Goal: Communication & Community: Answer question/provide support

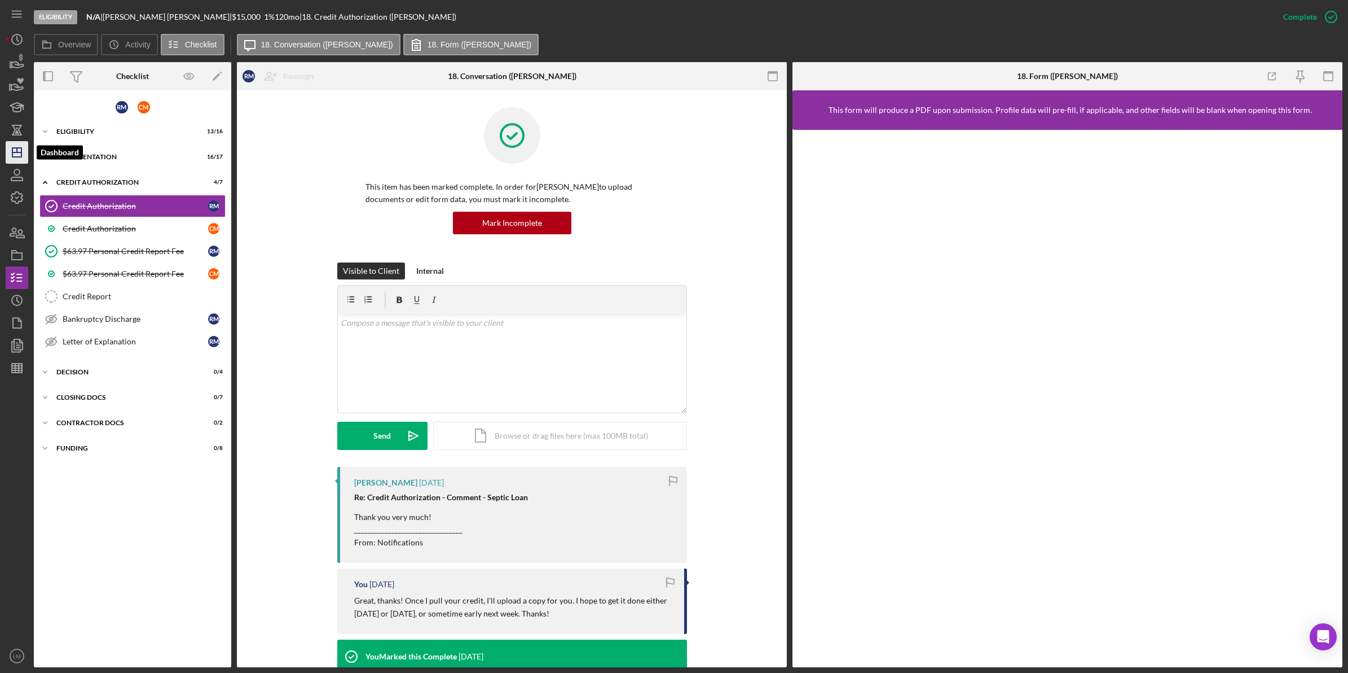
click at [12, 155] on polygon "button" at bounding box center [16, 152] width 9 height 9
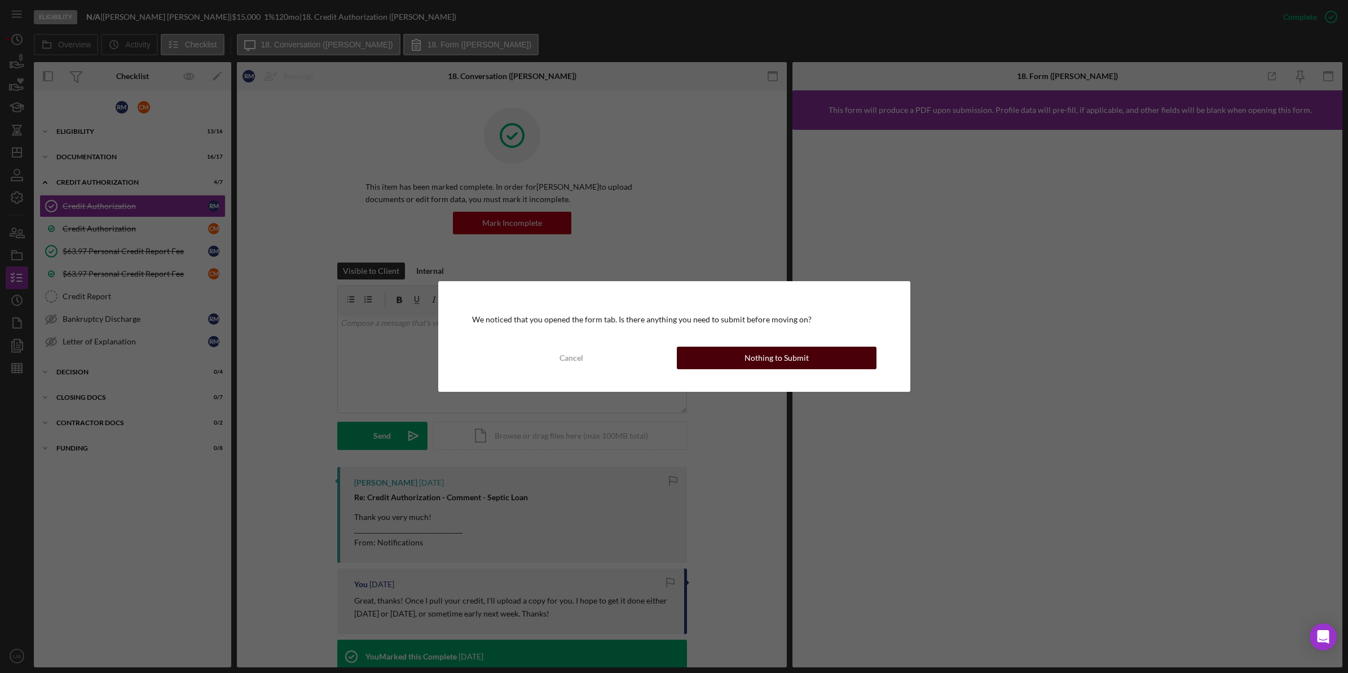
click at [776, 360] on div "Nothing to Submit" at bounding box center [777, 357] width 64 height 23
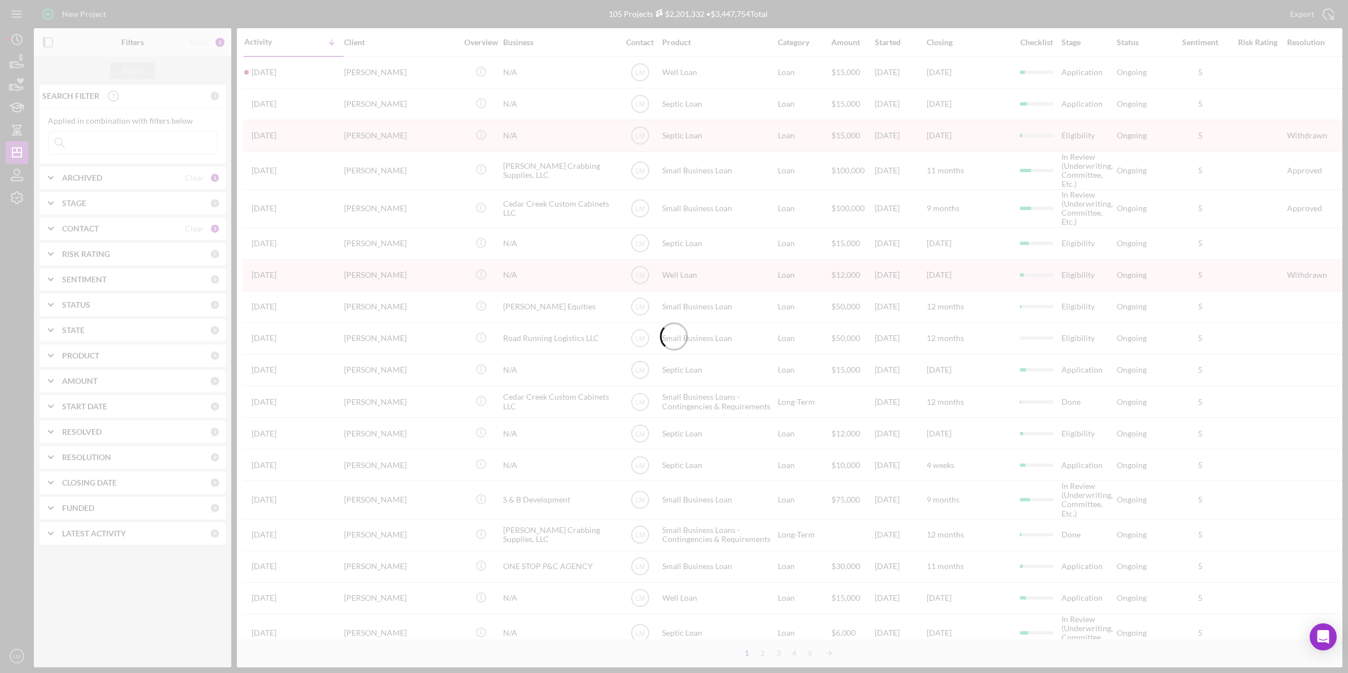
click at [194, 229] on div "Clear" at bounding box center [194, 228] width 19 height 9
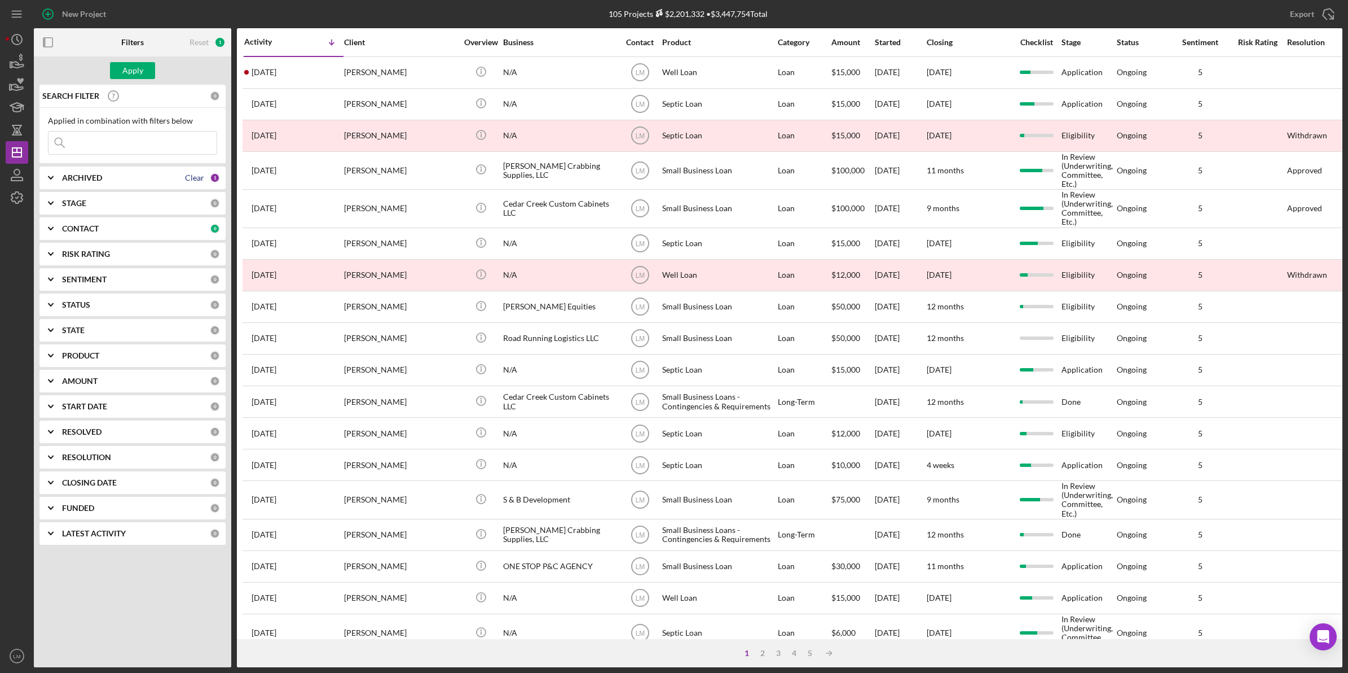
click at [192, 179] on div "Clear" at bounding box center [194, 177] width 19 height 9
click at [156, 144] on input at bounding box center [133, 142] width 168 height 23
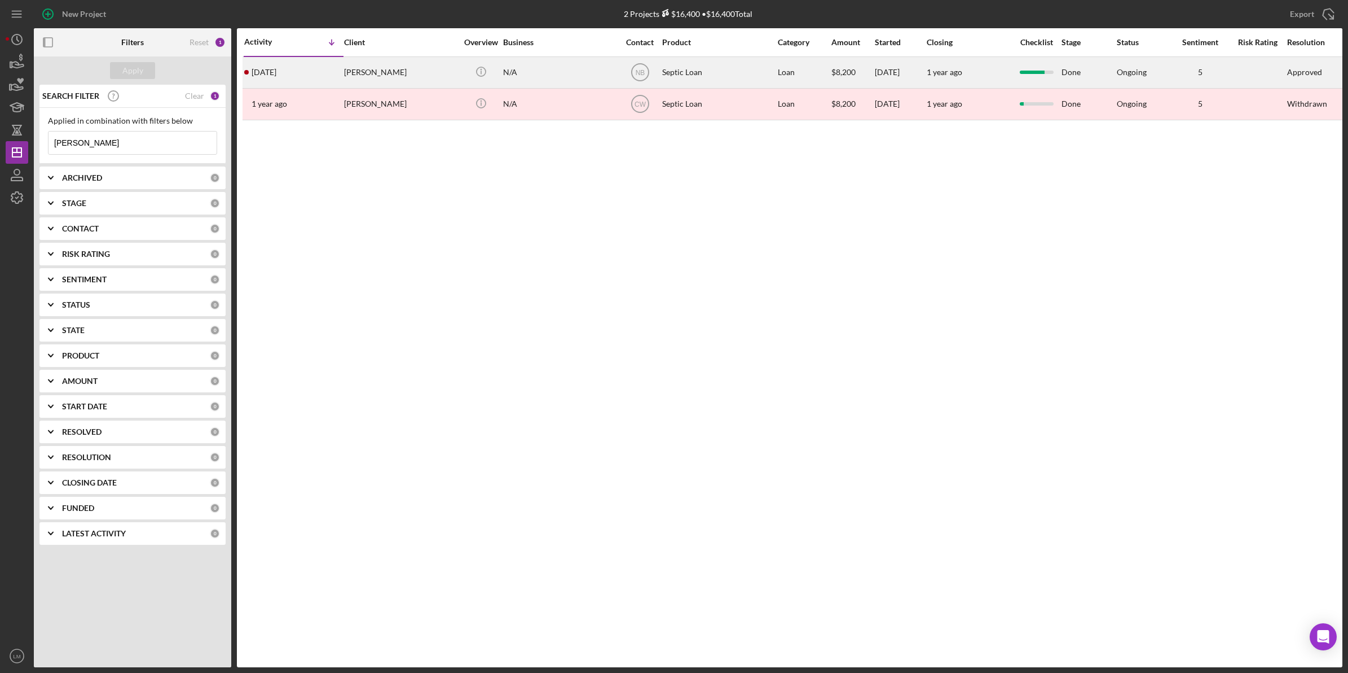
type input "hoyle"
click at [377, 71] on div "Reginald Hoyle" at bounding box center [400, 73] width 113 height 30
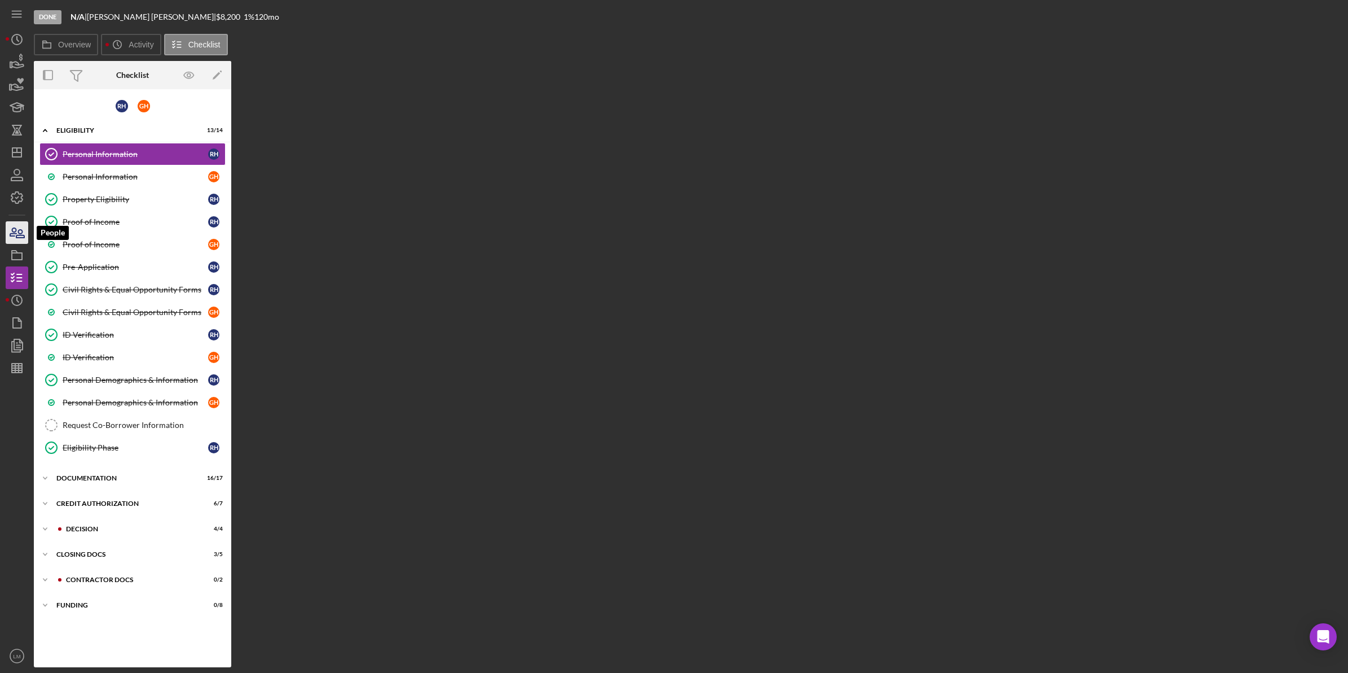
click at [20, 229] on icon "button" at bounding box center [17, 232] width 28 height 28
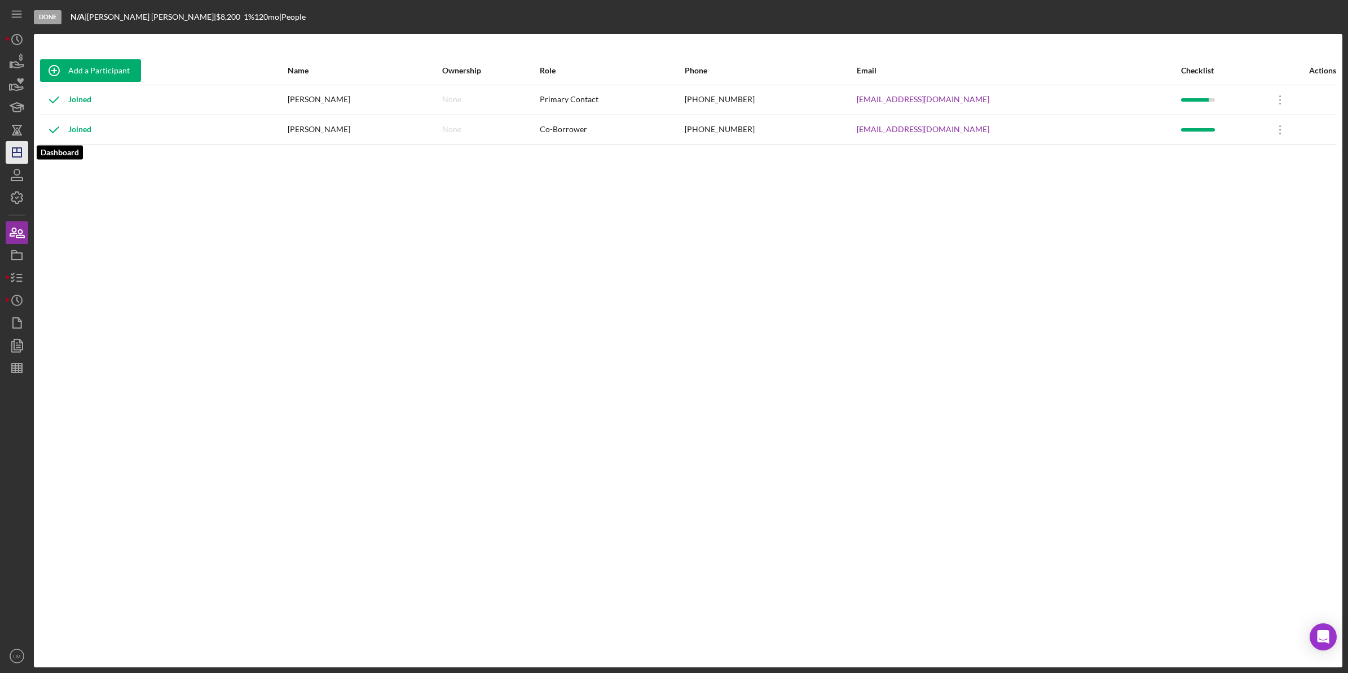
click at [15, 153] on icon "Icon/Dashboard" at bounding box center [17, 152] width 28 height 28
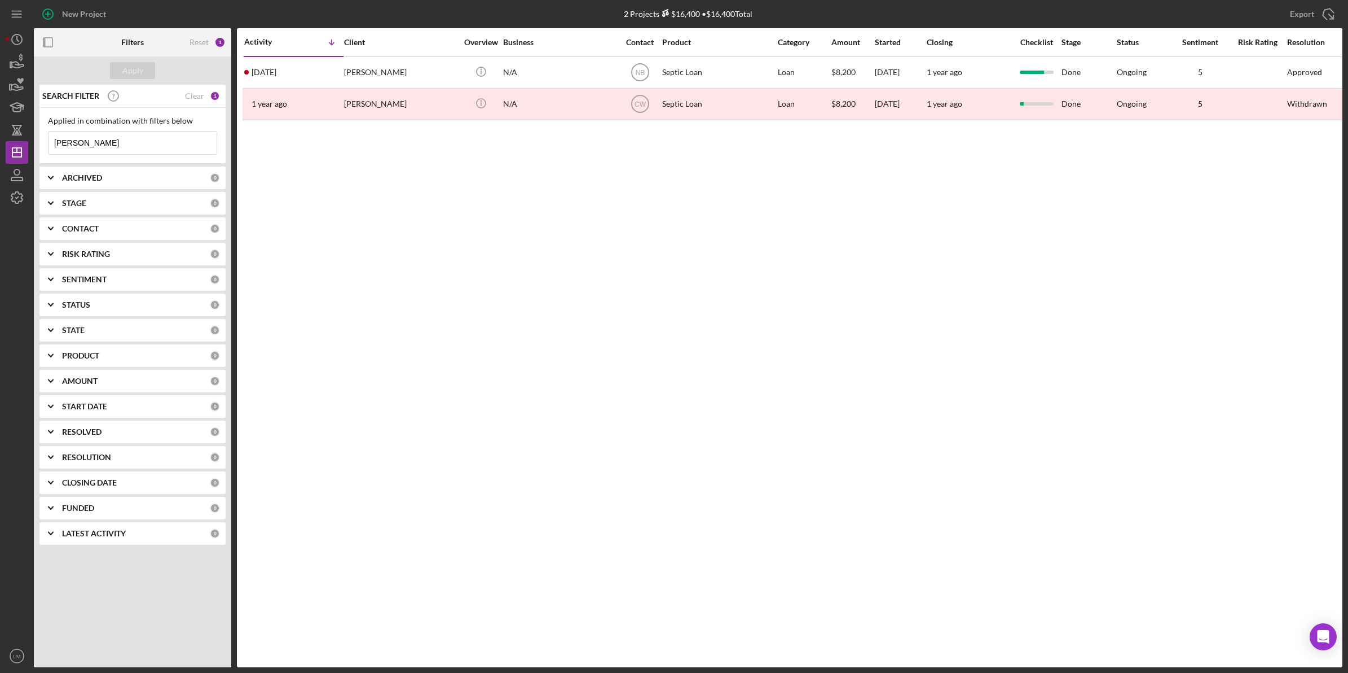
click at [166, 146] on input "hoyle" at bounding box center [133, 142] width 168 height 23
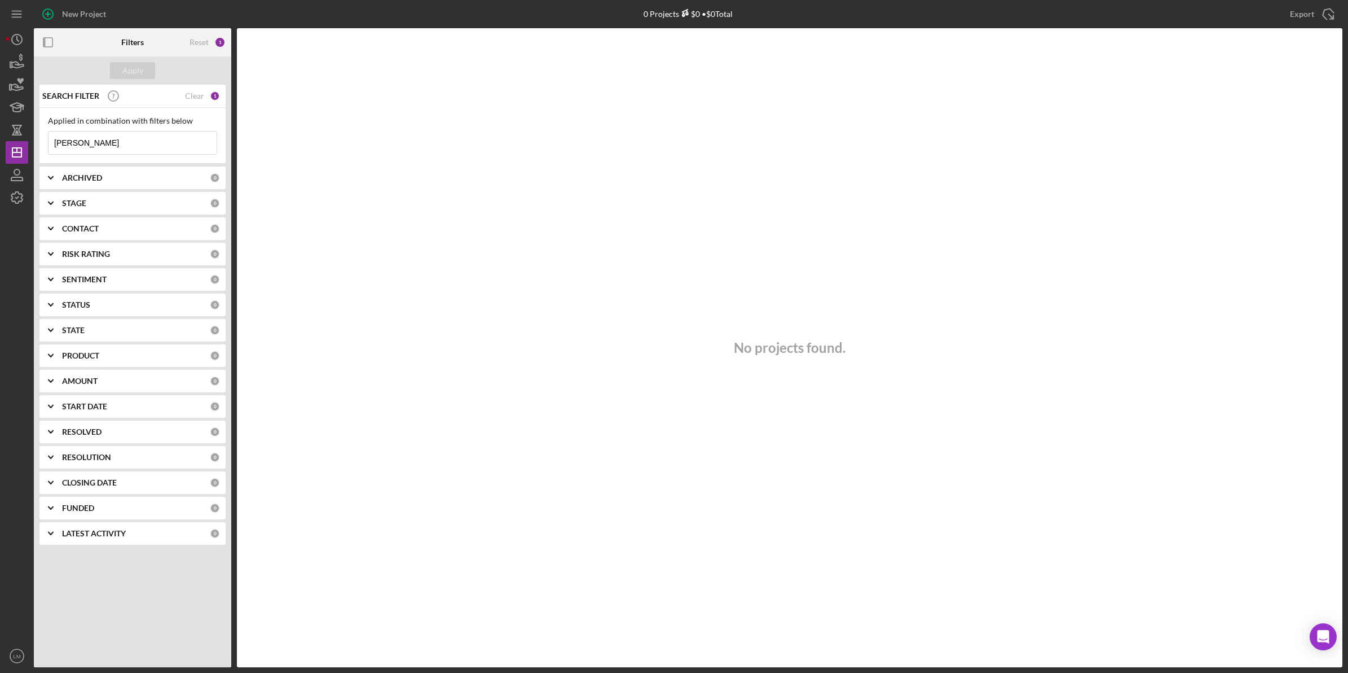
type input "[PERSON_NAME]"
click at [201, 38] on div "Reset" at bounding box center [199, 42] width 19 height 9
click at [130, 68] on div "Apply" at bounding box center [132, 70] width 21 height 17
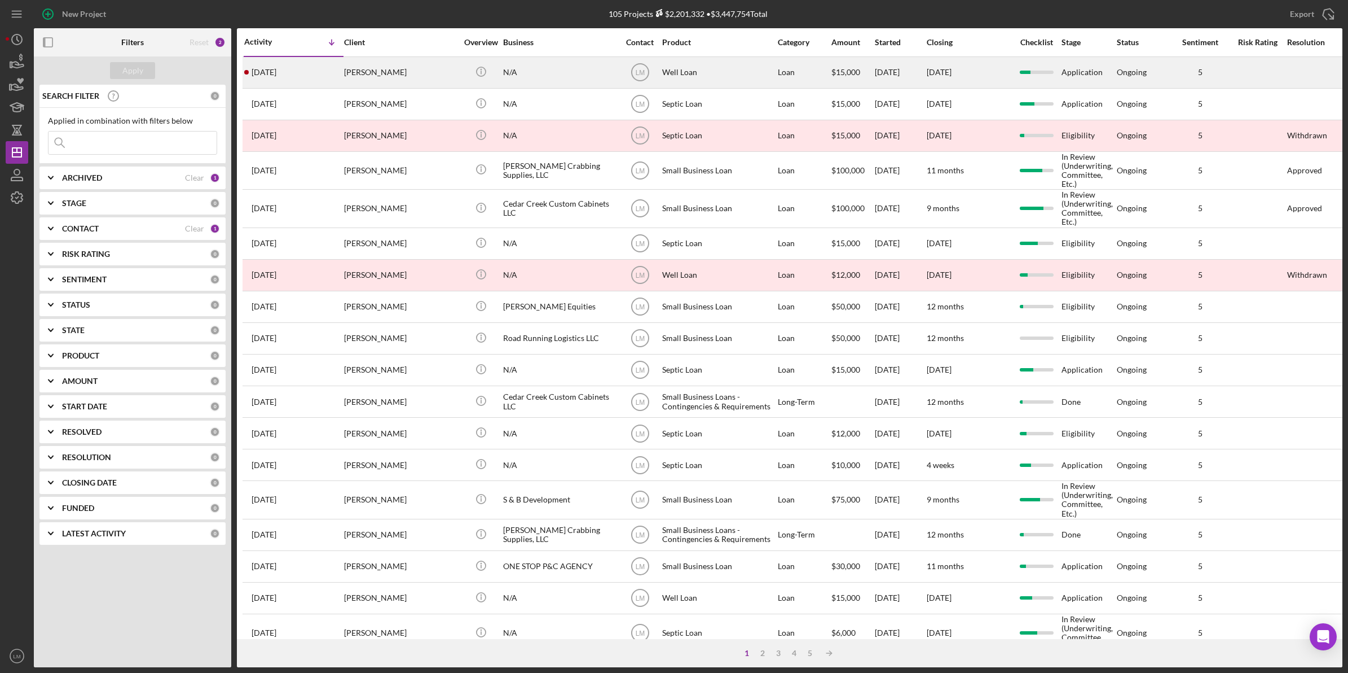
click at [382, 76] on div "[PERSON_NAME]" at bounding box center [400, 73] width 113 height 30
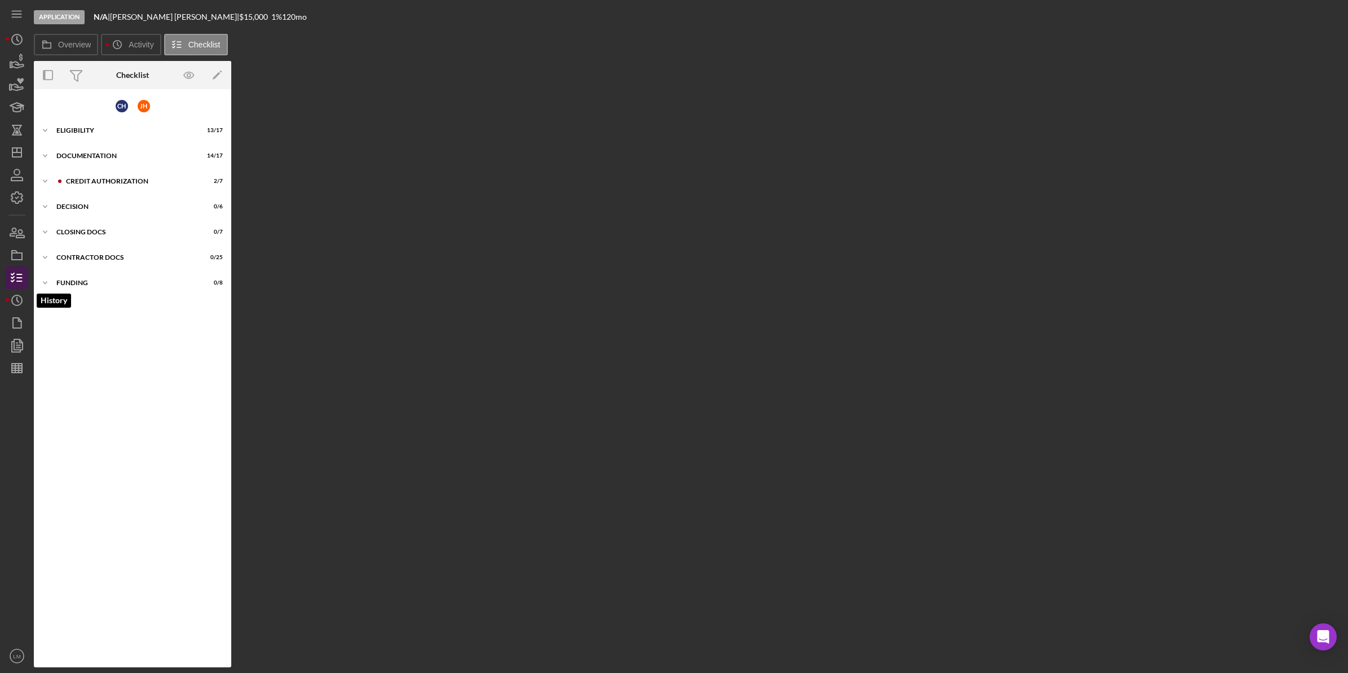
click at [14, 292] on icon "Icon/History" at bounding box center [17, 300] width 28 height 28
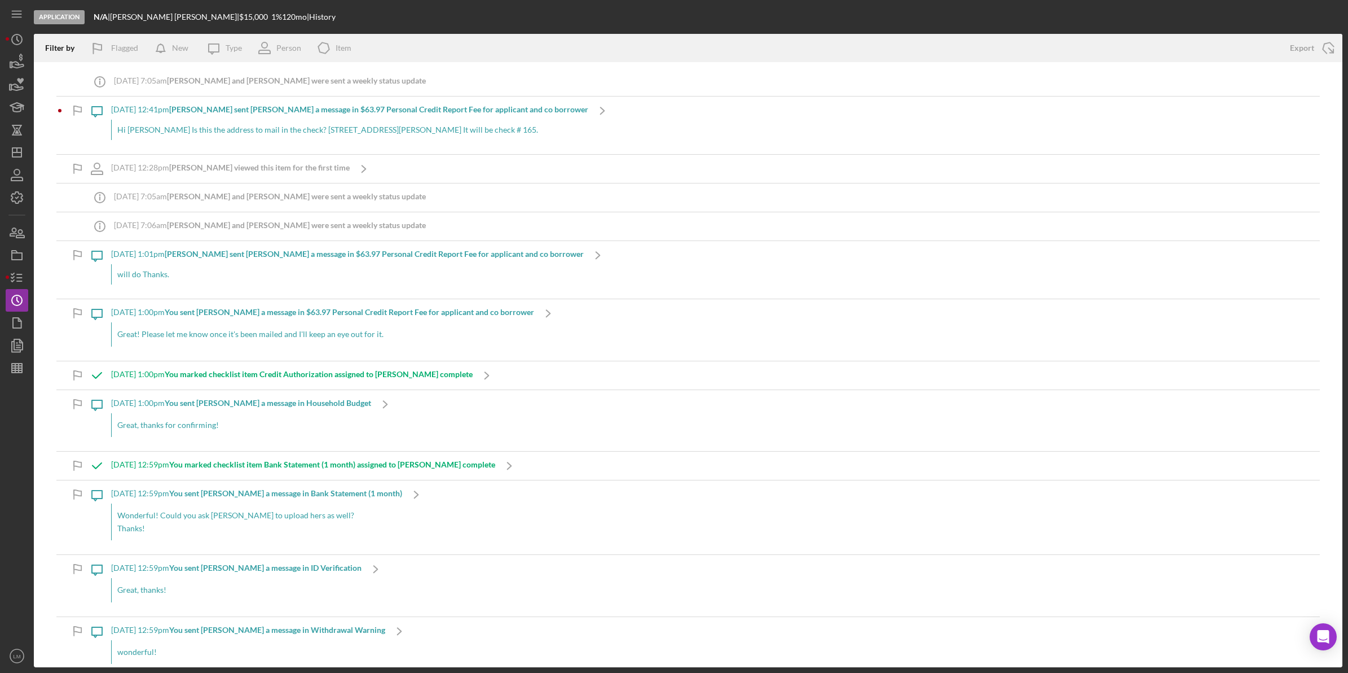
click at [280, 117] on div "9/6/2025 at 12:41pm Cristobal H. sent Lois M. a message in $63.97 Personal Cred…" at bounding box center [349, 125] width 477 height 58
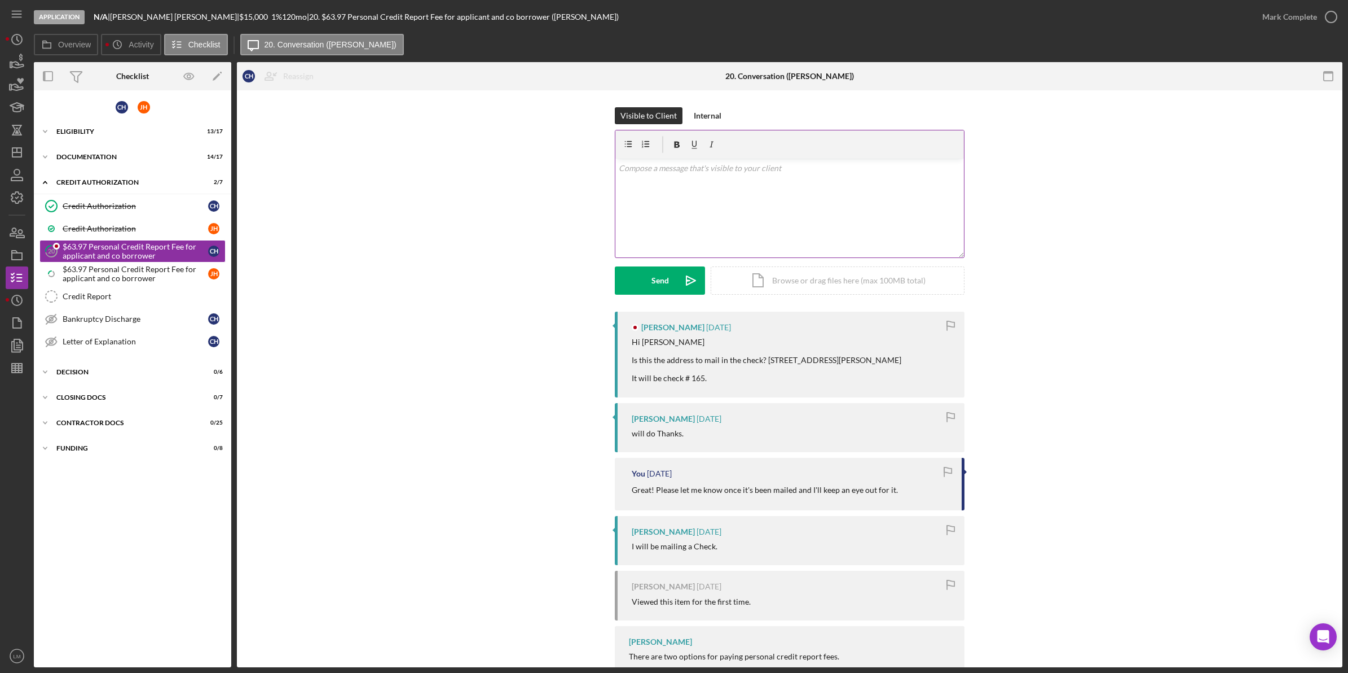
click at [742, 165] on p at bounding box center [790, 168] width 342 height 12
click at [659, 281] on div "Send" at bounding box center [660, 280] width 17 height 28
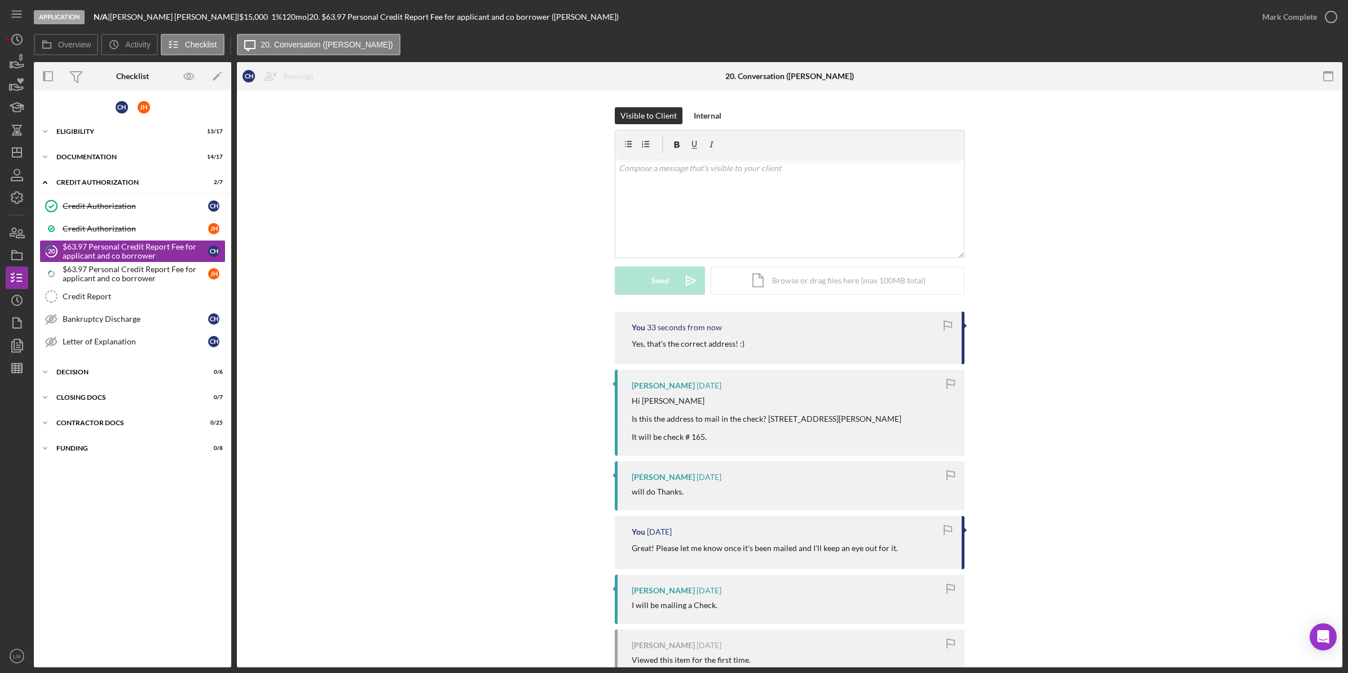
click at [491, 335] on div "You 33 seconds from now Yes, that's the correct address! :) Cristobal Hiraldo 2…" at bounding box center [790, 639] width 1072 height 657
click at [17, 150] on icon "Icon/Dashboard" at bounding box center [17, 152] width 28 height 28
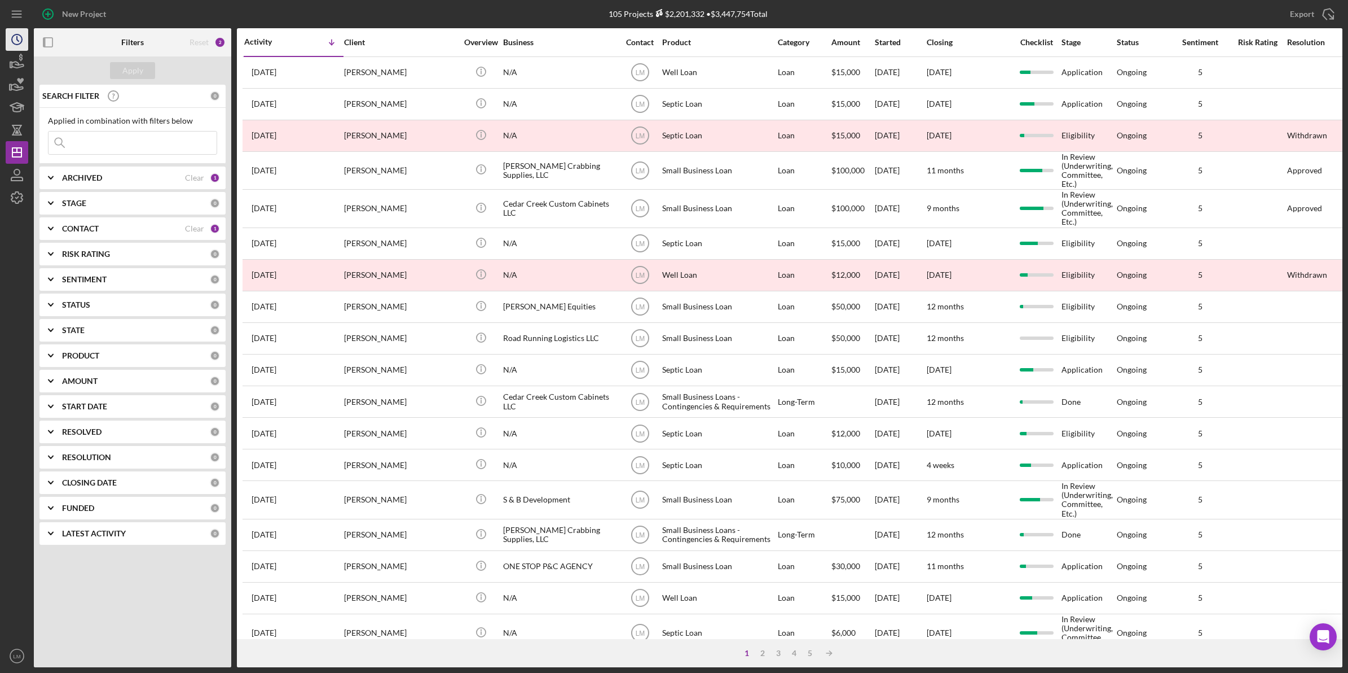
drag, startPoint x: 28, startPoint y: 41, endPoint x: 20, endPoint y: 41, distance: 8.5
click at [28, 41] on nav "Icon/Menu Icon/Dashboard Dashboard Clients Product Templates LM Lois Miller Ico…" at bounding box center [20, 333] width 28 height 667
click at [17, 42] on icon "Icon/History" at bounding box center [17, 39] width 28 height 28
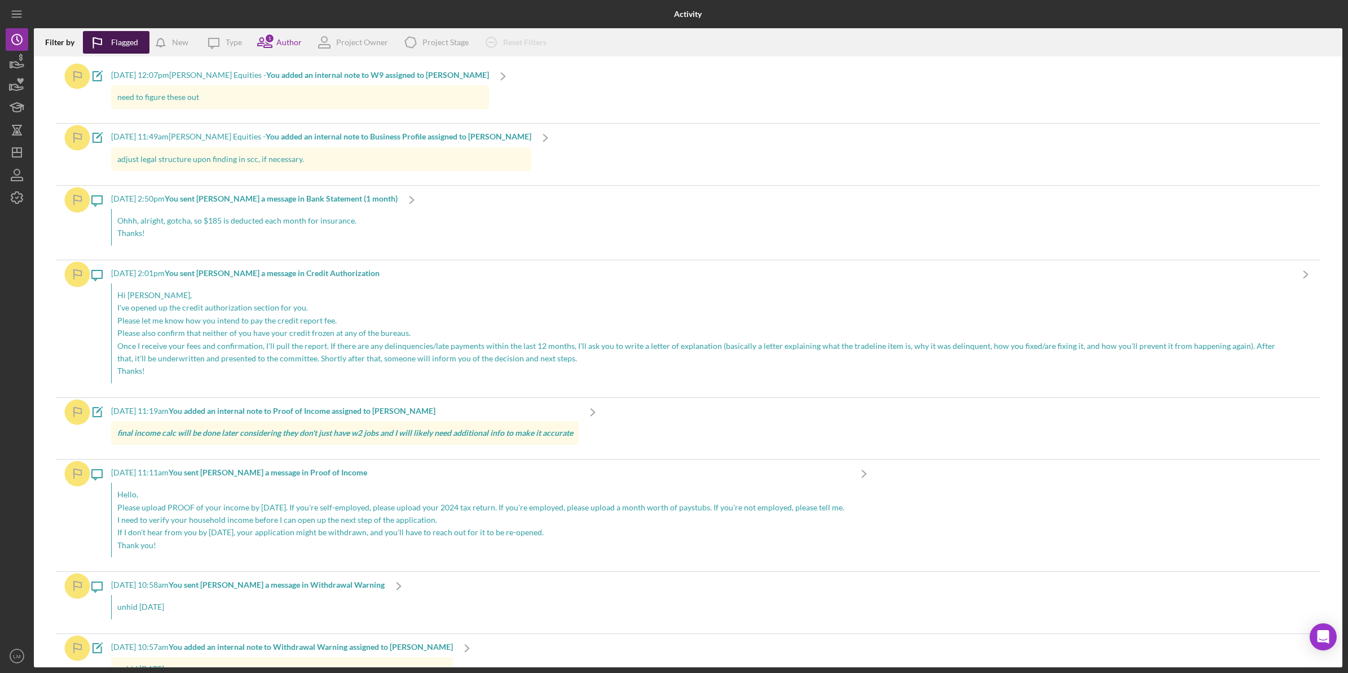
click at [125, 46] on div "Flagged" at bounding box center [124, 42] width 27 height 23
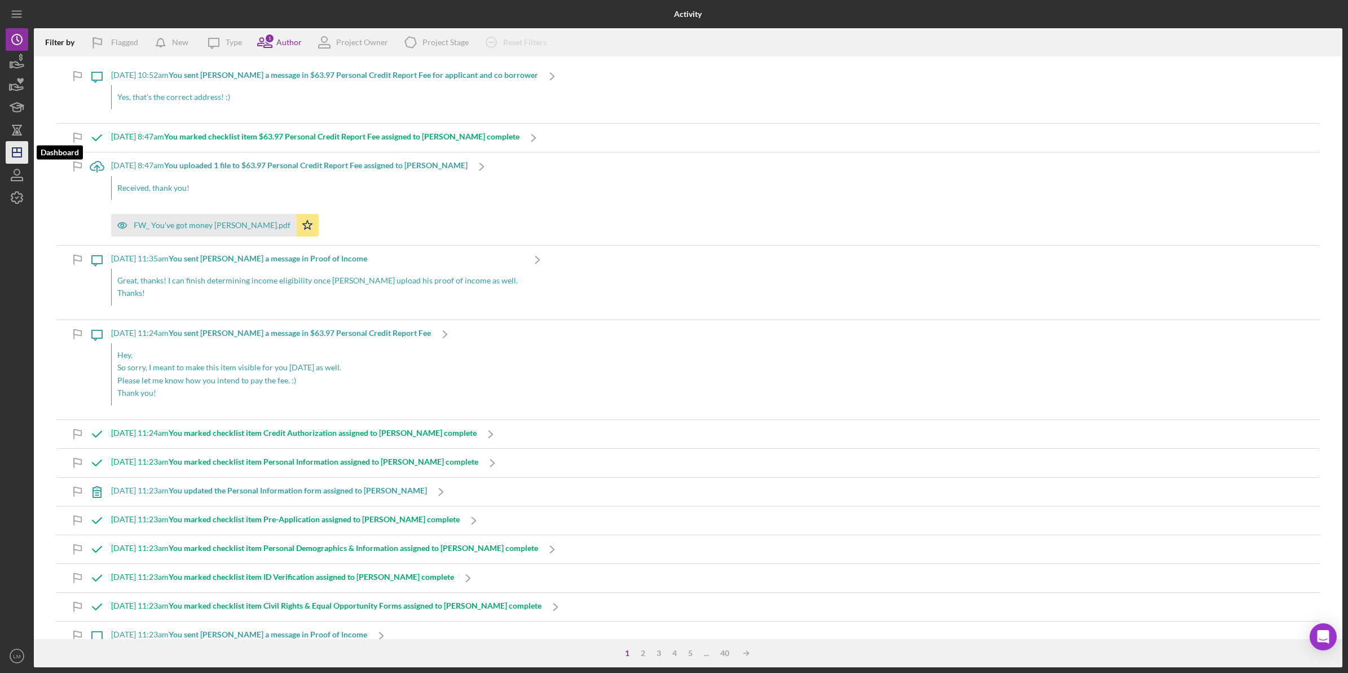
click at [17, 145] on icon "Icon/Dashboard" at bounding box center [17, 152] width 28 height 28
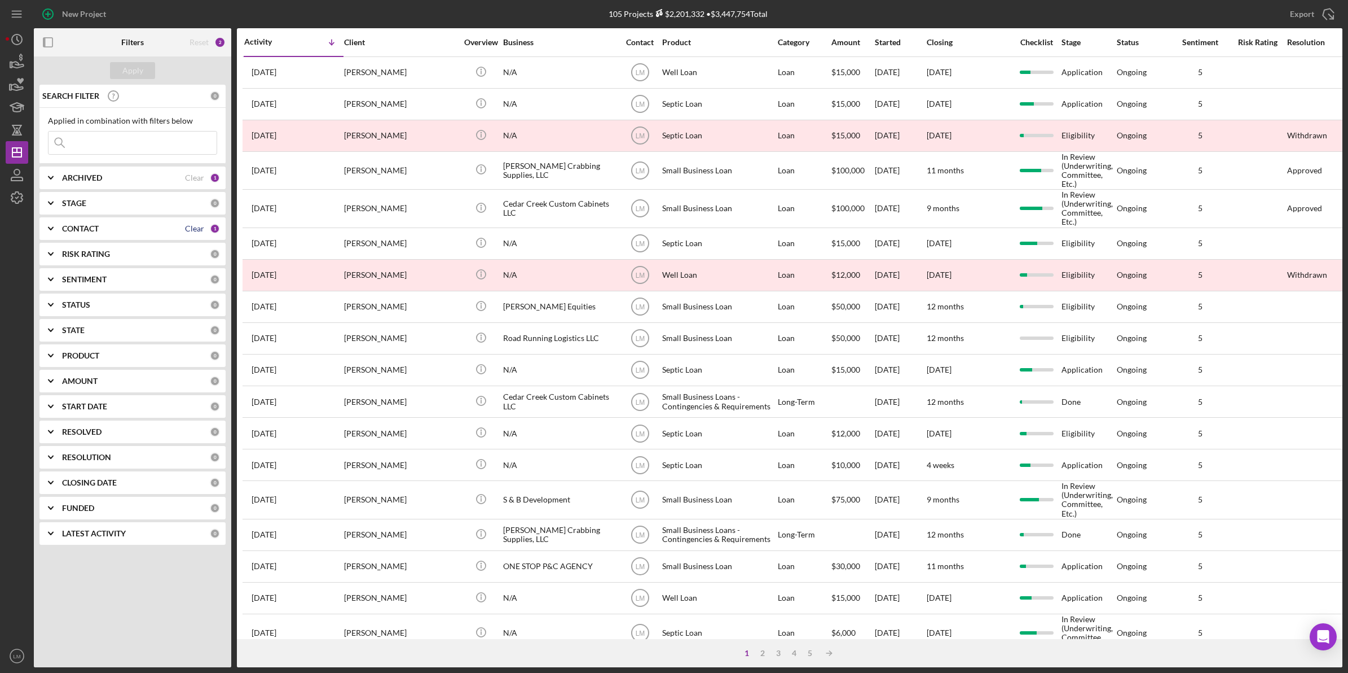
click at [191, 227] on div "Clear" at bounding box center [194, 228] width 19 height 9
click at [156, 134] on input at bounding box center [133, 142] width 168 height 23
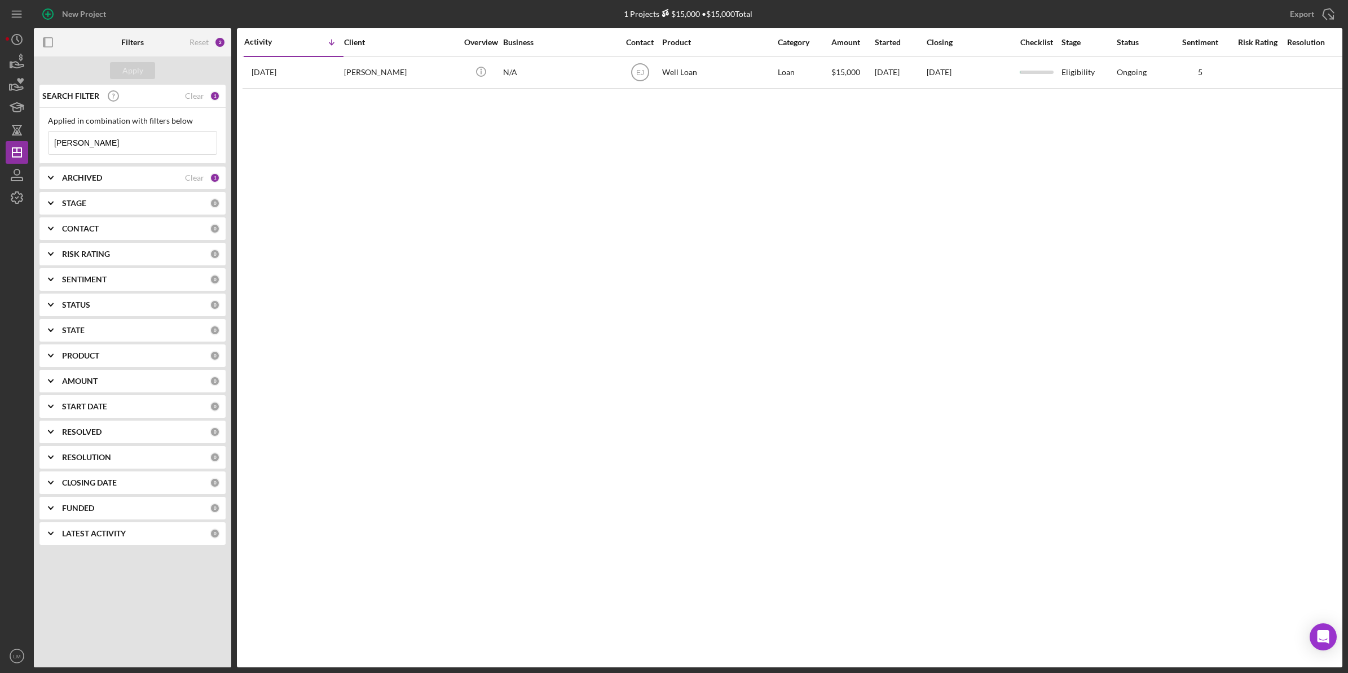
type input "talbert"
drag, startPoint x: 828, startPoint y: 181, endPoint x: 805, endPoint y: 169, distance: 26.5
click at [828, 181] on div "Activity Icon/Table Sort Arrow Client Overview Business Contact Product Categor…" at bounding box center [790, 347] width 1106 height 639
click at [1003, 427] on div "Activity Icon/Table Sort Arrow Client Overview Business Contact Product Categor…" at bounding box center [790, 347] width 1106 height 639
click at [203, 45] on div "Reset" at bounding box center [199, 42] width 19 height 9
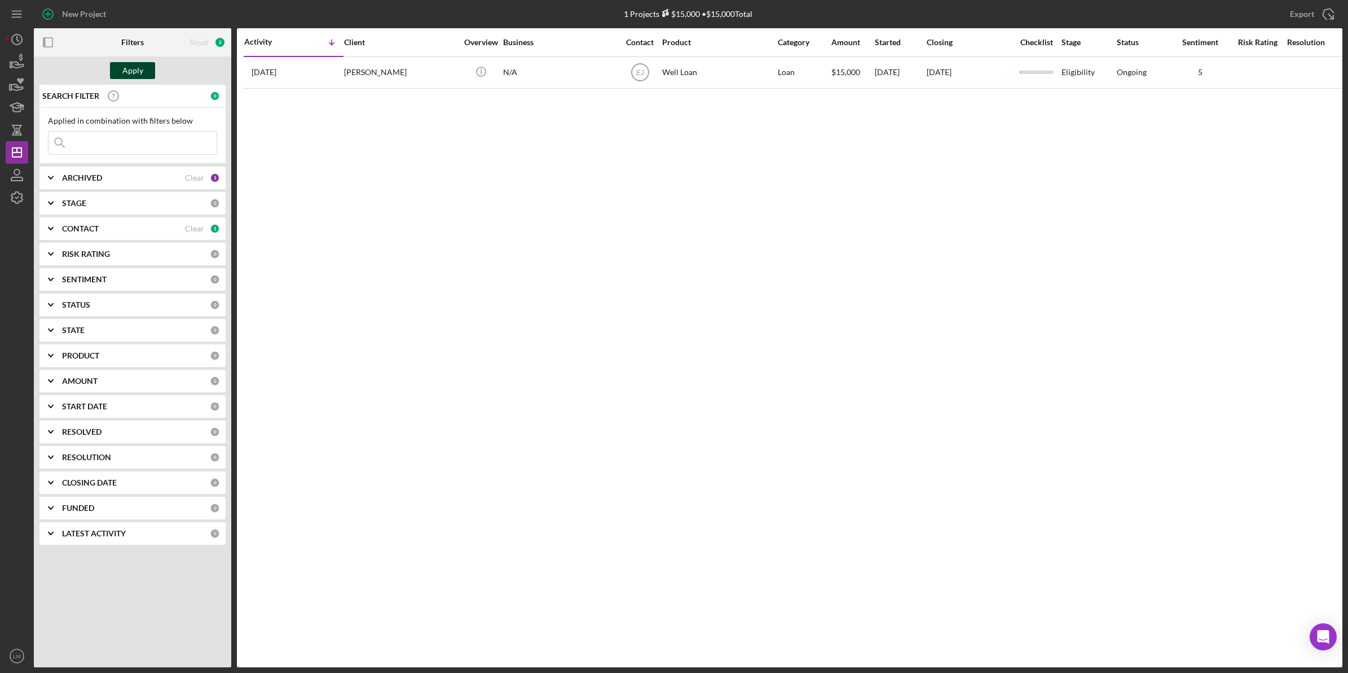
click at [145, 67] on button "Apply" at bounding box center [132, 70] width 45 height 17
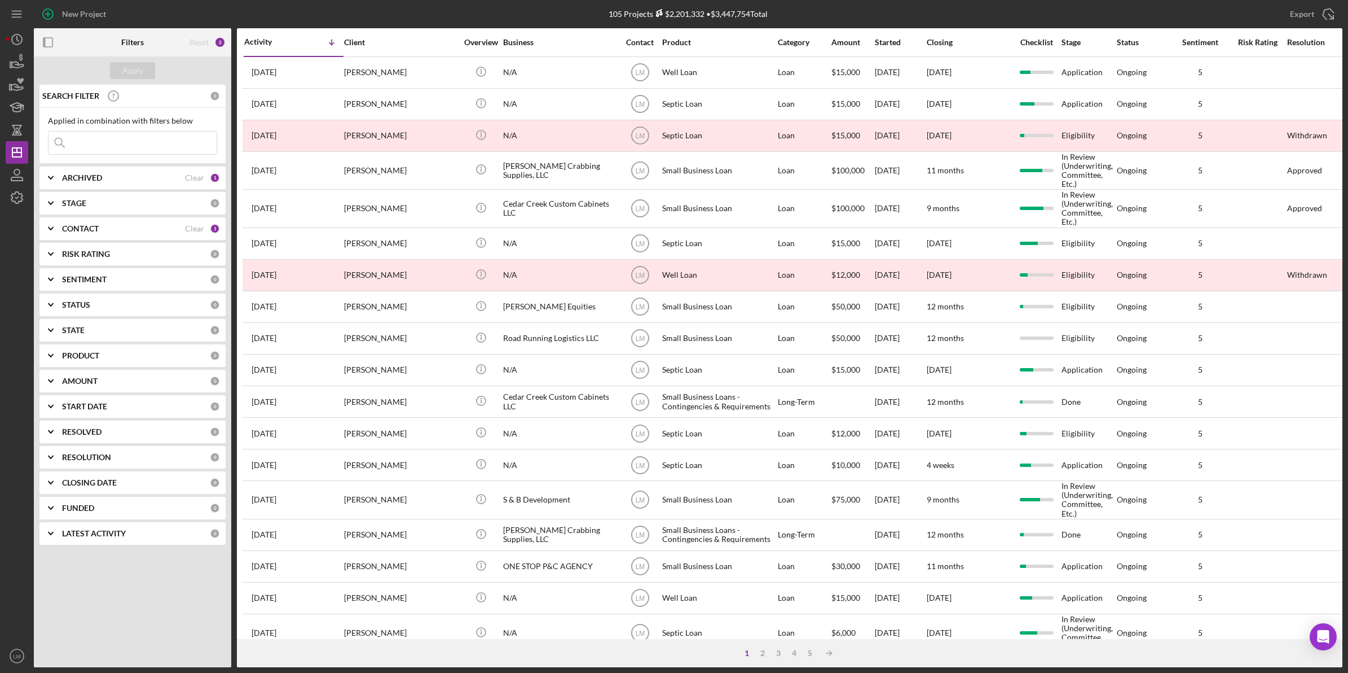
click at [603, 15] on div "105 Projects $2,201,332 • $3,447,754 Total" at bounding box center [688, 14] width 436 height 28
click at [627, 14] on div "105 Projects $2,201,332 • $3,447,754 Total" at bounding box center [688, 14] width 159 height 10
click at [718, 11] on div "105 Projects $2,201,332 Confidence adjusted total • $3,447,754 Total" at bounding box center [688, 14] width 159 height 10
click at [843, 19] on div "105 Projects $2,201,332 • $3,447,754 Total" at bounding box center [688, 14] width 436 height 28
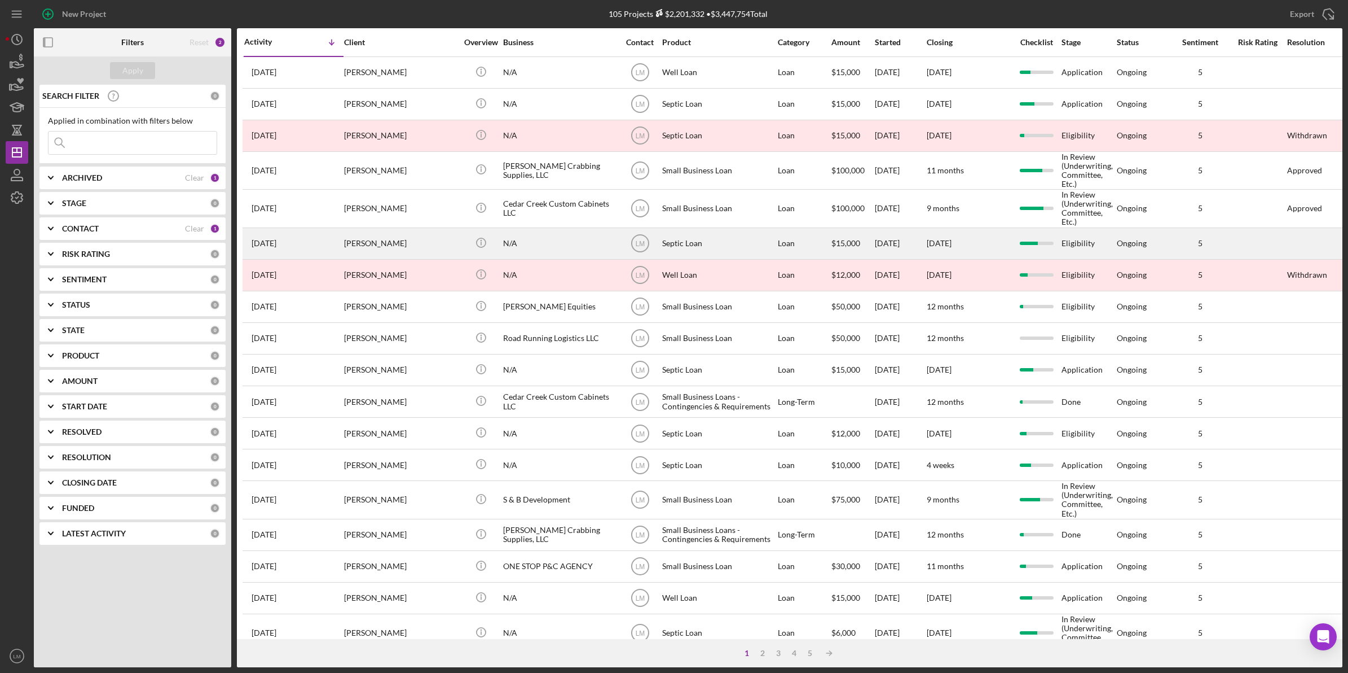
click at [553, 255] on div "N/A" at bounding box center [559, 244] width 113 height 30
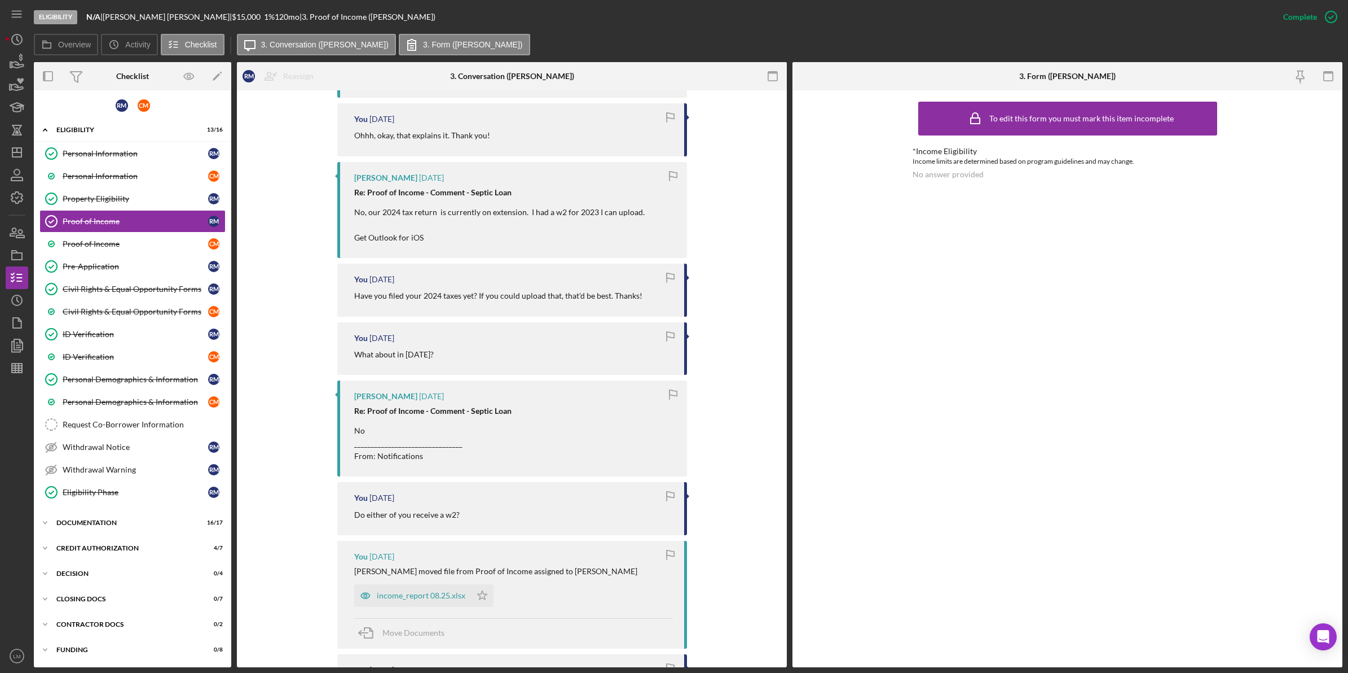
scroll to position [846, 0]
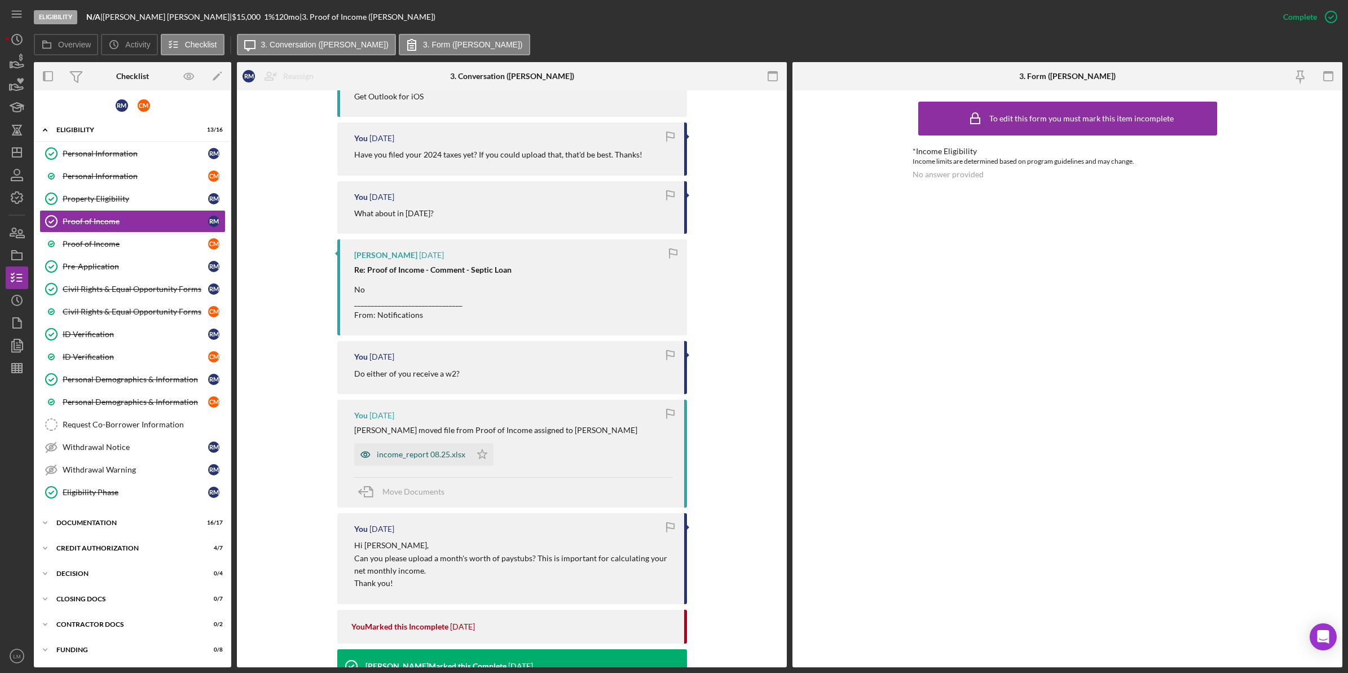
click at [422, 453] on div "income_report 08.25.xlsx" at bounding box center [421, 454] width 89 height 9
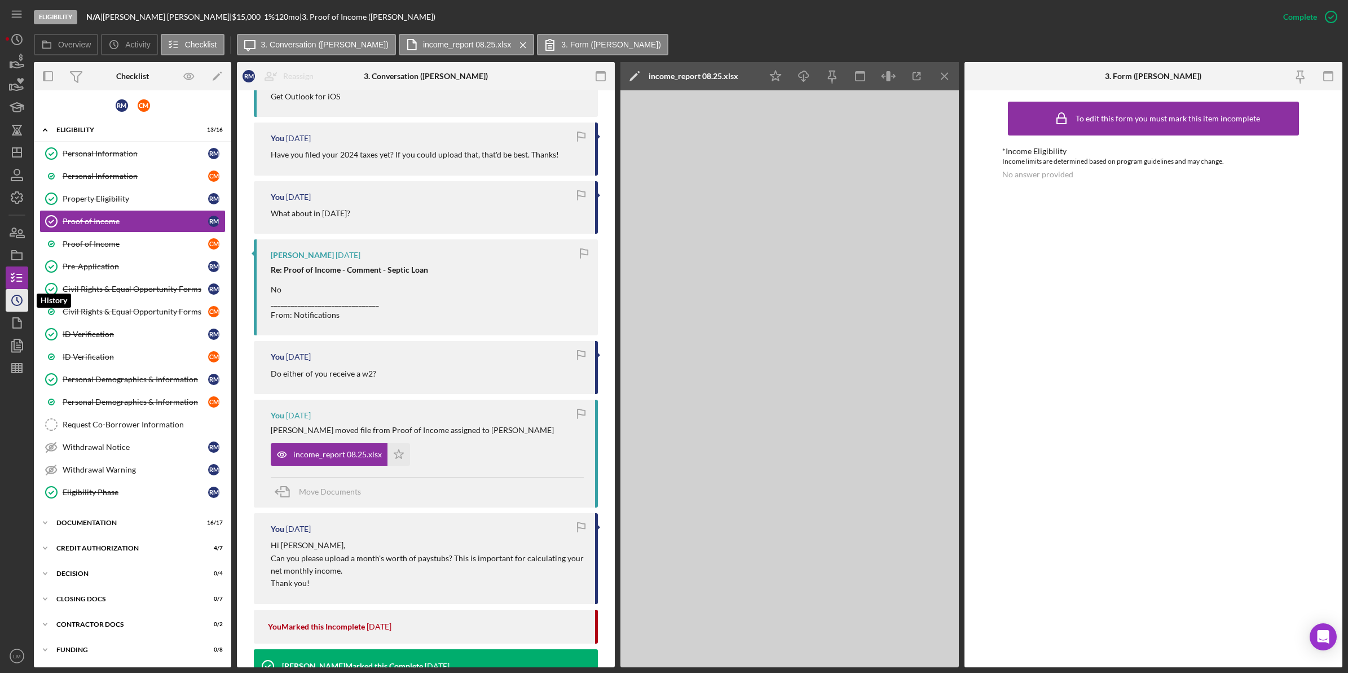
click at [7, 303] on icon "Icon/History" at bounding box center [17, 300] width 28 height 28
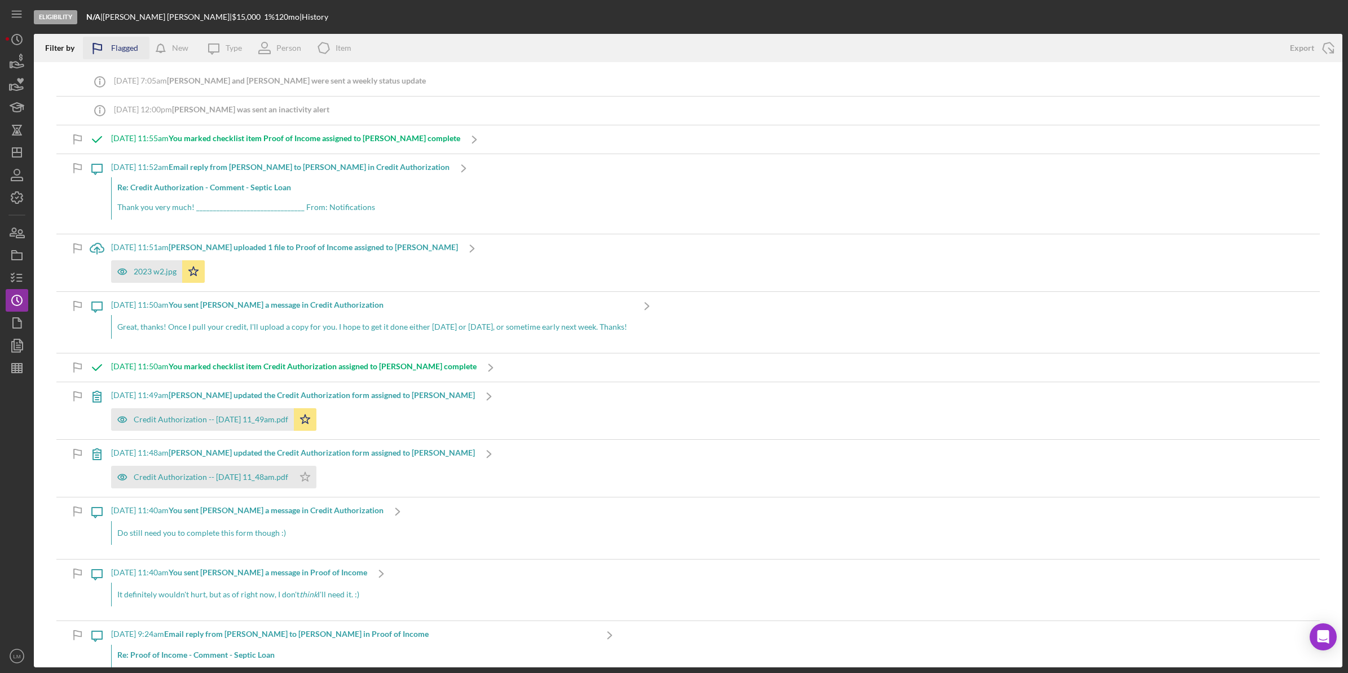
click at [134, 54] on div "Flagged" at bounding box center [124, 48] width 27 height 23
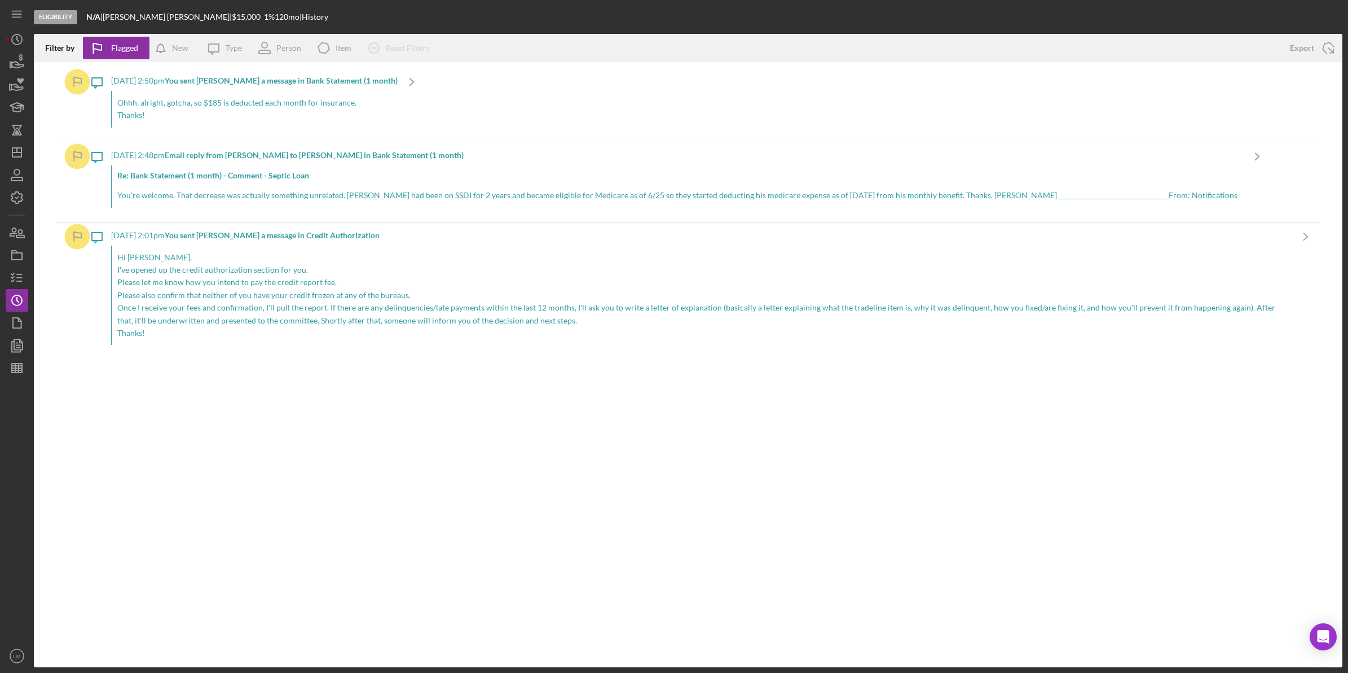
click at [236, 103] on p "Ohhh, alright, gotcha, so $185 is deducted each month for insurance." at bounding box center [254, 102] width 275 height 12
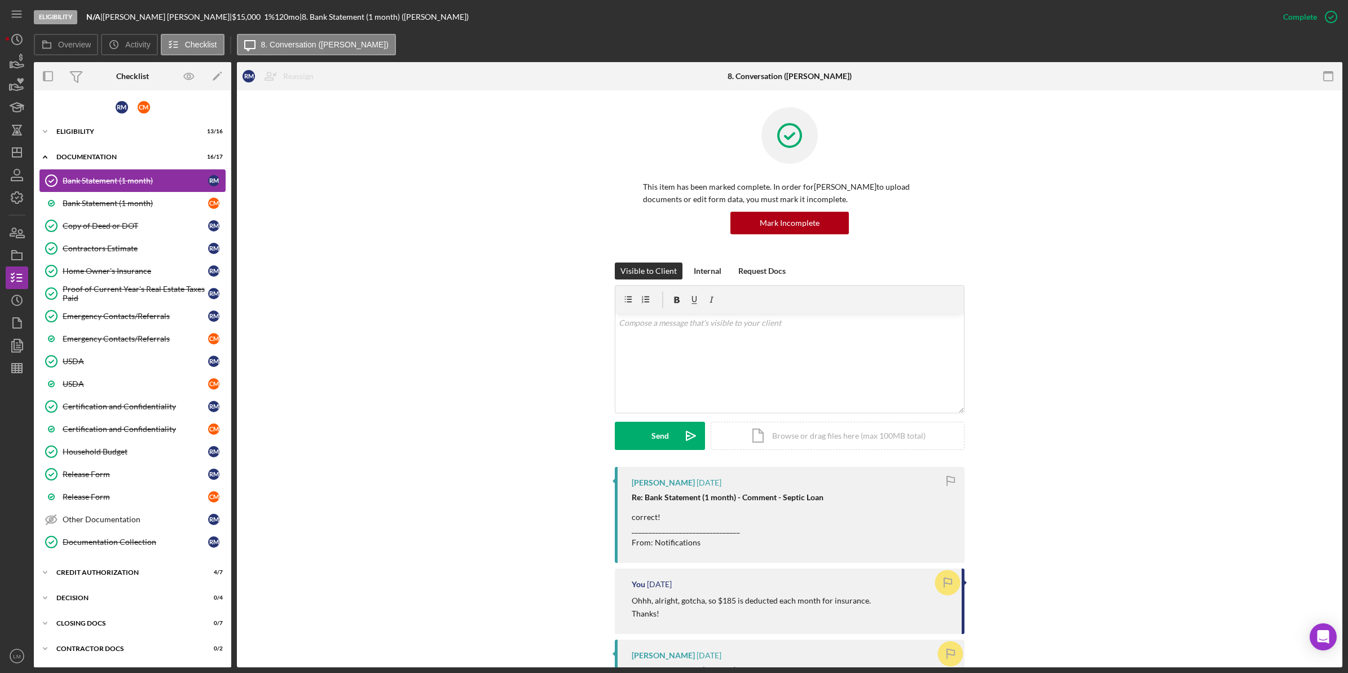
click at [111, 189] on link "Bank Statement (1 month) Bank Statement (1 month) R M" at bounding box center [132, 180] width 186 height 23
click at [116, 197] on link "Bank Statement (1 month) C M" at bounding box center [132, 203] width 186 height 23
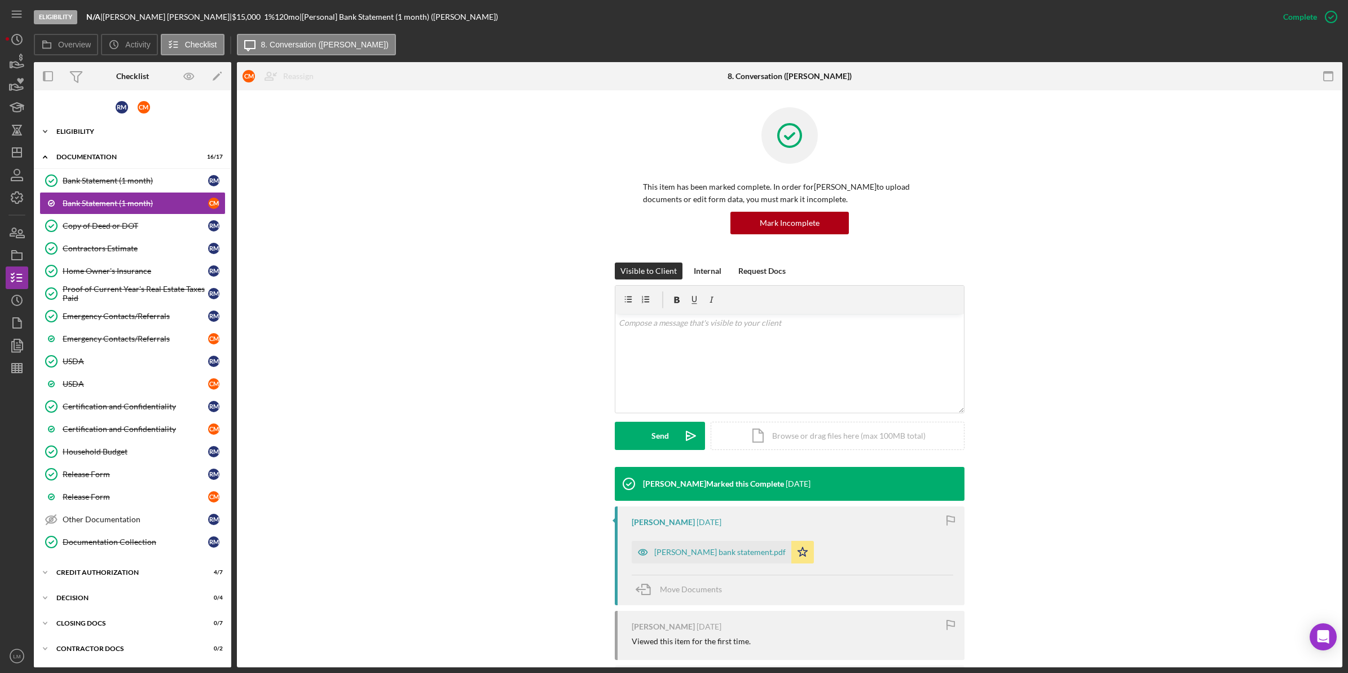
click at [127, 131] on div "Eligibility" at bounding box center [136, 131] width 161 height 7
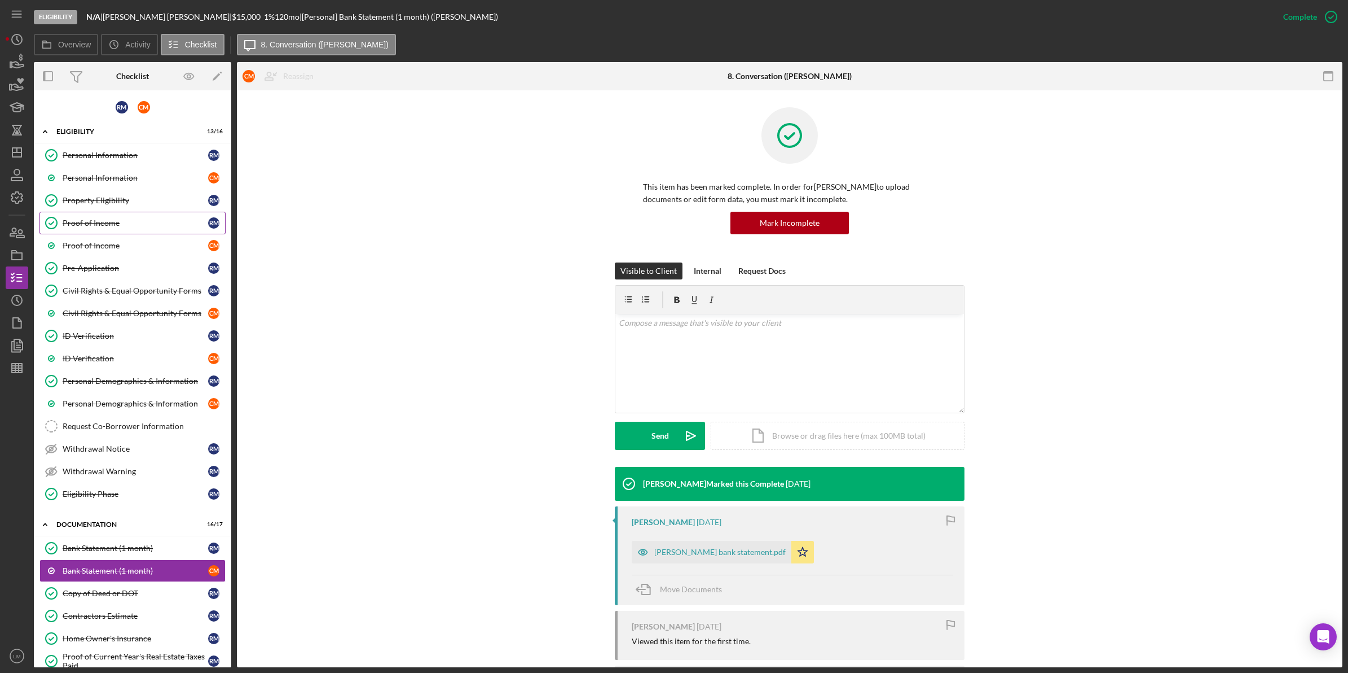
click at [138, 227] on div "Proof of Income" at bounding box center [136, 222] width 146 height 9
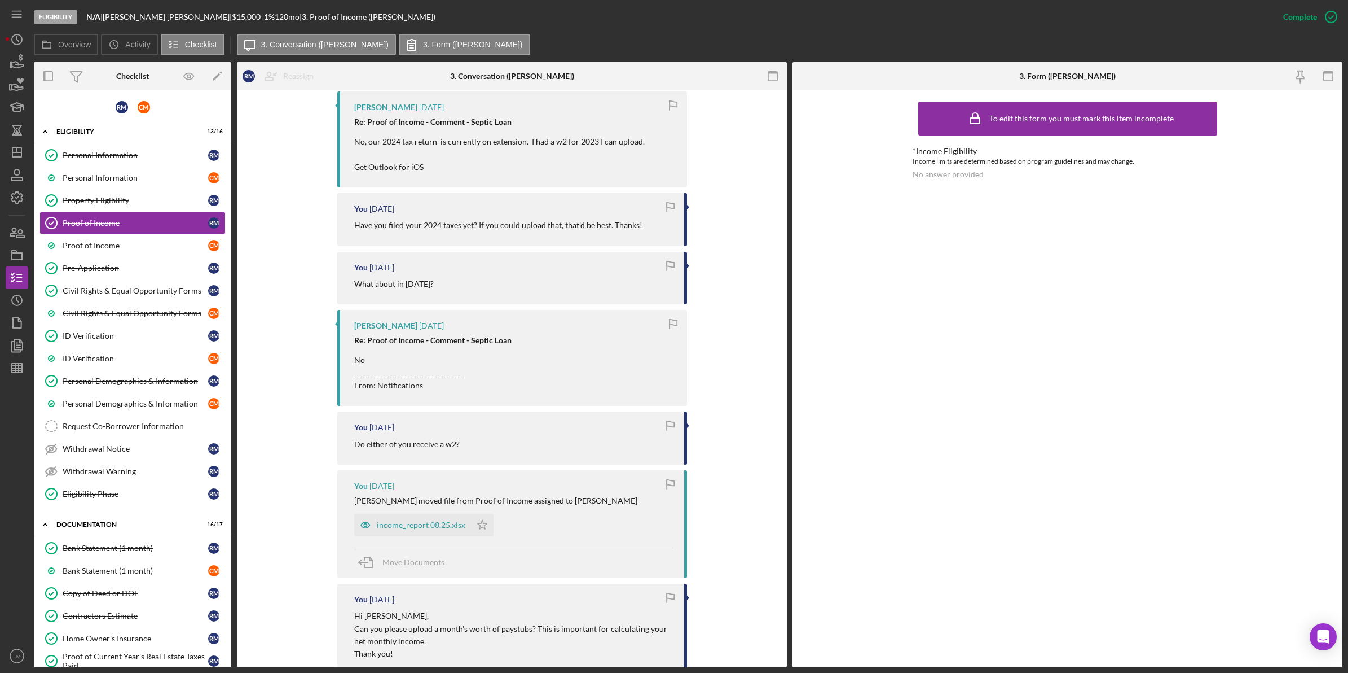
scroll to position [1269, 0]
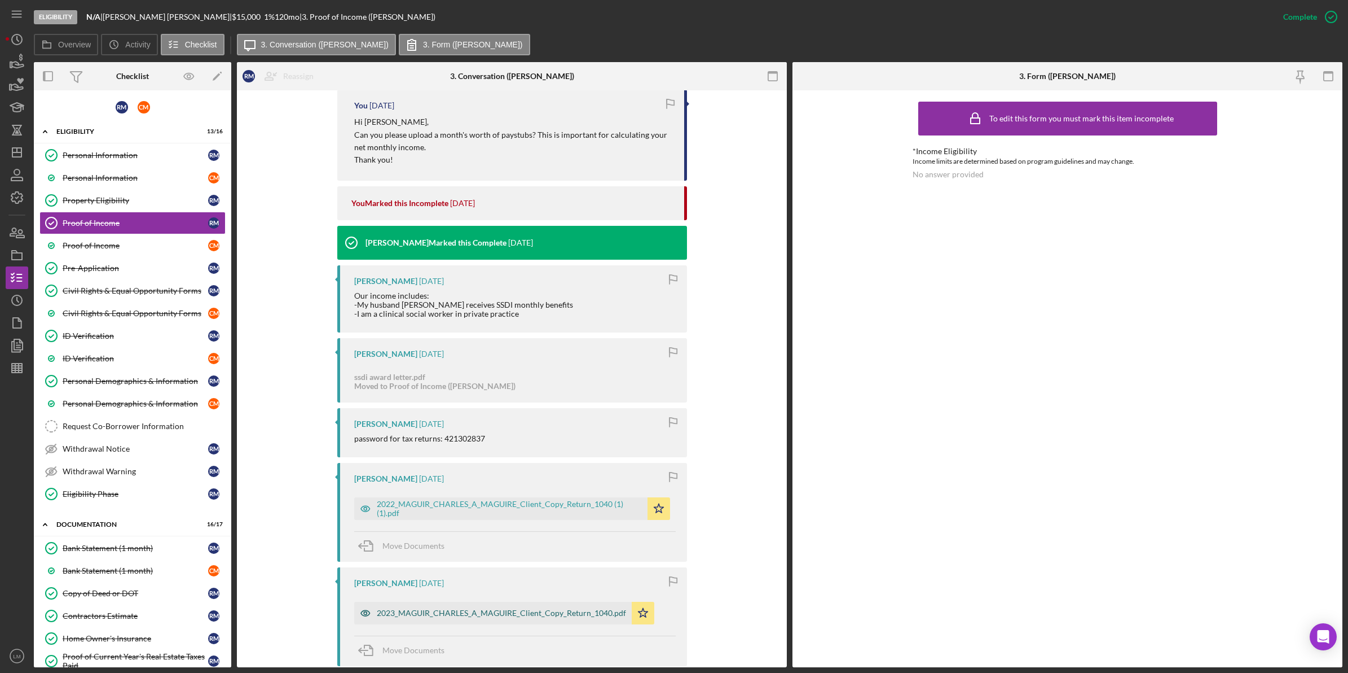
click at [574, 608] on div "2023_MAGUIR_CHARLES_A_MAGUIRE_Client_Copy_Return_1040.pdf" at bounding box center [493, 612] width 278 height 23
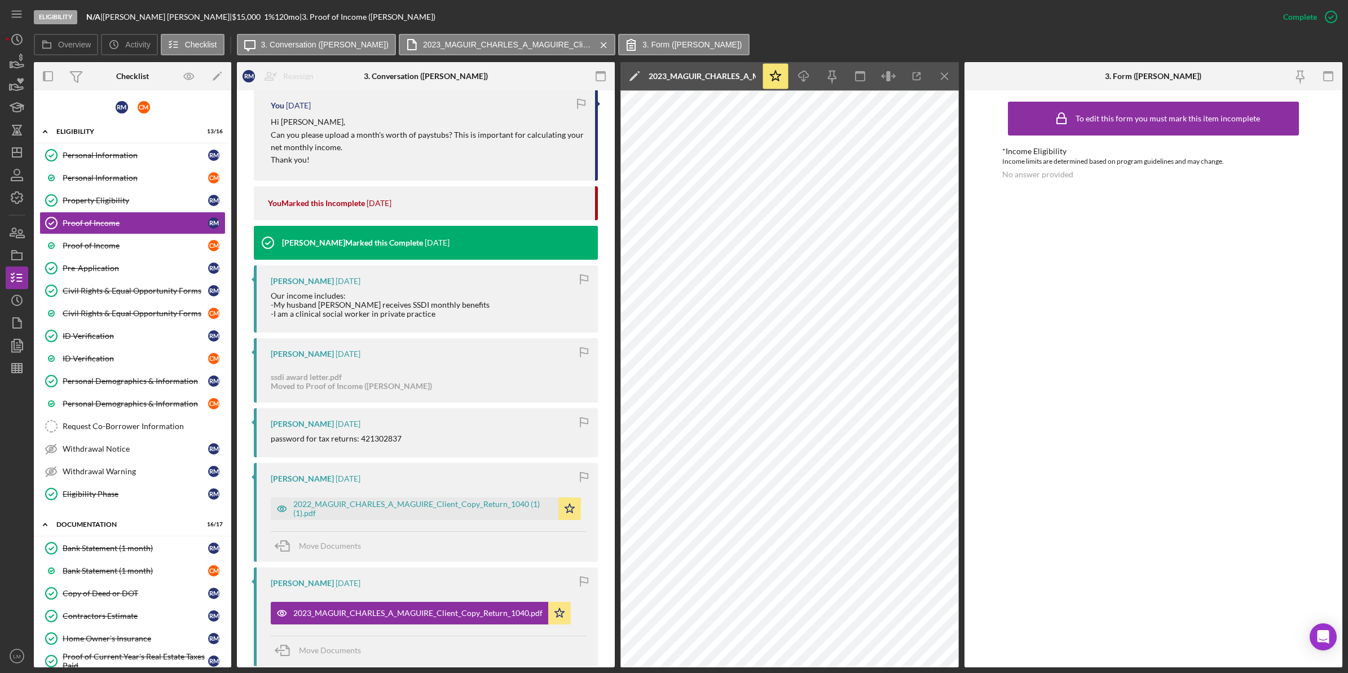
click at [376, 436] on div "password for tax returns: 421302837" at bounding box center [336, 438] width 131 height 9
copy div "421302837"
click at [1329, 74] on icon "button" at bounding box center [1328, 76] width 25 height 25
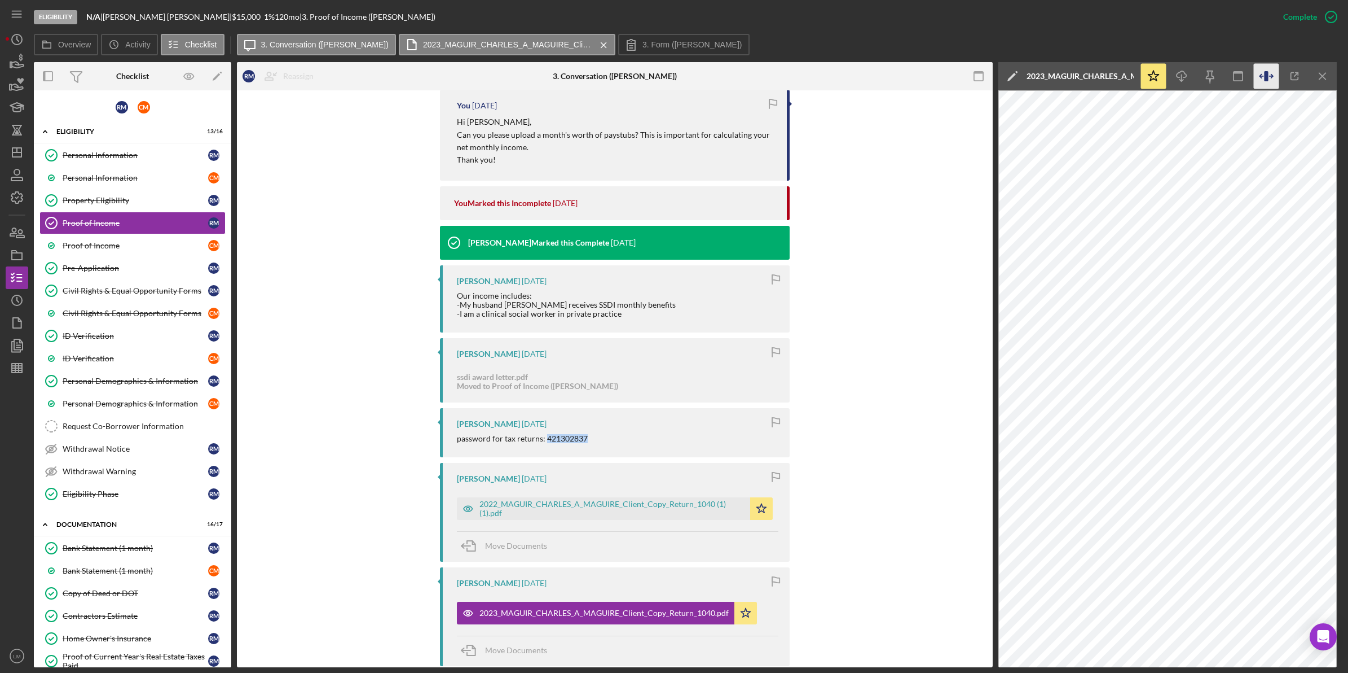
click at [1262, 86] on icon "button" at bounding box center [1266, 76] width 25 height 25
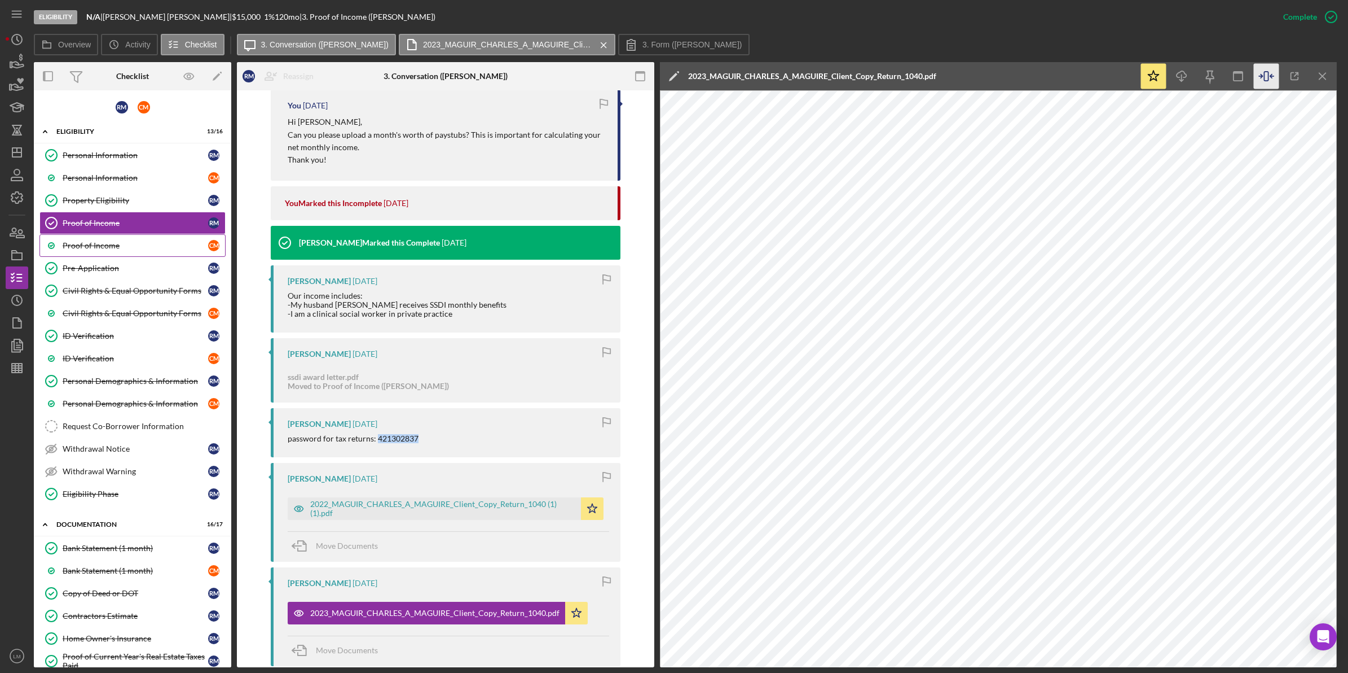
click at [137, 254] on link "Proof of Income C M" at bounding box center [132, 245] width 186 height 23
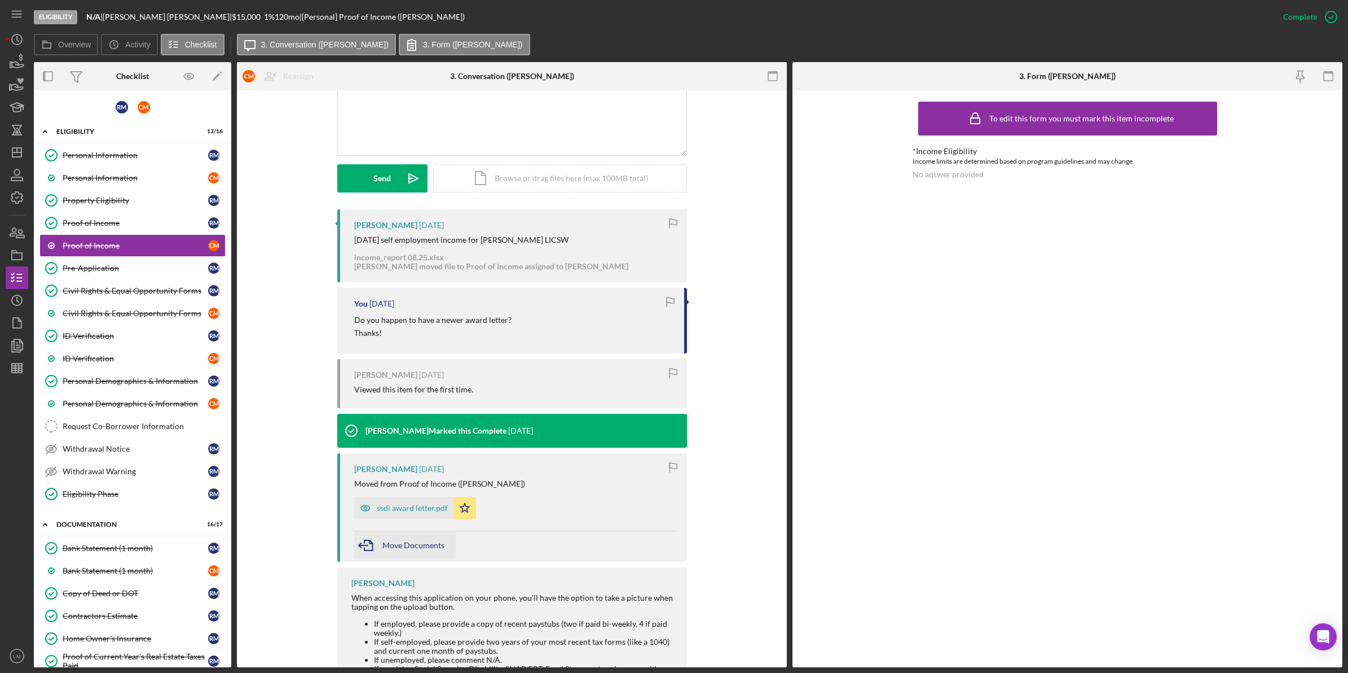
scroll to position [282, 0]
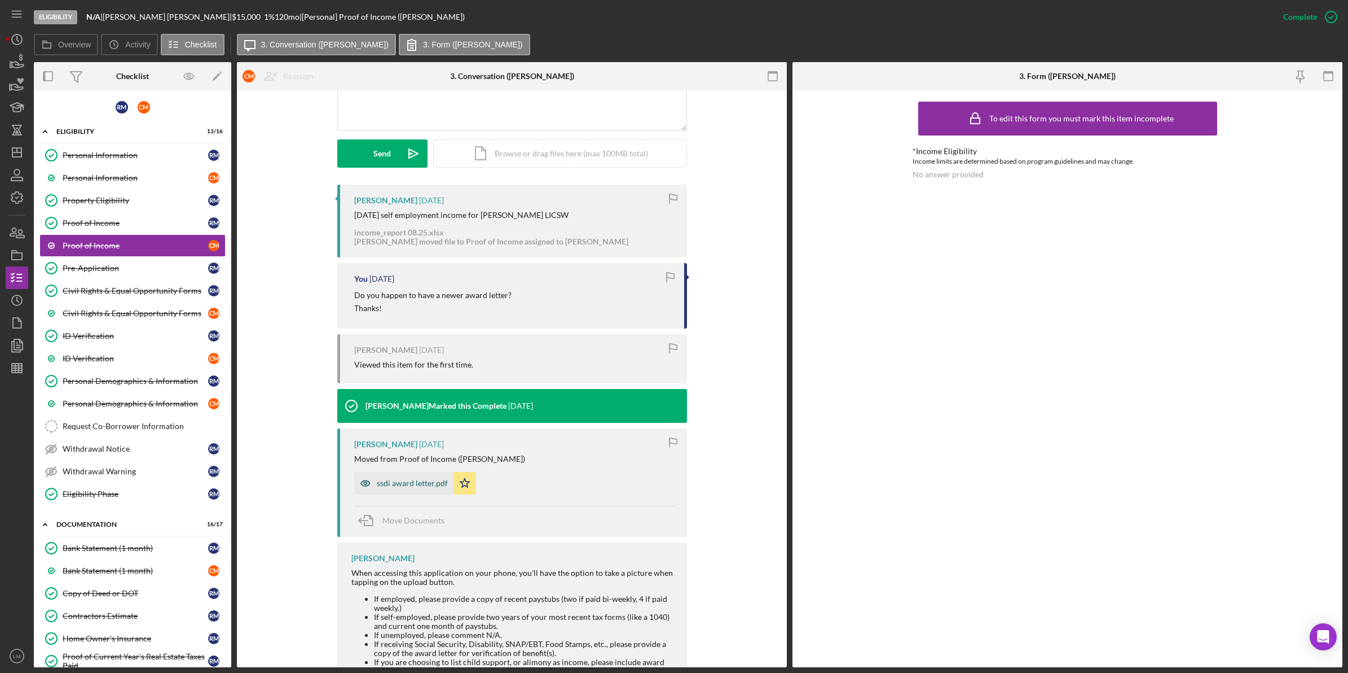
click at [395, 480] on div "ssdi award letter.pdf" at bounding box center [412, 482] width 71 height 9
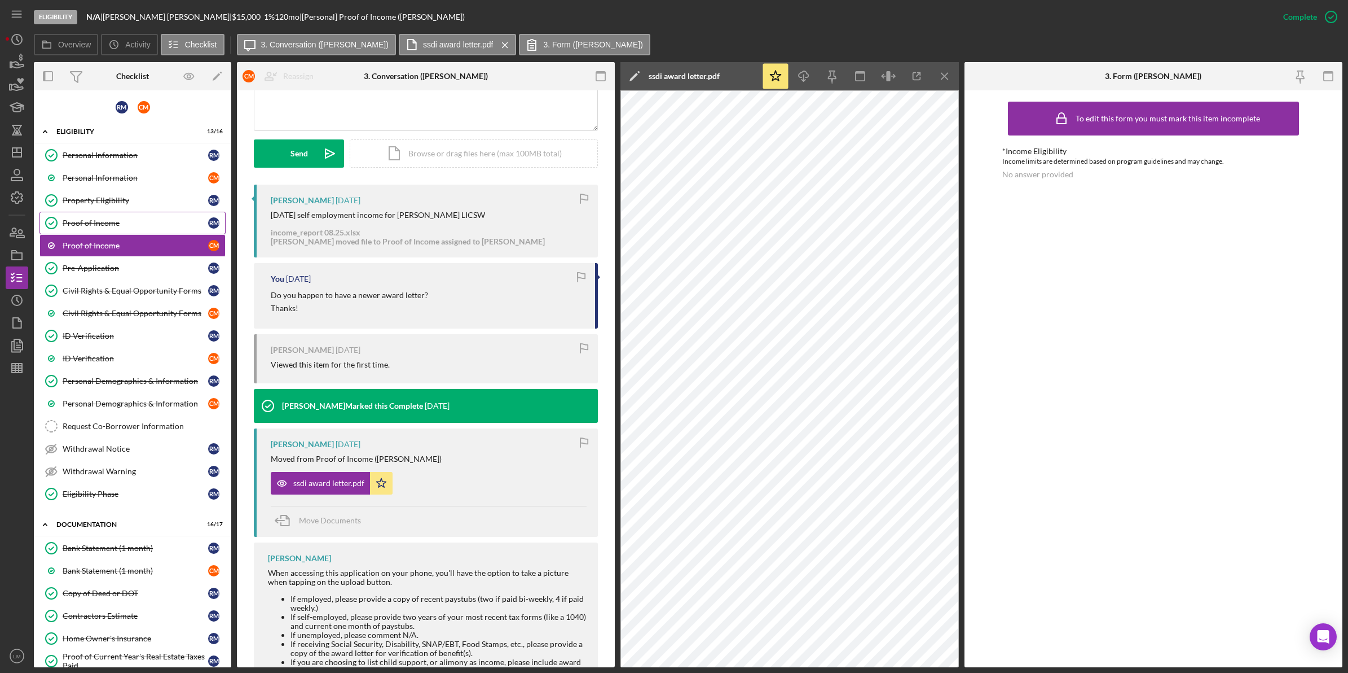
click at [159, 222] on div "Proof of Income" at bounding box center [136, 222] width 146 height 9
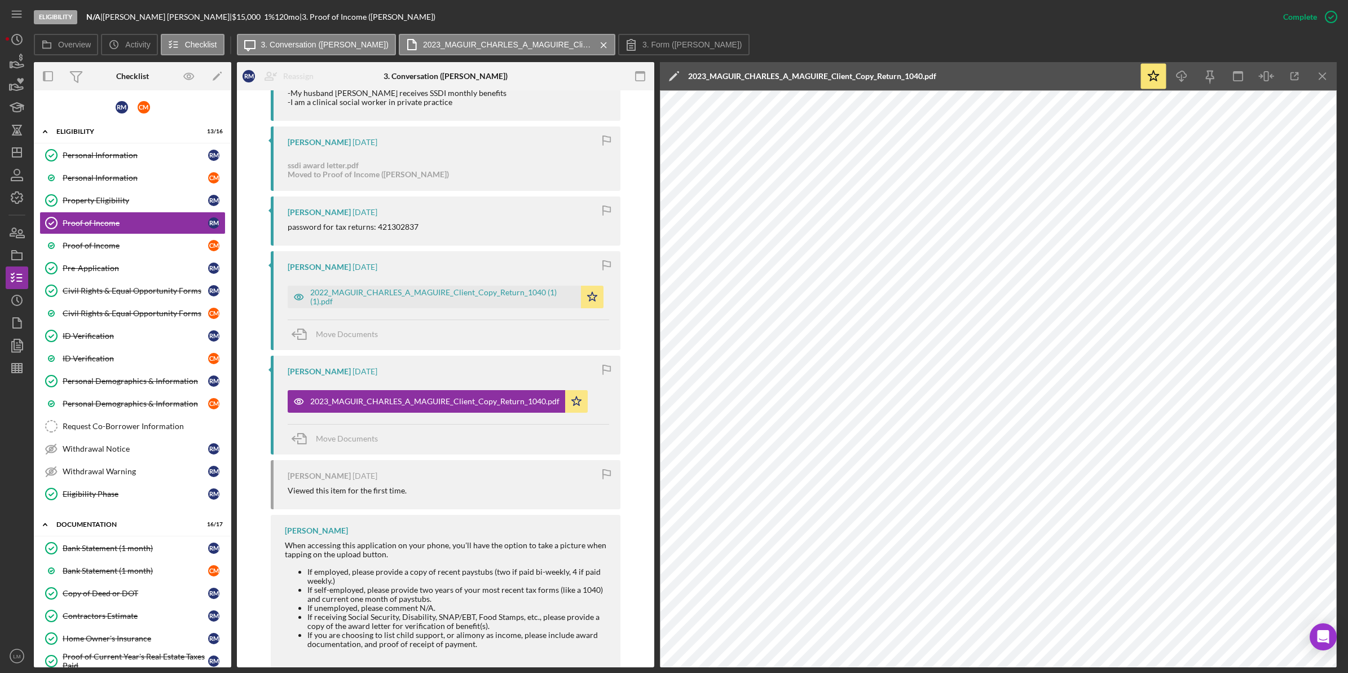
scroll to position [1128, 0]
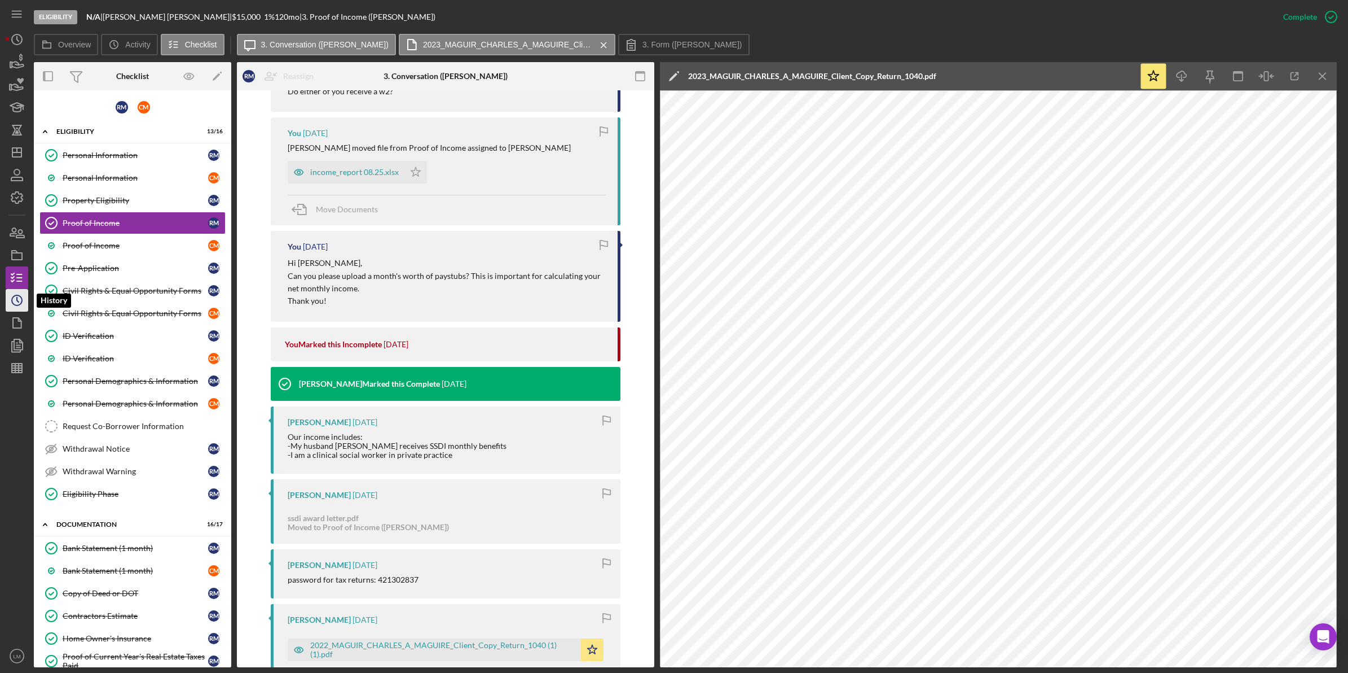
click at [25, 300] on icon "Icon/History" at bounding box center [17, 300] width 28 height 28
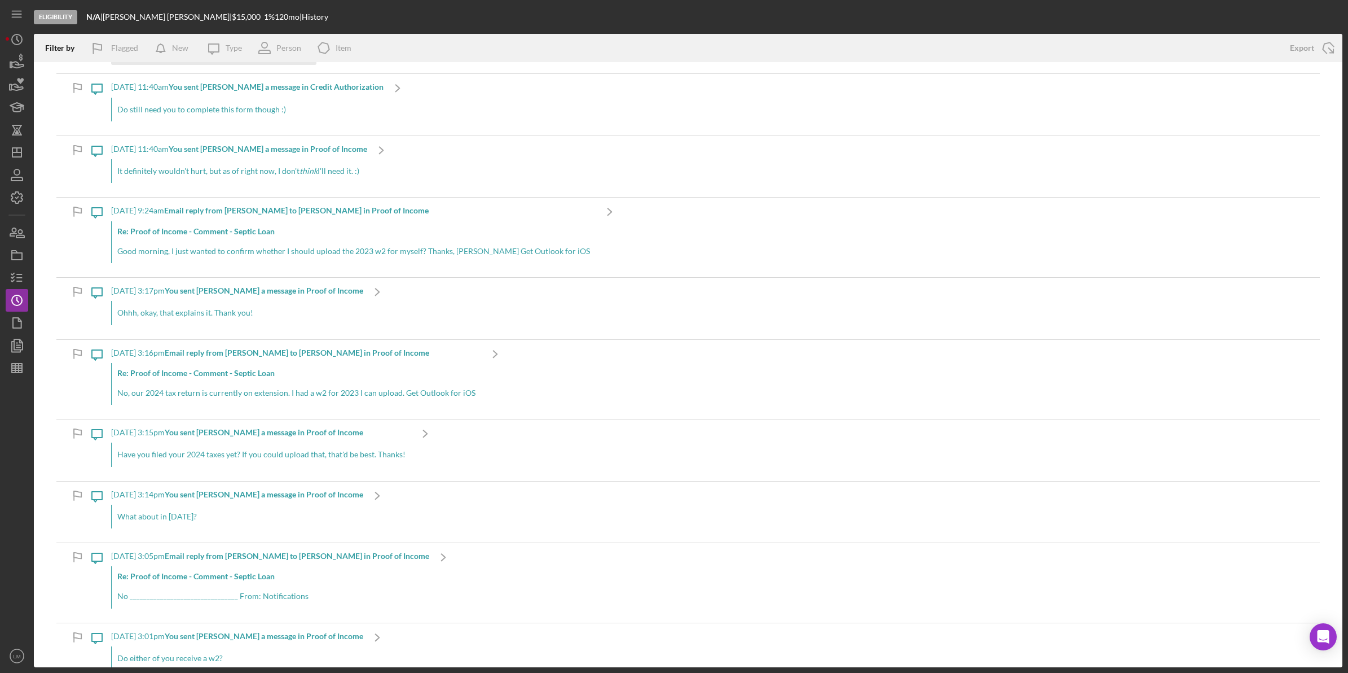
scroll to position [705, 0]
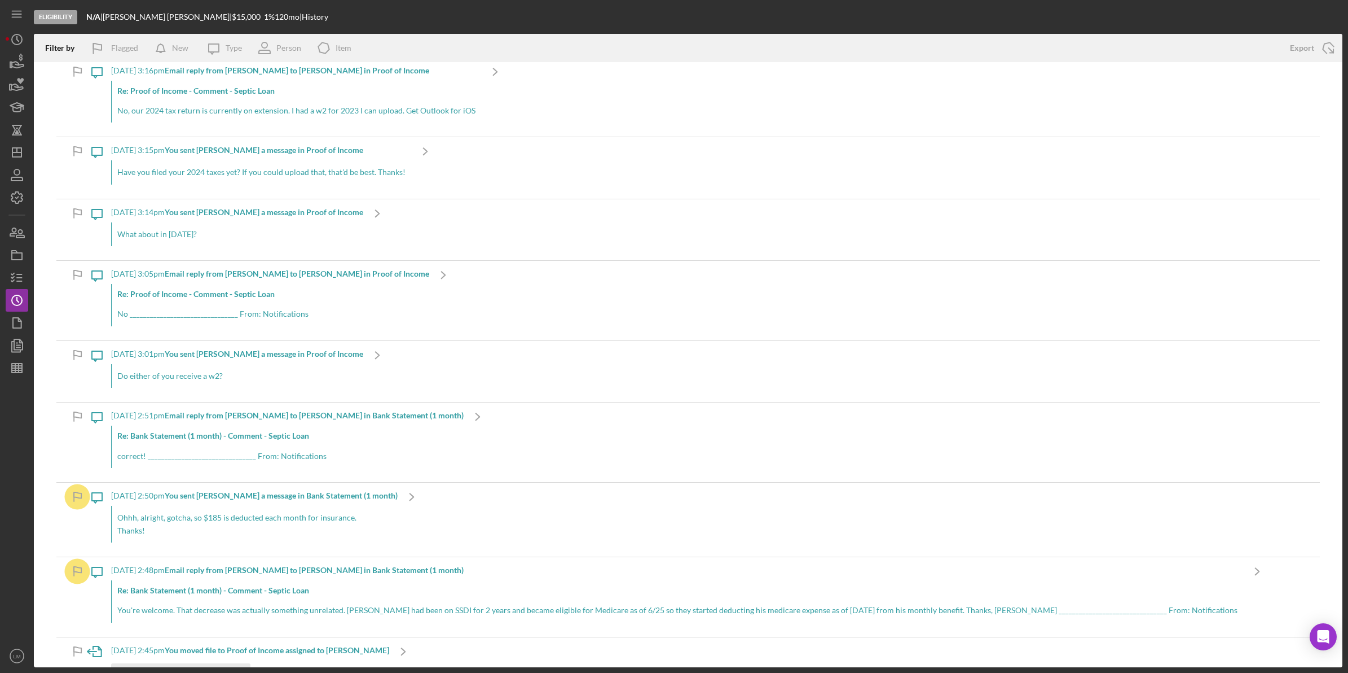
click at [428, 525] on div "Icon/Message 9/3/2025 at 2:50pm You sent Rebecca M. a message in Bank Statement…" at bounding box center [688, 519] width 1264 height 74
click at [336, 504] on div "9/3/2025 at 2:50pm You sent Rebecca M. a message in Bank Statement (1 month) Oh…" at bounding box center [254, 519] width 287 height 74
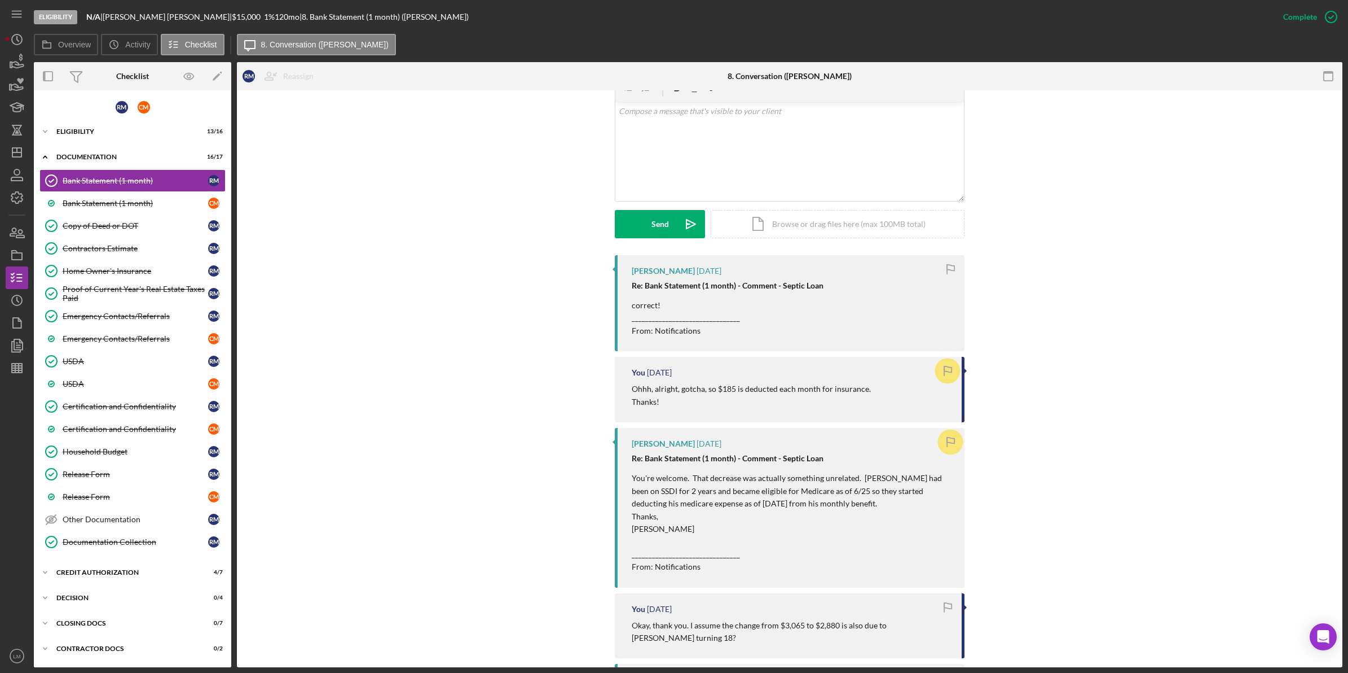
scroll to position [423, 0]
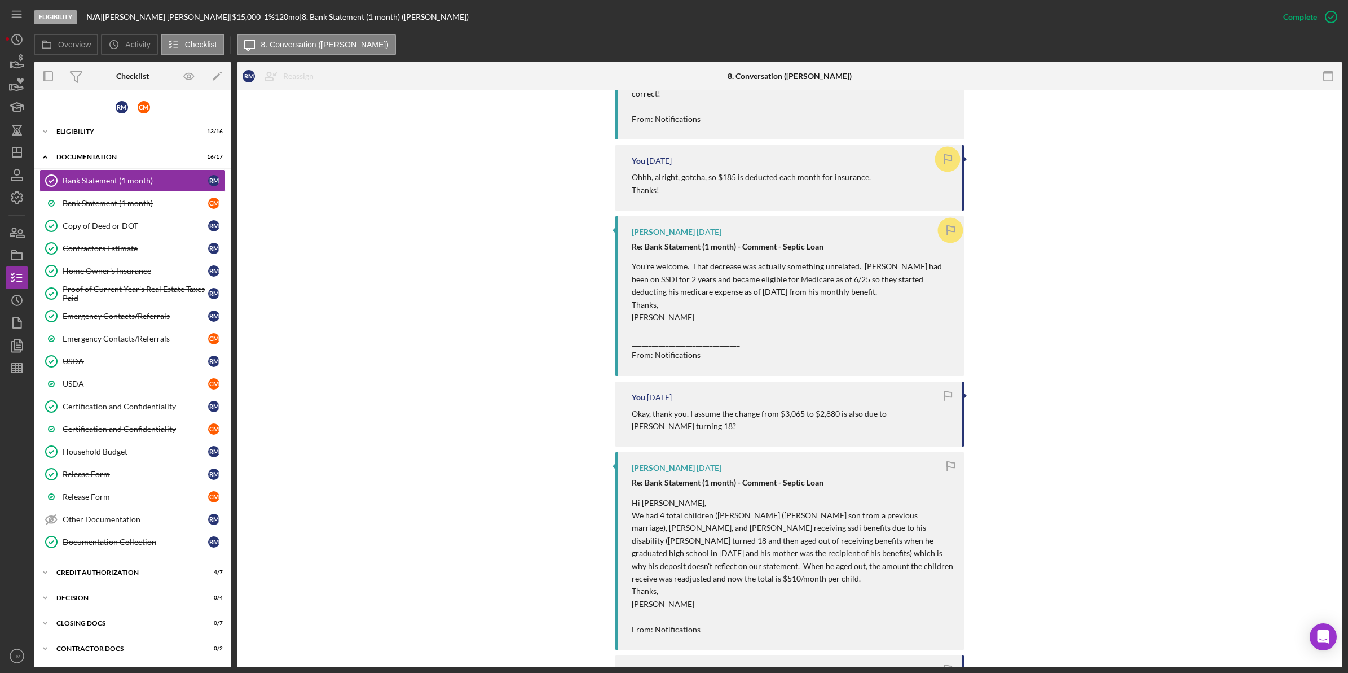
click at [515, 502] on div "Rebecca Maguire 5 days ago Re: Bank Statement (1 month) - Comment - Septic Loan…" at bounding box center [790, 635] width 1072 height 1184
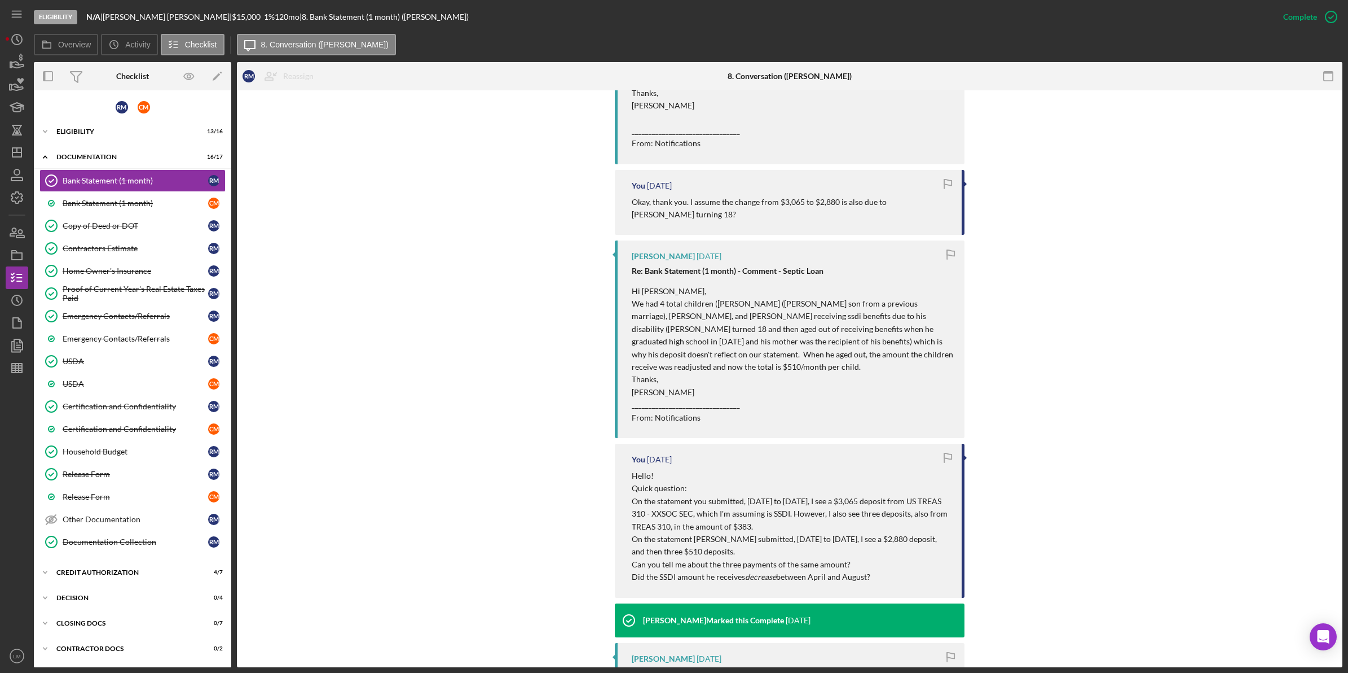
scroll to position [0, 0]
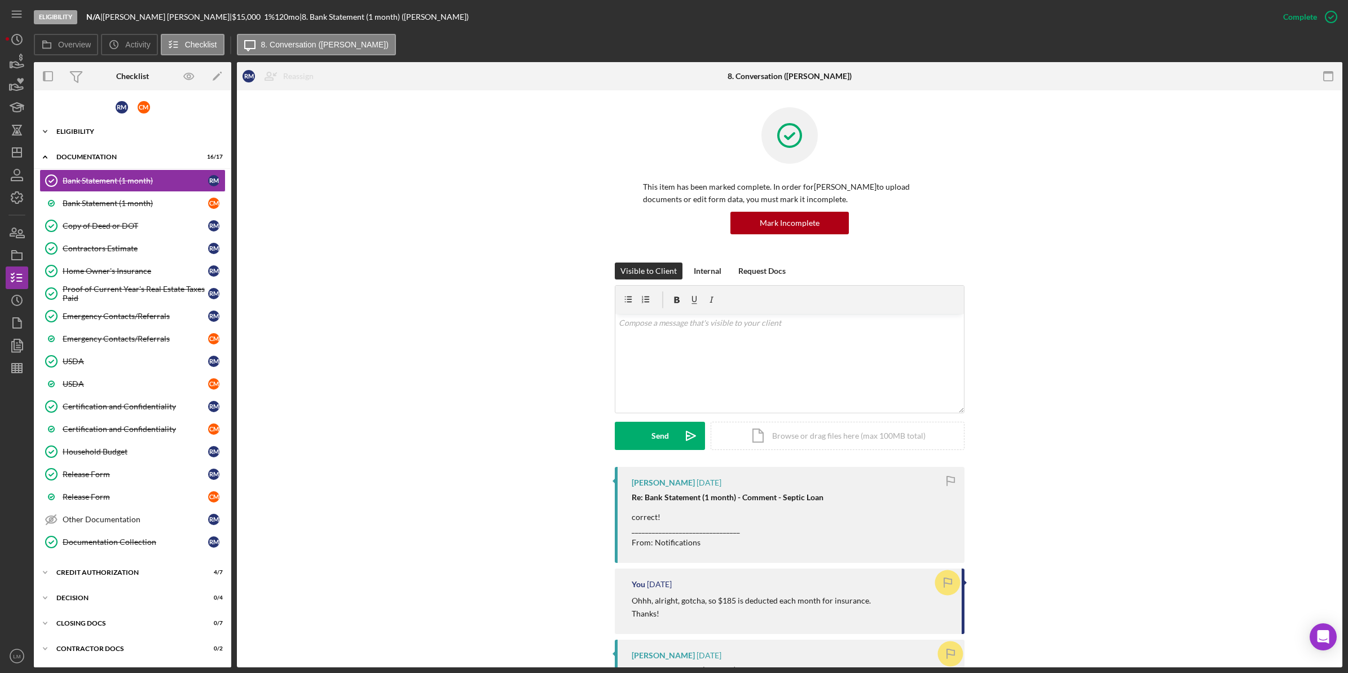
click at [92, 129] on div "Eligibility" at bounding box center [136, 131] width 161 height 7
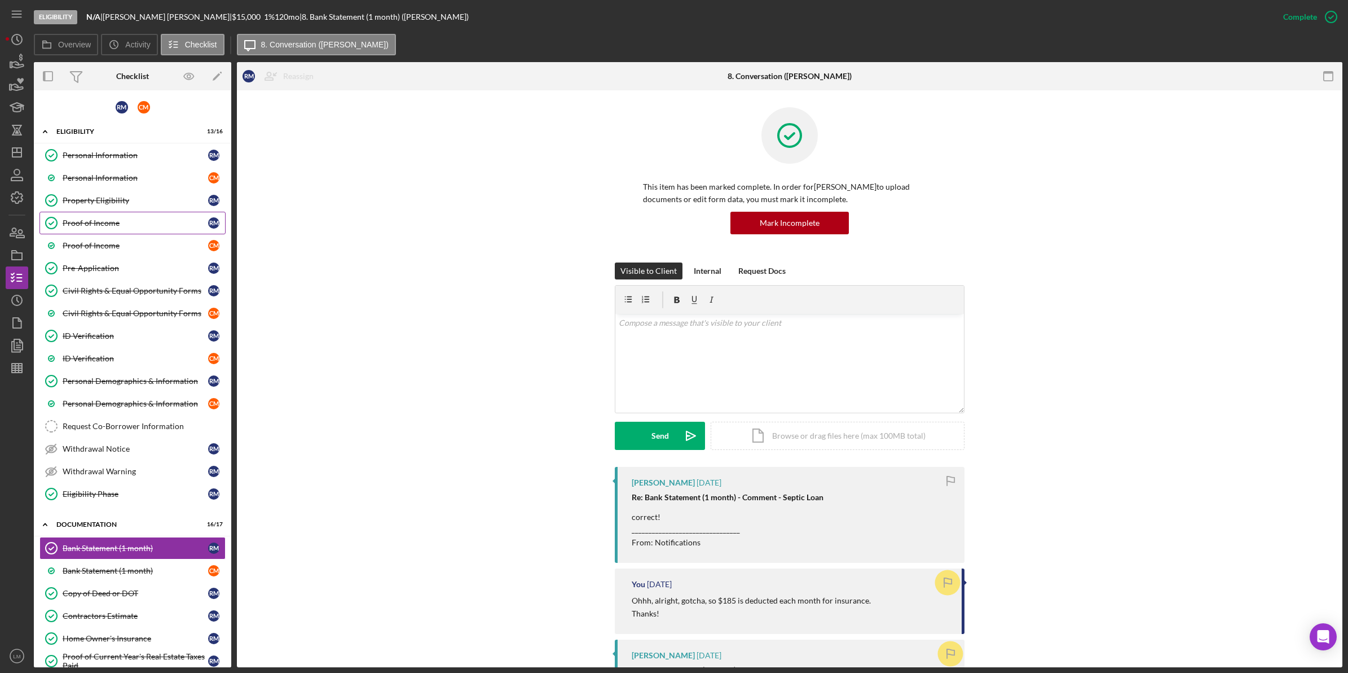
click at [117, 232] on link "Proof of Income Proof of Income R M" at bounding box center [132, 223] width 186 height 23
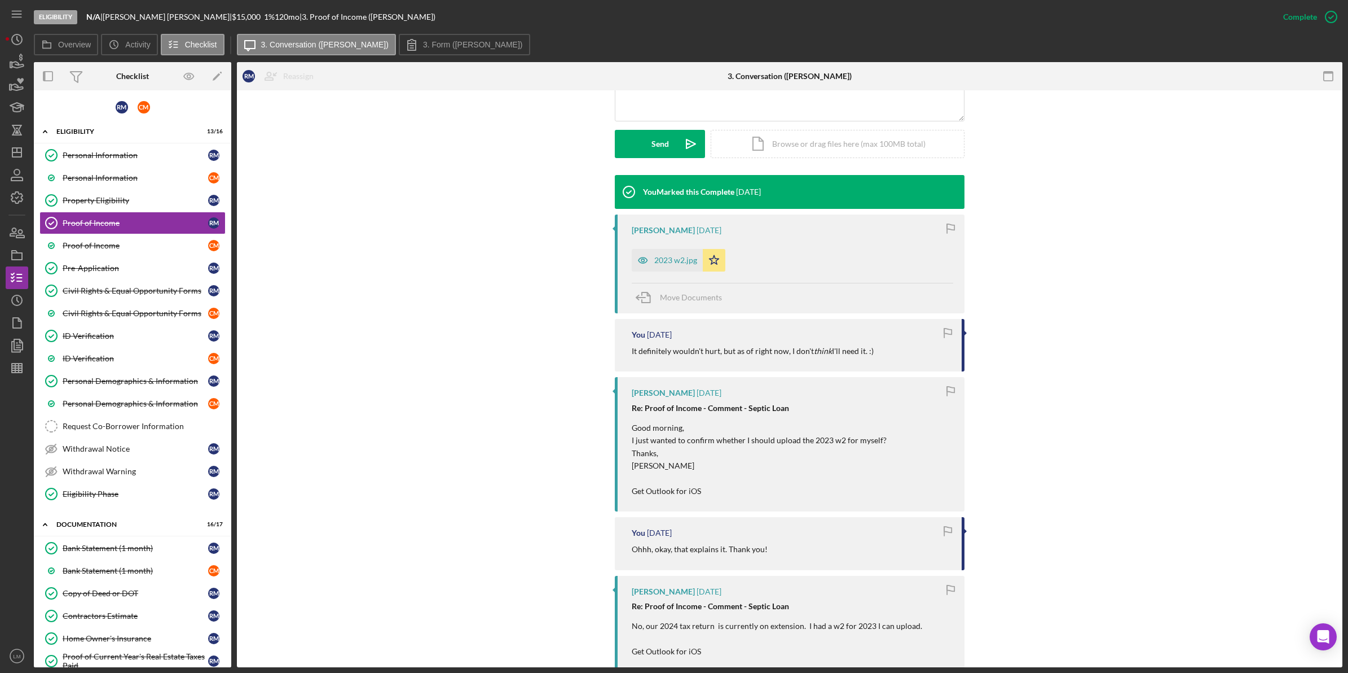
scroll to position [282, 0]
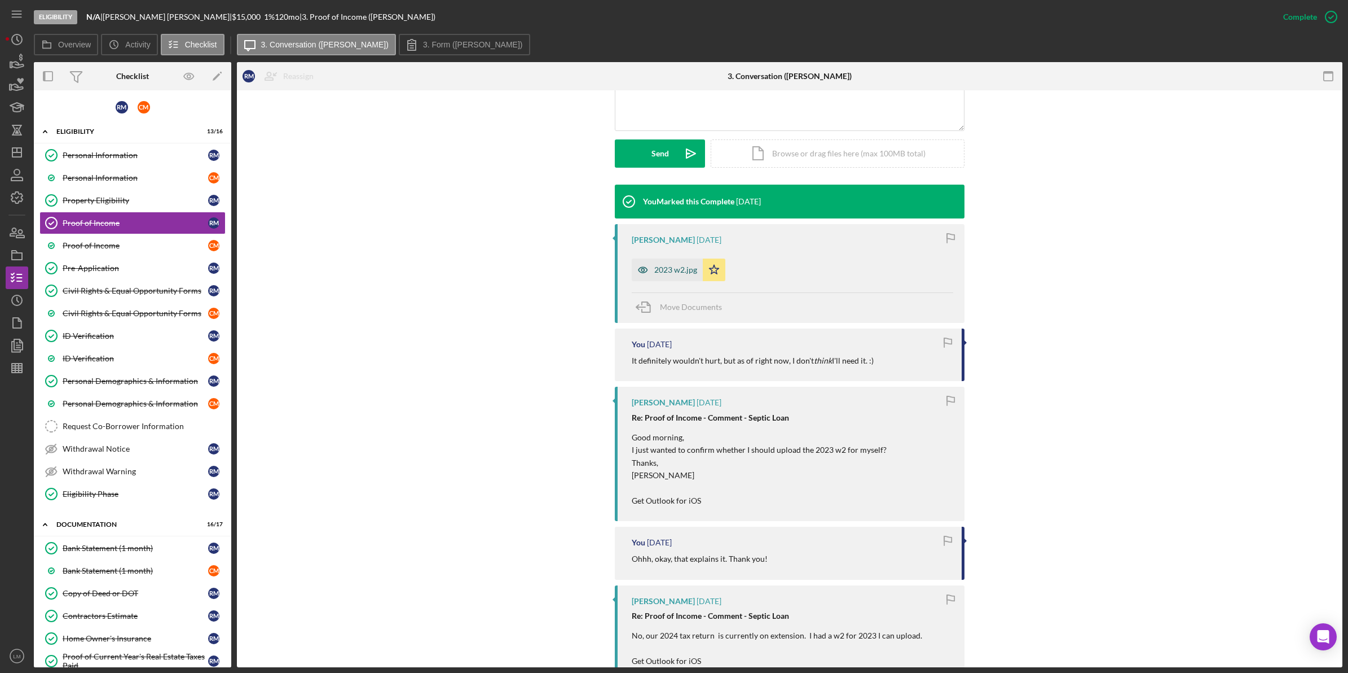
click at [653, 275] on div "2023 w2.jpg" at bounding box center [667, 269] width 71 height 23
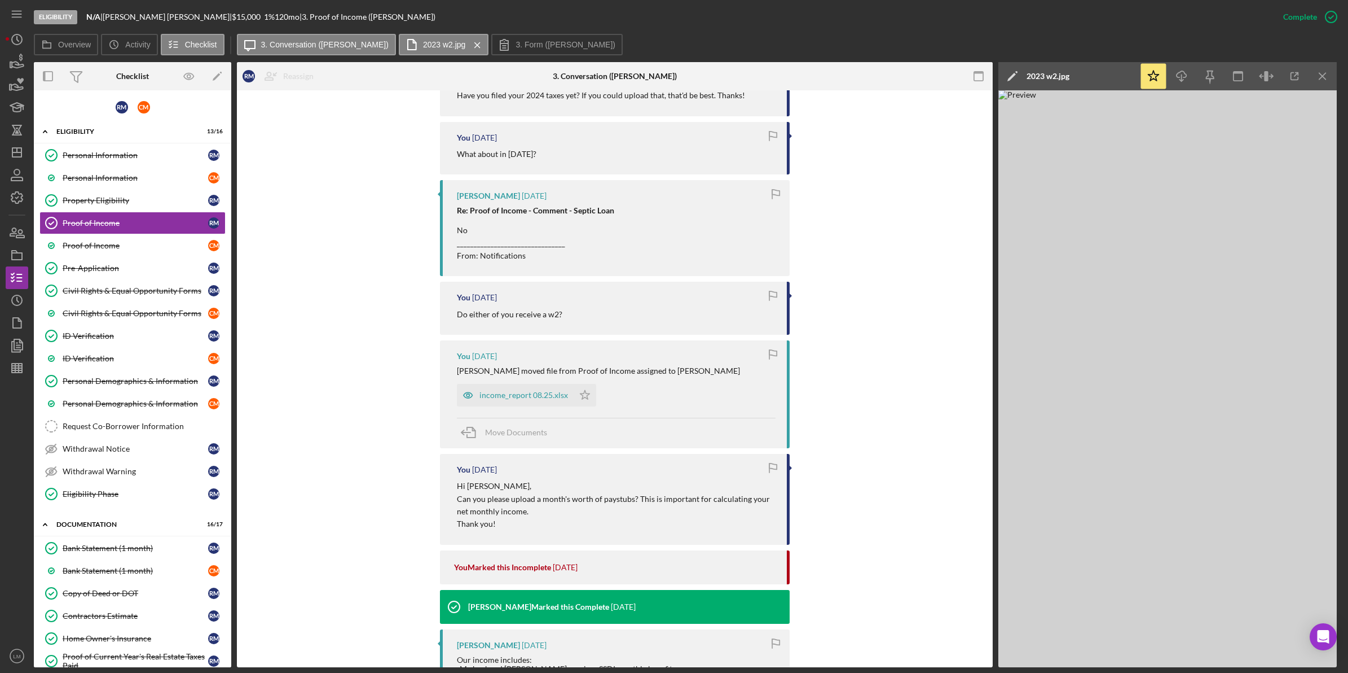
scroll to position [987, 0]
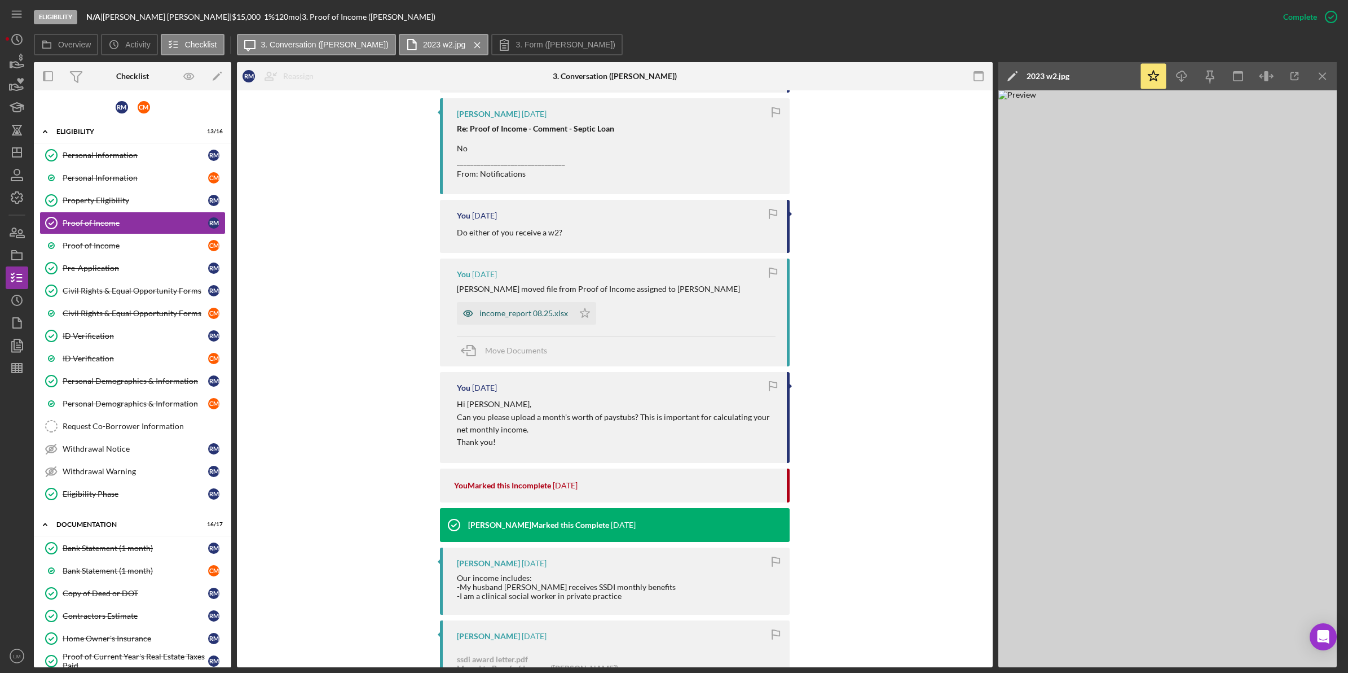
click at [520, 316] on div "income_report 08.25.xlsx" at bounding box center [524, 313] width 89 height 9
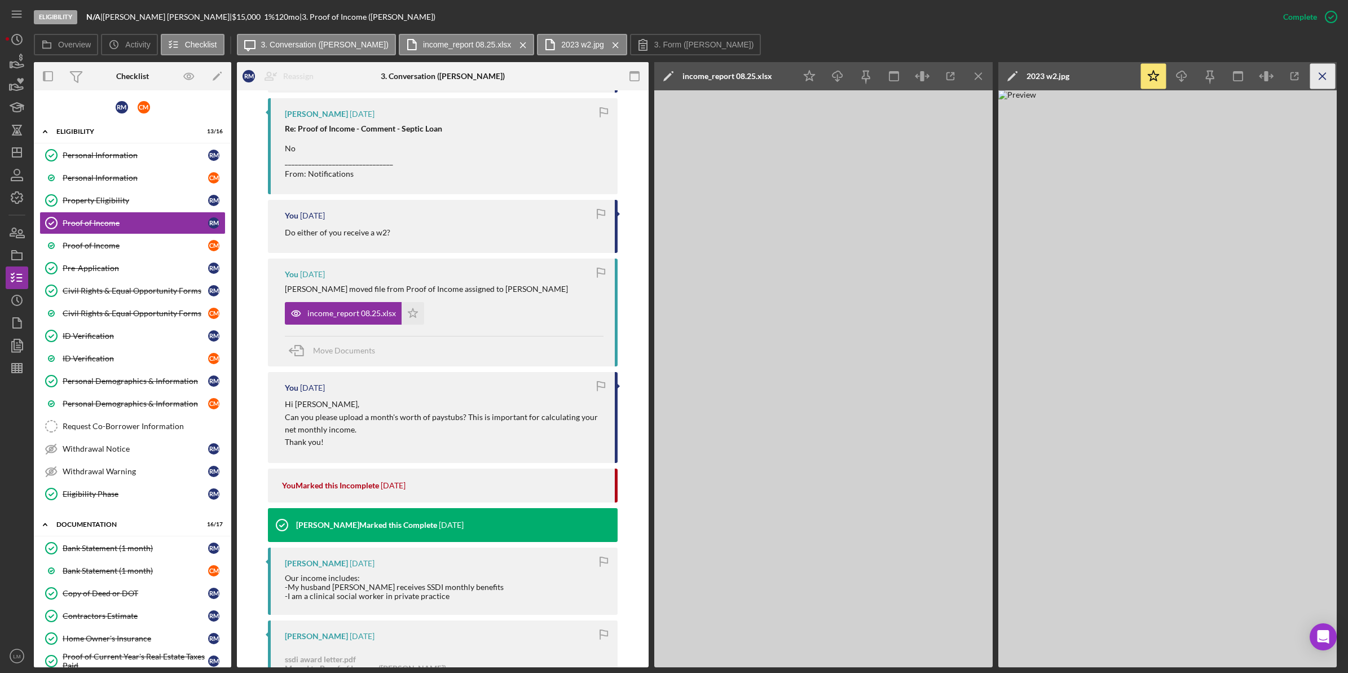
click at [1325, 72] on icon "Icon/Menu Close" at bounding box center [1323, 76] width 25 height 25
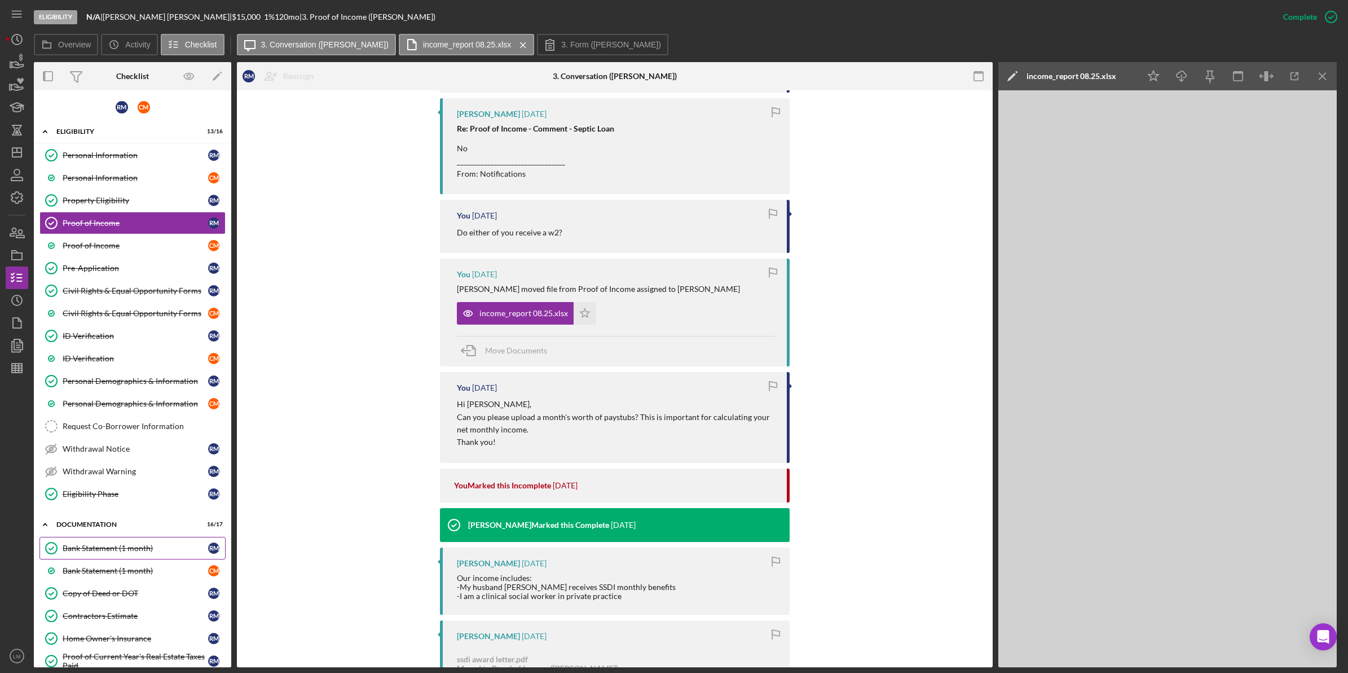
click at [159, 559] on link "Bank Statement (1 month) Bank Statement (1 month) R M" at bounding box center [132, 548] width 186 height 23
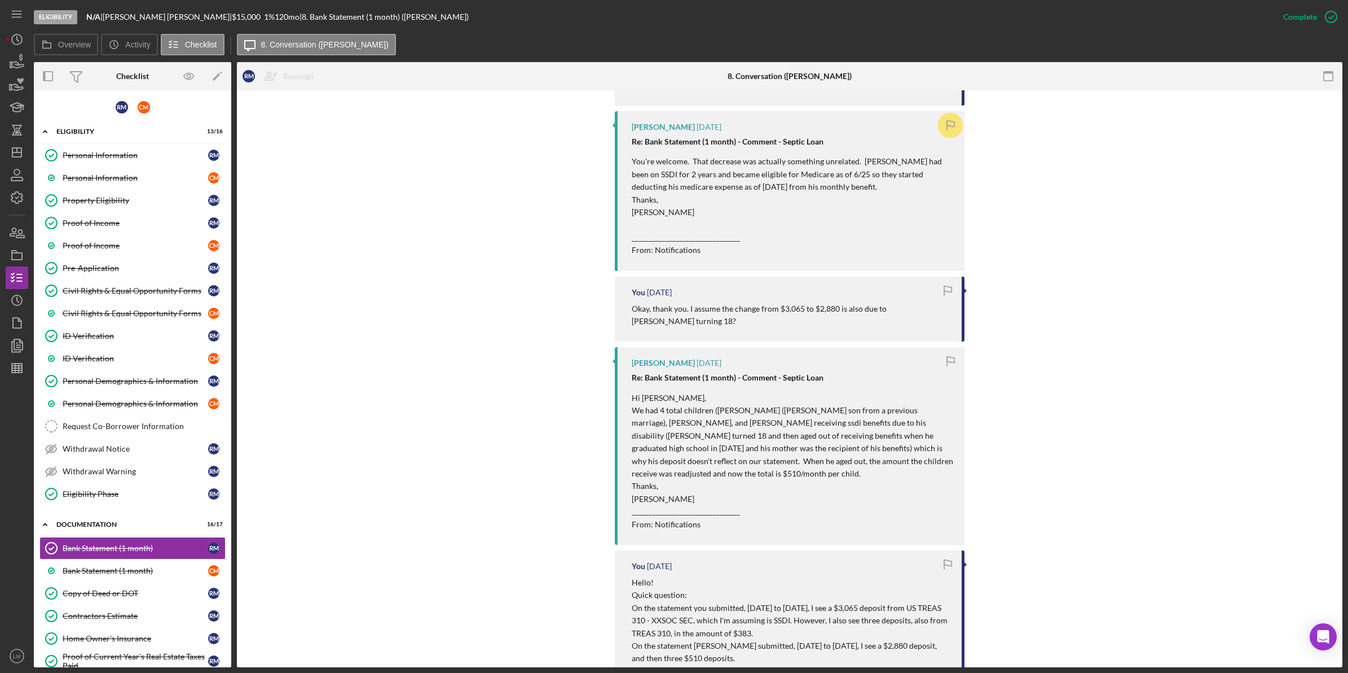
scroll to position [846, 0]
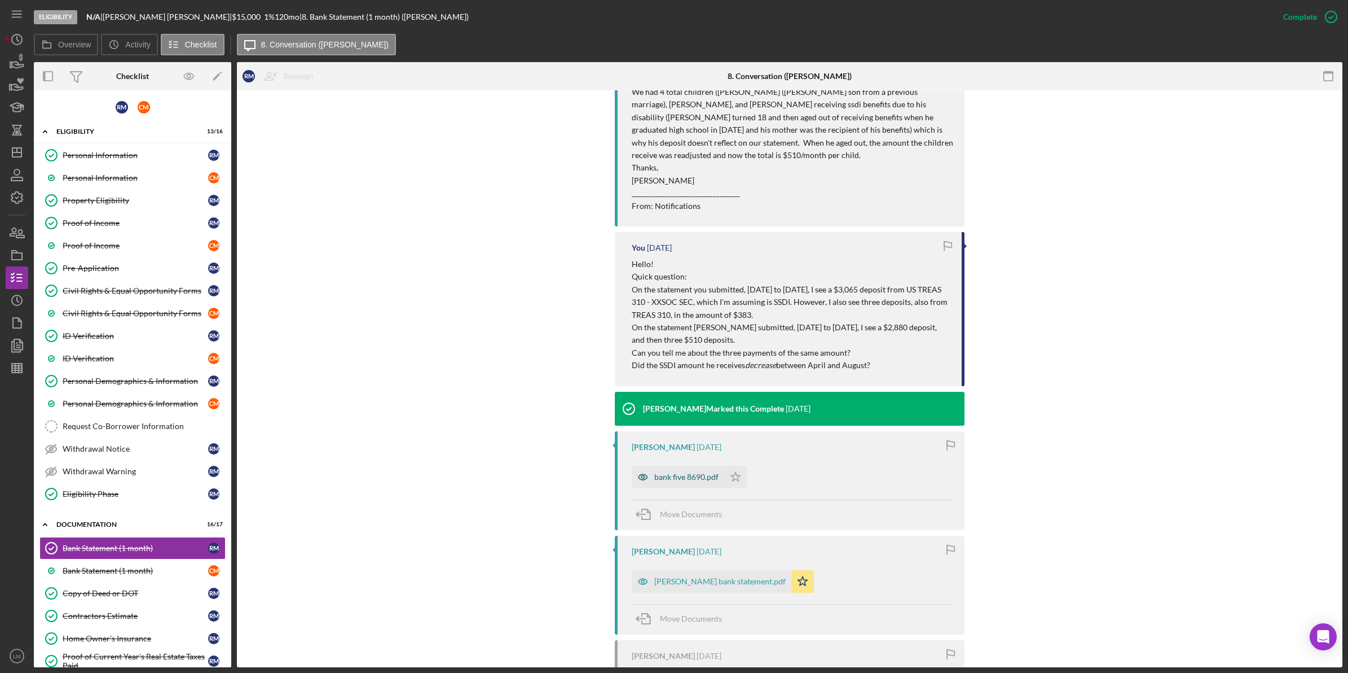
click at [689, 472] on div "bank five 8690.pdf" at bounding box center [686, 476] width 64 height 9
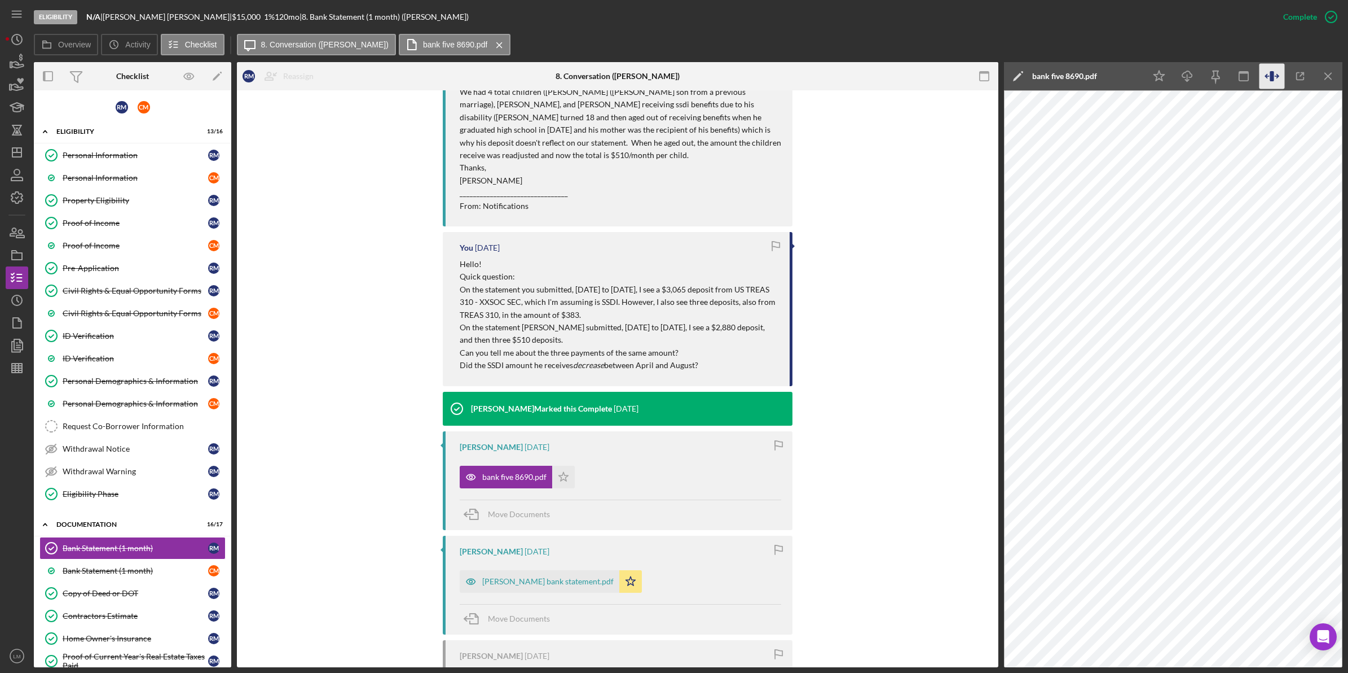
click at [1272, 75] on icon "button" at bounding box center [1272, 76] width 4 height 10
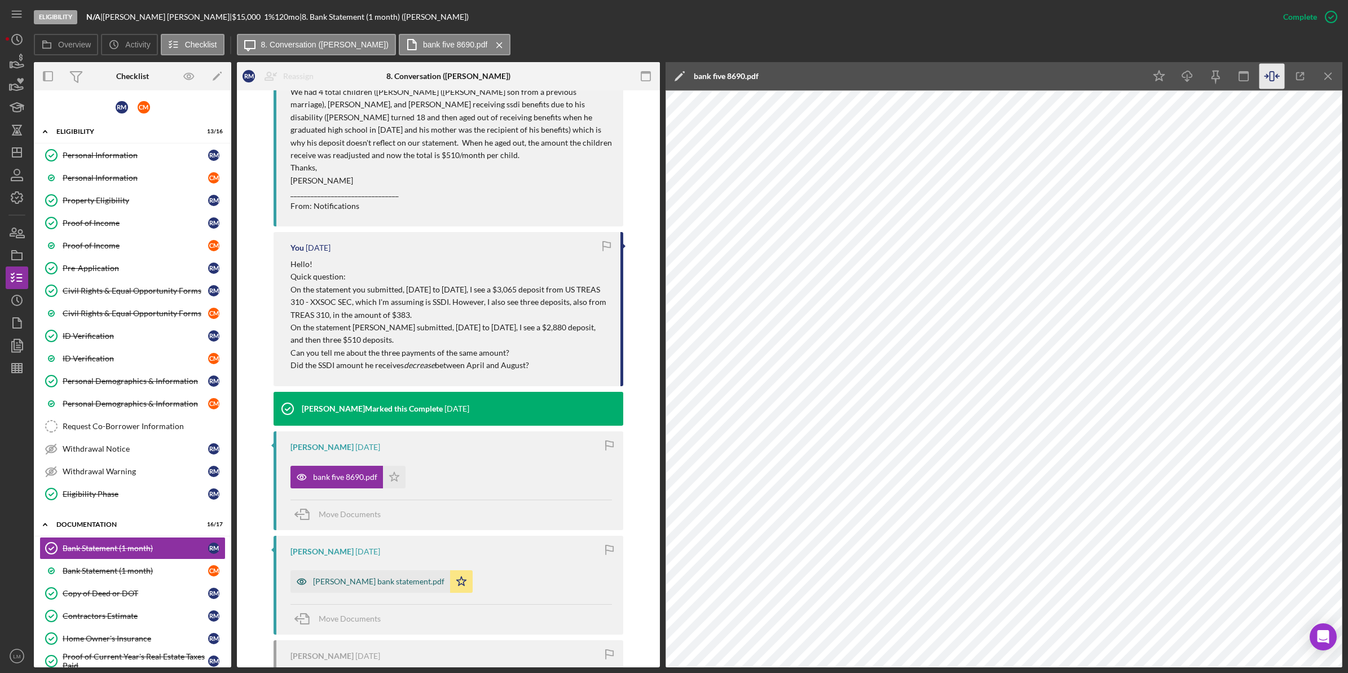
click at [371, 570] on div "Maguire bank statement.pdf" at bounding box center [371, 581] width 160 height 23
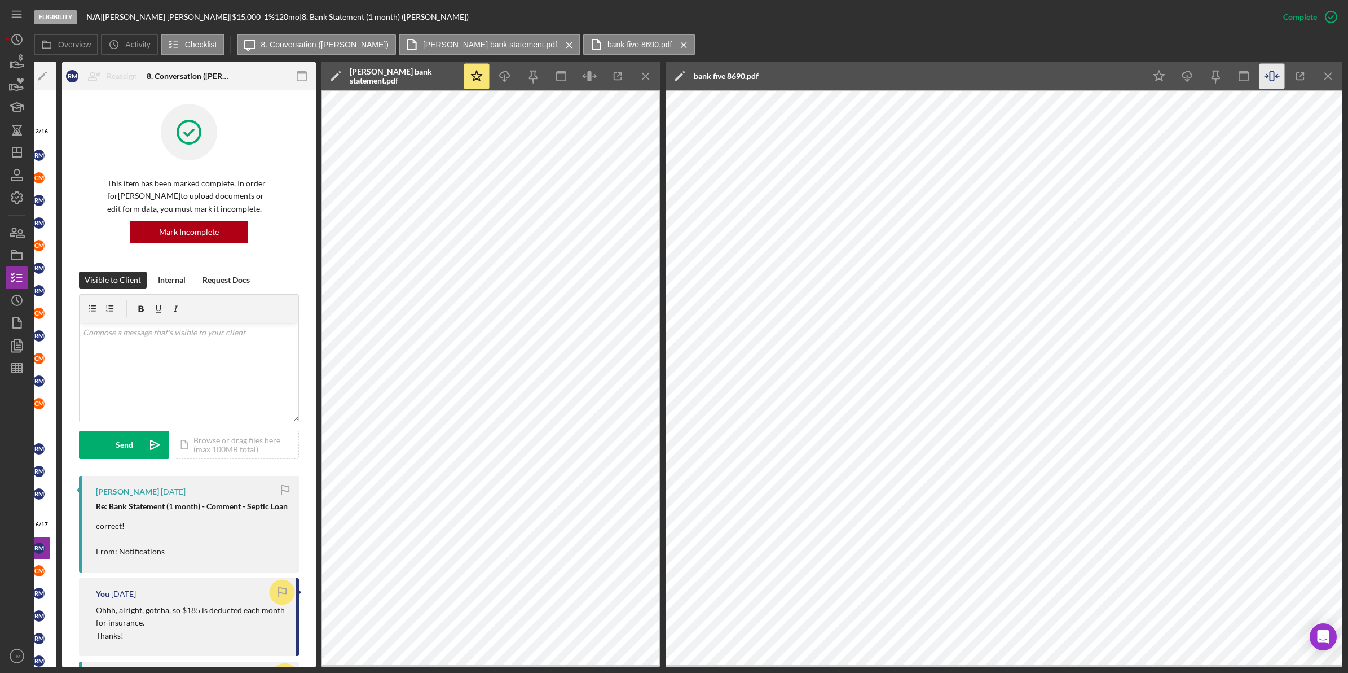
scroll to position [0, 0]
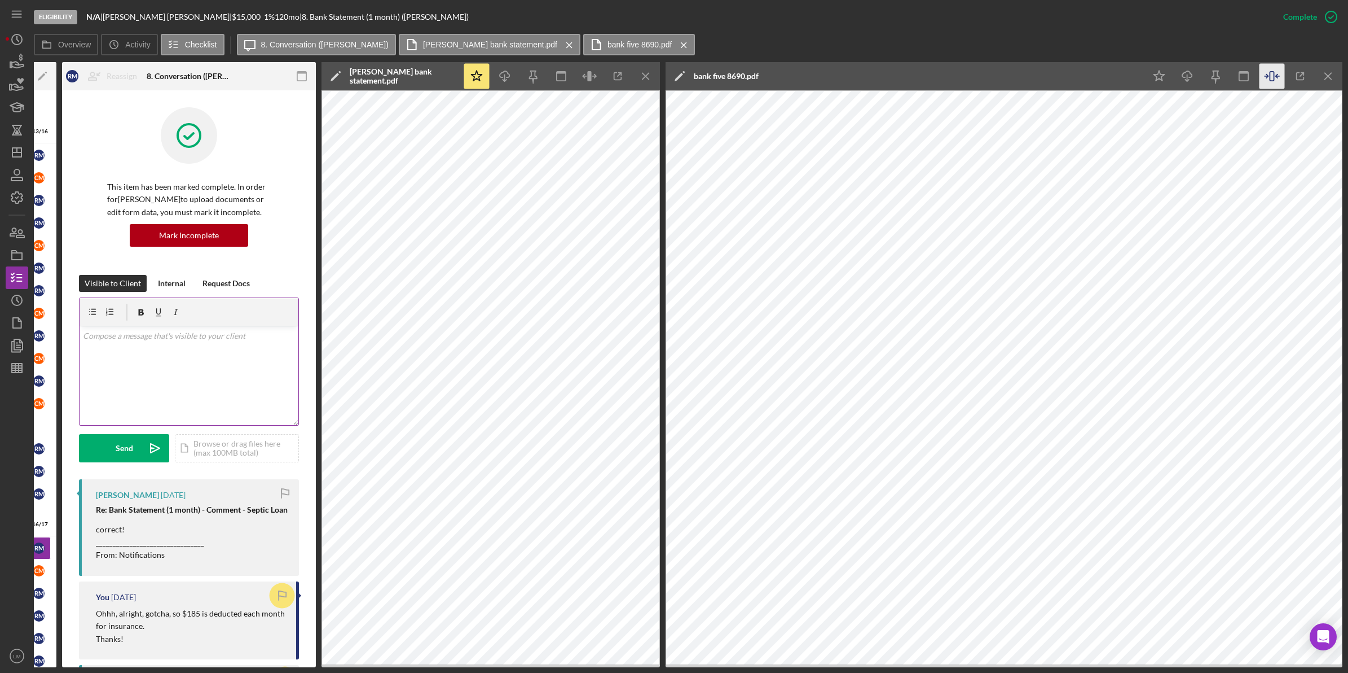
click at [193, 377] on div "v Color teal Color pink Remove color Add row above Add row below Add column bef…" at bounding box center [189, 375] width 219 height 99
click at [197, 232] on div "Mark Incomplete" at bounding box center [189, 235] width 60 height 23
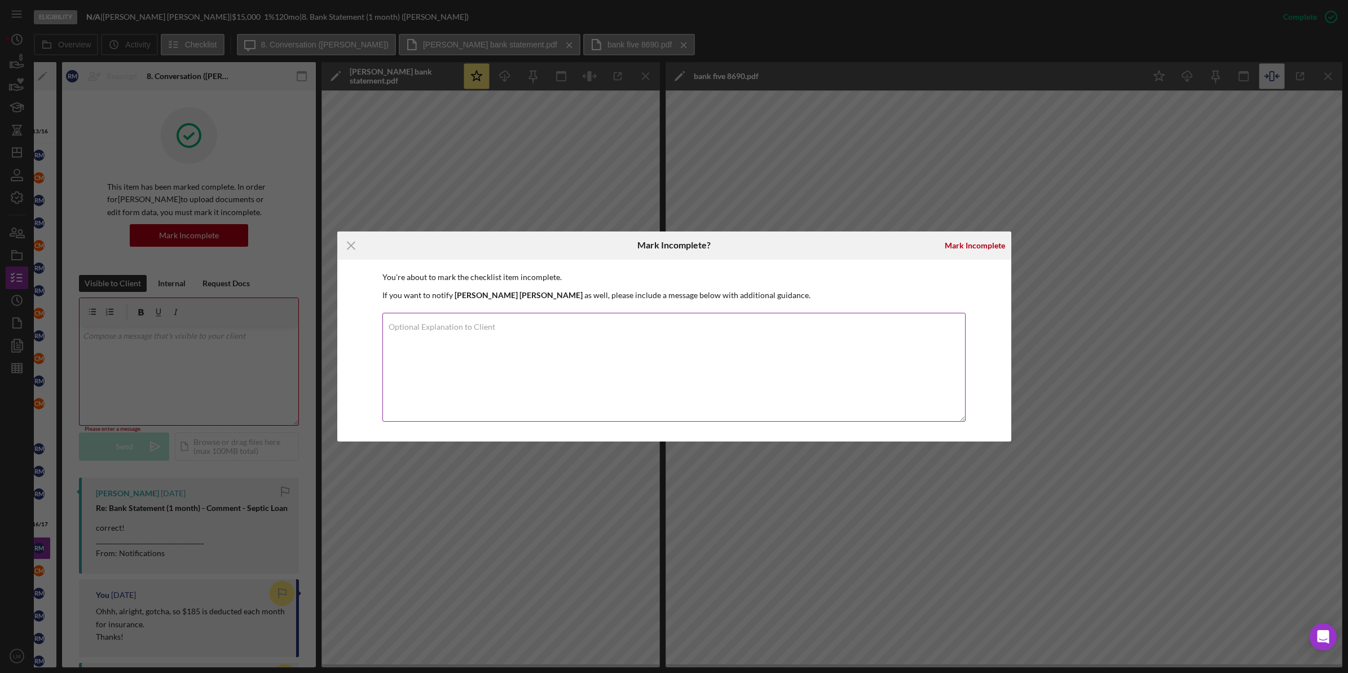
click at [619, 393] on textarea "Optional Explanation to Client" at bounding box center [674, 367] width 583 height 109
type textarea "Hi Rebecca, Could I please get the two most recent months of statements? Thank …"
click at [986, 250] on div "Mark Incomplete" at bounding box center [975, 245] width 60 height 23
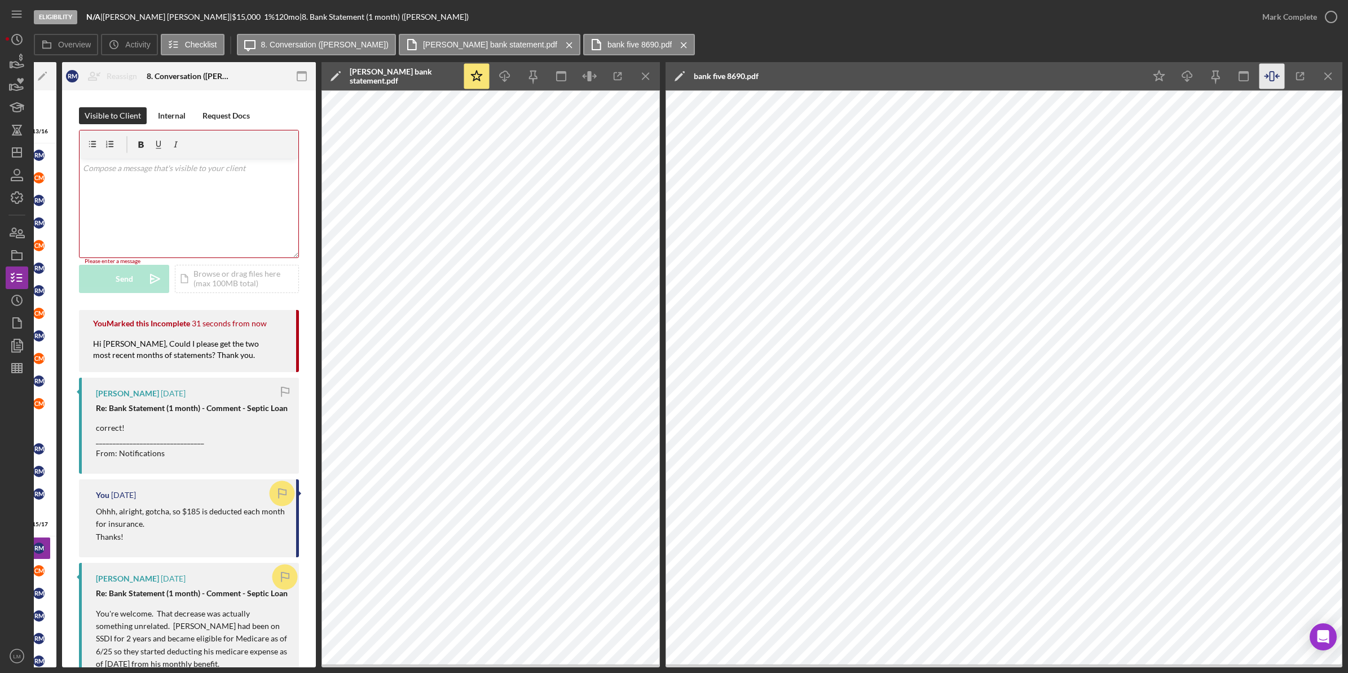
drag, startPoint x: 591, startPoint y: 669, endPoint x: 579, endPoint y: 669, distance: 11.9
click at [579, 669] on div "Eligibility N/A | Rebecca Maguire | $15,000 $15,000 1 % 120 mo | 8. Bank Statem…" at bounding box center [674, 336] width 1348 height 673
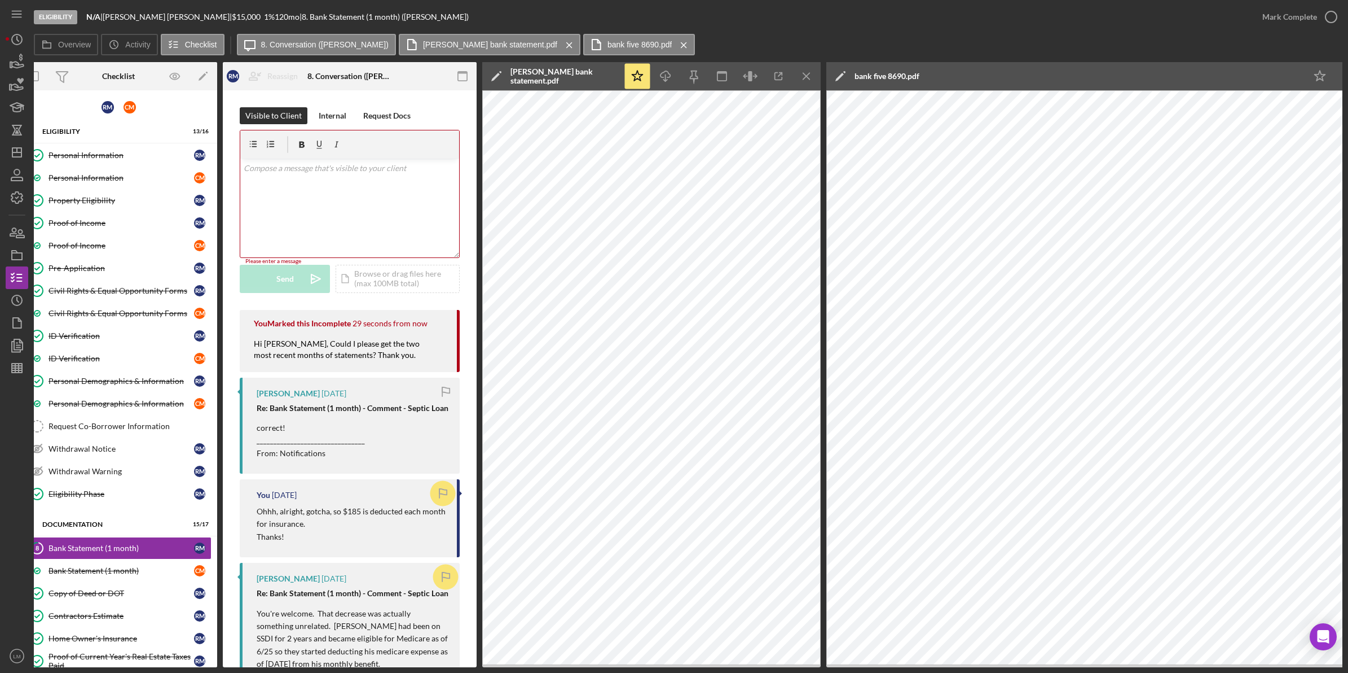
scroll to position [0, 11]
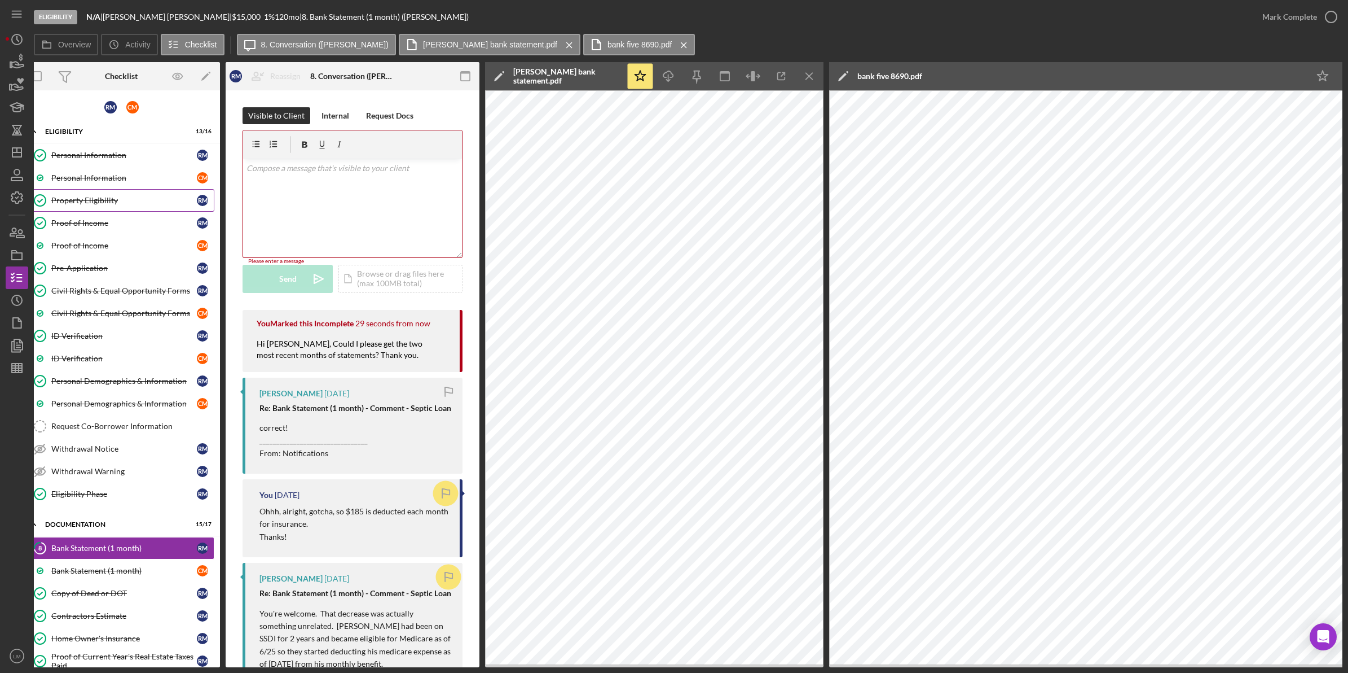
click at [116, 199] on div "Property Eligibility" at bounding box center [124, 200] width 146 height 9
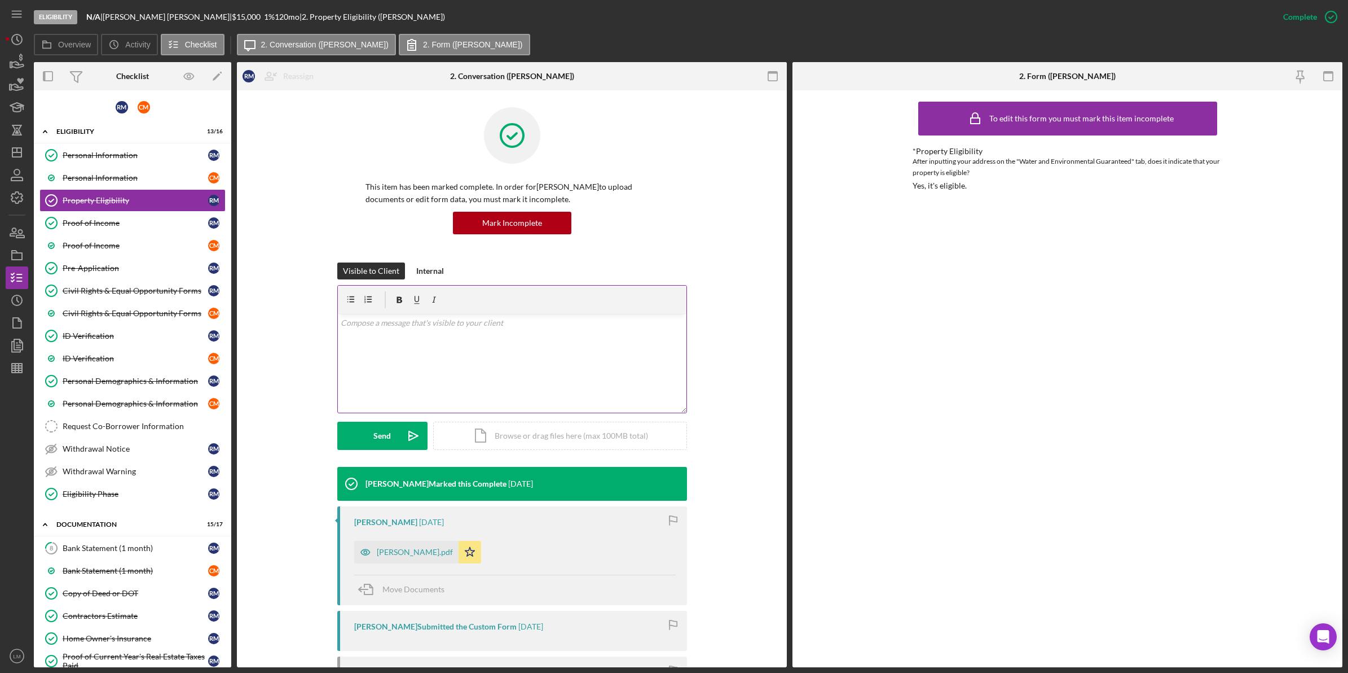
click at [427, 355] on div "v Color teal Color pink Remove color Add row above Add row below Add column bef…" at bounding box center [512, 363] width 349 height 99
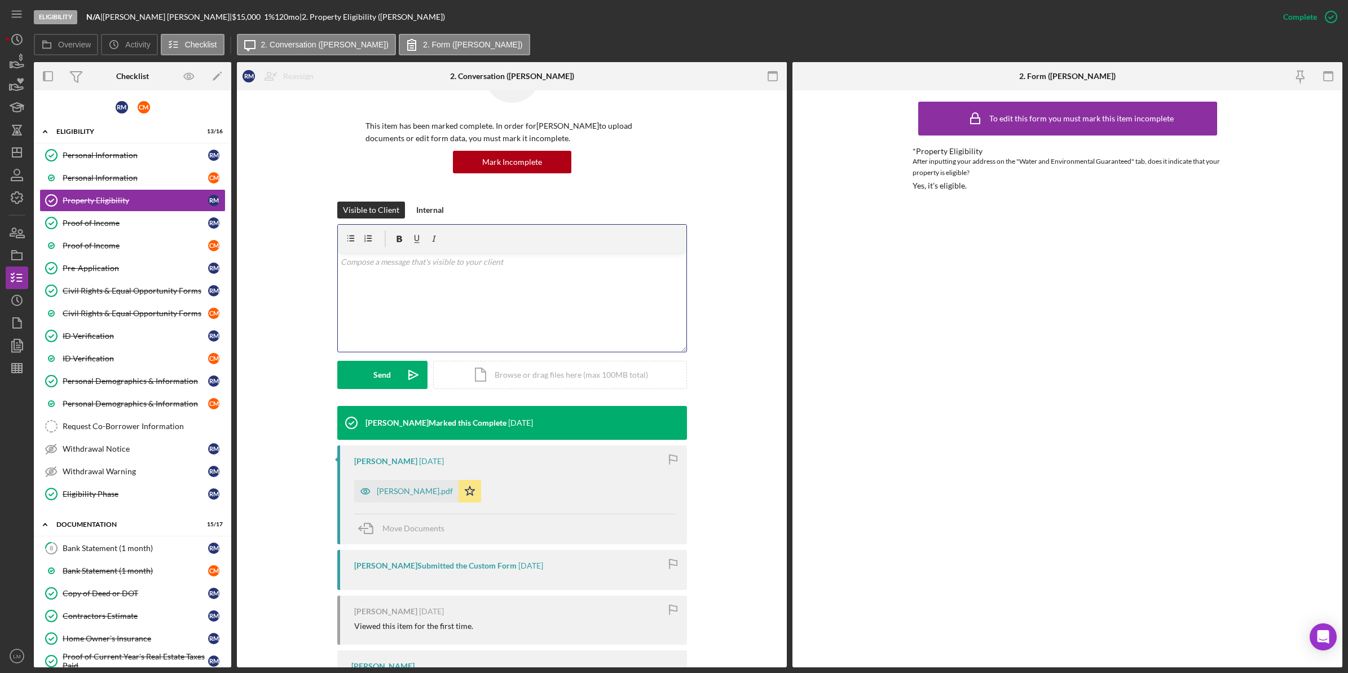
scroll to position [190, 0]
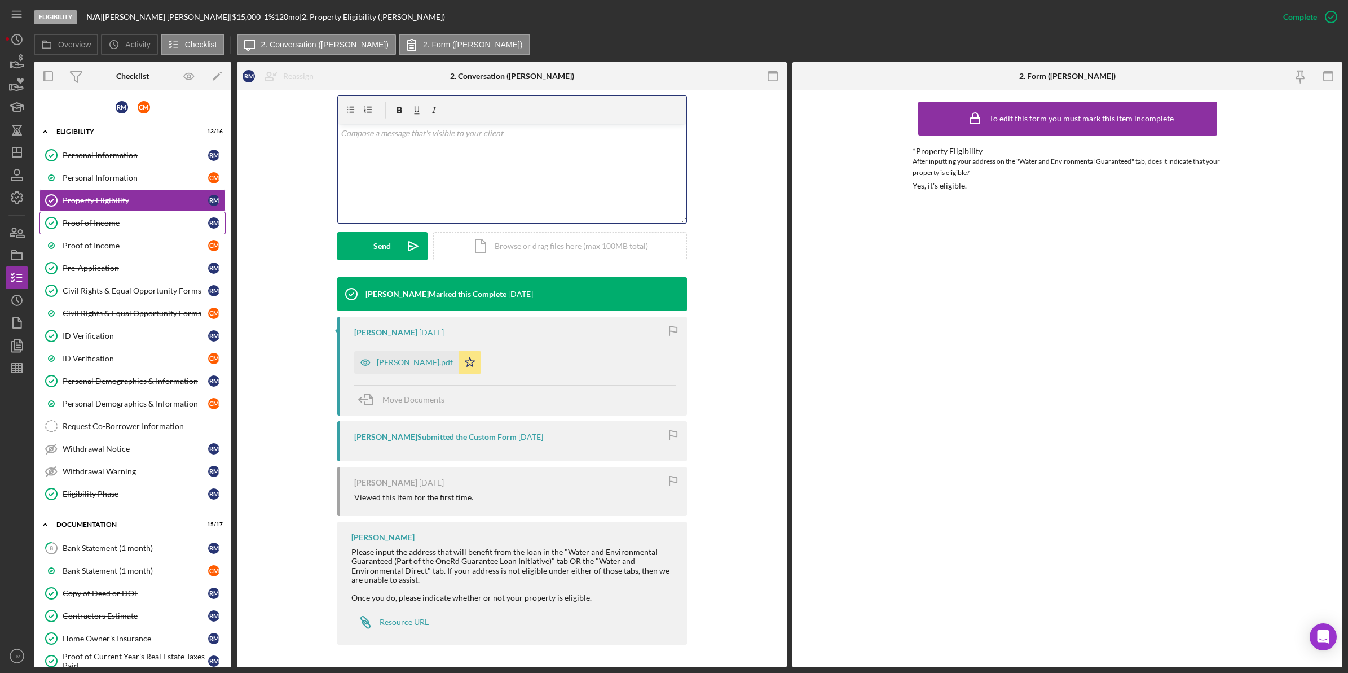
click at [146, 216] on link "Proof of Income Proof of Income R M" at bounding box center [132, 223] width 186 height 23
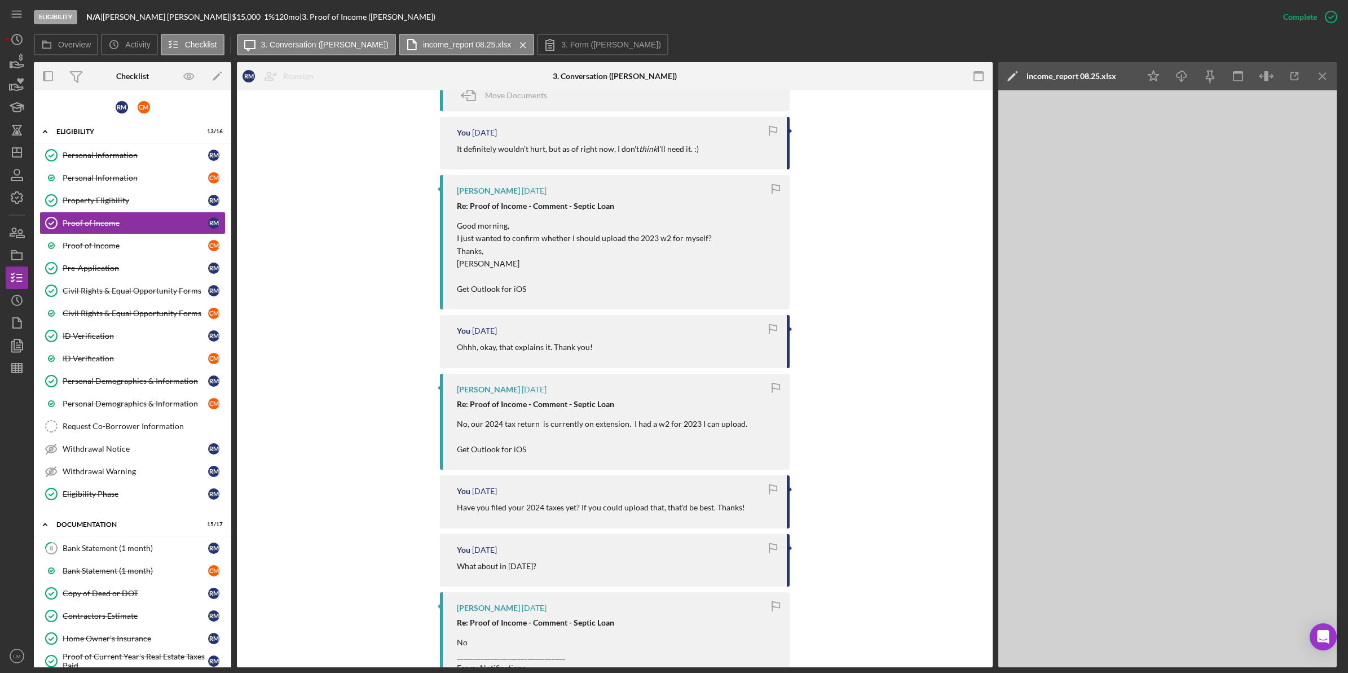
scroll to position [776, 0]
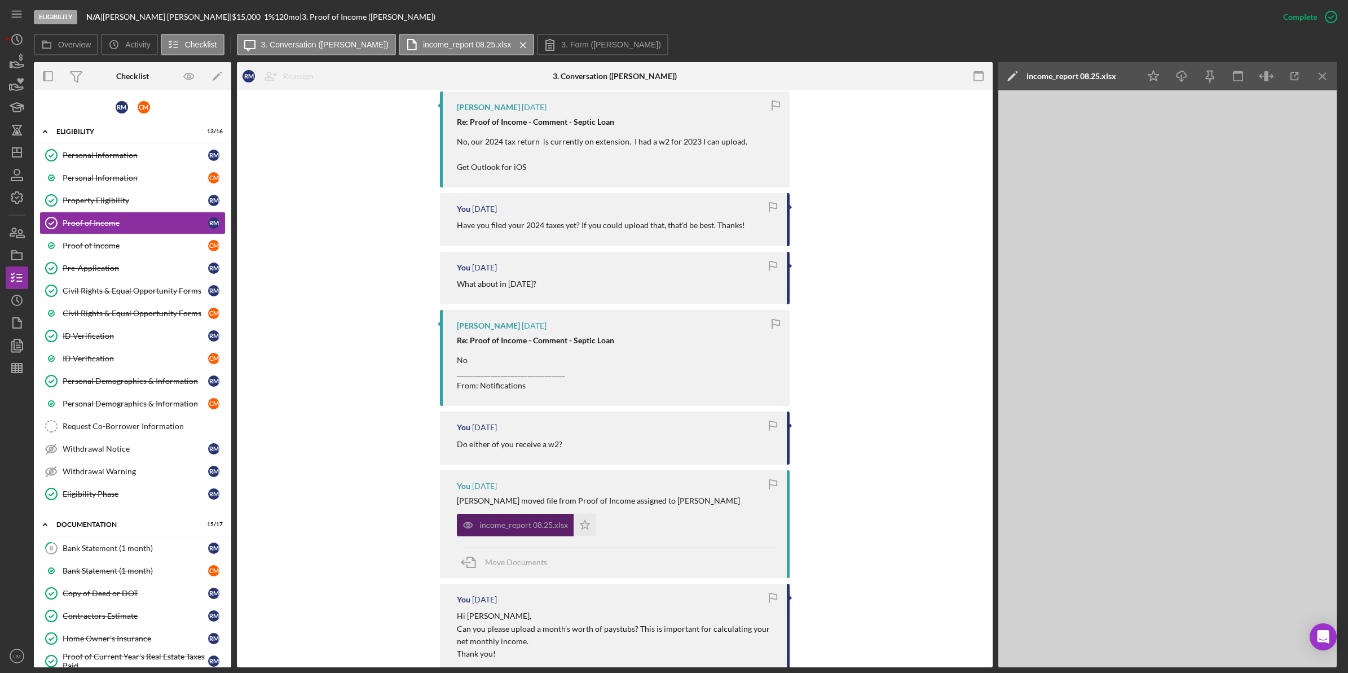
click at [530, 529] on div "income_report 08.25.xlsx" at bounding box center [524, 524] width 89 height 9
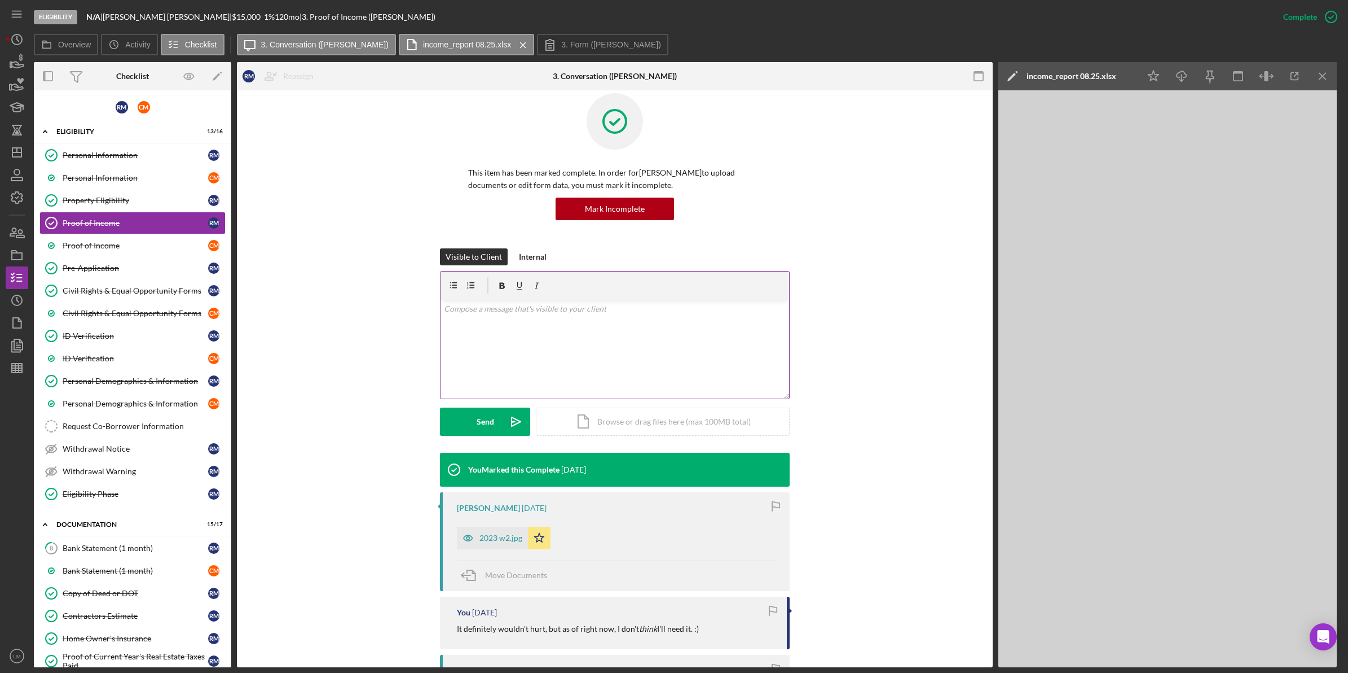
scroll to position [0, 0]
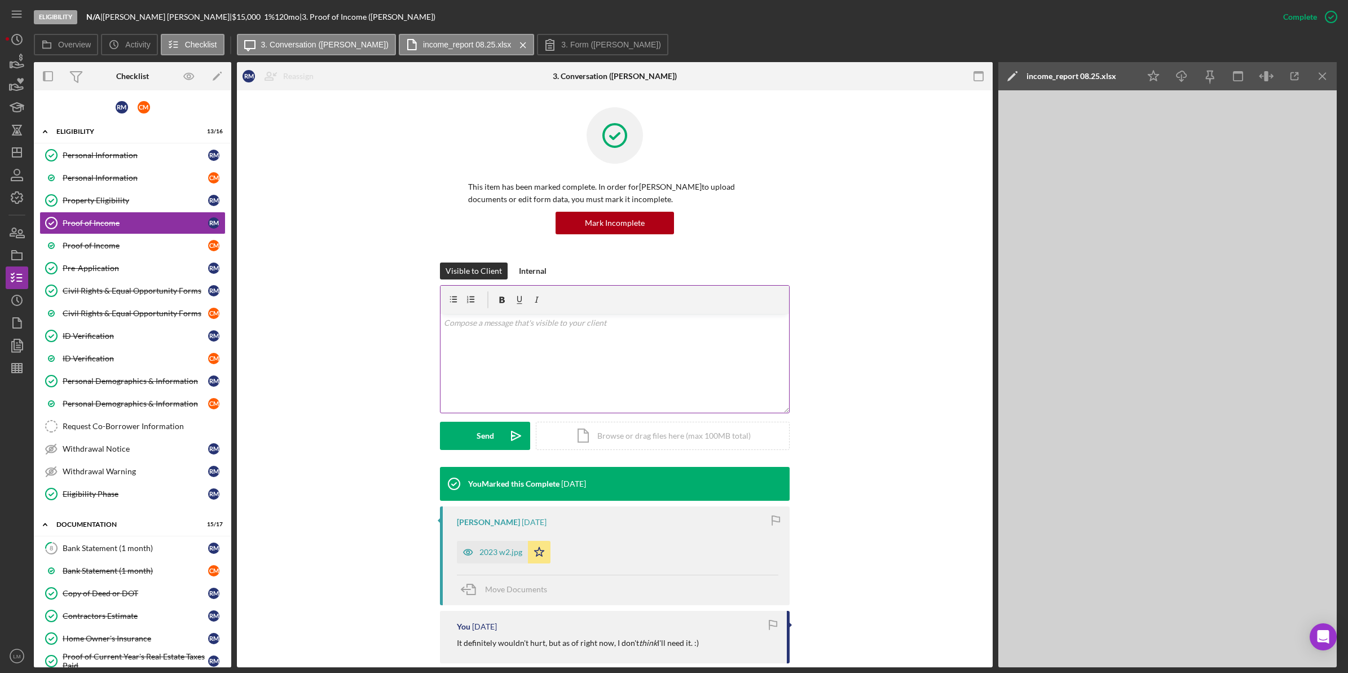
click at [546, 337] on div "v Color teal Color pink Remove color Add row above Add row below Add column bef…" at bounding box center [615, 363] width 349 height 99
click at [599, 205] on p "This item has been marked complete. In order for Rebecca Maguire to upload docu…" at bounding box center [614, 193] width 293 height 25
click at [598, 216] on div "Mark Incomplete" at bounding box center [615, 223] width 60 height 23
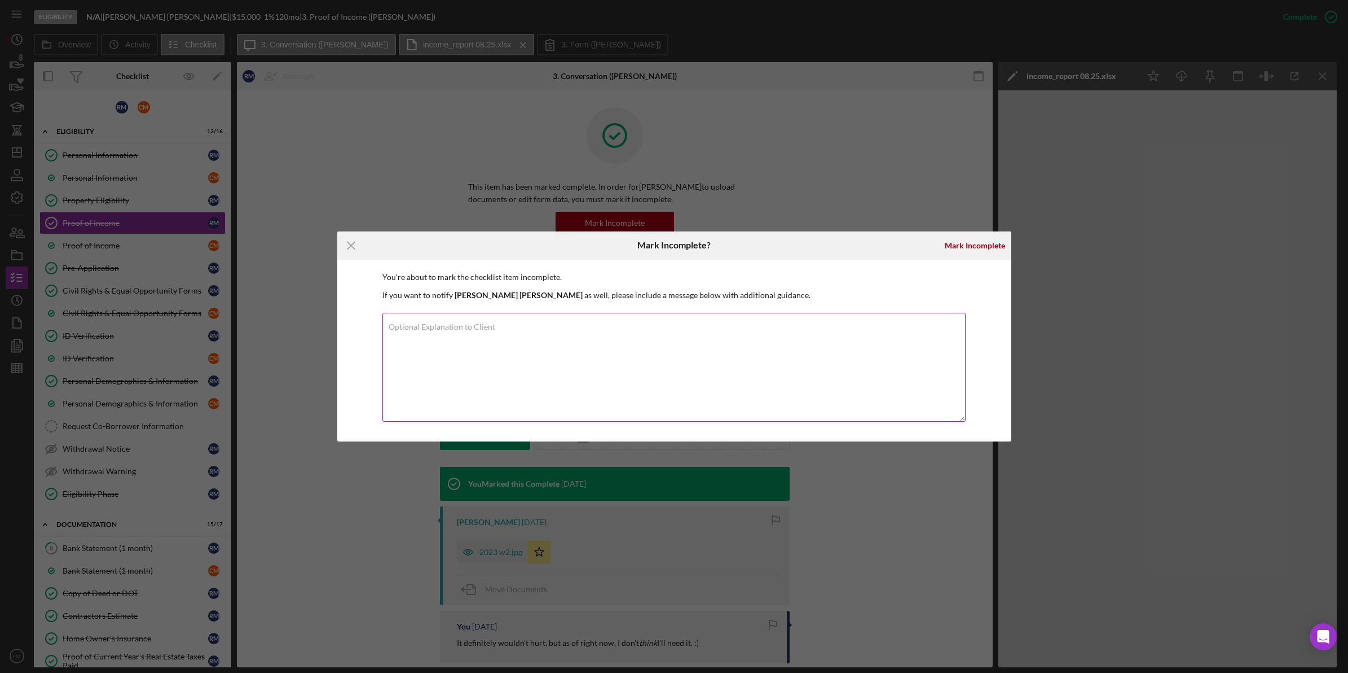
click at [628, 335] on textarea "Optional Explanation to Client" at bounding box center [674, 367] width 583 height 109
paste textarea "Are you able to upload another sheet for the month of July (like the income_rep…"
type textarea "Are you able to upload another sheet for the month of July (like the income_rep…"
click at [981, 249] on div "Mark Incomplete" at bounding box center [975, 245] width 60 height 23
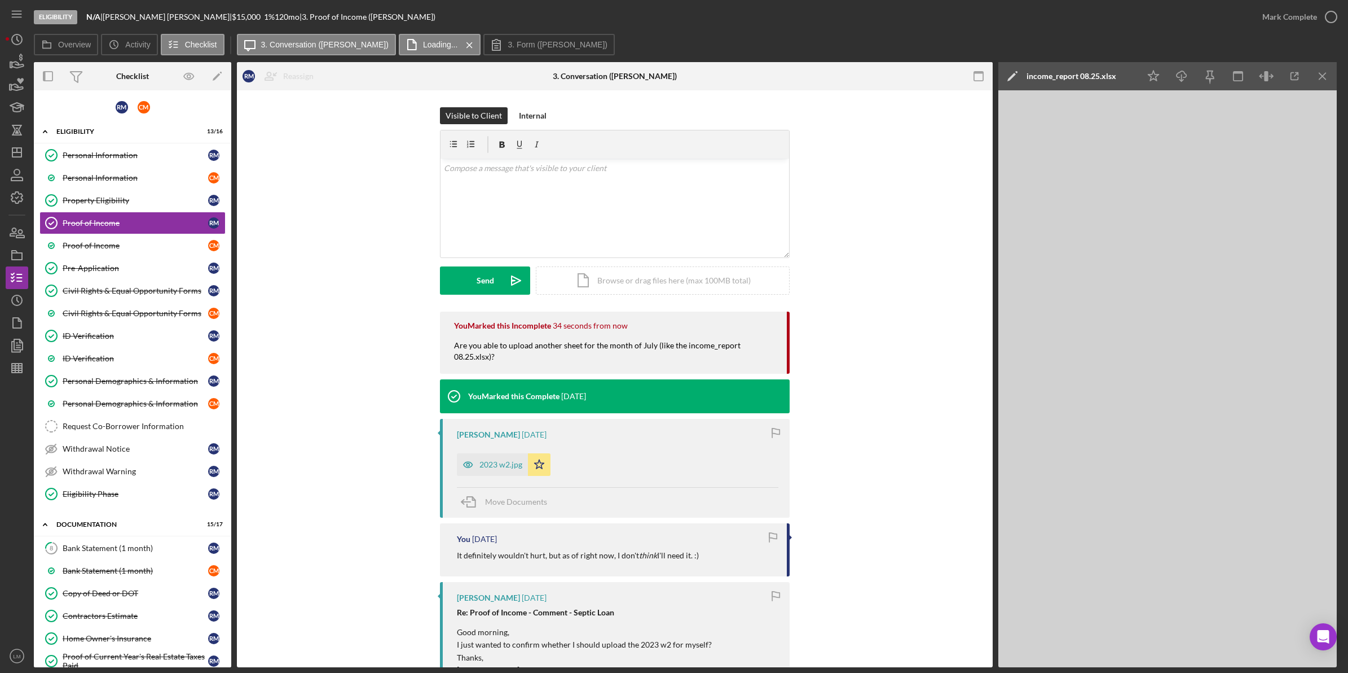
click at [859, 188] on div "Visible to Client Internal v Color teal Color pink Remove color Add row above A…" at bounding box center [615, 209] width 722 height 204
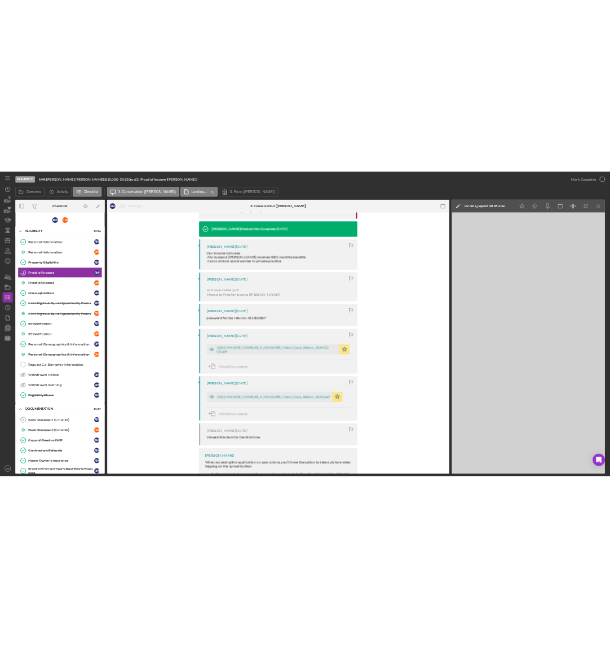
scroll to position [1340, 0]
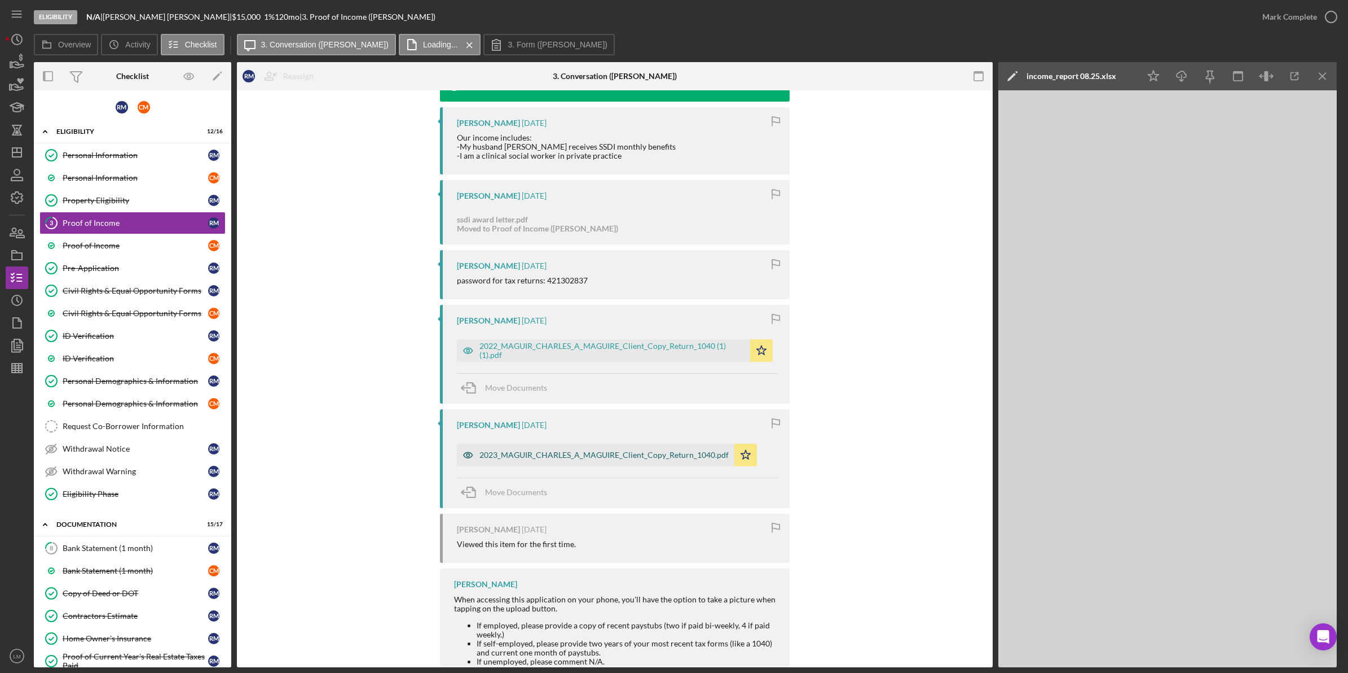
click at [617, 452] on div "2023_MAGUIR_CHARLES_A_MAGUIRE_Client_Copy_Return_1040.pdf" at bounding box center [604, 454] width 249 height 9
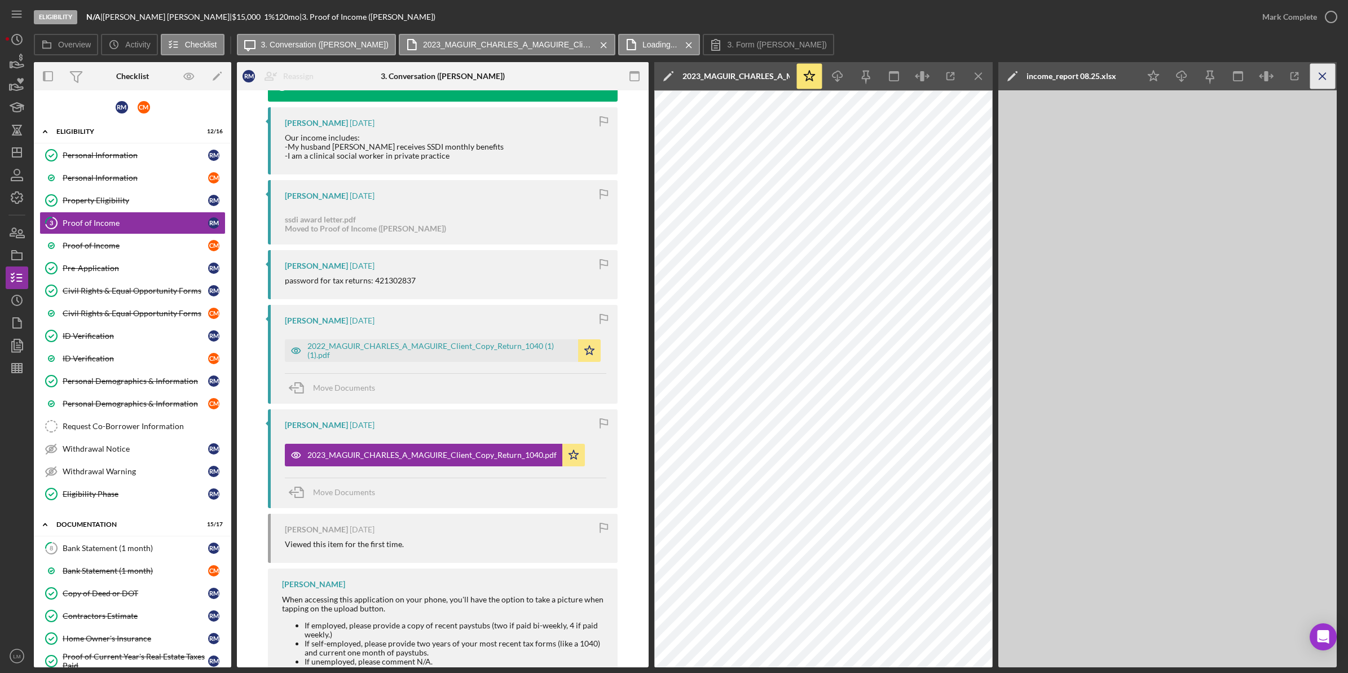
click at [1319, 77] on icon "Icon/Menu Close" at bounding box center [1323, 76] width 25 height 25
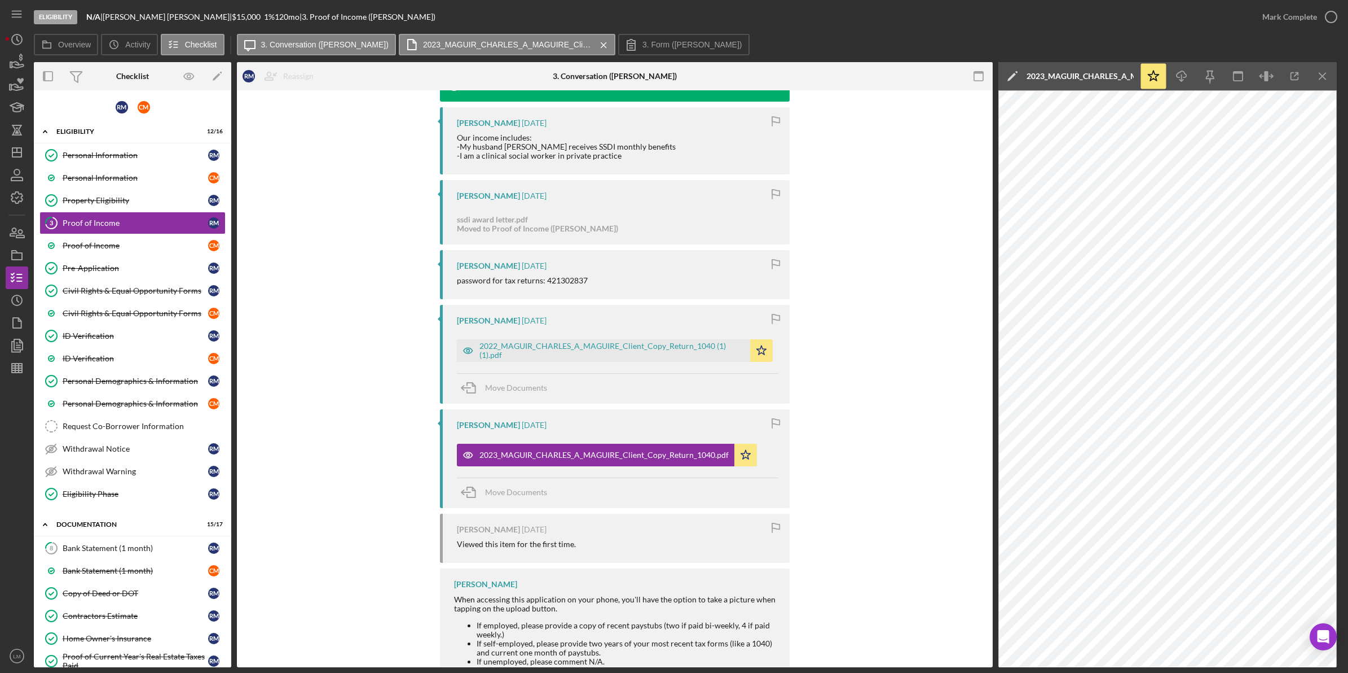
click at [570, 284] on div "password for tax returns: 421302837" at bounding box center [522, 280] width 131 height 9
copy div "421302837"
click at [1273, 74] on icon "button" at bounding box center [1266, 76] width 25 height 25
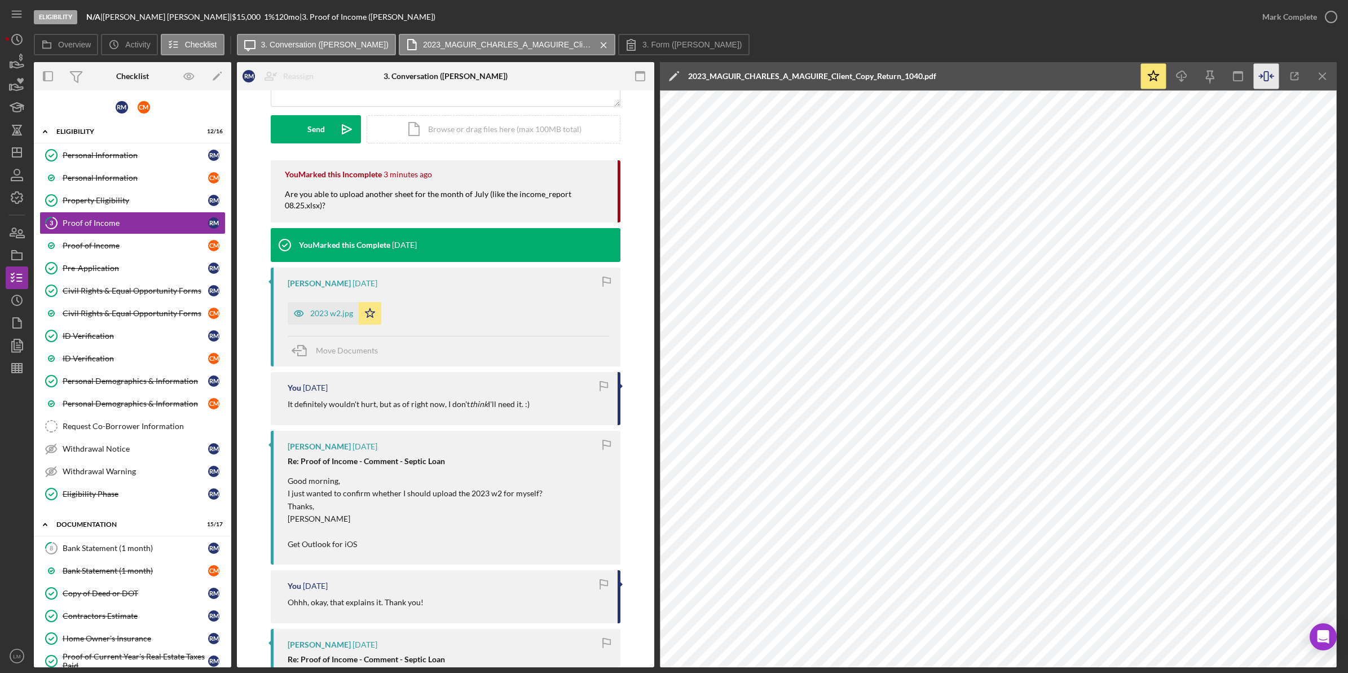
scroll to position [0, 0]
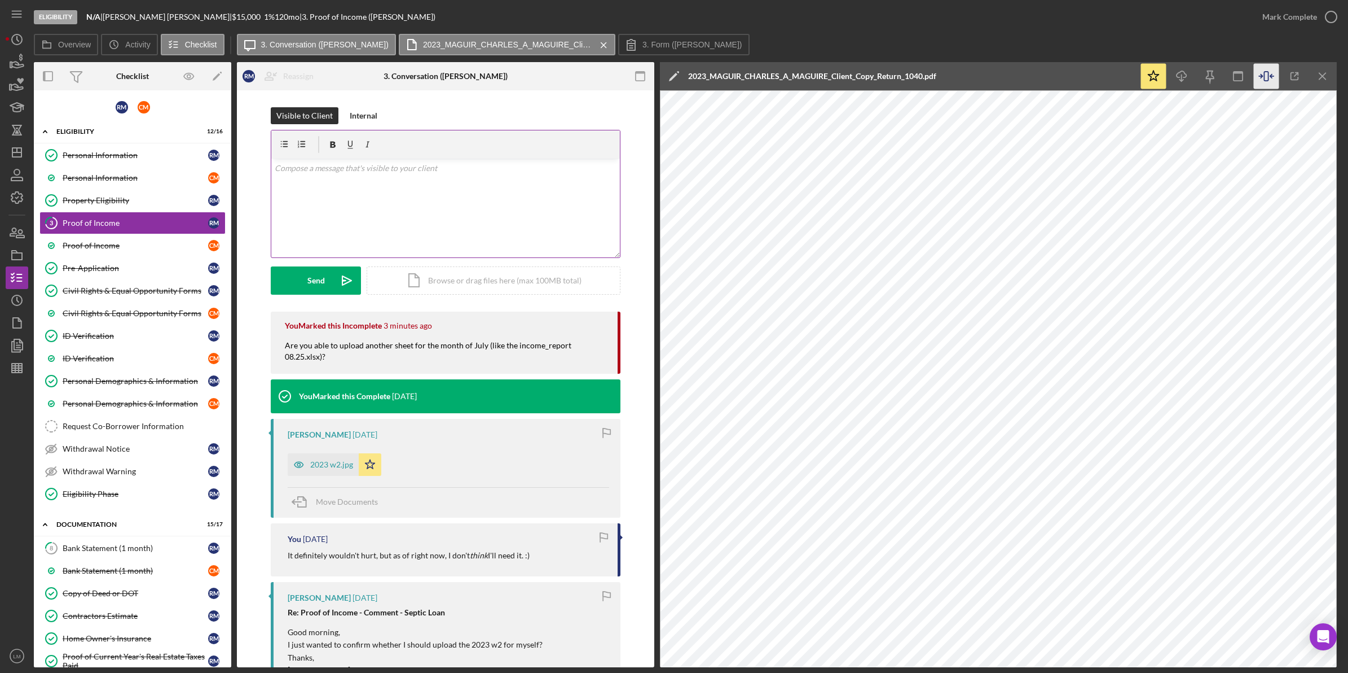
click at [407, 199] on div "v Color teal Color pink Remove color Add row above Add row below Add column bef…" at bounding box center [445, 208] width 349 height 99
click at [291, 298] on div "Visible to Client Internal v Color teal Color pink Remove color Add row above A…" at bounding box center [446, 209] width 350 height 204
drag, startPoint x: 300, startPoint y: 295, endPoint x: 312, endPoint y: 292, distance: 12.9
click at [302, 295] on div "Visible to Client Internal v Color teal Color pink Remove color Add row above A…" at bounding box center [446, 209] width 350 height 204
click at [322, 288] on div "Send" at bounding box center [315, 280] width 17 height 28
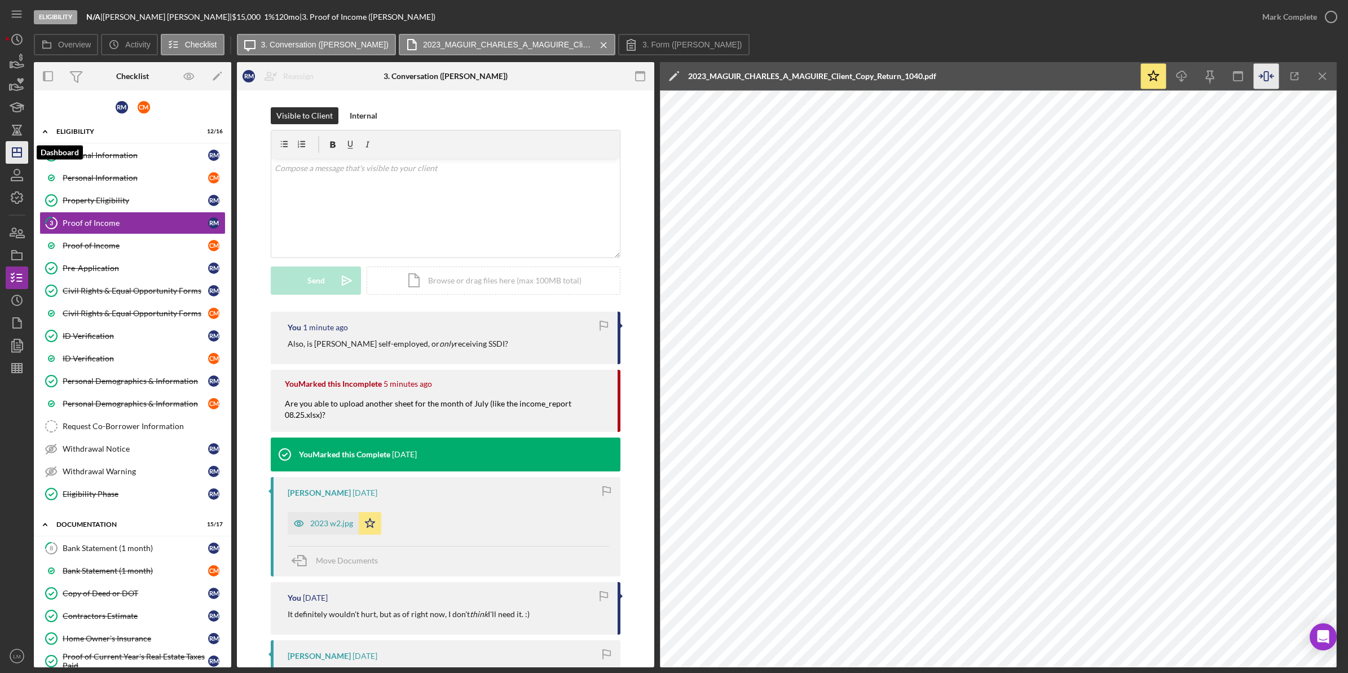
click at [17, 157] on polygon "button" at bounding box center [16, 152] width 9 height 9
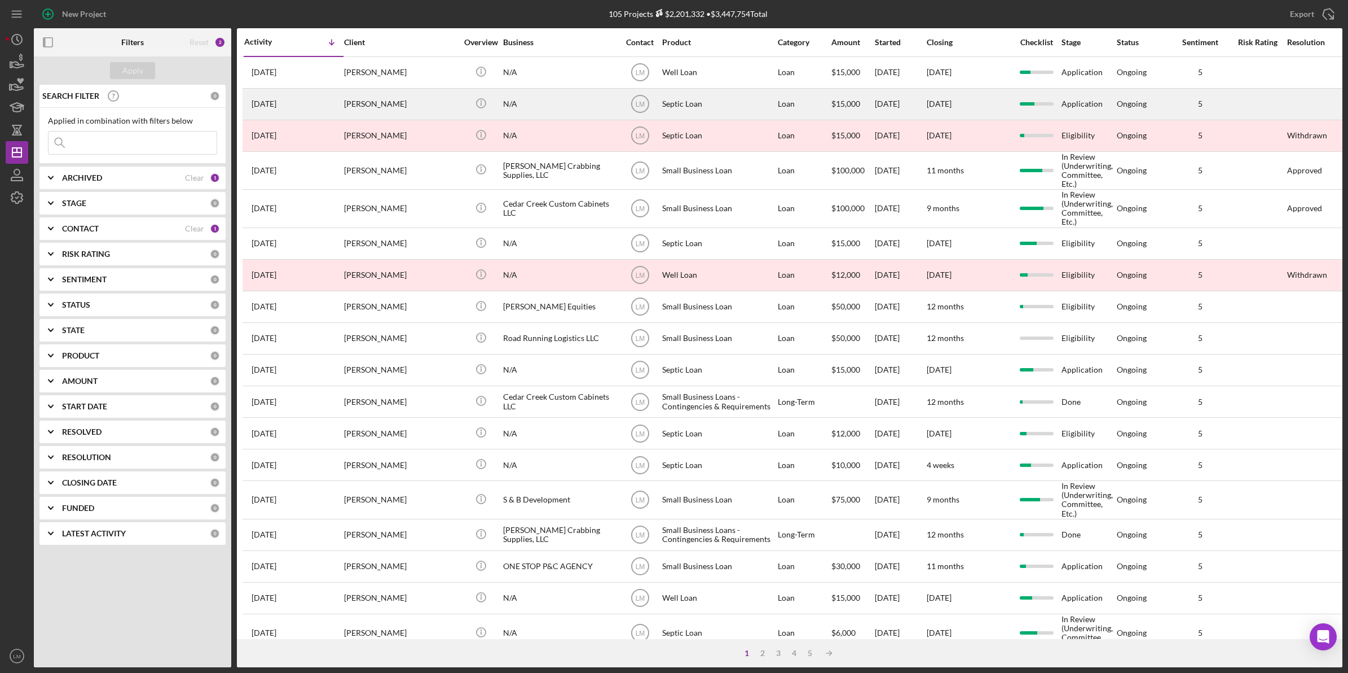
click at [372, 100] on div "[PERSON_NAME]" at bounding box center [400, 104] width 113 height 30
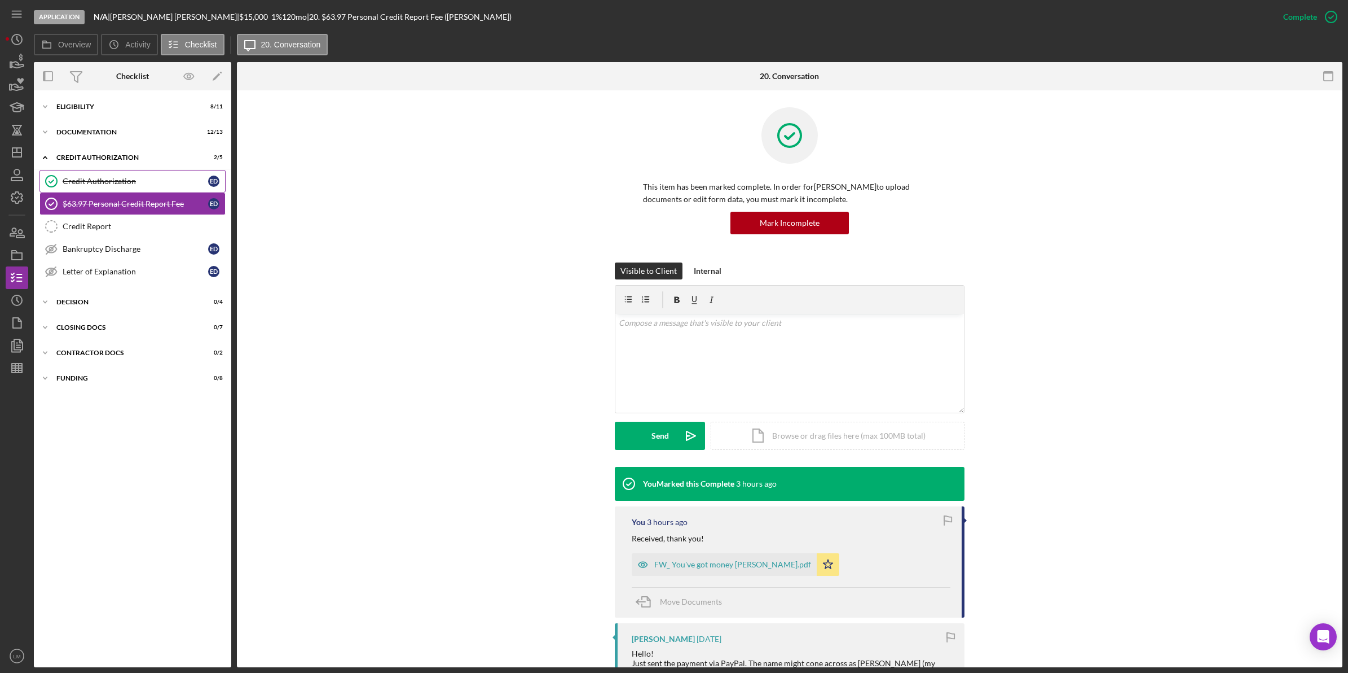
click at [131, 179] on div "Credit Authorization" at bounding box center [136, 181] width 146 height 9
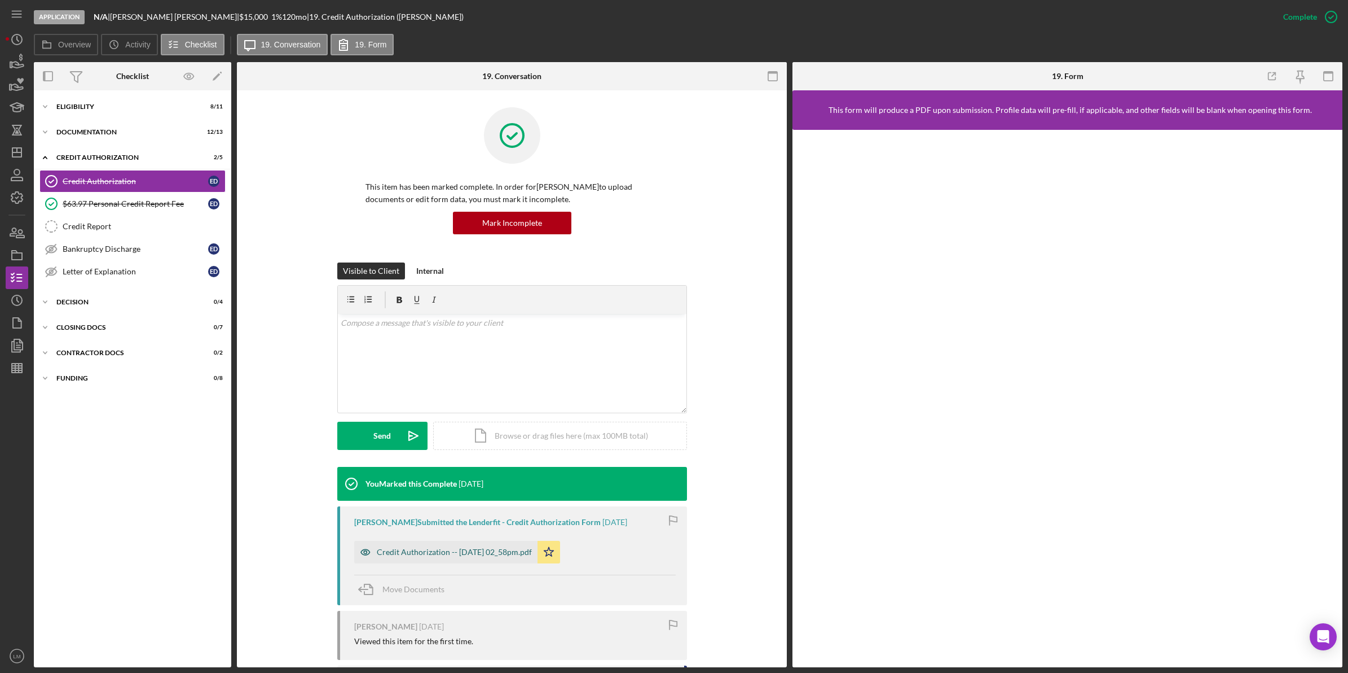
click at [508, 556] on div "Credit Authorization -- 2025-09-04 02_58pm.pdf" at bounding box center [454, 551] width 155 height 9
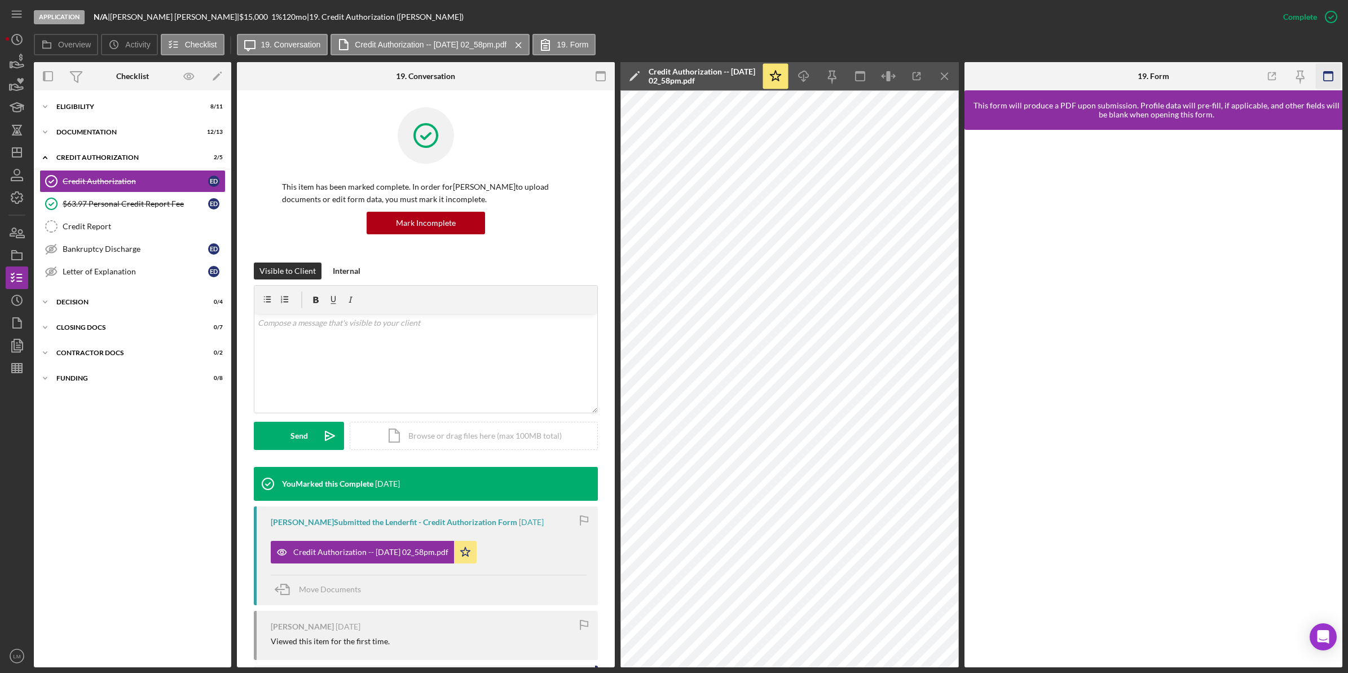
click at [1323, 68] on icon "button" at bounding box center [1328, 76] width 25 height 25
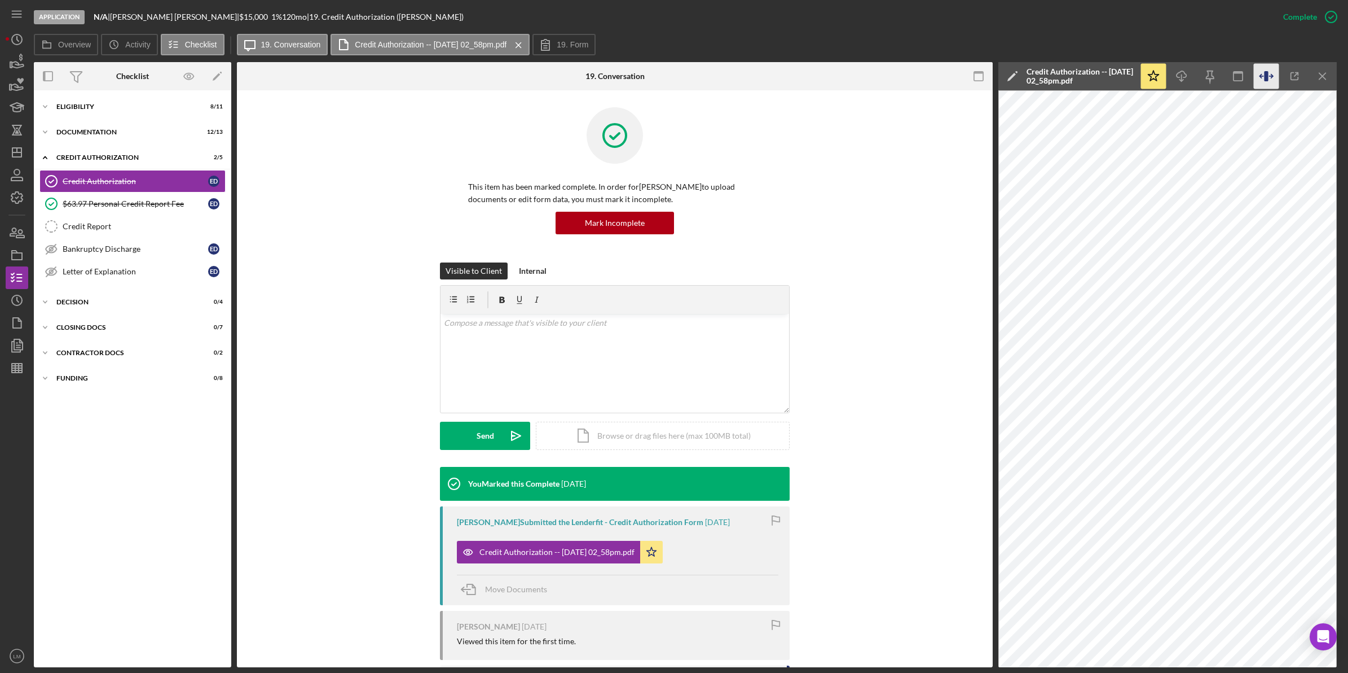
click at [1257, 72] on icon "button" at bounding box center [1266, 76] width 25 height 25
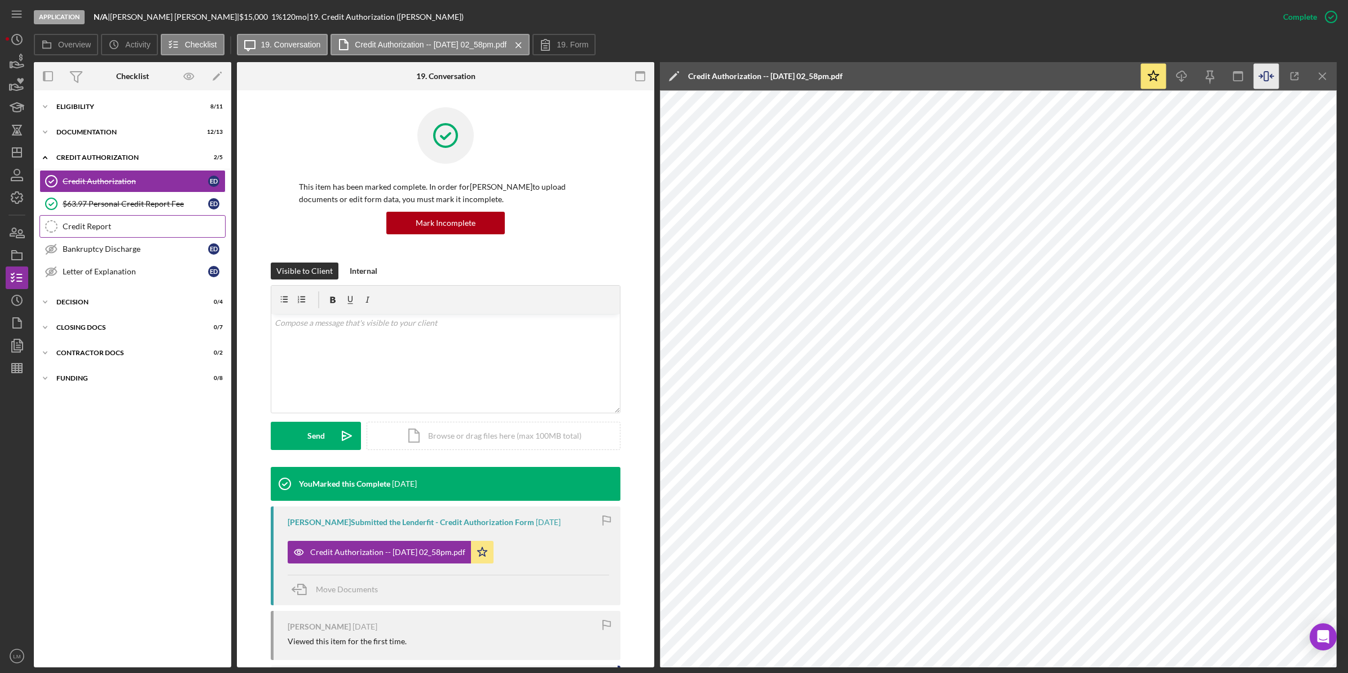
click at [135, 219] on link "Credit Report Credit Report" at bounding box center [132, 226] width 186 height 23
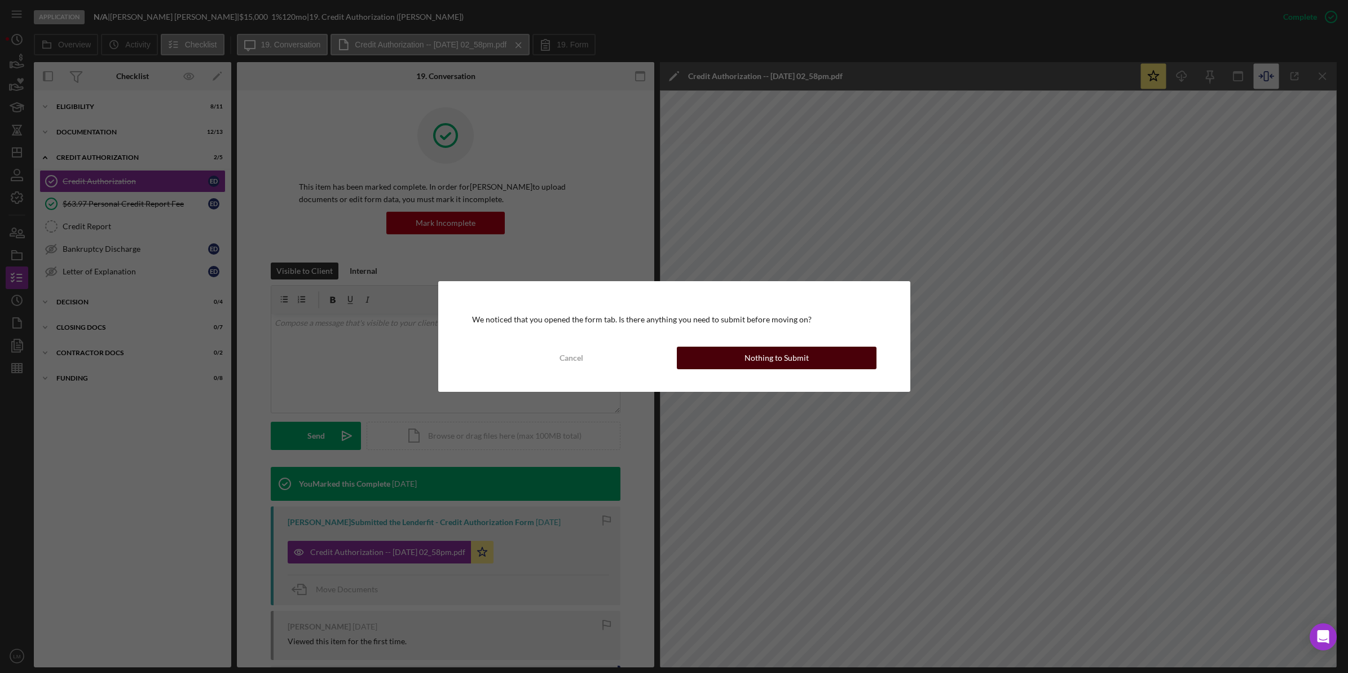
click at [796, 350] on div "Nothing to Submit" at bounding box center [777, 357] width 64 height 23
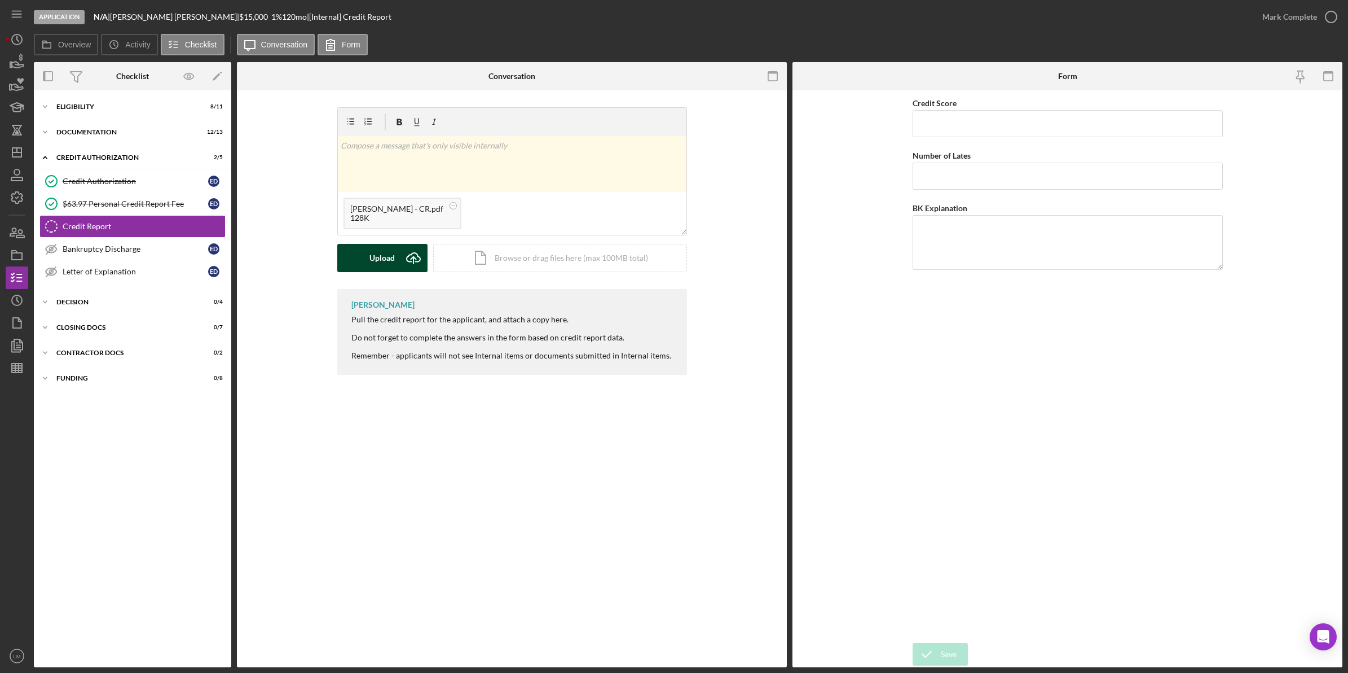
click at [379, 261] on div "Upload" at bounding box center [382, 258] width 25 height 28
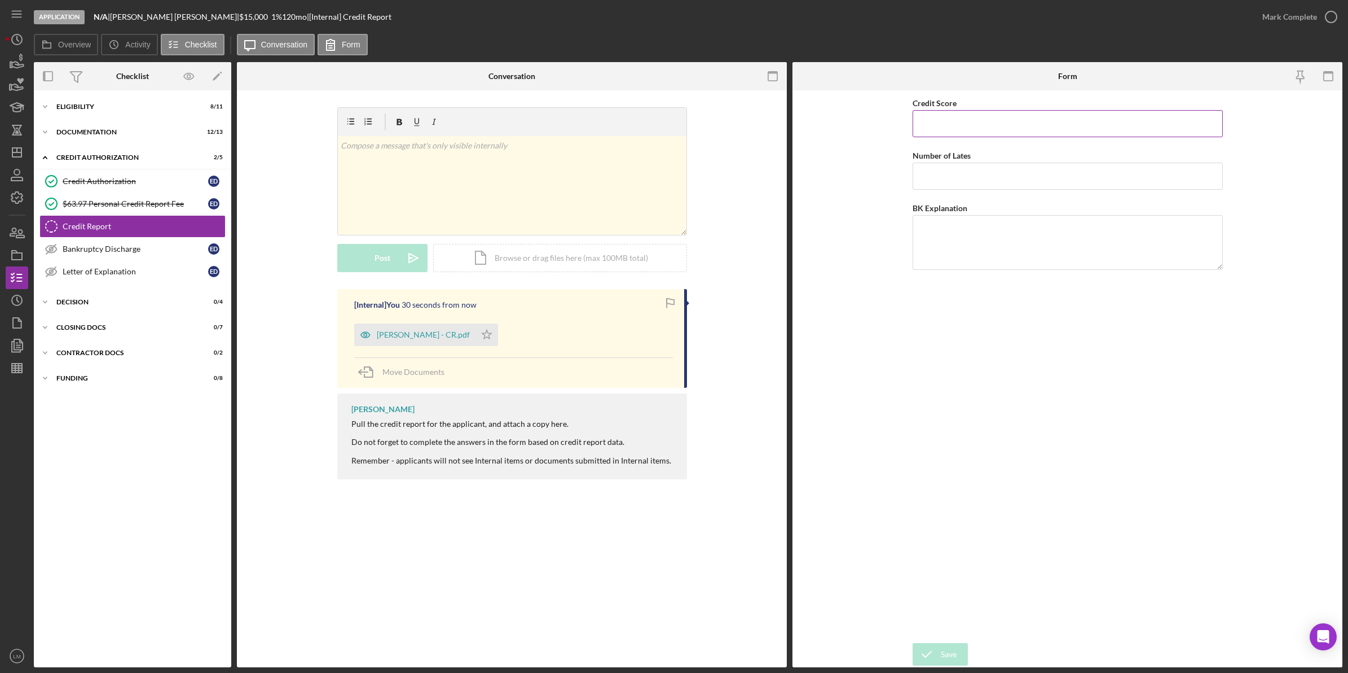
click at [970, 137] on input "Credit Score" at bounding box center [1068, 123] width 310 height 27
type input "703"
click at [940, 185] on input "Number of Lates" at bounding box center [1068, 175] width 310 height 27
type input "60"
click at [951, 658] on div "Save" at bounding box center [949, 654] width 16 height 23
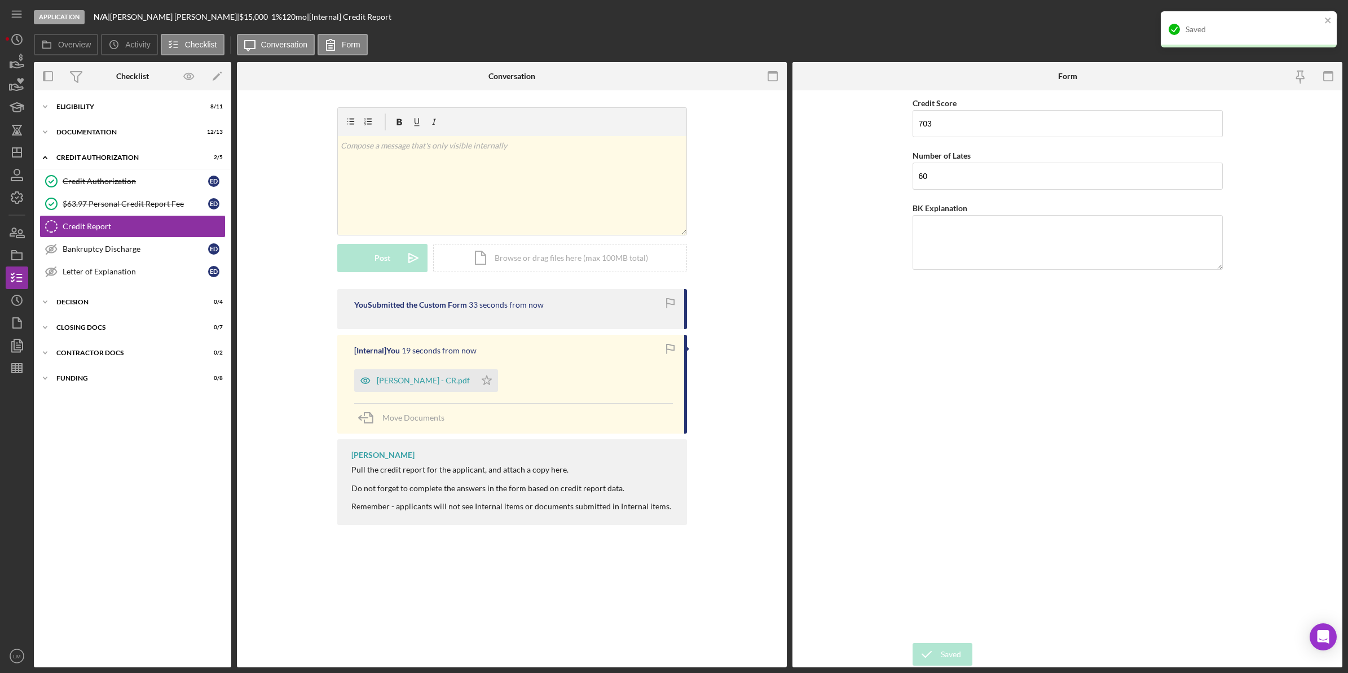
click at [1333, 23] on div "Saved" at bounding box center [1249, 29] width 176 height 36
click at [1333, 17] on div "Saved" at bounding box center [1249, 34] width 181 height 50
click at [1318, 17] on icon "button" at bounding box center [1331, 17] width 28 height 28
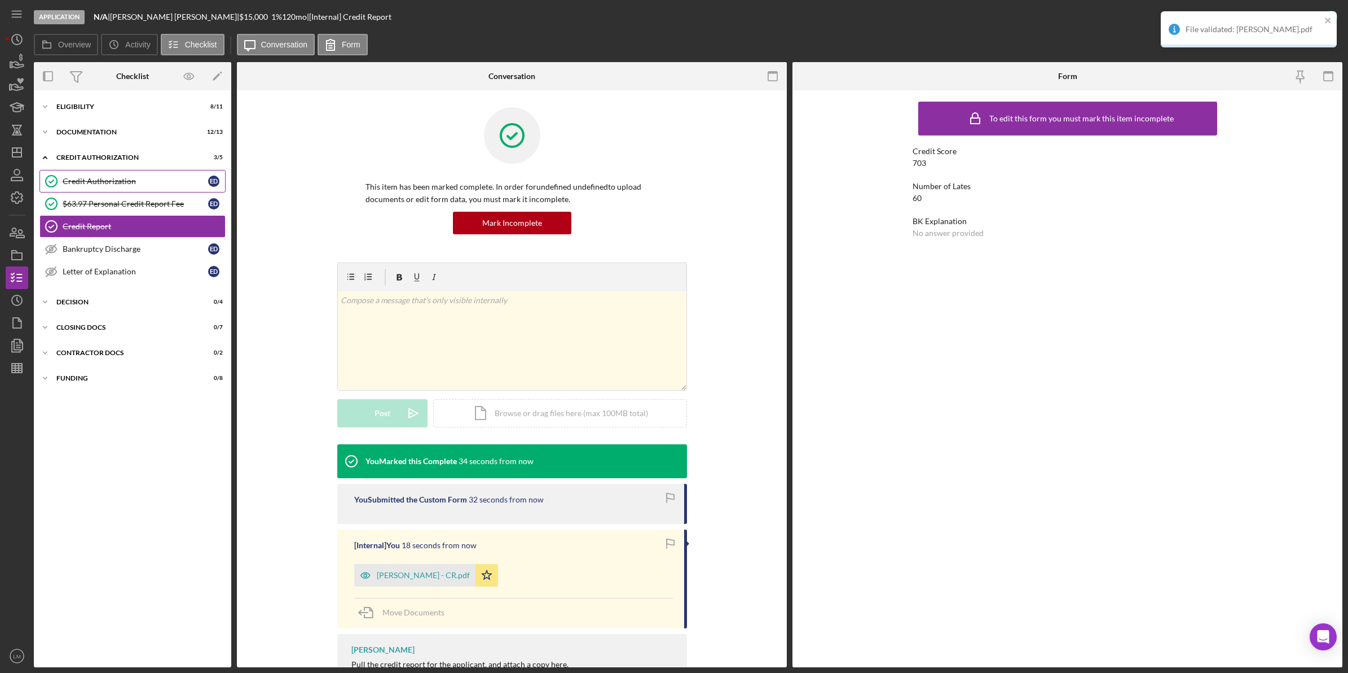
click at [113, 192] on link "Credit Authorization Credit Authorization E D" at bounding box center [132, 181] width 186 height 23
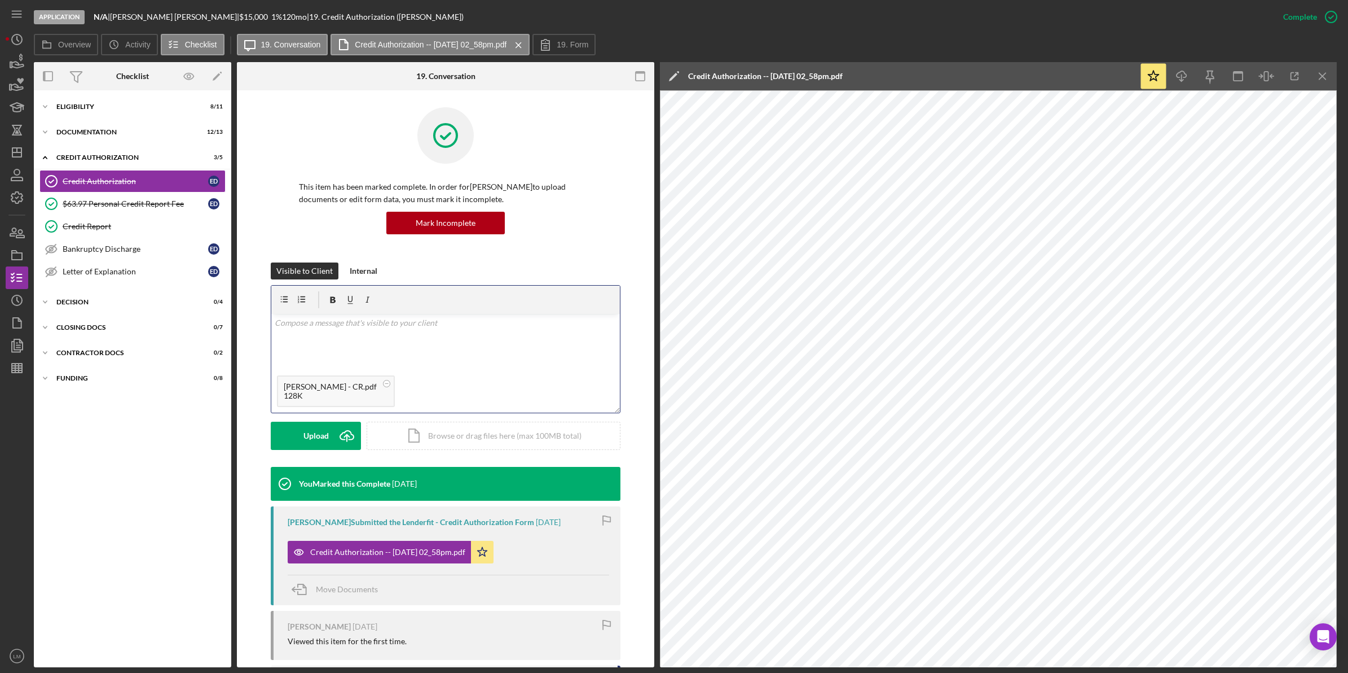
click at [423, 351] on div "v Color teal Color pink Remove color Add row above Add row below Add column bef…" at bounding box center [445, 342] width 349 height 56
click at [323, 438] on button "Send Icon/icon-invite-send" at bounding box center [316, 435] width 90 height 28
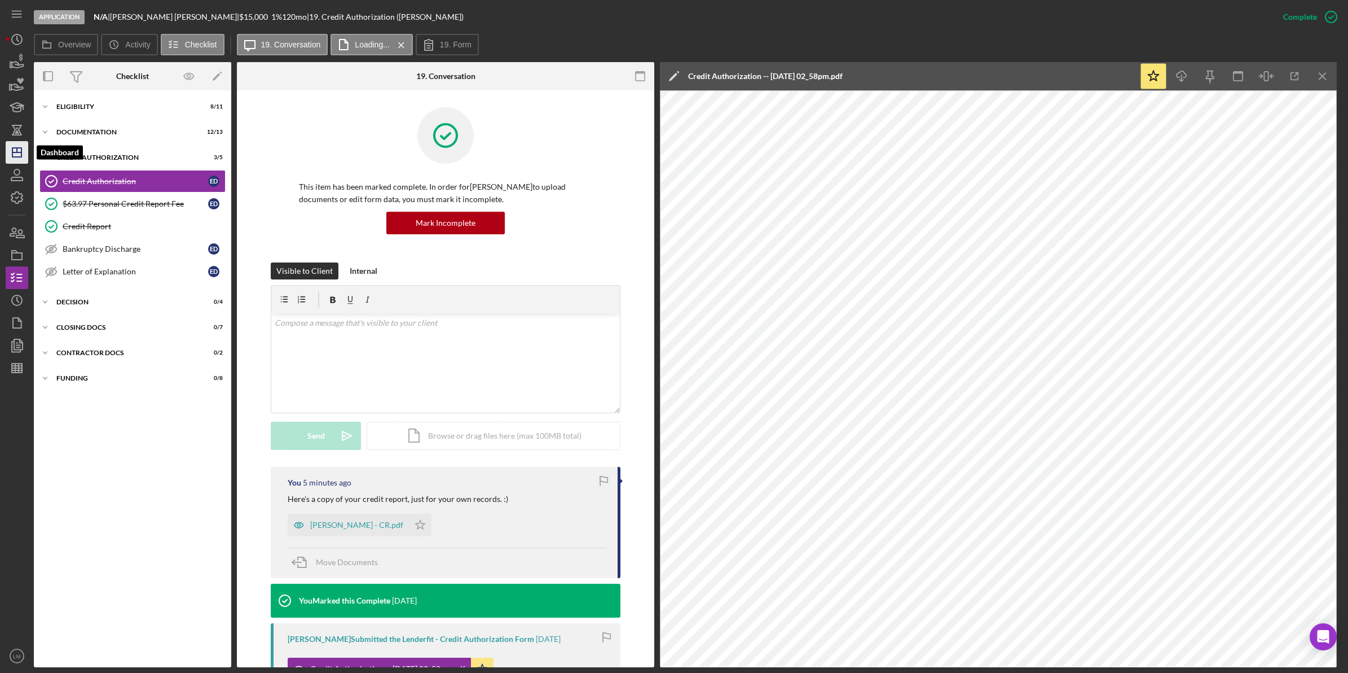
click at [10, 145] on icon "Icon/Dashboard" at bounding box center [17, 152] width 28 height 28
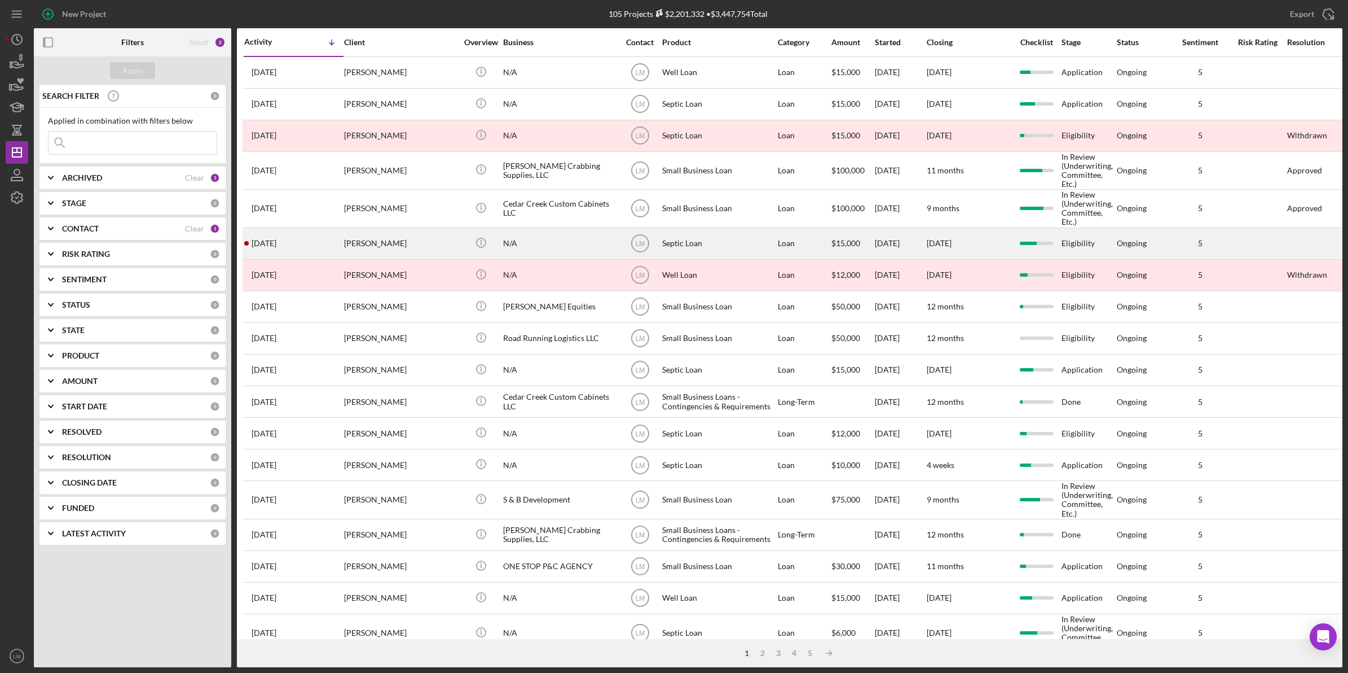
click at [406, 243] on div "[PERSON_NAME]" at bounding box center [400, 244] width 113 height 30
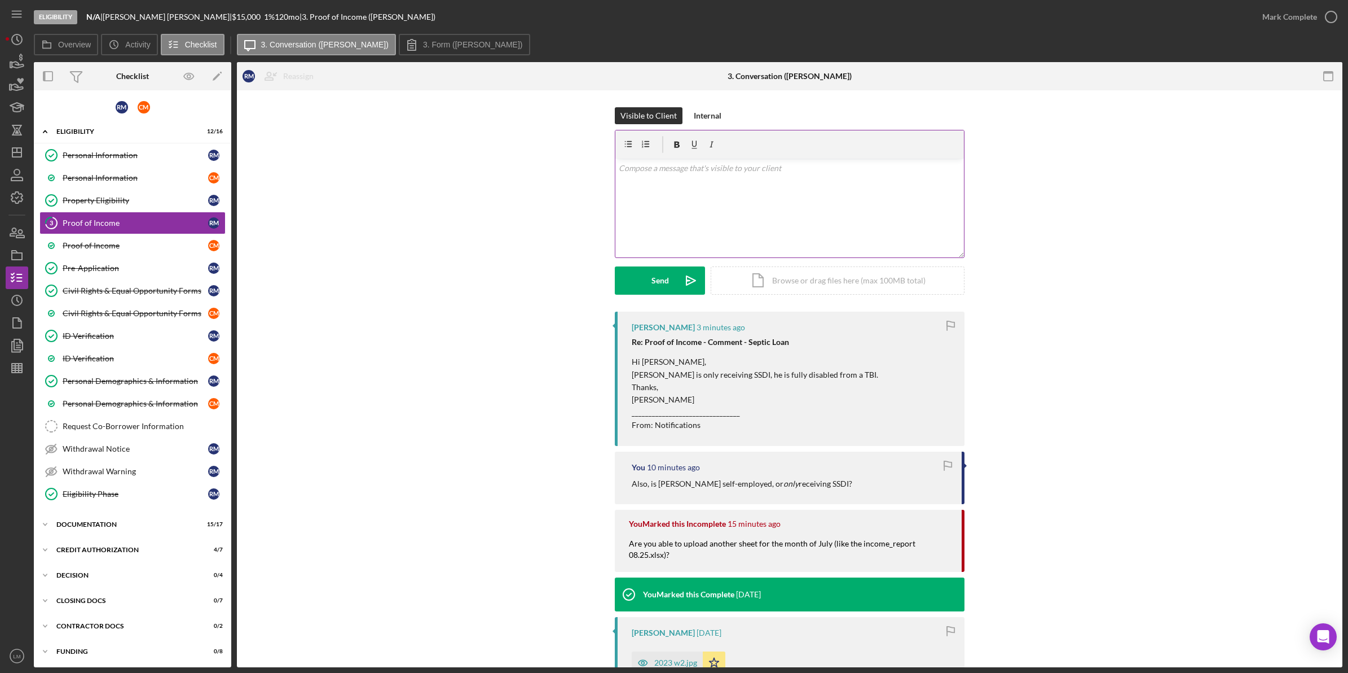
click at [818, 235] on div "v Color teal Color pink Remove color Add row above Add row below Add column bef…" at bounding box center [790, 208] width 349 height 99
click at [662, 284] on div "Send" at bounding box center [660, 280] width 17 height 28
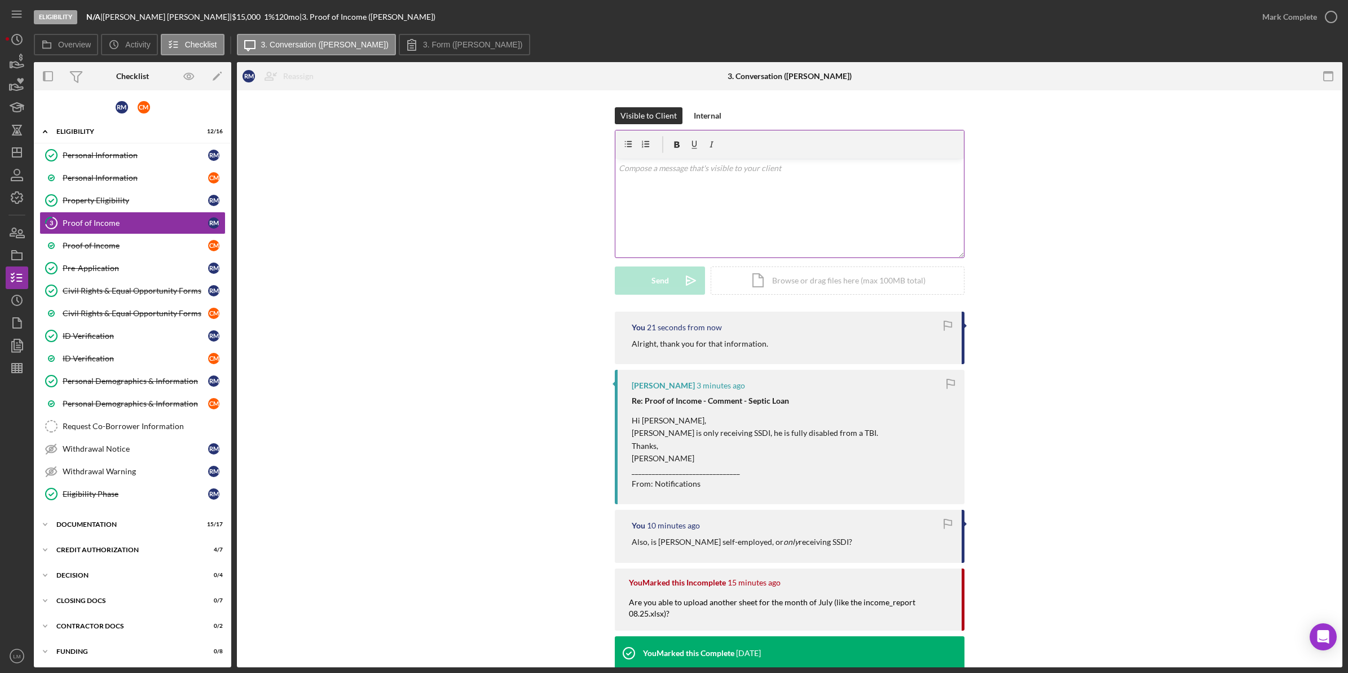
click at [674, 247] on div "v Color teal Color pink Remove color Add row above Add row below Add column bef…" at bounding box center [790, 208] width 349 height 99
click at [673, 274] on button "Send Icon/icon-invite-send" at bounding box center [660, 280] width 90 height 28
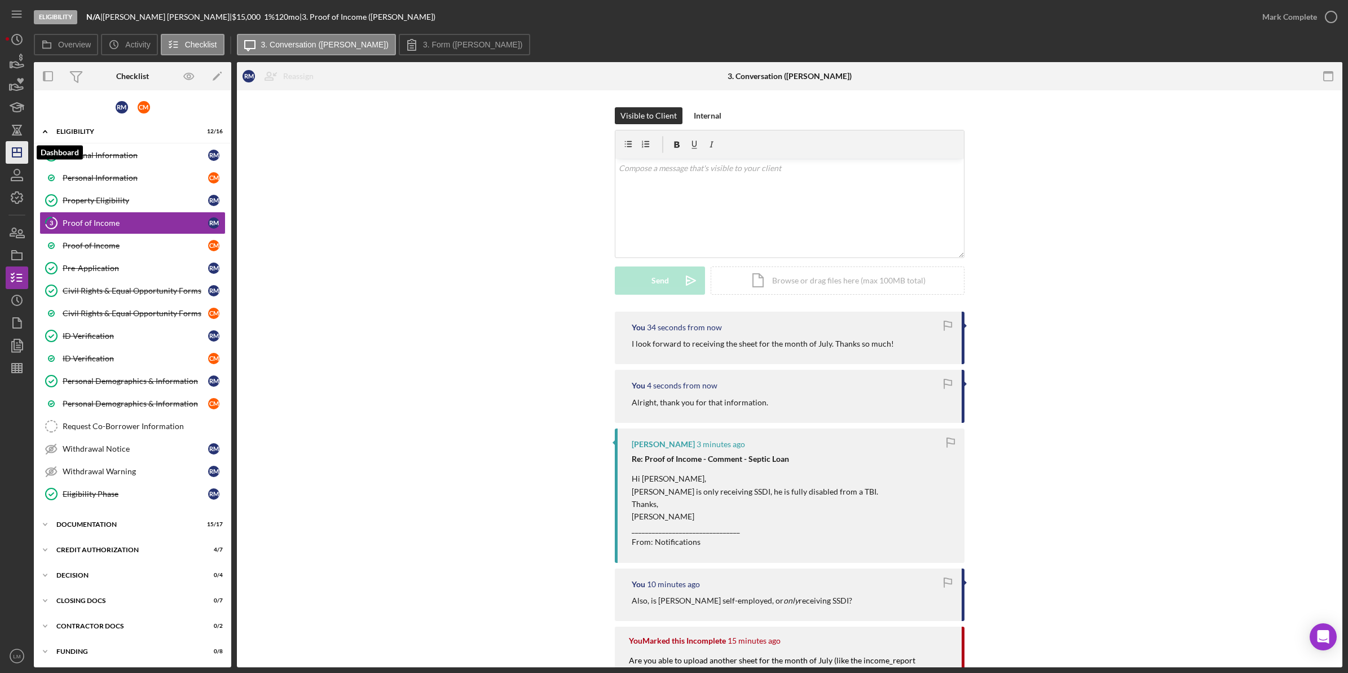
click at [19, 155] on icon "Icon/Dashboard" at bounding box center [17, 152] width 28 height 28
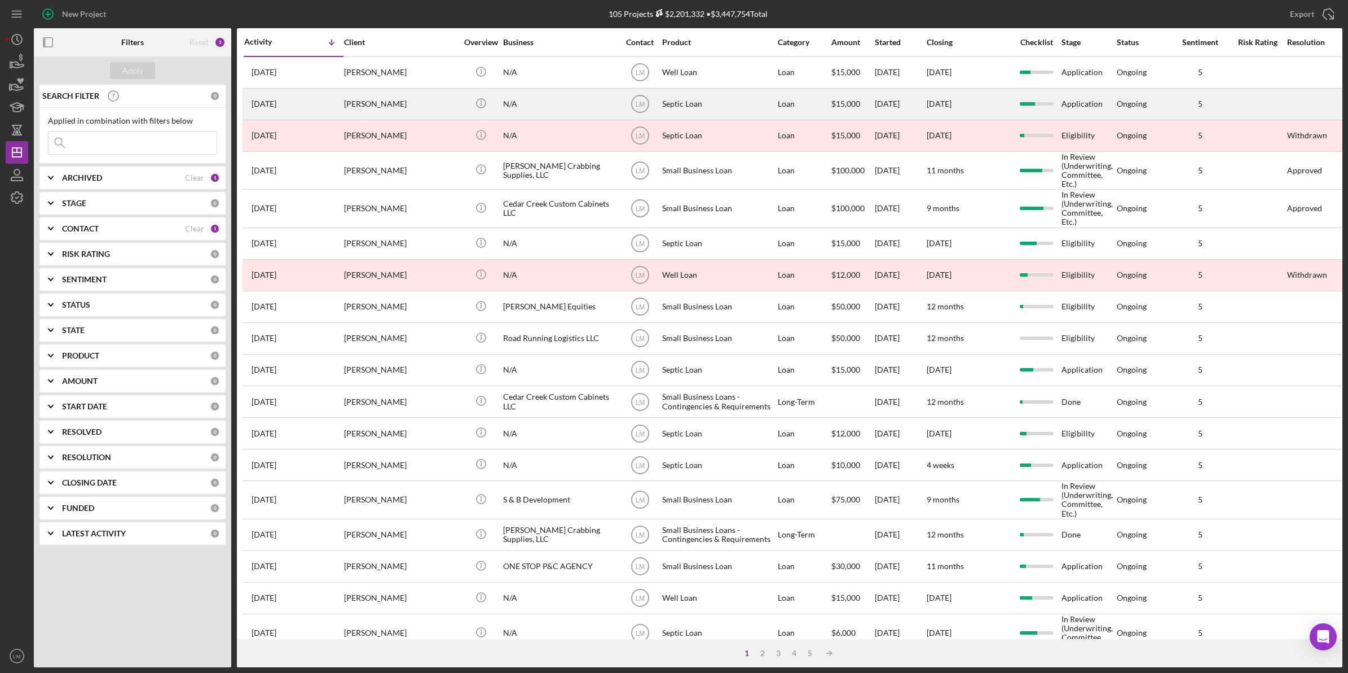
click at [437, 113] on div "[PERSON_NAME]" at bounding box center [400, 104] width 113 height 30
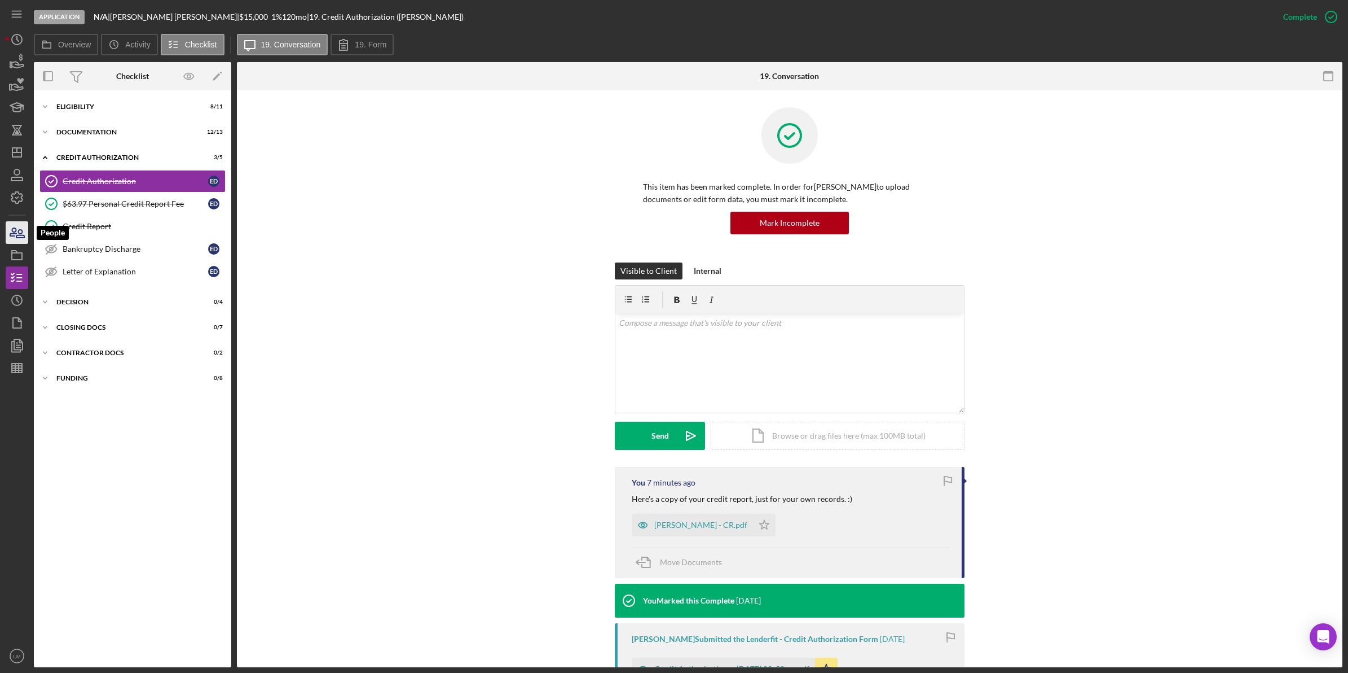
click at [10, 230] on icon "button" at bounding box center [17, 232] width 28 height 28
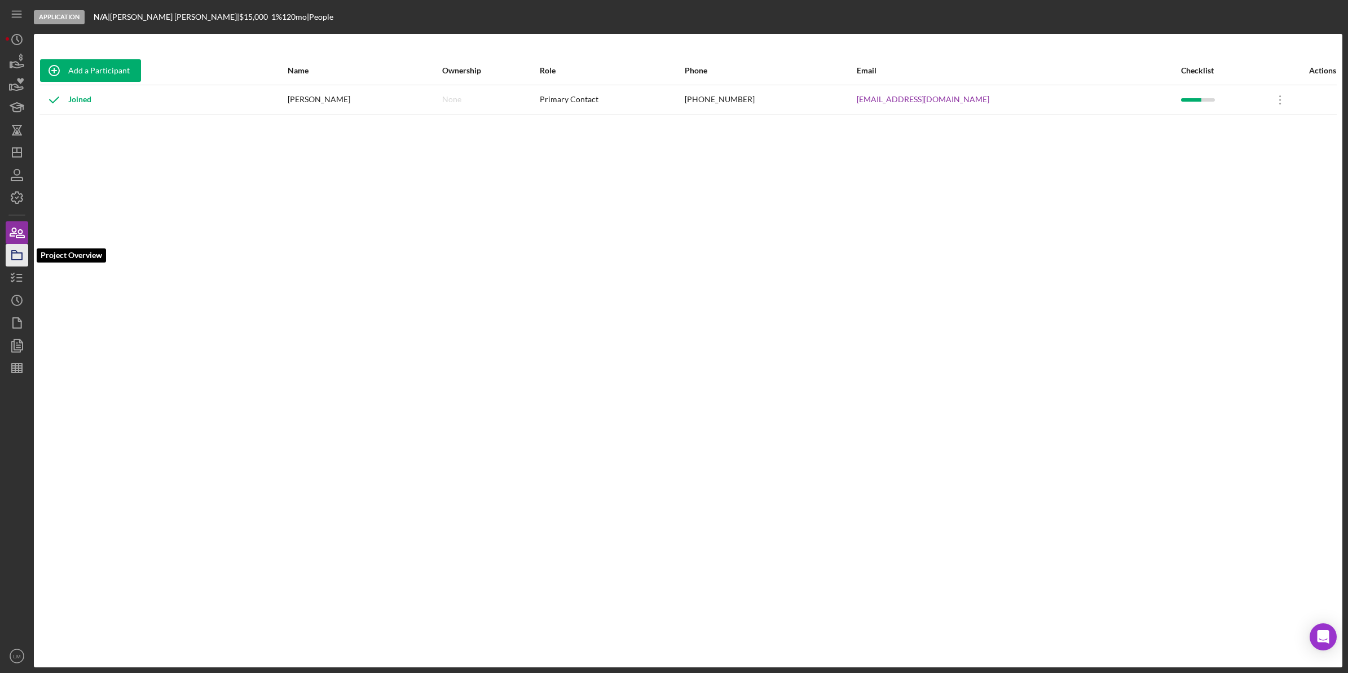
click at [10, 248] on icon "button" at bounding box center [17, 255] width 28 height 28
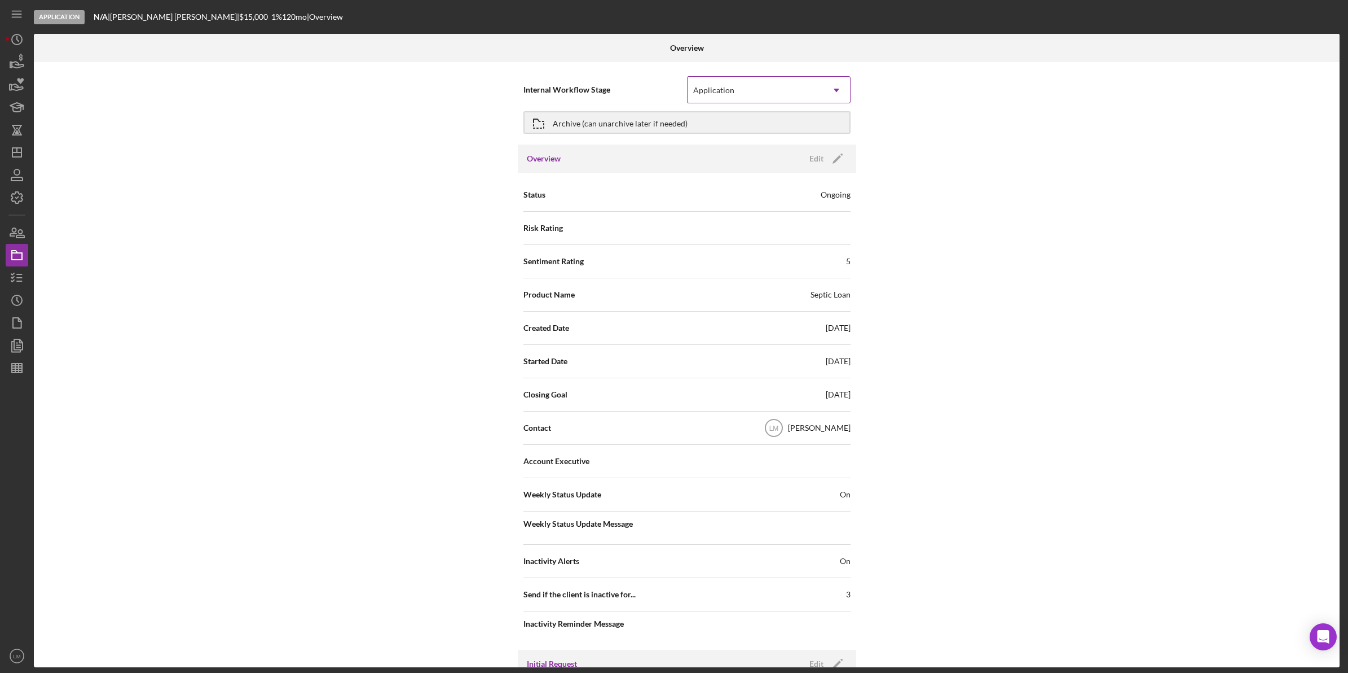
click at [828, 83] on icon "Icon/Dropdown Arrow" at bounding box center [836, 90] width 27 height 27
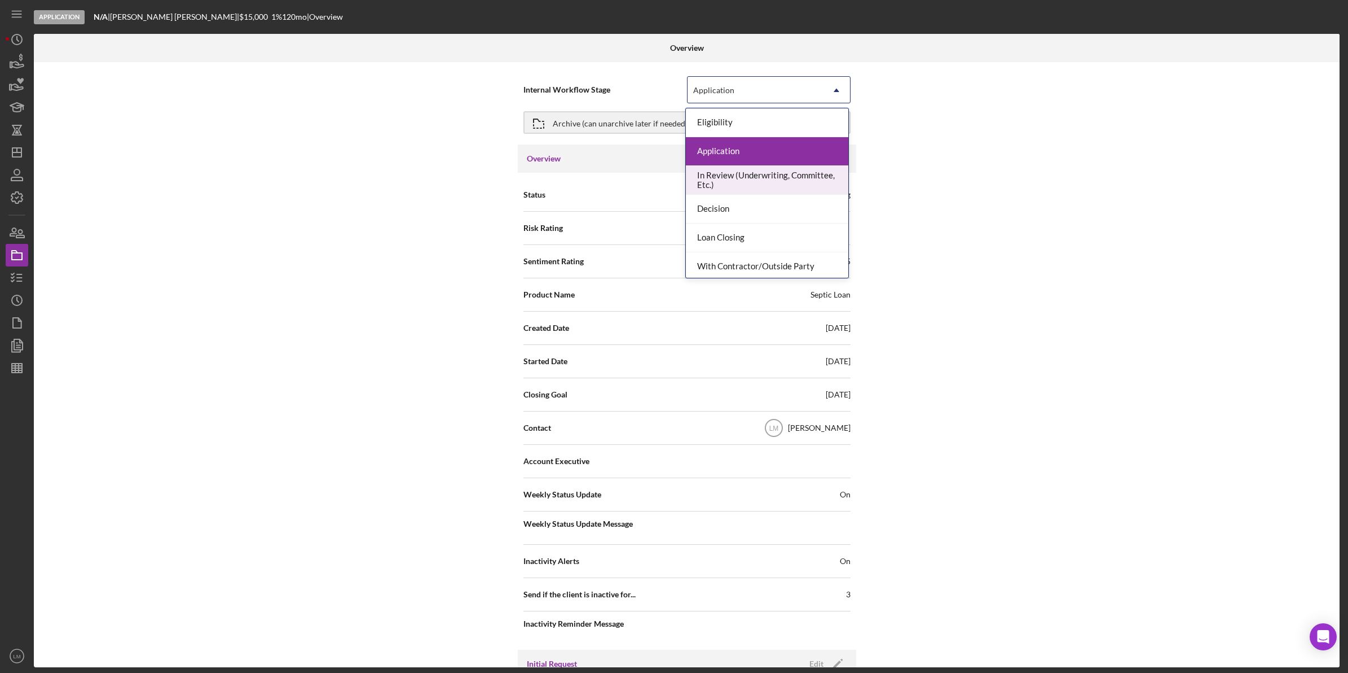
click at [782, 183] on div "In Review (Underwriting, Committee, Etc.)" at bounding box center [767, 180] width 162 height 29
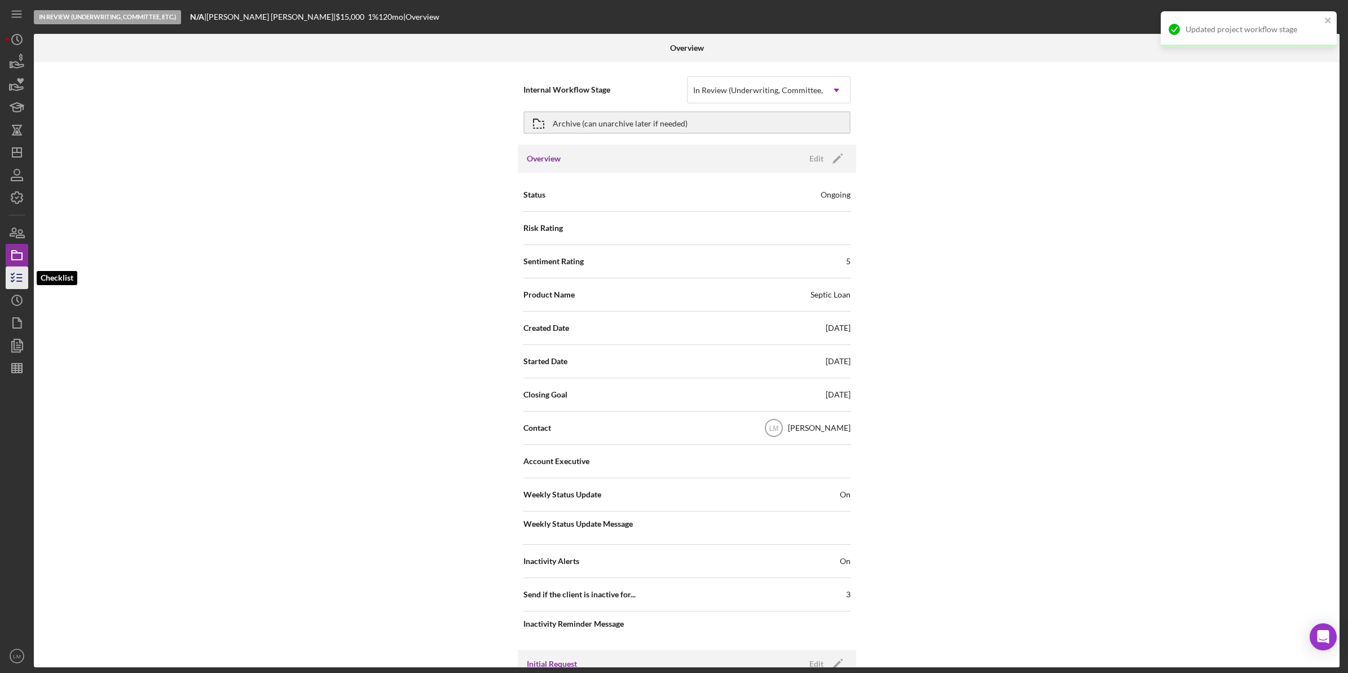
click at [20, 275] on icon "button" at bounding box center [17, 277] width 28 height 28
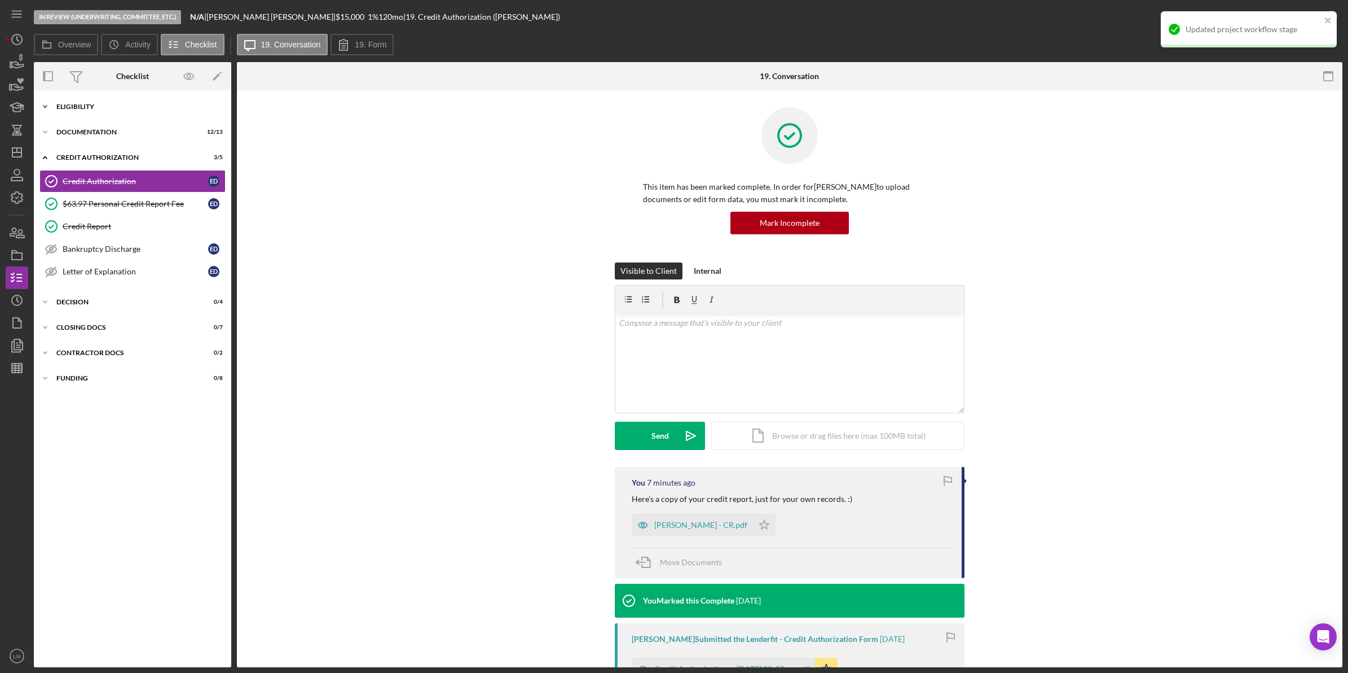
click at [159, 115] on div "Icon/Expander Eligibility 8 / 11" at bounding box center [132, 106] width 197 height 23
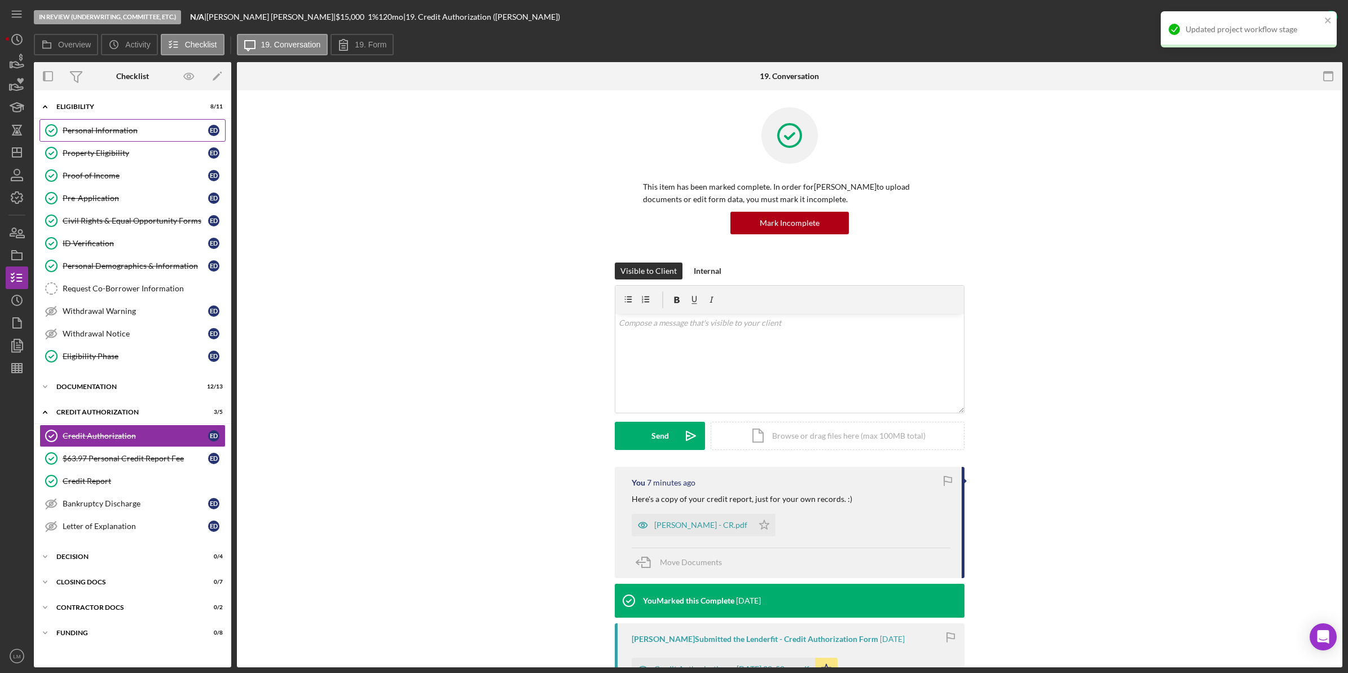
click at [141, 130] on div "Personal Information" at bounding box center [136, 130] width 146 height 9
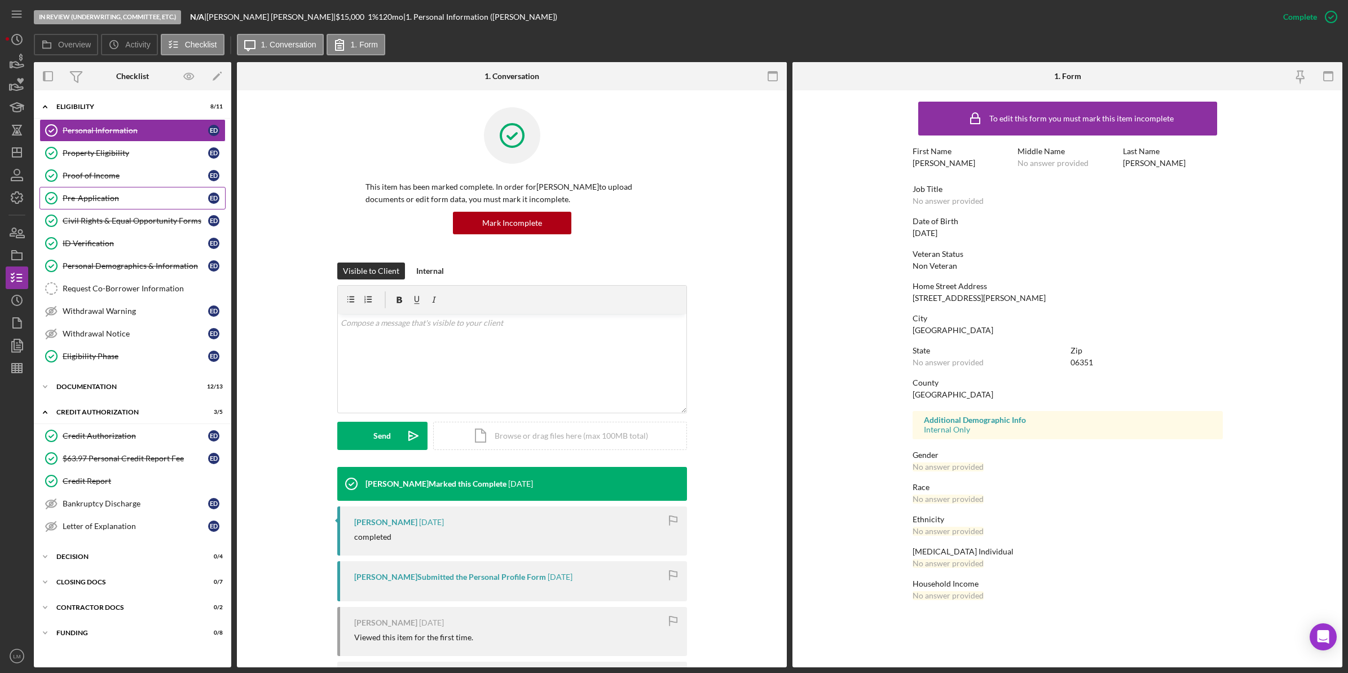
click at [104, 190] on link "Pre-Application Pre-Application E D" at bounding box center [132, 198] width 186 height 23
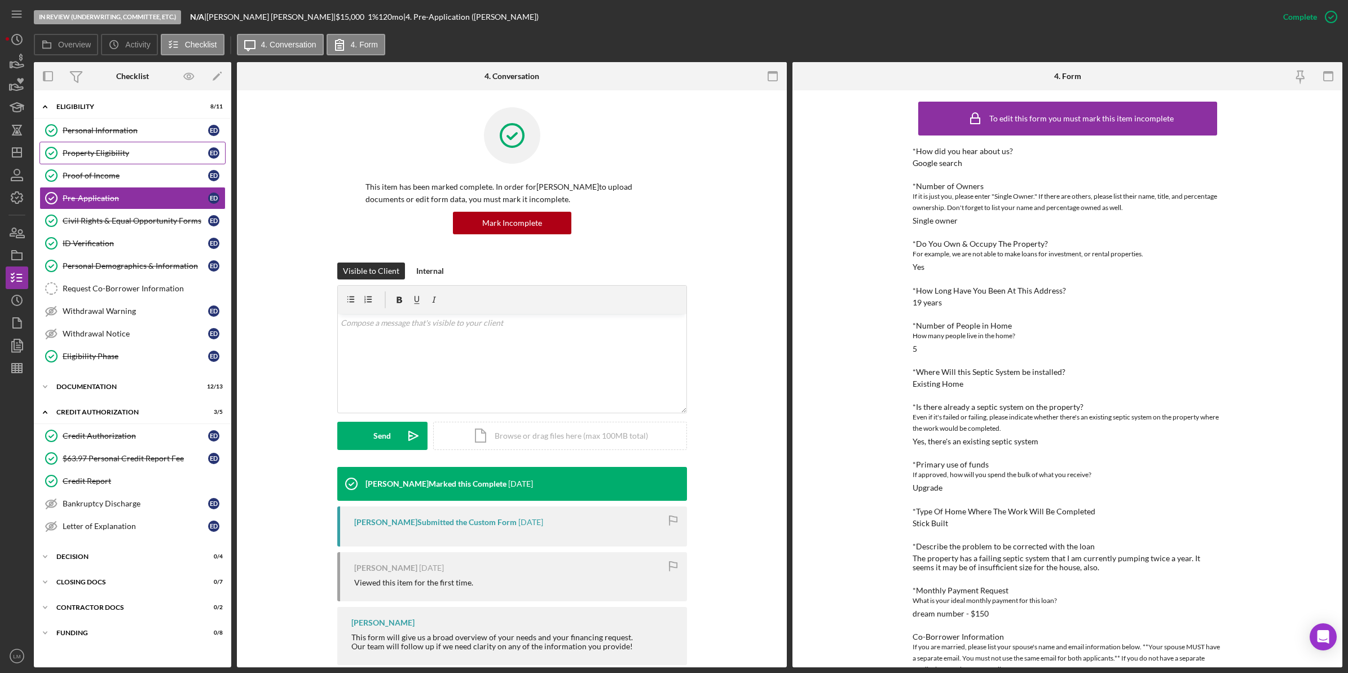
click at [116, 153] on div "Property Eligibility" at bounding box center [136, 152] width 146 height 9
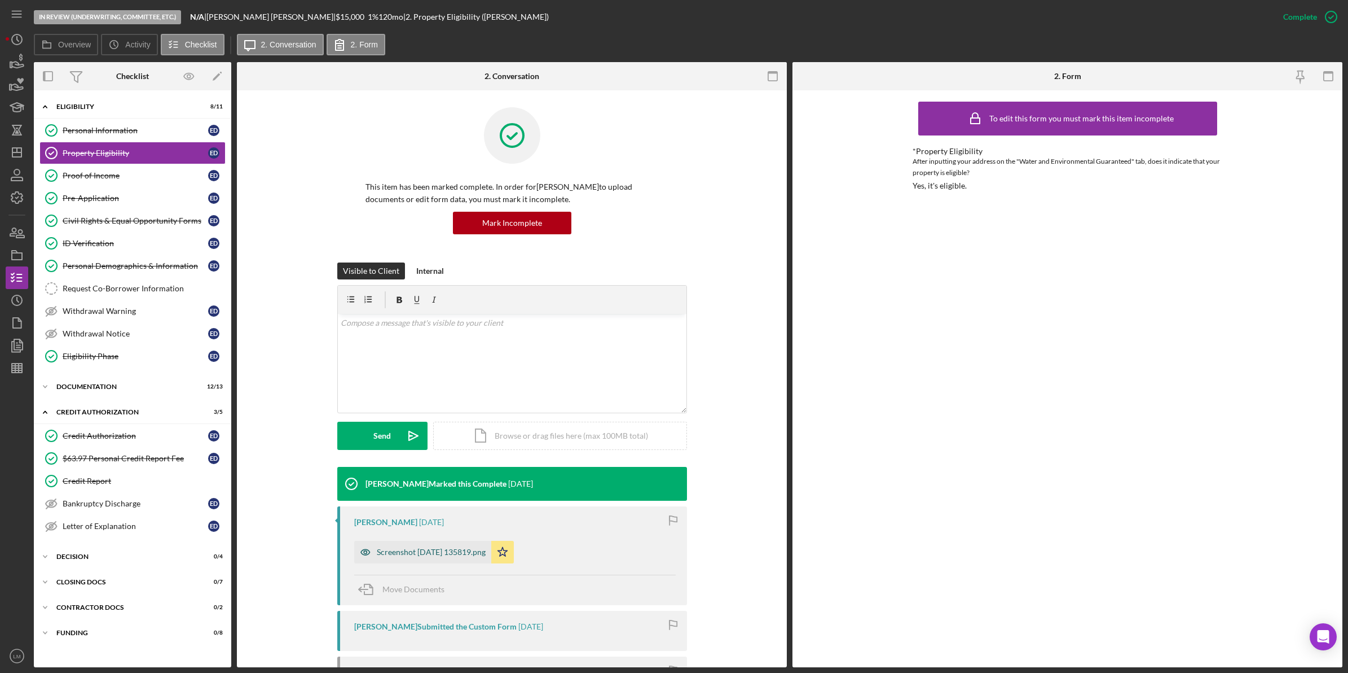
click at [453, 543] on div "Screenshot 2025-07-18 135819.png" at bounding box center [422, 552] width 137 height 23
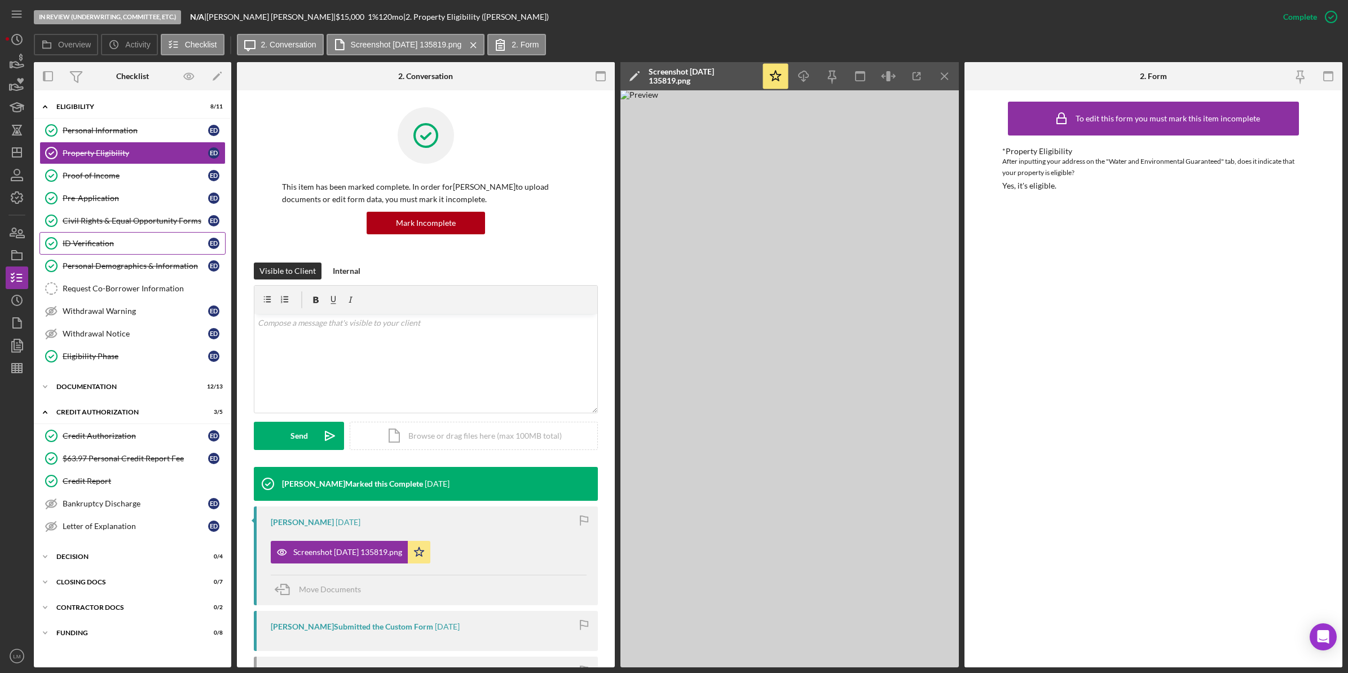
drag, startPoint x: 121, startPoint y: 254, endPoint x: 120, endPoint y: 260, distance: 5.9
click at [121, 254] on link "ID Verification ID Verification E D" at bounding box center [132, 243] width 186 height 23
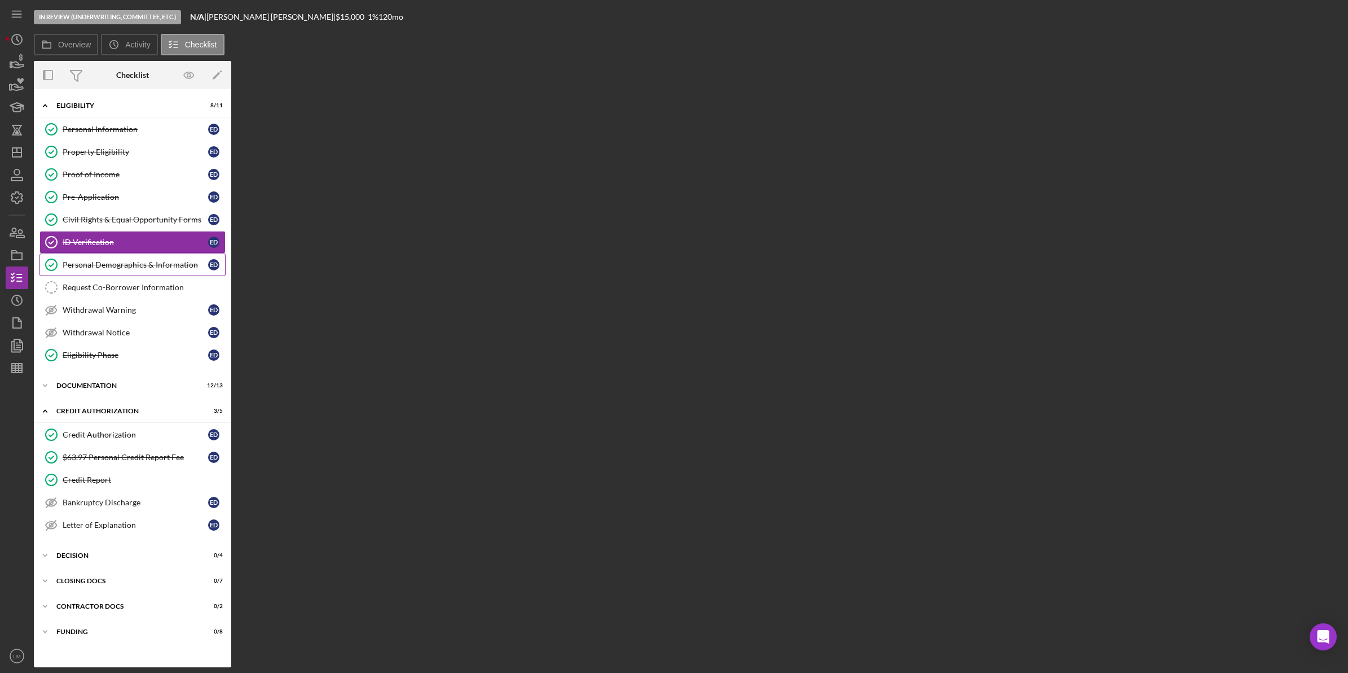
click at [120, 262] on div "Personal Demographics & Information" at bounding box center [136, 264] width 146 height 9
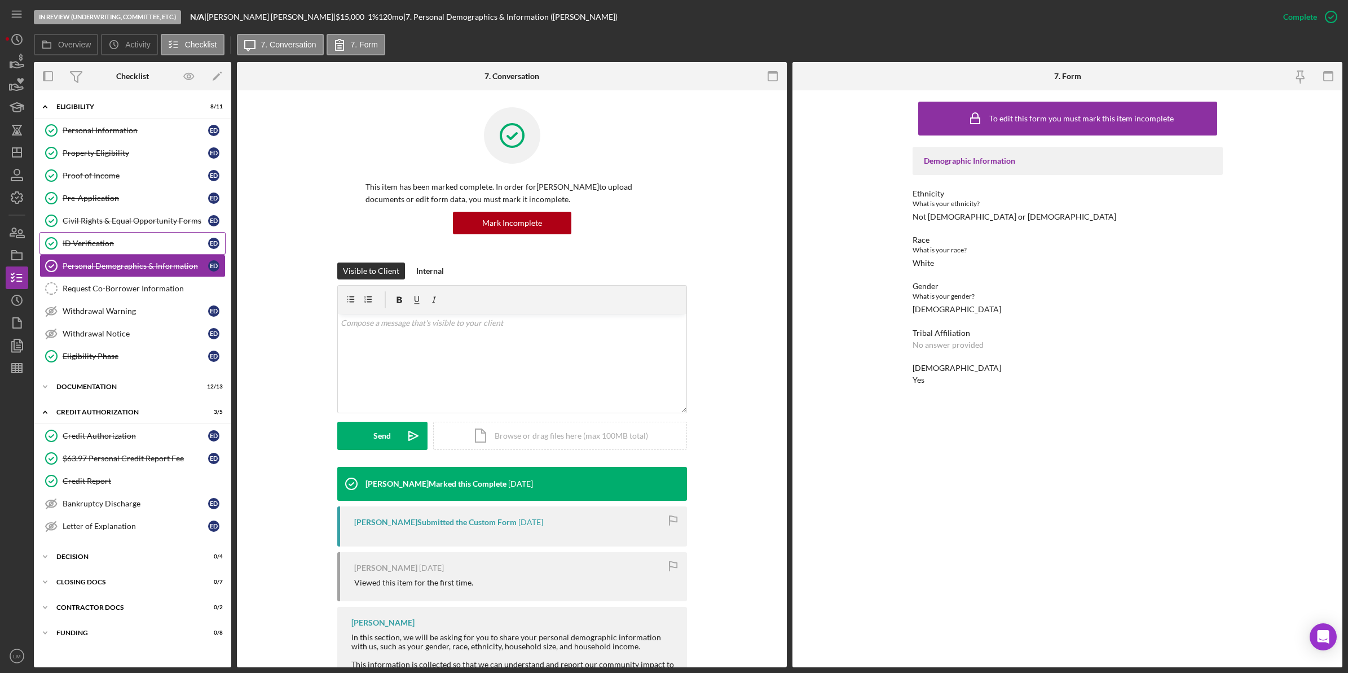
click at [118, 244] on div "ID Verification" at bounding box center [136, 243] width 146 height 9
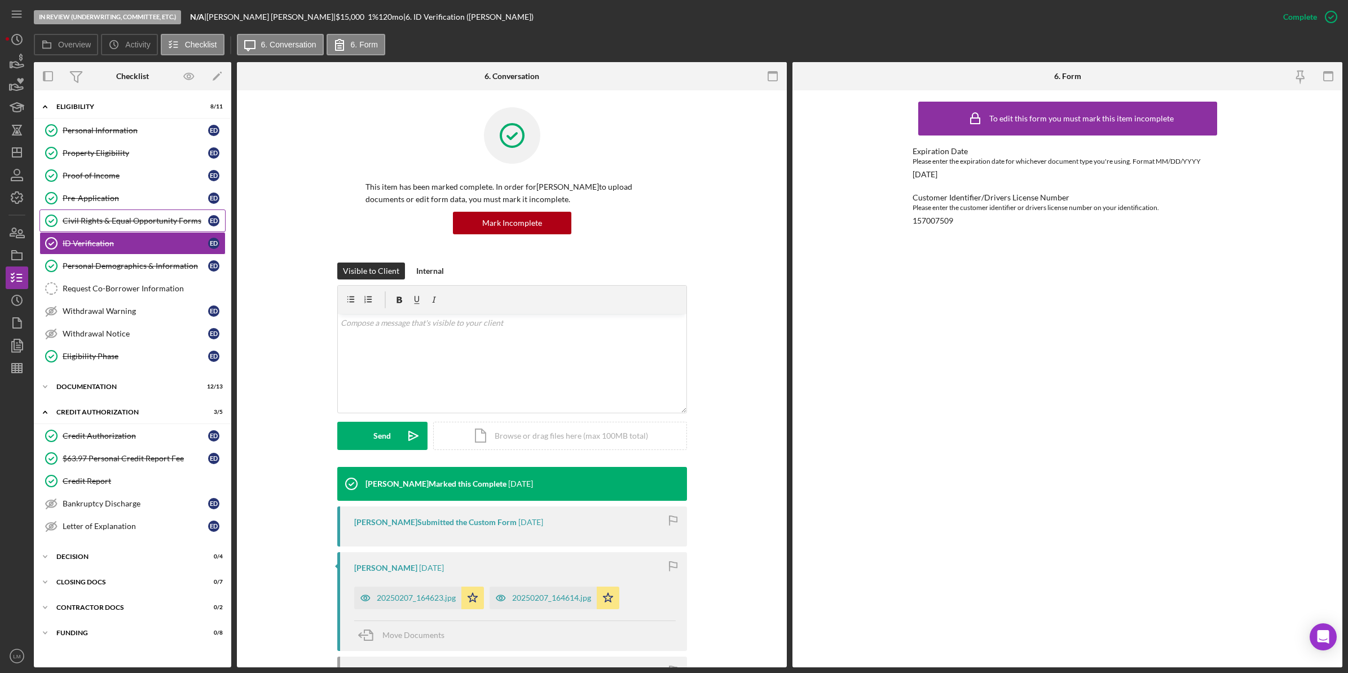
click at [122, 227] on link "Civil Rights & Equal Opportunity Forms Civil Rights & Equal Opportunity Forms E…" at bounding box center [132, 220] width 186 height 23
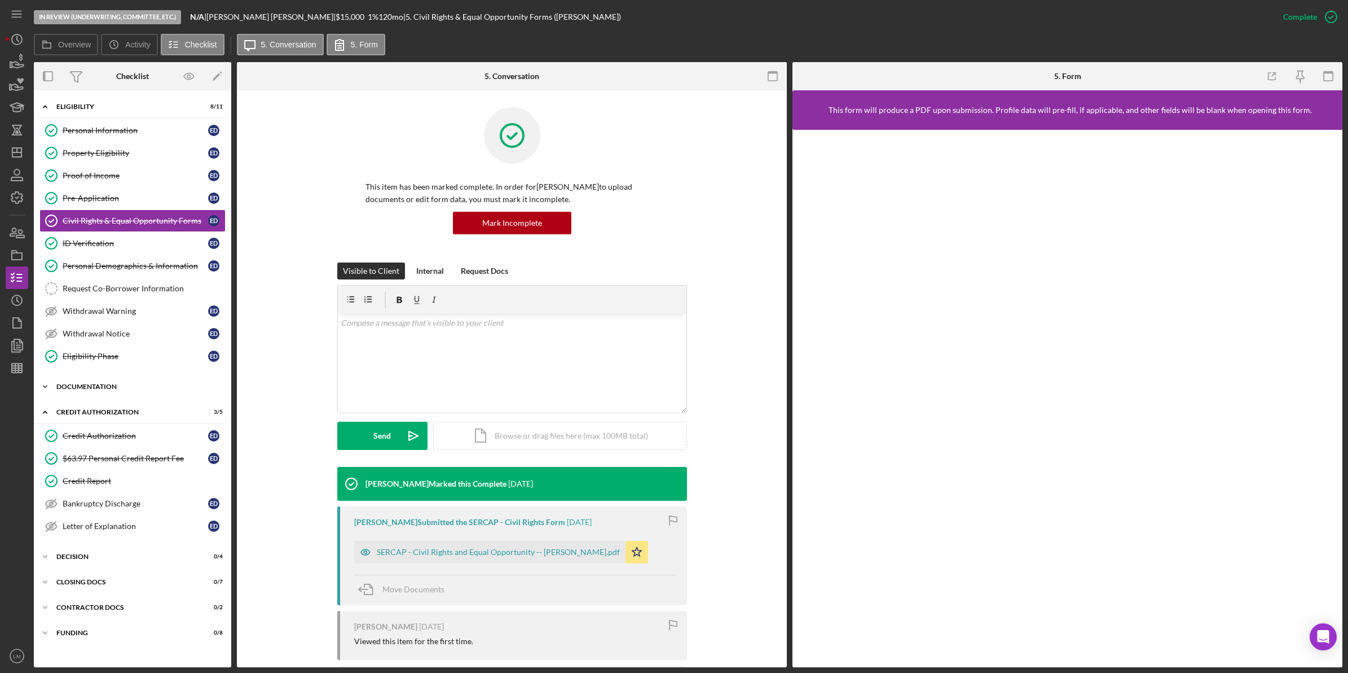
click at [124, 390] on div "Documentation" at bounding box center [136, 386] width 161 height 7
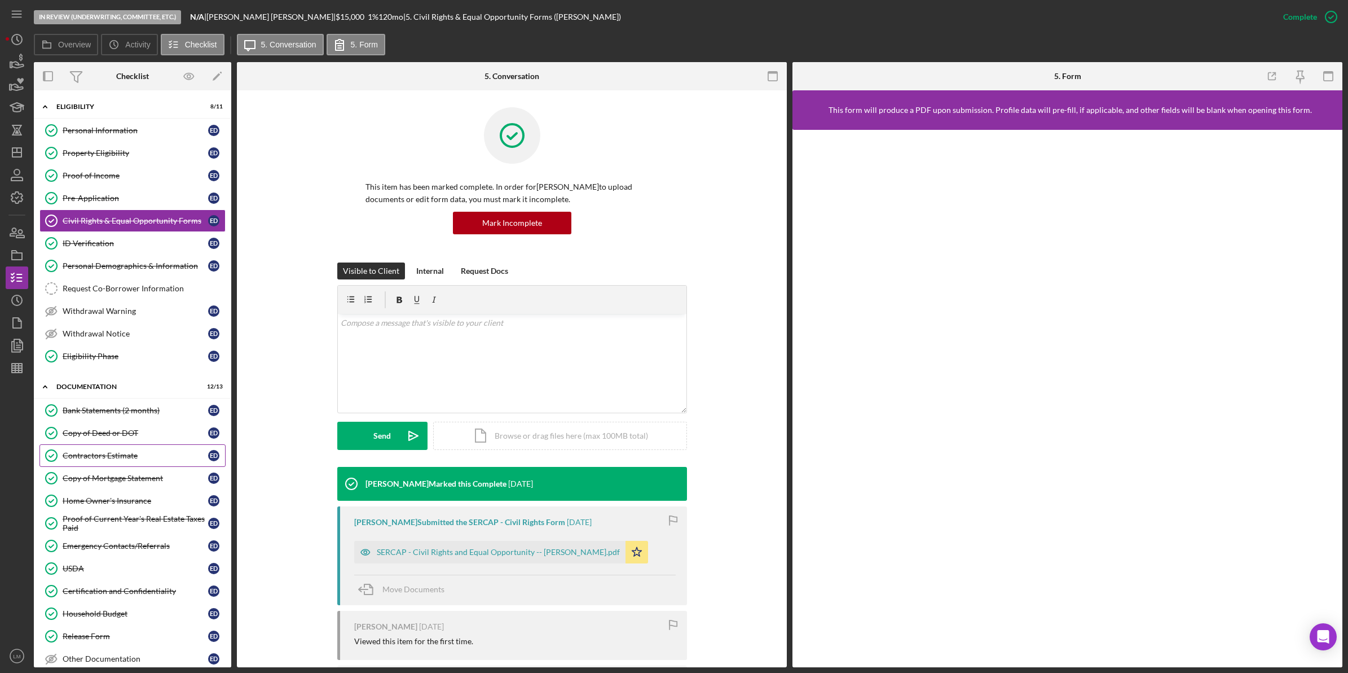
click at [113, 460] on div "Contractors Estimate" at bounding box center [136, 455] width 146 height 9
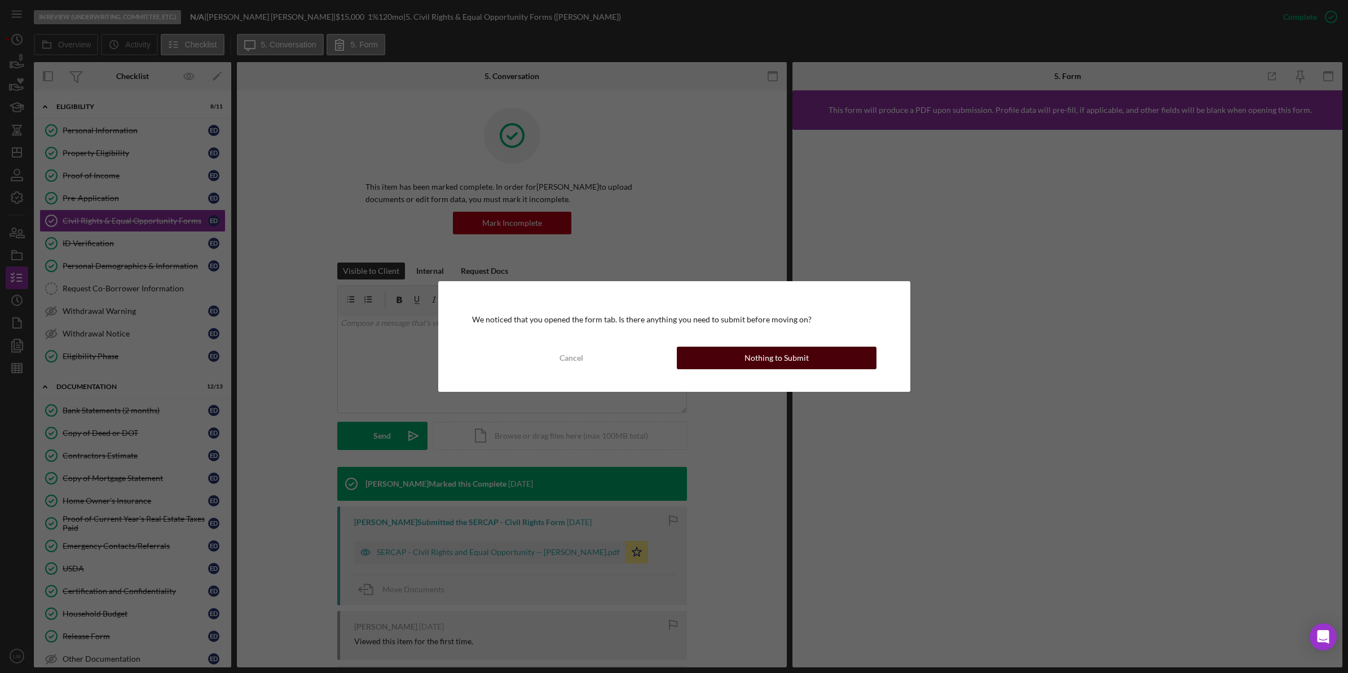
click at [809, 363] on button "Nothing to Submit" at bounding box center [777, 357] width 200 height 23
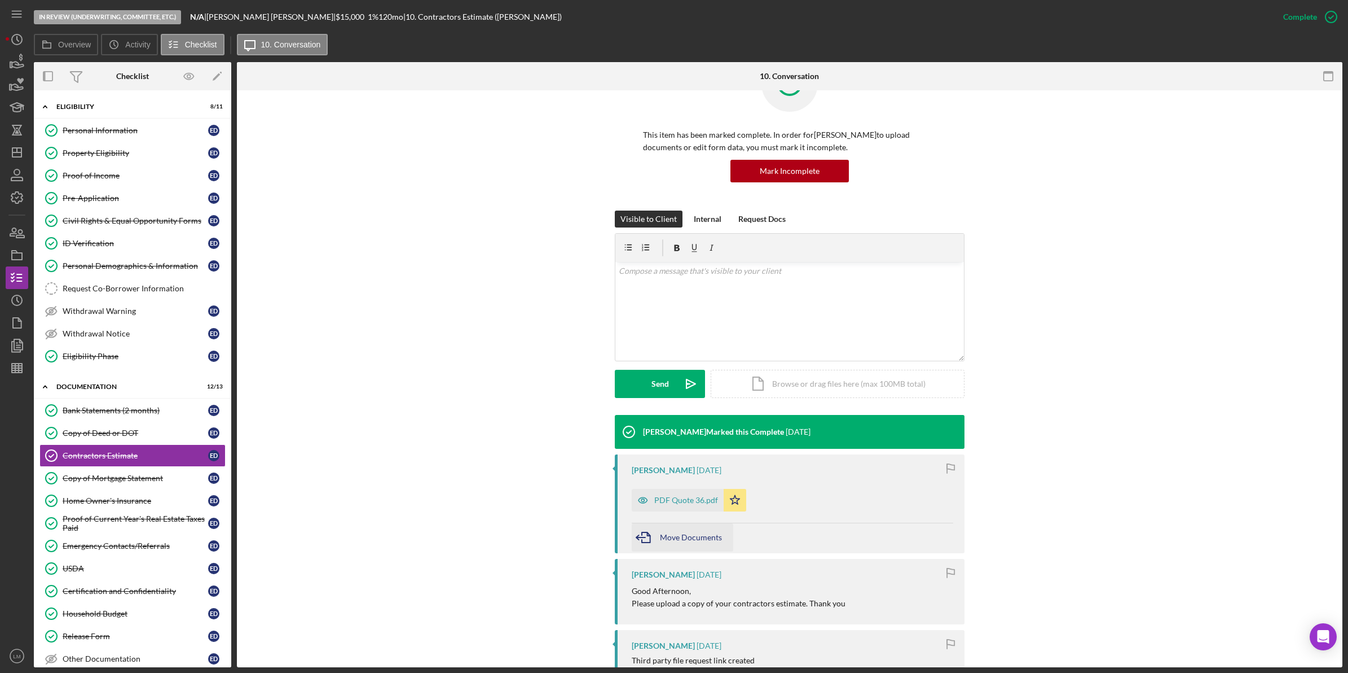
scroll to position [71, 0]
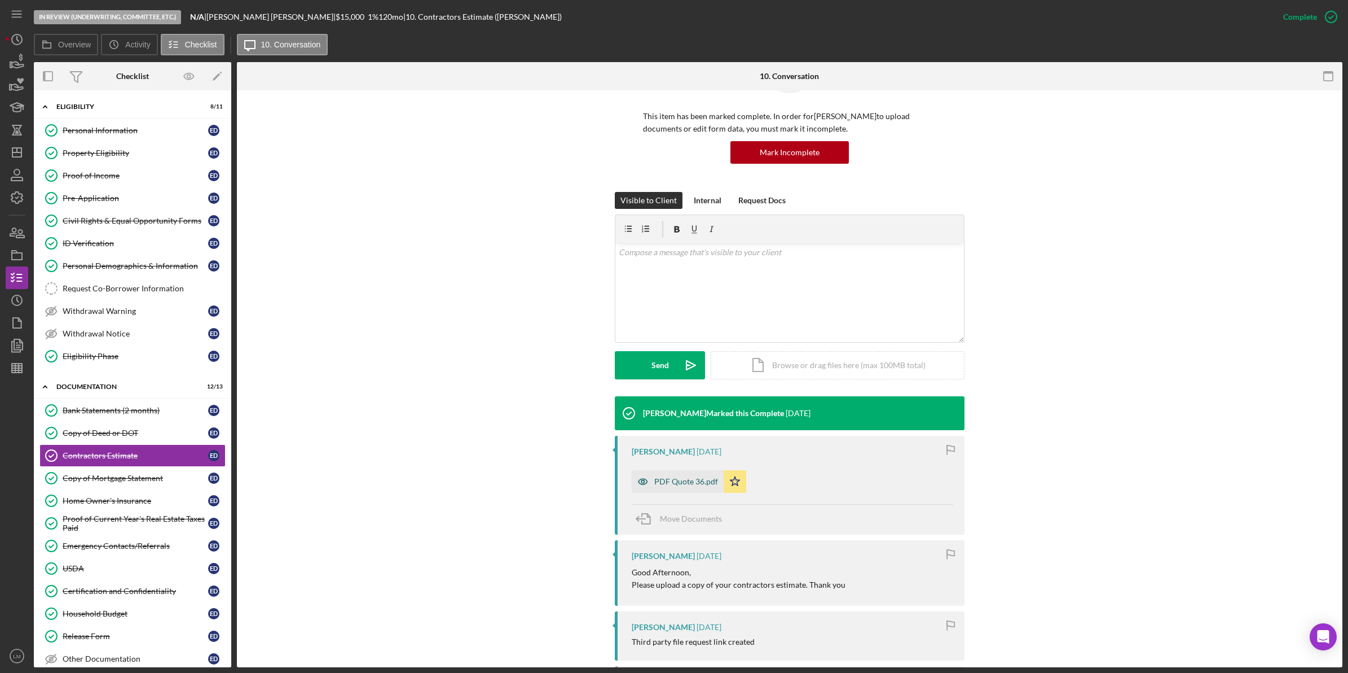
click at [670, 471] on div "PDF Quote 36.pdf" at bounding box center [678, 481] width 92 height 23
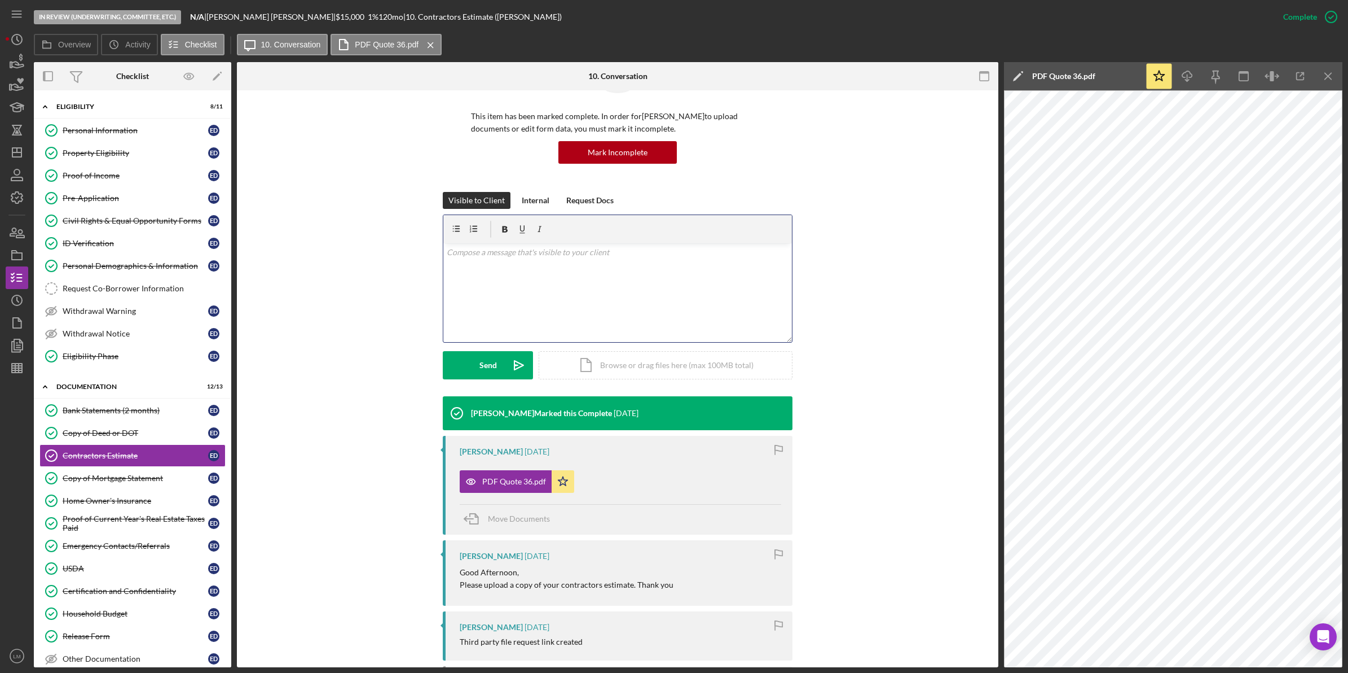
click at [640, 295] on div "v Color teal Color pink Remove color Add row above Add row below Add column bef…" at bounding box center [617, 292] width 349 height 99
click at [481, 333] on div "v Color teal Color pink Remove color Add row above Add row below Add column bef…" at bounding box center [617, 292] width 349 height 99
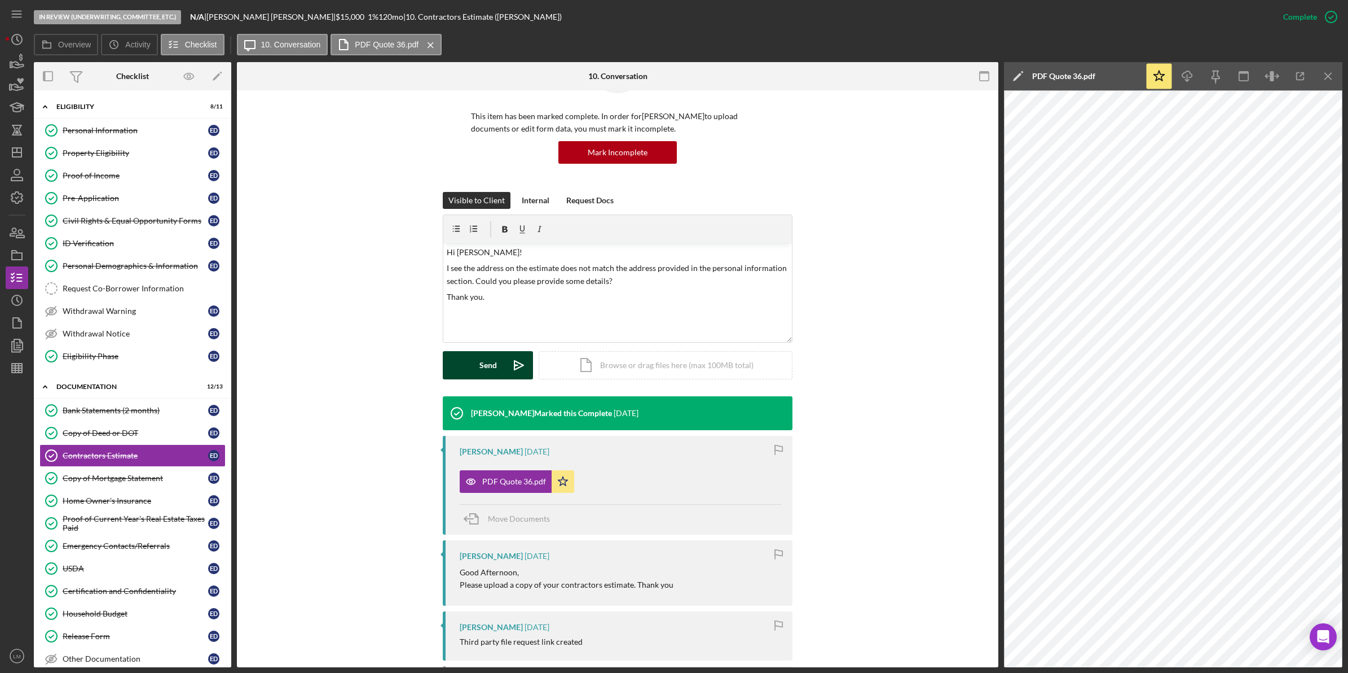
click at [481, 354] on div "Send" at bounding box center [488, 365] width 17 height 28
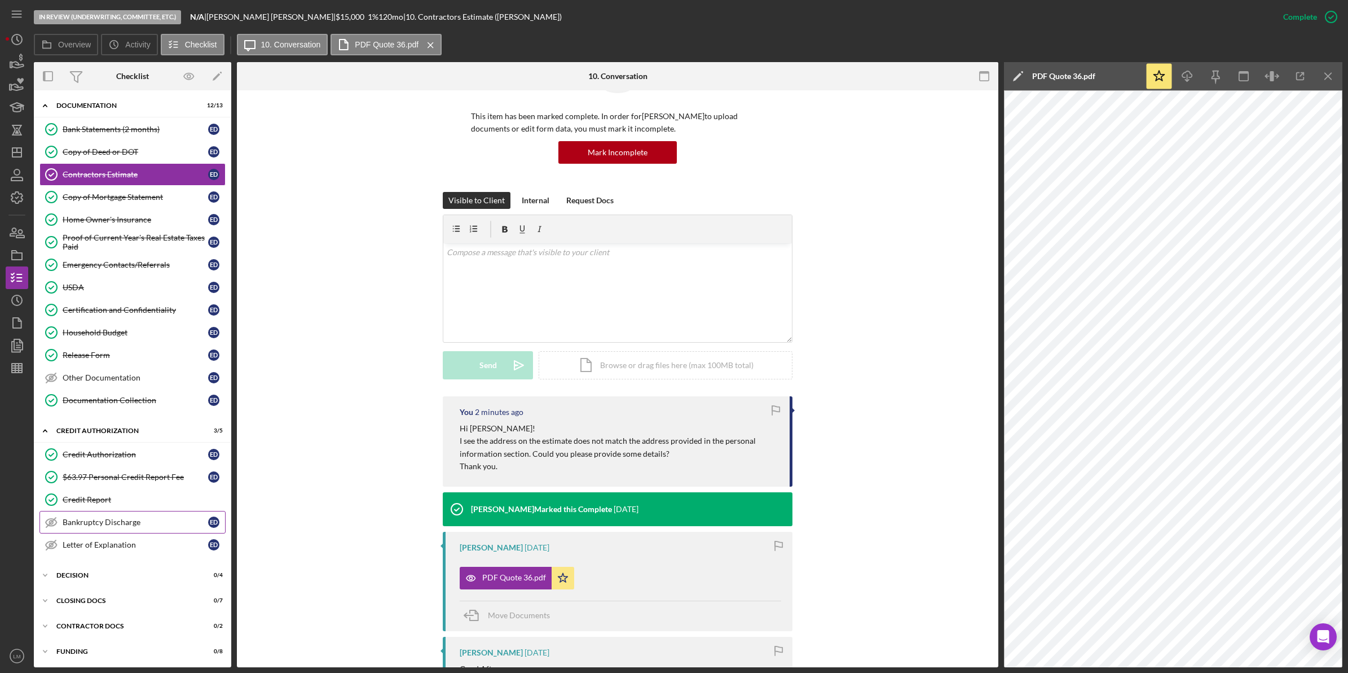
scroll to position [282, 0]
click at [112, 577] on div "Decision" at bounding box center [136, 573] width 161 height 7
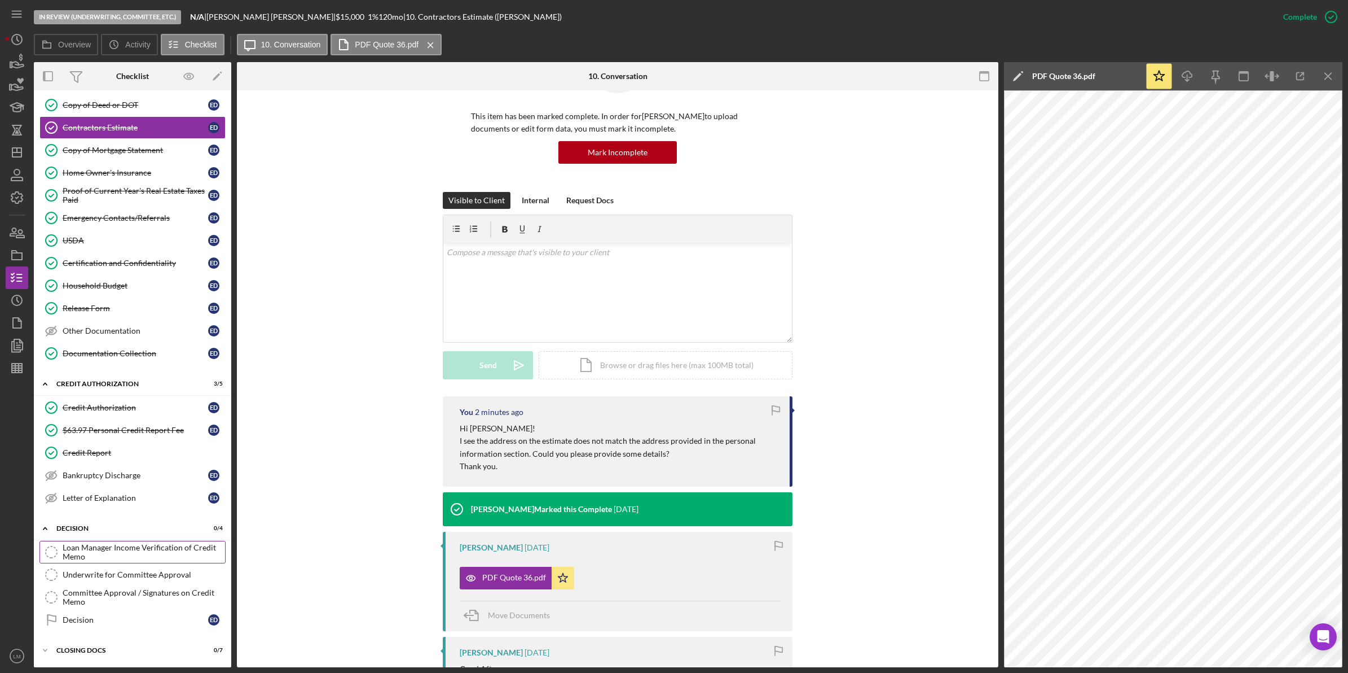
scroll to position [353, 0]
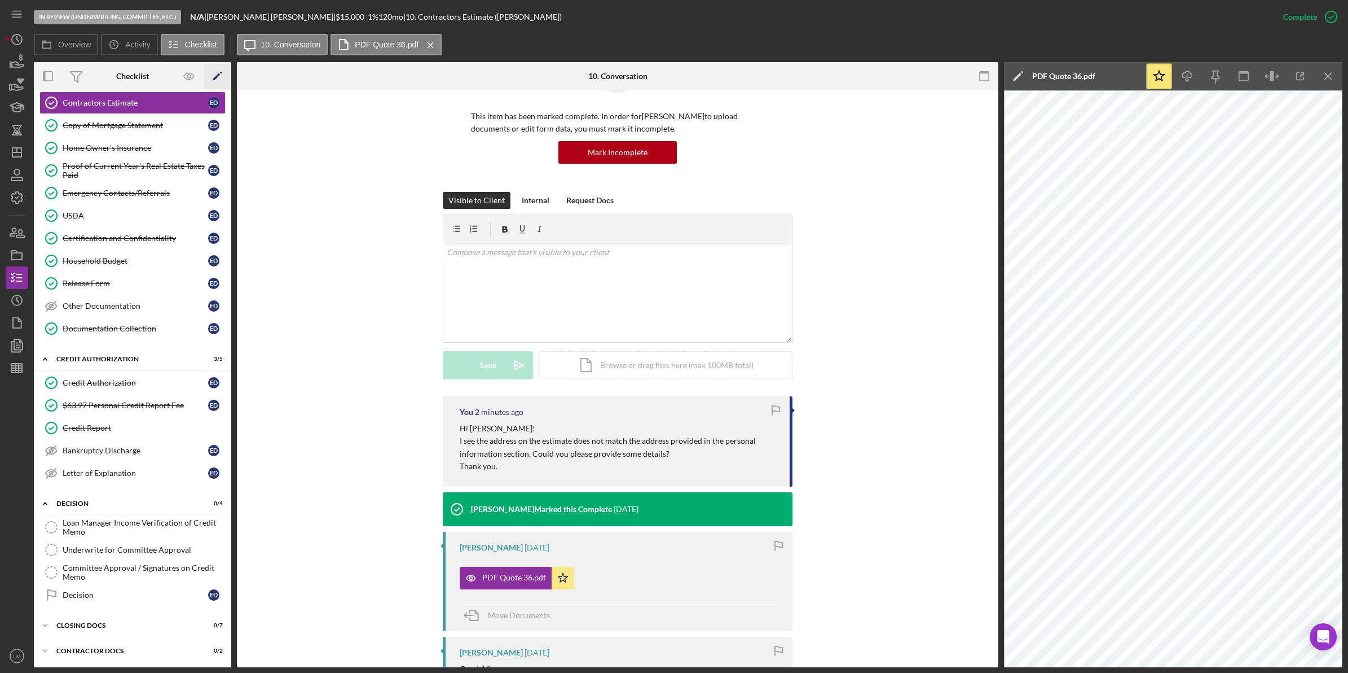
click at [215, 81] on icon "Icon/Edit" at bounding box center [217, 76] width 25 height 25
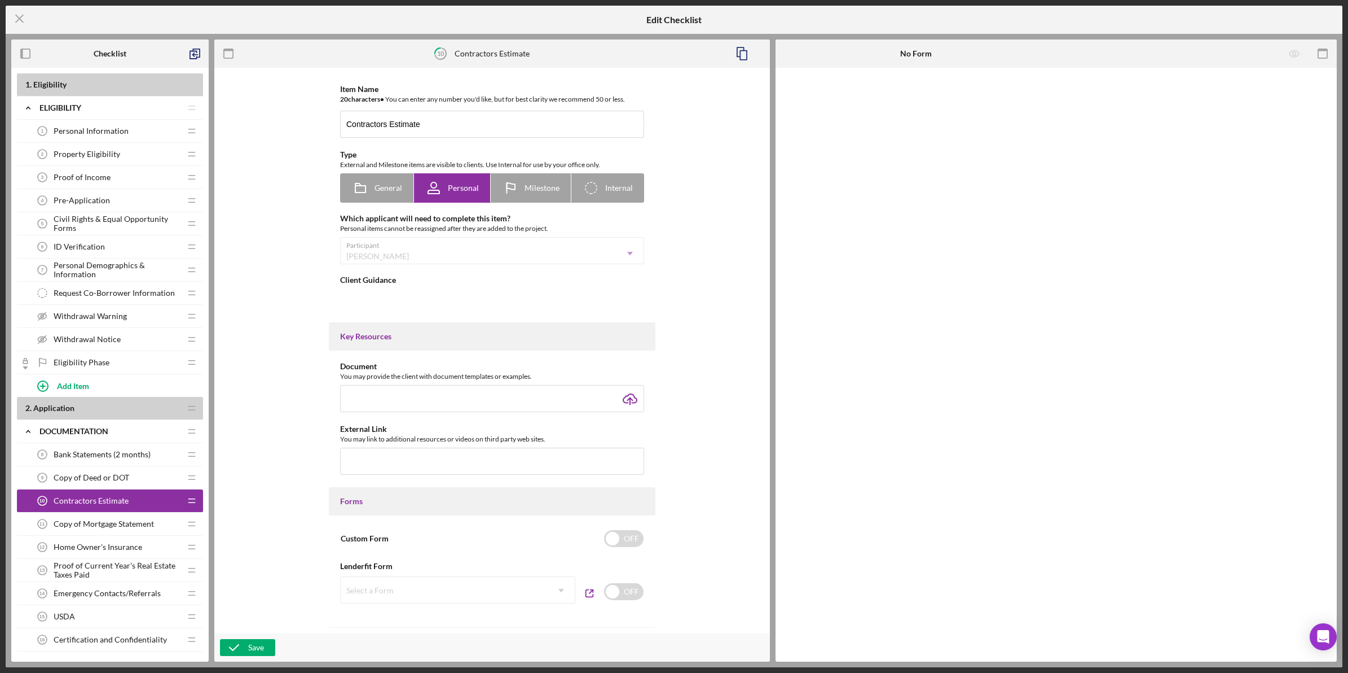
type textarea "<div>If you already have a quote from a contractor, please upload it here.</div…"
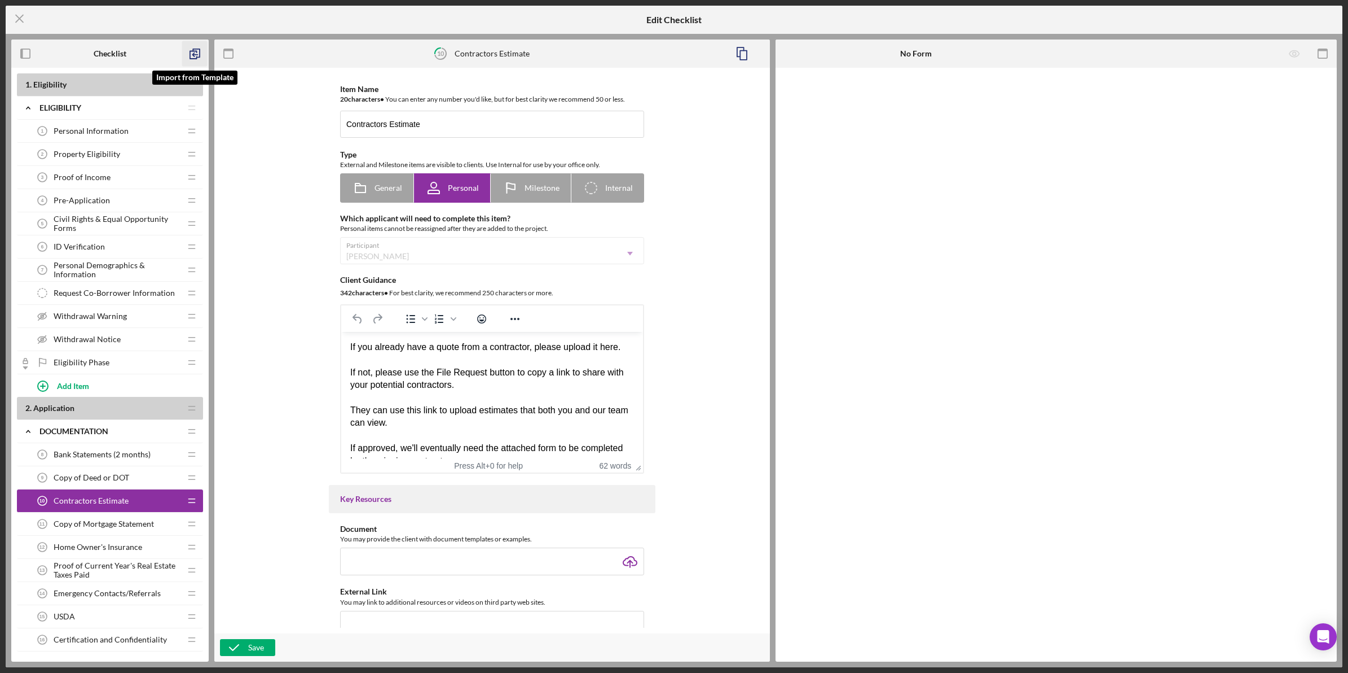
click at [198, 51] on icon "button" at bounding box center [194, 53] width 25 height 25
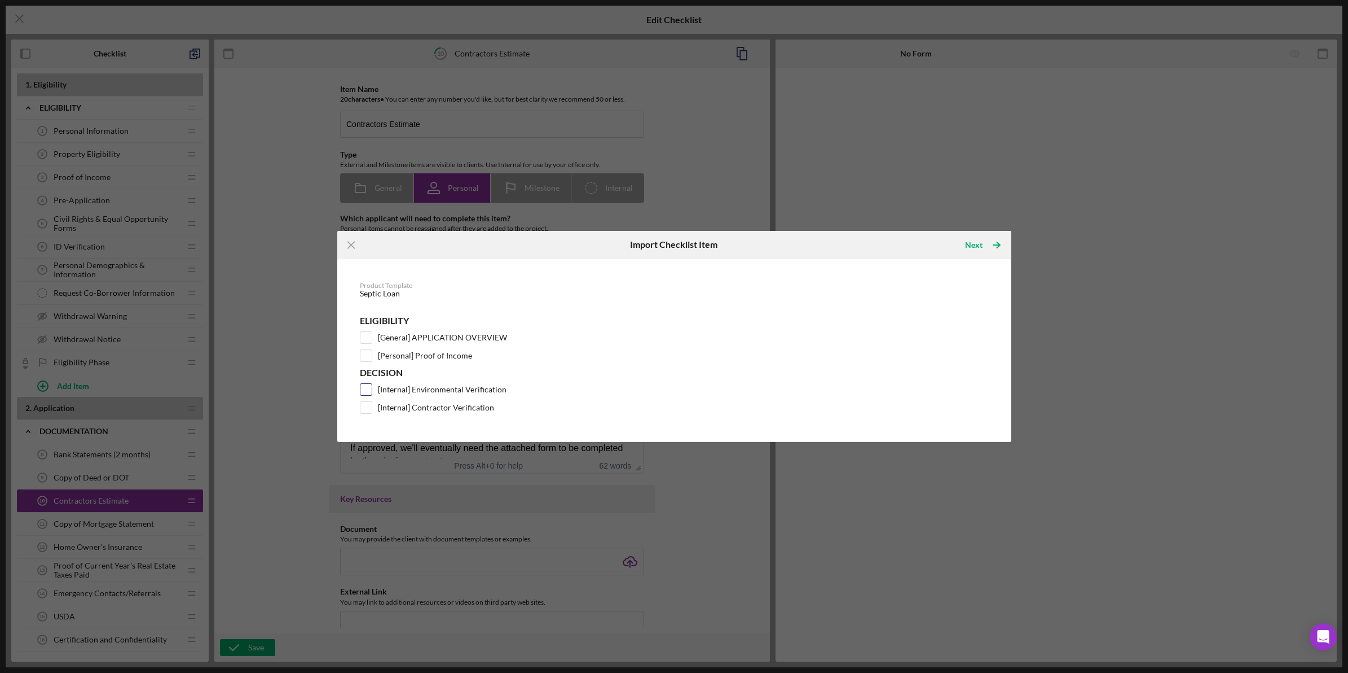
click at [441, 391] on label "[Internal] Environmental Verification" at bounding box center [442, 389] width 129 height 11
click at [372, 391] on input "[Internal] Environmental Verification" at bounding box center [366, 389] width 11 height 11
checkbox input "true"
click at [445, 410] on label "[Internal] Contractor Verification" at bounding box center [436, 407] width 116 height 11
click at [372, 410] on input "[Internal] Contractor Verification" at bounding box center [366, 407] width 11 height 11
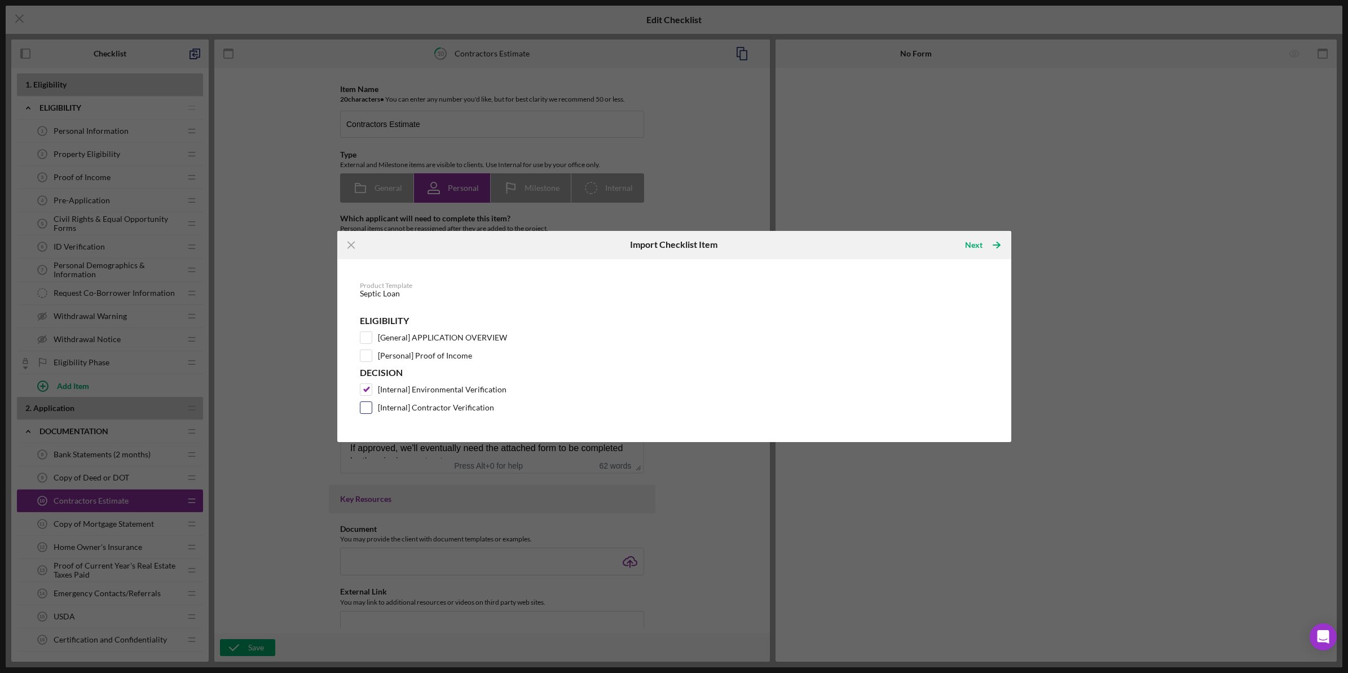
checkbox input "true"
click at [969, 240] on div "Next" at bounding box center [973, 245] width 17 height 23
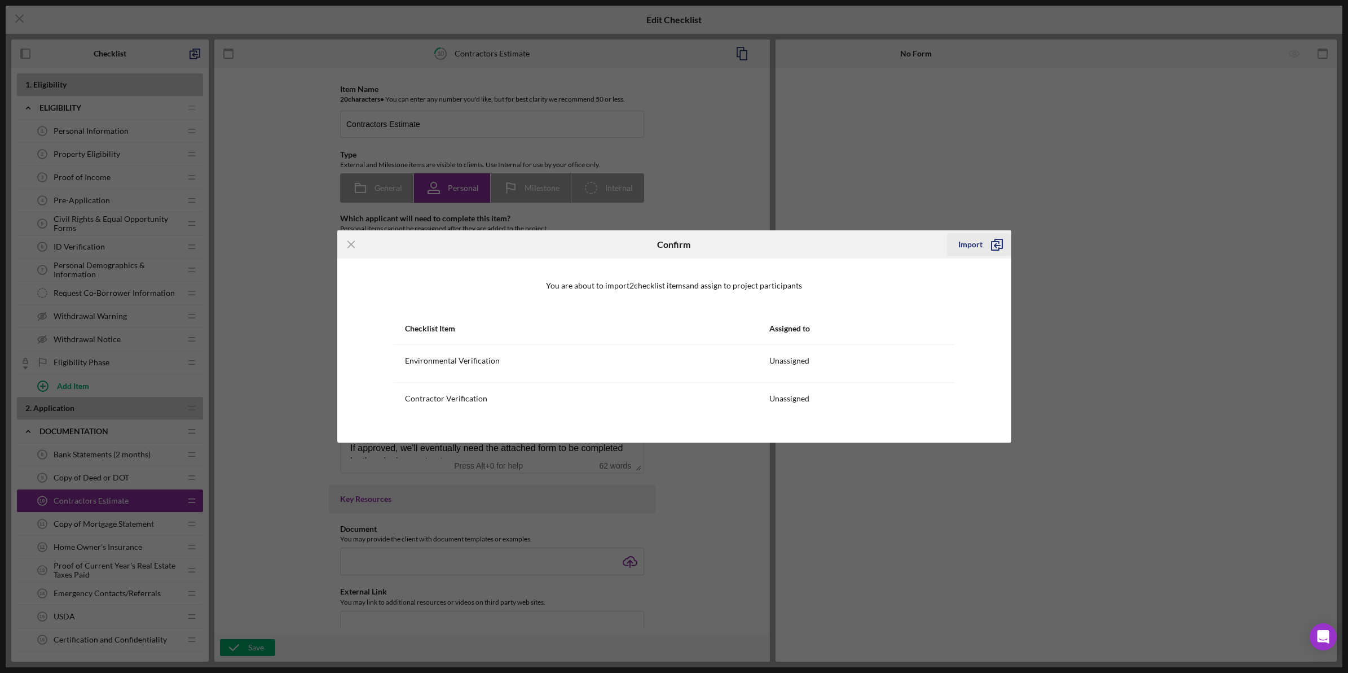
click at [987, 239] on icon "submit" at bounding box center [997, 244] width 28 height 28
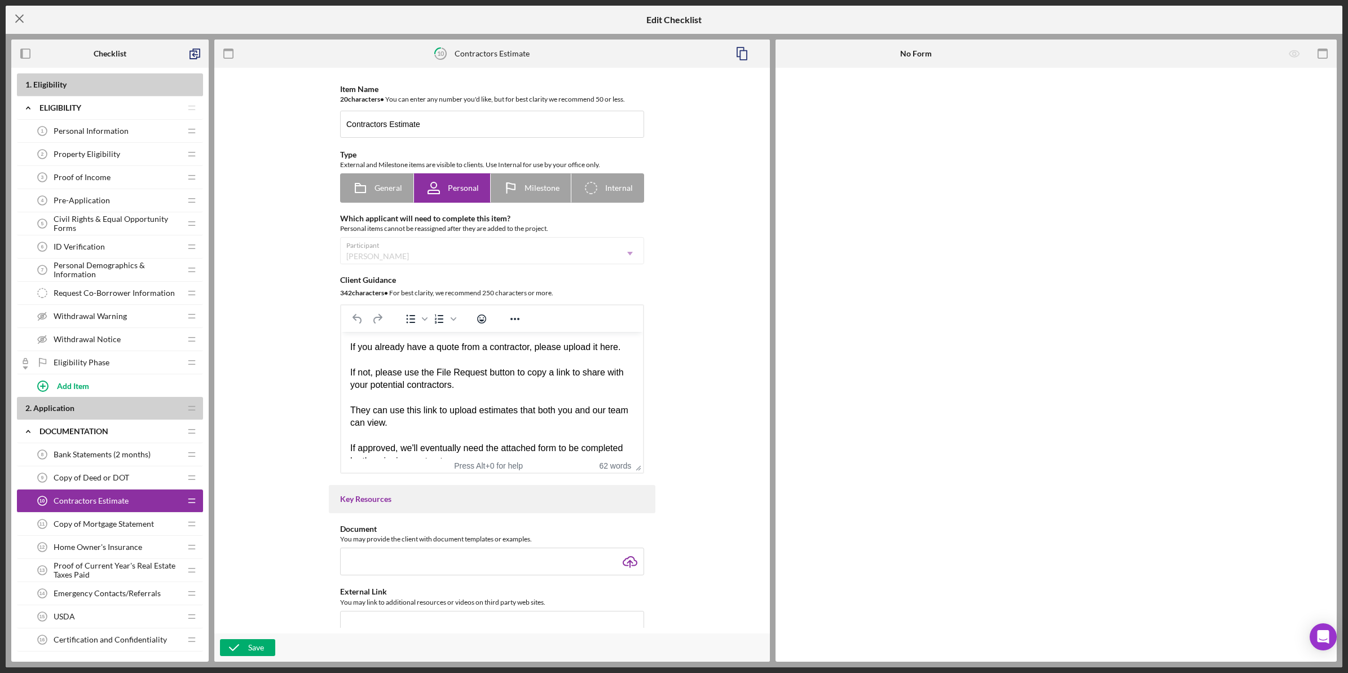
click at [17, 19] on icon "Icon/Menu Close" at bounding box center [20, 19] width 28 height 28
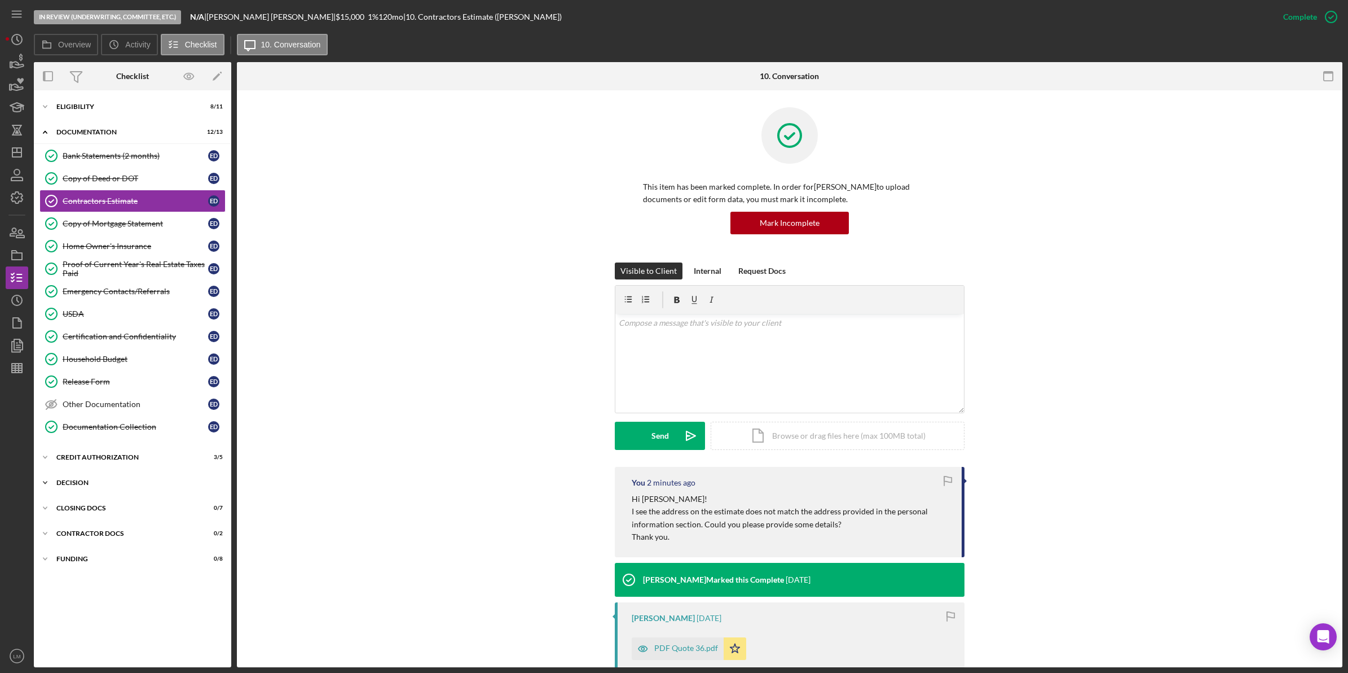
click at [113, 490] on div "Icon/Expander Decision 0 / 6" at bounding box center [132, 482] width 197 height 23
click at [160, 556] on div "Contractor Verification" at bounding box center [144, 551] width 162 height 9
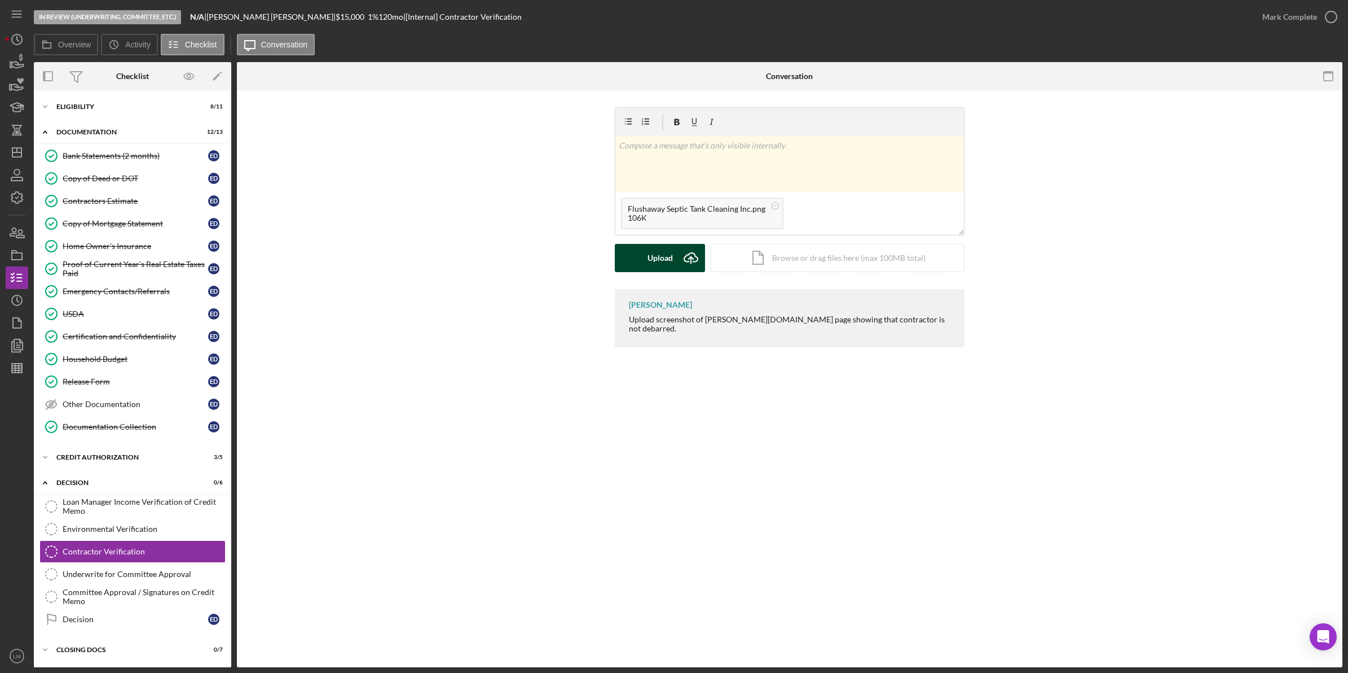
click at [669, 260] on div "Upload" at bounding box center [660, 258] width 25 height 28
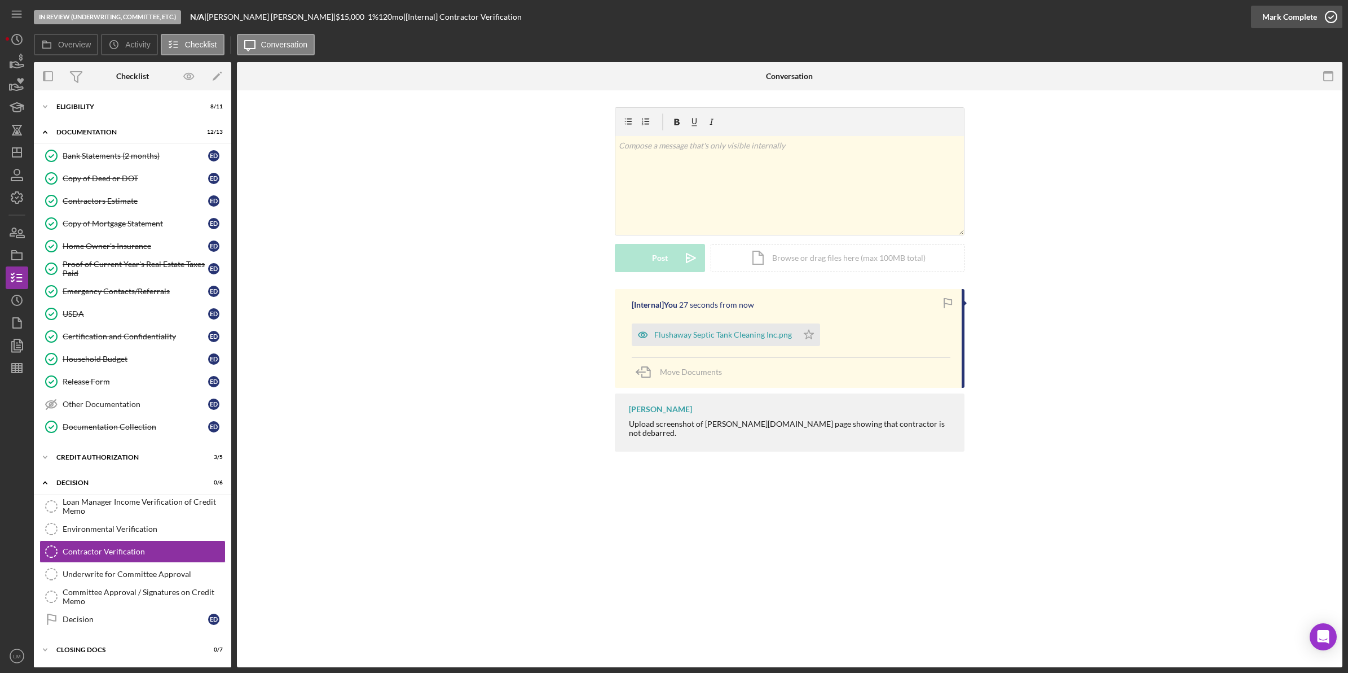
click at [1306, 20] on div "Mark Complete" at bounding box center [1290, 17] width 55 height 23
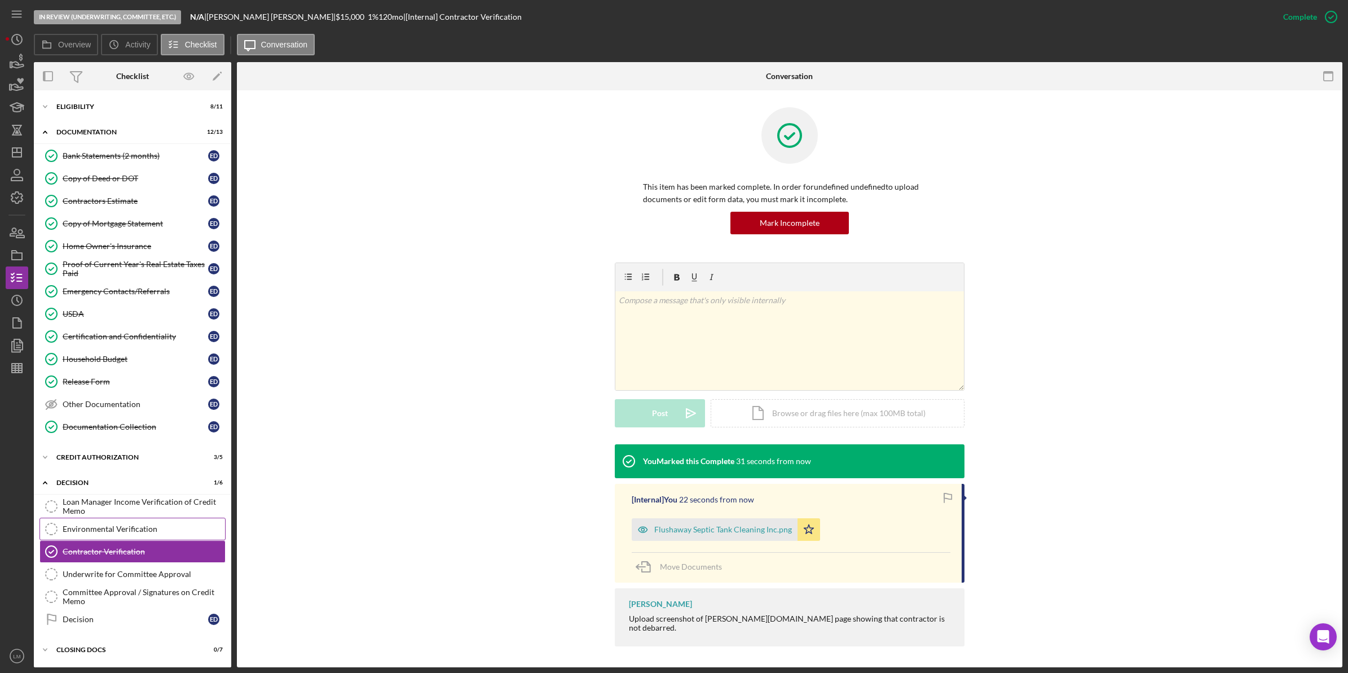
click at [169, 529] on div "Environmental Verification" at bounding box center [144, 528] width 162 height 9
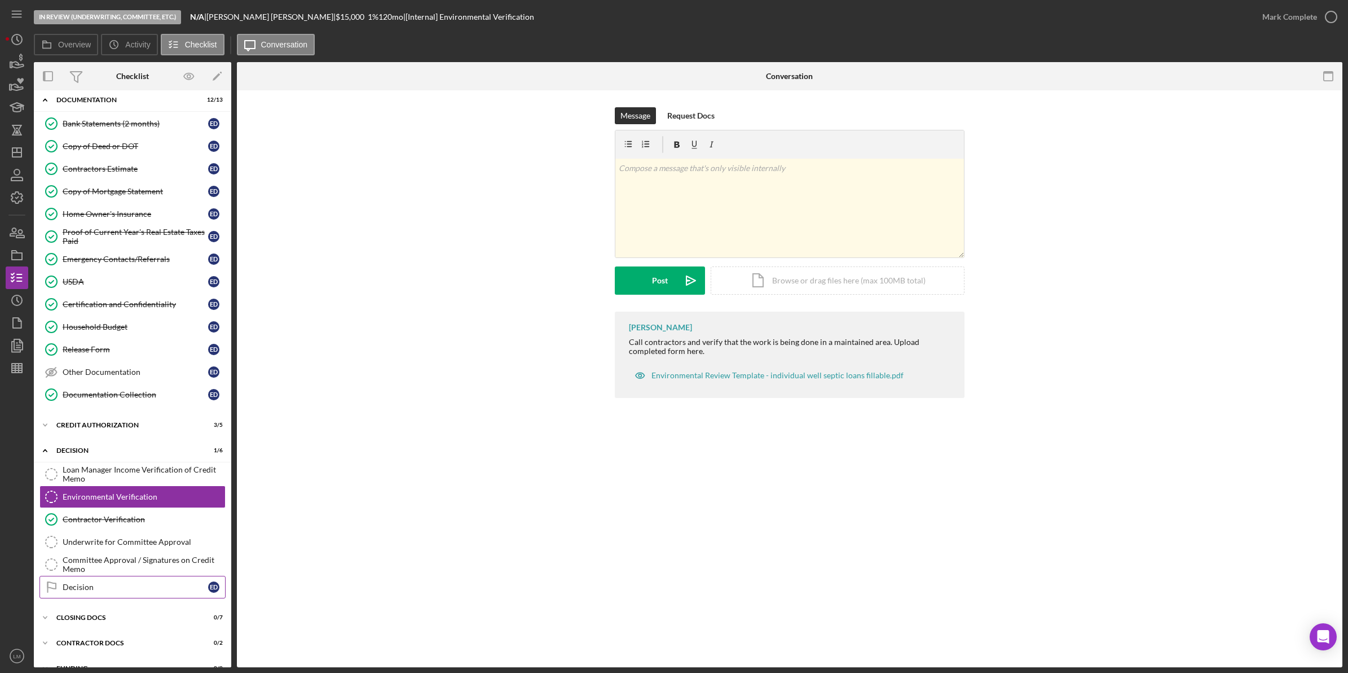
scroll to position [55, 0]
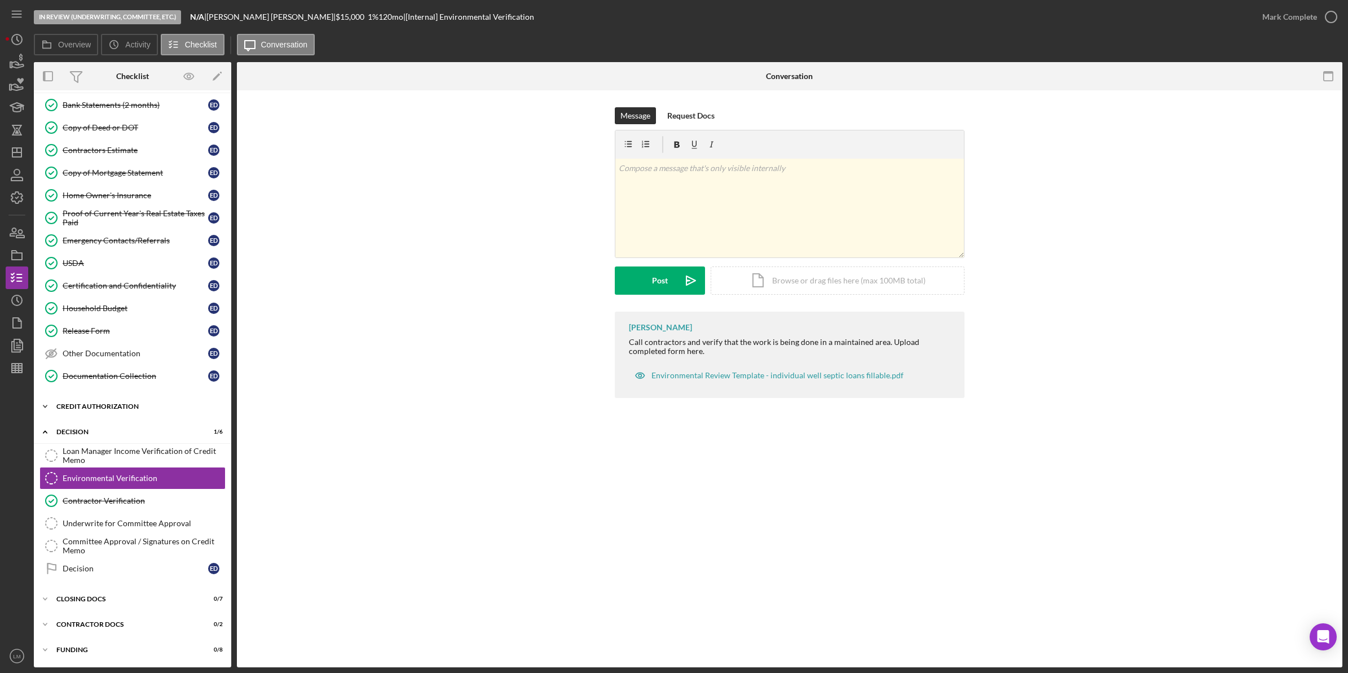
click at [120, 408] on div "Icon/Expander CREDIT AUTHORIZATION 3 / 5" at bounding box center [132, 406] width 197 height 23
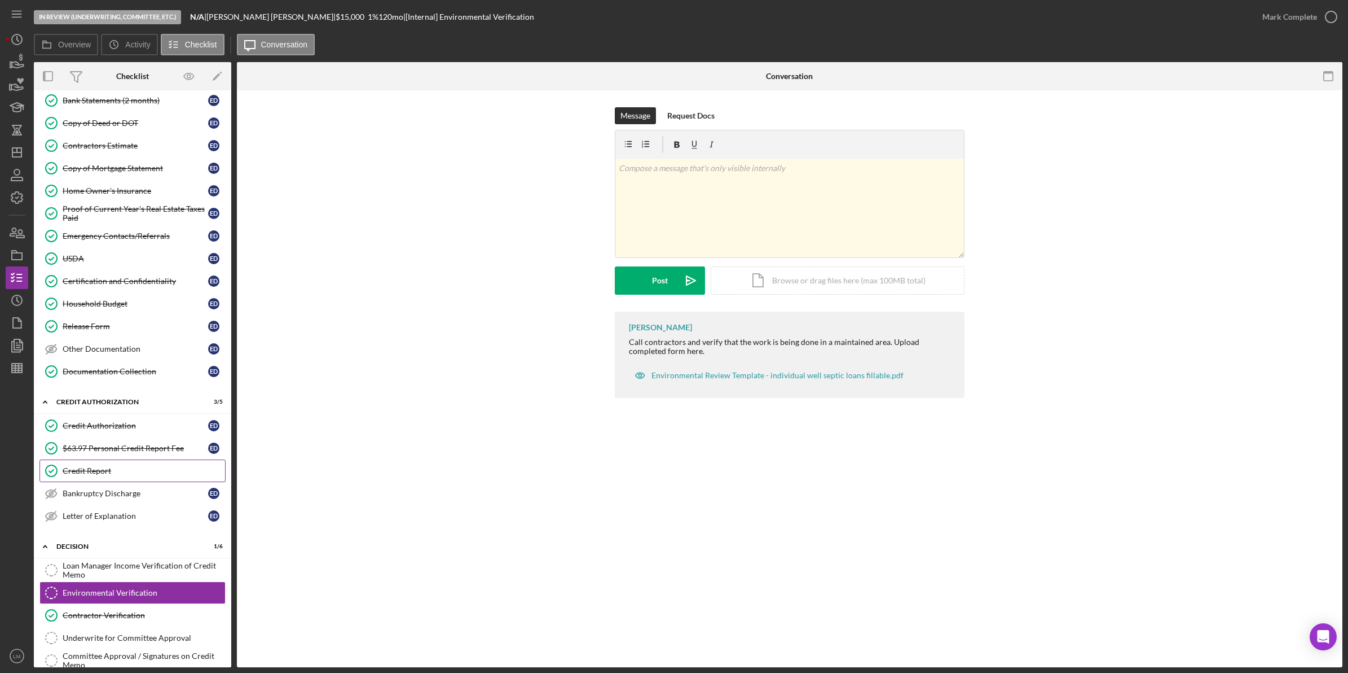
click at [111, 474] on div "Credit Report" at bounding box center [144, 470] width 162 height 9
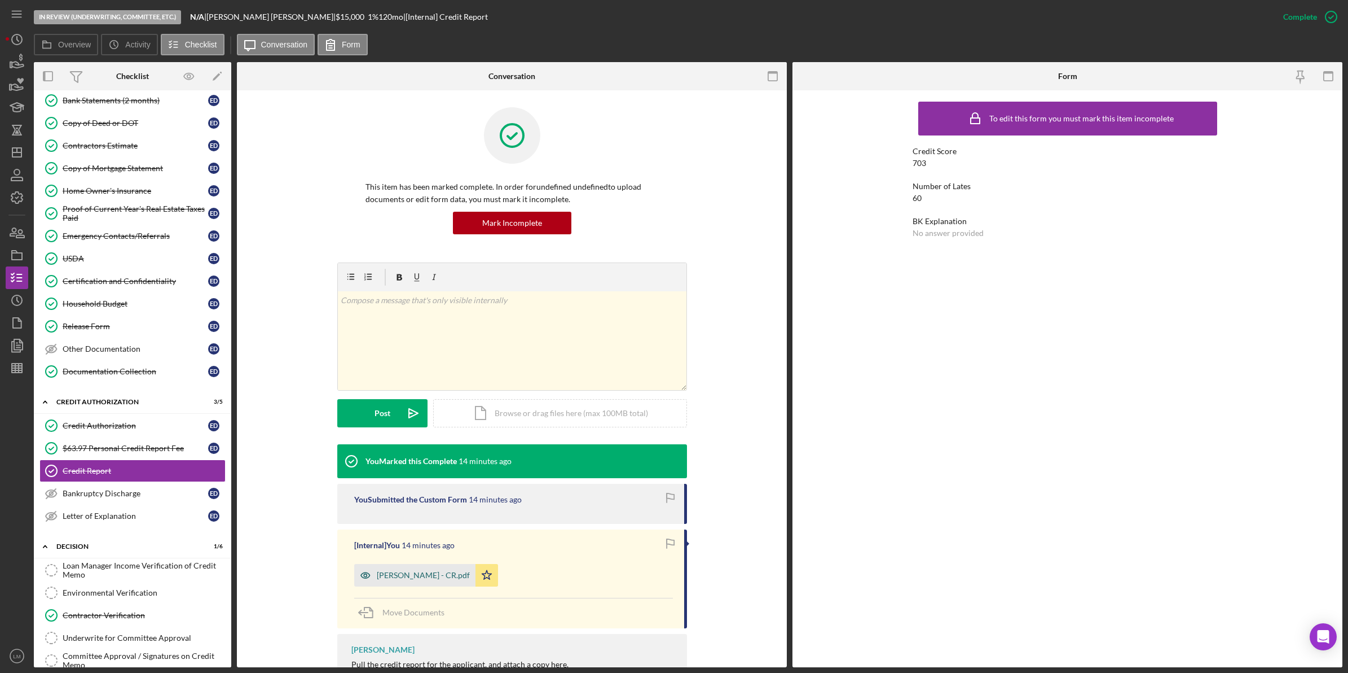
click at [429, 574] on div "[PERSON_NAME] - CR.pdf" at bounding box center [423, 574] width 93 height 9
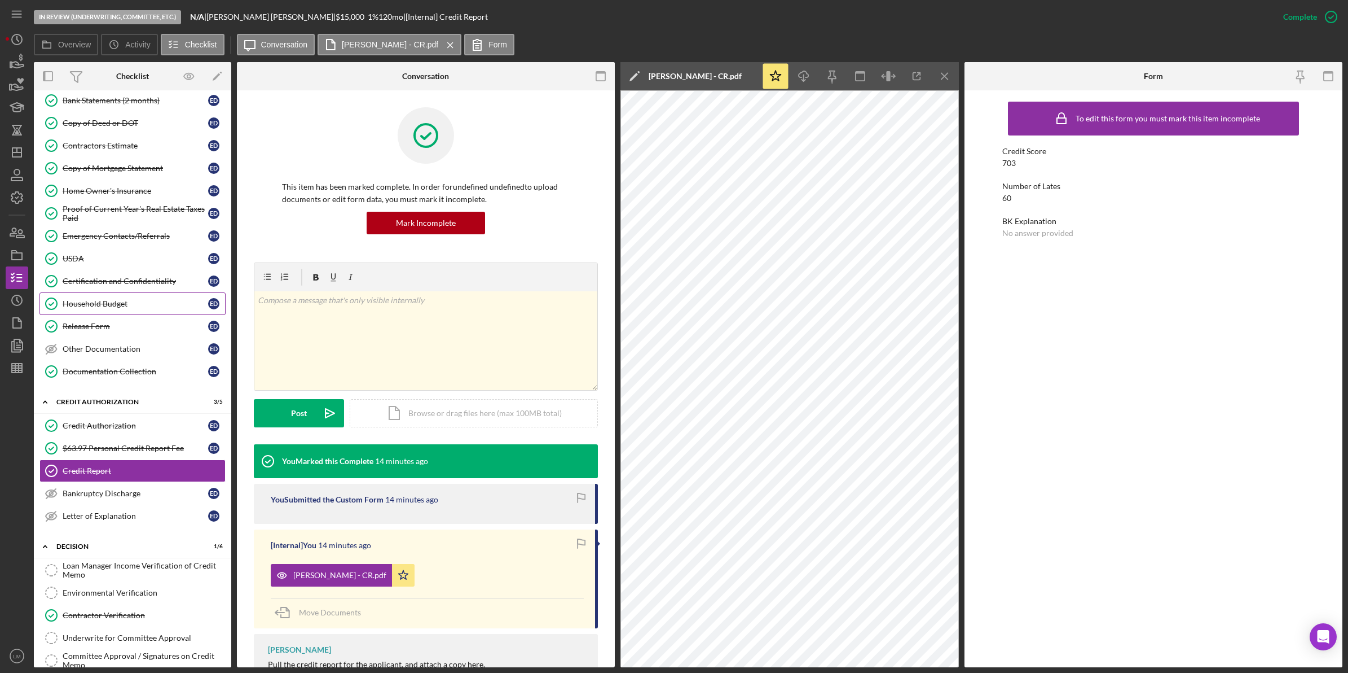
click at [129, 308] on div "Household Budget" at bounding box center [136, 303] width 146 height 9
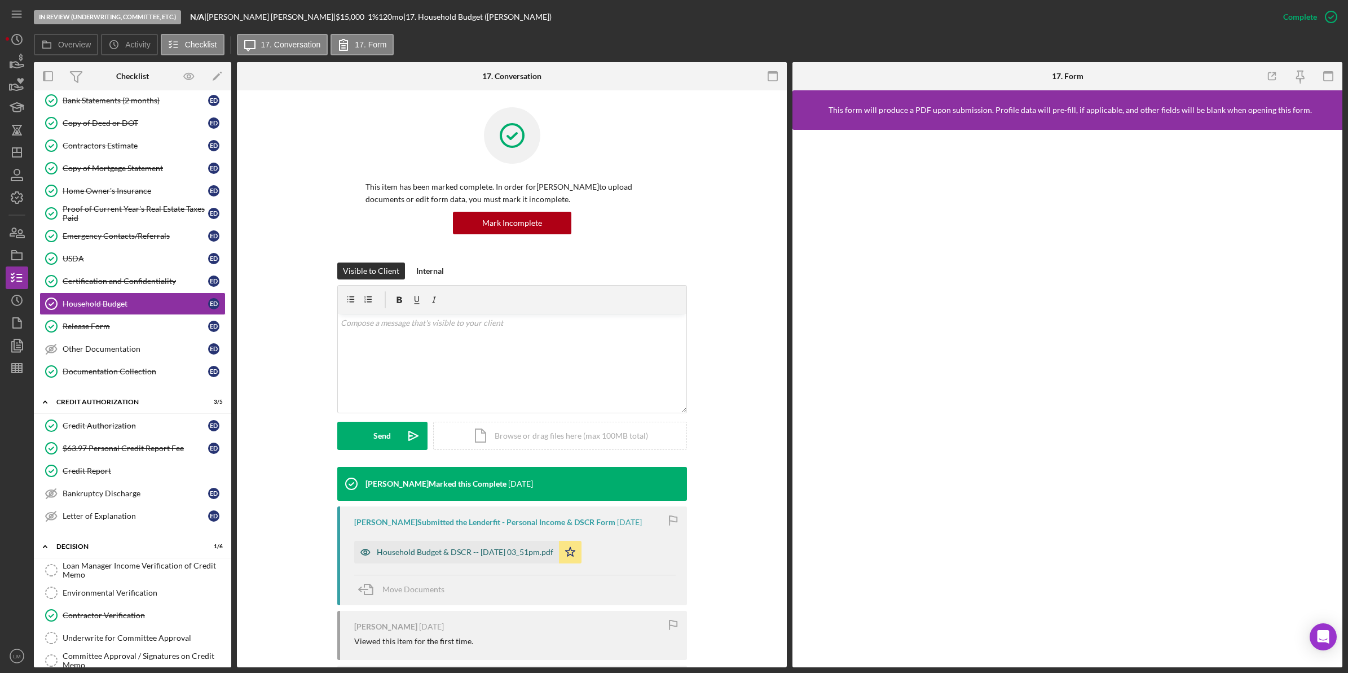
click at [441, 549] on div "Household Budget & DSCR -- 2025-08-08 03_51pm.pdf" at bounding box center [456, 552] width 205 height 23
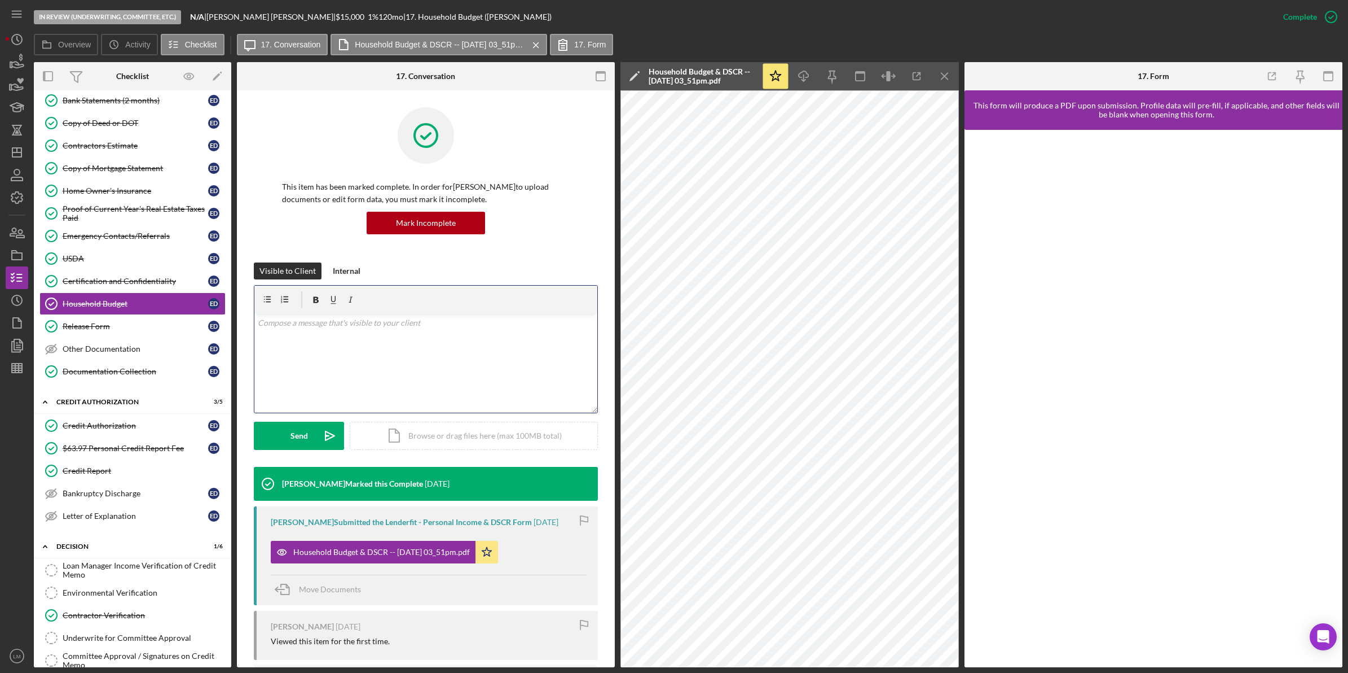
click at [540, 322] on p at bounding box center [426, 323] width 337 height 12
click at [318, 425] on icon "Icon/icon-invite-send" at bounding box center [330, 435] width 28 height 28
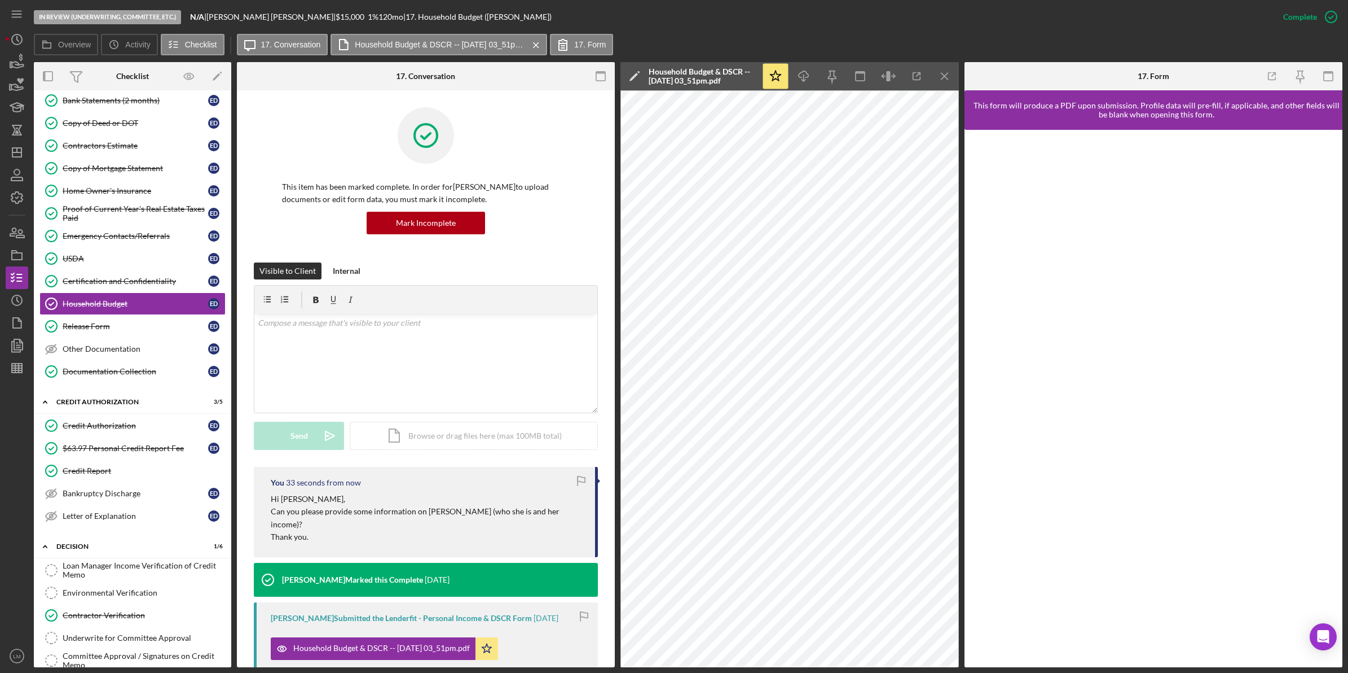
drag, startPoint x: 825, startPoint y: 670, endPoint x: 836, endPoint y: 667, distance: 11.6
click at [847, 667] on div "In Review (Underwriting, Committee, Etc.) N/A | Elizabeth Dixon | $15,000 $15,0…" at bounding box center [674, 336] width 1348 height 673
click at [218, 574] on div "In Review (Underwriting, Committee, Etc.) N/A | Elizabeth Dixon | $15,000 $15,0…" at bounding box center [674, 336] width 1348 height 673
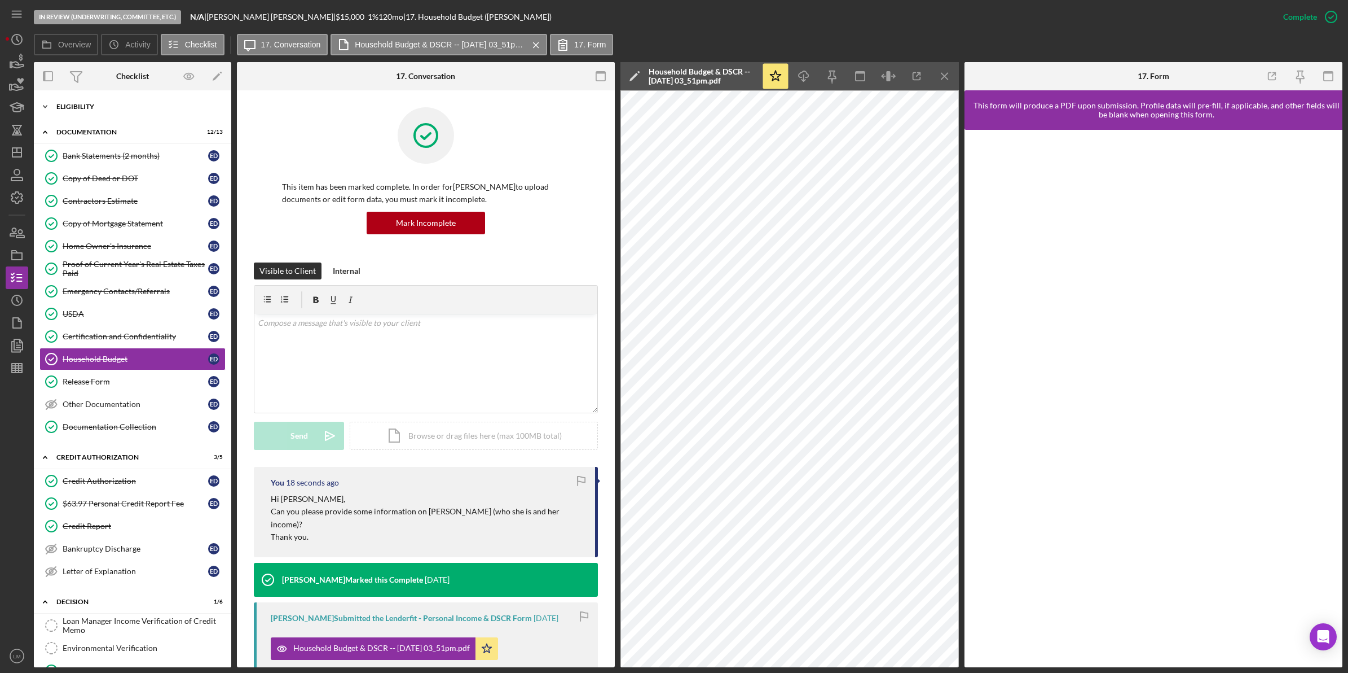
drag, startPoint x: 109, startPoint y: 105, endPoint x: 110, endPoint y: 111, distance: 5.8
click at [109, 105] on div "Eligibility" at bounding box center [136, 106] width 161 height 7
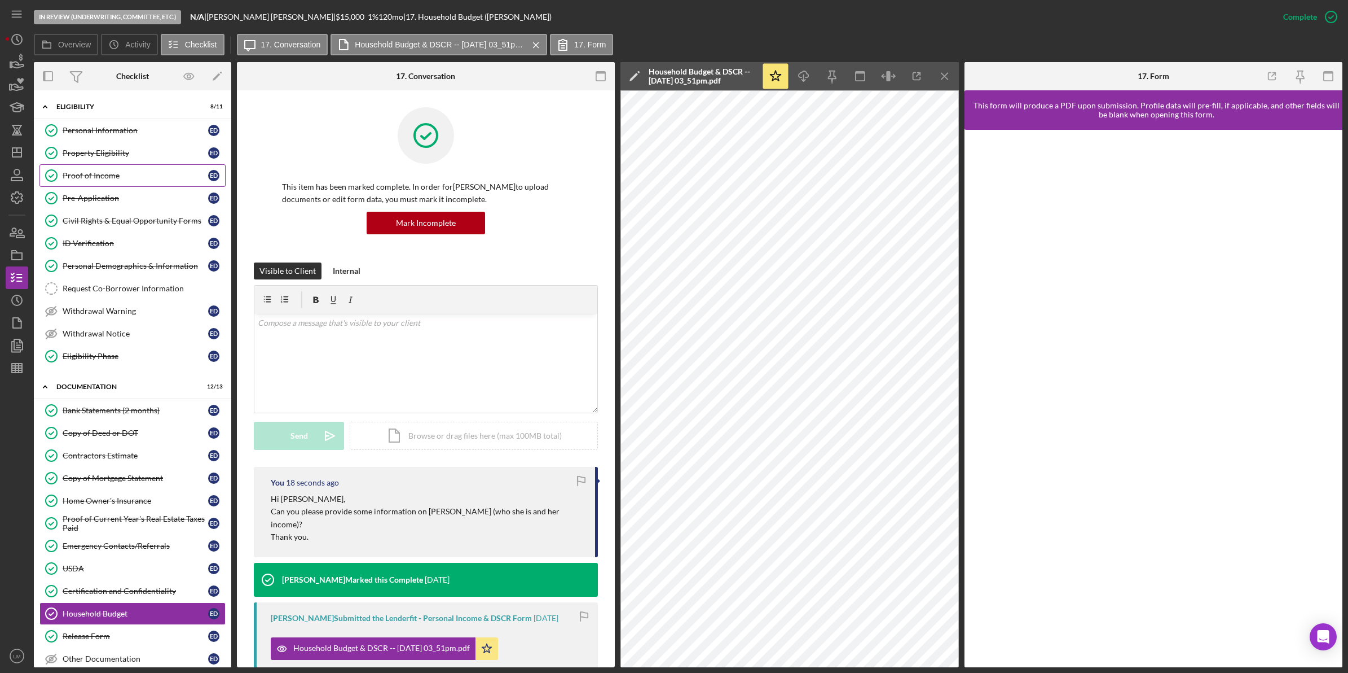
click at [116, 183] on link "Proof of Income Proof of Income E D" at bounding box center [132, 175] width 186 height 23
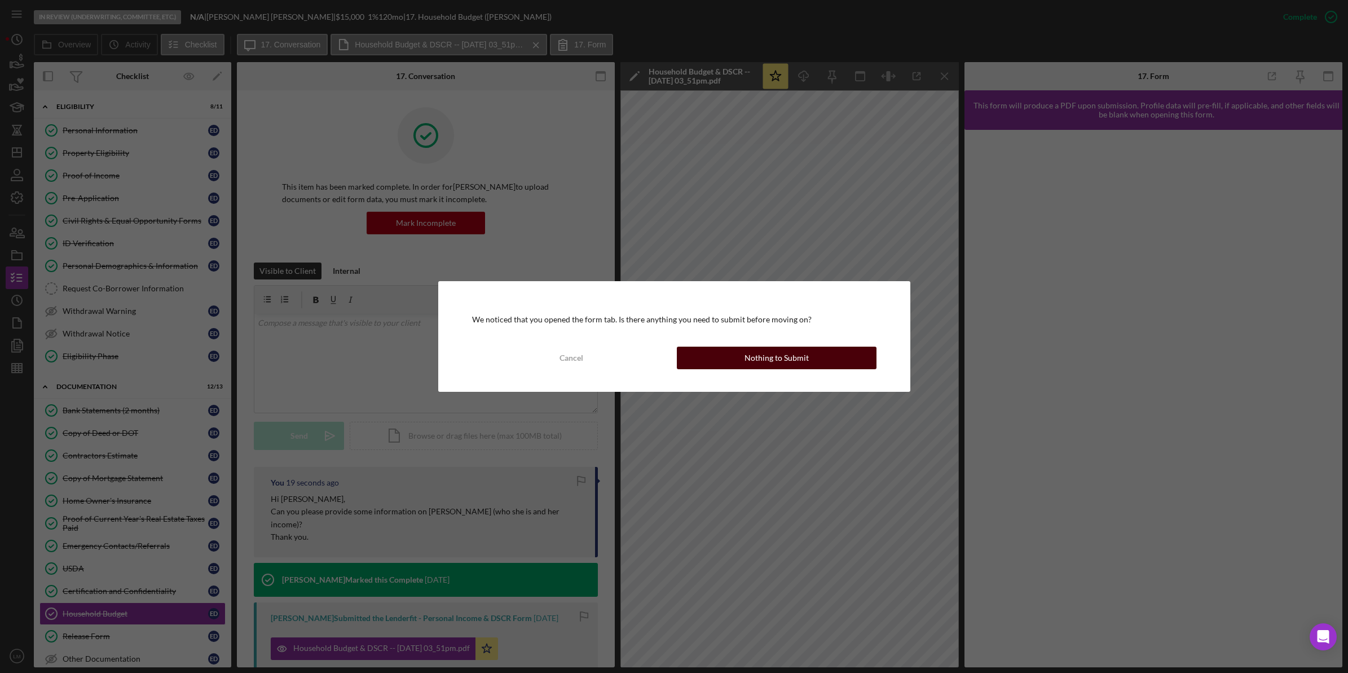
drag, startPoint x: 781, startPoint y: 360, endPoint x: 776, endPoint y: 363, distance: 6.3
click at [776, 363] on div "Nothing to Submit" at bounding box center [777, 357] width 64 height 23
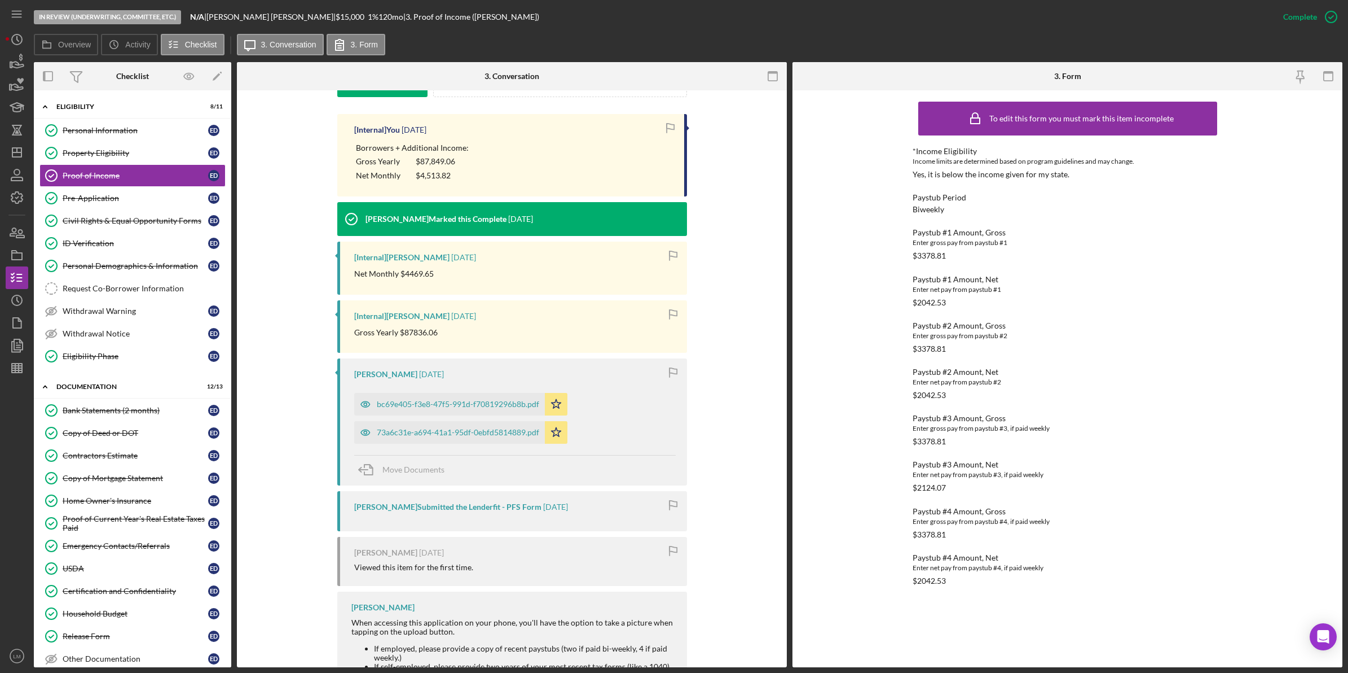
scroll to position [456, 0]
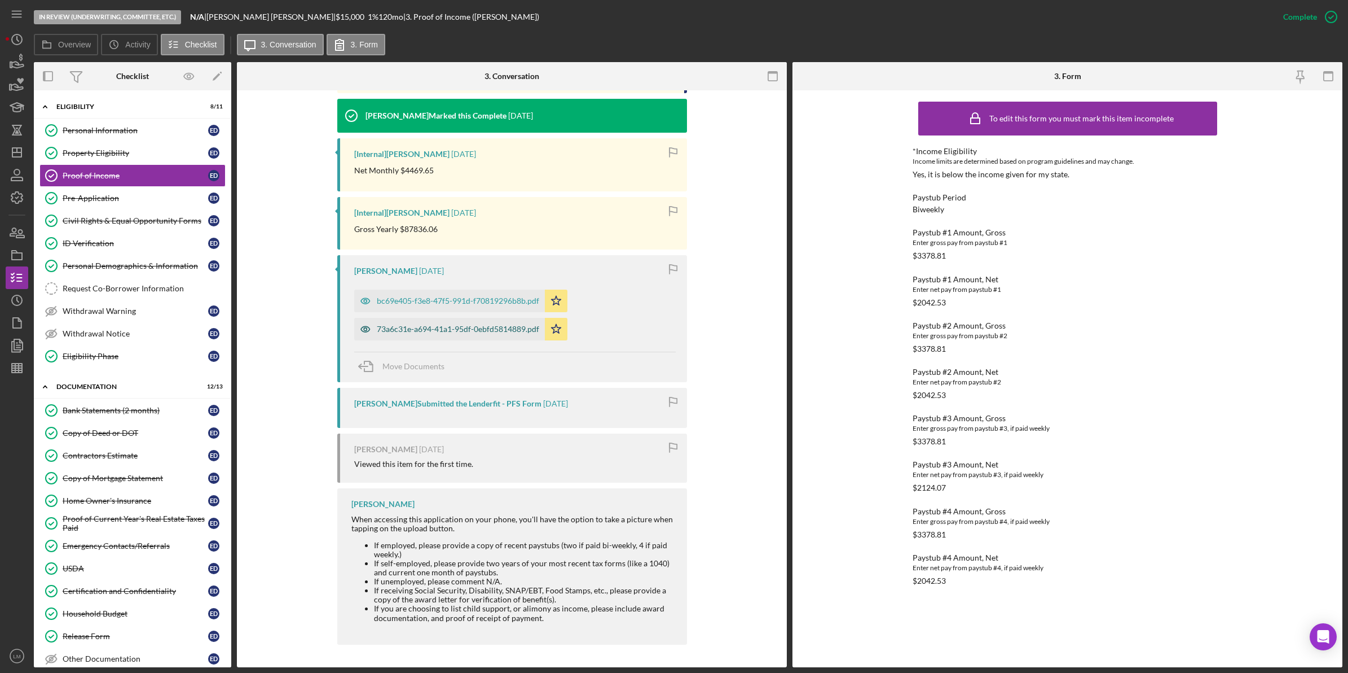
click at [497, 332] on div "73a6c31e-a694-41a1-95df-0ebfd5814889.pdf" at bounding box center [458, 328] width 162 height 9
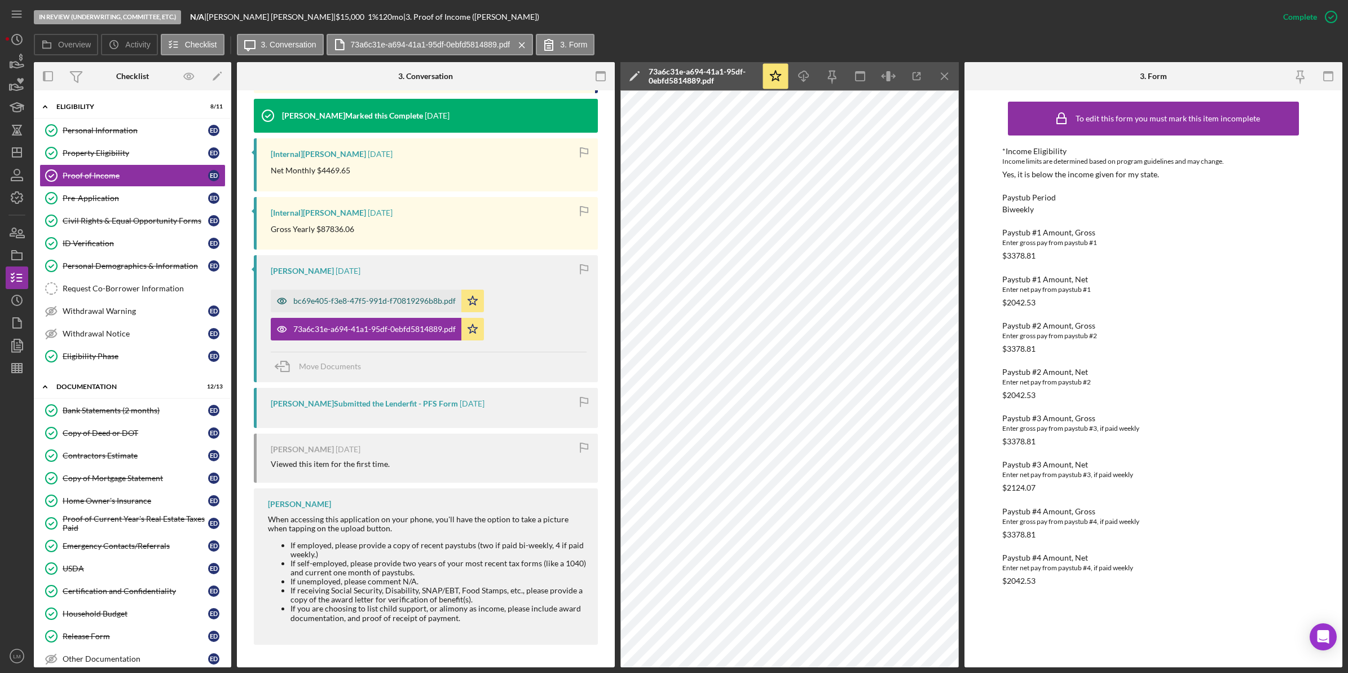
click at [368, 292] on div "bc69e405-f3e8-47f5-991d-f70819296b8b.pdf" at bounding box center [366, 300] width 191 height 23
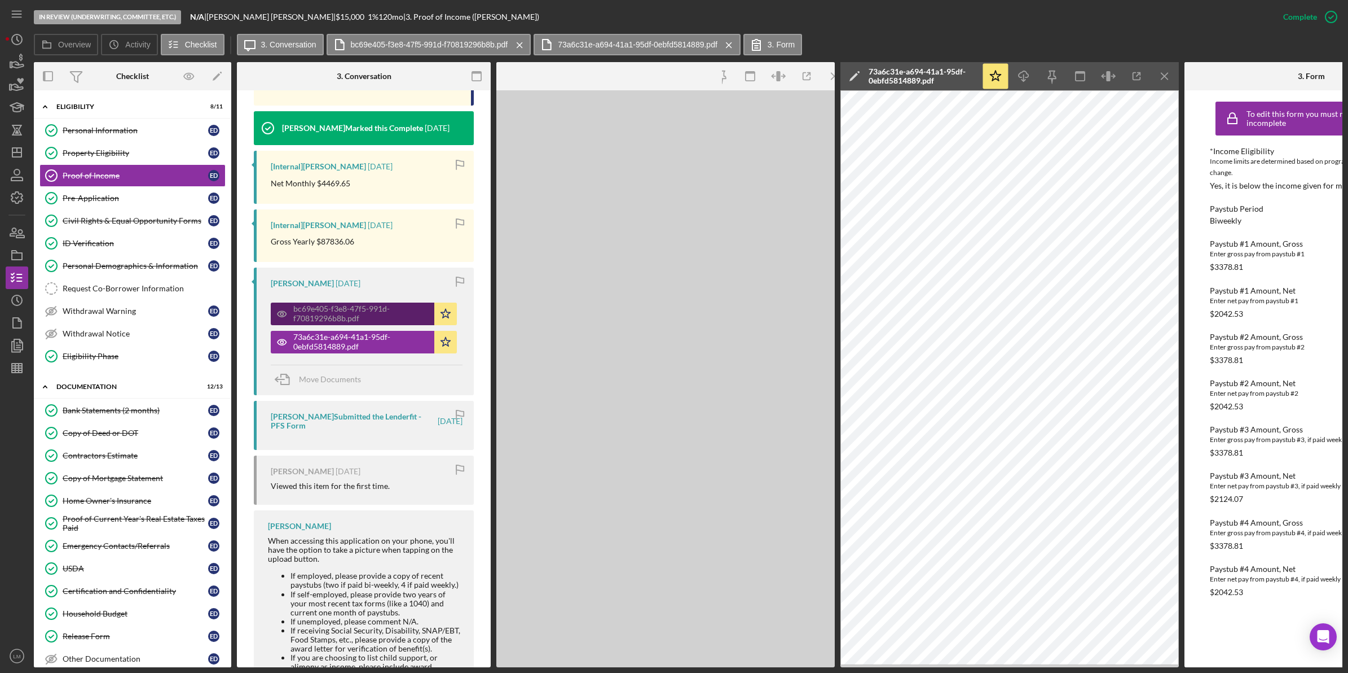
scroll to position [469, 0]
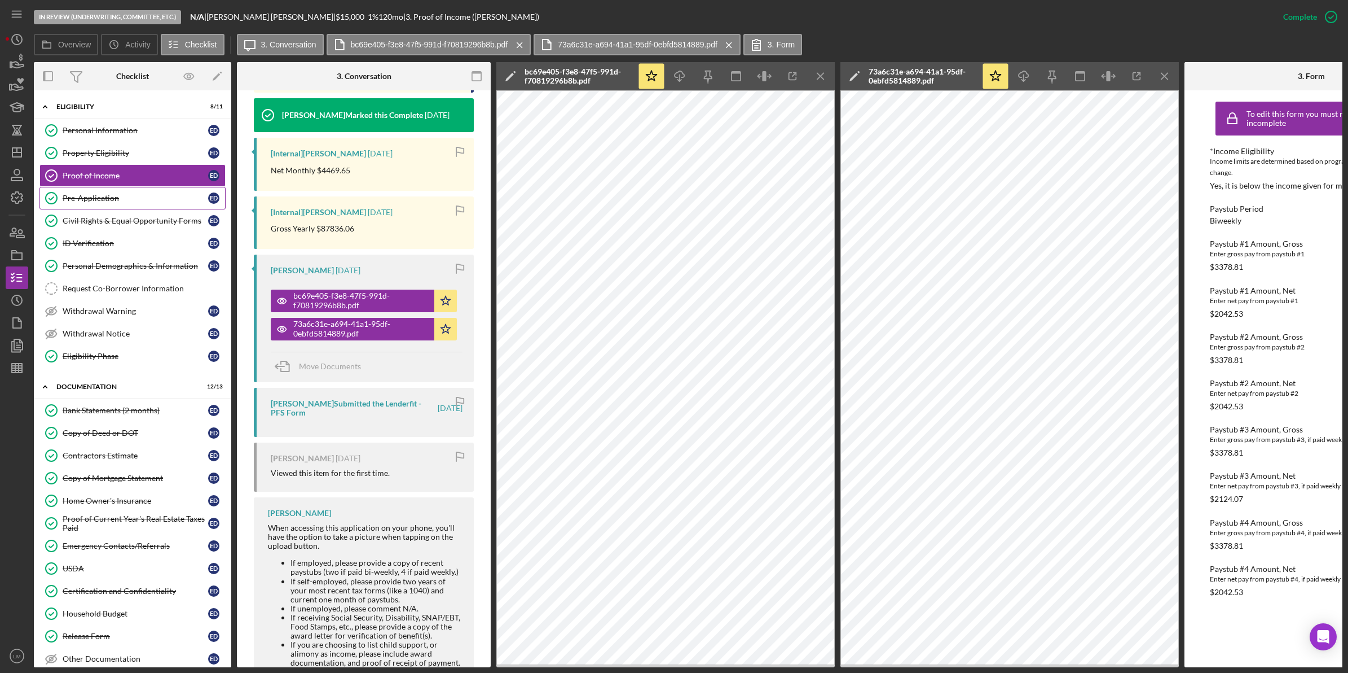
click at [145, 201] on div "Pre-Application" at bounding box center [136, 198] width 146 height 9
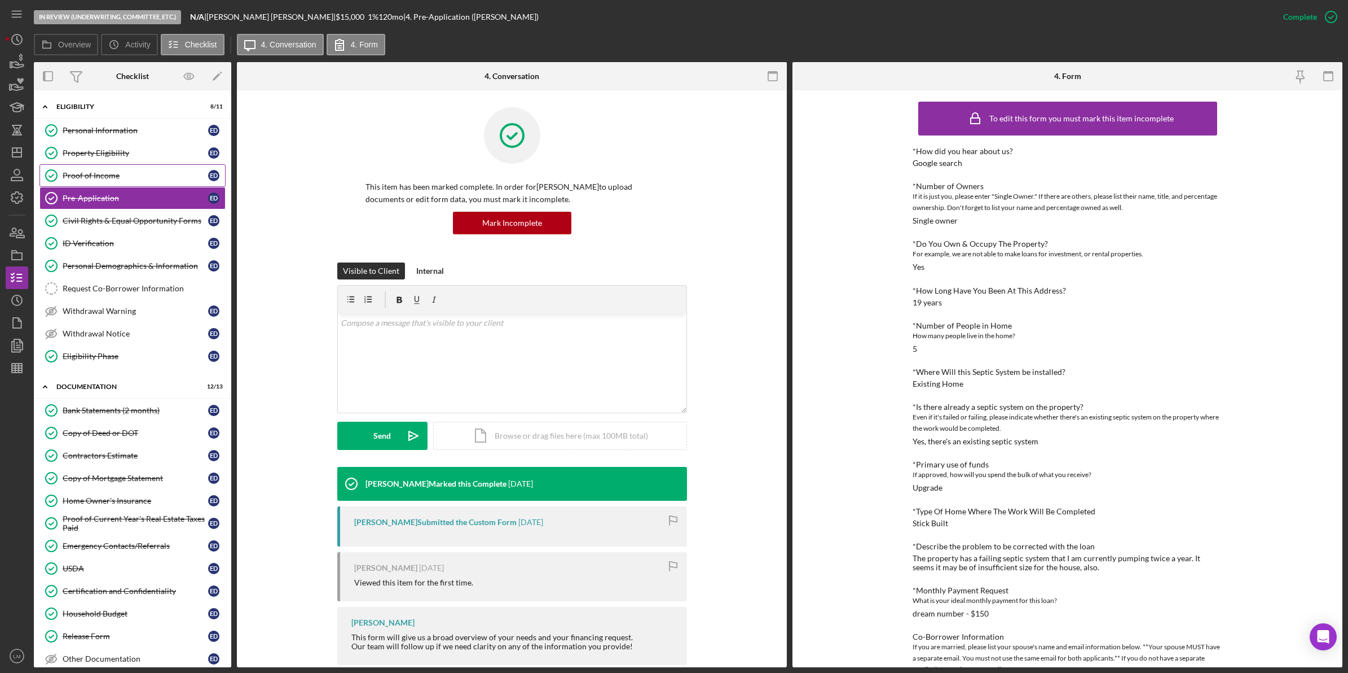
click at [175, 181] on link "Proof of Income Proof of Income E D" at bounding box center [132, 175] width 186 height 23
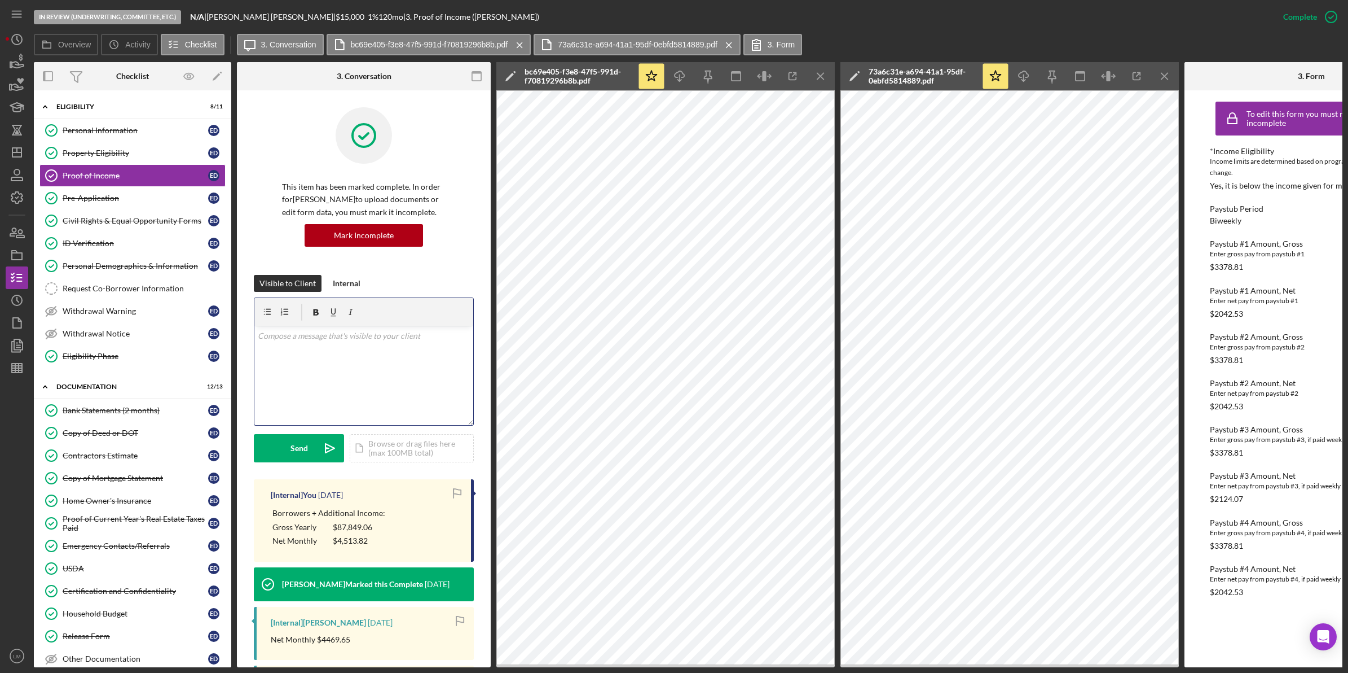
click at [384, 393] on div "v Color teal Color pink Remove color Add row above Add row below Add column bef…" at bounding box center [363, 375] width 219 height 99
click at [308, 439] on button "Send Icon/icon-invite-send" at bounding box center [299, 448] width 90 height 28
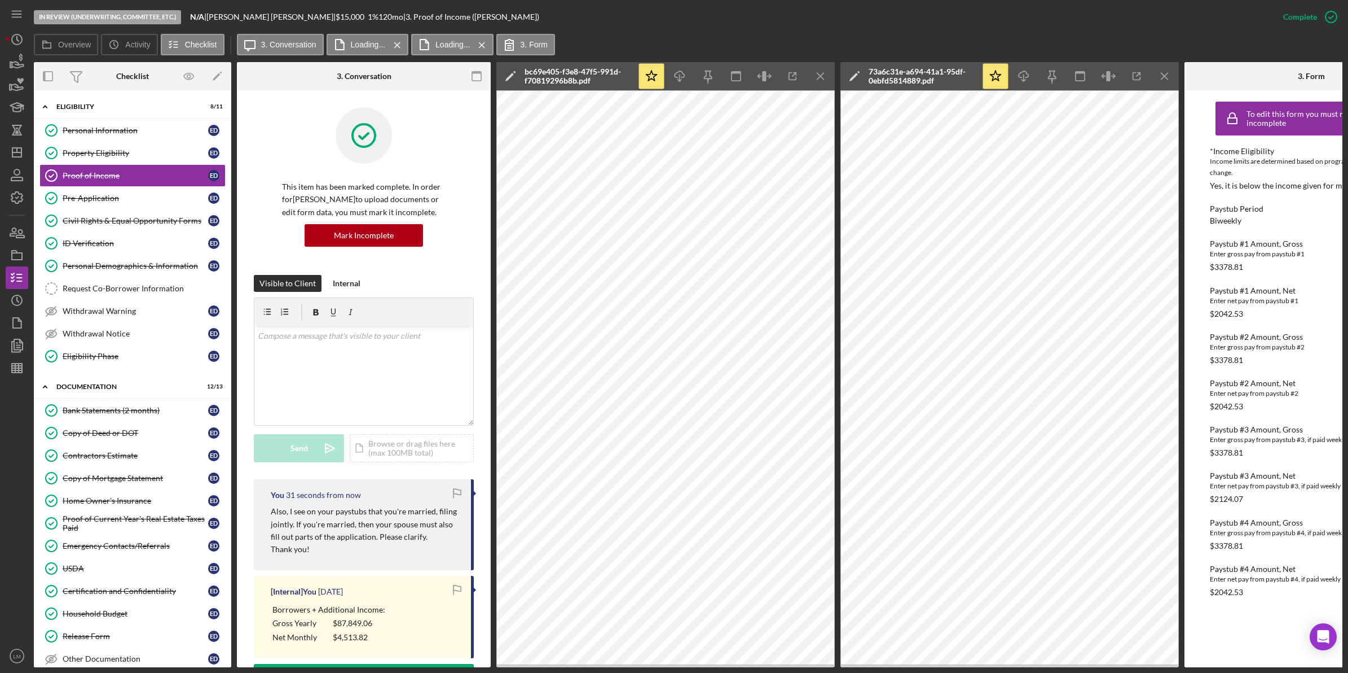
click at [1161, 72] on icon "Icon/Menu Close" at bounding box center [1165, 76] width 25 height 25
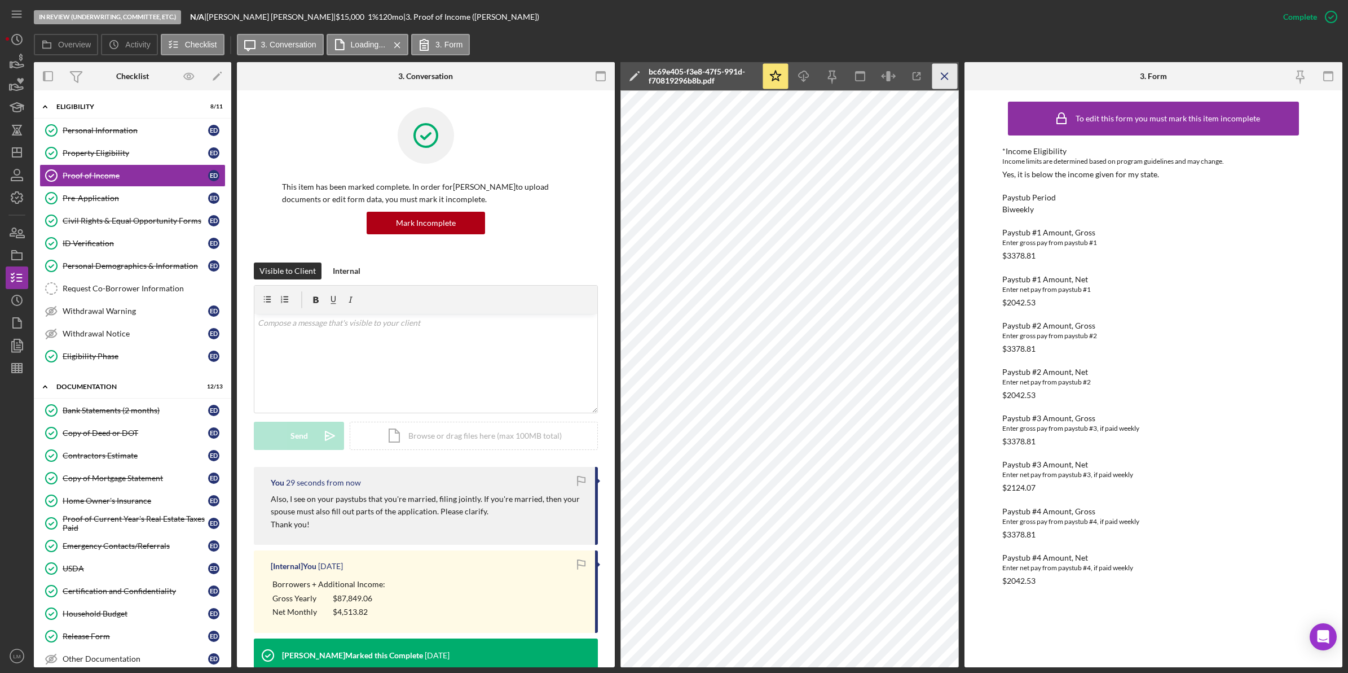
click at [944, 71] on icon "Icon/Menu Close" at bounding box center [945, 76] width 25 height 25
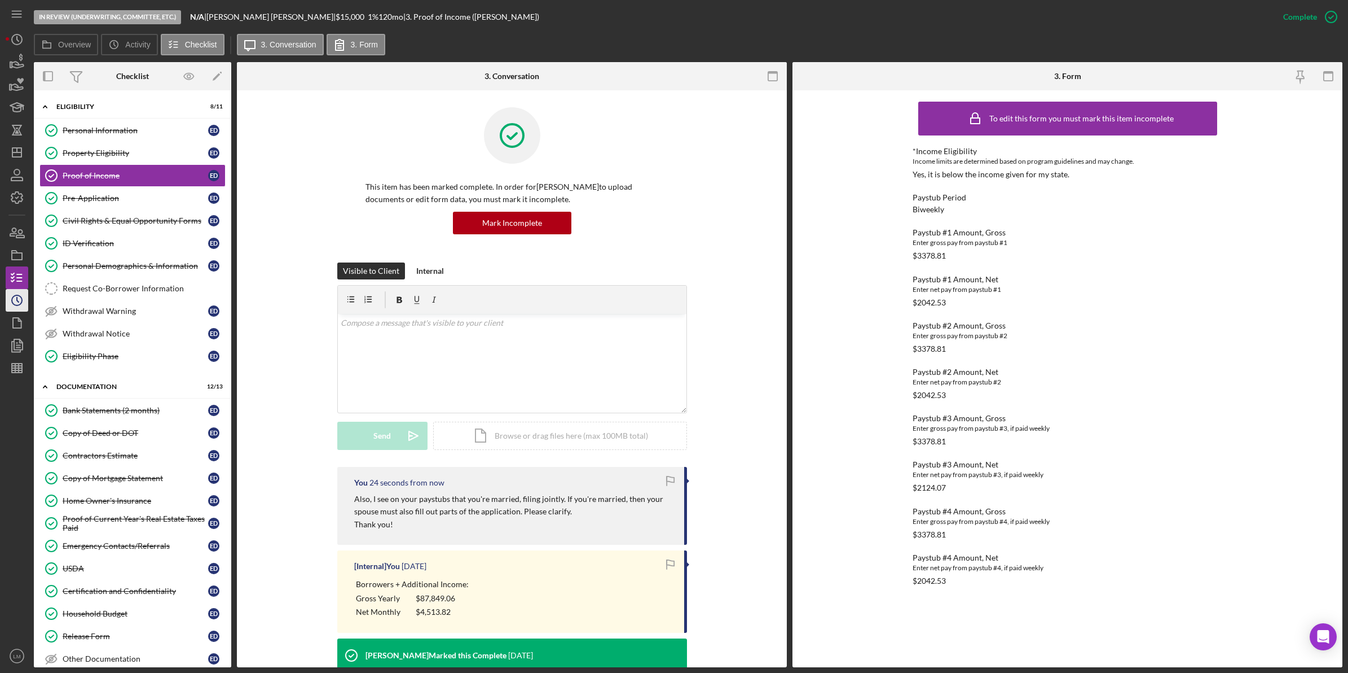
click at [11, 293] on icon "Icon/History" at bounding box center [17, 300] width 28 height 28
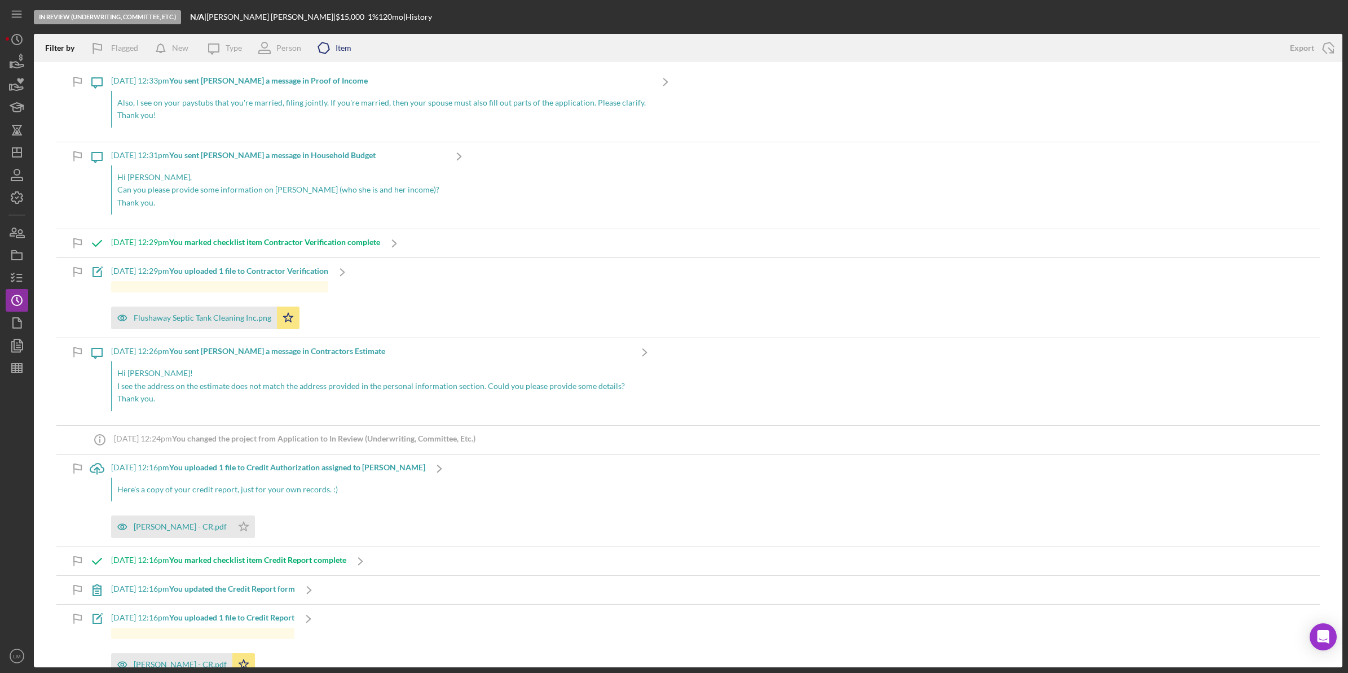
click at [326, 57] on icon "Icon/Product" at bounding box center [324, 48] width 28 height 28
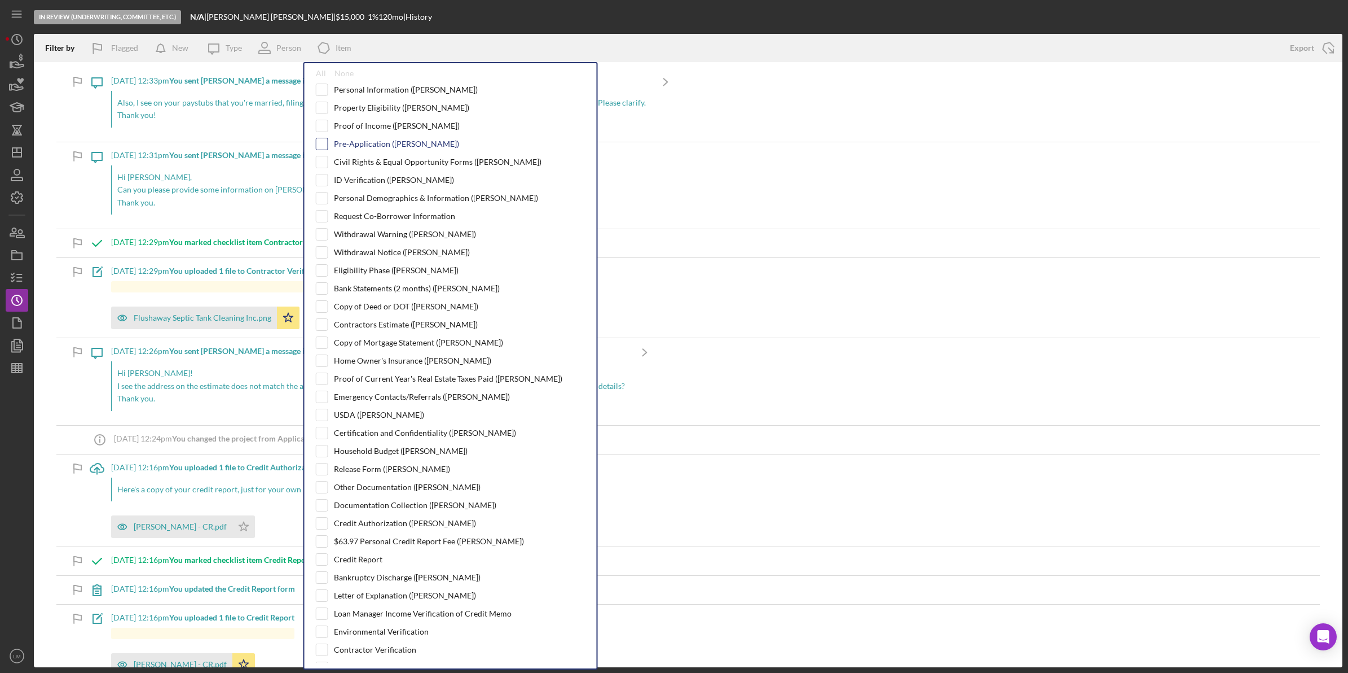
click at [323, 142] on input "checkbox" at bounding box center [322, 143] width 11 height 11
checkbox input "true"
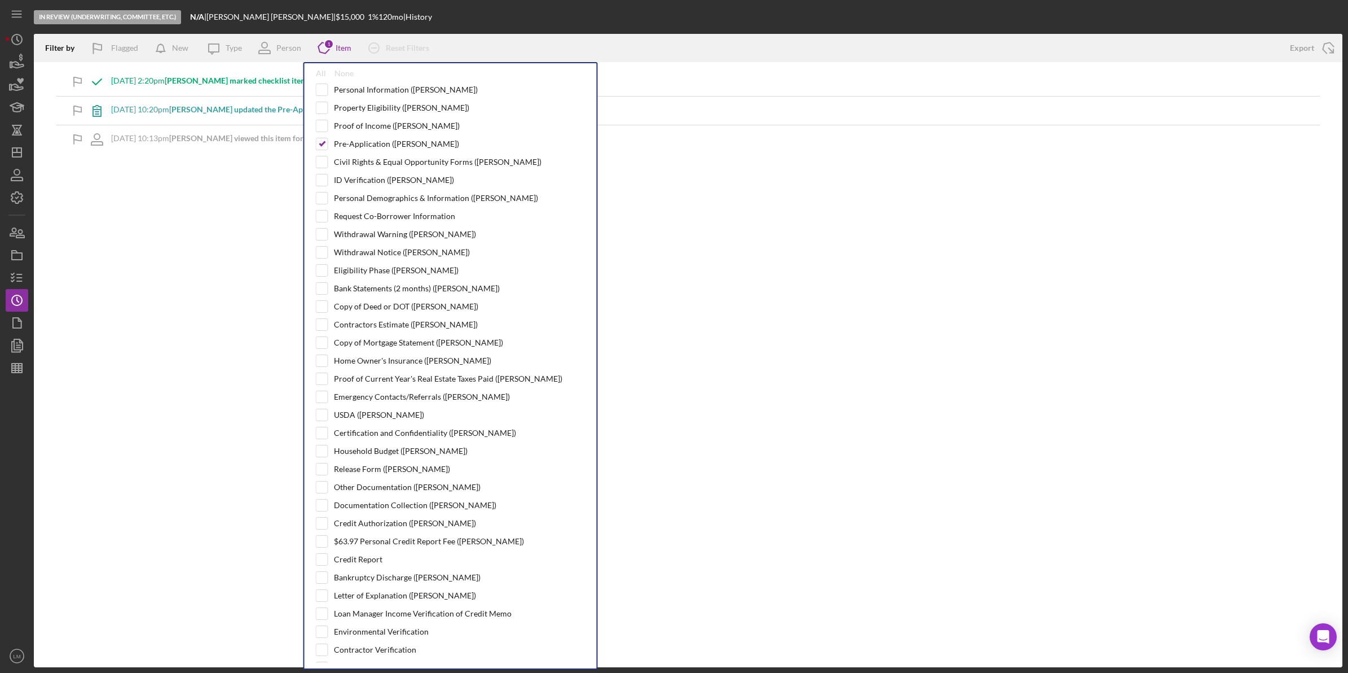
click at [638, 26] on div "In Review (Underwriting, Committee, Etc.) N/A | Elizabeth Dixon | $15,000 $15,0…" at bounding box center [688, 17] width 1309 height 34
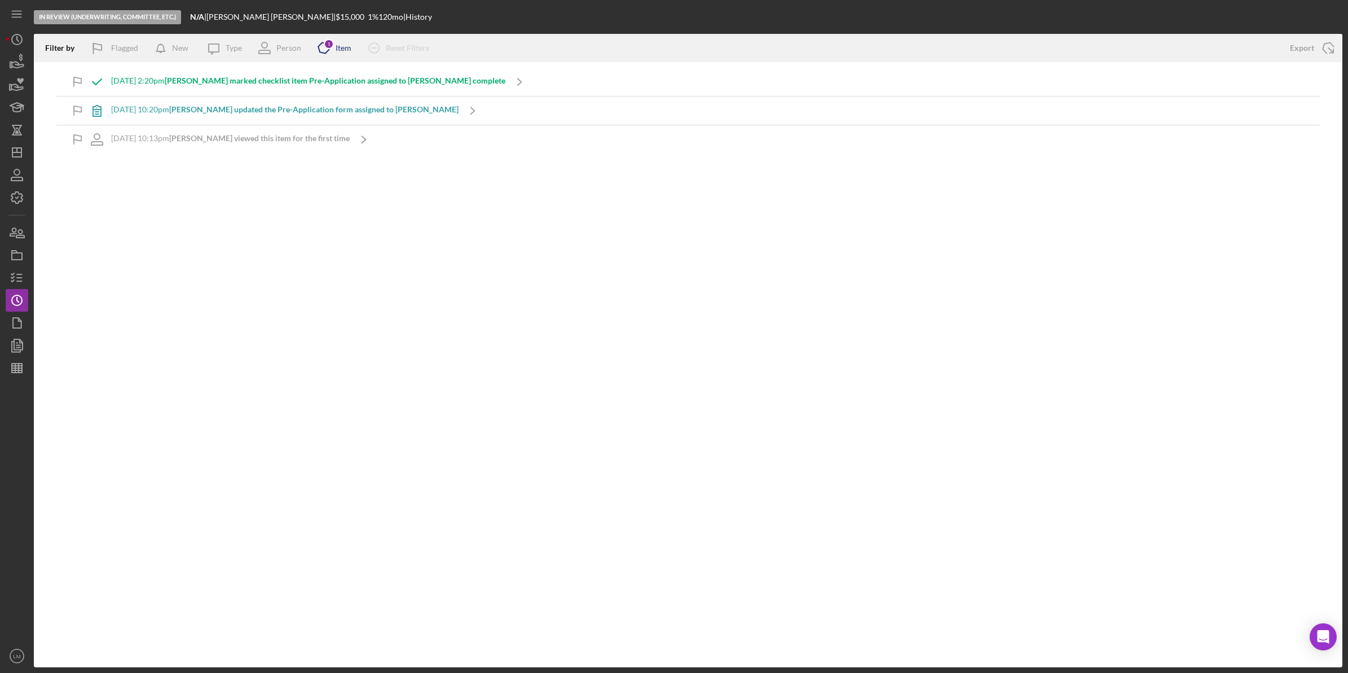
click at [343, 50] on div "Item" at bounding box center [344, 47] width 16 height 9
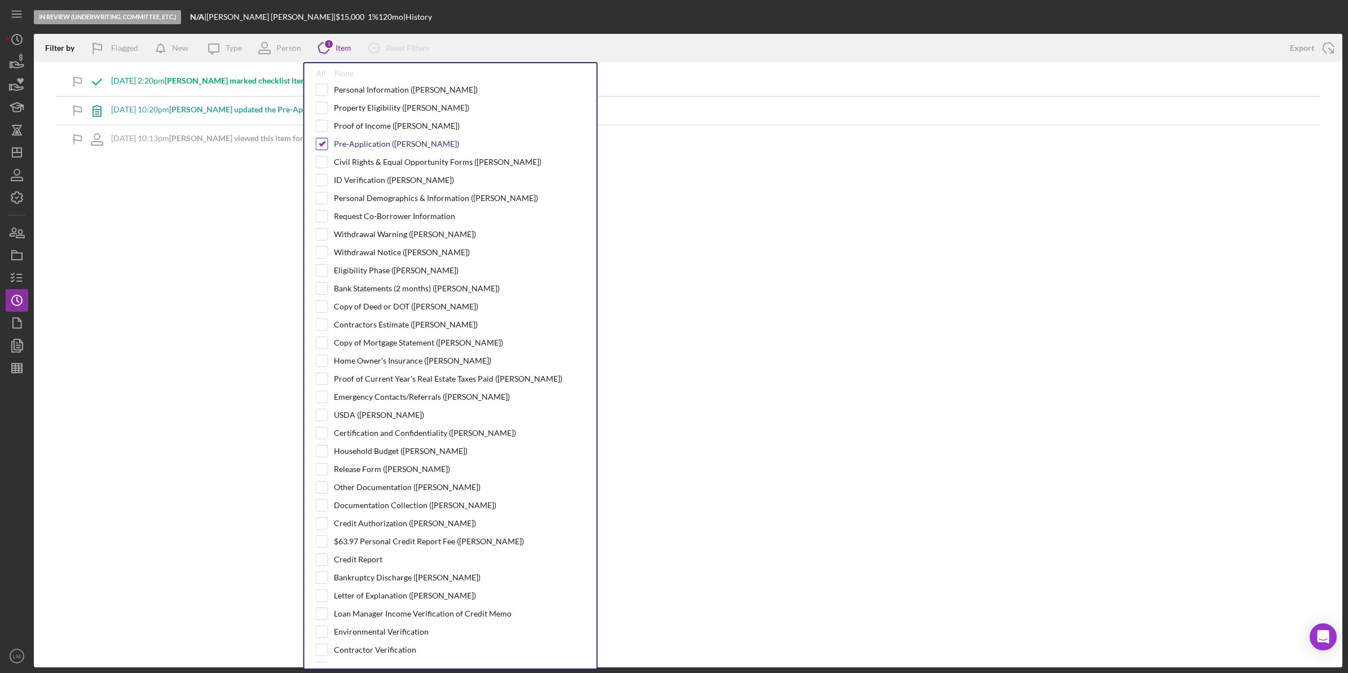
click at [325, 142] on input "checkbox" at bounding box center [322, 143] width 11 height 11
checkbox input "false"
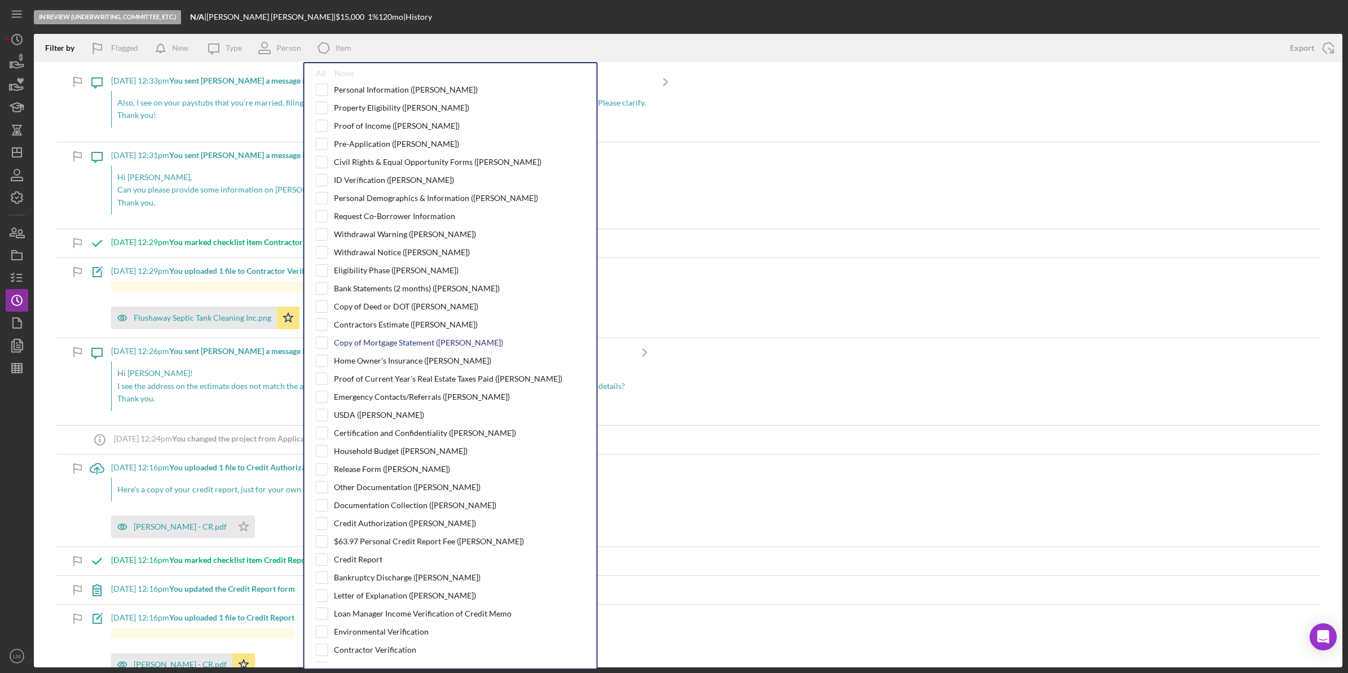
click at [385, 347] on div "Copy of Mortgage Statement (Elizabeth D.)" at bounding box center [418, 342] width 169 height 9
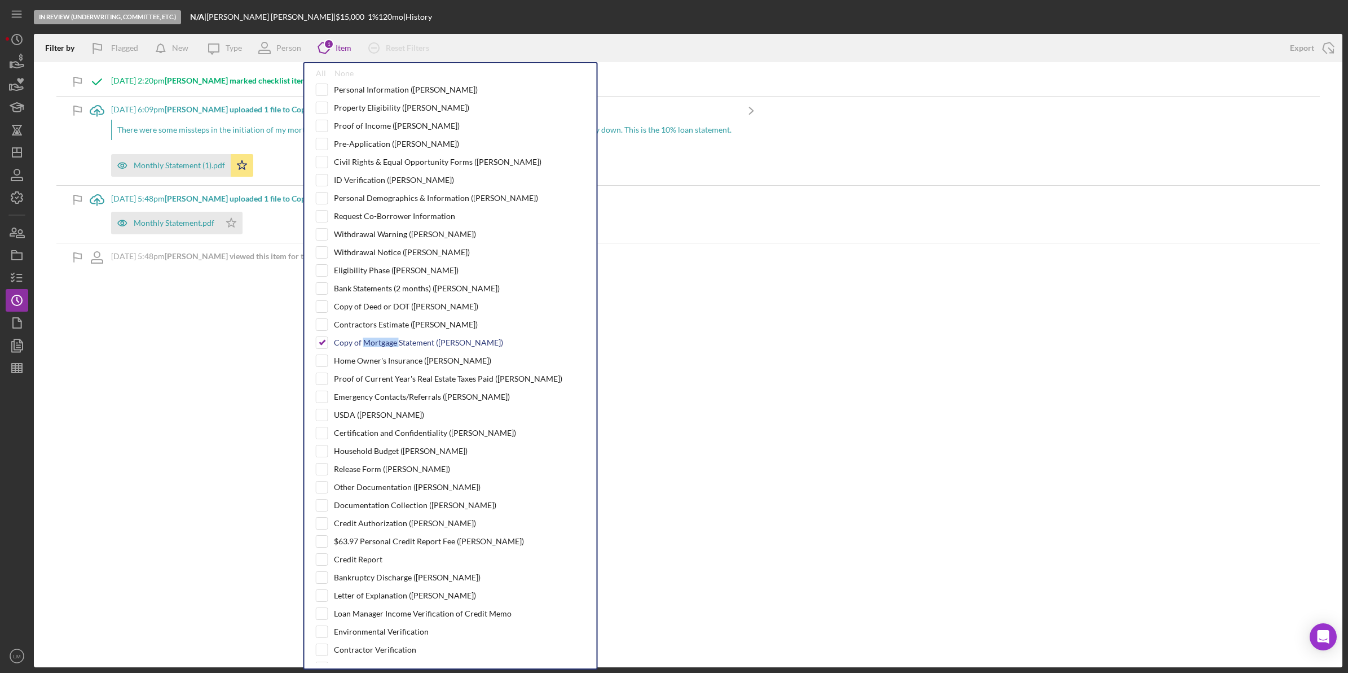
click at [385, 347] on div "Copy of Mortgage Statement (Elizabeth D.)" at bounding box center [418, 342] width 169 height 9
checkbox input "false"
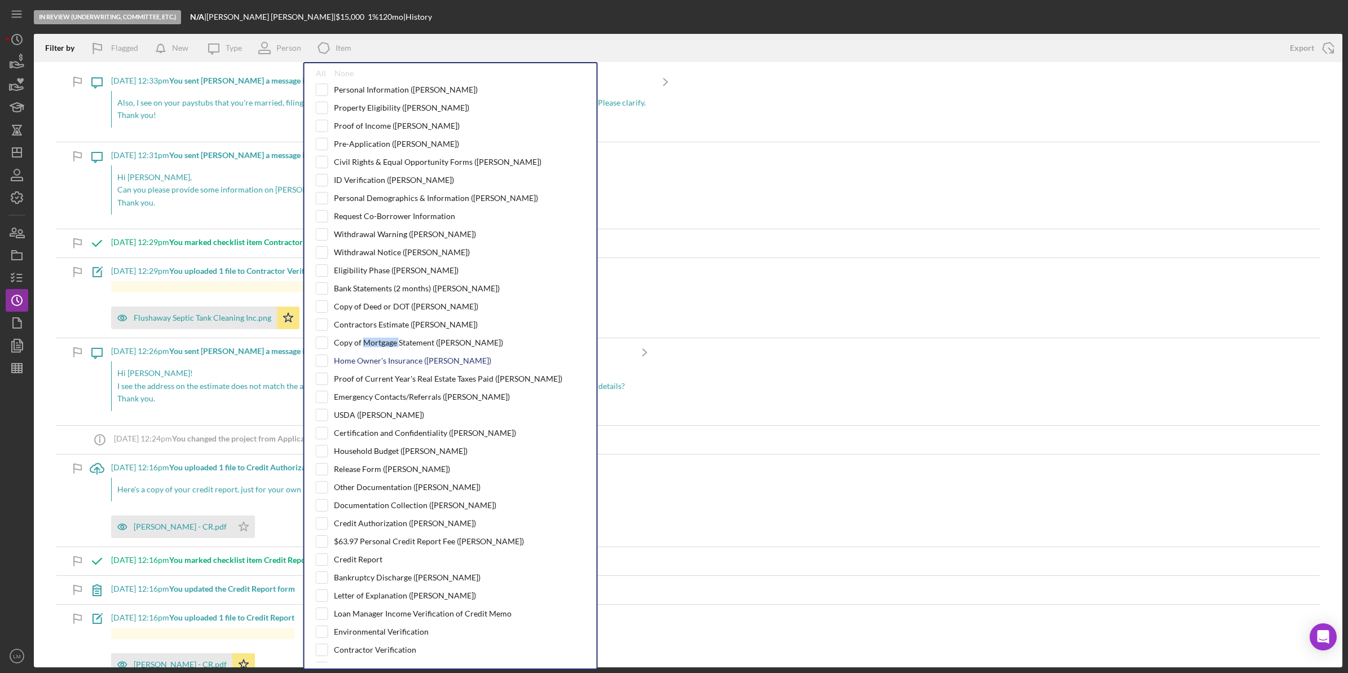
drag, startPoint x: 385, startPoint y: 348, endPoint x: 388, endPoint y: 361, distance: 13.3
click at [388, 361] on div "Home Owner's Insurance (Elizabeth D.)" at bounding box center [412, 360] width 157 height 9
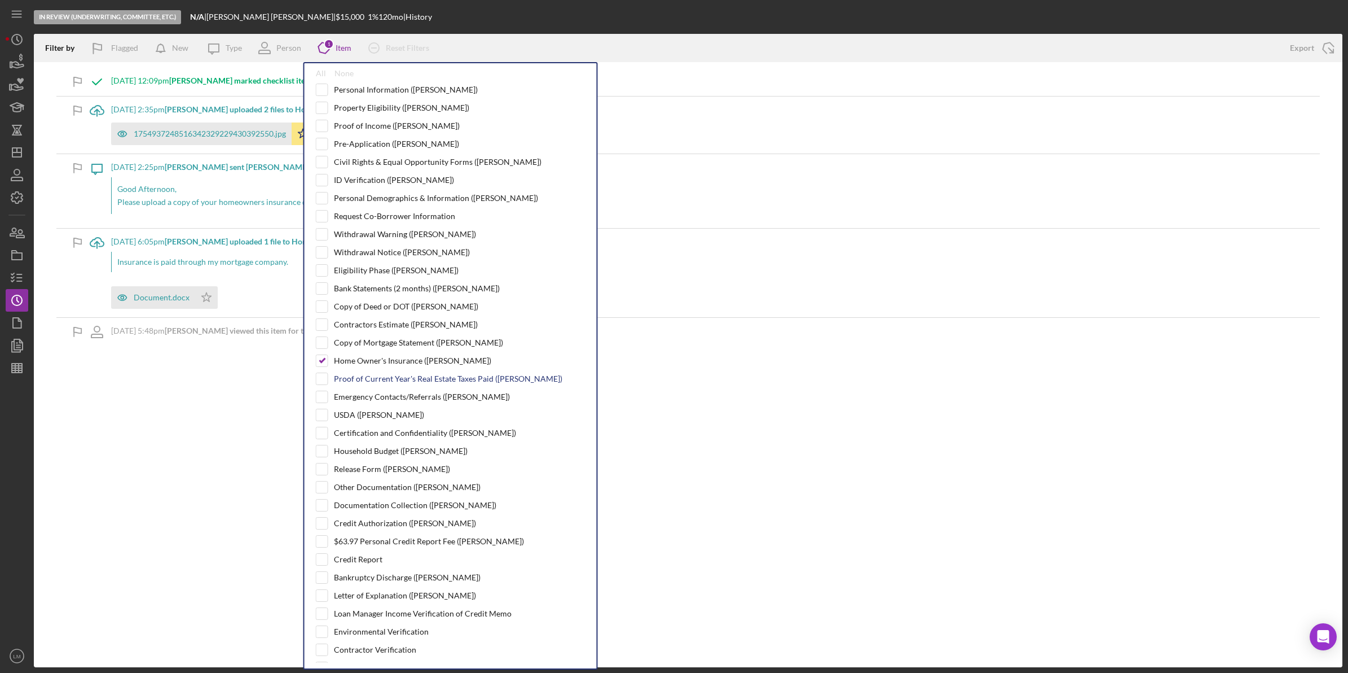
drag, startPoint x: 408, startPoint y: 359, endPoint x: 411, endPoint y: 379, distance: 19.9
click at [408, 359] on div "Home Owner's Insurance (Elizabeth D.)" at bounding box center [412, 360] width 157 height 9
checkbox input "false"
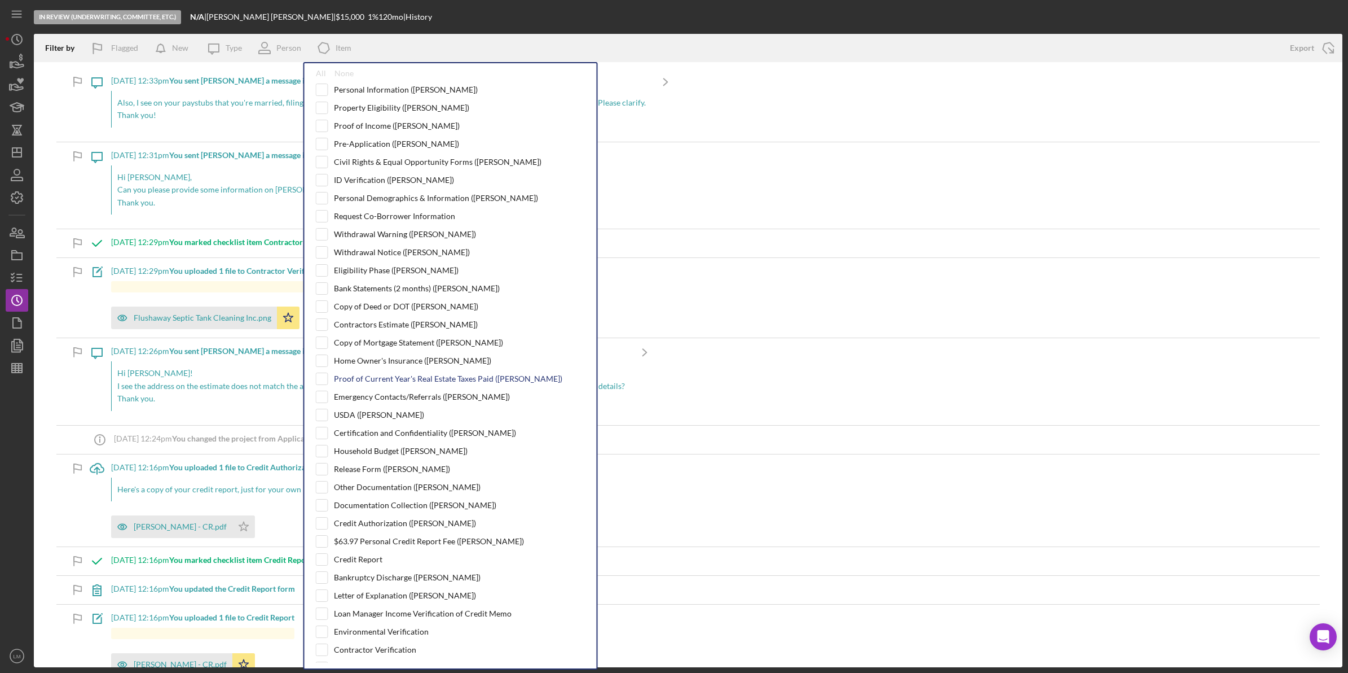
click at [411, 379] on div "Proof of Current Year's Real Estate Taxes Paid (Elizabeth D.)" at bounding box center [448, 378] width 229 height 9
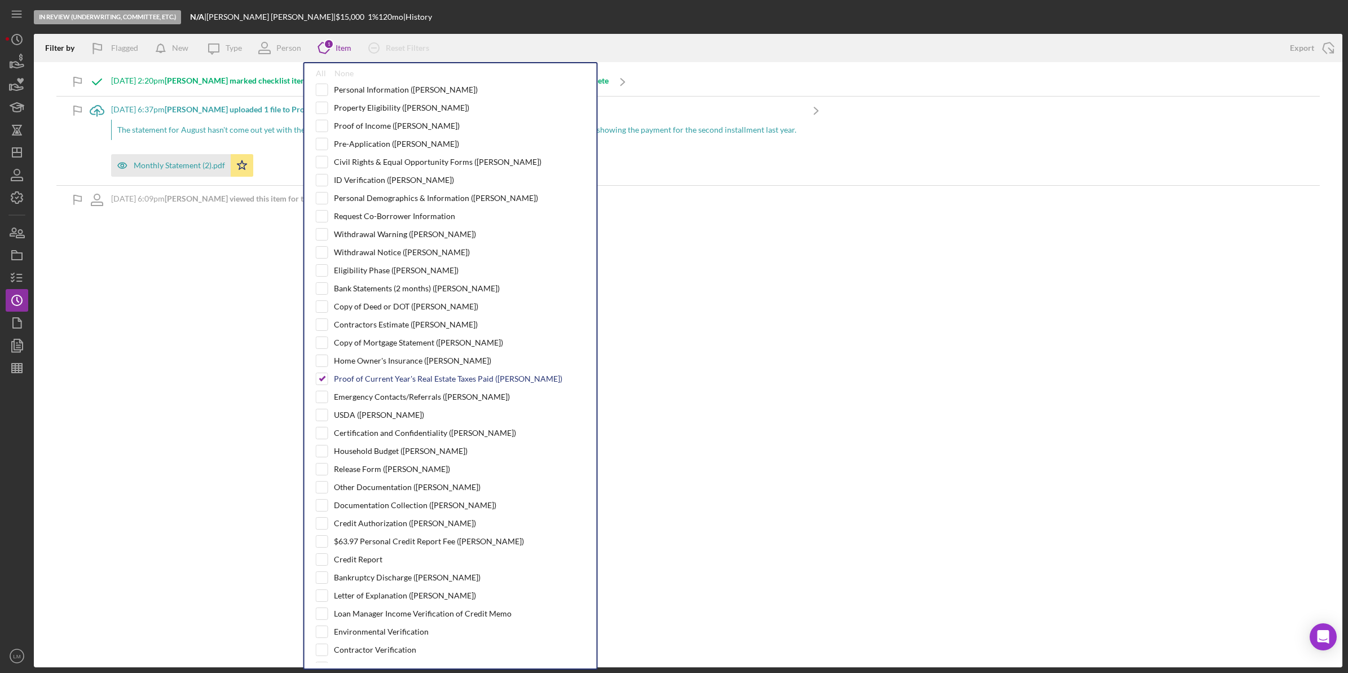
click at [331, 381] on div "Proof of Current Year's Real Estate Taxes Paid (Elizabeth D.)" at bounding box center [451, 378] width 270 height 12
click at [319, 377] on input "checkbox" at bounding box center [322, 378] width 11 height 11
checkbox input "false"
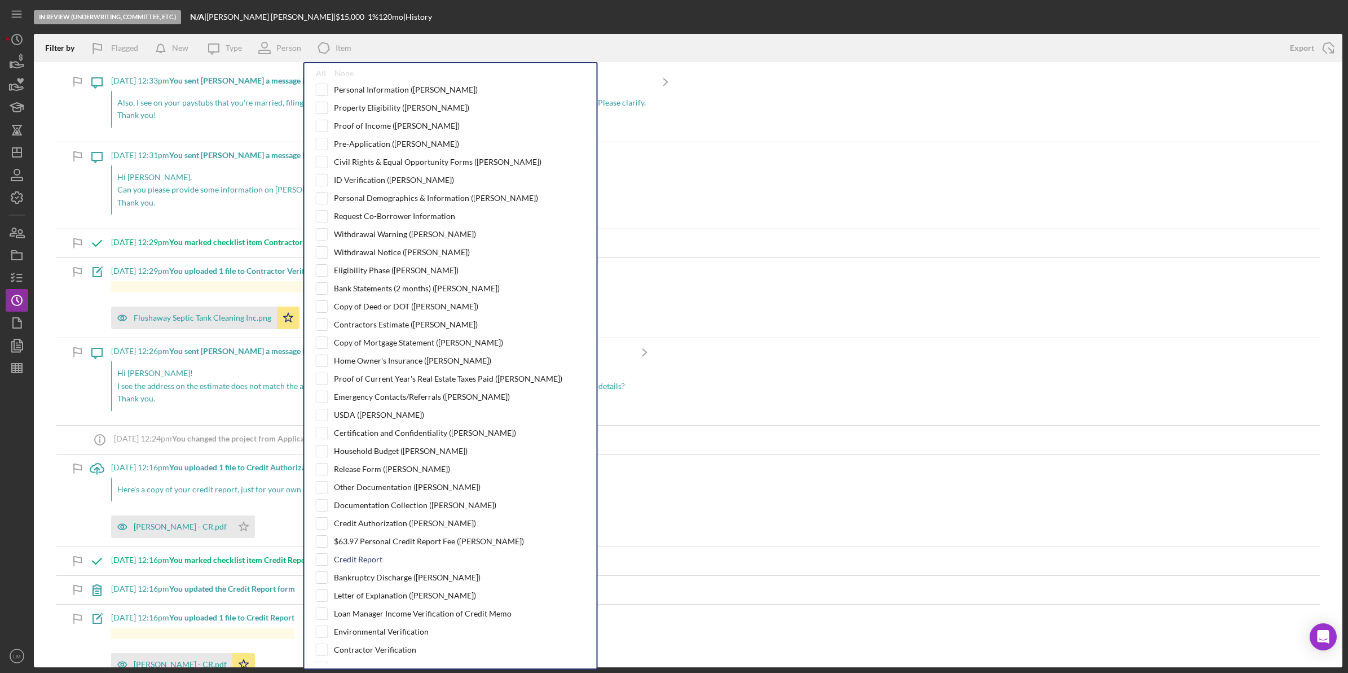
click at [350, 565] on div "Credit Report" at bounding box center [451, 559] width 270 height 12
click at [350, 564] on div "Credit Report" at bounding box center [358, 559] width 49 height 9
checkbox input "true"
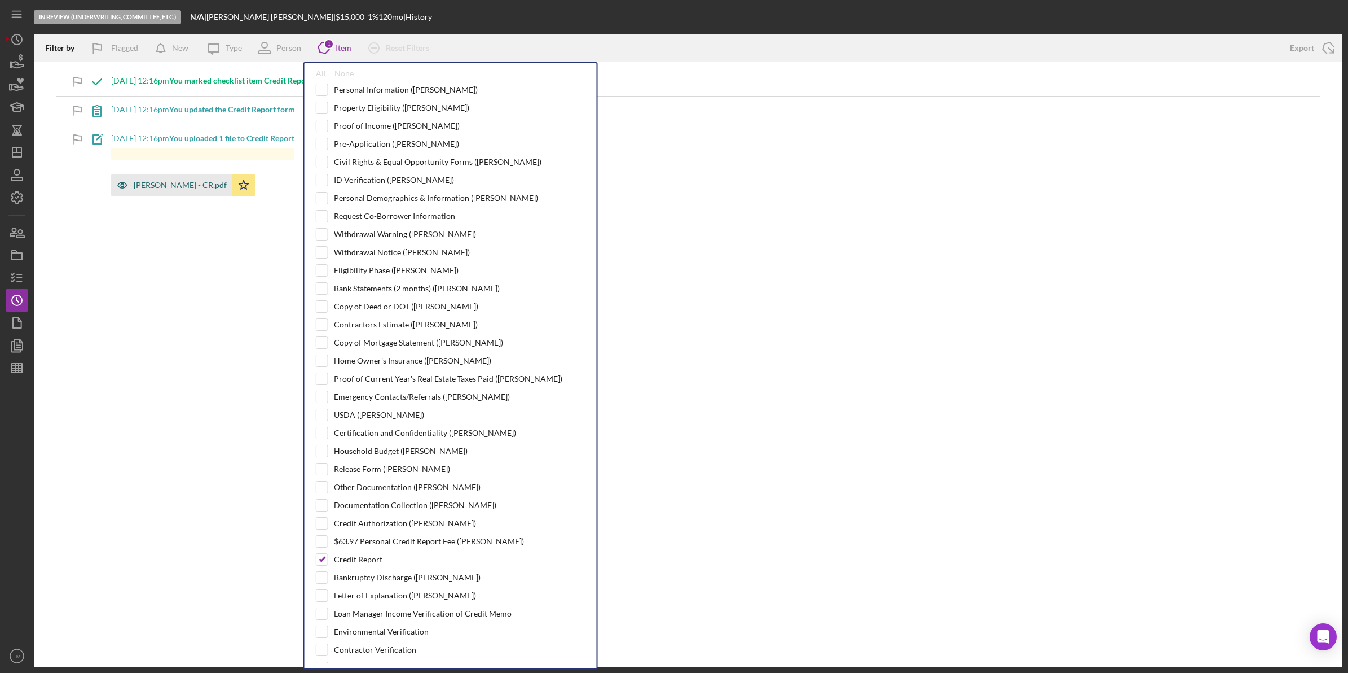
click at [159, 182] on div "[PERSON_NAME] - CR.pdf" at bounding box center [180, 185] width 93 height 9
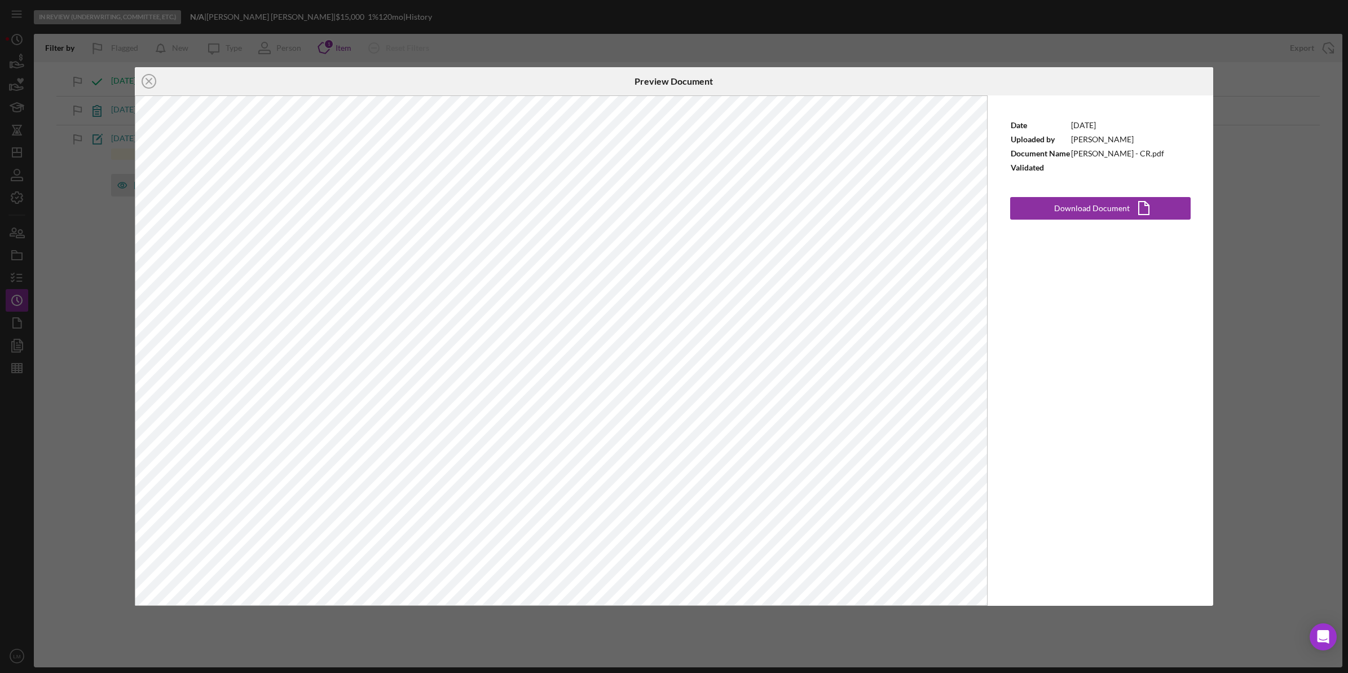
drag, startPoint x: 534, startPoint y: 31, endPoint x: 467, endPoint y: 44, distance: 67.8
click at [534, 31] on div "Icon/Close Preview Document Date 9/8/2025 Uploaded by Lois Miller Document Name…" at bounding box center [674, 336] width 1348 height 673
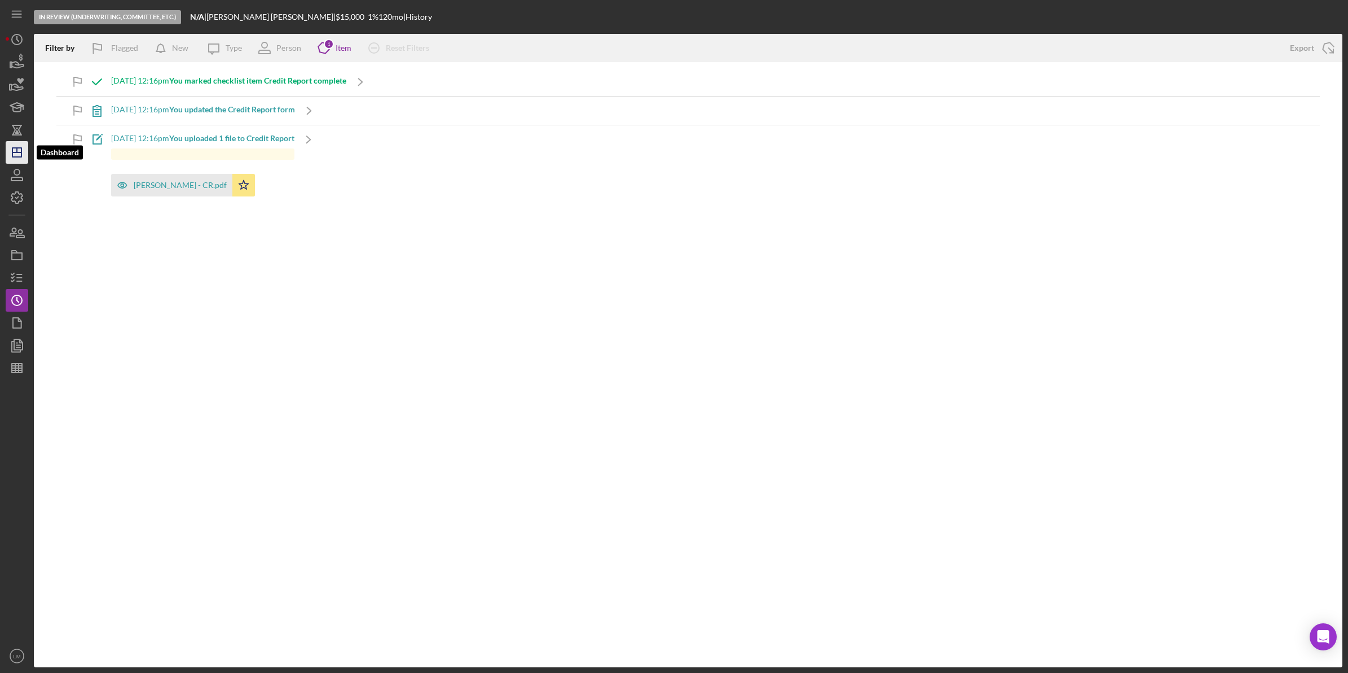
click at [21, 158] on icon "Icon/Dashboard" at bounding box center [17, 152] width 28 height 28
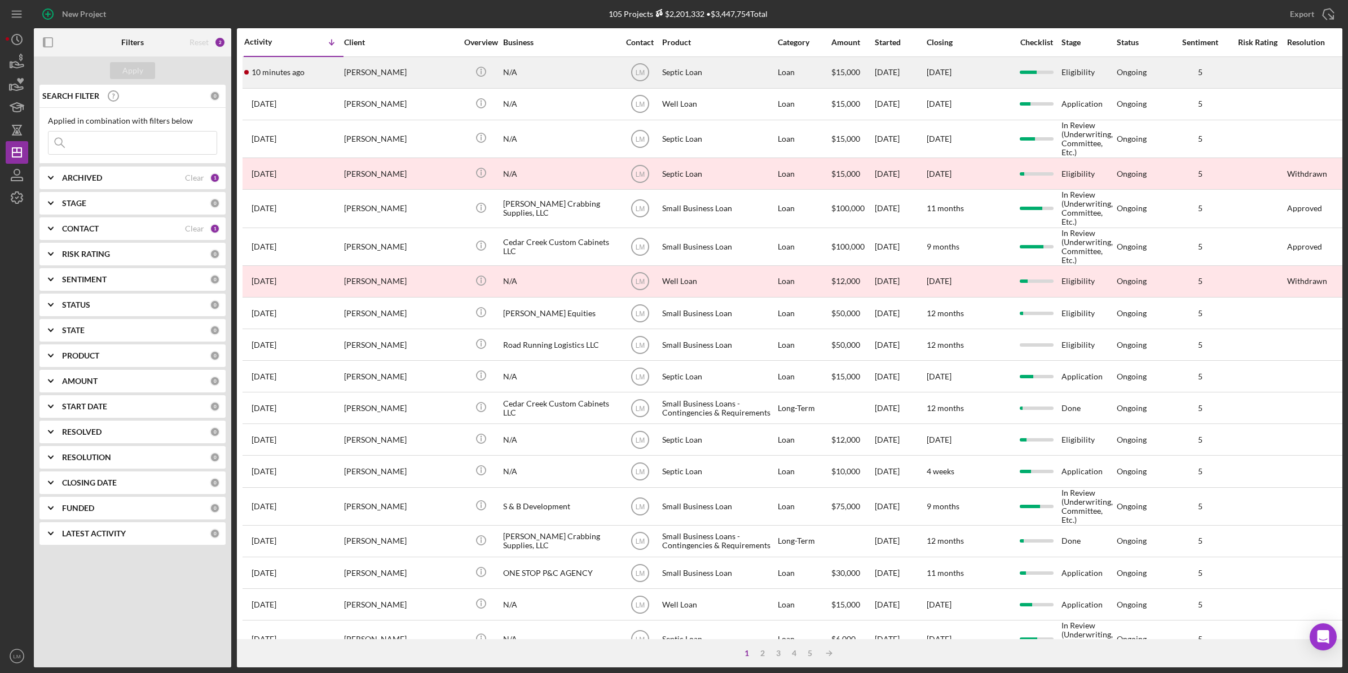
click at [328, 85] on div "10 minutes ago Rebecca Maguire" at bounding box center [293, 73] width 99 height 30
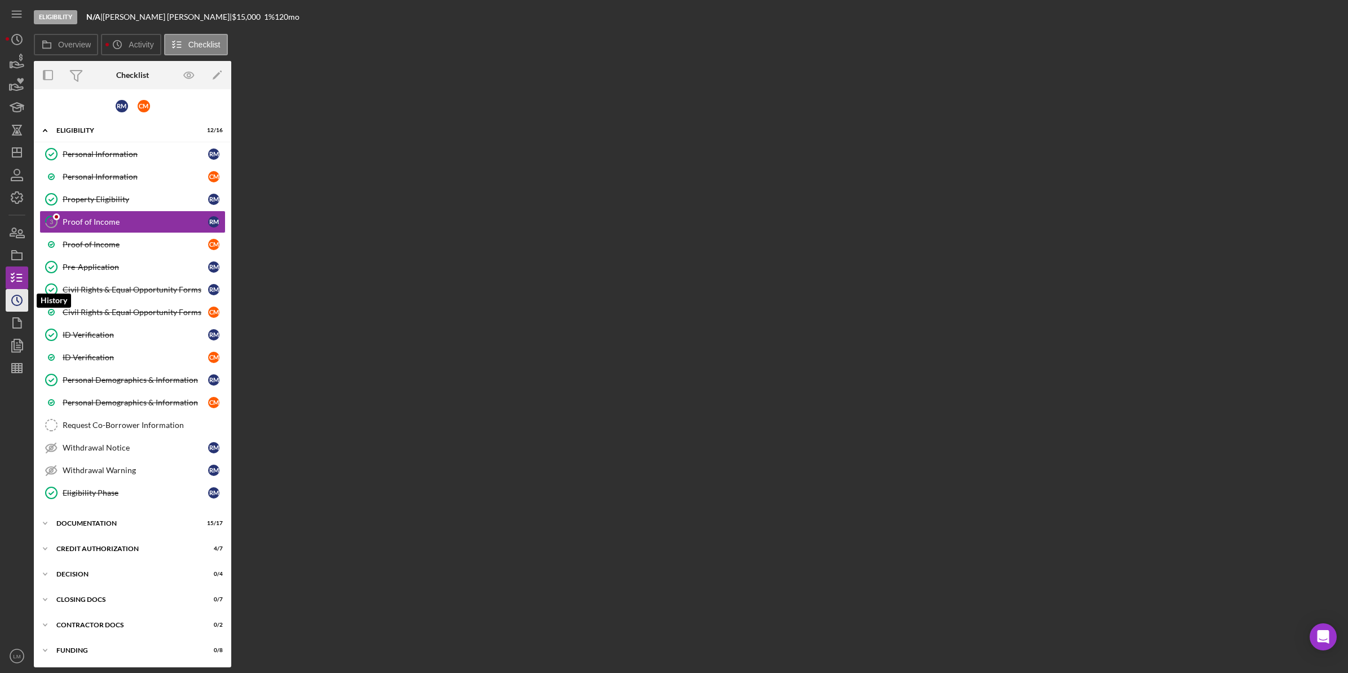
click at [25, 294] on icon "Icon/History" at bounding box center [17, 300] width 28 height 28
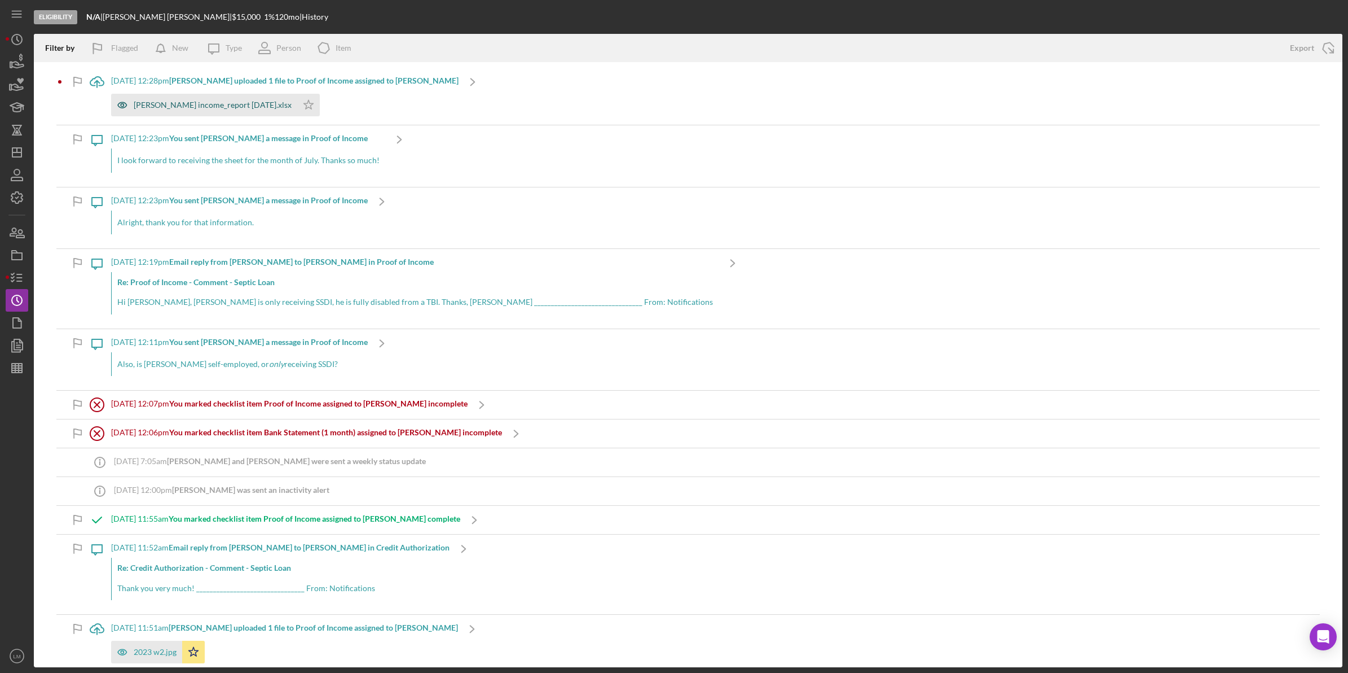
click at [230, 97] on div "[PERSON_NAME] income_report [DATE].xlsx" at bounding box center [204, 105] width 186 height 23
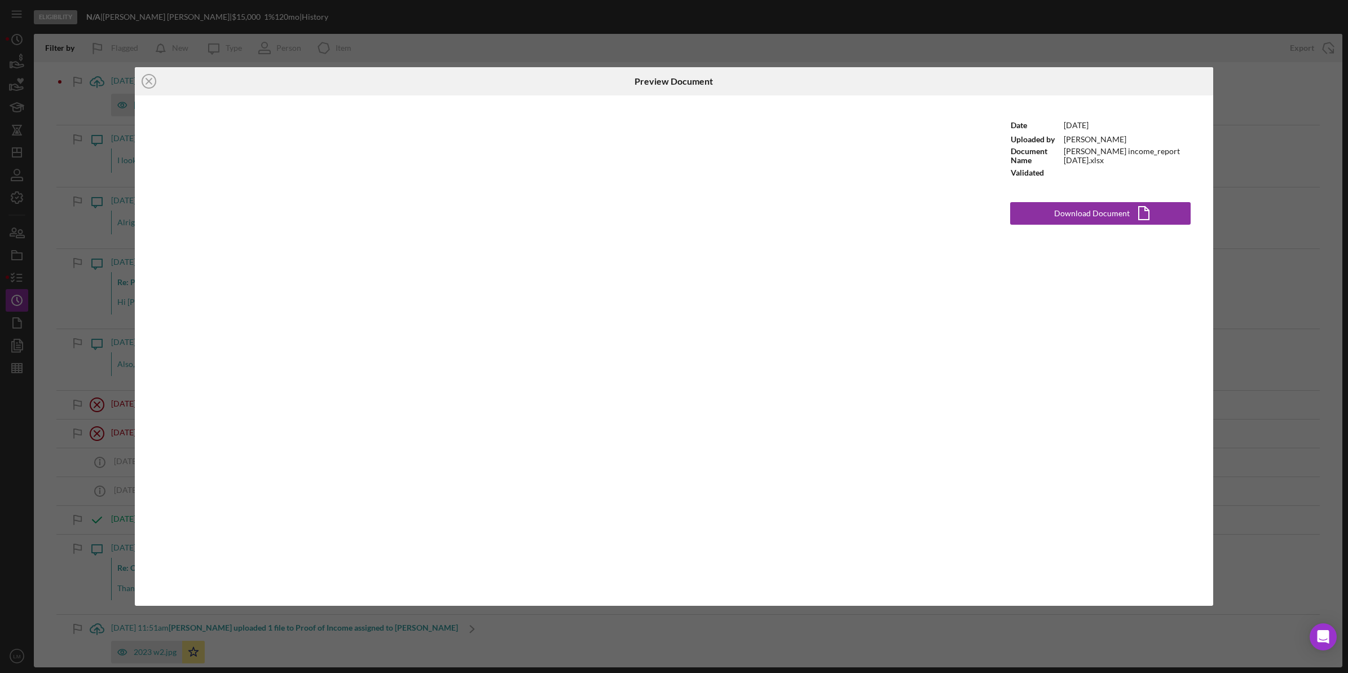
drag, startPoint x: 737, startPoint y: 39, endPoint x: 470, endPoint y: 98, distance: 273.7
click at [737, 39] on div "Icon/Close Preview Document Date 9/8/2025 Uploaded by Rebecca Maguire Document …" at bounding box center [674, 336] width 1348 height 673
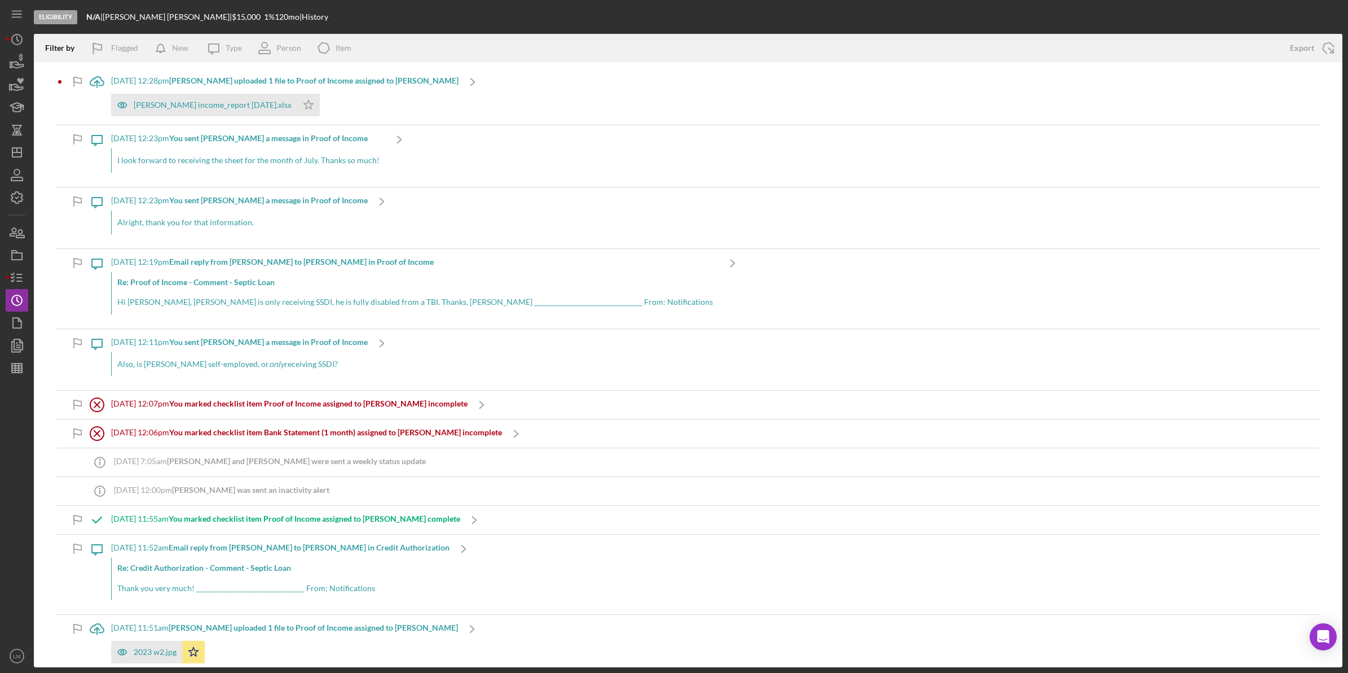
click at [379, 100] on div "rebecca maguire income_report july 2025.xlsx Icon/Star" at bounding box center [285, 102] width 348 height 28
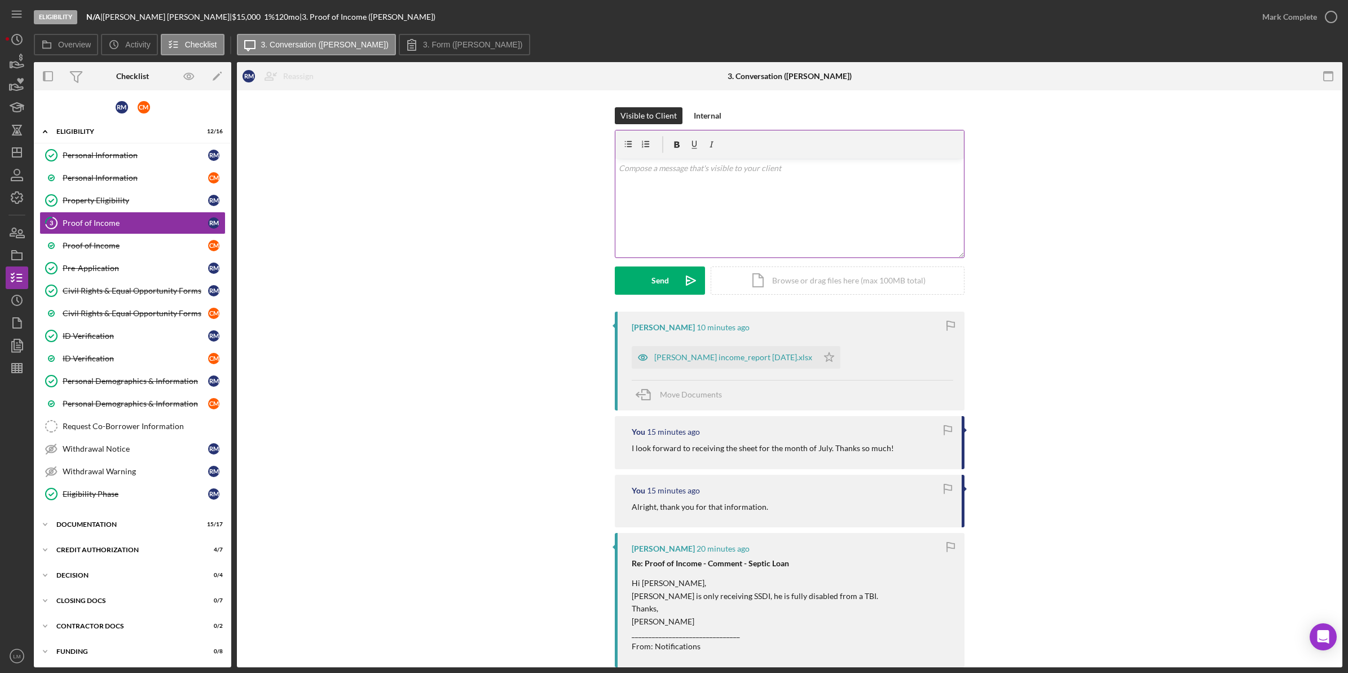
click at [859, 213] on div "v Color teal Color pink Remove color Add row above Add row below Add column bef…" at bounding box center [790, 208] width 349 height 99
click at [640, 284] on button "Send Icon/icon-invite-send" at bounding box center [660, 280] width 90 height 28
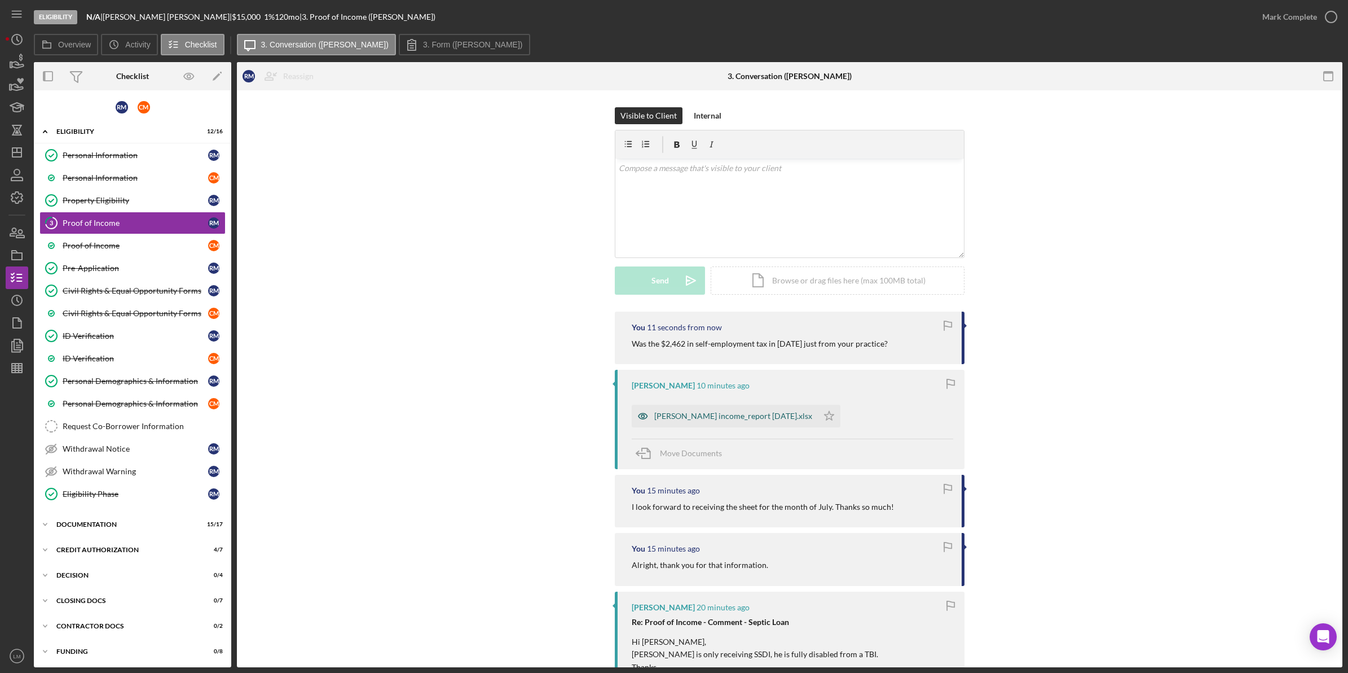
click at [714, 412] on div "[PERSON_NAME] income_report [DATE].xlsx" at bounding box center [733, 415] width 158 height 9
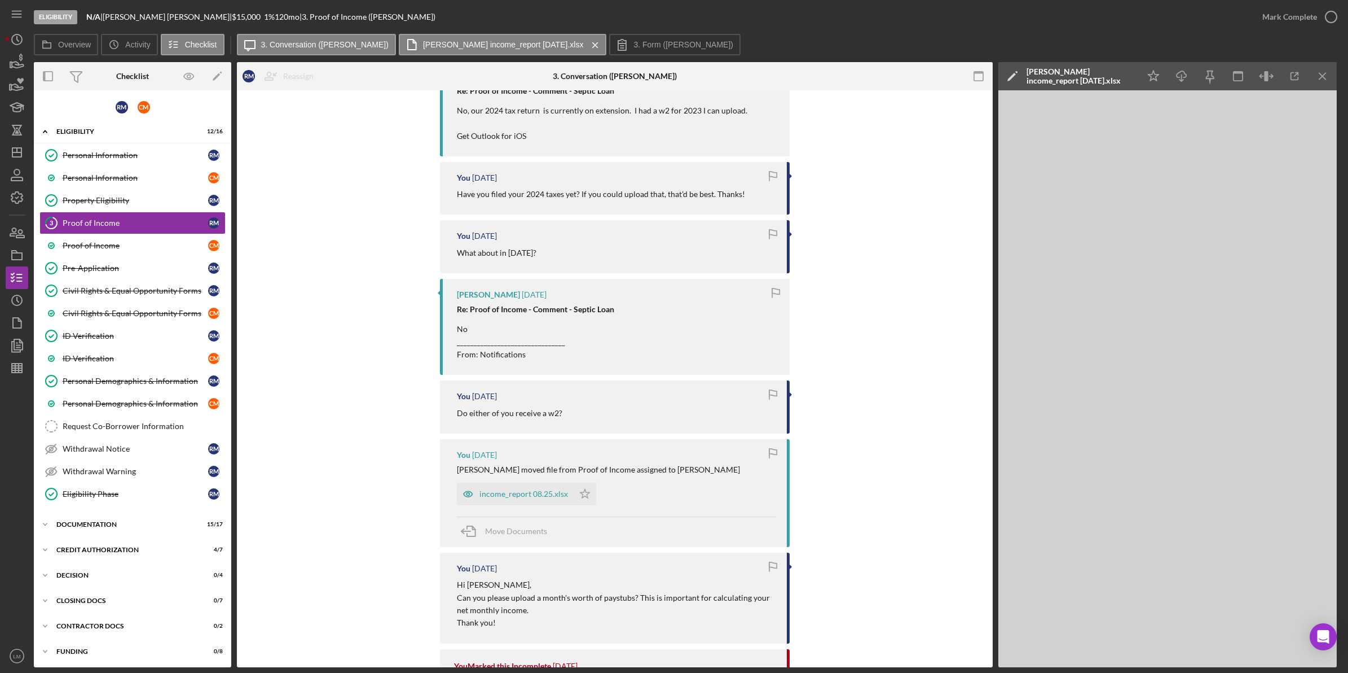
scroll to position [1199, 0]
click at [520, 488] on div "income_report 08.25.xlsx" at bounding box center [515, 492] width 117 height 23
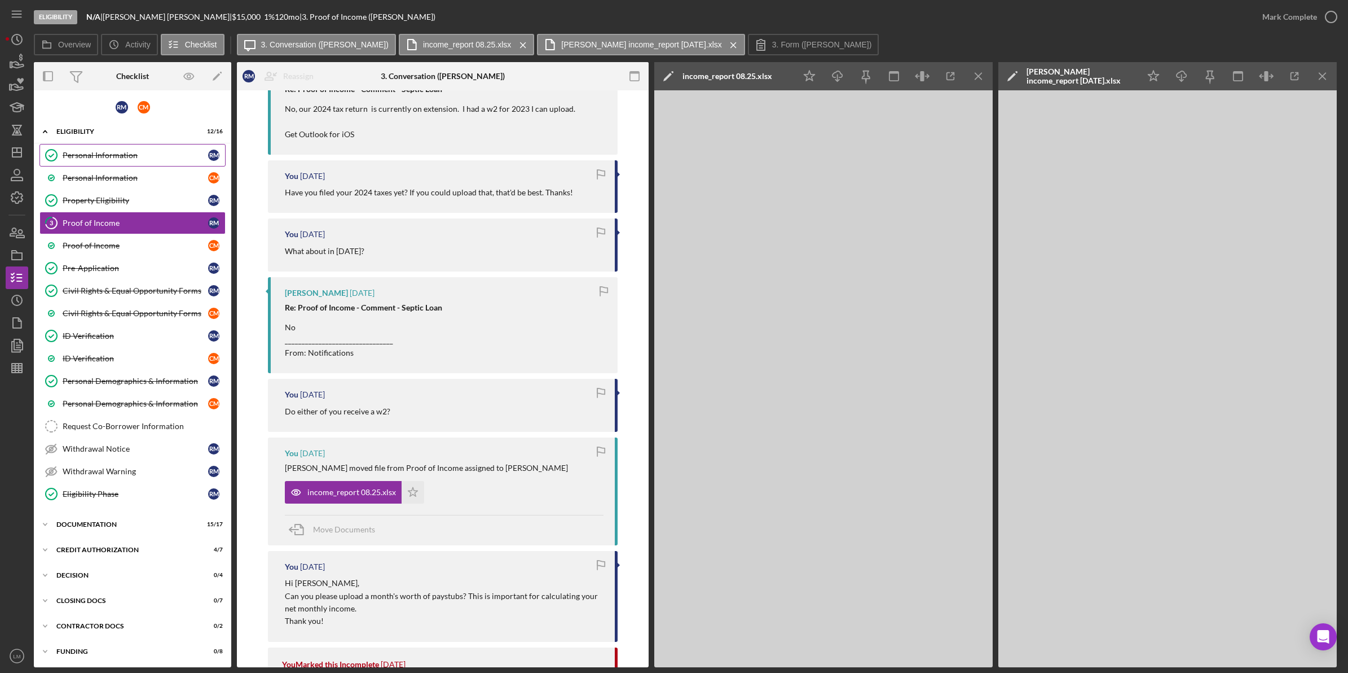
click at [153, 150] on link "Personal Information Personal Information R M" at bounding box center [132, 155] width 186 height 23
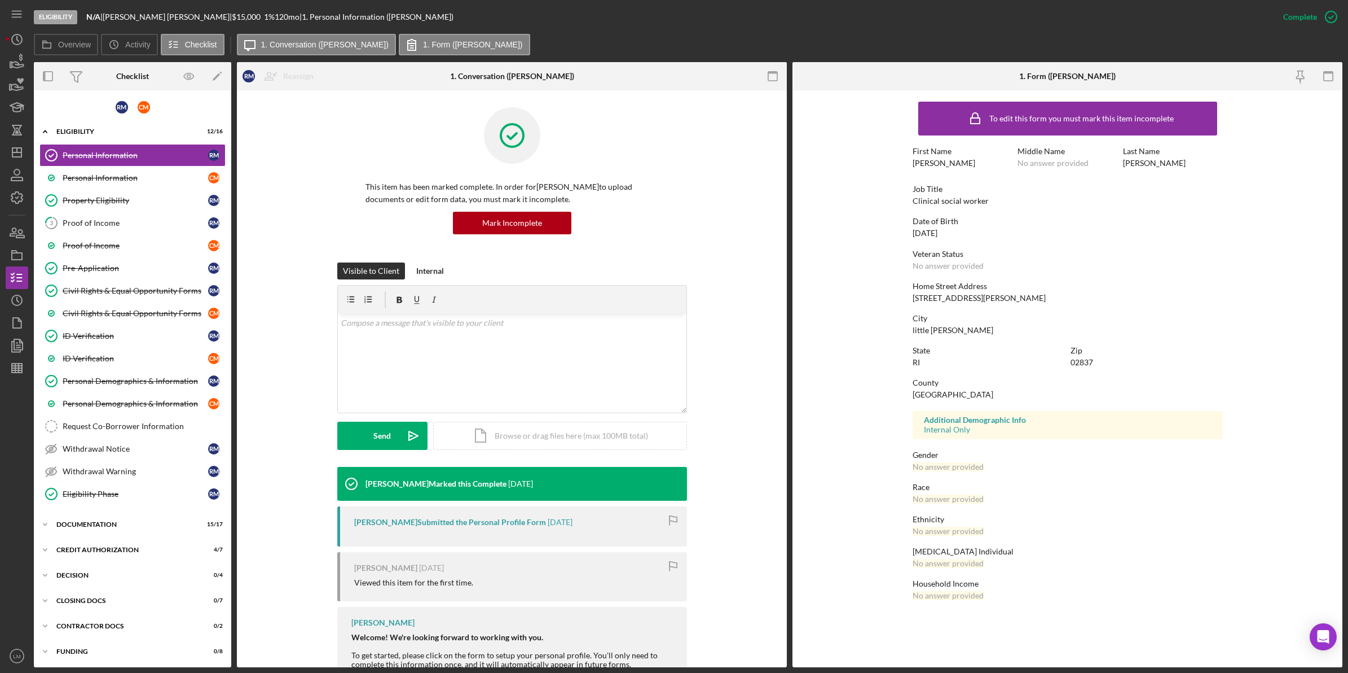
click at [254, 150] on div "This item has been marked complete. In order for Rebecca Maguire to upload docu…" at bounding box center [512, 184] width 516 height 155
click at [133, 209] on link "Property Eligibility Property Eligibility R M" at bounding box center [132, 200] width 186 height 23
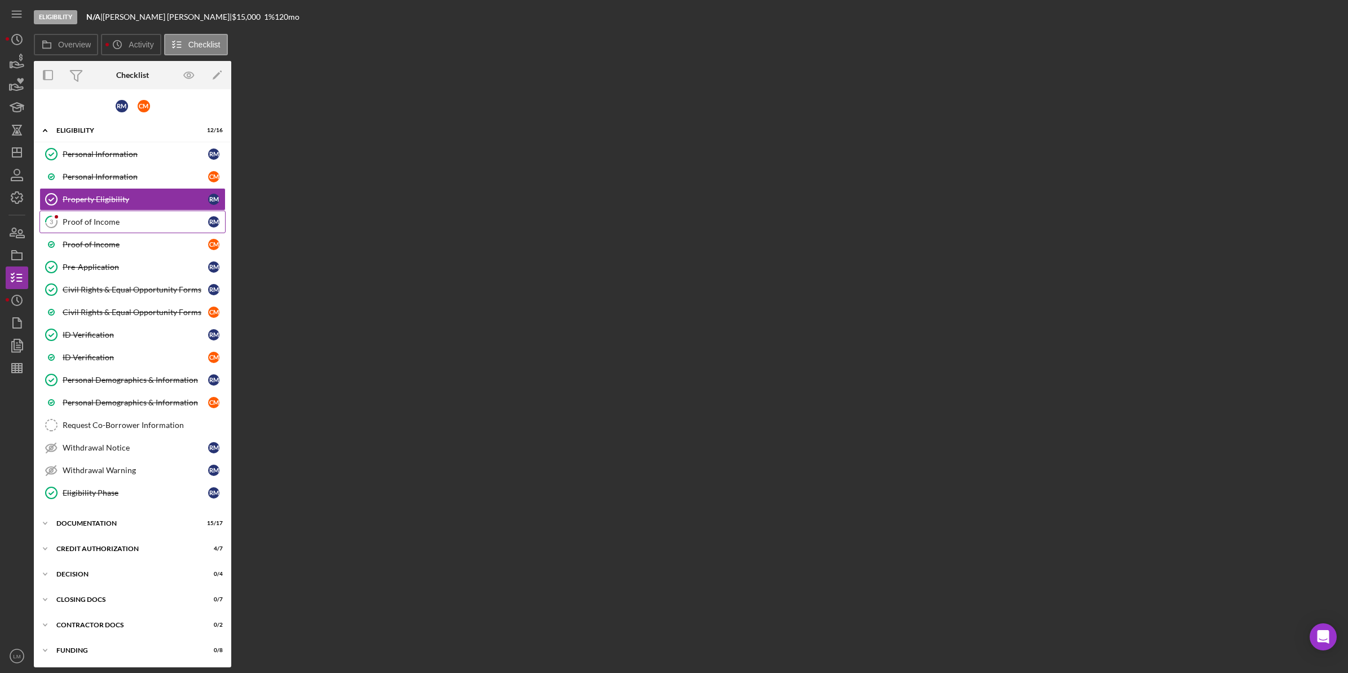
click at [130, 218] on div "Proof of Income" at bounding box center [136, 221] width 146 height 9
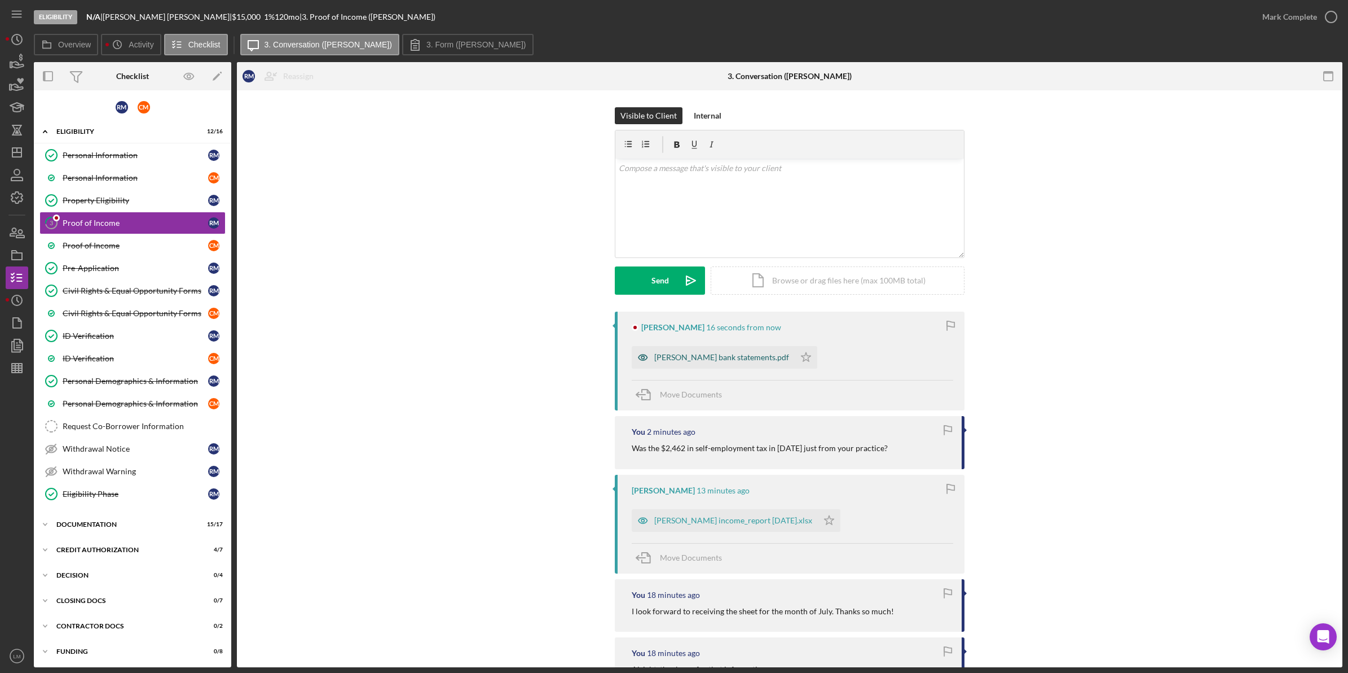
click at [704, 349] on div "maguire bank statements.pdf" at bounding box center [713, 357] width 163 height 23
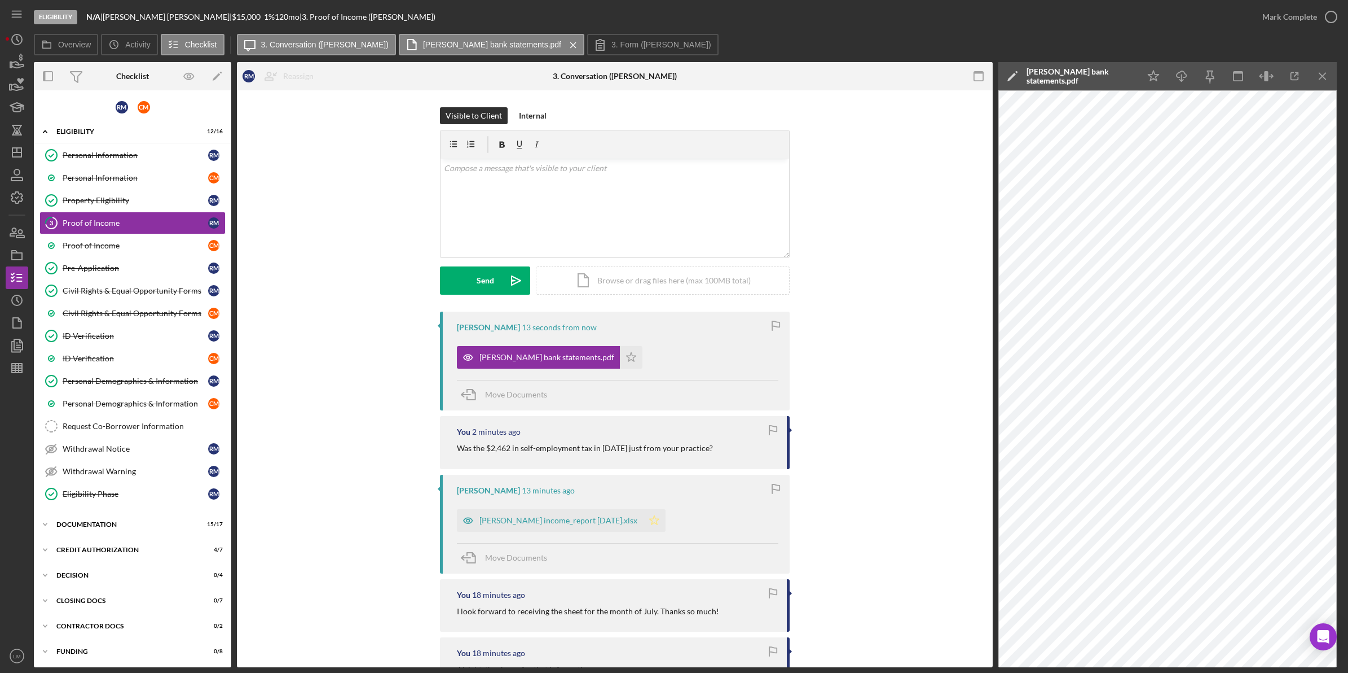
click at [650, 520] on polygon "button" at bounding box center [655, 519] width 10 height 9
click at [475, 388] on icon "button" at bounding box center [471, 394] width 28 height 28
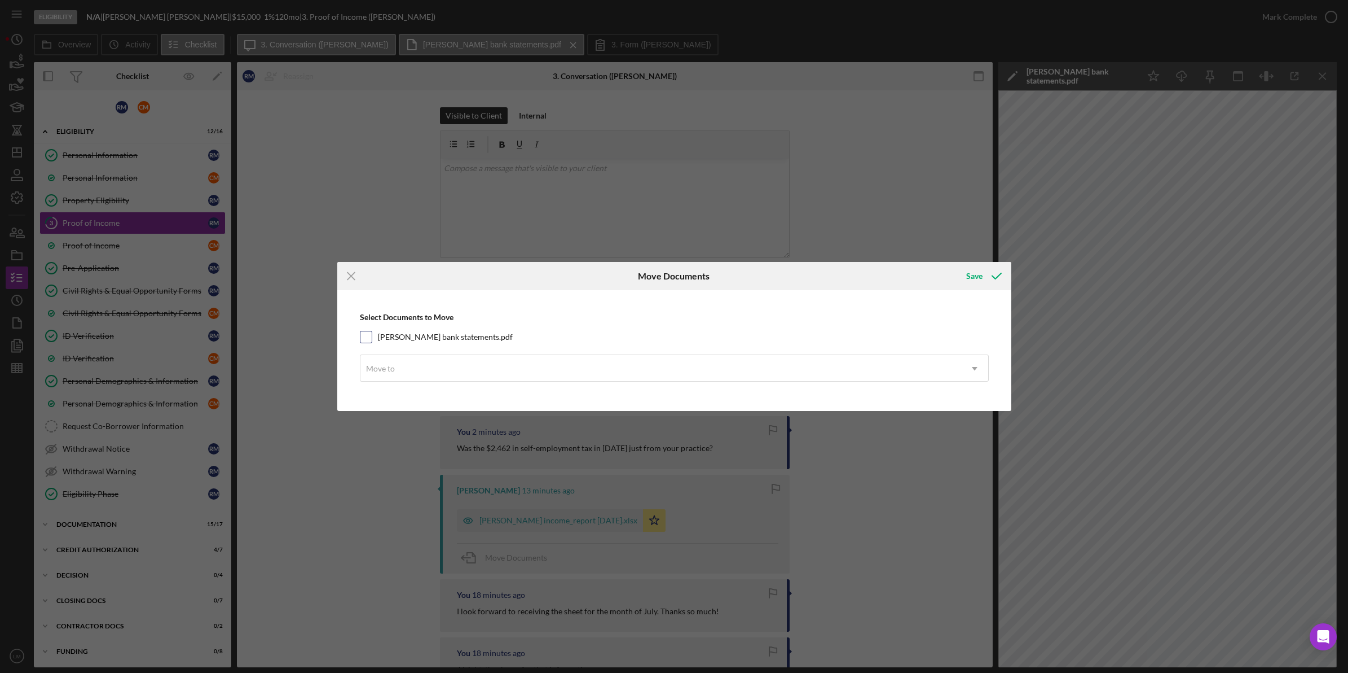
click at [449, 335] on label "maguire bank statements.pdf" at bounding box center [445, 336] width 135 height 11
click at [372, 335] on input "maguire bank statements.pdf" at bounding box center [366, 336] width 11 height 11
checkbox input "true"
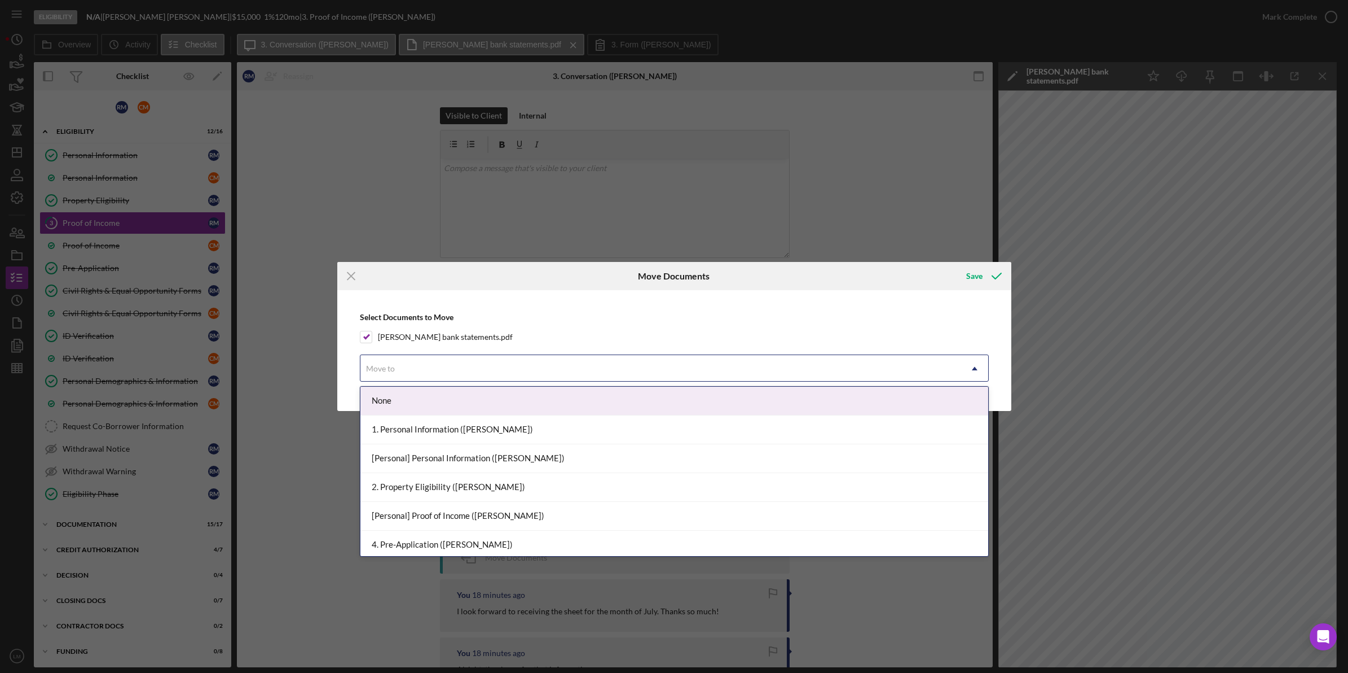
click at [455, 364] on div "Move to" at bounding box center [661, 368] width 601 height 26
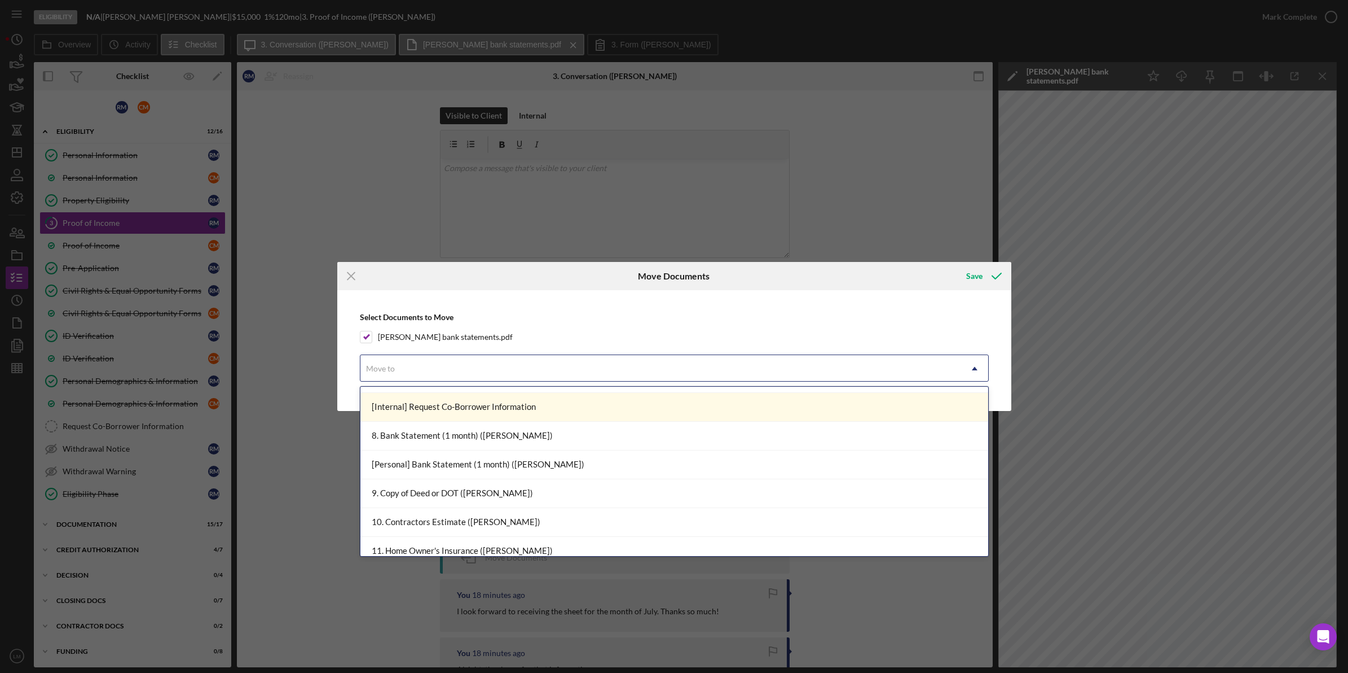
scroll to position [353, 0]
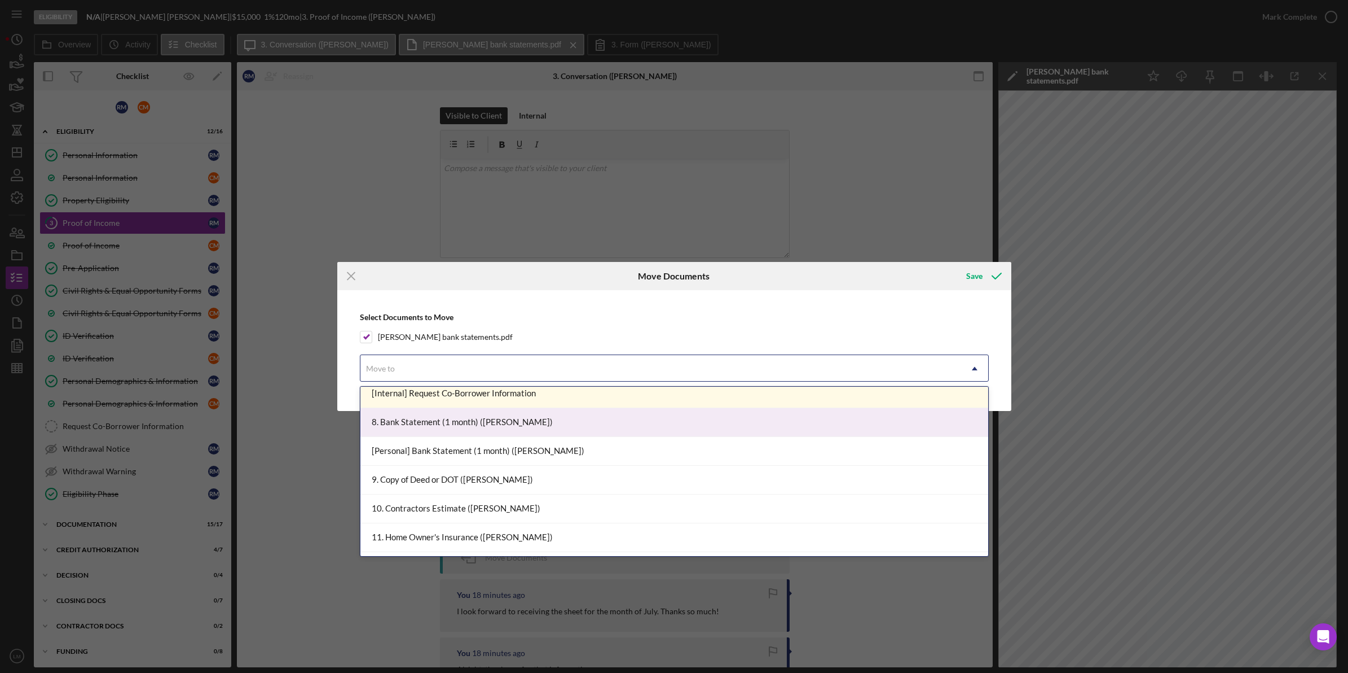
click at [560, 427] on div "8. Bank Statement (1 month) ([PERSON_NAME])" at bounding box center [675, 422] width 628 height 29
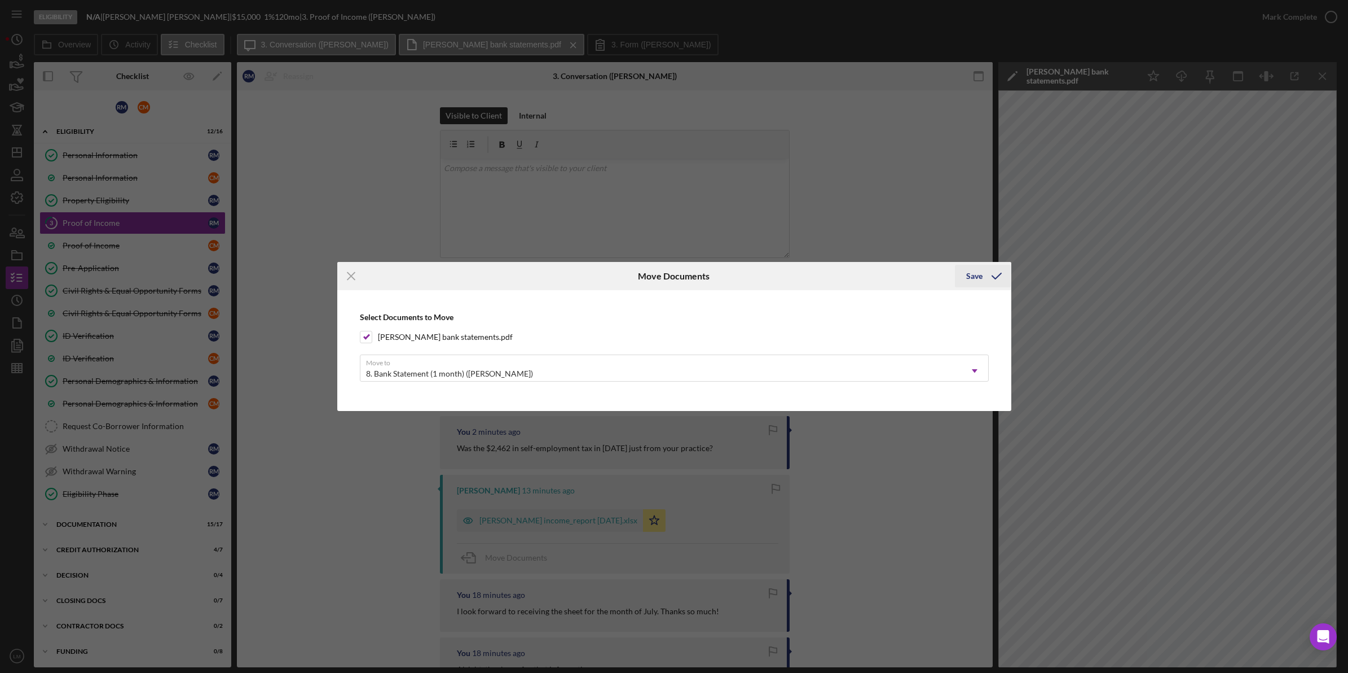
click at [988, 275] on icon "submit" at bounding box center [997, 276] width 28 height 28
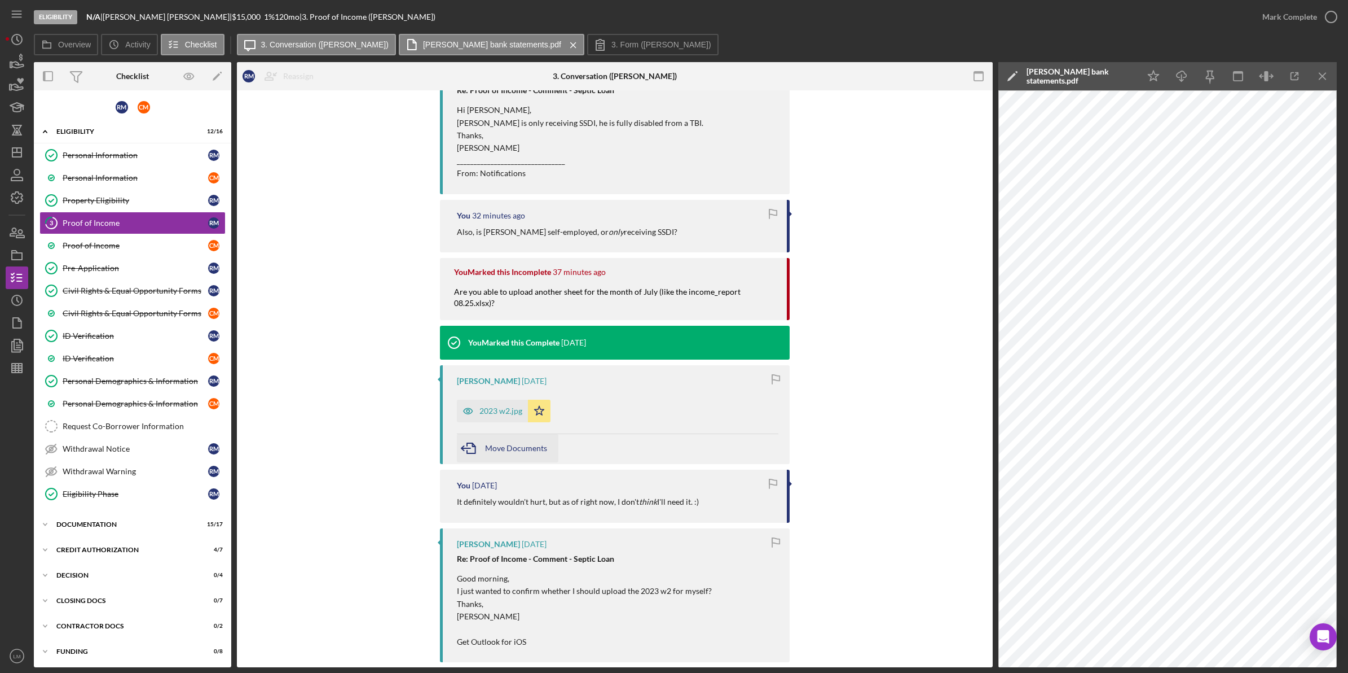
scroll to position [635, 0]
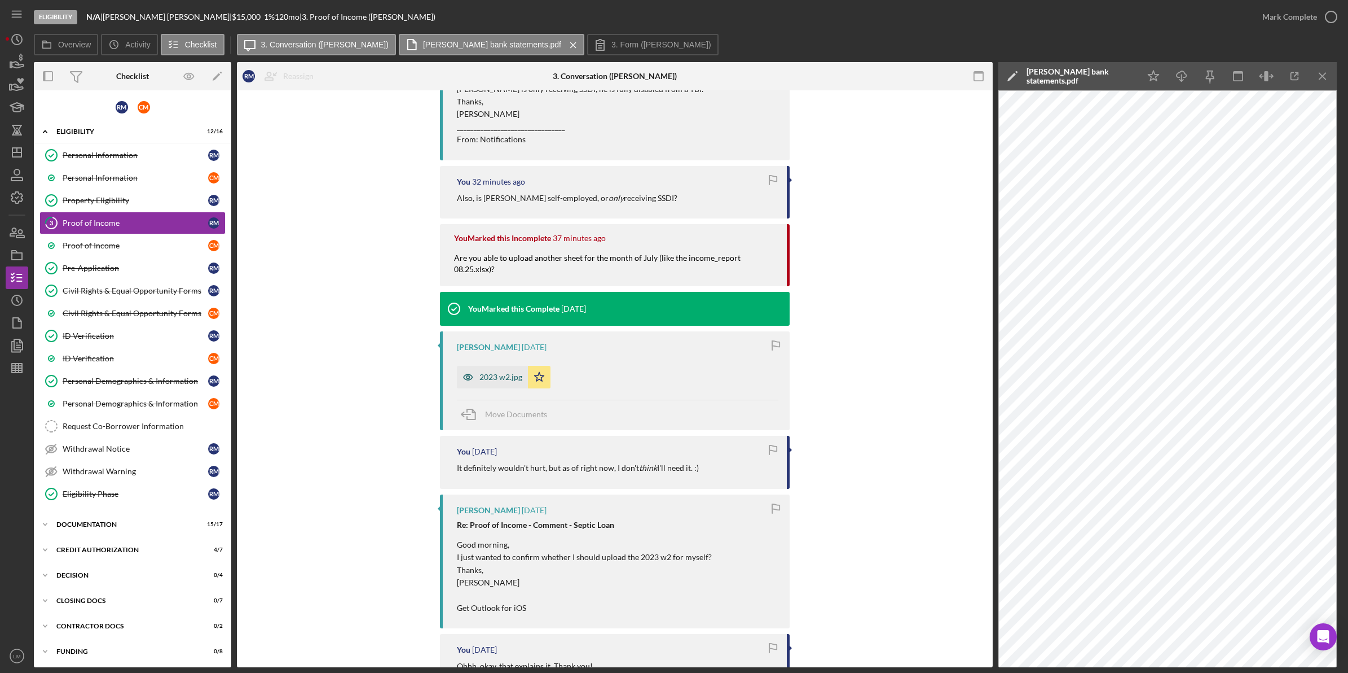
click at [491, 370] on div "2023 w2.jpg" at bounding box center [492, 377] width 71 height 23
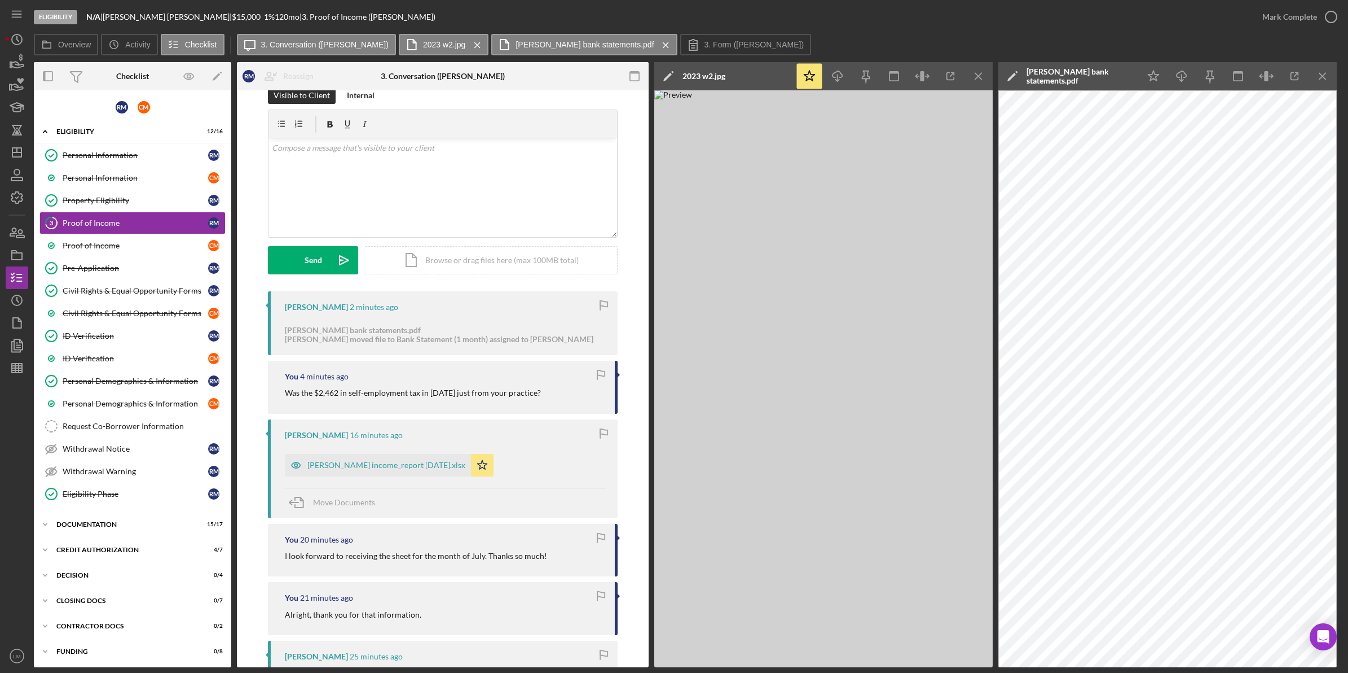
scroll to position [0, 0]
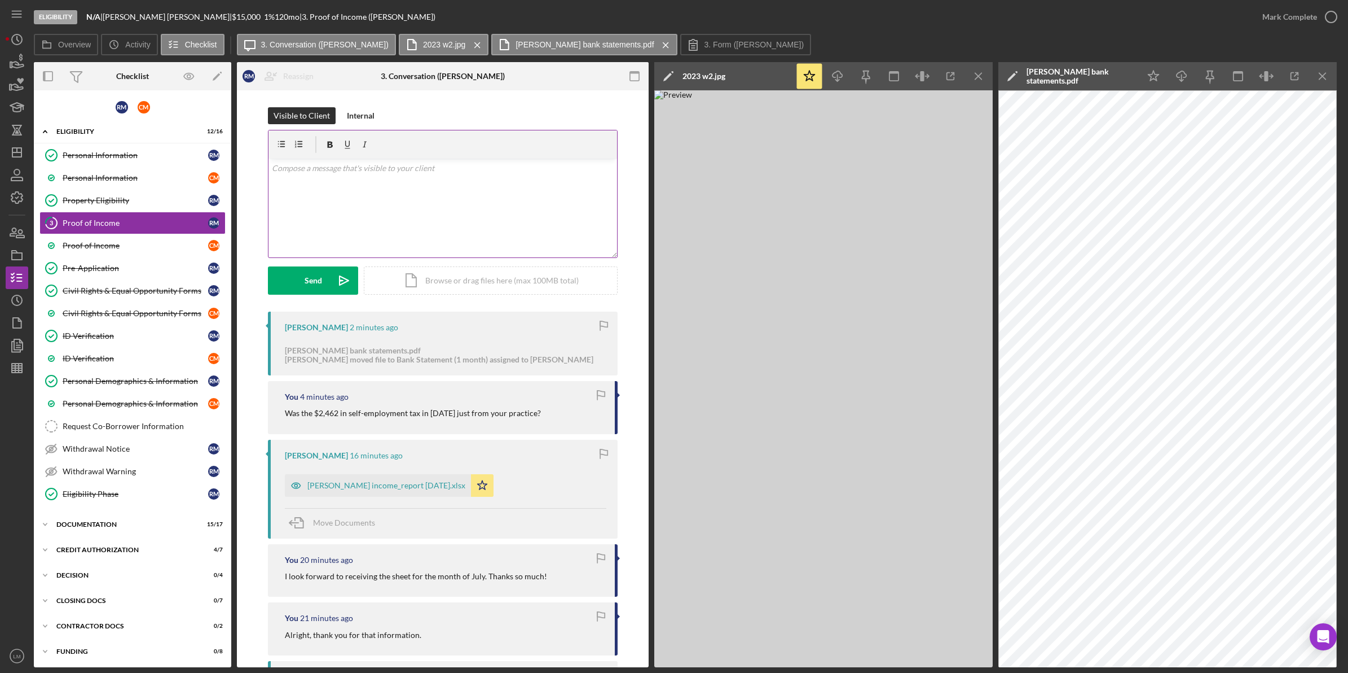
click at [340, 188] on div "v Color teal Color pink Remove color Add row above Add row below Add column bef…" at bounding box center [443, 208] width 349 height 99
click at [323, 261] on form "v Color teal Color pink Remove color Add row above Add row below Add column bef…" at bounding box center [443, 212] width 350 height 165
click at [325, 280] on button "Send Icon/icon-invite-send" at bounding box center [313, 280] width 90 height 28
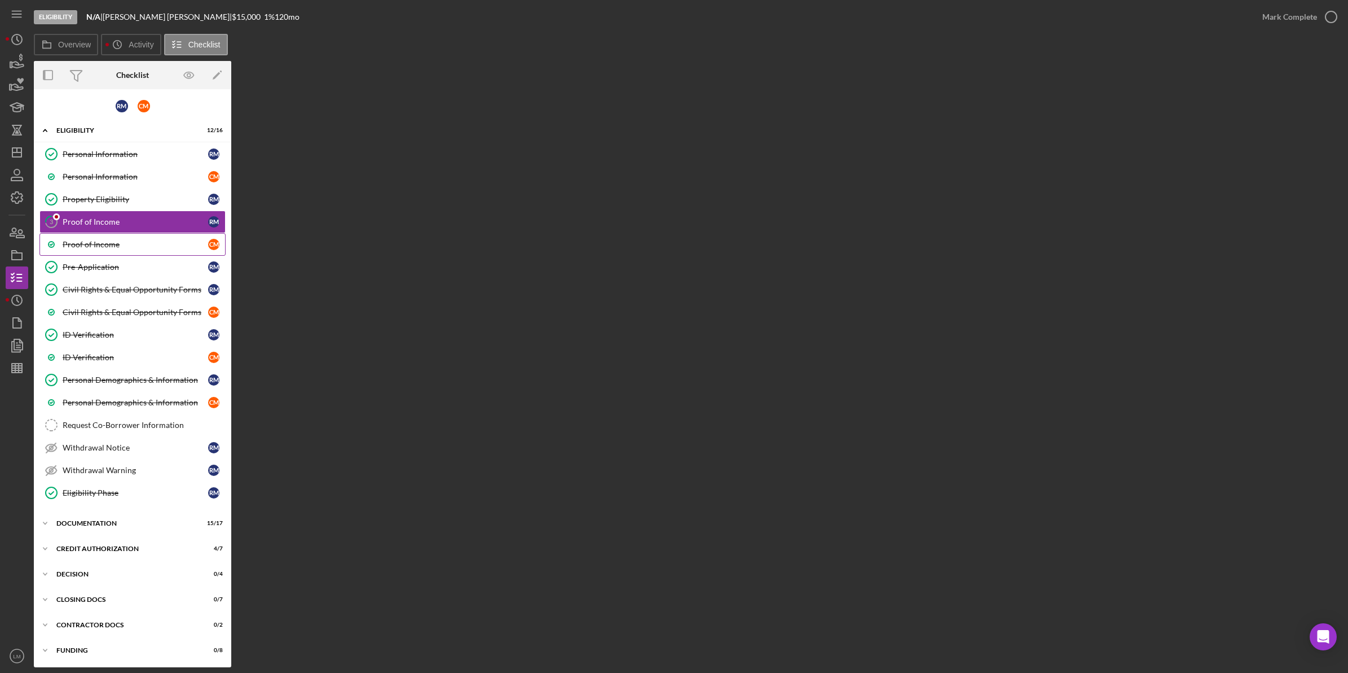
click at [126, 238] on link "Proof of Income C M" at bounding box center [132, 244] width 186 height 23
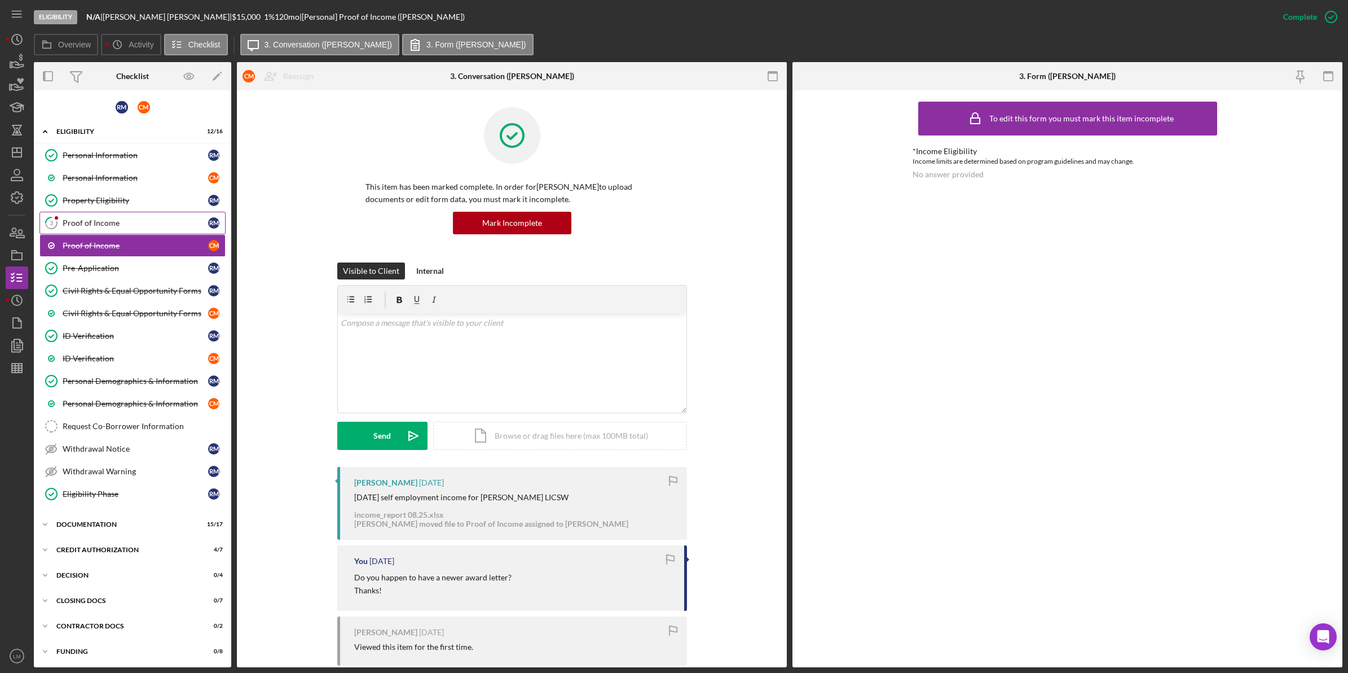
click at [125, 215] on link "3 Proof of Income R M" at bounding box center [132, 223] width 186 height 23
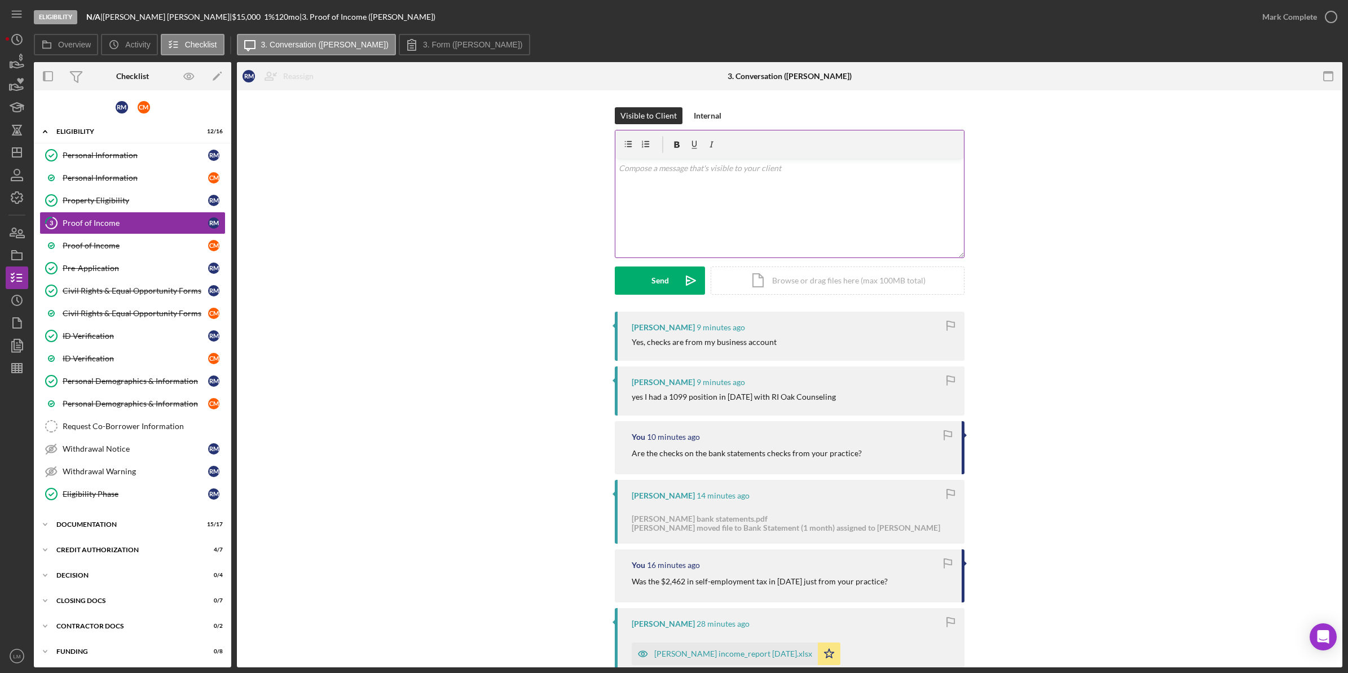
click at [786, 238] on div "v Color teal Color pink Remove color Add row above Add row below Add column bef…" at bounding box center [790, 208] width 349 height 99
click at [659, 285] on div "Send" at bounding box center [660, 280] width 17 height 28
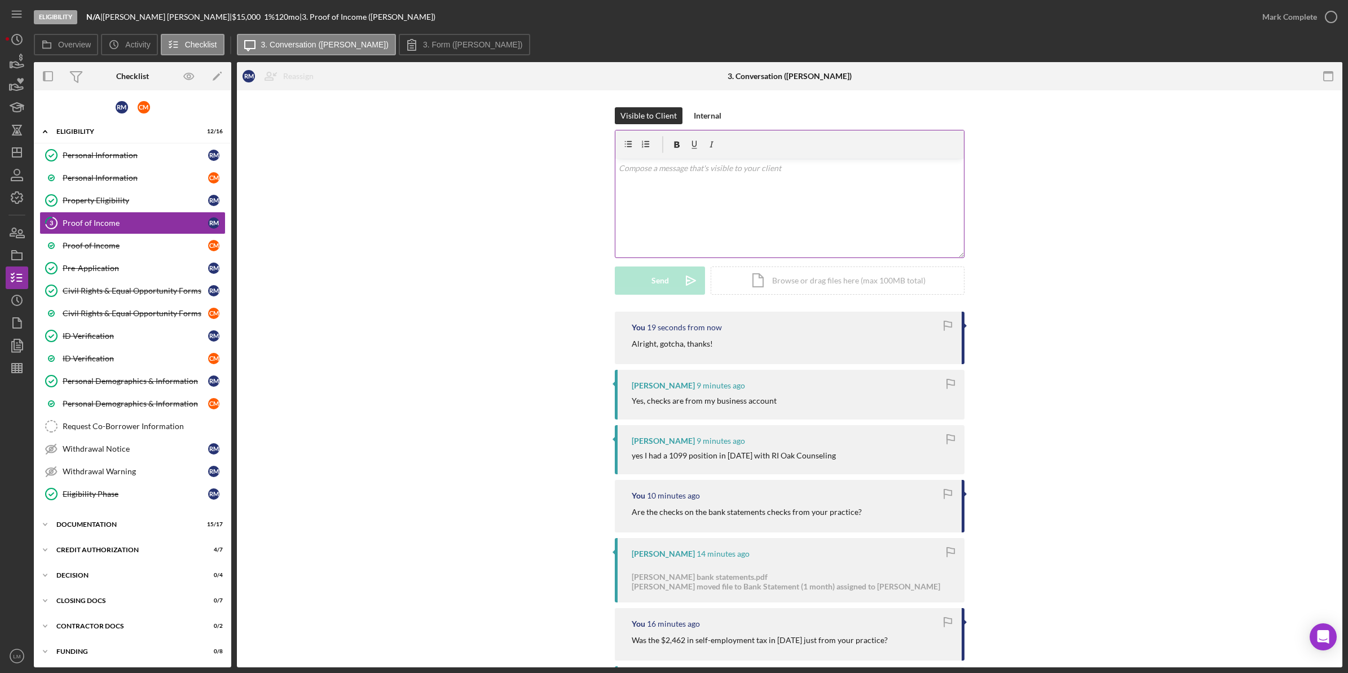
click at [771, 192] on div "v Color teal Color pink Remove color Add row above Add row below Add column bef…" at bounding box center [790, 208] width 349 height 99
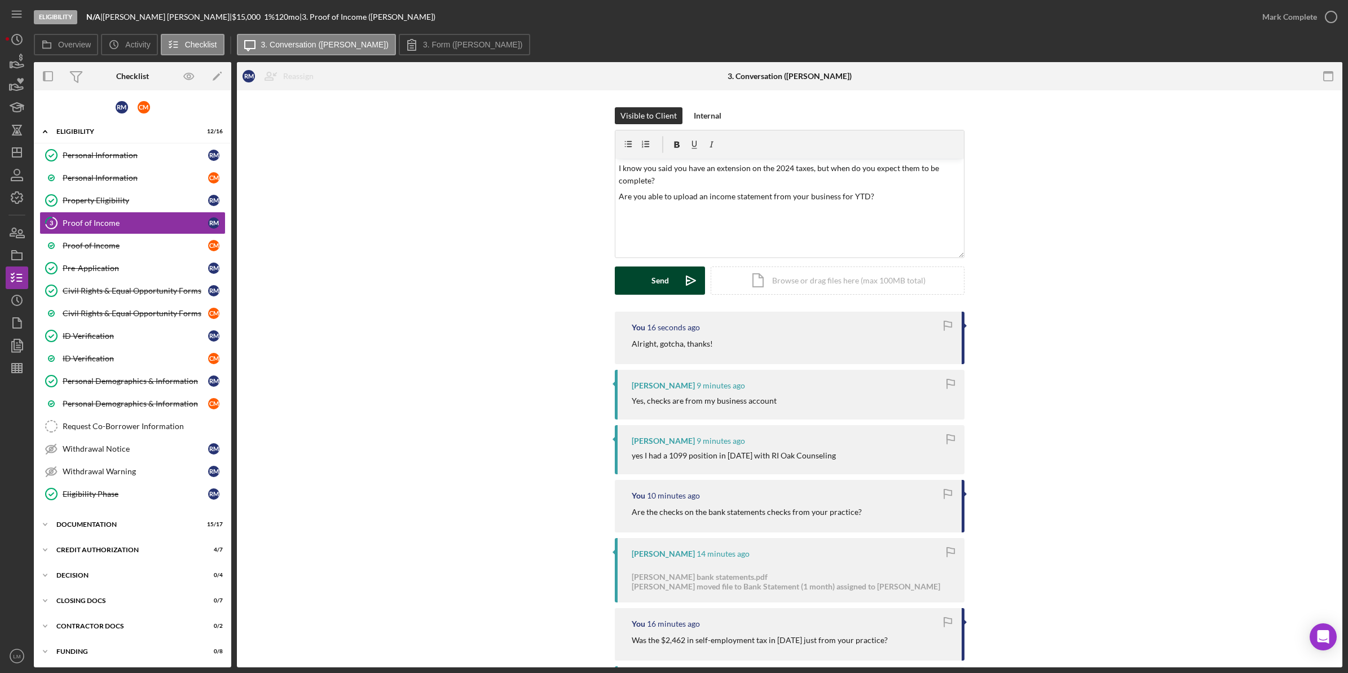
click at [633, 285] on button "Send Icon/icon-invite-send" at bounding box center [660, 280] width 90 height 28
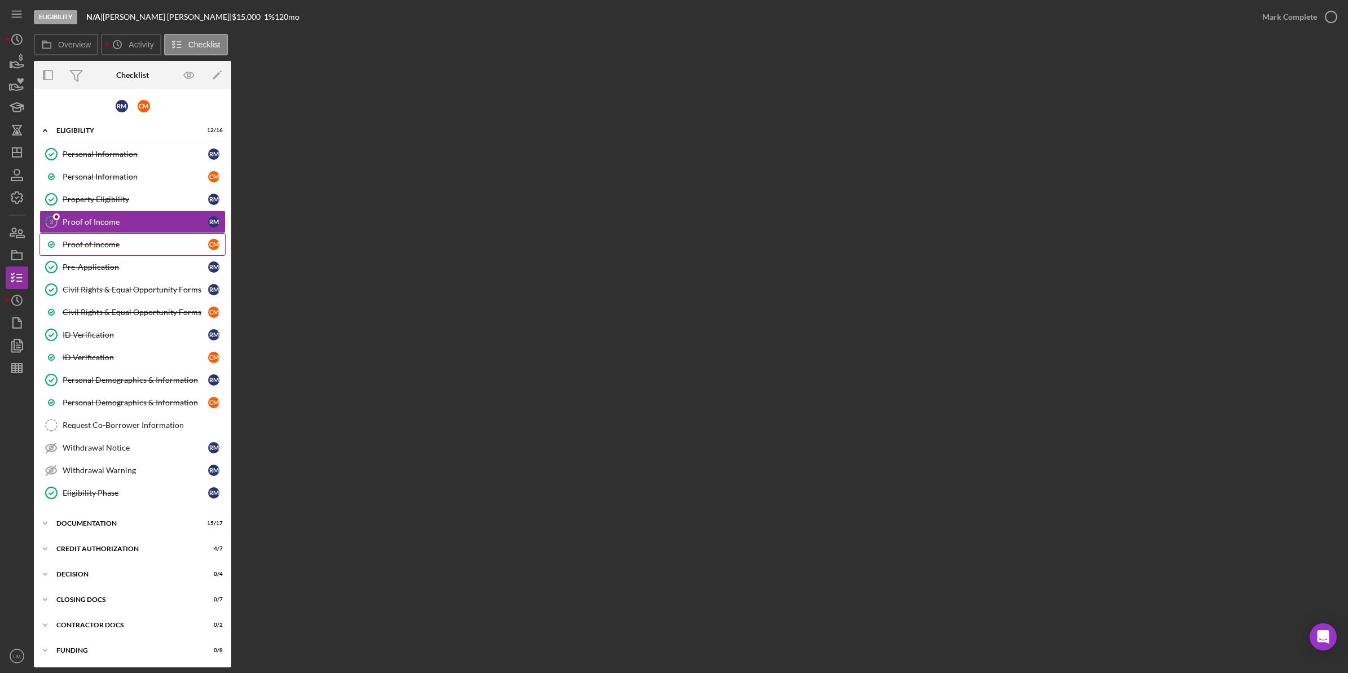
click at [164, 244] on div "Proof of Income" at bounding box center [136, 244] width 146 height 9
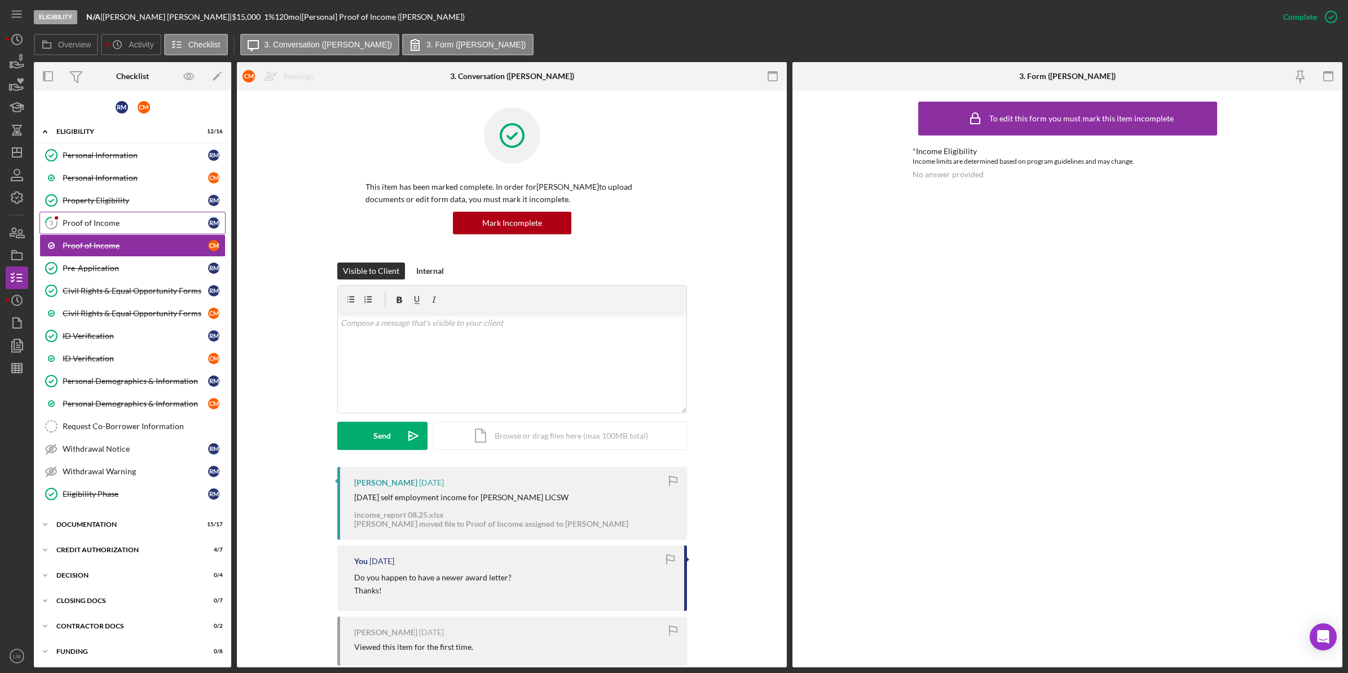
click at [151, 229] on link "3 Proof of Income R M" at bounding box center [132, 223] width 186 height 23
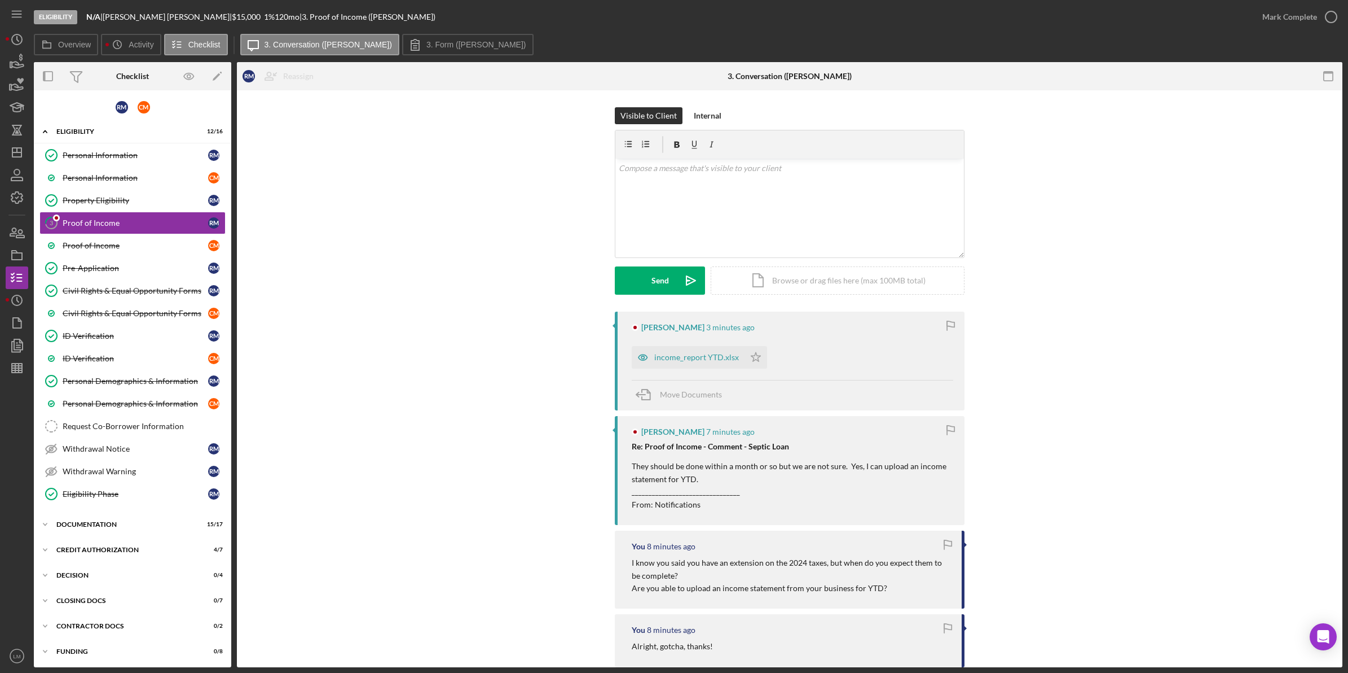
click at [709, 475] on p "They should be done within a month or so but we are not sure. Yes, I can upload…" at bounding box center [793, 485] width 322 height 51
click at [684, 350] on div "income_report YTD.xlsx" at bounding box center [688, 357] width 113 height 23
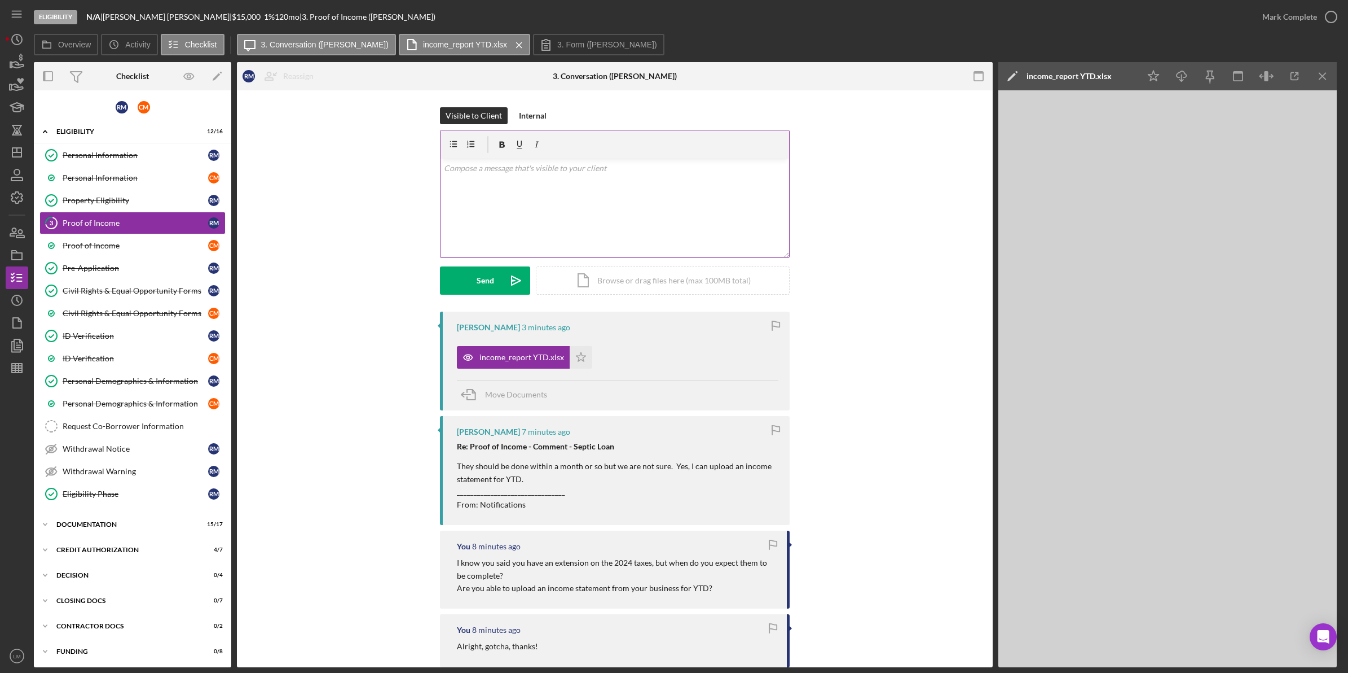
click at [572, 174] on p at bounding box center [615, 168] width 342 height 12
click at [481, 295] on div "Visible to Client Internal v Color teal Color pink Remove color Add row above A…" at bounding box center [615, 209] width 350 height 204
click at [467, 275] on button "Send Icon/icon-invite-send" at bounding box center [485, 280] width 90 height 28
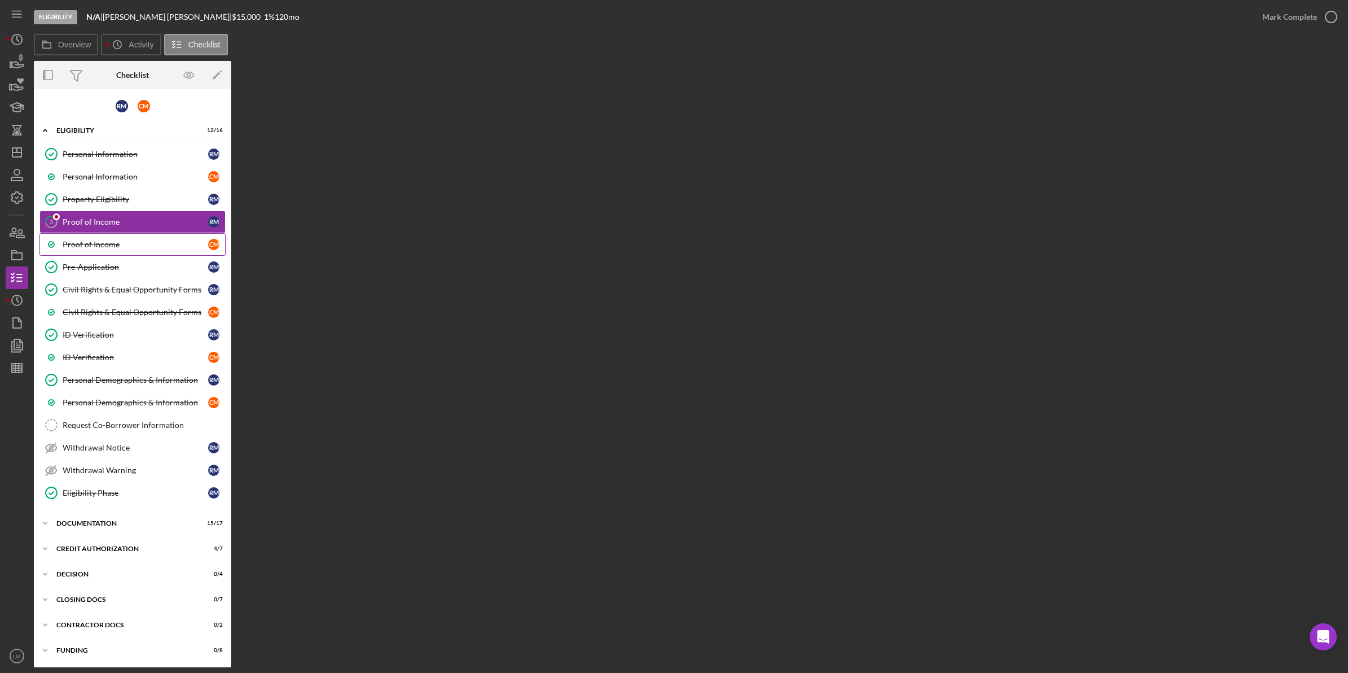
click at [193, 252] on link "Proof of Income C M" at bounding box center [132, 244] width 186 height 23
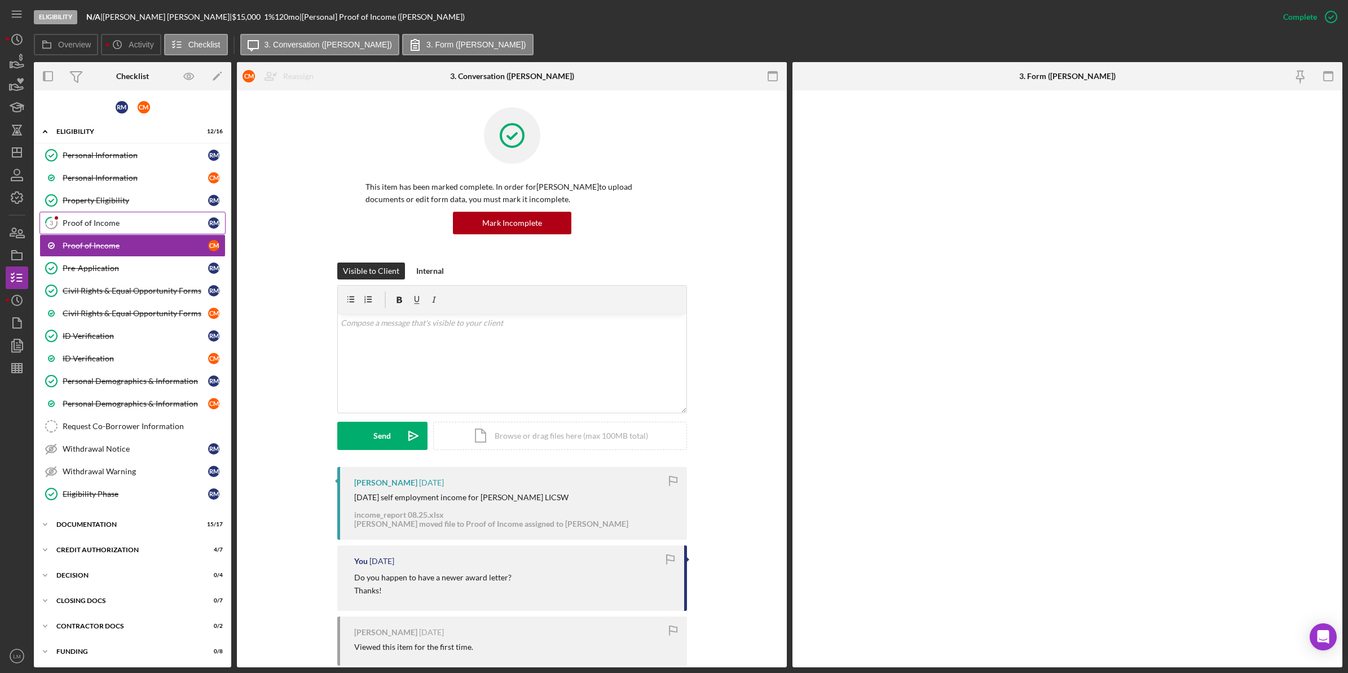
click at [167, 232] on link "3 Proof of Income R M" at bounding box center [132, 223] width 186 height 23
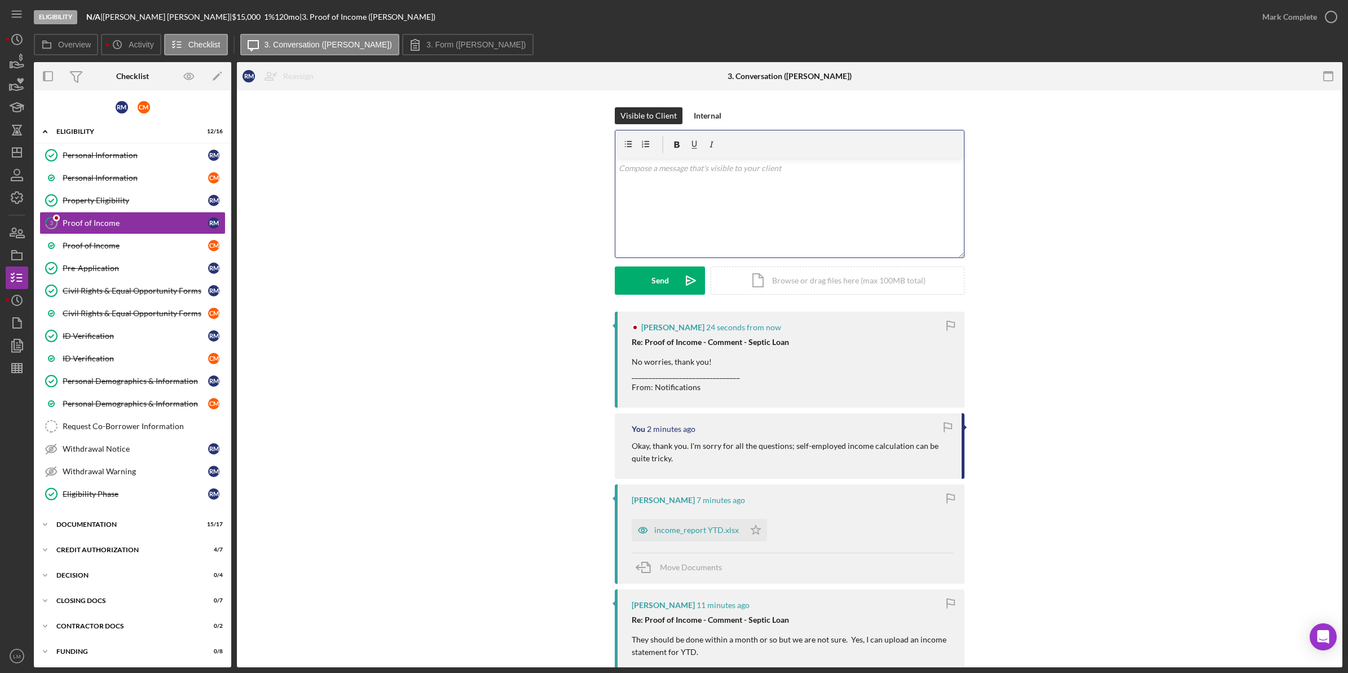
click at [667, 223] on div "v Color teal Color pink Remove color Add row above Add row below Add column bef…" at bounding box center [790, 208] width 349 height 99
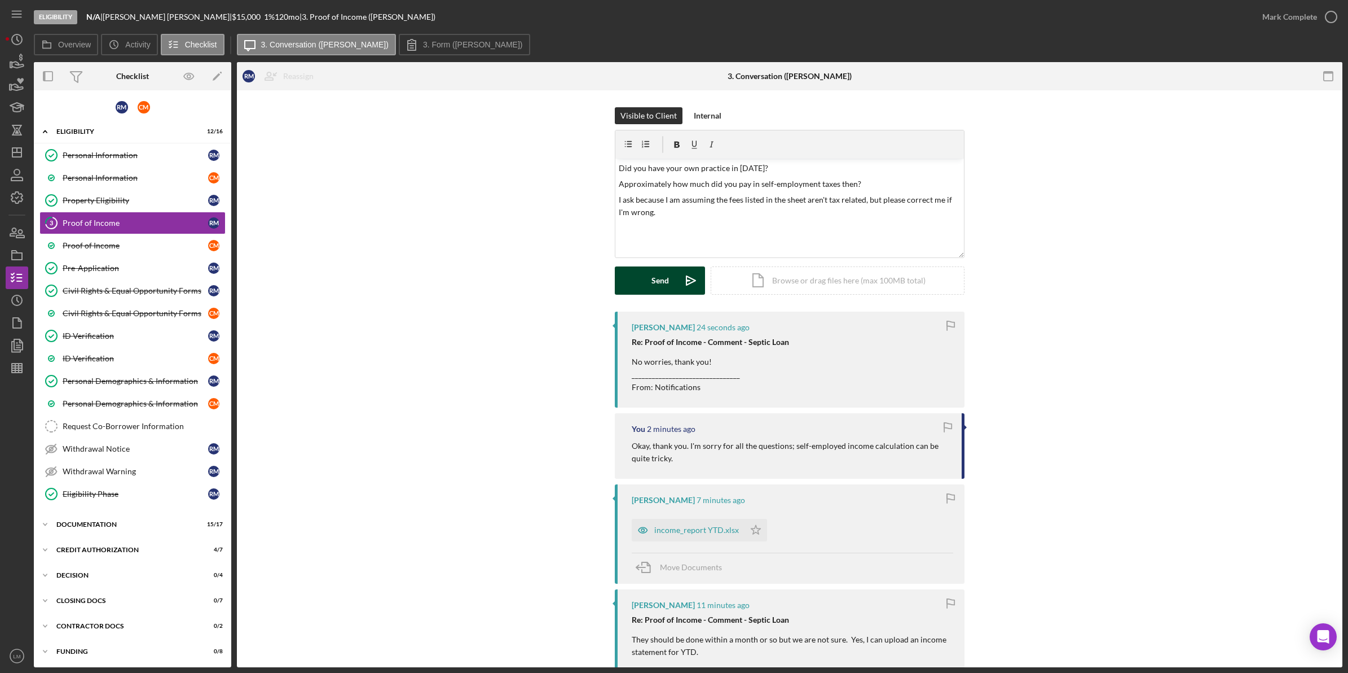
click at [647, 278] on button "Send Icon/icon-invite-send" at bounding box center [660, 280] width 90 height 28
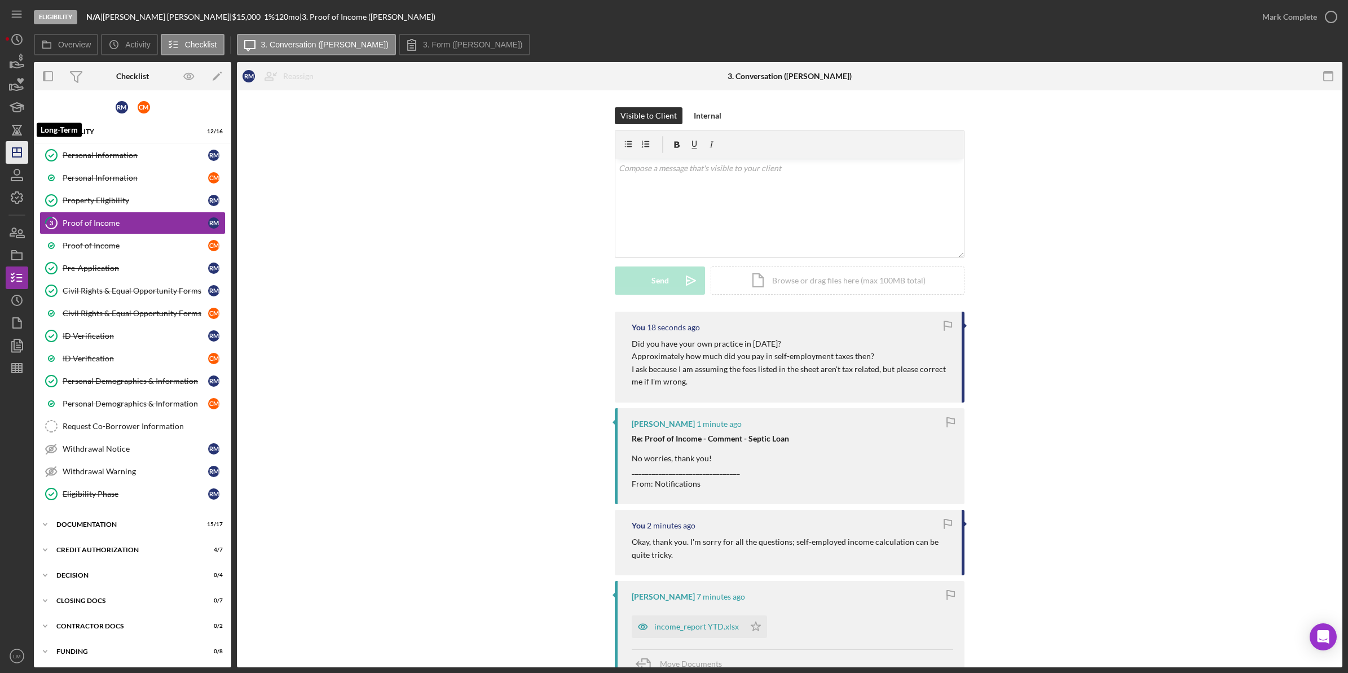
click at [21, 155] on polygon "button" at bounding box center [16, 152] width 9 height 9
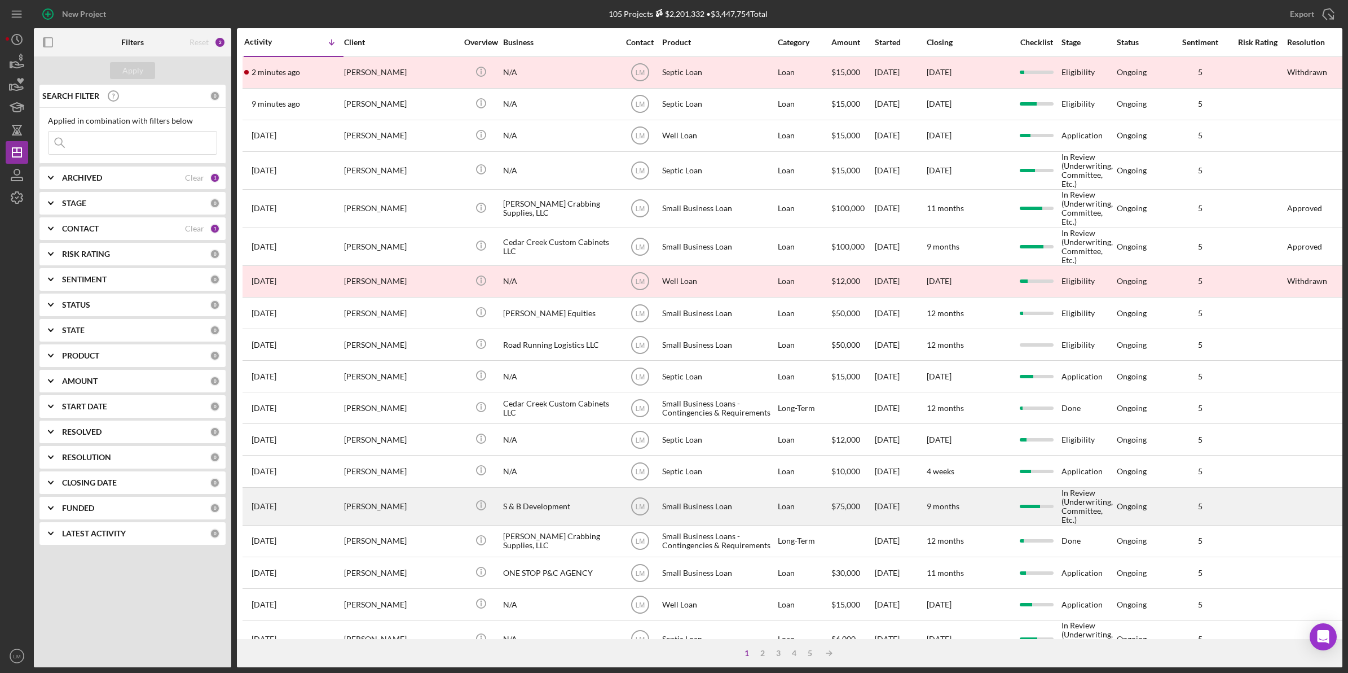
click at [408, 508] on div "[PERSON_NAME]" at bounding box center [400, 506] width 113 height 36
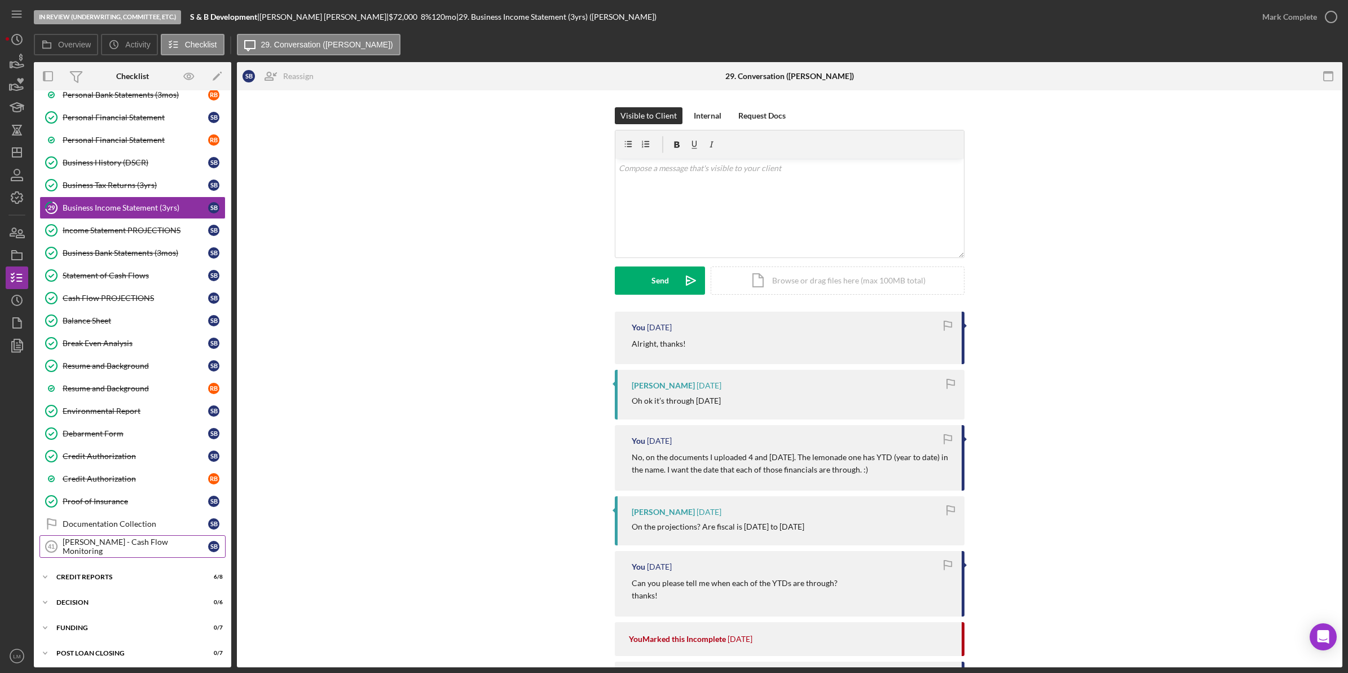
scroll to position [393, 0]
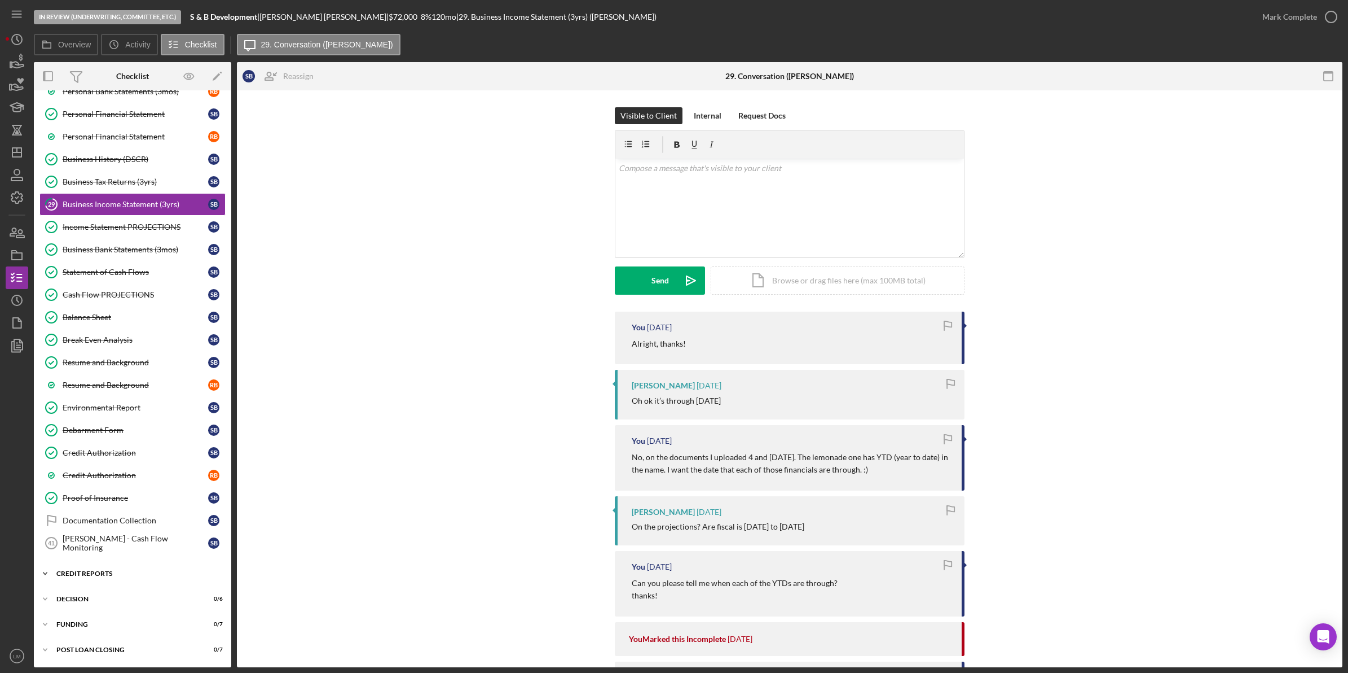
click at [133, 566] on div "Icon/Expander credit reports 6 / 8" at bounding box center [132, 573] width 197 height 23
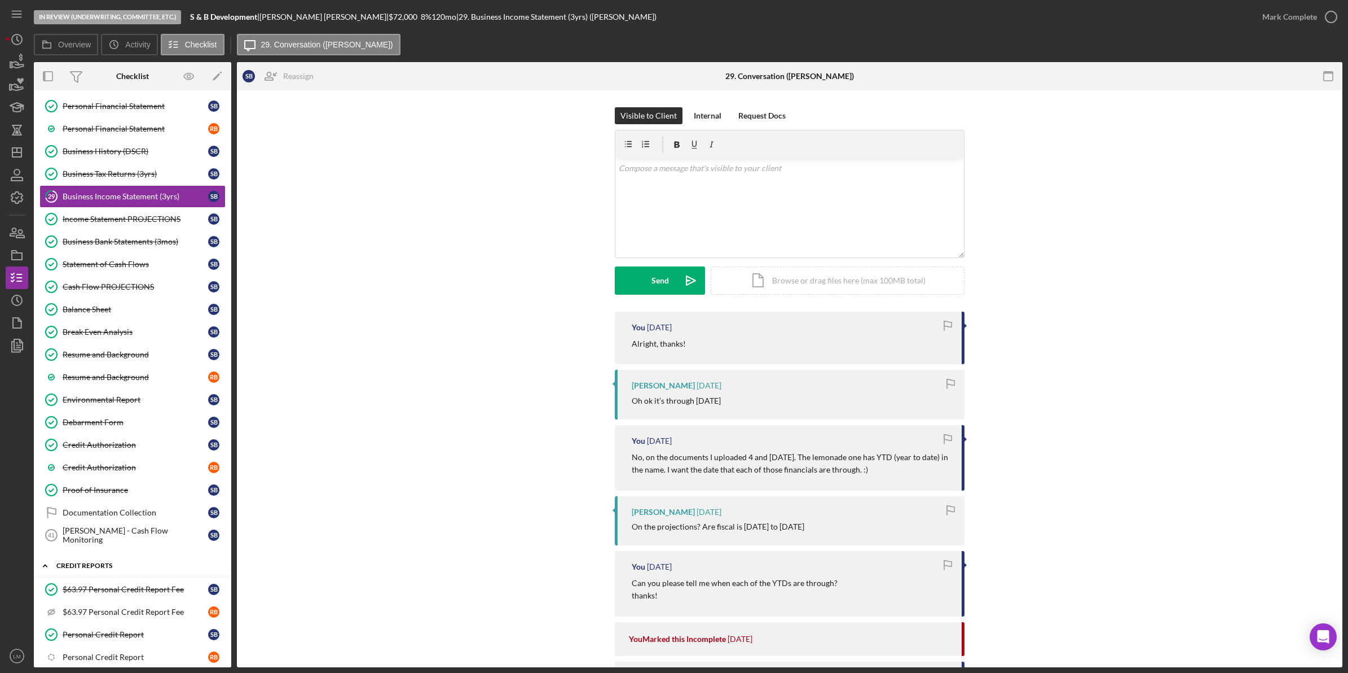
scroll to position [582, 0]
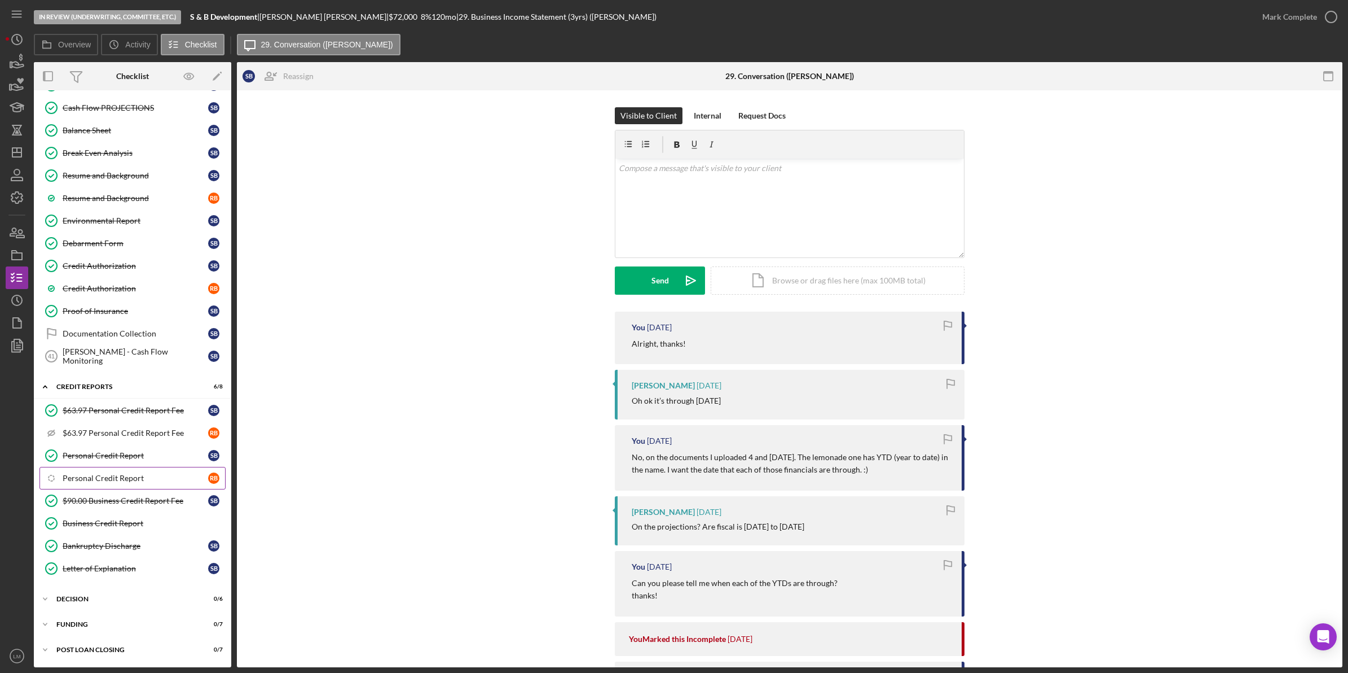
click at [175, 471] on link "Icon/Checklist Item Sub Internal Personal Credit Report R B" at bounding box center [132, 478] width 186 height 23
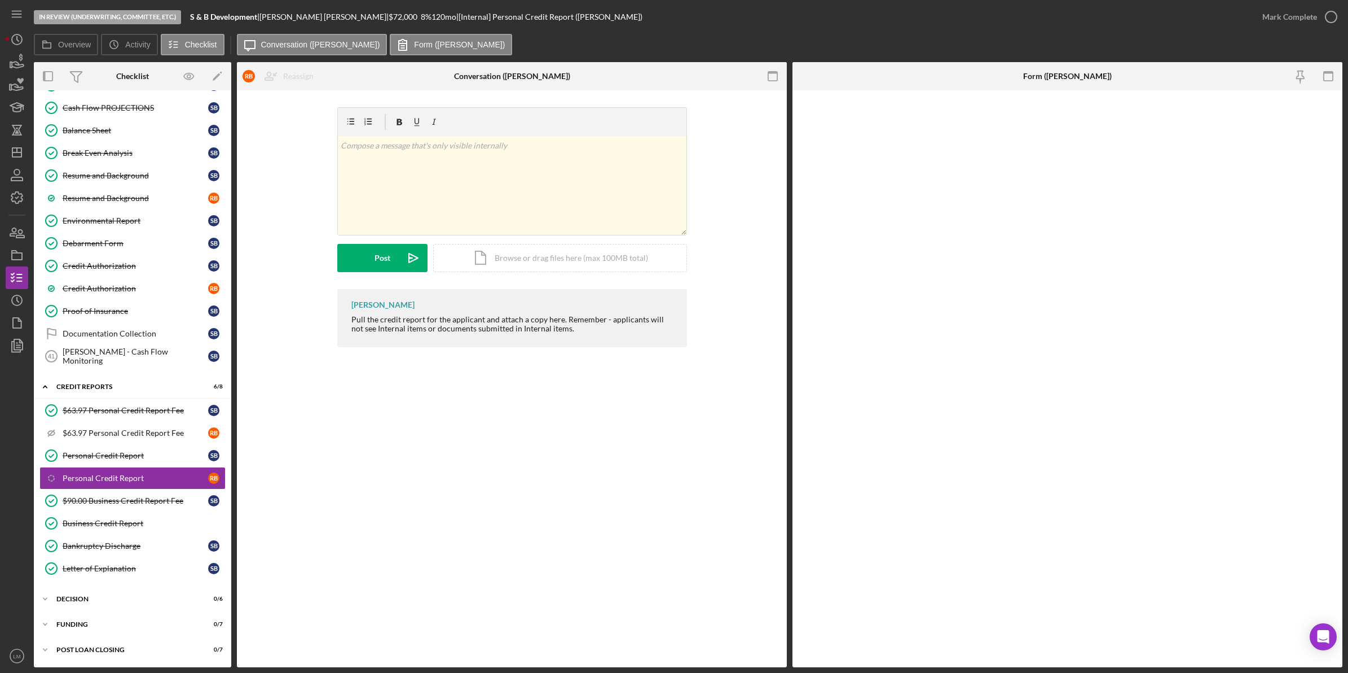
scroll to position [582, 0]
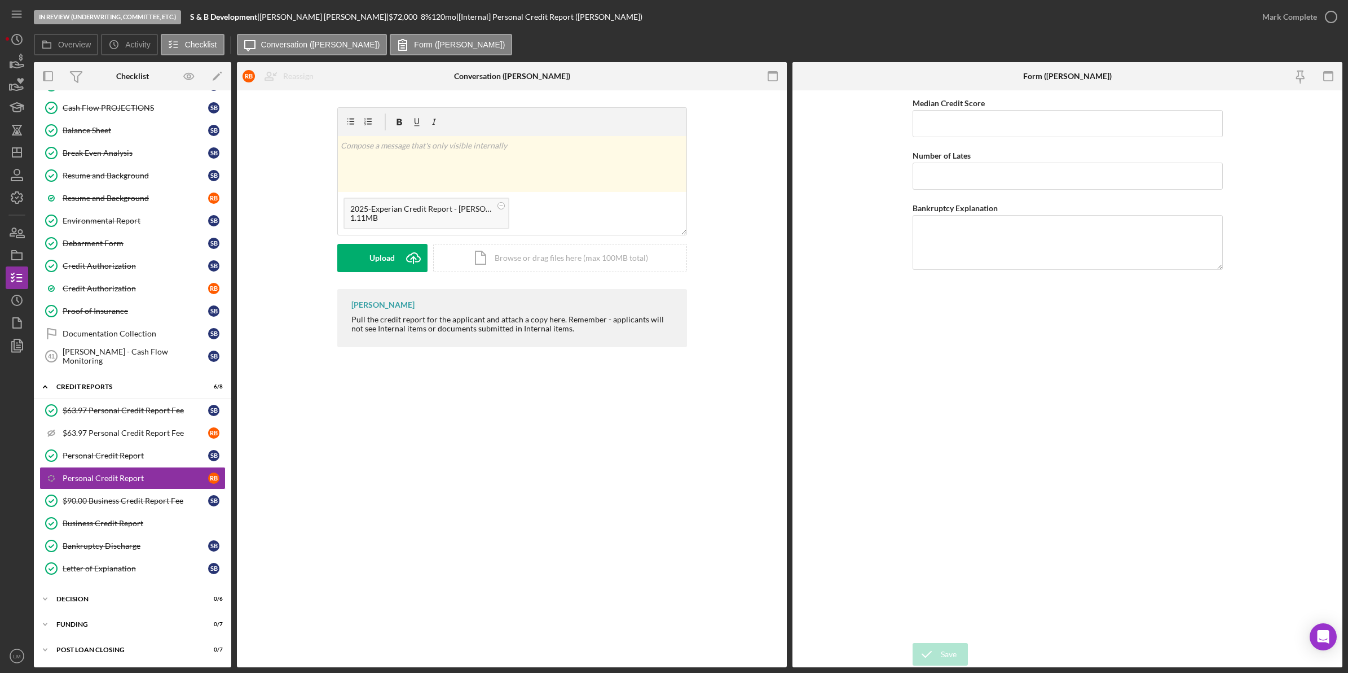
click at [367, 286] on div "v Color teal Color pink Remove color Add row above Add row below Add column bef…" at bounding box center [512, 198] width 350 height 182
click at [386, 261] on div "Upload" at bounding box center [382, 258] width 25 height 28
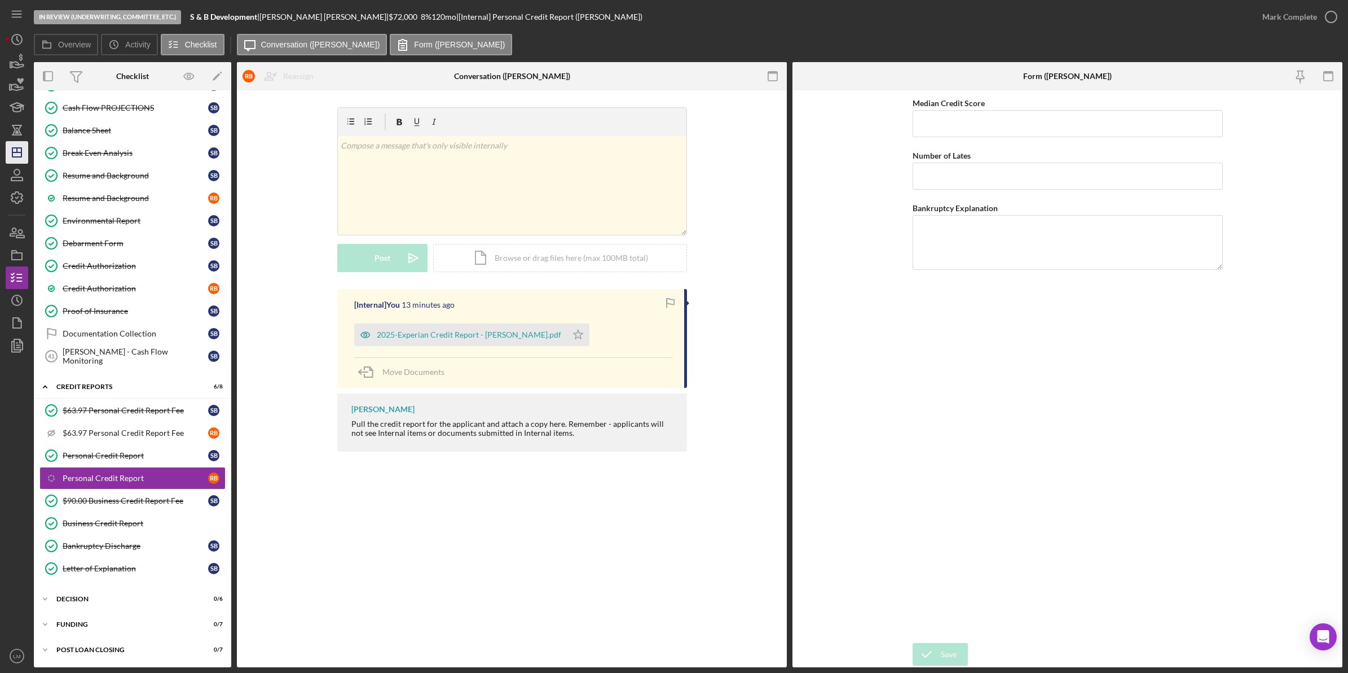
click at [24, 158] on icon "Icon/Dashboard" at bounding box center [17, 152] width 28 height 28
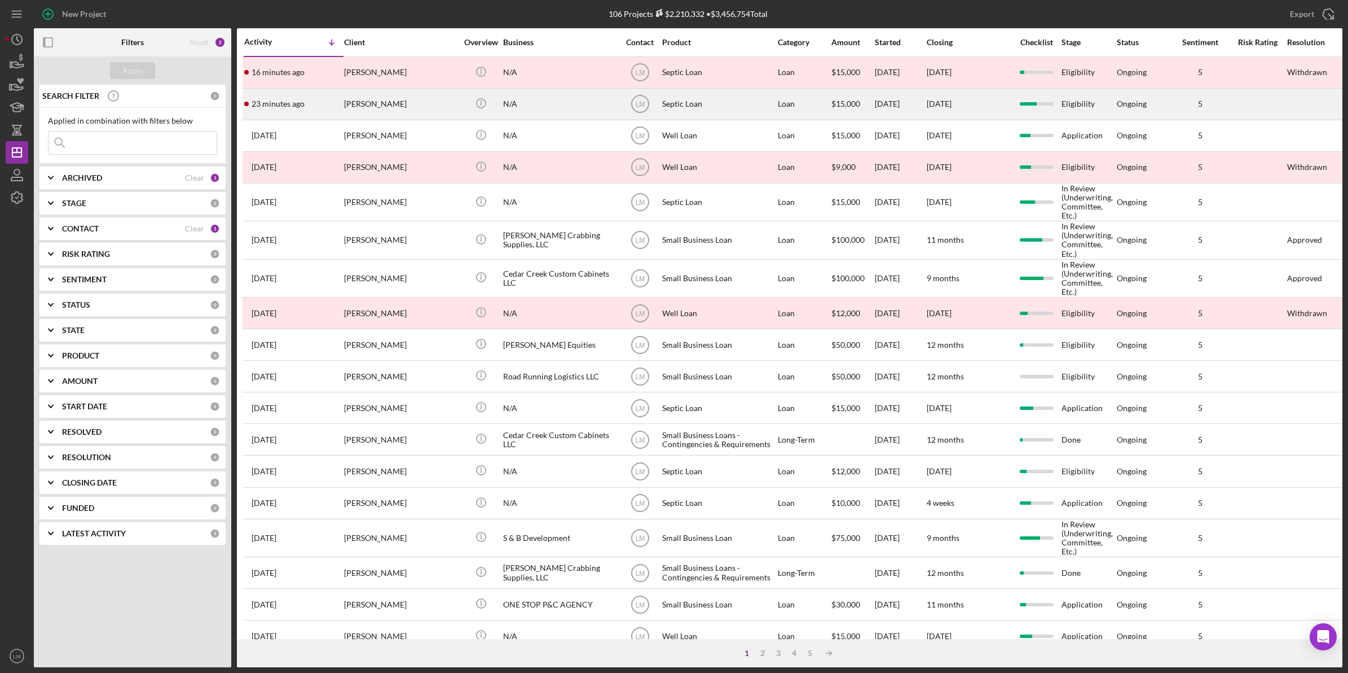
click at [402, 115] on div "[PERSON_NAME]" at bounding box center [400, 104] width 113 height 30
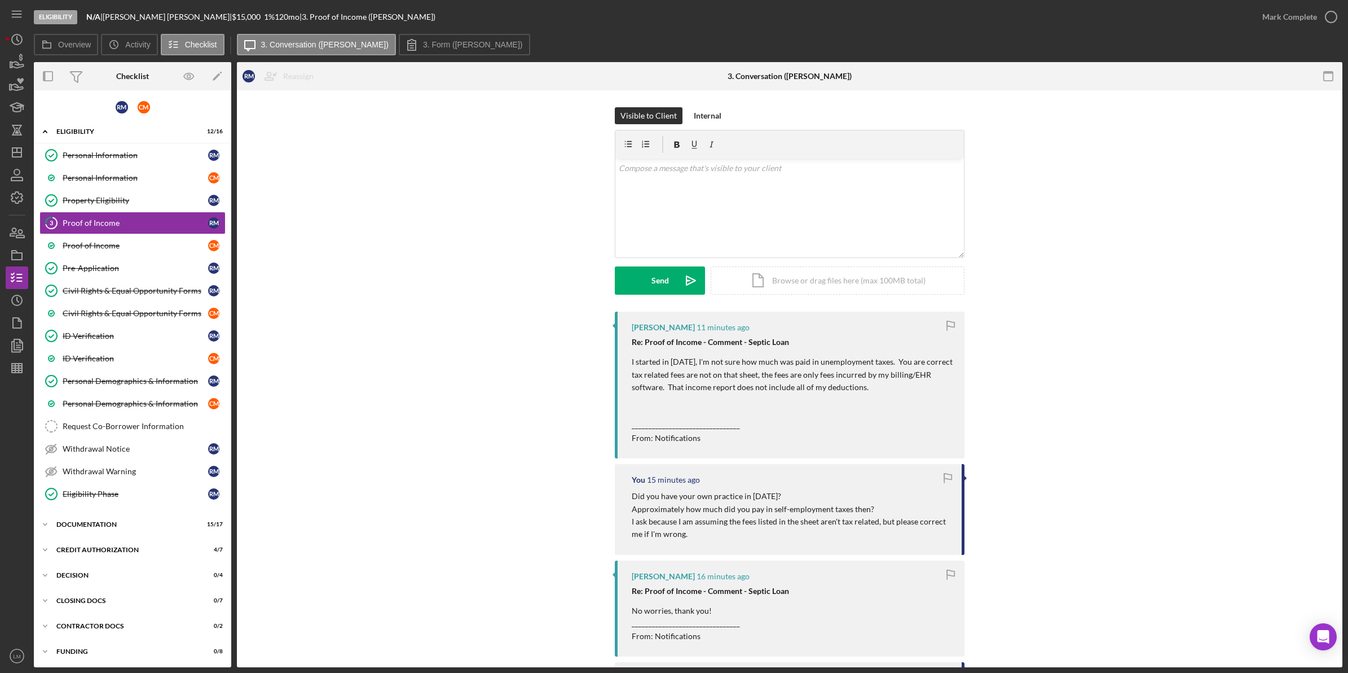
click at [850, 384] on p "I started in [DATE], I'm not sure how much was paid in unemployment taxes. You …" at bounding box center [793, 399] width 322 height 89
click at [824, 214] on div "v Color teal Color pink Remove color Add row above Add row below Add column bef…" at bounding box center [790, 208] width 349 height 99
click at [657, 276] on div "Send" at bounding box center [660, 280] width 17 height 28
click at [1245, 235] on div "Visible to Client Internal v Color teal Color pink Remove color Add row above A…" at bounding box center [790, 209] width 1072 height 204
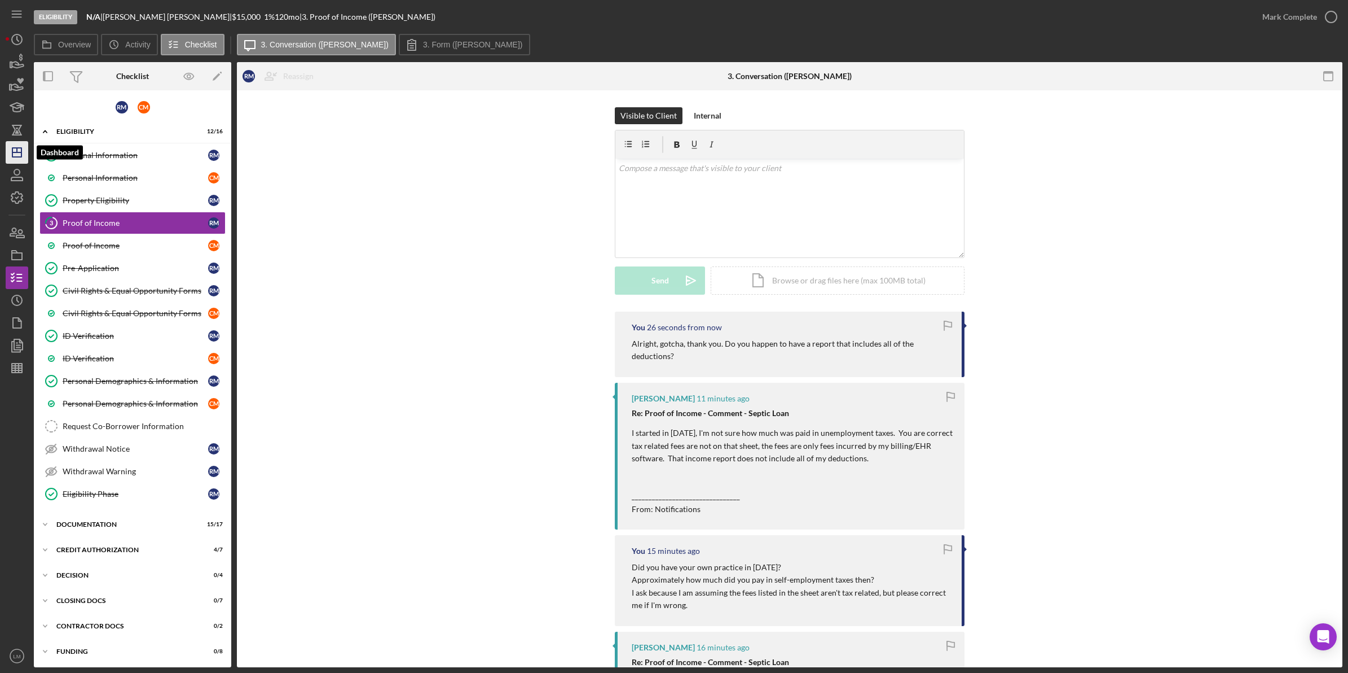
click at [20, 148] on icon "Icon/Dashboard" at bounding box center [17, 152] width 28 height 28
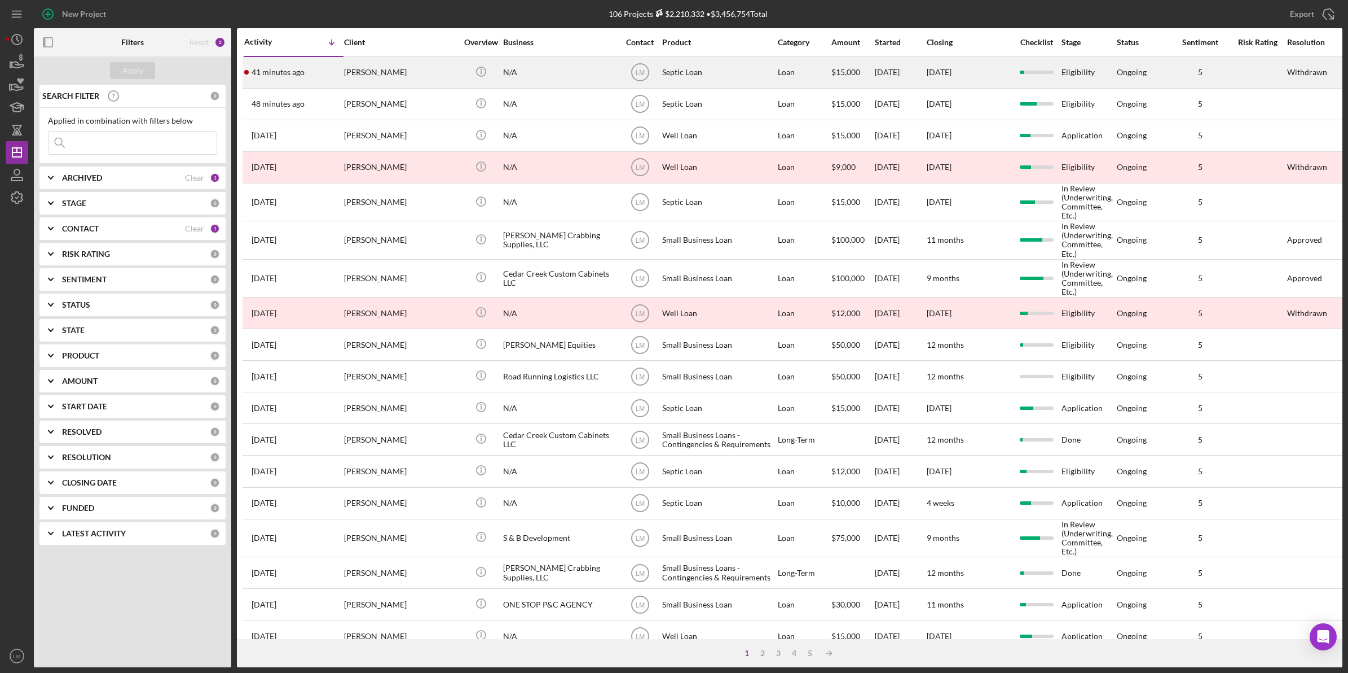
click at [382, 74] on div "Julie Lucas" at bounding box center [400, 73] width 113 height 30
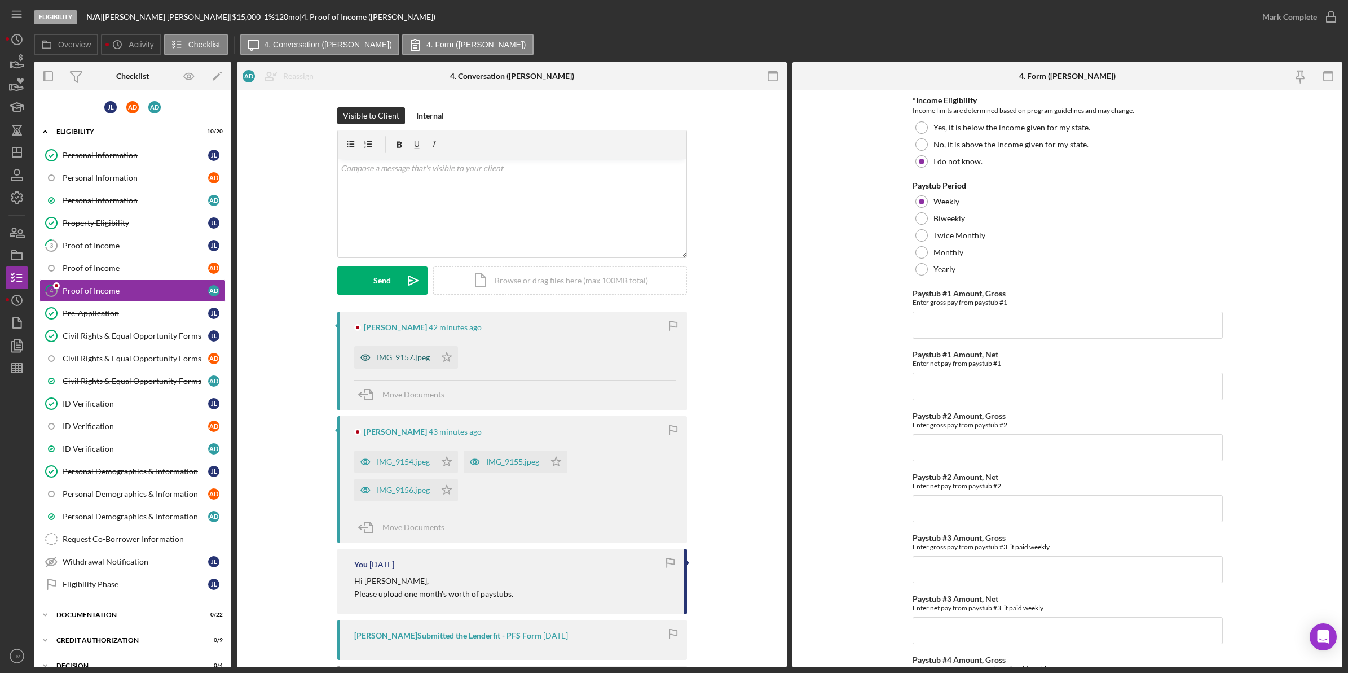
click at [406, 357] on div "IMG_9157.jpeg" at bounding box center [403, 357] width 53 height 9
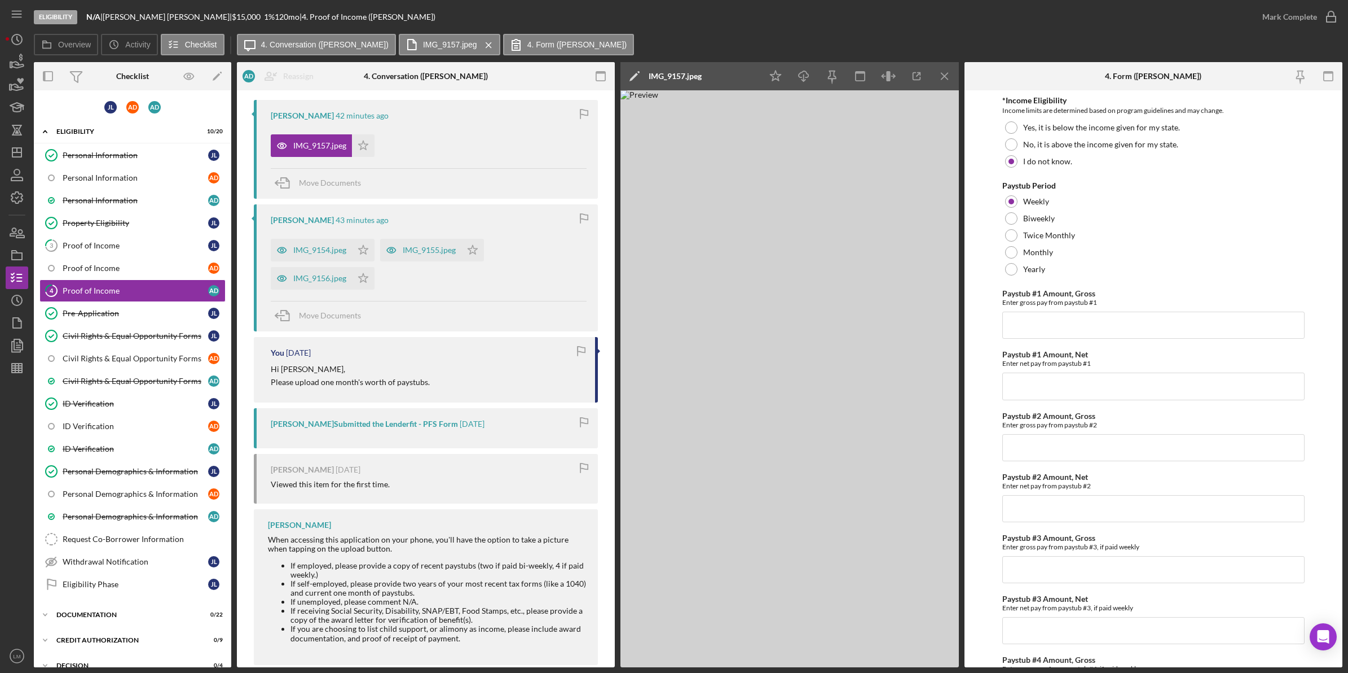
scroll to position [71, 0]
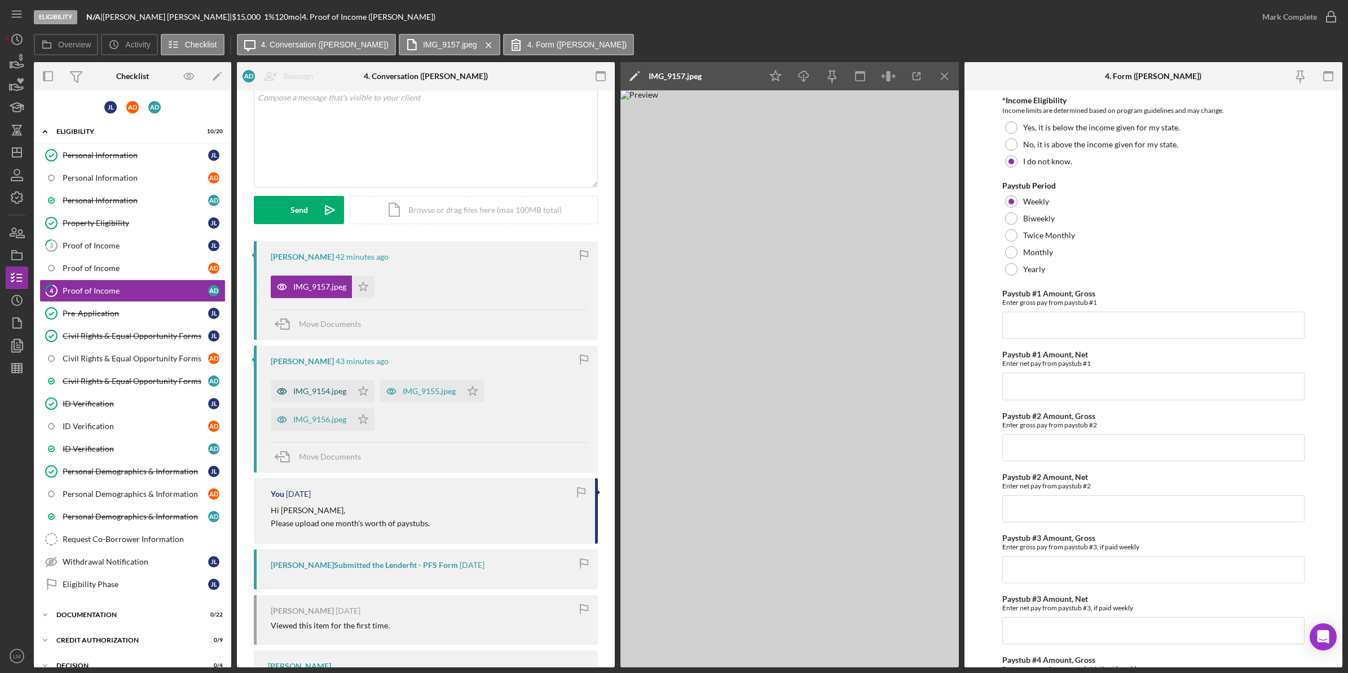
click at [325, 388] on div "IMG_9154.jpeg" at bounding box center [319, 390] width 53 height 9
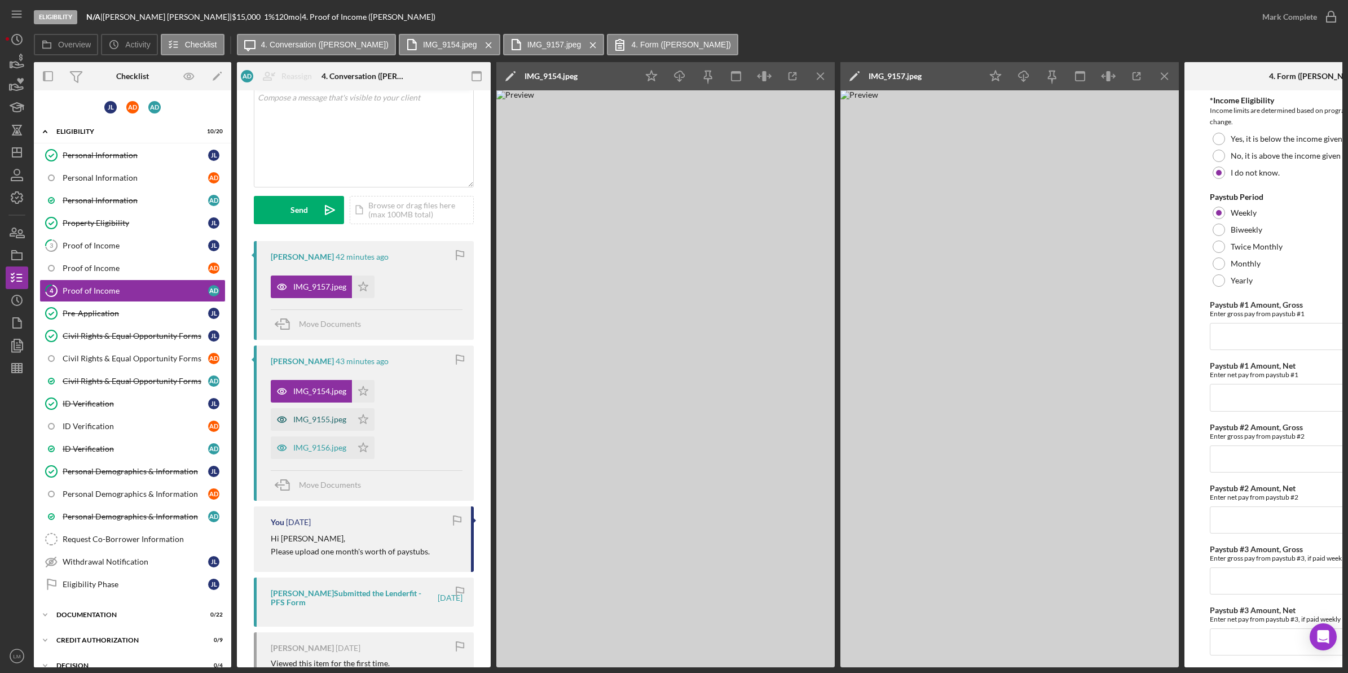
click at [300, 415] on div "IMG_9155.jpeg" at bounding box center [319, 419] width 53 height 9
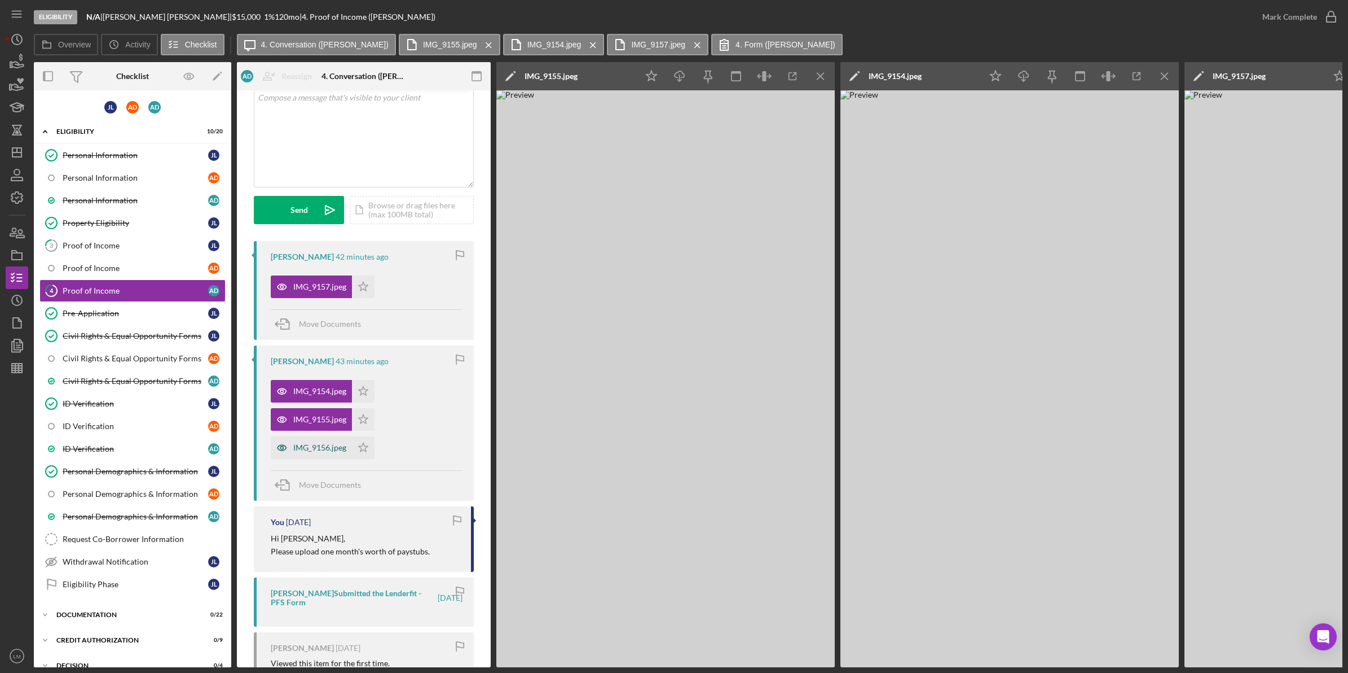
click at [309, 447] on div "IMG_9156.jpeg" at bounding box center [319, 447] width 53 height 9
click at [354, 134] on div "v Color teal Color pink Remove color Add row above Add row below Add column bef…" at bounding box center [363, 137] width 219 height 99
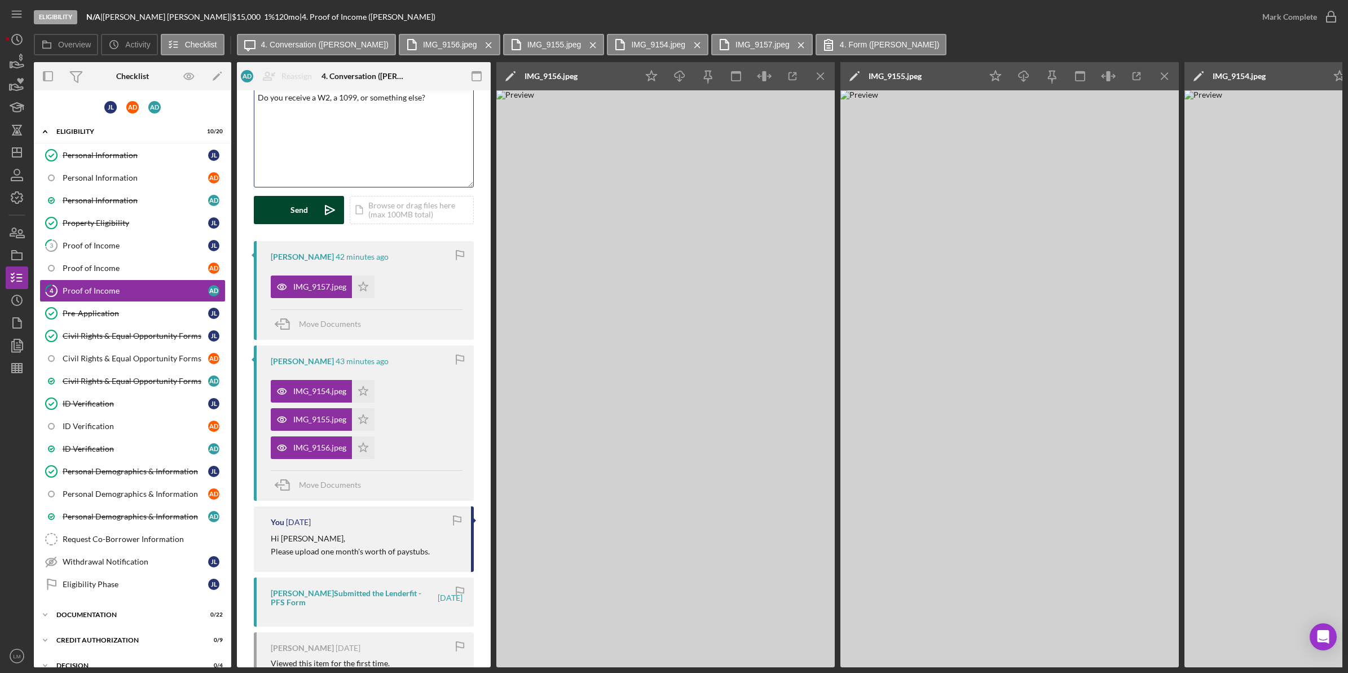
click at [323, 218] on icon "Icon/icon-invite-send" at bounding box center [330, 210] width 28 height 28
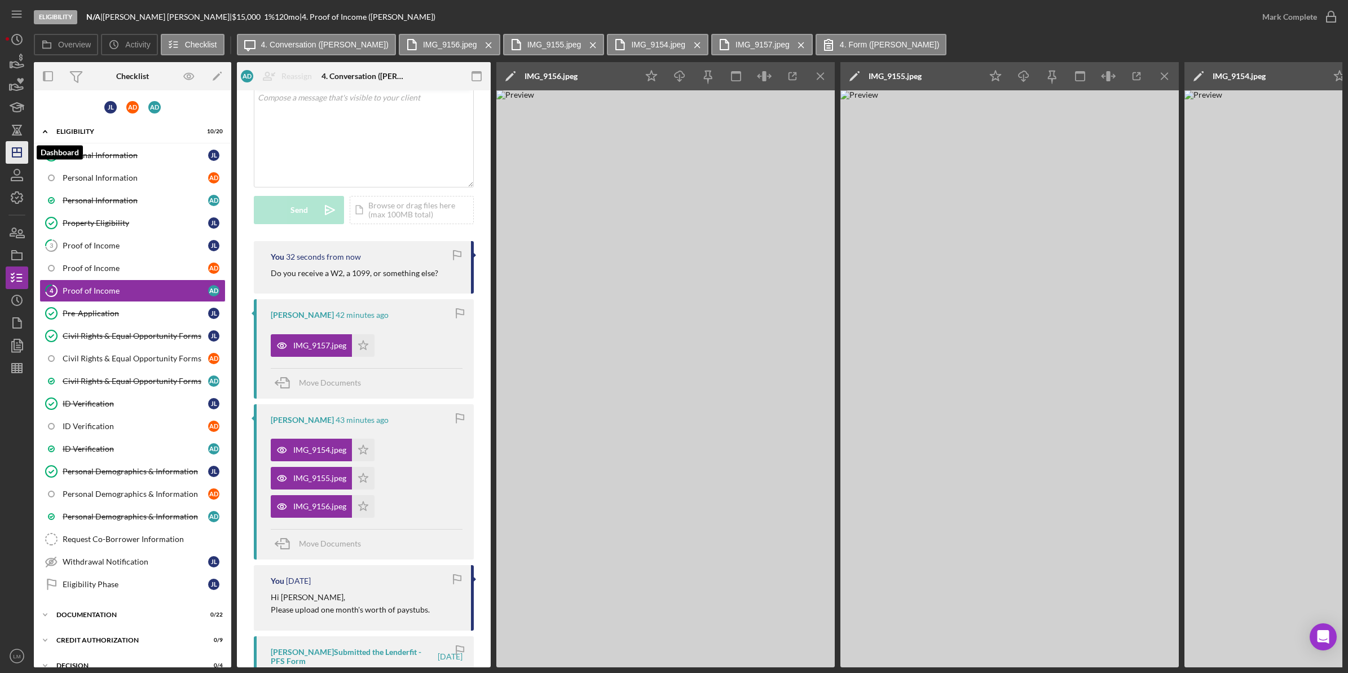
click at [12, 150] on polygon "button" at bounding box center [16, 152] width 9 height 9
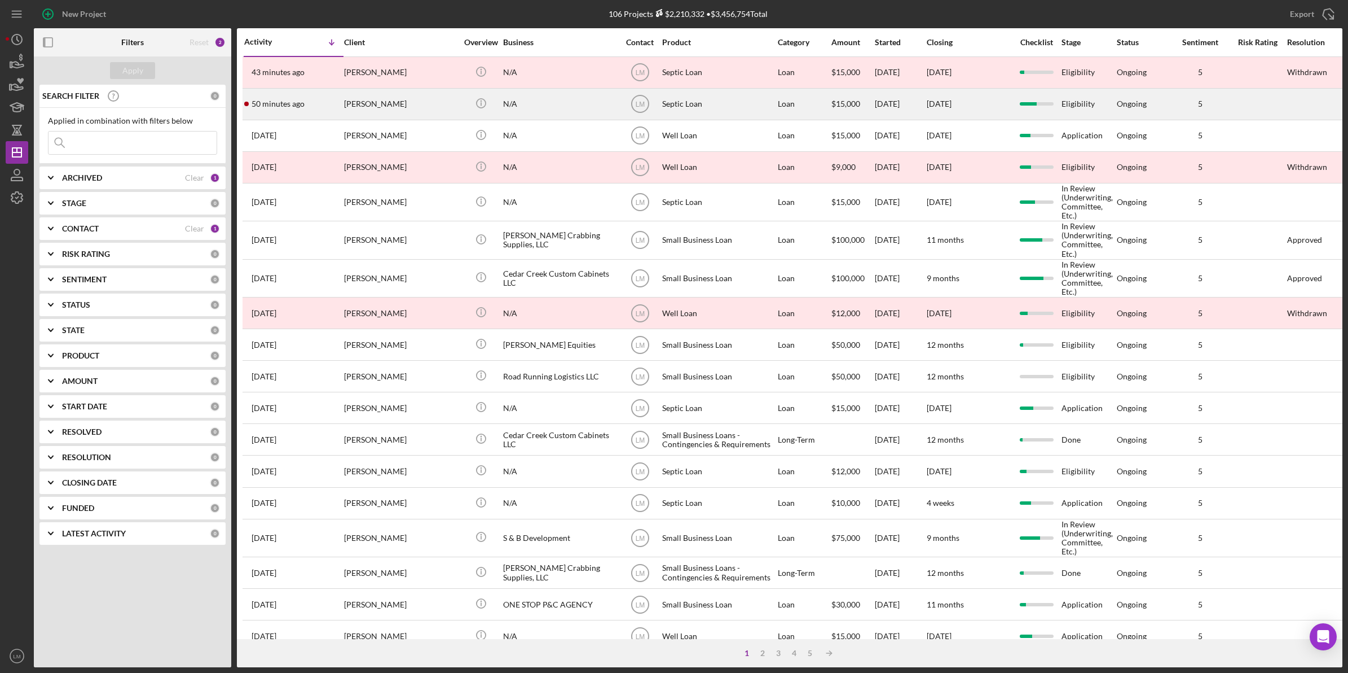
click at [394, 103] on div "Rebecca Maguire" at bounding box center [400, 104] width 113 height 30
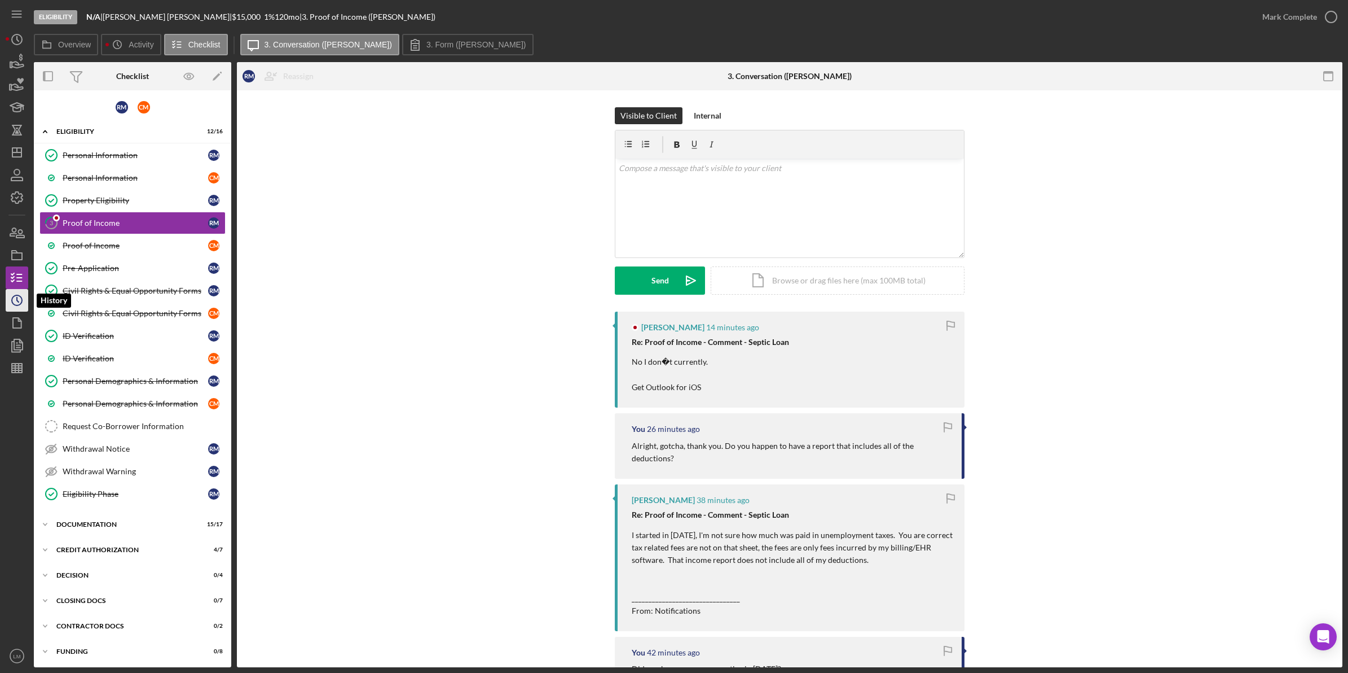
click at [13, 299] on icon "Icon/History" at bounding box center [17, 300] width 28 height 28
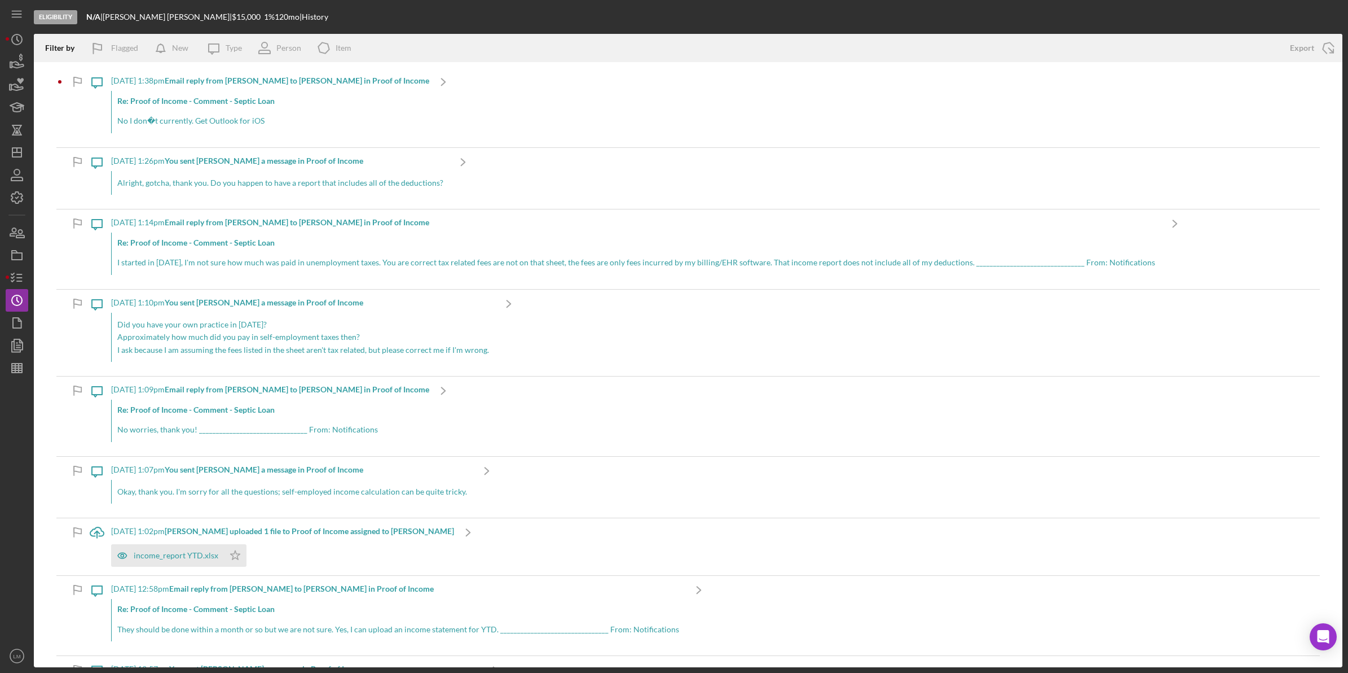
click at [284, 117] on p "No I don�t currently. Get Outlook for iOS" at bounding box center [270, 121] width 306 height 12
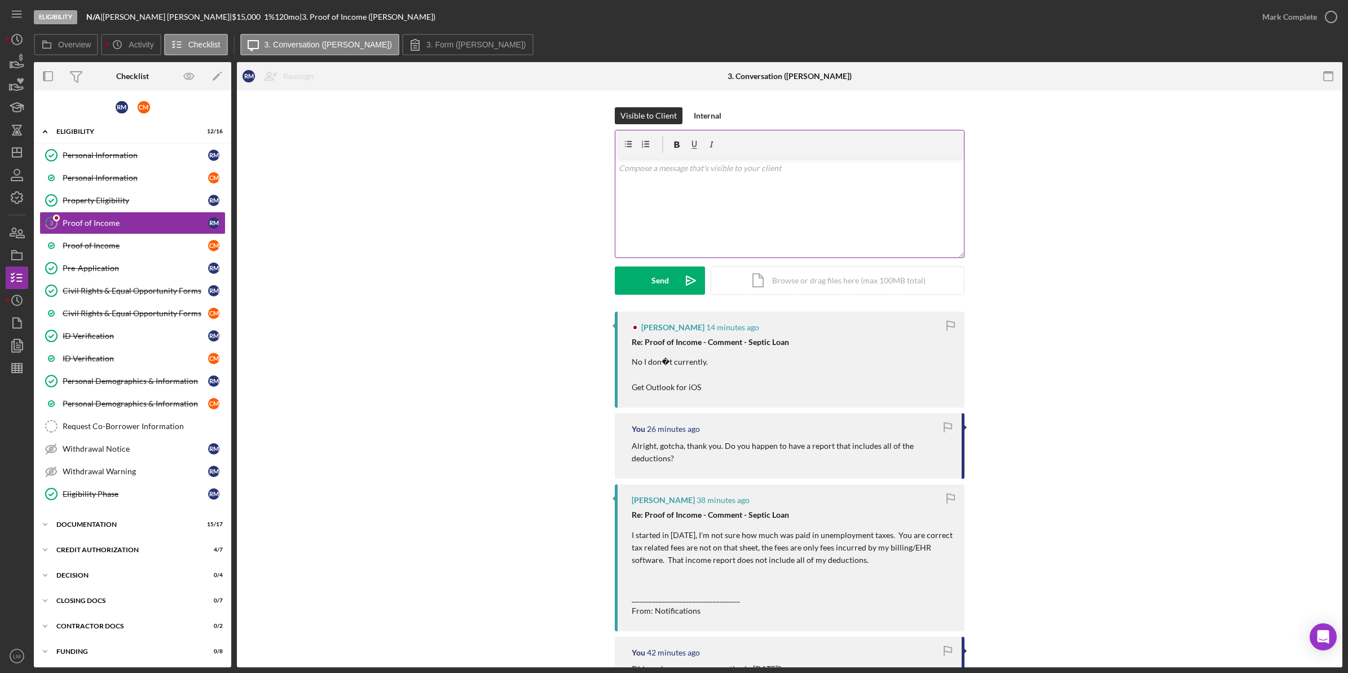
click at [815, 209] on div "v Color teal Color pink Remove color Add row above Add row below Add column bef…" at bounding box center [790, 208] width 349 height 99
click at [681, 275] on icon "Icon/icon-invite-send" at bounding box center [691, 280] width 28 height 28
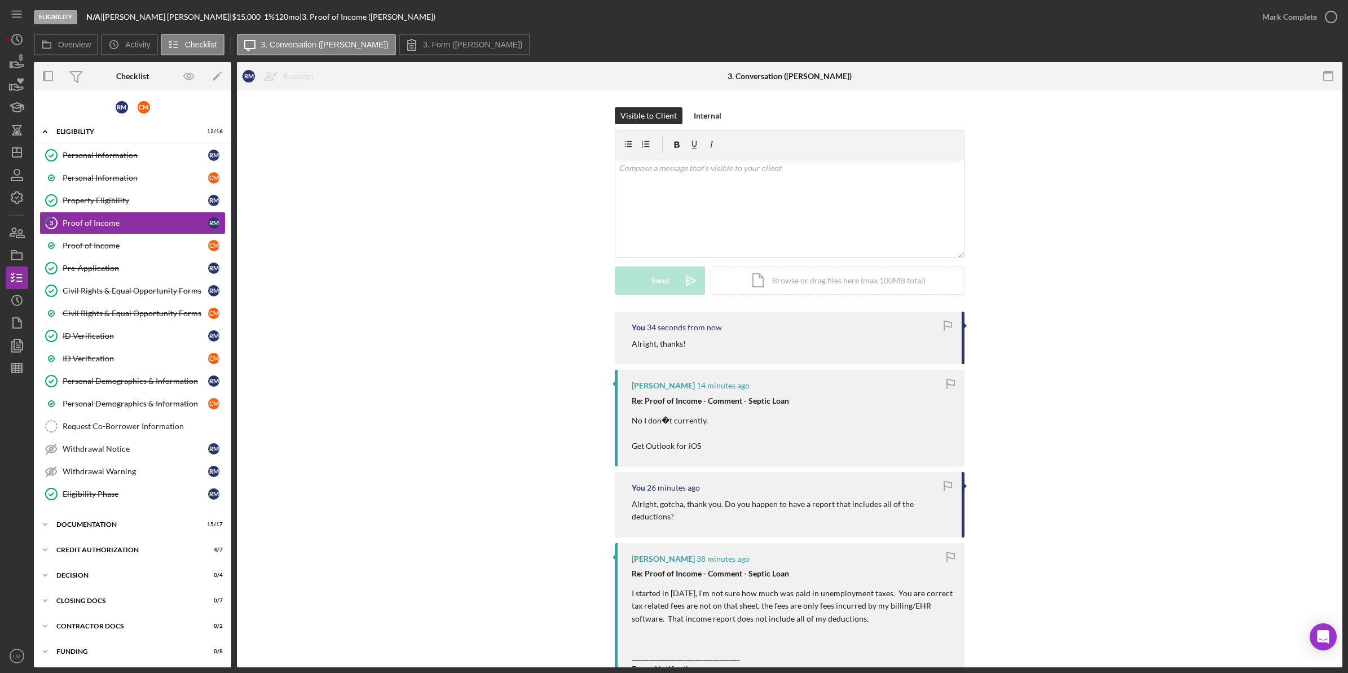
click at [544, 285] on div "Visible to Client Internal v Color teal Color pink Remove color Add row above A…" at bounding box center [790, 209] width 1072 height 204
click at [137, 532] on div "Icon/Expander Documentation 15 / 17" at bounding box center [132, 524] width 197 height 23
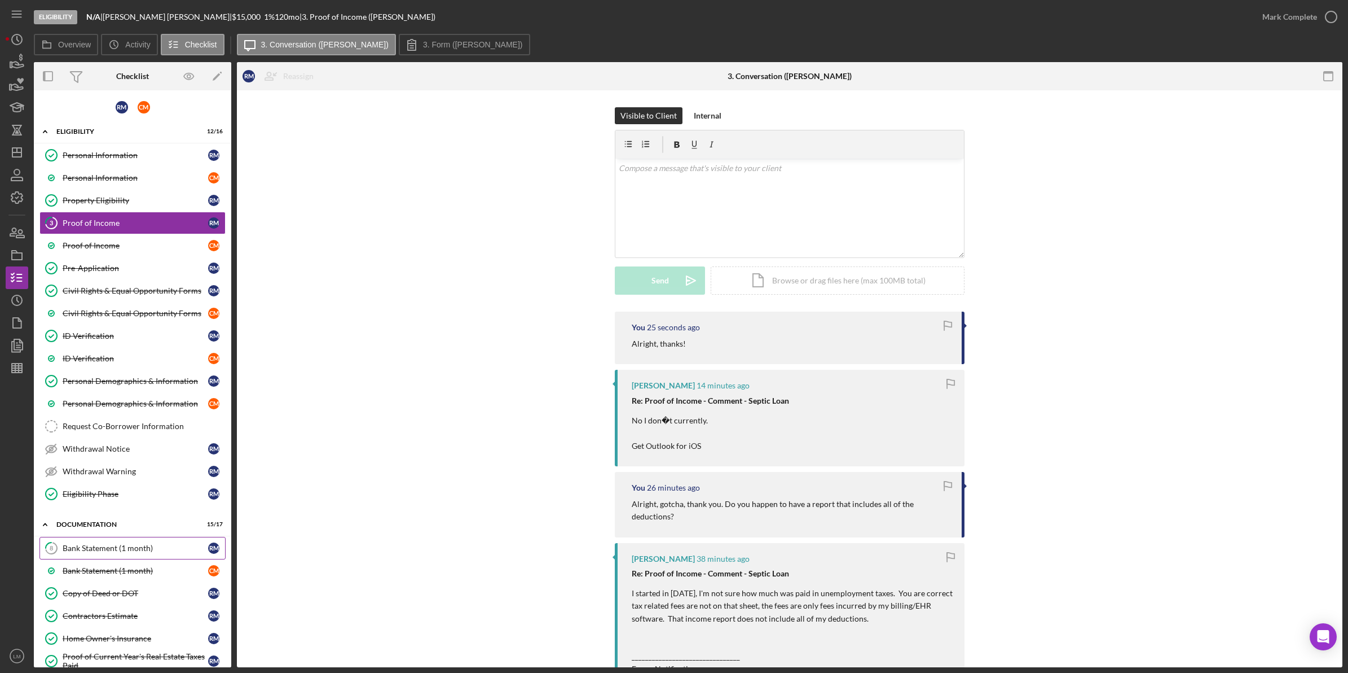
click at [130, 557] on link "8 Bank Statement (1 month) R M" at bounding box center [132, 548] width 186 height 23
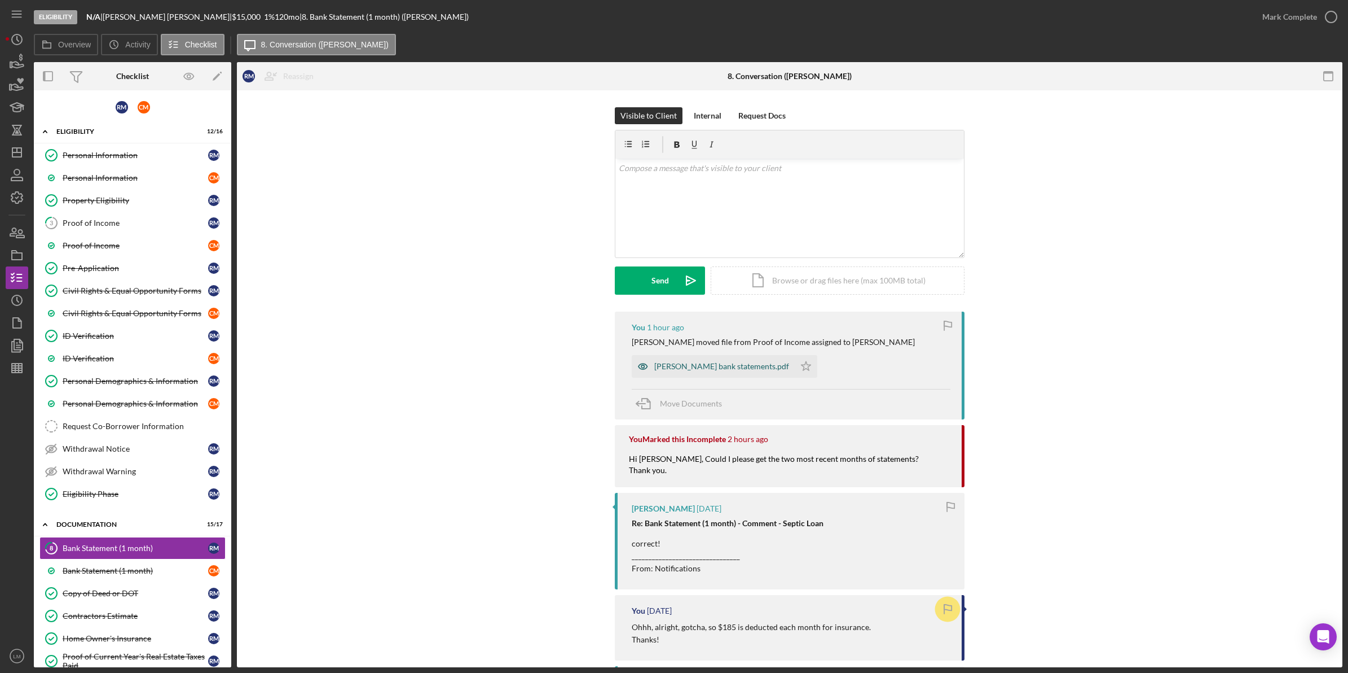
click at [713, 362] on div "maguire bank statements.pdf" at bounding box center [713, 366] width 163 height 23
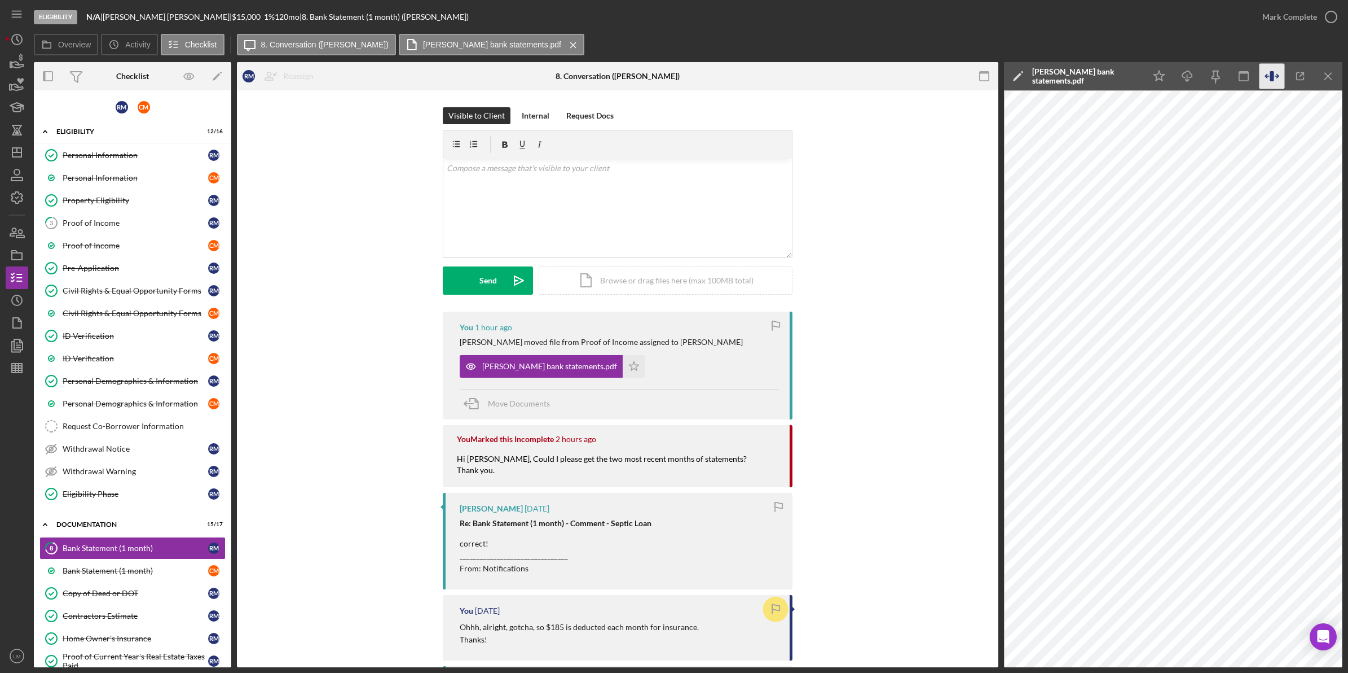
click at [1266, 72] on icon "button" at bounding box center [1272, 76] width 25 height 25
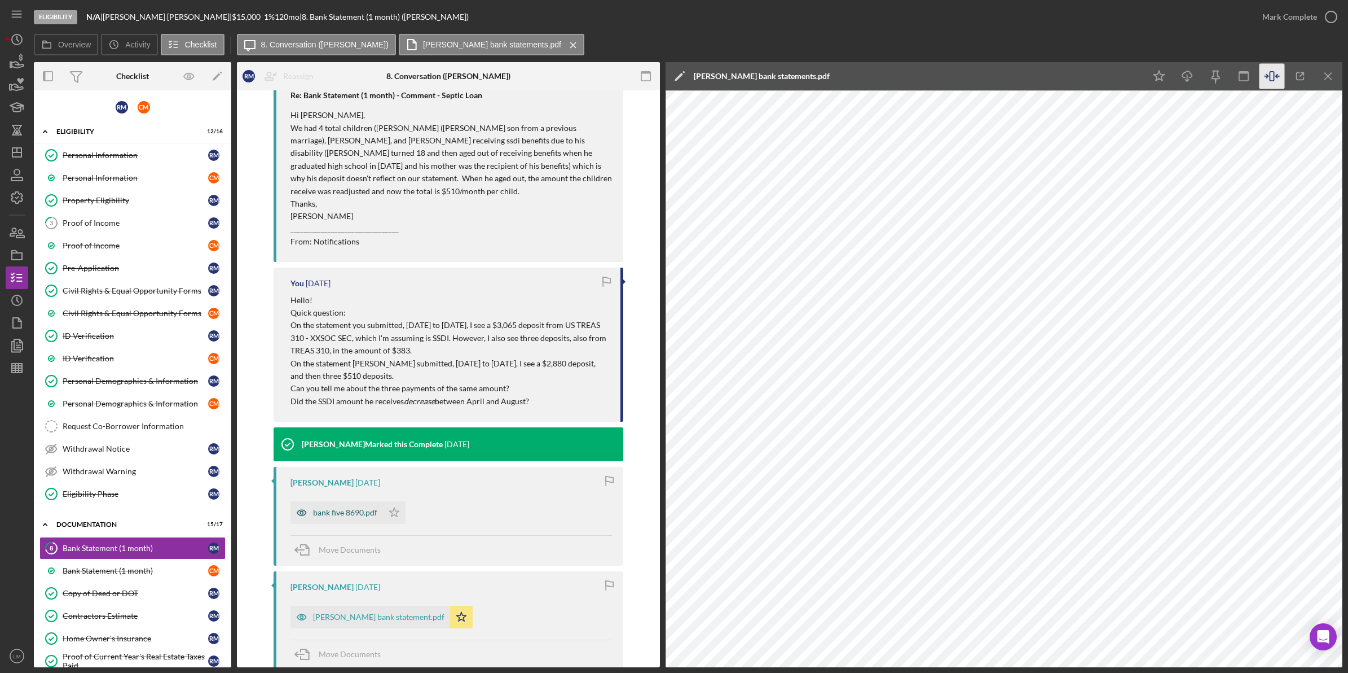
scroll to position [987, 0]
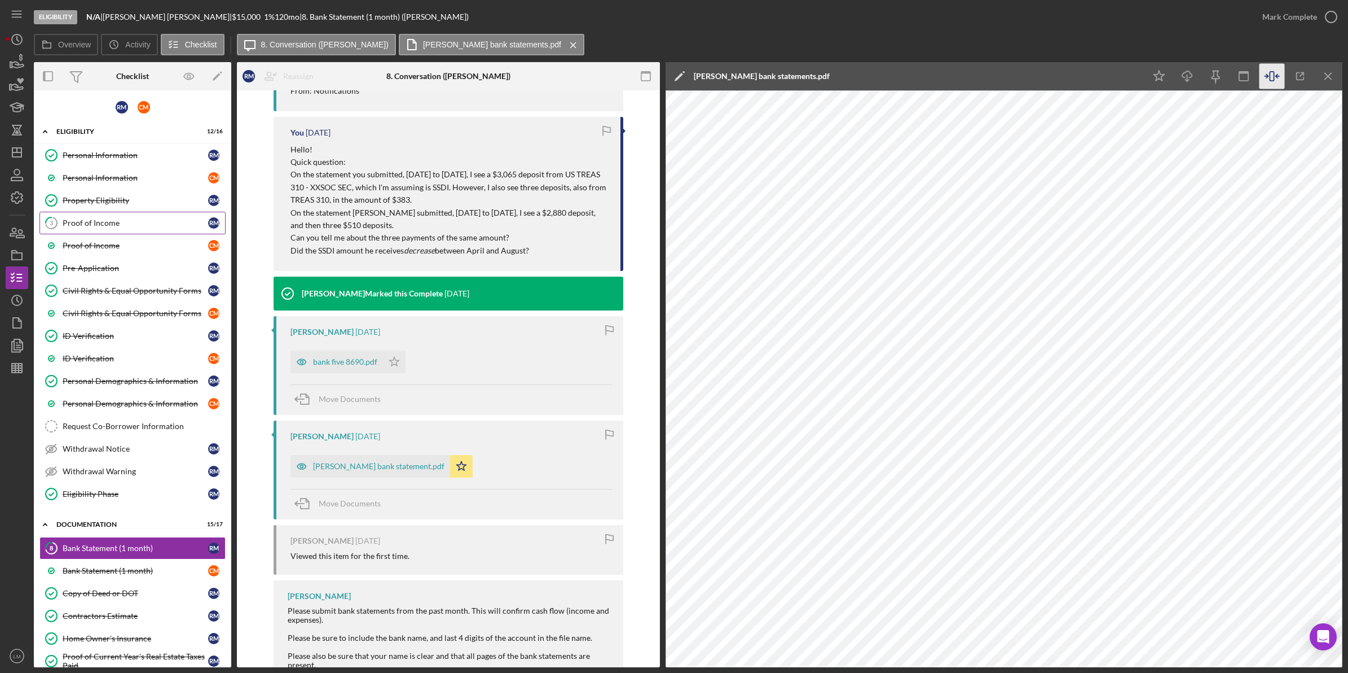
click at [98, 219] on div "Proof of Income" at bounding box center [136, 222] width 146 height 9
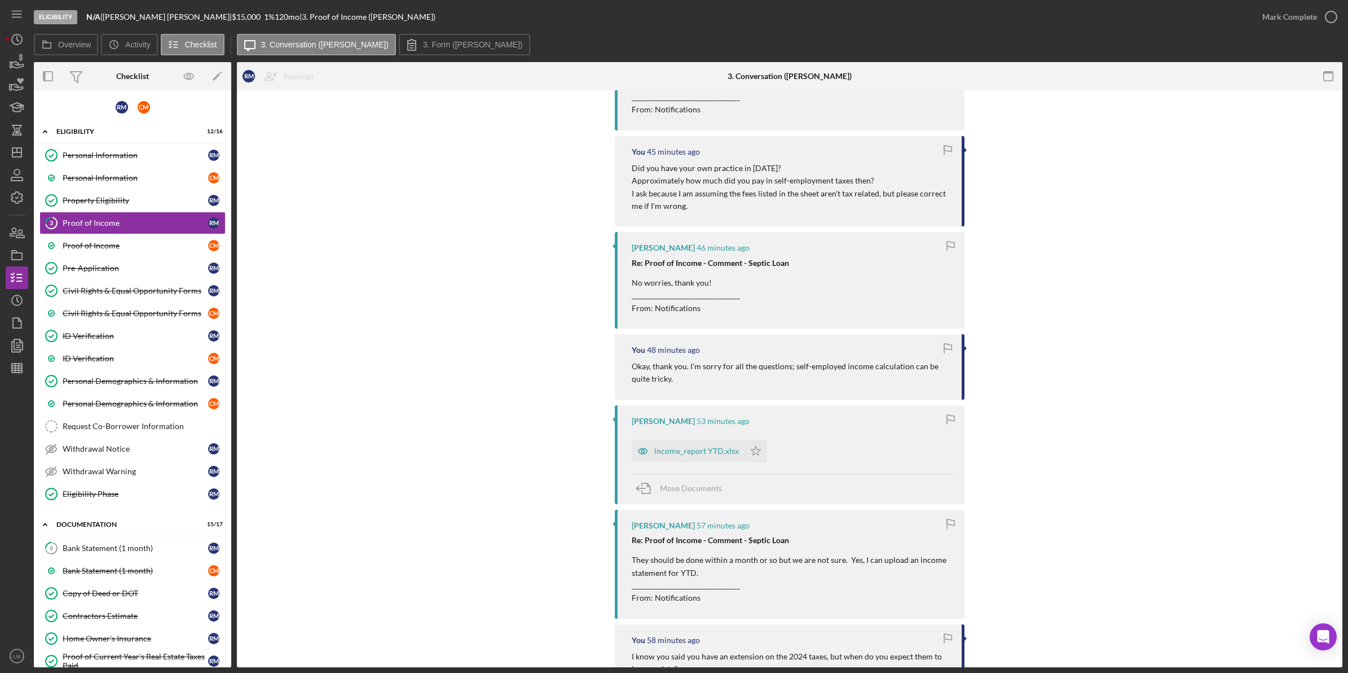
scroll to position [564, 0]
click at [705, 446] on div "income_report YTD.xlsx" at bounding box center [696, 445] width 85 height 9
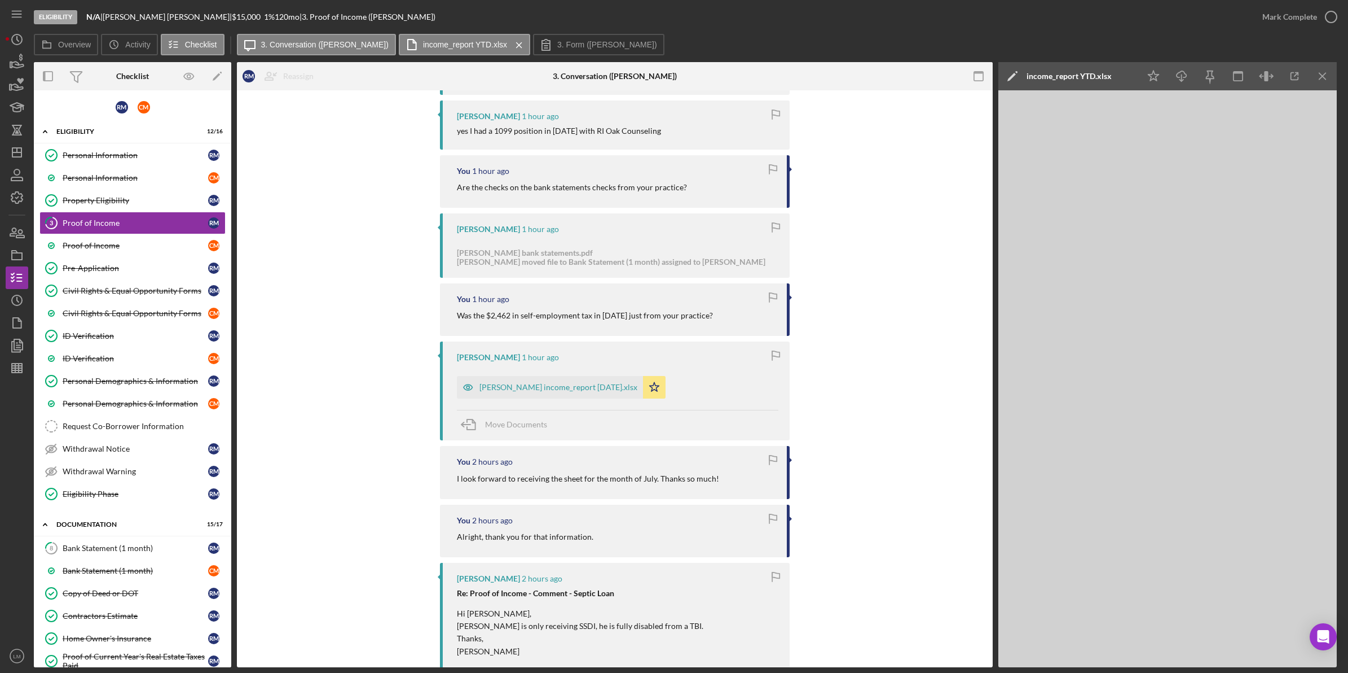
scroll to position [1340, 0]
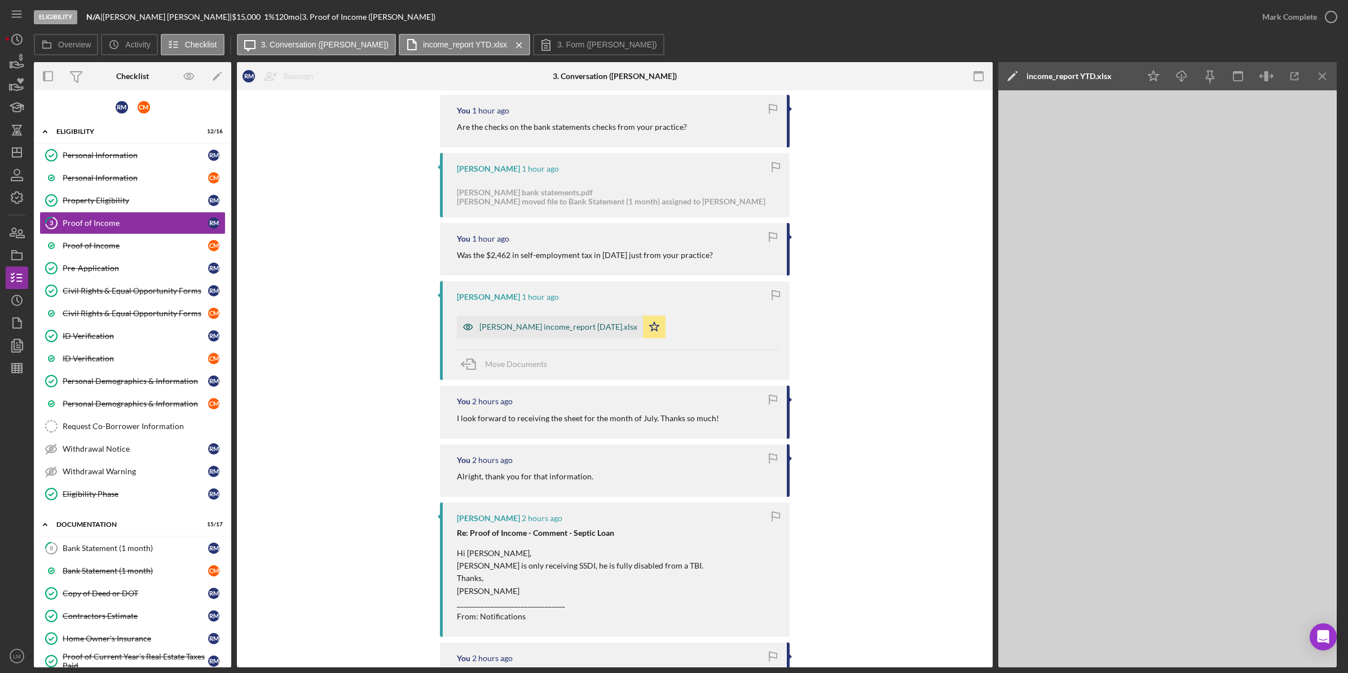
click at [607, 322] on div "rebecca maguire income_report july 2025.xlsx" at bounding box center [550, 326] width 186 height 23
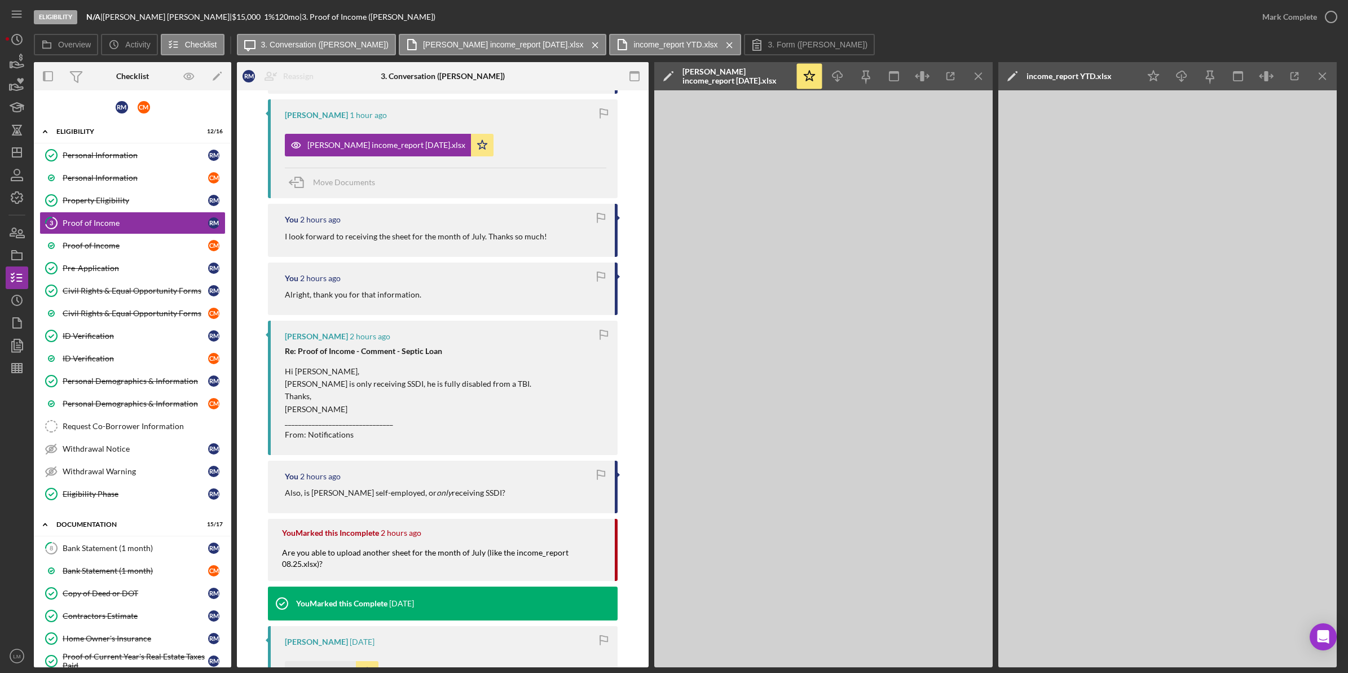
scroll to position [1622, 0]
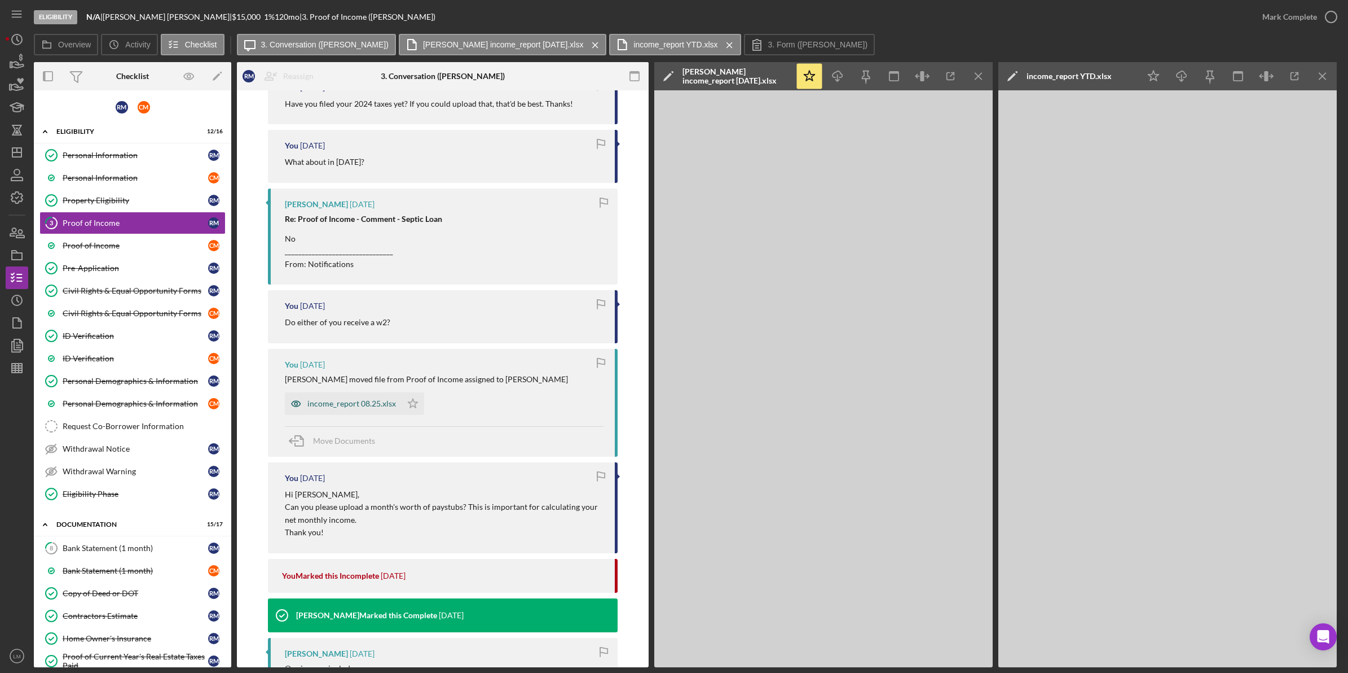
click at [357, 405] on div "income_report 08.25.xlsx" at bounding box center [351, 403] width 89 height 9
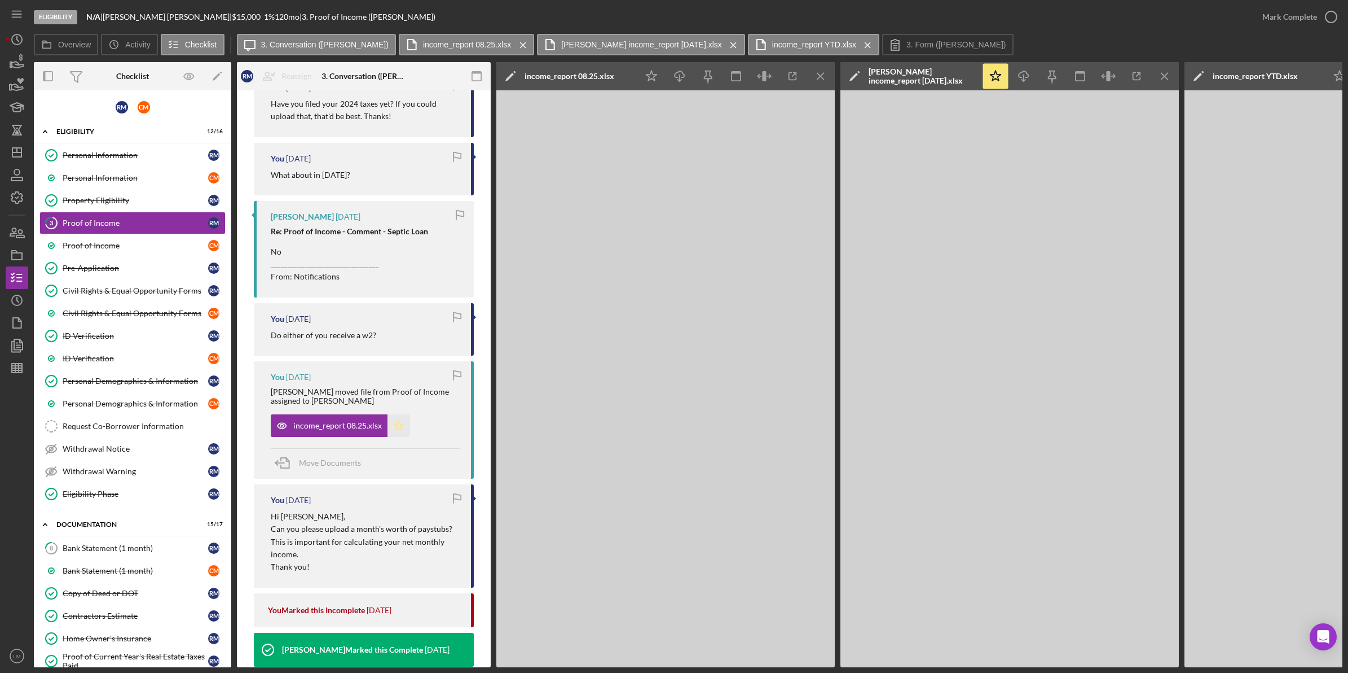
click at [395, 427] on polygon "button" at bounding box center [399, 424] width 10 height 9
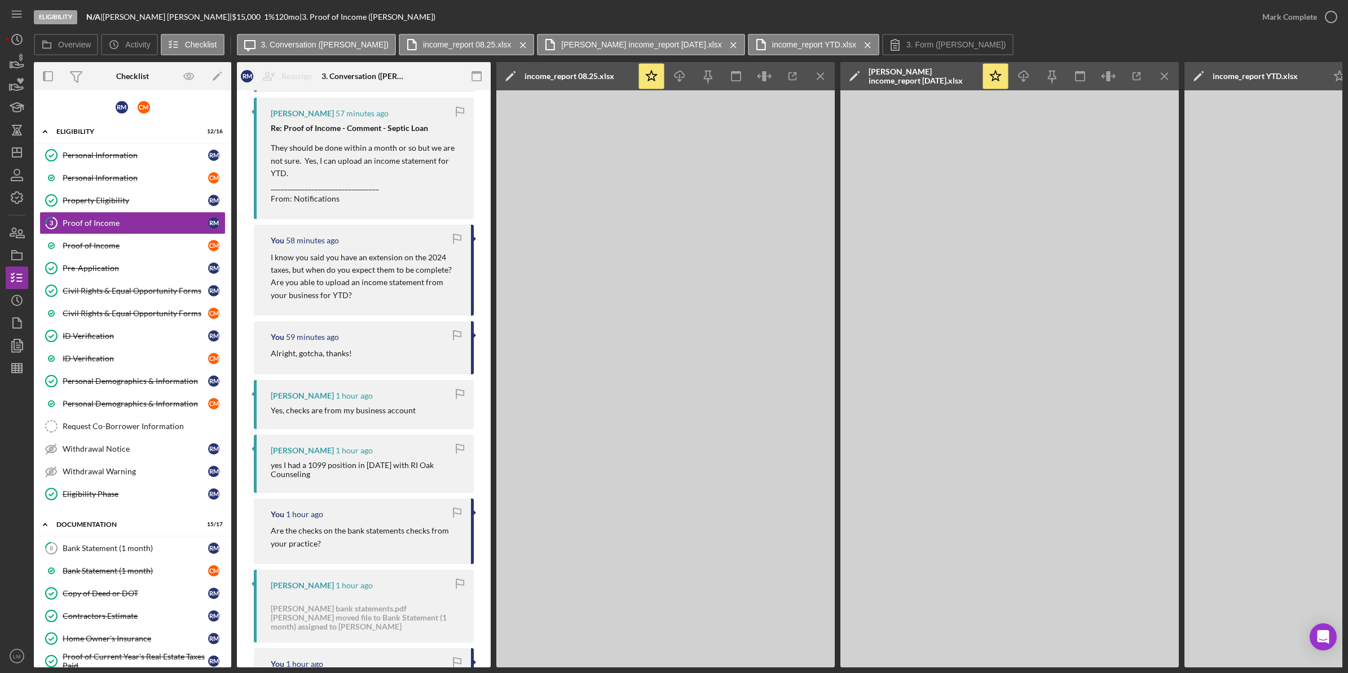
scroll to position [817, 0]
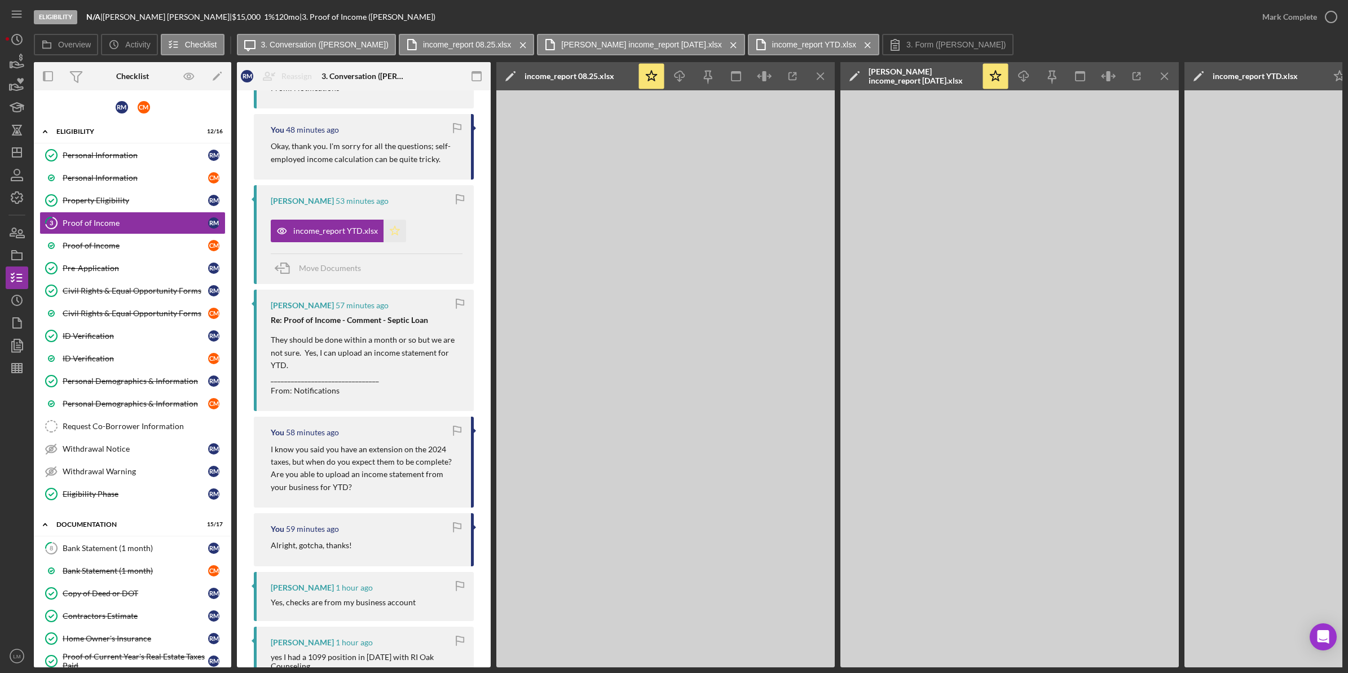
click at [390, 235] on icon "Icon/Star" at bounding box center [395, 230] width 23 height 23
click at [111, 548] on div "Bank Statement (1 month)" at bounding box center [136, 547] width 146 height 9
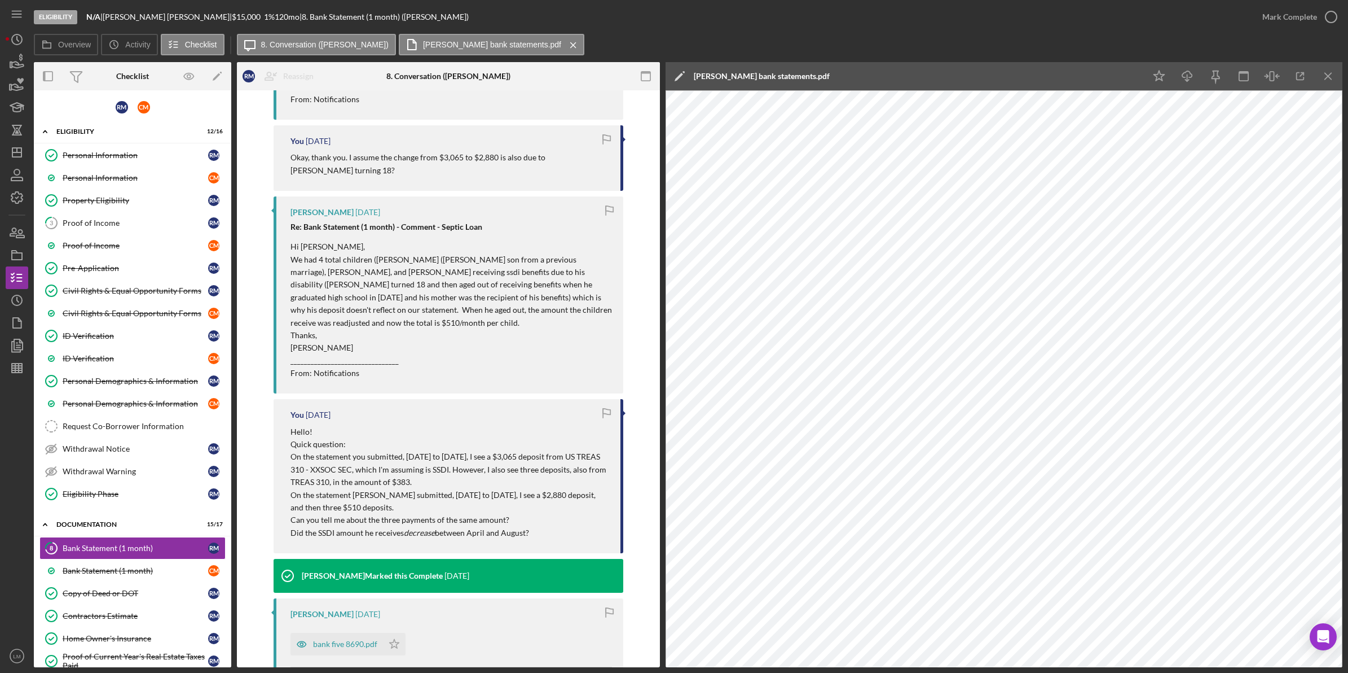
scroll to position [987, 0]
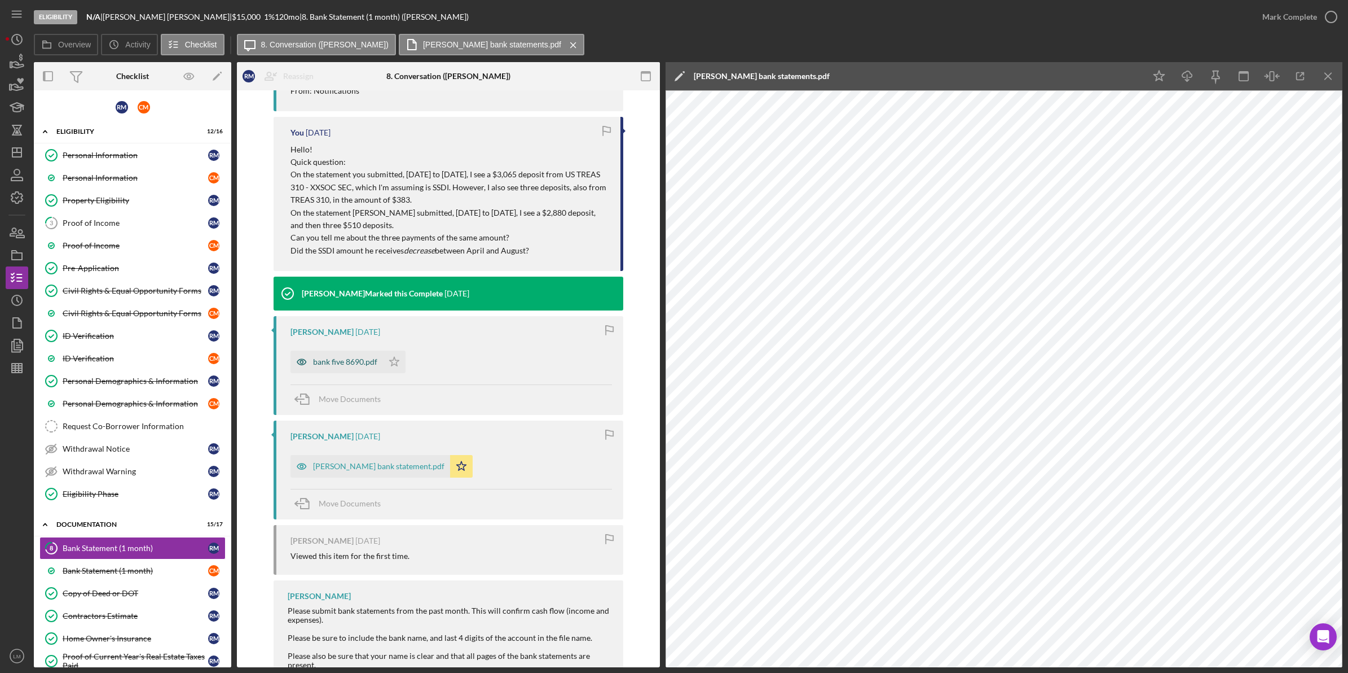
click at [343, 357] on div "bank five 8690.pdf" at bounding box center [345, 361] width 64 height 9
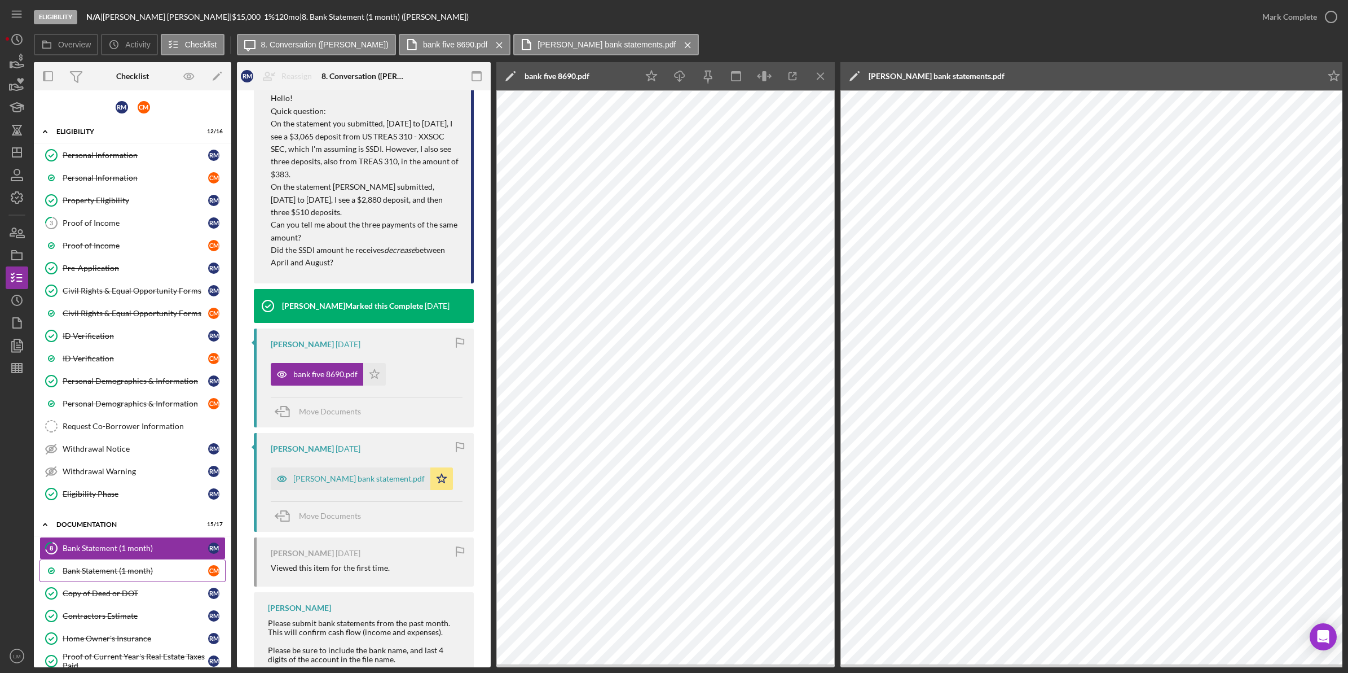
click at [165, 570] on div "Bank Statement (1 month)" at bounding box center [136, 570] width 146 height 9
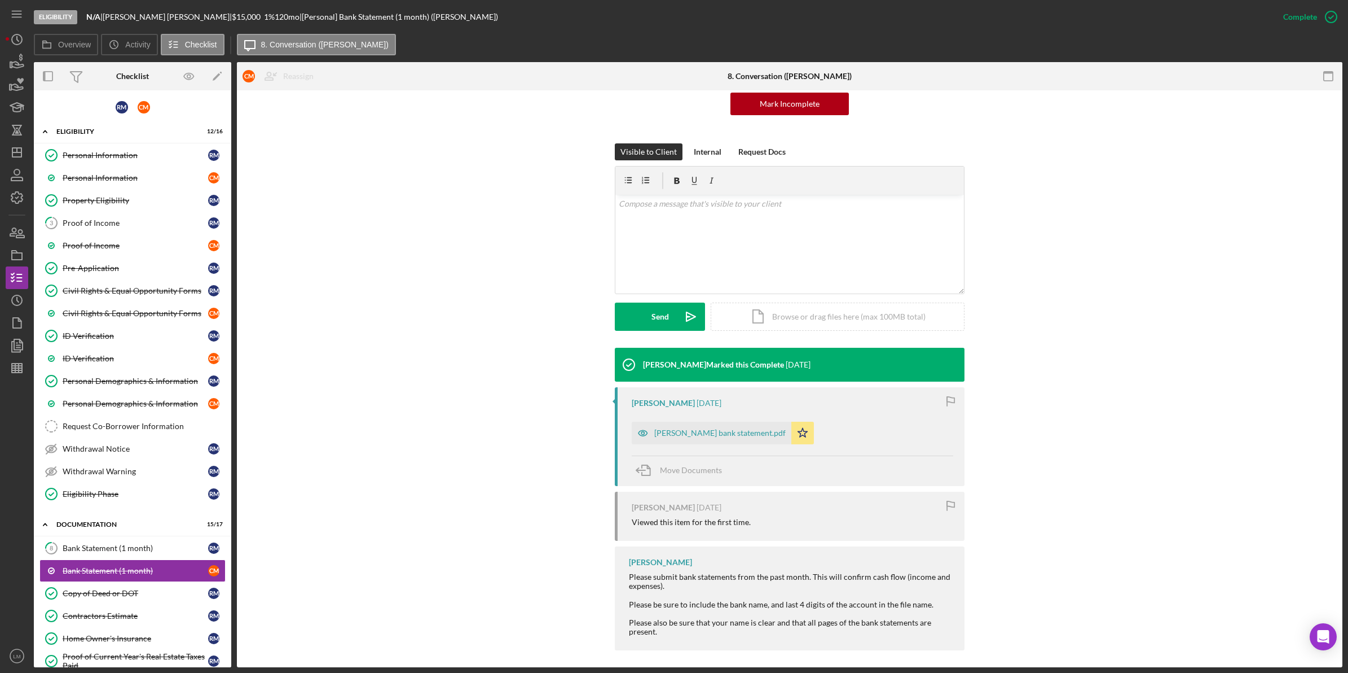
scroll to position [125, 0]
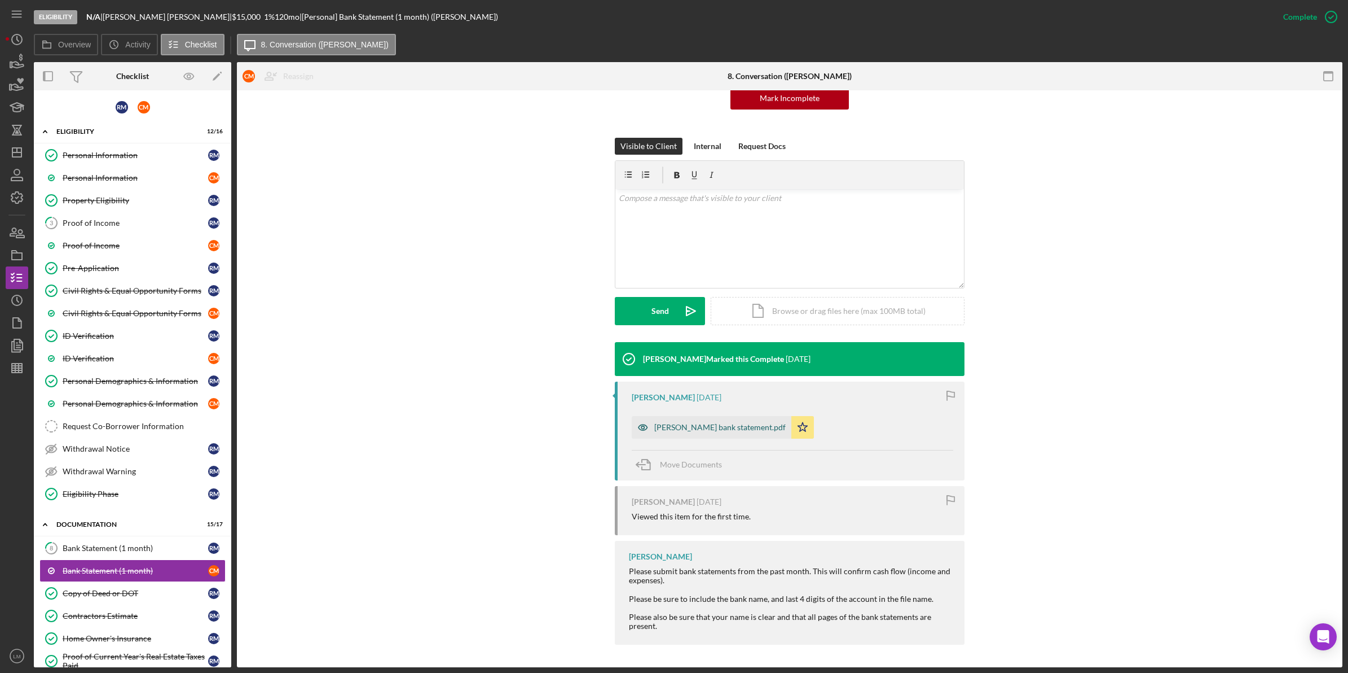
click at [715, 436] on div "charles maguire bank statement.pdf" at bounding box center [712, 427] width 160 height 23
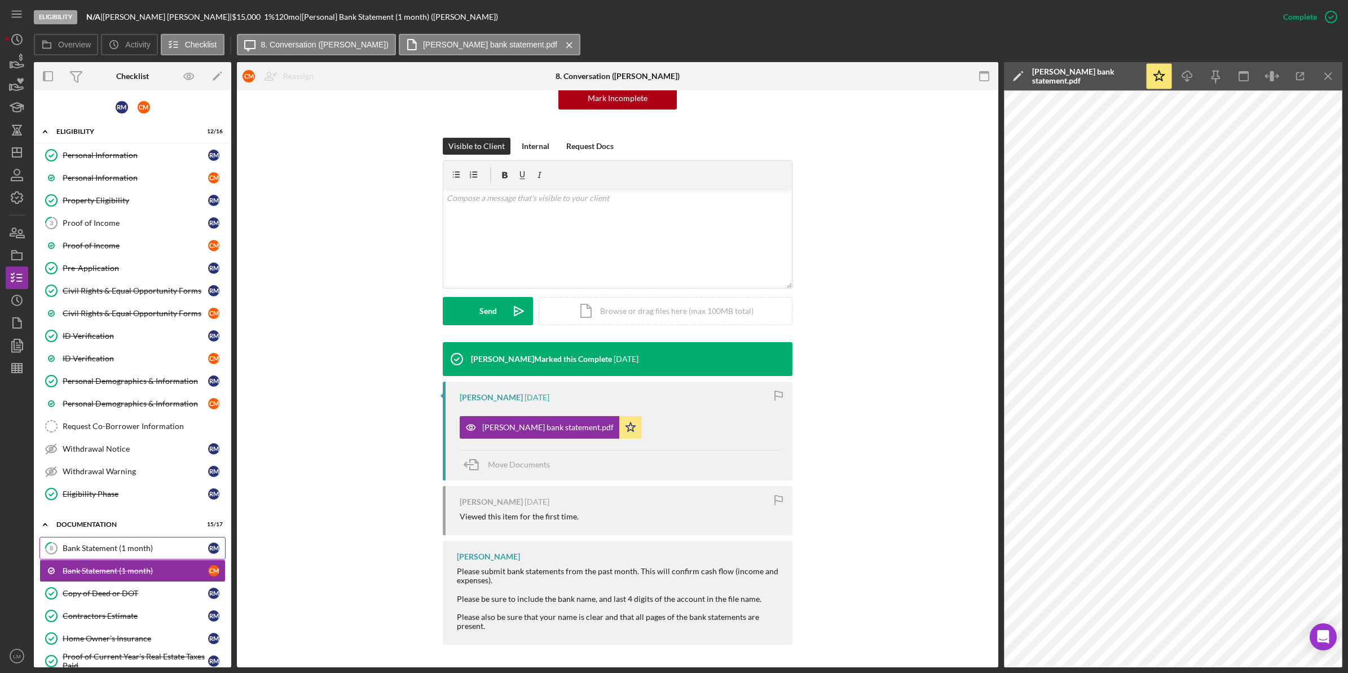
click at [130, 547] on div "Bank Statement (1 month)" at bounding box center [136, 547] width 146 height 9
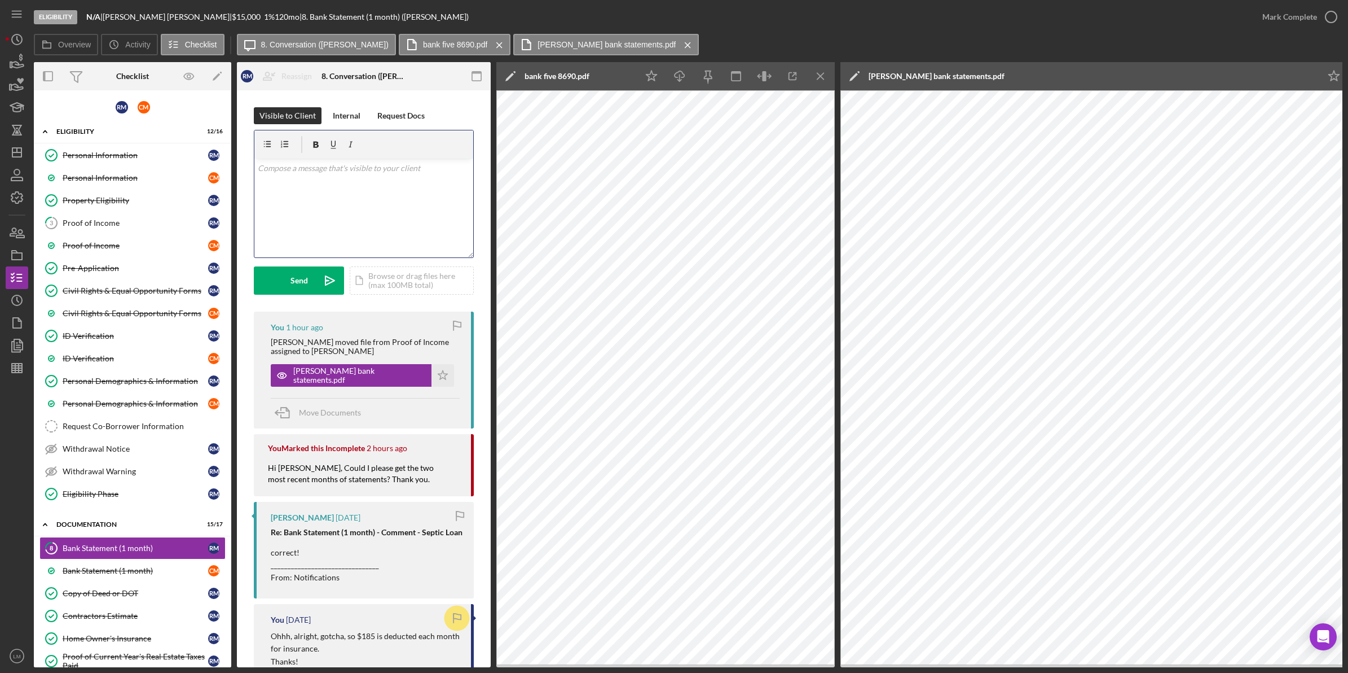
click at [416, 229] on div "v Color teal Color pink Remove color Add row above Add row below Add column bef…" at bounding box center [363, 208] width 219 height 99
click at [279, 274] on button "Send Icon/icon-invite-send" at bounding box center [299, 280] width 90 height 28
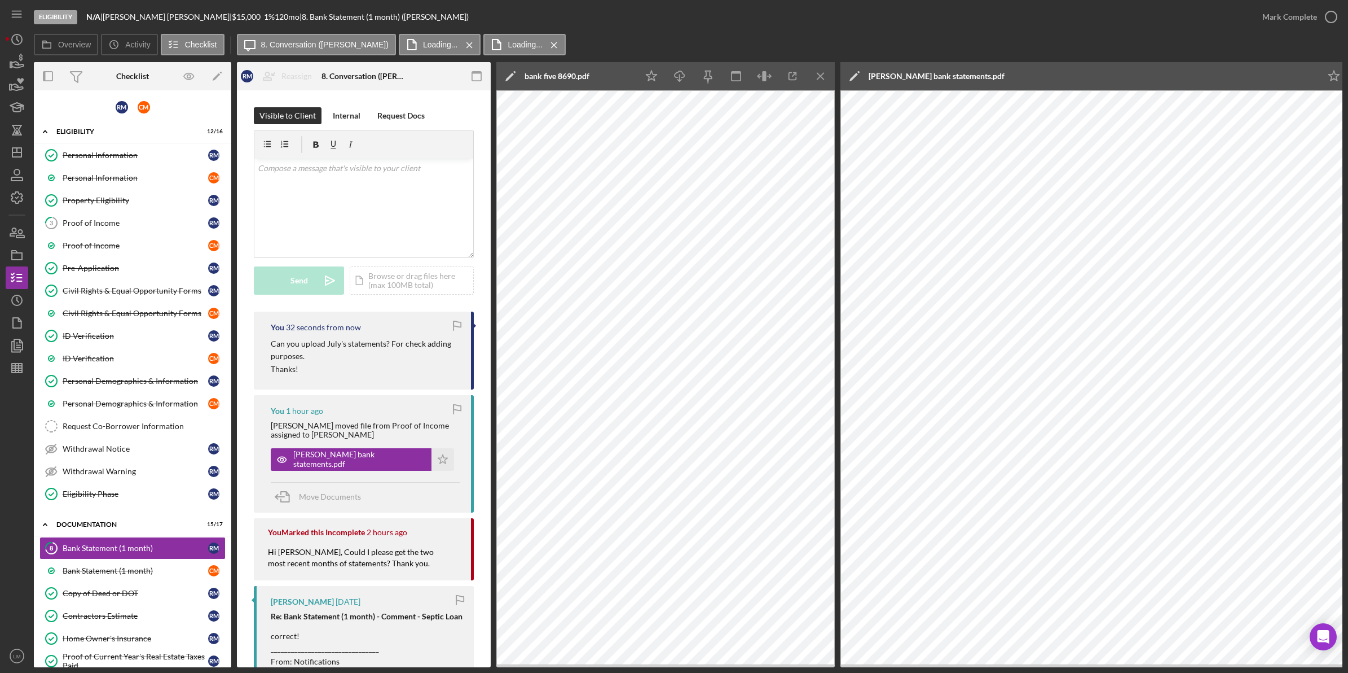
click at [368, 352] on p "Can you upload July's statements? For check adding purposes." at bounding box center [365, 349] width 189 height 25
click at [15, 151] on icon "Icon/Dashboard" at bounding box center [17, 152] width 28 height 28
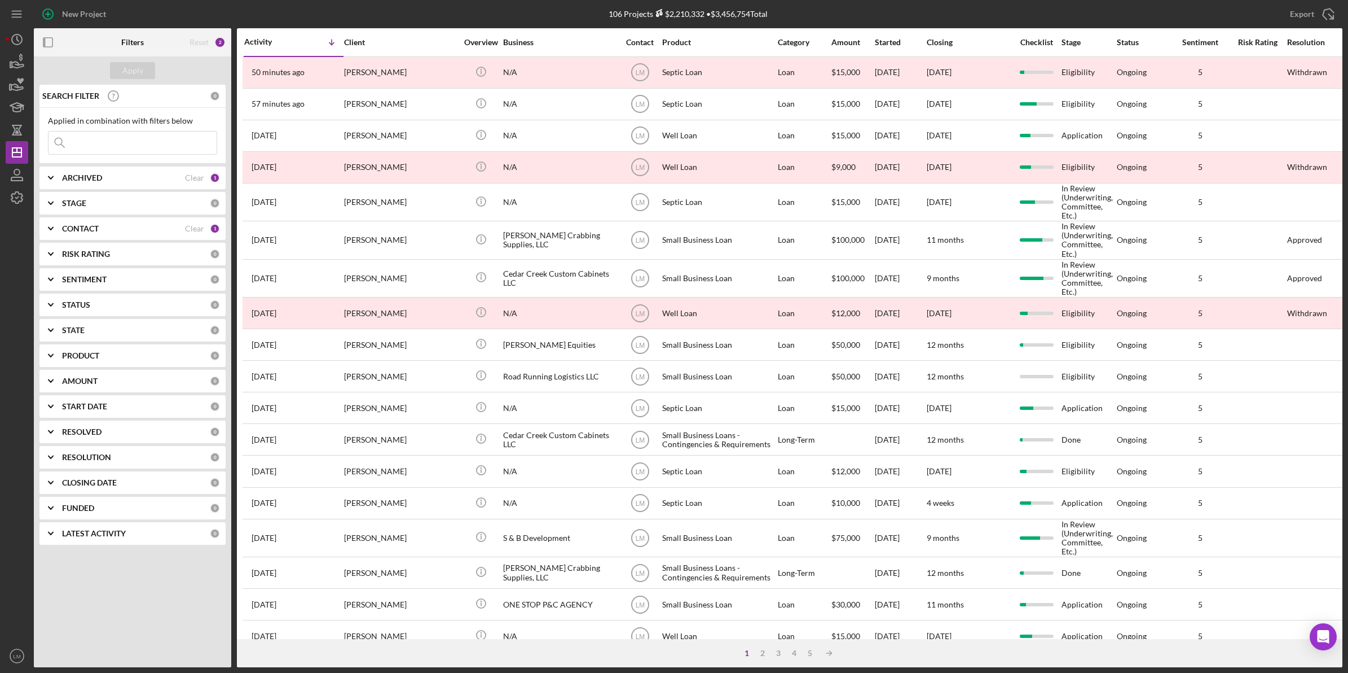
click at [72, 224] on b "CONTACT" at bounding box center [80, 228] width 37 height 9
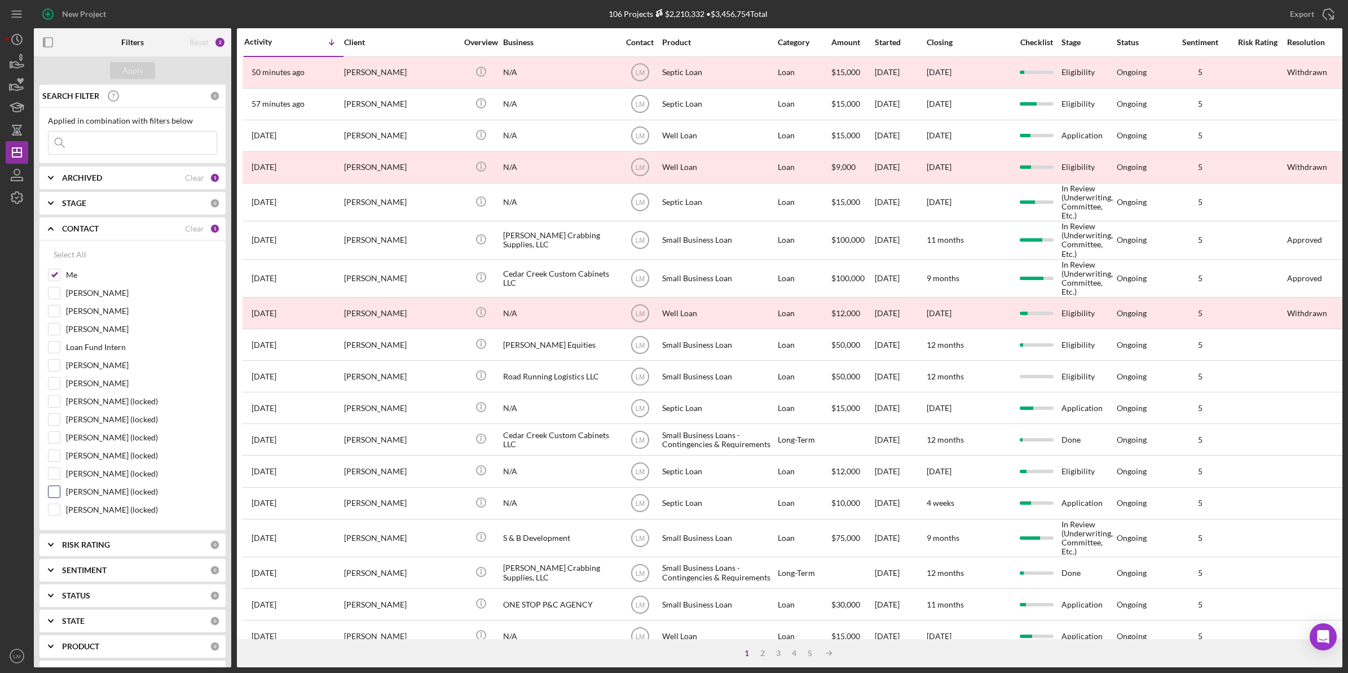
click at [58, 497] on input "Cyndi Wood (locked)" at bounding box center [54, 491] width 11 height 11
checkbox input "true"
click at [55, 282] on div "Me" at bounding box center [132, 278] width 169 height 18
click at [54, 274] on input "Me" at bounding box center [54, 274] width 11 height 11
checkbox input "false"
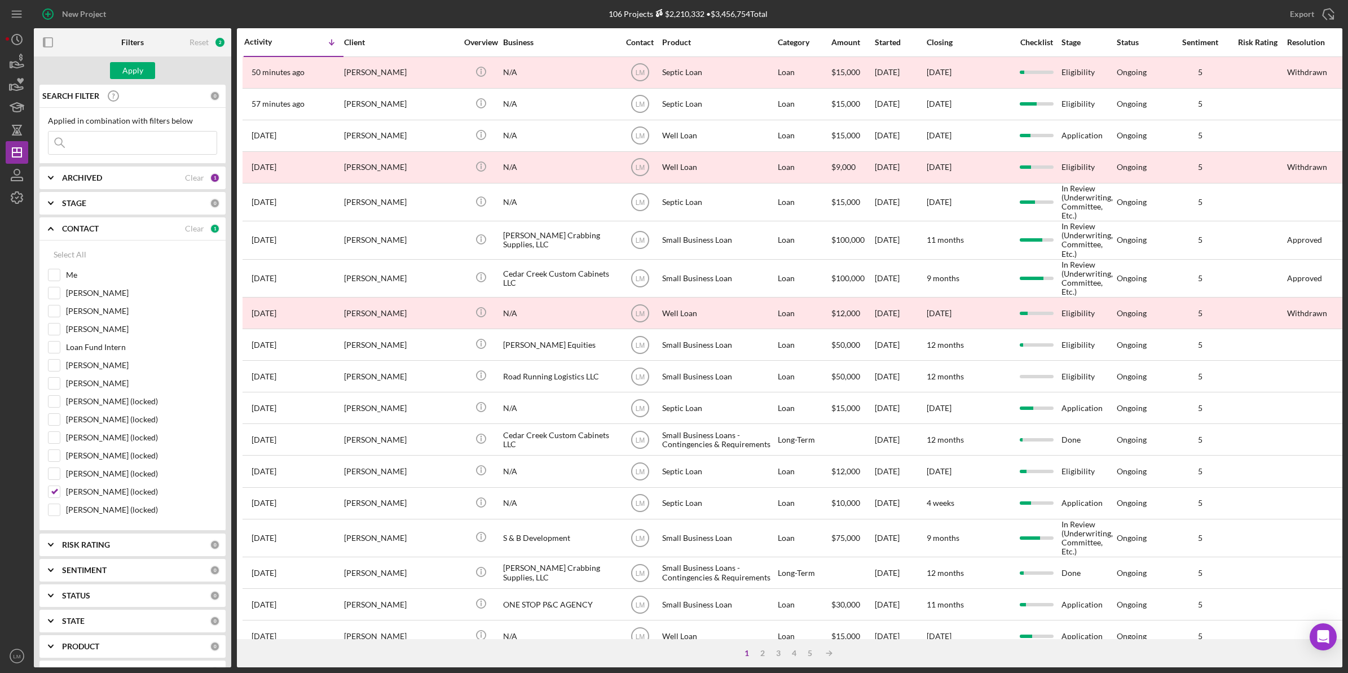
click at [147, 79] on div "Apply" at bounding box center [132, 70] width 197 height 28
click at [147, 72] on button "Apply" at bounding box center [132, 70] width 45 height 17
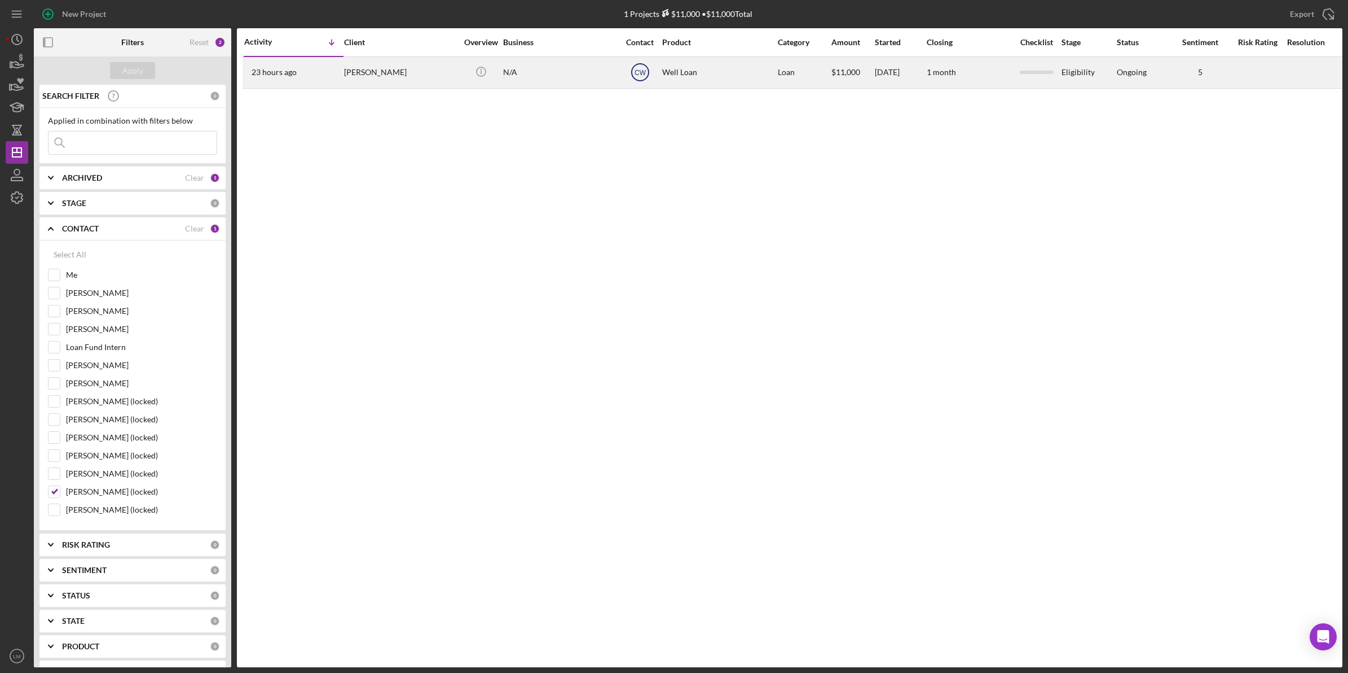
click at [644, 73] on text "CW" at bounding box center [641, 73] width 12 height 8
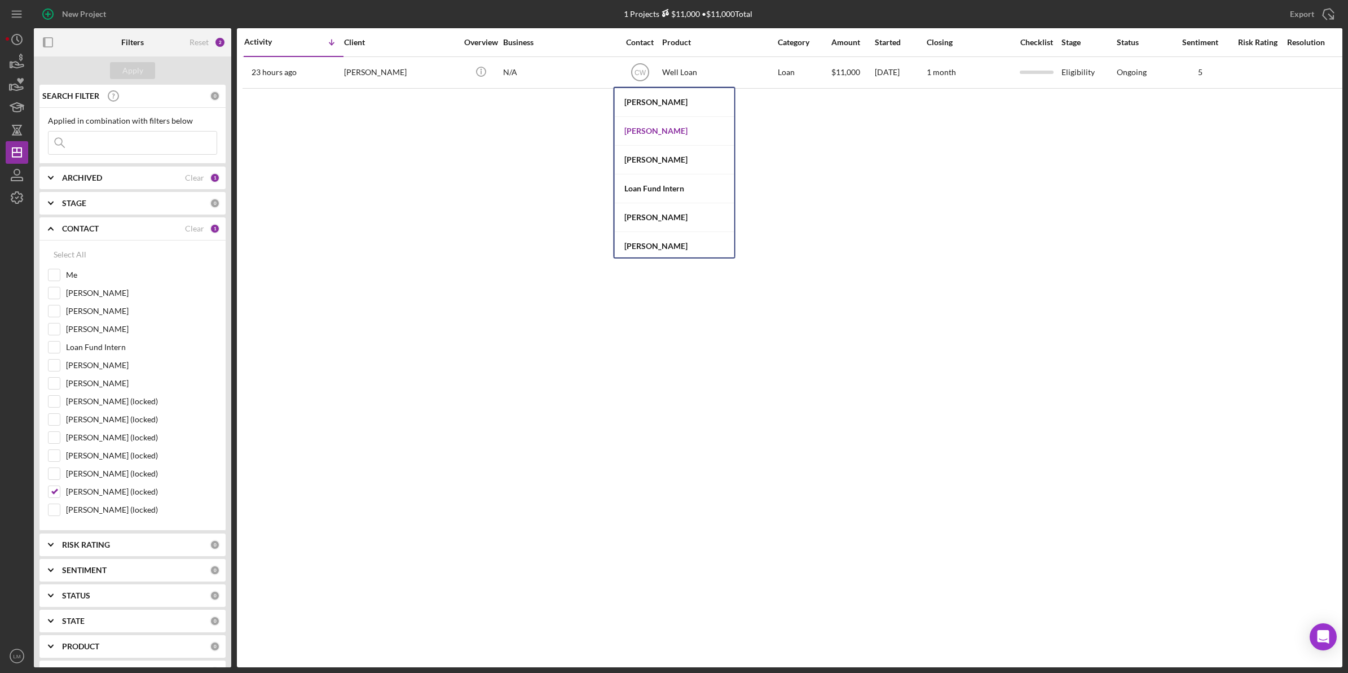
click at [650, 131] on div "[PERSON_NAME]" at bounding box center [675, 131] width 120 height 29
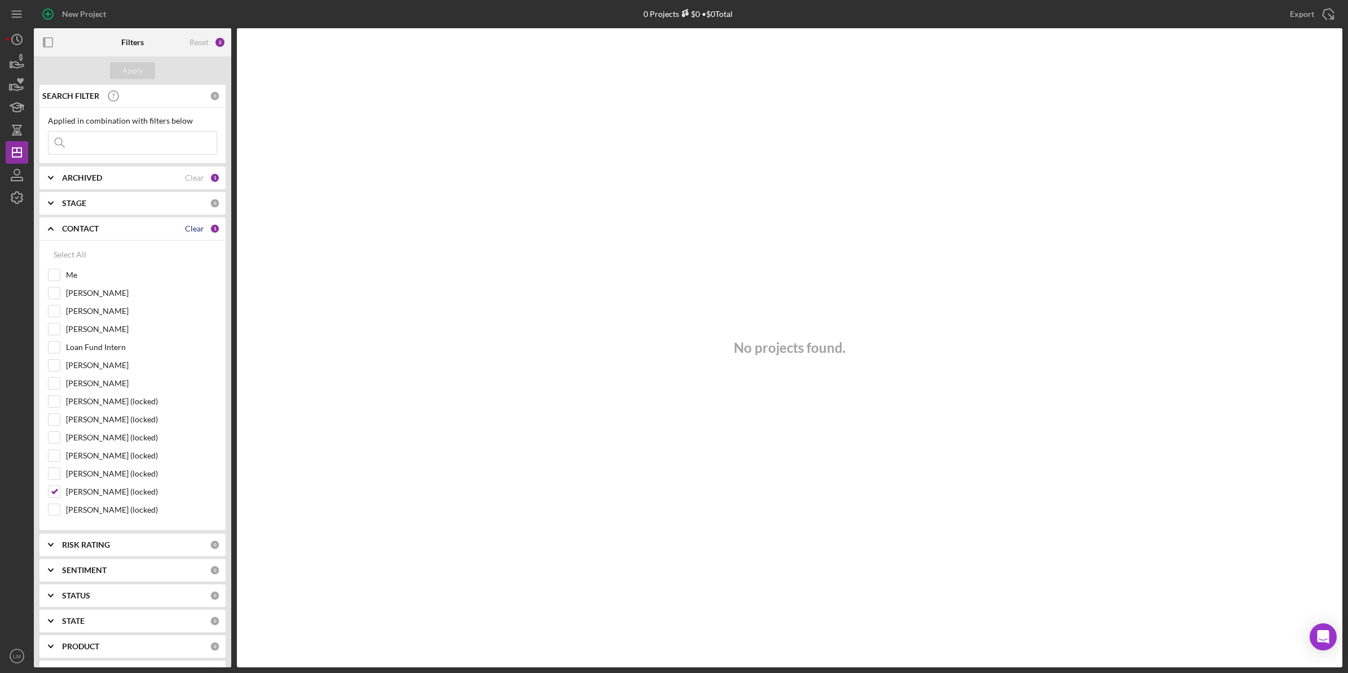
click at [194, 227] on div "Clear" at bounding box center [194, 228] width 19 height 9
checkbox input "false"
click at [94, 352] on label "Loan Fund Intern" at bounding box center [141, 346] width 151 height 11
click at [60, 352] on input "Loan Fund Intern" at bounding box center [54, 346] width 11 height 11
checkbox input "true"
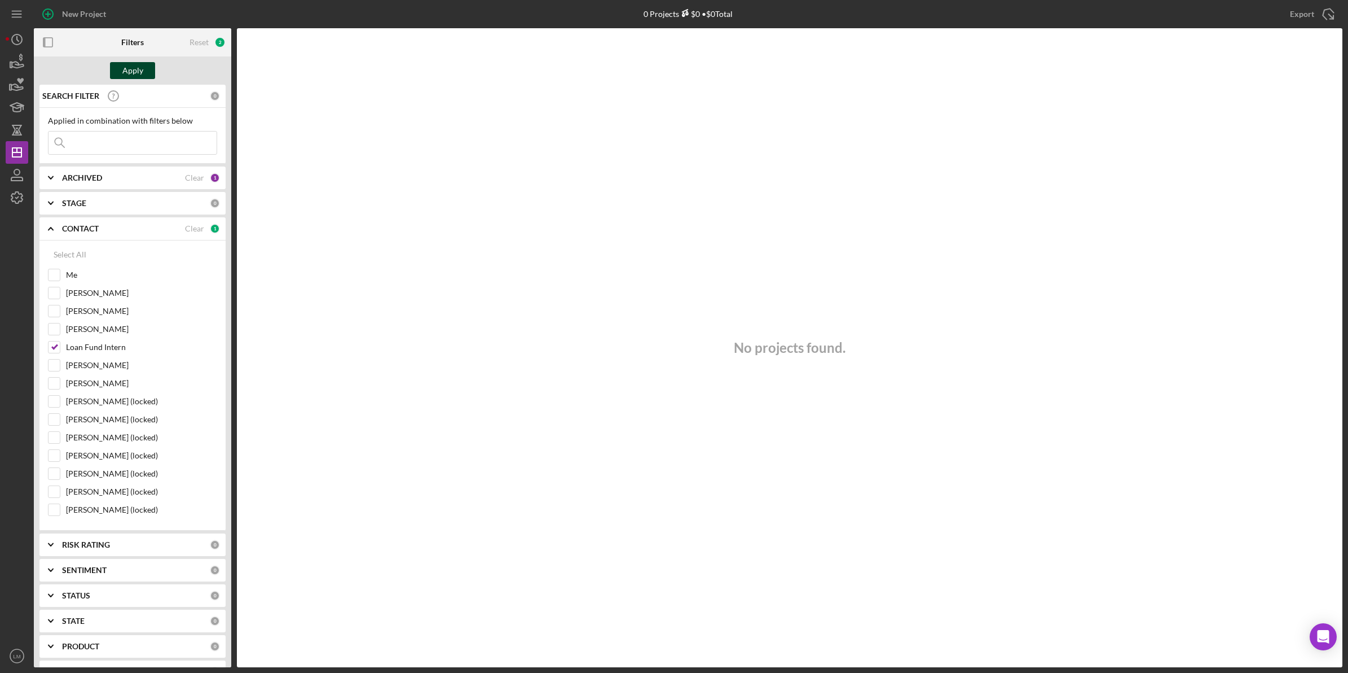
click at [145, 66] on button "Apply" at bounding box center [132, 70] width 45 height 17
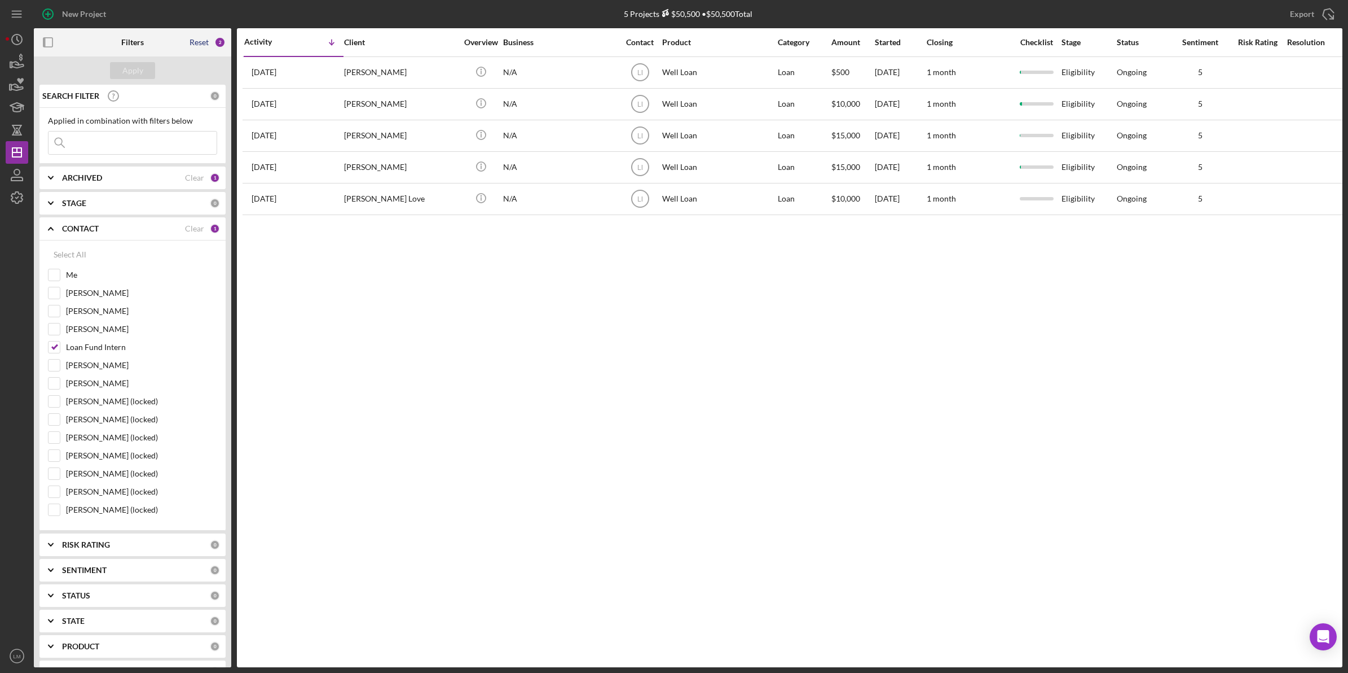
click at [200, 44] on div "Reset" at bounding box center [199, 42] width 19 height 9
checkbox input "true"
checkbox input "false"
click at [136, 69] on div "Apply" at bounding box center [132, 70] width 21 height 17
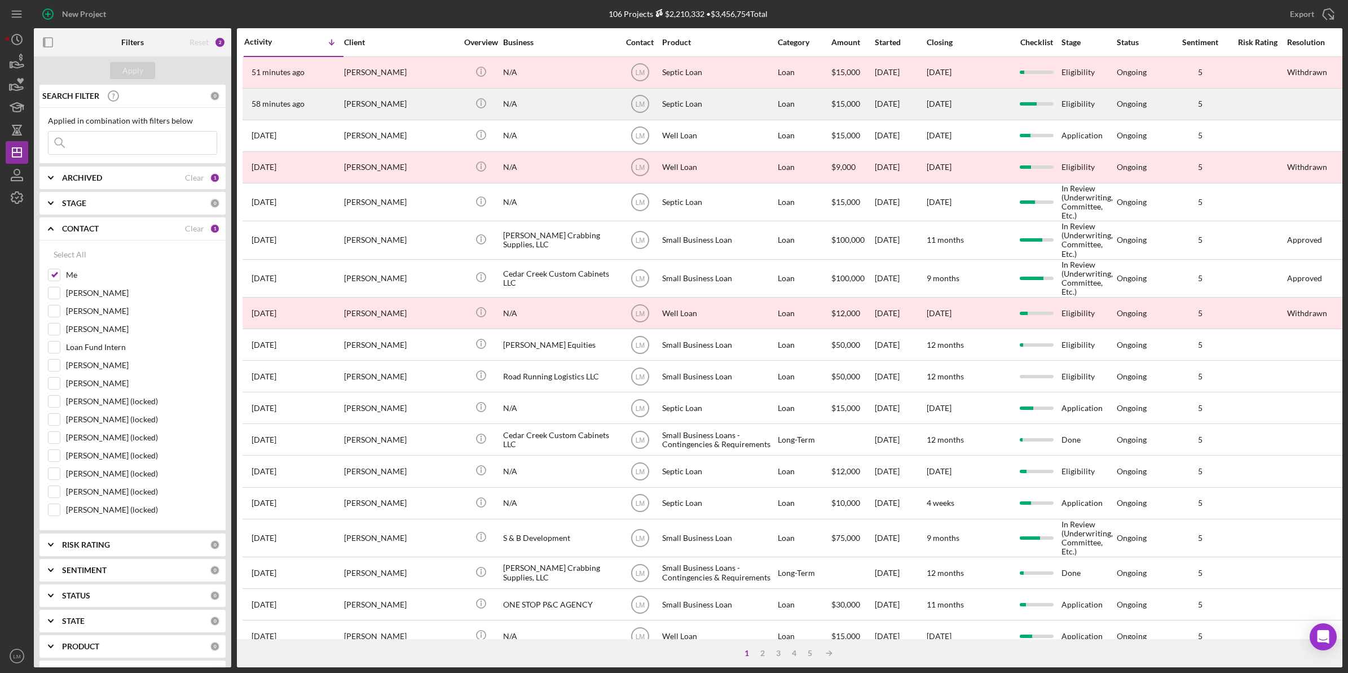
click at [432, 117] on div "Rebecca Maguire" at bounding box center [400, 104] width 113 height 30
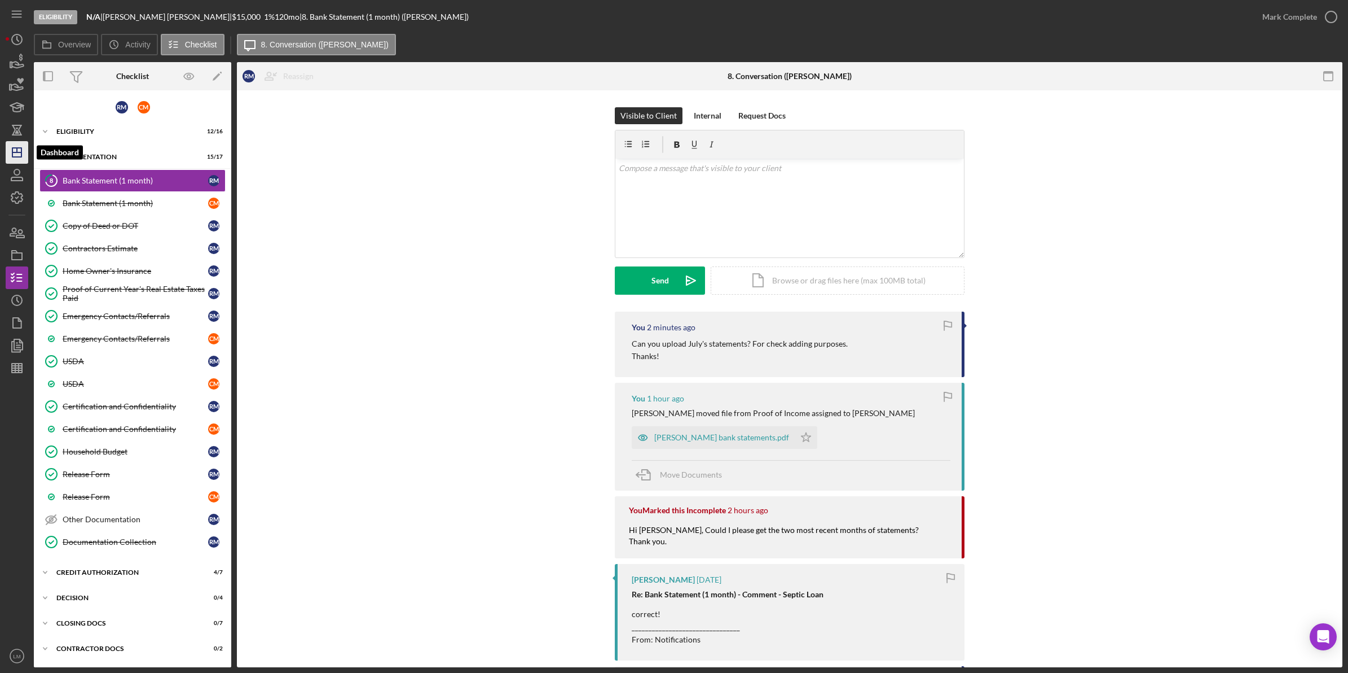
click at [7, 148] on icon "Icon/Dashboard" at bounding box center [17, 152] width 28 height 28
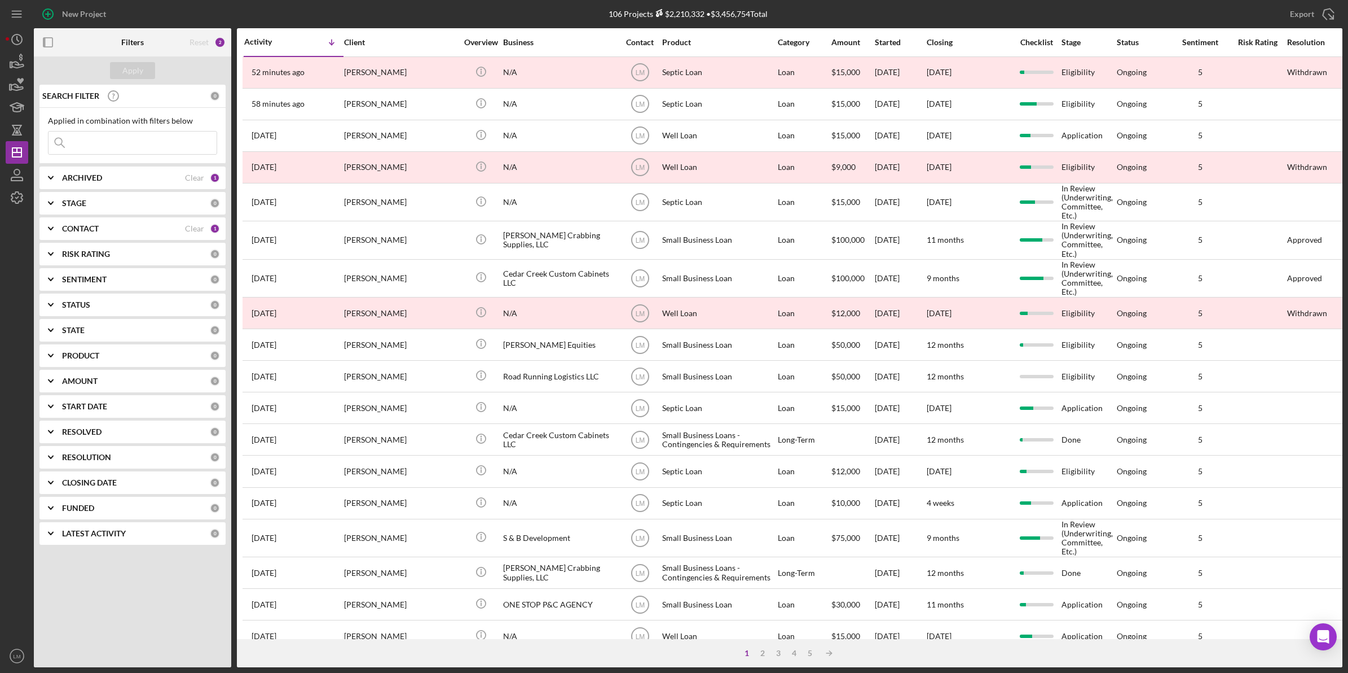
click at [94, 225] on b "CONTACT" at bounding box center [80, 228] width 37 height 9
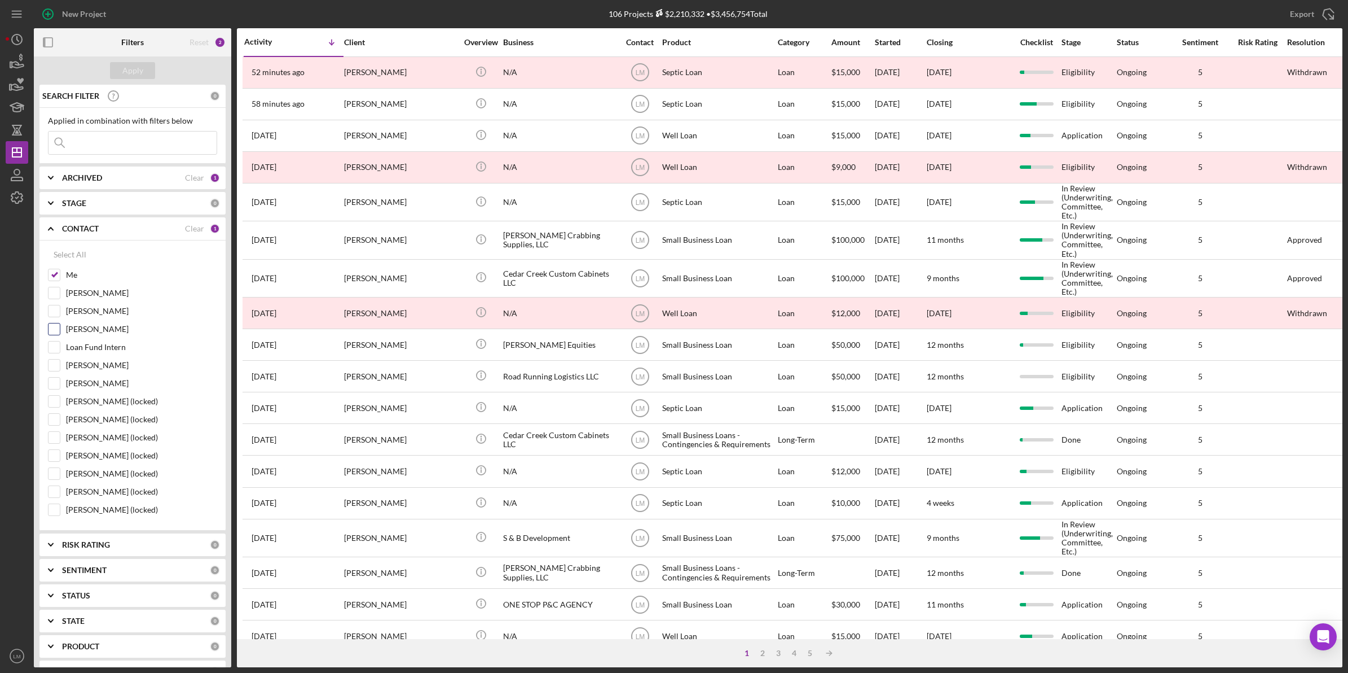
click at [95, 328] on label "Raven Craghead" at bounding box center [141, 328] width 151 height 11
click at [60, 328] on input "Raven Craghead" at bounding box center [54, 328] width 11 height 11
checkbox input "true"
click at [71, 272] on label "Me" at bounding box center [141, 274] width 151 height 11
click at [60, 272] on input "Me" at bounding box center [54, 274] width 11 height 11
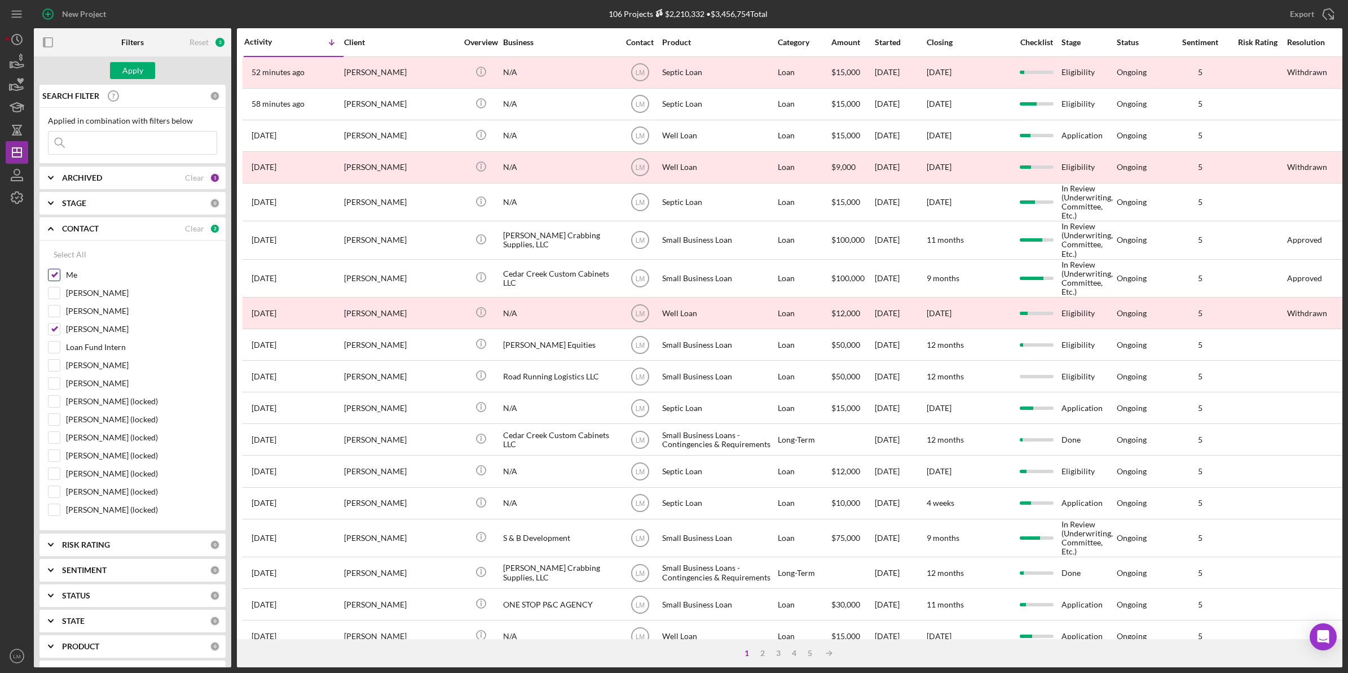
checkbox input "false"
click at [137, 68] on div "Apply" at bounding box center [132, 70] width 21 height 17
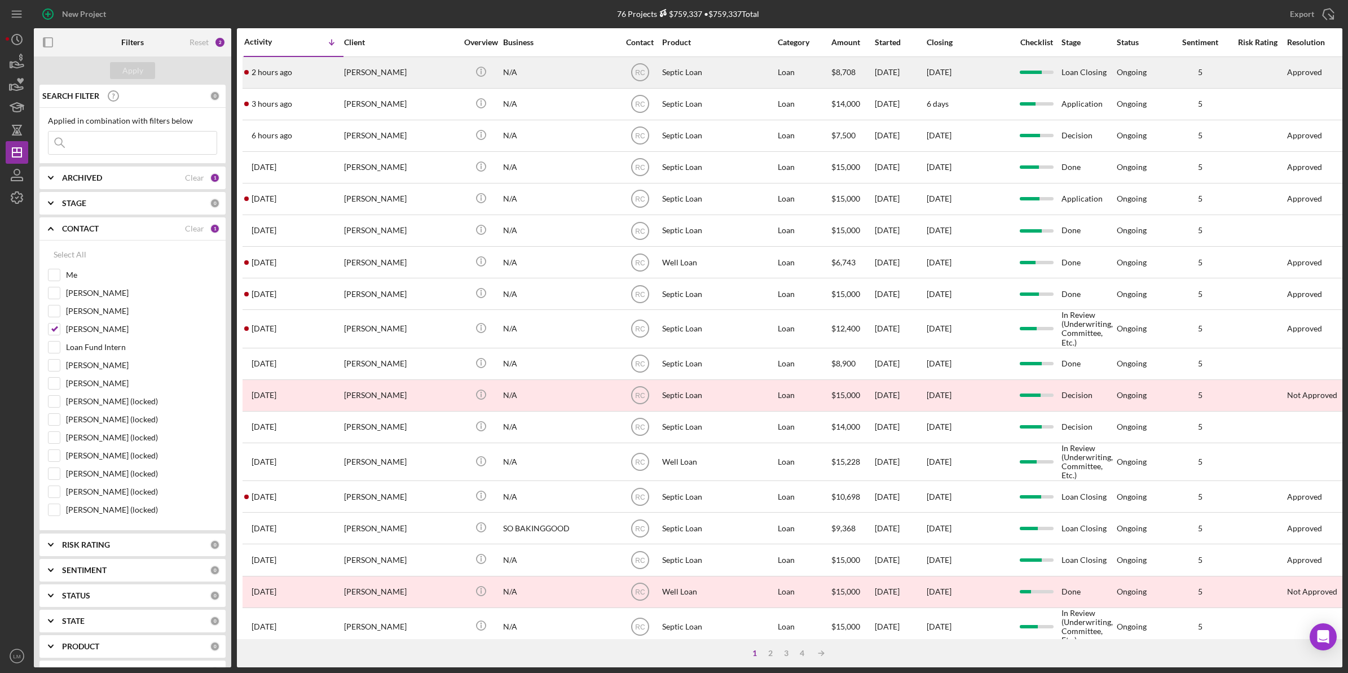
click at [542, 72] on div "N/A" at bounding box center [559, 73] width 113 height 30
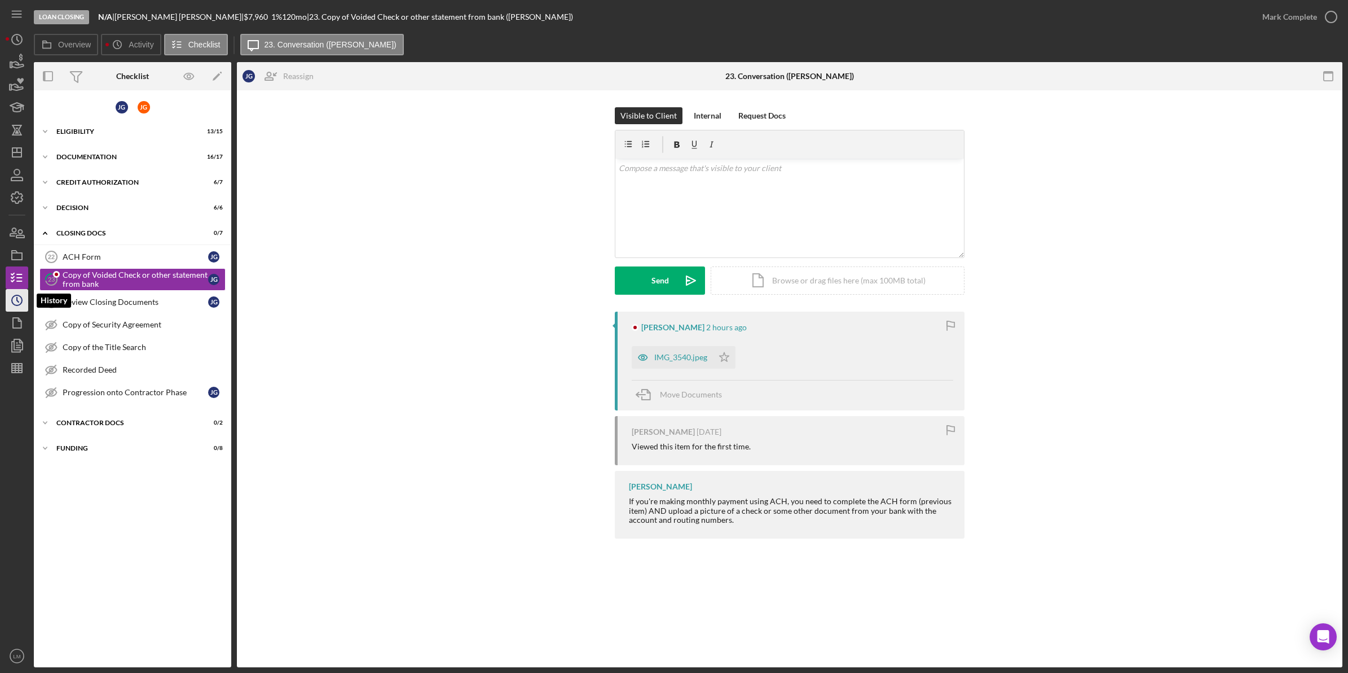
click at [20, 302] on icon "Icon/History" at bounding box center [17, 300] width 28 height 28
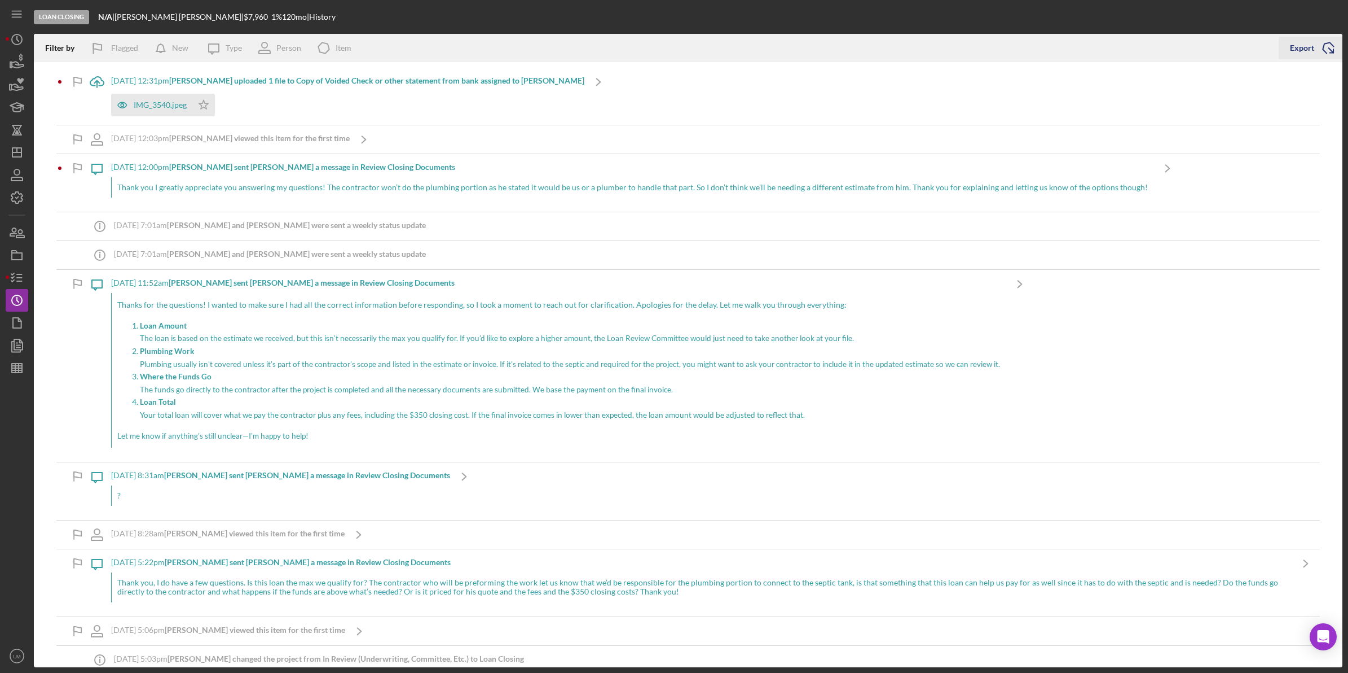
click at [1311, 39] on div "Export" at bounding box center [1302, 48] width 24 height 23
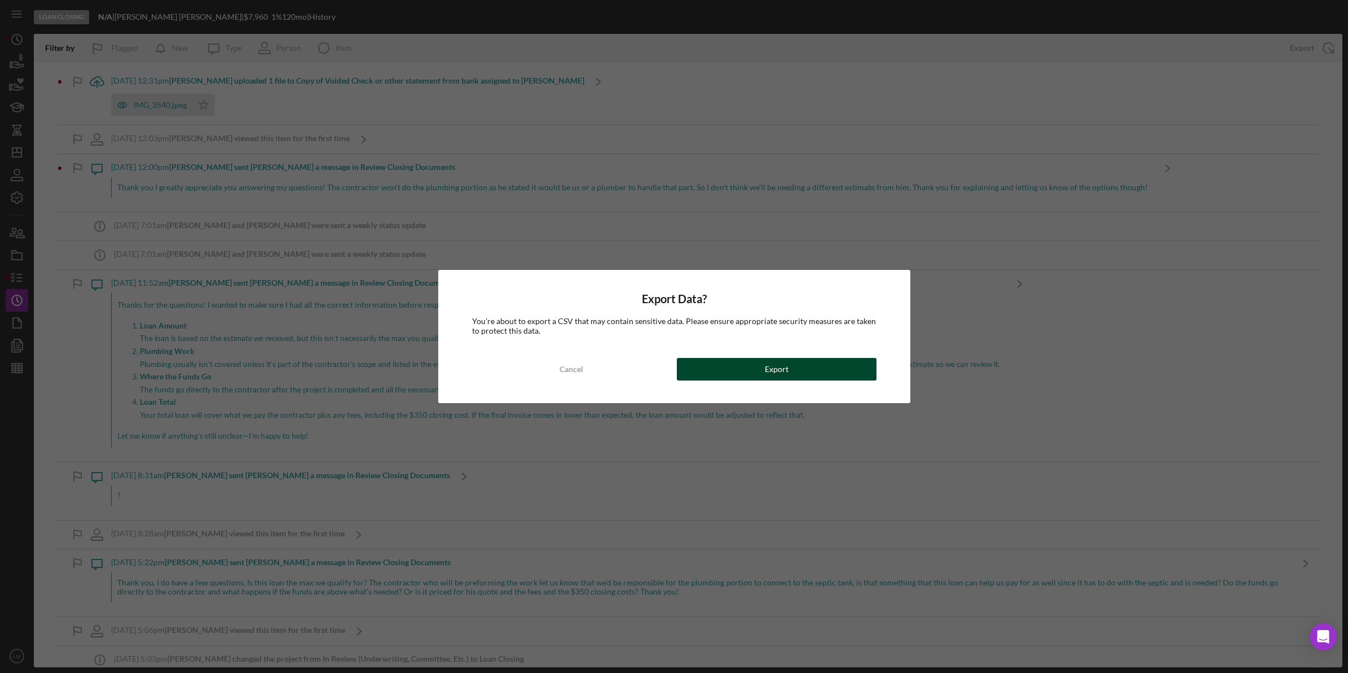
click at [757, 370] on button "Export" at bounding box center [777, 369] width 200 height 23
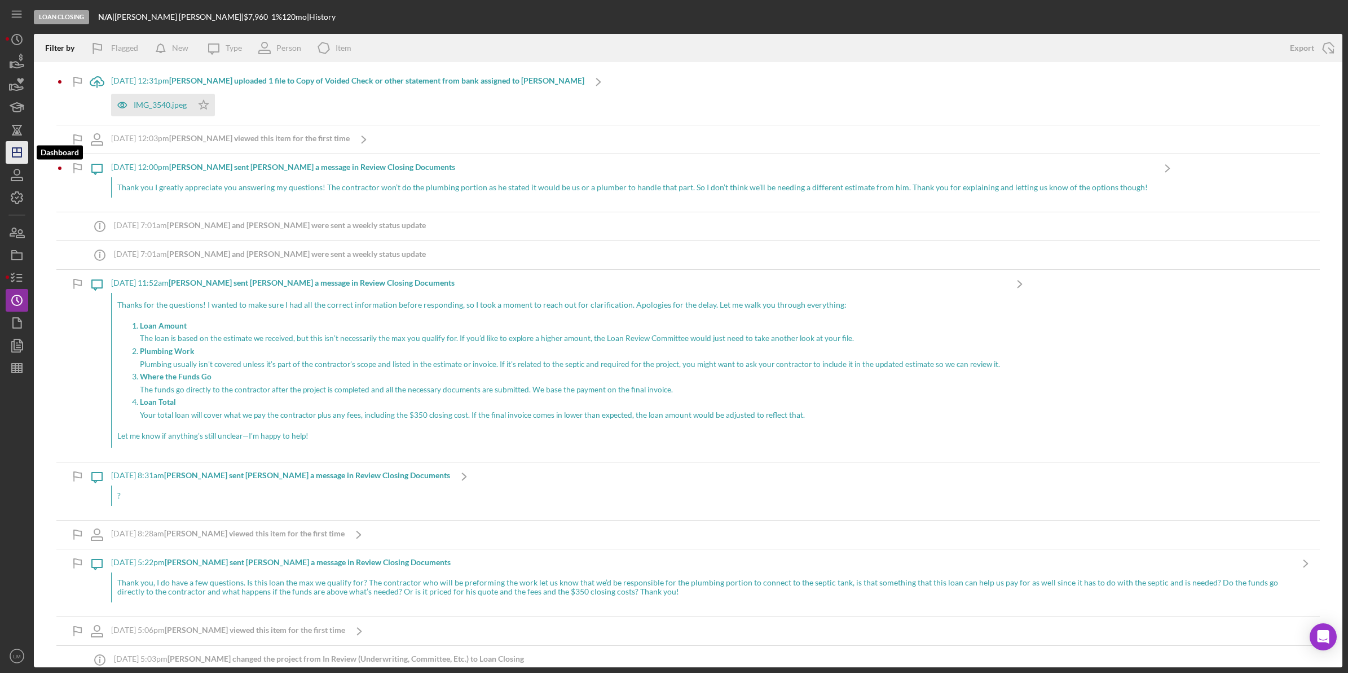
click at [18, 148] on icon "Icon/Dashboard" at bounding box center [17, 152] width 28 height 28
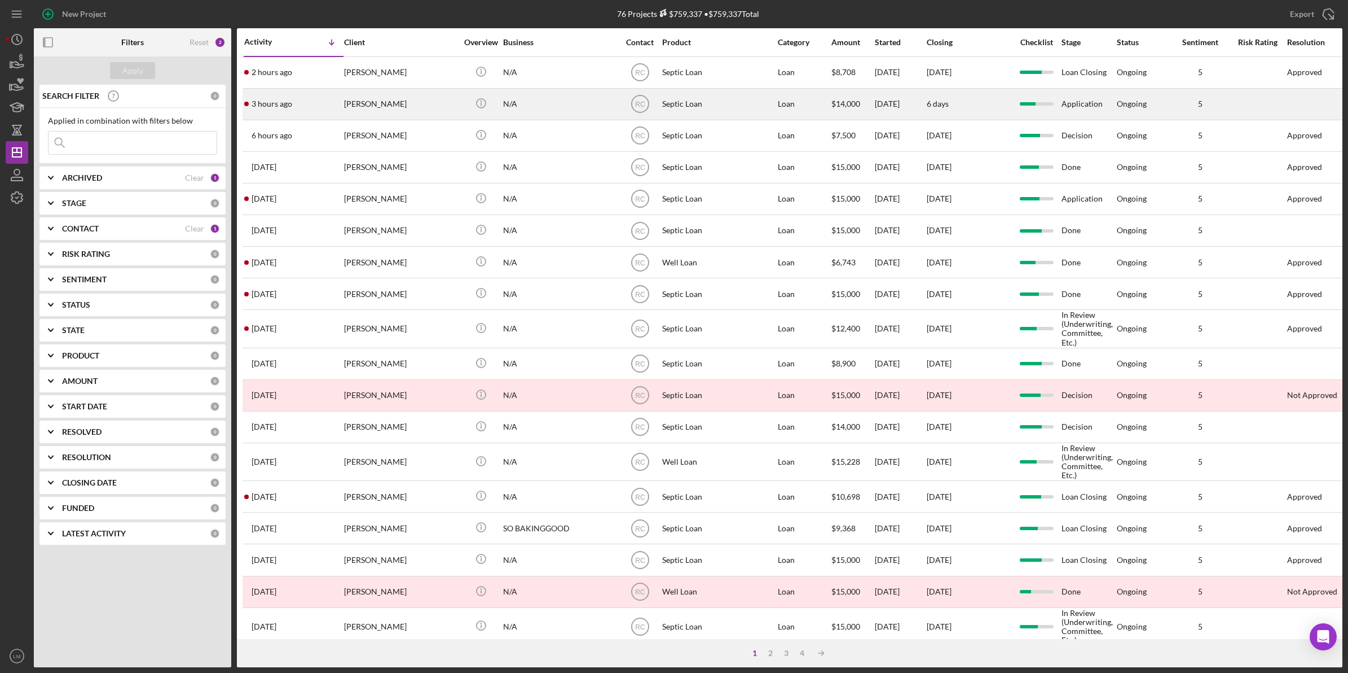
click at [419, 97] on div "Sharon Randle" at bounding box center [400, 104] width 113 height 30
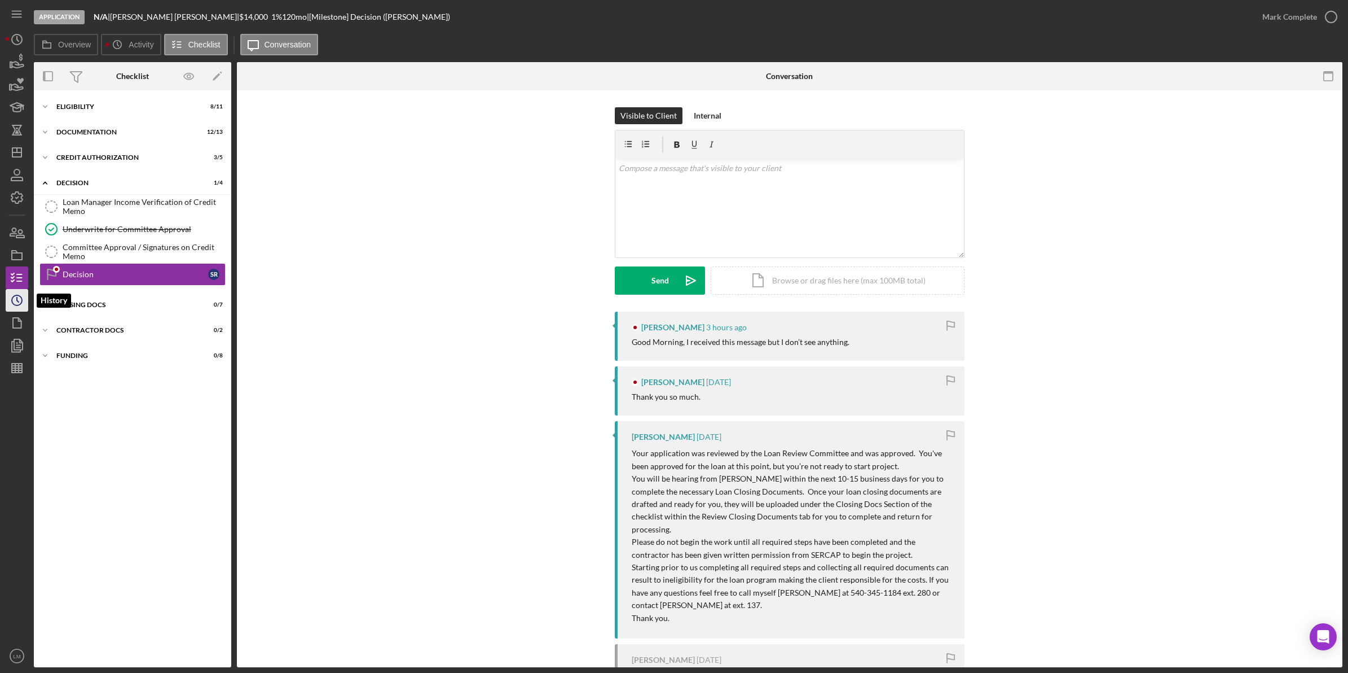
click at [27, 295] on icon "Icon/History" at bounding box center [17, 300] width 28 height 28
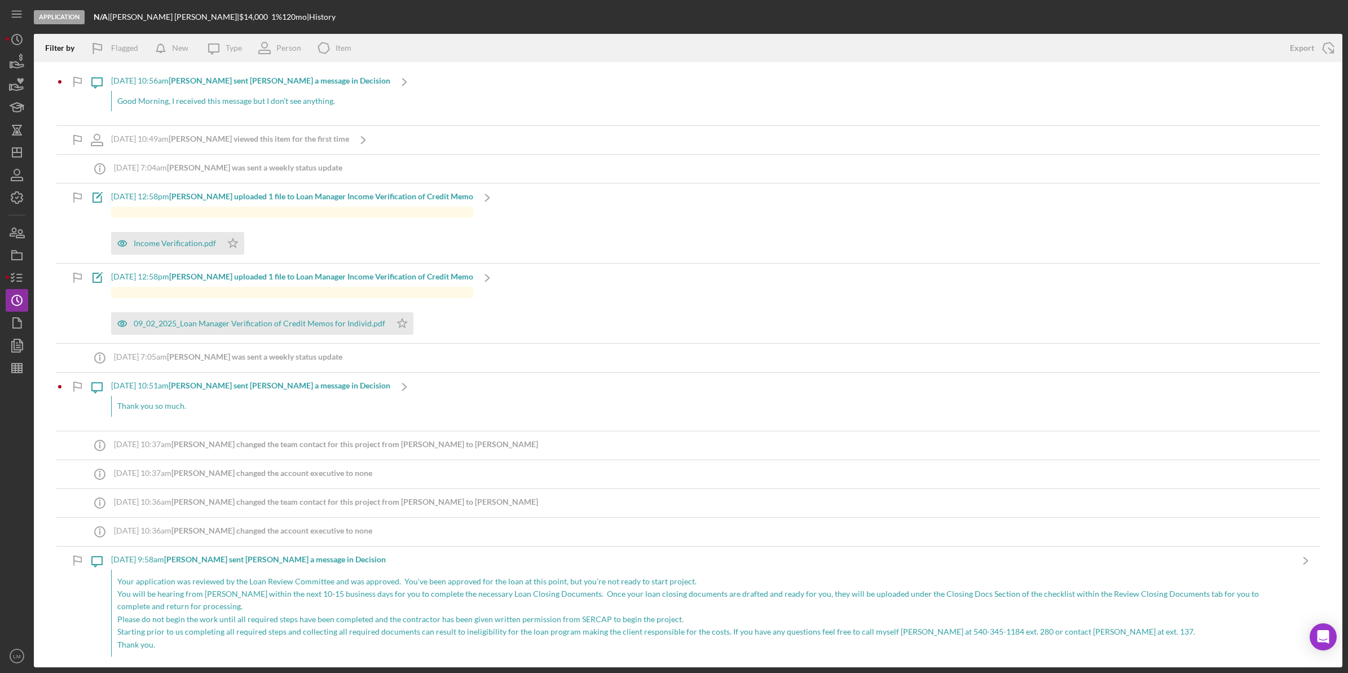
click at [274, 91] on div "Good Morning, I received this message but I don’t see anything." at bounding box center [250, 101] width 279 height 20
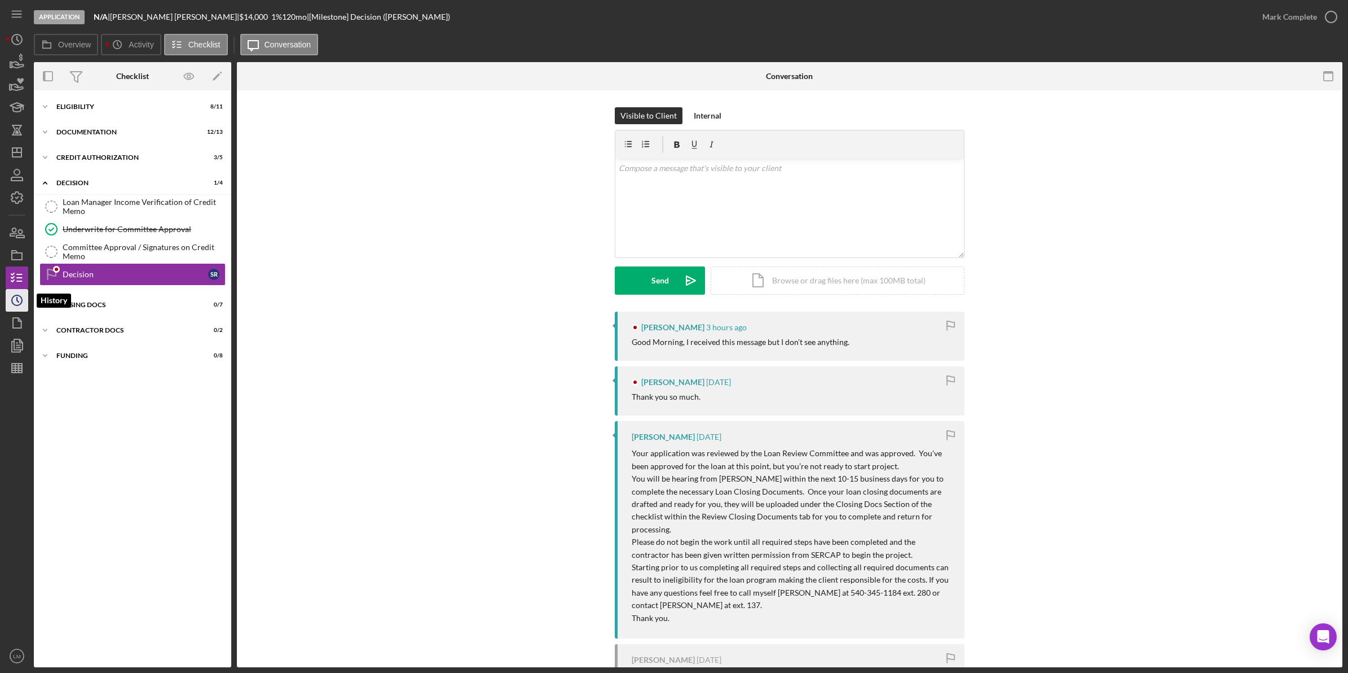
click at [12, 304] on icon "Icon/History" at bounding box center [17, 300] width 28 height 28
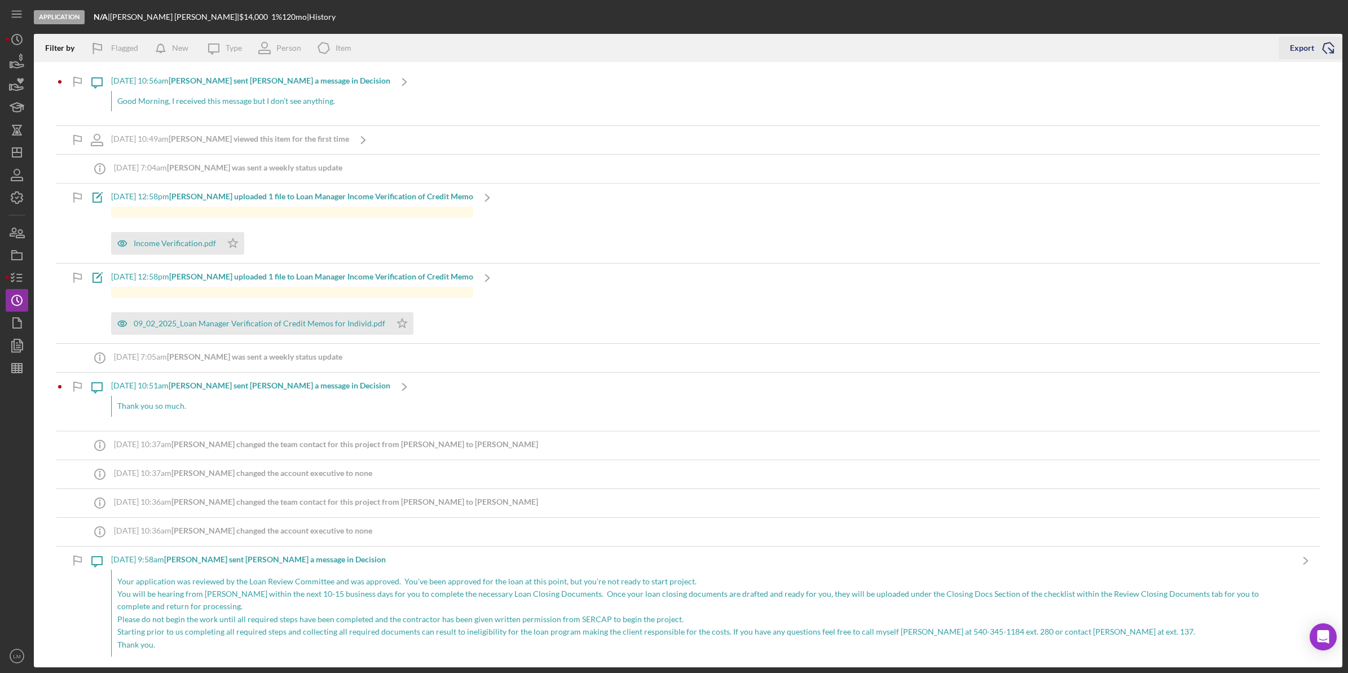
click at [1294, 49] on div "Export" at bounding box center [1302, 48] width 24 height 23
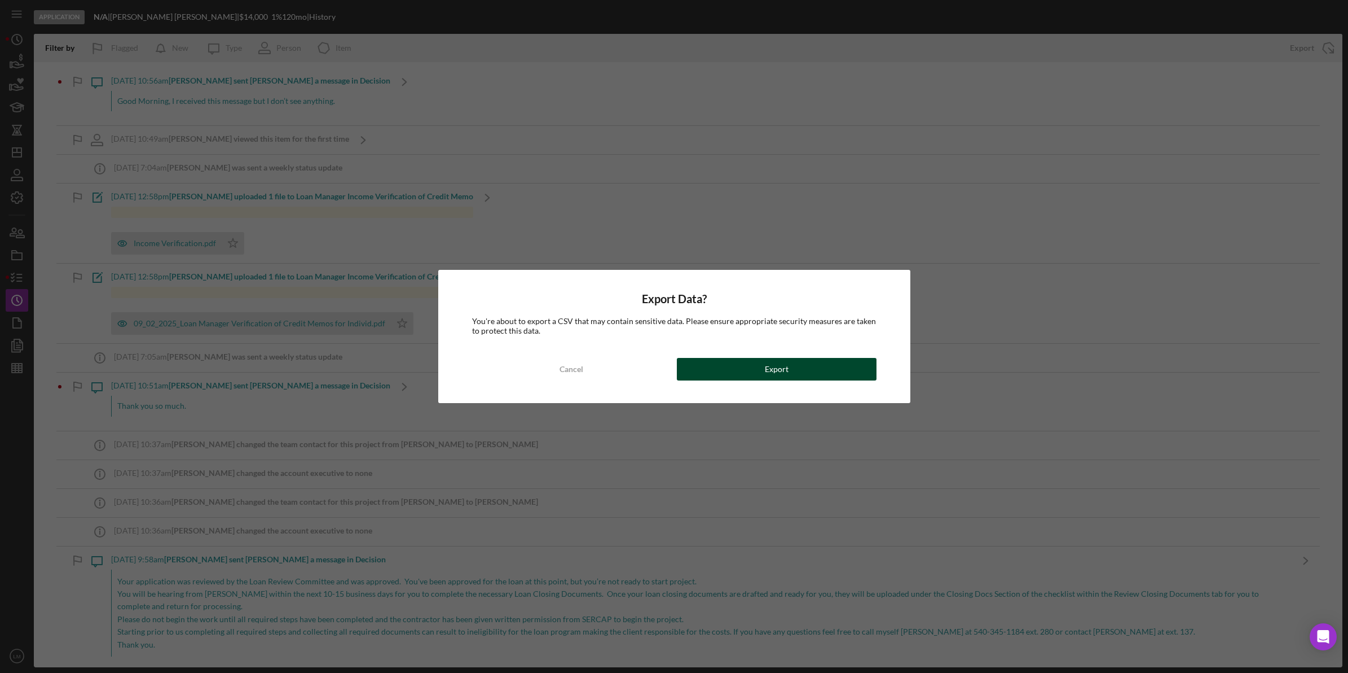
click at [748, 362] on button "Export" at bounding box center [777, 369] width 200 height 23
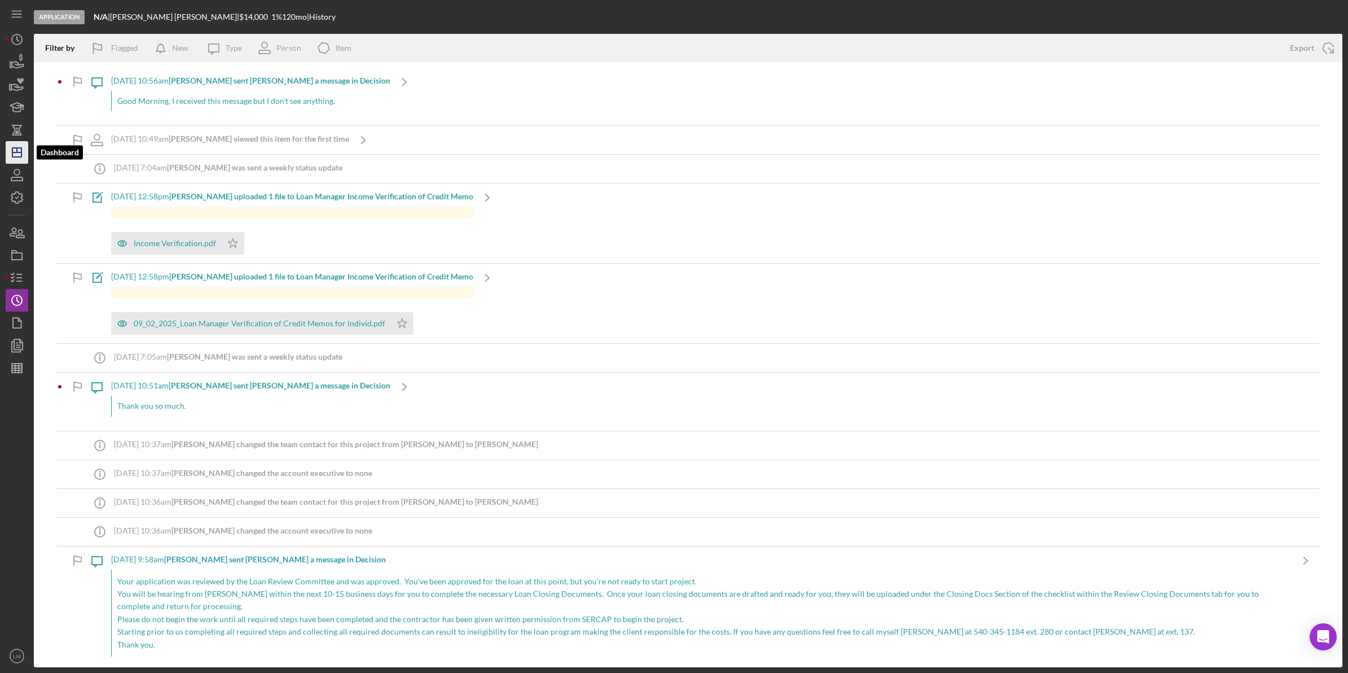
click at [19, 153] on icon "Icon/Dashboard" at bounding box center [17, 152] width 28 height 28
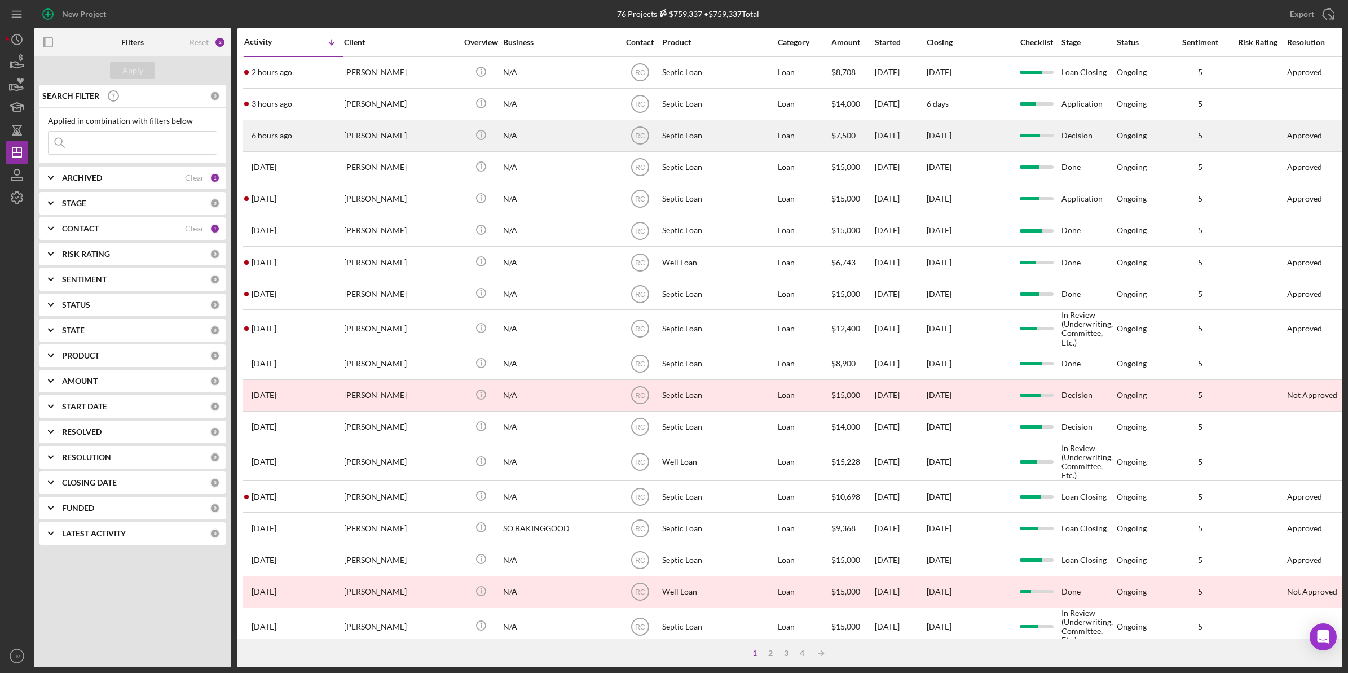
click at [396, 141] on div "Laura Peters-Baker" at bounding box center [400, 136] width 113 height 30
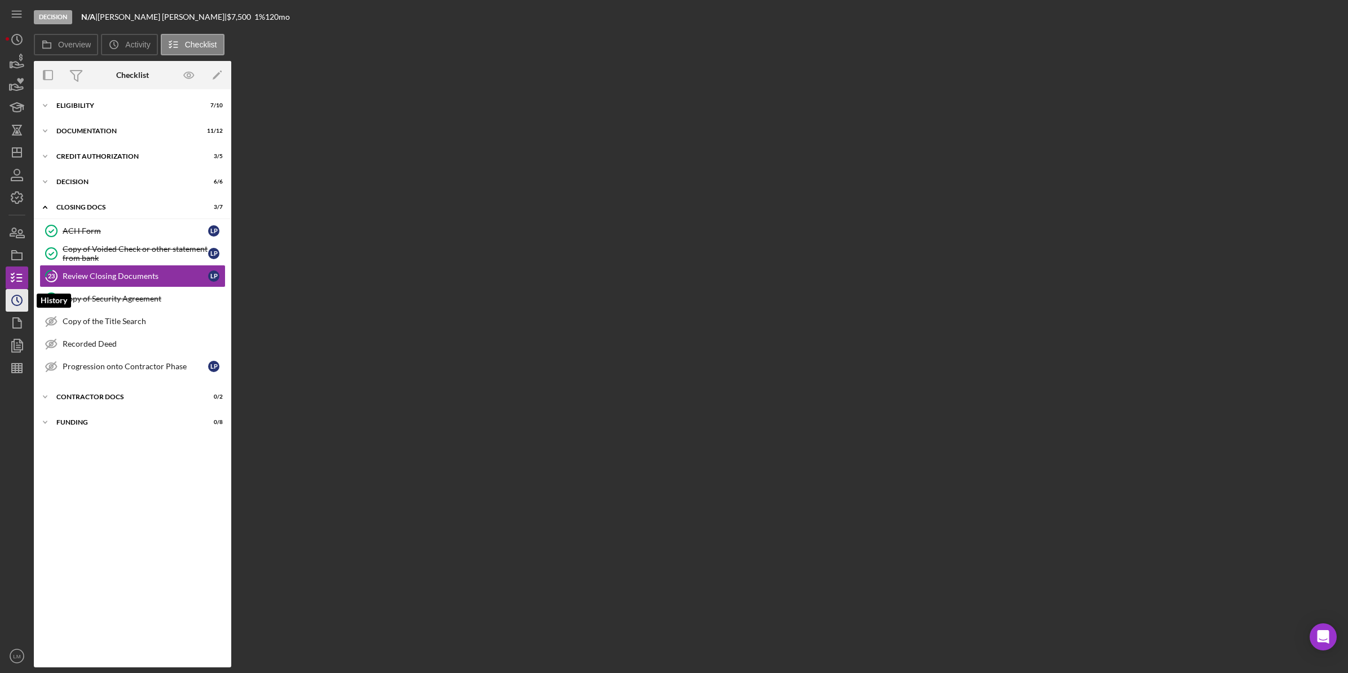
click at [24, 303] on icon "Icon/History" at bounding box center [17, 300] width 28 height 28
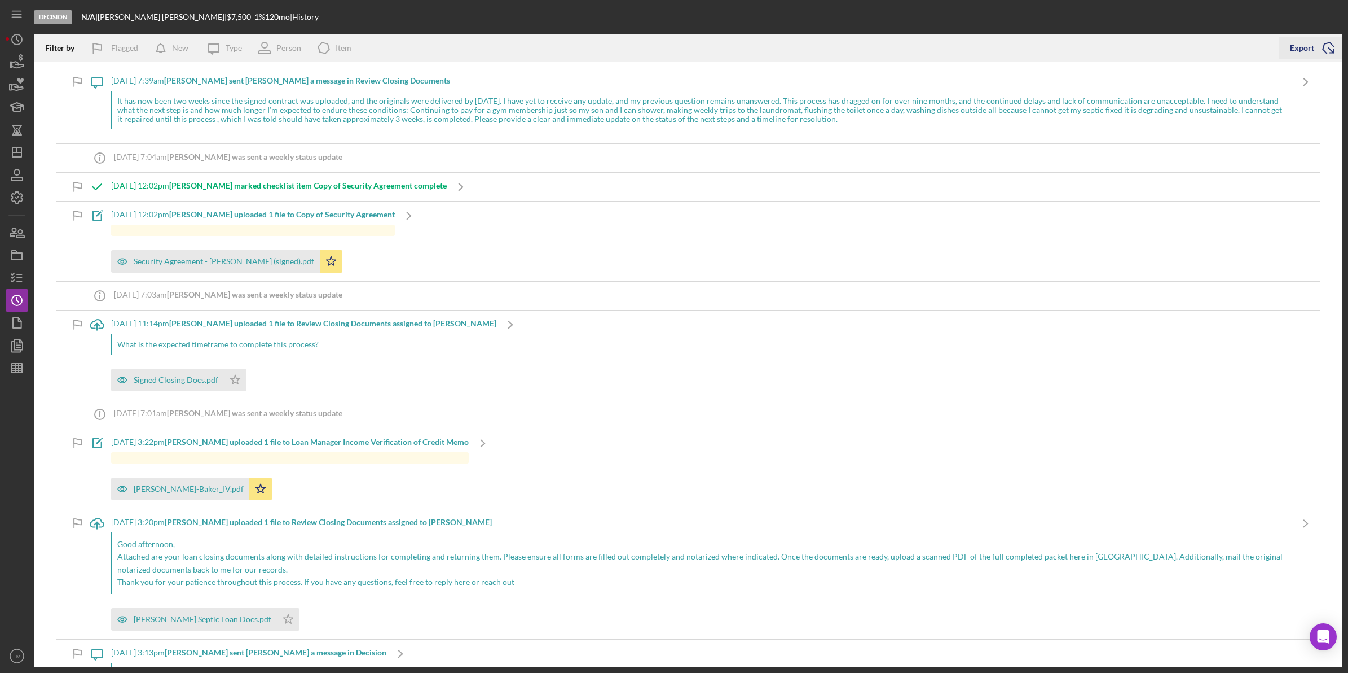
click at [1298, 57] on div "Export" at bounding box center [1302, 48] width 24 height 23
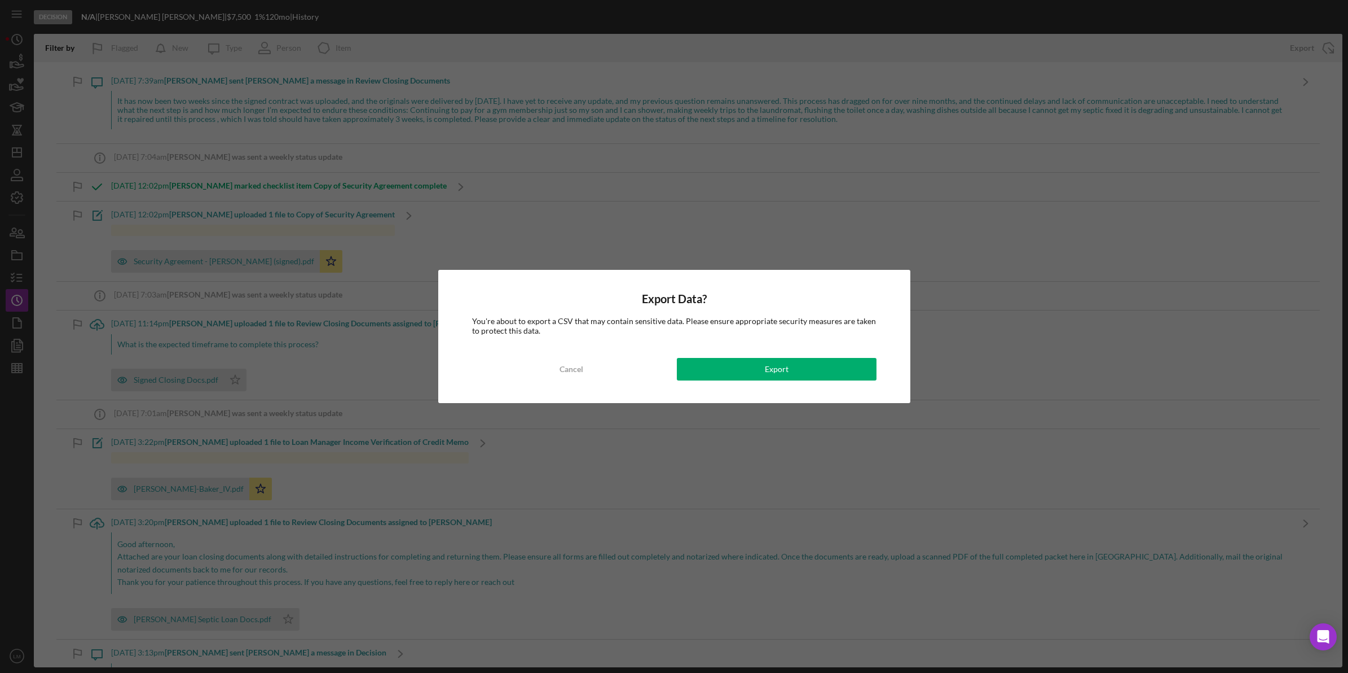
click at [788, 355] on div "Export Data? You're about to export a CSV that may contain sensitive data. Plea…" at bounding box center [674, 336] width 472 height 133
click at [784, 363] on div "Export" at bounding box center [777, 369] width 24 height 23
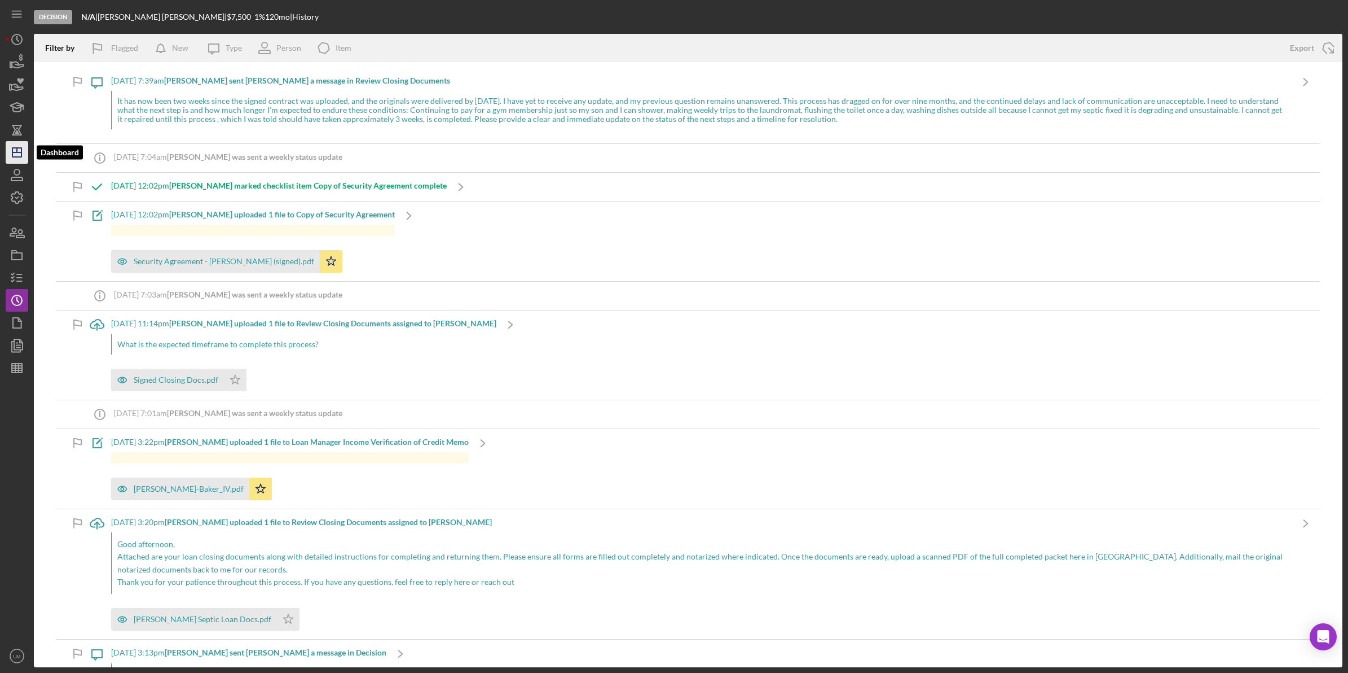
click at [25, 151] on icon "Icon/Dashboard" at bounding box center [17, 152] width 28 height 28
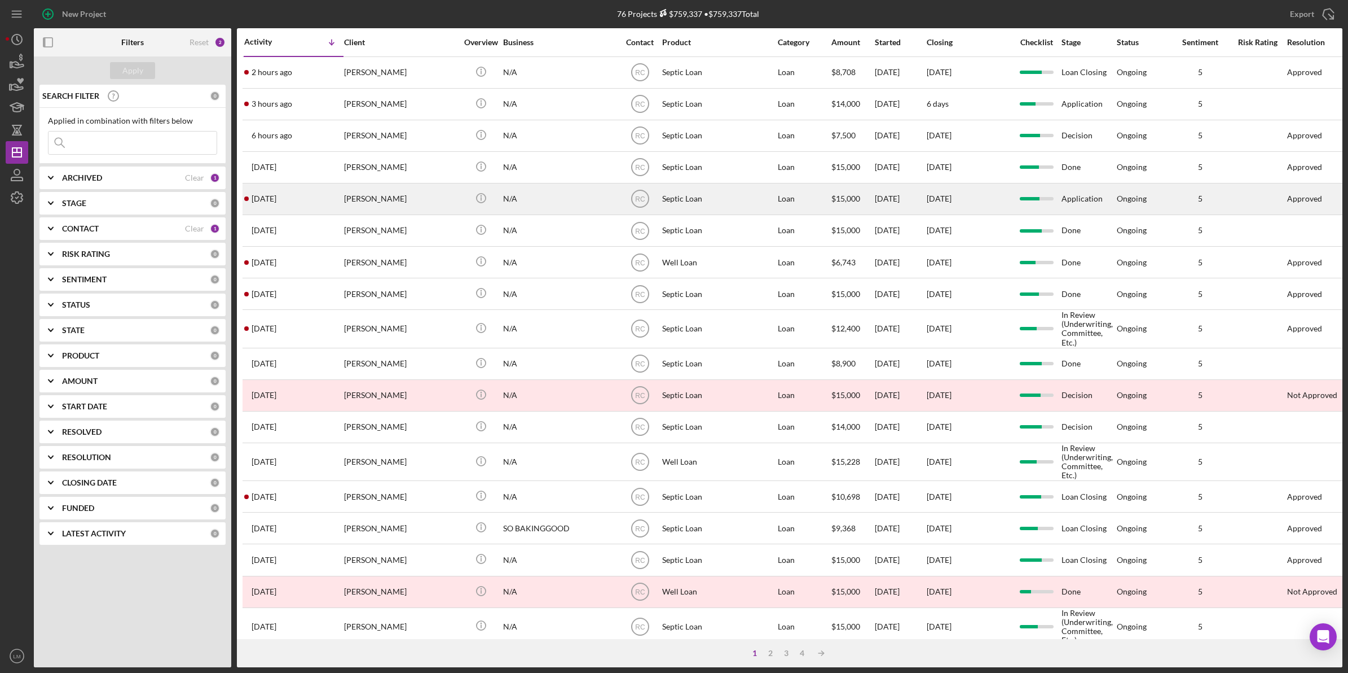
click at [397, 196] on div "Kip Levie" at bounding box center [400, 199] width 113 height 30
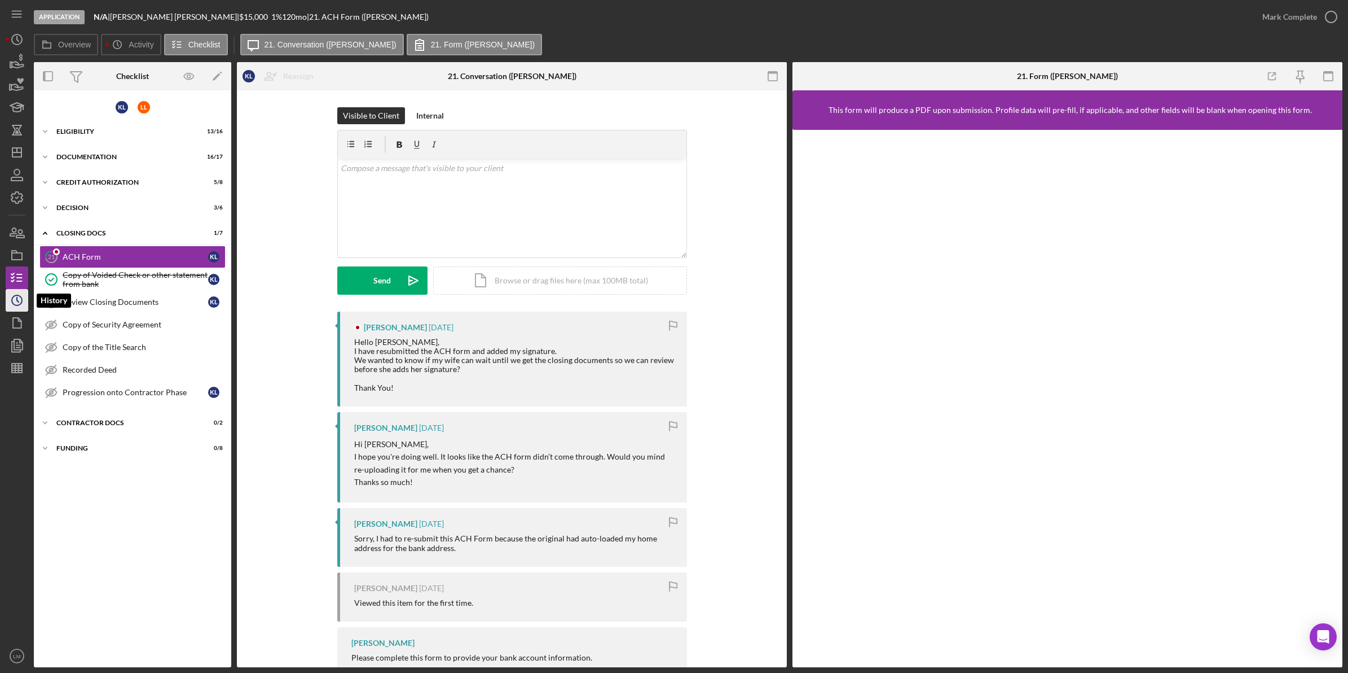
click at [8, 295] on icon "Icon/History" at bounding box center [17, 300] width 28 height 28
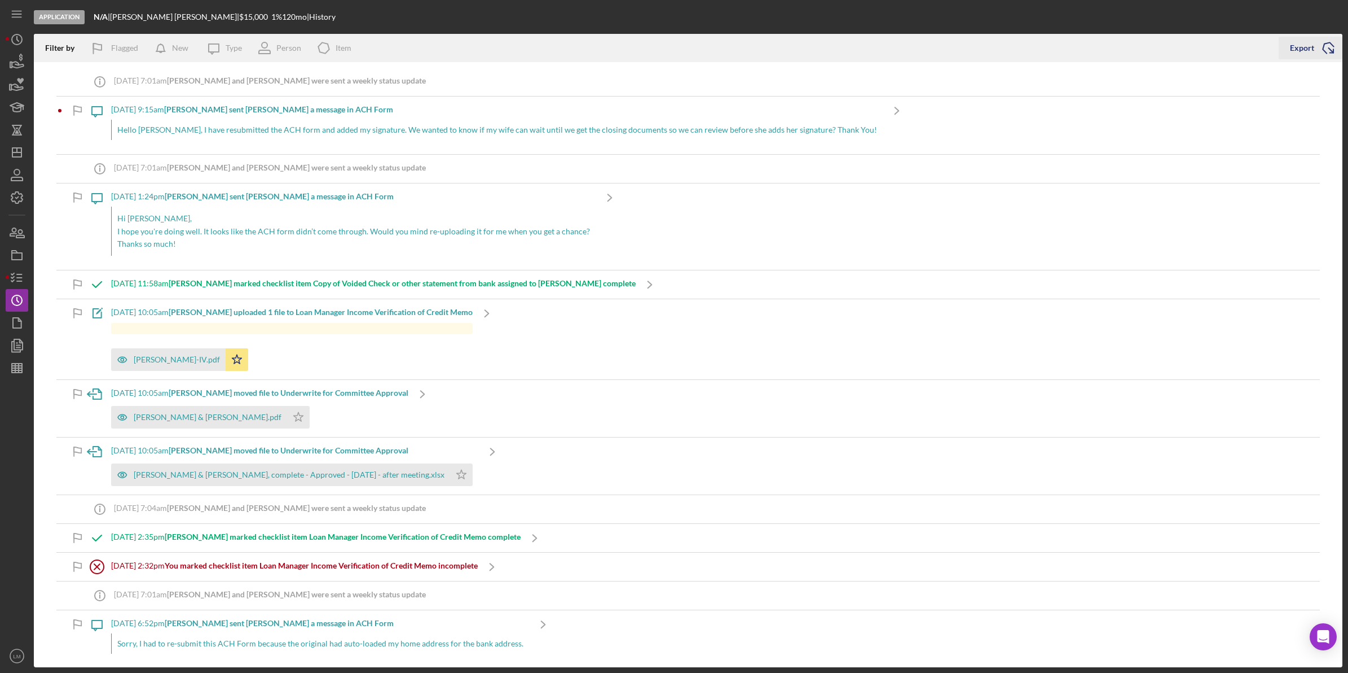
click at [1301, 51] on div "Export" at bounding box center [1302, 48] width 24 height 23
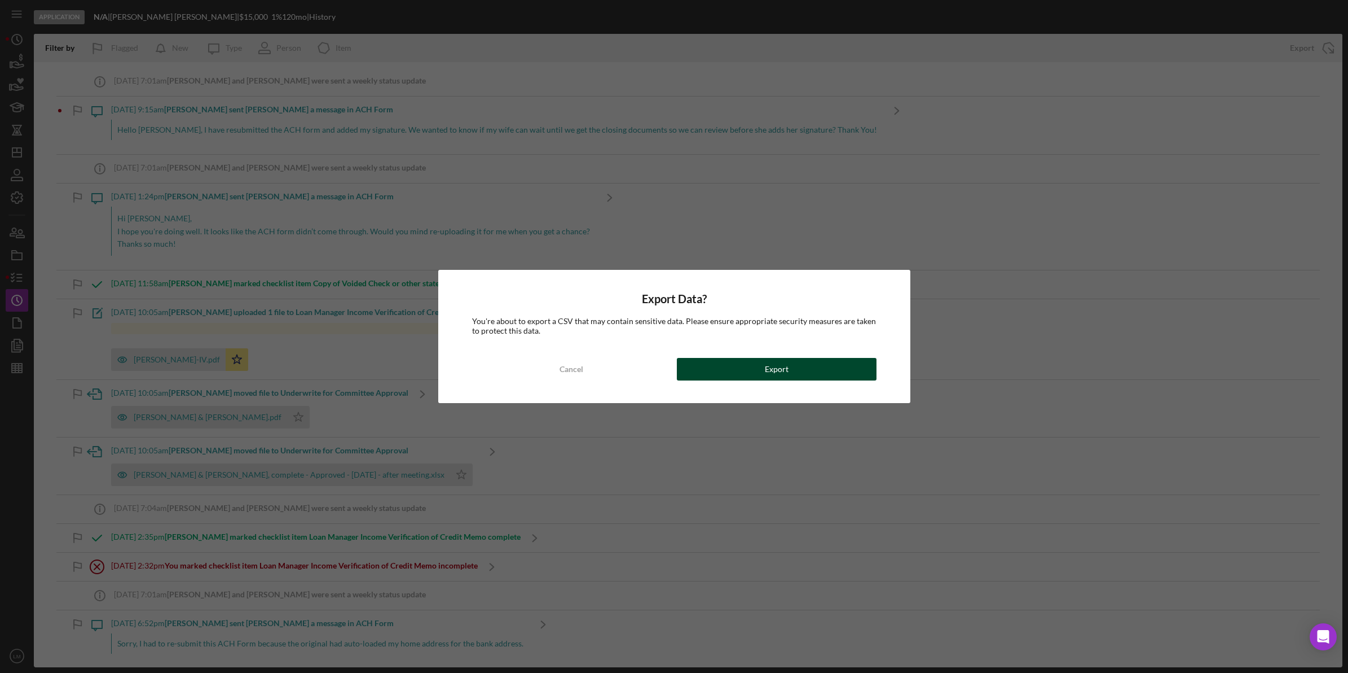
click at [737, 358] on button "Export" at bounding box center [777, 369] width 200 height 23
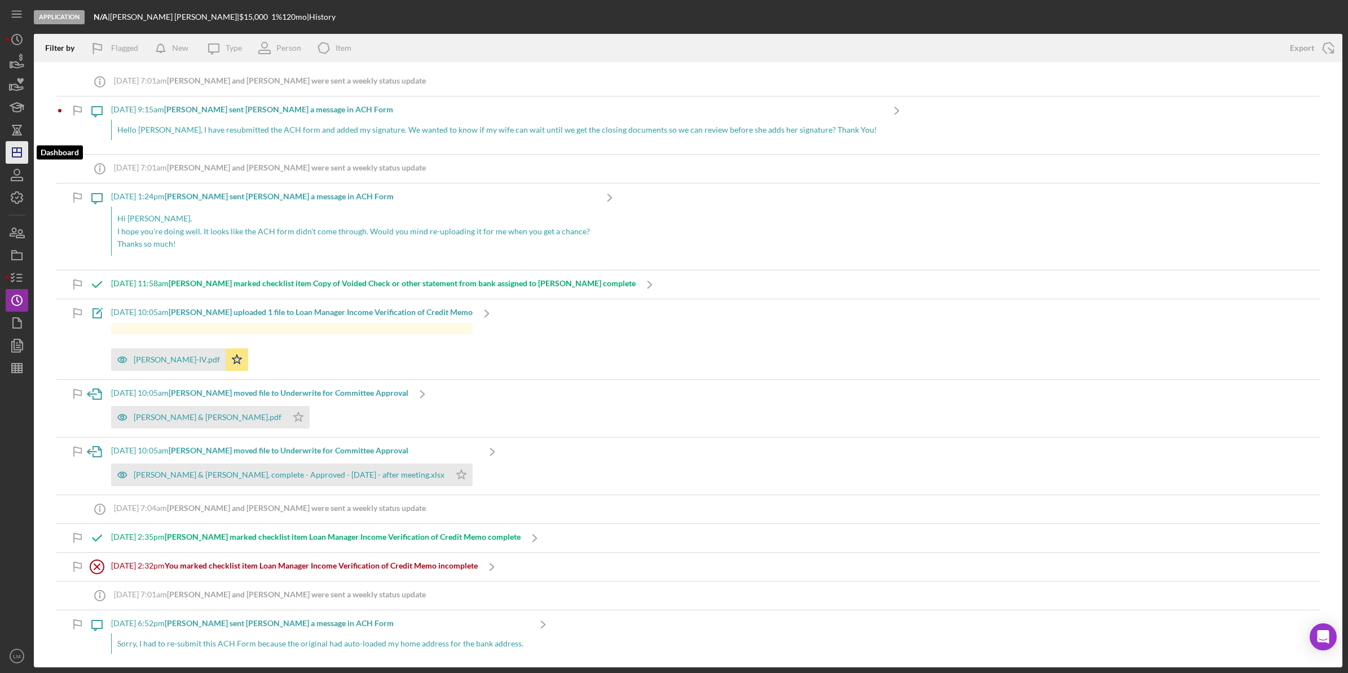
click at [19, 151] on icon "Icon/Dashboard" at bounding box center [17, 152] width 28 height 28
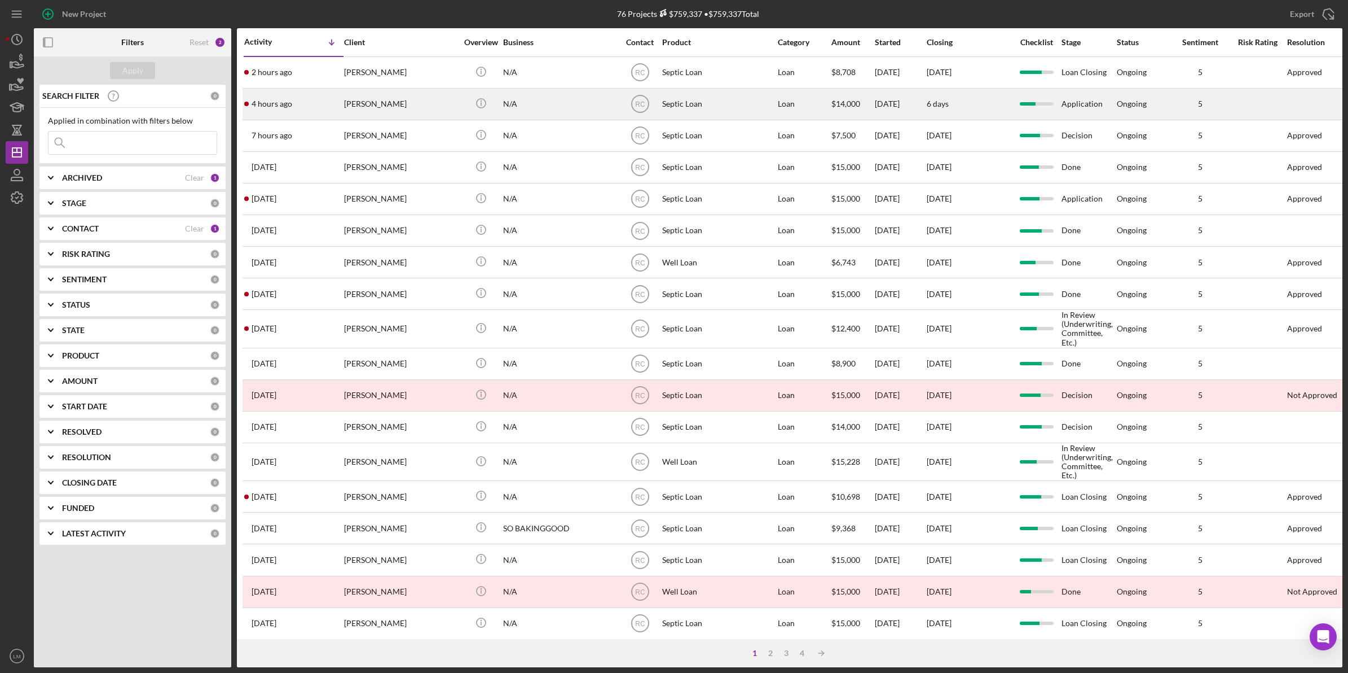
click at [430, 111] on div "Sharon Randle" at bounding box center [400, 104] width 113 height 30
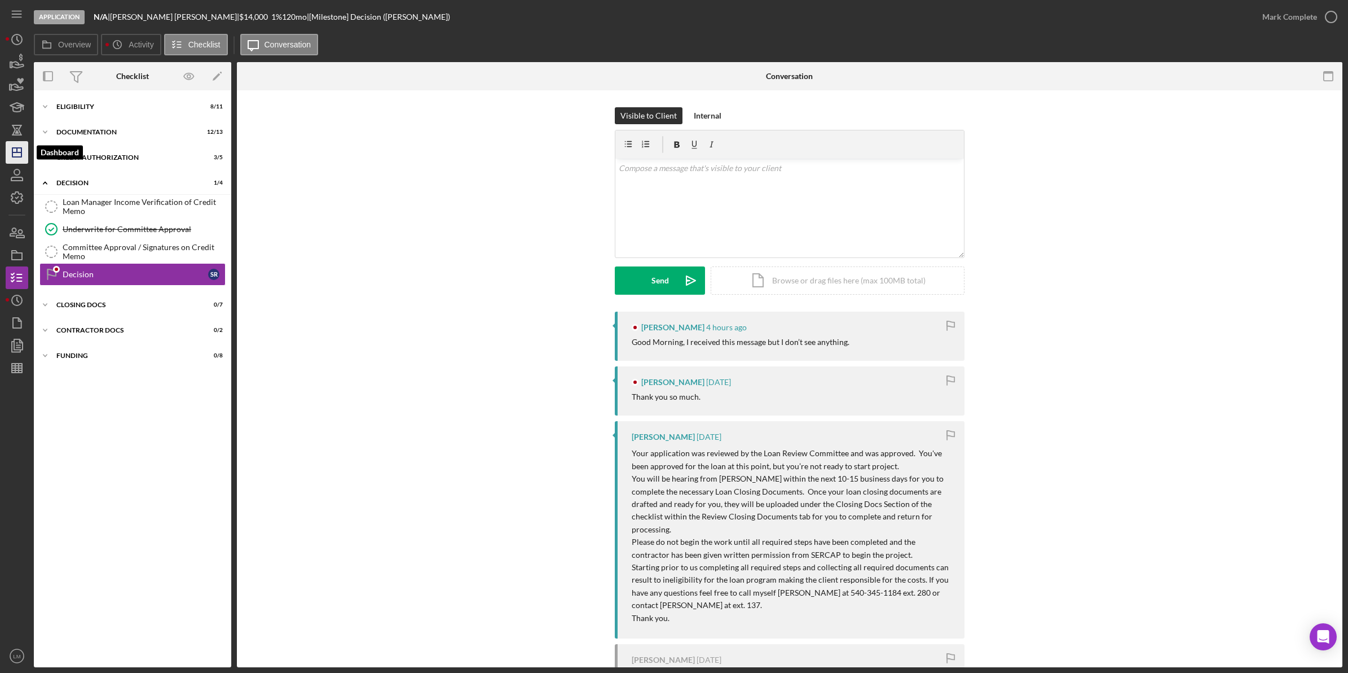
click at [11, 150] on icon "Icon/Dashboard" at bounding box center [17, 152] width 28 height 28
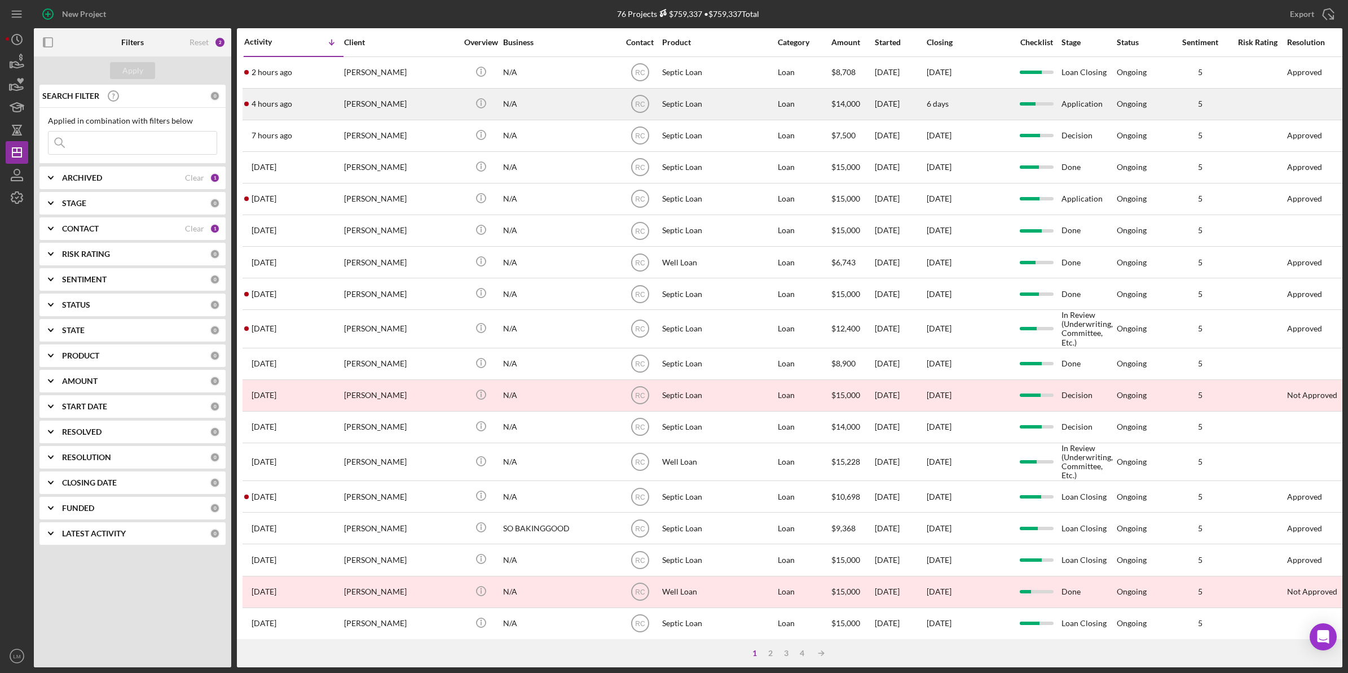
click at [385, 109] on div "Sharon Randle" at bounding box center [400, 104] width 113 height 30
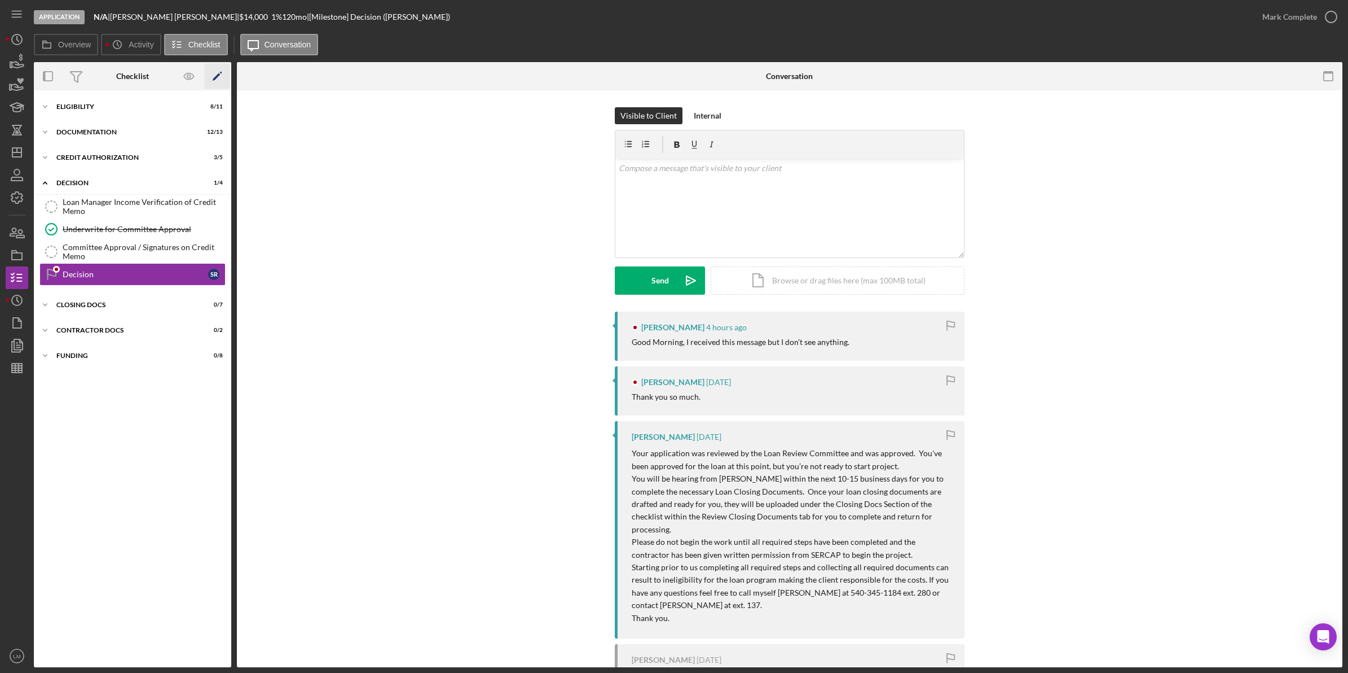
click at [223, 72] on icon "Icon/Edit" at bounding box center [217, 76] width 25 height 25
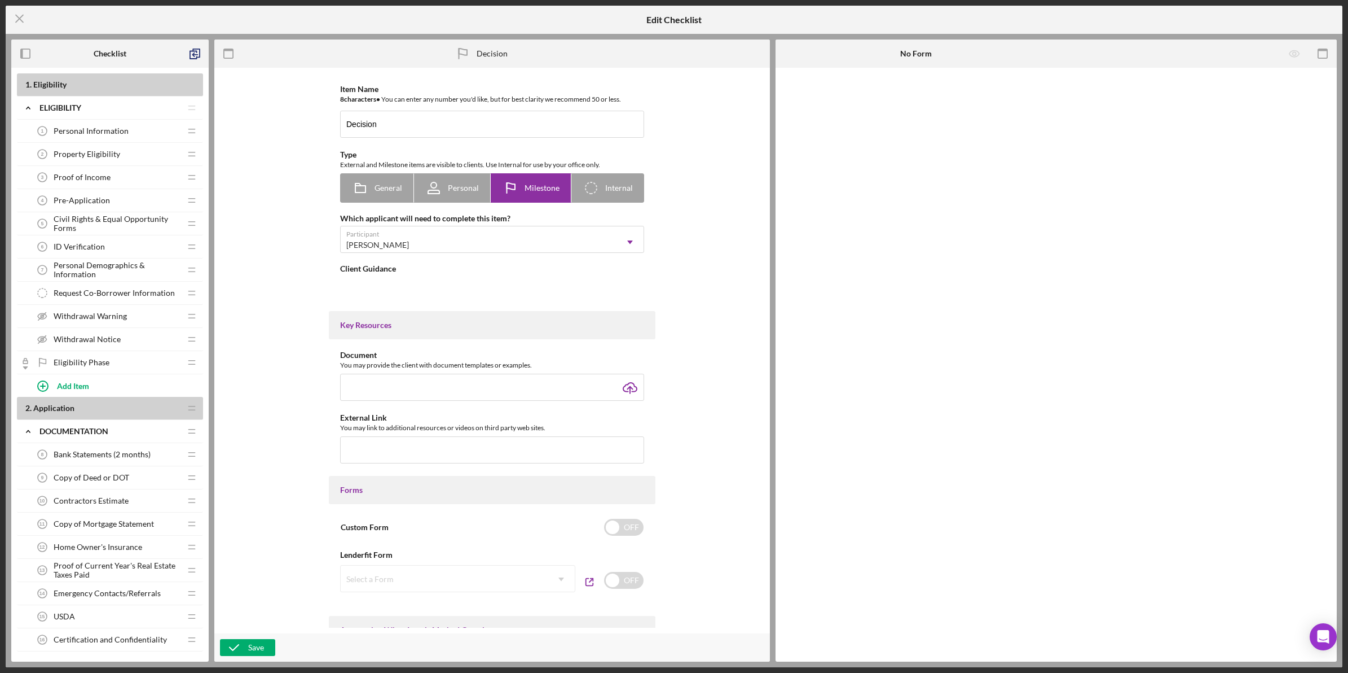
type textarea "<div>When this item is marked as complete (marked with a green check mark, and …"
type textarea "<div>A decision has been made regarding your application. Please log in to Lend…"
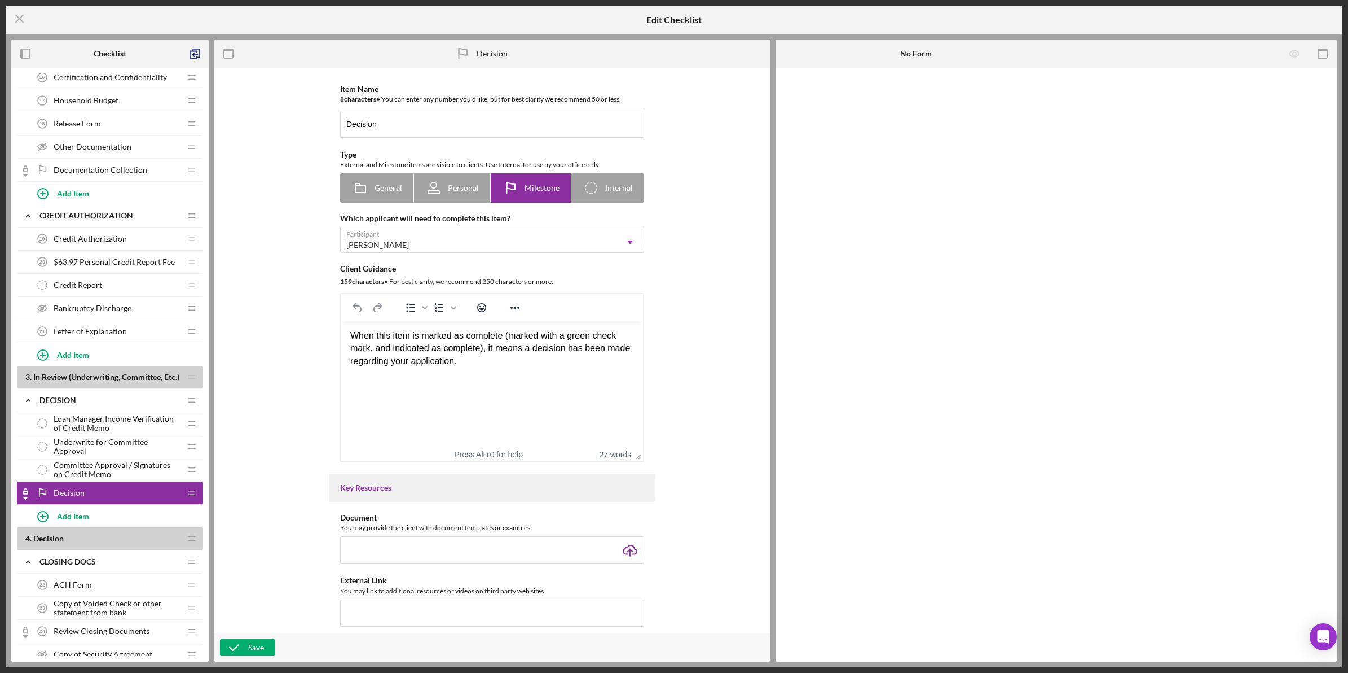
scroll to position [564, 0]
click at [198, 54] on icon "button" at bounding box center [194, 53] width 25 height 25
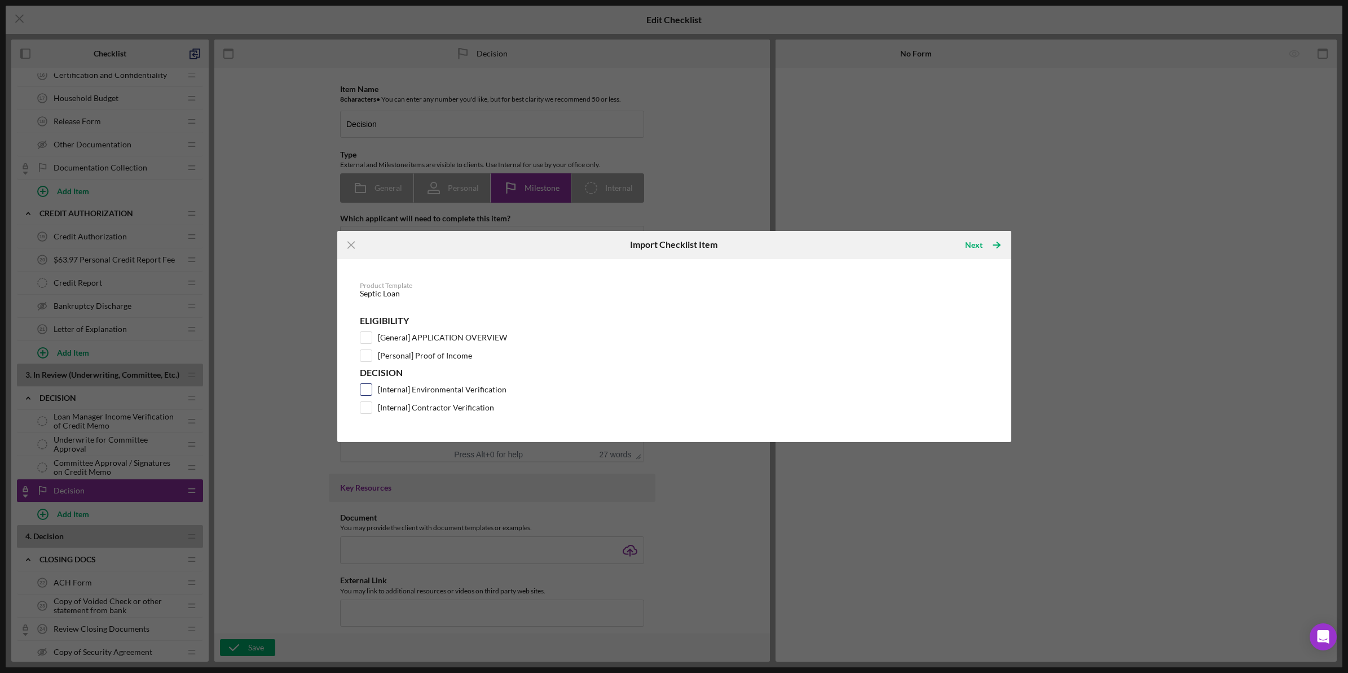
click at [450, 391] on label "[Internal] Environmental Verification" at bounding box center [442, 389] width 129 height 11
click at [372, 391] on input "[Internal] Environmental Verification" at bounding box center [366, 389] width 11 height 11
checkbox input "true"
click at [450, 407] on label "[Internal] Contractor Verification" at bounding box center [436, 407] width 116 height 11
click at [372, 407] on input "[Internal] Contractor Verification" at bounding box center [366, 407] width 11 height 11
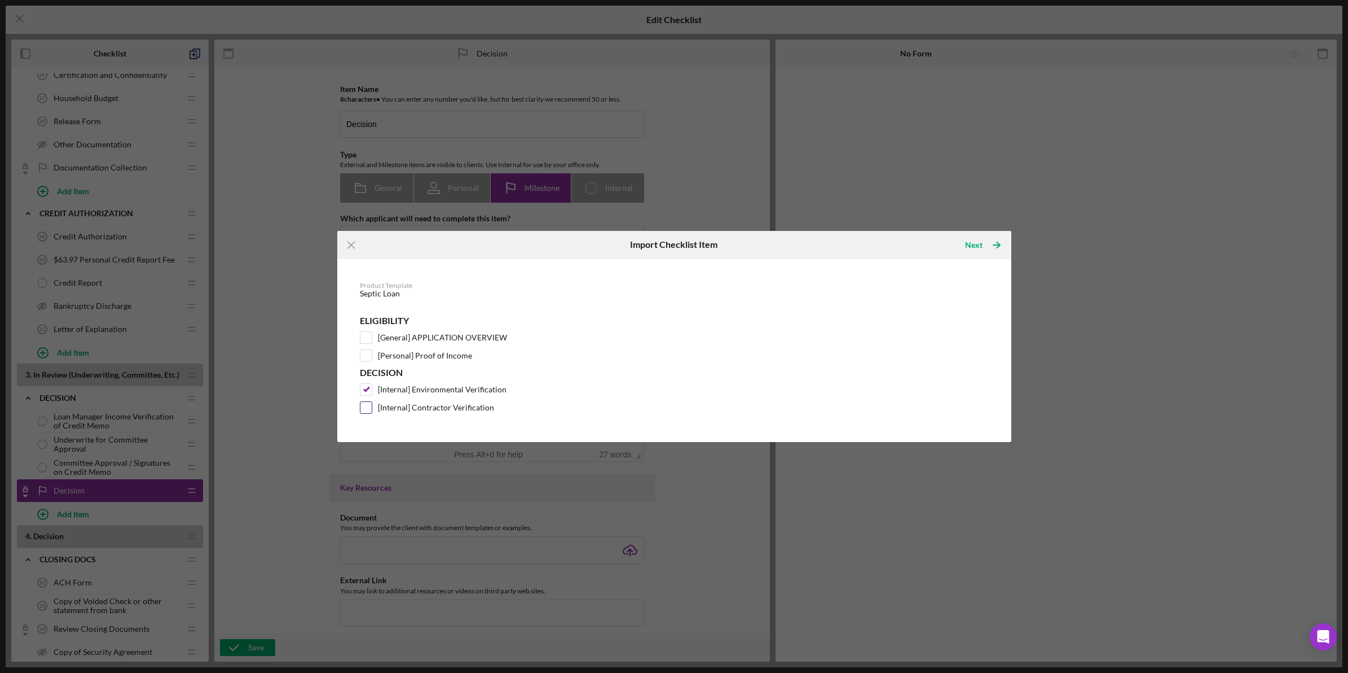
checkbox input "true"
click at [999, 245] on line "button" at bounding box center [997, 245] width 6 height 0
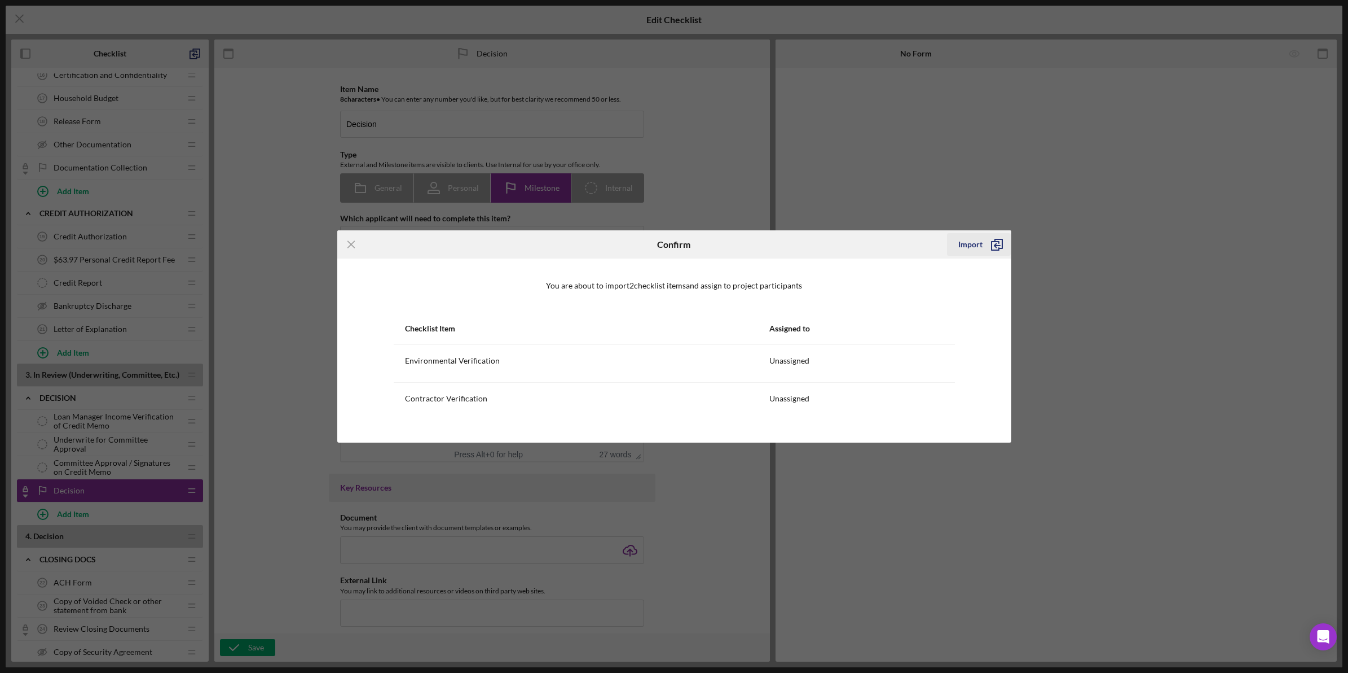
click at [995, 239] on polyline "submit" at bounding box center [998, 243] width 7 height 9
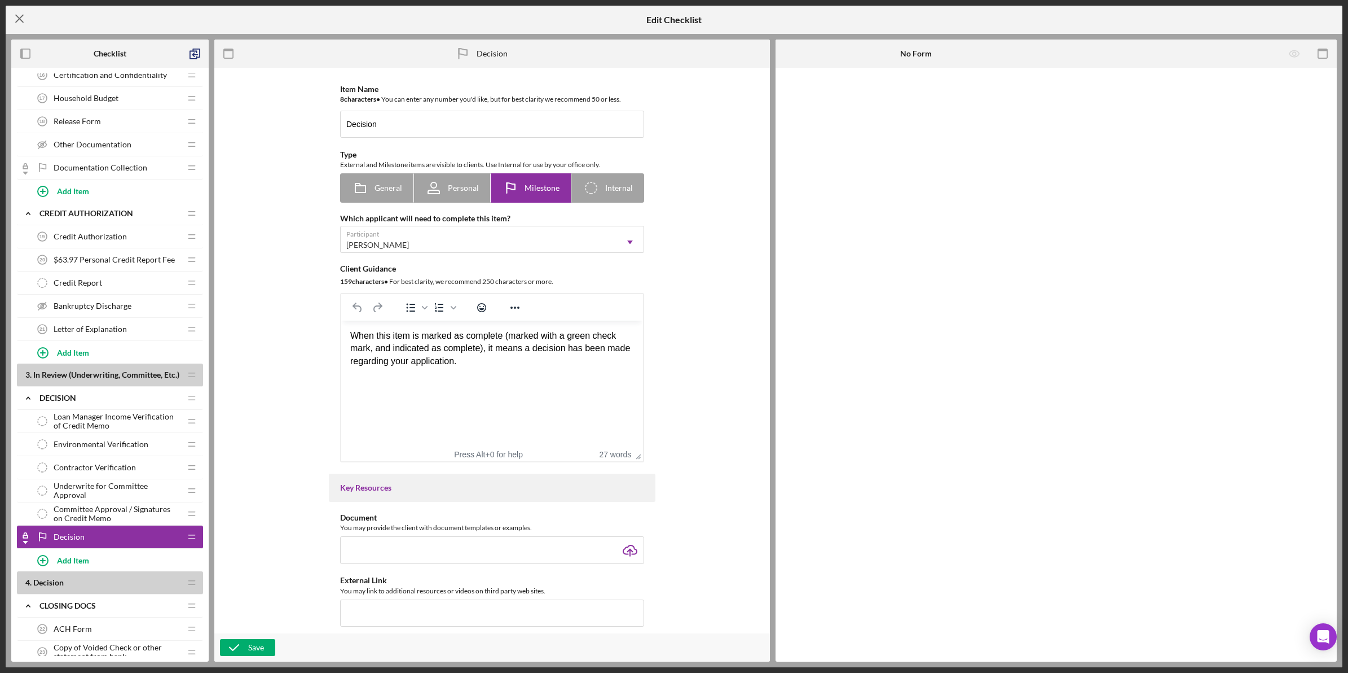
click at [24, 17] on icon "Icon/Menu Close" at bounding box center [20, 19] width 28 height 28
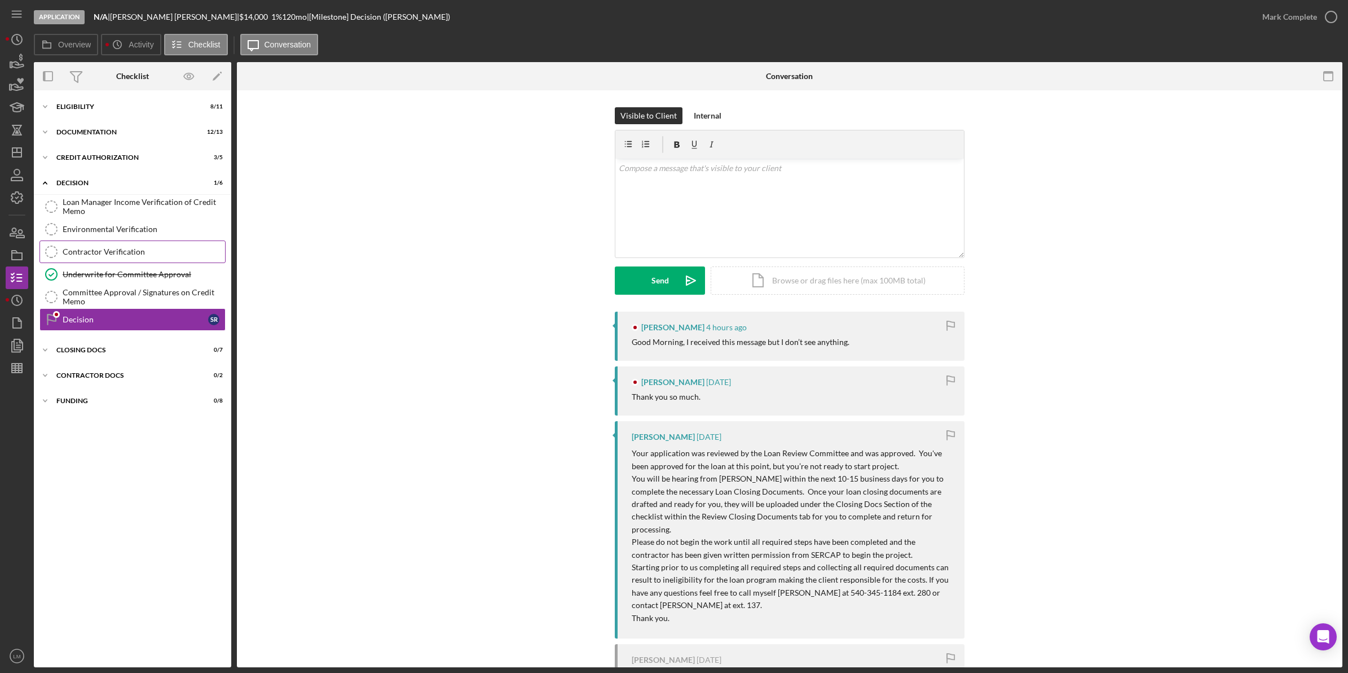
click at [165, 253] on div "Contractor Verification" at bounding box center [144, 251] width 162 height 9
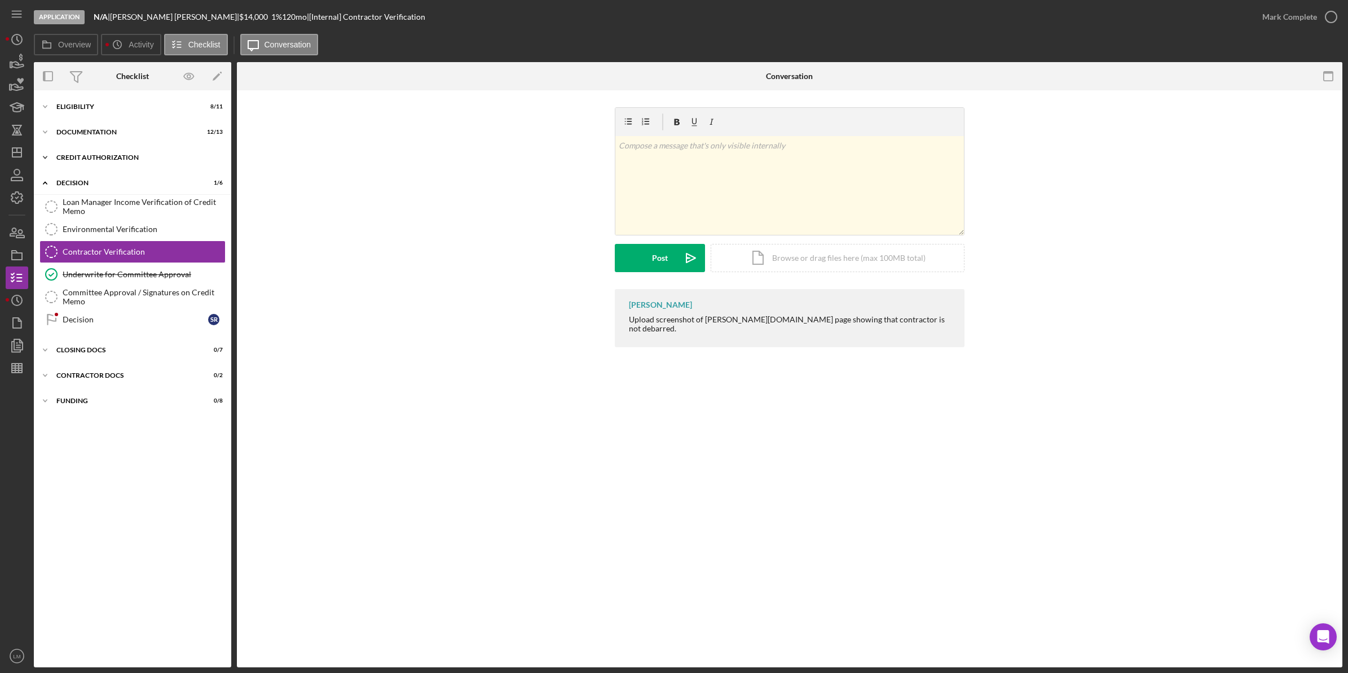
click at [126, 150] on div "Icon/Expander CREDIT AUTHORIZATION 3 / 5" at bounding box center [132, 157] width 197 height 23
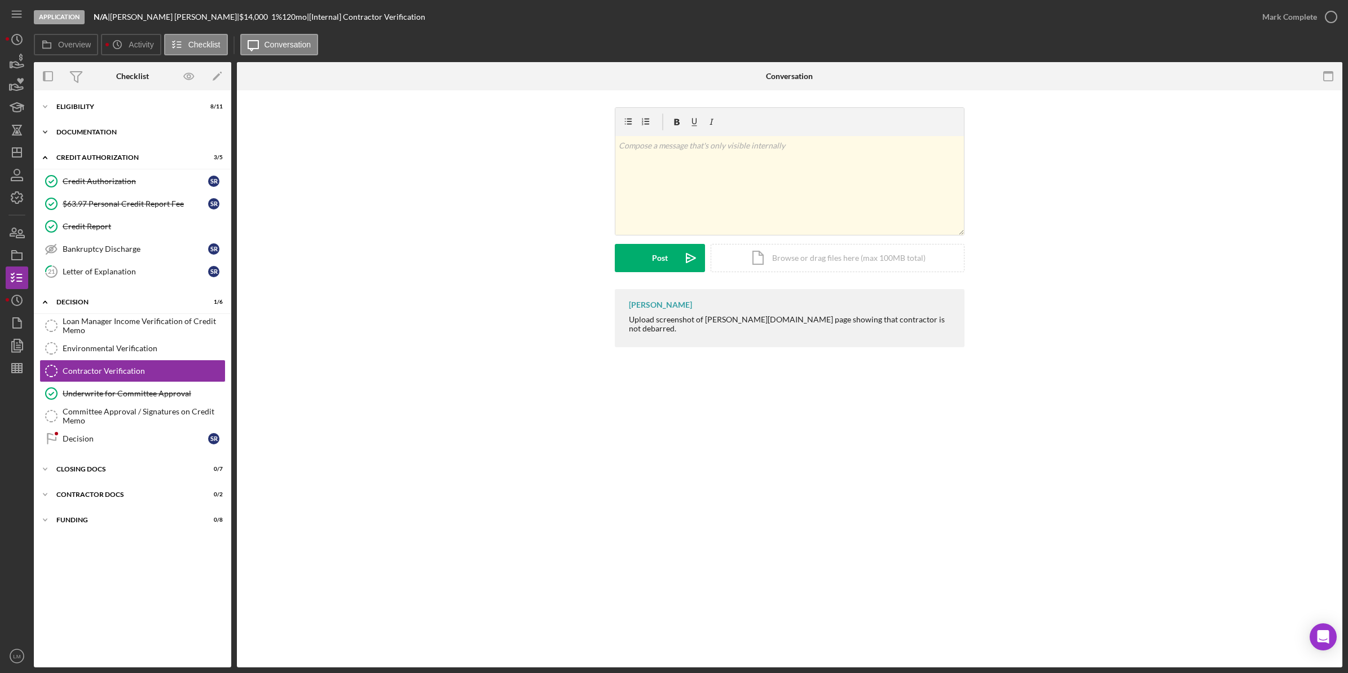
click at [126, 140] on div "Icon/Expander Documentation 12 / 13" at bounding box center [132, 132] width 197 height 23
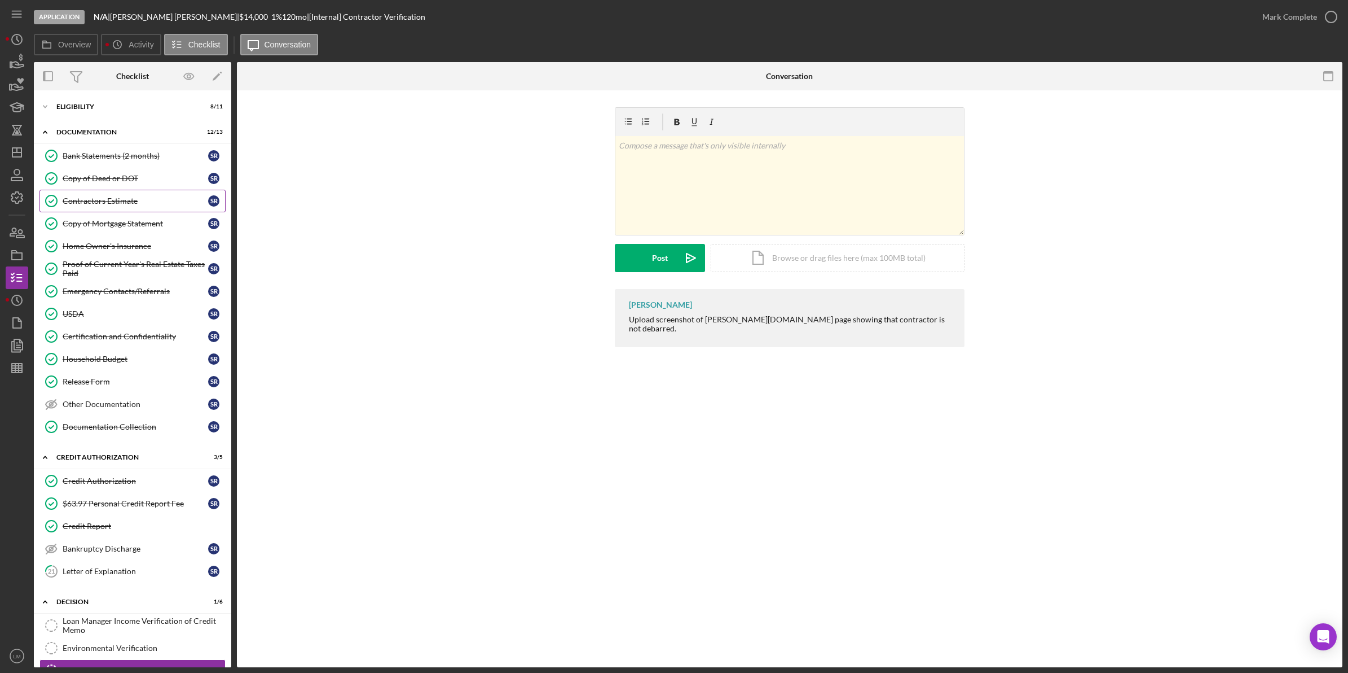
click at [117, 210] on link "Contractors Estimate Contractors Estimate S R" at bounding box center [132, 201] width 186 height 23
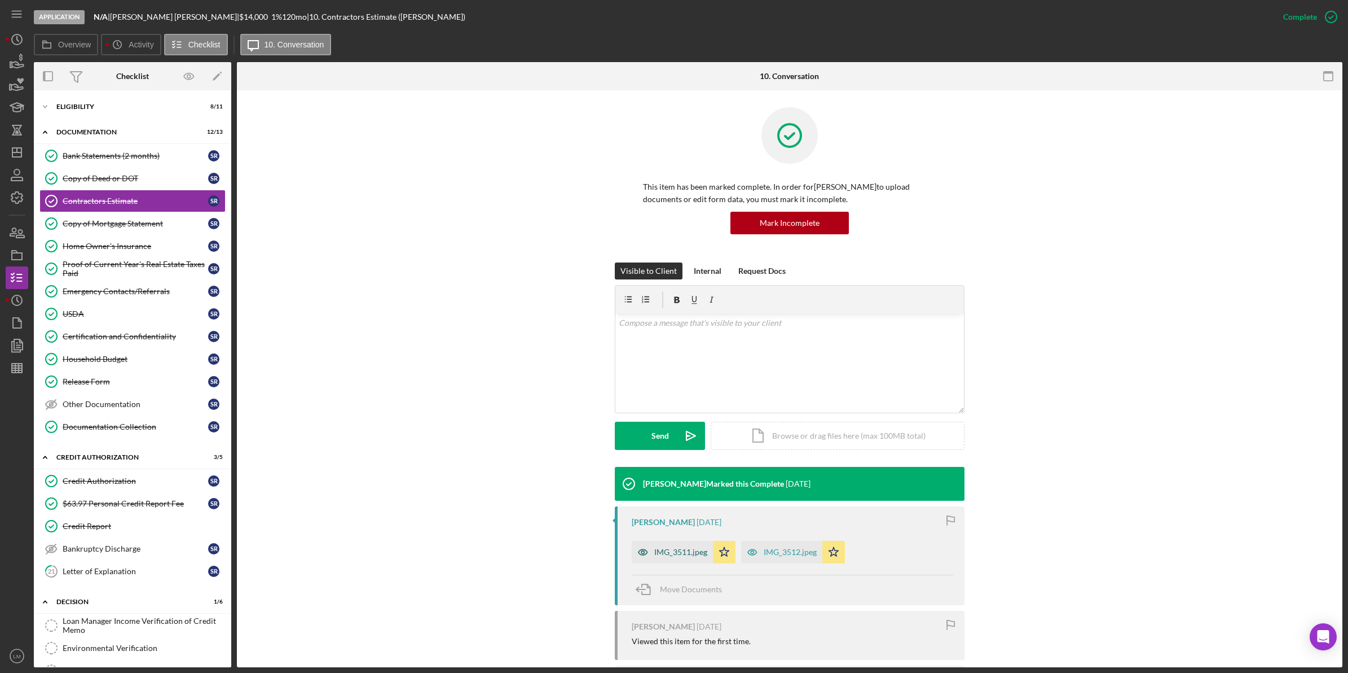
click at [666, 557] on div "IMG_3511.jpeg" at bounding box center [672, 552] width 81 height 23
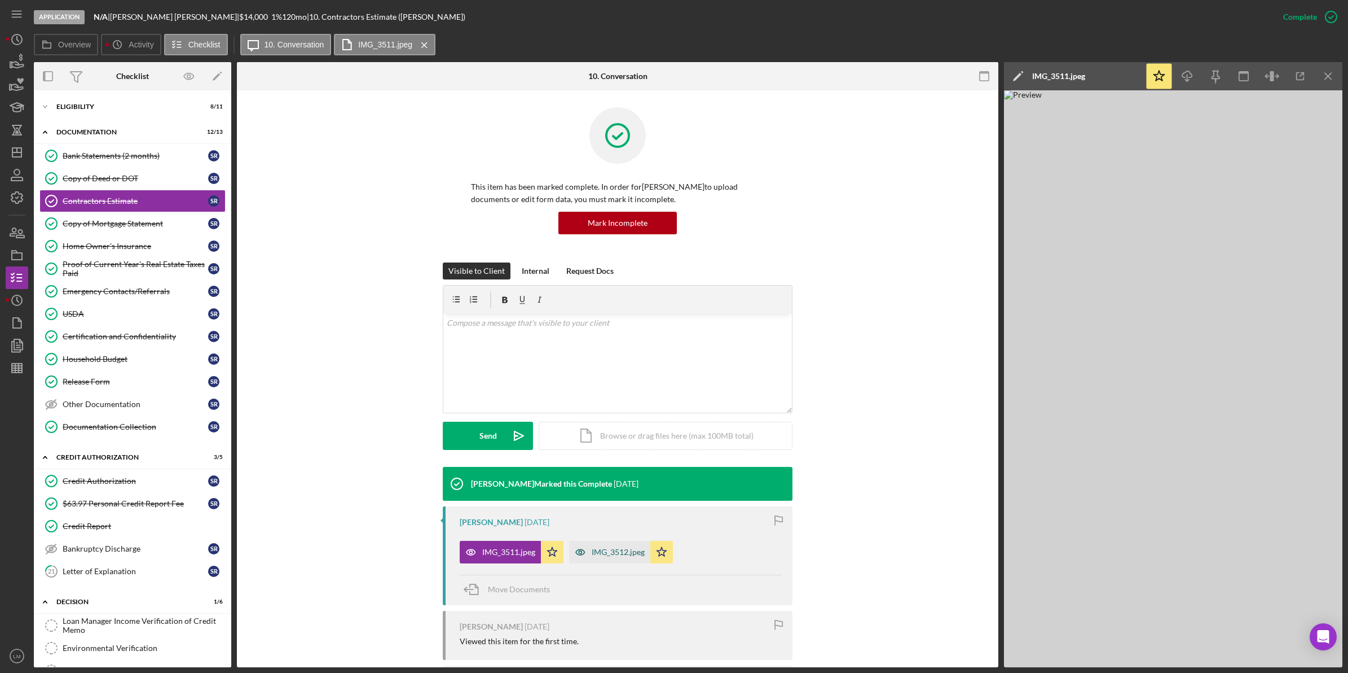
click at [631, 542] on div "IMG_3512.jpeg" at bounding box center [609, 552] width 81 height 23
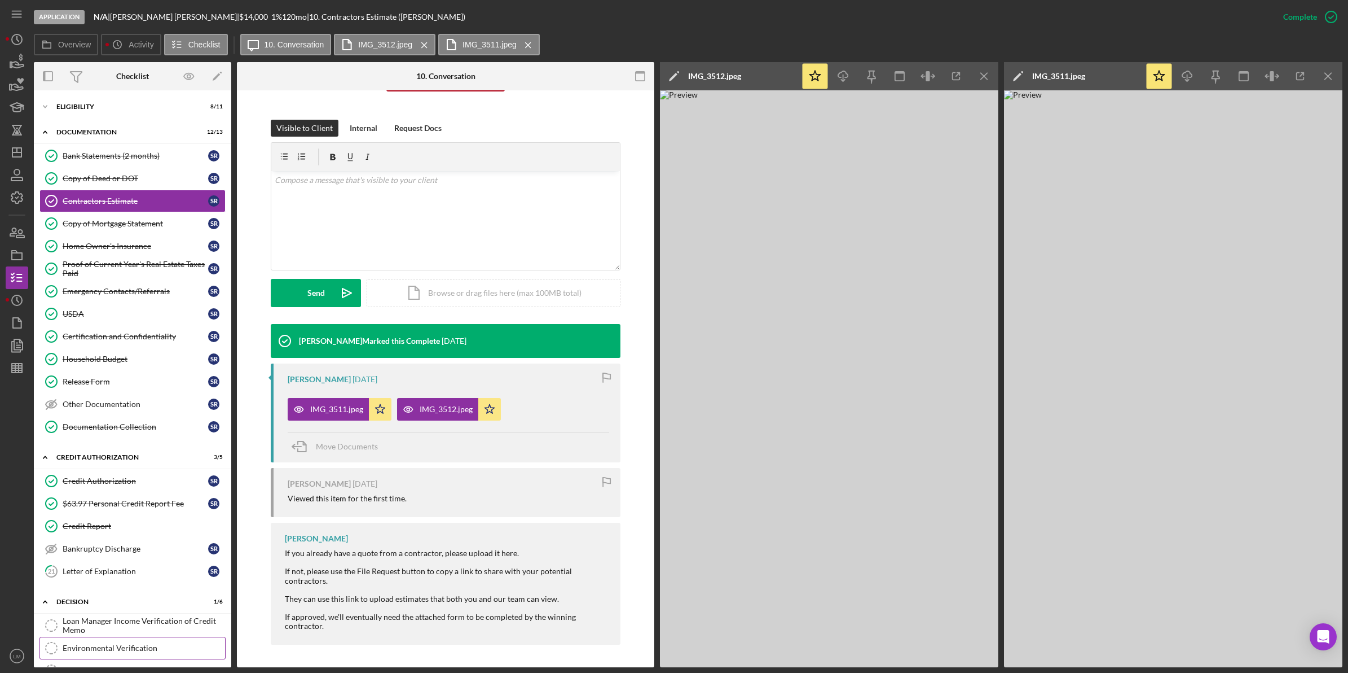
scroll to position [176, 0]
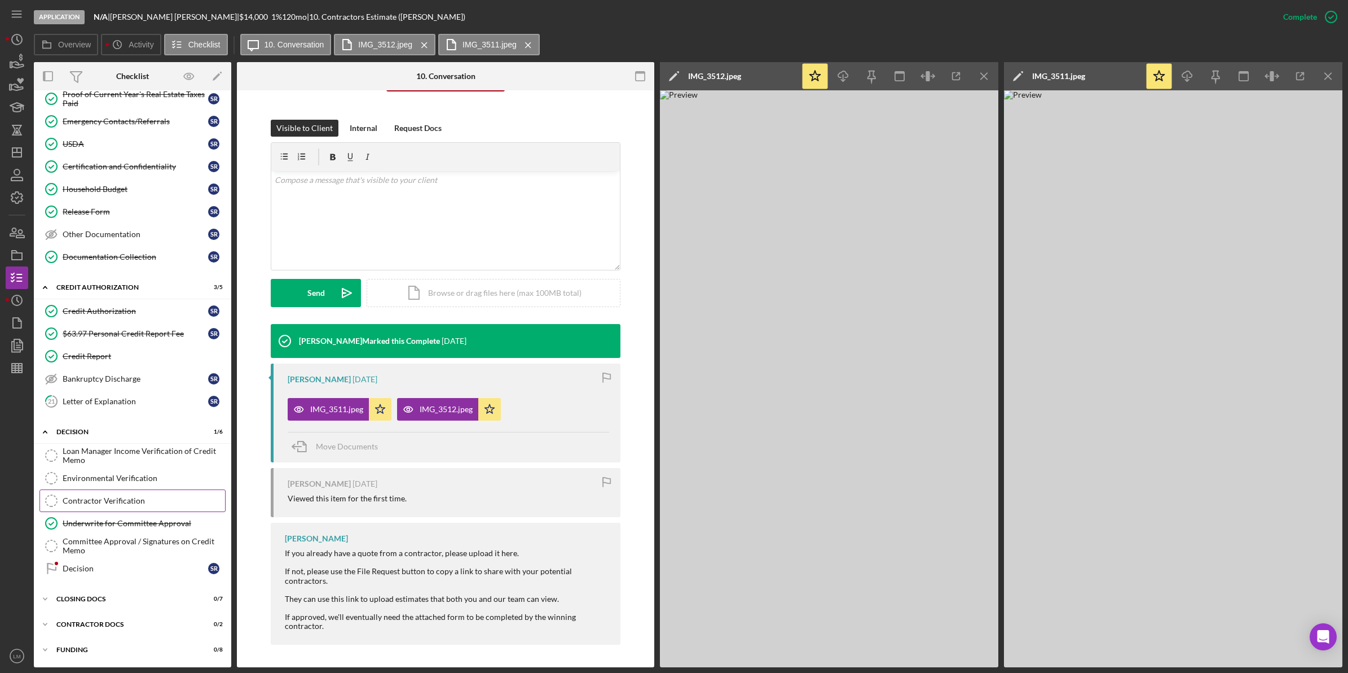
click at [117, 503] on div "Contractor Verification" at bounding box center [144, 500] width 162 height 9
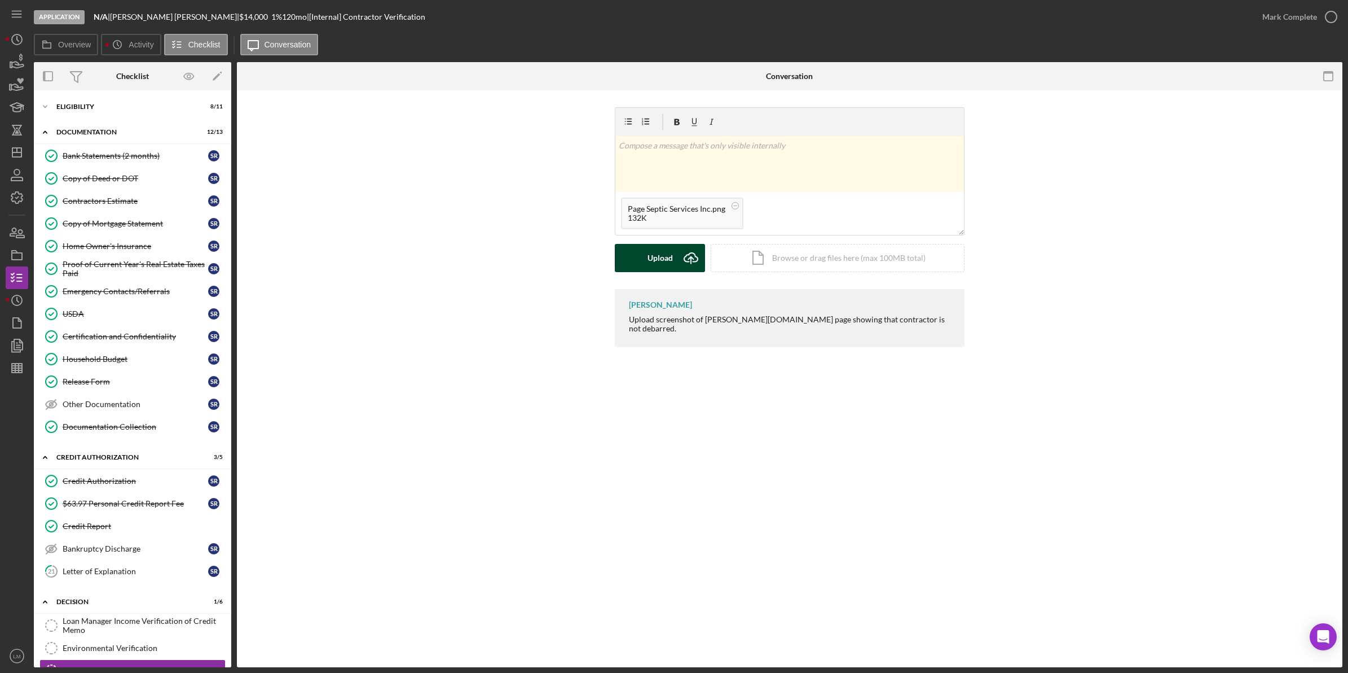
click at [657, 268] on div "Upload" at bounding box center [660, 258] width 25 height 28
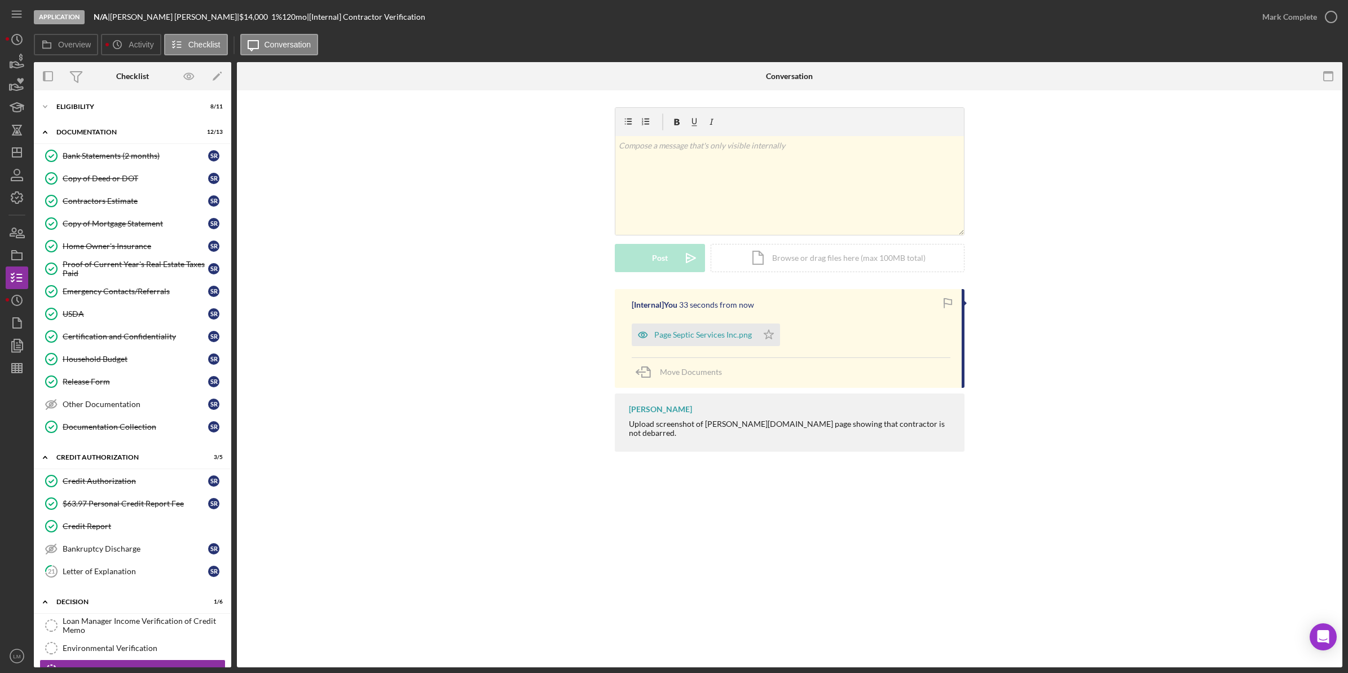
click at [1305, 17] on div "Mark Complete" at bounding box center [1290, 17] width 55 height 23
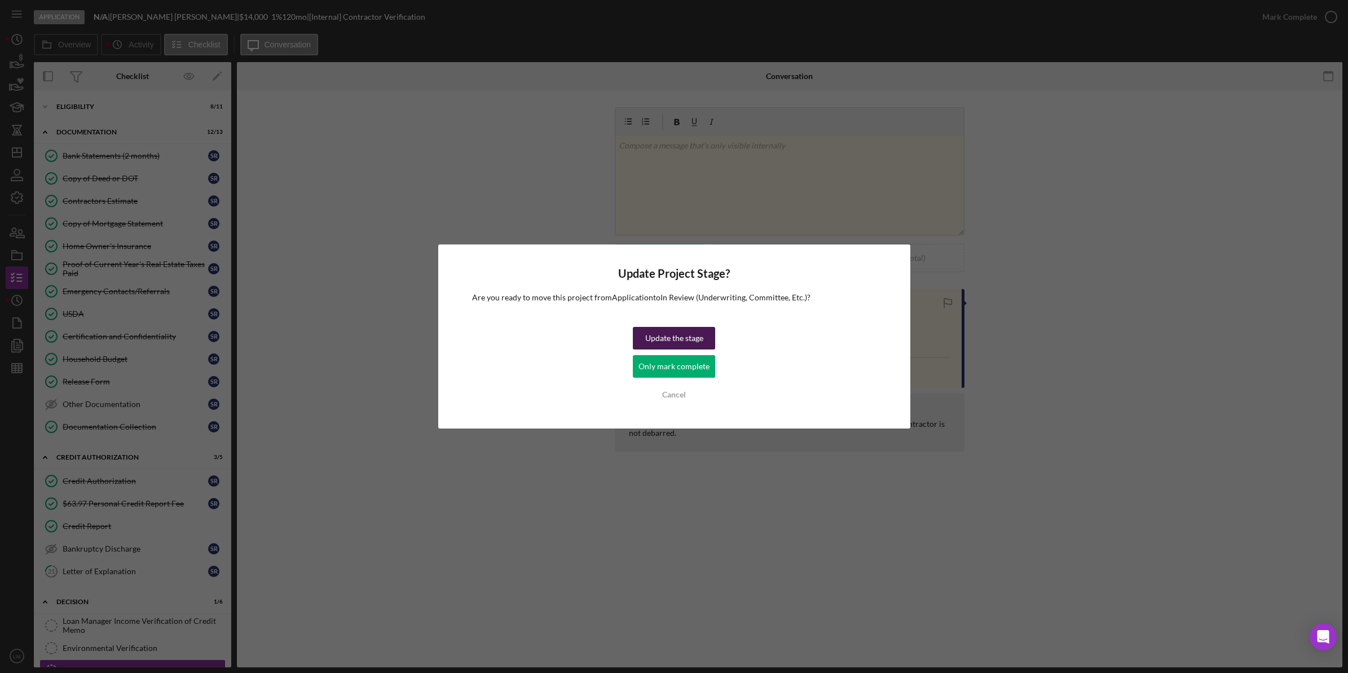
click at [684, 331] on div "Update the stage" at bounding box center [674, 338] width 58 height 23
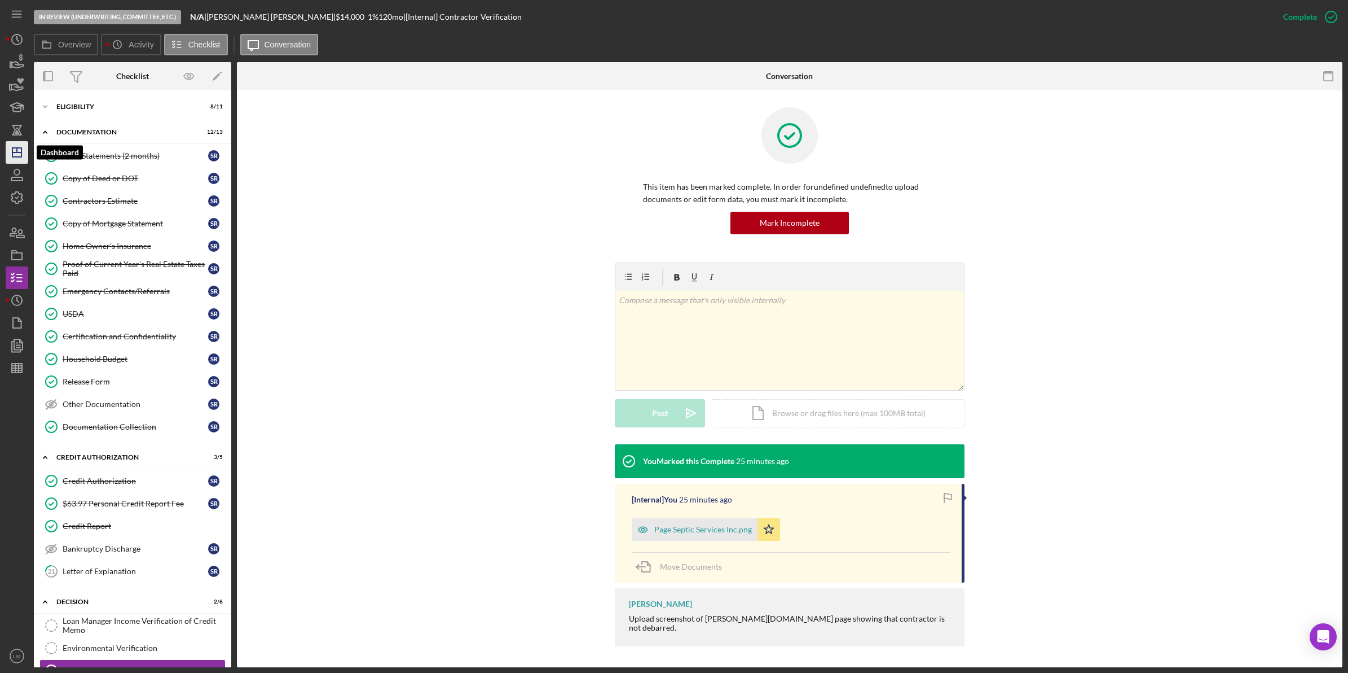
click at [9, 155] on icon "Icon/Dashboard" at bounding box center [17, 152] width 28 height 28
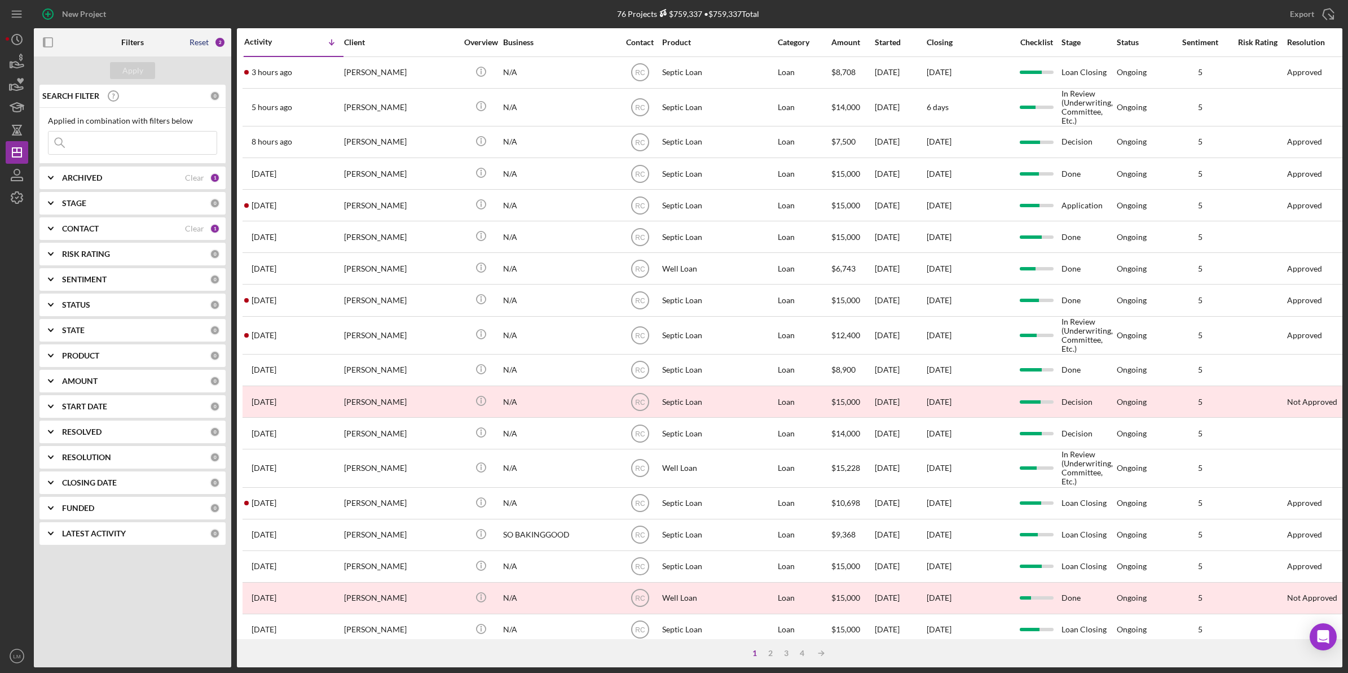
click at [194, 42] on div "Reset" at bounding box center [199, 42] width 19 height 9
click at [130, 80] on div "Apply" at bounding box center [132, 70] width 197 height 28
click at [130, 77] on div "Apply" at bounding box center [132, 70] width 21 height 17
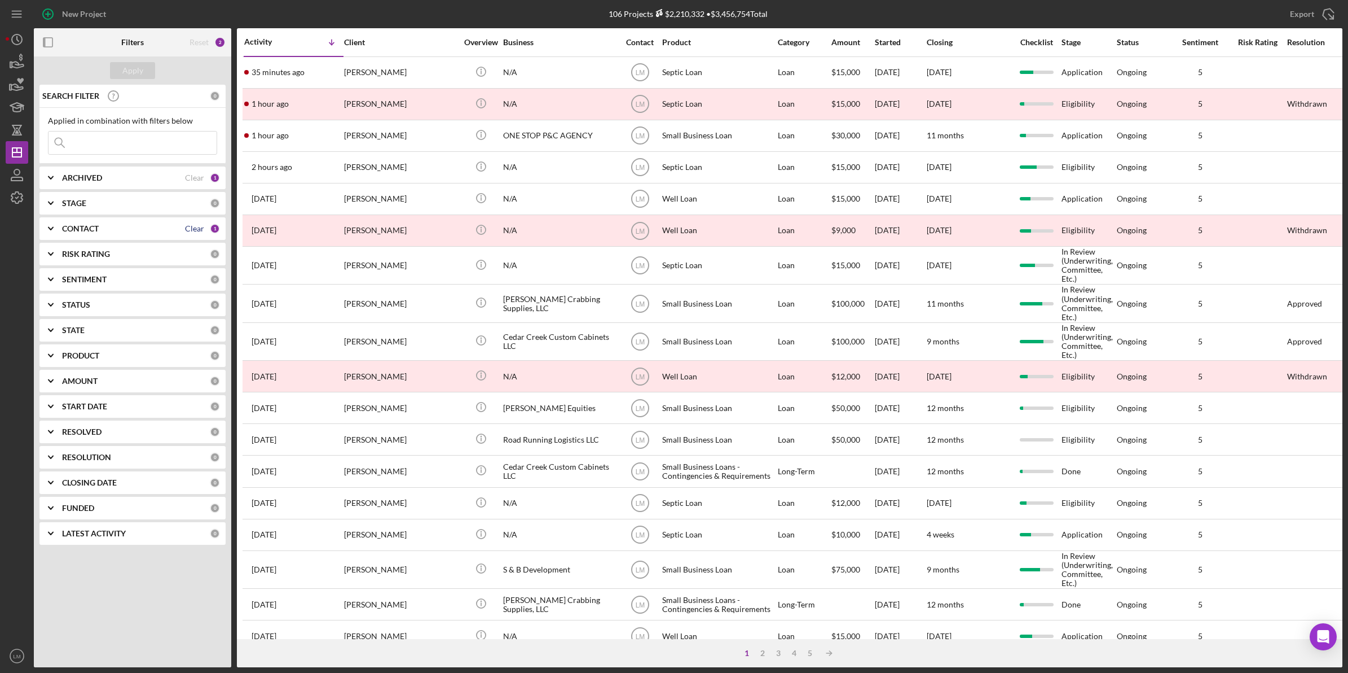
click at [186, 229] on div "CONTACT Clear 1" at bounding box center [141, 228] width 158 height 23
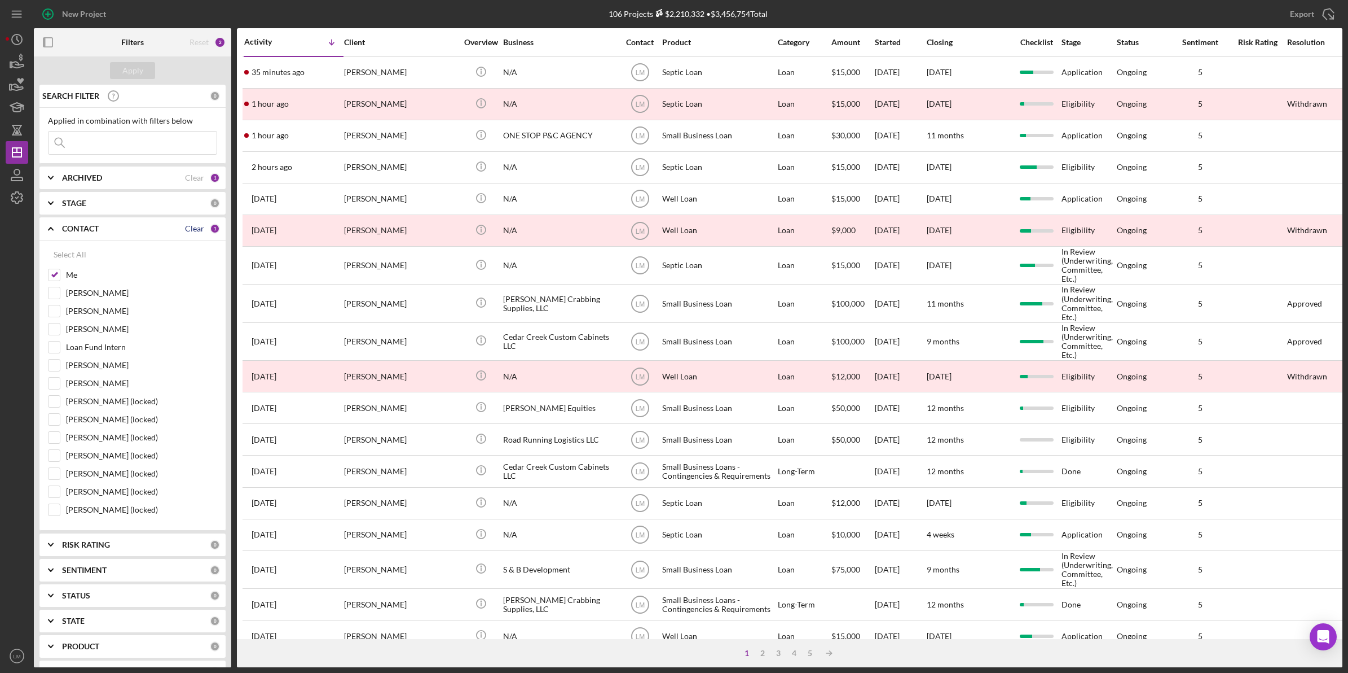
click at [190, 225] on div "Clear" at bounding box center [194, 228] width 19 height 9
checkbox input "false"
click at [151, 139] on input at bounding box center [133, 142] width 168 height 23
type input "moyer"
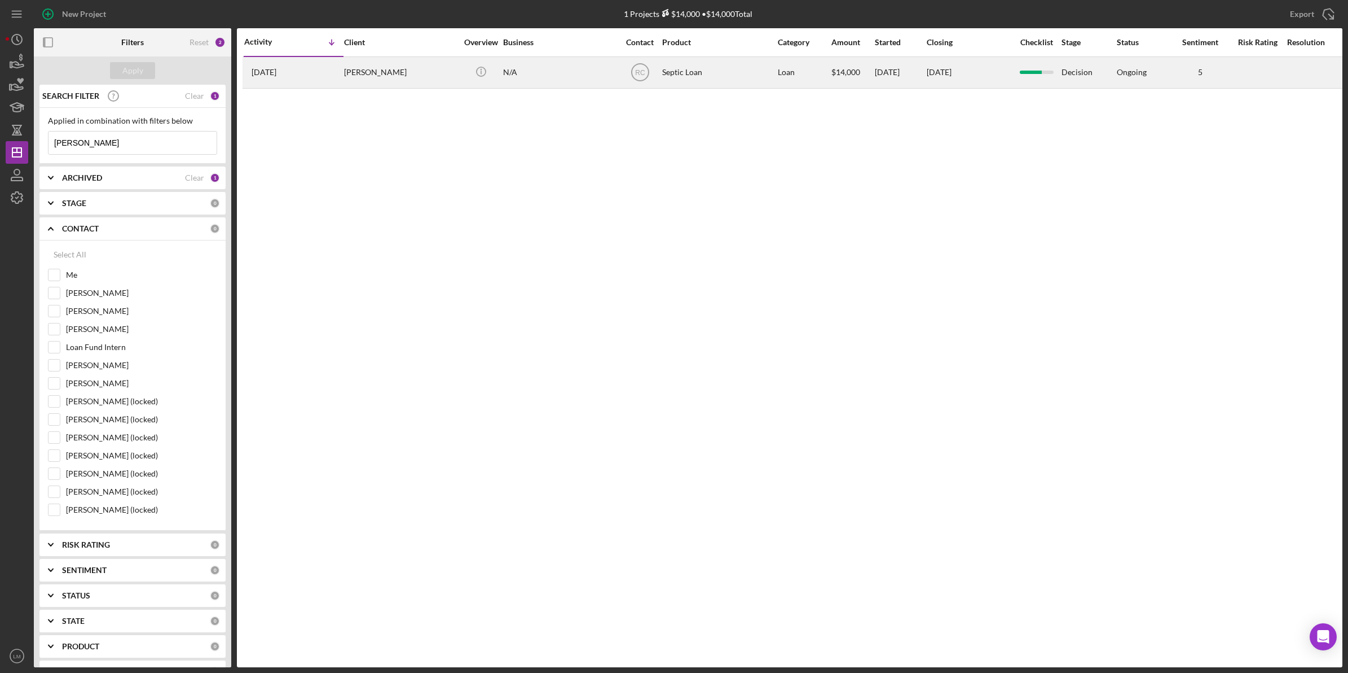
click at [379, 74] on div "Brent Moyer" at bounding box center [400, 73] width 113 height 30
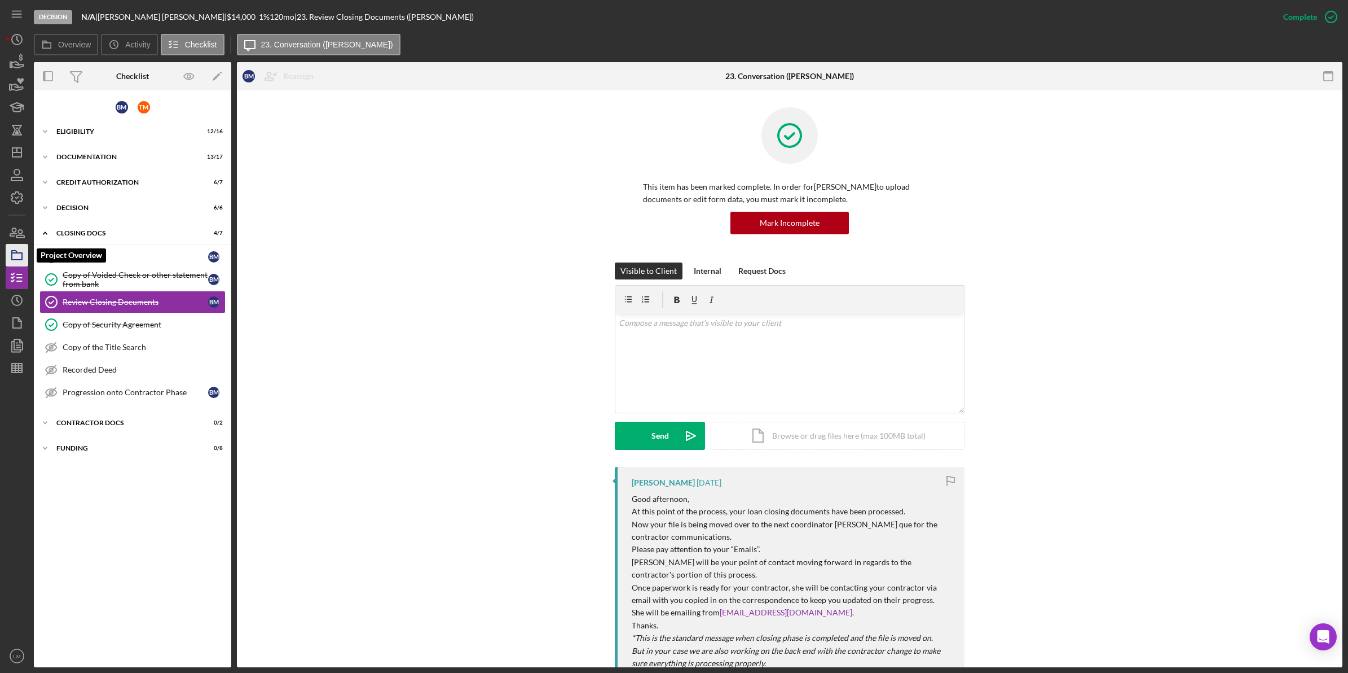
click at [16, 249] on icon "button" at bounding box center [17, 255] width 28 height 28
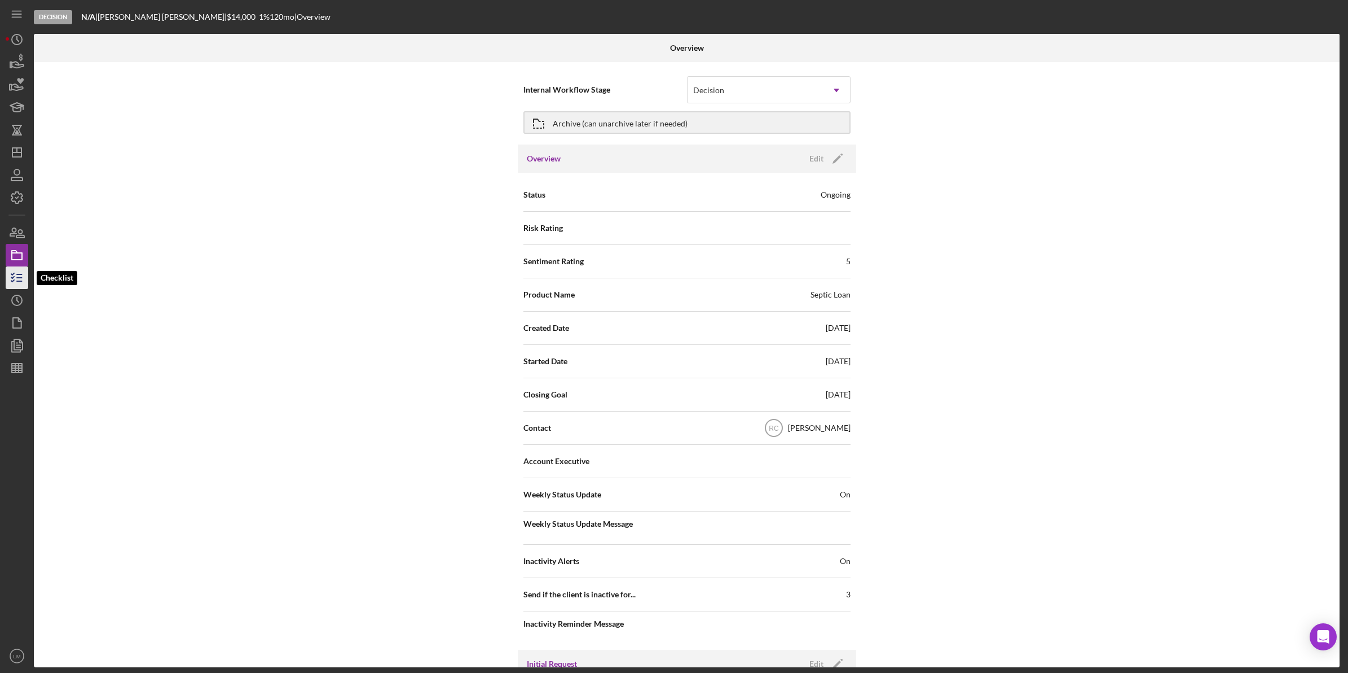
click at [16, 278] on icon "button" at bounding box center [17, 277] width 28 height 28
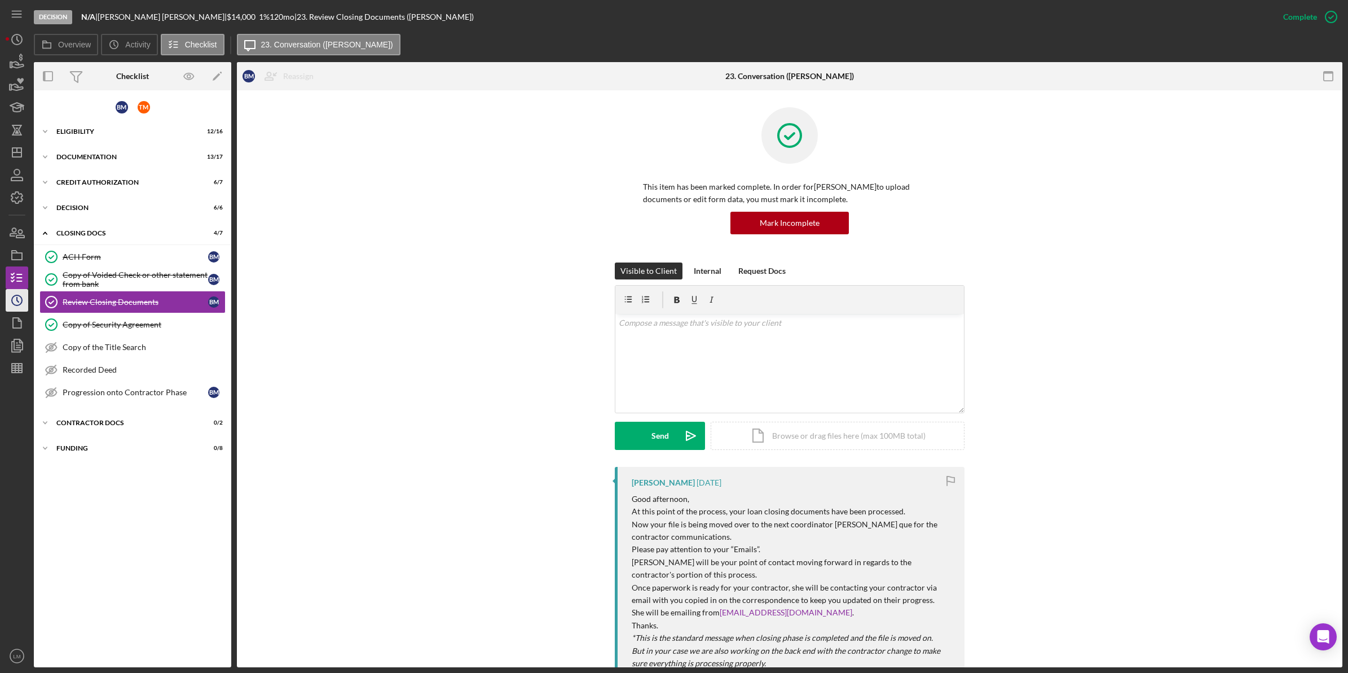
click at [17, 303] on icon "Icon/History" at bounding box center [17, 300] width 28 height 28
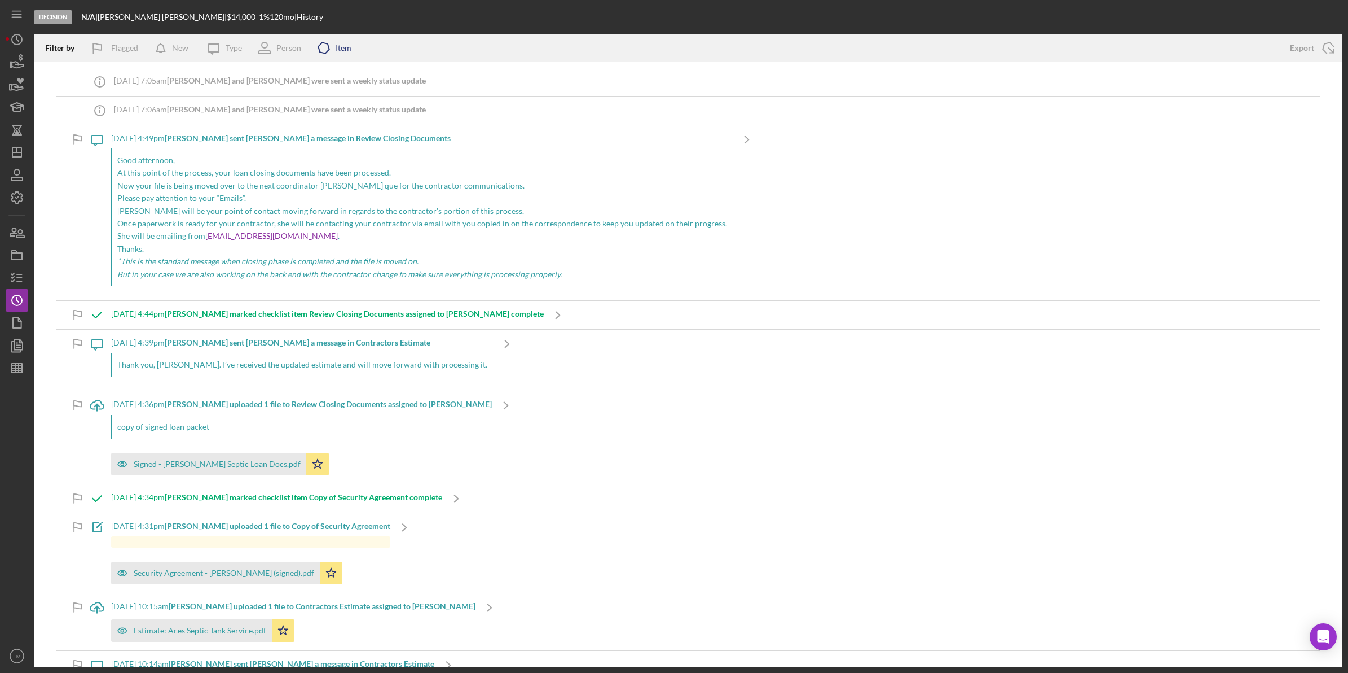
click at [342, 54] on div "Icon/Product Item" at bounding box center [331, 48] width 42 height 28
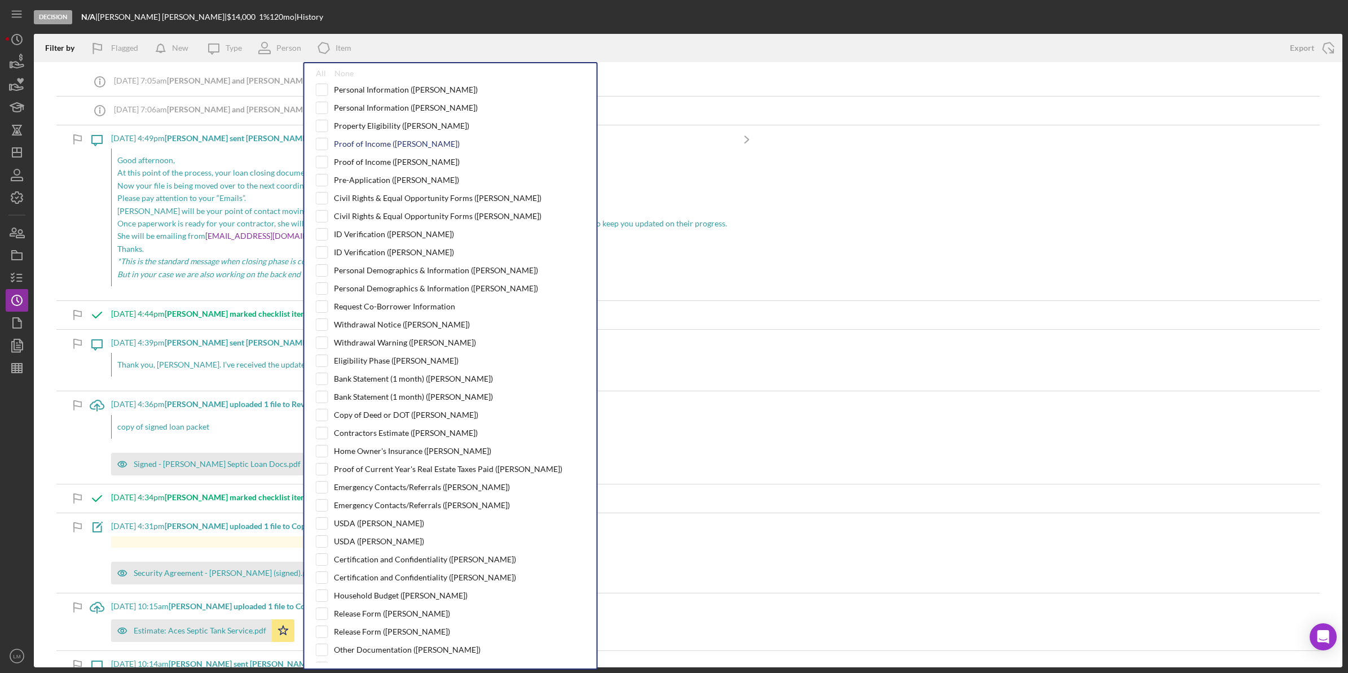
click at [367, 142] on div "Proof of Income (Brent M.)" at bounding box center [397, 143] width 126 height 9
checkbox input "true"
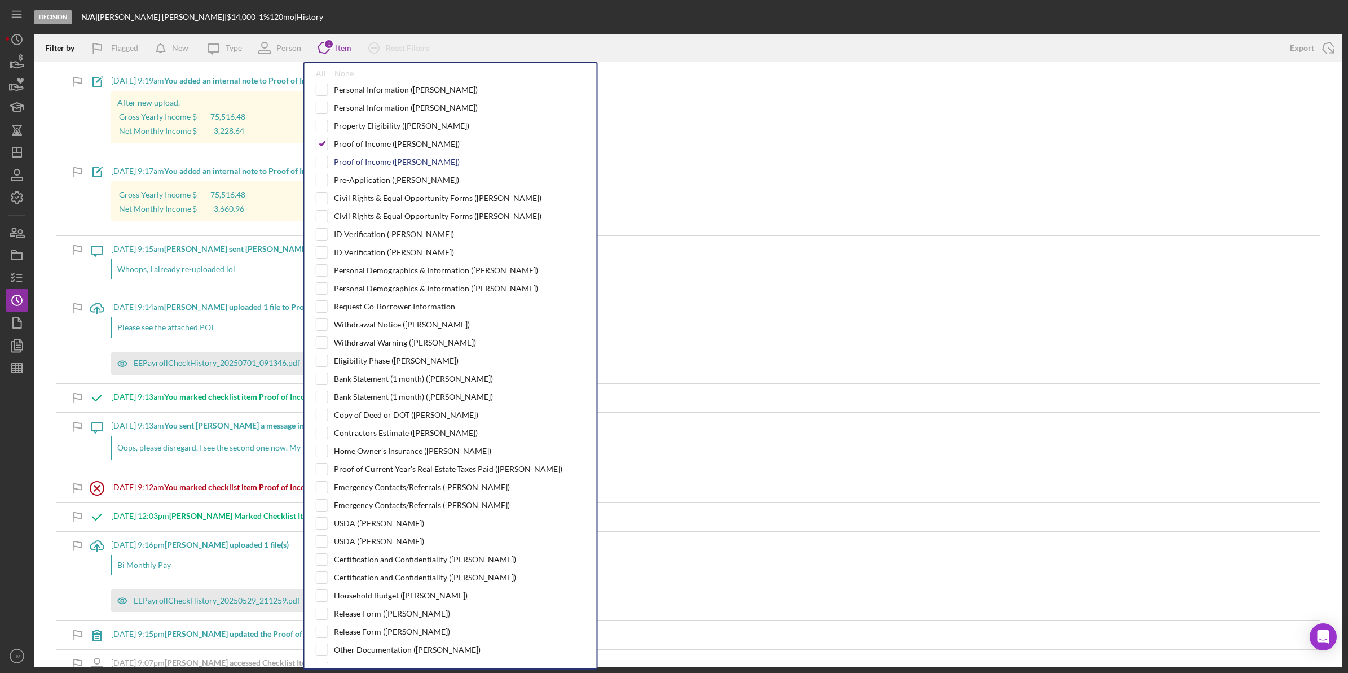
click at [362, 162] on div "Proof of Income (Tyler M.)" at bounding box center [397, 161] width 126 height 9
checkbox input "true"
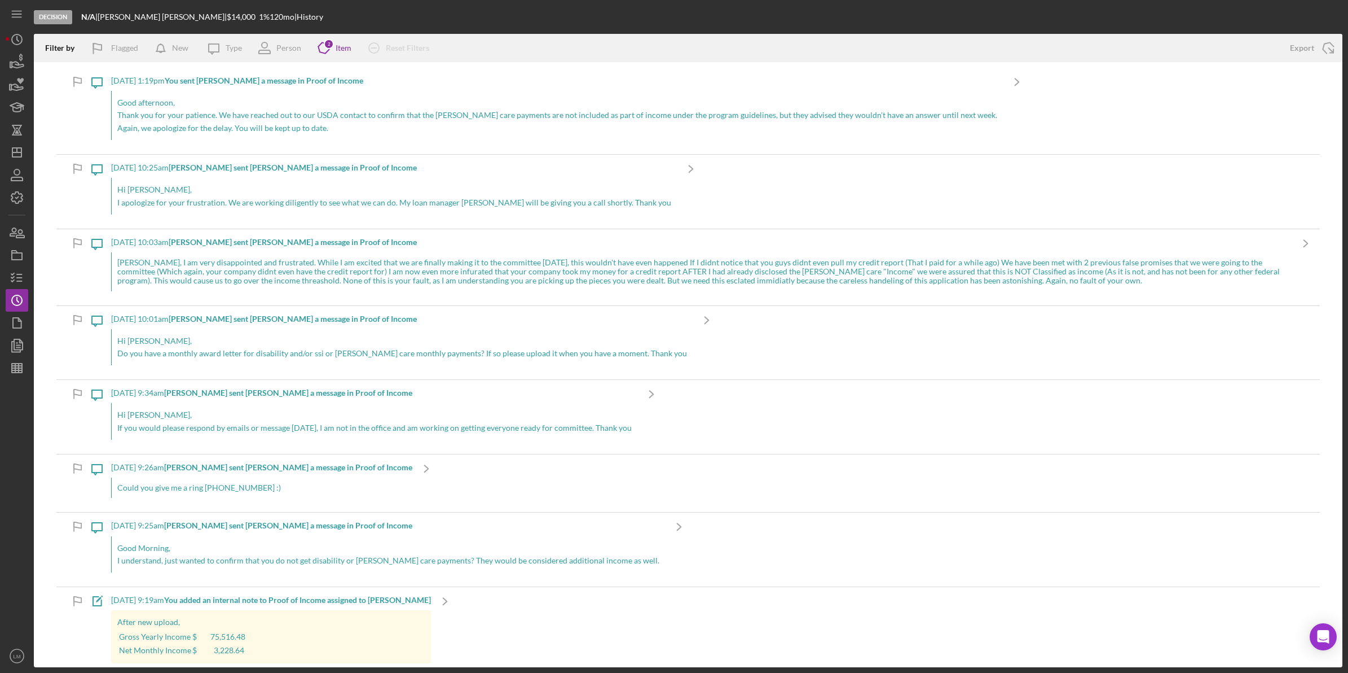
click at [477, 26] on div "Decision N/A | Brent Moyer | $14,000 $14,000 1 % 120 mo | History" at bounding box center [688, 17] width 1309 height 34
click at [342, 48] on div "Item" at bounding box center [344, 47] width 16 height 9
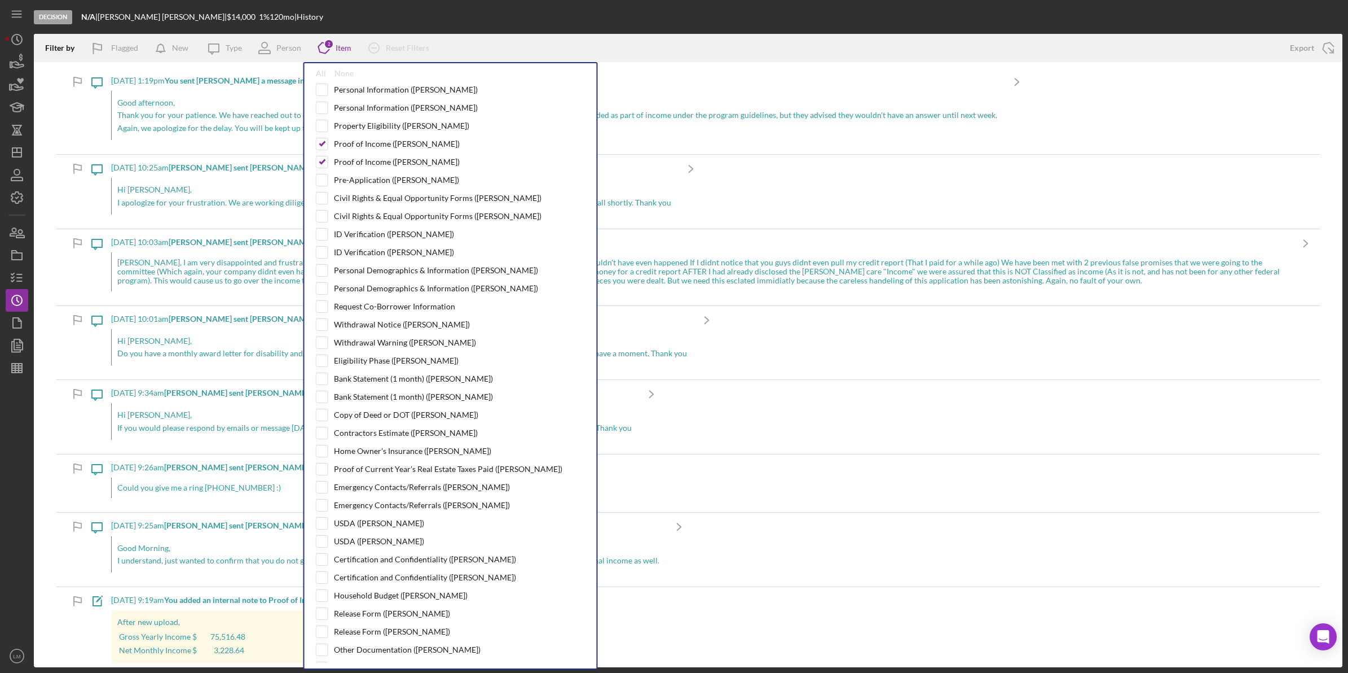
drag, startPoint x: 357, startPoint y: 145, endPoint x: 359, endPoint y: 155, distance: 10.5
click at [357, 145] on div "Proof of Income (Brent M.)" at bounding box center [397, 143] width 126 height 9
checkbox input "false"
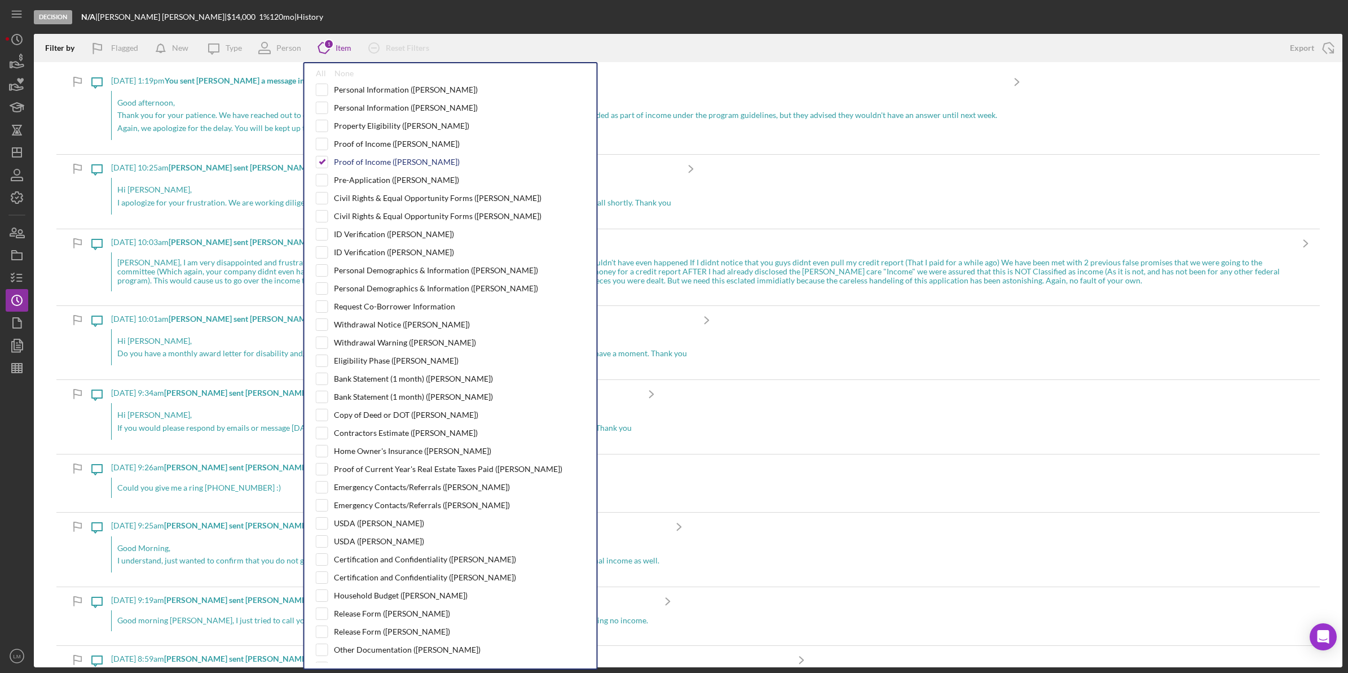
click at [361, 162] on div "Proof of Income (Tyler M.)" at bounding box center [397, 161] width 126 height 9
checkbox input "false"
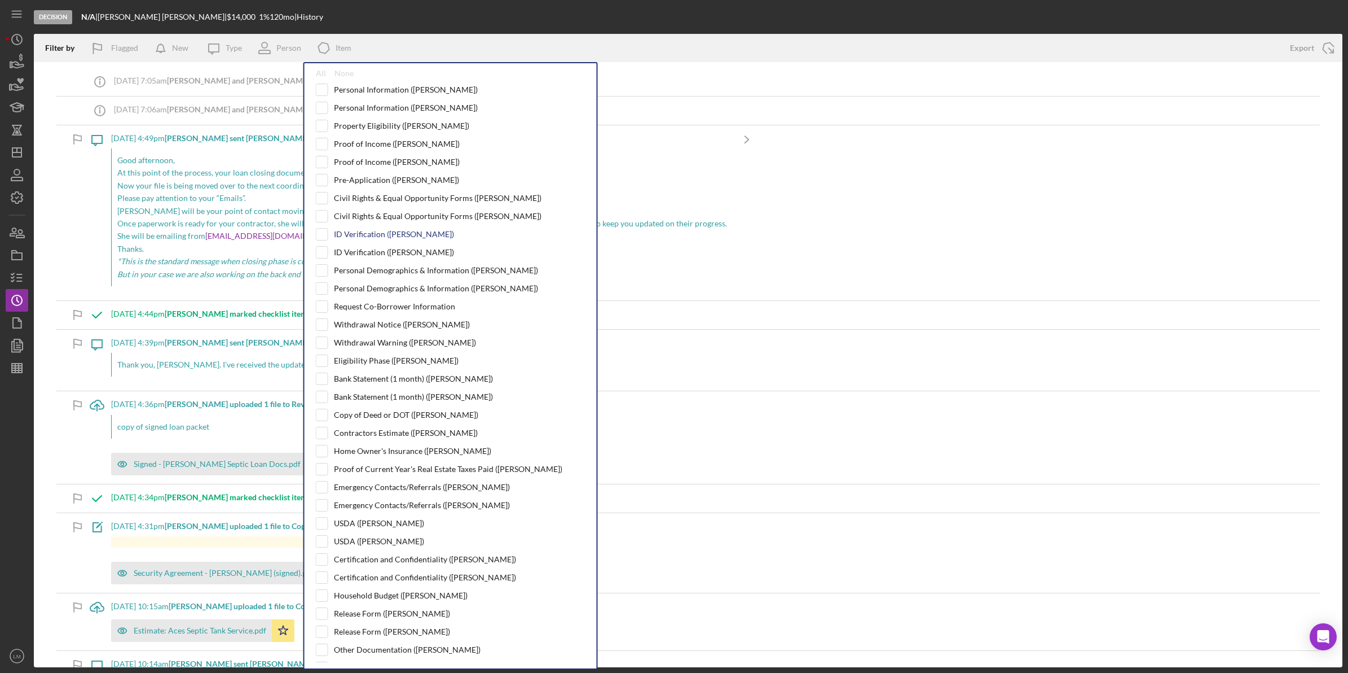
click at [381, 232] on div "ID Verification (Brent M.)" at bounding box center [394, 234] width 120 height 9
checkbox input "true"
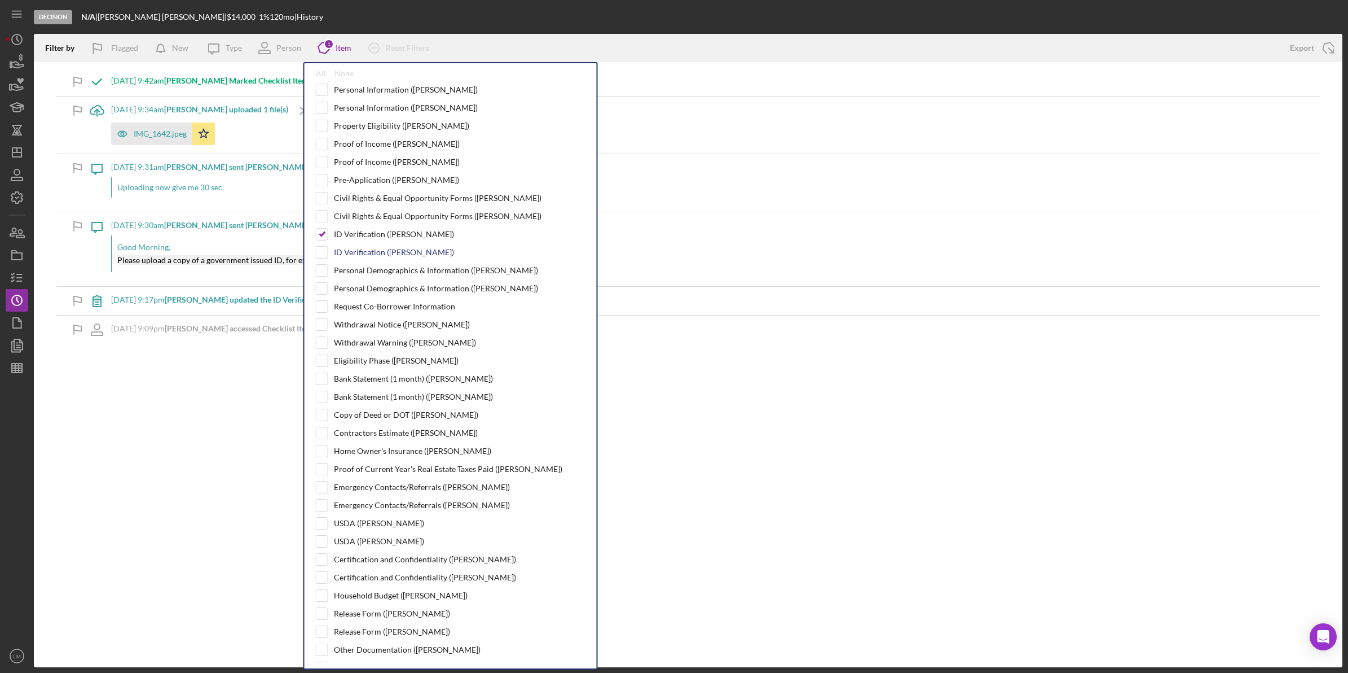
click at [376, 251] on div "ID Verification (Tyler M.)" at bounding box center [394, 252] width 120 height 9
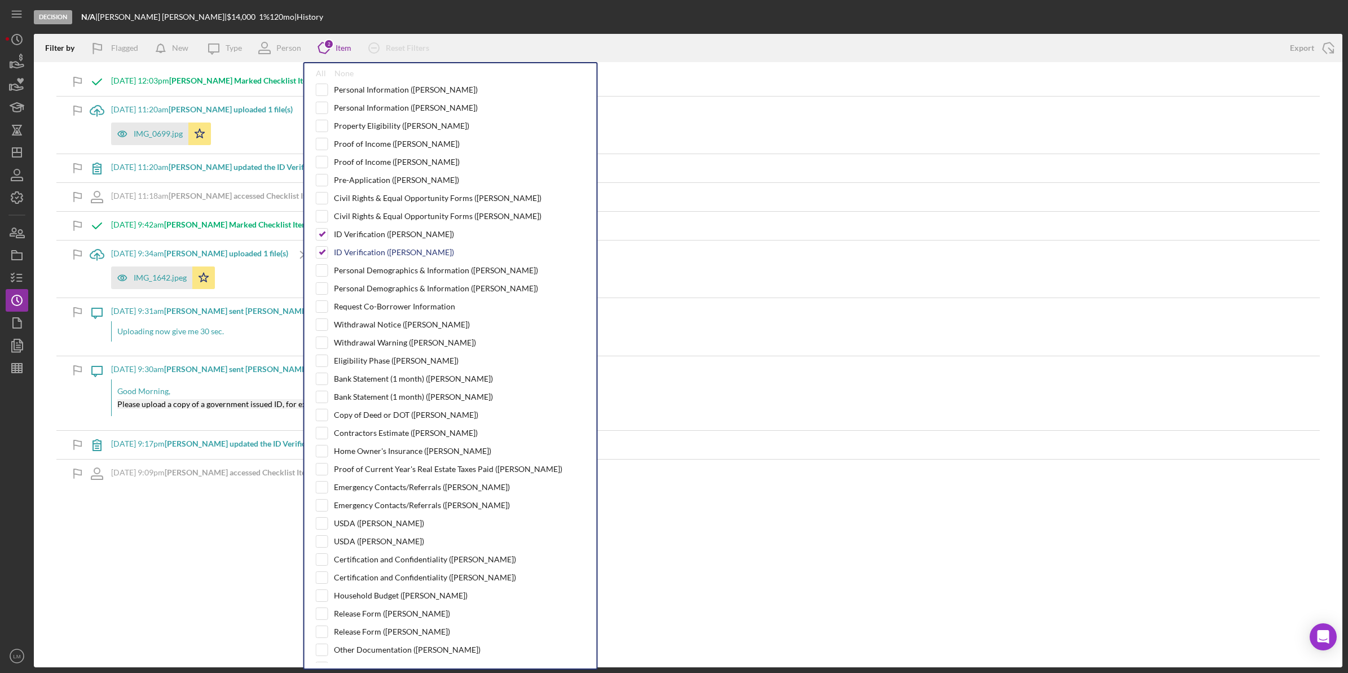
click at [375, 256] on div "ID Verification (Tyler M.)" at bounding box center [394, 252] width 120 height 9
checkbox input "false"
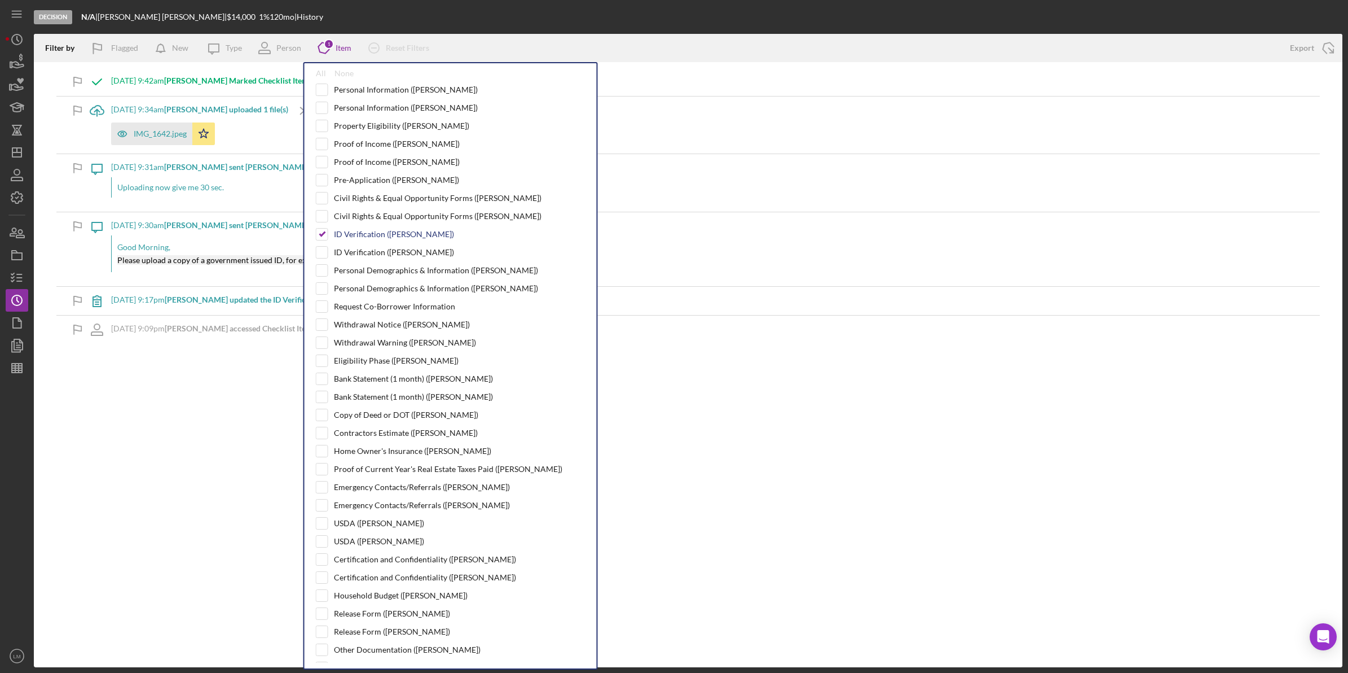
click at [380, 235] on div "ID Verification (Brent M.)" at bounding box center [394, 234] width 120 height 9
checkbox input "false"
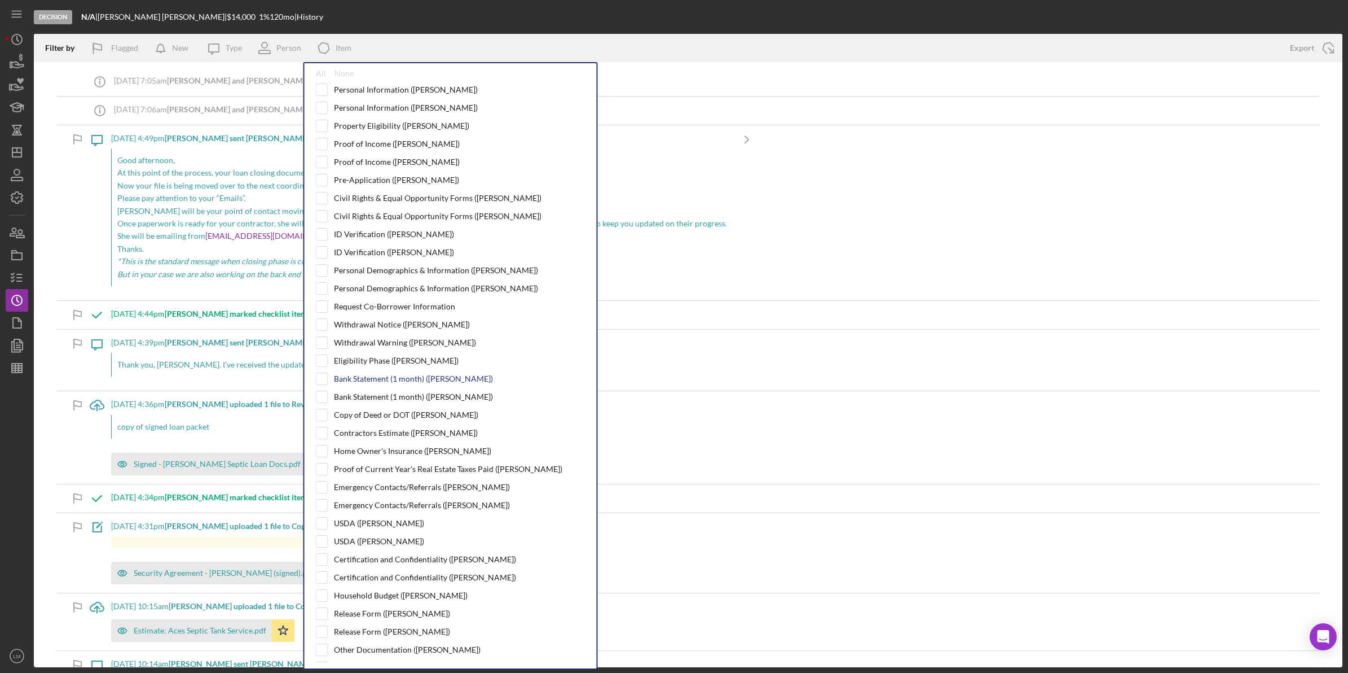
click at [384, 383] on div "Bank Statement (1 month) (Brent M.)" at bounding box center [413, 378] width 159 height 9
checkbox input "true"
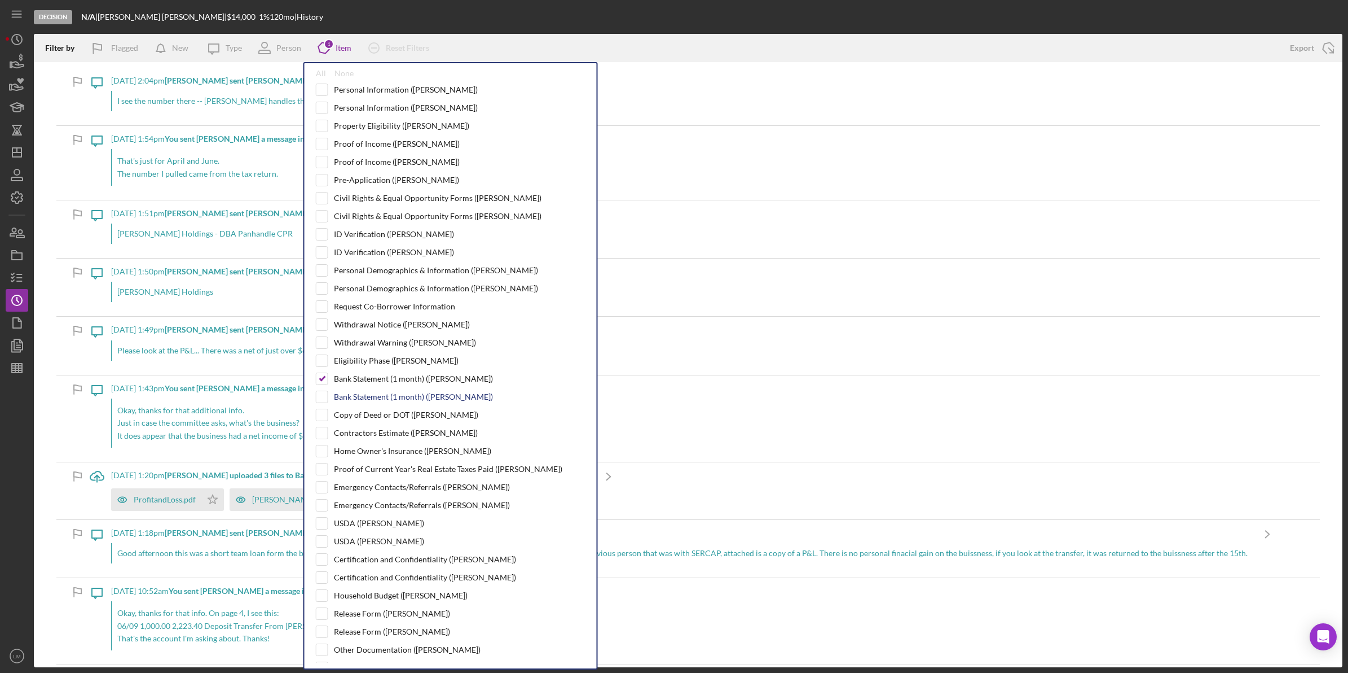
click at [381, 397] on div "Bank Statement (1 month) (Tyler M.)" at bounding box center [413, 396] width 159 height 9
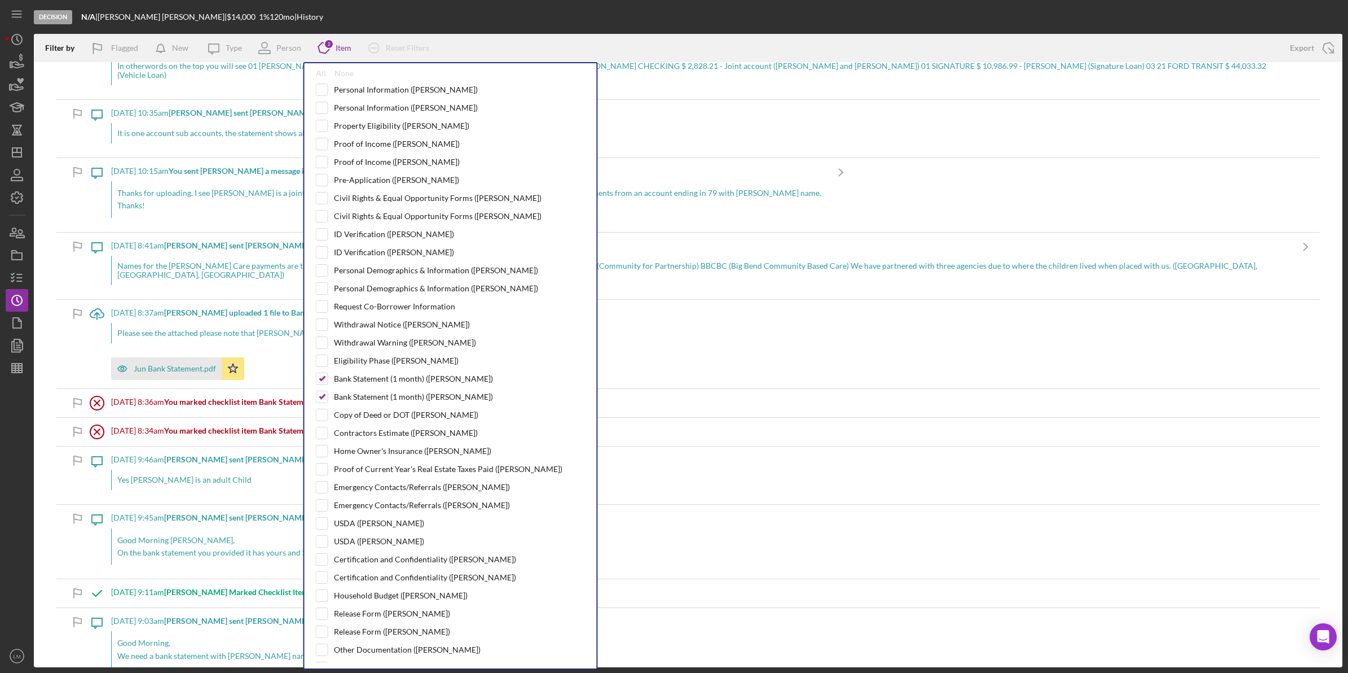
scroll to position [494, 0]
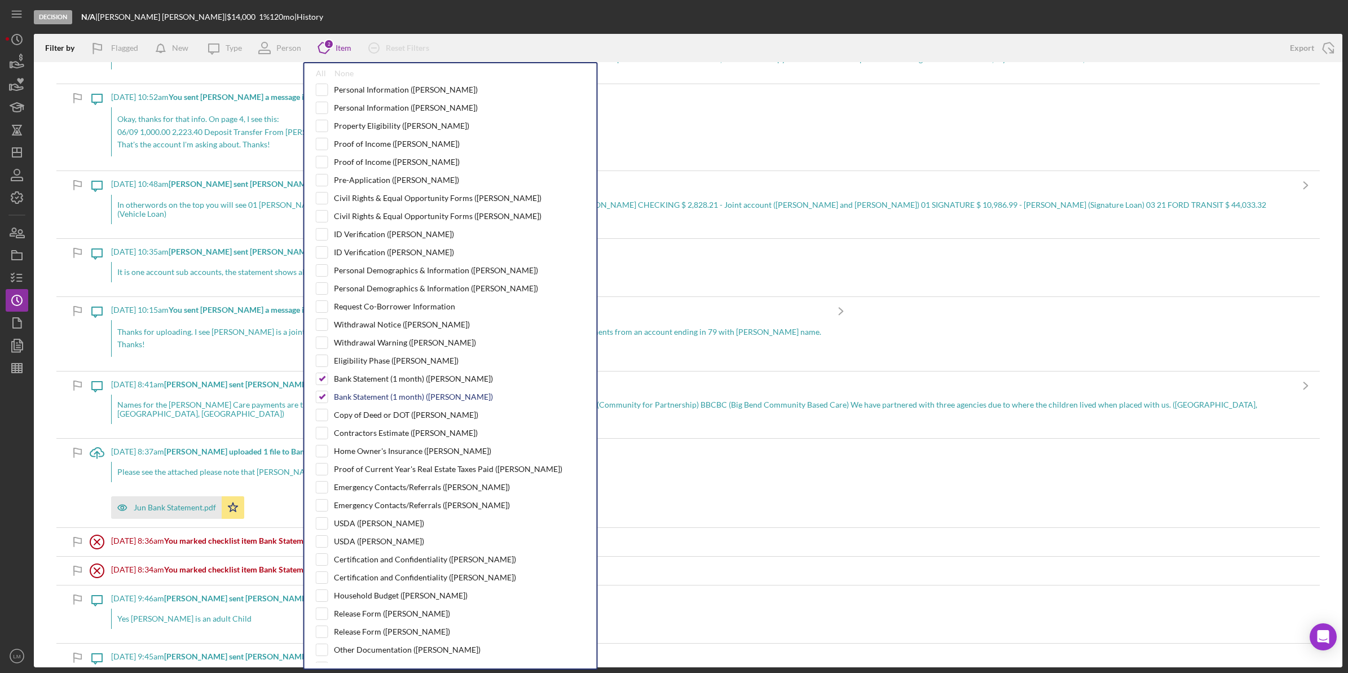
click at [363, 399] on div "Bank Statement (1 month) (Tyler M.)" at bounding box center [413, 396] width 159 height 9
checkbox input "false"
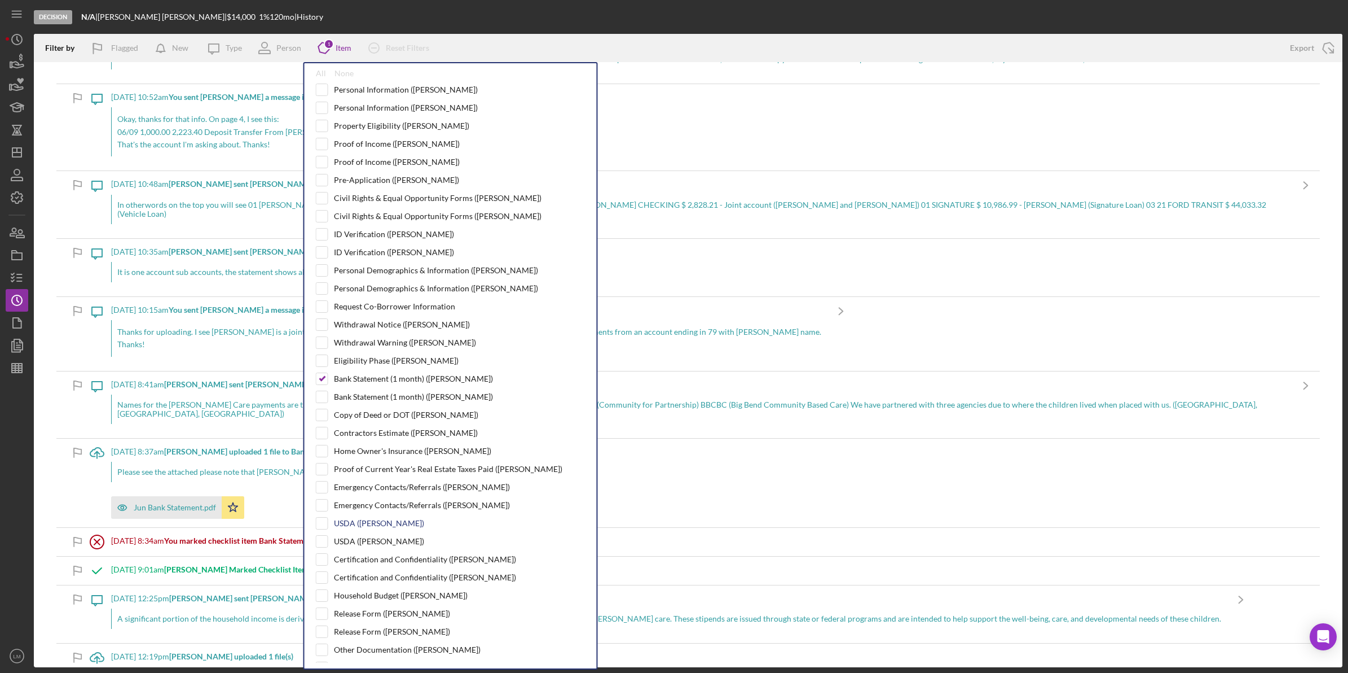
click at [371, 383] on div "Bank Statement (1 month) (Brent M.)" at bounding box center [413, 378] width 159 height 9
checkbox input "false"
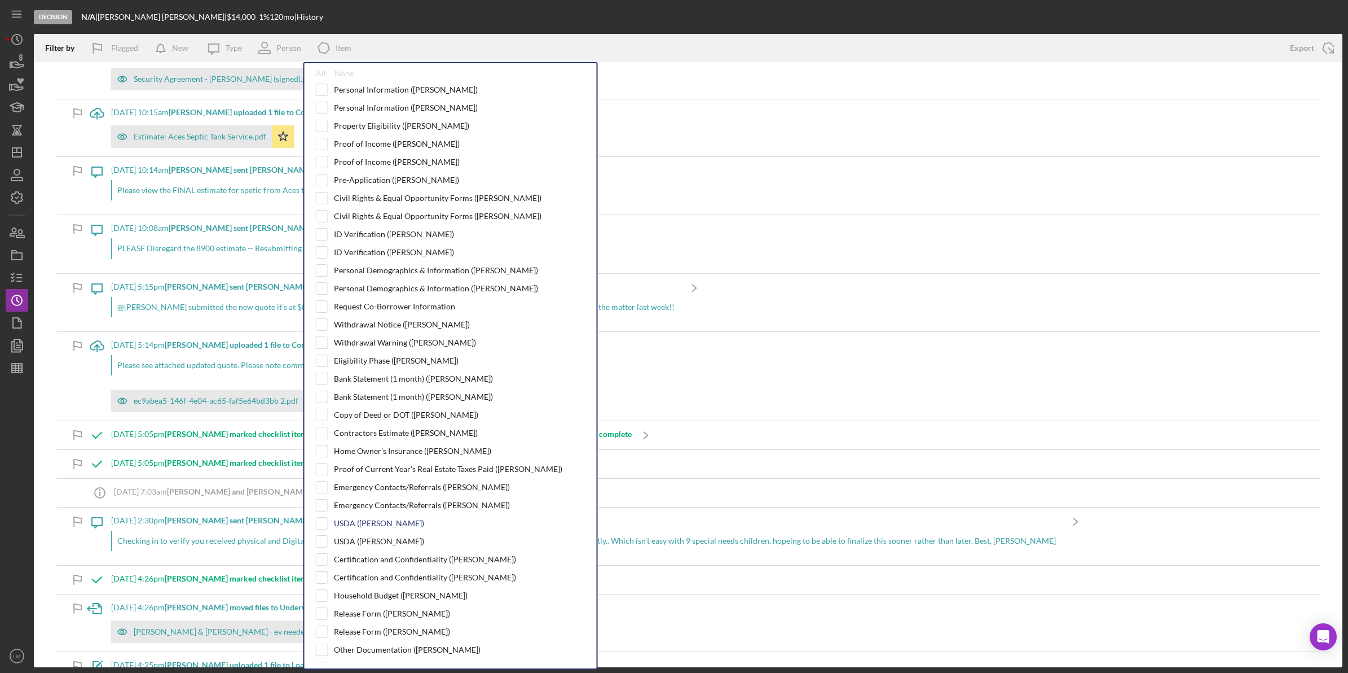
scroll to position [3942, 0]
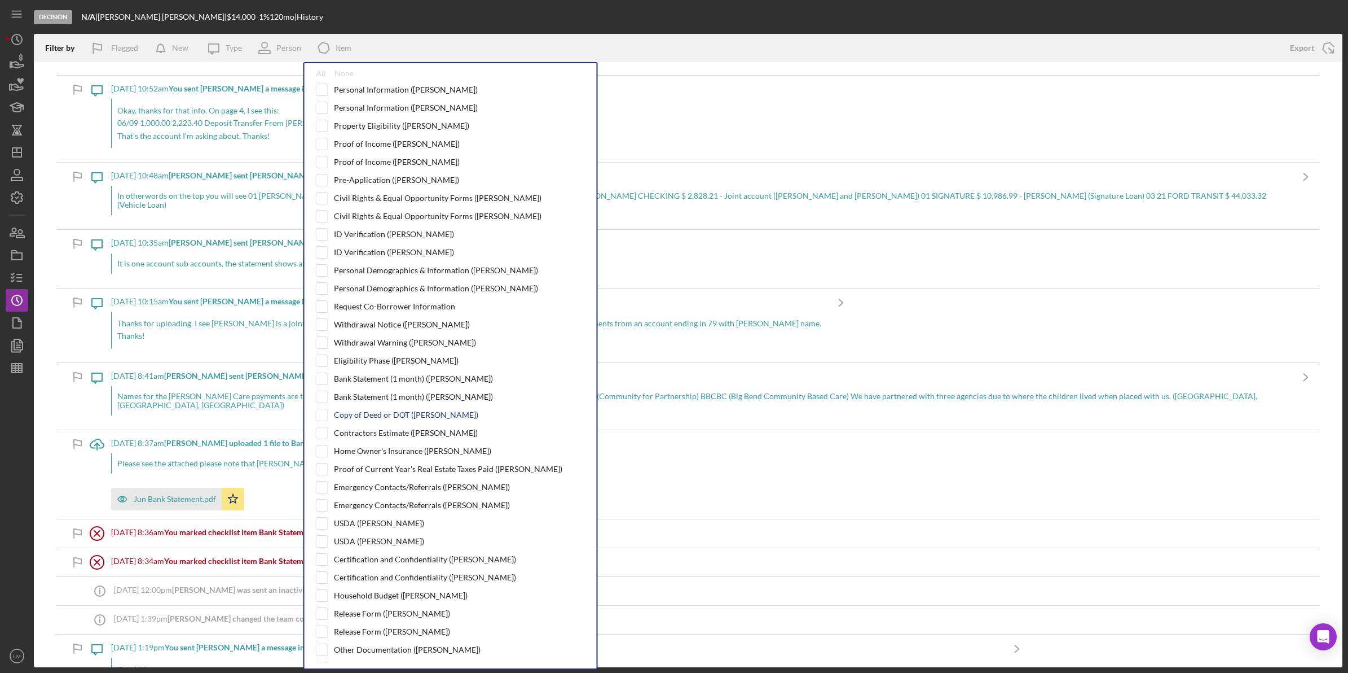
click at [401, 421] on div "Copy of Deed or DOT (Brent M.)" at bounding box center [451, 414] width 270 height 12
click at [401, 418] on div "Copy of Deed or DOT (Brent M.)" at bounding box center [406, 414] width 144 height 9
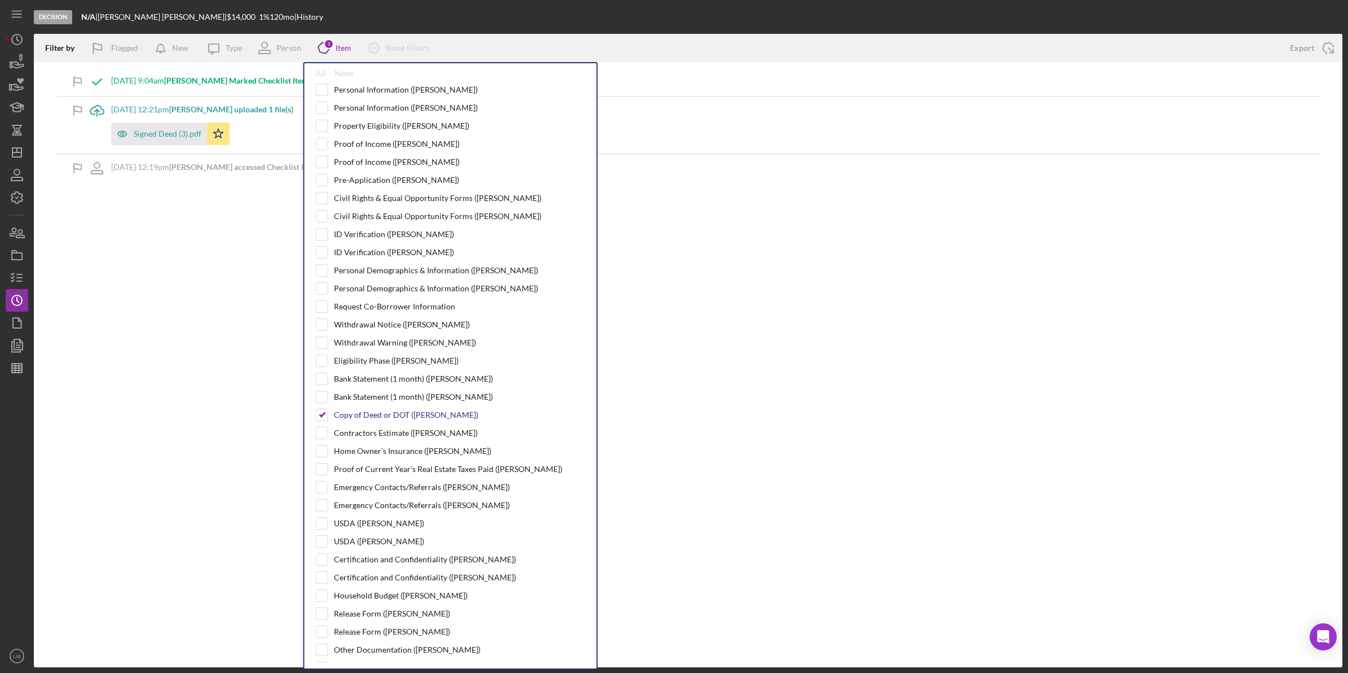
scroll to position [0, 0]
click at [401, 418] on div "Copy of Deed or DOT (Brent M.)" at bounding box center [406, 414] width 144 height 9
checkbox input "false"
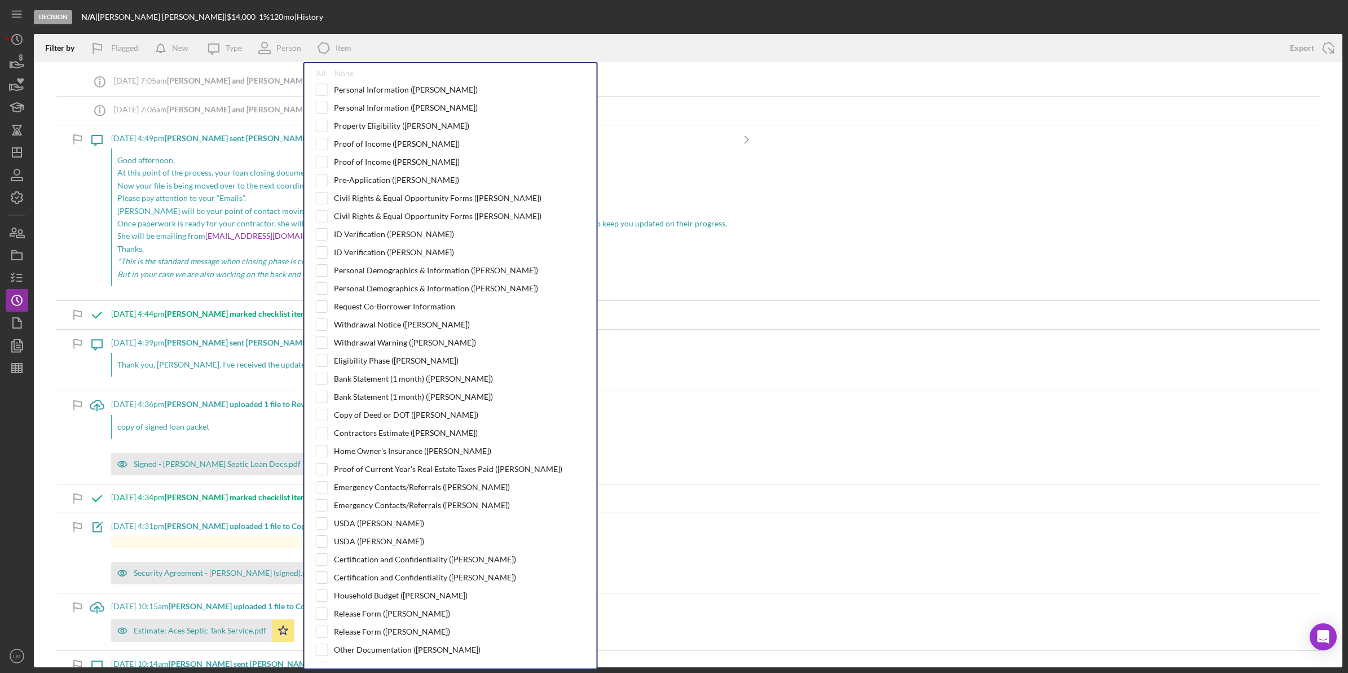
click at [390, 429] on div "Personal Information (Brent M.) Personal Information (Tyler M.) Property Eligib…" at bounding box center [451, 373] width 270 height 579
click at [381, 437] on div "Contractors Estimate (Brent M.)" at bounding box center [406, 432] width 144 height 9
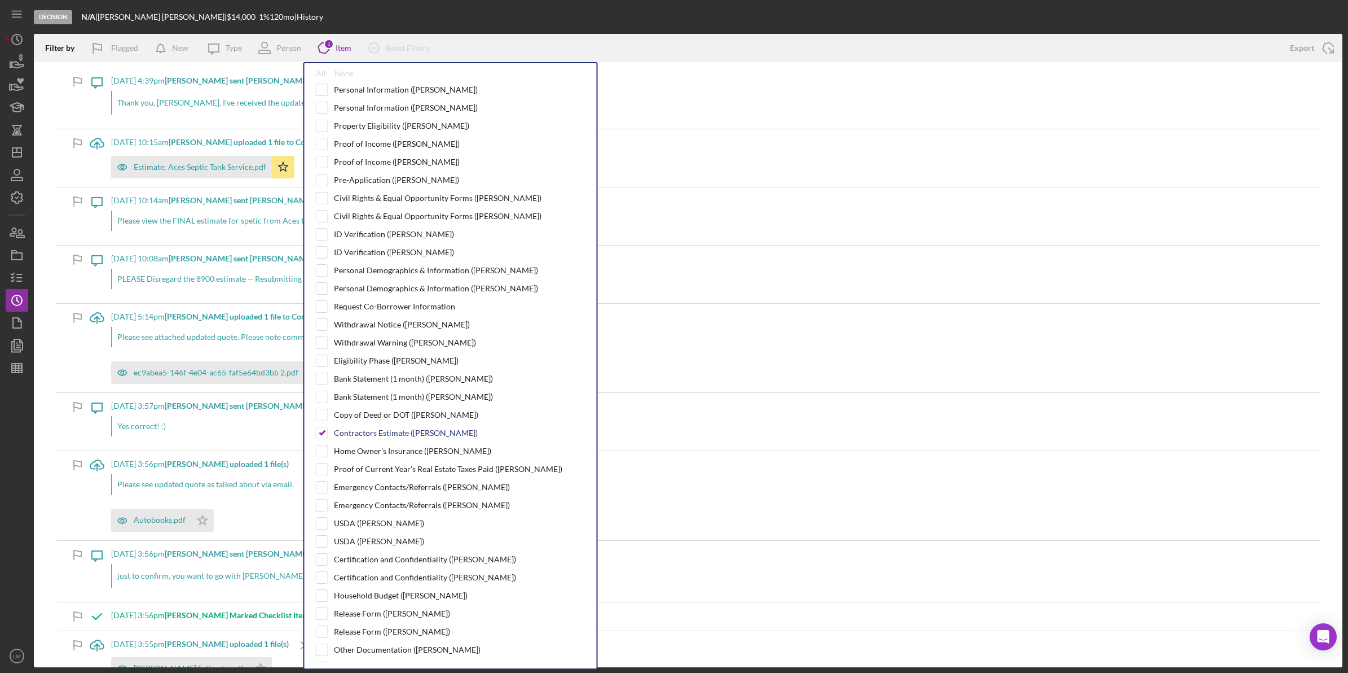
click at [393, 433] on div "Contractors Estimate (Brent M.)" at bounding box center [406, 432] width 144 height 9
checkbox input "false"
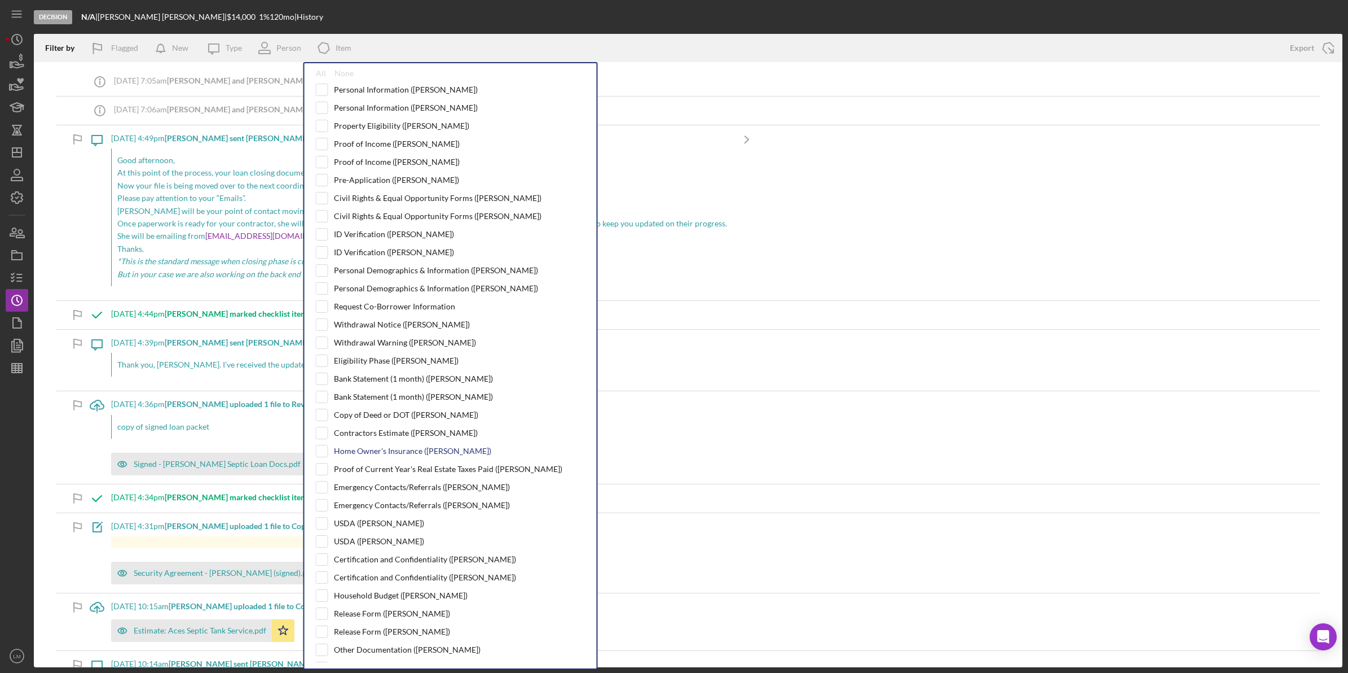
click at [411, 455] on div "Home Owner's Insurance (Brent M.)" at bounding box center [412, 450] width 157 height 9
checkbox input "true"
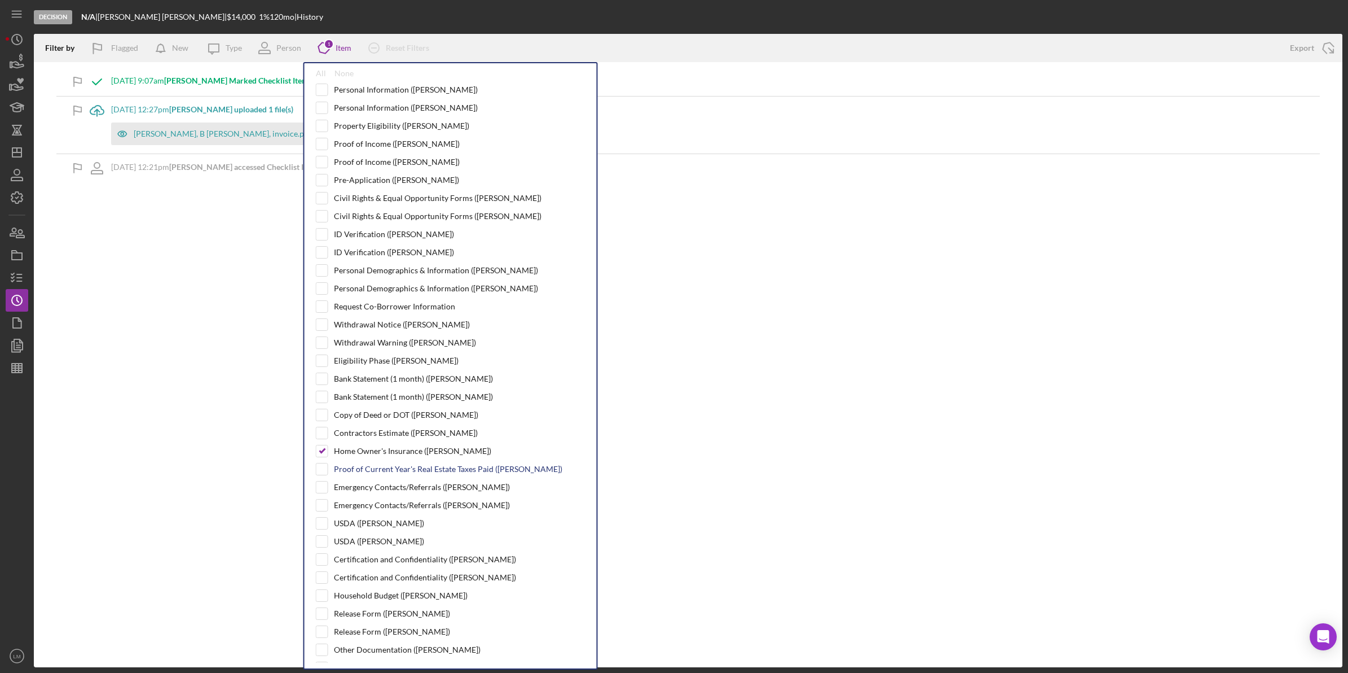
click at [411, 472] on div "Proof of Current Year's Real Estate Taxes Paid (Brent M.)" at bounding box center [448, 468] width 229 height 9
checkbox input "true"
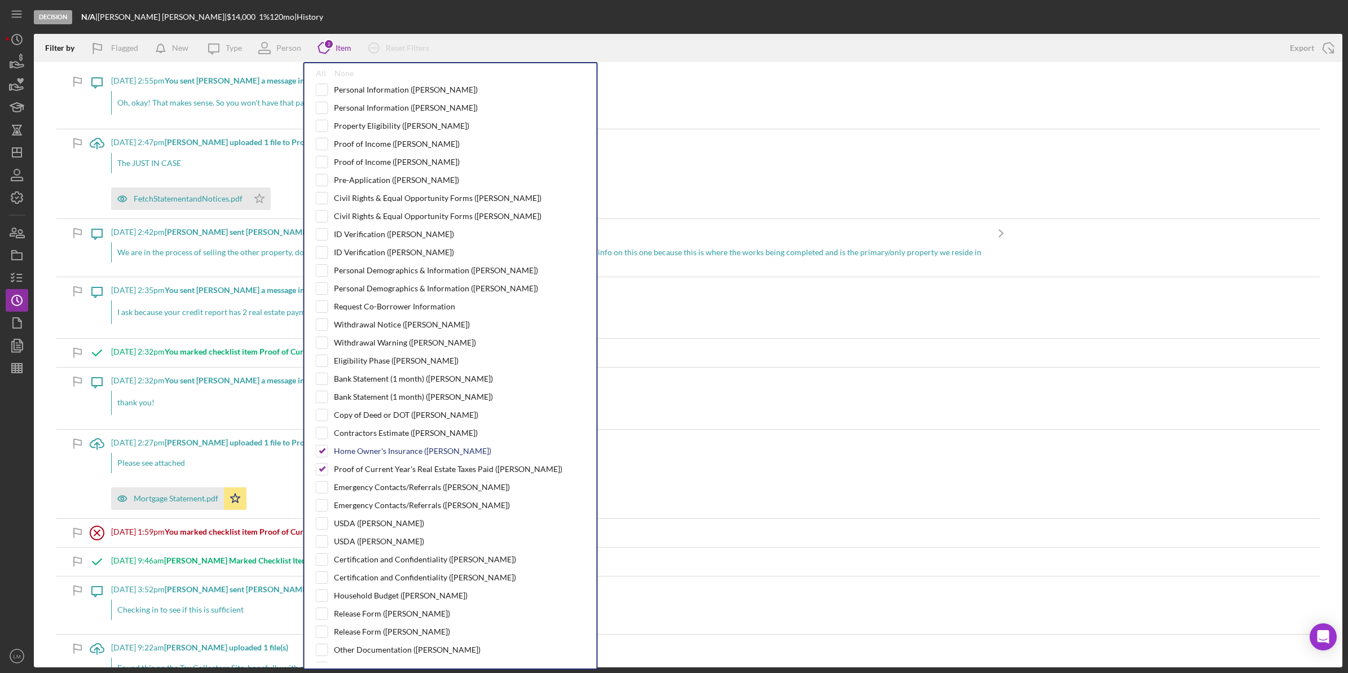
click at [404, 455] on div "Home Owner's Insurance (Brent M.)" at bounding box center [412, 450] width 157 height 9
checkbox input "false"
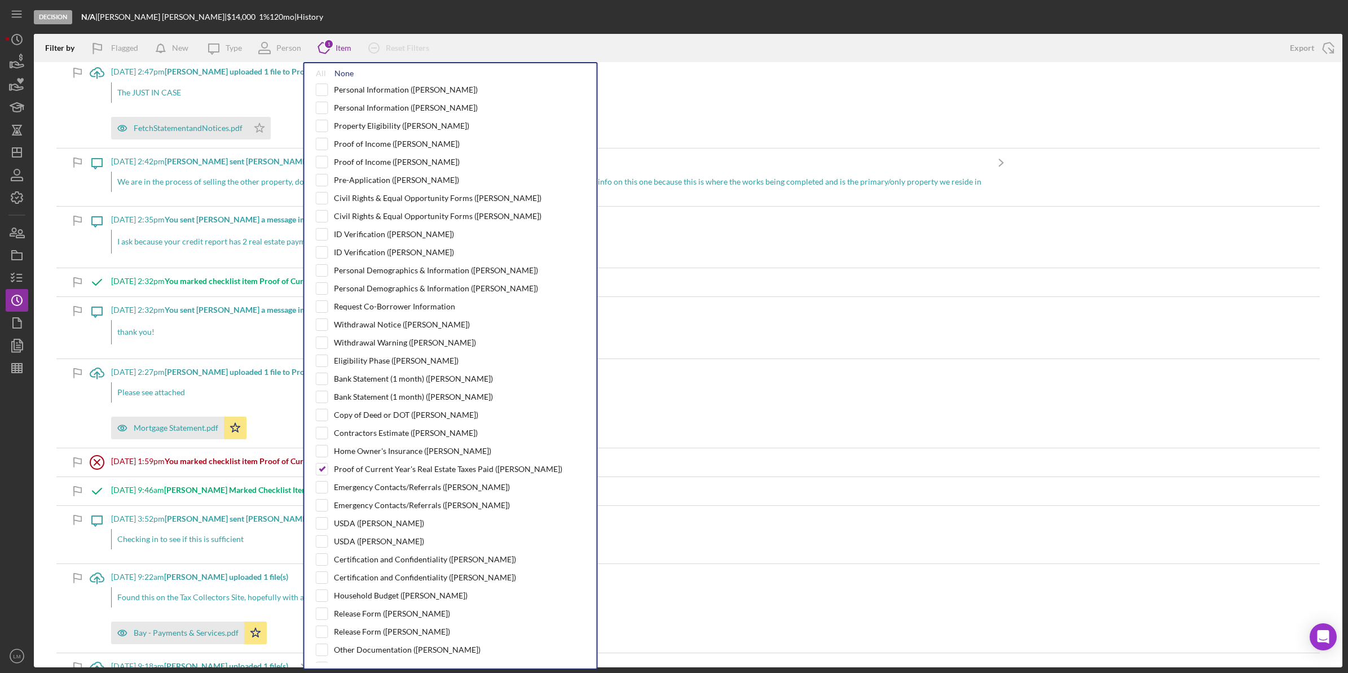
click at [348, 72] on div "None" at bounding box center [344, 73] width 19 height 9
checkbox input "false"
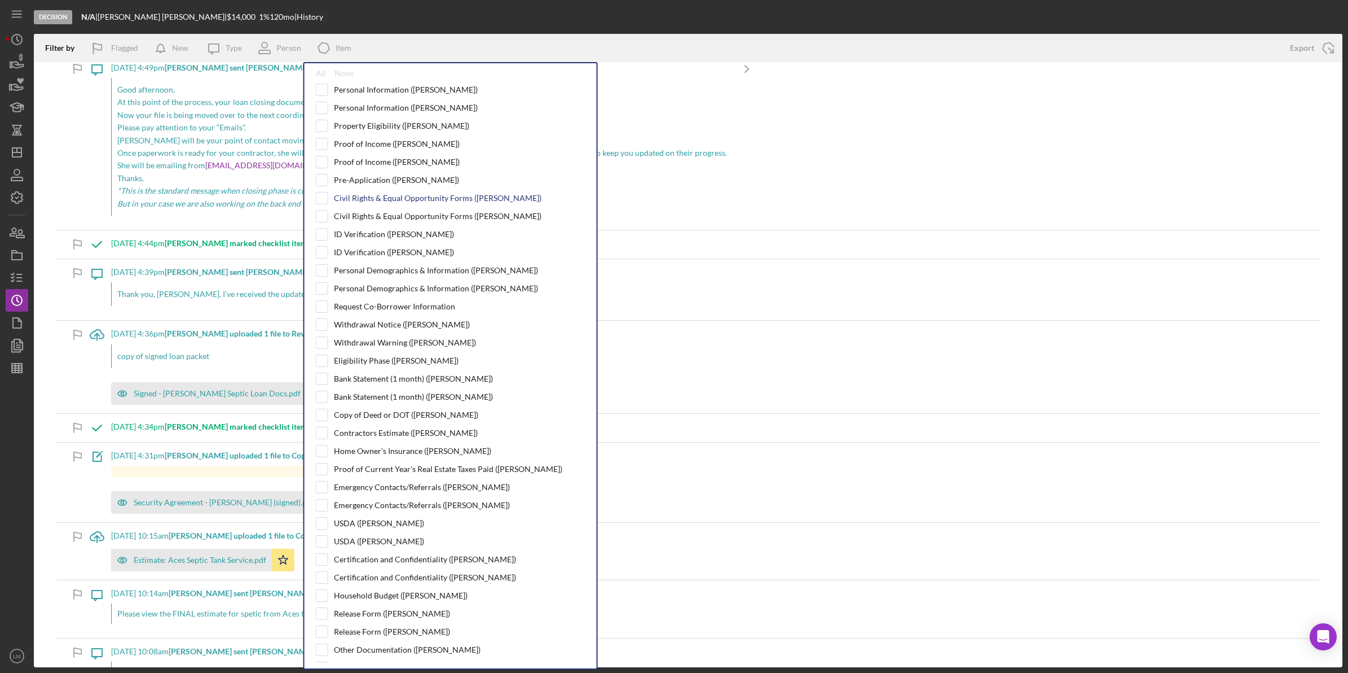
scroll to position [3038, 0]
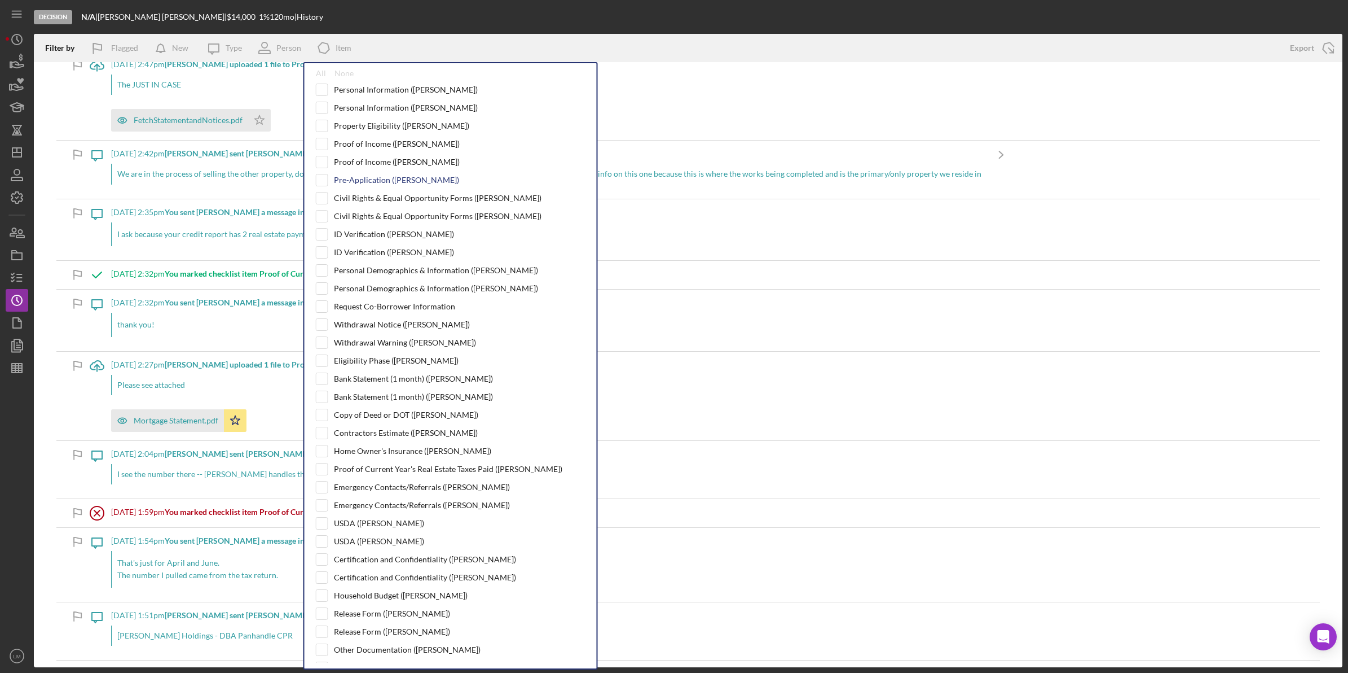
click at [368, 181] on div "Pre-Application (Brent M.)" at bounding box center [396, 179] width 125 height 9
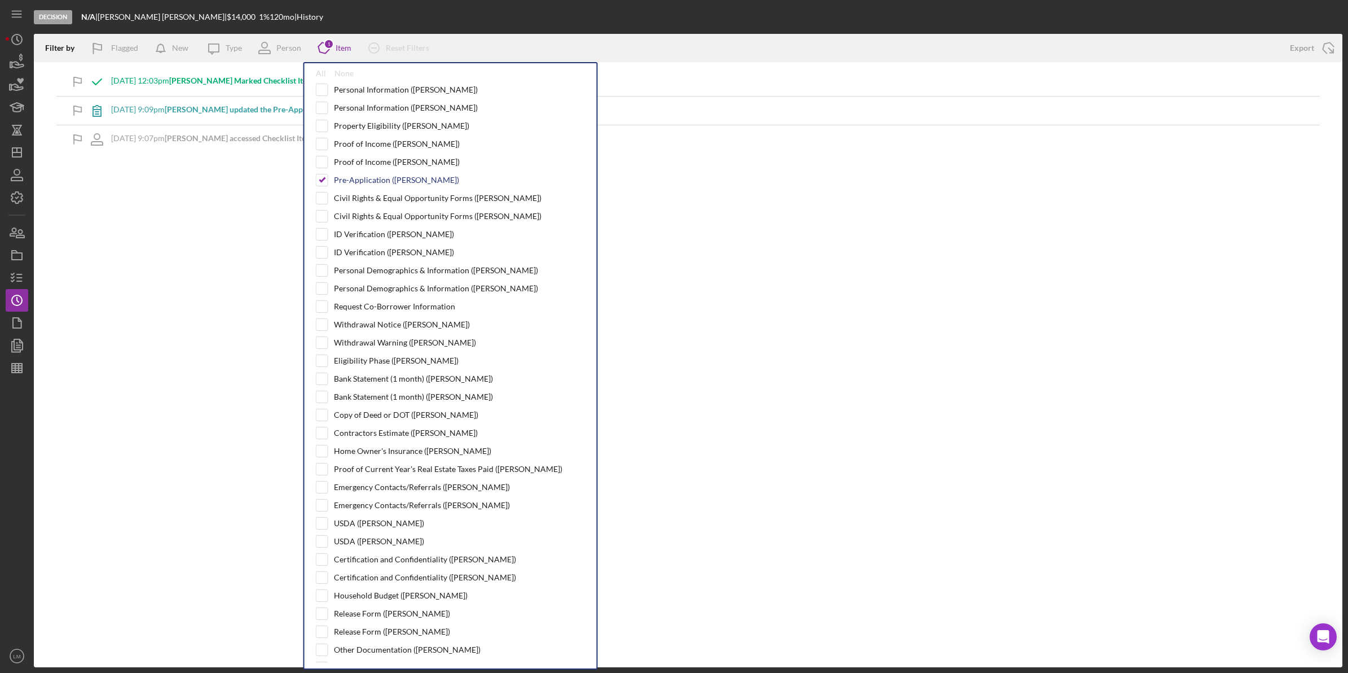
click at [381, 182] on div "Pre-Application (Brent M.)" at bounding box center [396, 179] width 125 height 9
checkbox input "false"
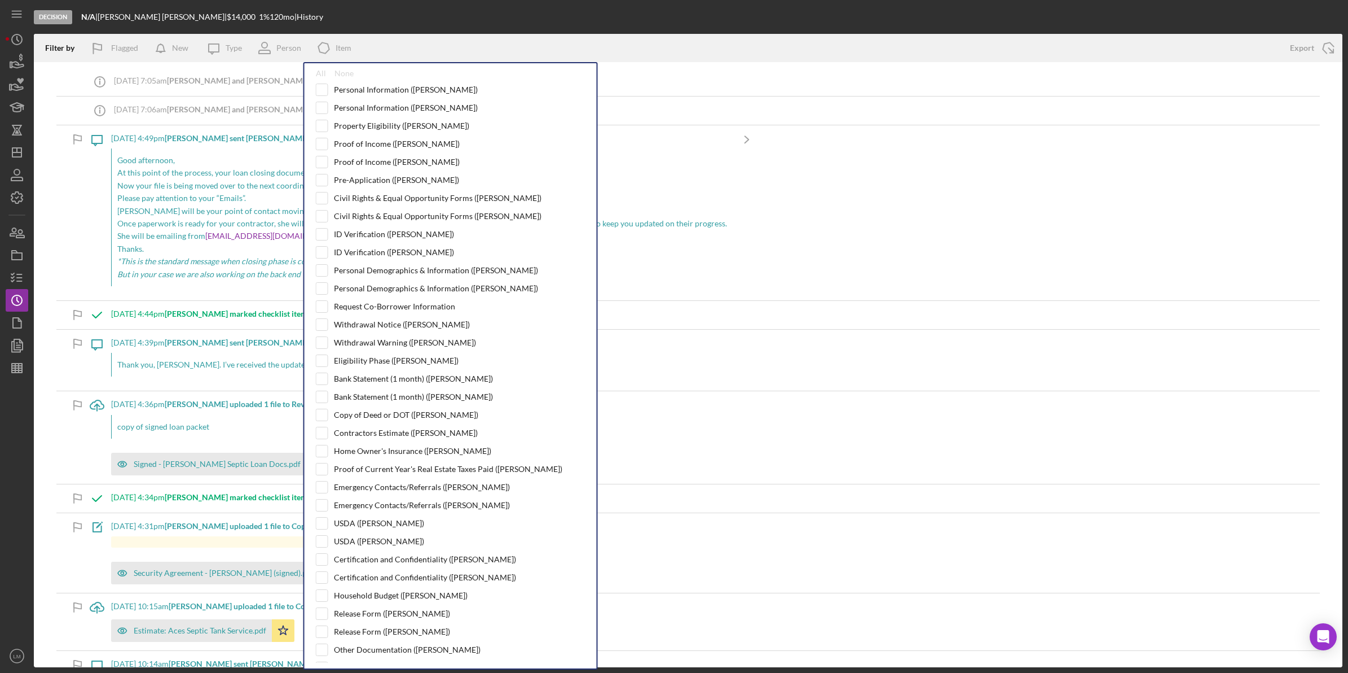
scroll to position [282, 0]
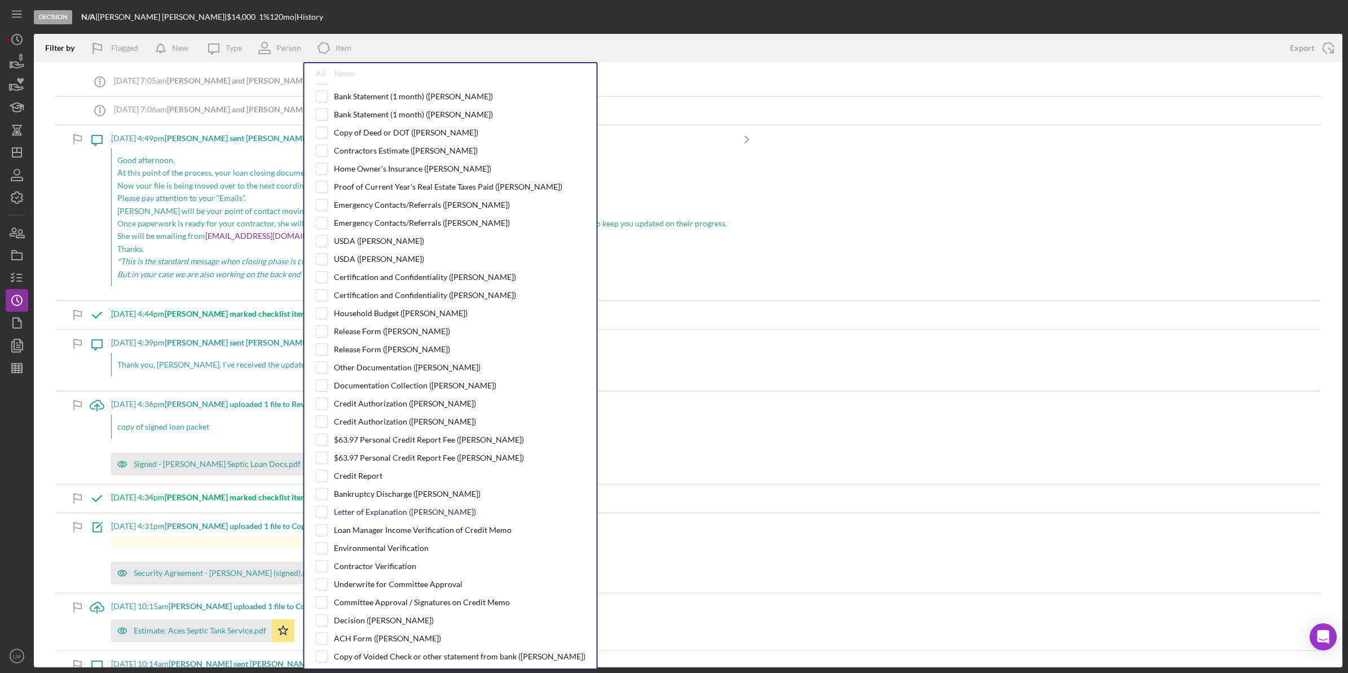
click at [390, 516] on div "Letter of Explanation (Brent M.)" at bounding box center [405, 511] width 142 height 9
checkbox input "true"
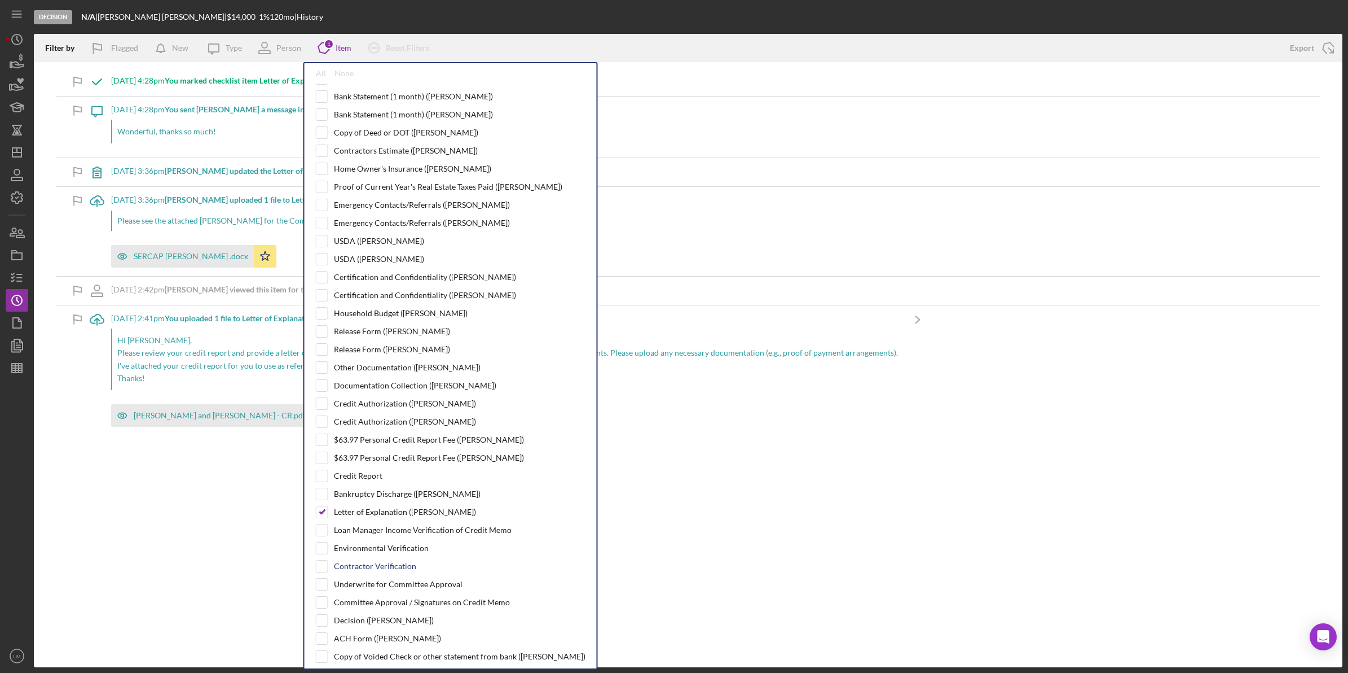
click at [381, 570] on div "Contractor Verification" at bounding box center [375, 565] width 82 height 9
checkbox input "true"
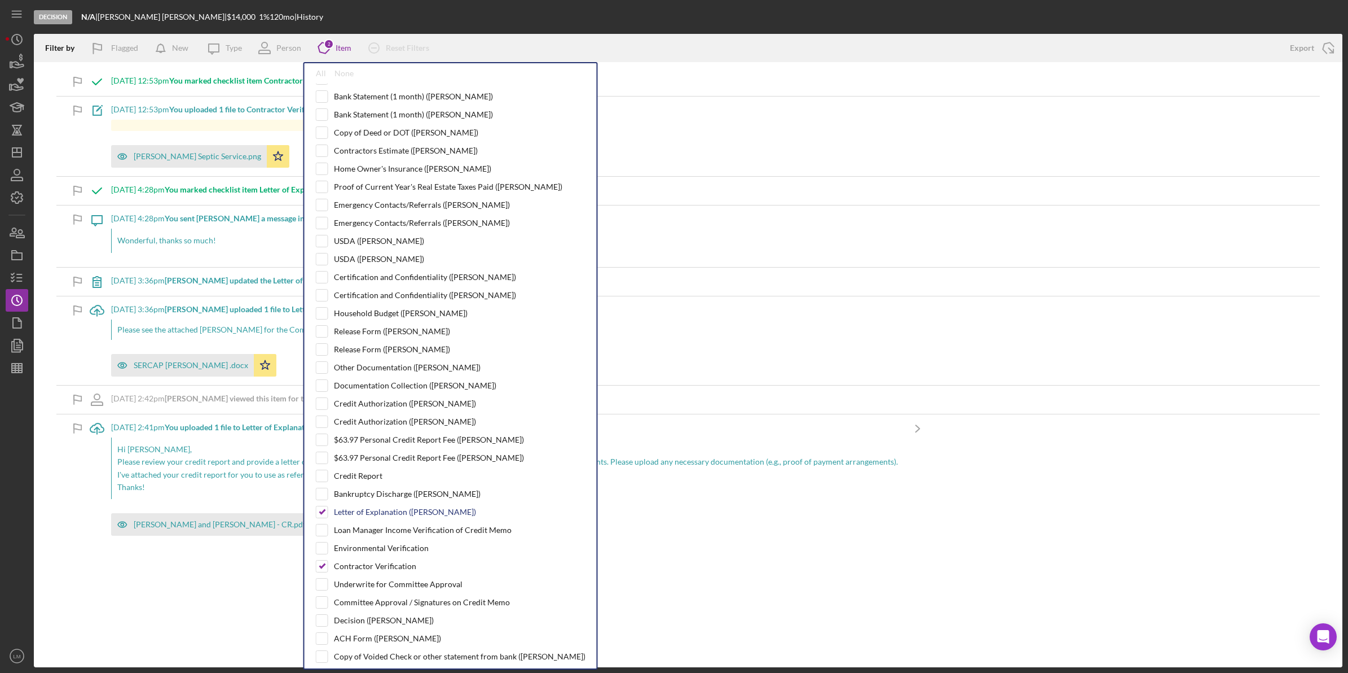
click at [378, 516] on div "Letter of Explanation (Brent M.)" at bounding box center [451, 512] width 270 height 12
click at [377, 516] on div "Letter of Explanation (Brent M.)" at bounding box center [405, 511] width 142 height 9
checkbox input "false"
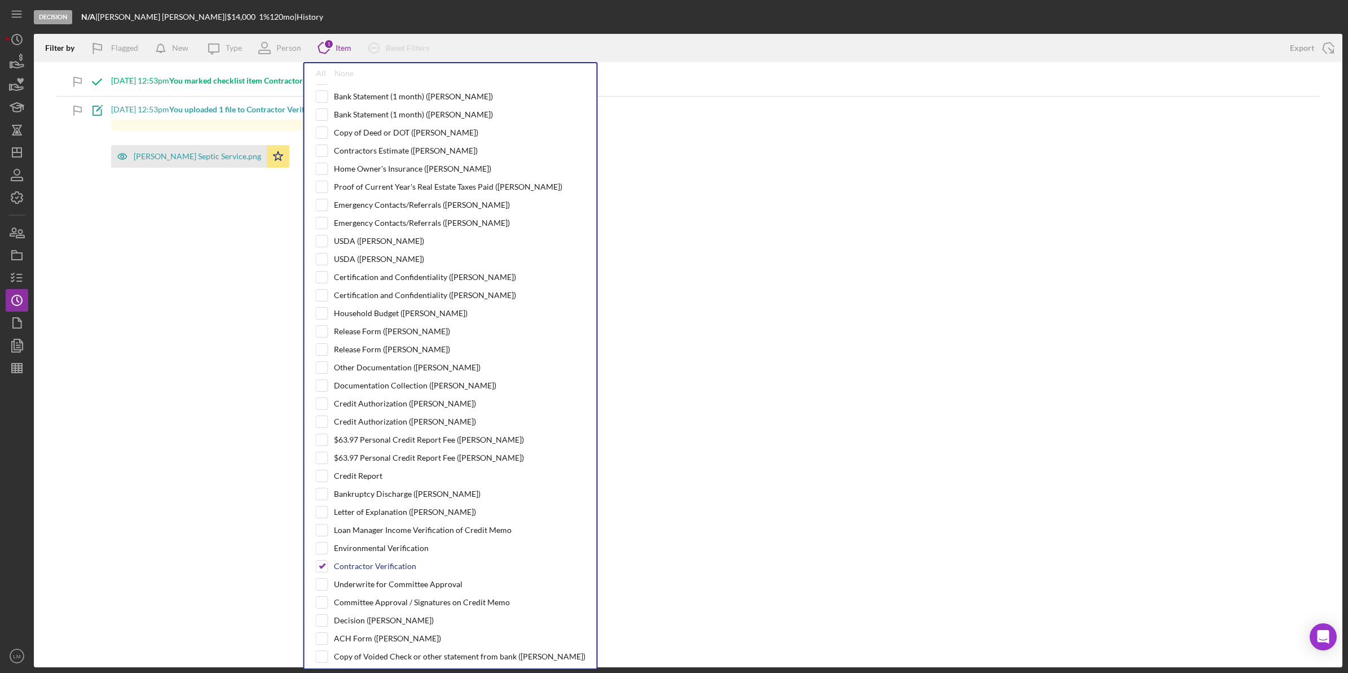
click at [390, 570] on div "Contractor Verification" at bounding box center [375, 565] width 82 height 9
click at [401, 552] on div "Environmental Verification" at bounding box center [381, 547] width 95 height 9
checkbox input "true"
checkbox input "false"
click at [357, 552] on div "Environmental Verification" at bounding box center [381, 547] width 95 height 9
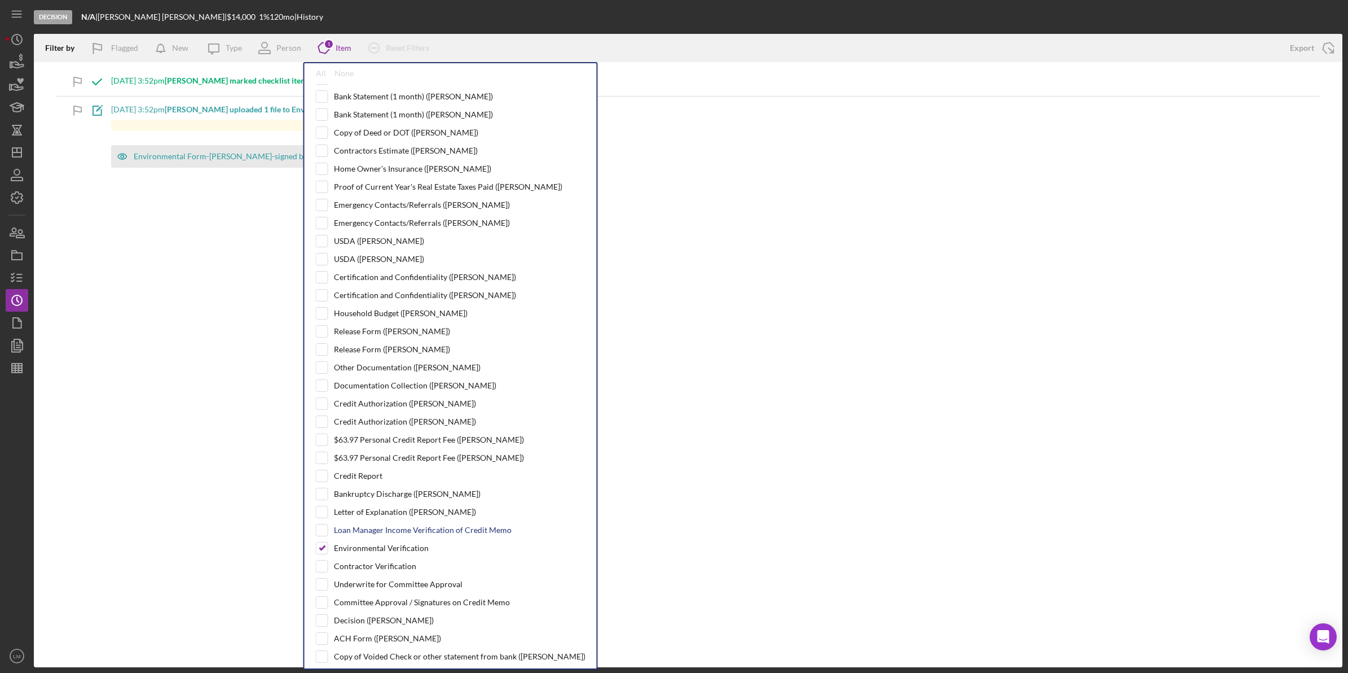
checkbox input "false"
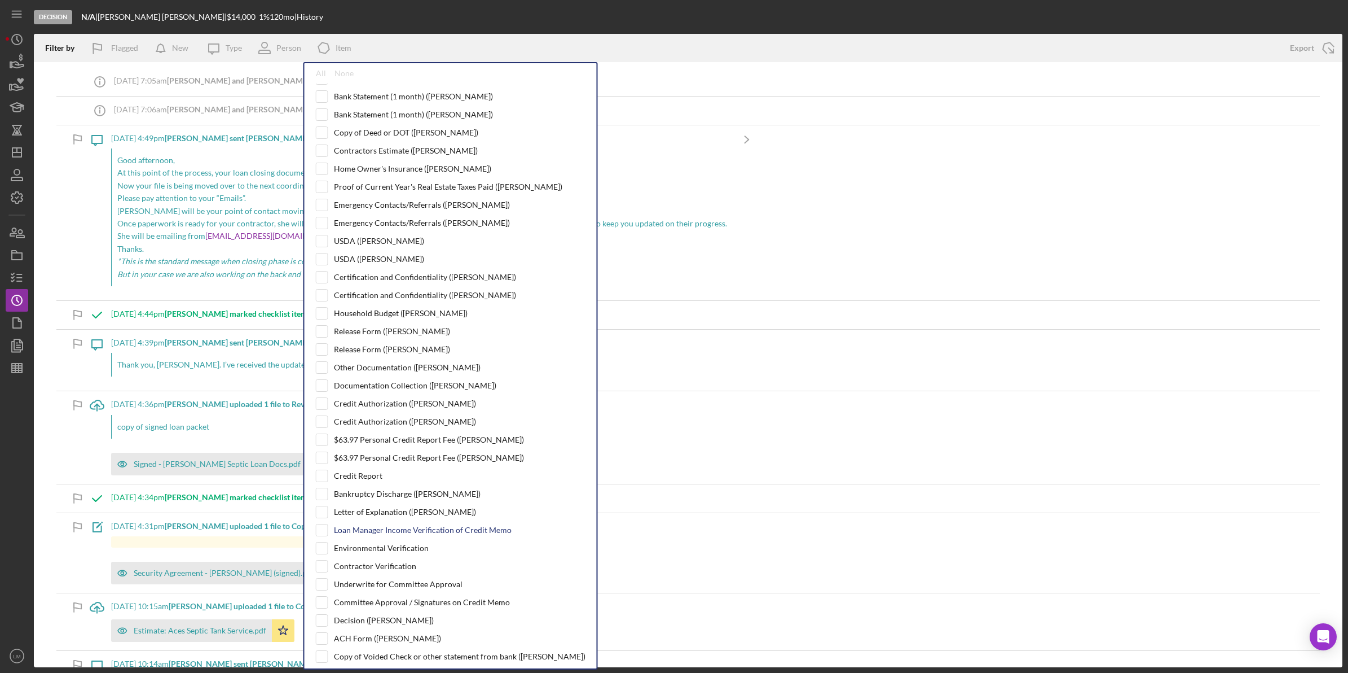
click at [378, 534] on div "Loan Manager Income Verification of Credit Memo" at bounding box center [423, 529] width 178 height 9
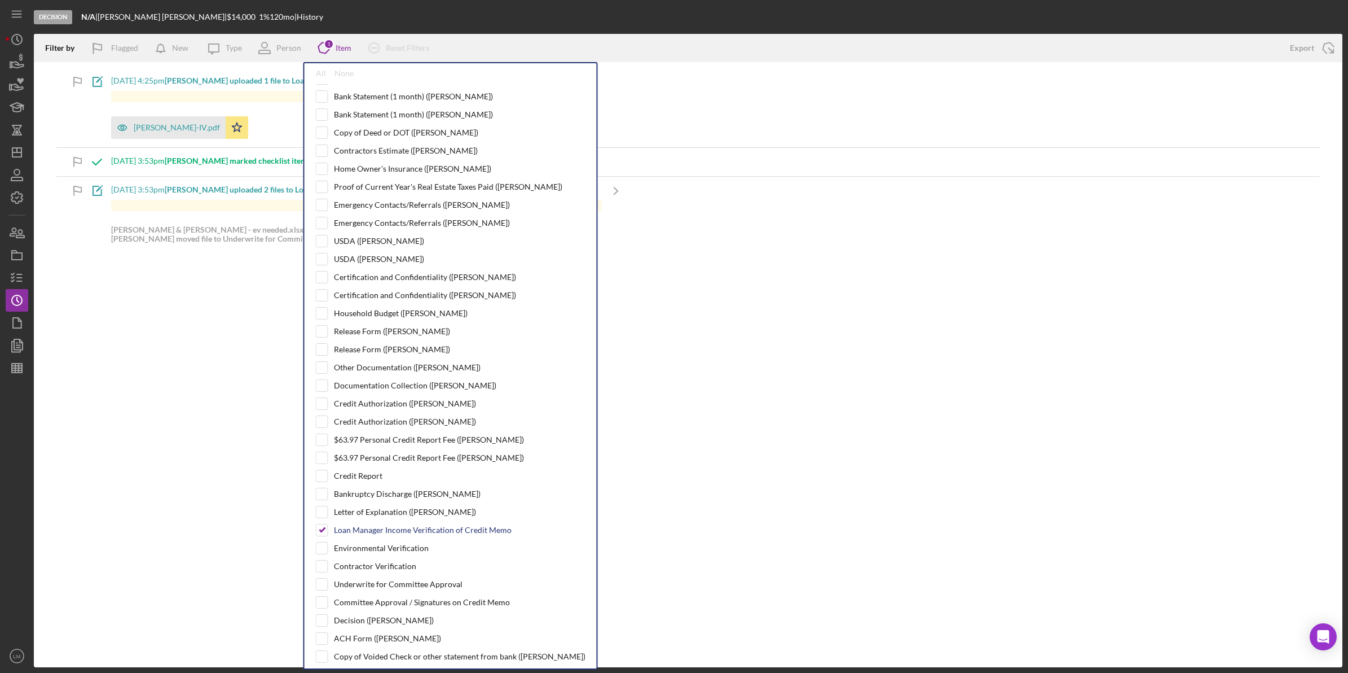
click at [395, 534] on div "Loan Manager Income Verification of Credit Memo" at bounding box center [423, 529] width 178 height 9
checkbox input "false"
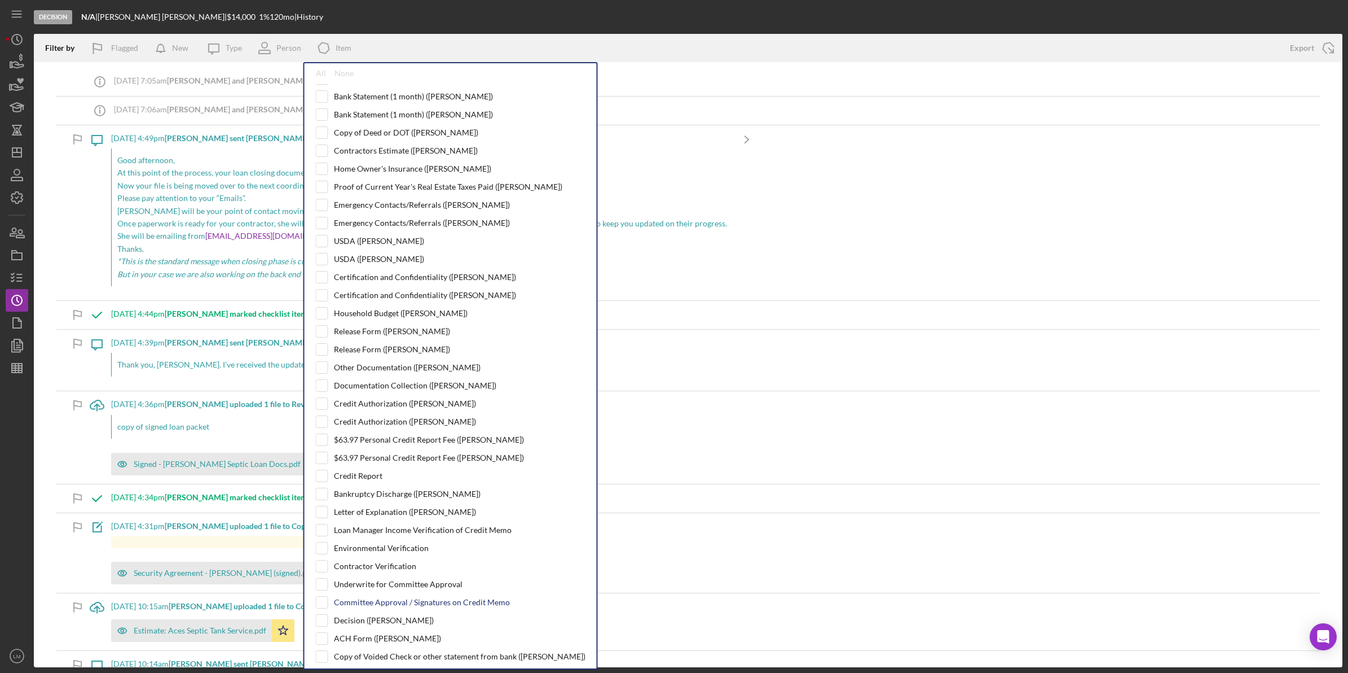
click at [412, 607] on div "Committee Approval / Signatures on Credit Memo" at bounding box center [422, 601] width 176 height 9
checkbox input "true"
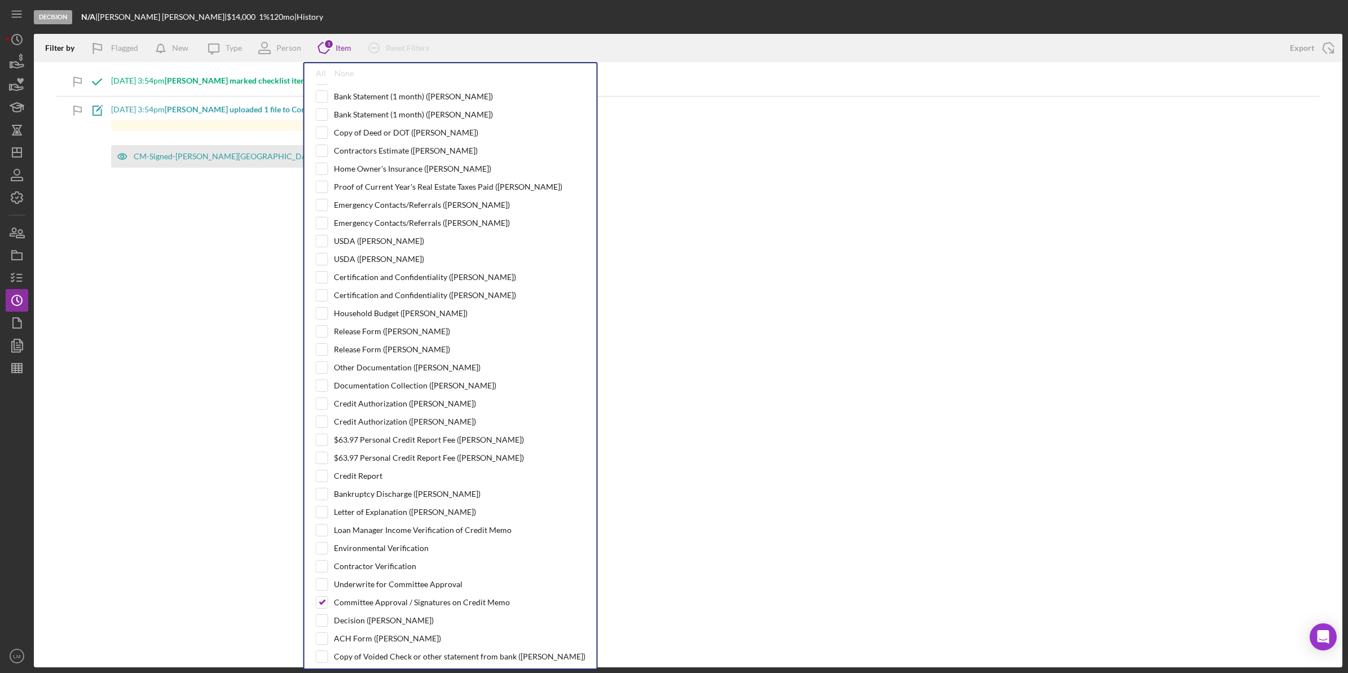
click at [203, 484] on div "Filter by Flagged New Icon/Message Type Person Icon/Product 1 Item All None Per…" at bounding box center [688, 350] width 1309 height 633
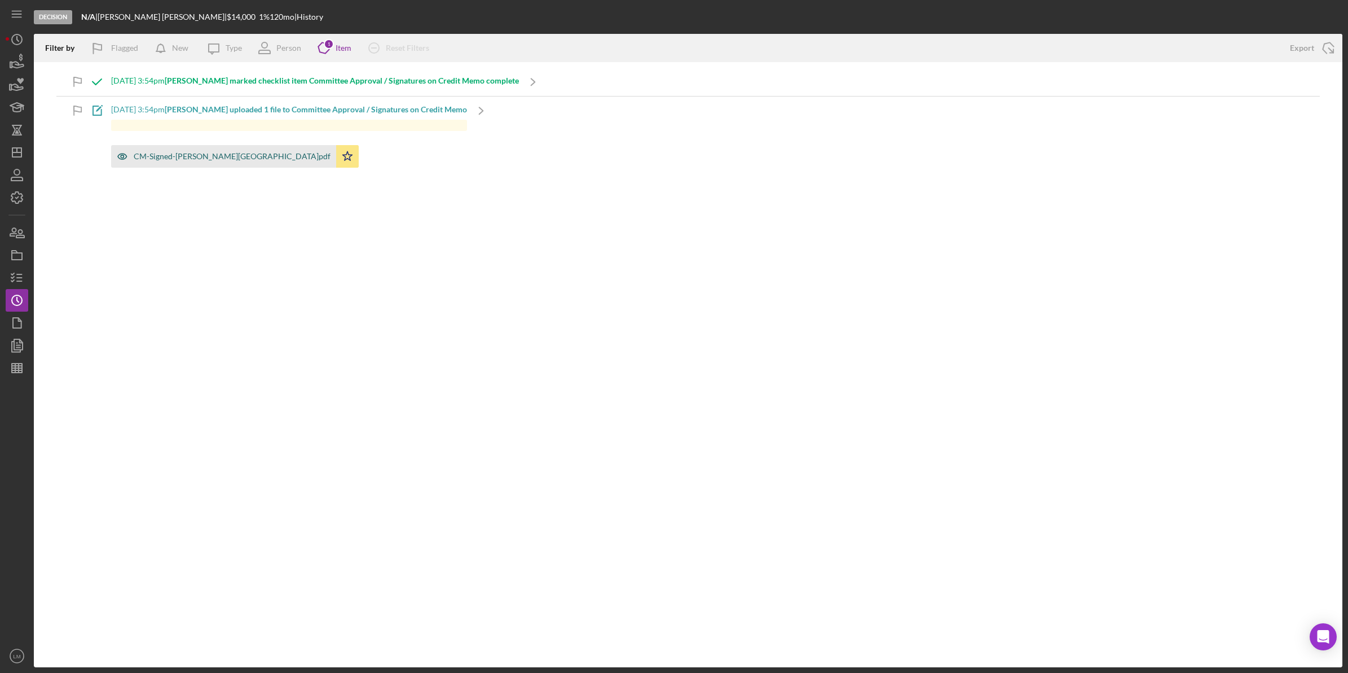
click at [204, 165] on div "CM-Signed-Moyer, Tyler.pdf" at bounding box center [223, 156] width 225 height 23
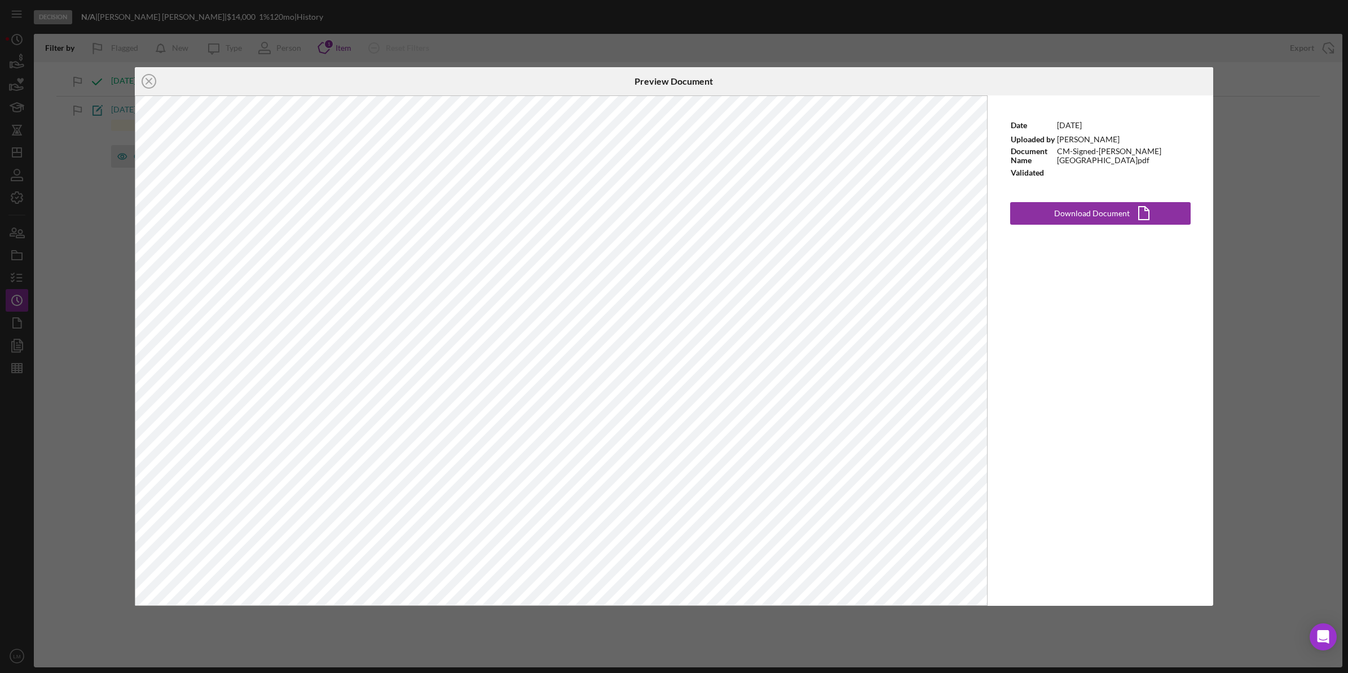
click at [528, 23] on div "Icon/Close Preview Document Date 8/19/2025 Uploaded by Erica Jenkins Document N…" at bounding box center [674, 336] width 1348 height 673
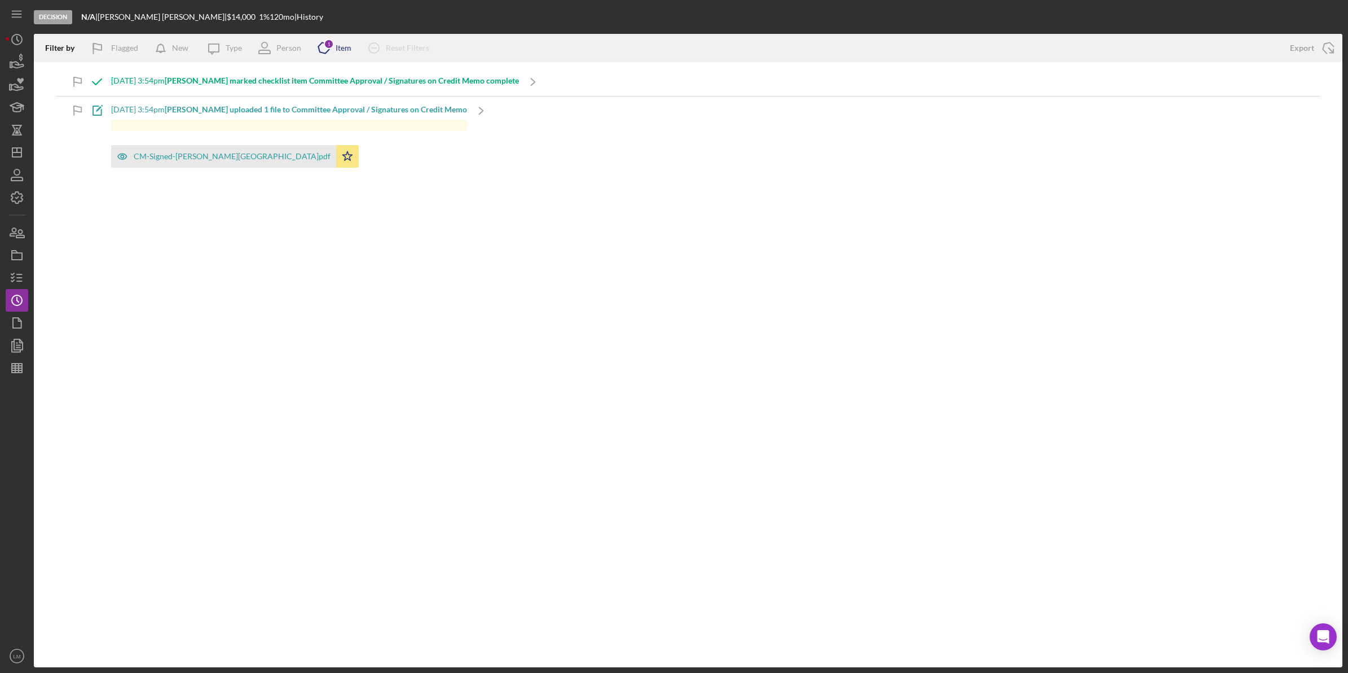
click at [333, 46] on icon "Icon/Product" at bounding box center [324, 48] width 28 height 28
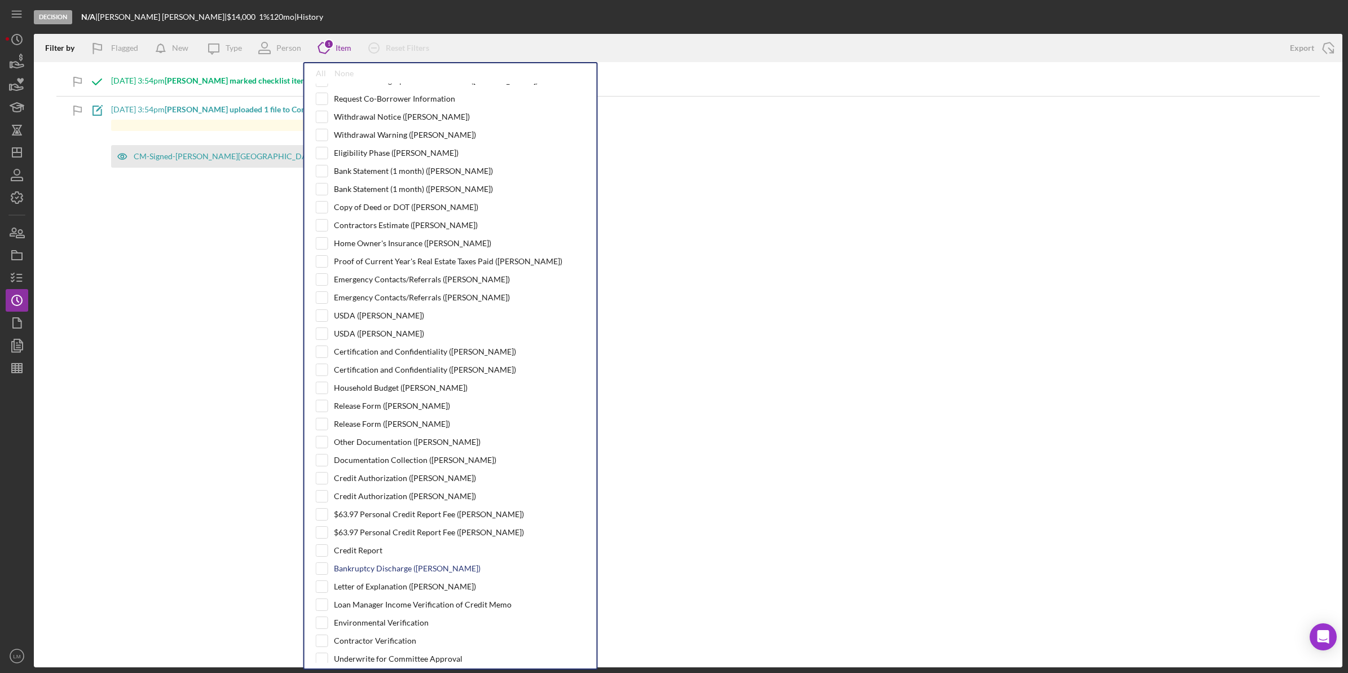
scroll to position [212, 0]
click at [391, 515] on div "$63.97 Personal Credit Report Fee (Brent M.)" at bounding box center [429, 510] width 190 height 9
checkbox input "true"
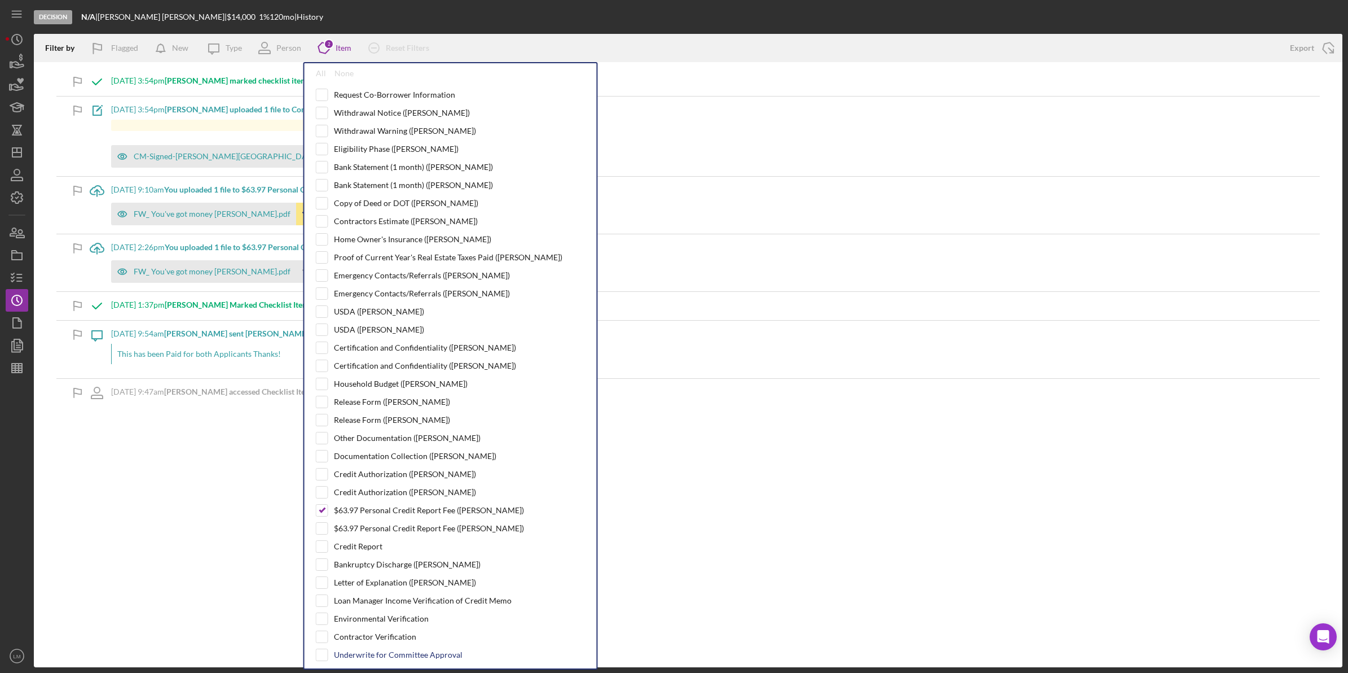
scroll to position [423, 0]
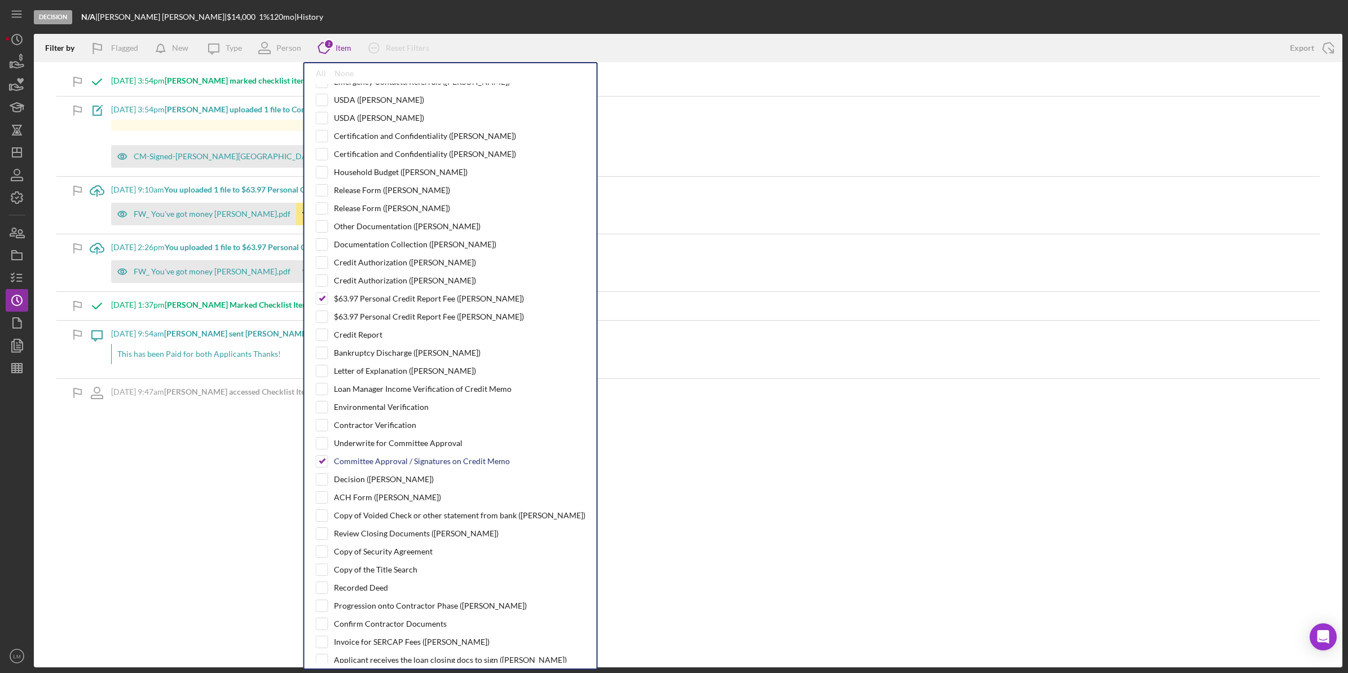
click at [380, 465] on div "Committee Approval / Signatures on Credit Memo" at bounding box center [422, 460] width 176 height 9
checkbox input "false"
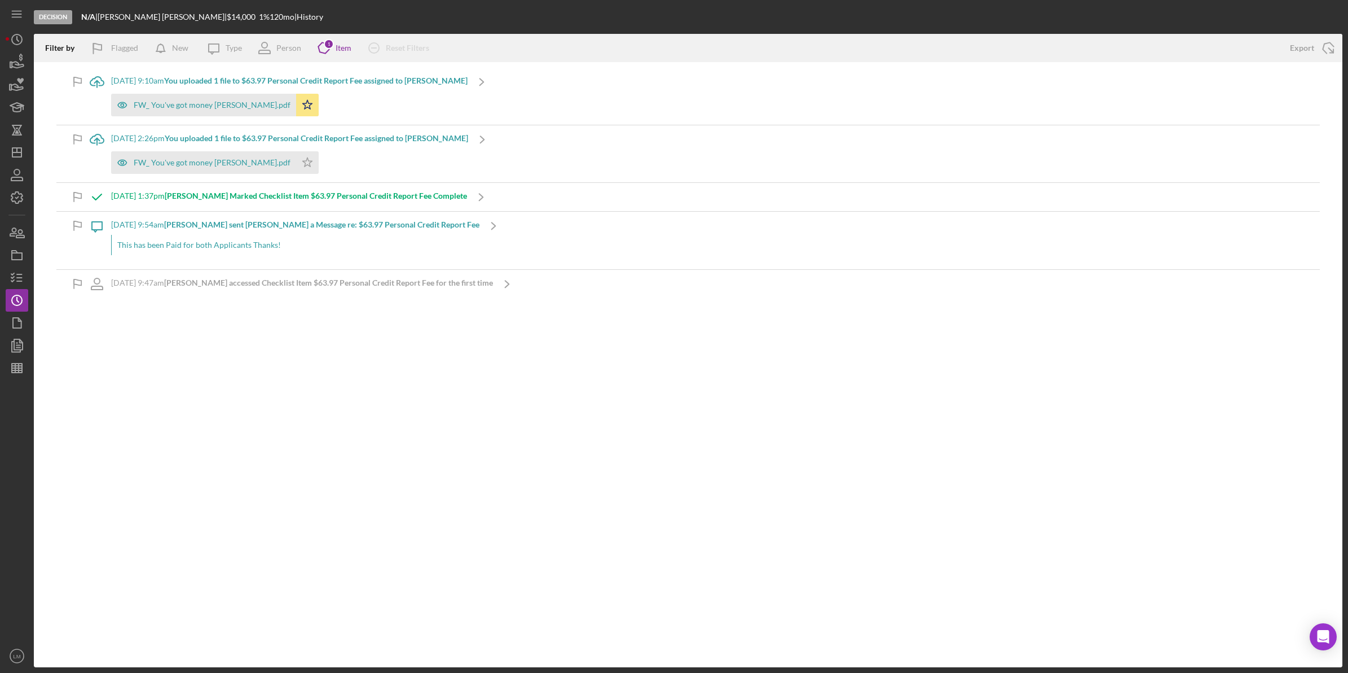
click at [193, 456] on div "Filter by Flagged New Icon/Message Type Person Icon/Product 1 Item Icon/Clear A…" at bounding box center [688, 350] width 1309 height 633
click at [24, 162] on icon "Icon/Dashboard" at bounding box center [17, 152] width 28 height 28
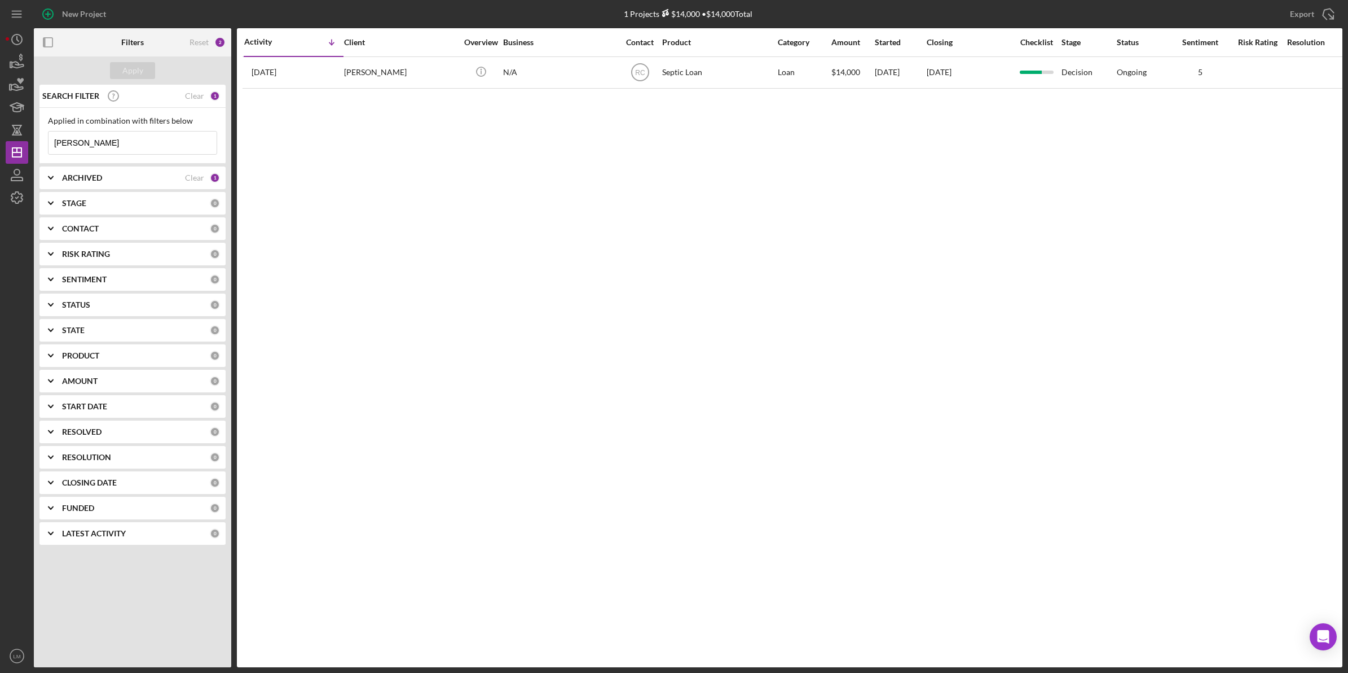
drag, startPoint x: 190, startPoint y: 38, endPoint x: 179, endPoint y: 43, distance: 11.9
click at [190, 38] on div "Reset" at bounding box center [199, 42] width 19 height 9
click at [141, 67] on div "Apply" at bounding box center [132, 70] width 21 height 17
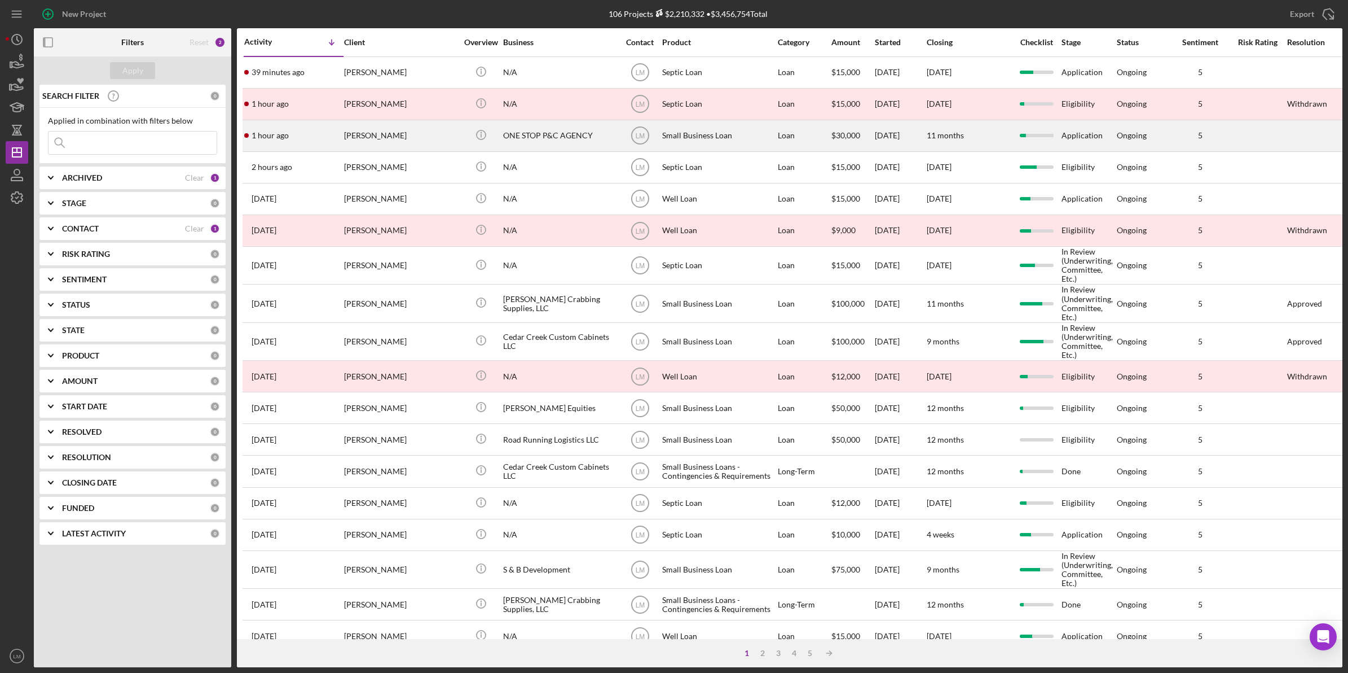
click at [402, 133] on div "[PERSON_NAME]" at bounding box center [400, 136] width 113 height 30
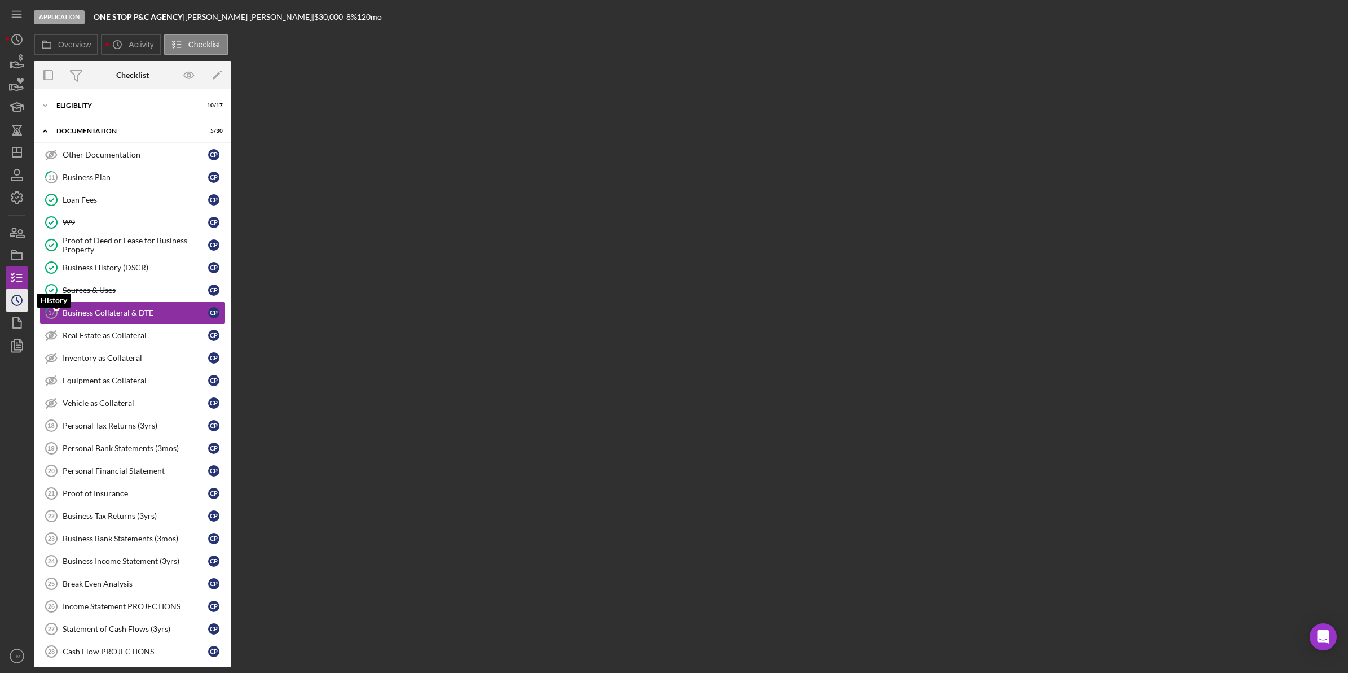
click at [20, 298] on icon "Icon/History" at bounding box center [17, 300] width 28 height 28
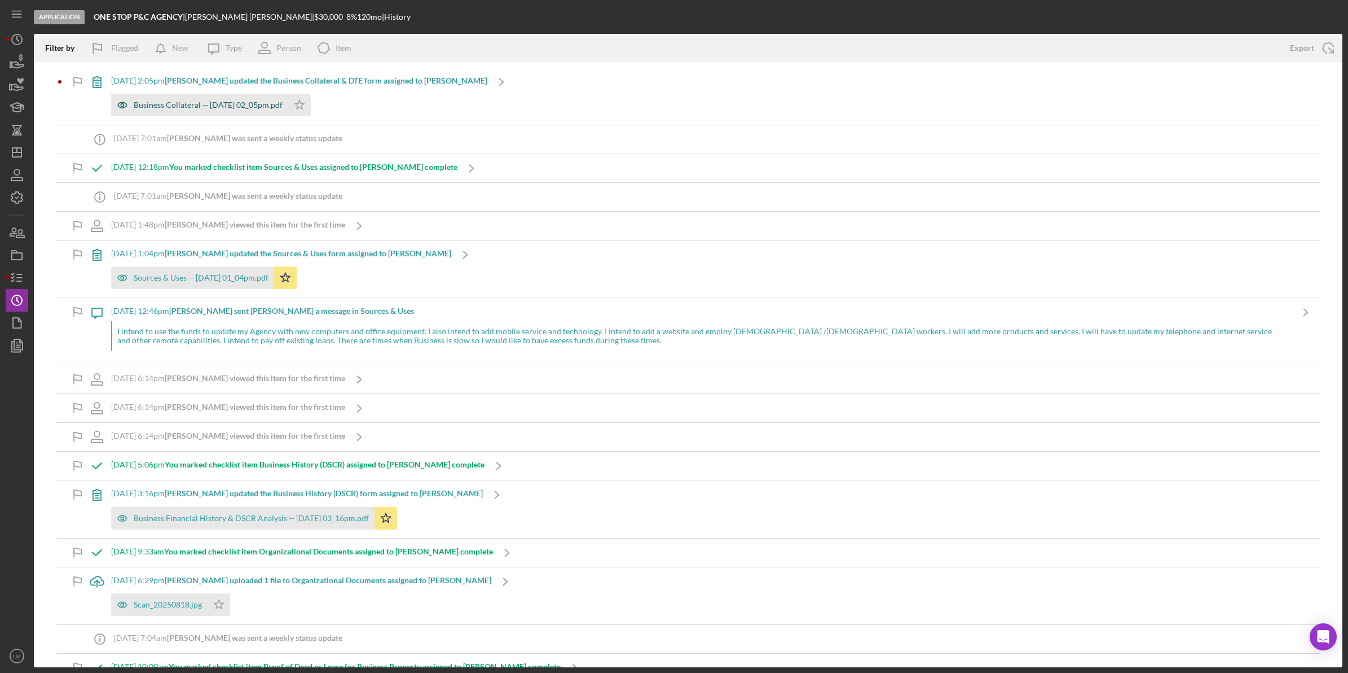
click at [240, 113] on div "Business Collateral -- [DATE] 02_05pm.pdf" at bounding box center [199, 105] width 177 height 23
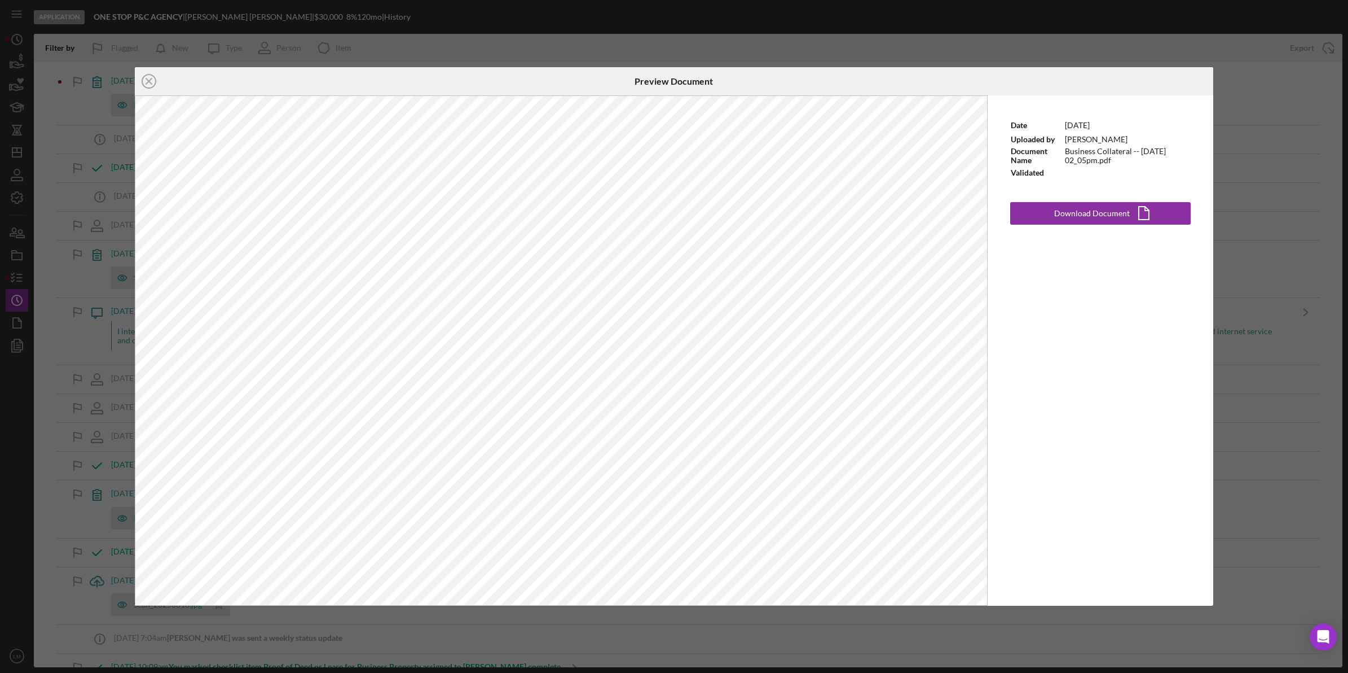
click at [452, 29] on div "Icon/Close Preview Document Date 9/8/2025 Uploaded by Carrie Palmer Document Na…" at bounding box center [674, 336] width 1348 height 673
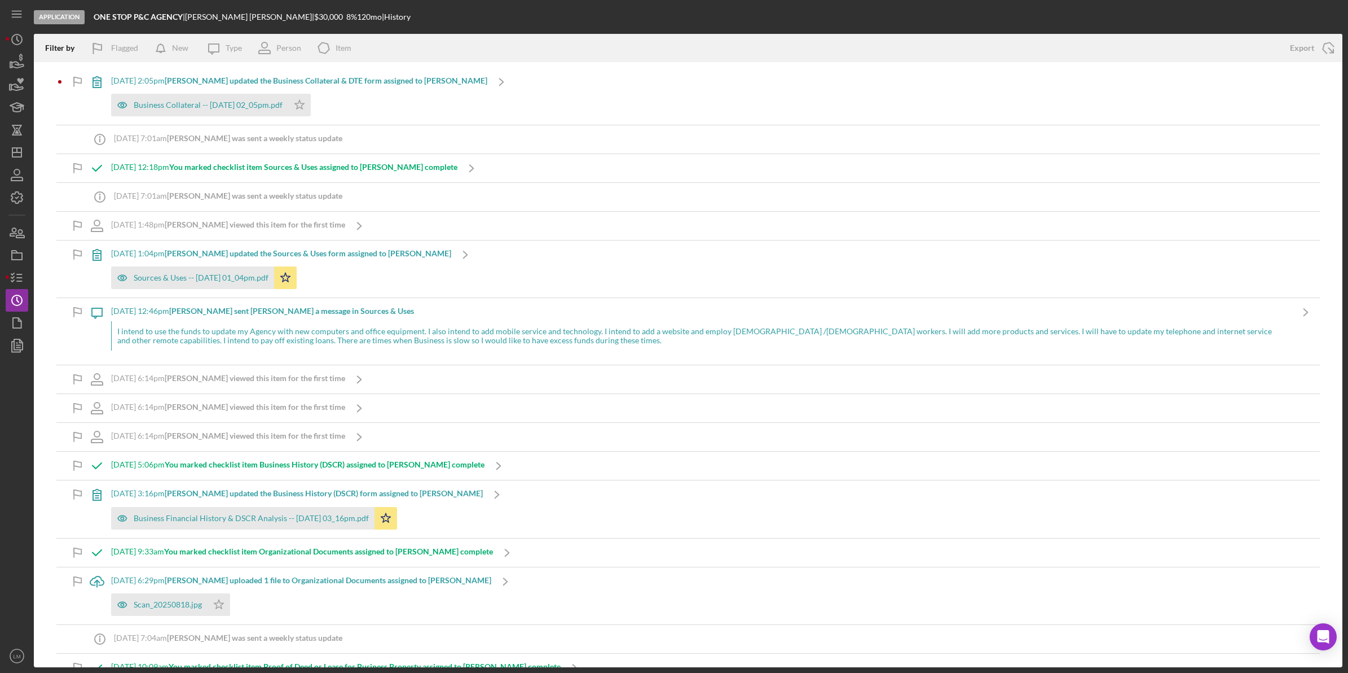
click at [416, 99] on div "Business Collateral -- 2025-09-08 02_05pm.pdf Icon/Star" at bounding box center [299, 102] width 376 height 28
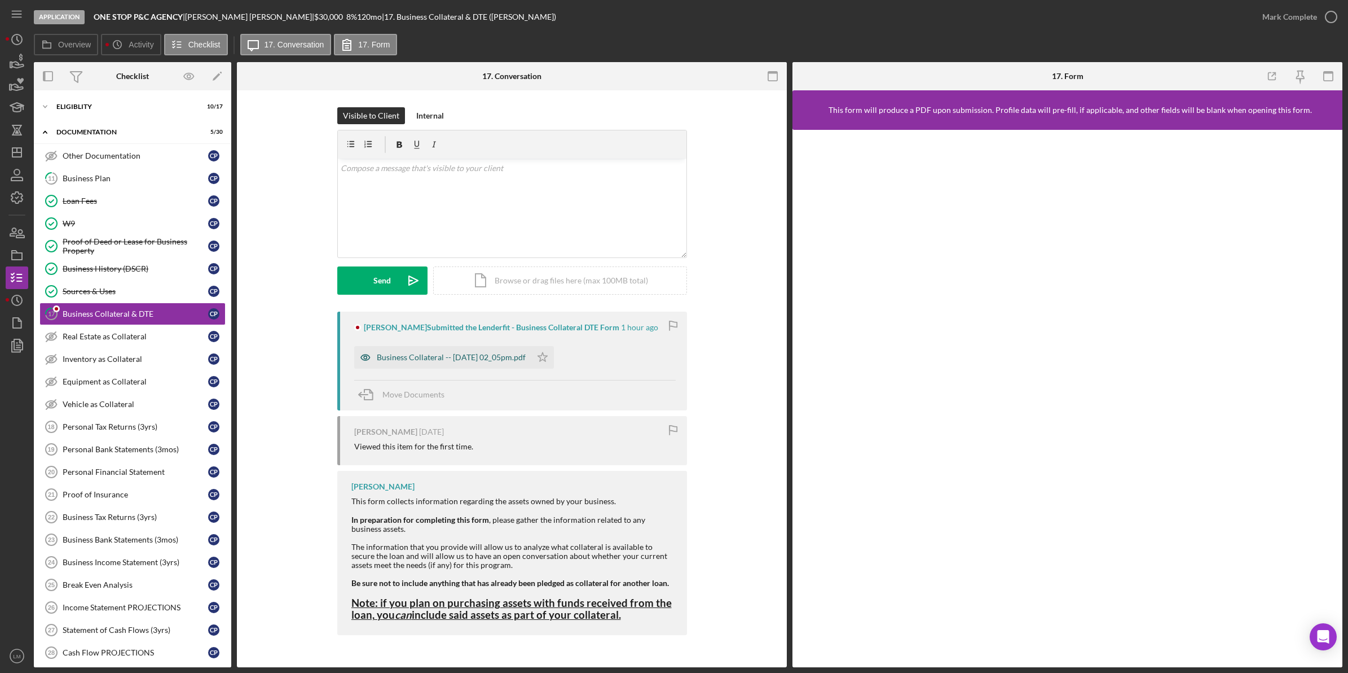
click at [467, 365] on div "Business Collateral -- [DATE] 02_05pm.pdf" at bounding box center [442, 357] width 177 height 23
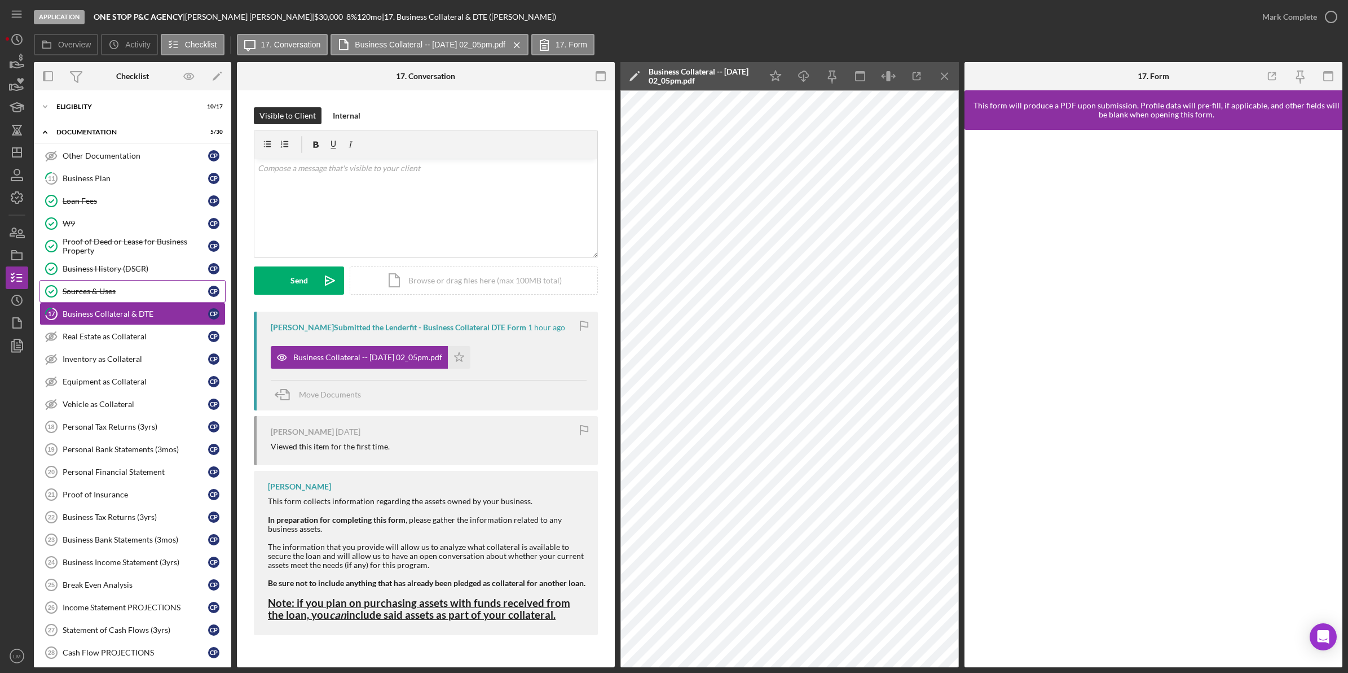
click at [137, 297] on link "Sources & Uses Sources & Uses C P" at bounding box center [132, 291] width 186 height 23
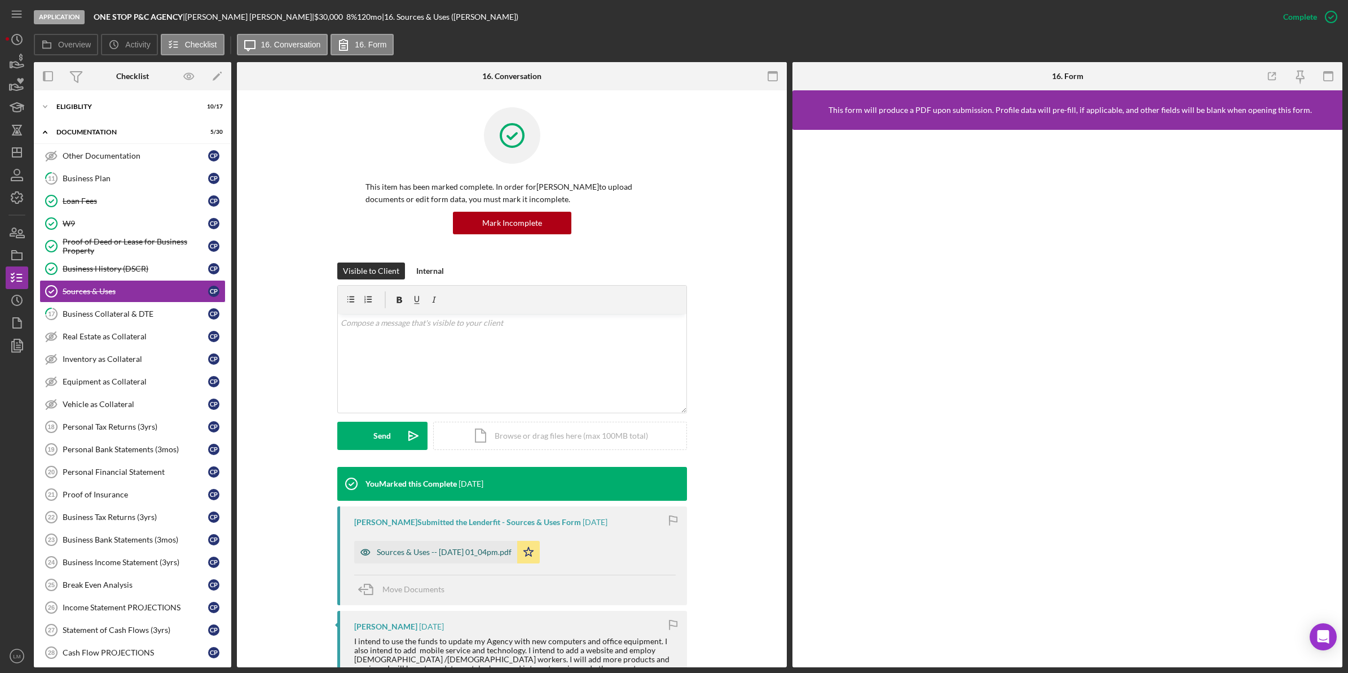
click at [455, 547] on div "Sources & Uses -- 2025-08-29 01_04pm.pdf" at bounding box center [435, 552] width 163 height 23
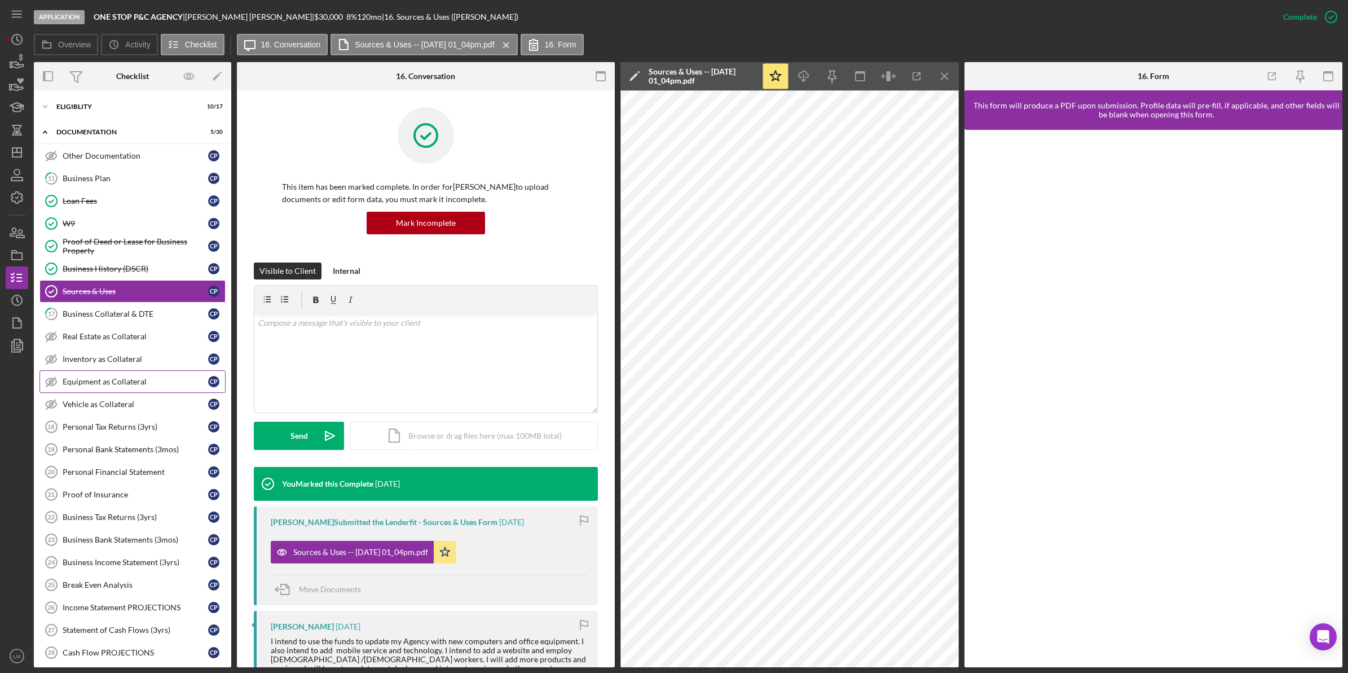
click at [117, 376] on link "Equipment as Collateral Equipment as Collateral C P" at bounding box center [132, 381] width 186 height 23
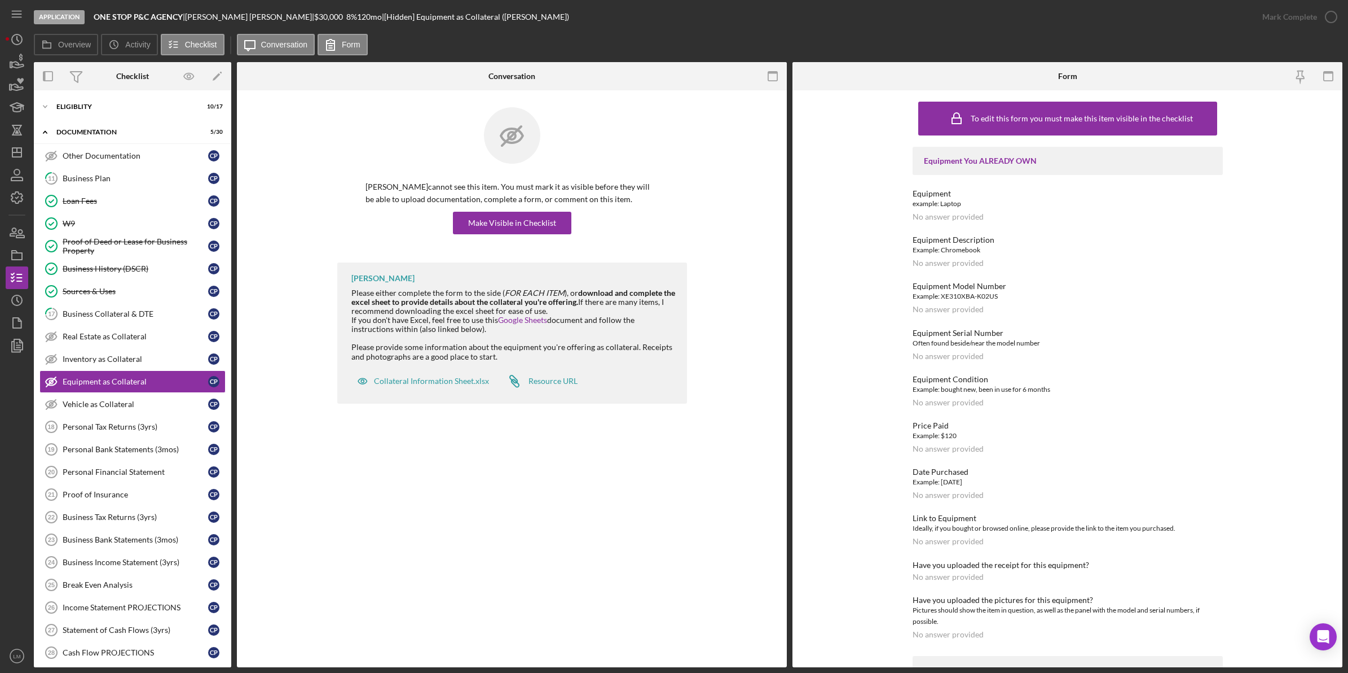
click at [451, 212] on div "Make Visible in Checklist" at bounding box center [512, 223] width 293 height 23
click at [469, 221] on button "Make Visible in Checklist" at bounding box center [512, 223] width 118 height 23
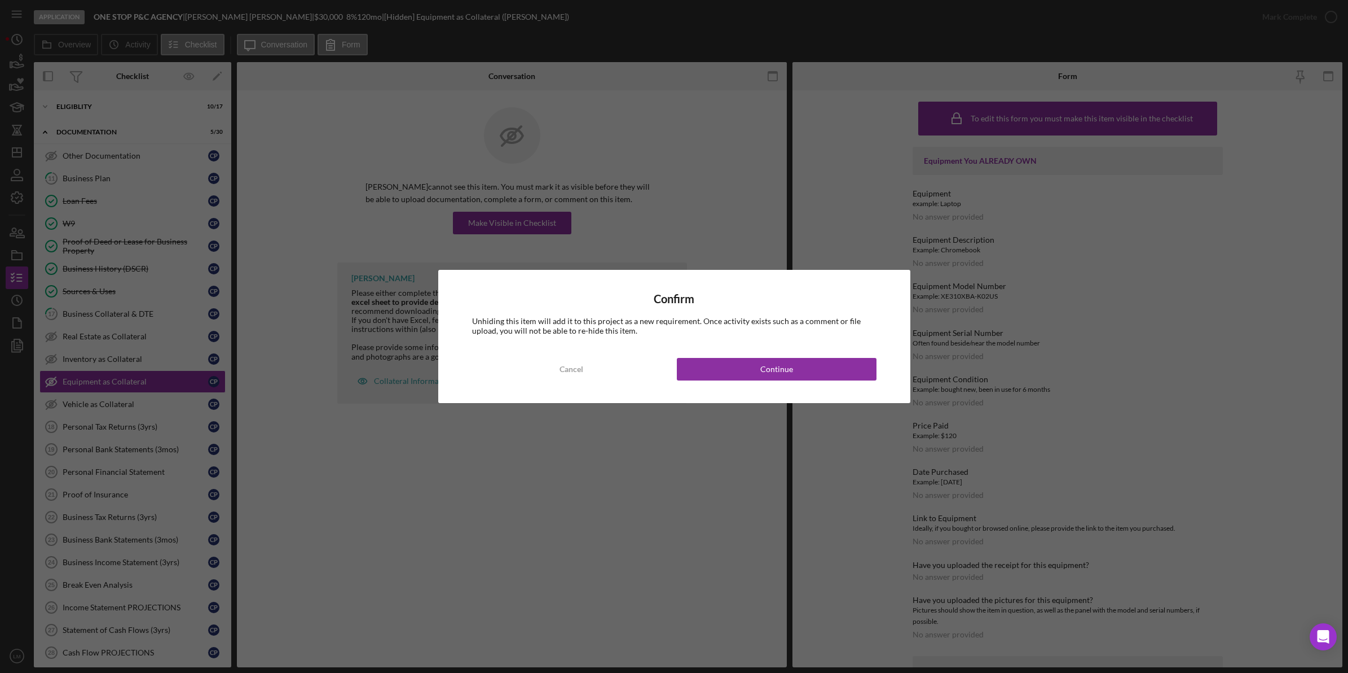
drag, startPoint x: 715, startPoint y: 344, endPoint x: 717, endPoint y: 350, distance: 5.9
click at [717, 350] on div "Confirm Unhiding this item will add it to this project as a new requirement. On…" at bounding box center [674, 336] width 472 height 133
drag, startPoint x: 717, startPoint y: 350, endPoint x: 717, endPoint y: 365, distance: 15.2
click at [717, 365] on button "Continue" at bounding box center [777, 369] width 200 height 23
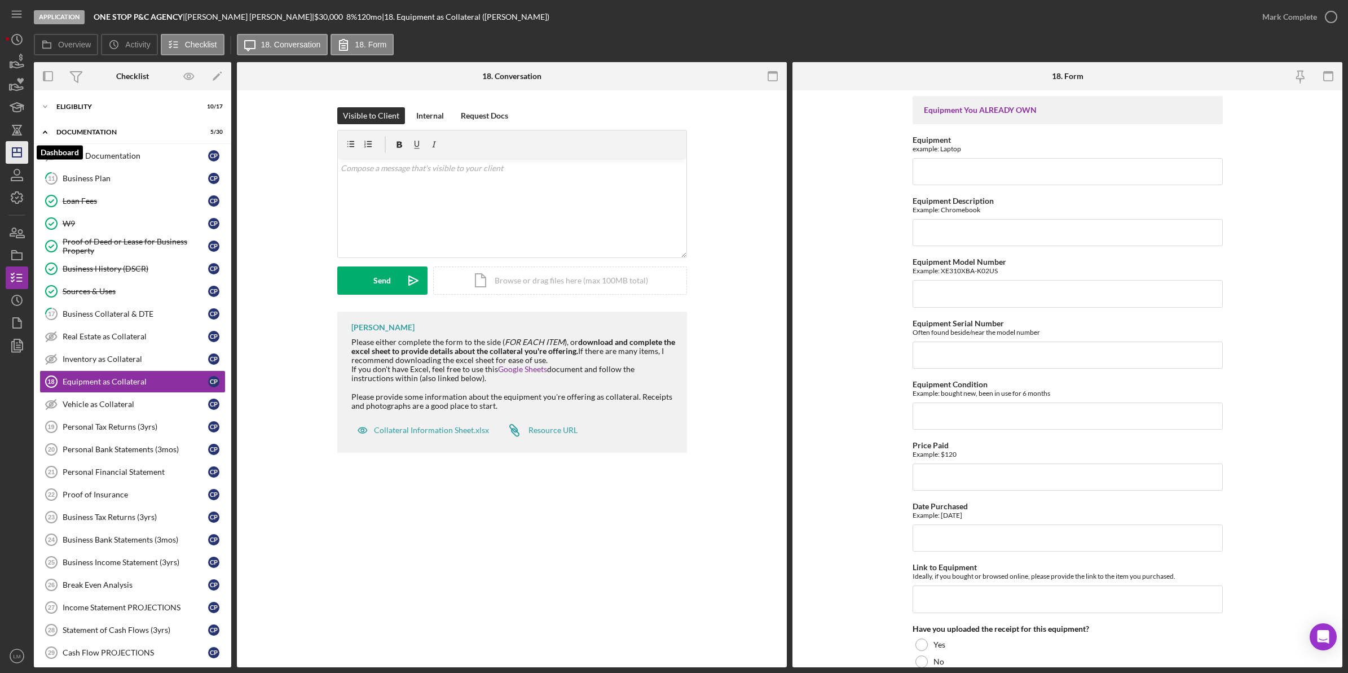
click at [15, 148] on polygon "button" at bounding box center [16, 152] width 9 height 9
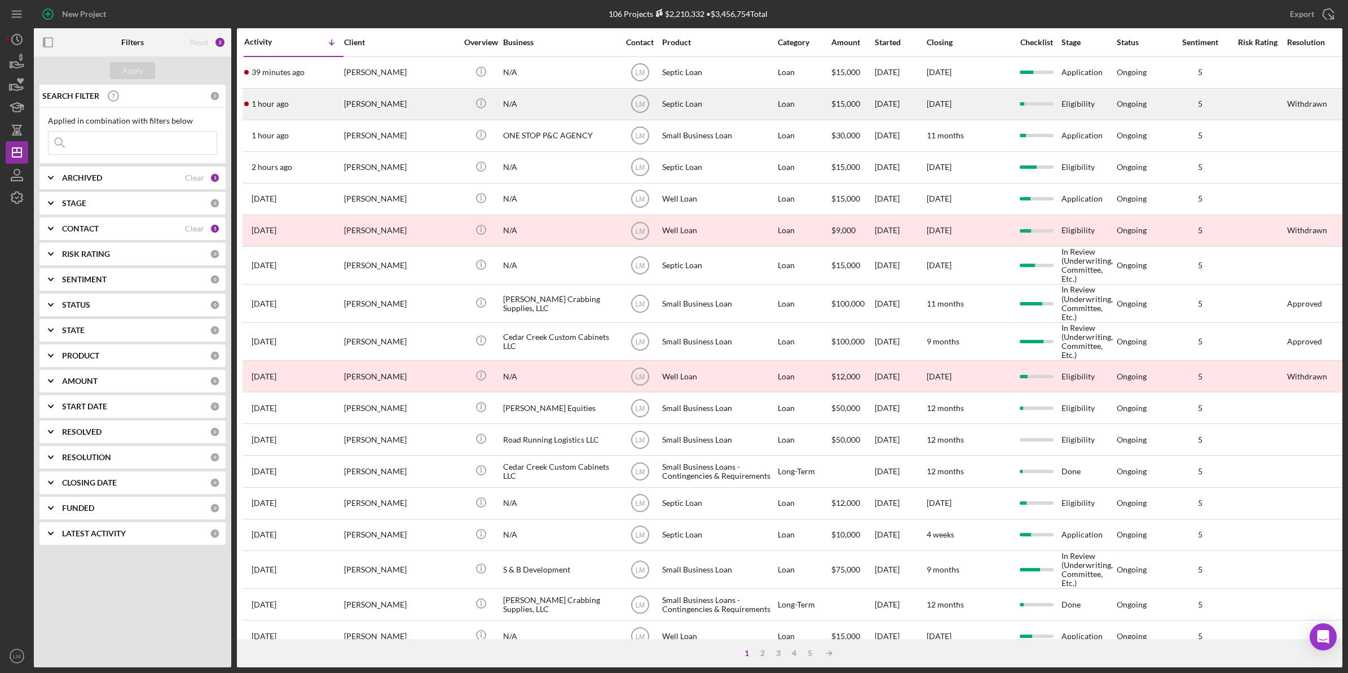
click at [381, 99] on div "[PERSON_NAME]" at bounding box center [400, 104] width 113 height 30
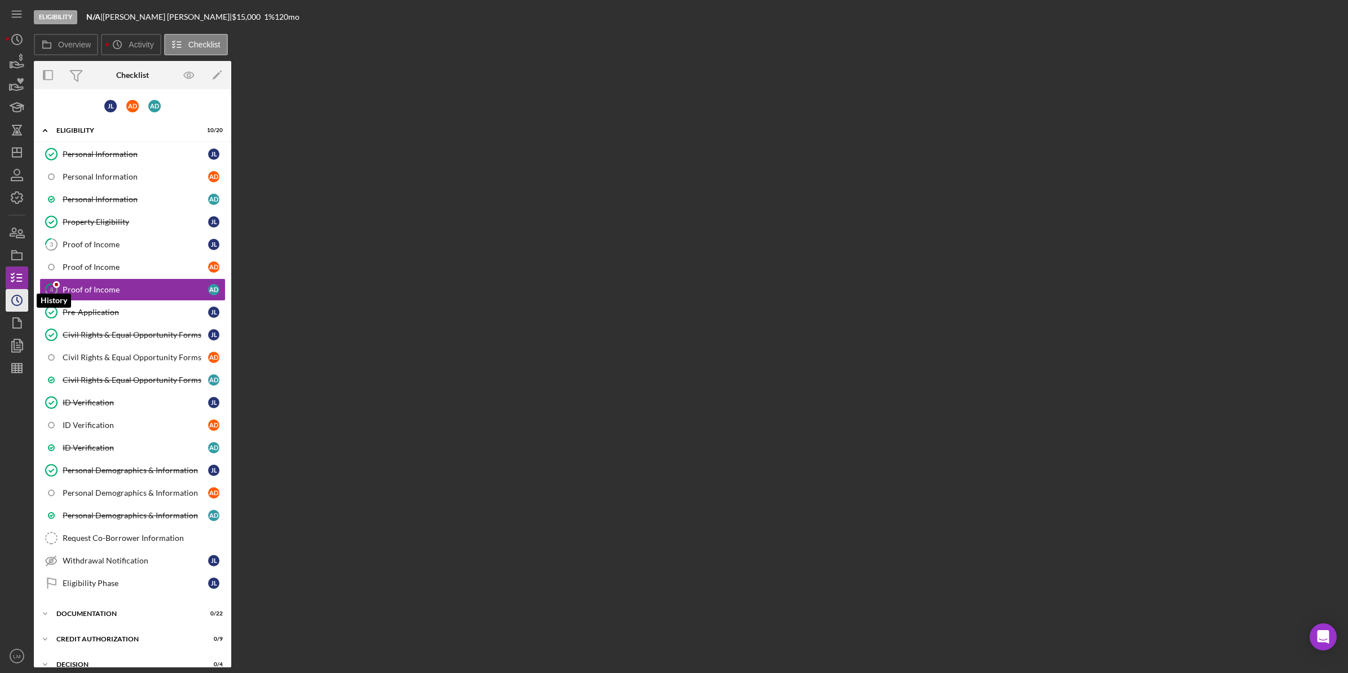
click at [20, 305] on icon "Icon/History" at bounding box center [17, 300] width 28 height 28
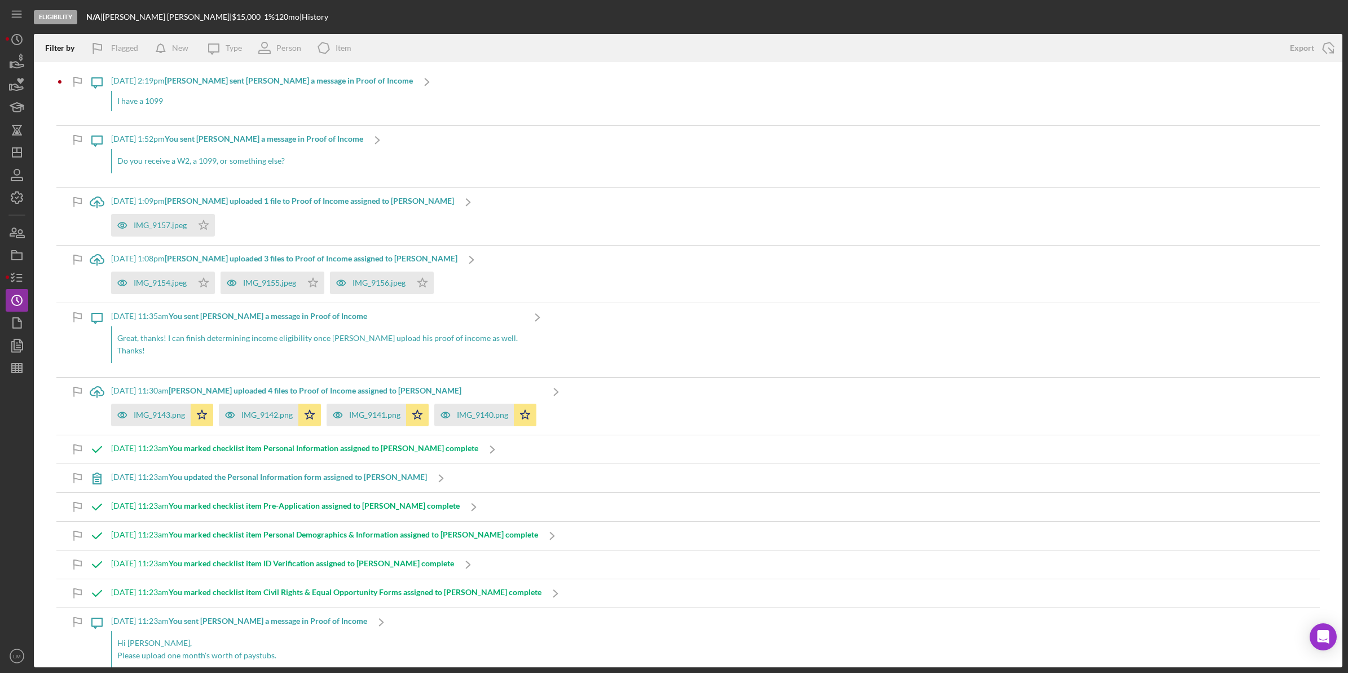
click at [172, 100] on div "I have a 1099" at bounding box center [262, 101] width 302 height 20
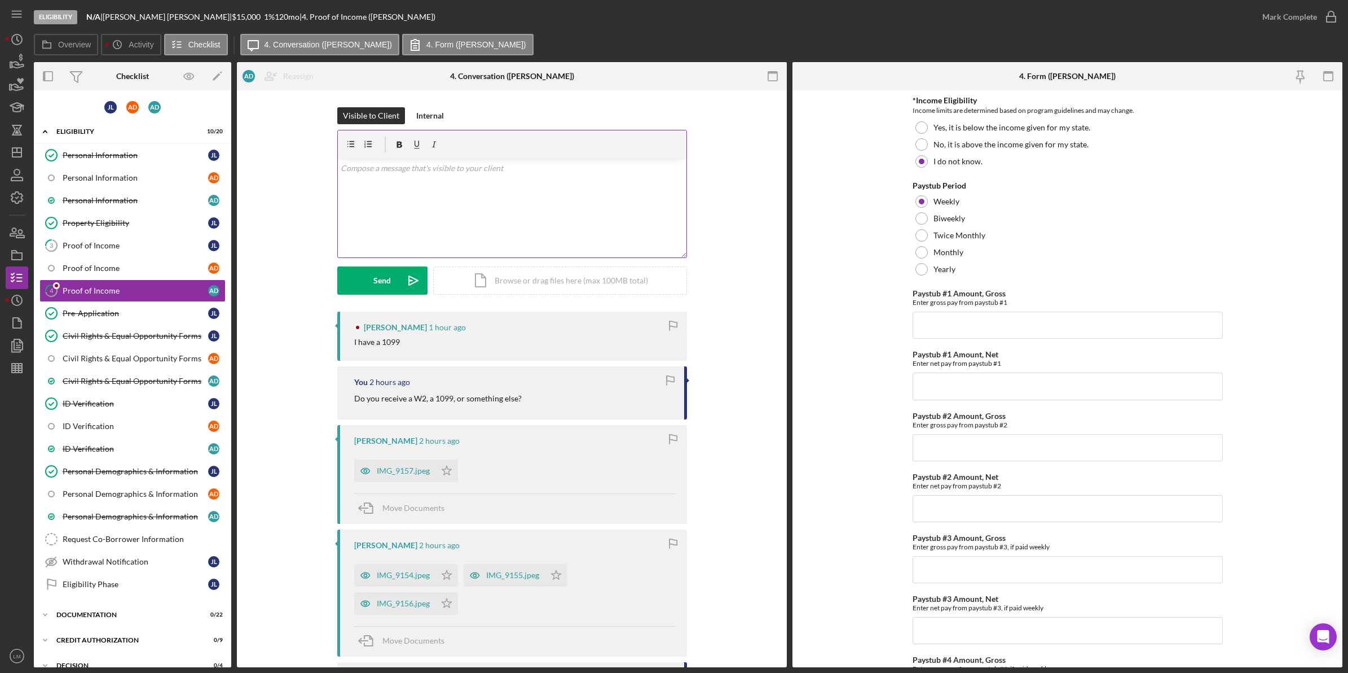
click at [444, 217] on div "v Color teal Color pink Remove color Add row above Add row below Add column bef…" at bounding box center [512, 208] width 349 height 99
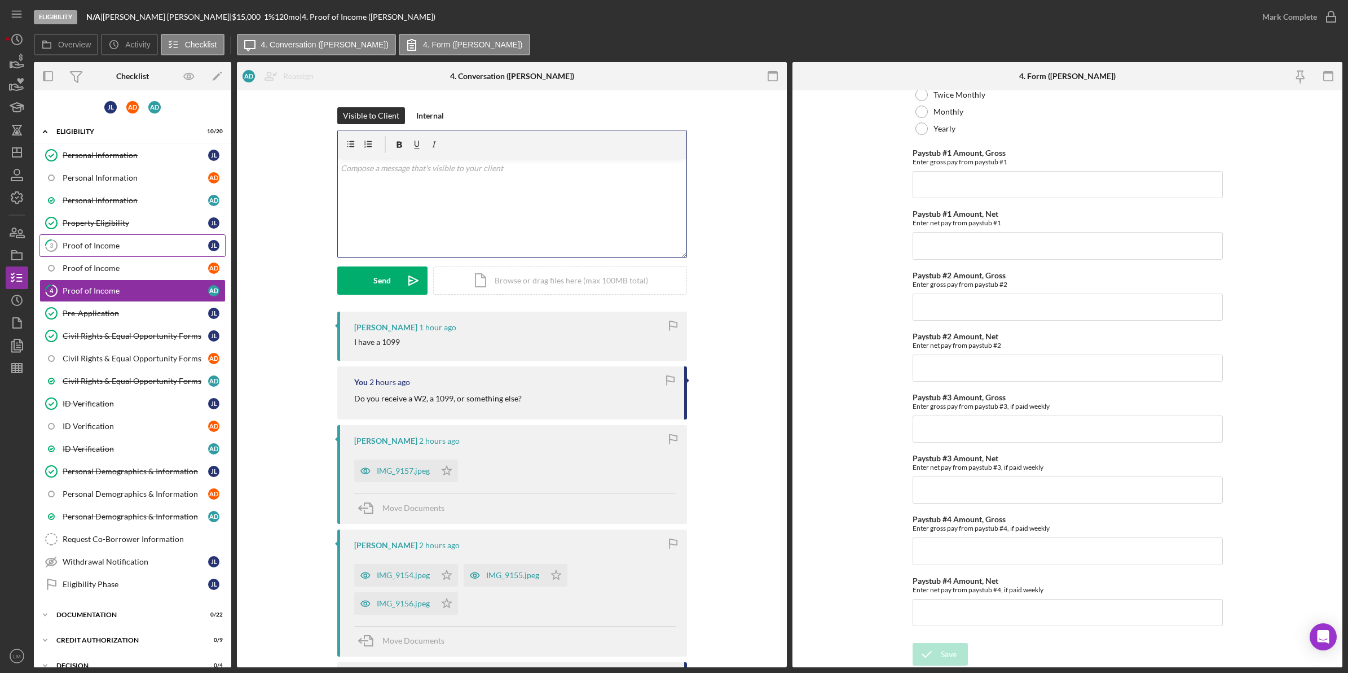
click at [146, 252] on link "3 Proof of Income J L" at bounding box center [132, 245] width 186 height 23
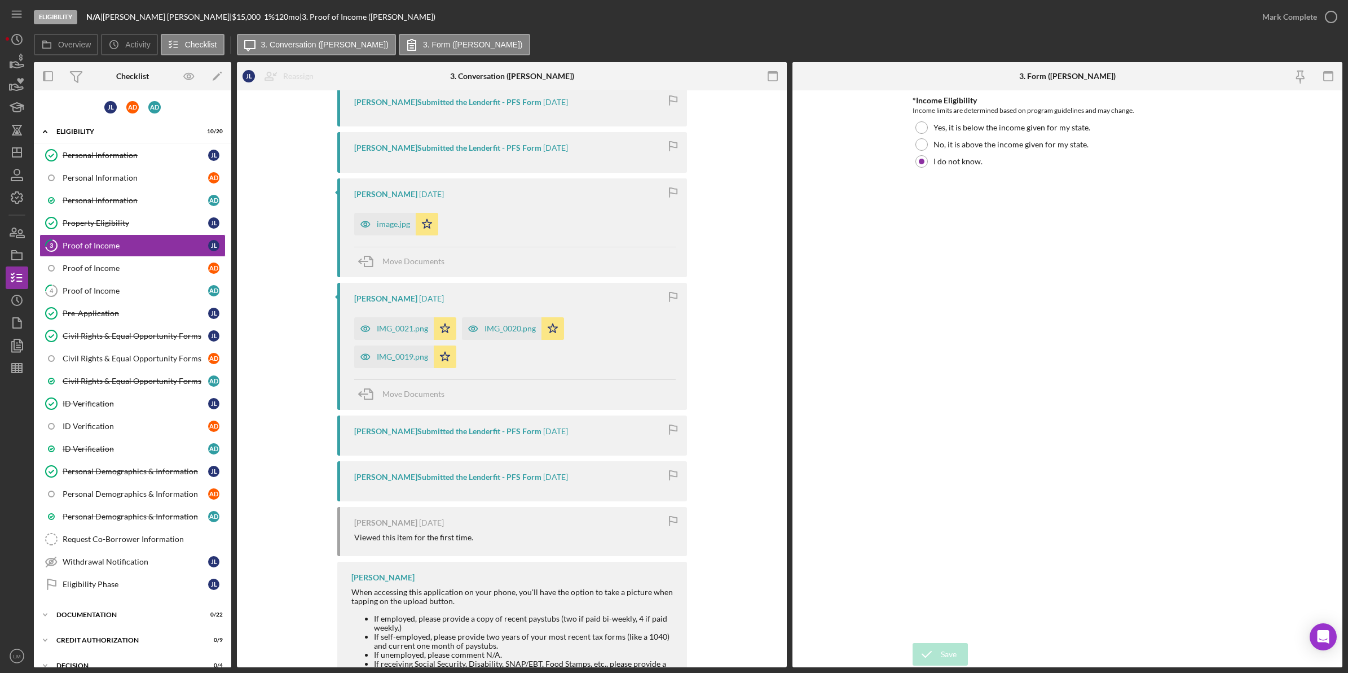
scroll to position [587, 0]
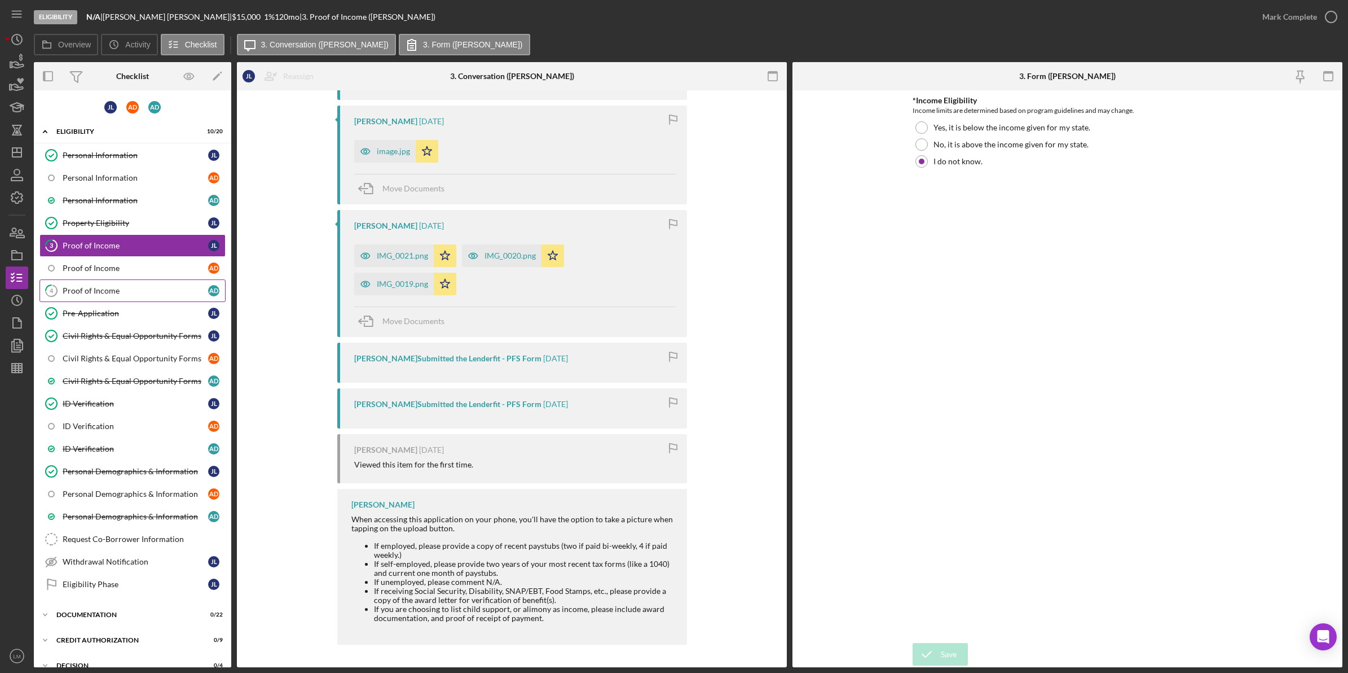
click at [122, 287] on div "Proof of Income" at bounding box center [136, 290] width 146 height 9
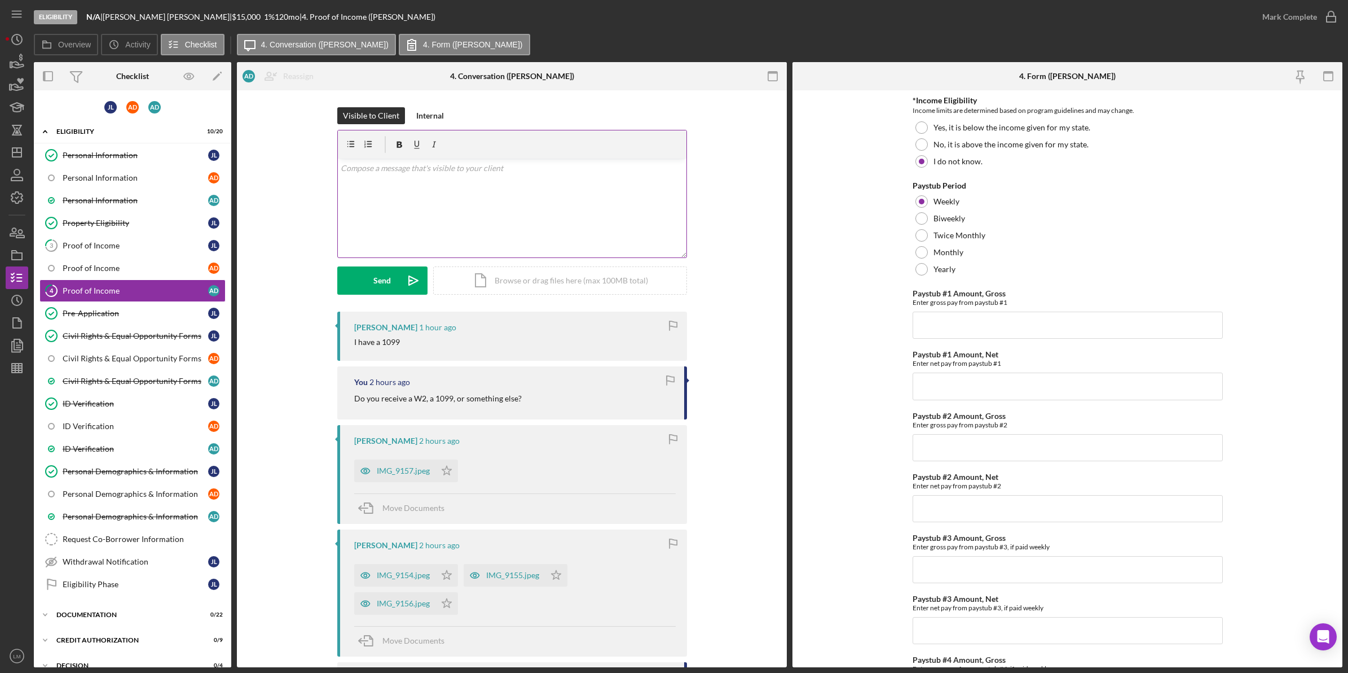
click at [548, 230] on div "v Color teal Color pink Remove color Add row above Add row below Add column bef…" at bounding box center [512, 208] width 349 height 99
paste div
click at [359, 292] on button "Send Icon/icon-invite-send" at bounding box center [382, 280] width 90 height 28
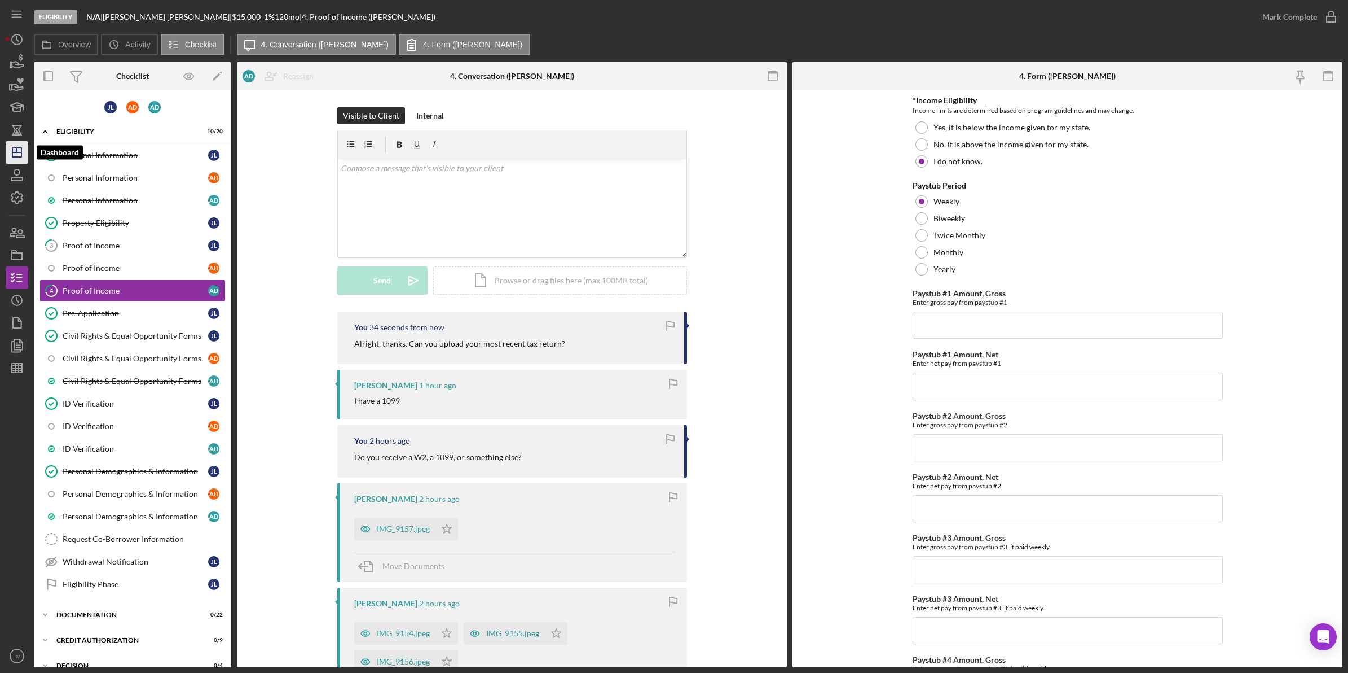
click at [25, 159] on icon "Icon/Dashboard" at bounding box center [17, 152] width 28 height 28
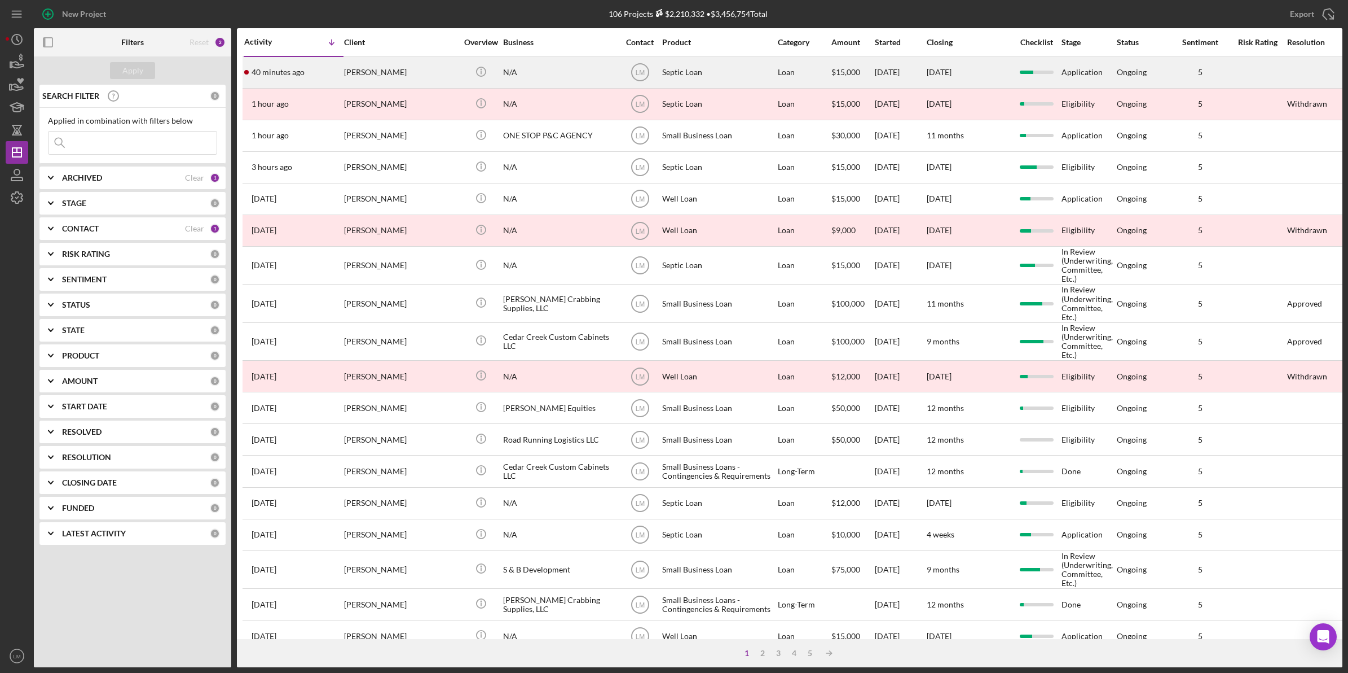
click at [386, 73] on div "HEIDI PEREIRA" at bounding box center [400, 73] width 113 height 30
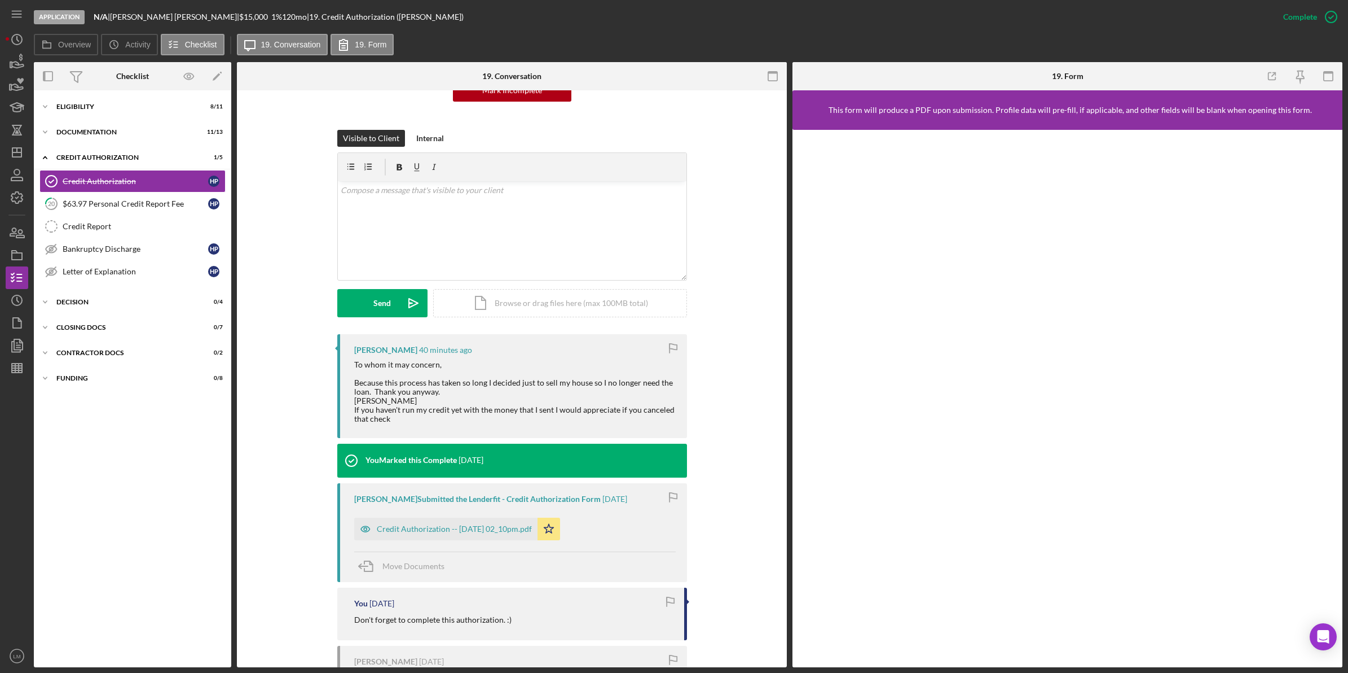
scroll to position [141, 0]
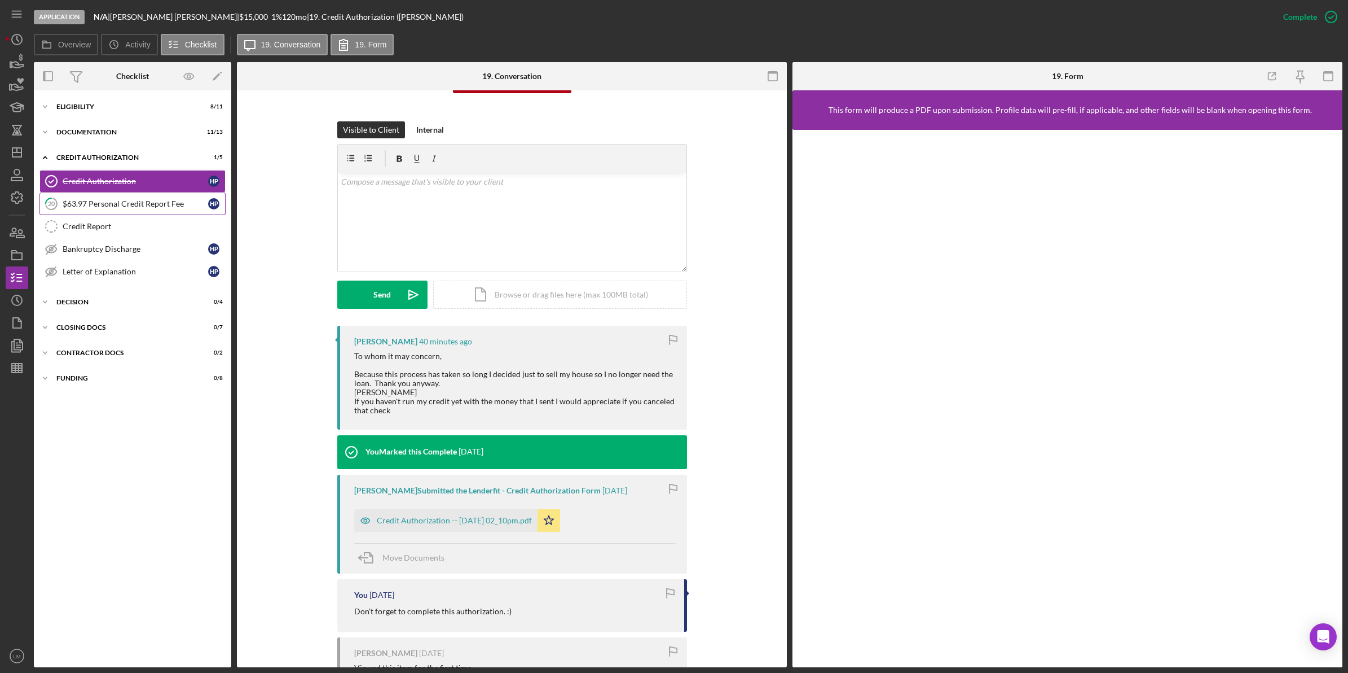
click at [185, 214] on link "20 $63.97 Personal Credit Report Fee H P" at bounding box center [132, 203] width 186 height 23
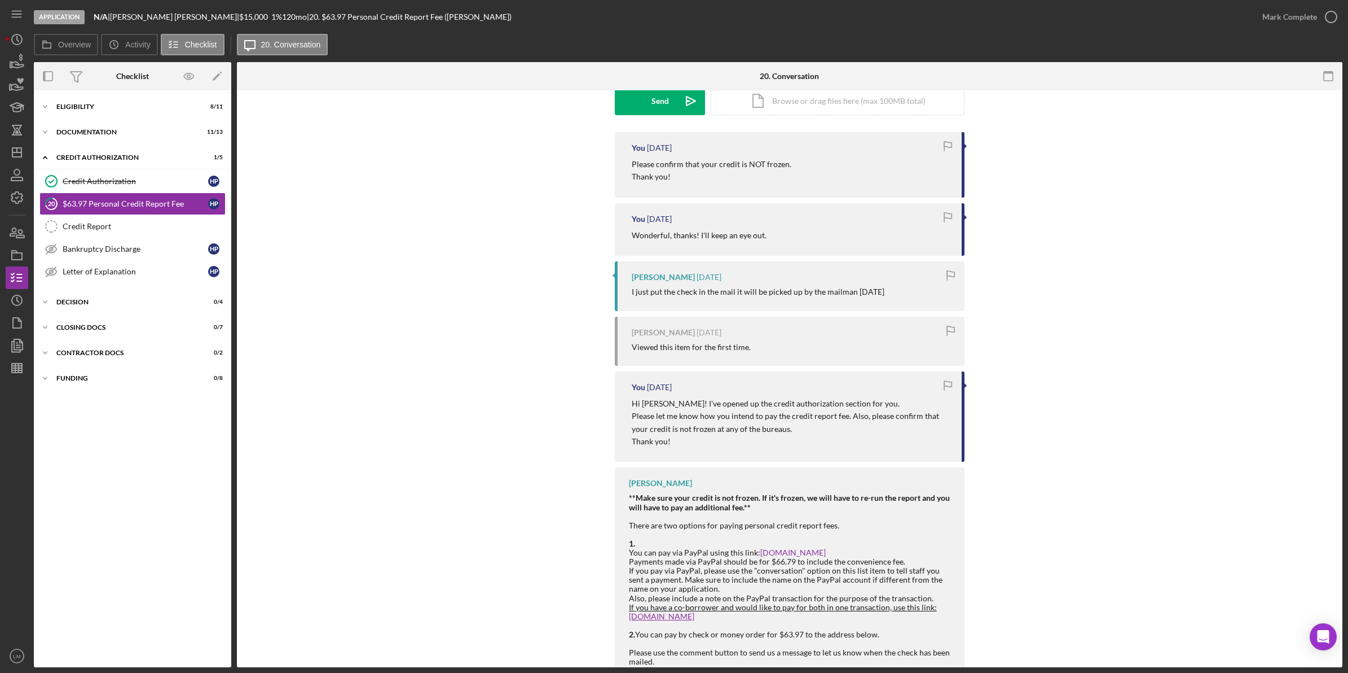
scroll to position [212, 0]
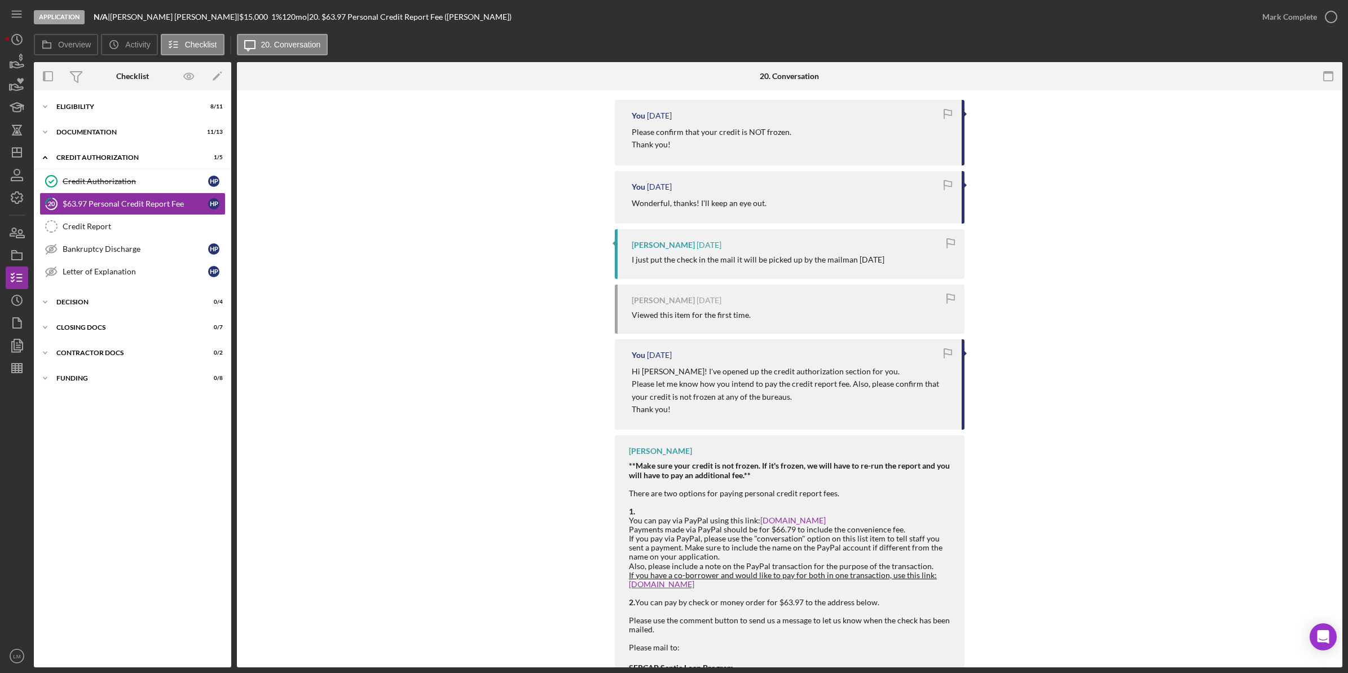
click at [591, 311] on div "You 5 days ago Please confirm that your credit is NOT frozen. Thank you! You 5 …" at bounding box center [790, 423] width 1072 height 647
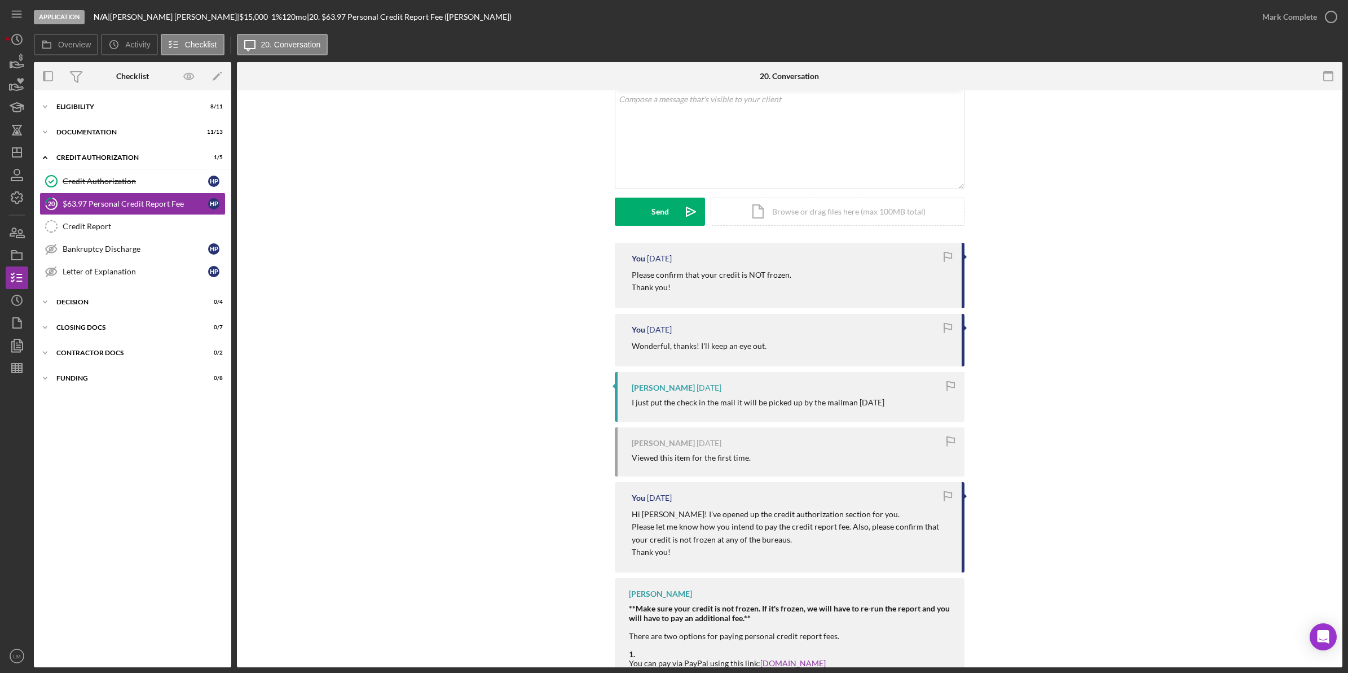
scroll to position [0, 0]
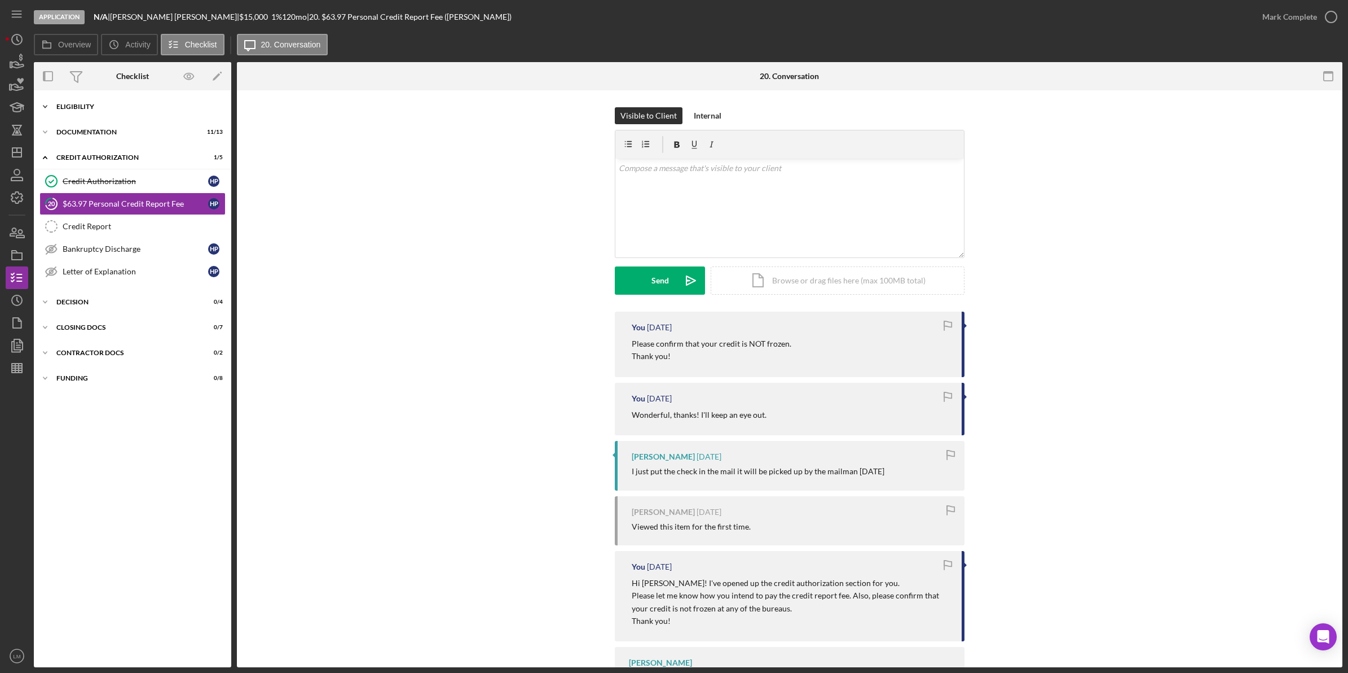
click at [130, 102] on div "Icon/Expander Eligibility 8 / 11" at bounding box center [132, 106] width 197 height 23
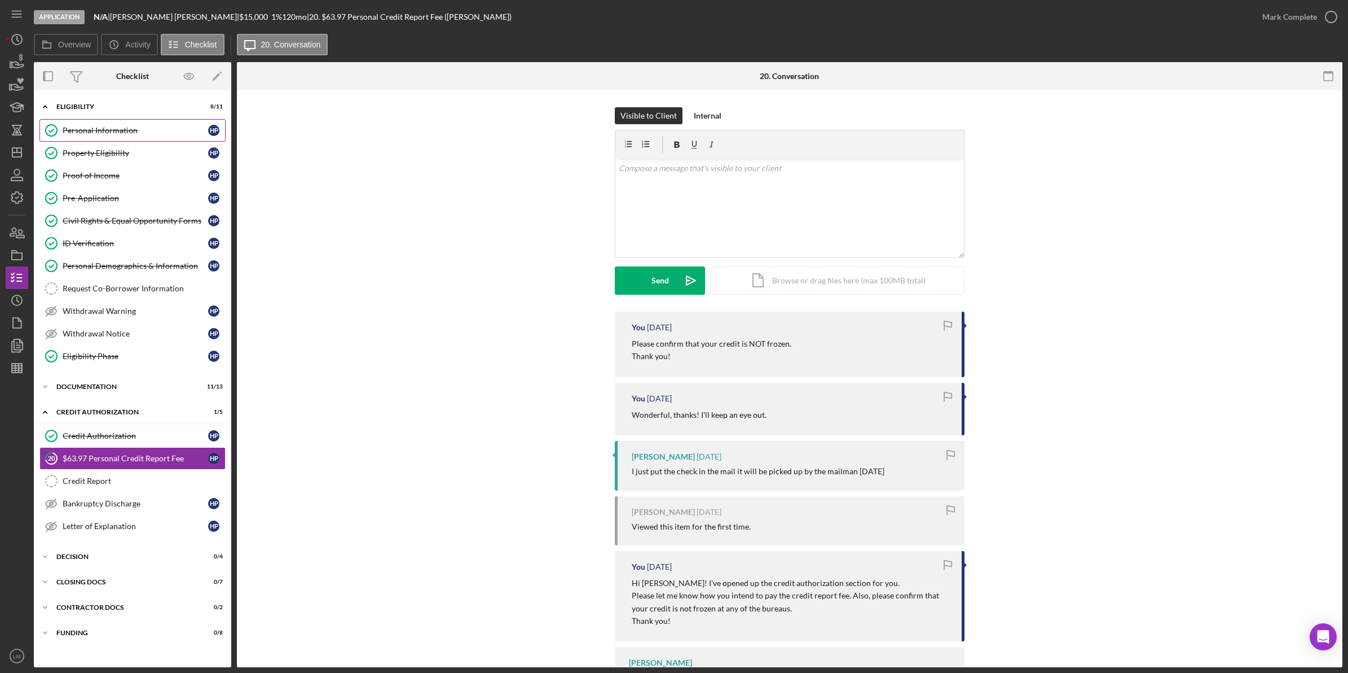
click at [134, 124] on link "Personal Information Personal Information H P" at bounding box center [132, 130] width 186 height 23
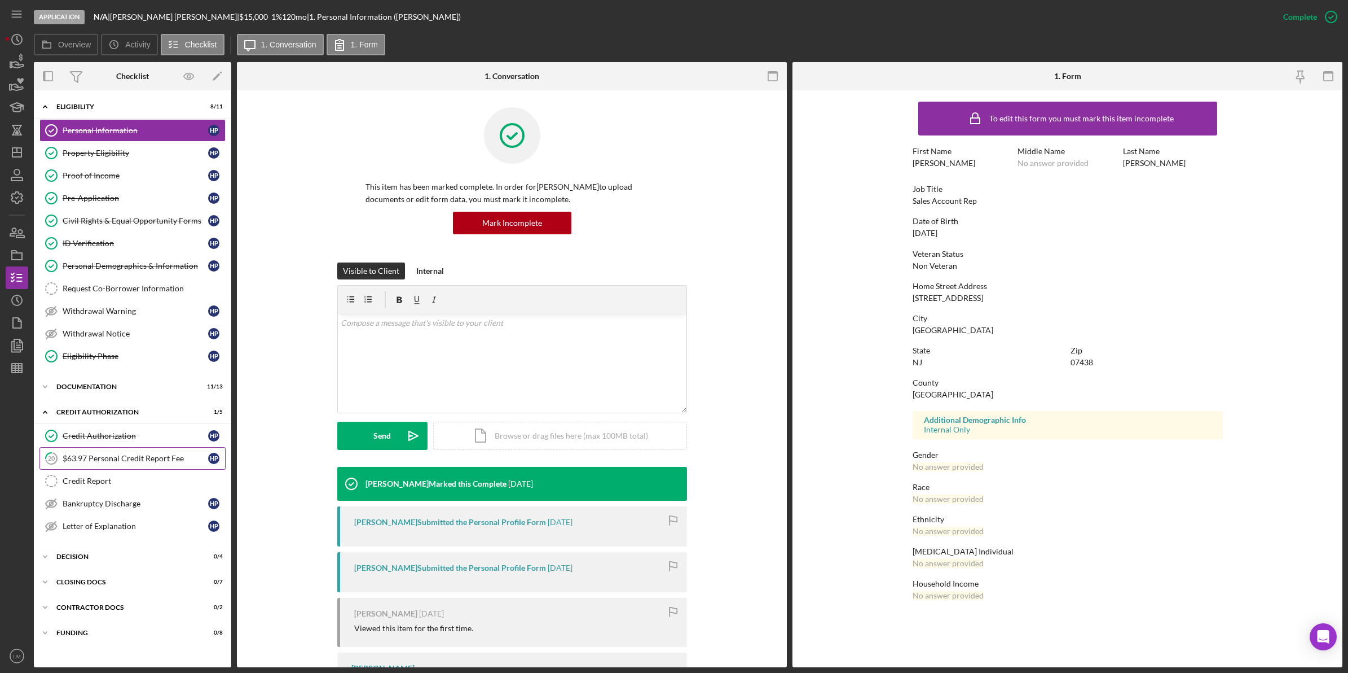
click at [148, 462] on div "$63.97 Personal Credit Report Fee" at bounding box center [136, 458] width 146 height 9
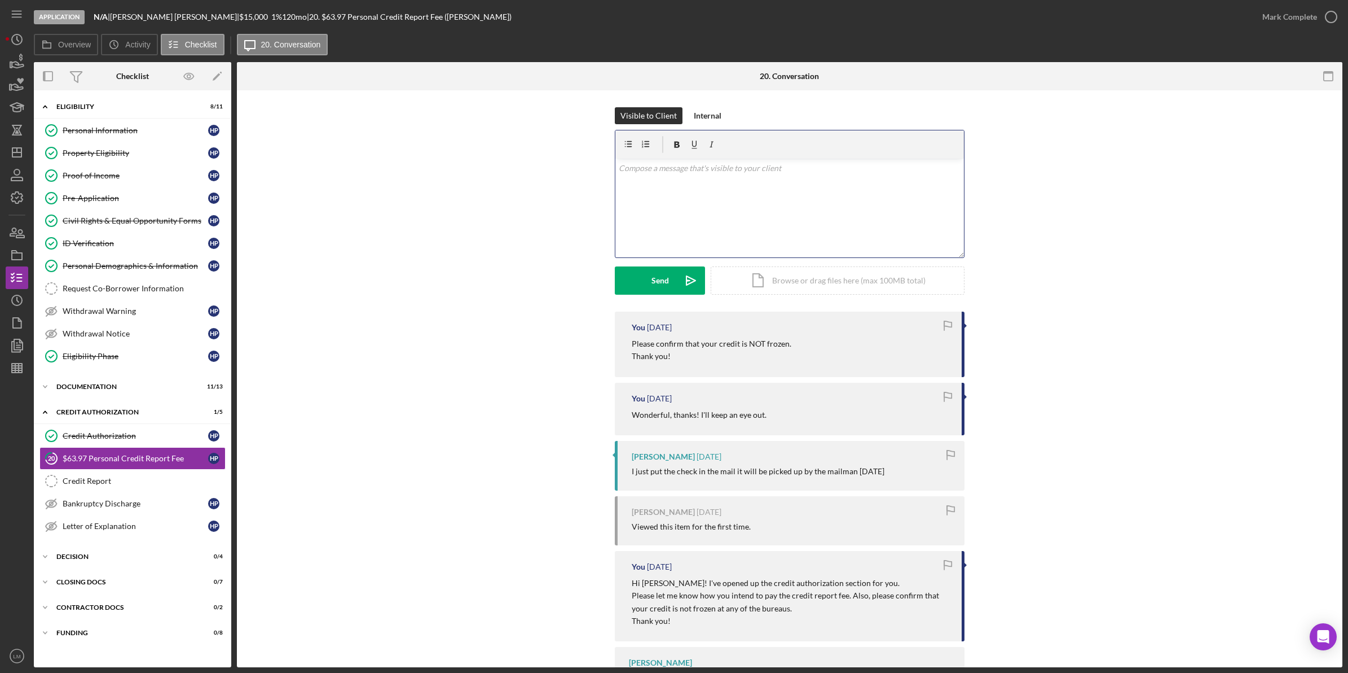
click at [763, 164] on p at bounding box center [790, 168] width 342 height 12
click at [17, 291] on icon "Icon/History" at bounding box center [17, 300] width 28 height 28
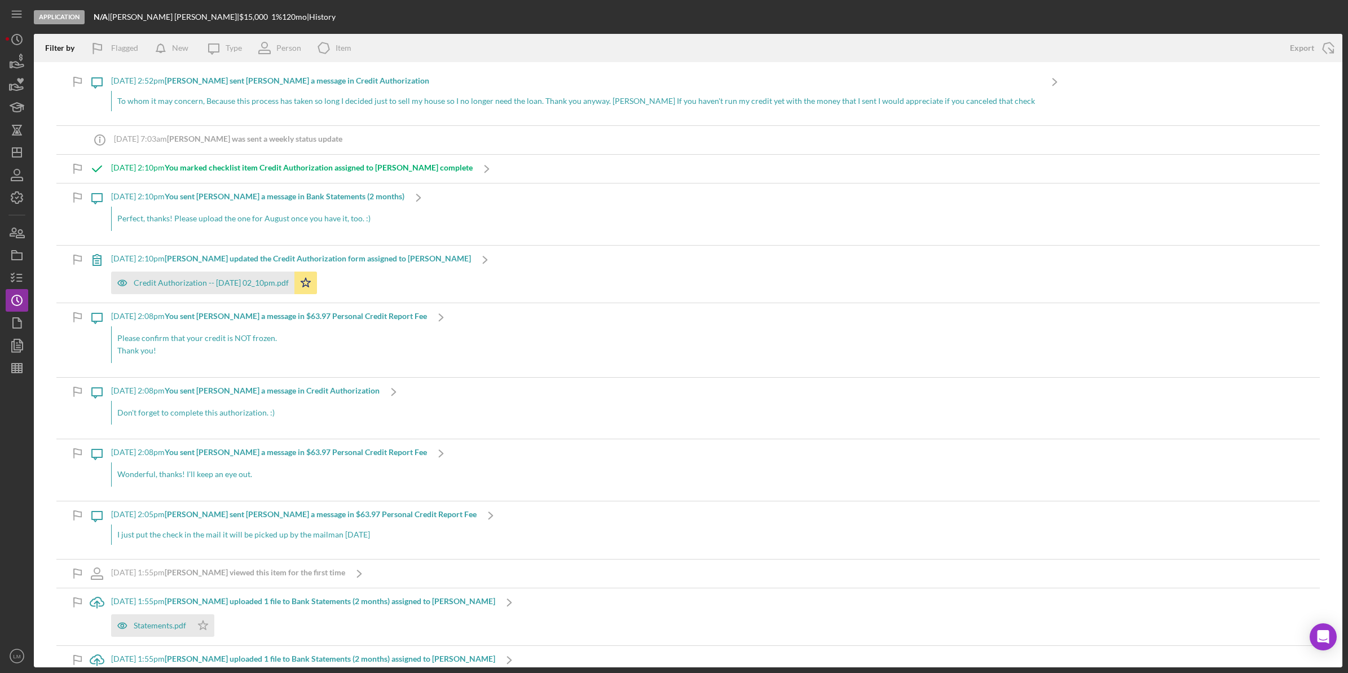
click at [247, 99] on div "To whom it may concern, Because this process has taken so long I decided just t…" at bounding box center [576, 101] width 930 height 20
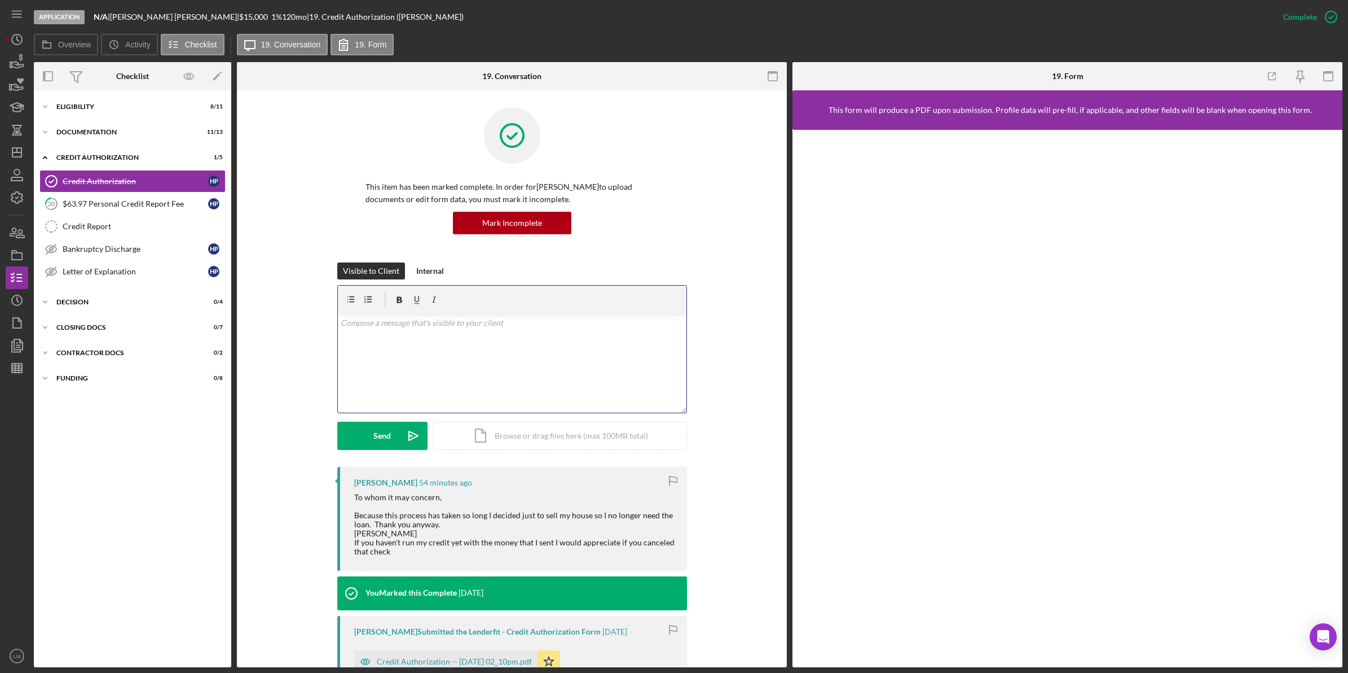
click at [494, 350] on div "v Color teal Color pink Remove color Add row above Add row below Add column bef…" at bounding box center [512, 363] width 349 height 99
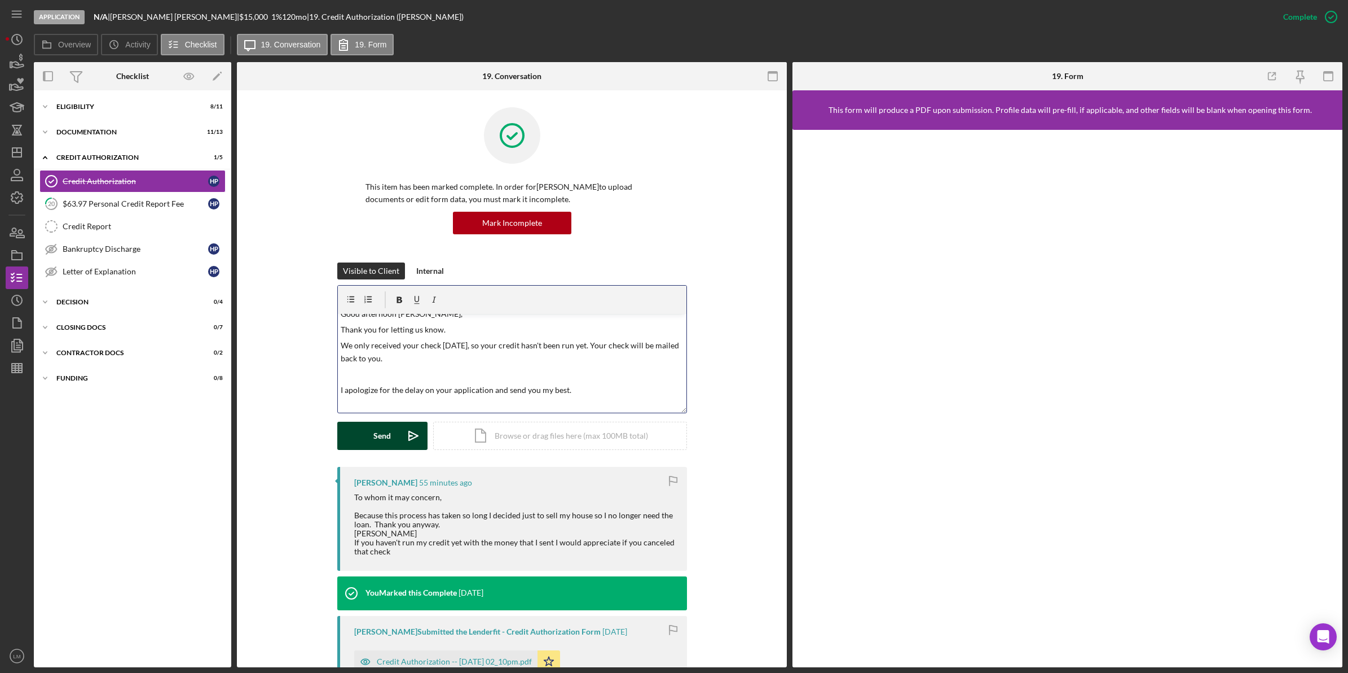
click at [389, 432] on button "Send Icon/icon-invite-send" at bounding box center [382, 435] width 90 height 28
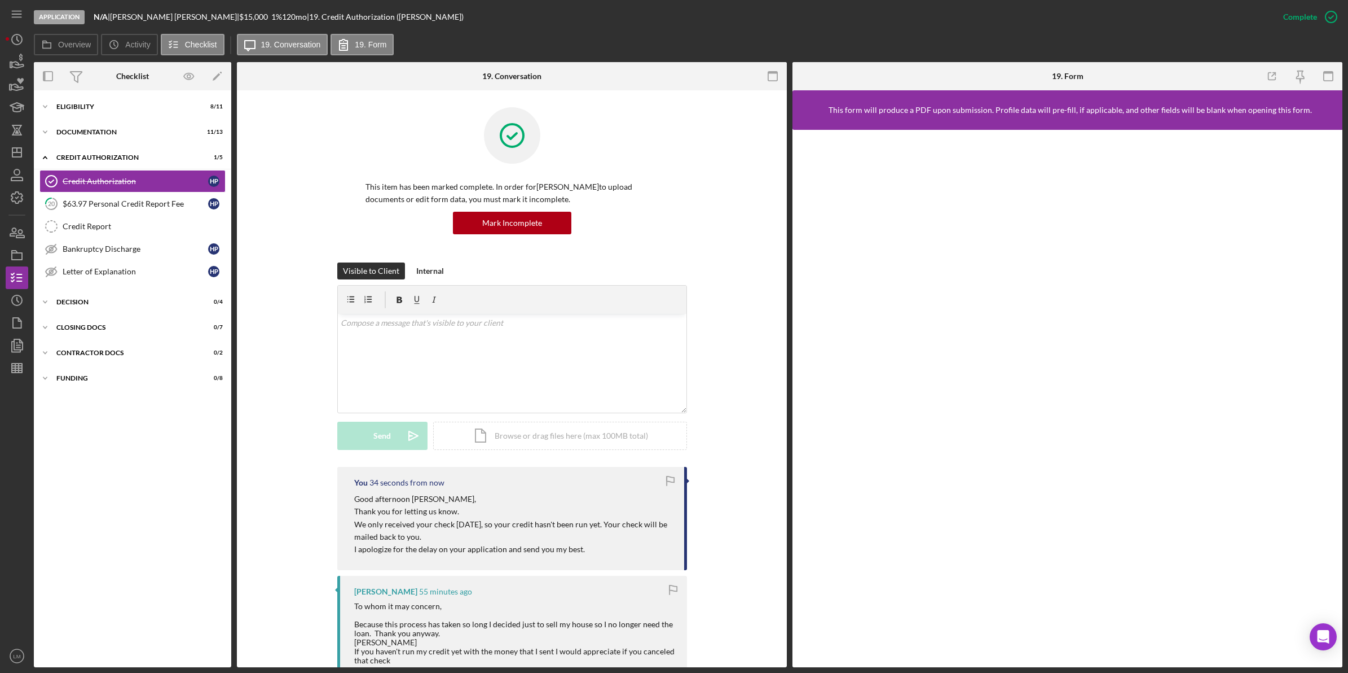
scroll to position [0, 0]
click at [671, 477] on icon "button" at bounding box center [670, 479] width 7 height 6
click at [15, 251] on icon "button" at bounding box center [17, 255] width 28 height 28
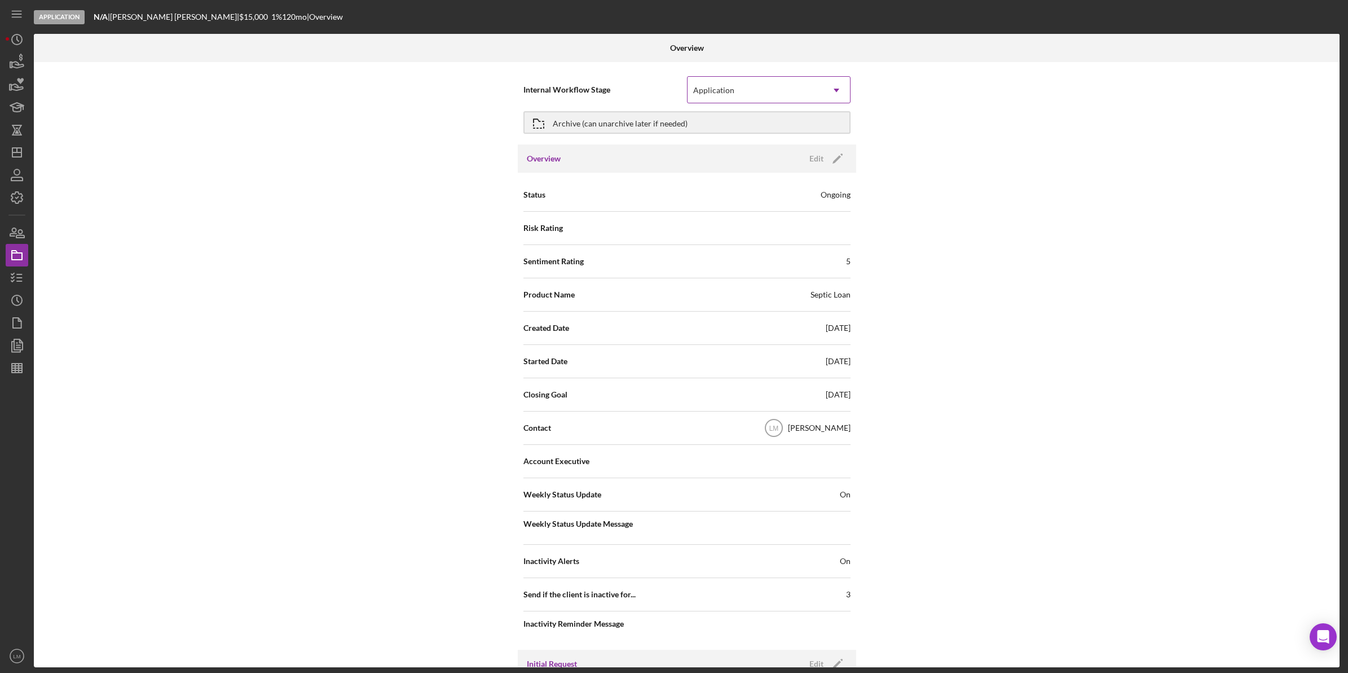
click at [734, 94] on div "Application" at bounding box center [755, 90] width 135 height 26
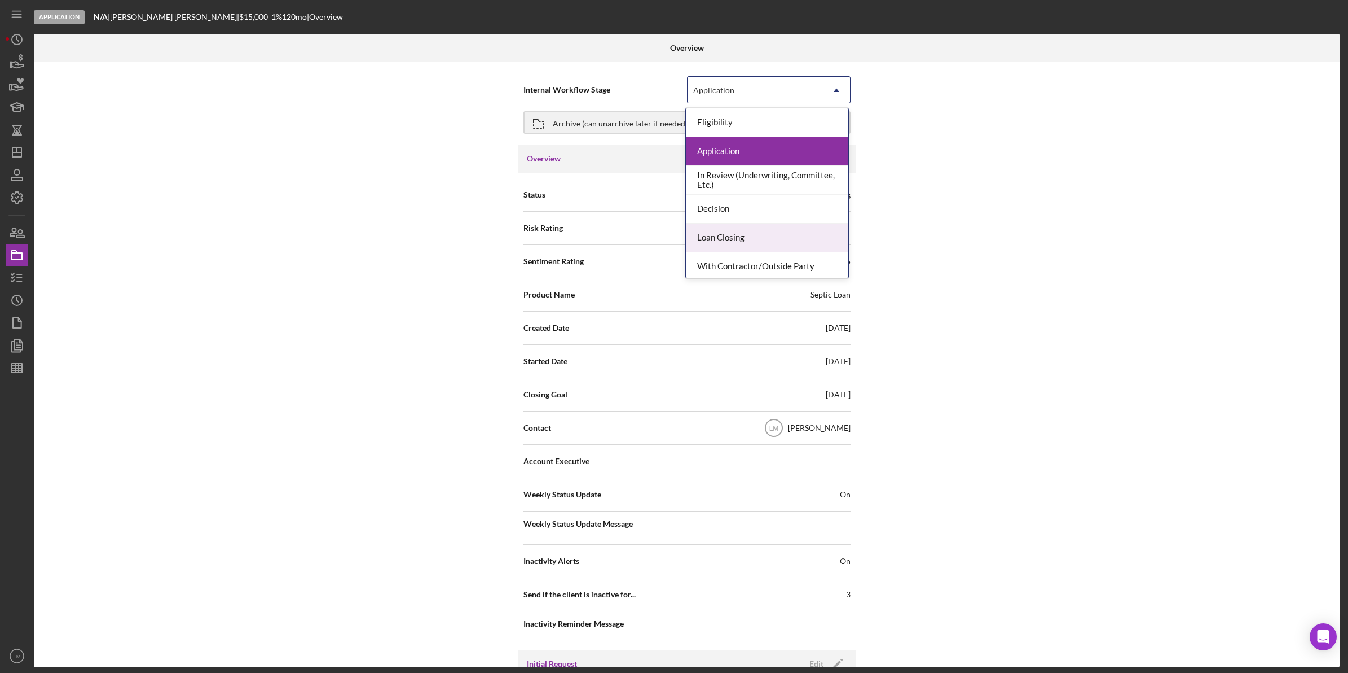
scroll to position [91, 0]
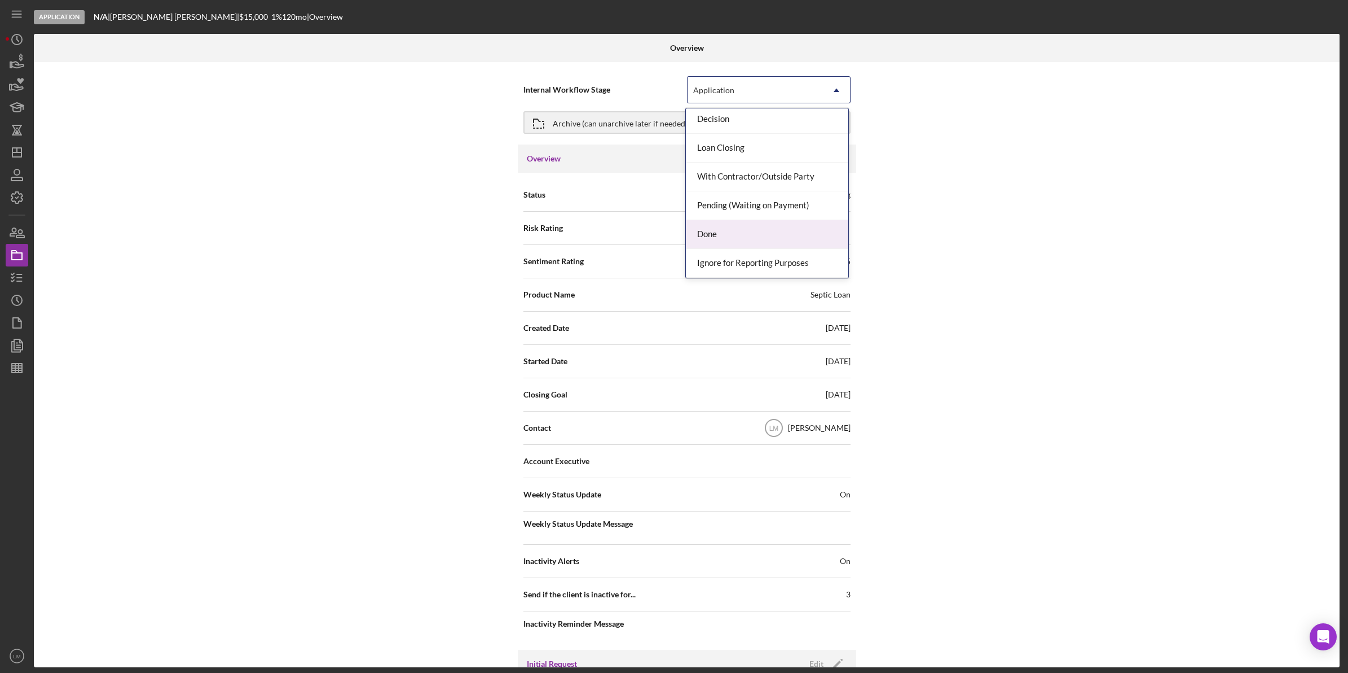
click at [727, 230] on div "Done" at bounding box center [767, 234] width 162 height 29
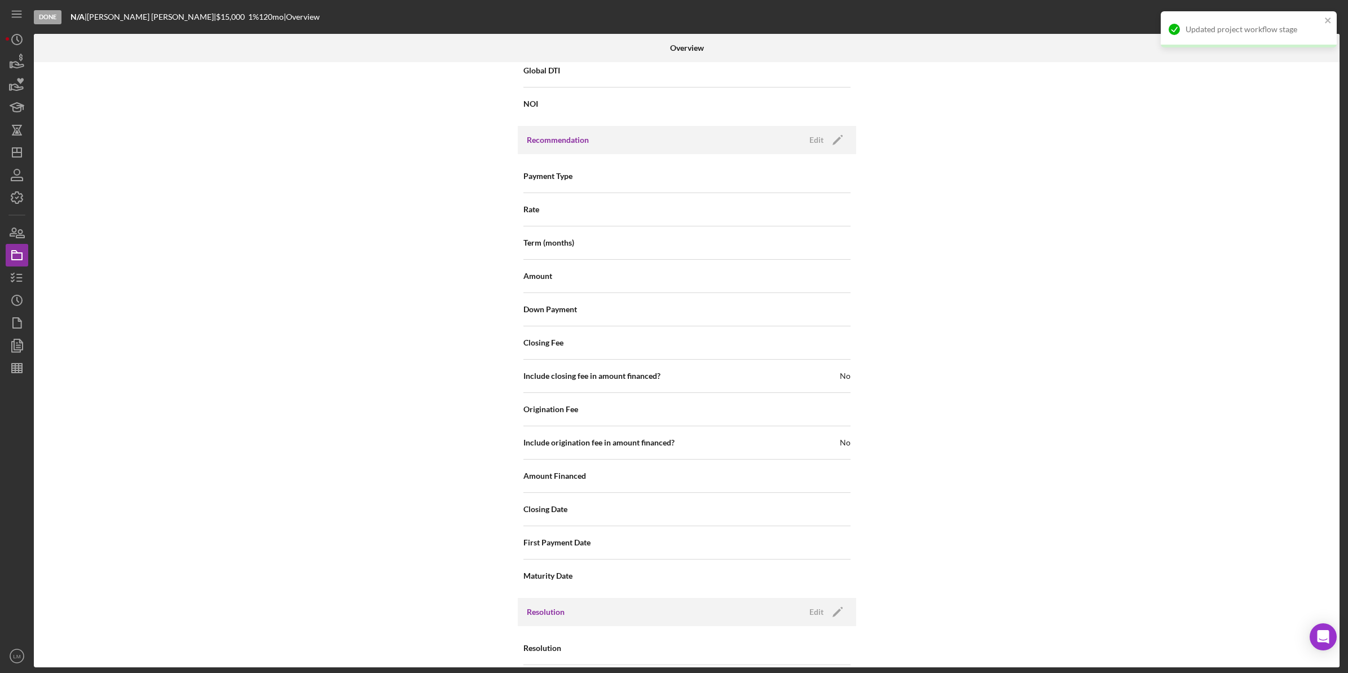
scroll to position [1013, 0]
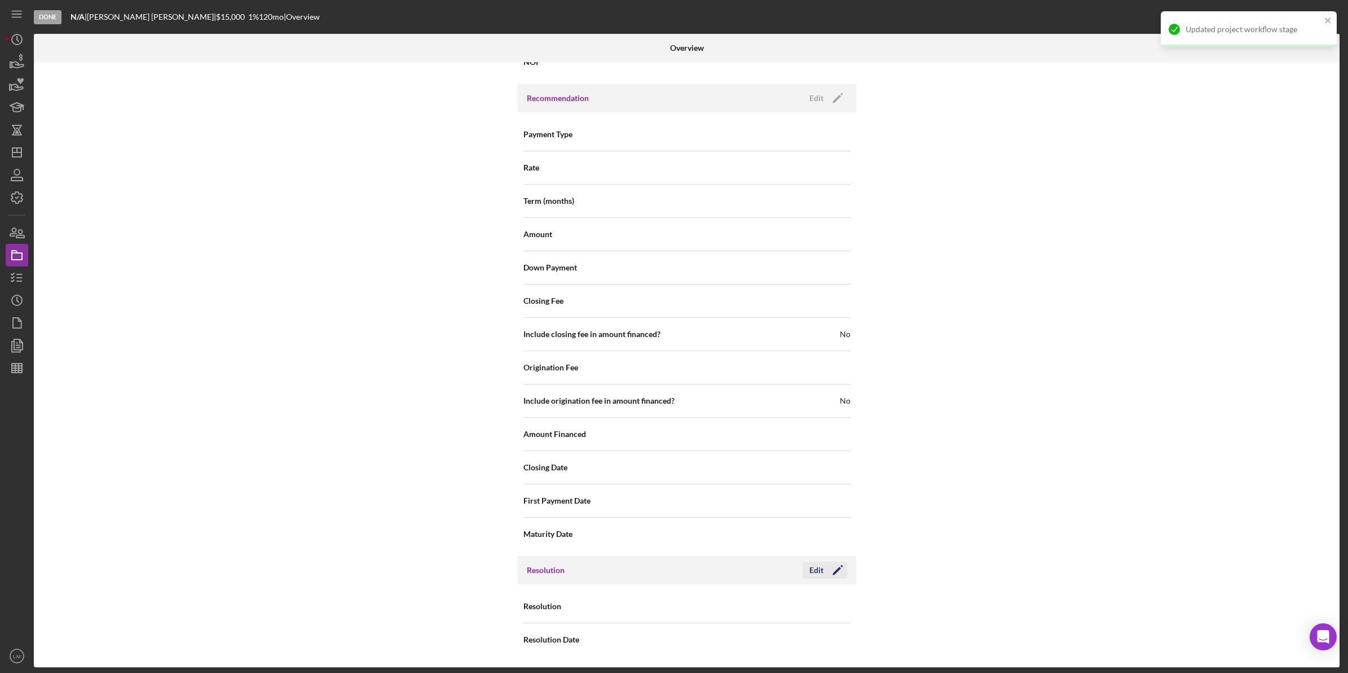
click at [842, 565] on icon "Icon/Edit" at bounding box center [838, 570] width 28 height 28
click at [766, 605] on div "Select..." at bounding box center [755, 607] width 135 height 26
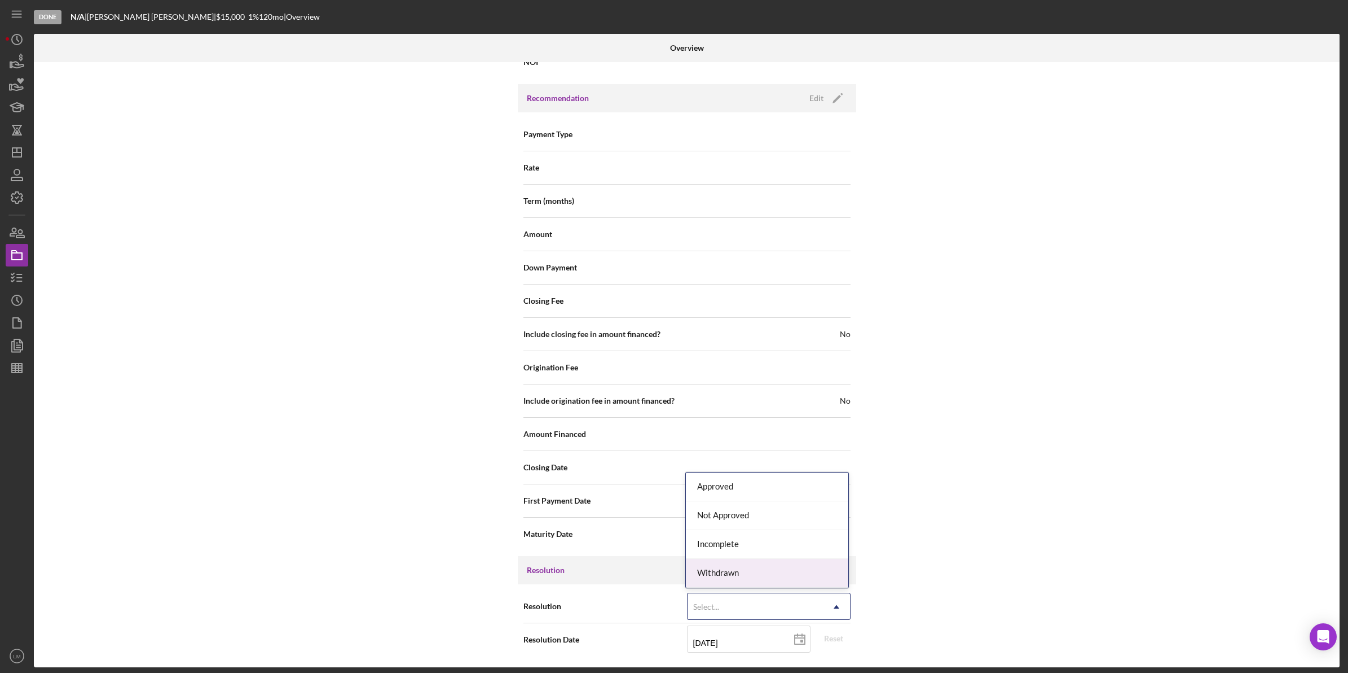
click at [757, 565] on div "Withdrawn" at bounding box center [767, 573] width 162 height 29
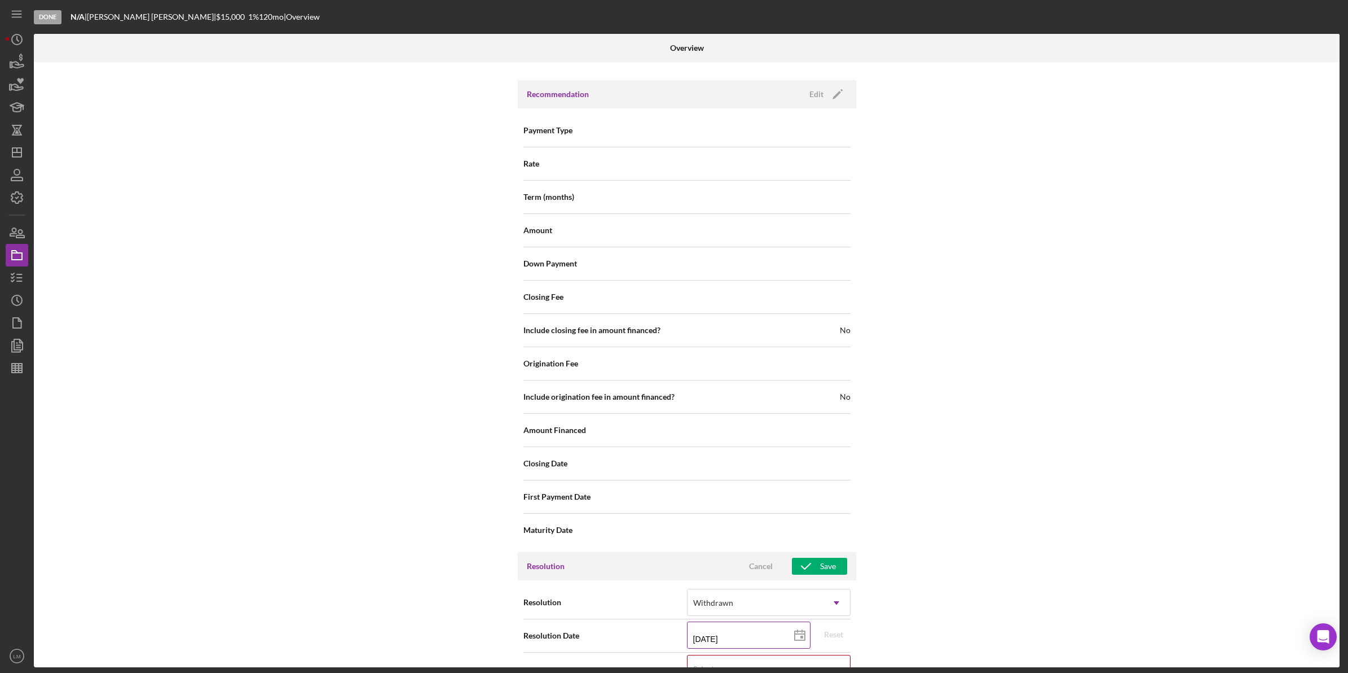
scroll to position [1085, 0]
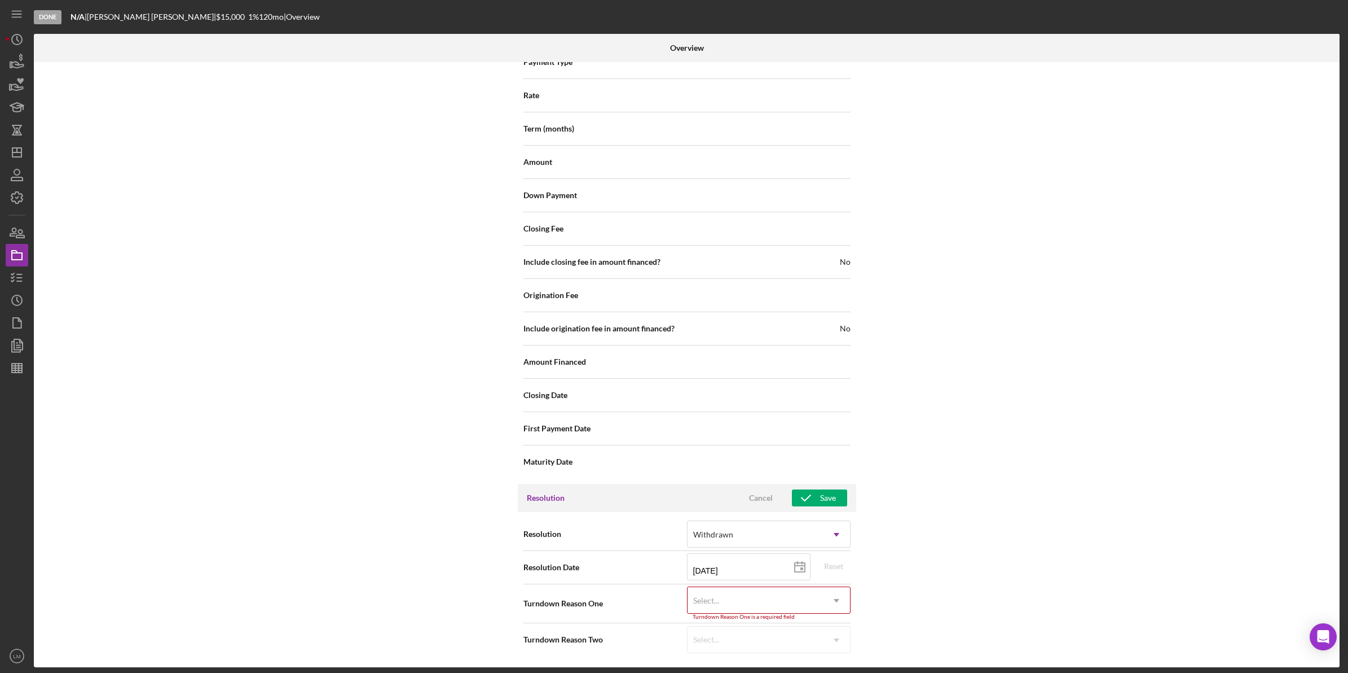
click at [780, 599] on div "Select..." at bounding box center [755, 600] width 135 height 26
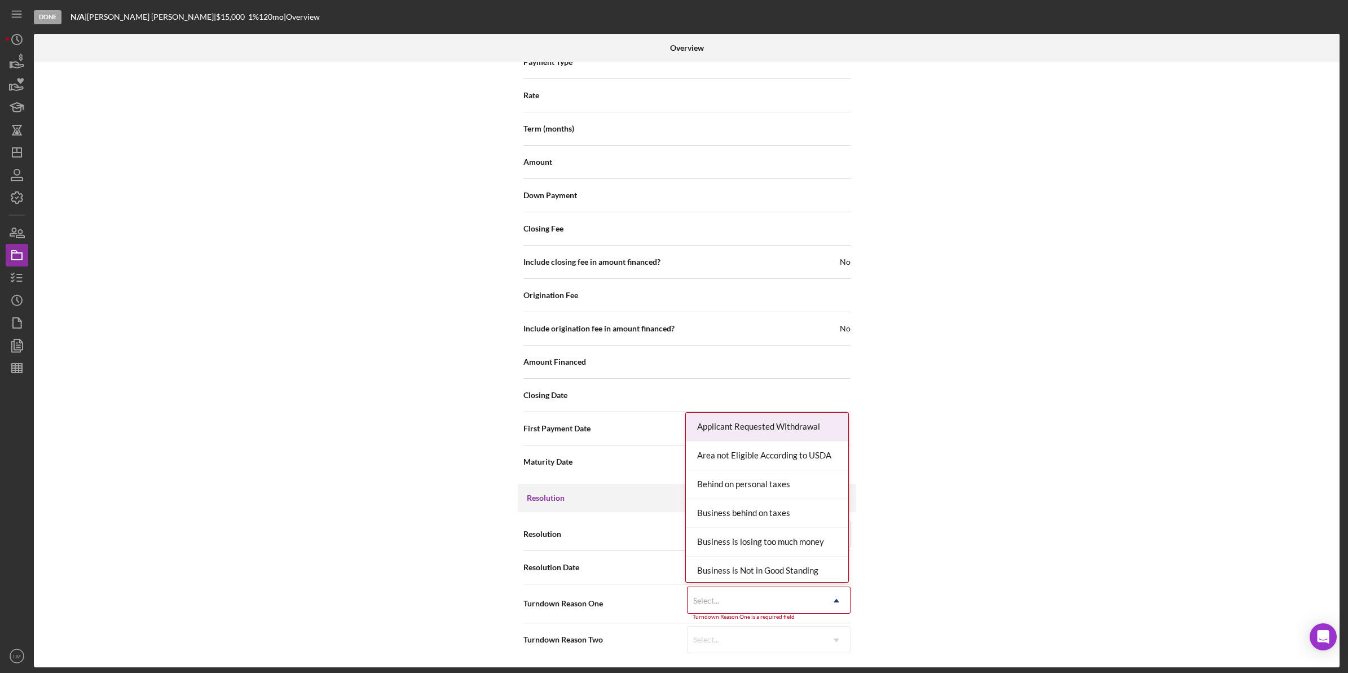
click at [756, 429] on div "Applicant Requested Withdrawal" at bounding box center [767, 426] width 162 height 29
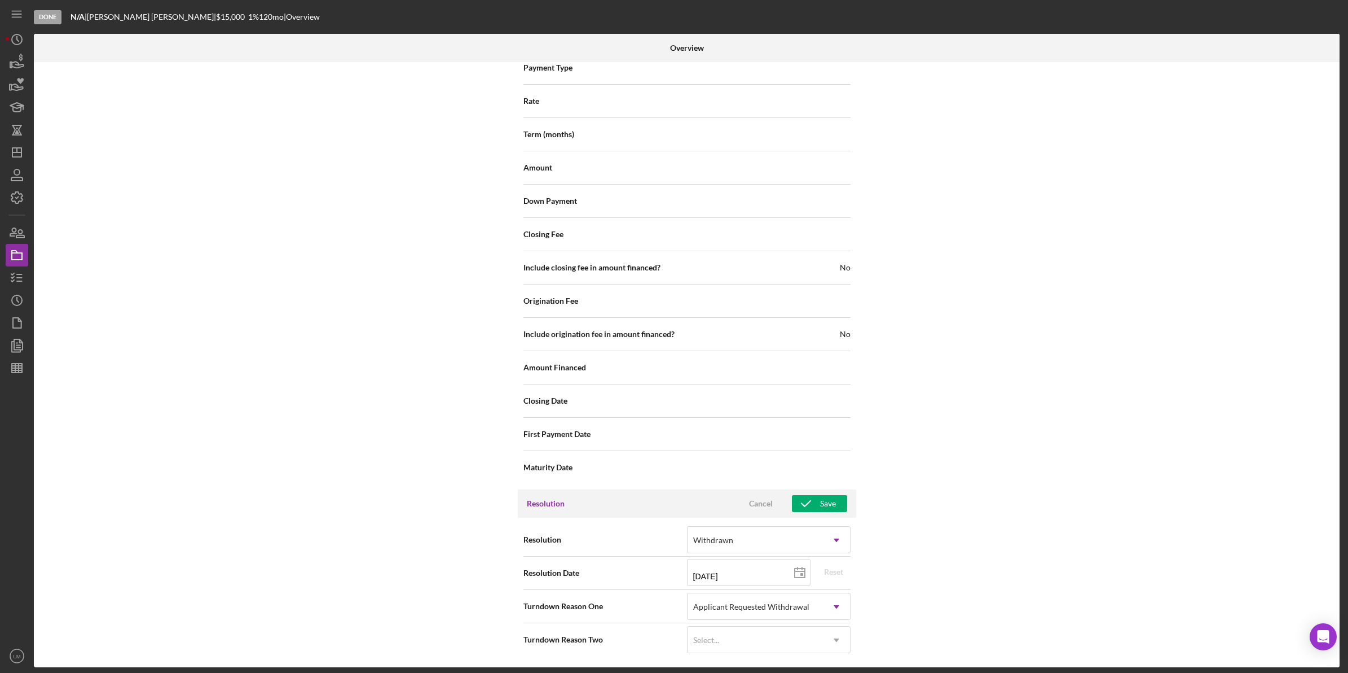
scroll to position [1080, 0]
click at [832, 498] on div "Save" at bounding box center [828, 503] width 16 height 17
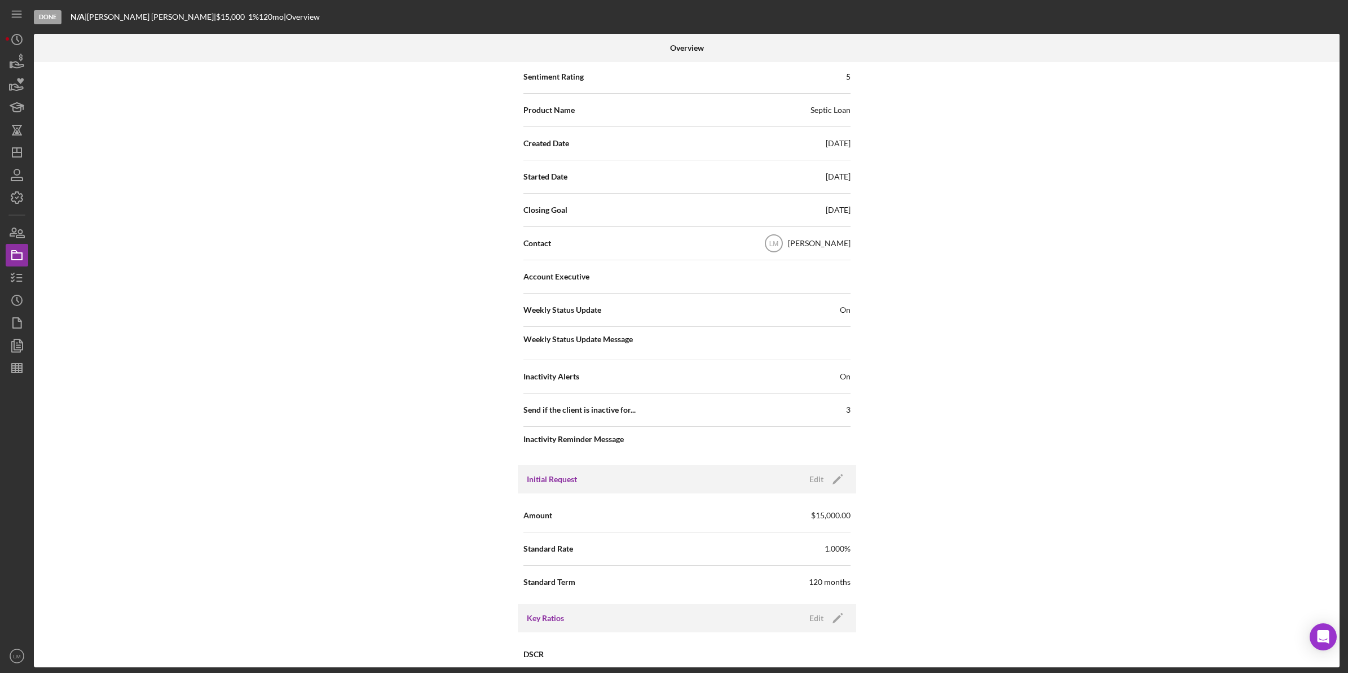
scroll to position [0, 0]
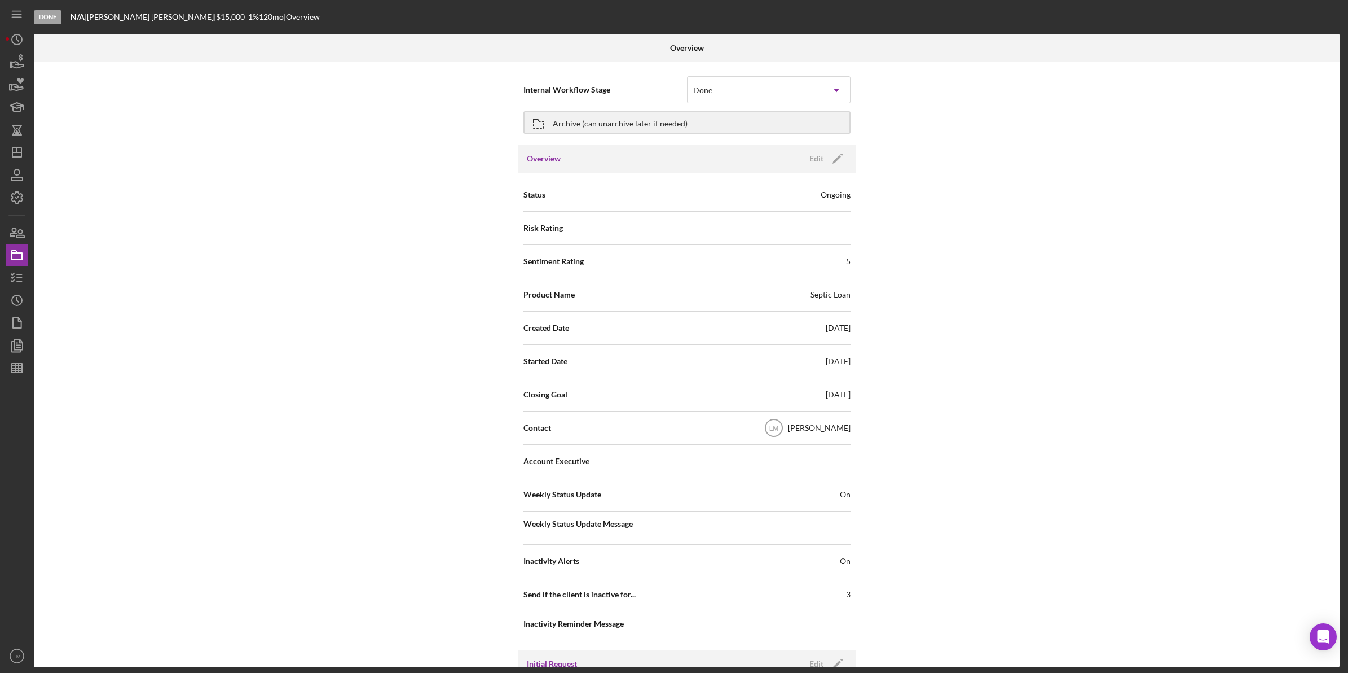
click at [611, 108] on div "Archive (can unarchive later if needed)" at bounding box center [687, 122] width 327 height 28
click at [610, 113] on div "Archive (can unarchive later if needed)" at bounding box center [620, 122] width 135 height 20
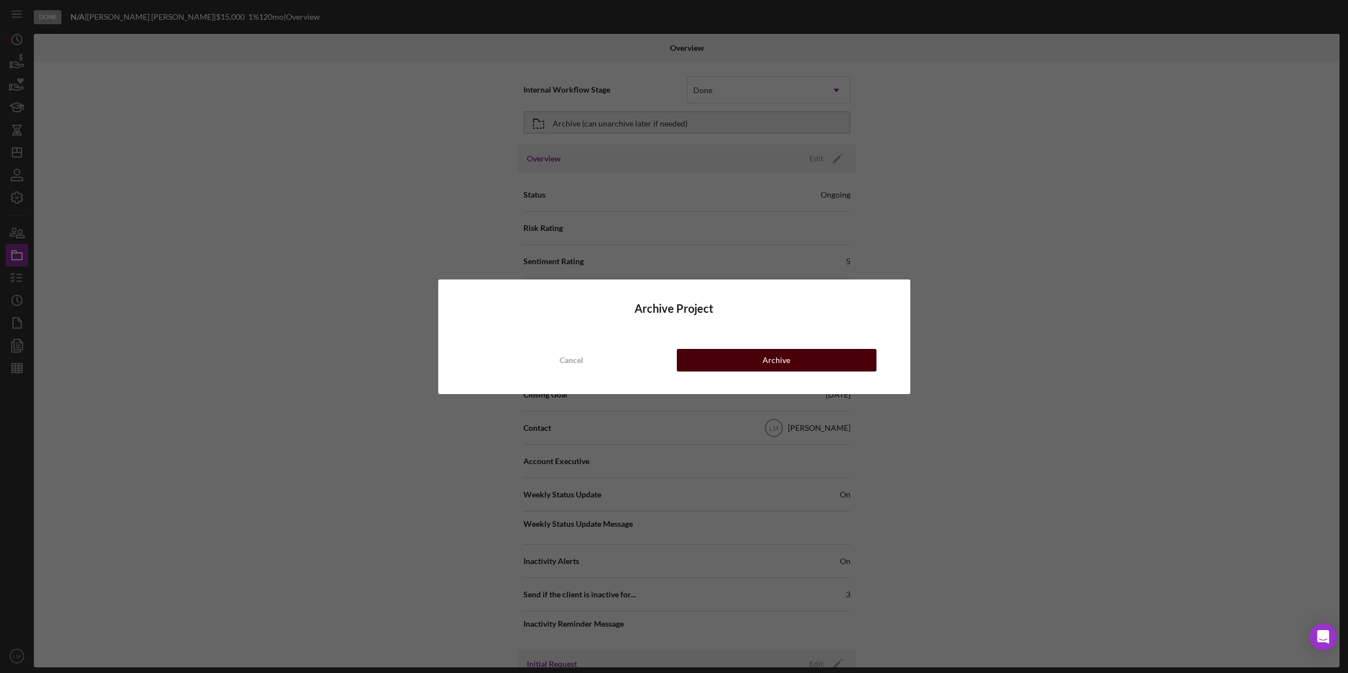
click at [755, 363] on button "Archive" at bounding box center [777, 360] width 200 height 23
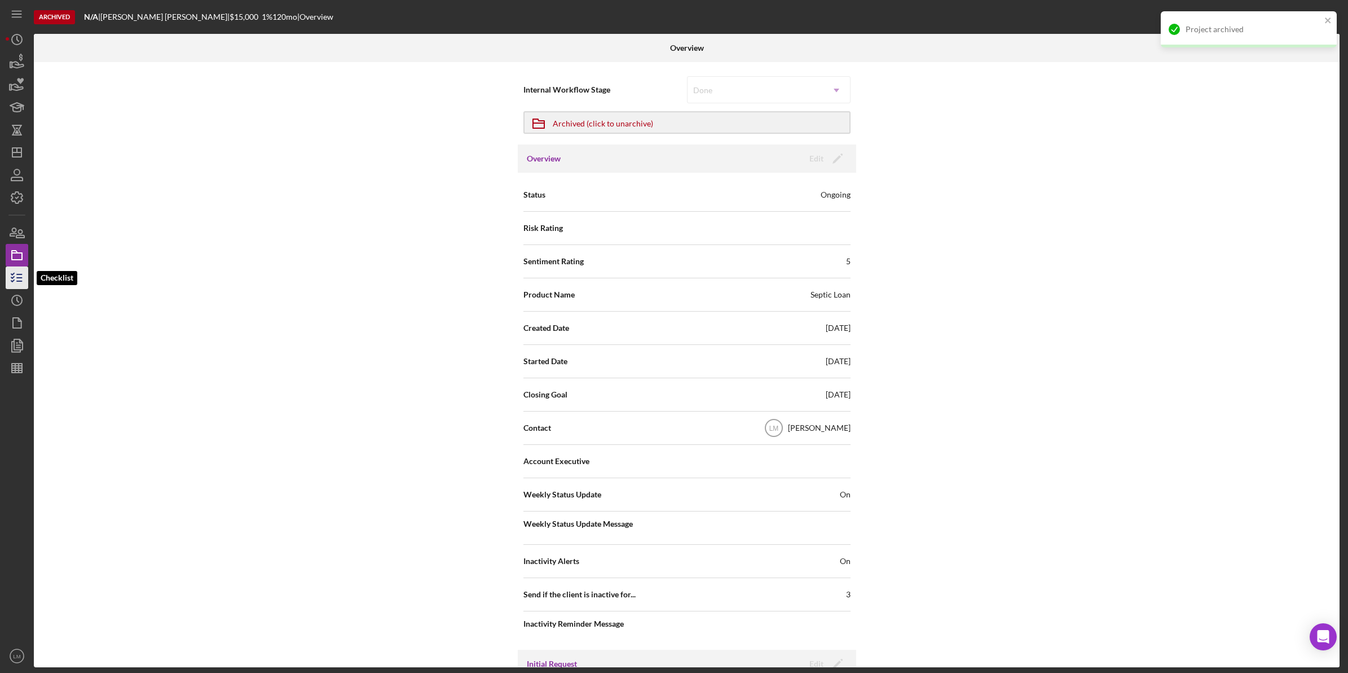
click at [17, 278] on icon "button" at bounding box center [17, 277] width 28 height 28
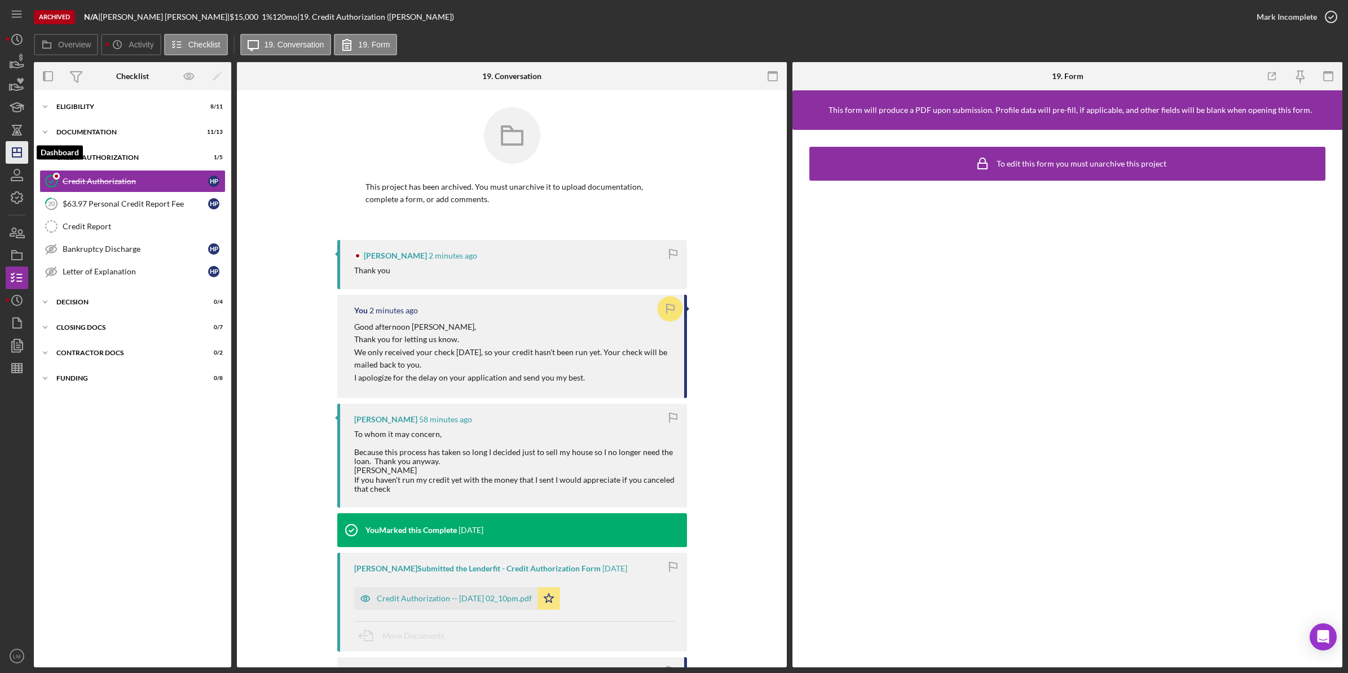
click at [13, 148] on polygon "button" at bounding box center [16, 152] width 9 height 9
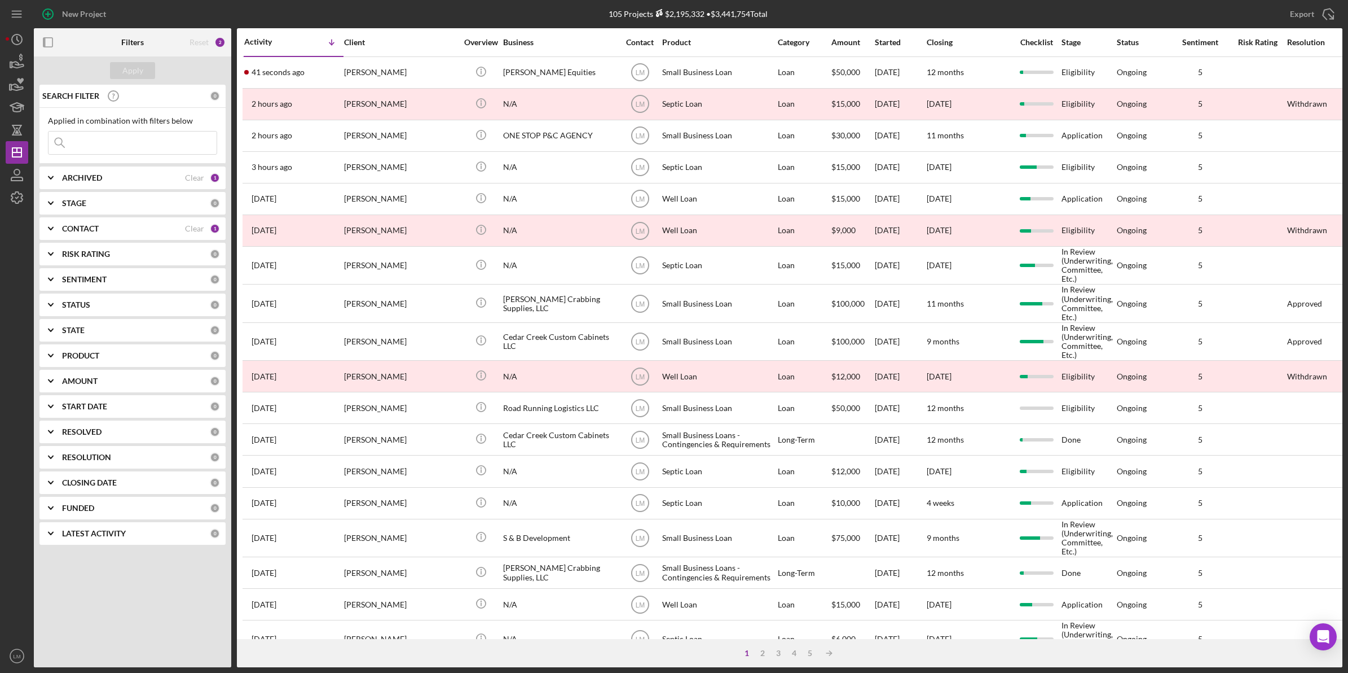
click at [187, 226] on div "Clear" at bounding box center [194, 228] width 19 height 9
click at [146, 150] on input at bounding box center [133, 142] width 168 height 23
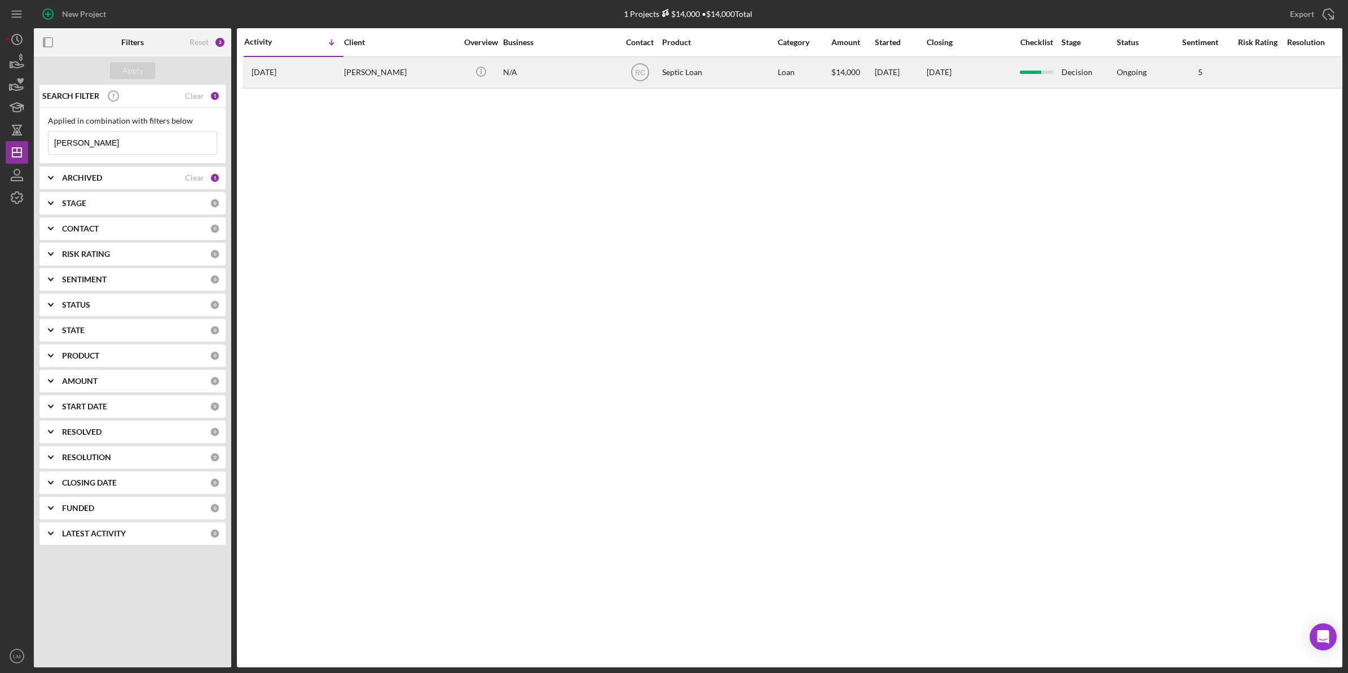
type input "moyer"
click at [416, 76] on div "Brent Moyer" at bounding box center [400, 73] width 113 height 30
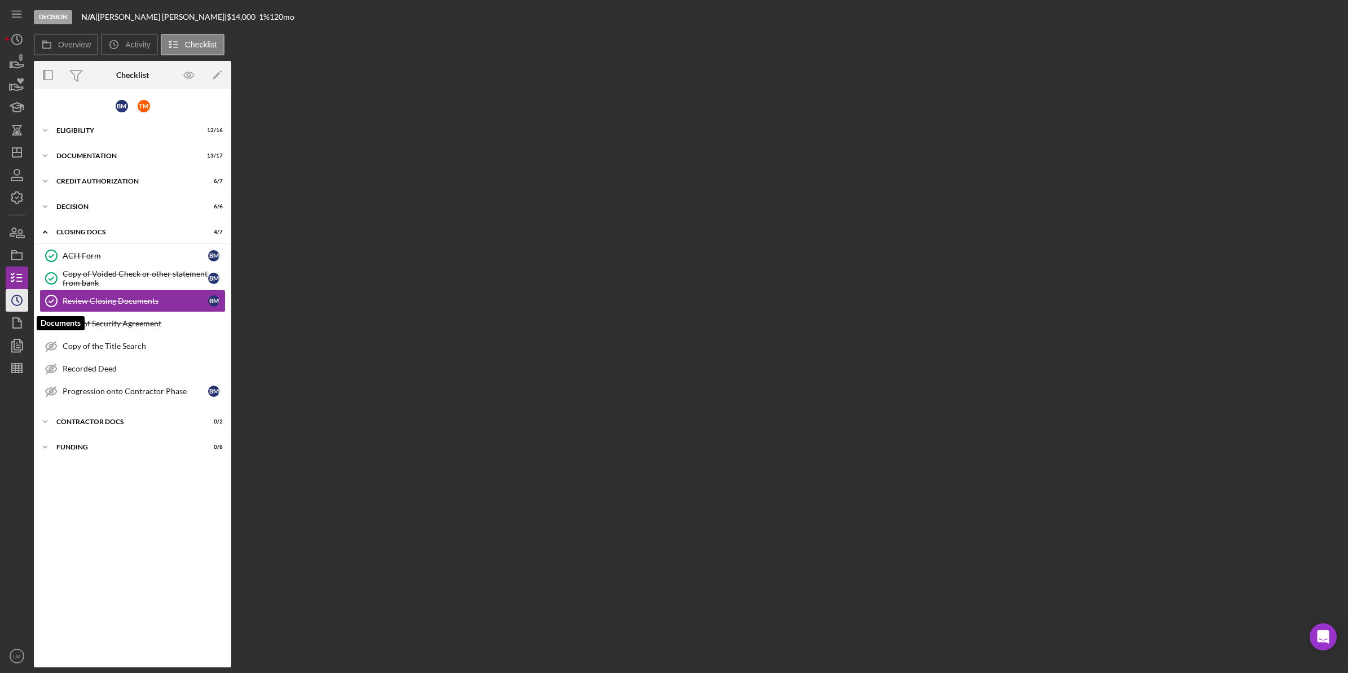
click at [7, 300] on icon "Icon/History" at bounding box center [17, 300] width 28 height 28
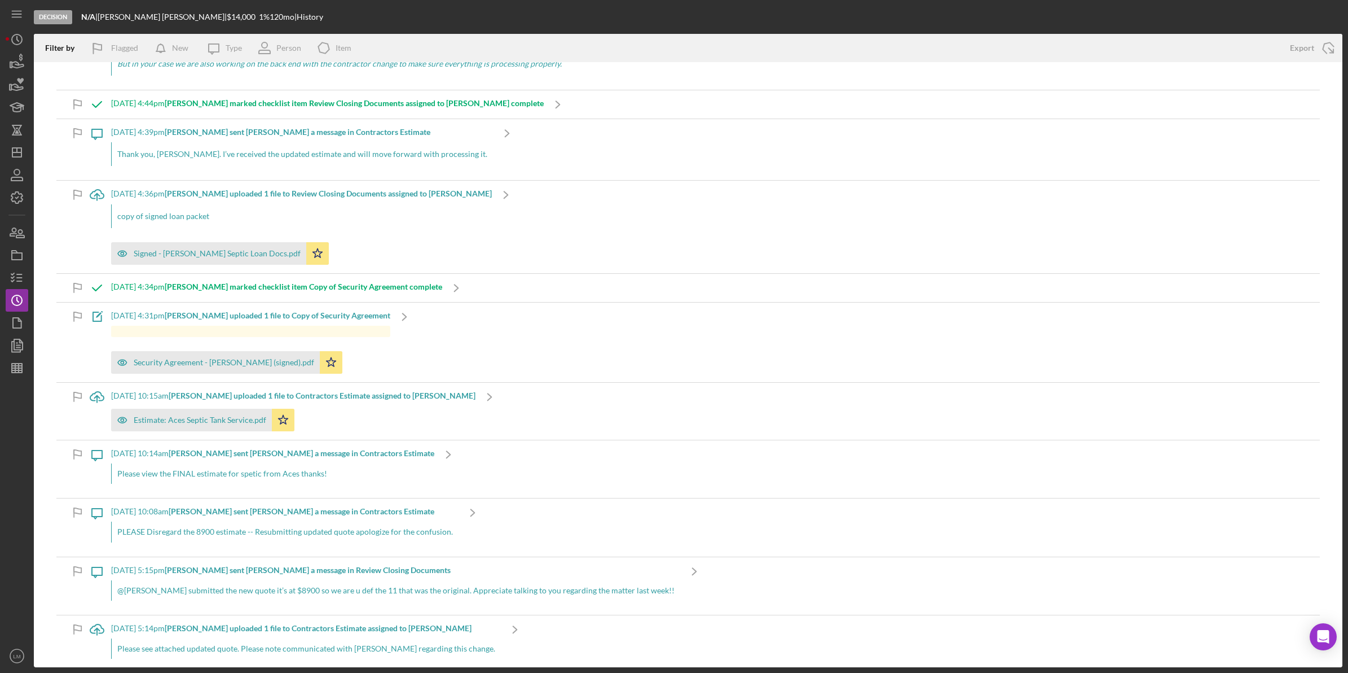
scroll to position [212, 0]
click at [240, 412] on div "Estimate: Aces Septic Tank Service.pdf" at bounding box center [191, 418] width 161 height 23
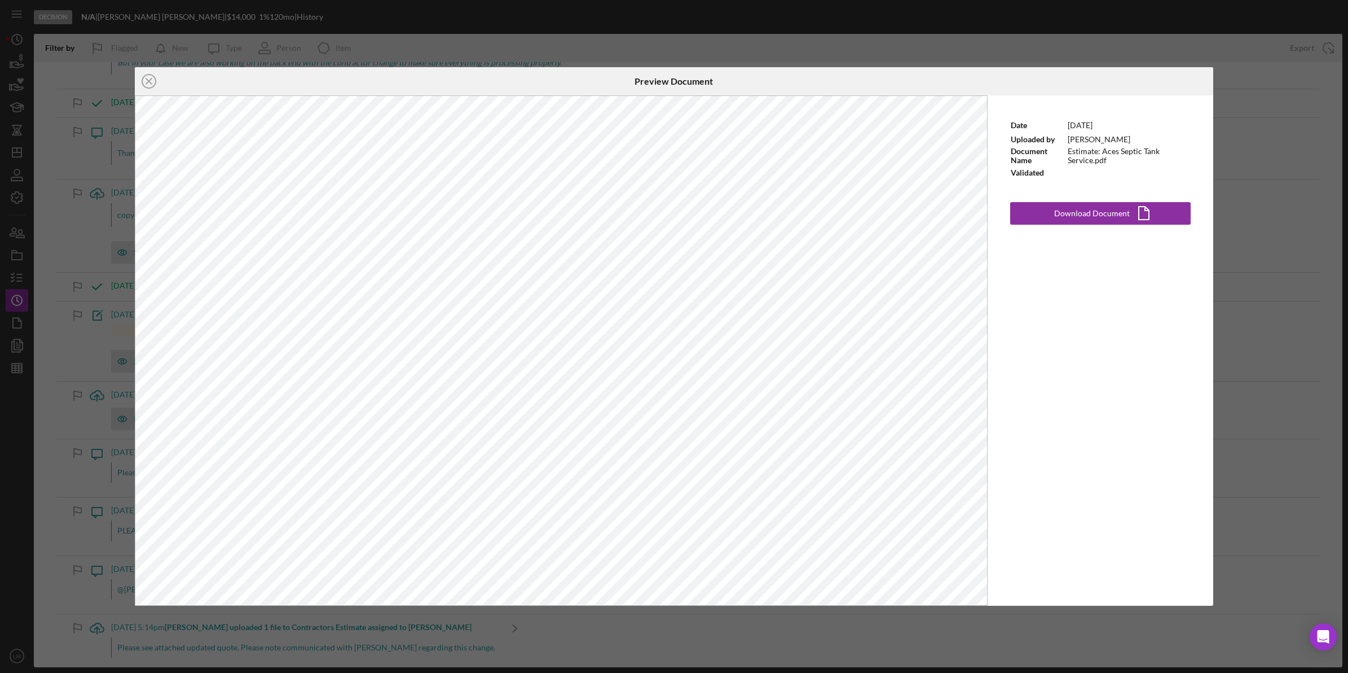
drag, startPoint x: 484, startPoint y: 24, endPoint x: 65, endPoint y: 248, distance: 474.3
click at [484, 24] on div "Icon/Close Preview Document Date 8/28/2025 Uploaded by Brent Moyer Document Nam…" at bounding box center [674, 336] width 1348 height 673
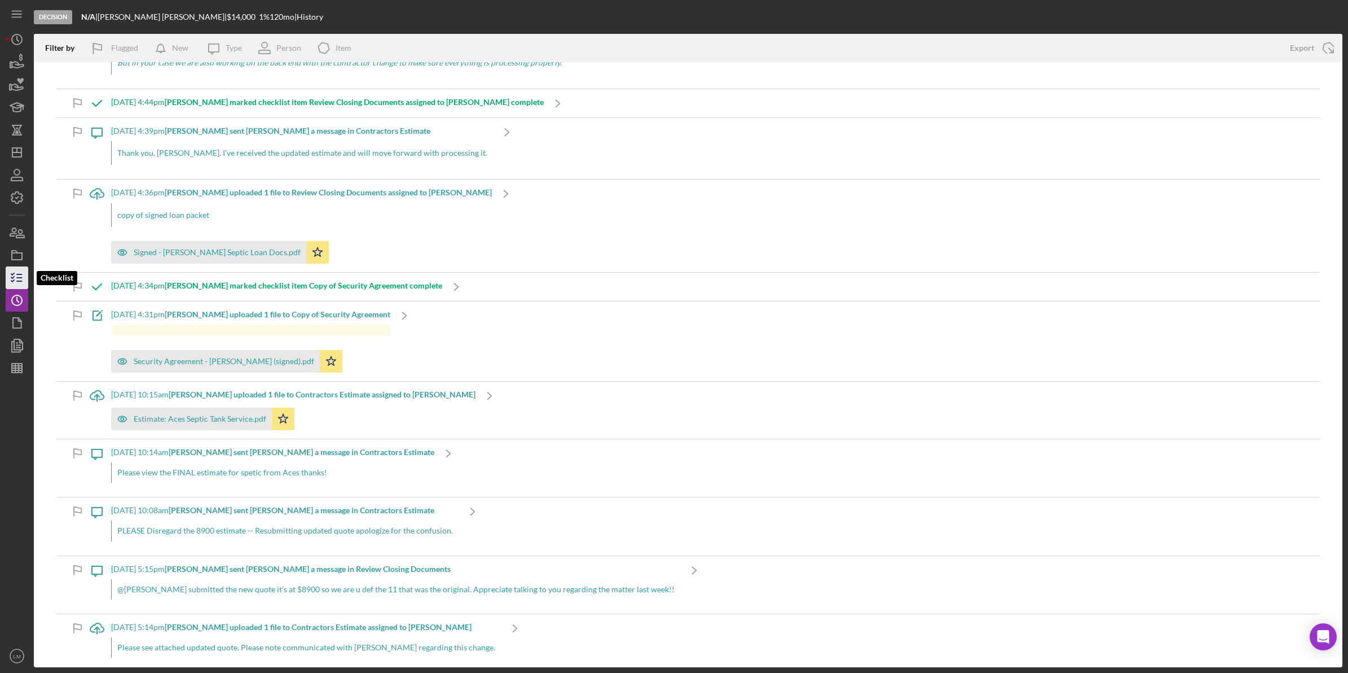
click at [9, 277] on icon "button" at bounding box center [17, 277] width 28 height 28
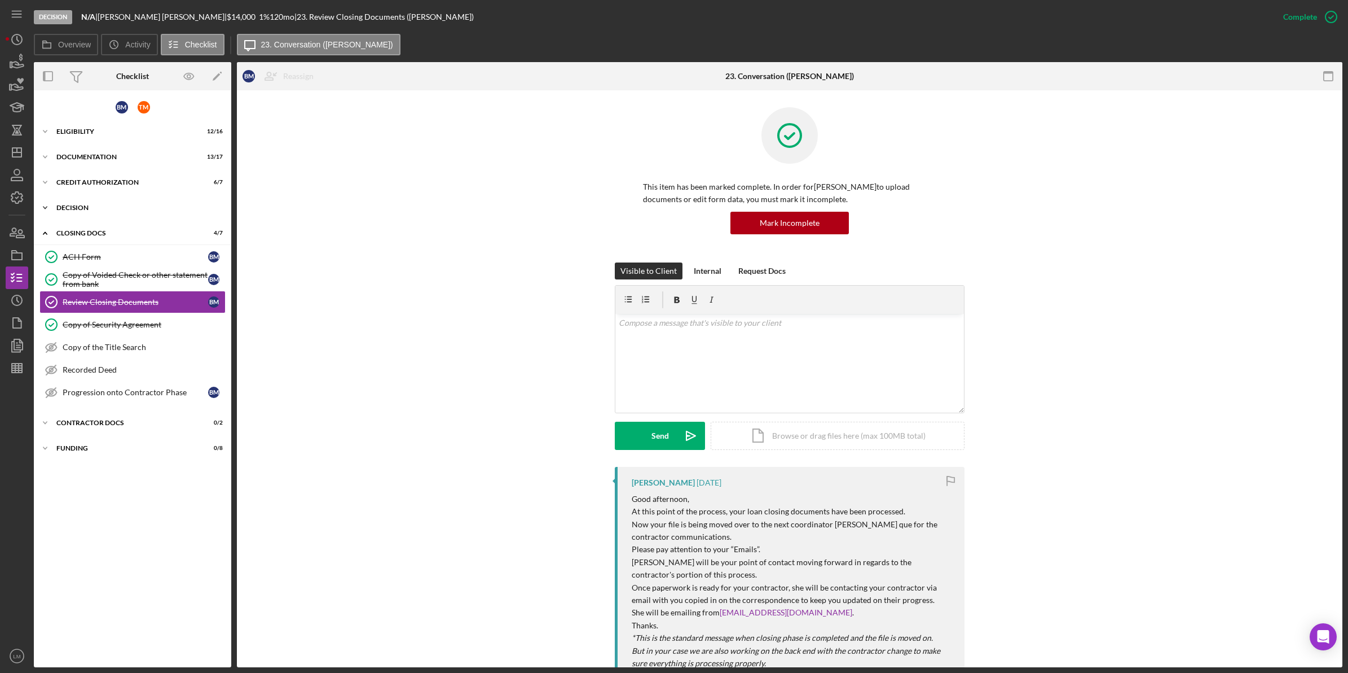
click at [125, 206] on div "Decision" at bounding box center [136, 207] width 161 height 7
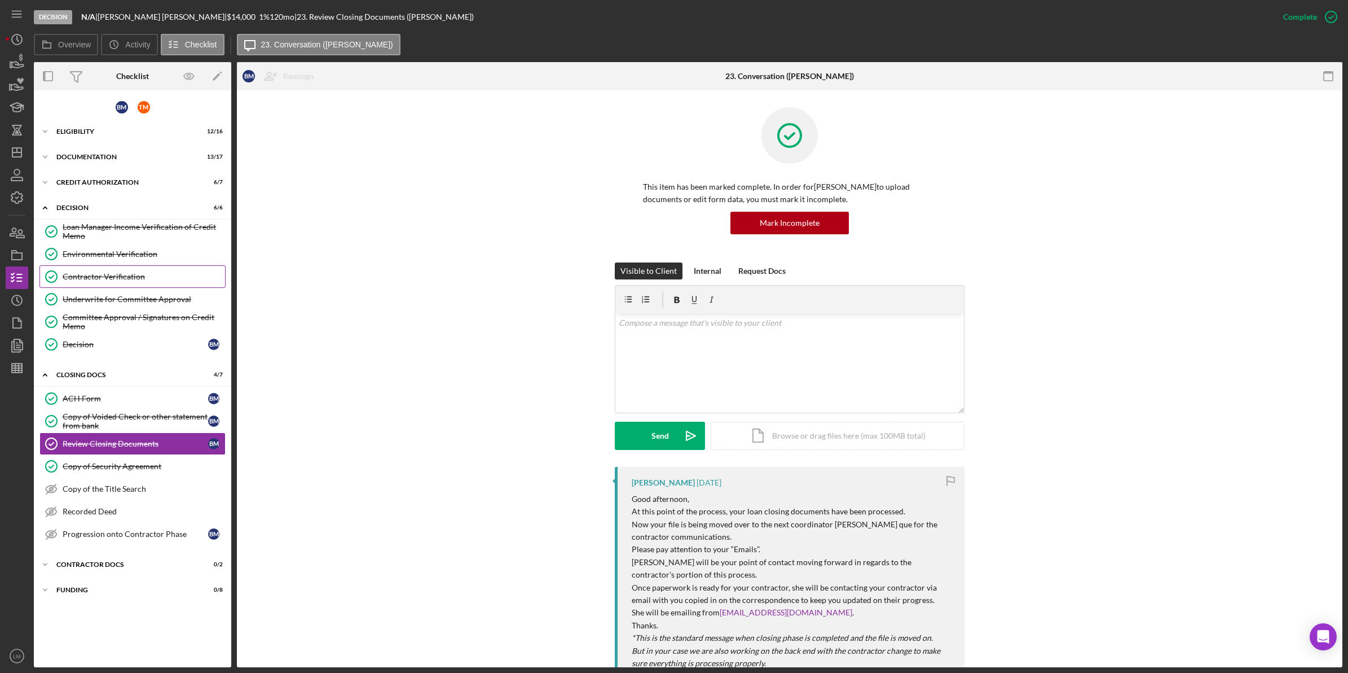
click at [130, 275] on div "Contractor Verification" at bounding box center [144, 276] width 162 height 9
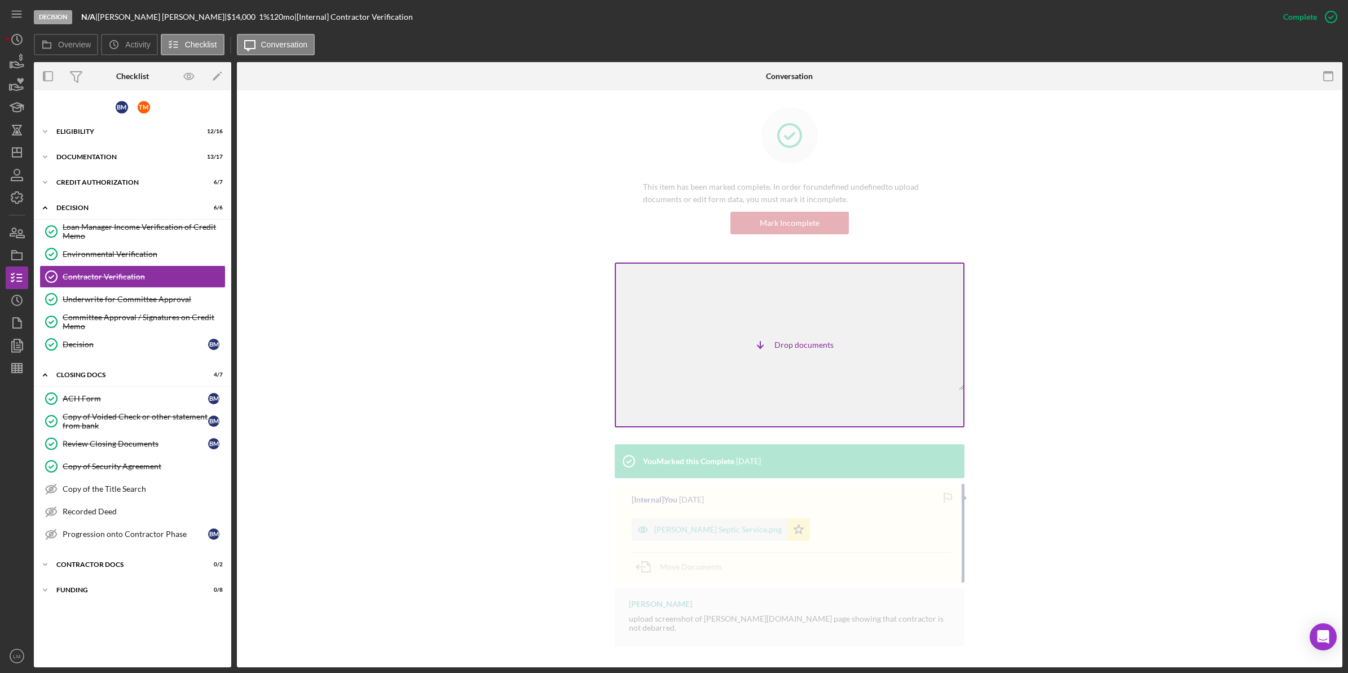
click at [807, 326] on div "Icon/Table Sort Arrow Drop documents" at bounding box center [790, 344] width 350 height 165
click at [1055, 311] on div "Icon/Table Sort Arrow Drop documents v Color teal Color pink Remove color Add r…" at bounding box center [790, 353] width 1072 height 182
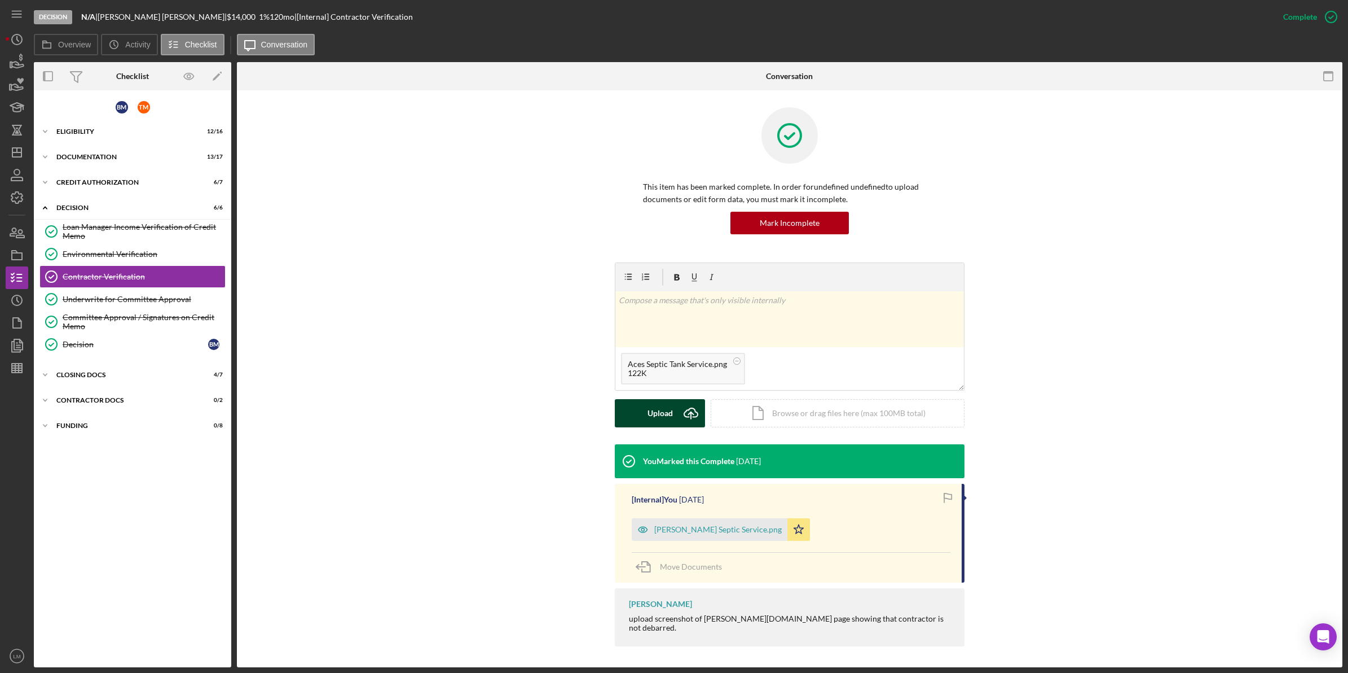
click at [662, 421] on div "Upload" at bounding box center [660, 413] width 25 height 28
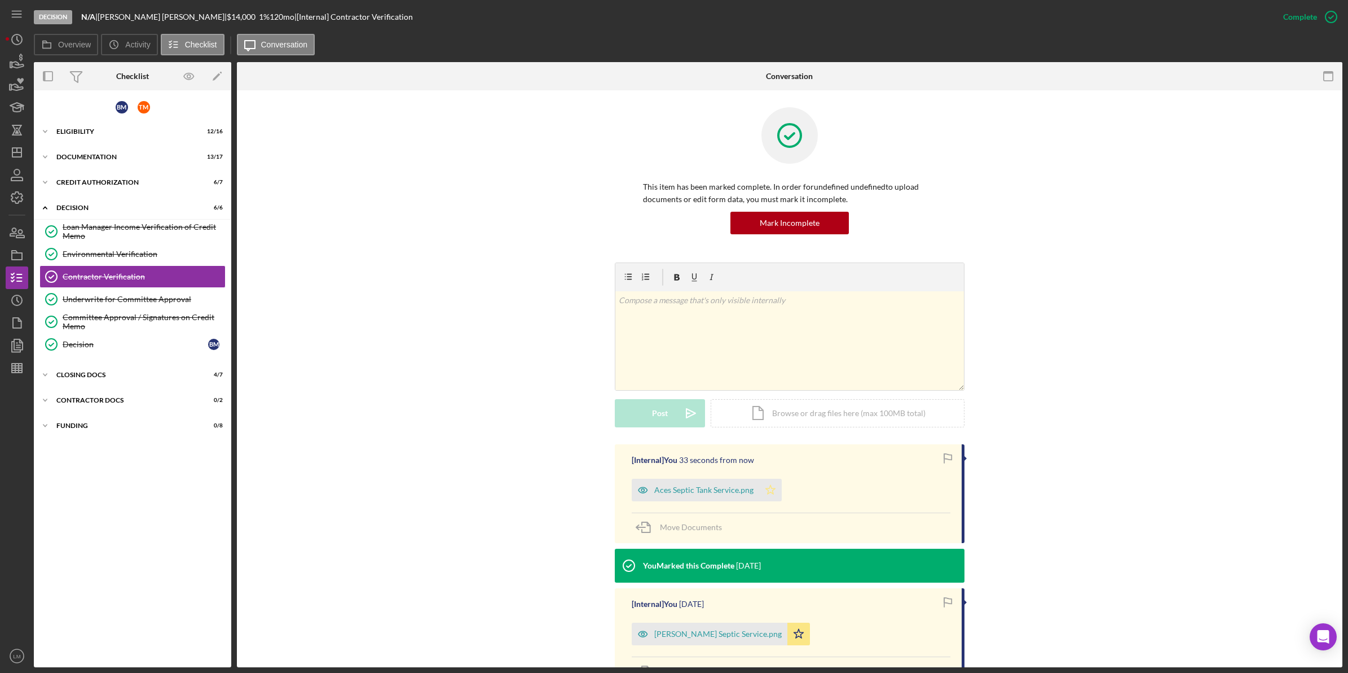
click at [763, 494] on icon "Icon/Star" at bounding box center [770, 489] width 23 height 23
drag, startPoint x: 15, startPoint y: 144, endPoint x: 25, endPoint y: 153, distance: 13.7
click at [15, 144] on icon "Icon/Dashboard" at bounding box center [17, 152] width 28 height 28
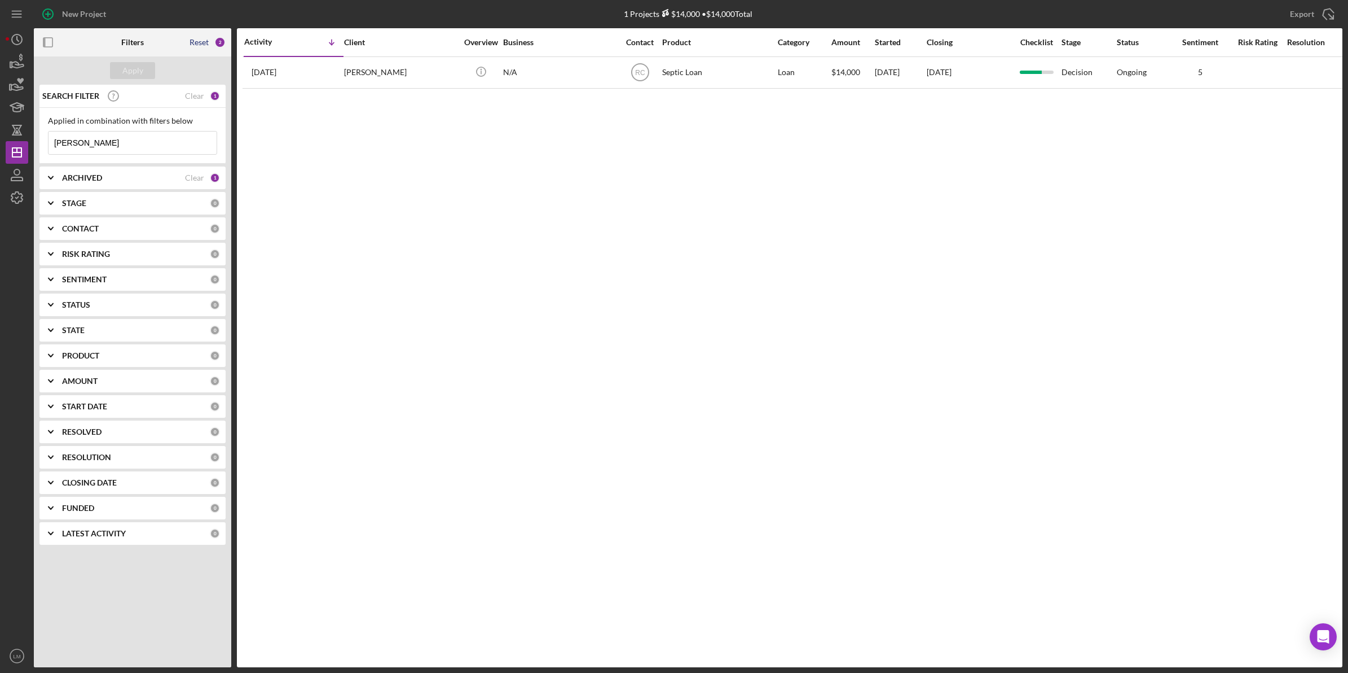
click at [199, 43] on div "Reset" at bounding box center [199, 42] width 19 height 9
click at [144, 67] on button "Apply" at bounding box center [132, 70] width 45 height 17
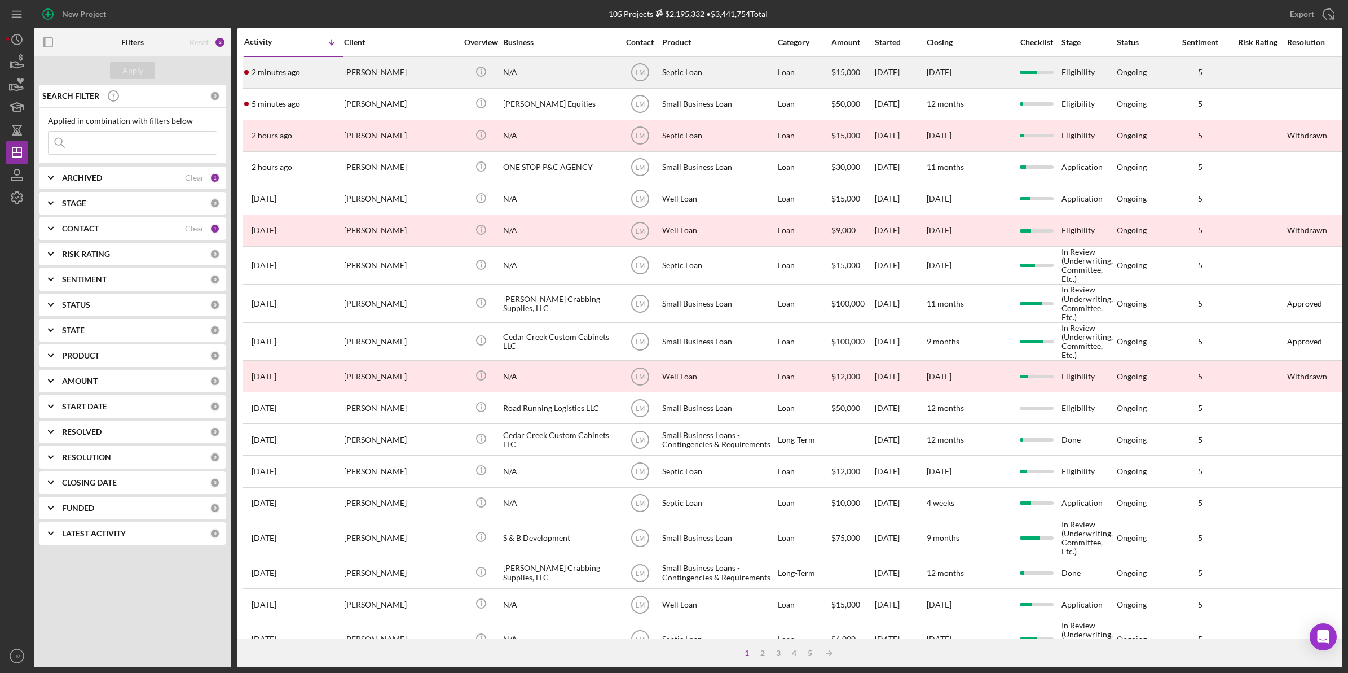
click at [380, 60] on div "[PERSON_NAME]" at bounding box center [400, 73] width 113 height 30
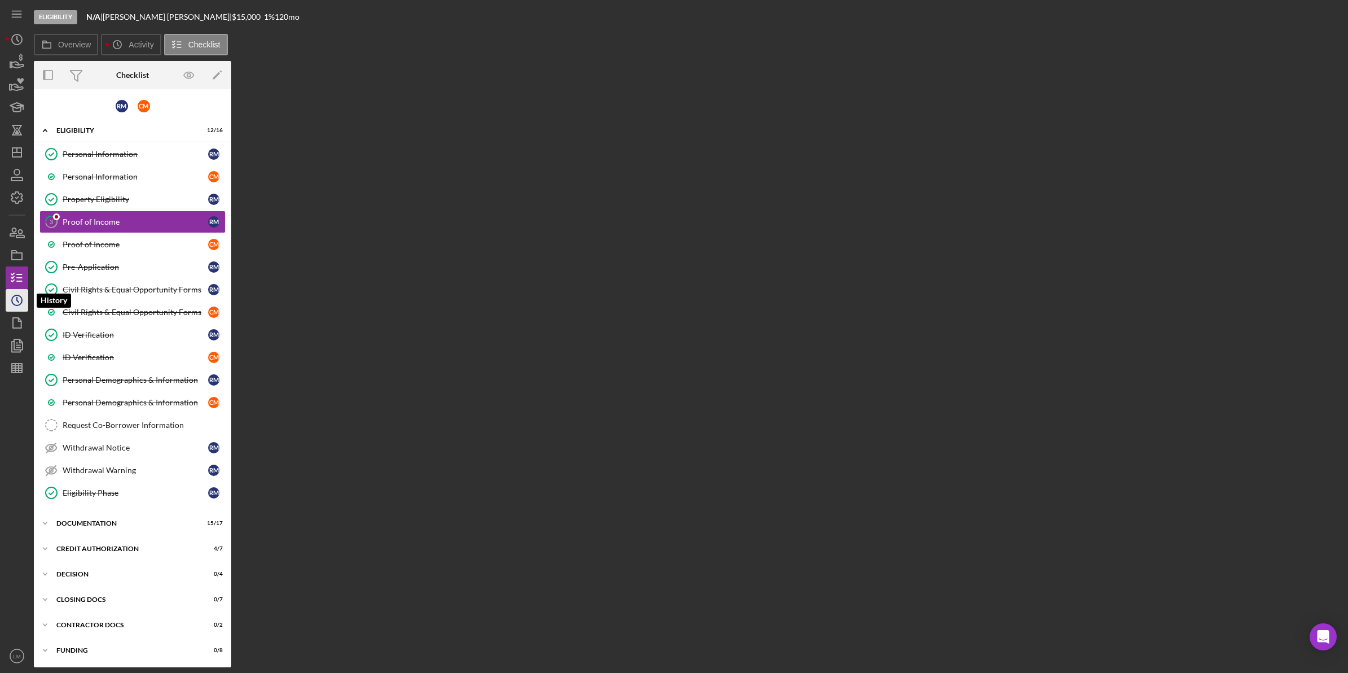
click at [16, 300] on icon "Icon/History" at bounding box center [17, 300] width 28 height 28
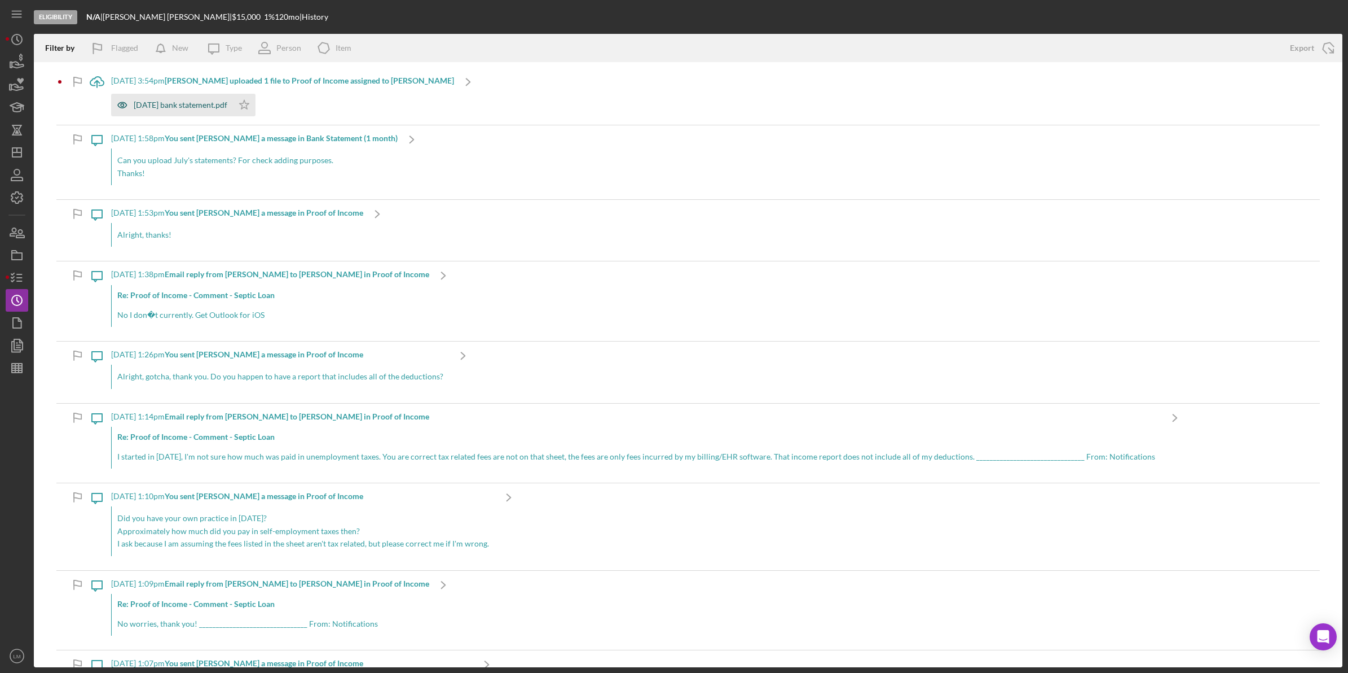
click at [187, 103] on div "july 2025 bank statement.pdf" at bounding box center [181, 104] width 94 height 9
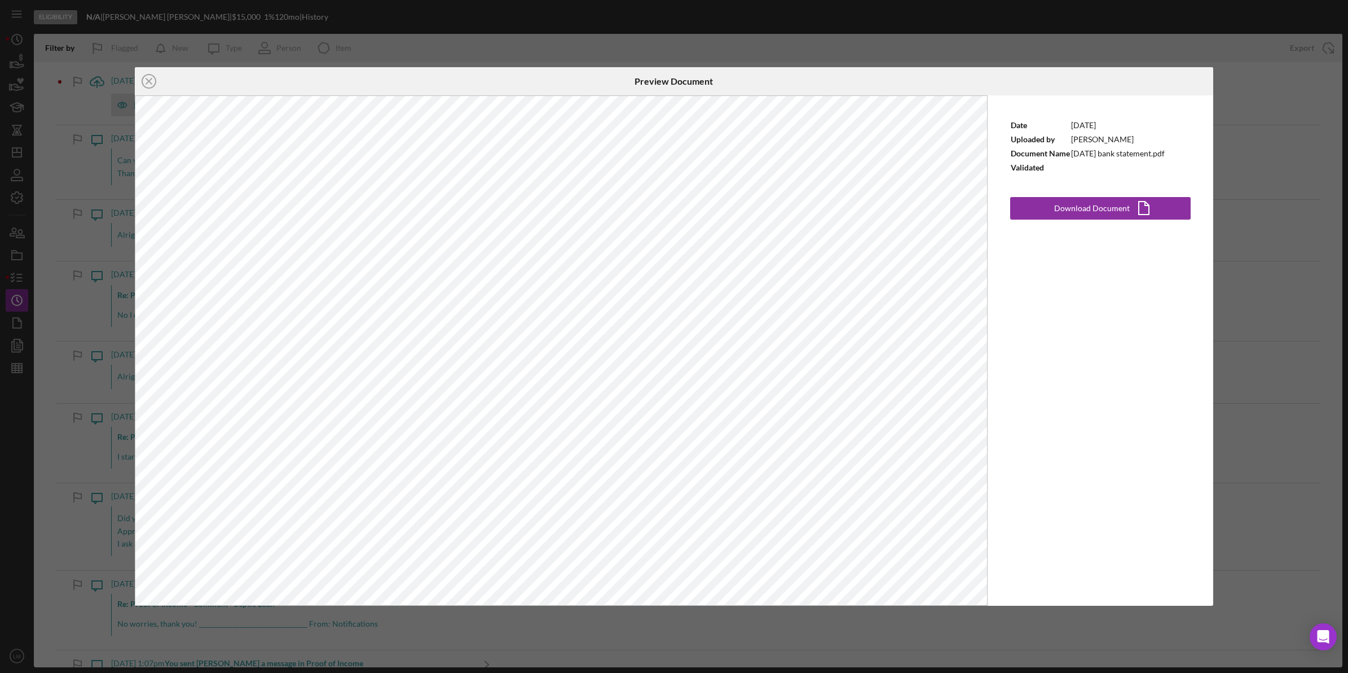
drag, startPoint x: 615, startPoint y: 636, endPoint x: 578, endPoint y: 610, distance: 44.9
click at [615, 635] on div "Icon/Close Preview Document Date 9/8/2025 Uploaded by Rebecca Maguire Document …" at bounding box center [674, 336] width 1348 height 673
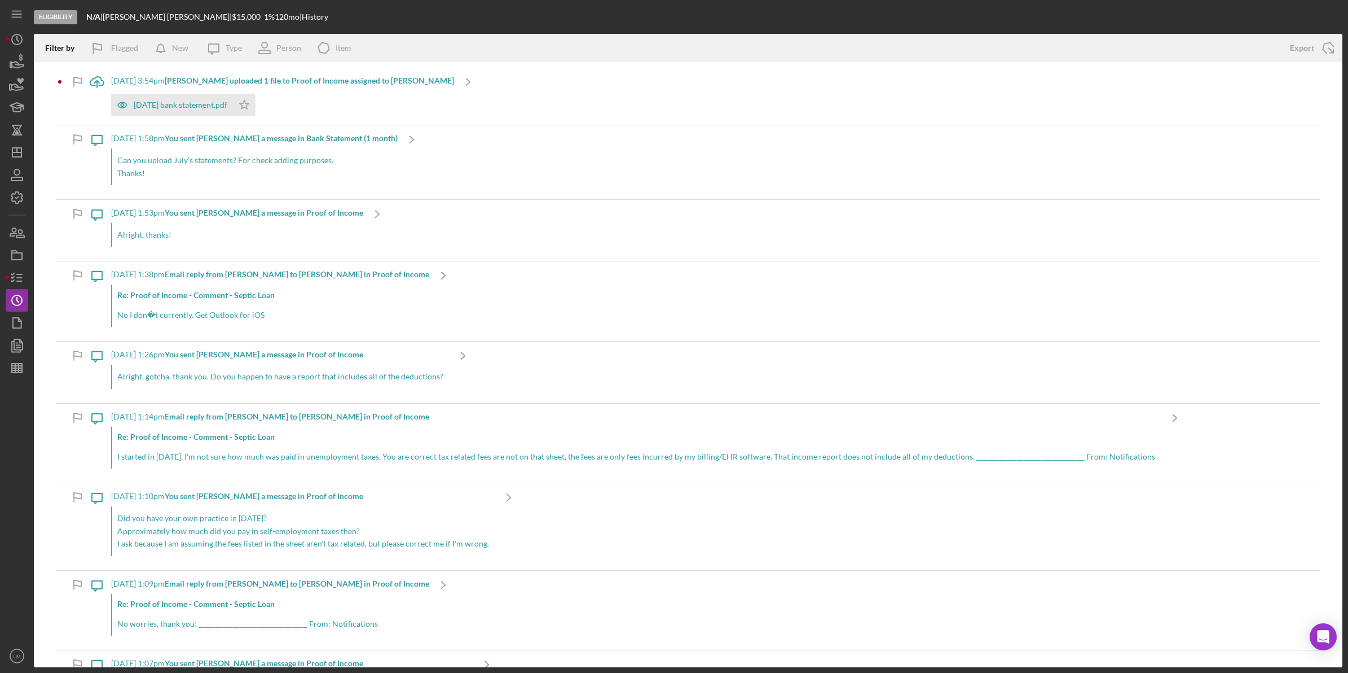
click at [345, 93] on div "july 2025 bank statement.pdf Icon/Star" at bounding box center [282, 102] width 343 height 28
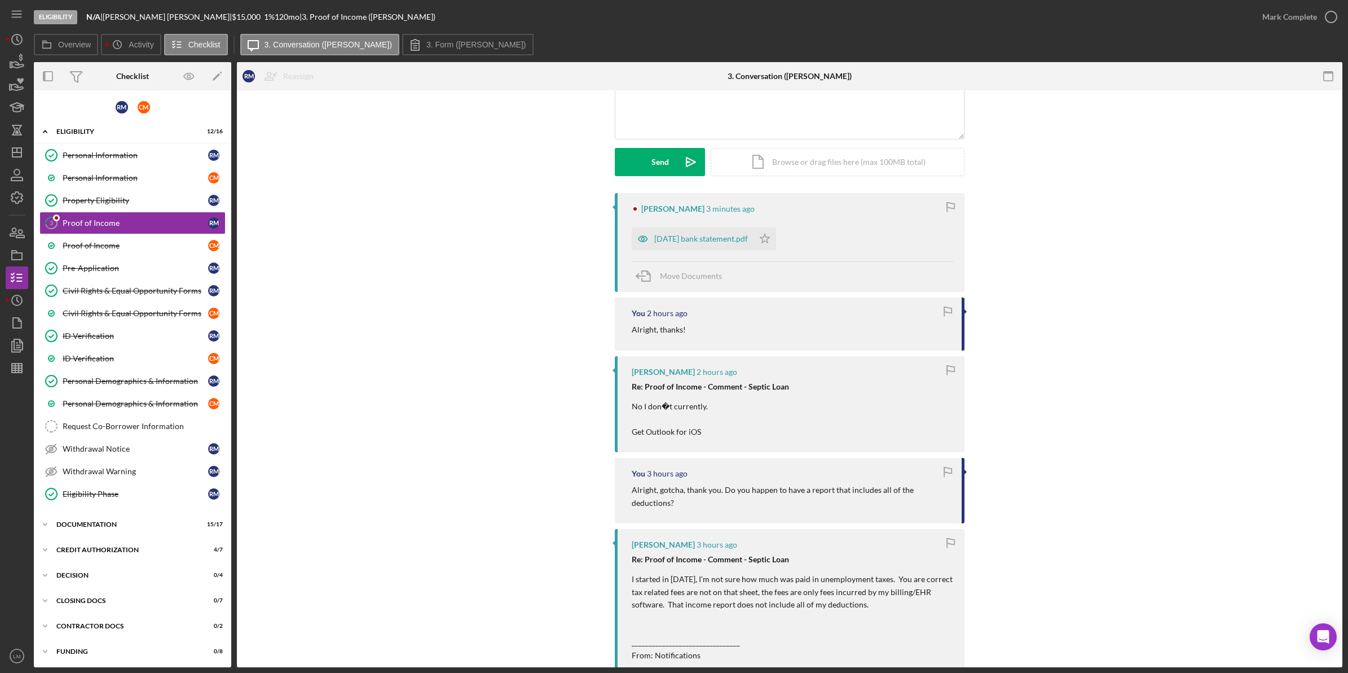
scroll to position [212, 0]
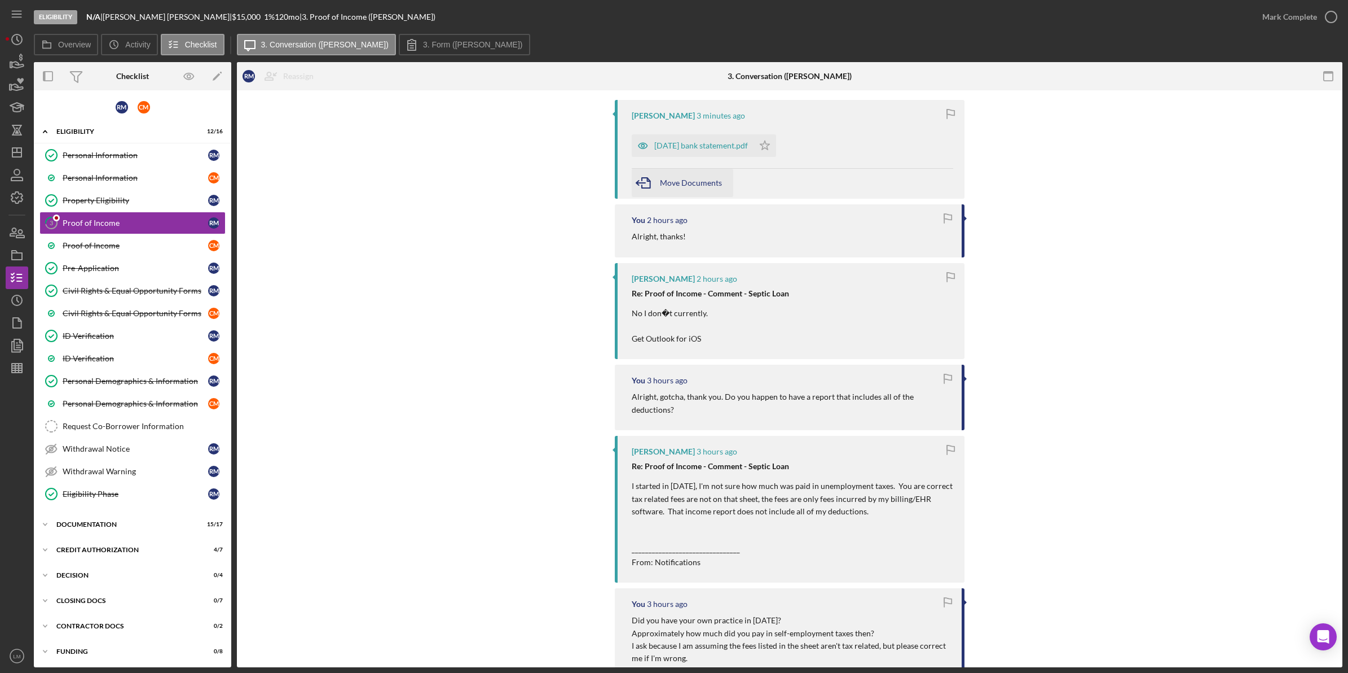
click at [709, 181] on span "Move Documents" at bounding box center [691, 183] width 62 height 10
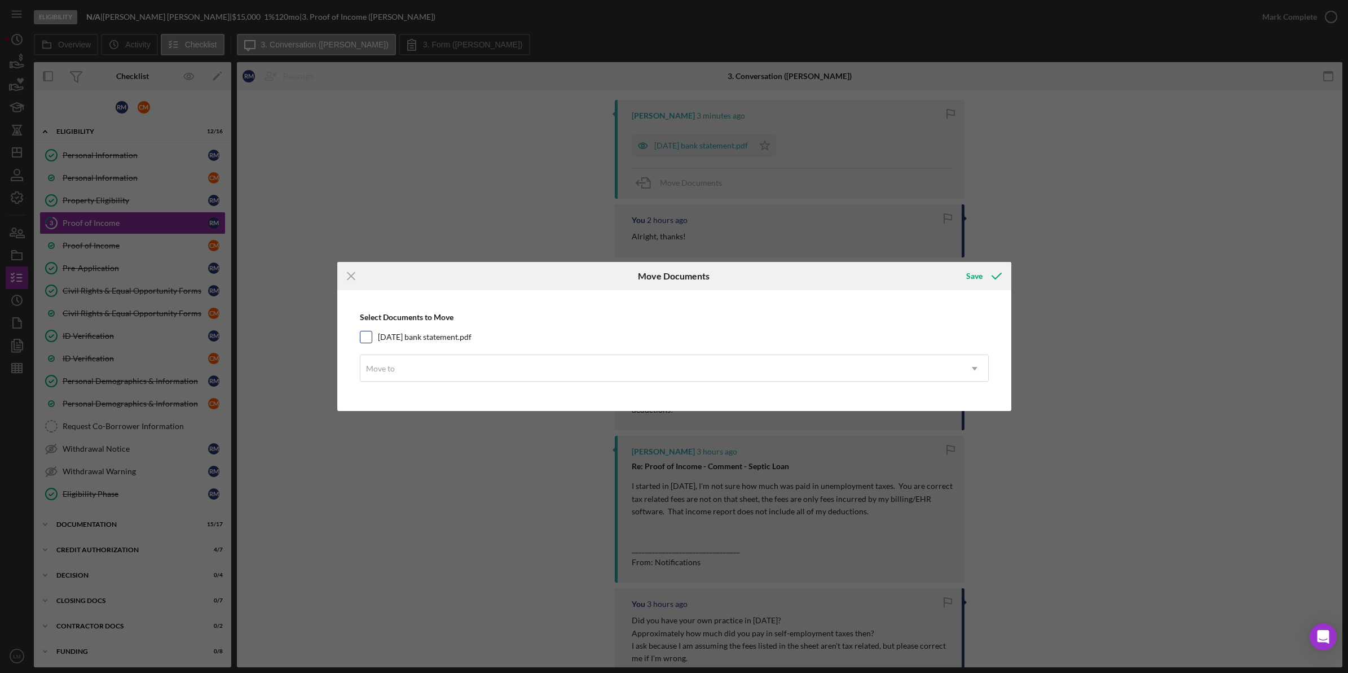
click at [446, 336] on label "july 2025 bank statement.pdf" at bounding box center [425, 336] width 94 height 11
click at [372, 336] on input "july 2025 bank statement.pdf" at bounding box center [366, 336] width 11 height 11
checkbox input "true"
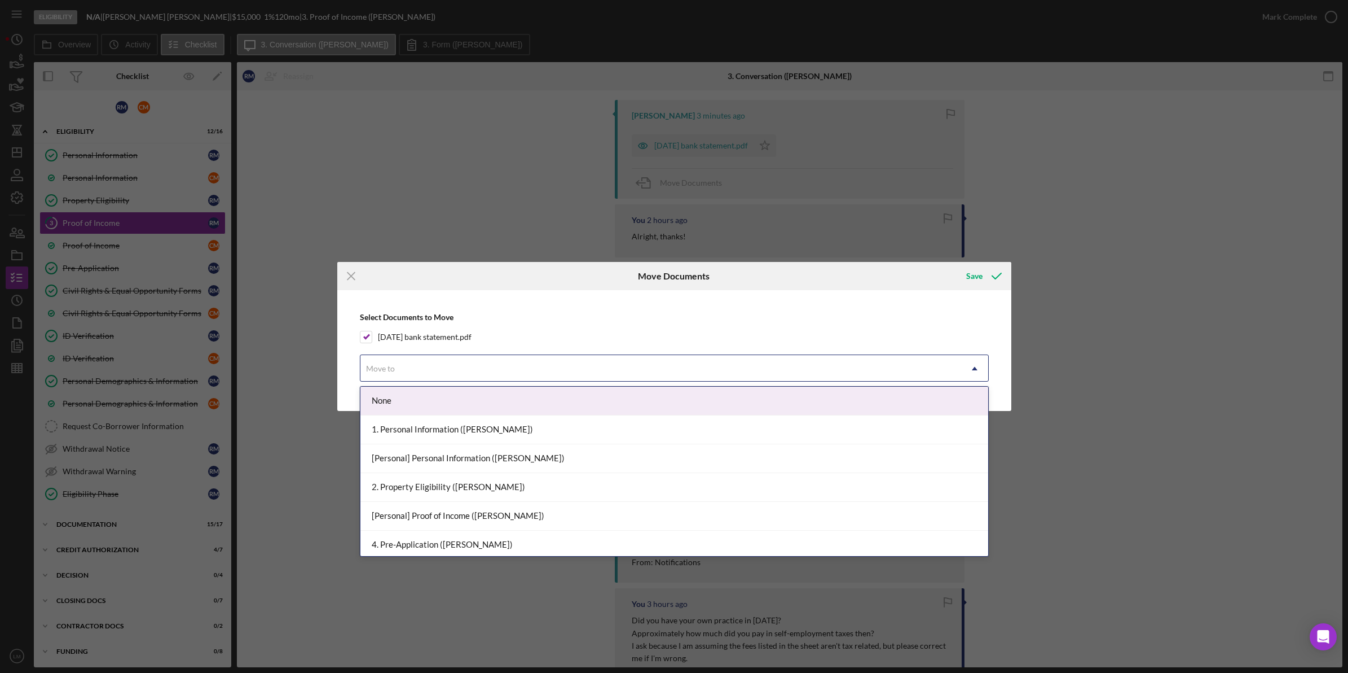
click at [446, 366] on div "Move to" at bounding box center [661, 368] width 601 height 26
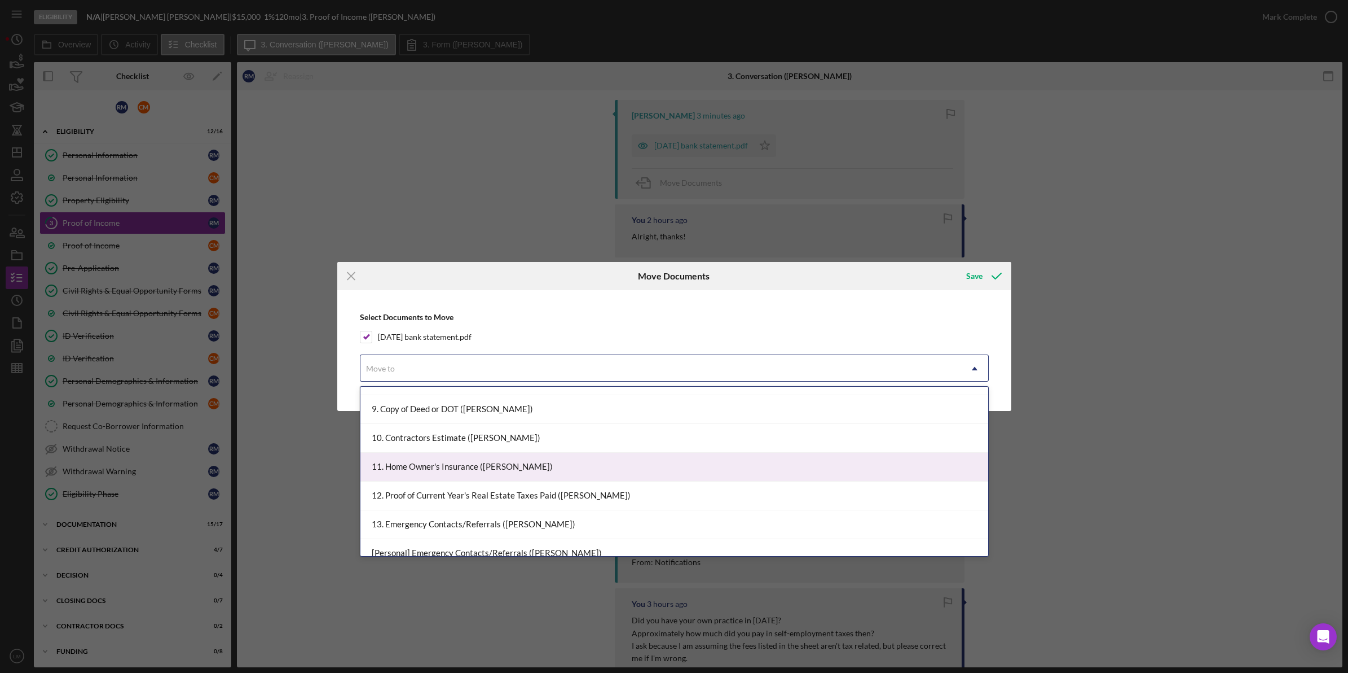
scroll to position [353, 0]
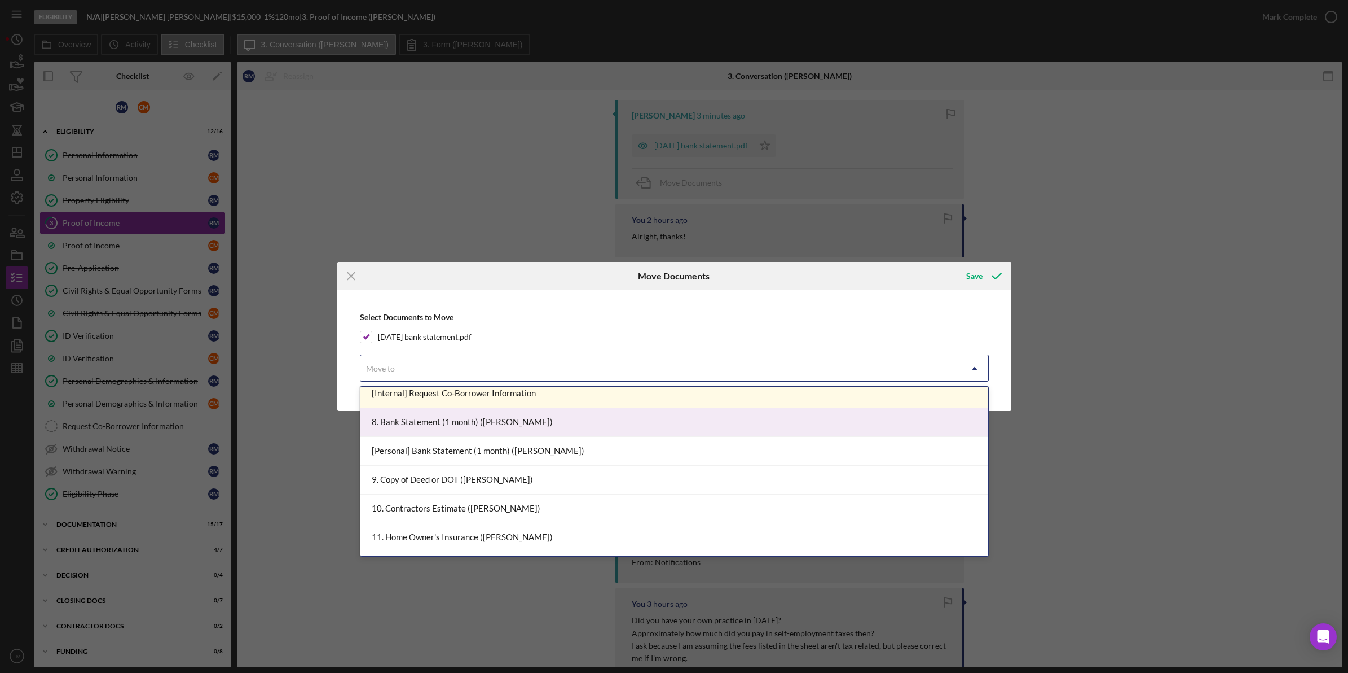
click at [525, 418] on div "8. Bank Statement (1 month) ([PERSON_NAME])" at bounding box center [675, 422] width 628 height 29
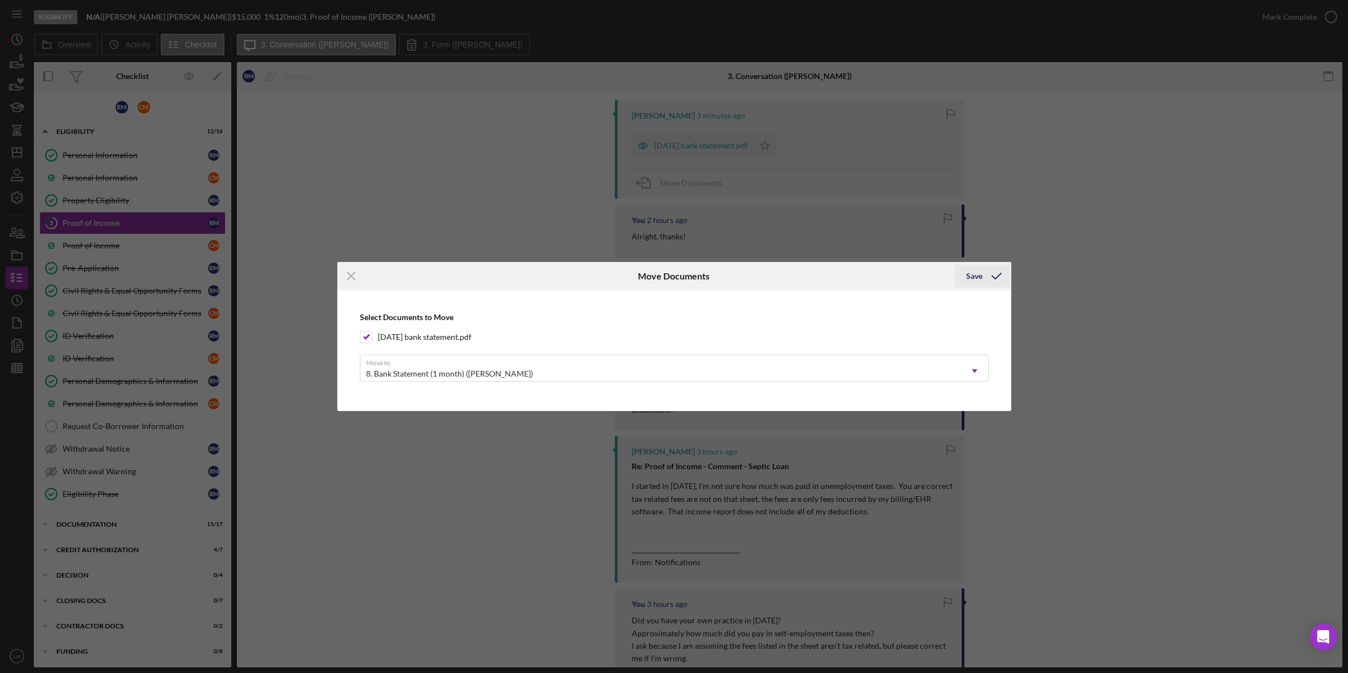
click at [991, 277] on icon "submit" at bounding box center [997, 276] width 28 height 28
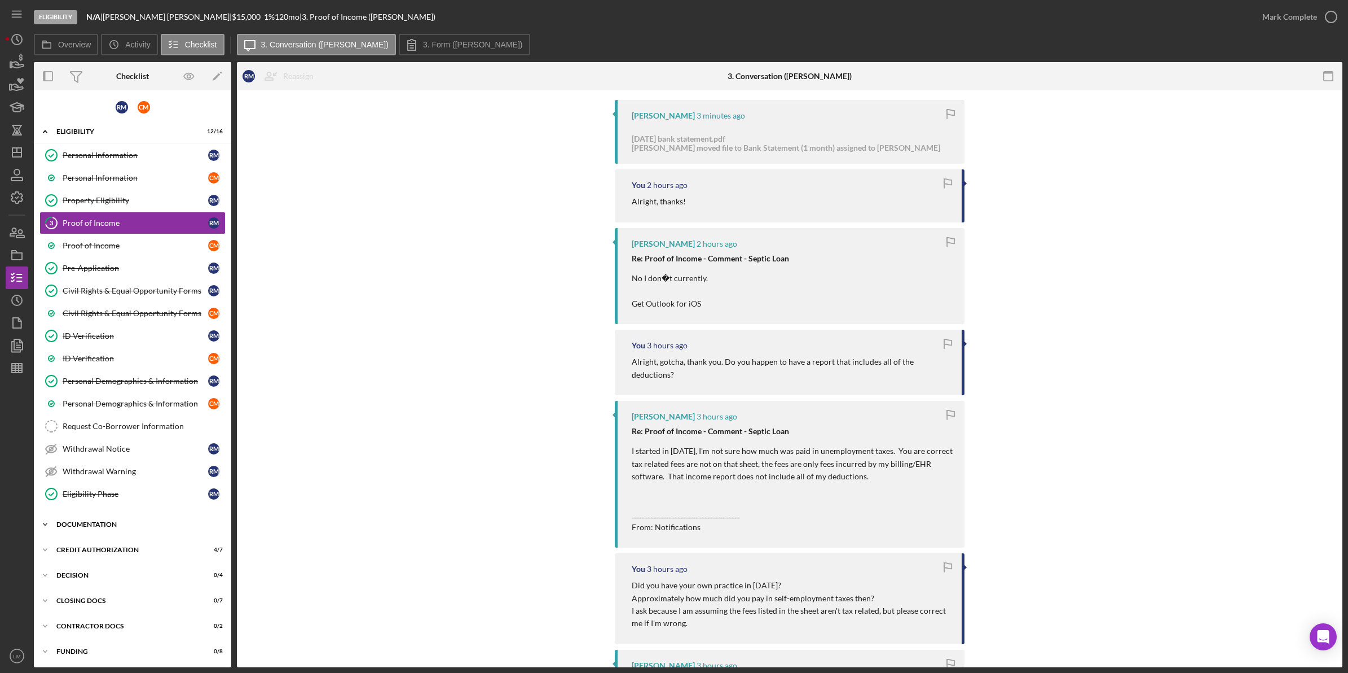
click at [111, 528] on div "Documentation" at bounding box center [136, 524] width 161 height 7
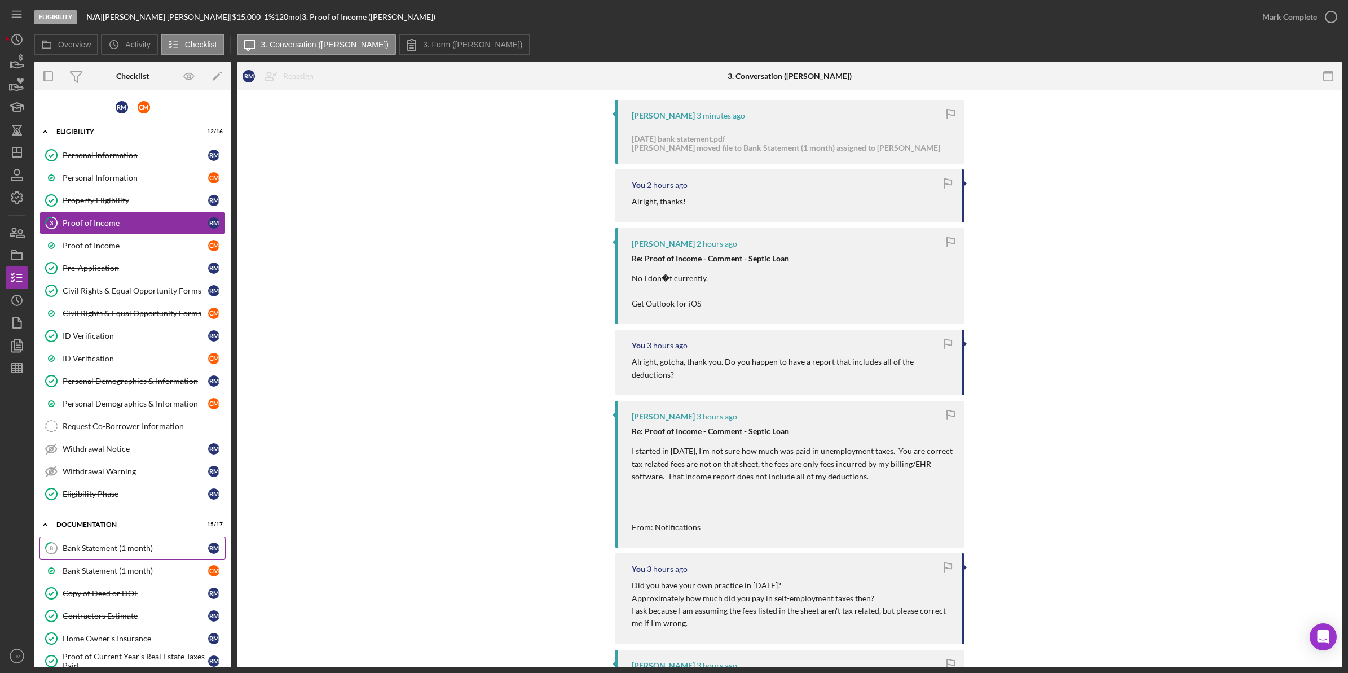
click at [113, 547] on div "Bank Statement (1 month)" at bounding box center [136, 547] width 146 height 9
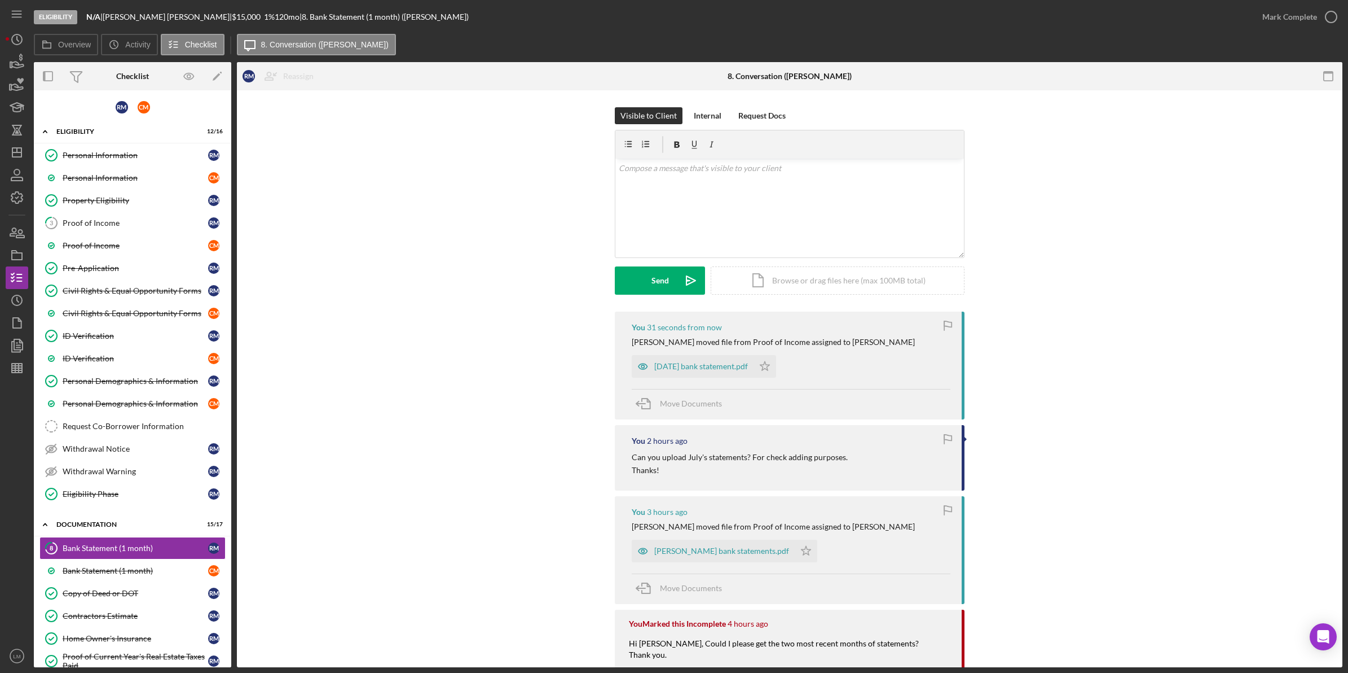
click at [727, 570] on div "You 3 hours ago Lois M. moved file from Proof of Income assigned to Rebecca M. …" at bounding box center [790, 550] width 350 height 108
click at [723, 553] on div "[PERSON_NAME] bank statements.pdf" at bounding box center [721, 550] width 135 height 9
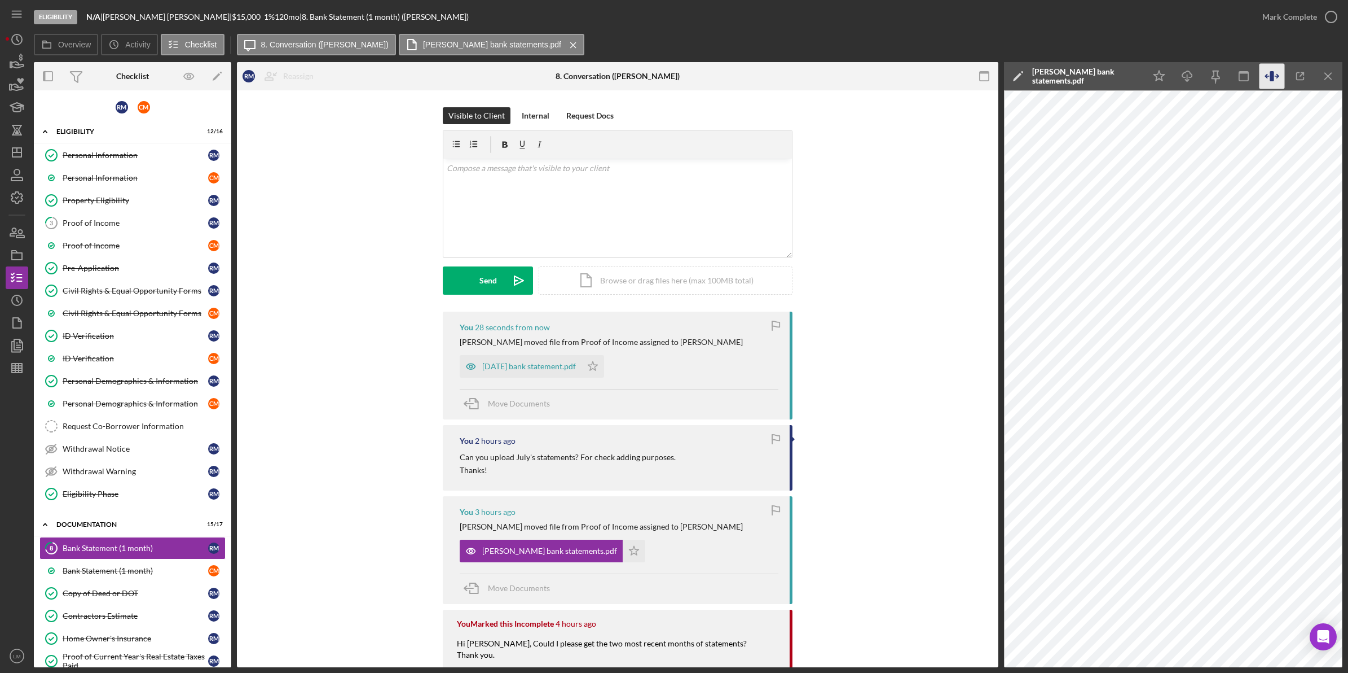
click at [1271, 72] on icon "button" at bounding box center [1272, 76] width 4 height 10
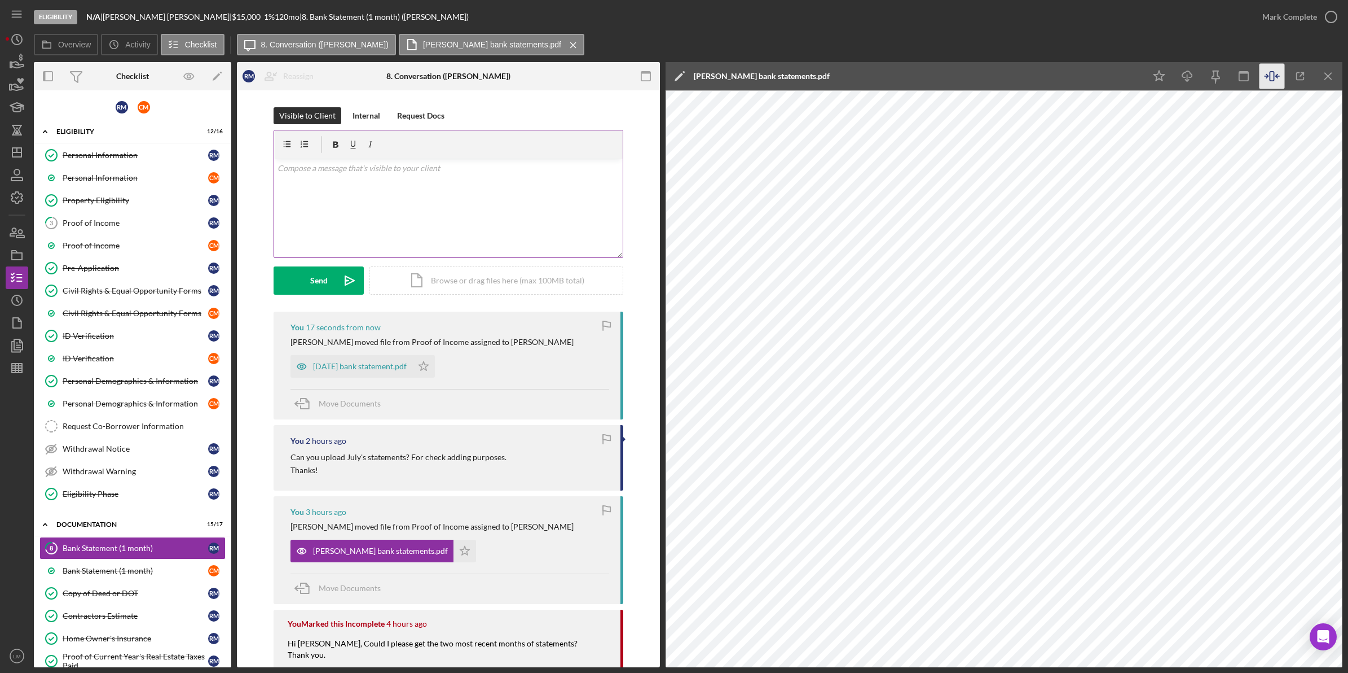
click at [443, 235] on div "v Color teal Color pink Remove color Add row above Add row below Add column bef…" at bounding box center [448, 208] width 349 height 99
click at [435, 367] on icon "Icon/Star" at bounding box center [423, 364] width 23 height 23
click at [454, 551] on icon "Icon/Star" at bounding box center [465, 549] width 23 height 23
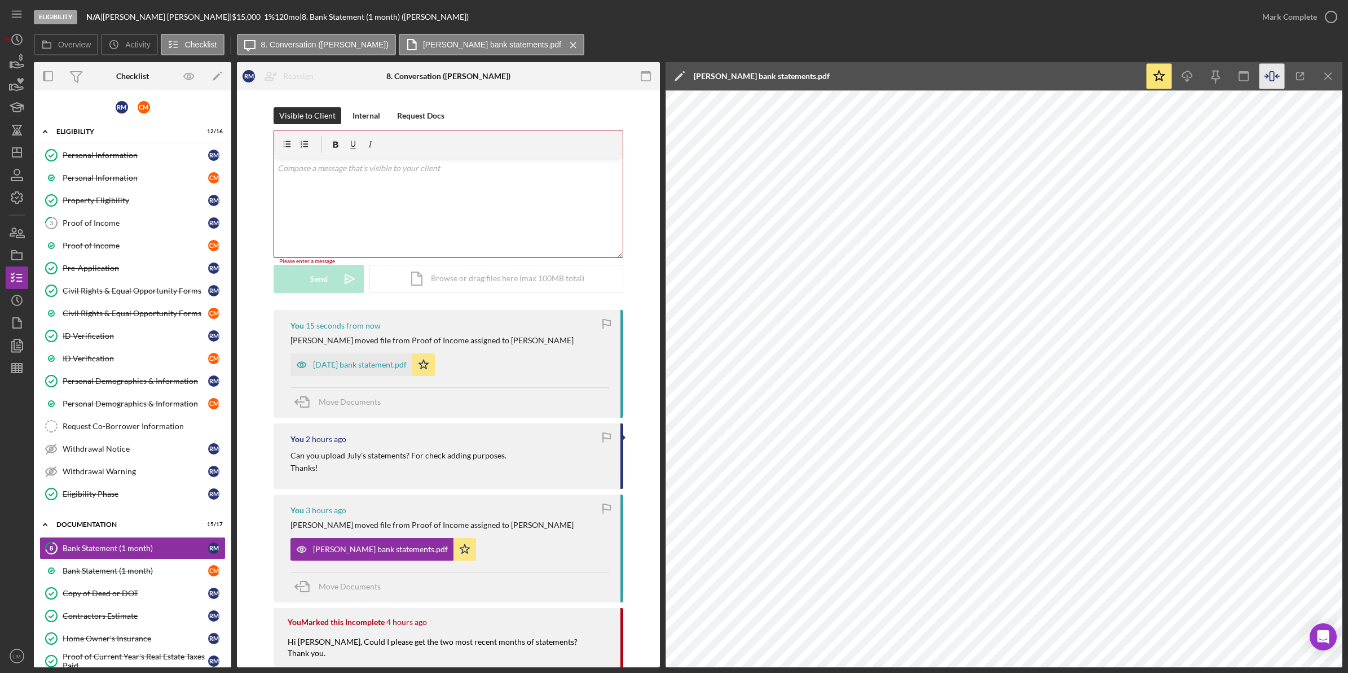
click at [424, 250] on div "v Color teal Color pink Remove color Add row above Add row below Add column bef…" at bounding box center [448, 208] width 349 height 99
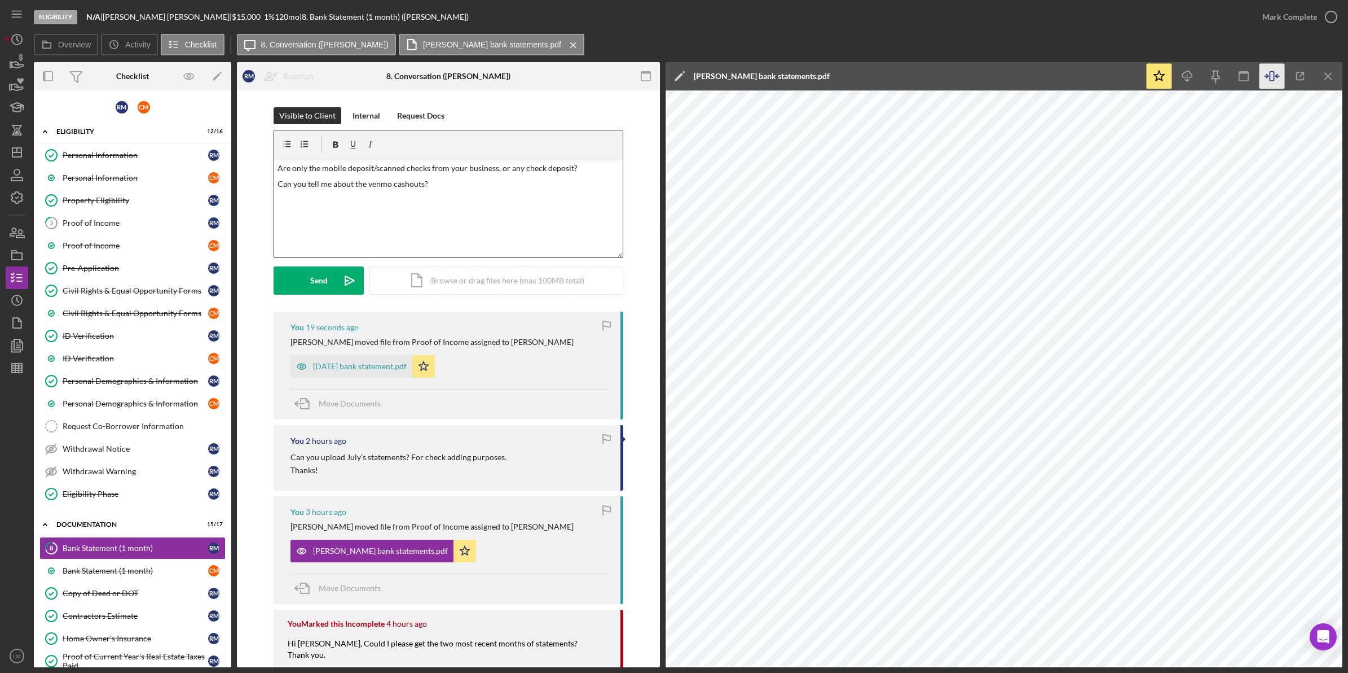
click at [314, 300] on div "Visible to Client Internal Request Docs v Color teal Color pink Remove color Ad…" at bounding box center [449, 209] width 350 height 204
click at [328, 287] on button "Send Icon/icon-invite-send" at bounding box center [319, 280] width 90 height 28
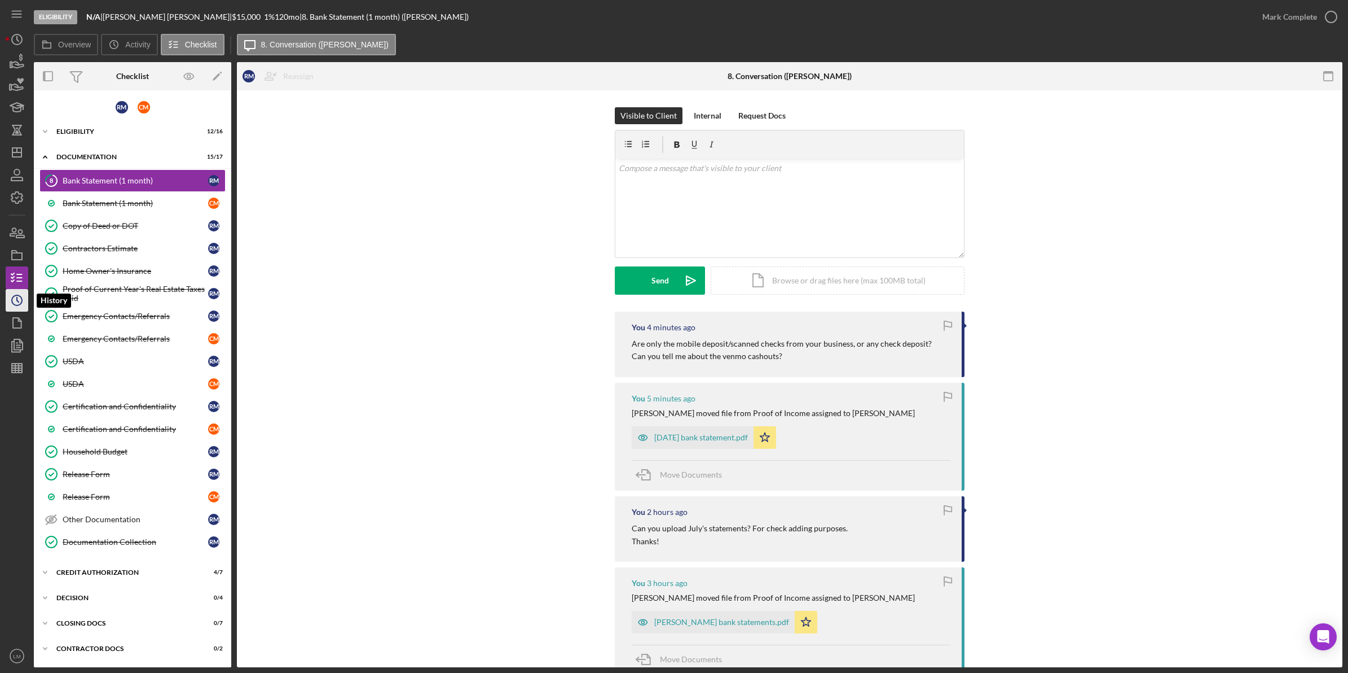
click at [15, 303] on icon "Icon/History" at bounding box center [17, 300] width 28 height 28
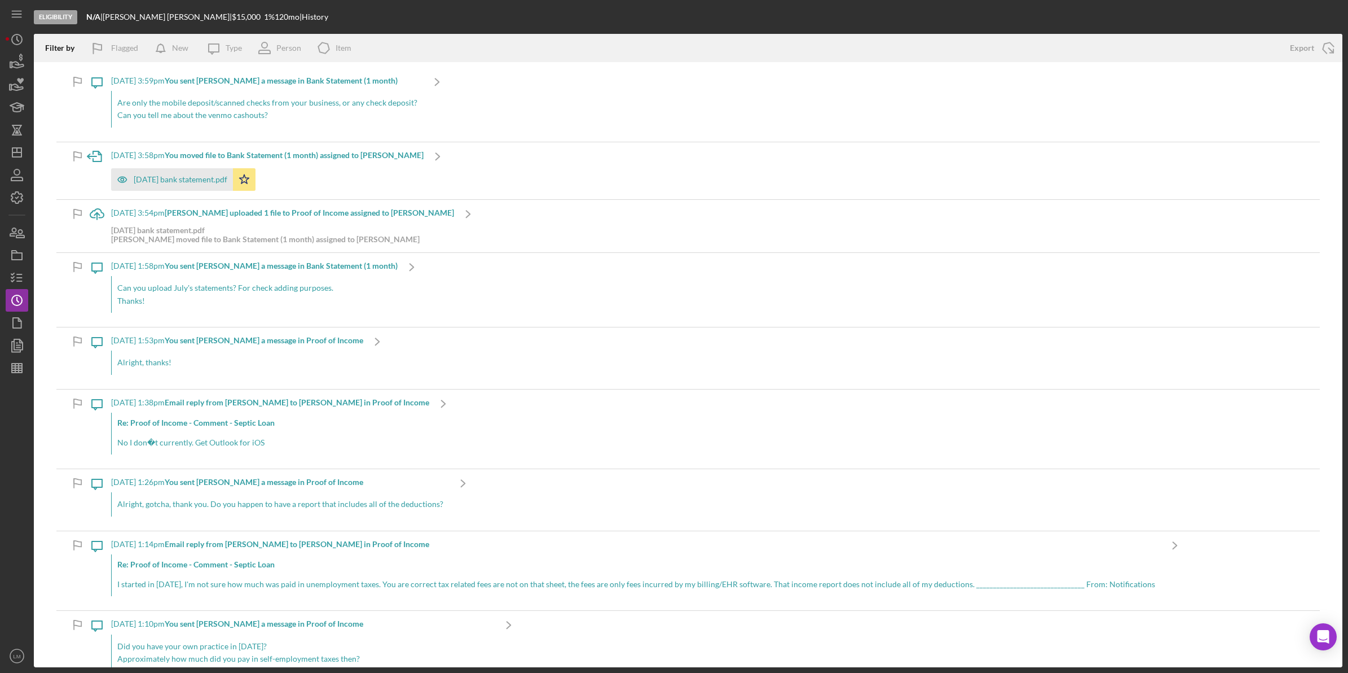
click at [551, 13] on div "Eligibility N/A | [PERSON_NAME] | $15,000 $15,000 1 % 120 mo | History" at bounding box center [688, 17] width 1309 height 34
click at [367, 277] on div "Can you upload July's statements? For check adding purposes. Thanks!" at bounding box center [254, 294] width 287 height 37
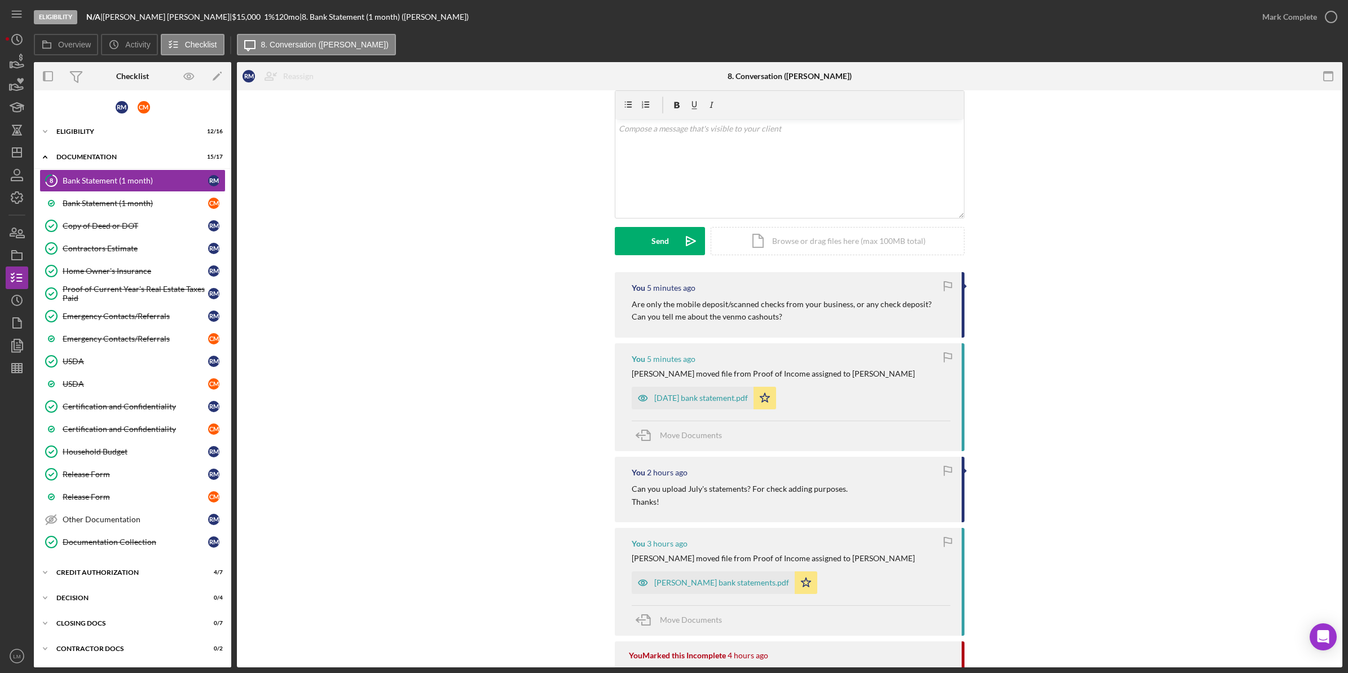
scroll to position [71, 0]
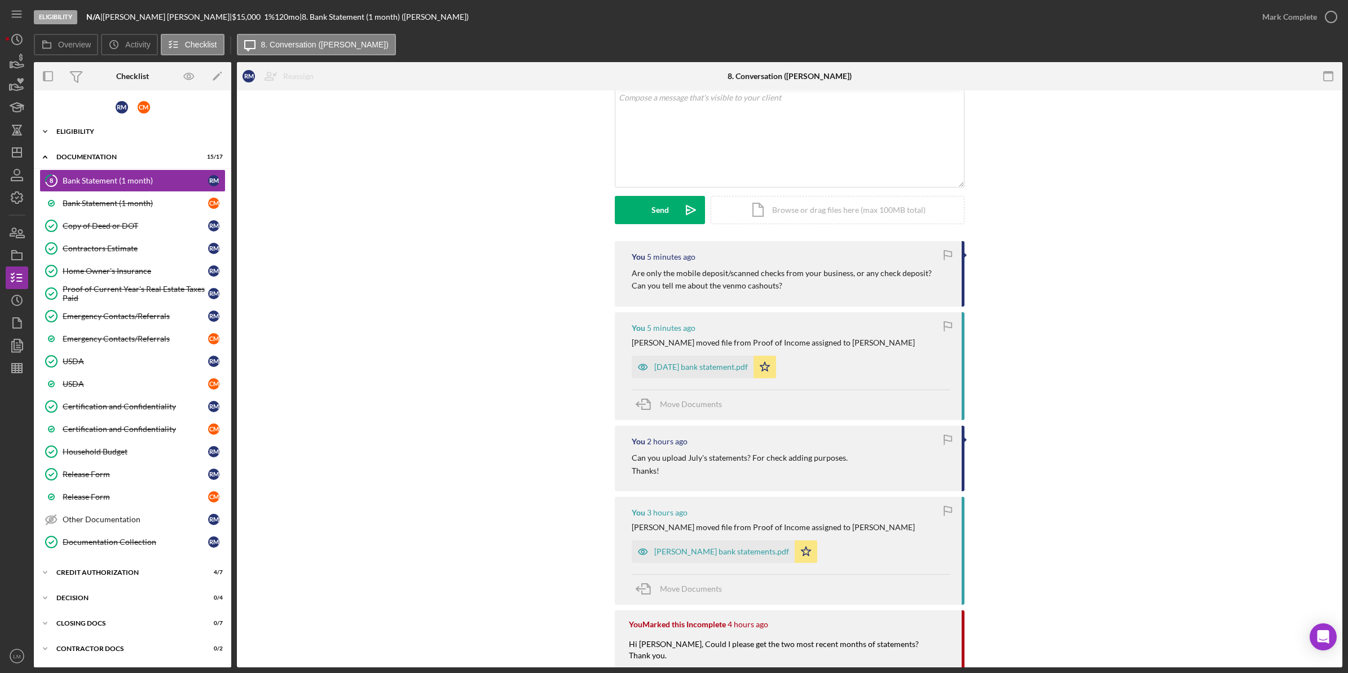
click at [97, 126] on div "Icon/Expander Eligibility 12 / 16" at bounding box center [132, 131] width 197 height 23
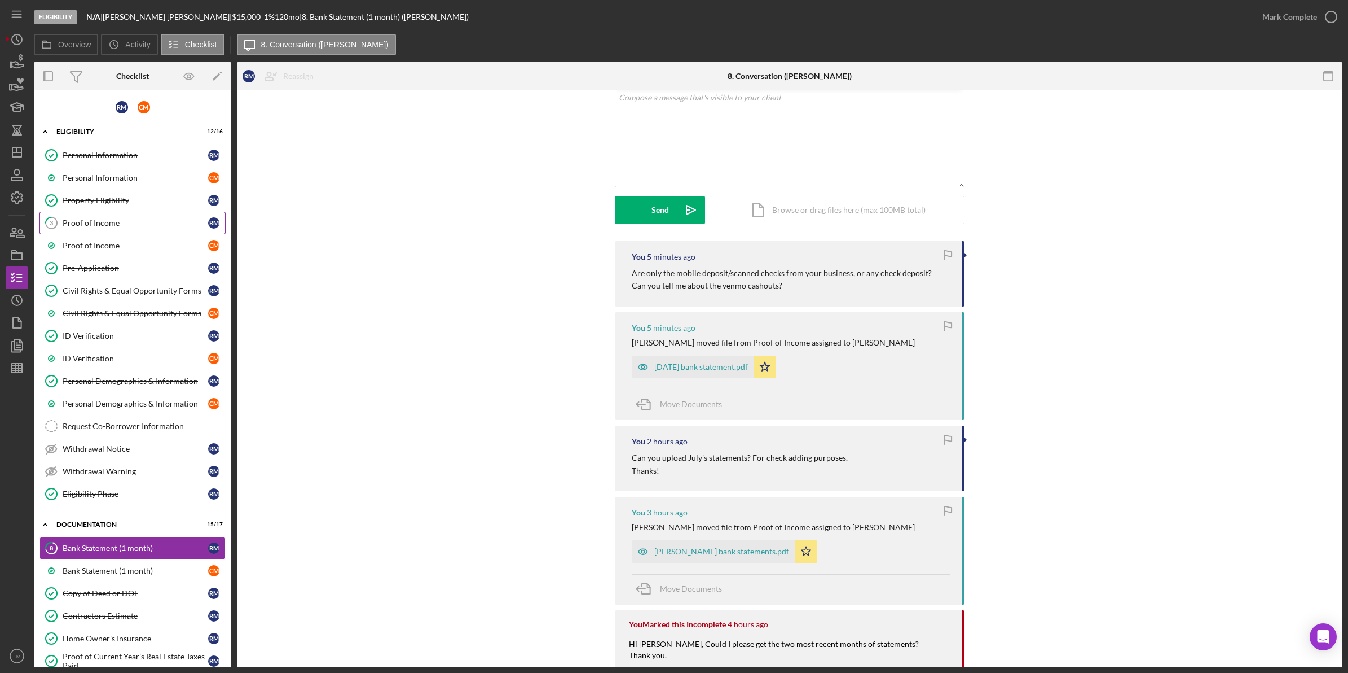
click at [103, 225] on div "Proof of Income" at bounding box center [136, 222] width 146 height 9
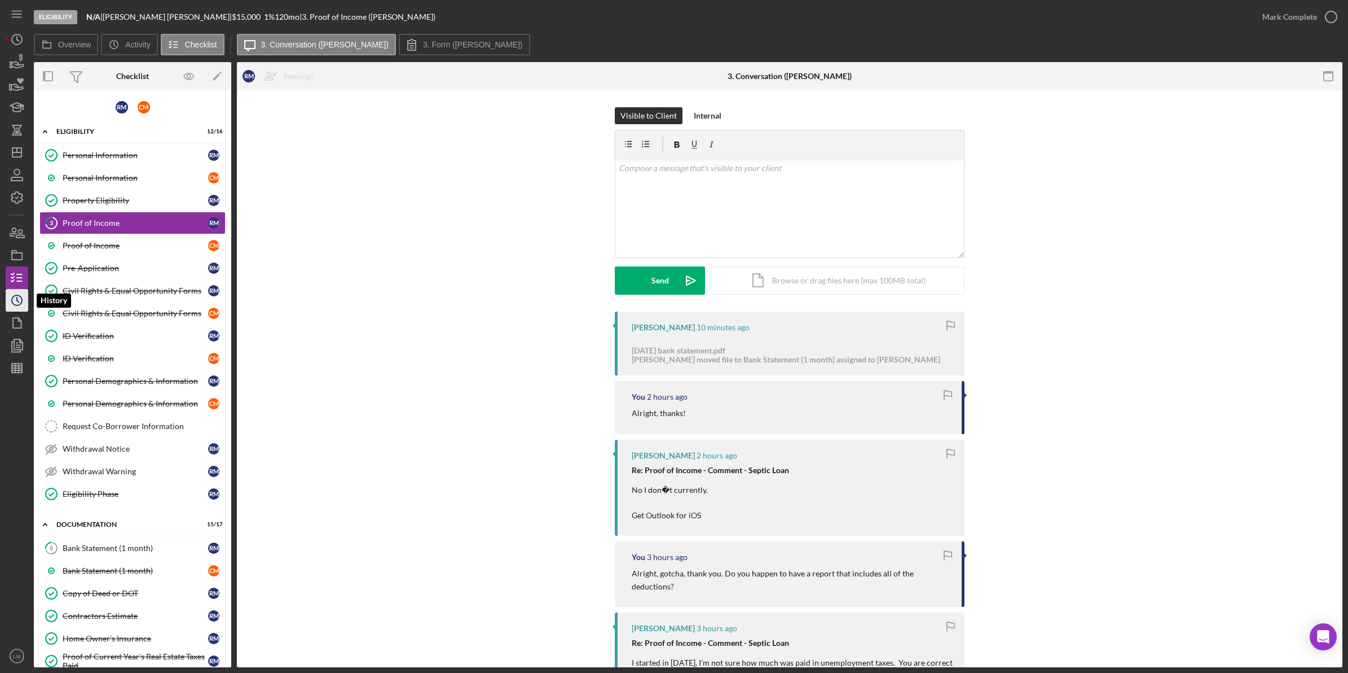
click at [12, 293] on icon "Icon/History" at bounding box center [17, 300] width 28 height 28
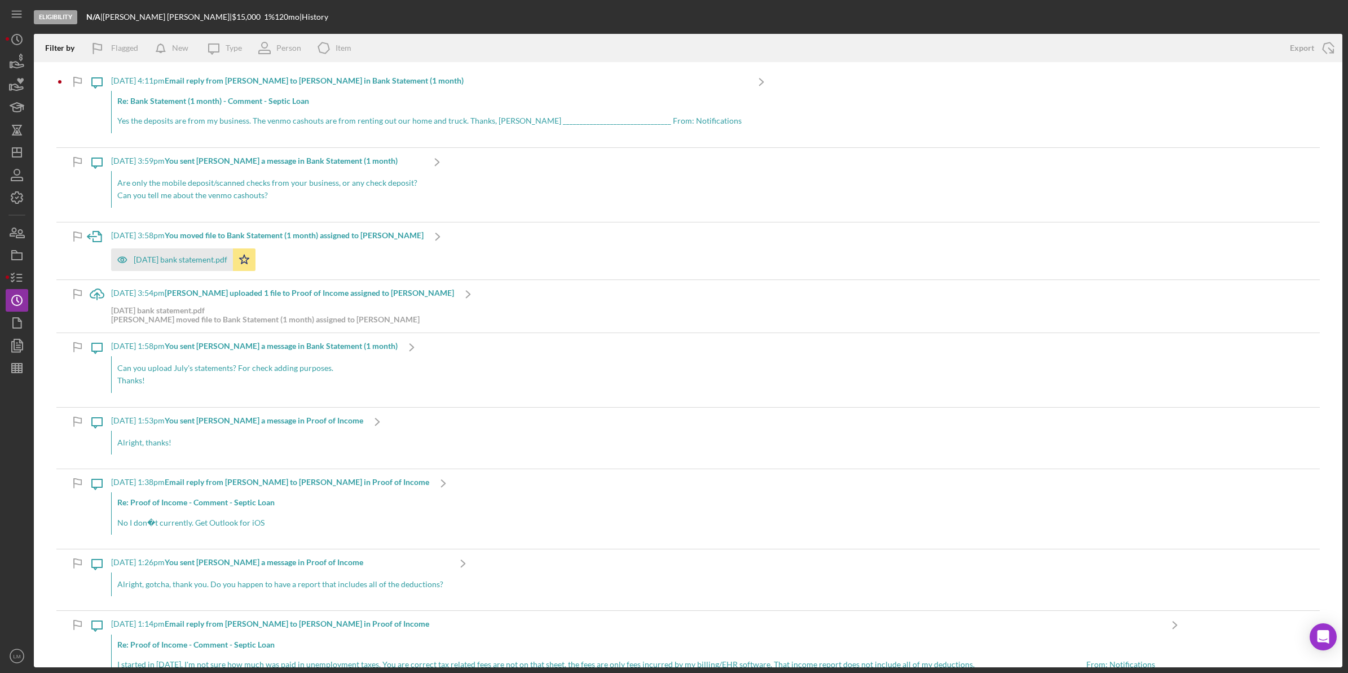
click at [349, 116] on p "Yes the deposits are from my business. The venmo cashouts are from renting out …" at bounding box center [429, 121] width 625 height 12
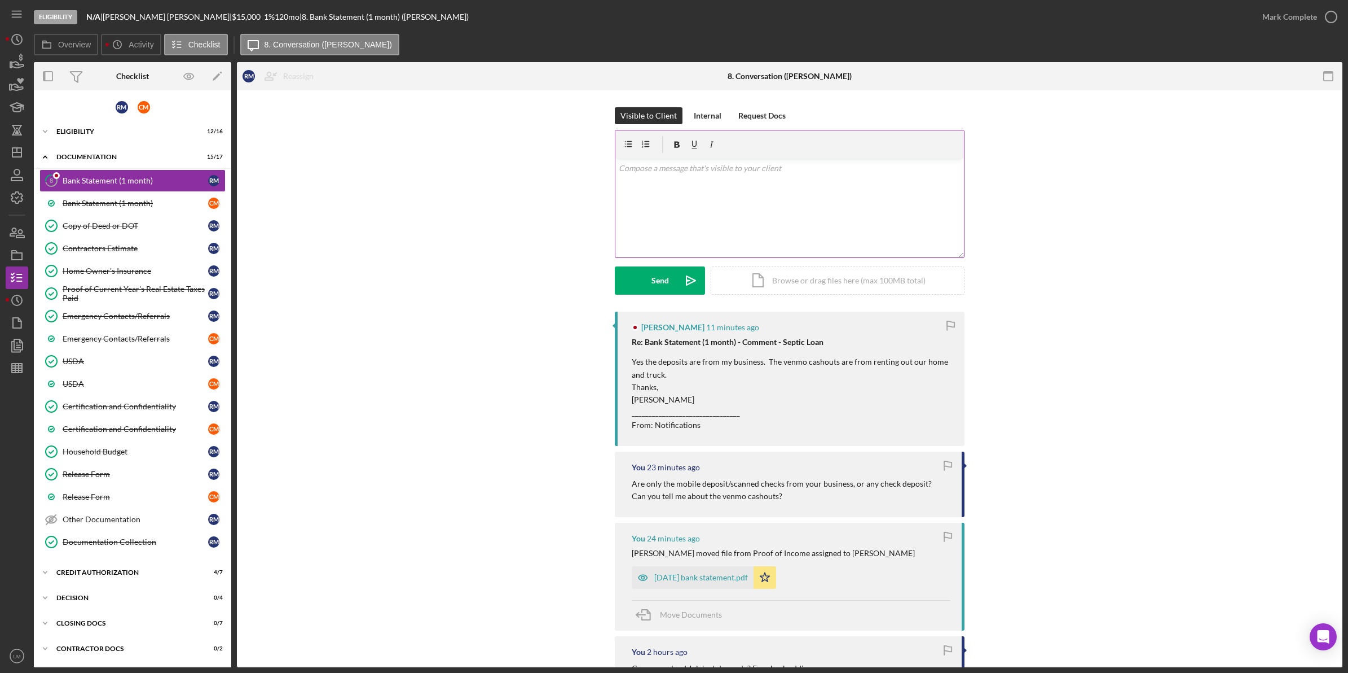
click at [771, 210] on div "v Color teal Color pink Remove color Add row above Add row below Add column bef…" at bounding box center [790, 208] width 349 height 99
click at [663, 262] on form "v Color teal Color pink Remove color Add row above Add row below Add column bef…" at bounding box center [790, 212] width 350 height 165
click at [653, 282] on div "Send" at bounding box center [660, 280] width 17 height 28
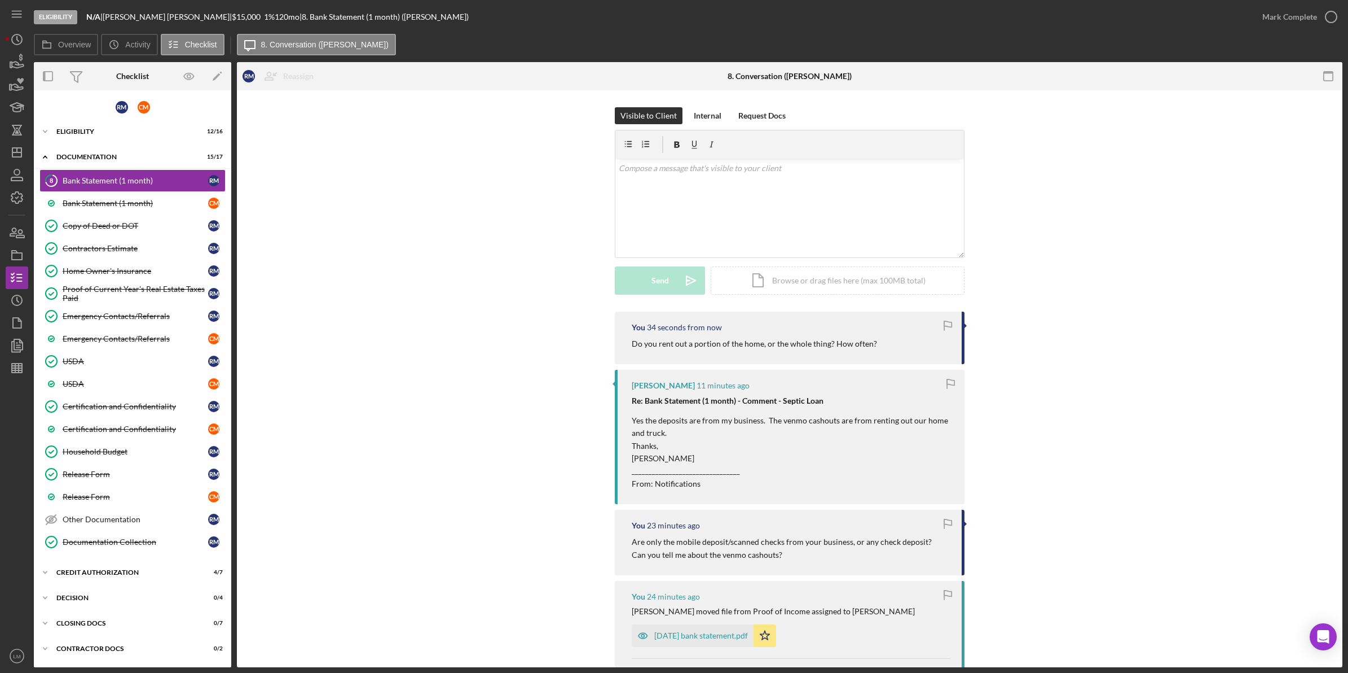
click at [21, 148] on polygon "button" at bounding box center [16, 152] width 9 height 9
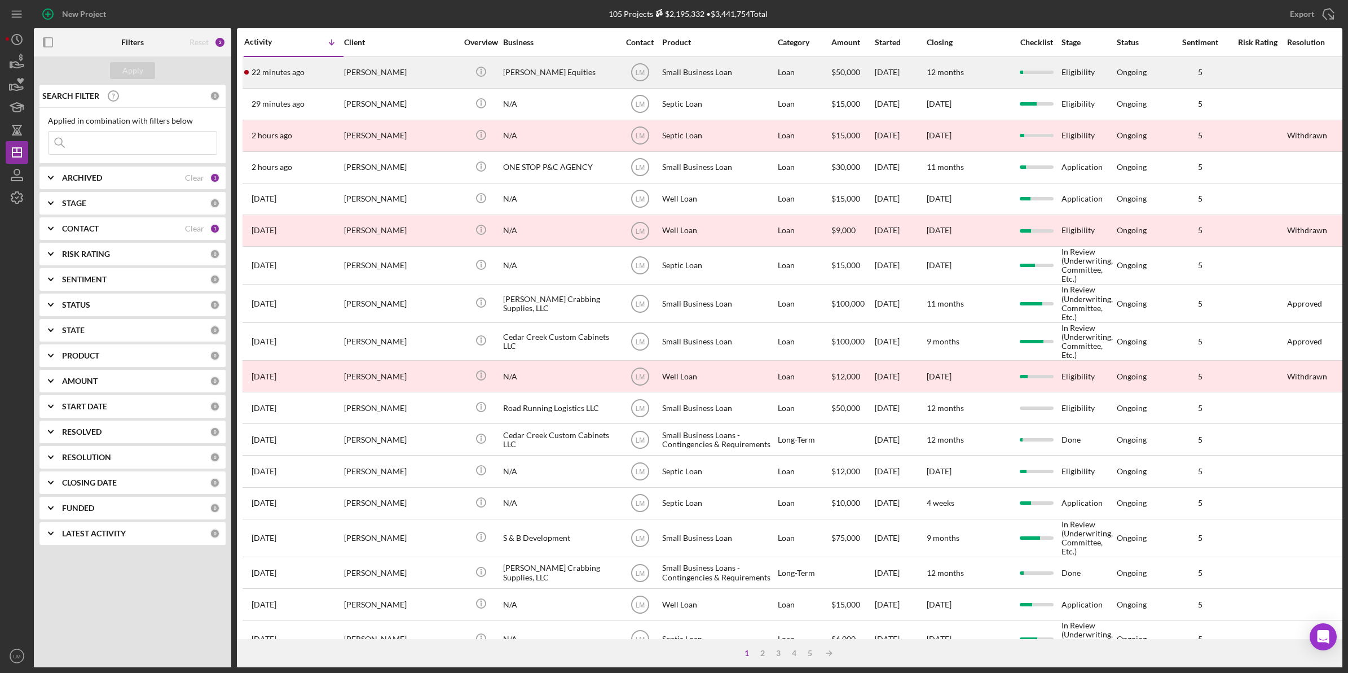
click at [410, 63] on div "Penny Golden" at bounding box center [400, 73] width 113 height 30
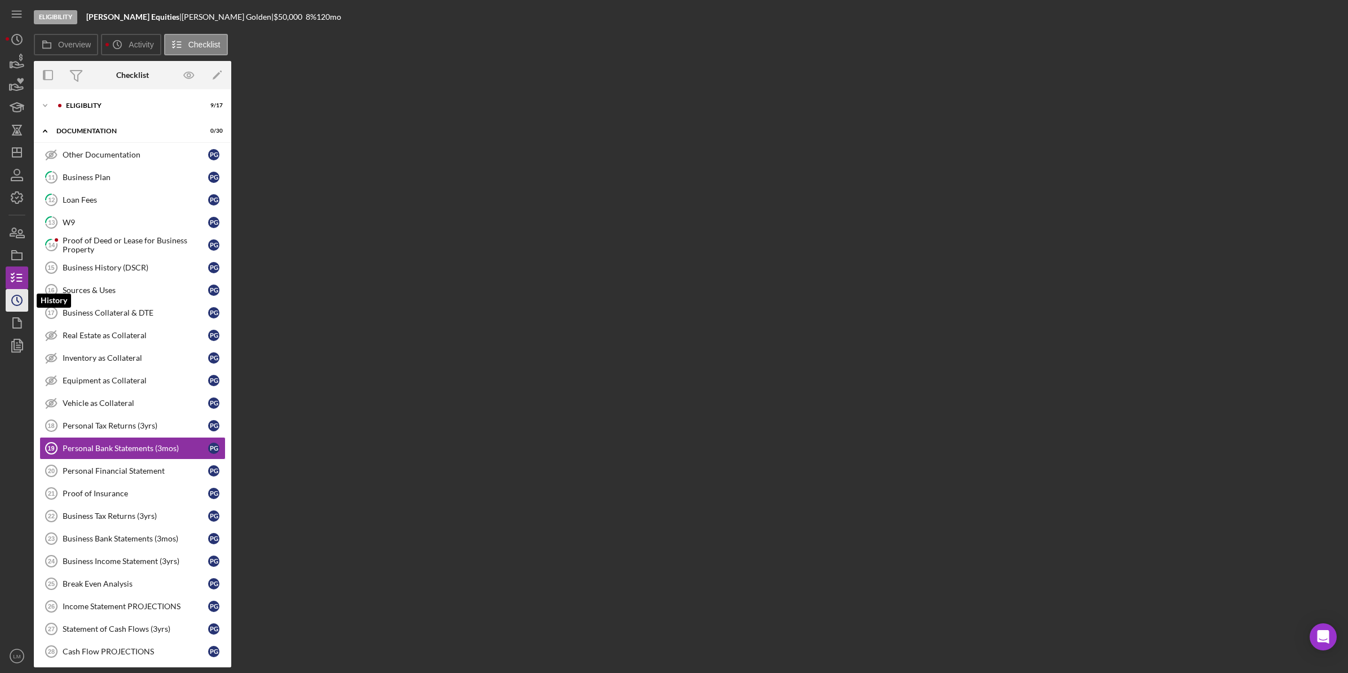
scroll to position [58, 0]
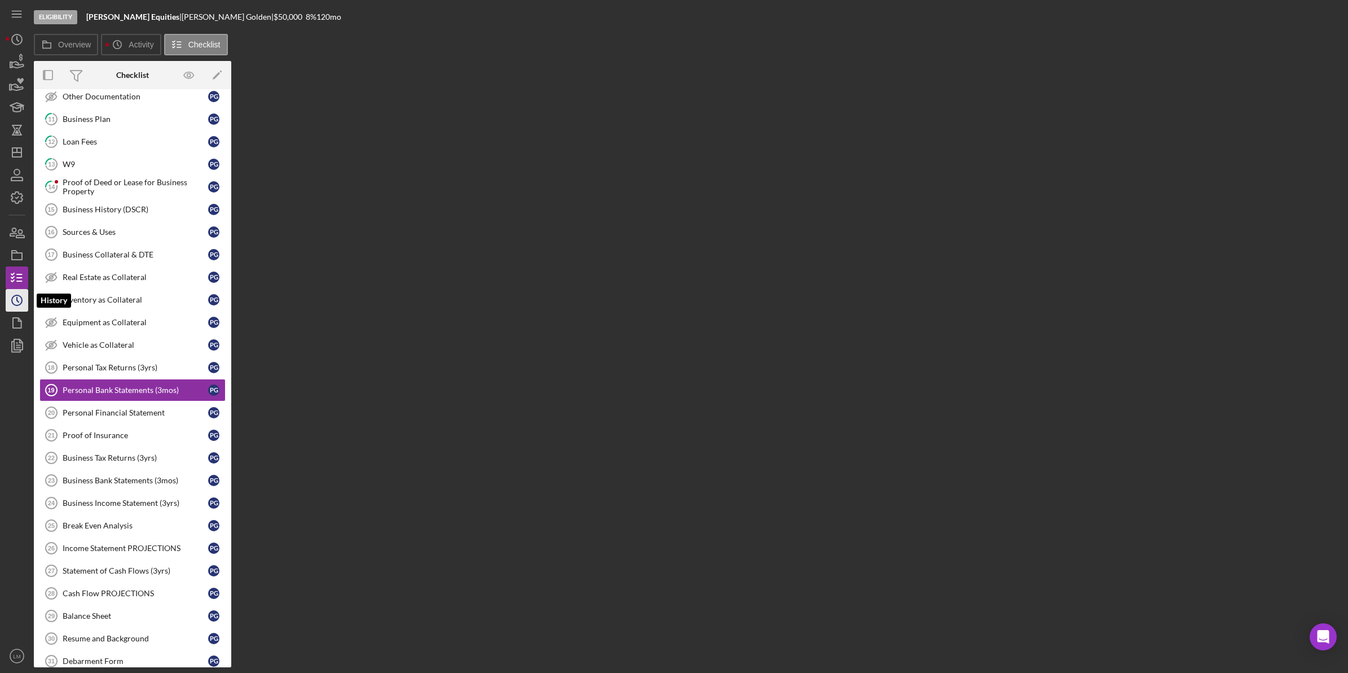
click at [24, 306] on icon "Icon/History" at bounding box center [17, 300] width 28 height 28
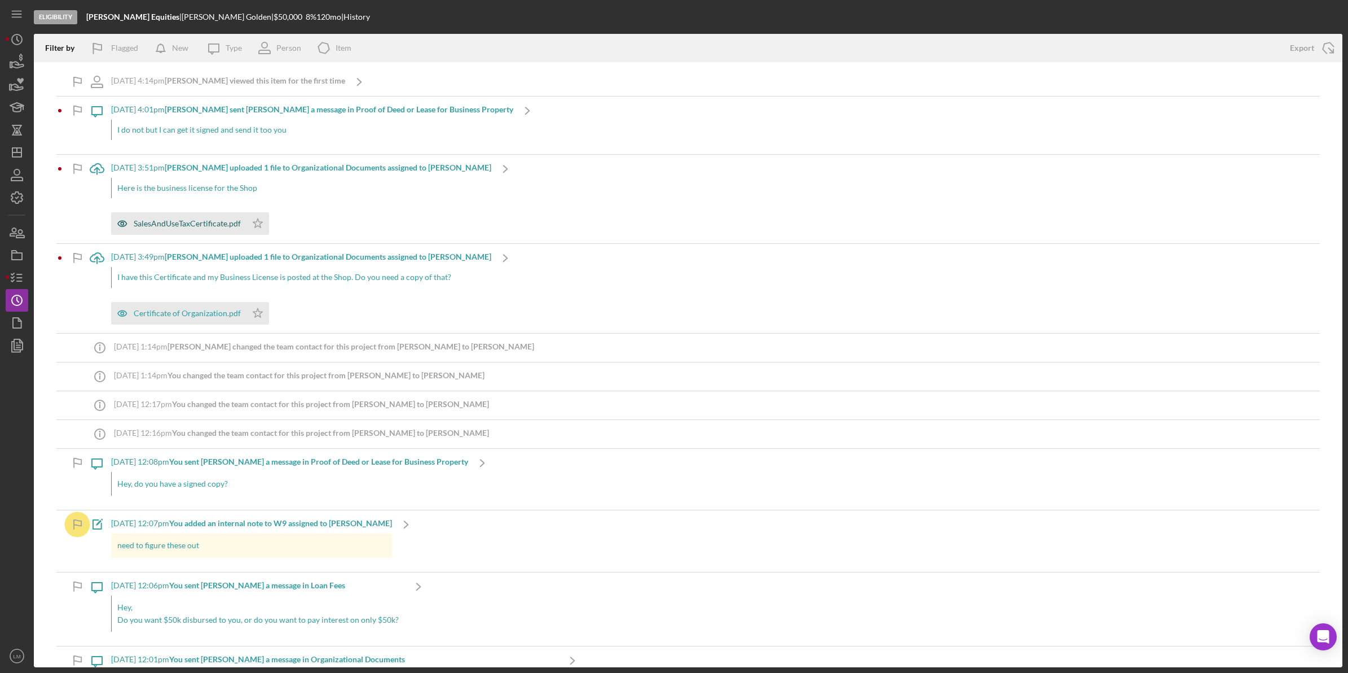
click at [178, 219] on div "SalesAndUseTaxCertificate.pdf" at bounding box center [187, 223] width 107 height 9
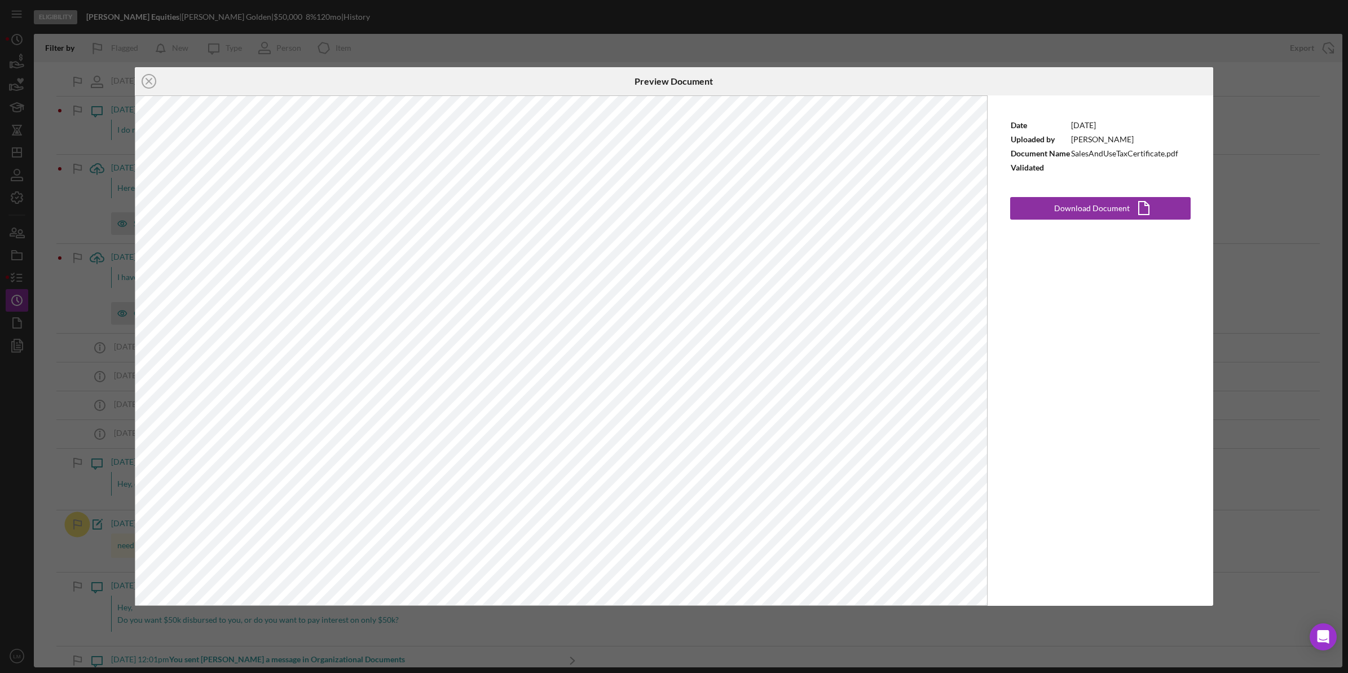
click at [388, 31] on div "Icon/Close Preview Document Date 9/8/2025 Uploaded by Penny Golden Document Nam…" at bounding box center [674, 336] width 1348 height 673
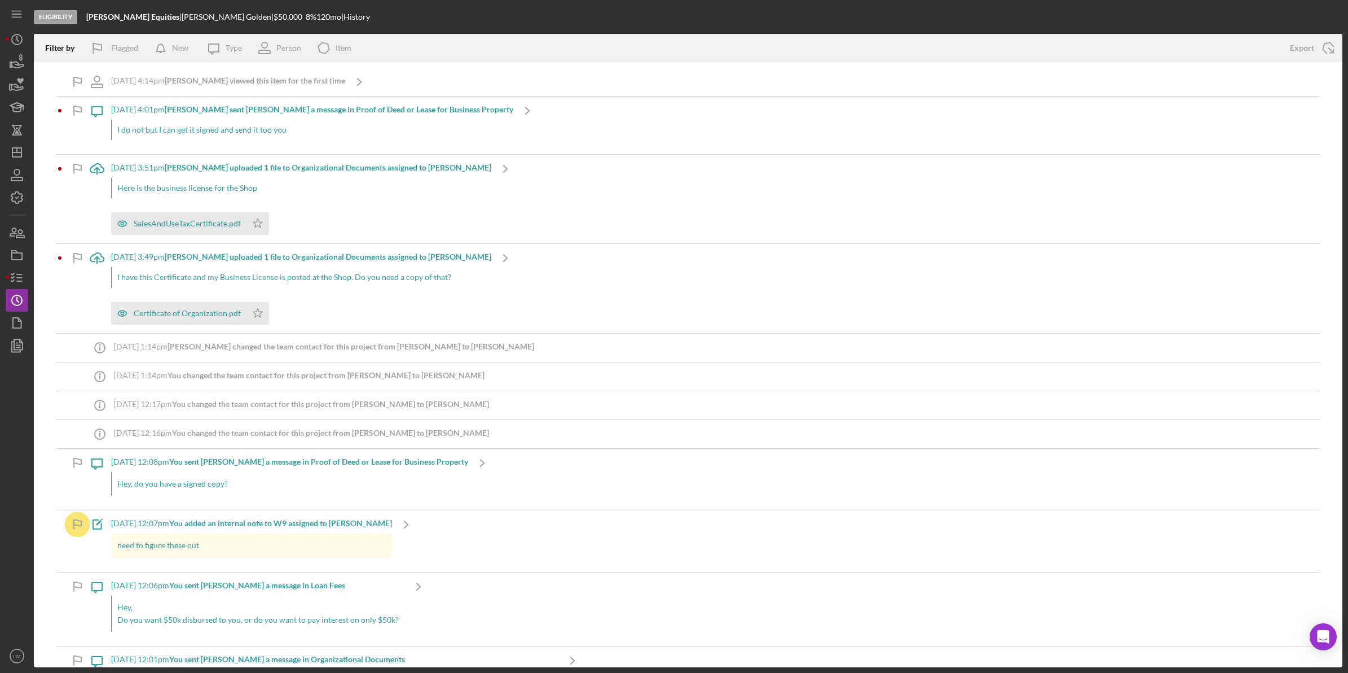
click at [367, 206] on div "9/8/2025 at 3:51pm Penny G. uploaded 1 file to Organizational Documents assigne…" at bounding box center [301, 199] width 380 height 89
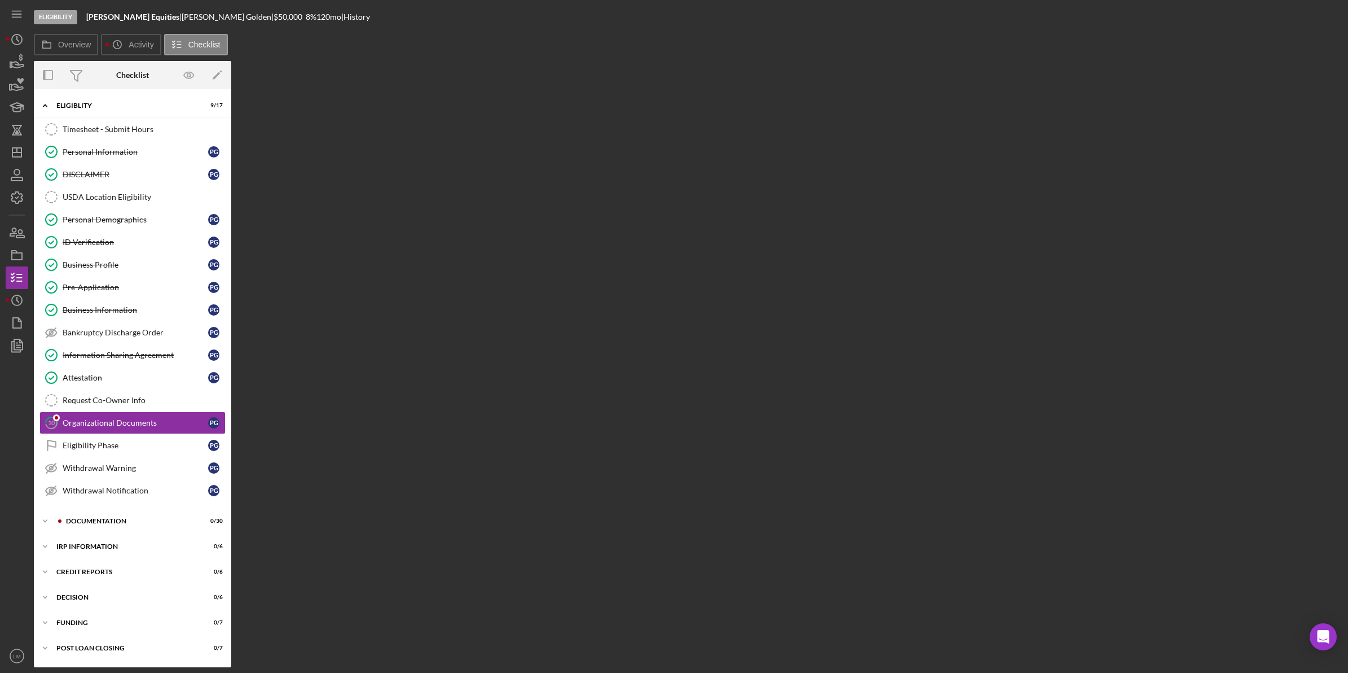
scroll to position [4, 0]
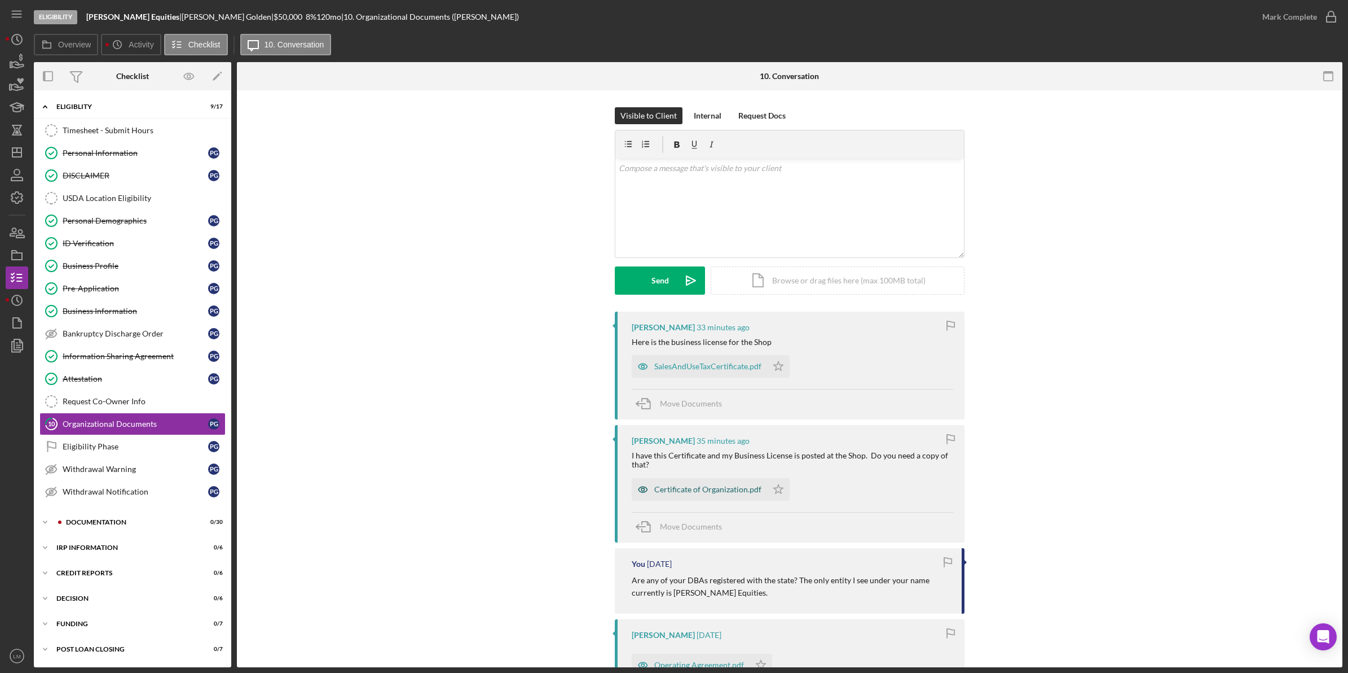
click at [690, 483] on div "Certificate of Organization.pdf" at bounding box center [699, 489] width 135 height 23
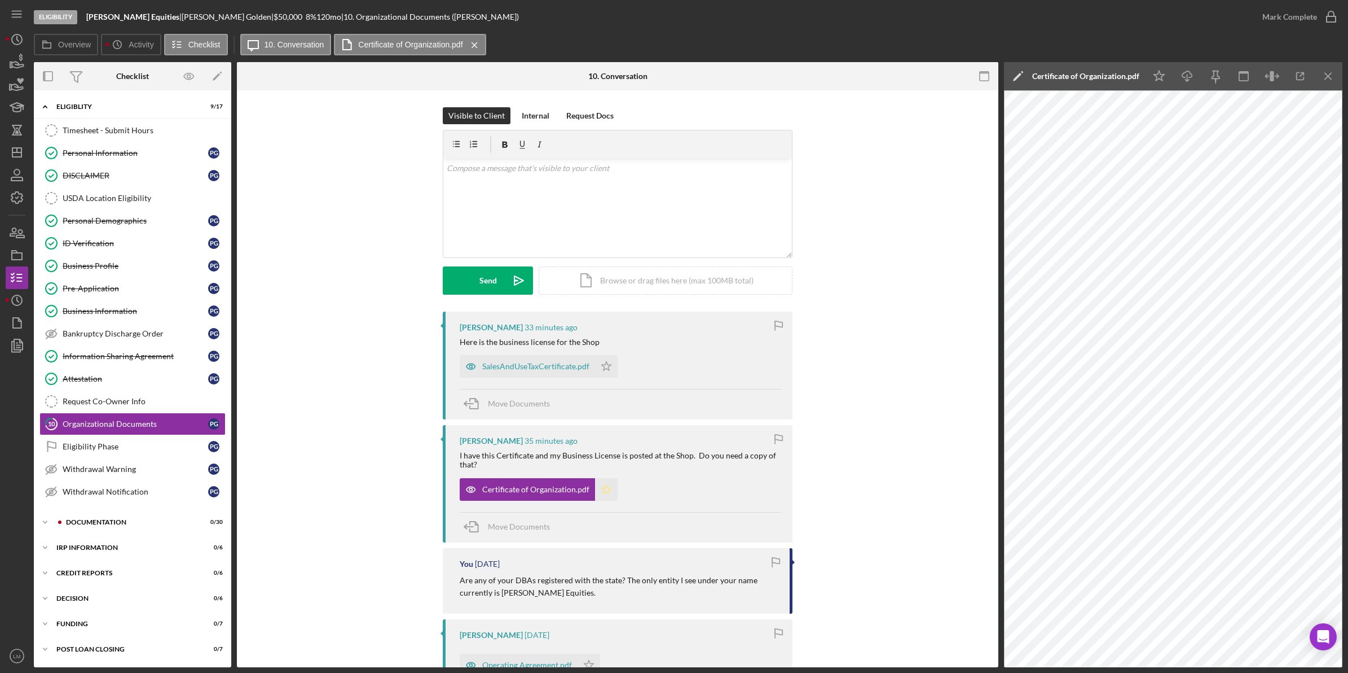
click at [601, 491] on icon "Icon/Star" at bounding box center [606, 489] width 23 height 23
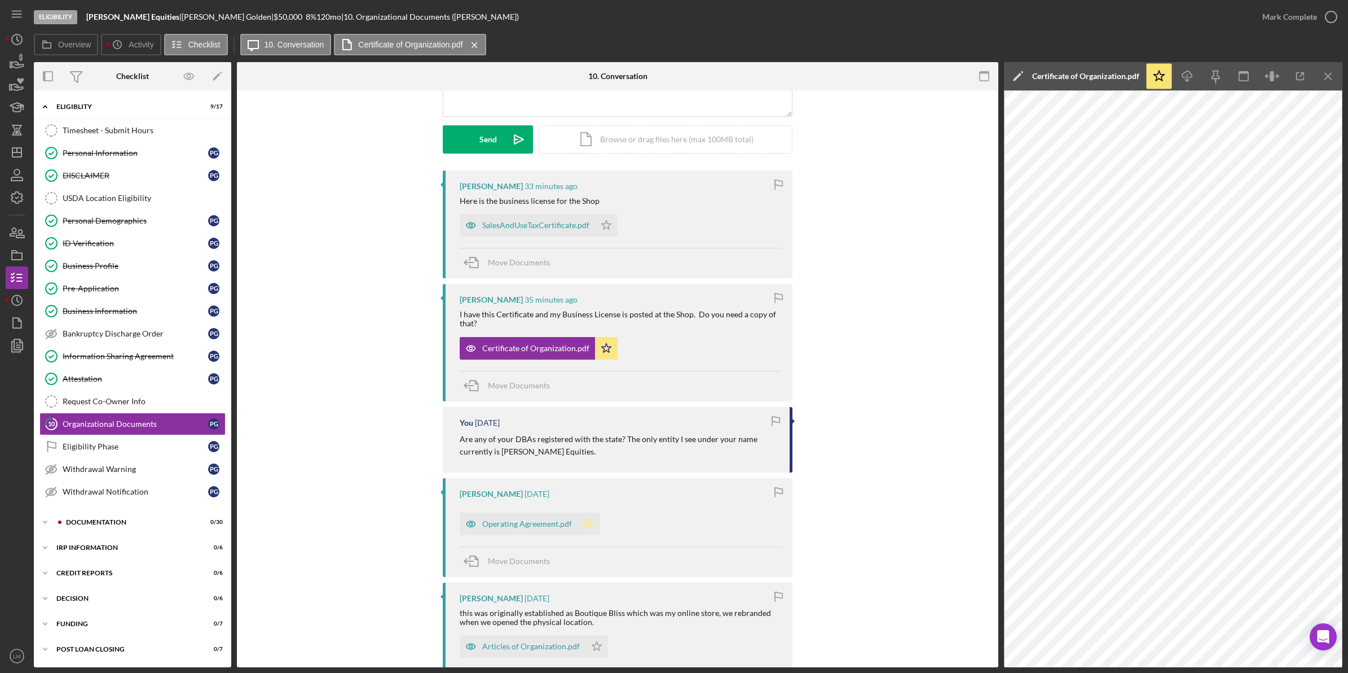
click at [592, 517] on icon "Icon/Star" at bounding box center [589, 523] width 23 height 23
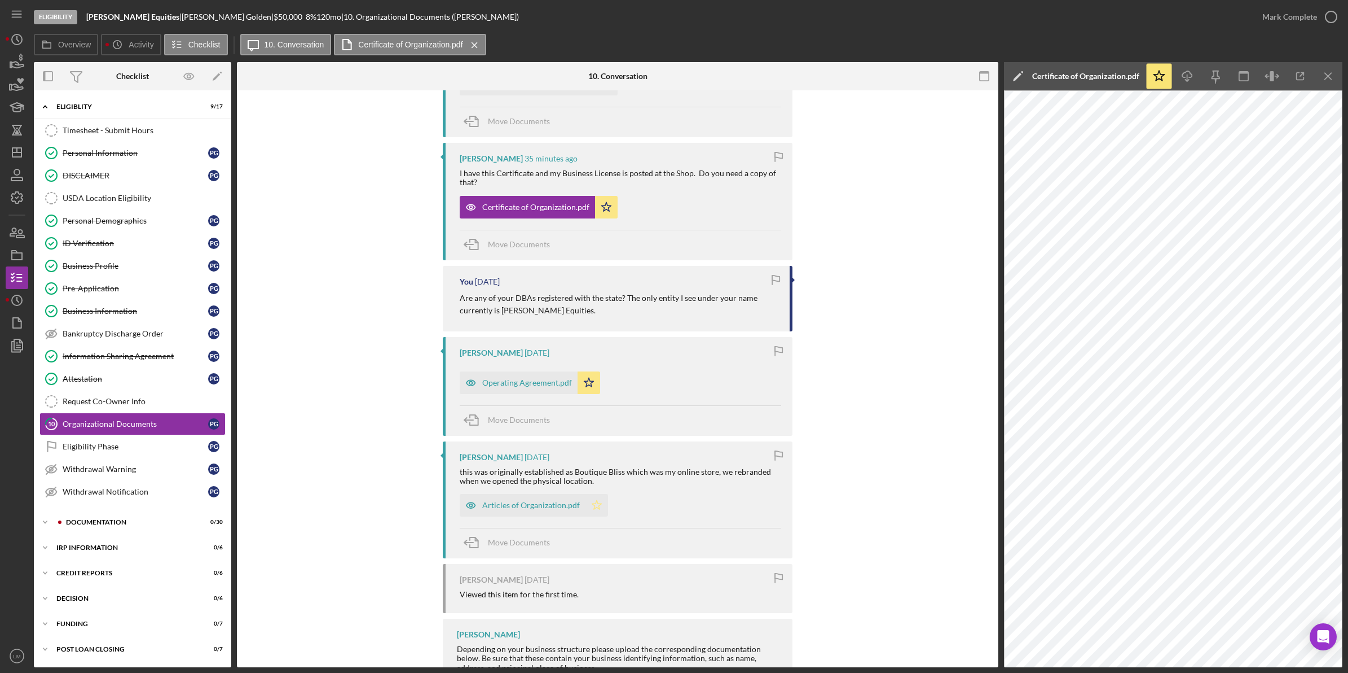
click at [592, 509] on polygon "button" at bounding box center [597, 504] width 10 height 9
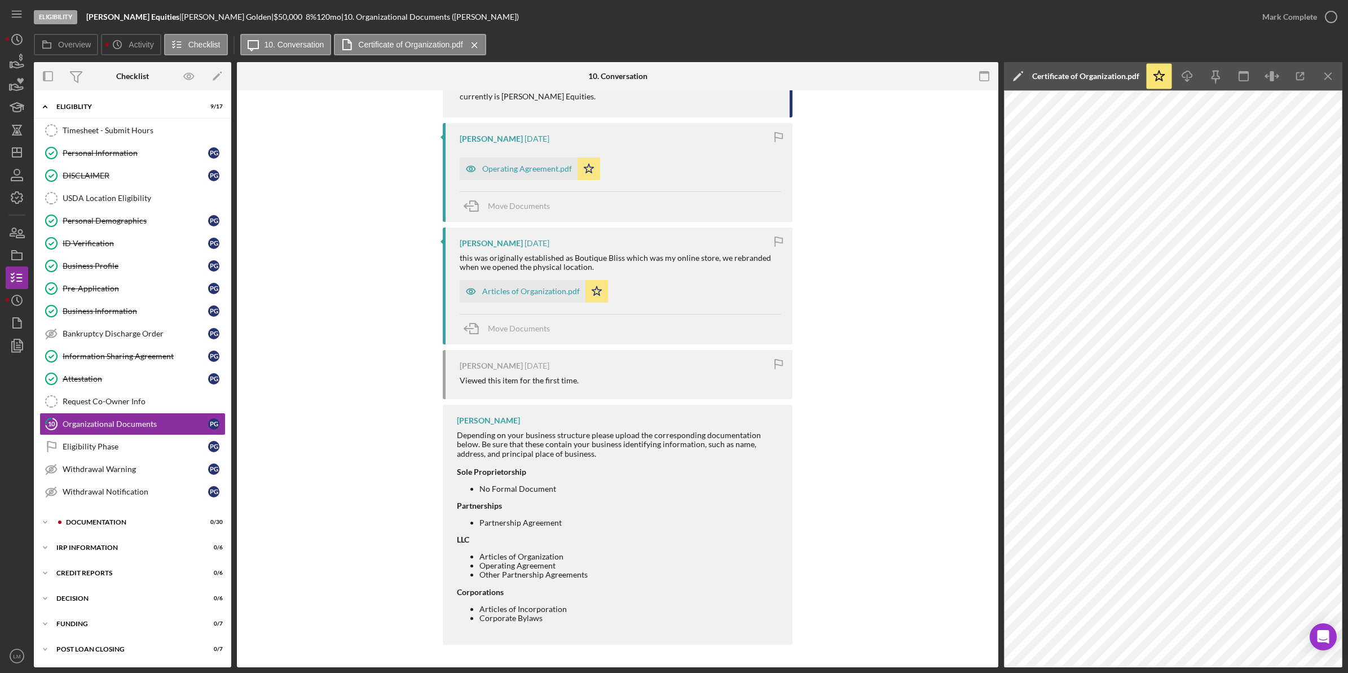
scroll to position [145, 0]
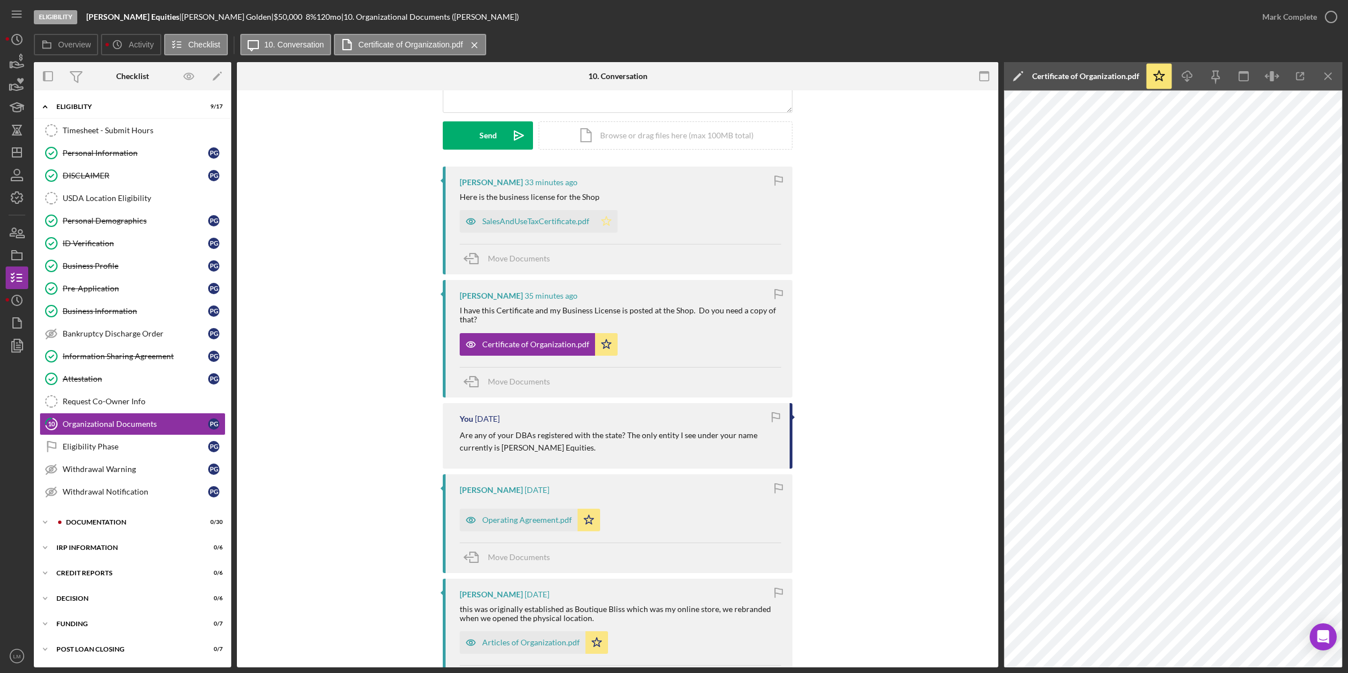
click at [601, 223] on icon "Icon/Star" at bounding box center [606, 221] width 23 height 23
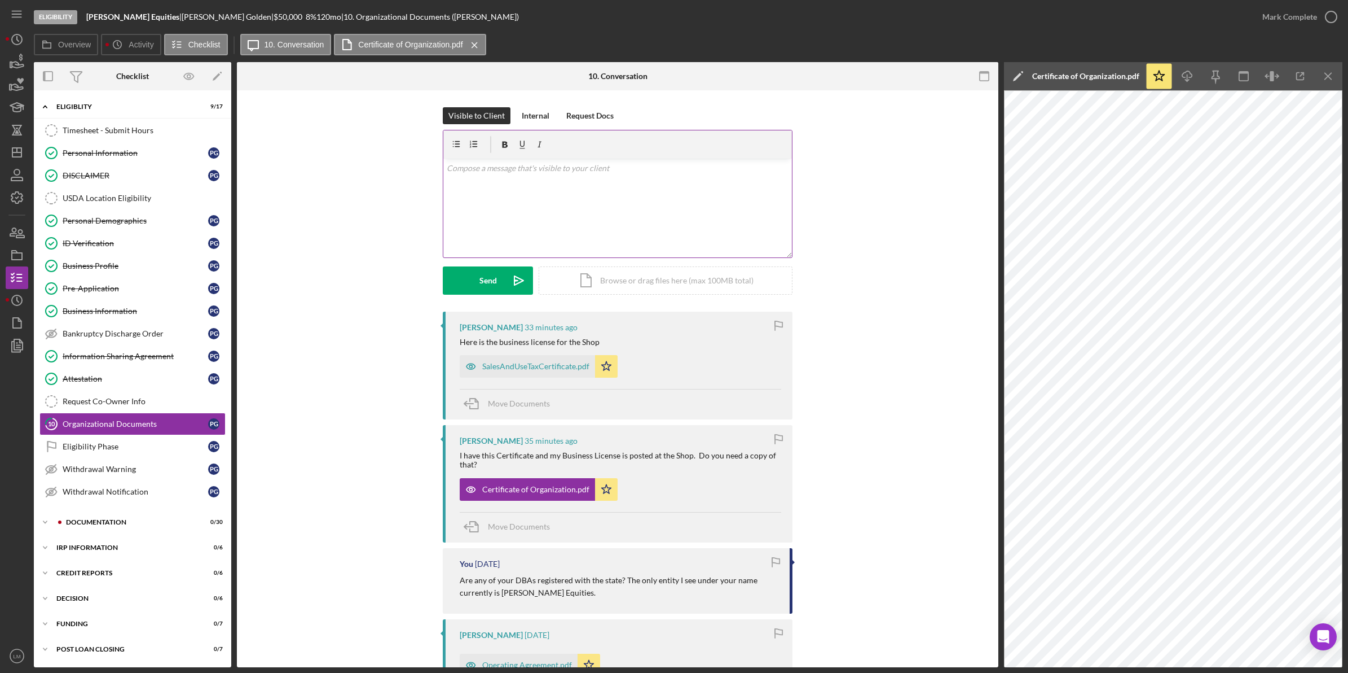
click at [588, 185] on div "v Color teal Color pink Remove color Add row above Add row below Add column bef…" at bounding box center [617, 208] width 349 height 99
click at [485, 276] on div "Send" at bounding box center [488, 280] width 17 height 28
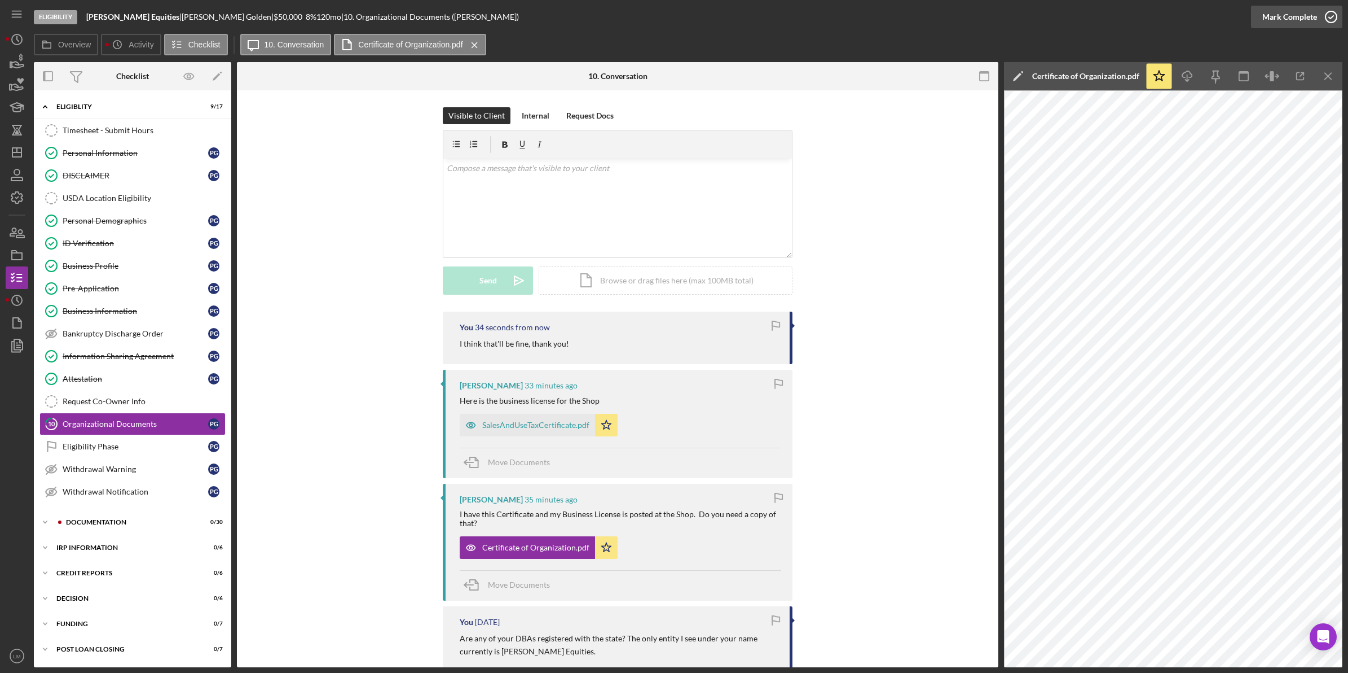
click at [1285, 21] on div "Mark Complete" at bounding box center [1290, 17] width 55 height 23
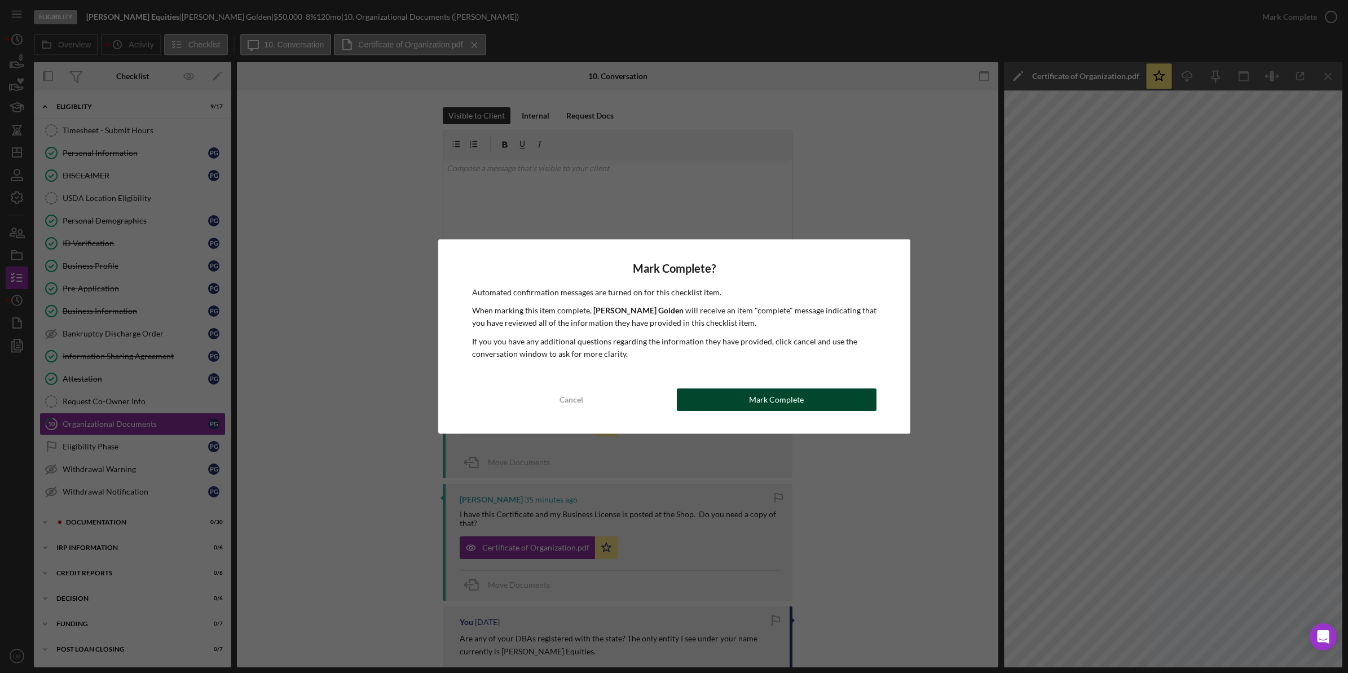
click at [781, 405] on div "Mark Complete" at bounding box center [776, 399] width 55 height 23
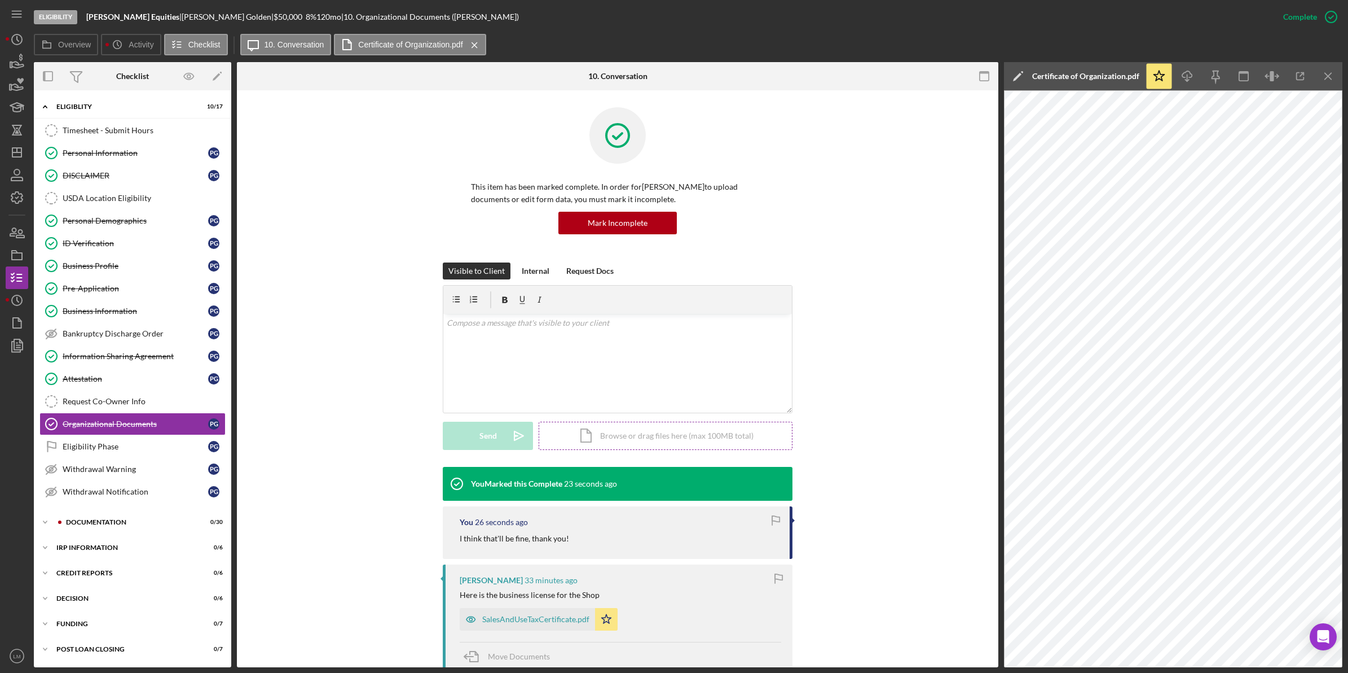
click at [670, 449] on div "Icon/Document Browse or drag files here (max 100MB total) Tap to choose files o…" at bounding box center [666, 435] width 254 height 28
click at [509, 434] on icon "Icon/Upload" at bounding box center [519, 435] width 28 height 28
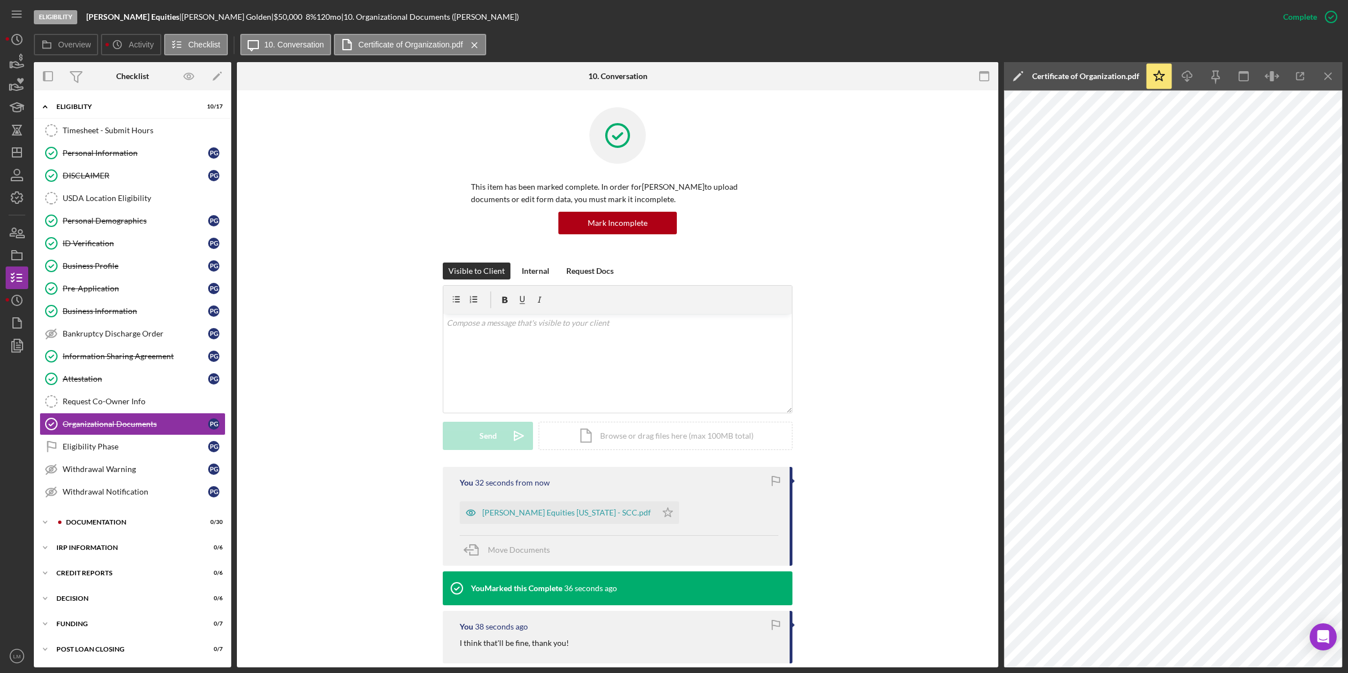
click at [628, 525] on div "You 32 seconds from now Dutton Equities VIRGINIA - SCC.pdf Icon/Star Move Docum…" at bounding box center [618, 516] width 350 height 99
click at [664, 514] on polygon "button" at bounding box center [669, 511] width 10 height 9
click at [108, 525] on div "Documentation" at bounding box center [141, 522] width 151 height 7
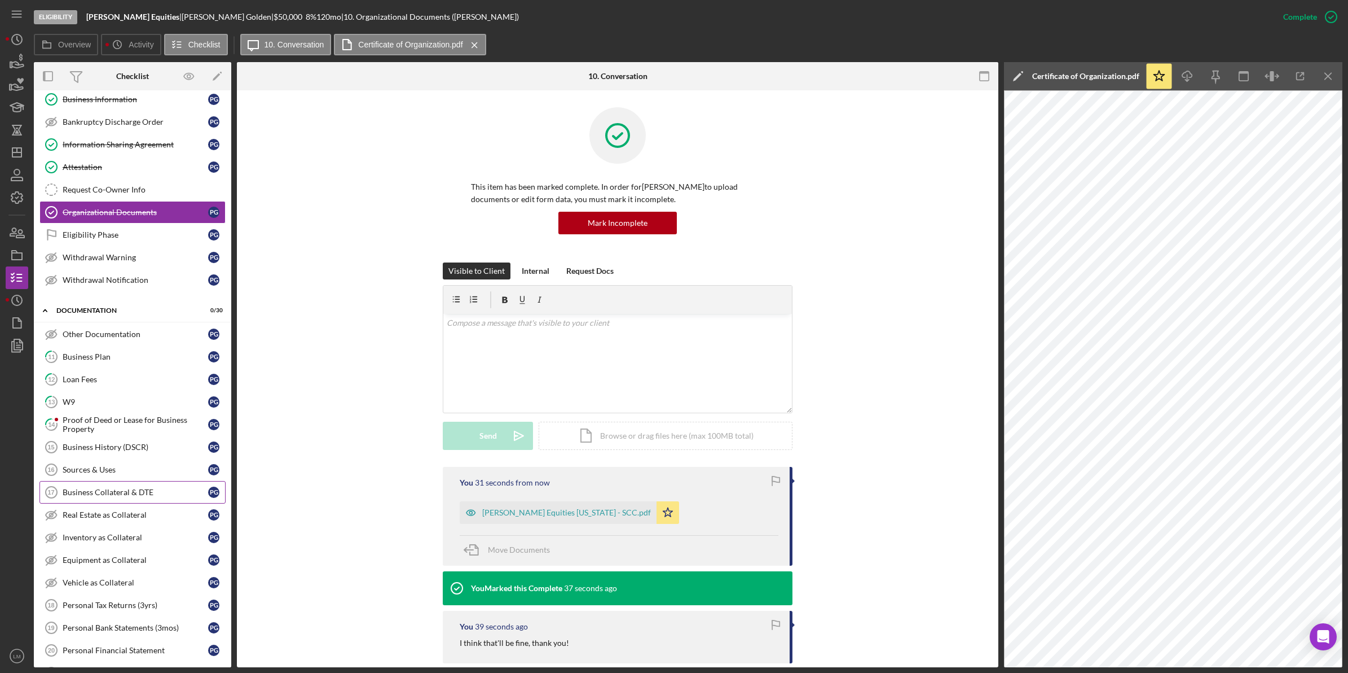
scroll to position [216, 0]
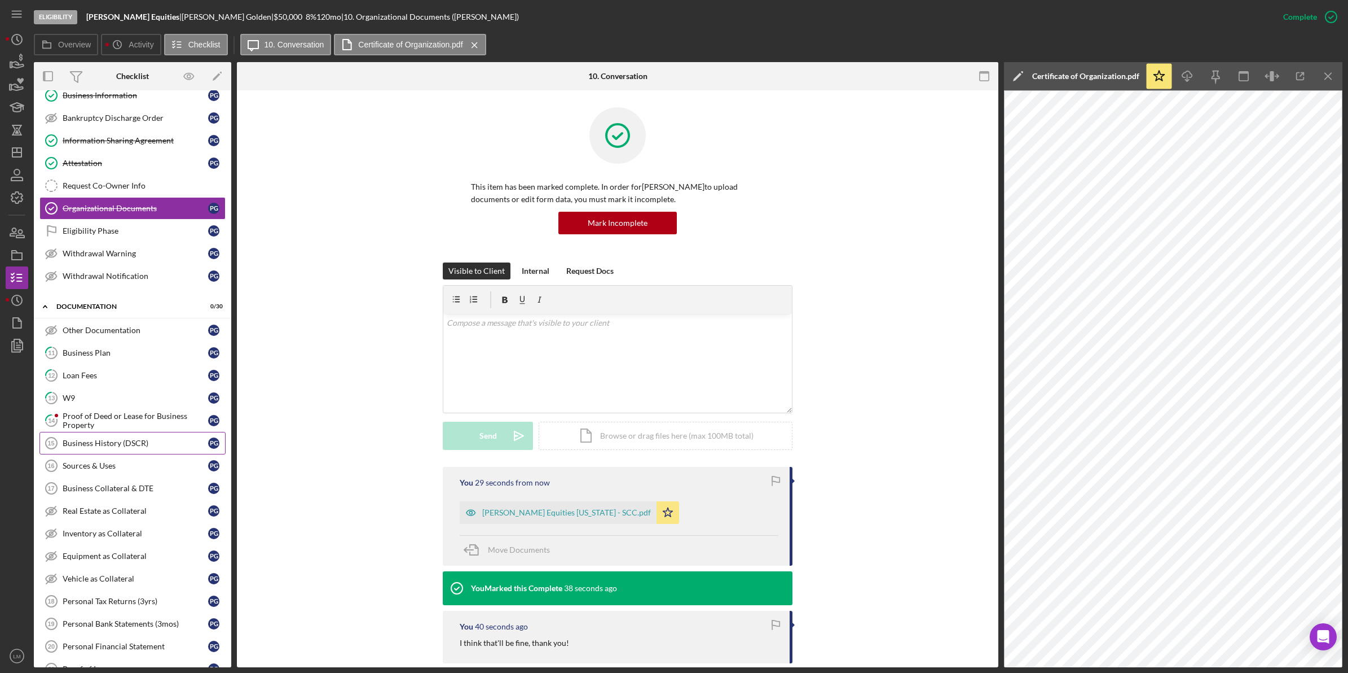
click at [144, 447] on div "Business History (DSCR)" at bounding box center [136, 442] width 146 height 9
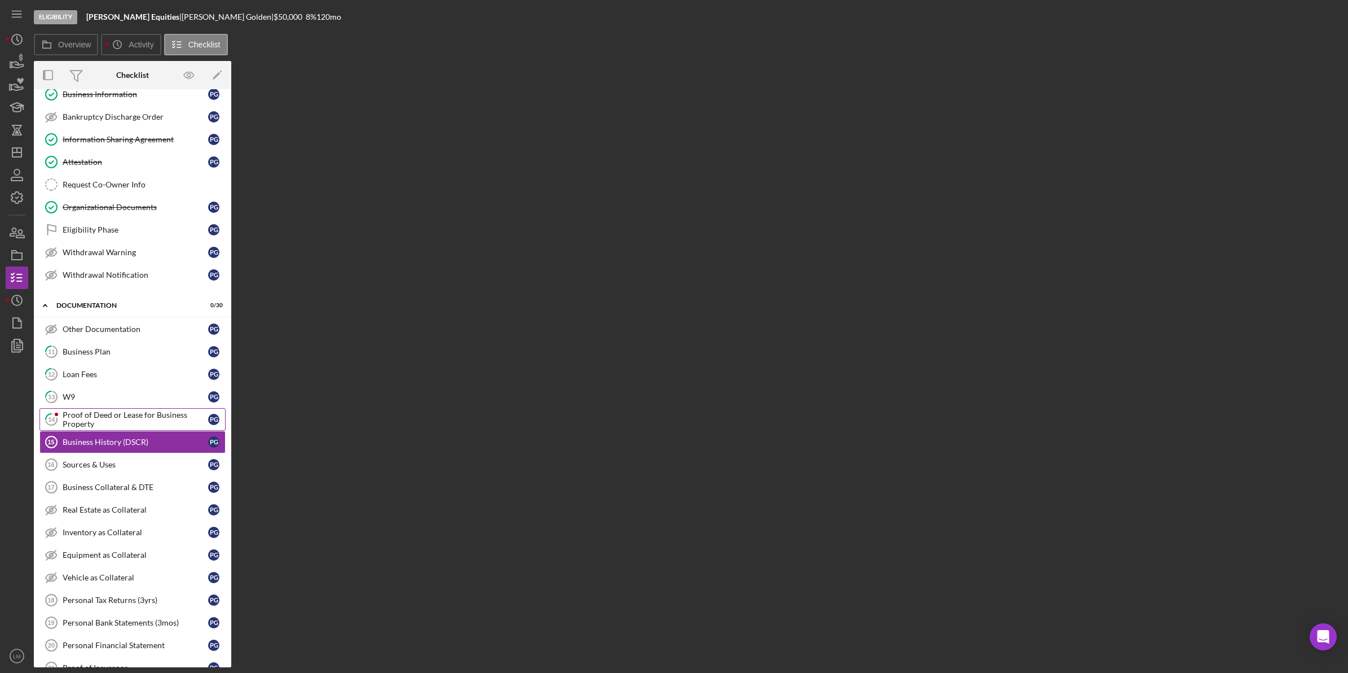
click at [156, 421] on div "Proof of Deed or Lease for Business Property" at bounding box center [136, 419] width 146 height 18
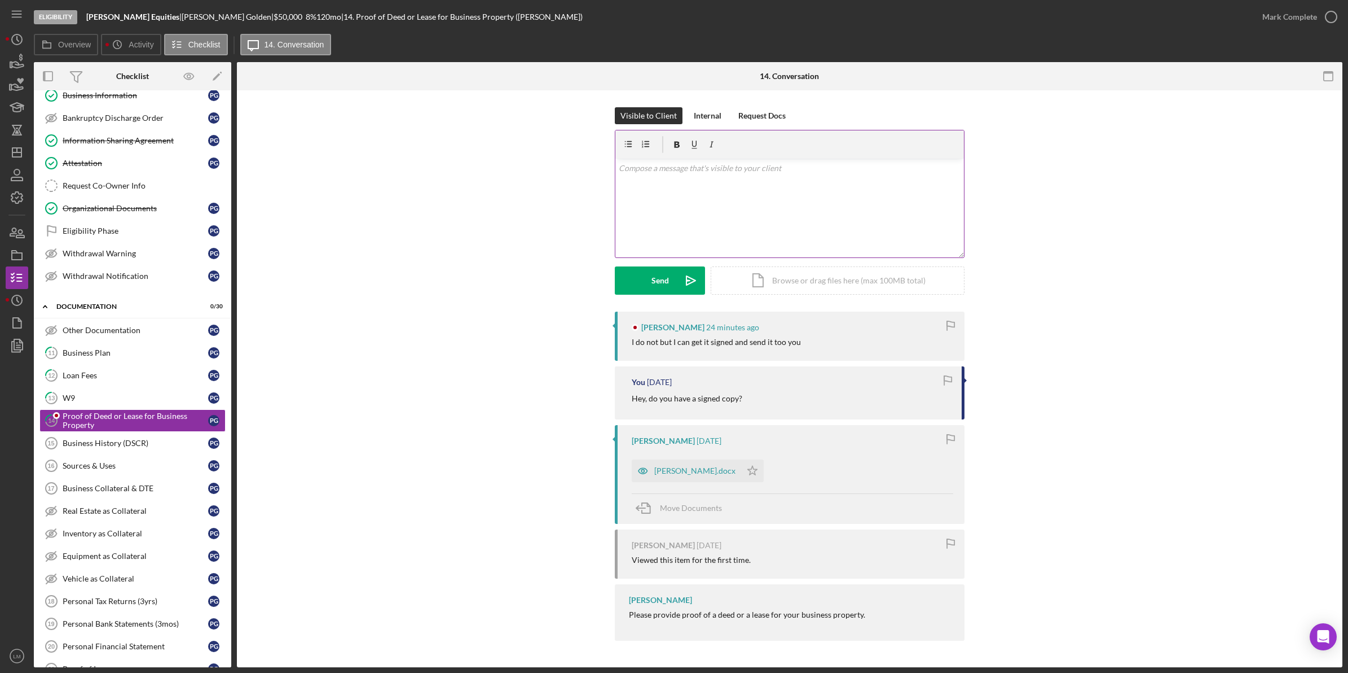
click at [811, 199] on div "v Color teal Color pink Remove color Add row above Add row below Add column bef…" at bounding box center [790, 208] width 349 height 99
click at [653, 280] on div "Send" at bounding box center [660, 280] width 17 height 28
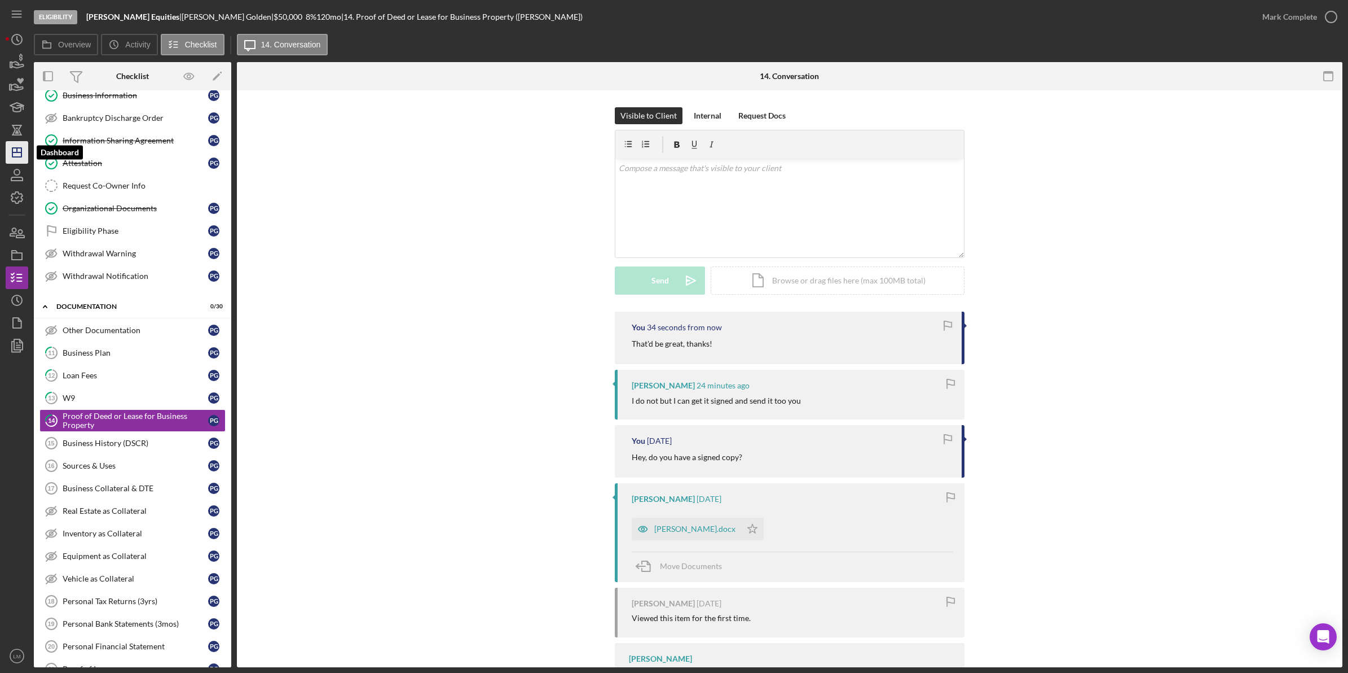
click at [10, 155] on icon "Icon/Dashboard" at bounding box center [17, 152] width 28 height 28
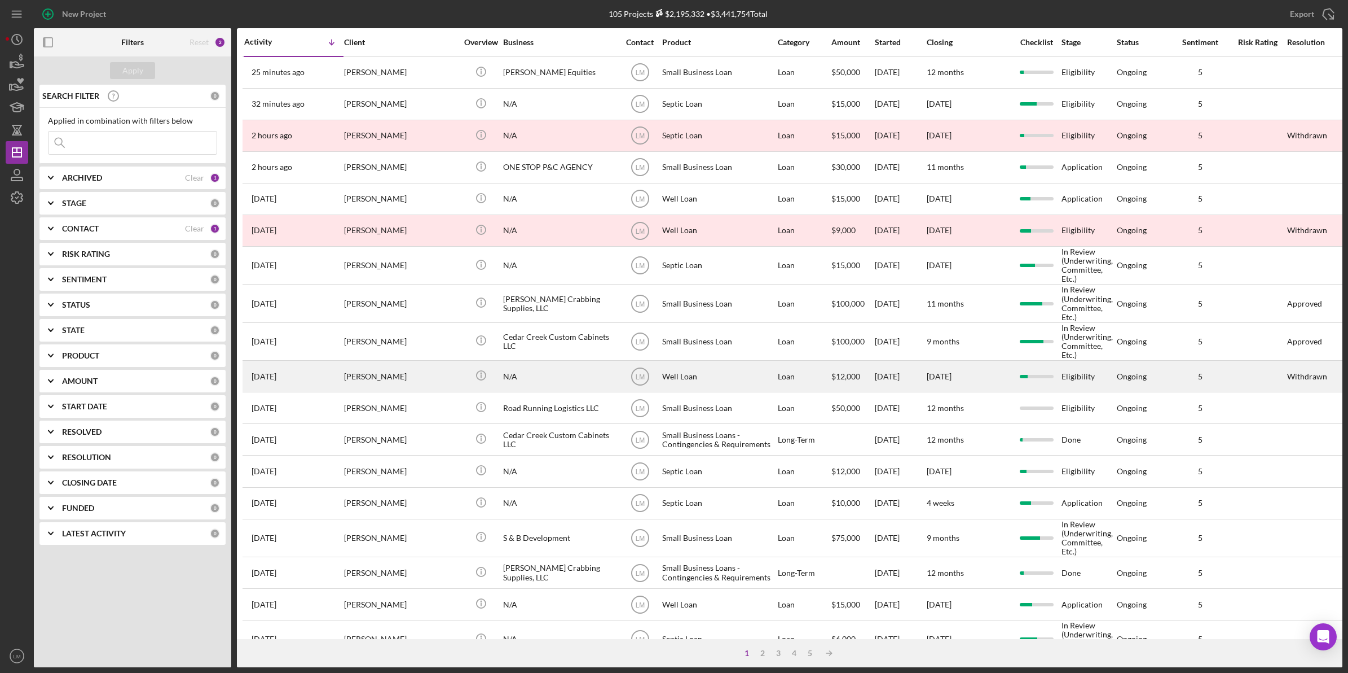
click at [363, 379] on div "Karen Snell" at bounding box center [400, 376] width 113 height 30
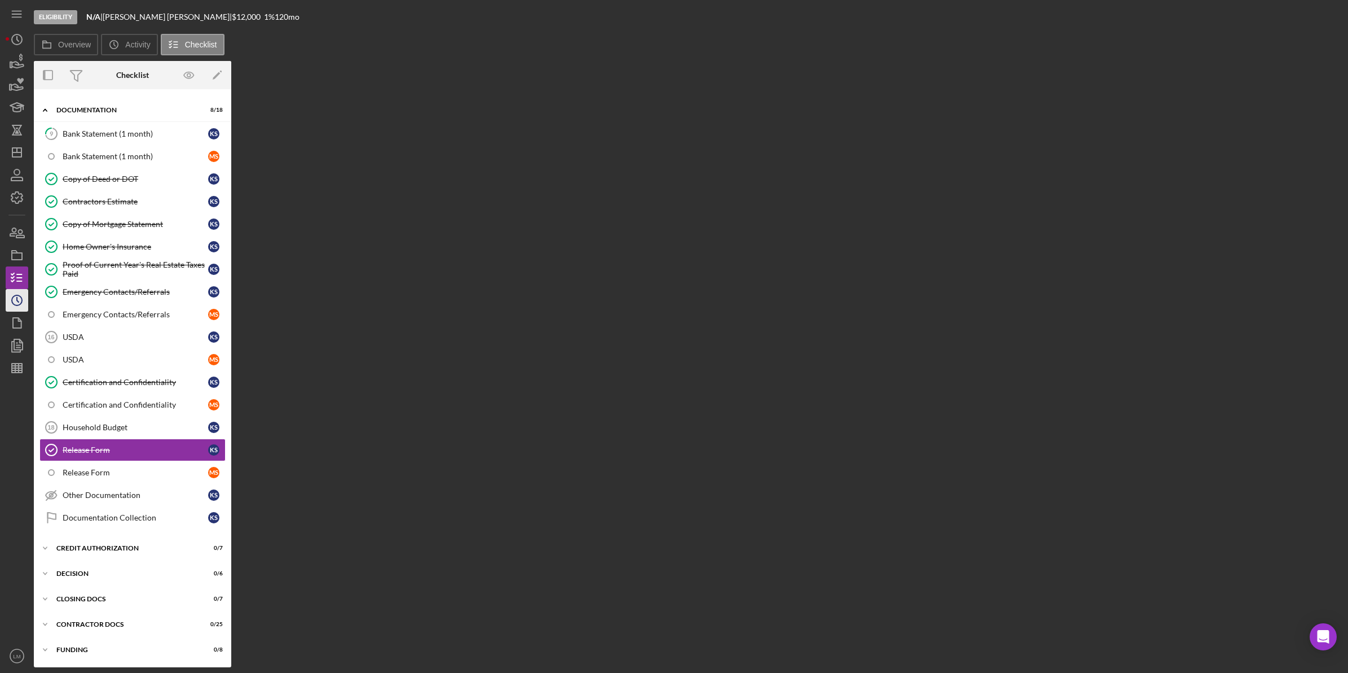
scroll to position [49, 0]
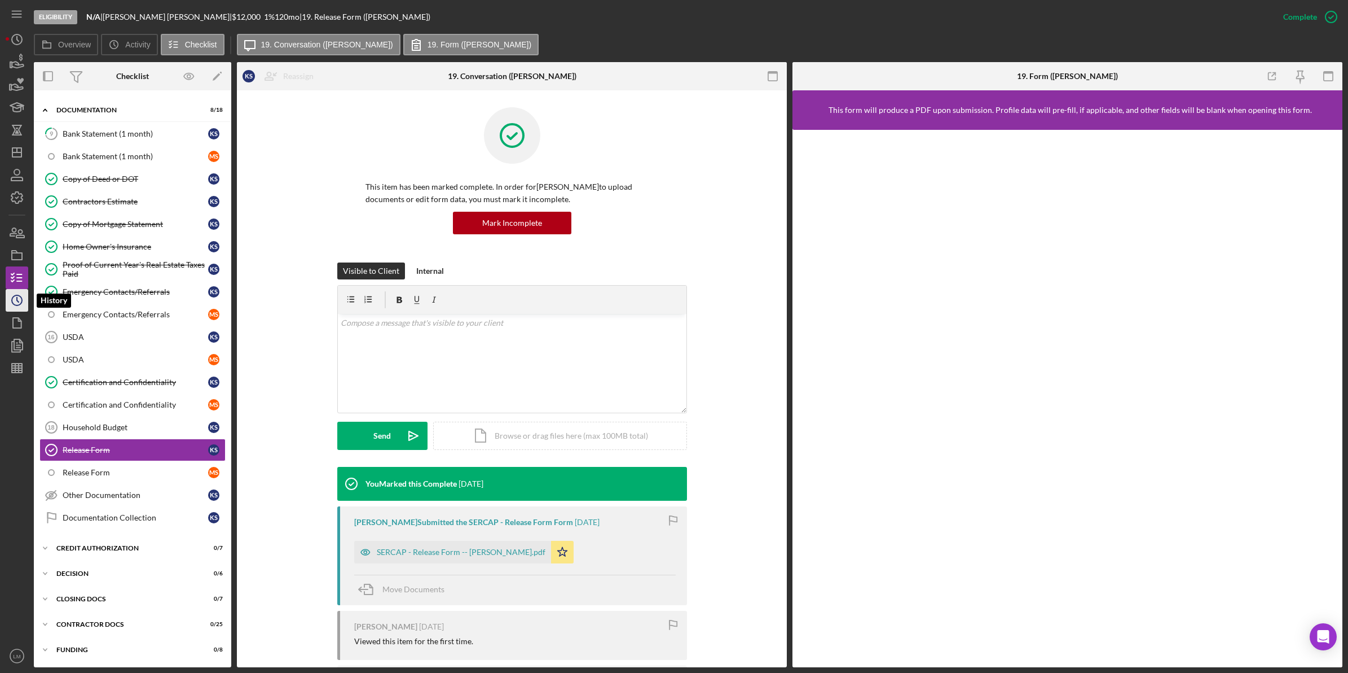
click at [6, 303] on icon "Icon/History" at bounding box center [17, 300] width 28 height 28
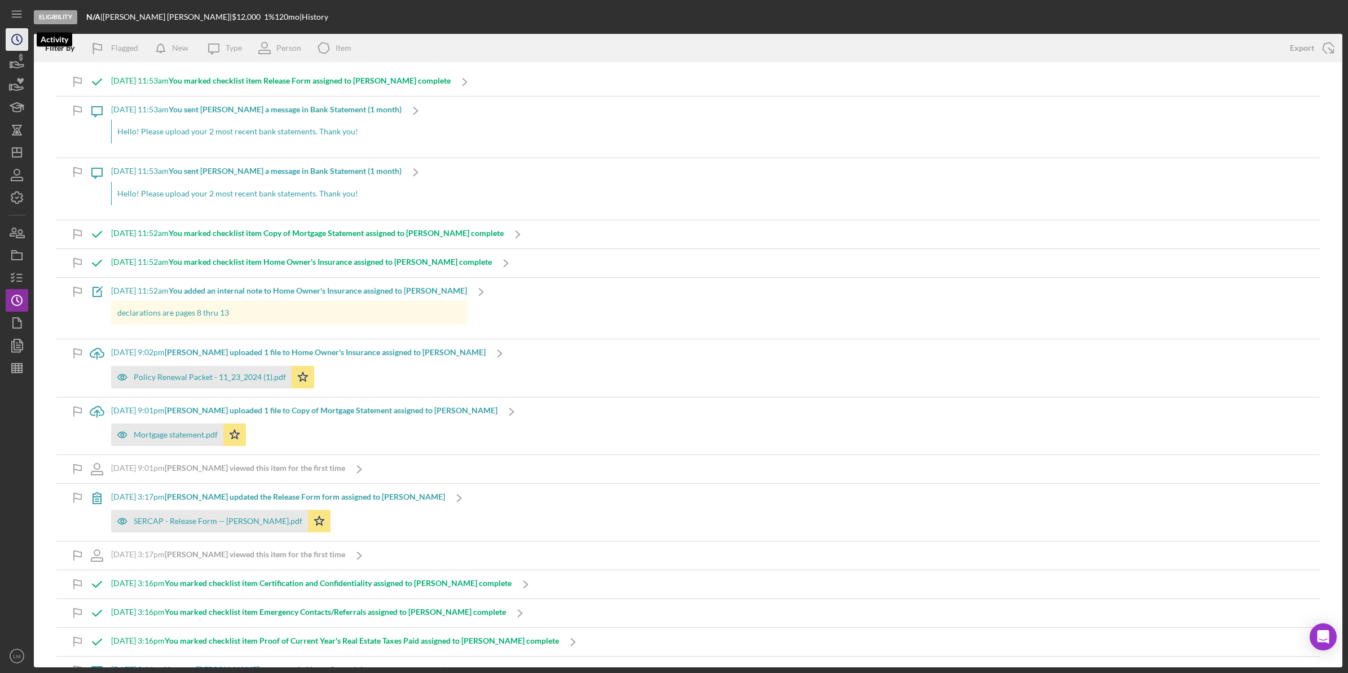
click at [17, 48] on icon "Icon/History" at bounding box center [17, 39] width 28 height 28
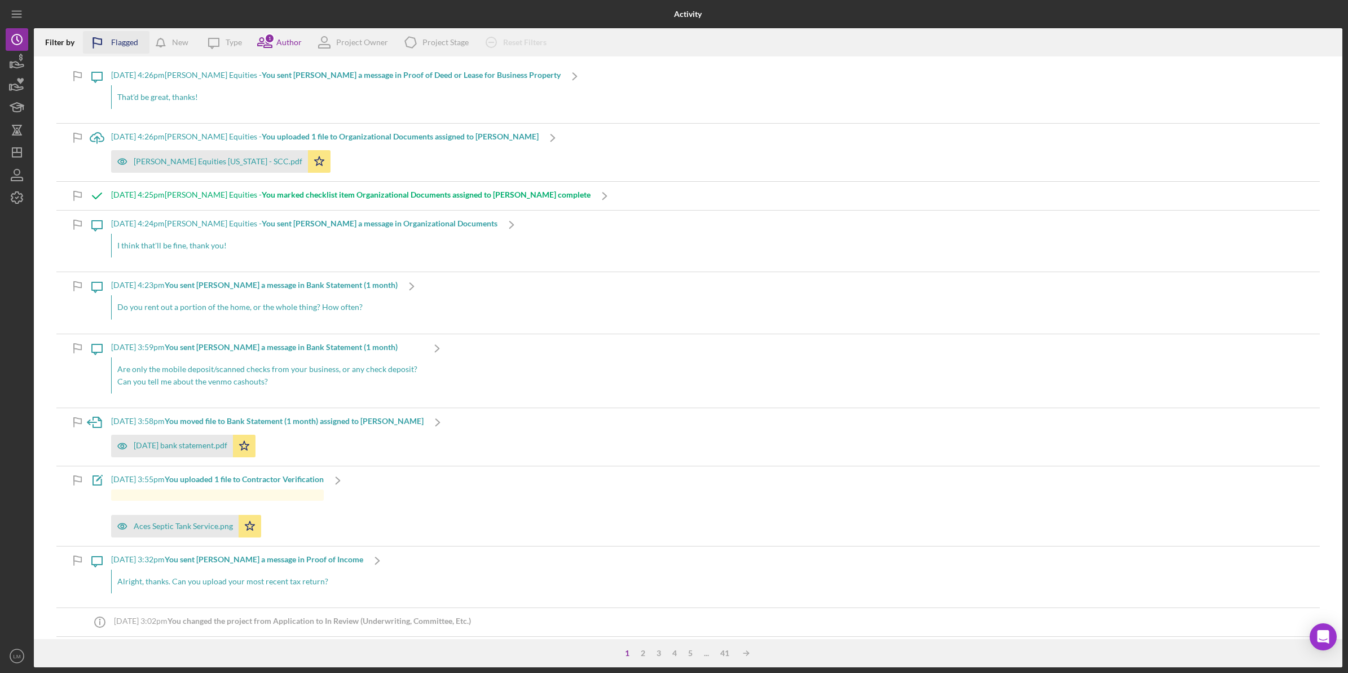
click at [121, 43] on div "Flagged" at bounding box center [124, 42] width 27 height 23
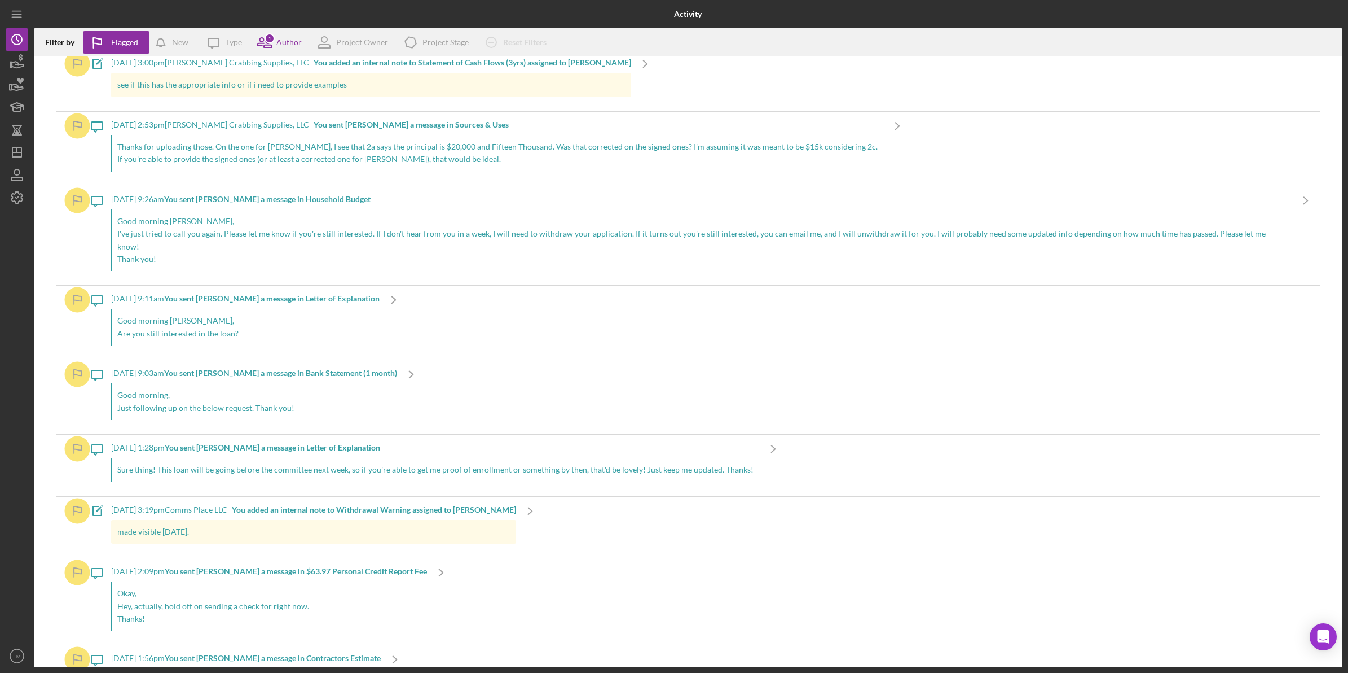
scroll to position [2327, 0]
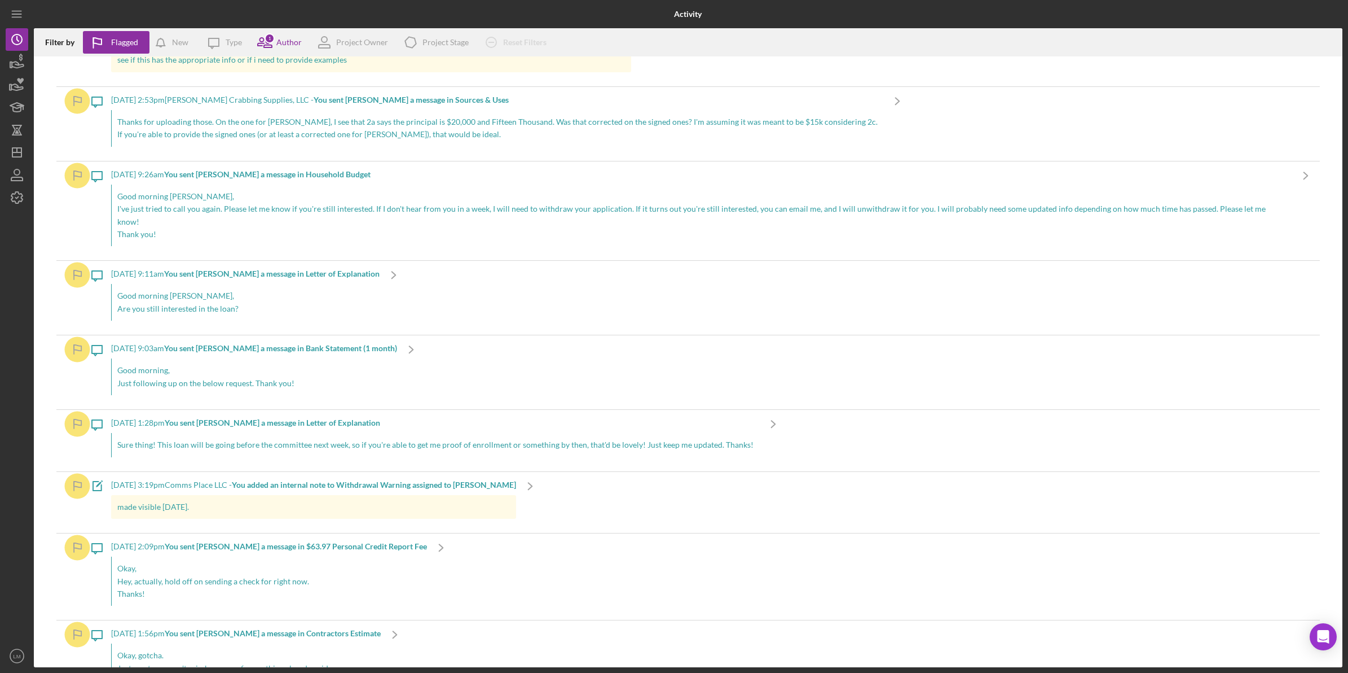
click at [500, 495] on div "made visible 8/4/25." at bounding box center [313, 507] width 405 height 24
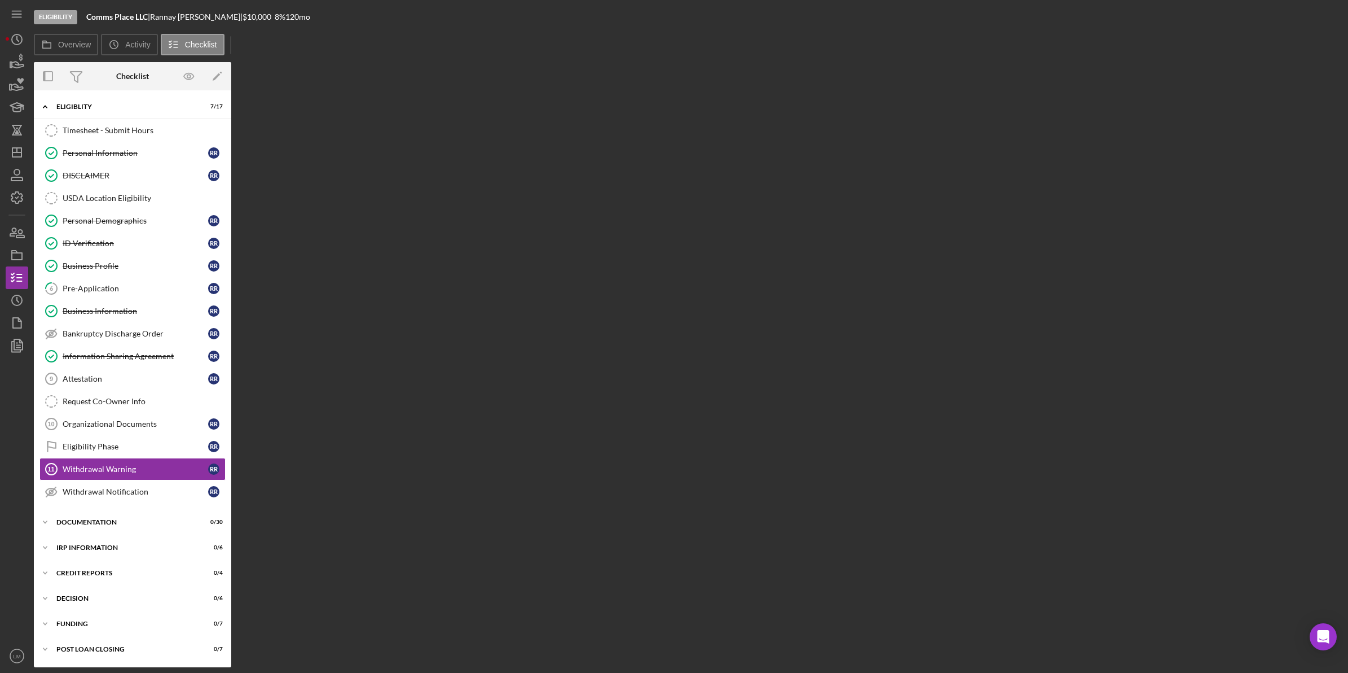
scroll to position [4, 0]
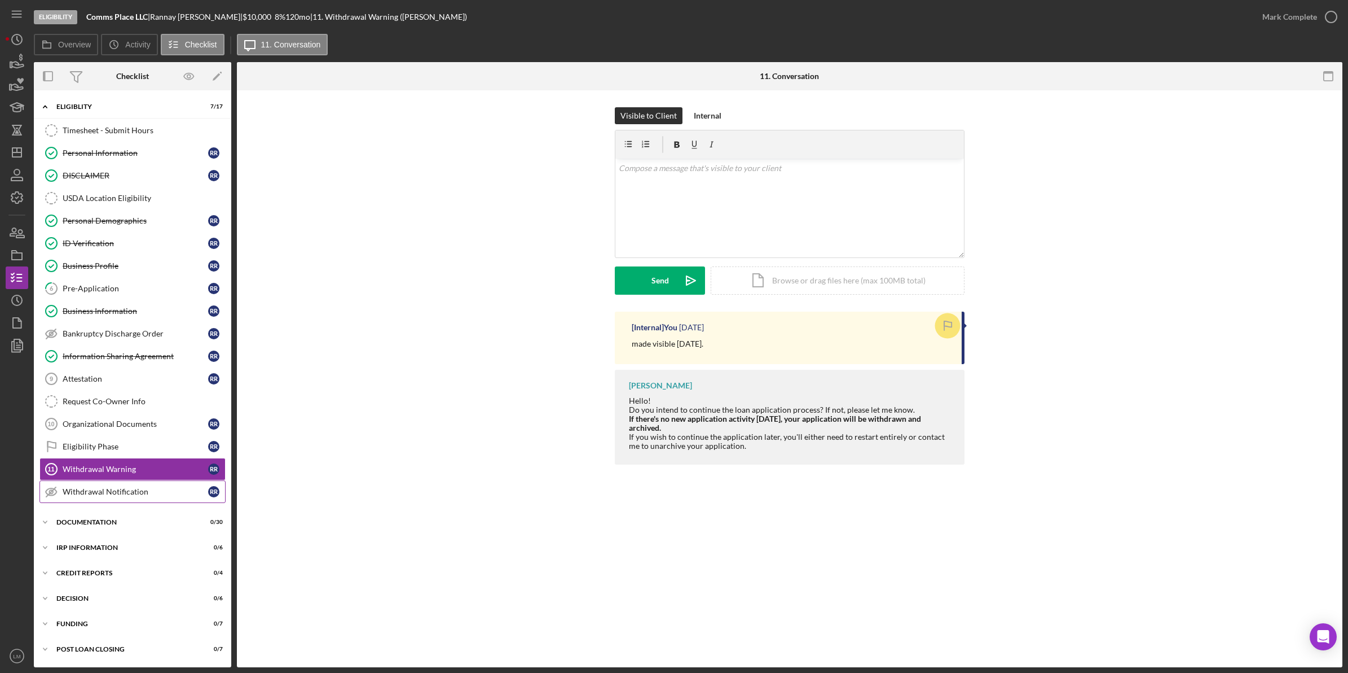
click at [144, 499] on link "Withdrawal Notification Withdrawal Notification R R" at bounding box center [132, 491] width 186 height 23
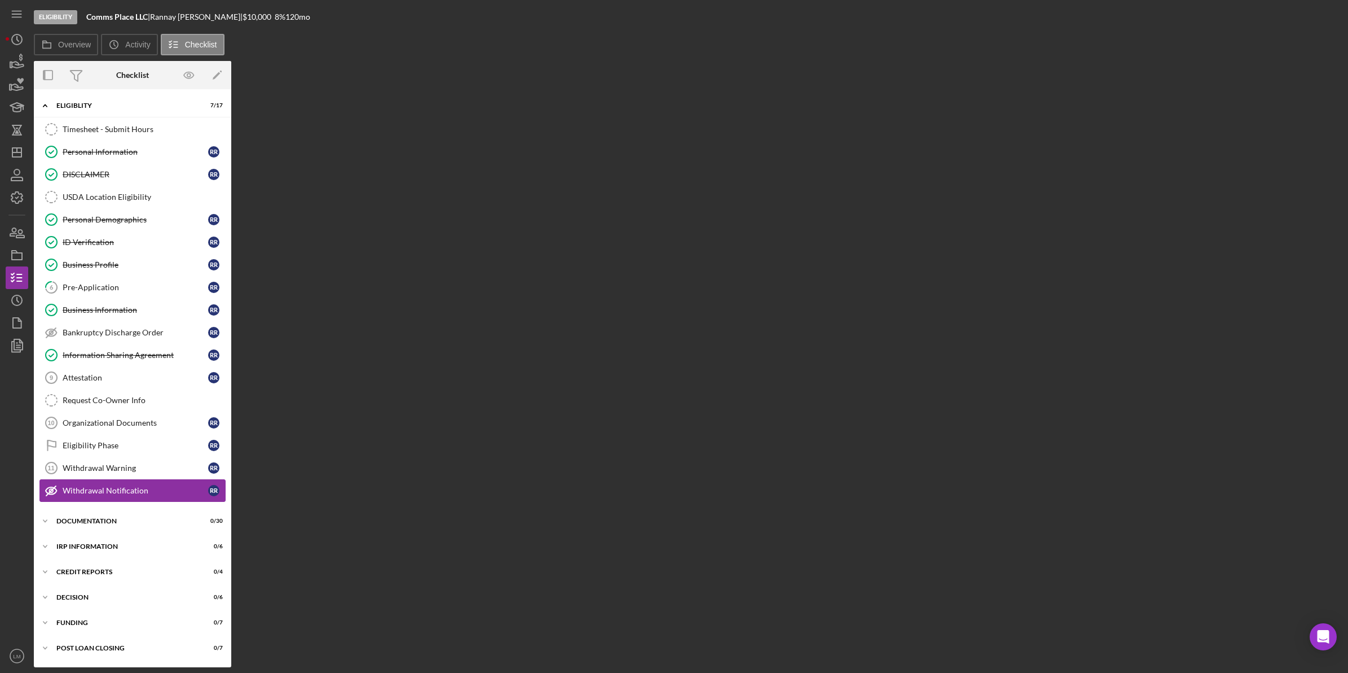
scroll to position [4, 0]
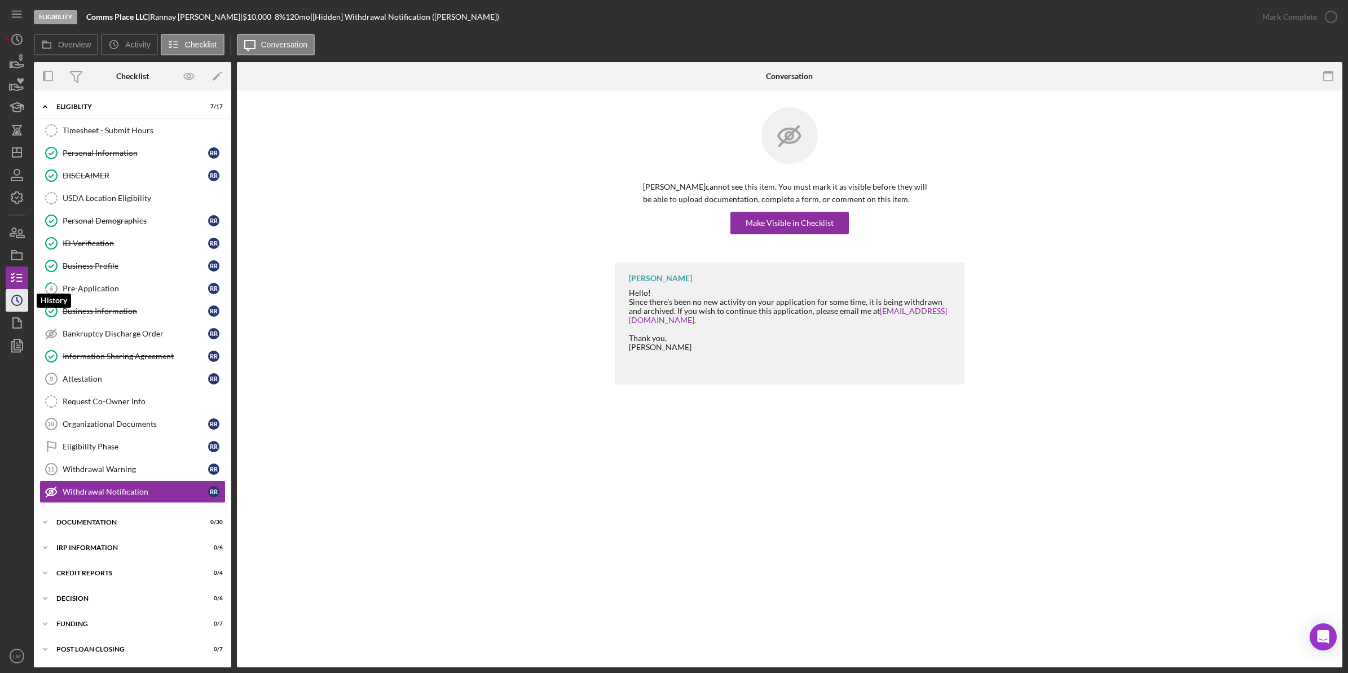
click at [20, 297] on icon "Icon/History" at bounding box center [17, 300] width 28 height 28
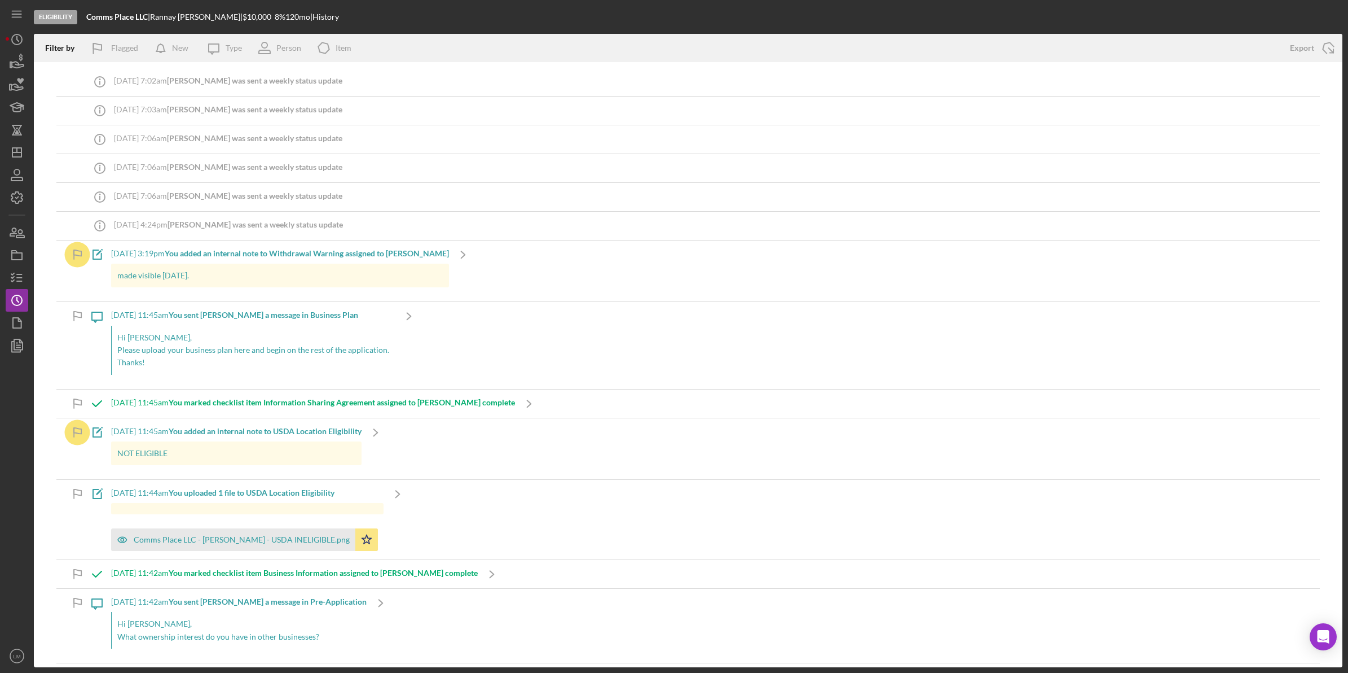
click at [202, 280] on p "made visible 8/4/25." at bounding box center [280, 275] width 326 height 12
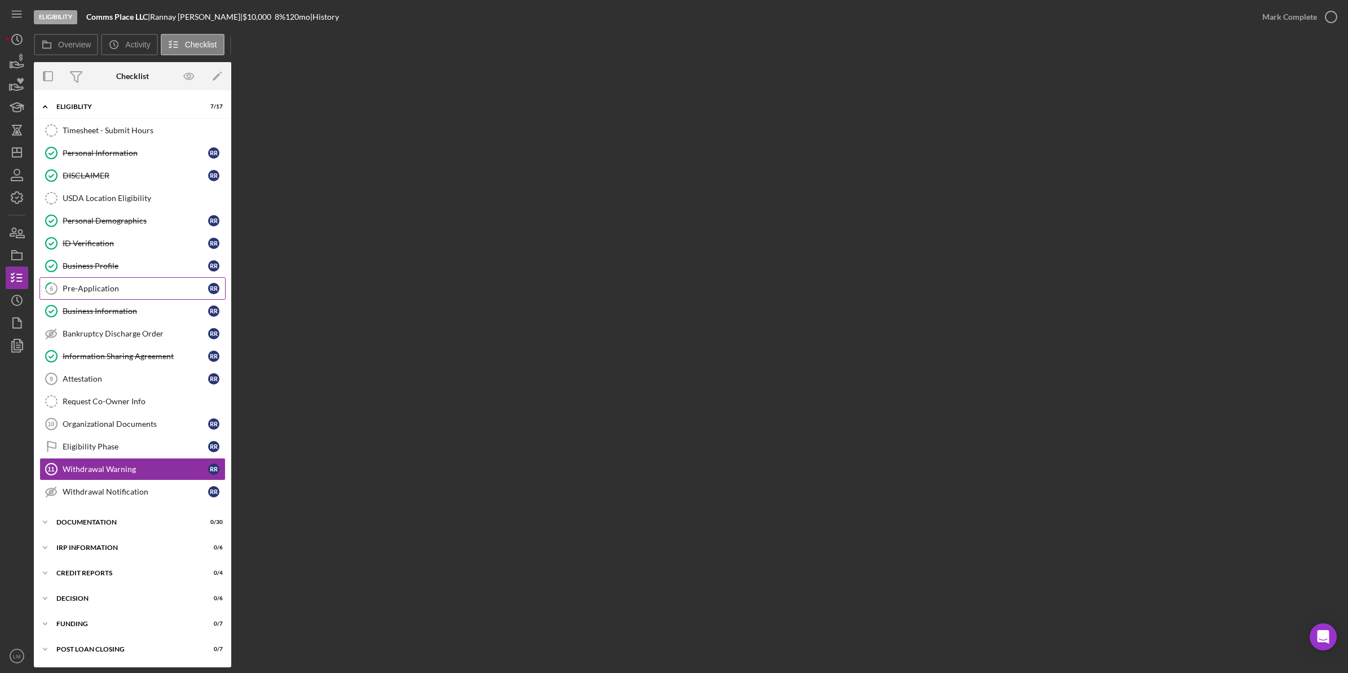
scroll to position [4, 0]
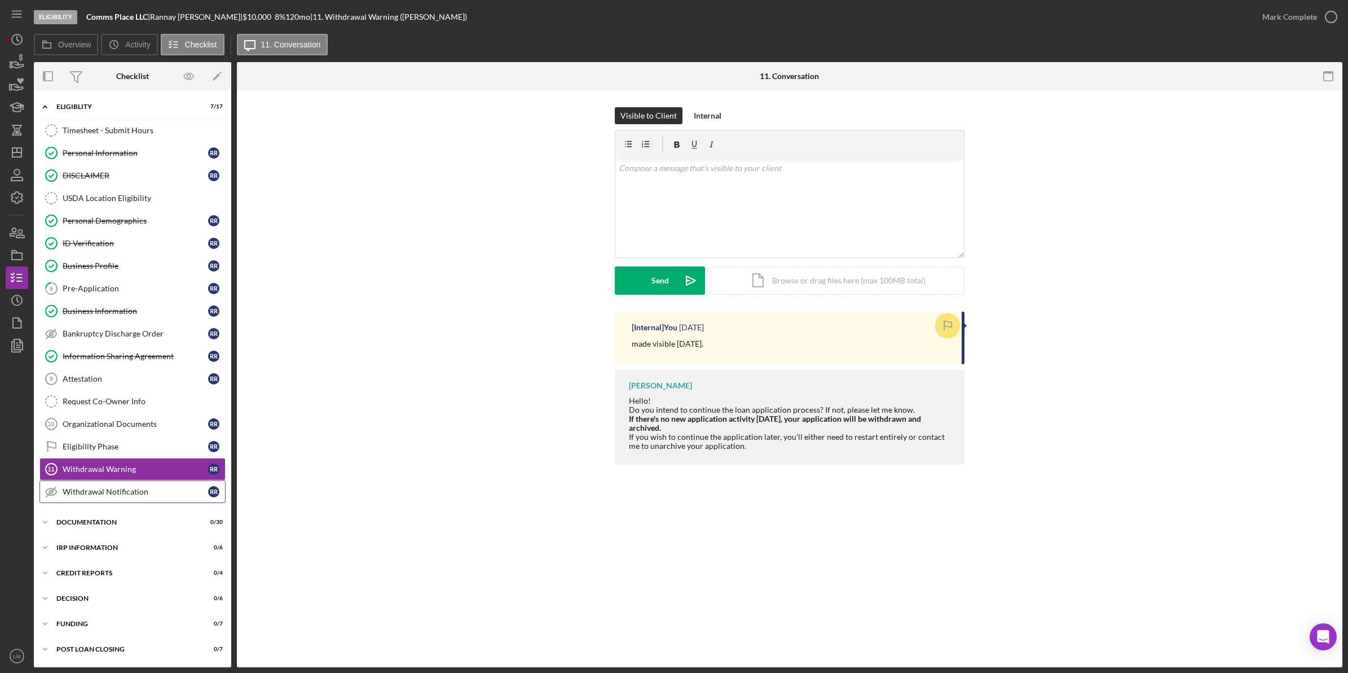
click at [82, 485] on link "Withdrawal Notification Withdrawal Notification R R" at bounding box center [132, 491] width 186 height 23
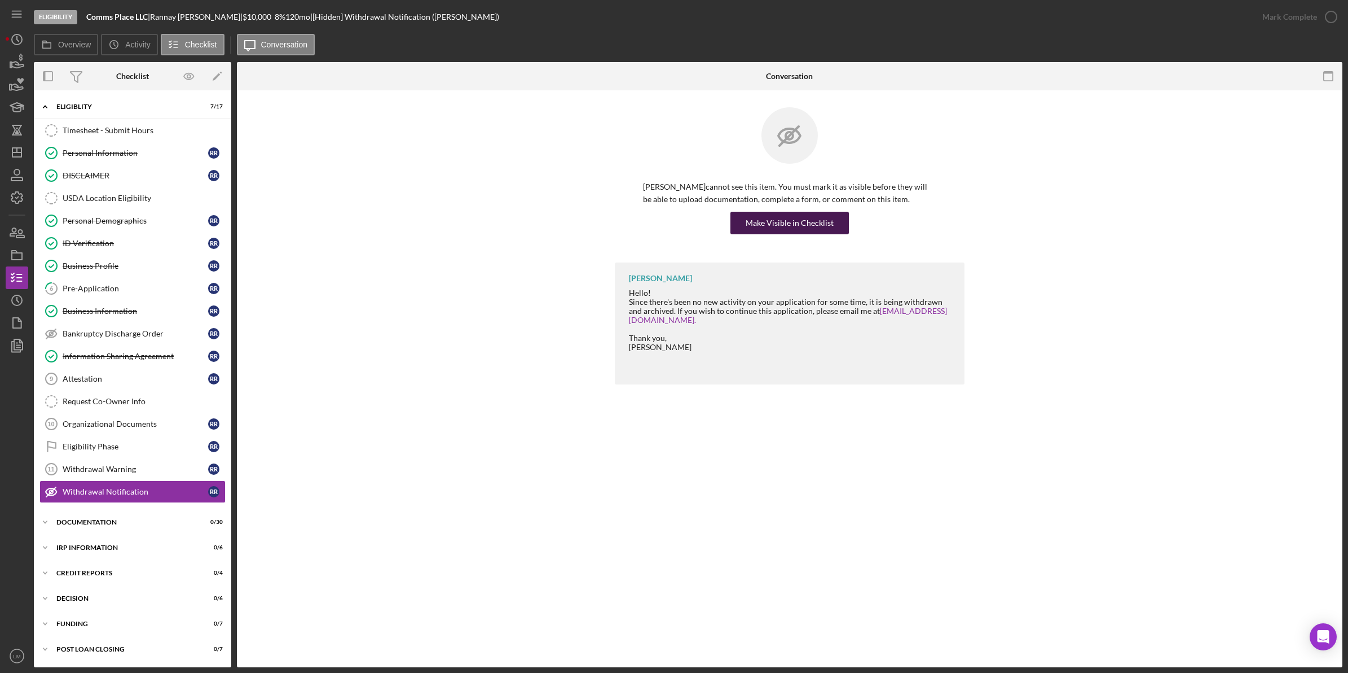
click at [790, 223] on div "Make Visible in Checklist" at bounding box center [790, 223] width 88 height 23
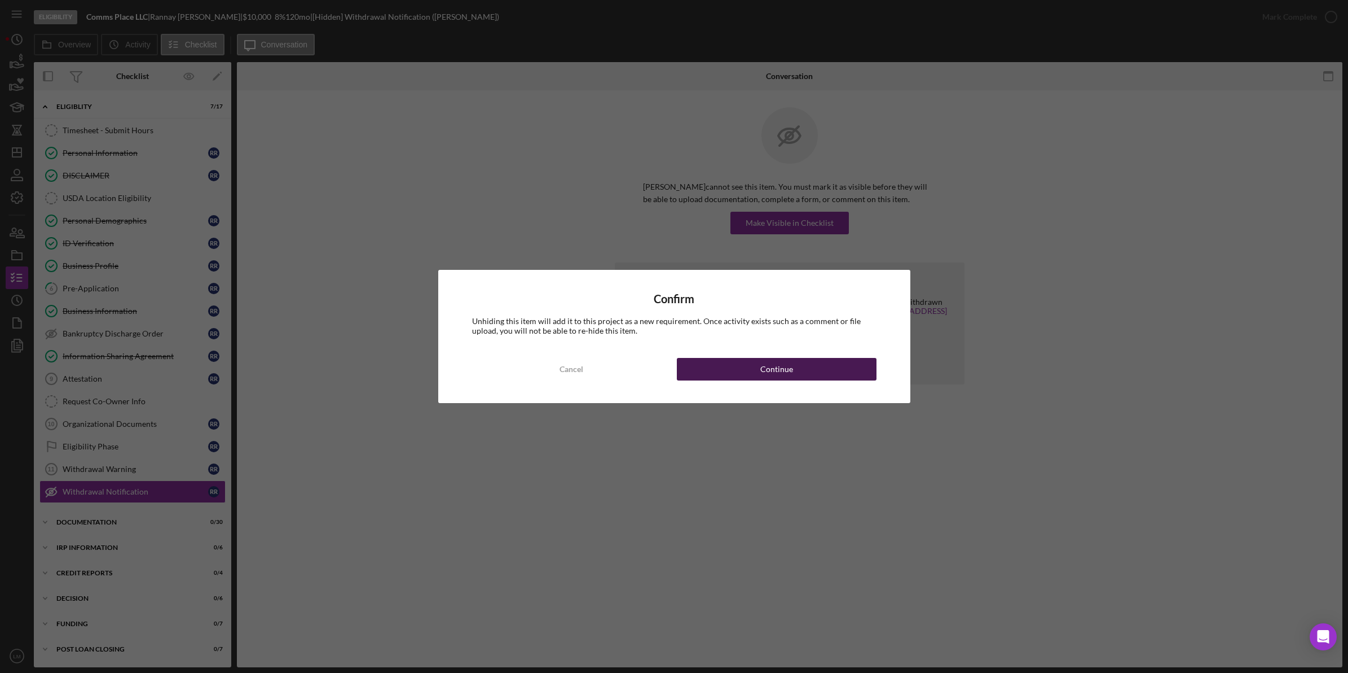
click at [766, 371] on div "Continue" at bounding box center [777, 369] width 33 height 23
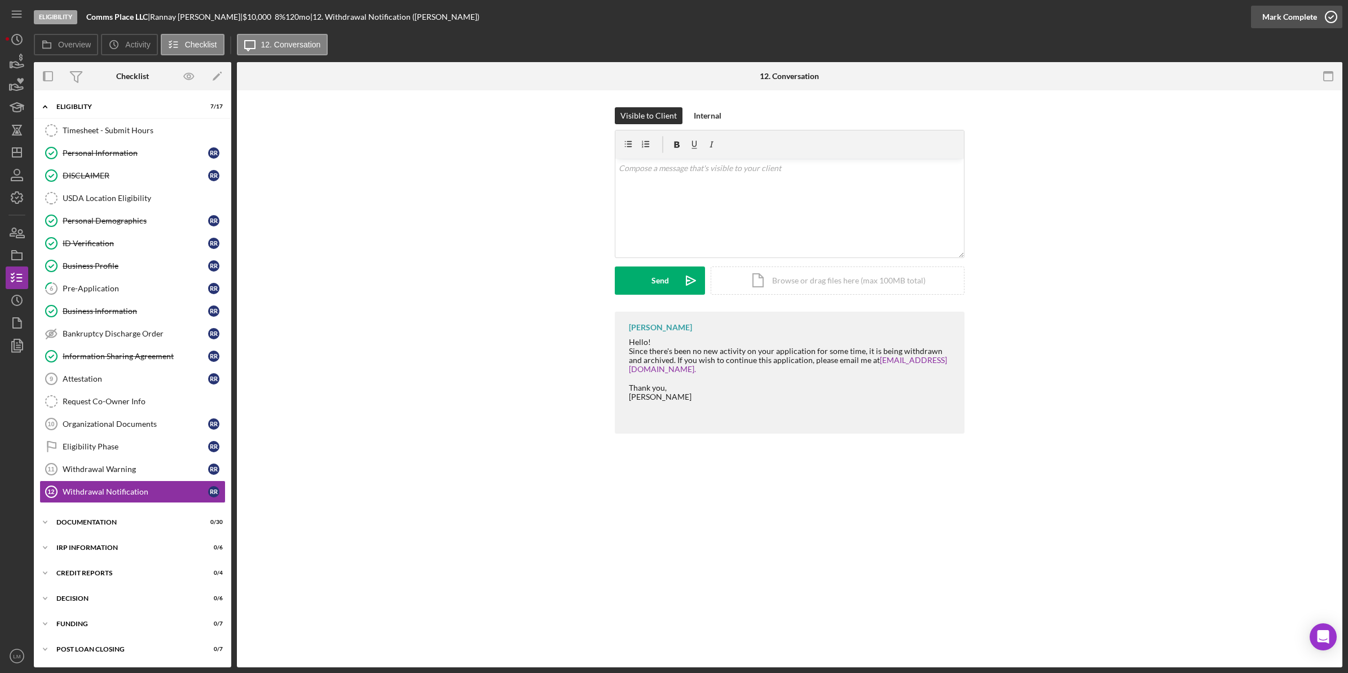
click at [1294, 24] on div "Mark Complete" at bounding box center [1290, 17] width 55 height 23
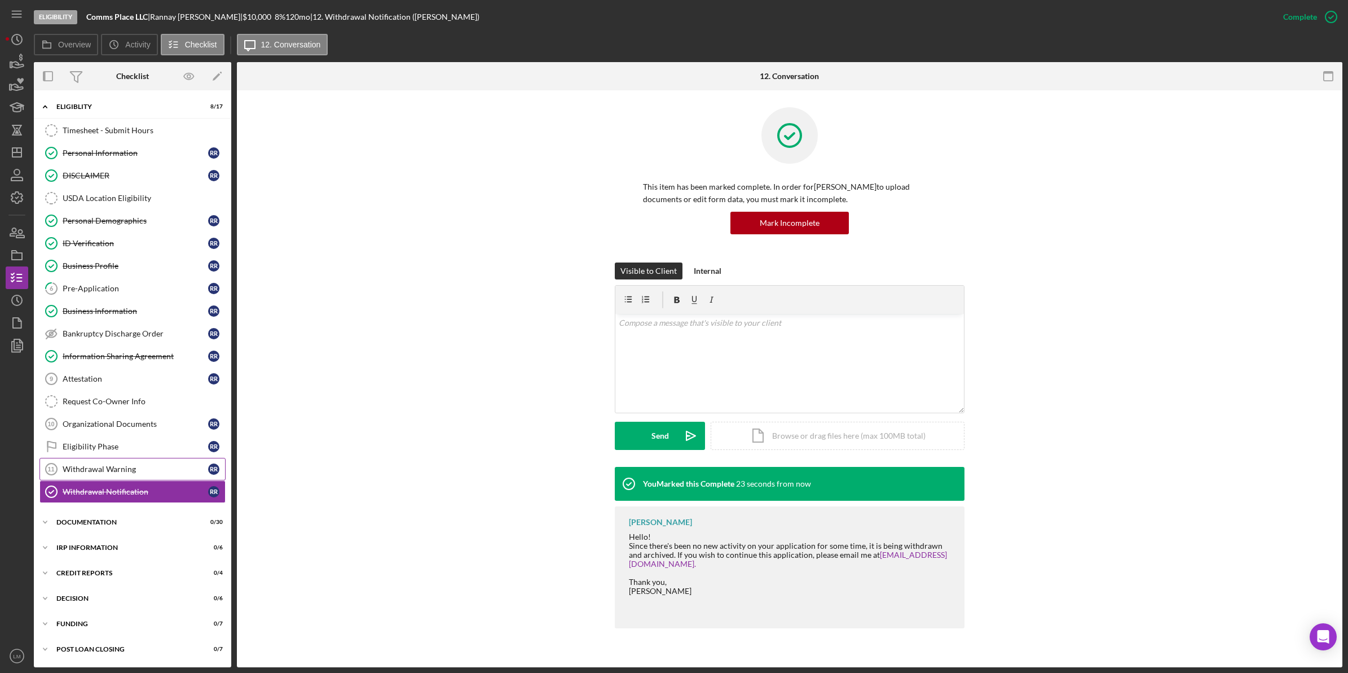
click at [88, 469] on div "Withdrawal Warning" at bounding box center [136, 468] width 146 height 9
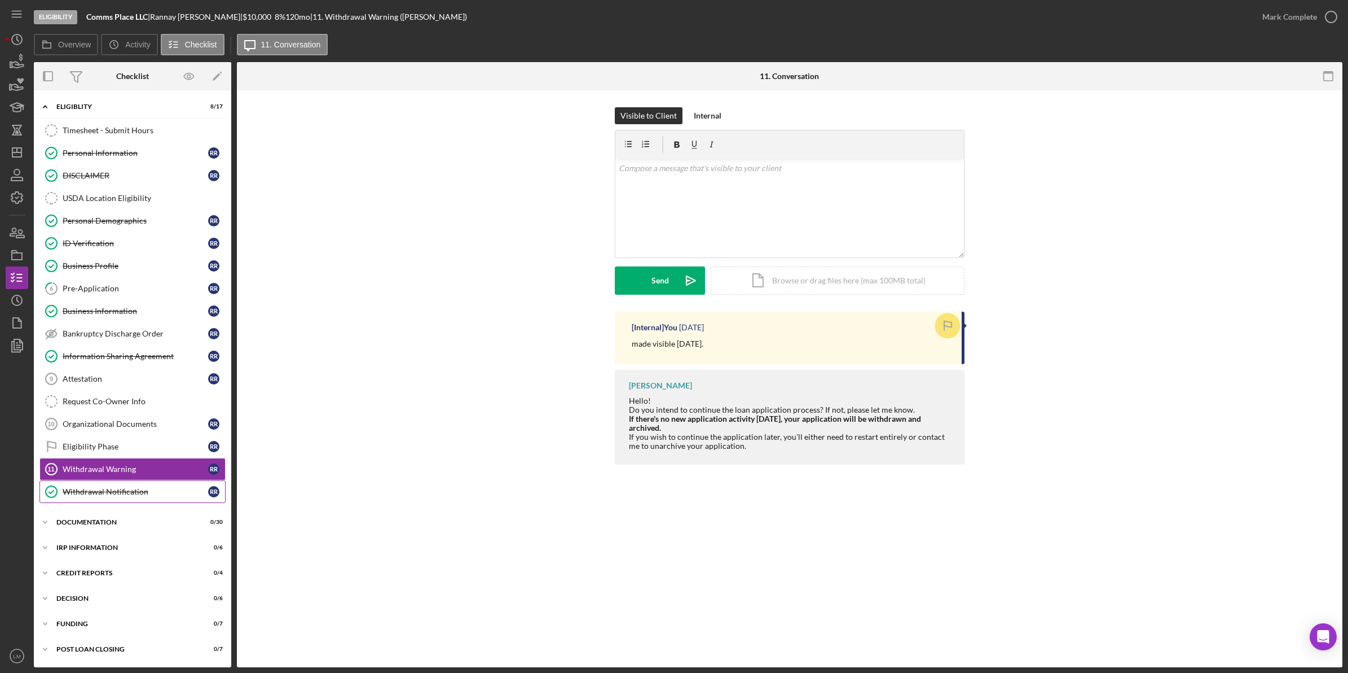
click at [100, 494] on div "Withdrawal Notification" at bounding box center [136, 491] width 146 height 9
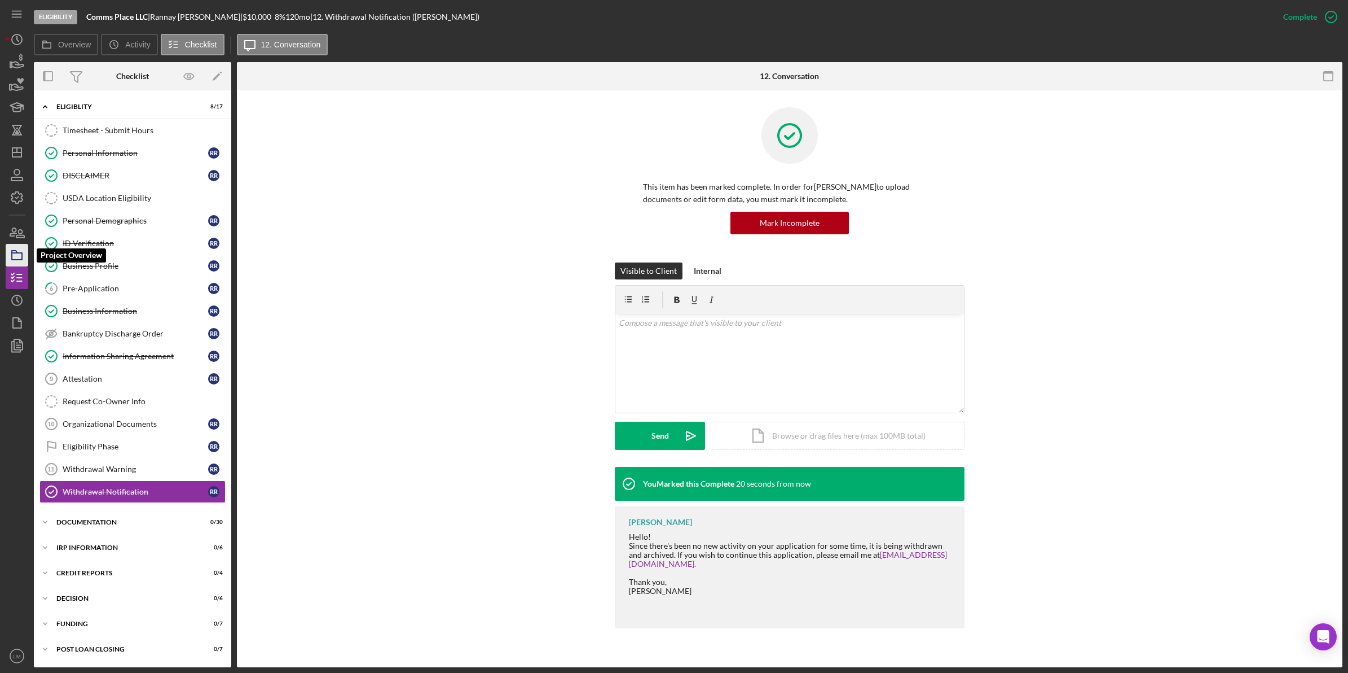
click at [17, 247] on icon "button" at bounding box center [17, 255] width 28 height 28
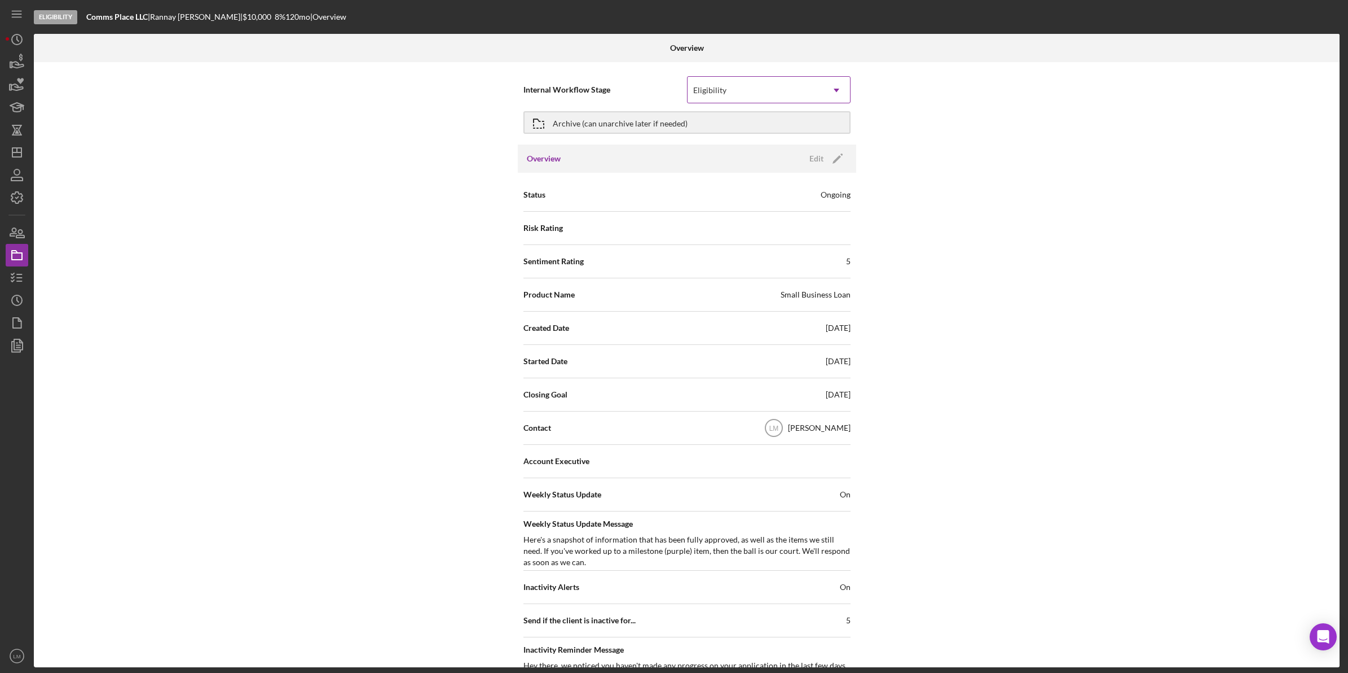
click at [800, 99] on div "Eligibility" at bounding box center [755, 90] width 135 height 26
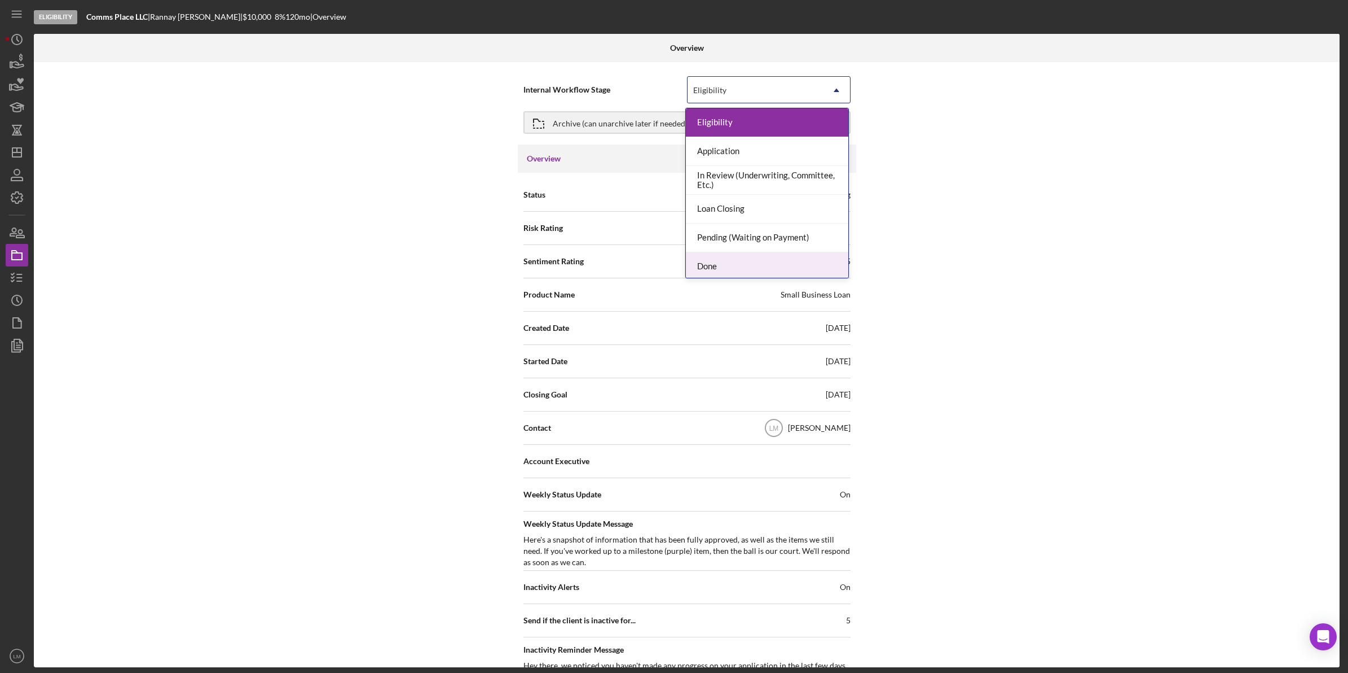
scroll to position [33, 0]
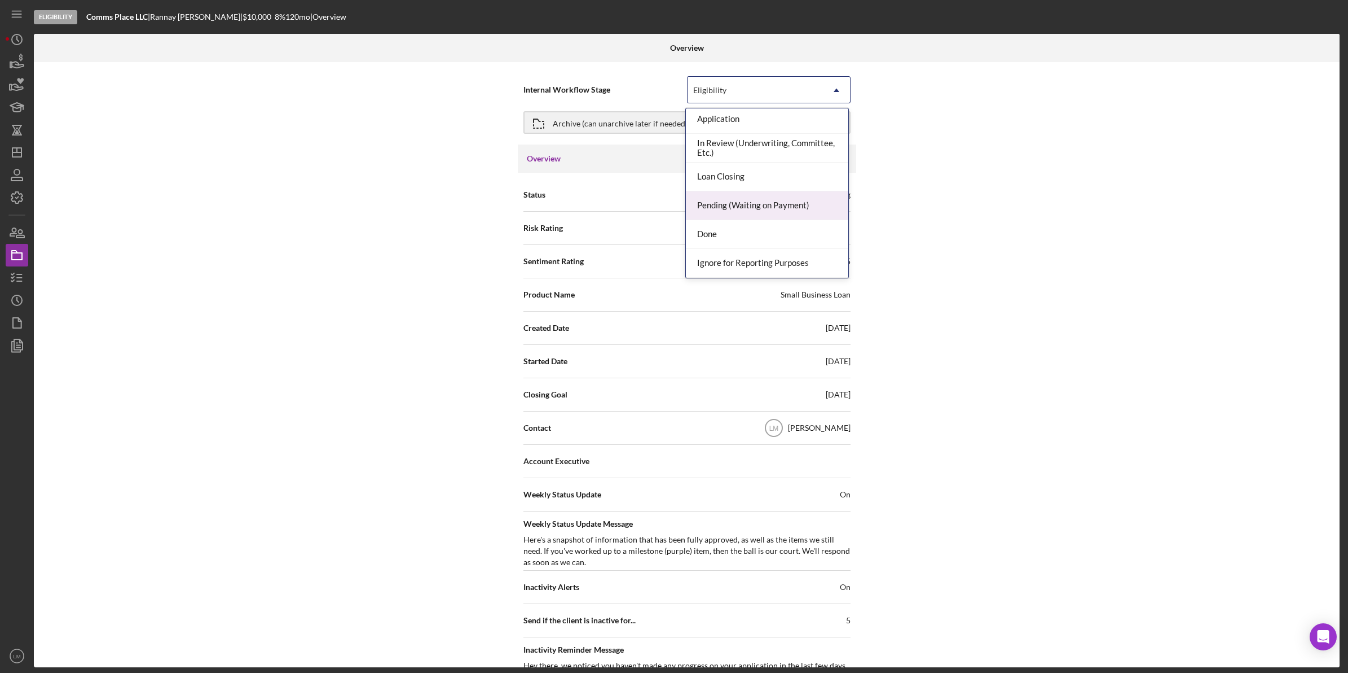
click at [709, 233] on div "Done" at bounding box center [767, 234] width 162 height 29
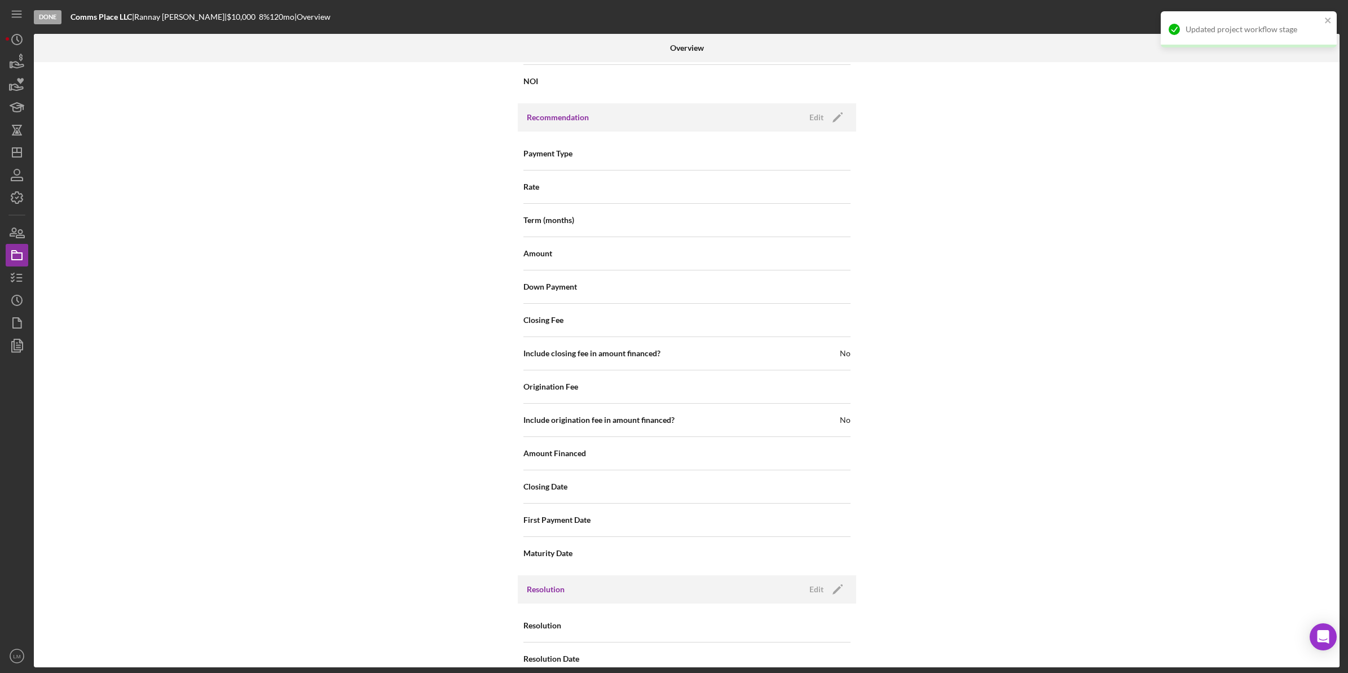
scroll to position [1053, 0]
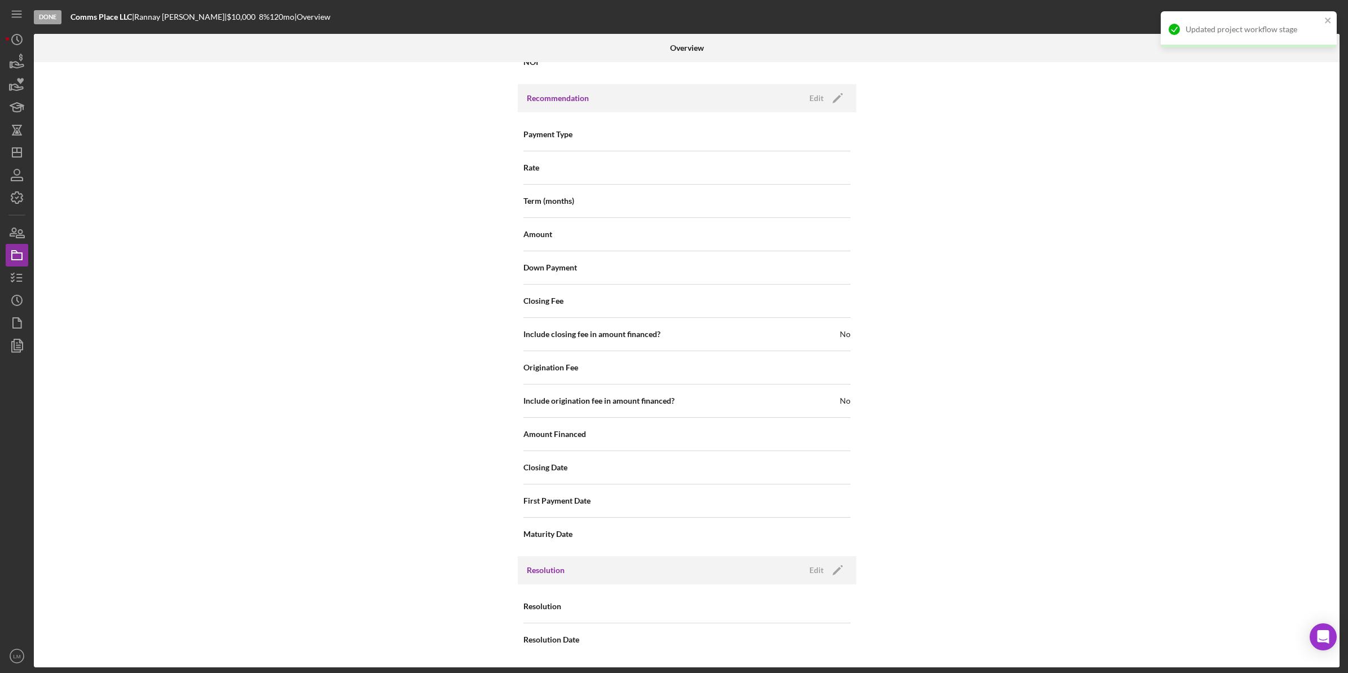
click at [835, 560] on div "Resolution Edit Icon/Edit" at bounding box center [687, 570] width 339 height 28
click at [832, 570] on icon "Icon/Edit" at bounding box center [838, 570] width 28 height 28
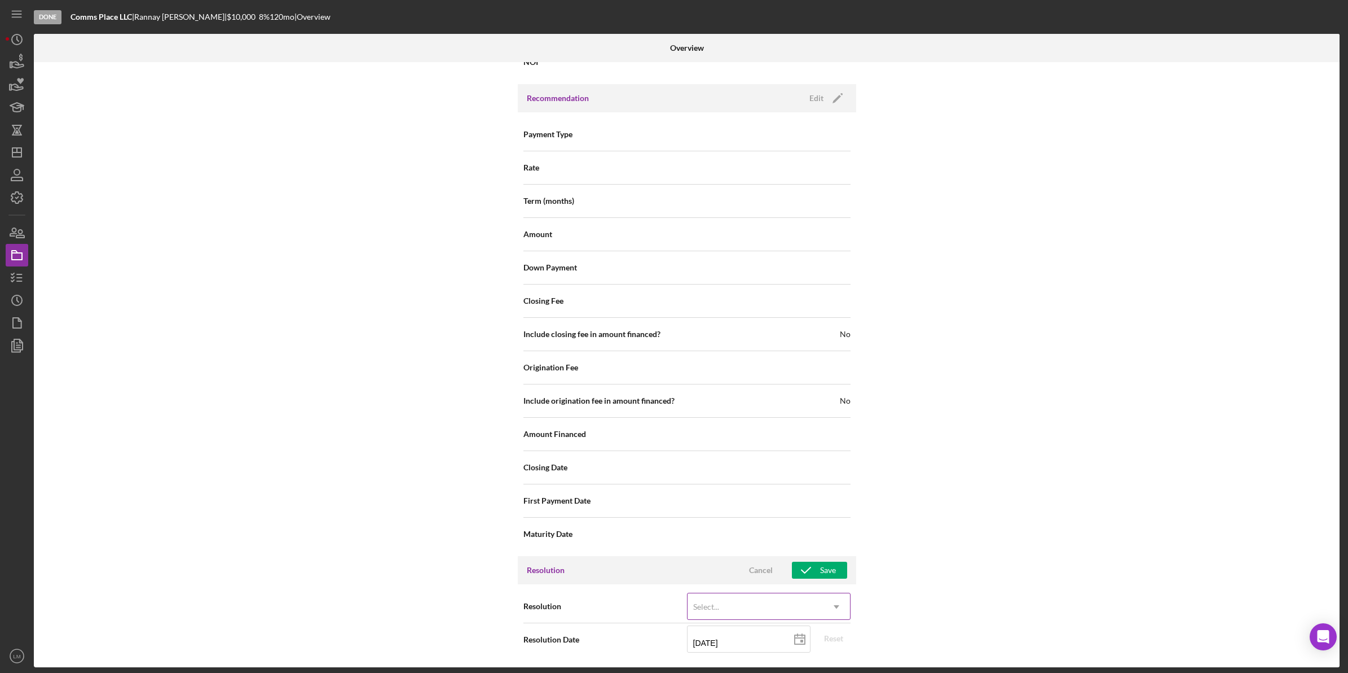
click at [774, 601] on div "Select..." at bounding box center [755, 607] width 135 height 26
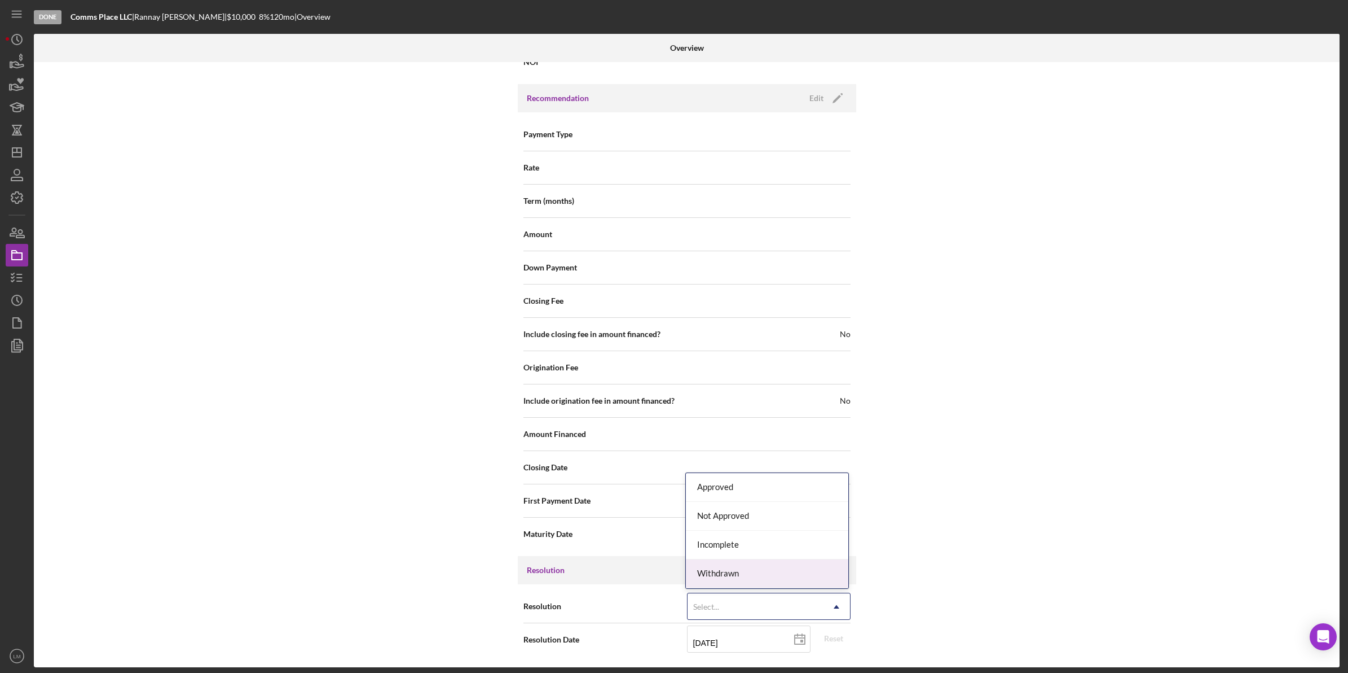
click at [766, 580] on div "Withdrawn" at bounding box center [767, 573] width 162 height 29
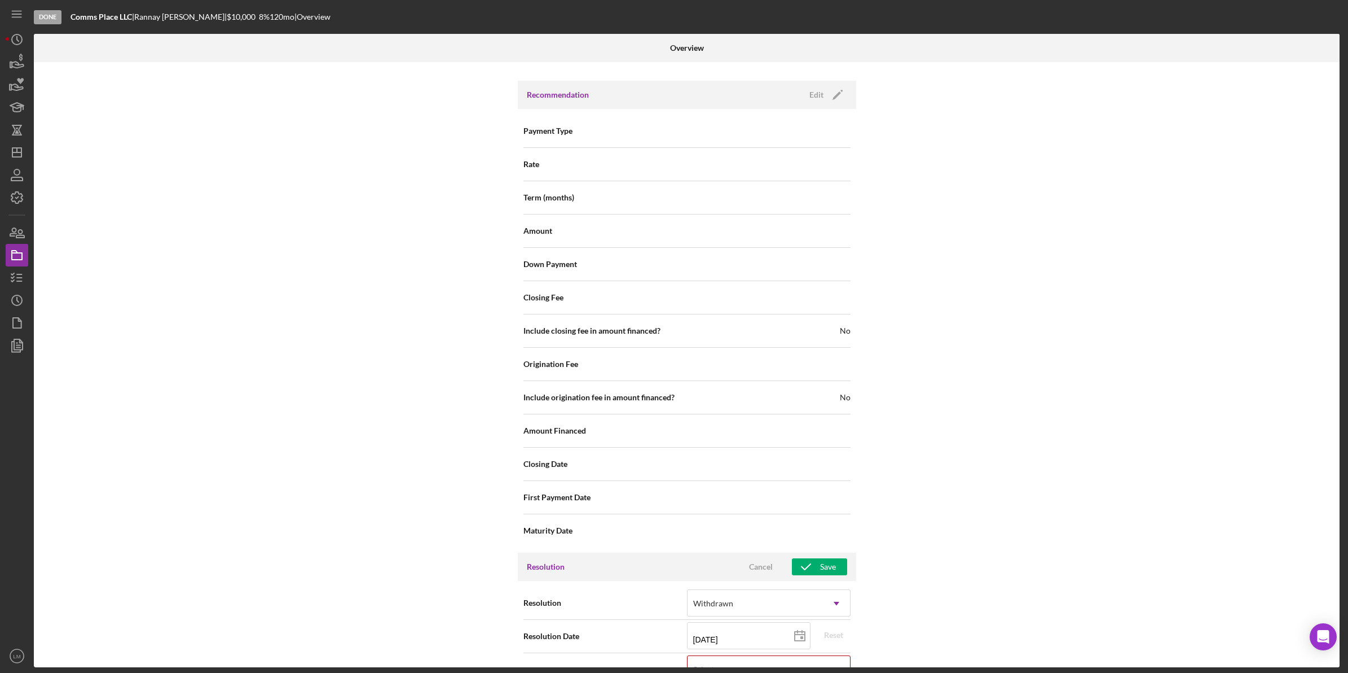
scroll to position [1126, 0]
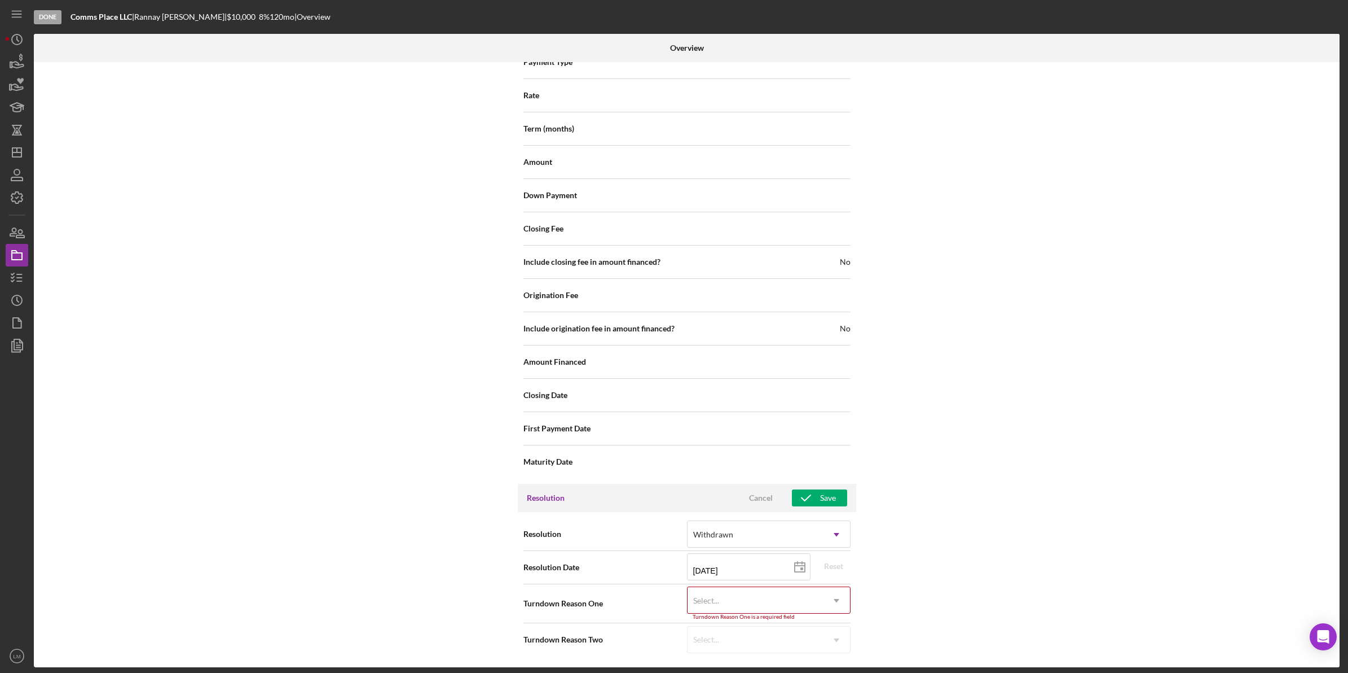
click at [764, 601] on div "Select..." at bounding box center [755, 600] width 135 height 26
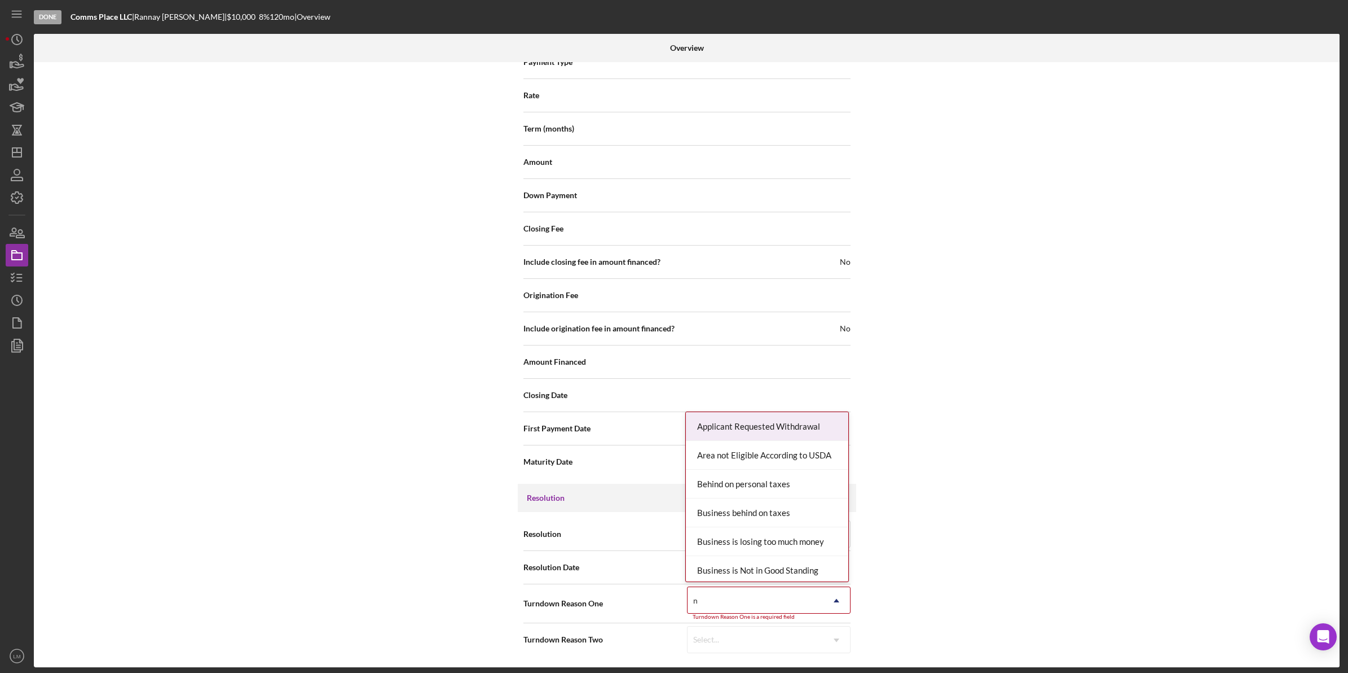
type input "no"
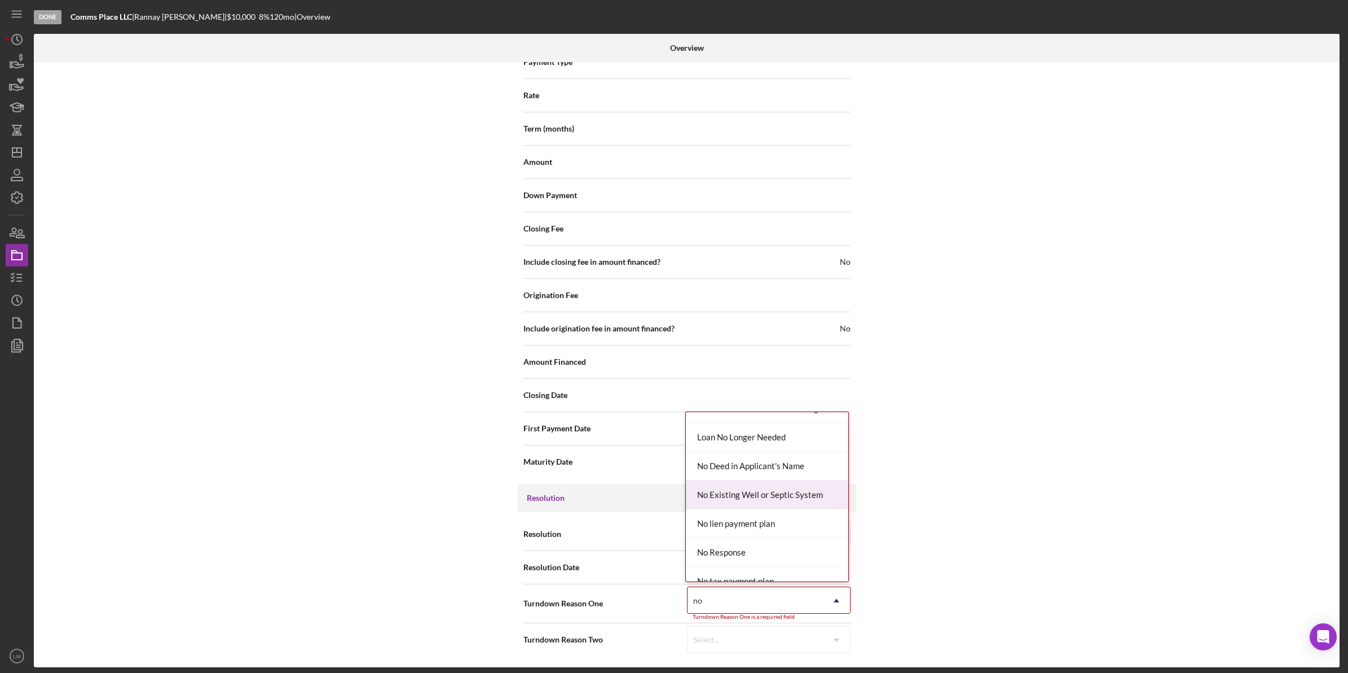
scroll to position [71, 0]
click at [781, 525] on div "No Response" at bounding box center [767, 528] width 162 height 29
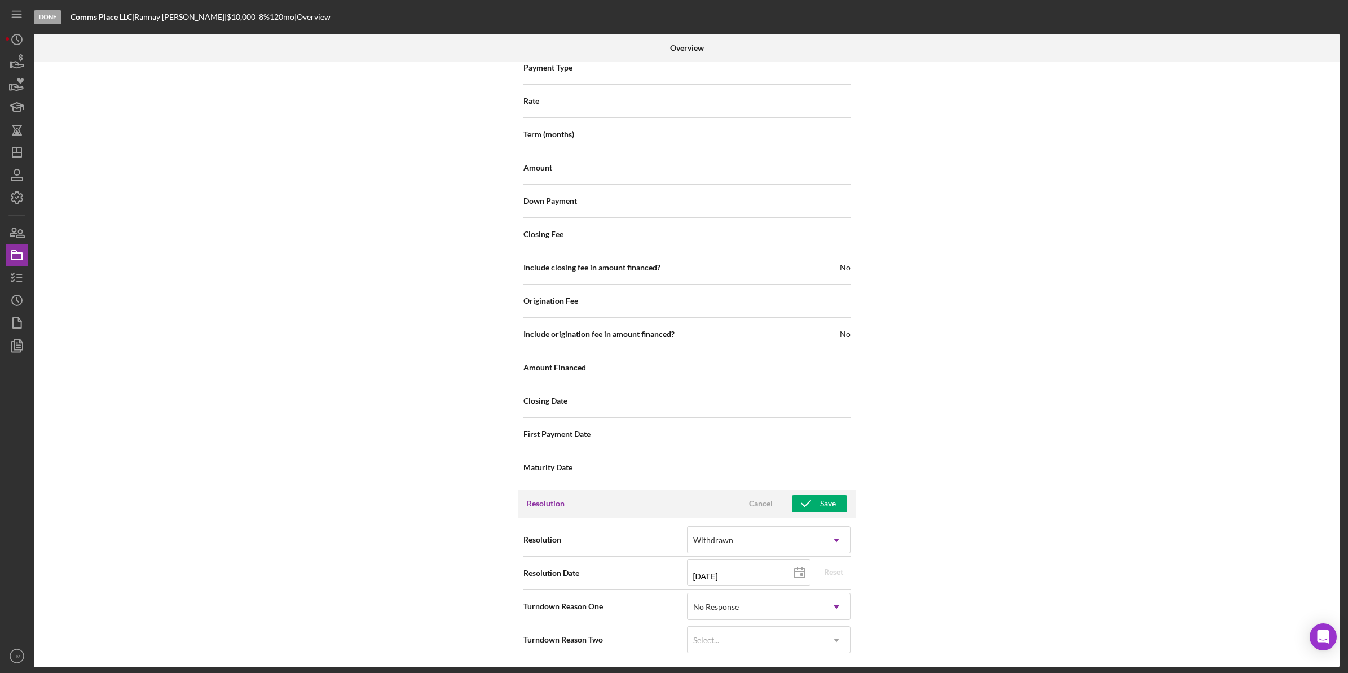
click at [827, 493] on div "Resolution Cancel Save" at bounding box center [687, 503] width 339 height 28
click at [821, 500] on div "Save" at bounding box center [828, 503] width 16 height 17
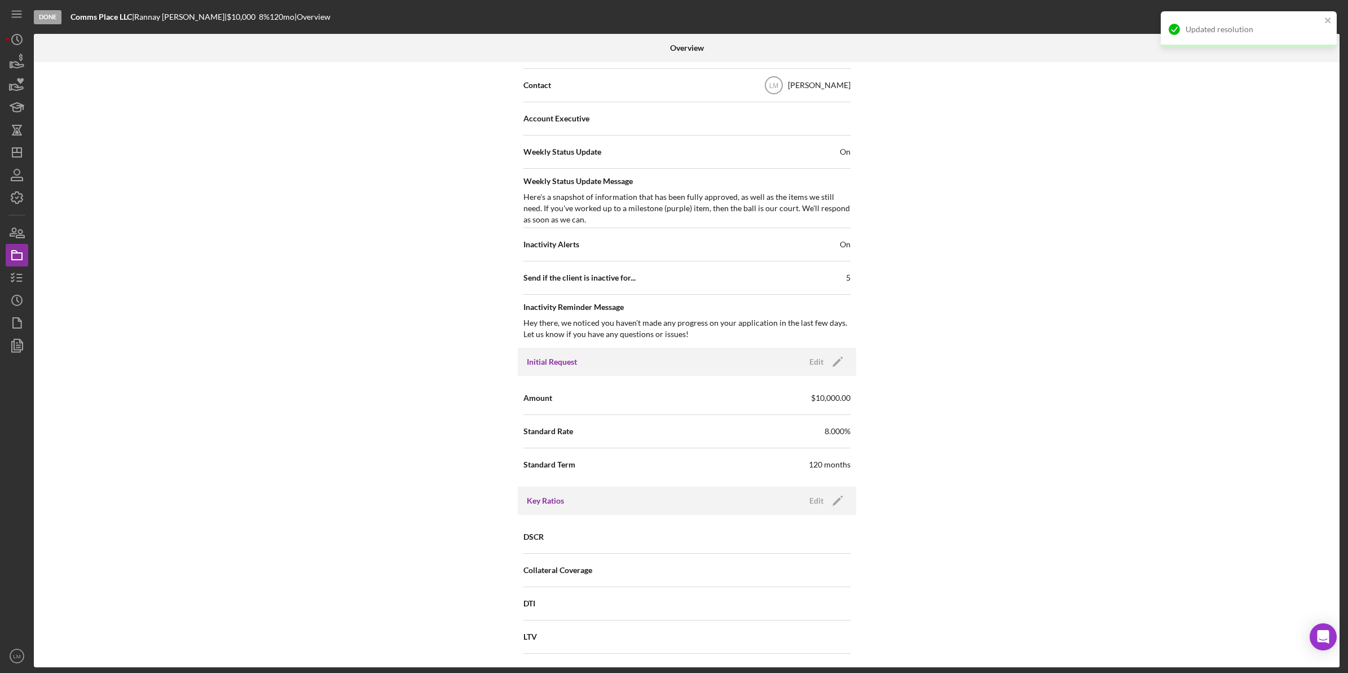
scroll to position [0, 0]
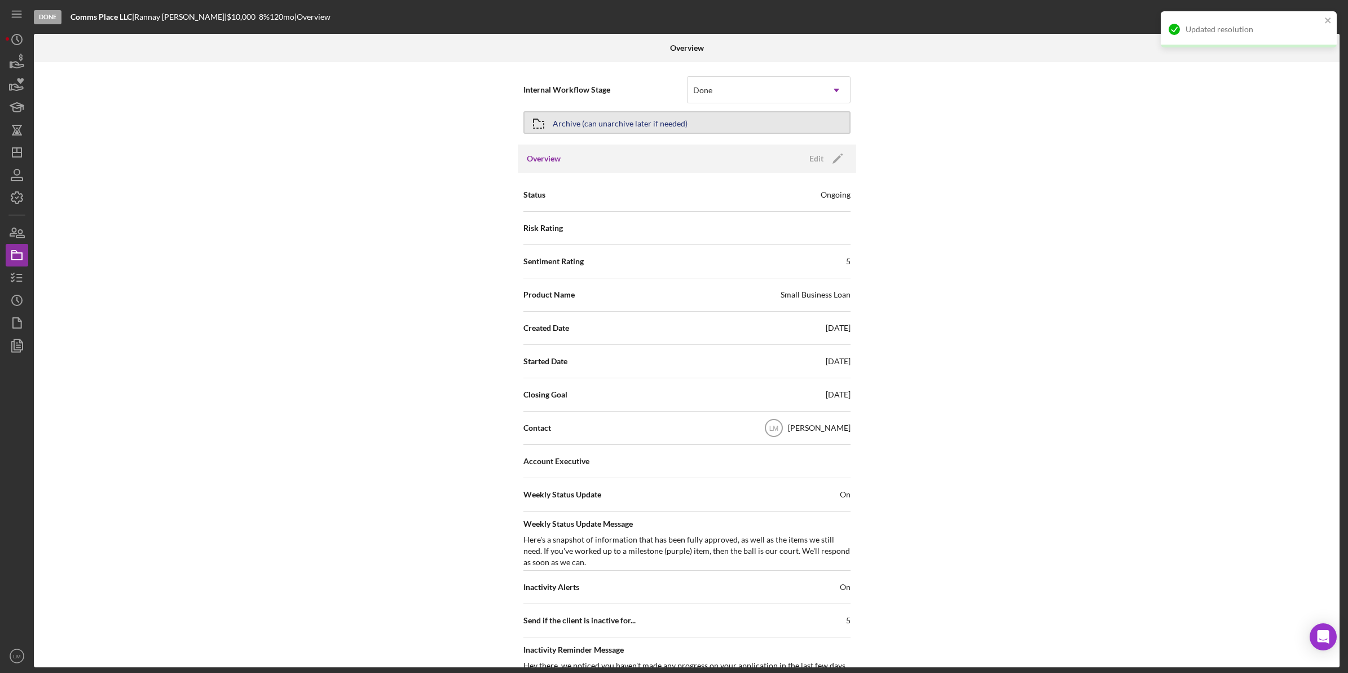
click at [686, 121] on button "Archive (can unarchive later if needed)" at bounding box center [687, 122] width 327 height 23
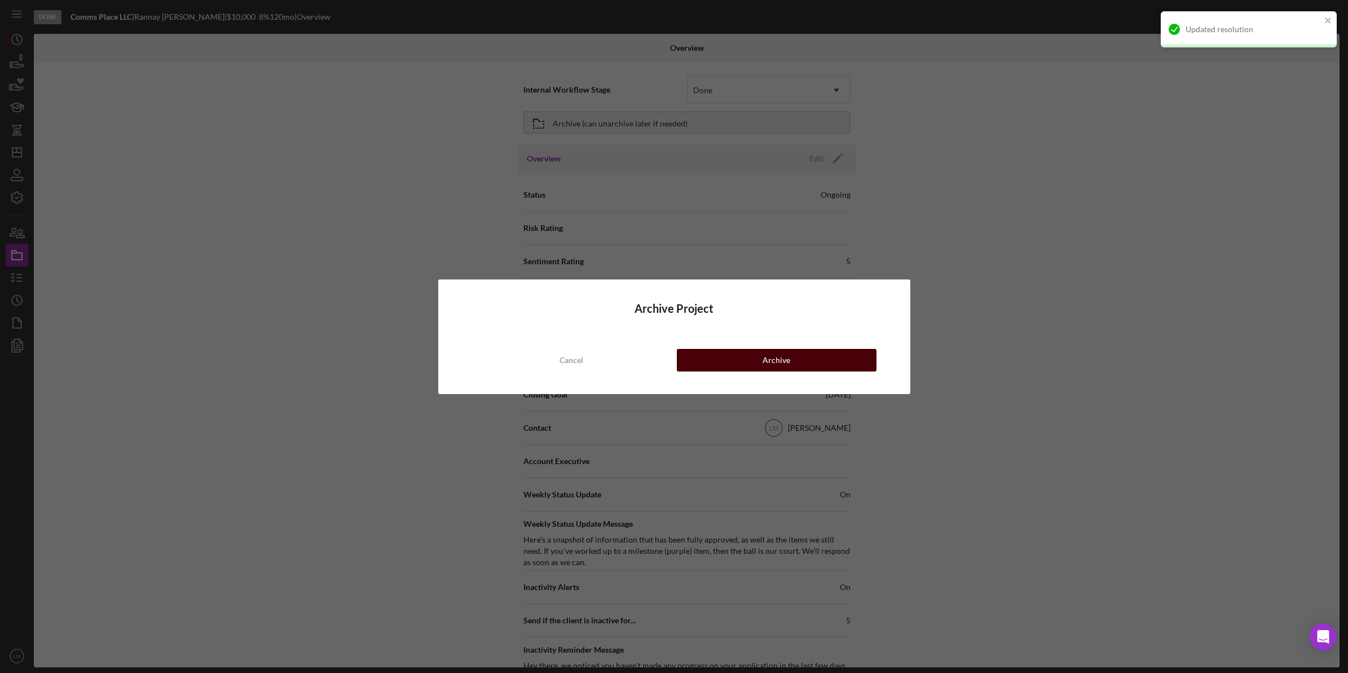
click at [730, 354] on div "Archive Project Cancel Archive" at bounding box center [674, 336] width 472 height 115
click at [729, 356] on button "Archive" at bounding box center [777, 360] width 200 height 23
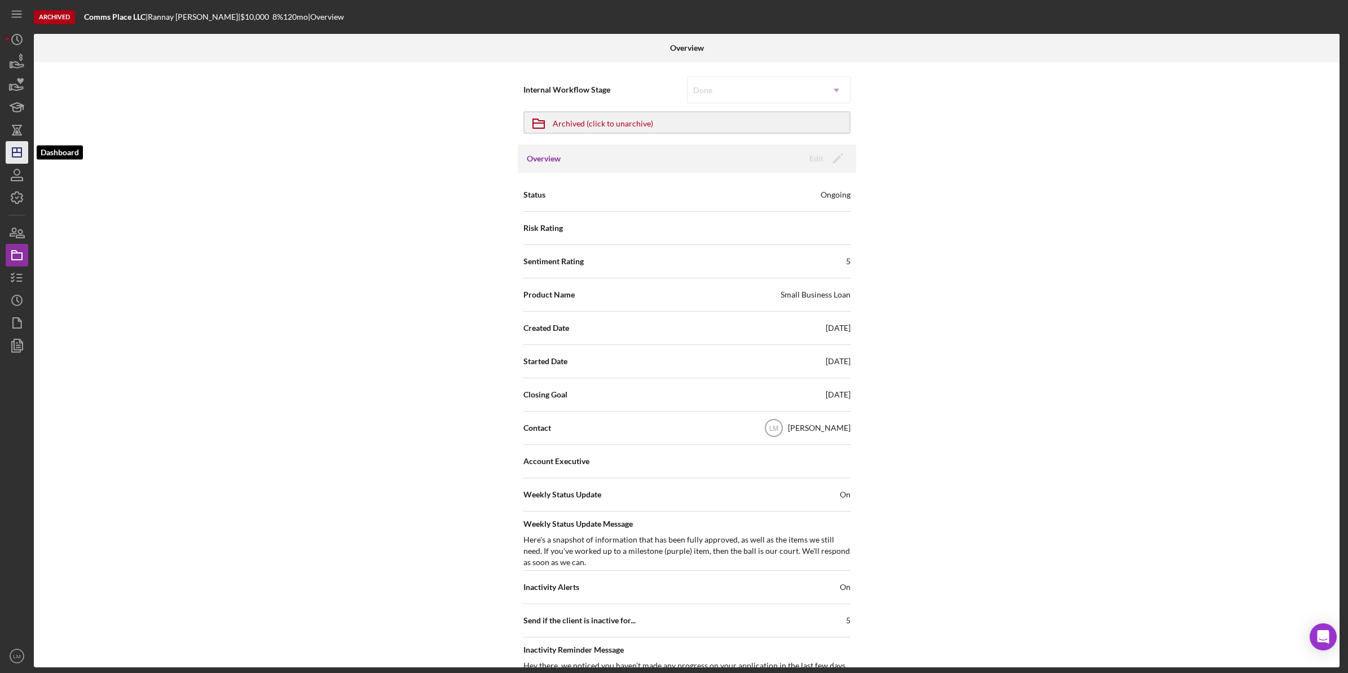
click at [17, 150] on icon "Icon/Dashboard" at bounding box center [17, 152] width 28 height 28
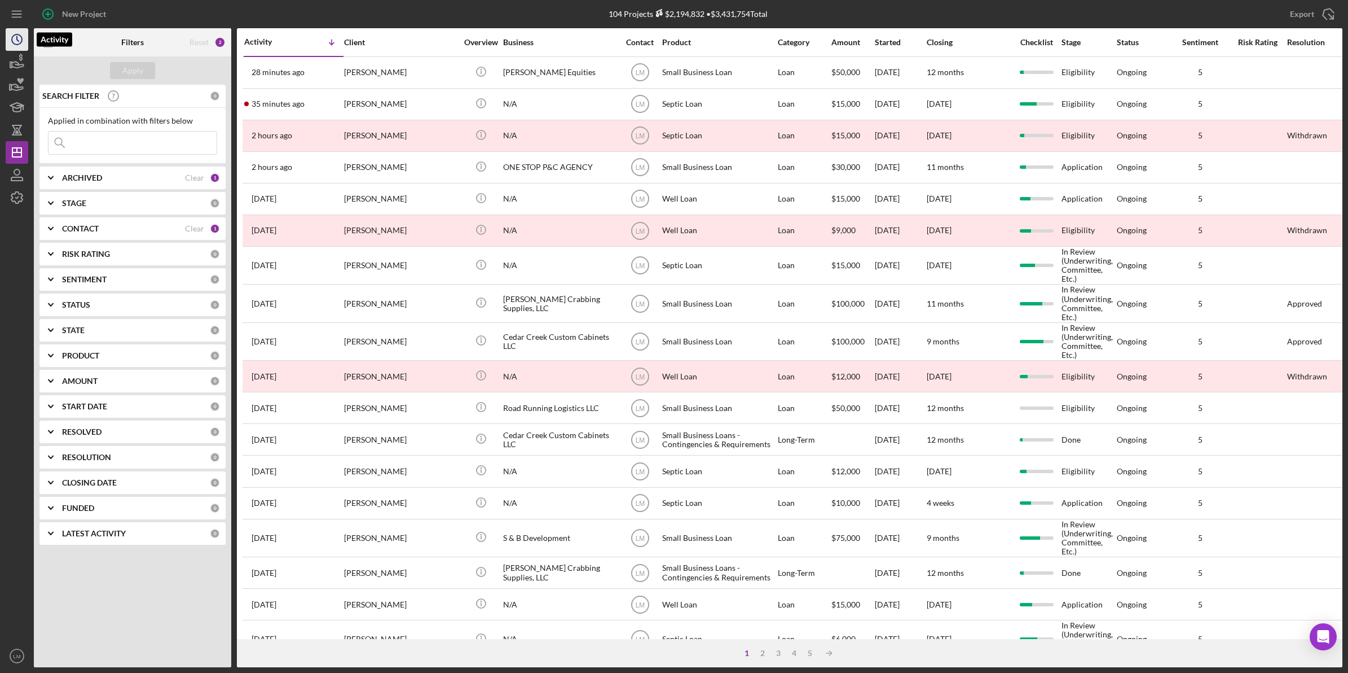
click at [15, 41] on icon "Icon/History" at bounding box center [17, 39] width 28 height 28
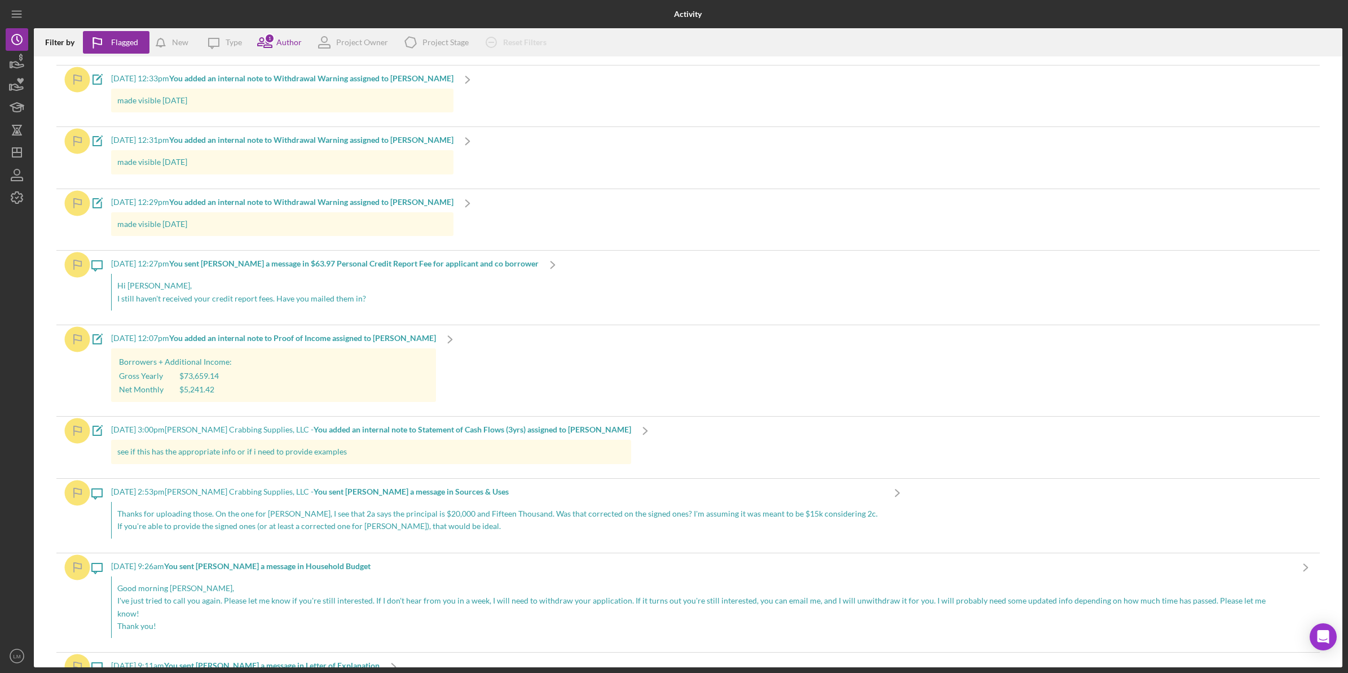
scroll to position [1975, 0]
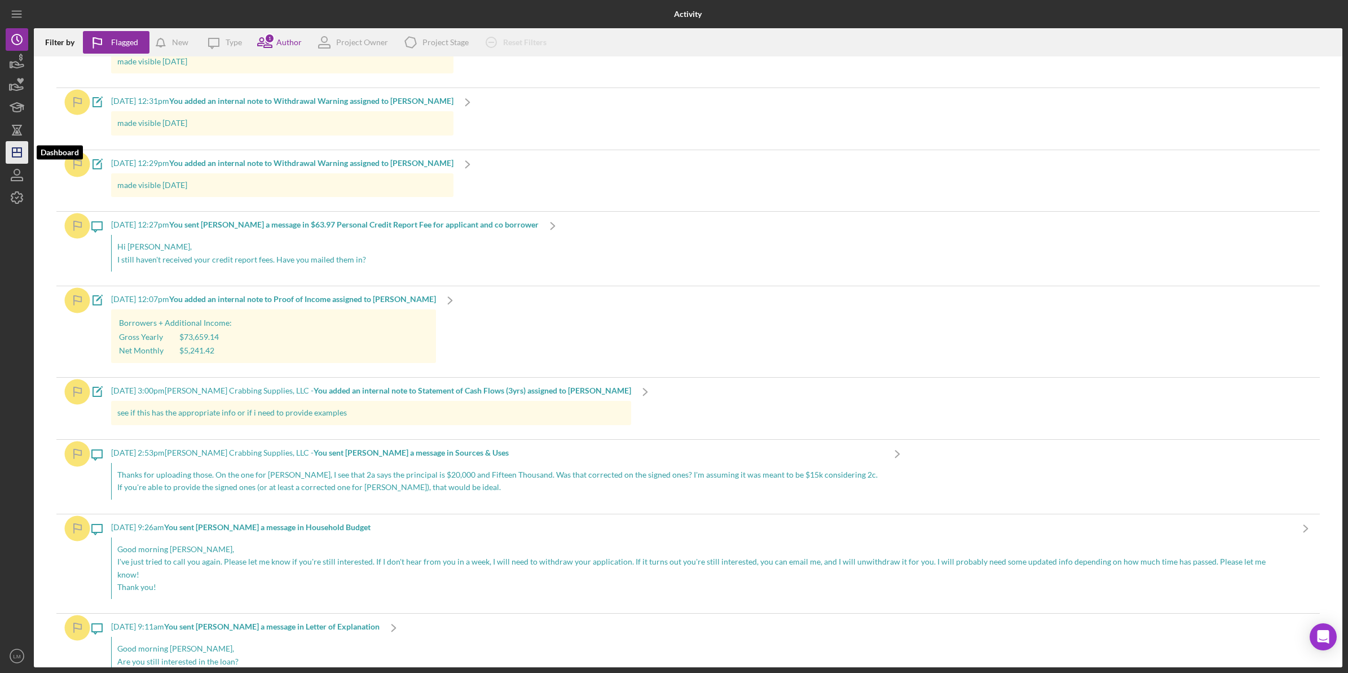
click at [13, 159] on icon "Icon/Dashboard" at bounding box center [17, 152] width 28 height 28
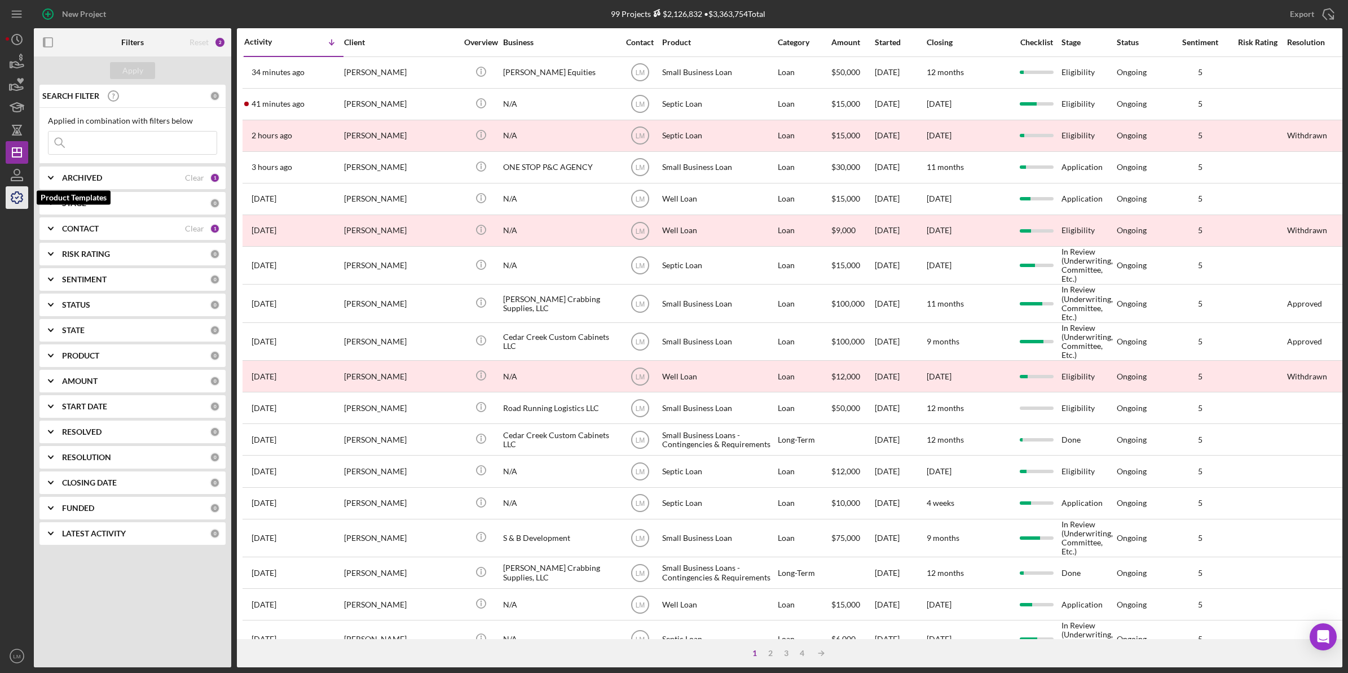
click at [20, 199] on icon "button" at bounding box center [17, 197] width 28 height 28
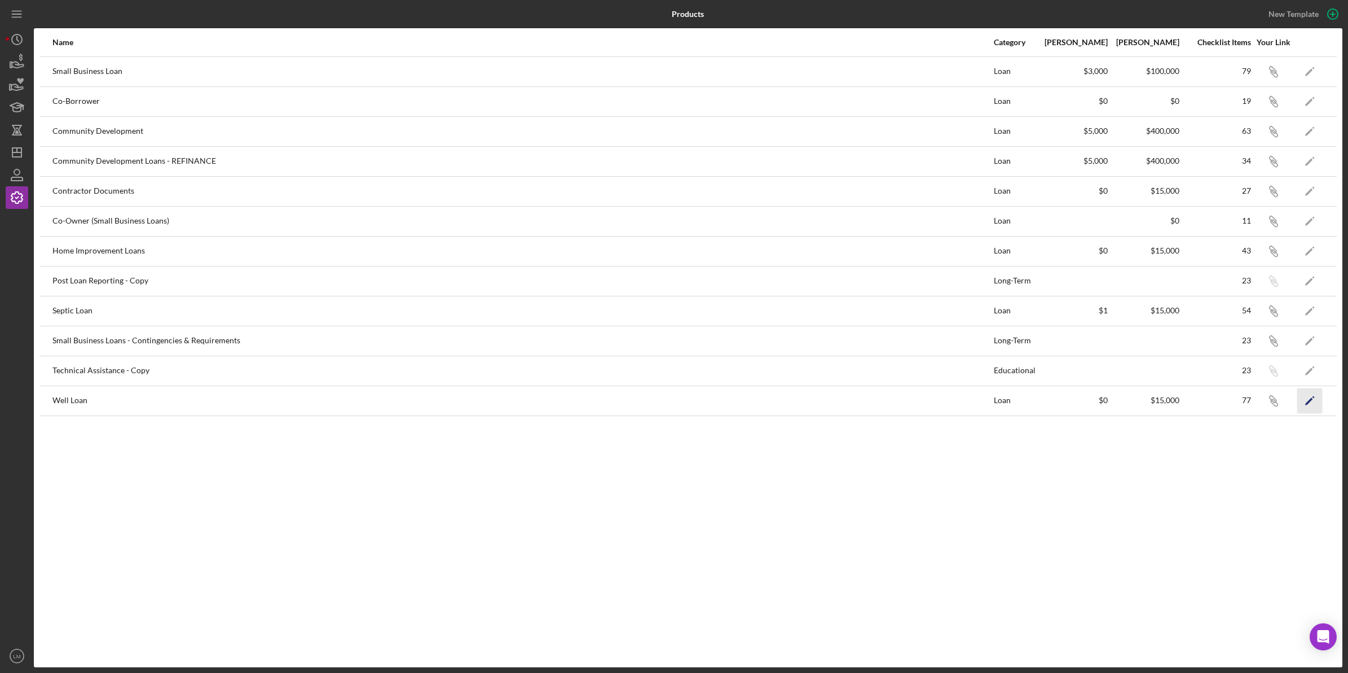
click at [1321, 404] on icon "Icon/Edit" at bounding box center [1310, 400] width 25 height 25
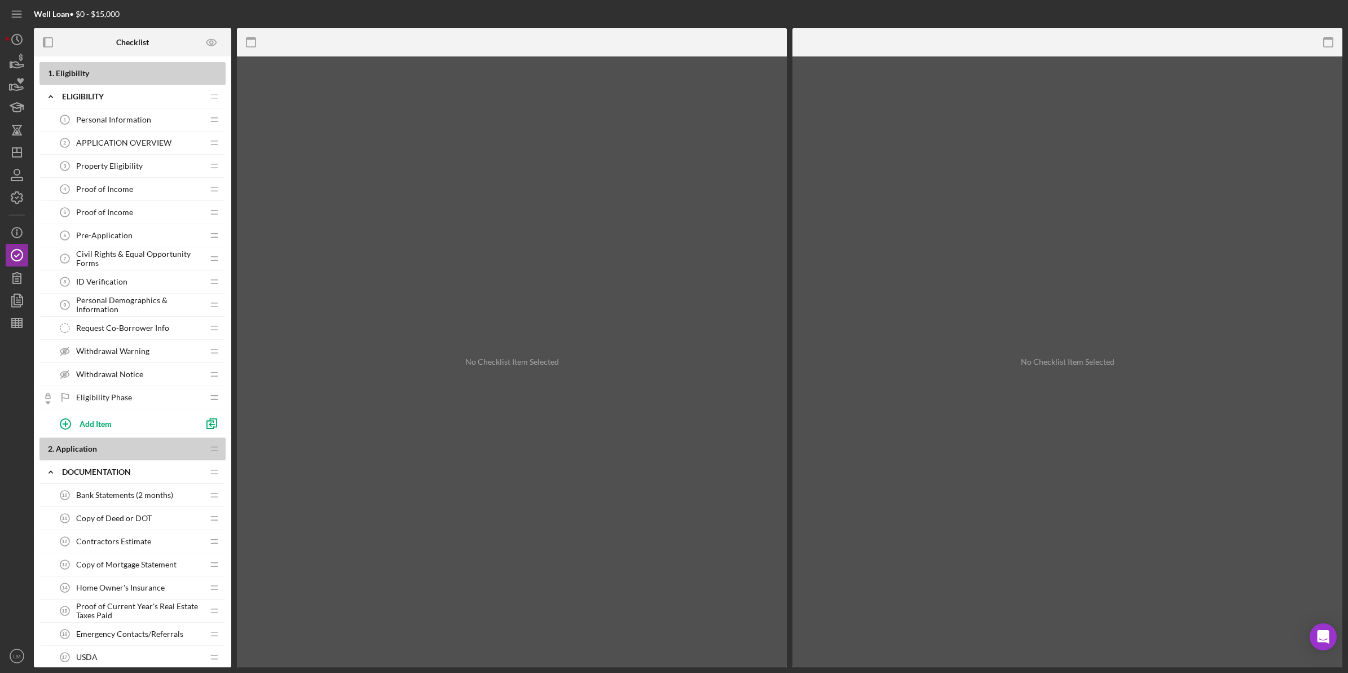
click at [134, 375] on span "Withdrawal Notice" at bounding box center [109, 374] width 67 height 9
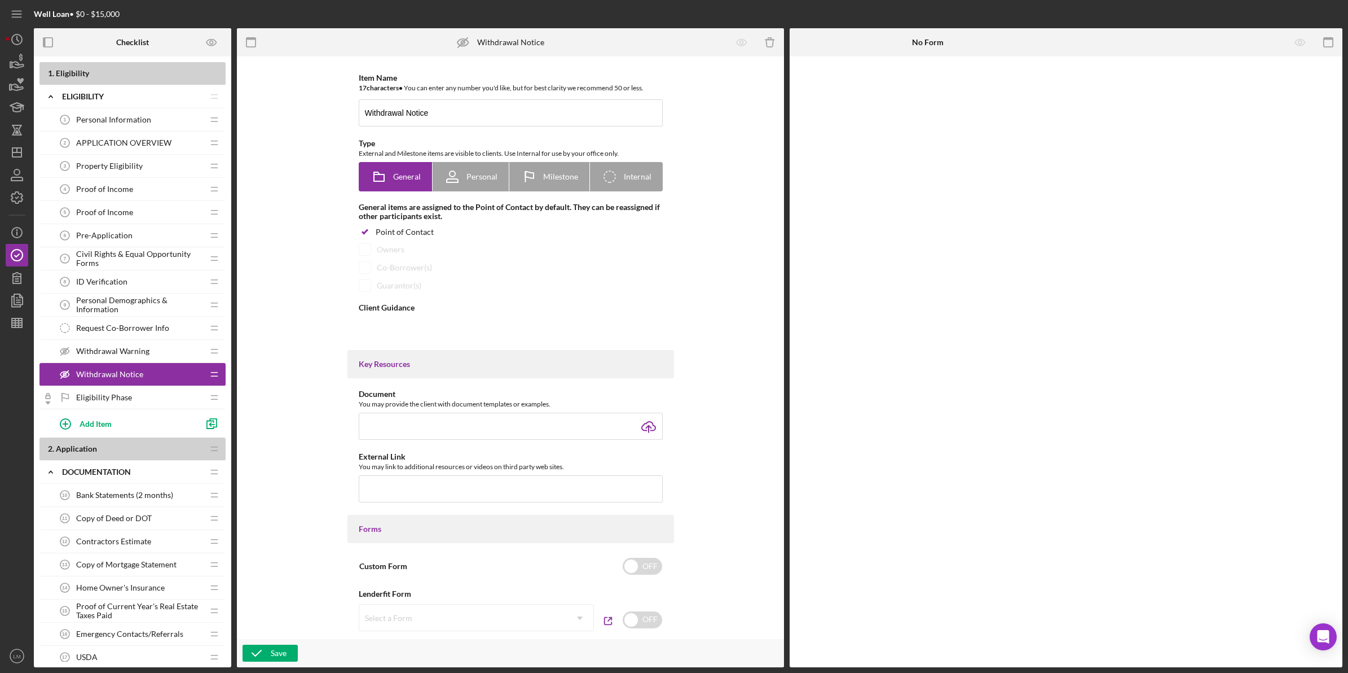
type textarea "<div>Your application is being withdrawn for one or more of the following reaso…"
type textarea "<div>You have not completed all of the checklist items in the Eligibility phase…"
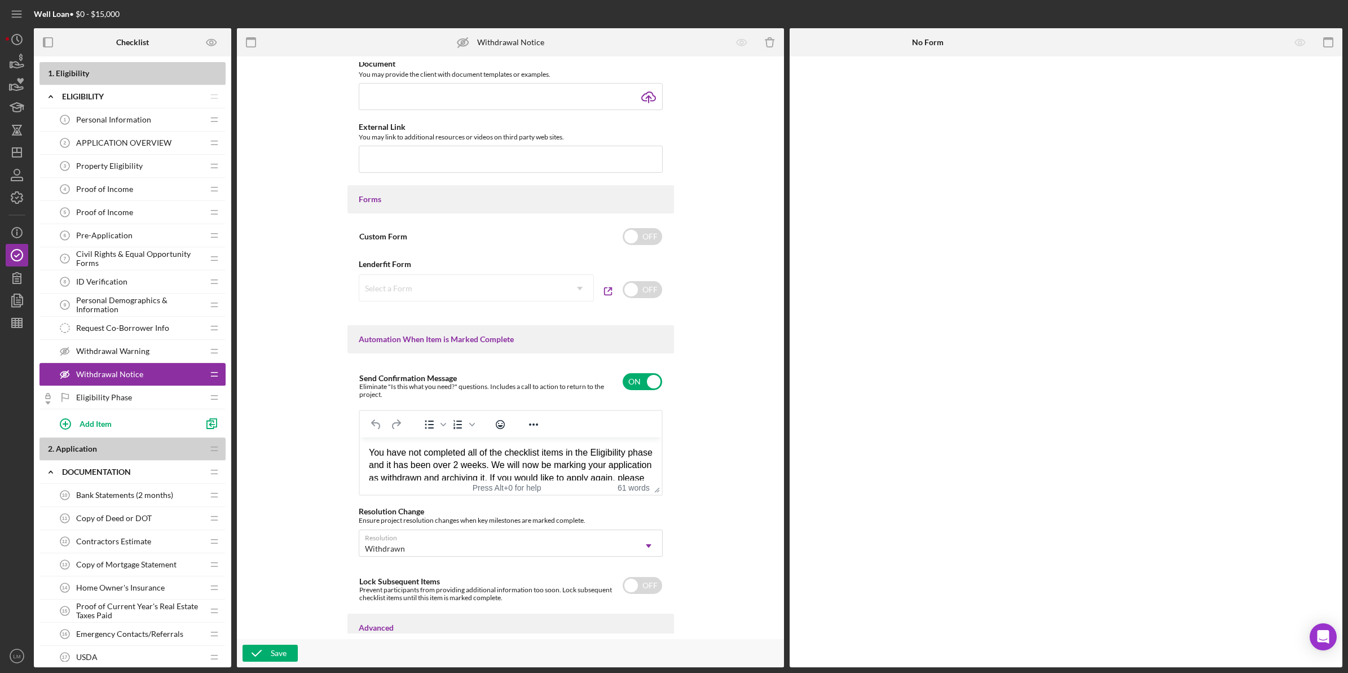
scroll to position [494, 0]
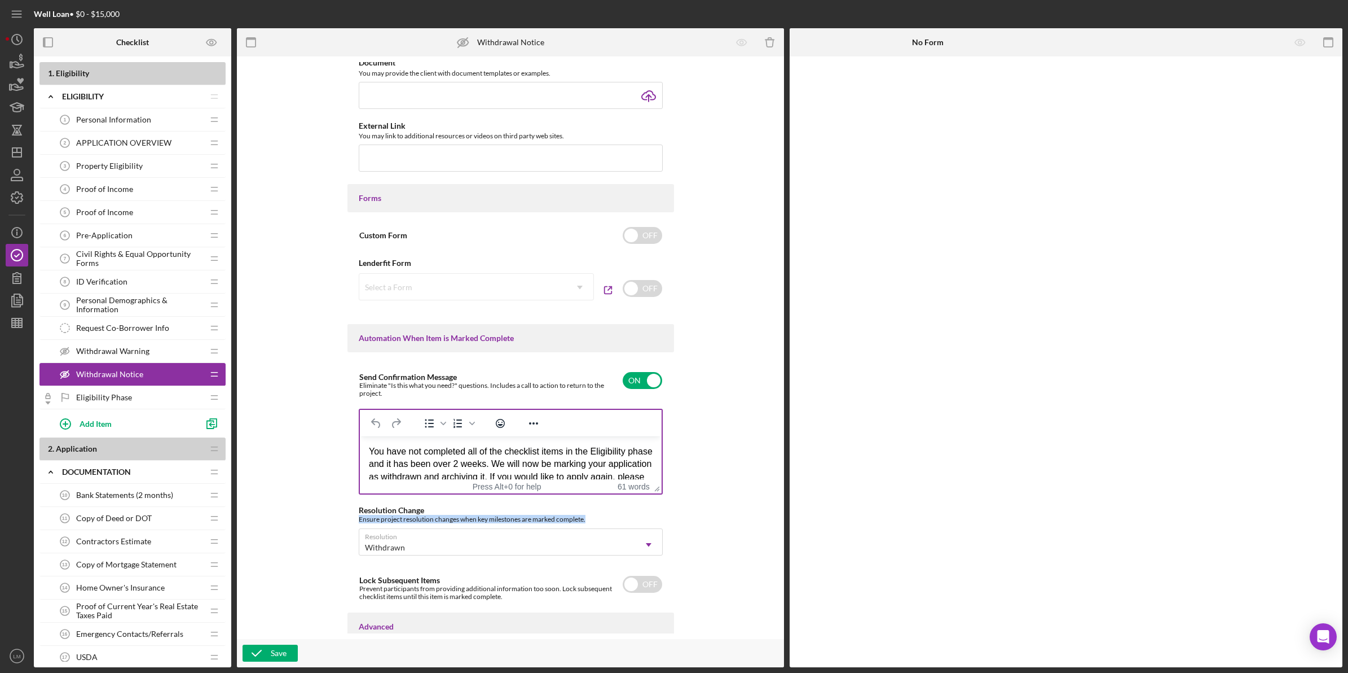
click at [653, 515] on div "Send Confirmation Message Eliminate "Is this what you need?" questions. Include…" at bounding box center [511, 482] width 327 height 238
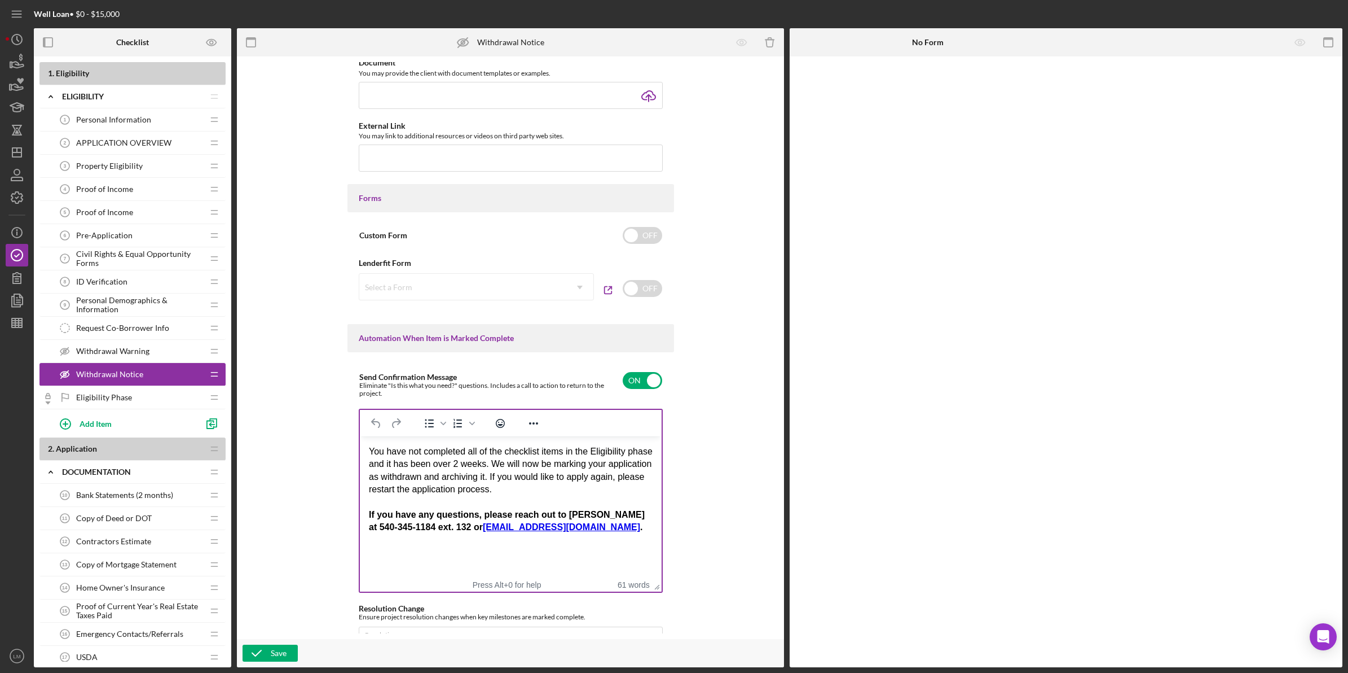
drag, startPoint x: 657, startPoint y: 491, endPoint x: 671, endPoint y: 590, distance: 99.2
click at [586, 526] on div "If you have any questions, please reach out to Cyndi Wood at 540-345-1184 ext. …" at bounding box center [510, 520] width 284 height 25
drag, startPoint x: 564, startPoint y: 510, endPoint x: 1021, endPoint y: 983, distance: 658.0
click at [661, 543] on html "You have not completed all of the checklist items in the Eligibility phase and …" at bounding box center [510, 489] width 302 height 107
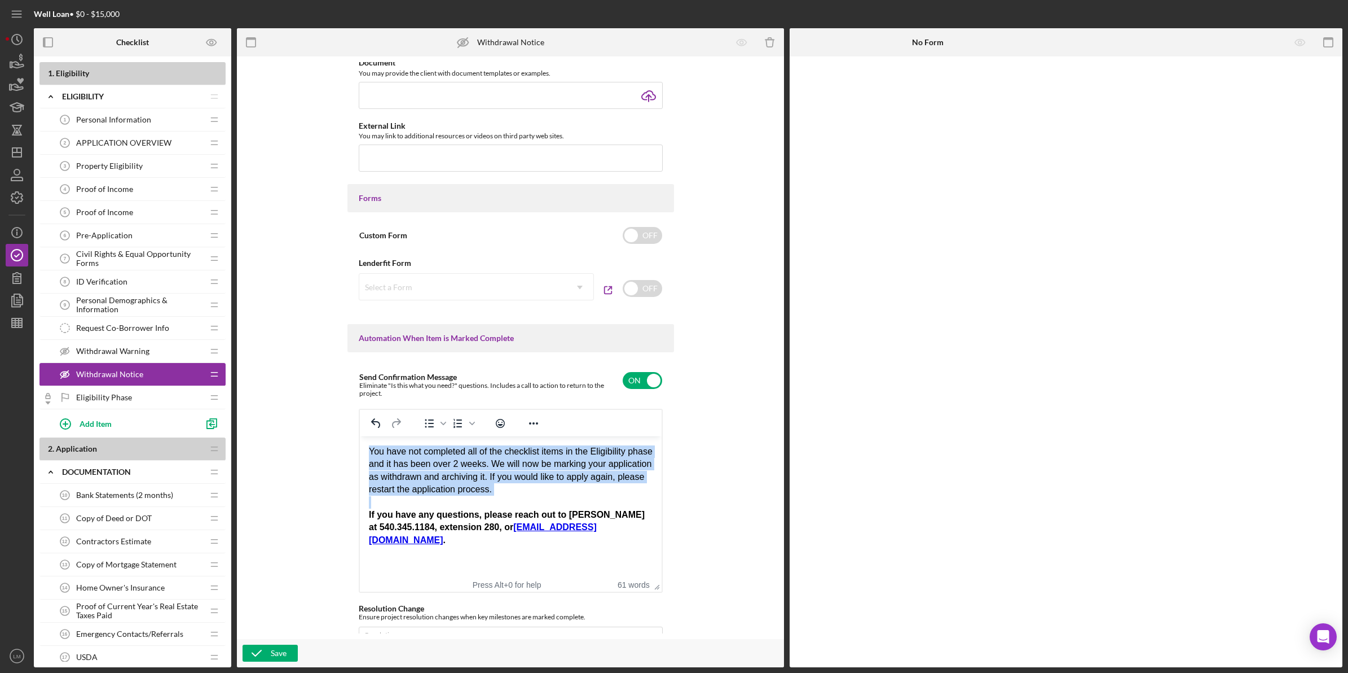
copy body "You have not completed all of the checklist items in the Eligibility phase and …"
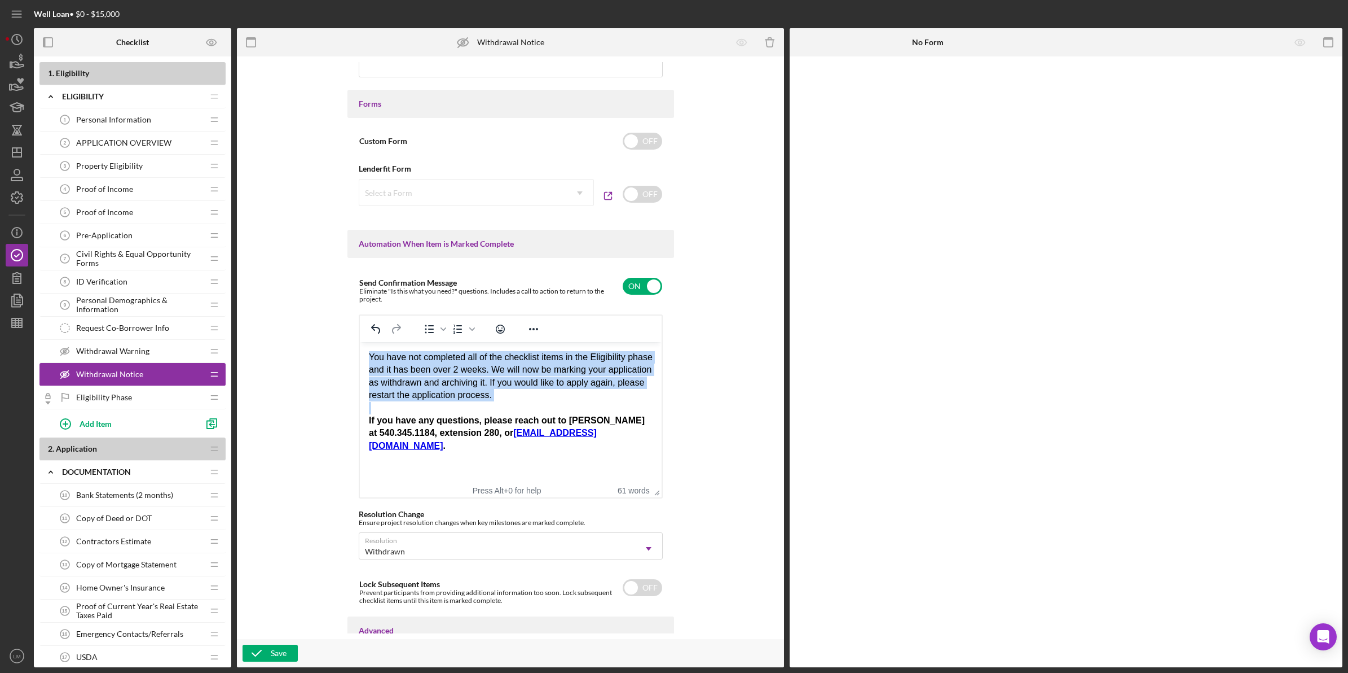
scroll to position [635, 0]
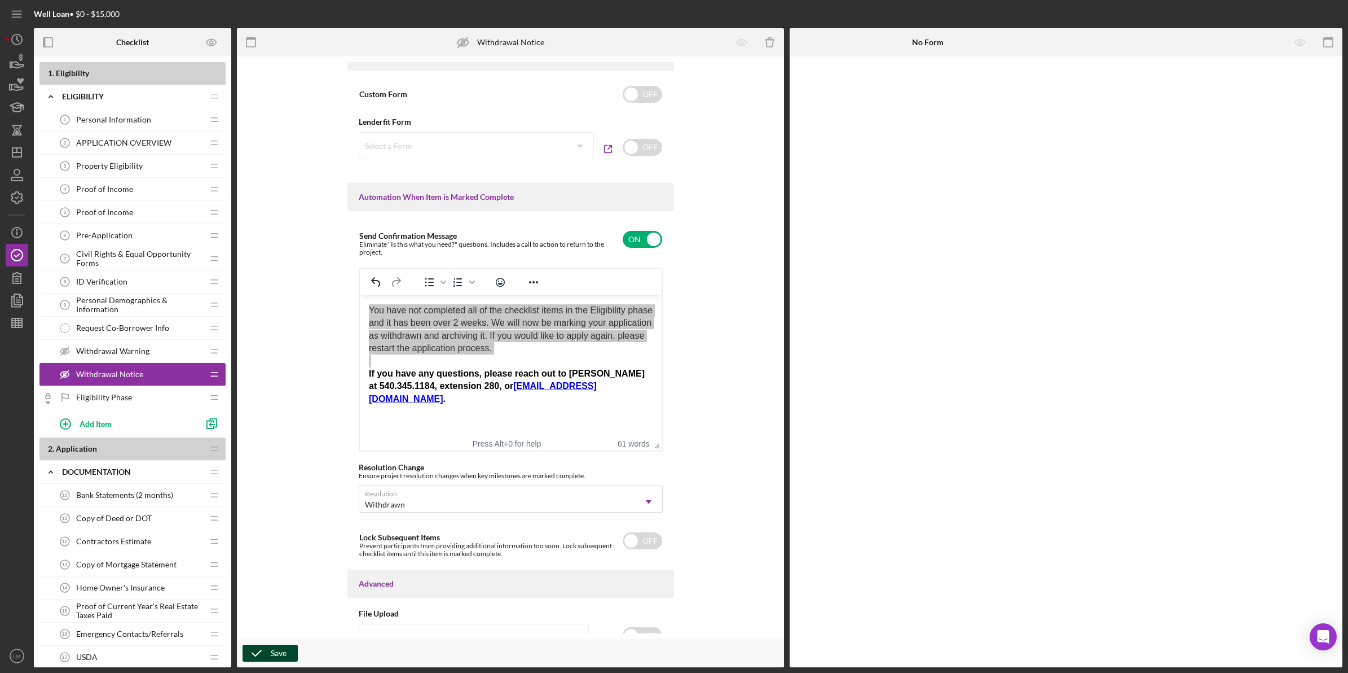
click at [291, 652] on button "Save" at bounding box center [270, 652] width 55 height 17
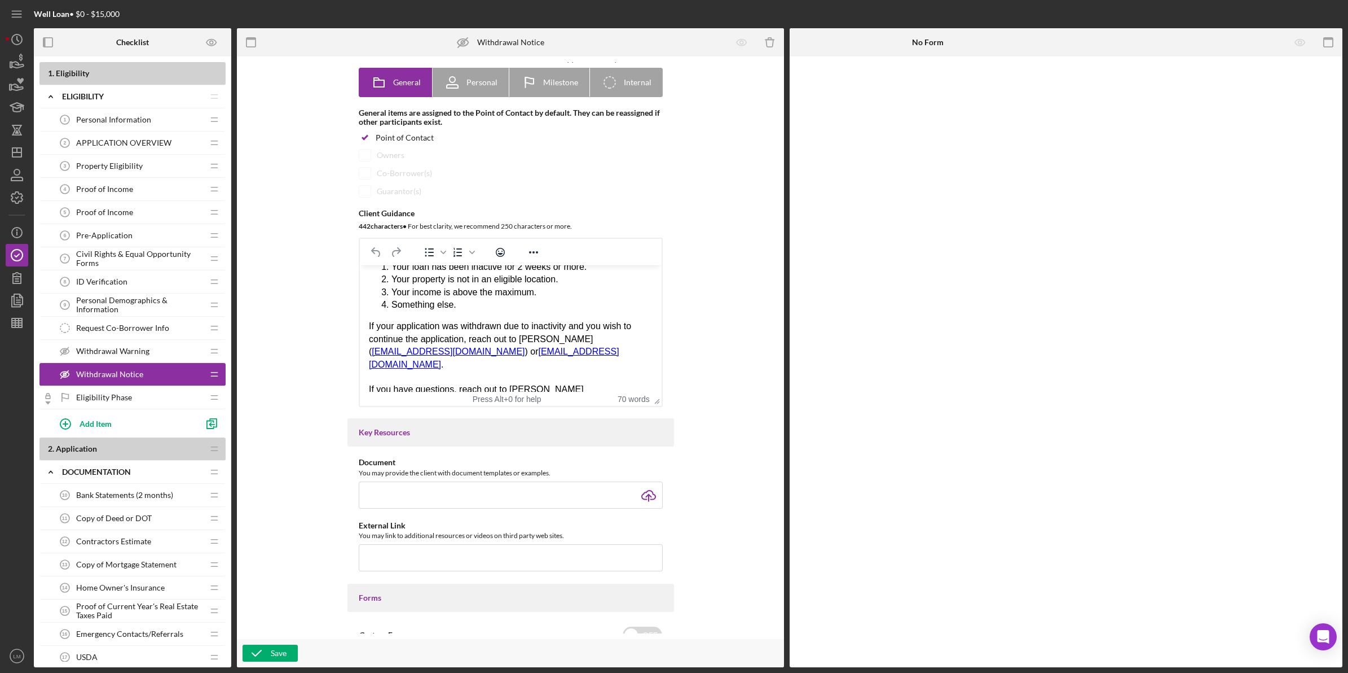
scroll to position [71, 0]
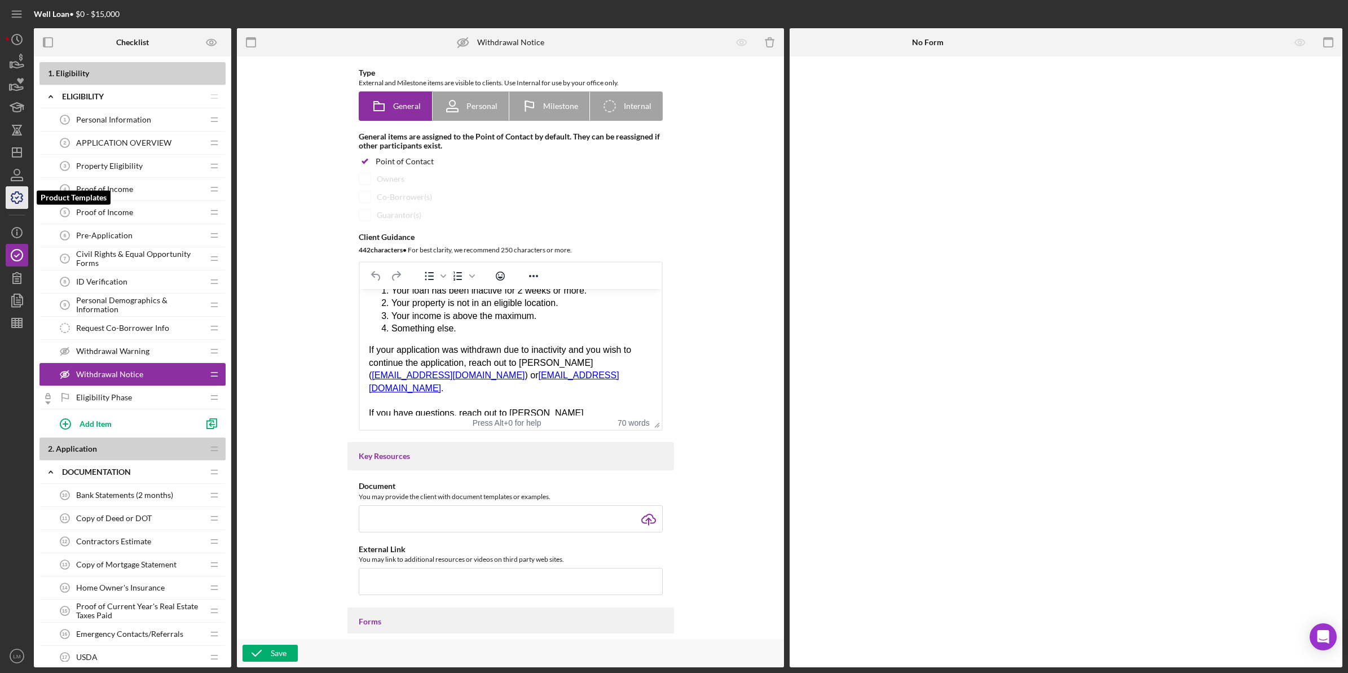
click at [17, 190] on icon "button" at bounding box center [17, 197] width 28 height 28
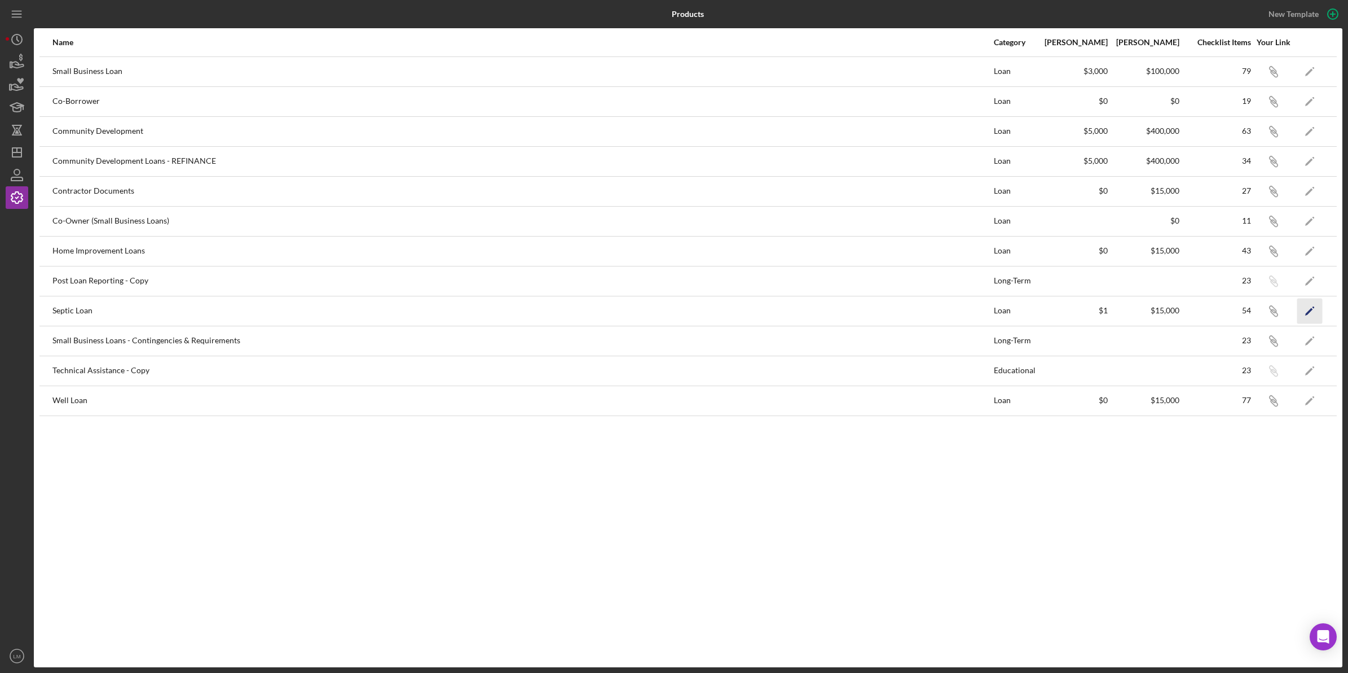
click at [1320, 311] on icon "Icon/Edit" at bounding box center [1310, 310] width 25 height 25
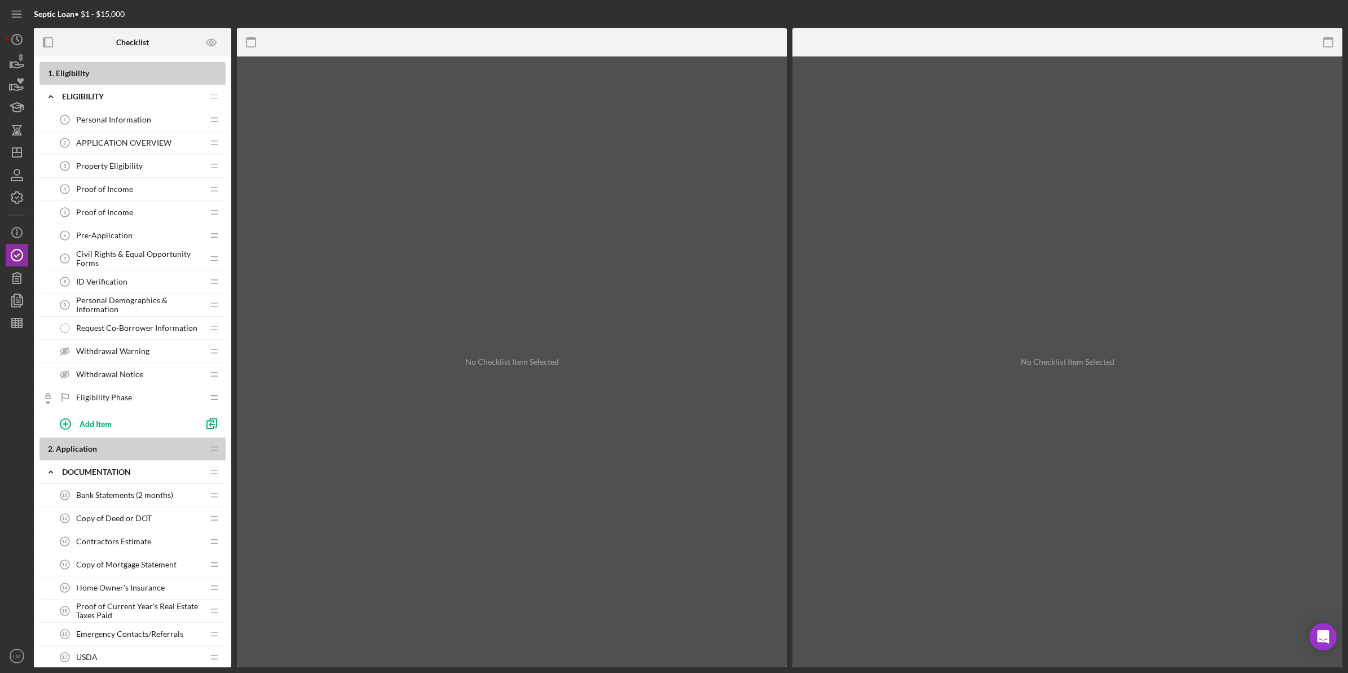
click at [128, 370] on div "Withdrawal Notice Withdrawal Notice" at bounding box center [129, 374] width 150 height 23
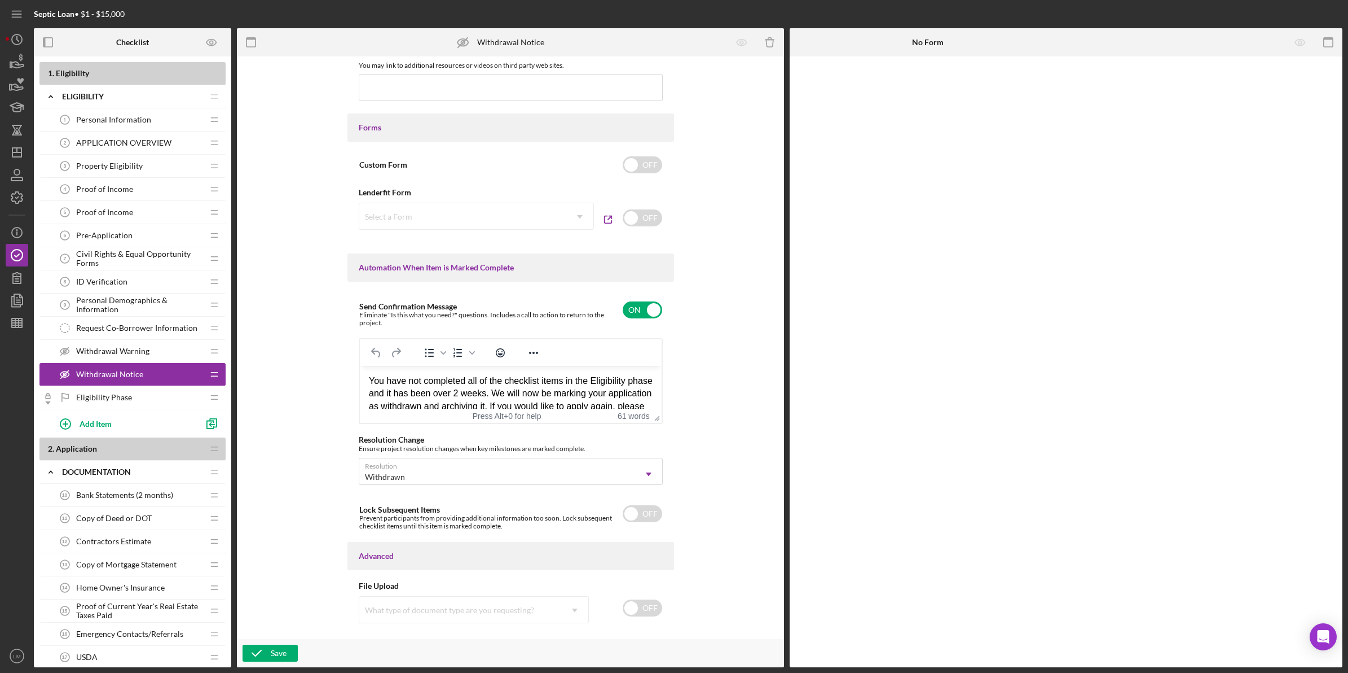
drag, startPoint x: 577, startPoint y: 396, endPoint x: 309, endPoint y: 331, distance: 275.6
click at [359, 366] on html "You have not completed all of the checklist items in the Eligibility phase and …" at bounding box center [510, 419] width 302 height 107
paste body "Rich Text Area. Press ALT-0 for help."
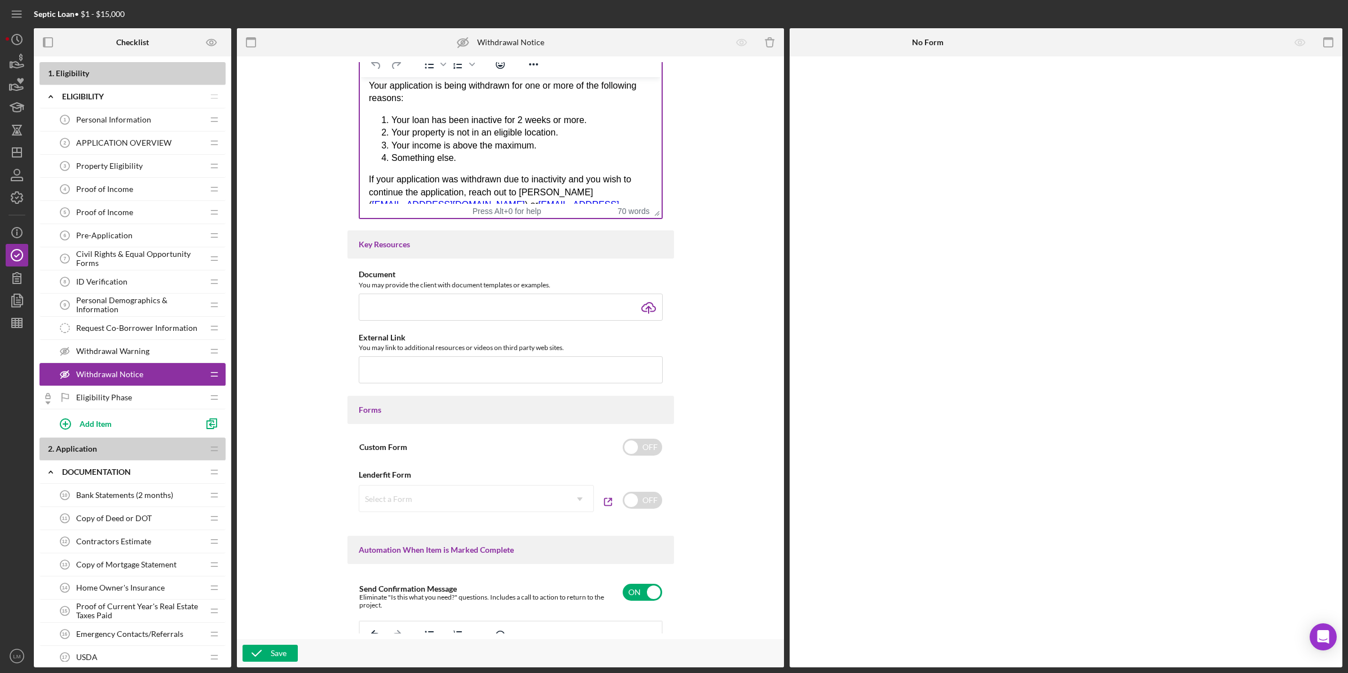
scroll to position [48, 0]
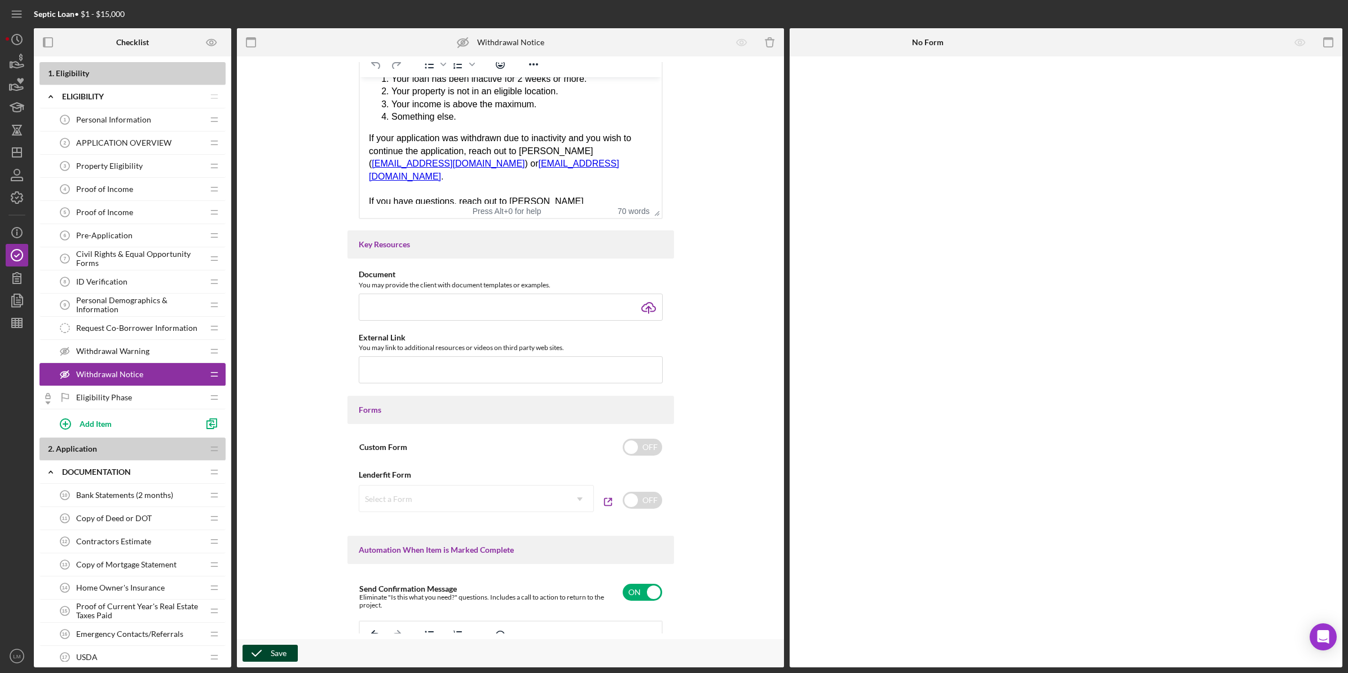
click at [266, 652] on icon "button" at bounding box center [257, 653] width 28 height 28
click at [142, 349] on span "Withdrawal Warning" at bounding box center [112, 350] width 73 height 9
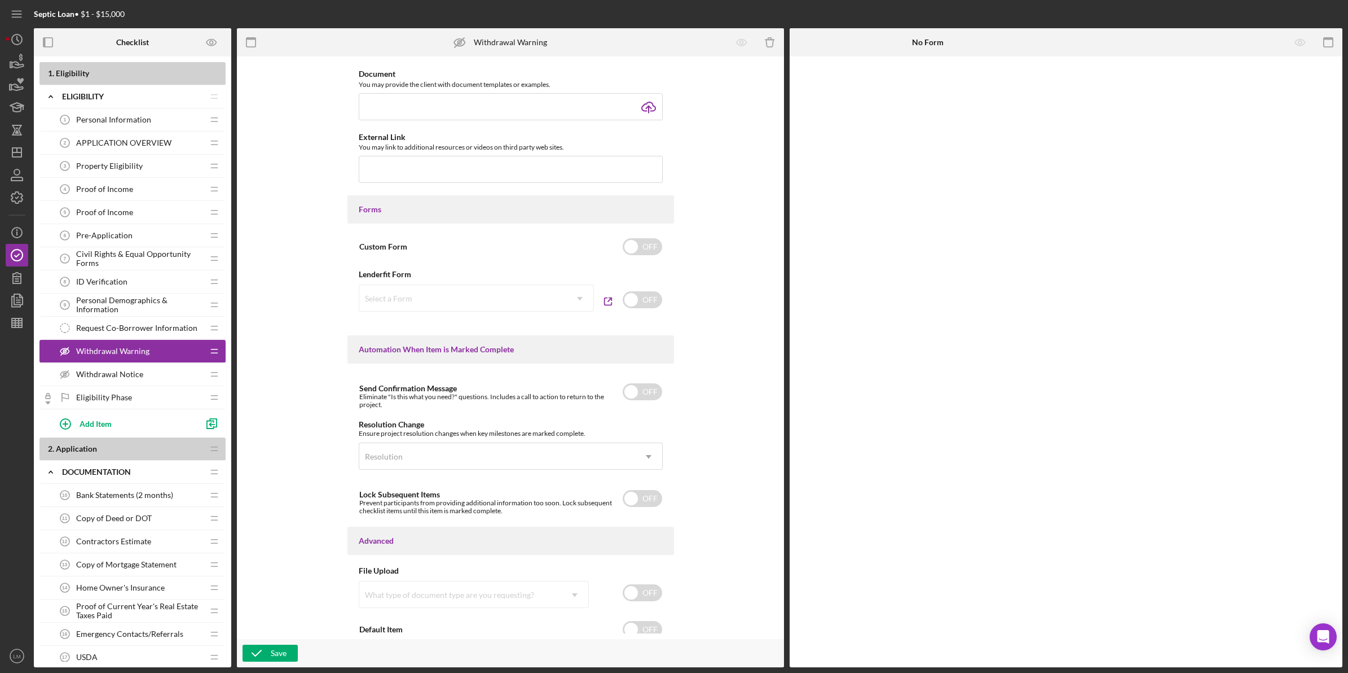
scroll to position [494, 0]
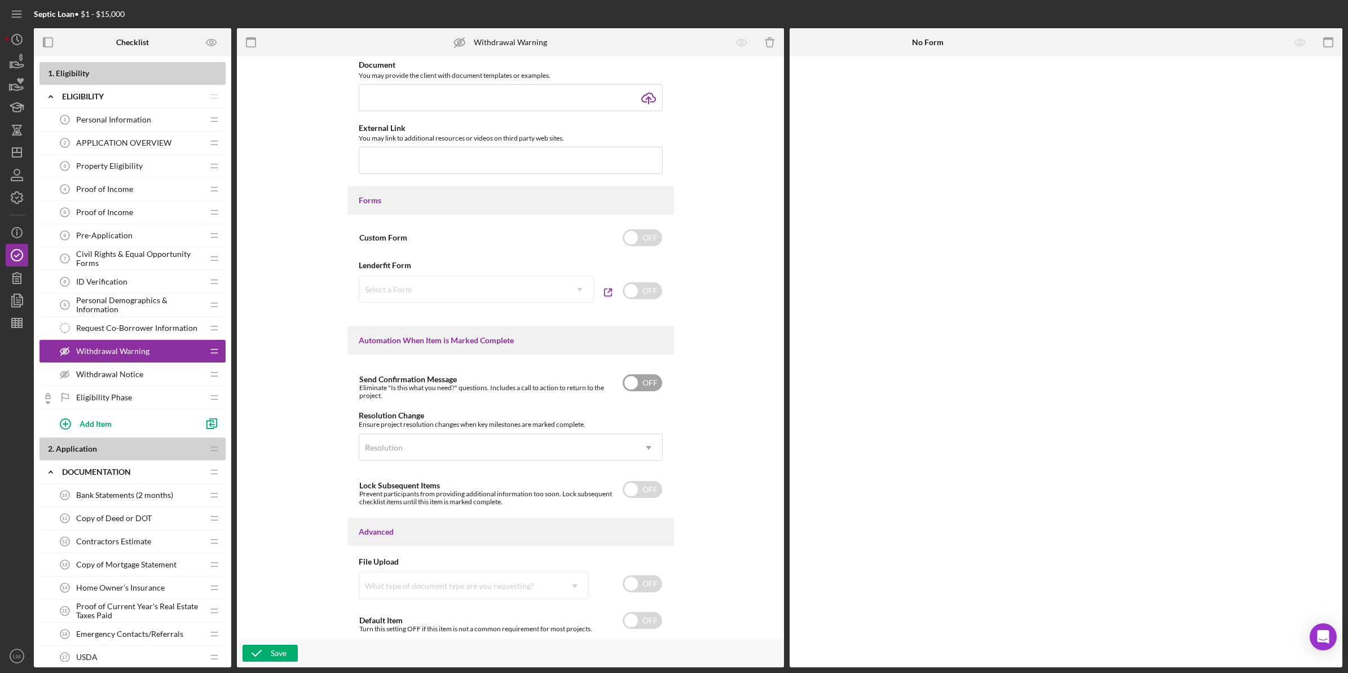
click at [642, 371] on div "Send Confirmation Message Eliminate "Is this what you need?" questions. Include…" at bounding box center [511, 383] width 304 height 34
checkbox input "true"
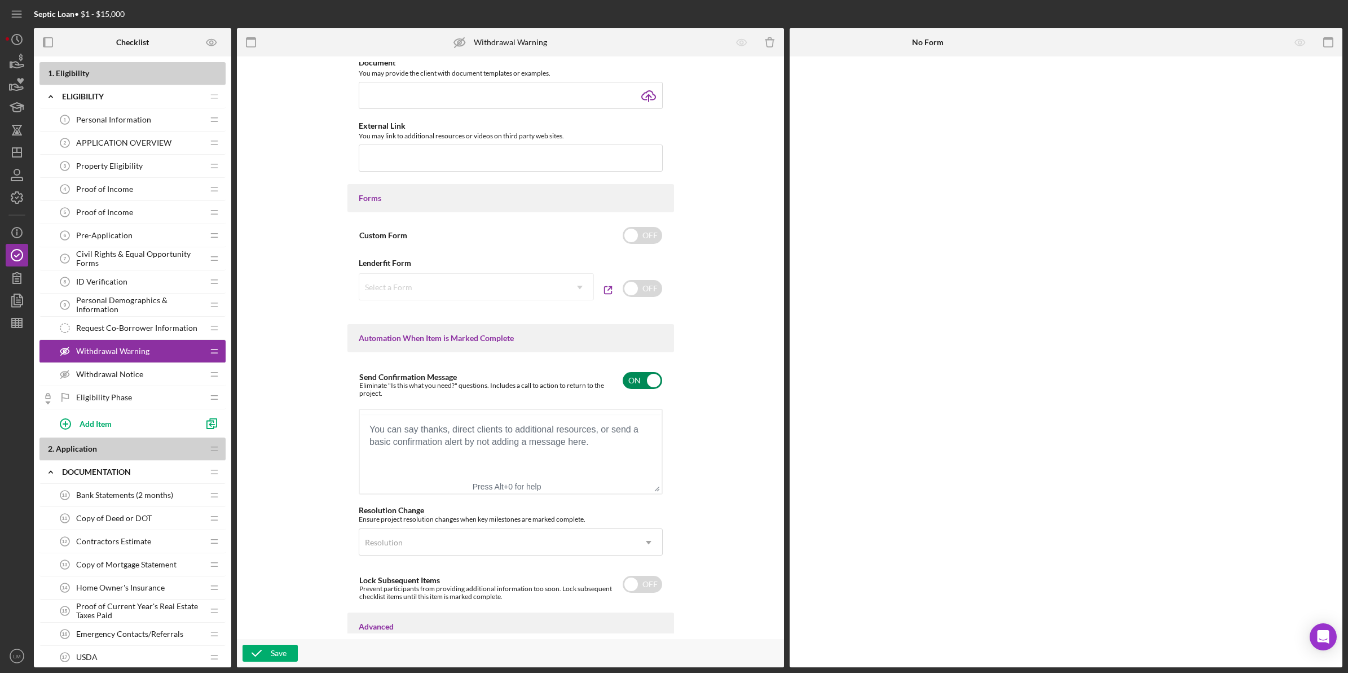
scroll to position [0, 0]
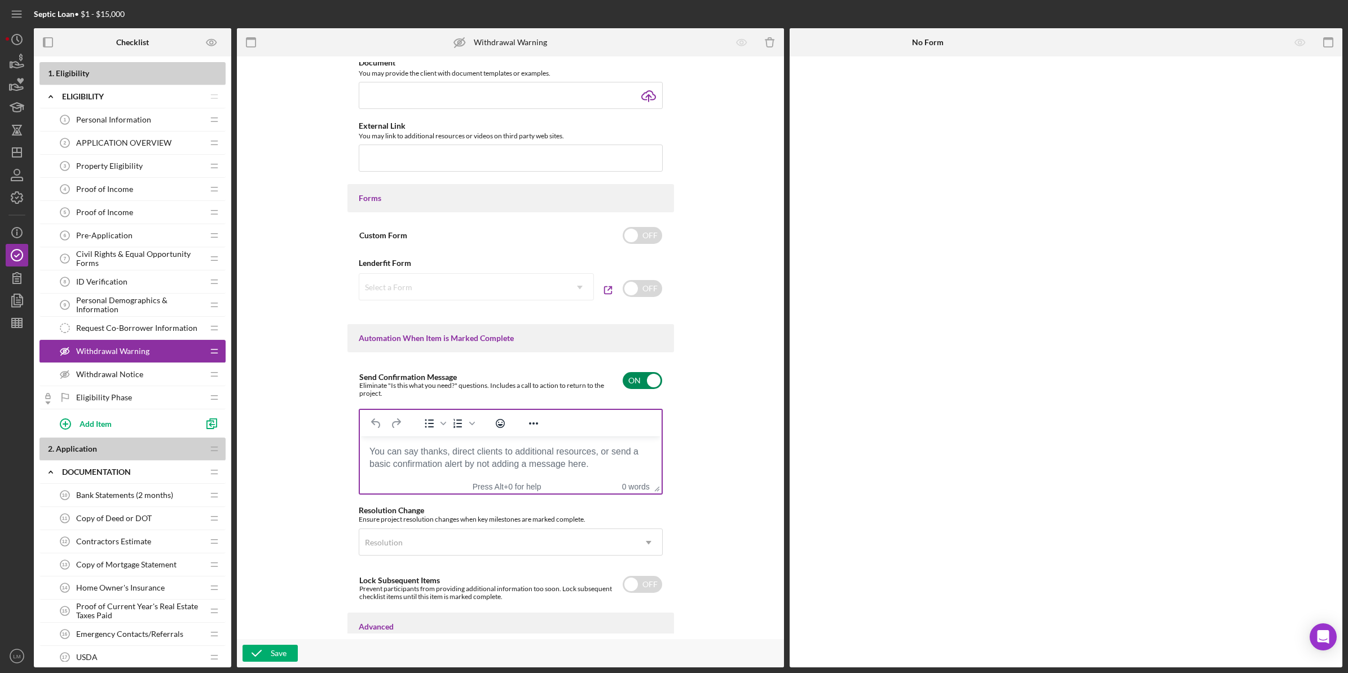
click at [600, 455] on body "Rich Text Area. Press ALT-0 for help." at bounding box center [510, 451] width 284 height 12
click at [277, 655] on div "Save" at bounding box center [279, 652] width 16 height 17
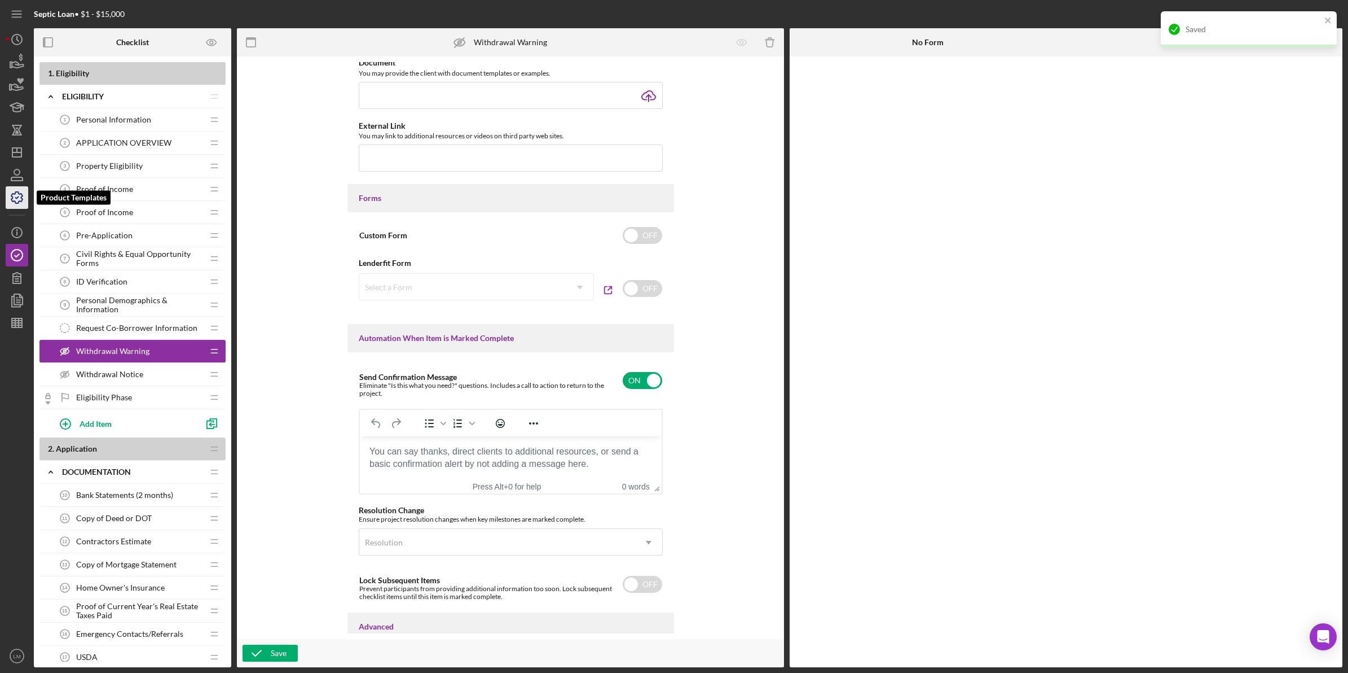
click at [20, 194] on icon "button" at bounding box center [16, 197] width 11 height 11
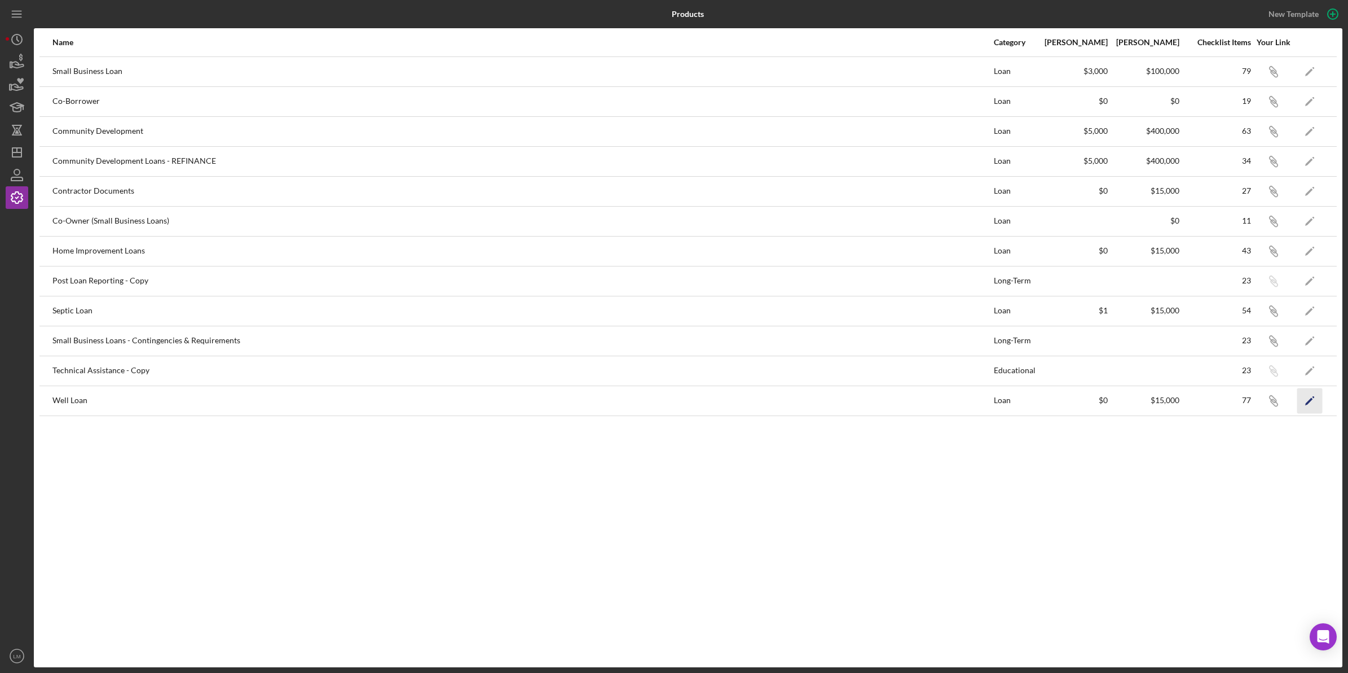
click at [1312, 404] on icon "Icon/Edit" at bounding box center [1310, 400] width 25 height 25
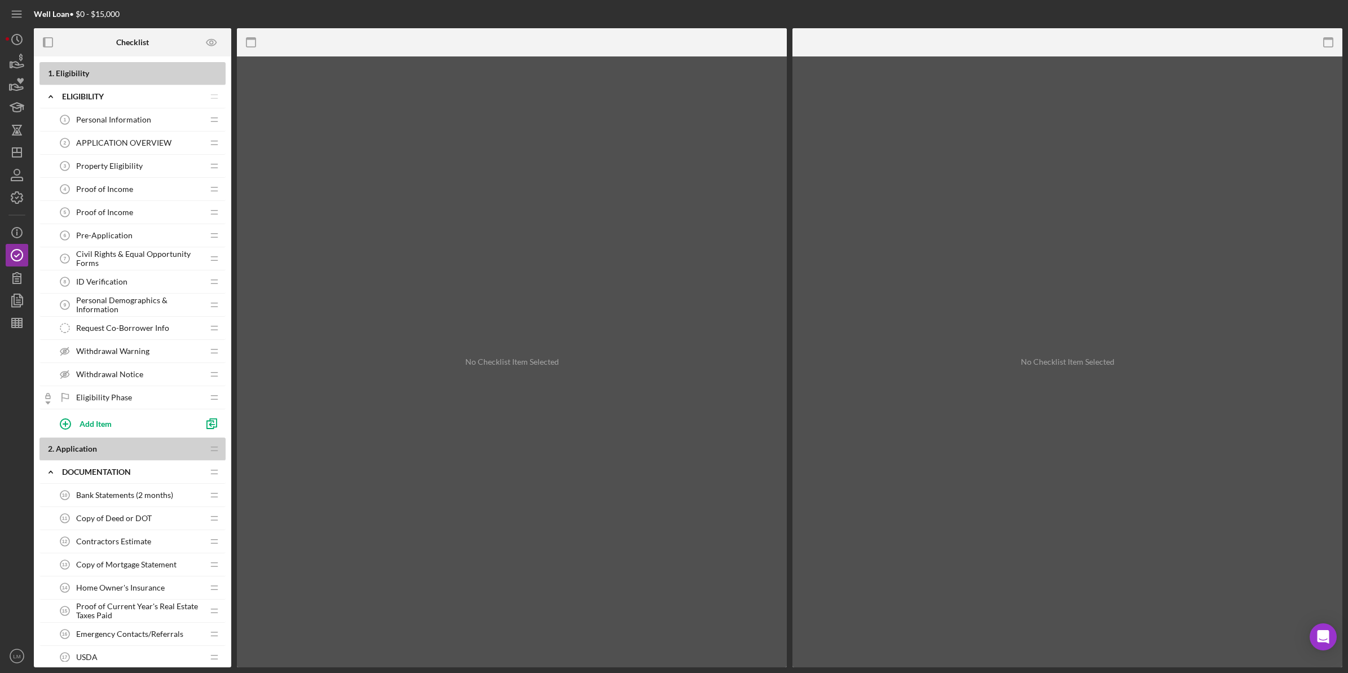
click at [111, 350] on span "Withdrawal Warning" at bounding box center [112, 350] width 73 height 9
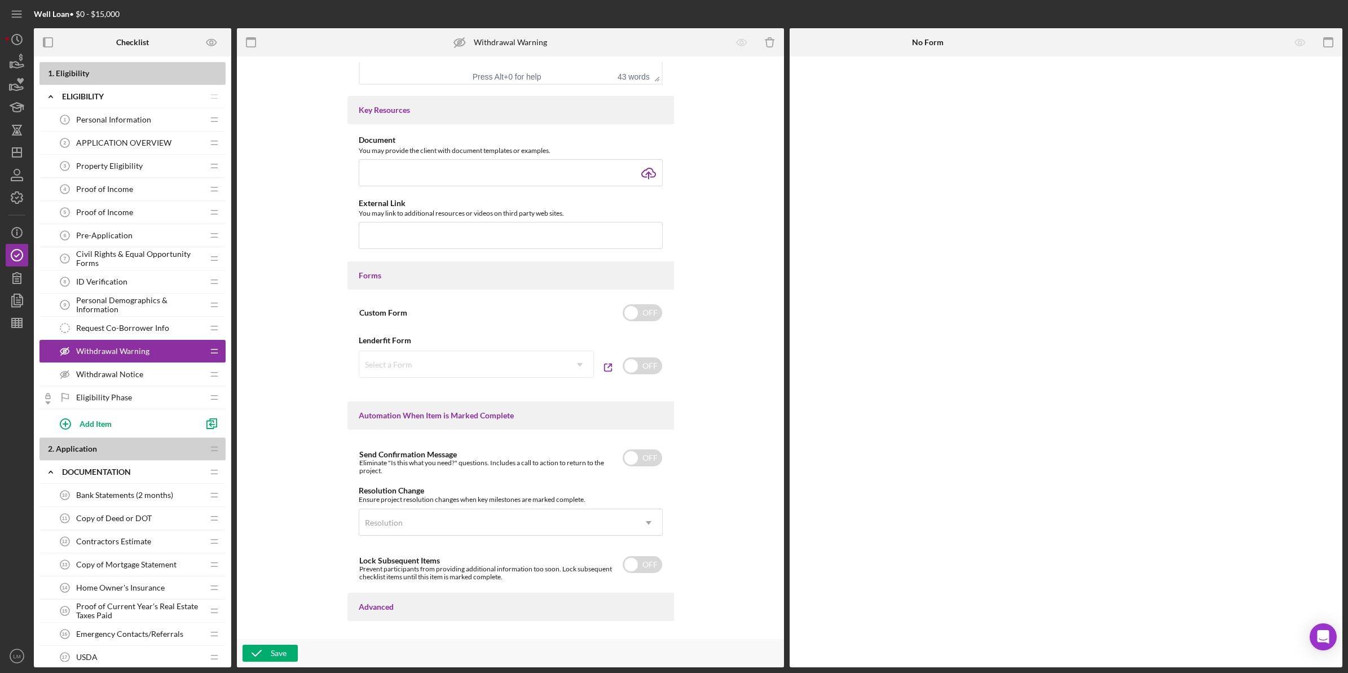
scroll to position [494, 0]
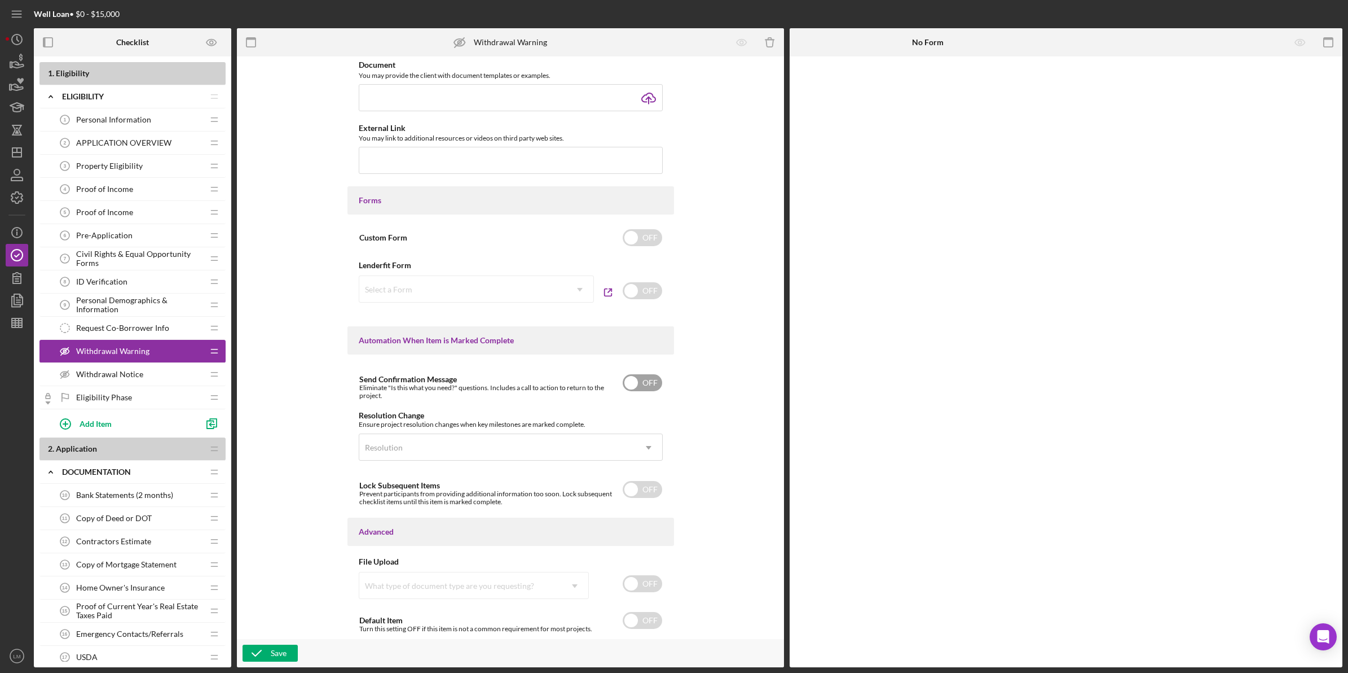
click at [638, 379] on input "checkbox" at bounding box center [642, 382] width 39 height 17
checkbox input "true"
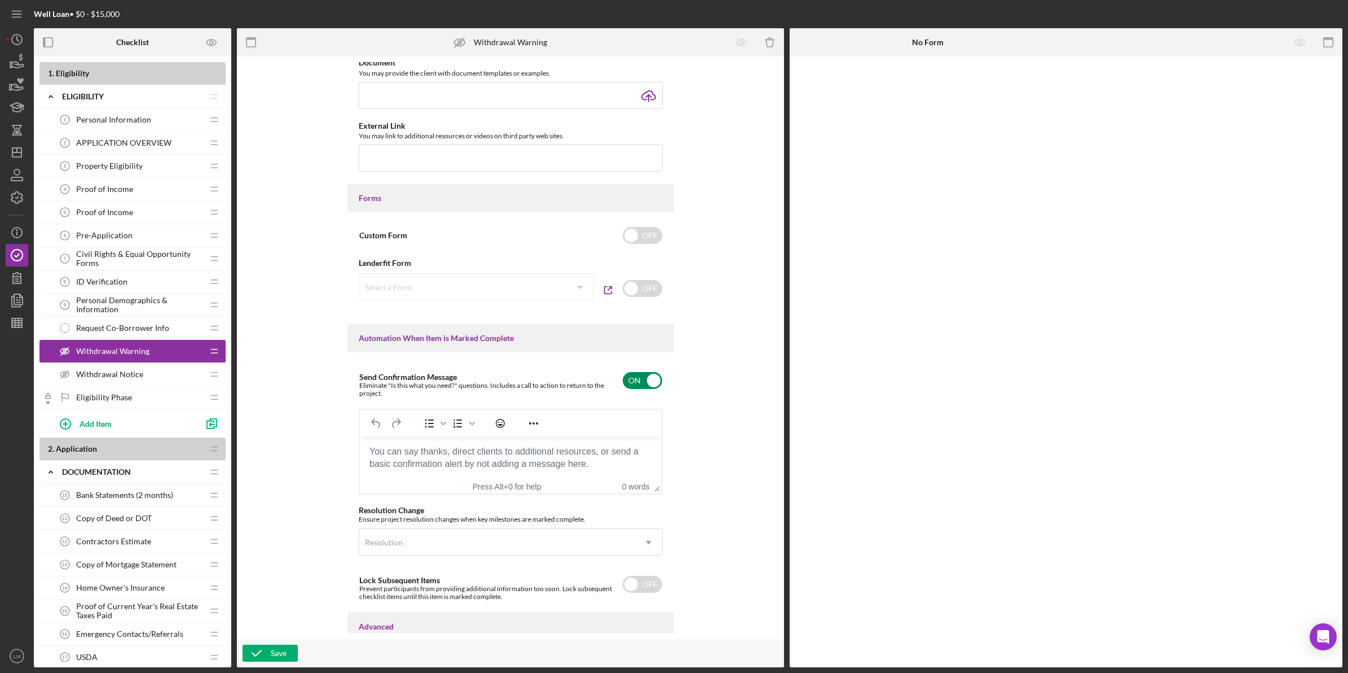
scroll to position [0, 0]
click at [274, 650] on div "Save" at bounding box center [279, 652] width 16 height 17
click at [155, 383] on div "Withdrawal Notice Withdrawal Notice" at bounding box center [129, 374] width 150 height 23
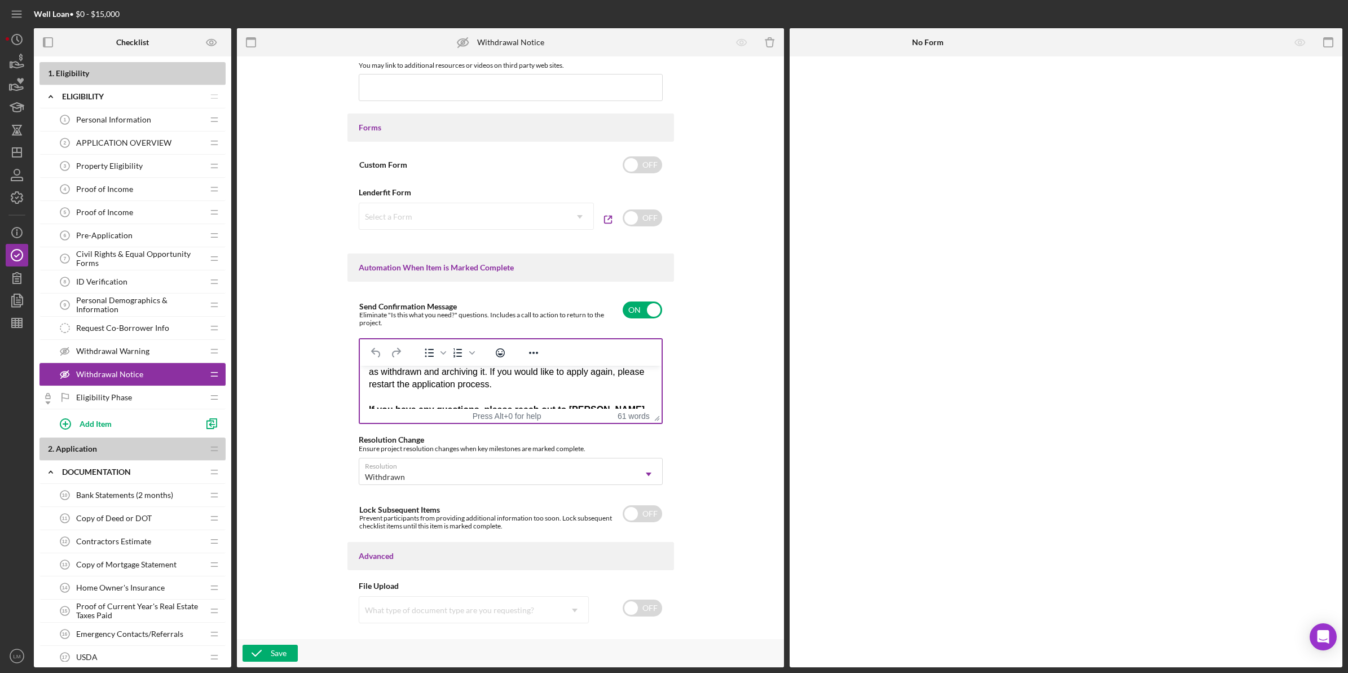
scroll to position [63, 0]
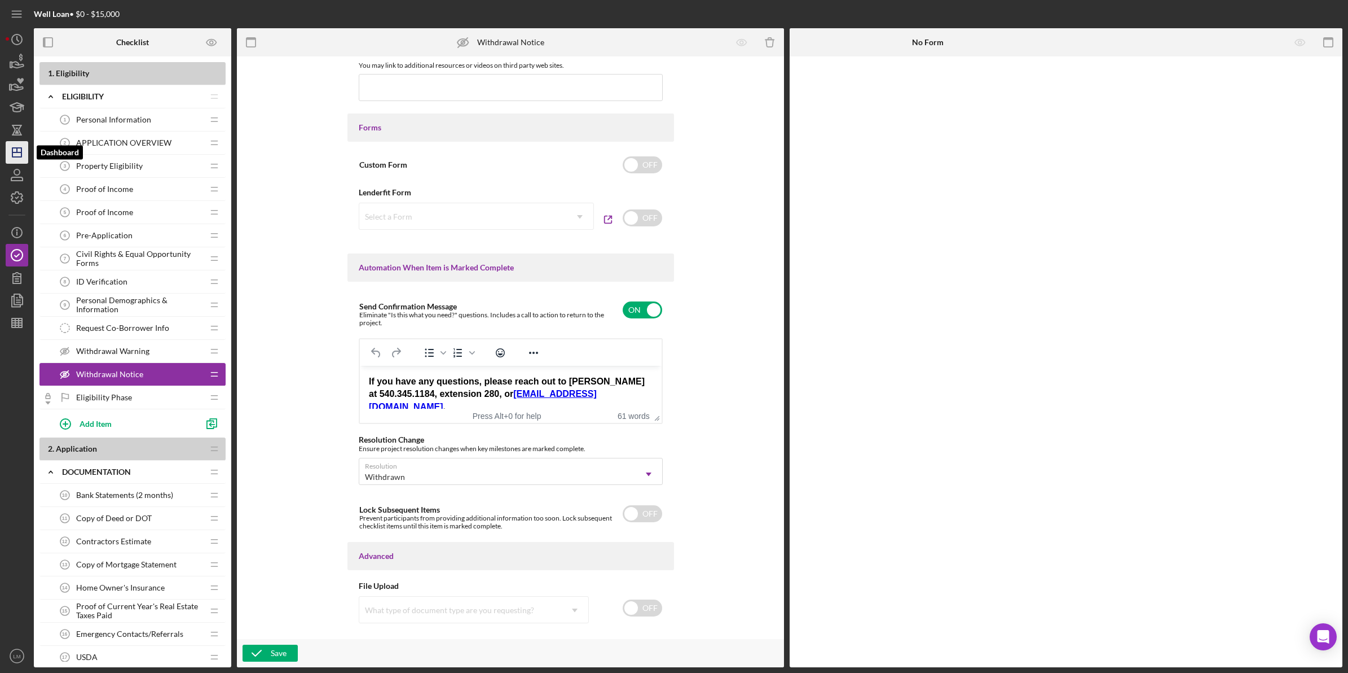
click at [21, 142] on icon "Icon/Dashboard" at bounding box center [17, 152] width 28 height 28
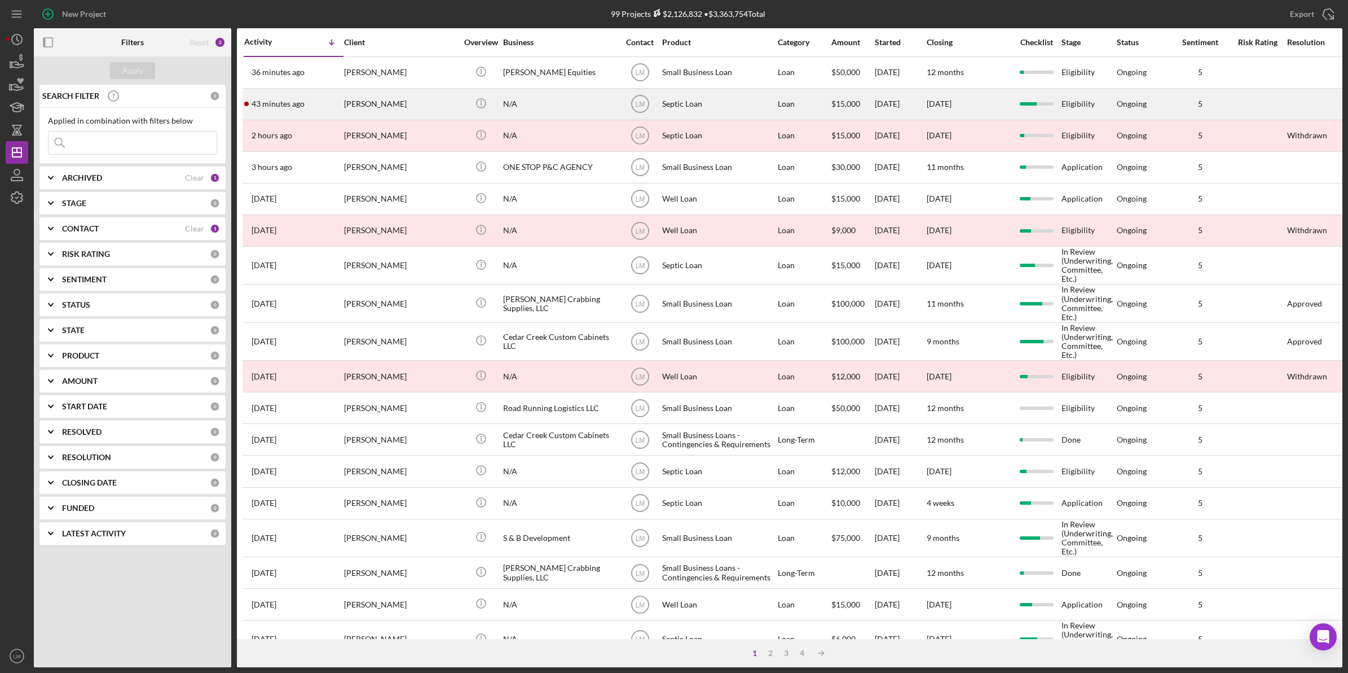
click at [347, 100] on div "[PERSON_NAME]" at bounding box center [400, 104] width 113 height 30
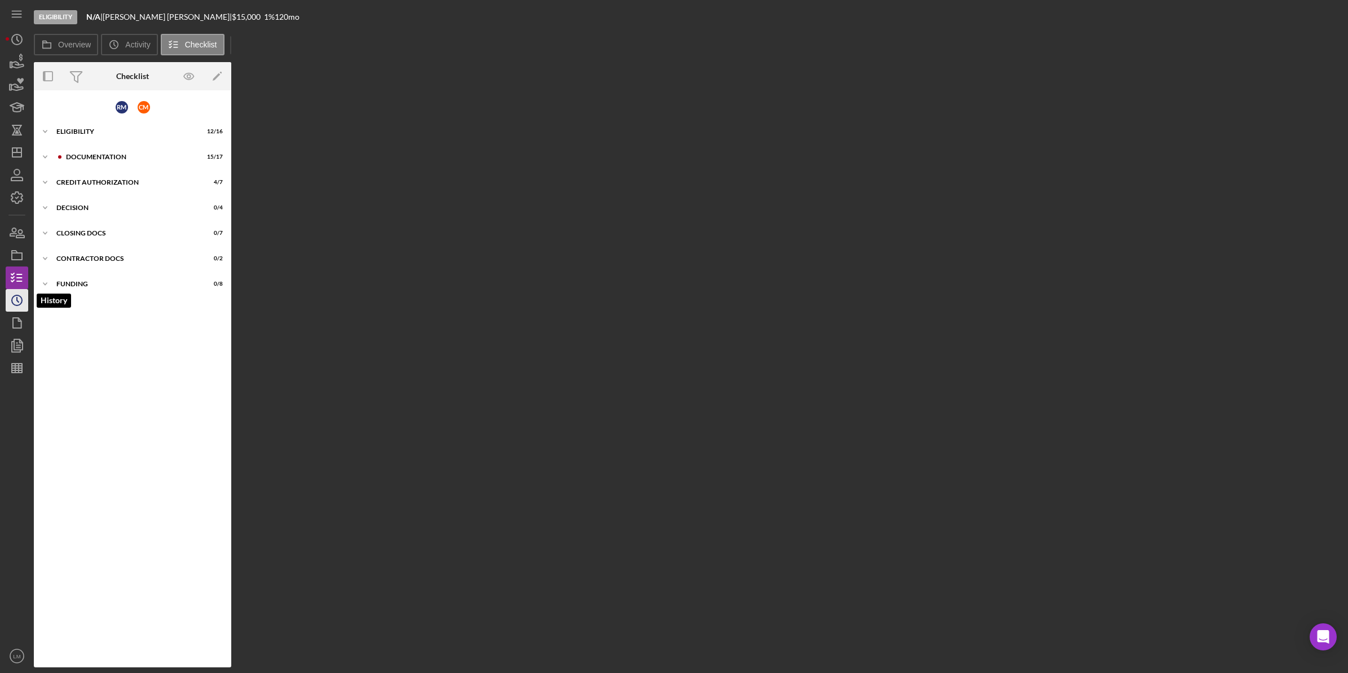
click at [18, 304] on icon "Icon/History" at bounding box center [17, 300] width 28 height 28
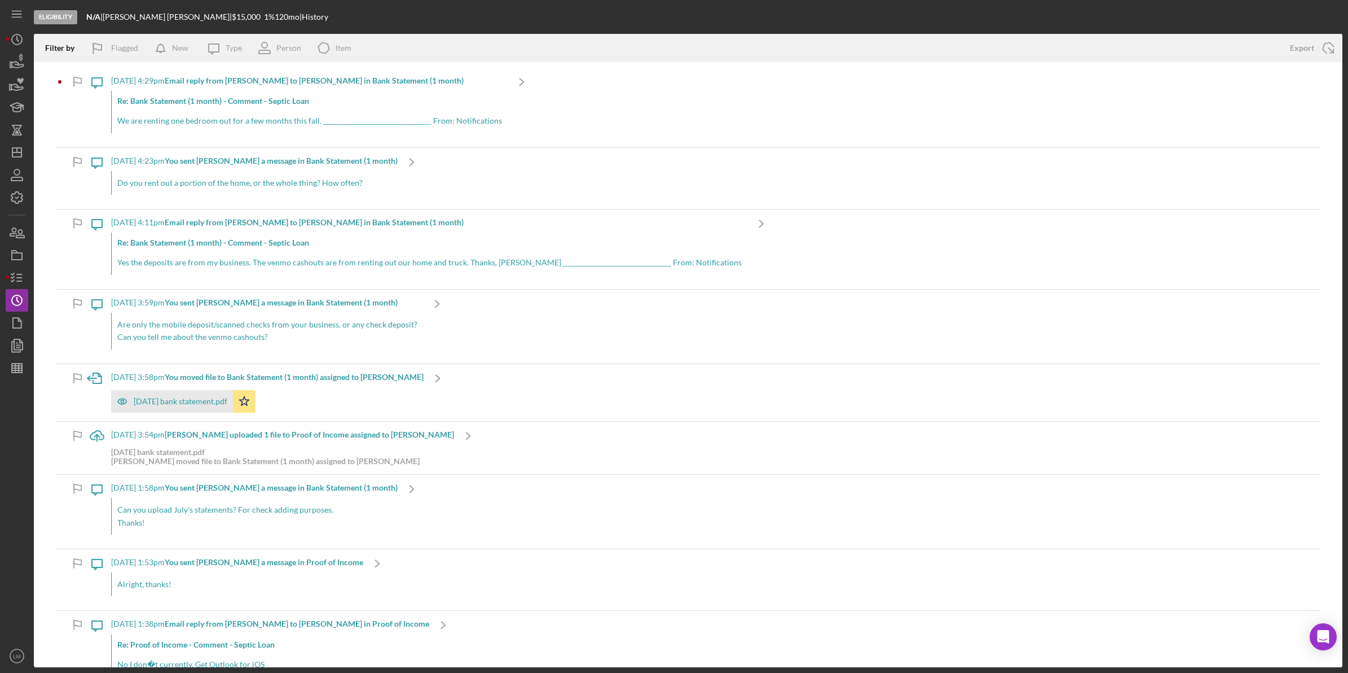
click at [226, 127] on p "We are renting one bedroom out for a few months this fall. ____________________…" at bounding box center [309, 121] width 385 height 12
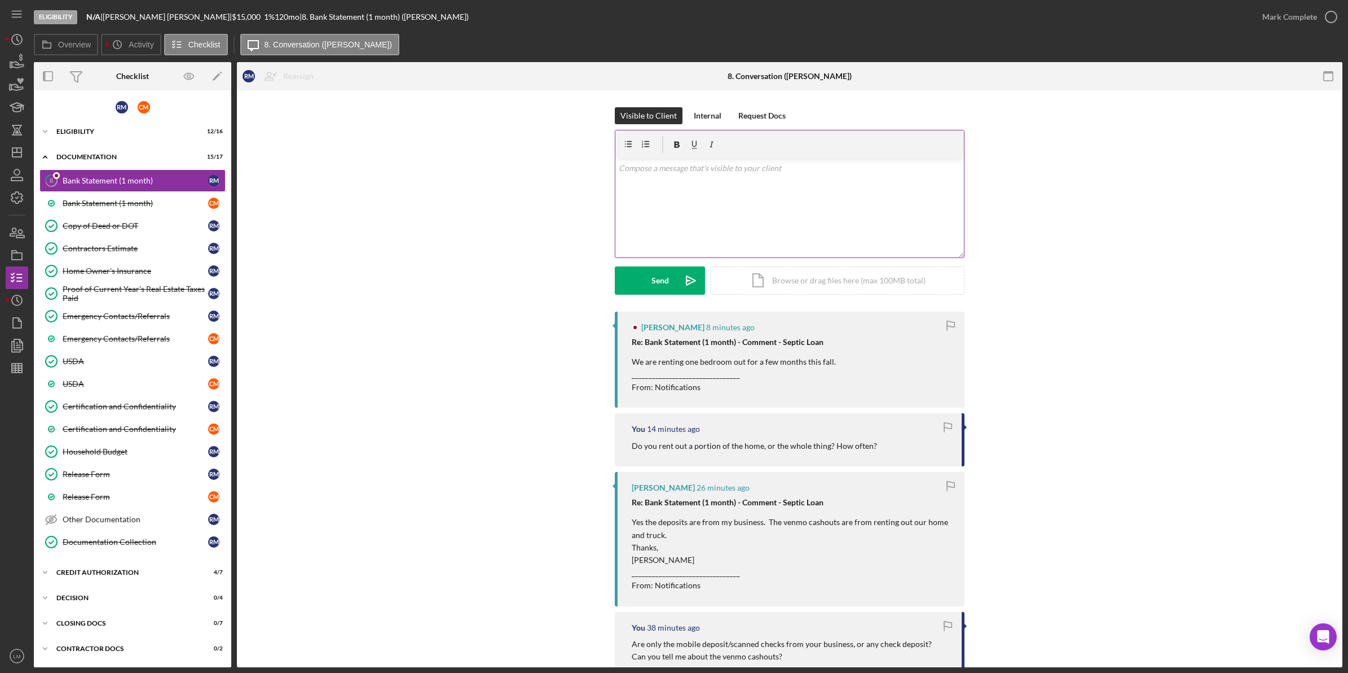
click at [654, 207] on div "v Color teal Color pink Remove color Add row above Add row below Add column bef…" at bounding box center [790, 208] width 349 height 99
click at [677, 273] on icon "Icon/icon-invite-send" at bounding box center [691, 280] width 28 height 28
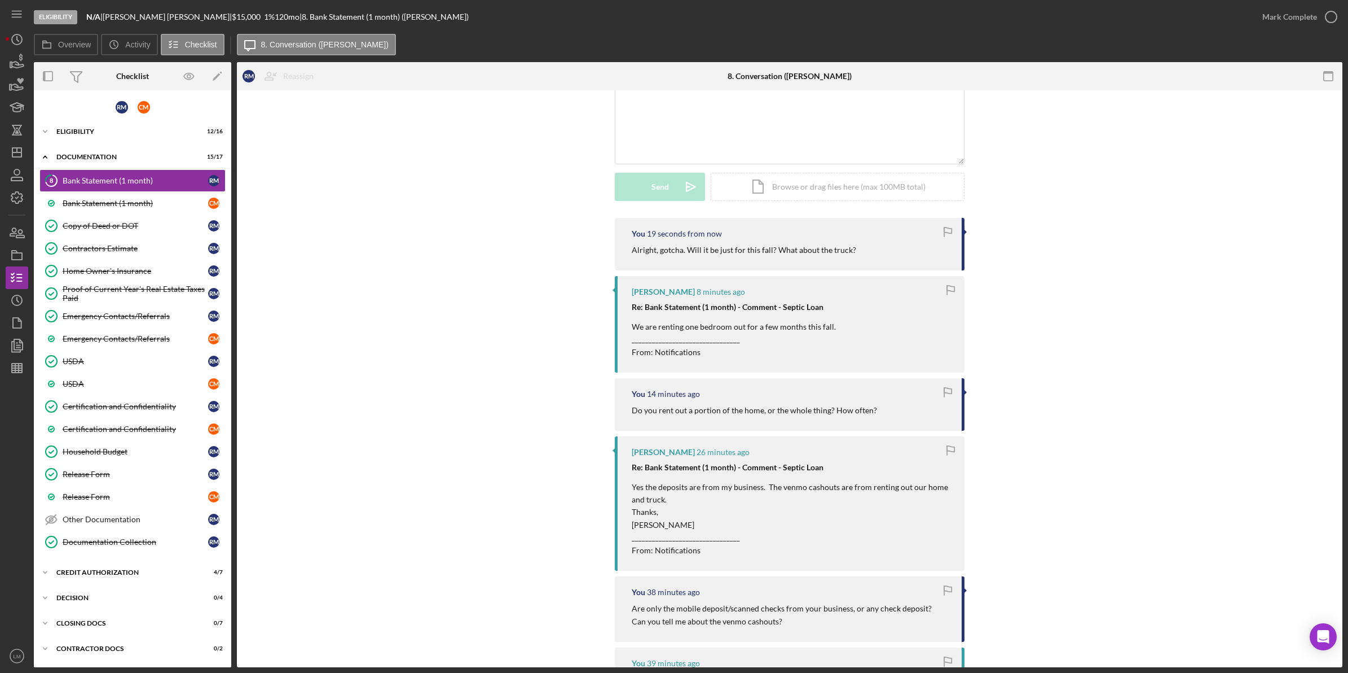
scroll to position [71, 0]
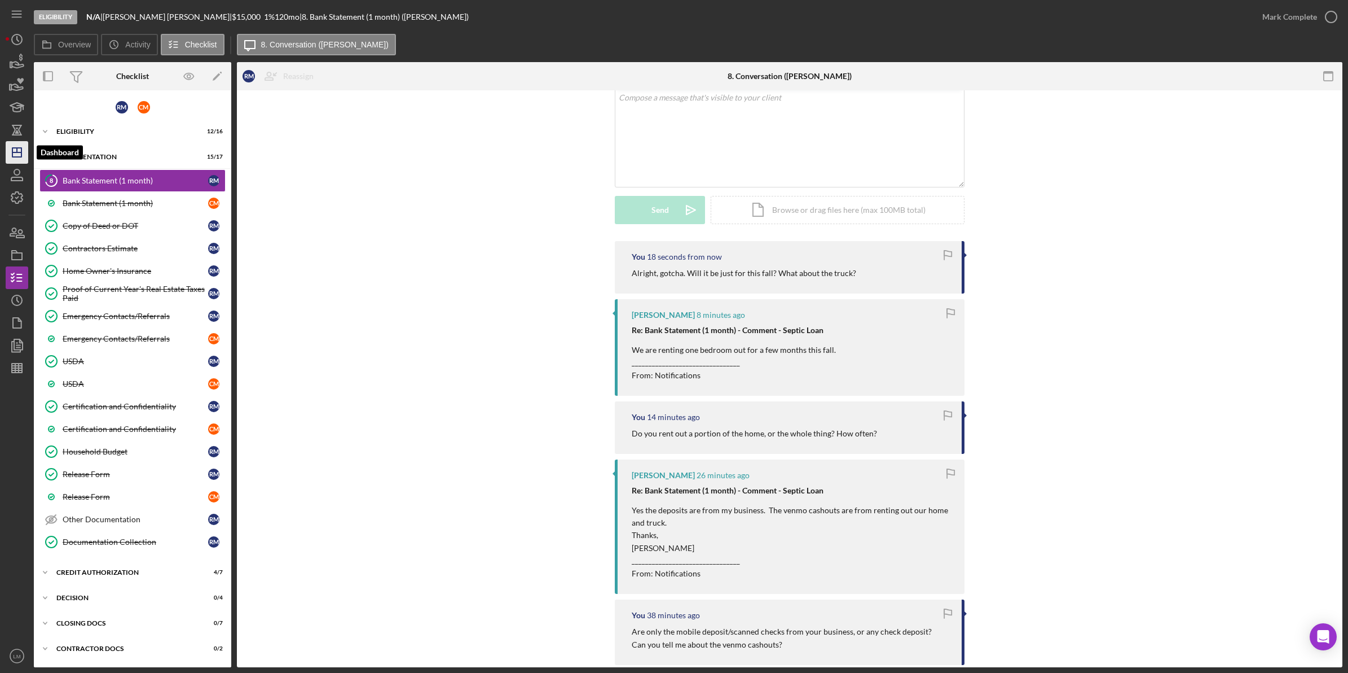
click at [18, 158] on icon "Icon/Dashboard" at bounding box center [17, 152] width 28 height 28
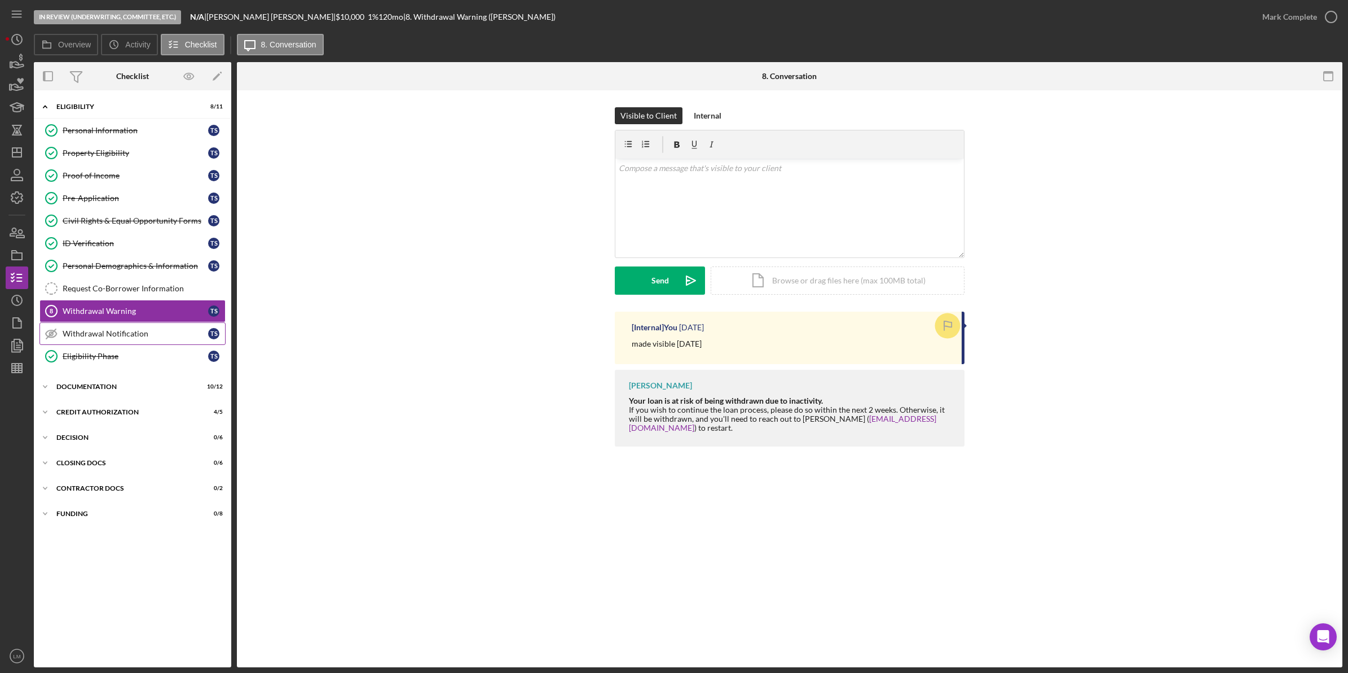
click at [84, 331] on div "Withdrawal Notification" at bounding box center [136, 333] width 146 height 9
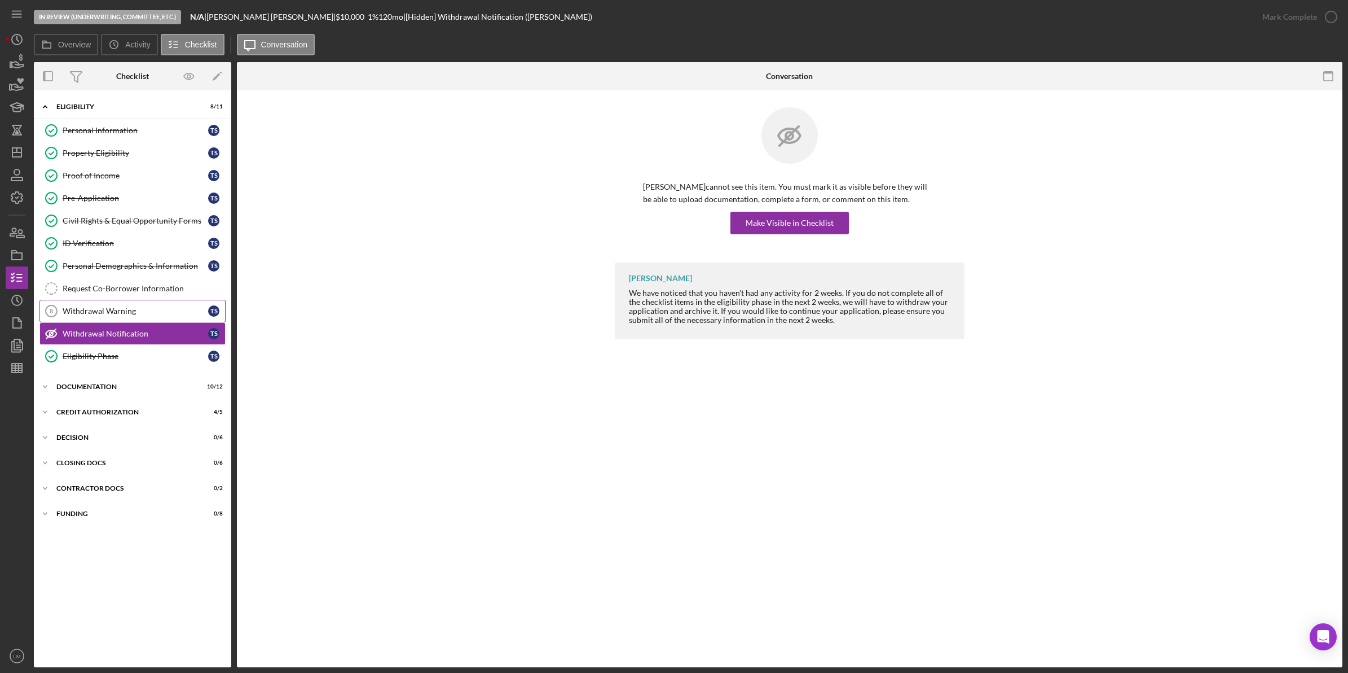
click at [131, 322] on link "Withdrawal Warning 8 Withdrawal Warning T S" at bounding box center [132, 311] width 186 height 23
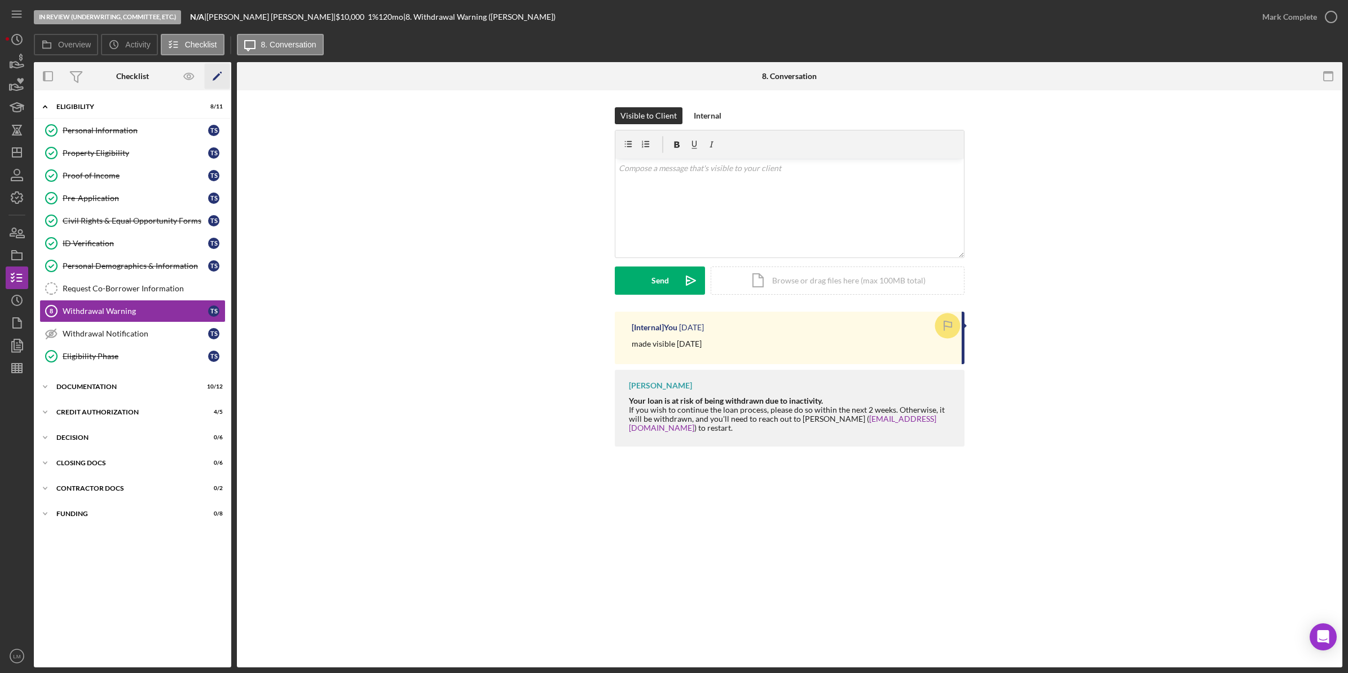
click at [217, 82] on icon "Icon/Edit" at bounding box center [217, 76] width 25 height 25
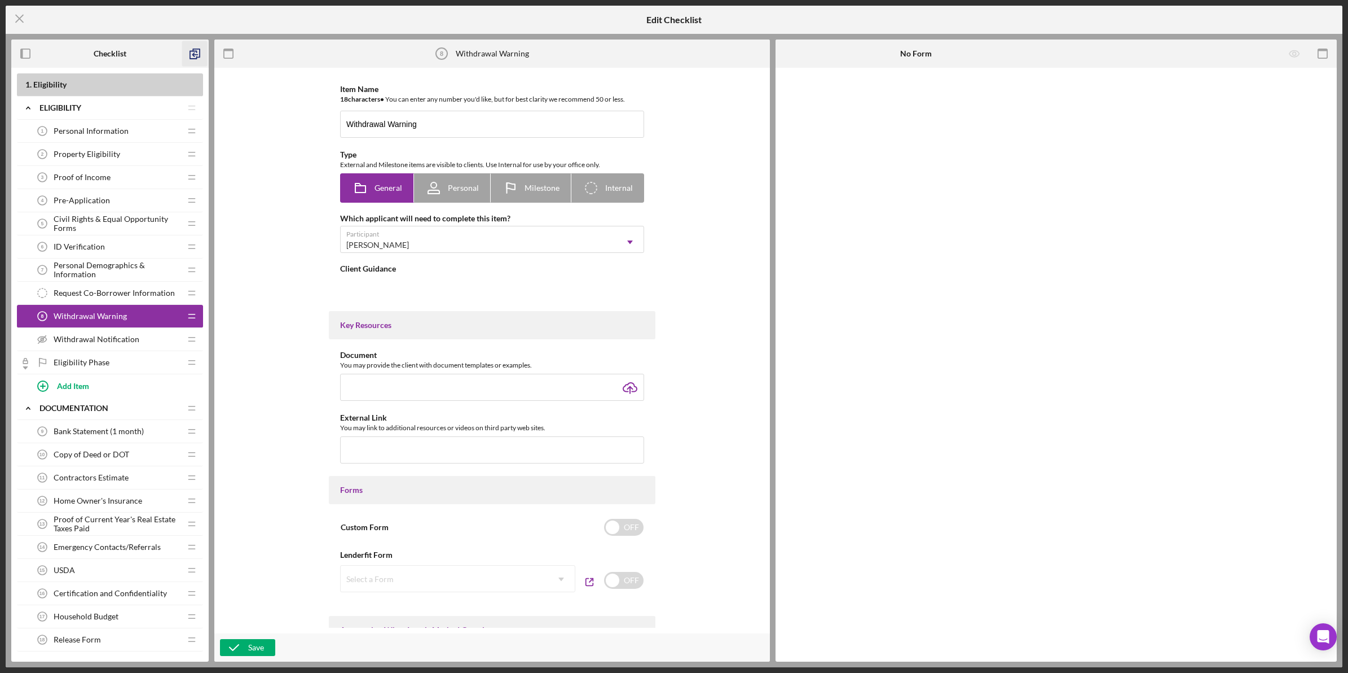
type textarea "<div><strong>Your loan is at risk of being withdrawn due to inactivity.</strong…"
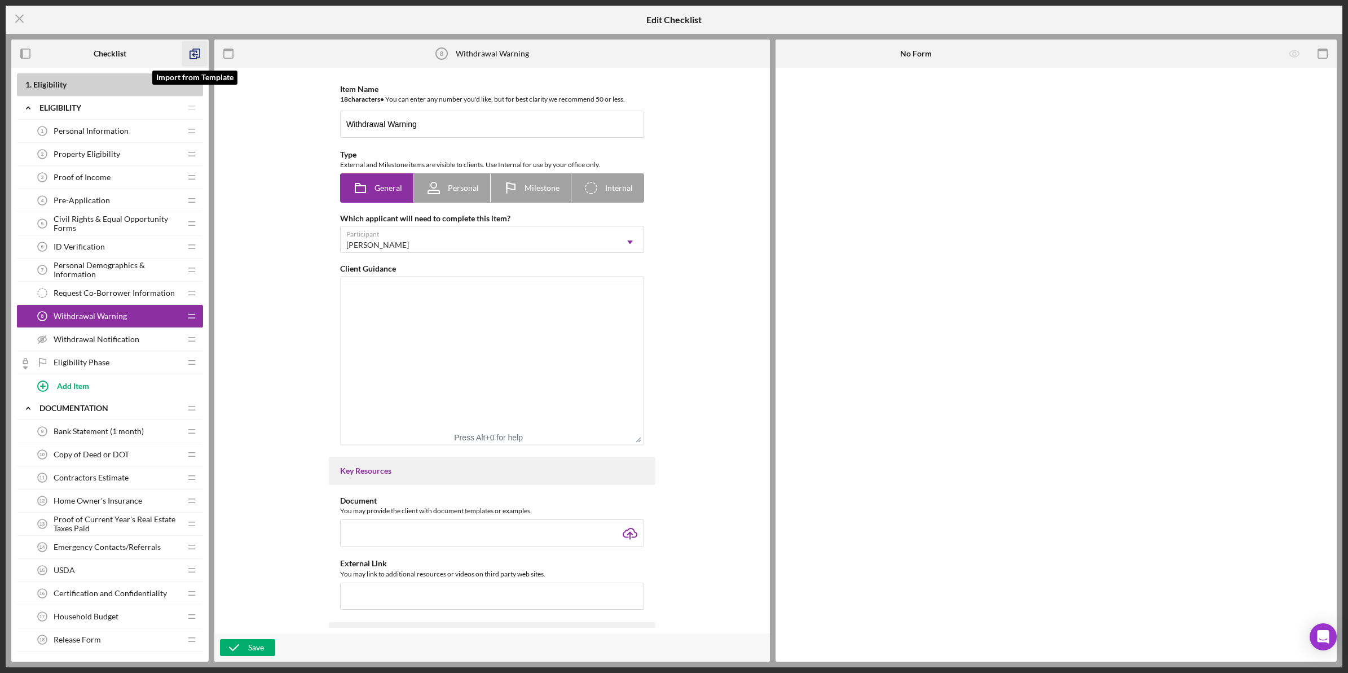
click at [198, 56] on icon "button" at bounding box center [194, 53] width 25 height 25
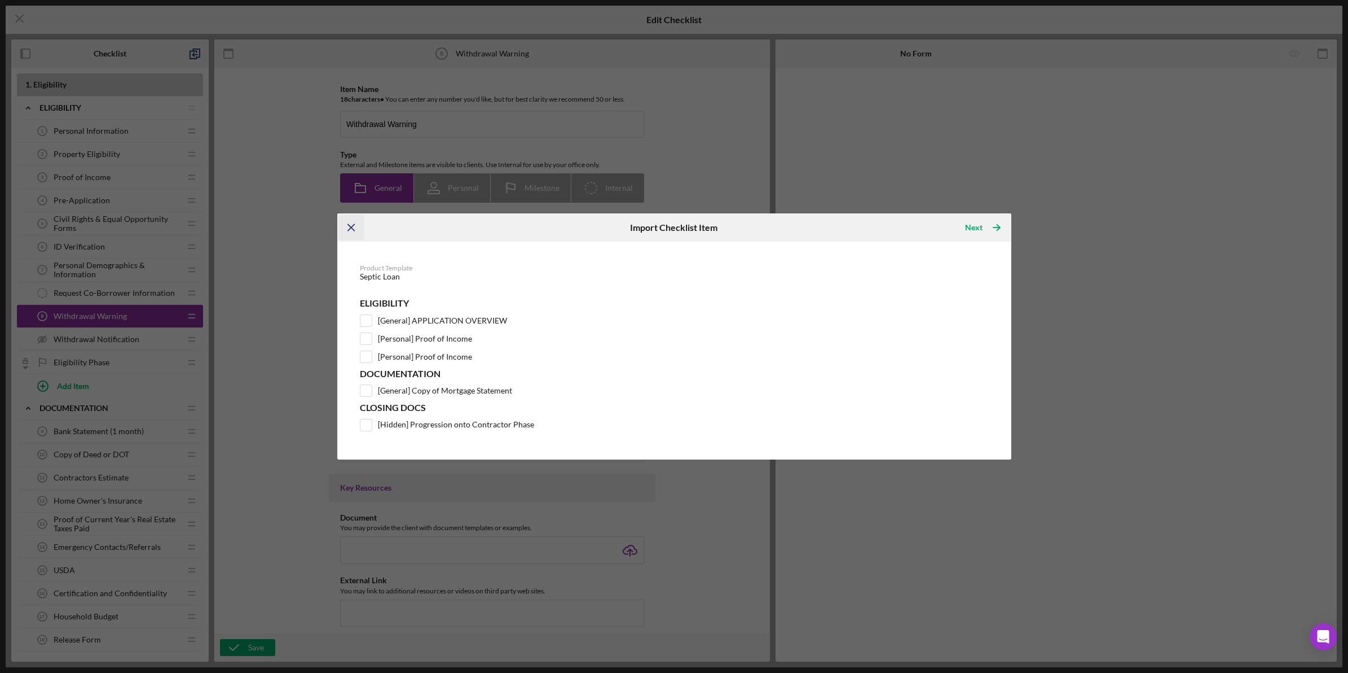
click at [354, 233] on icon "Icon/Menu Close" at bounding box center [351, 227] width 25 height 25
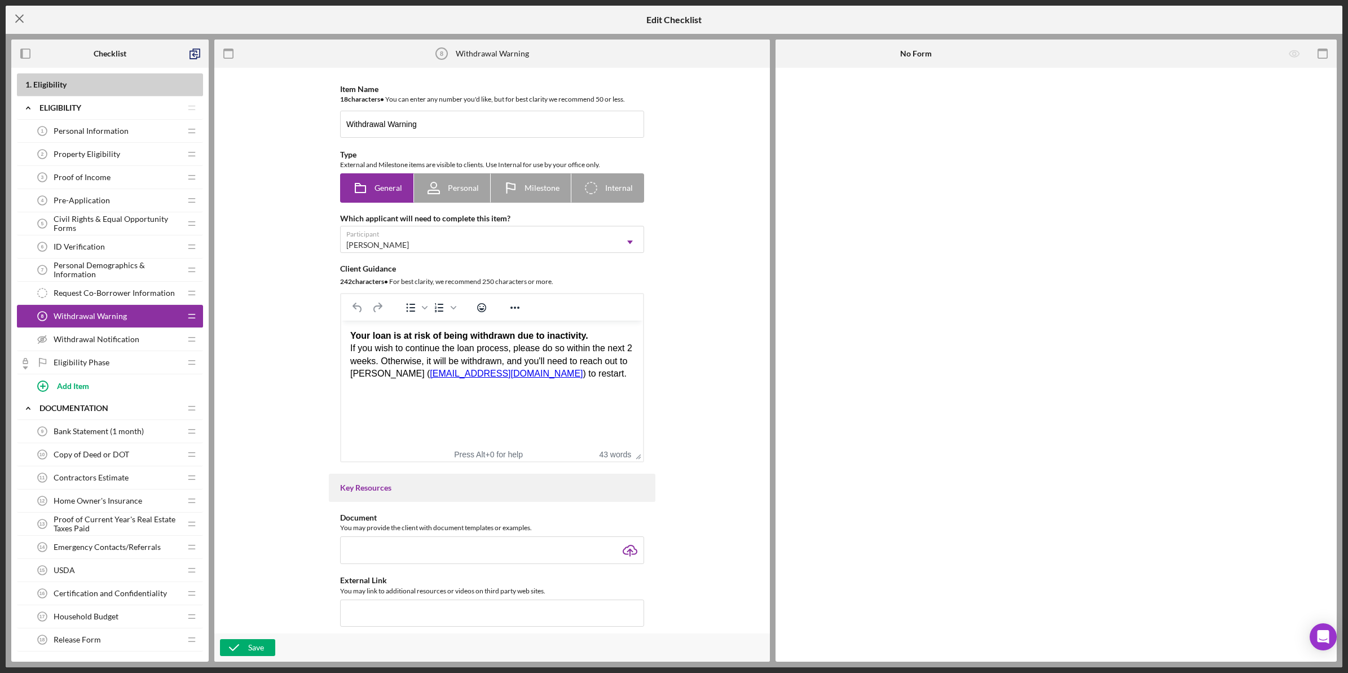
click at [28, 17] on icon "Icon/Menu Close" at bounding box center [20, 19] width 28 height 28
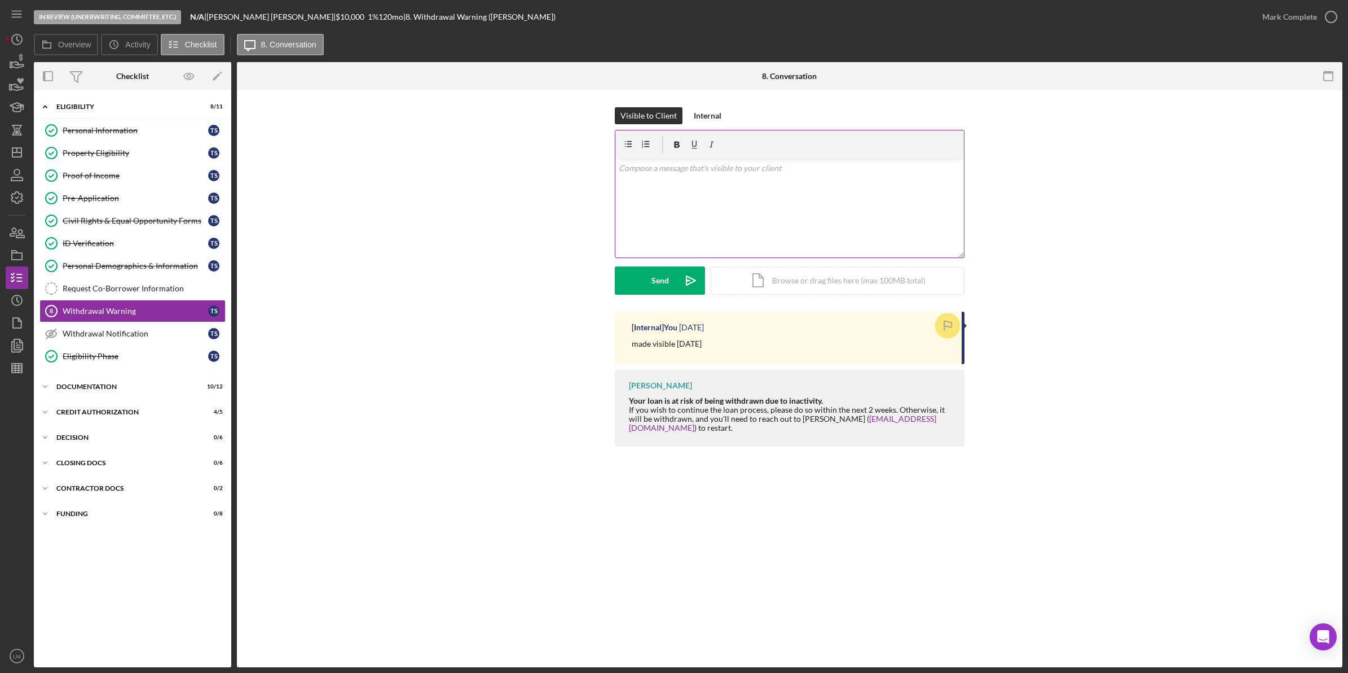
click at [780, 218] on div "v Color teal Color pink Remove color Add row above Add row below Add column bef…" at bounding box center [790, 208] width 349 height 99
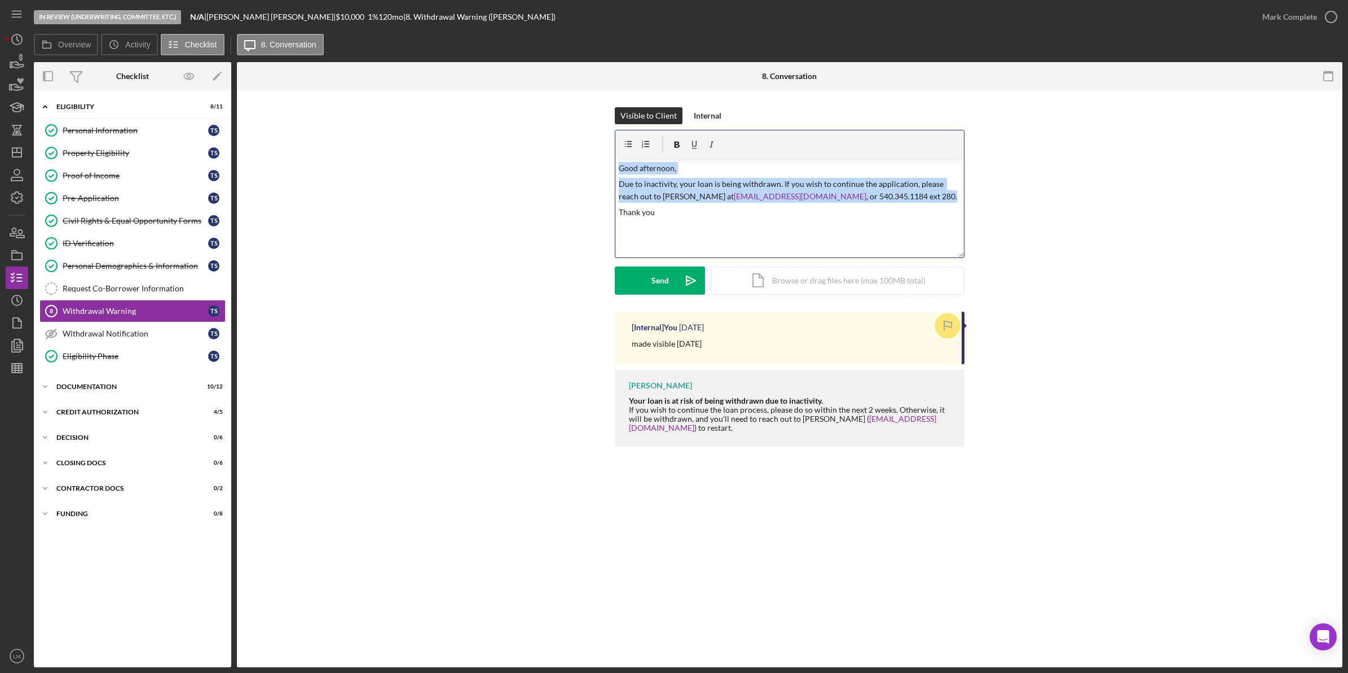
click at [780, 218] on p "Thank you" at bounding box center [790, 212] width 342 height 12
copy div "v Color teal Color pink Remove color Add row above Add row below Add column bef…"
click at [692, 292] on icon "Icon/icon-invite-send" at bounding box center [691, 280] width 28 height 28
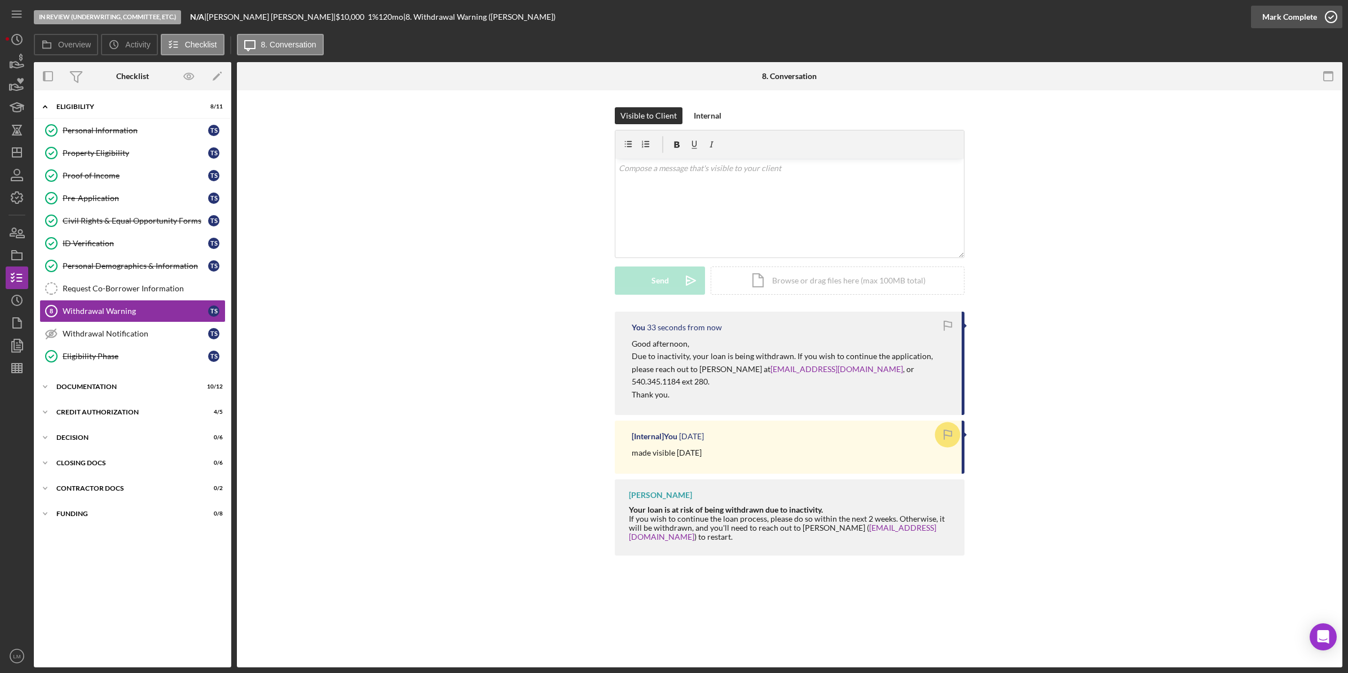
click at [1289, 12] on div "Mark Complete" at bounding box center [1290, 17] width 55 height 23
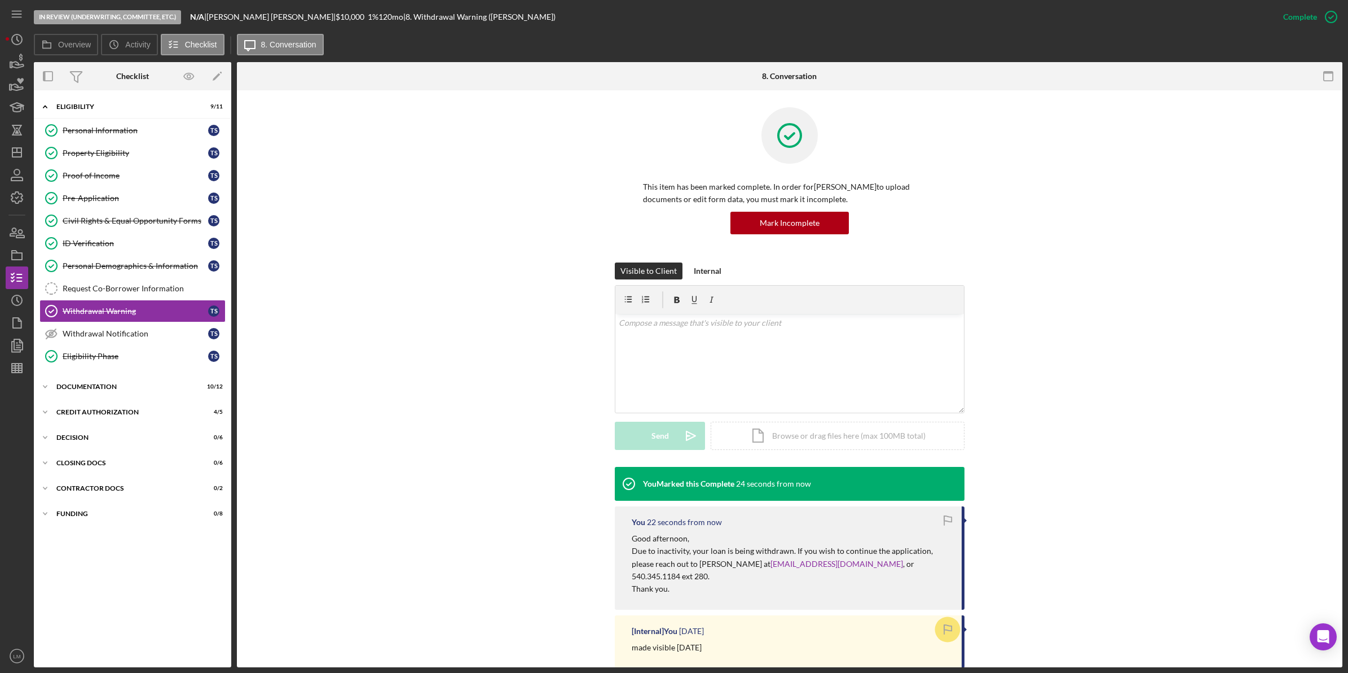
click at [2, 226] on div "In Review (Underwriting, Committee, Etc.) N/A | [PERSON_NAME] | $10,000 $10,000…" at bounding box center [674, 336] width 1348 height 673
click at [11, 250] on icon "button" at bounding box center [17, 255] width 28 height 28
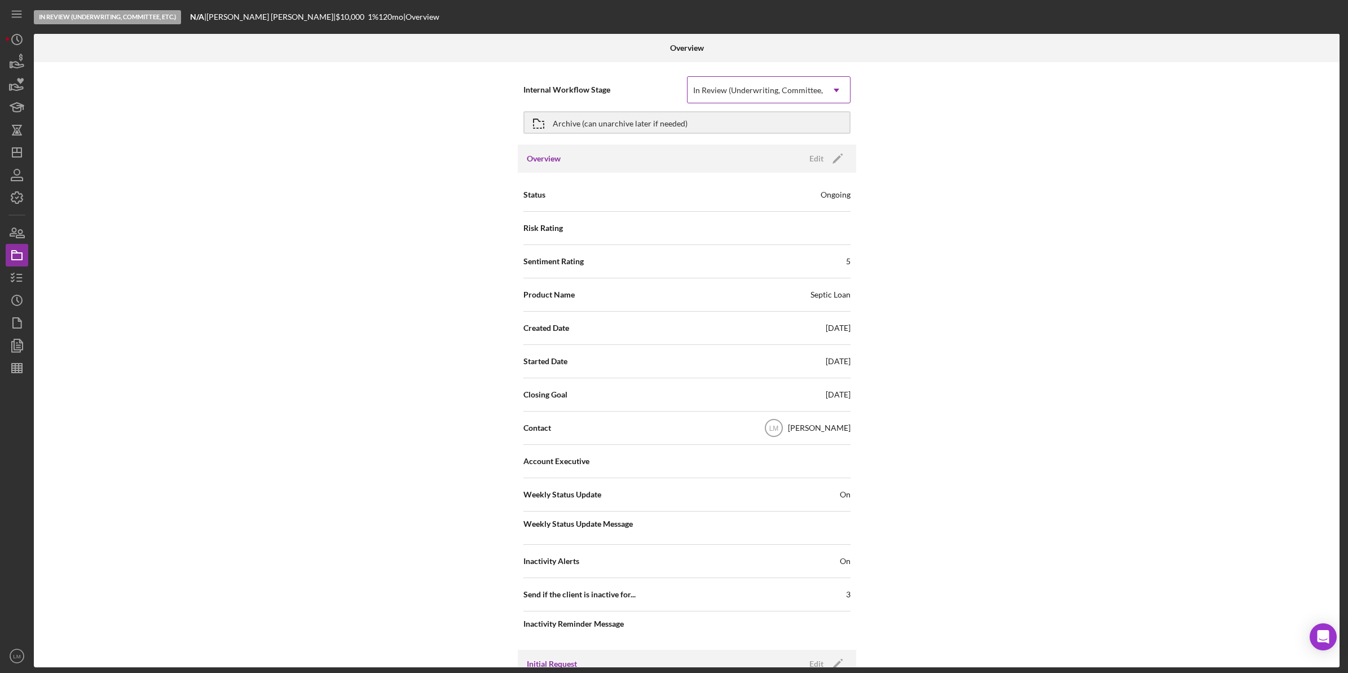
click at [779, 95] on div "In Review (Underwriting, Committee, Etc.)" at bounding box center [755, 90] width 135 height 26
click at [13, 280] on polyline "button" at bounding box center [12, 281] width 3 height 2
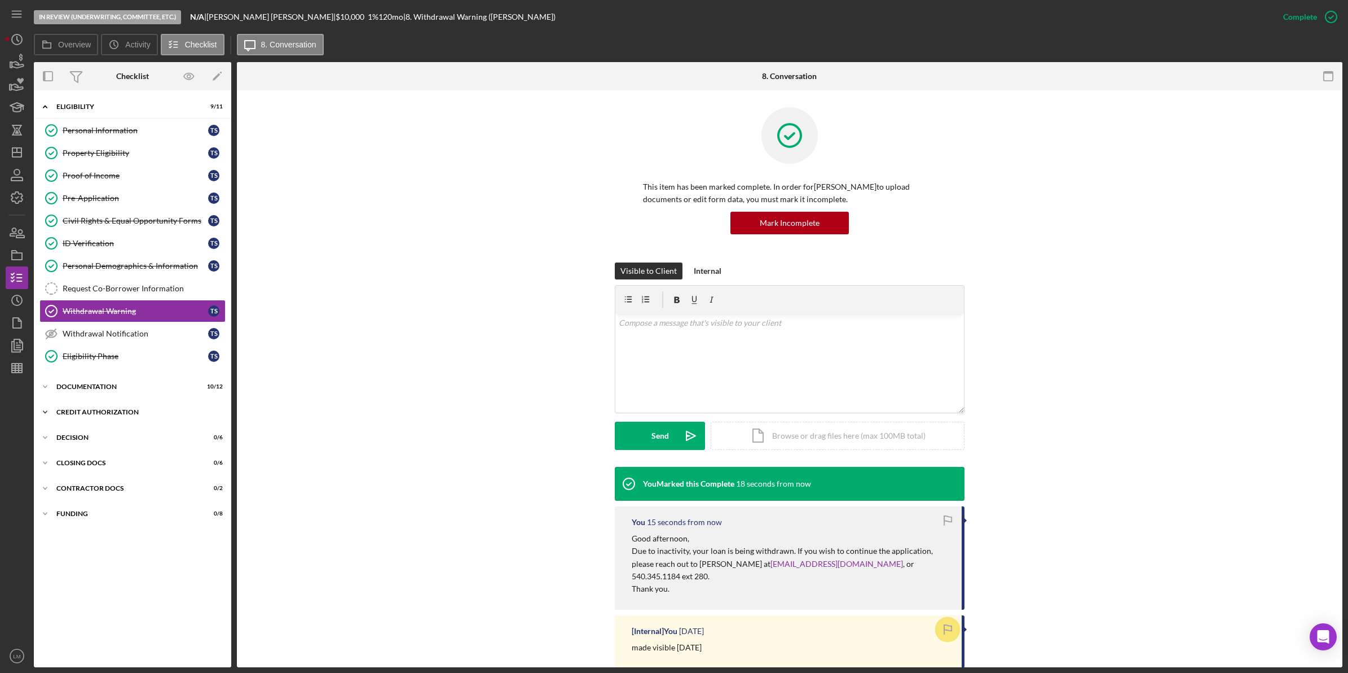
click at [178, 410] on div "Icon/Expander CREDIT AUTHORIZATION 4 / 5" at bounding box center [132, 412] width 197 height 23
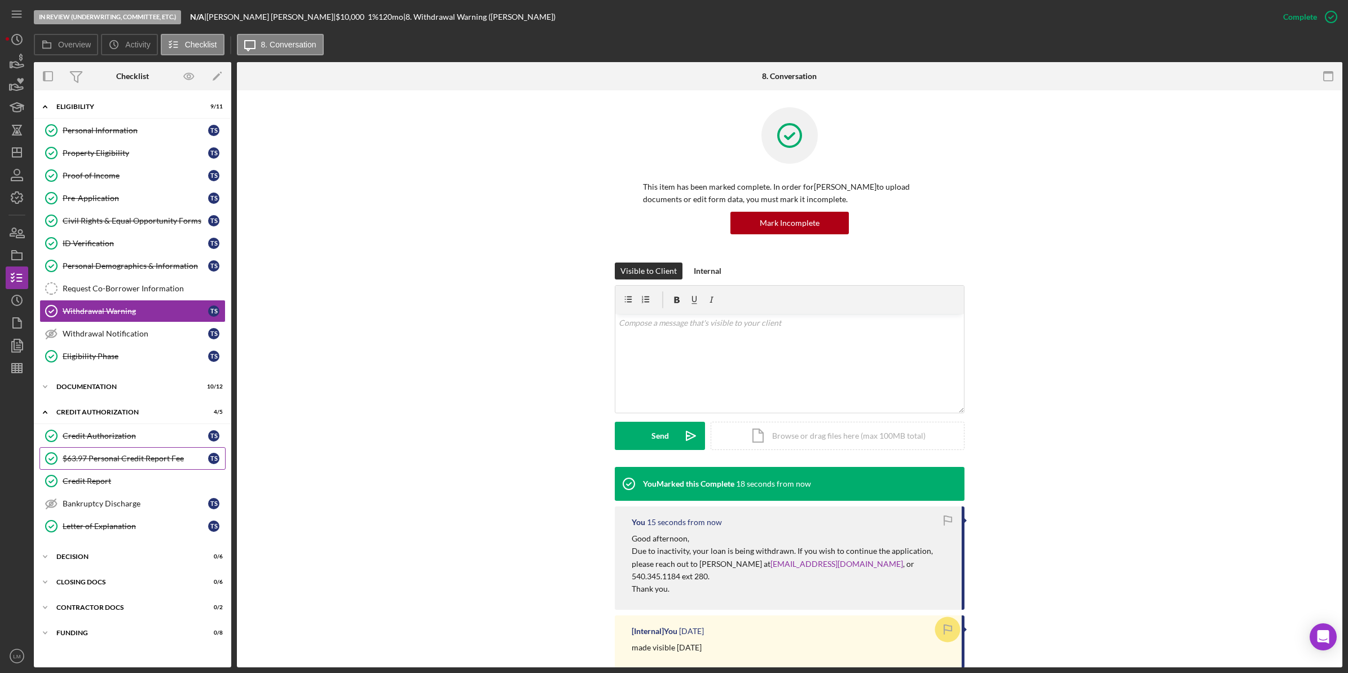
click at [170, 463] on div "$63.97 Personal Credit Report Fee" at bounding box center [136, 458] width 146 height 9
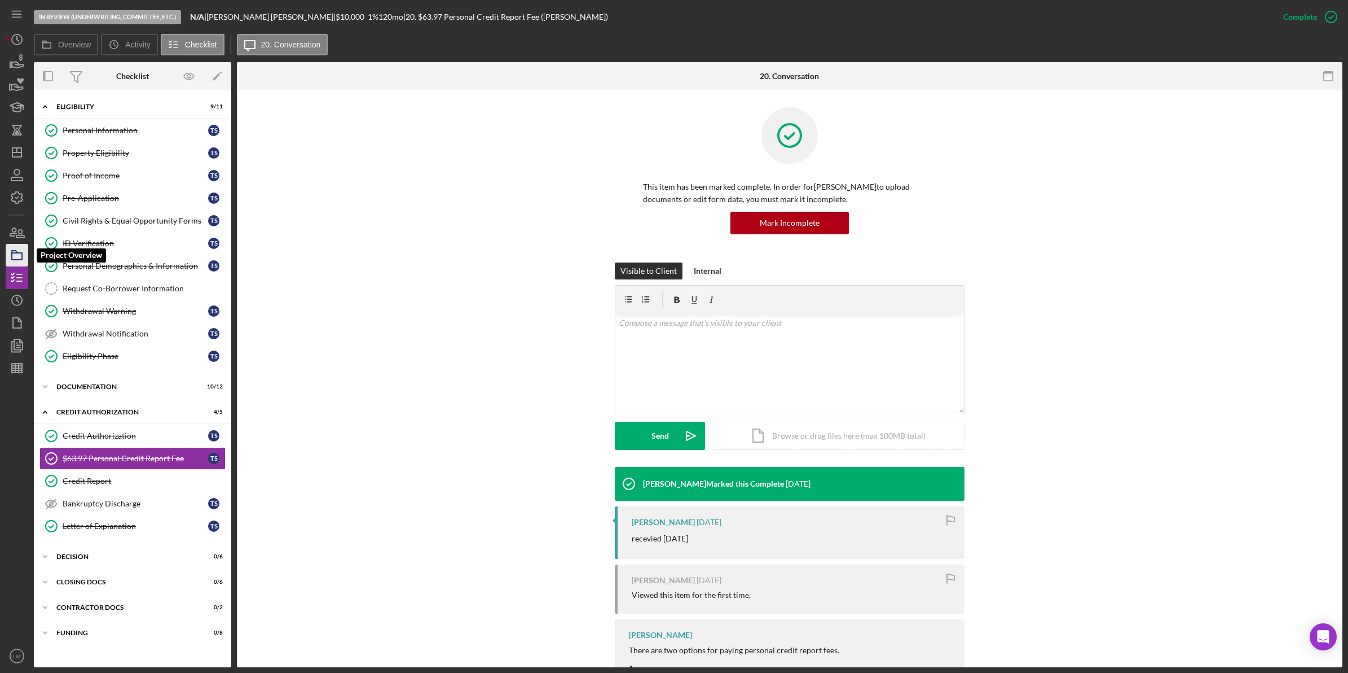
click at [25, 250] on icon "button" at bounding box center [17, 255] width 28 height 28
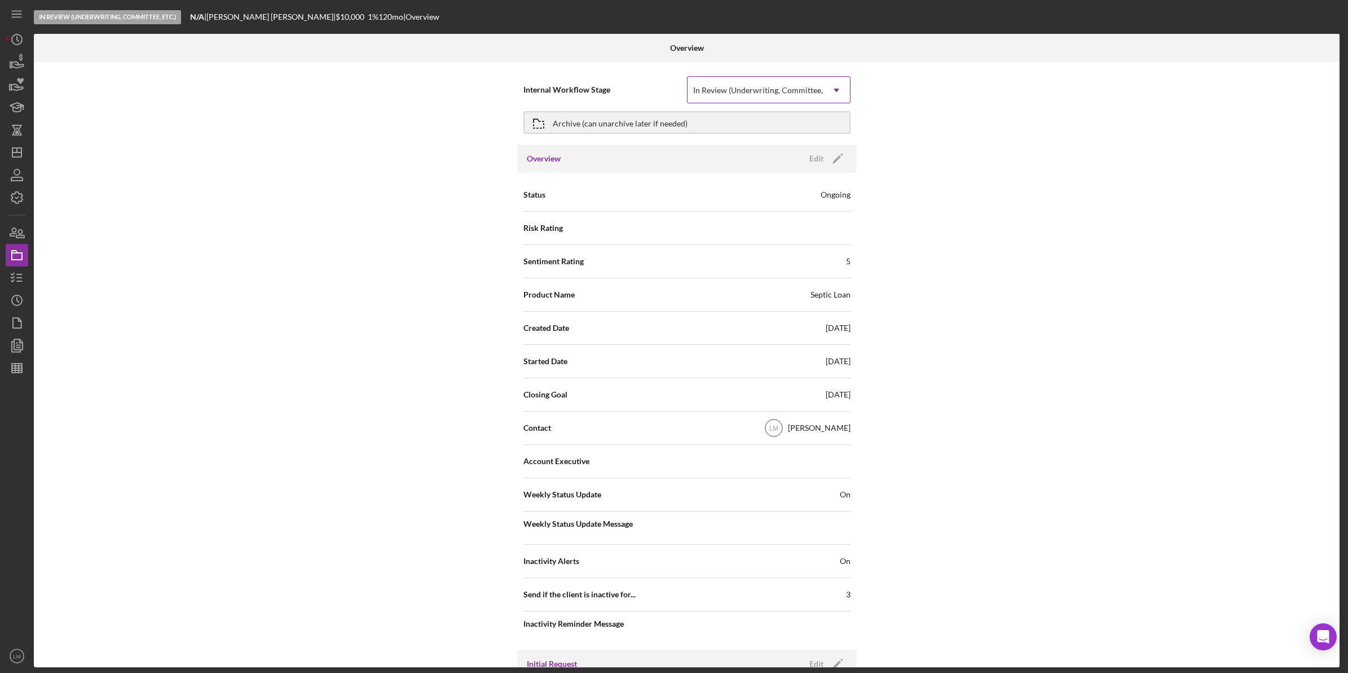
click at [844, 96] on icon "Icon/Dropdown Arrow" at bounding box center [836, 90] width 27 height 27
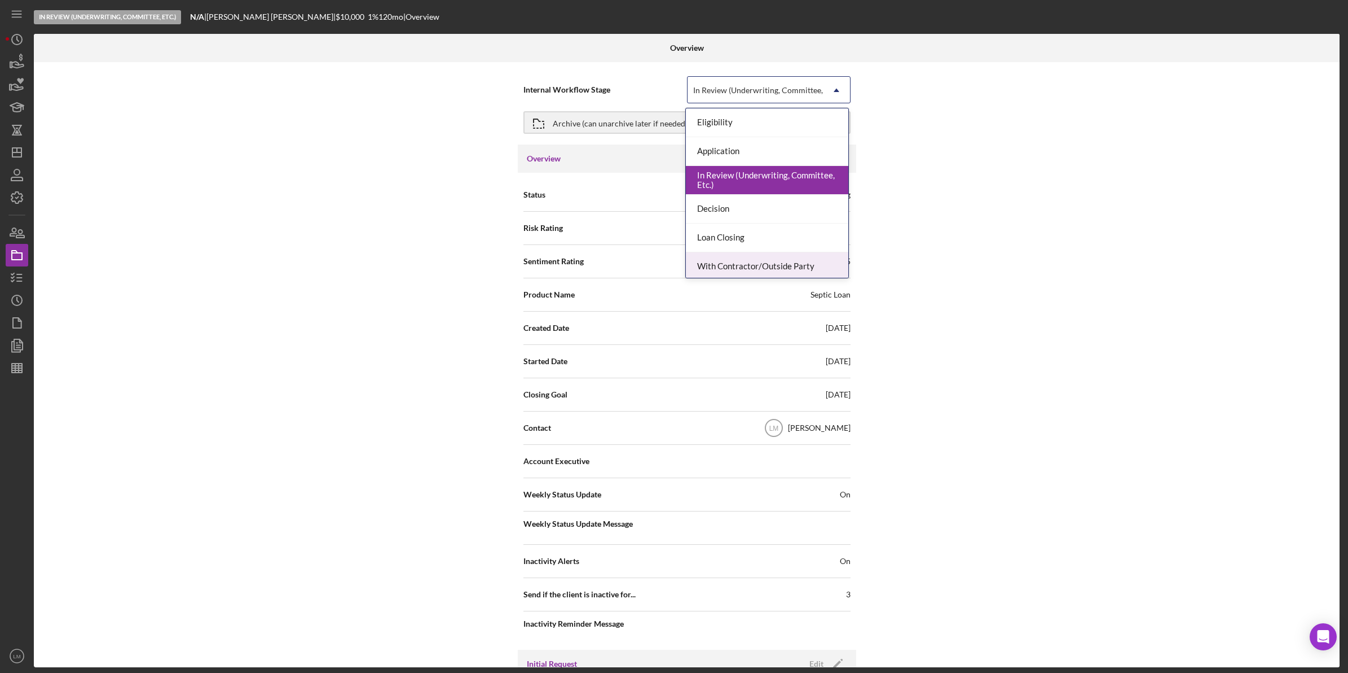
scroll to position [91, 0]
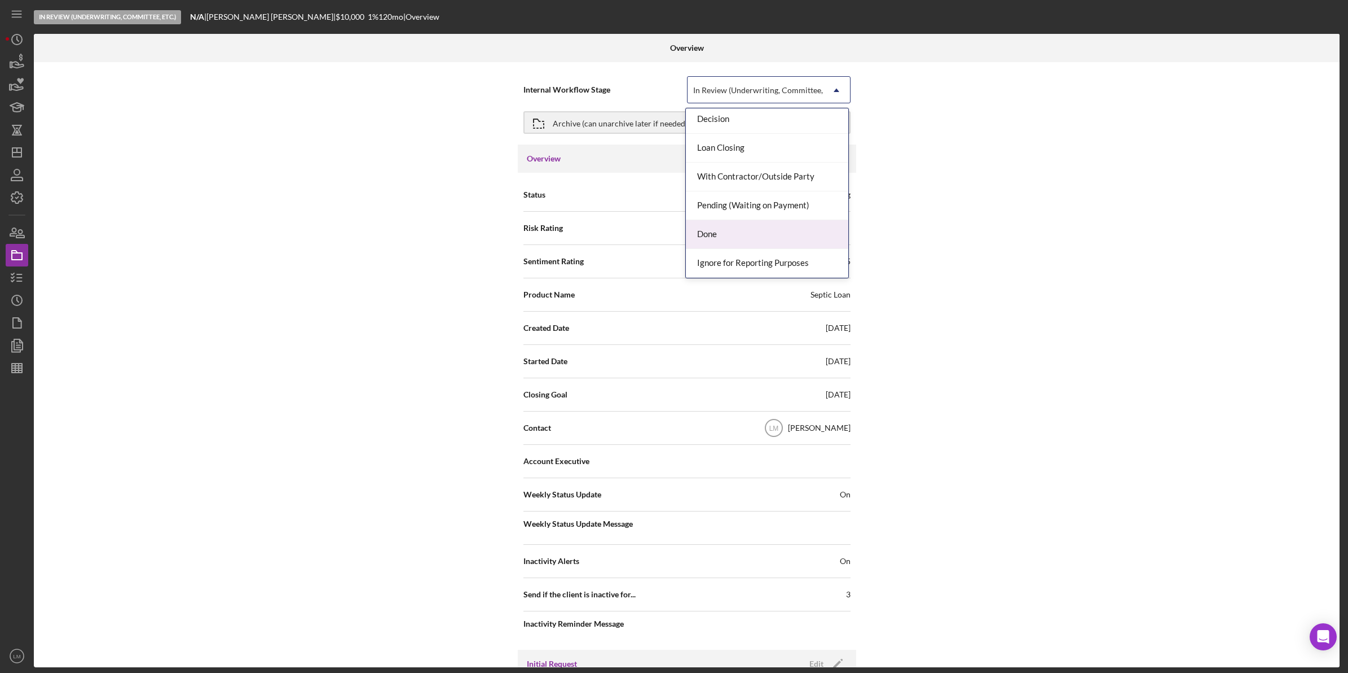
click at [749, 241] on div "Done" at bounding box center [767, 234] width 162 height 29
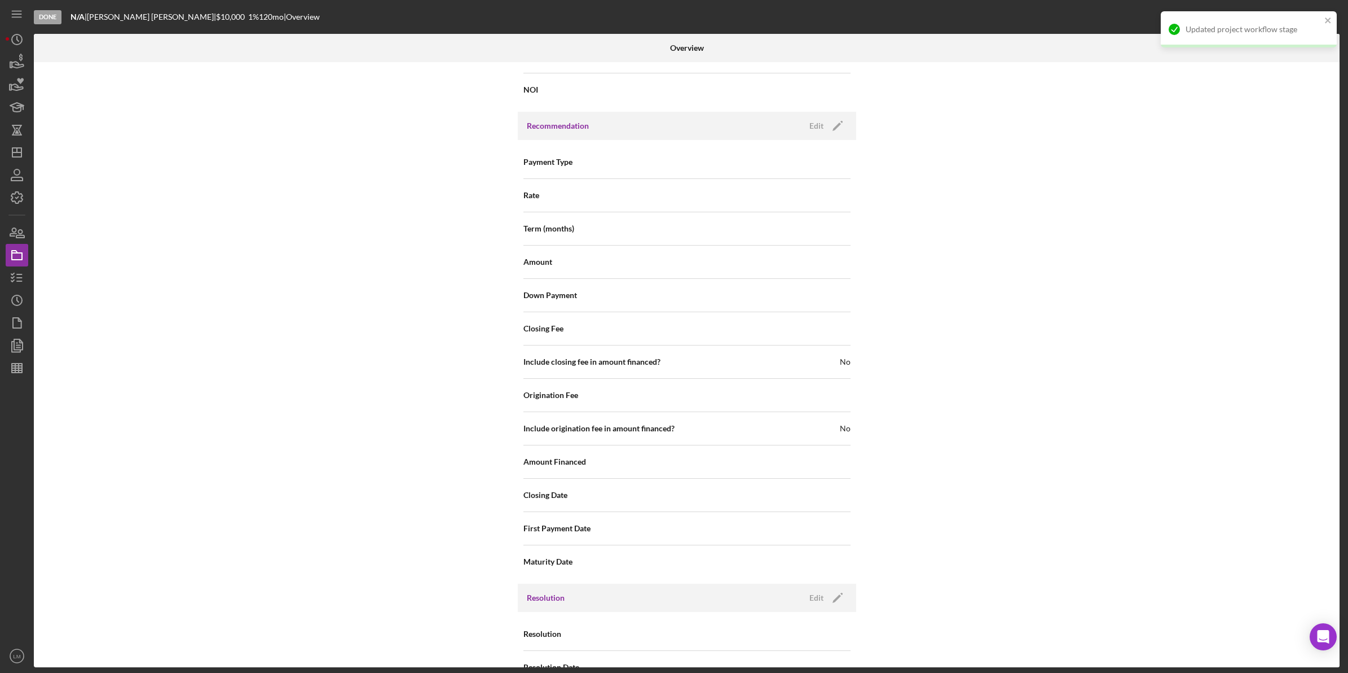
scroll to position [1013, 0]
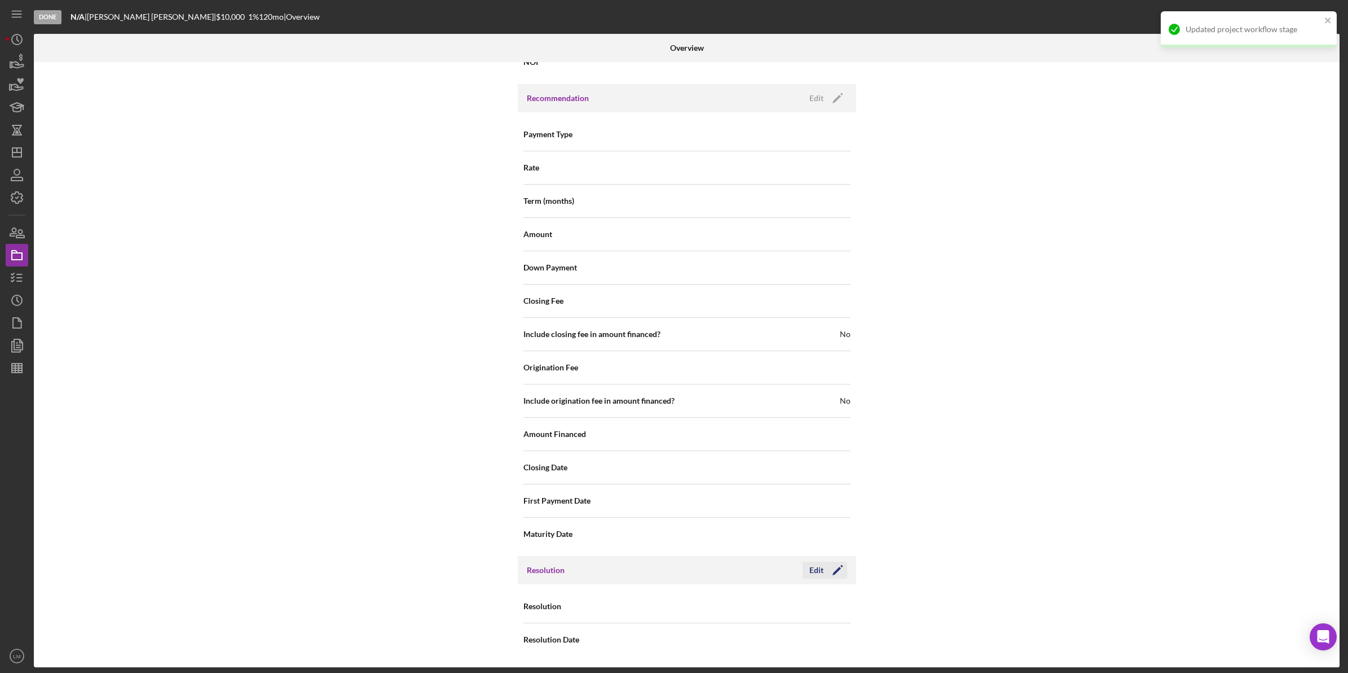
click at [810, 568] on div "Edit" at bounding box center [817, 569] width 14 height 17
click at [789, 601] on div "Select..." at bounding box center [755, 607] width 135 height 26
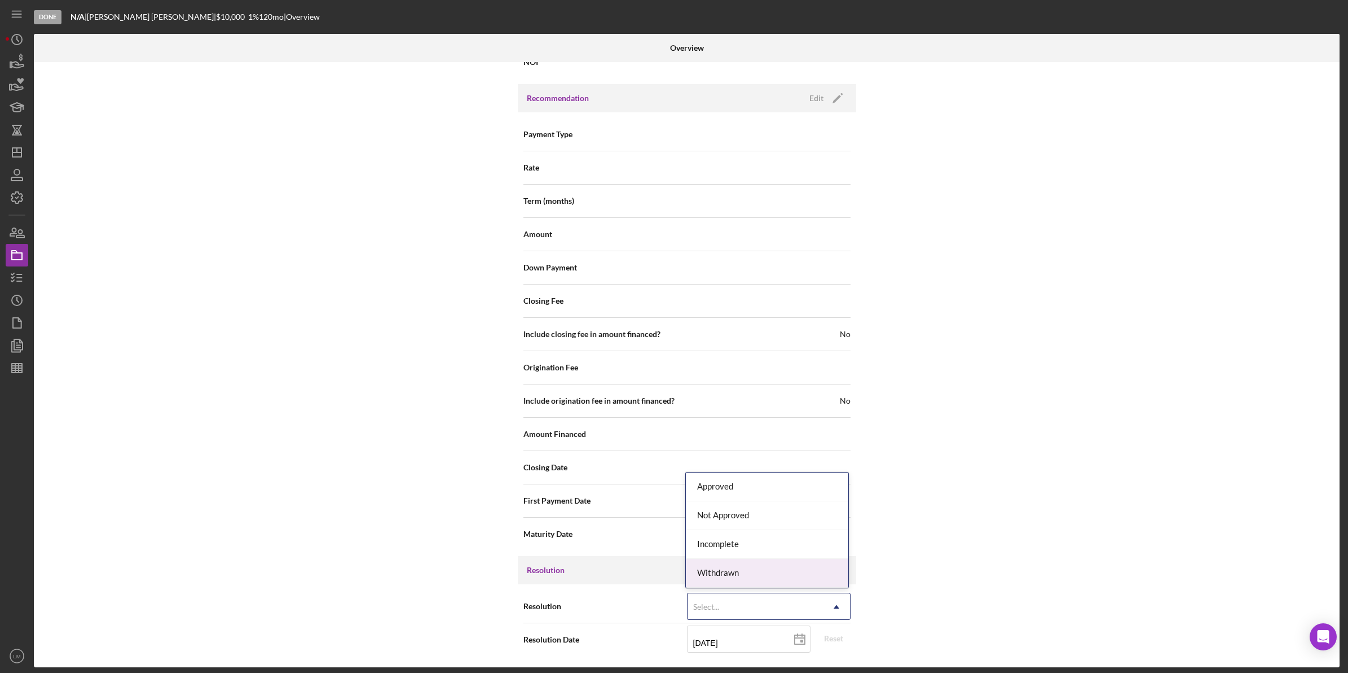
click at [753, 573] on div "Withdrawn" at bounding box center [767, 573] width 162 height 29
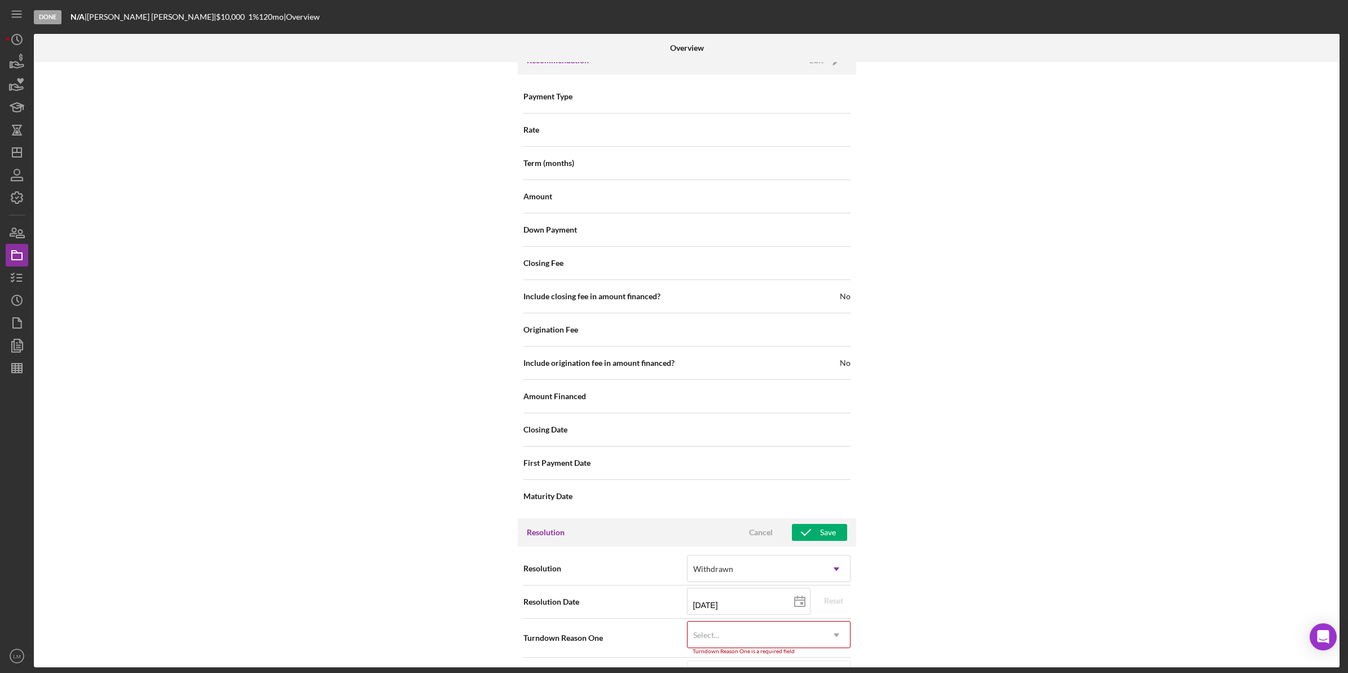
scroll to position [1085, 0]
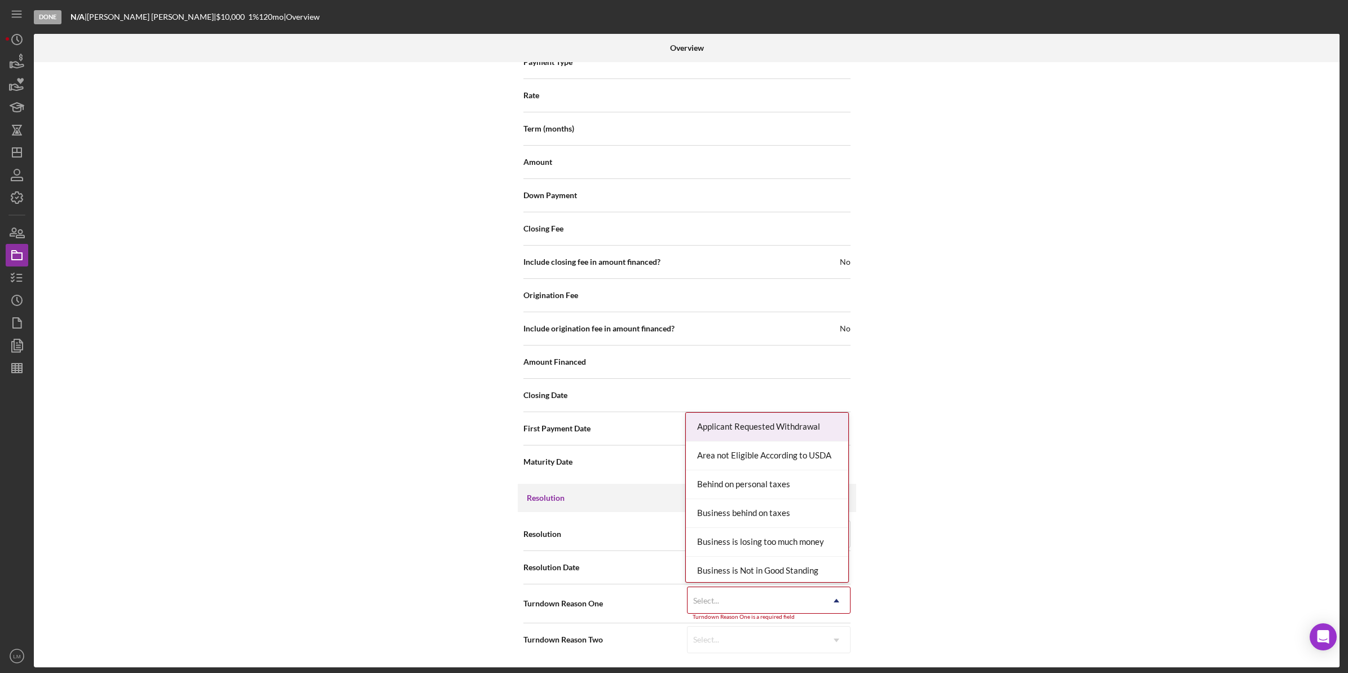
click at [743, 601] on div "Select..." at bounding box center [755, 600] width 135 height 26
type input "no re"
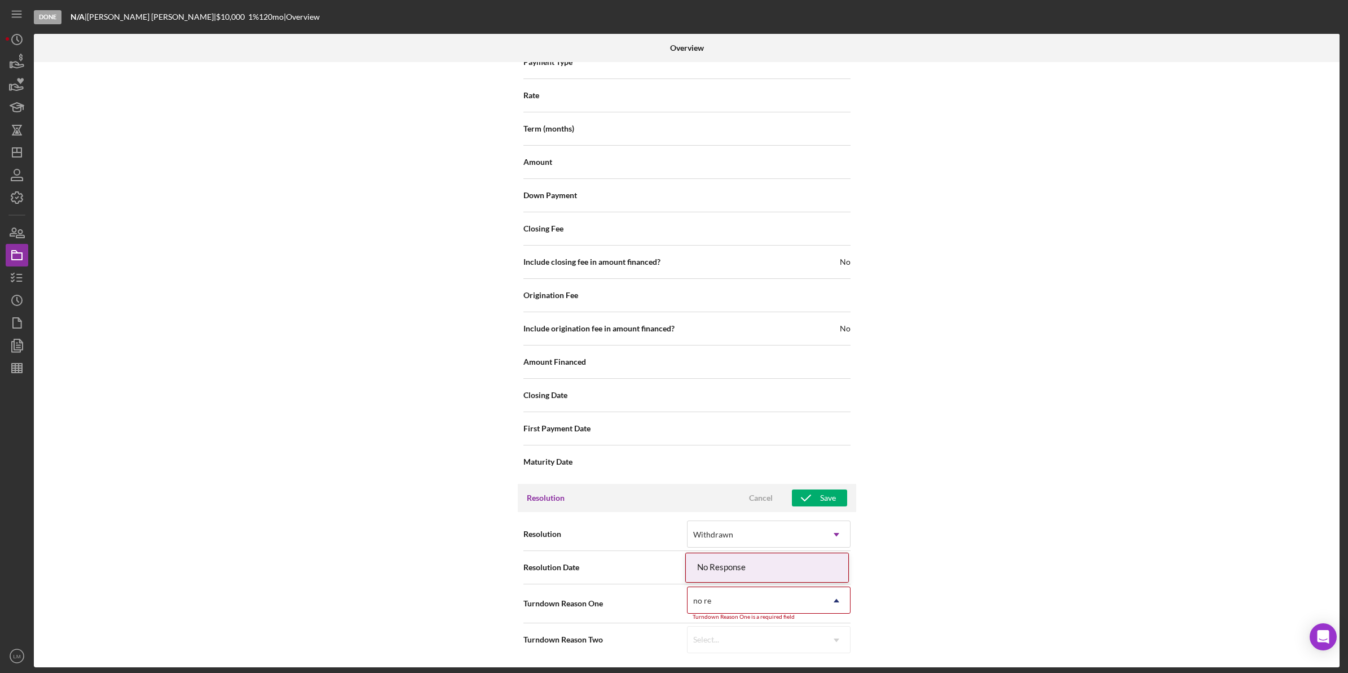
click at [768, 566] on div "No Response" at bounding box center [767, 567] width 162 height 29
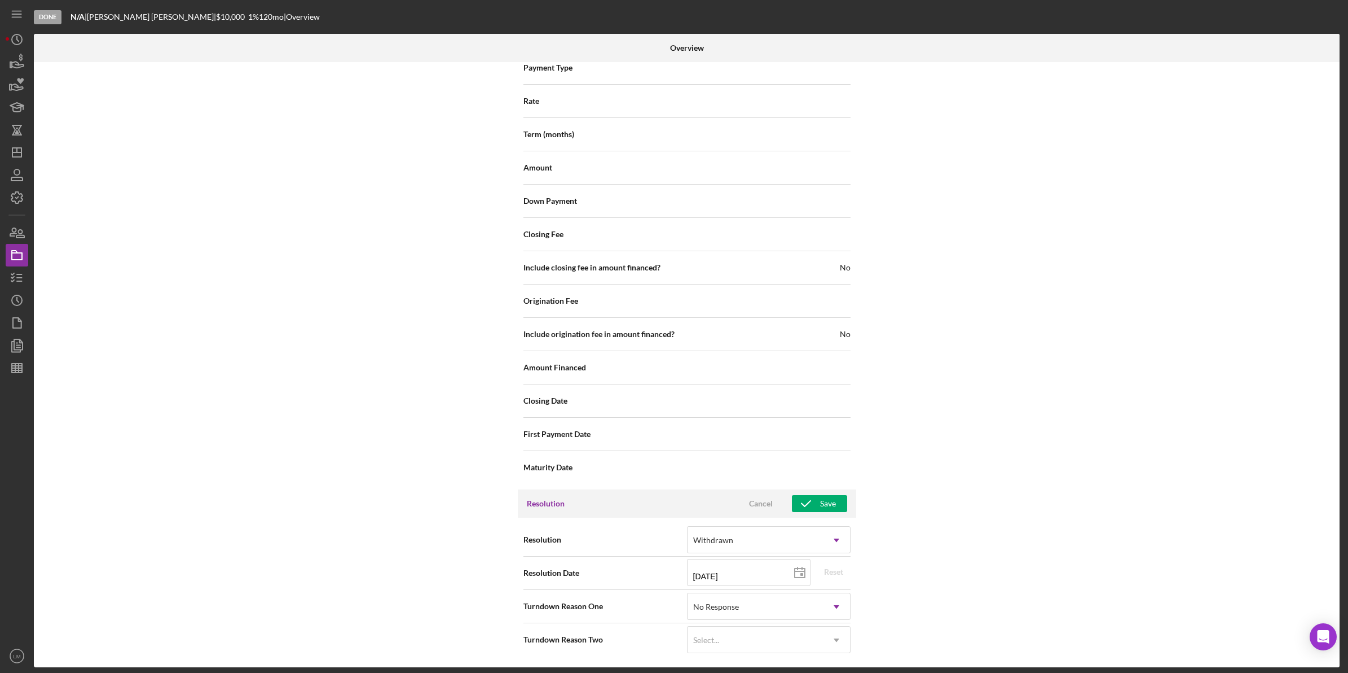
scroll to position [1080, 0]
click at [814, 483] on div "Payment Type Rate Term (months) Amount Down Payment Closing Fee Include closing…" at bounding box center [687, 267] width 339 height 443
click at [808, 504] on icon "button" at bounding box center [806, 503] width 28 height 28
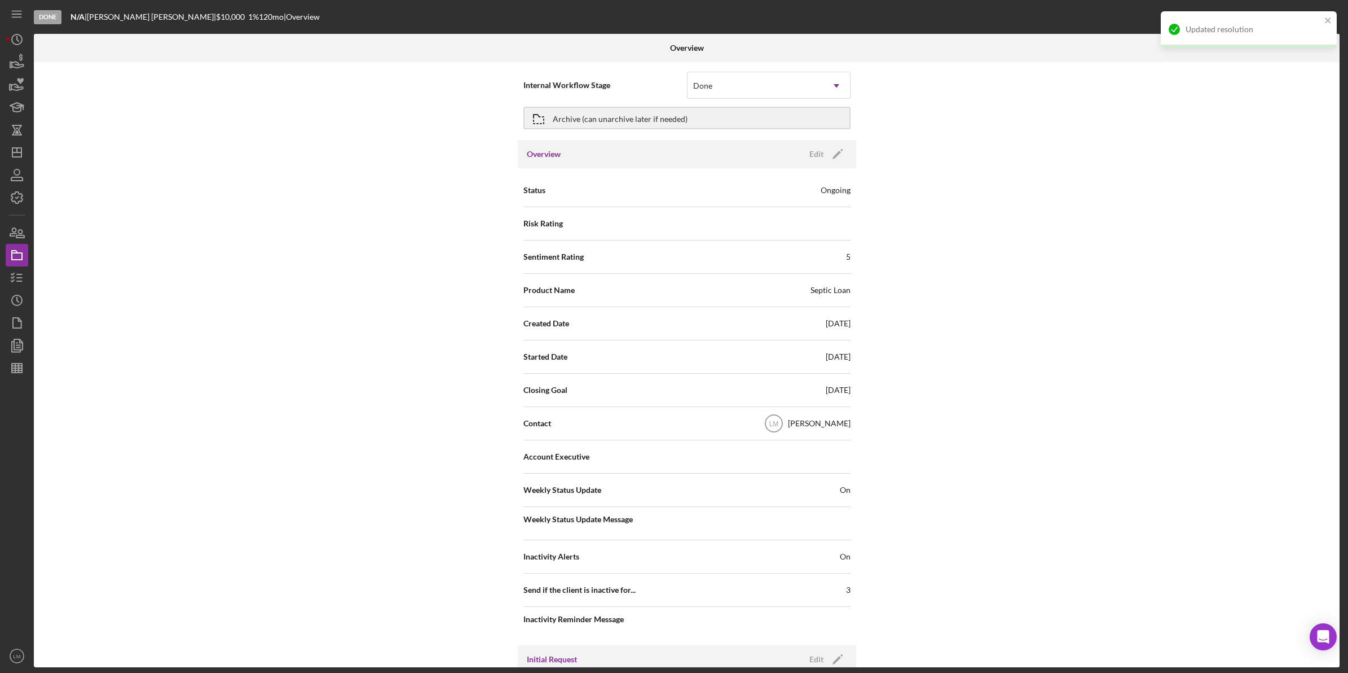
scroll to position [0, 0]
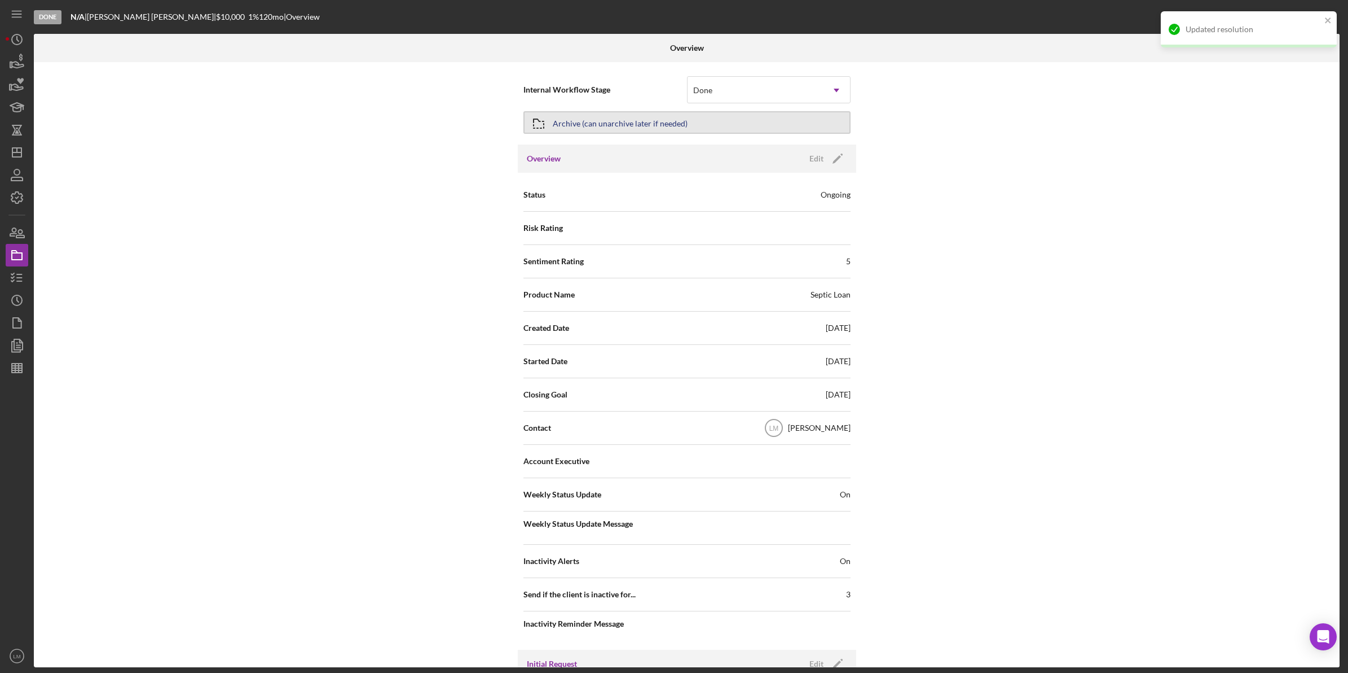
click at [709, 129] on button "Archive (can unarchive later if needed)" at bounding box center [687, 122] width 327 height 23
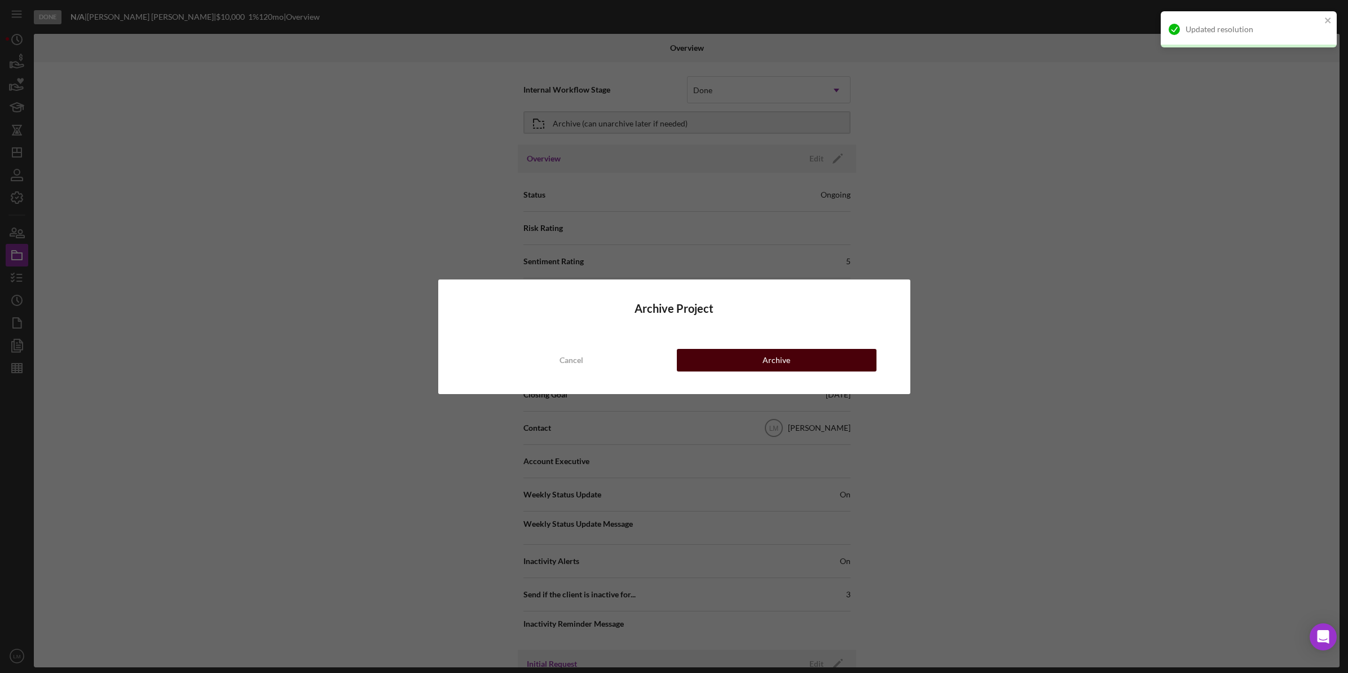
click at [763, 363] on div "Archive" at bounding box center [777, 360] width 28 height 23
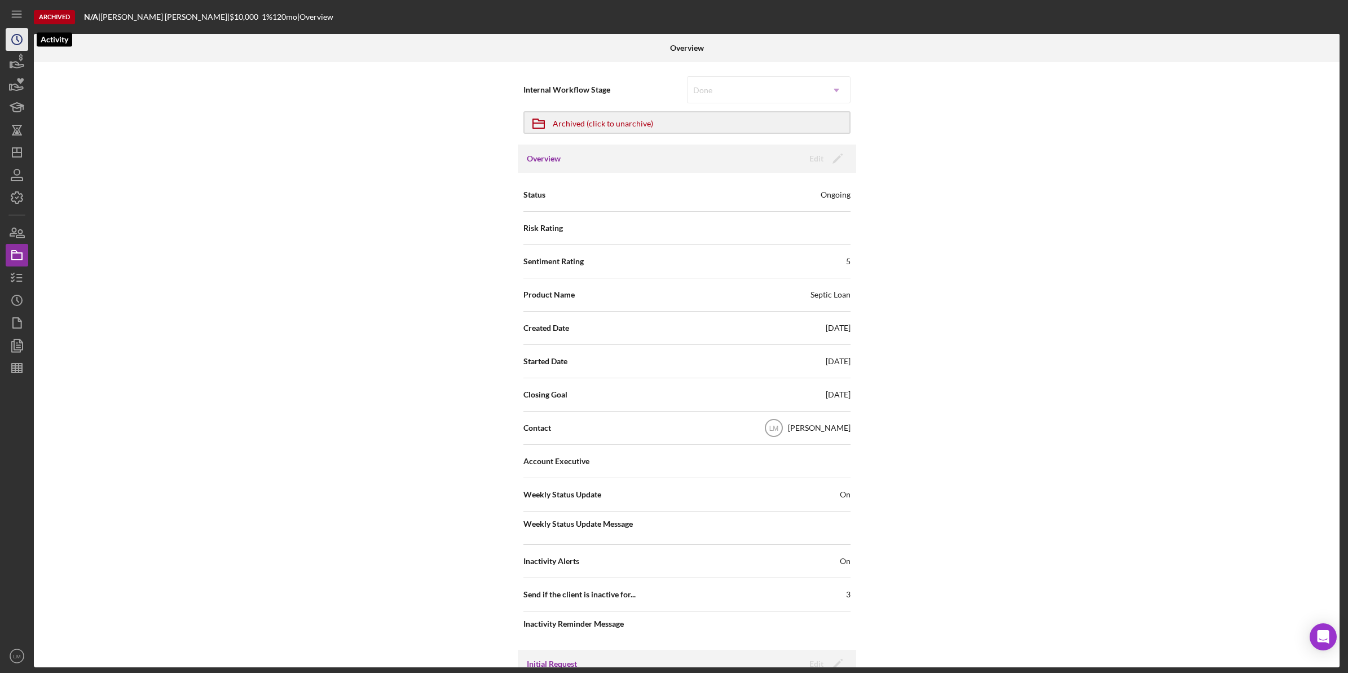
click at [17, 29] on icon "Icon/History" at bounding box center [17, 39] width 28 height 28
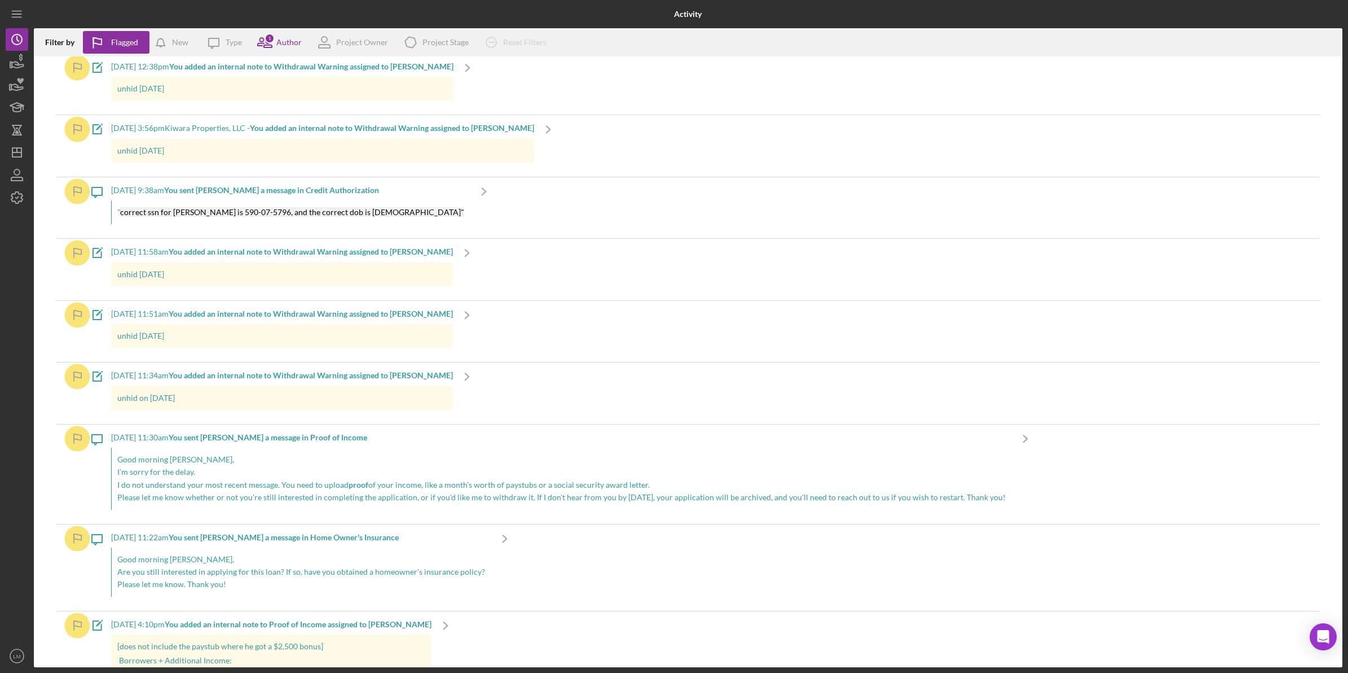
scroll to position [1128, 0]
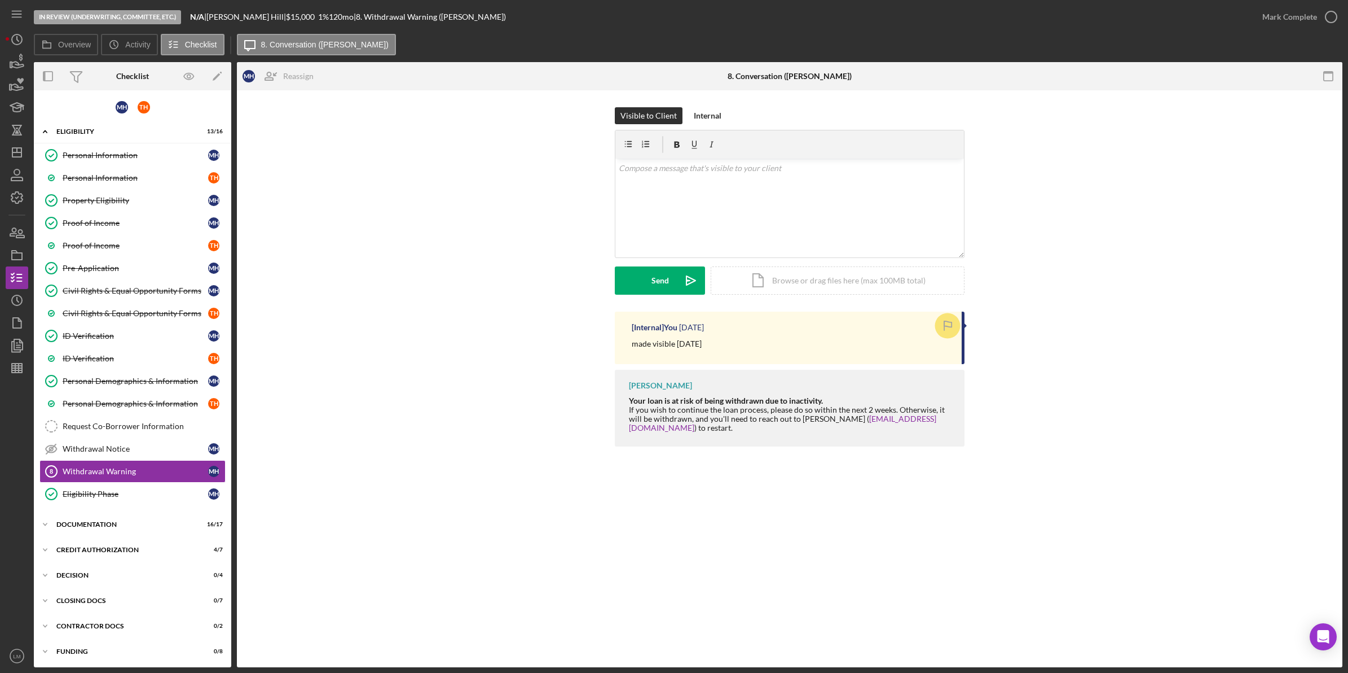
scroll to position [6, 0]
click at [114, 450] on div "Withdrawal Notice" at bounding box center [136, 446] width 146 height 9
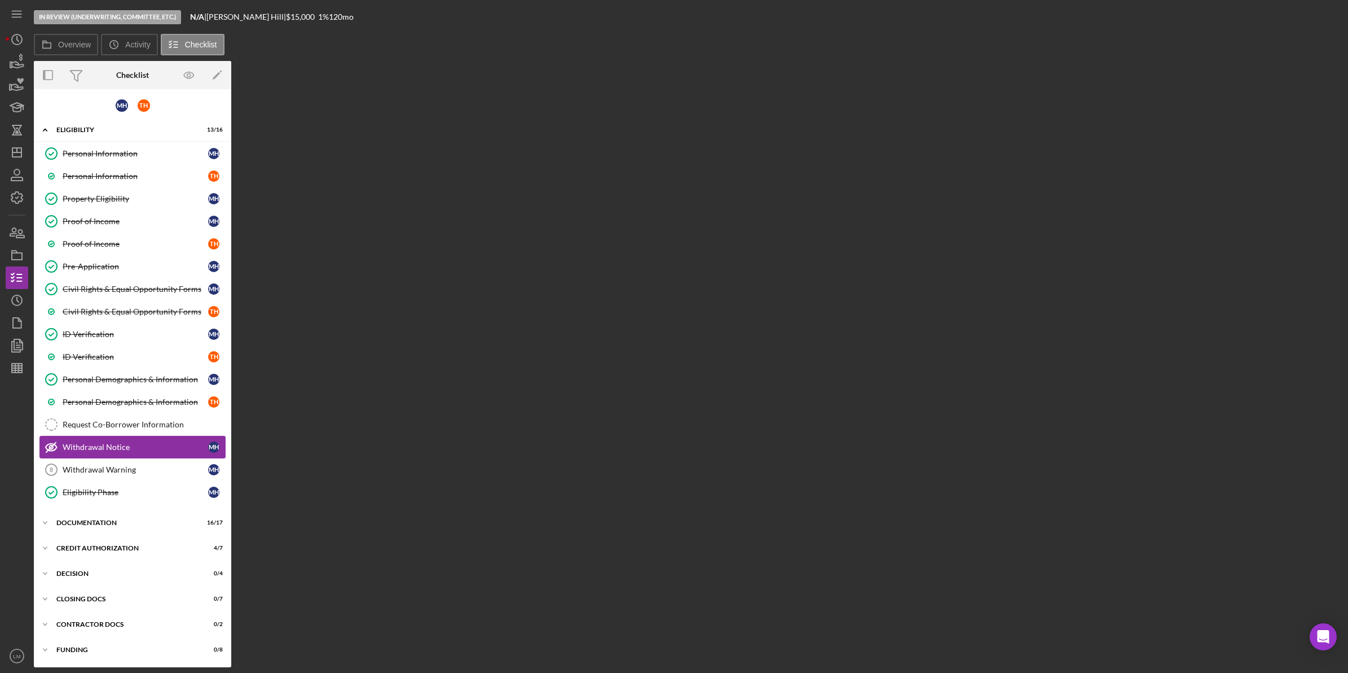
scroll to position [6, 0]
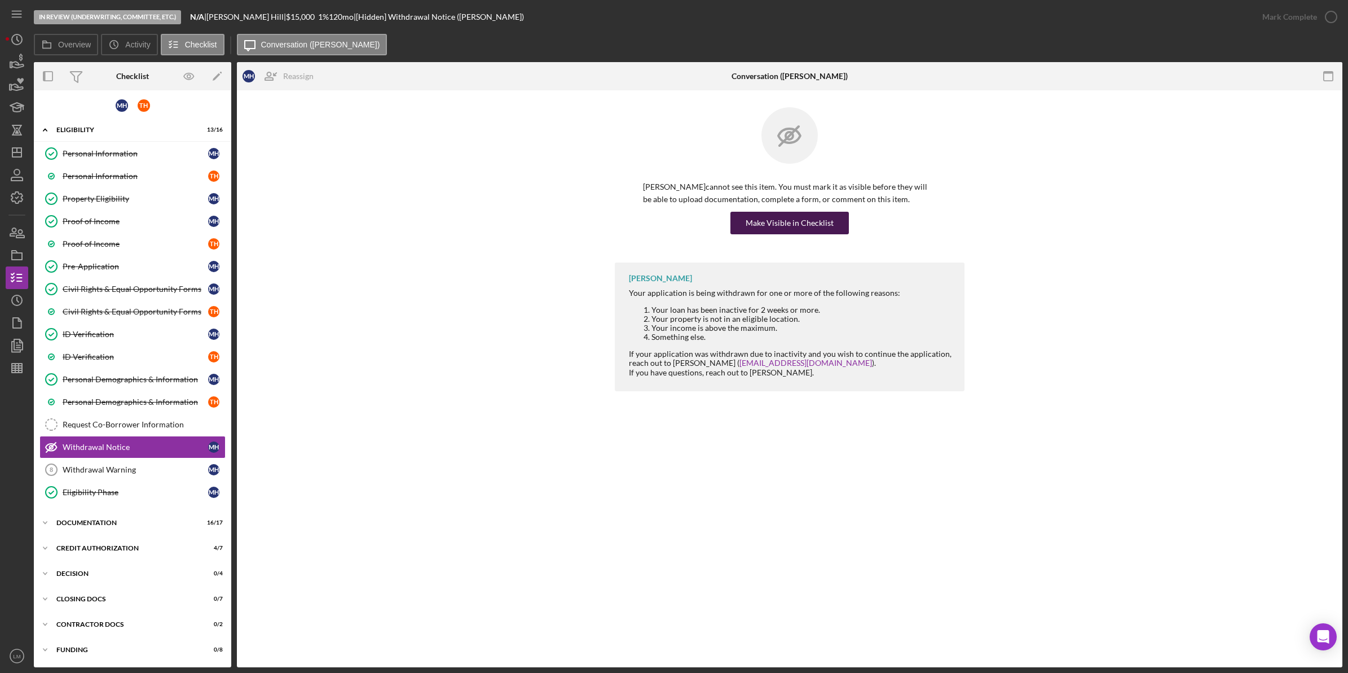
click at [755, 233] on div "Make Visible in Checklist" at bounding box center [790, 223] width 88 height 23
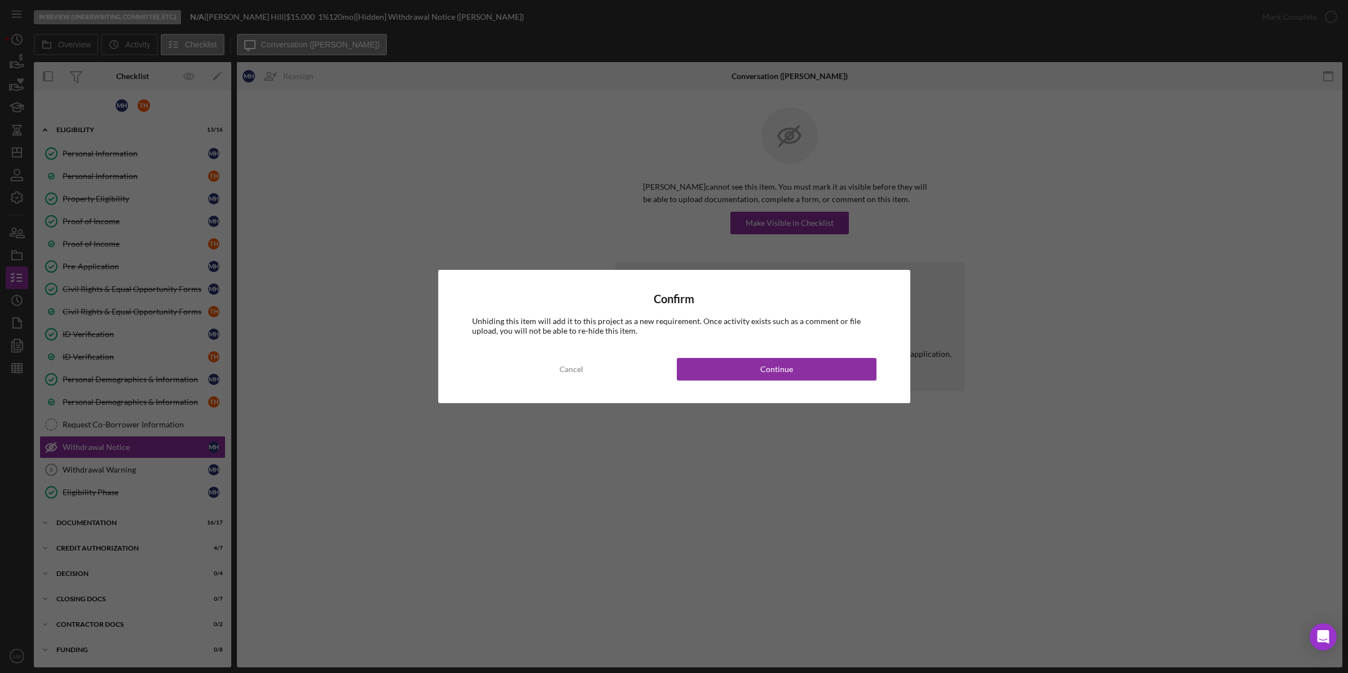
click at [762, 357] on div "Confirm Unhiding this item will add it to this project as a new requirement. On…" at bounding box center [674, 336] width 472 height 133
click at [754, 370] on button "Continue" at bounding box center [777, 369] width 200 height 23
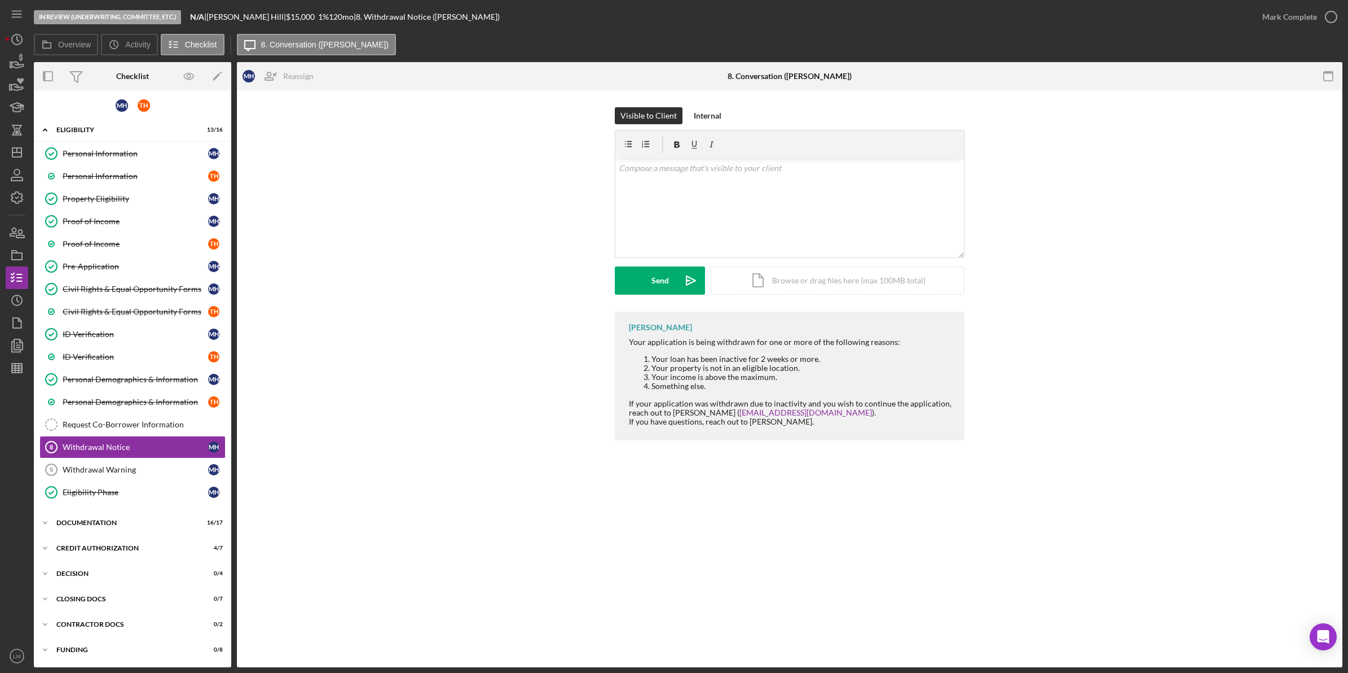
click at [1316, 29] on div "Mark Complete" at bounding box center [1296, 17] width 91 height 34
click at [1301, 24] on div "Mark Complete" at bounding box center [1290, 17] width 55 height 23
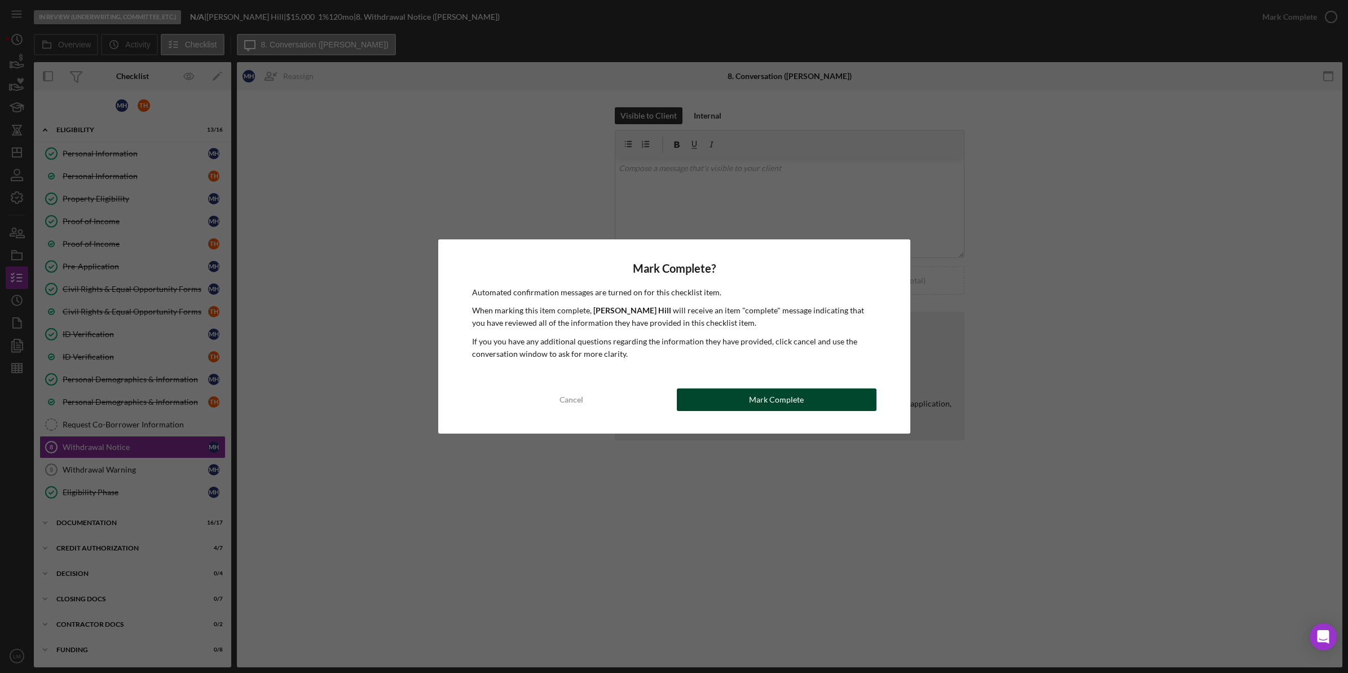
click at [710, 398] on button "Mark Complete" at bounding box center [777, 399] width 200 height 23
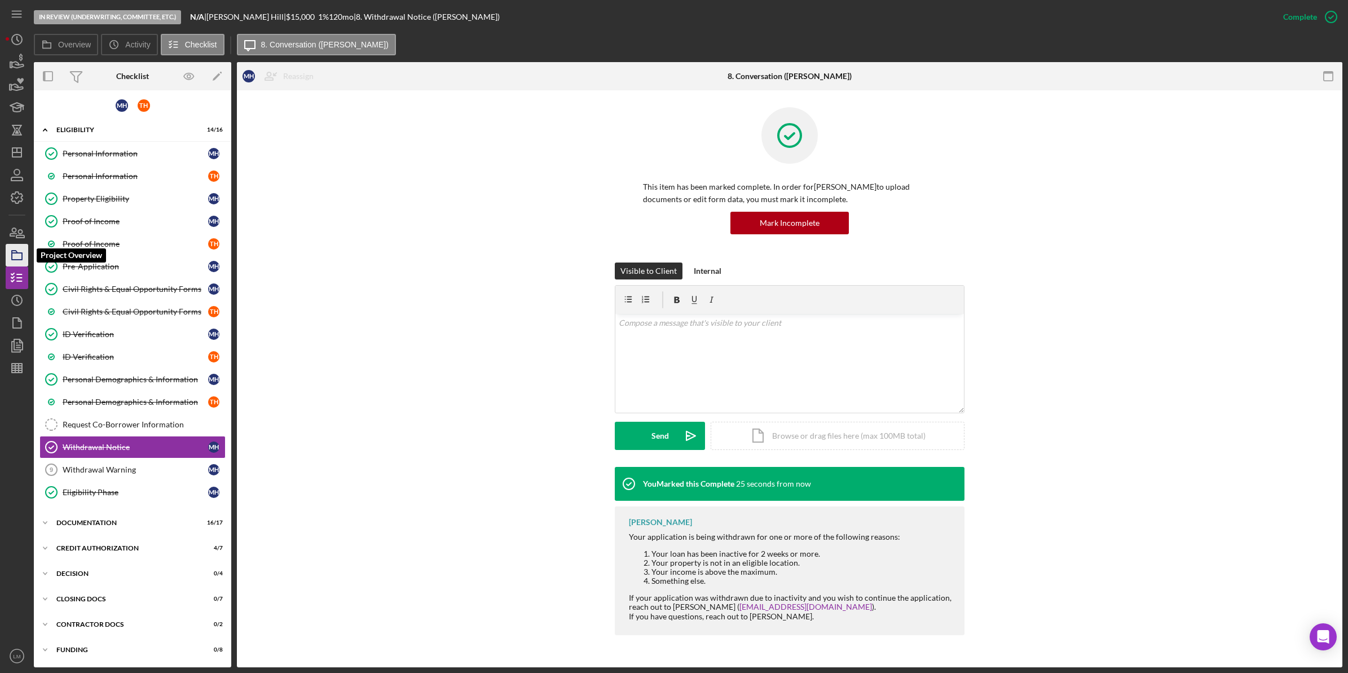
click at [15, 254] on icon "button" at bounding box center [17, 255] width 28 height 28
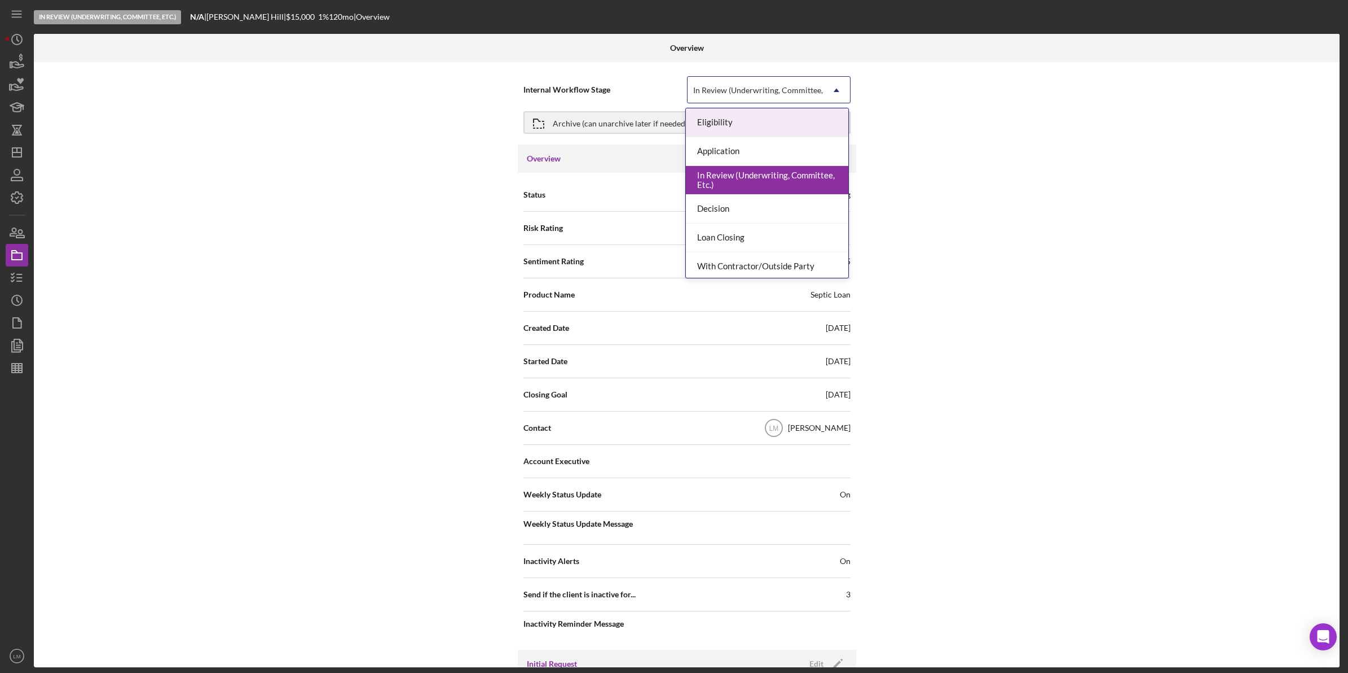
click at [766, 100] on div "In Review (Underwriting, Committee, Etc.)" at bounding box center [755, 90] width 135 height 26
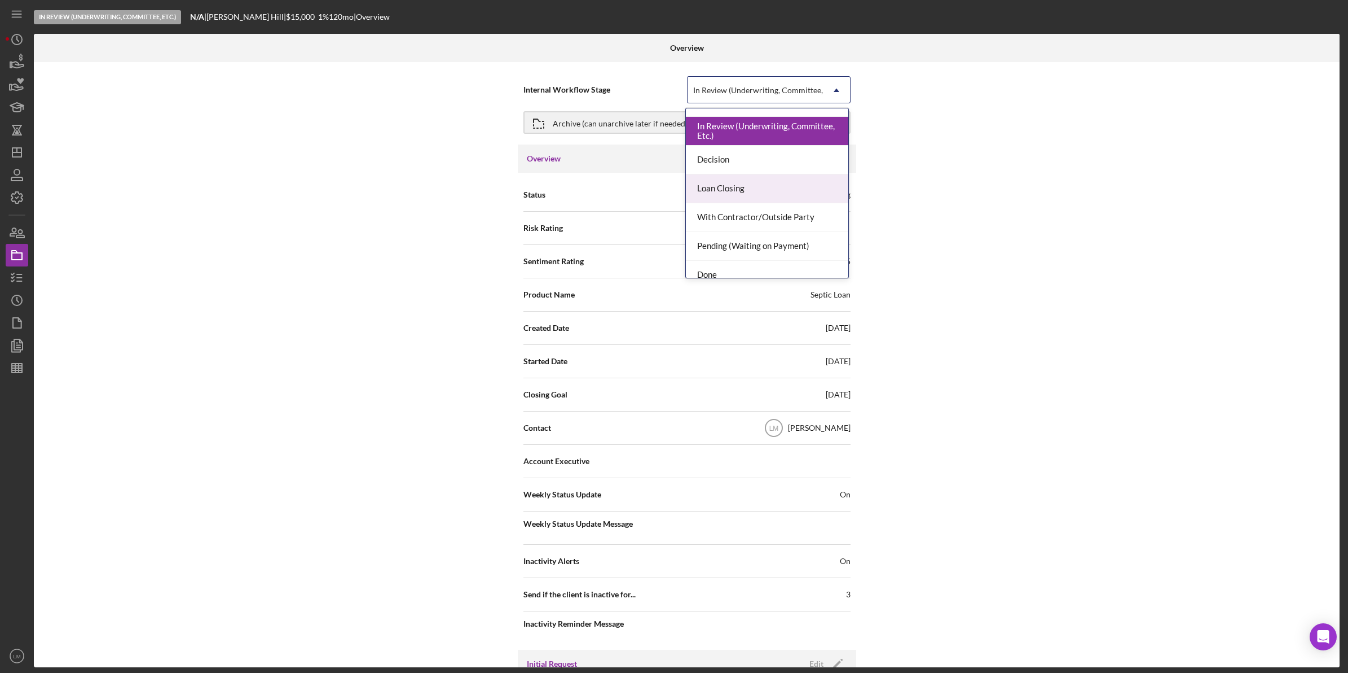
scroll to position [91, 0]
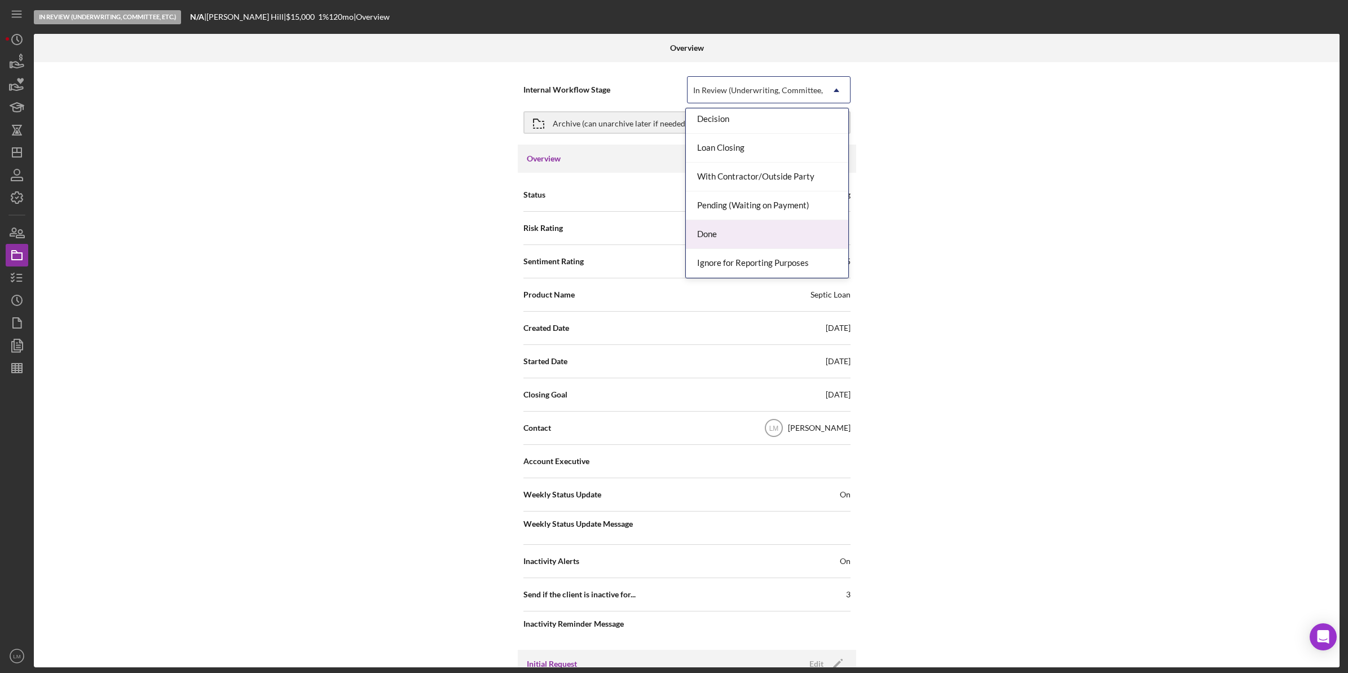
click at [726, 229] on div "Done" at bounding box center [767, 234] width 162 height 29
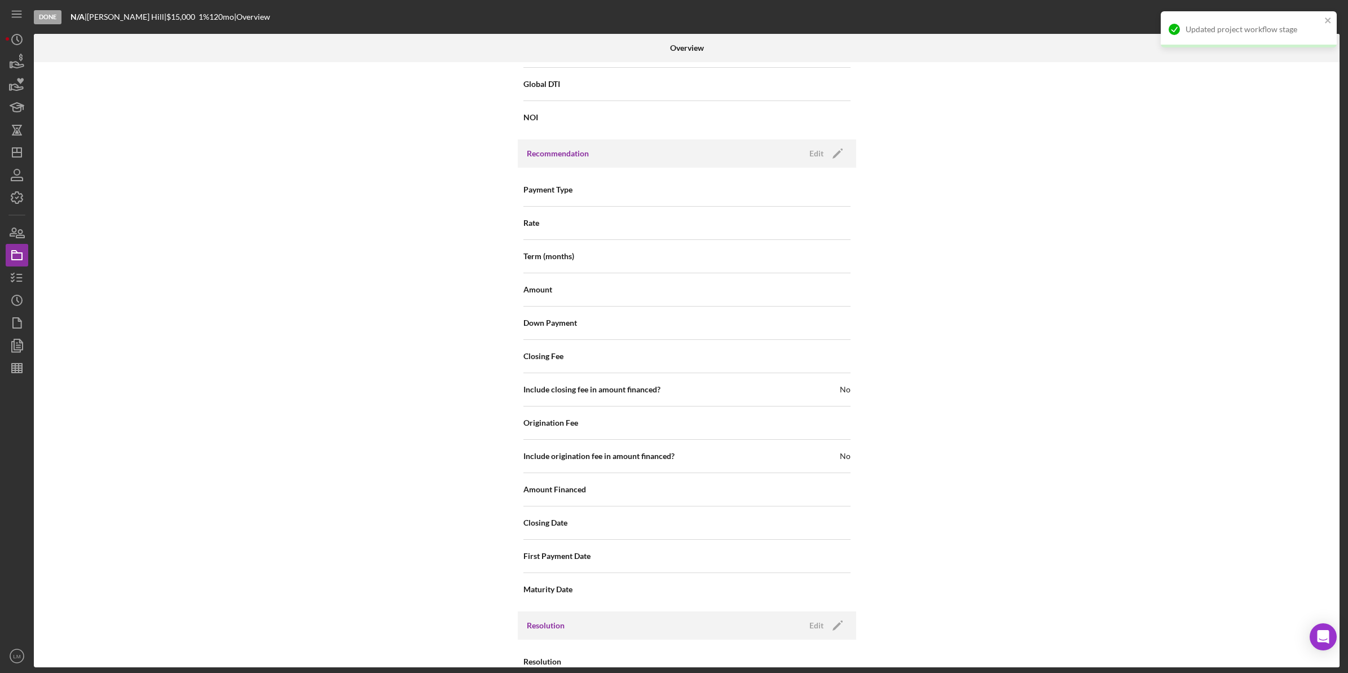
scroll to position [1013, 0]
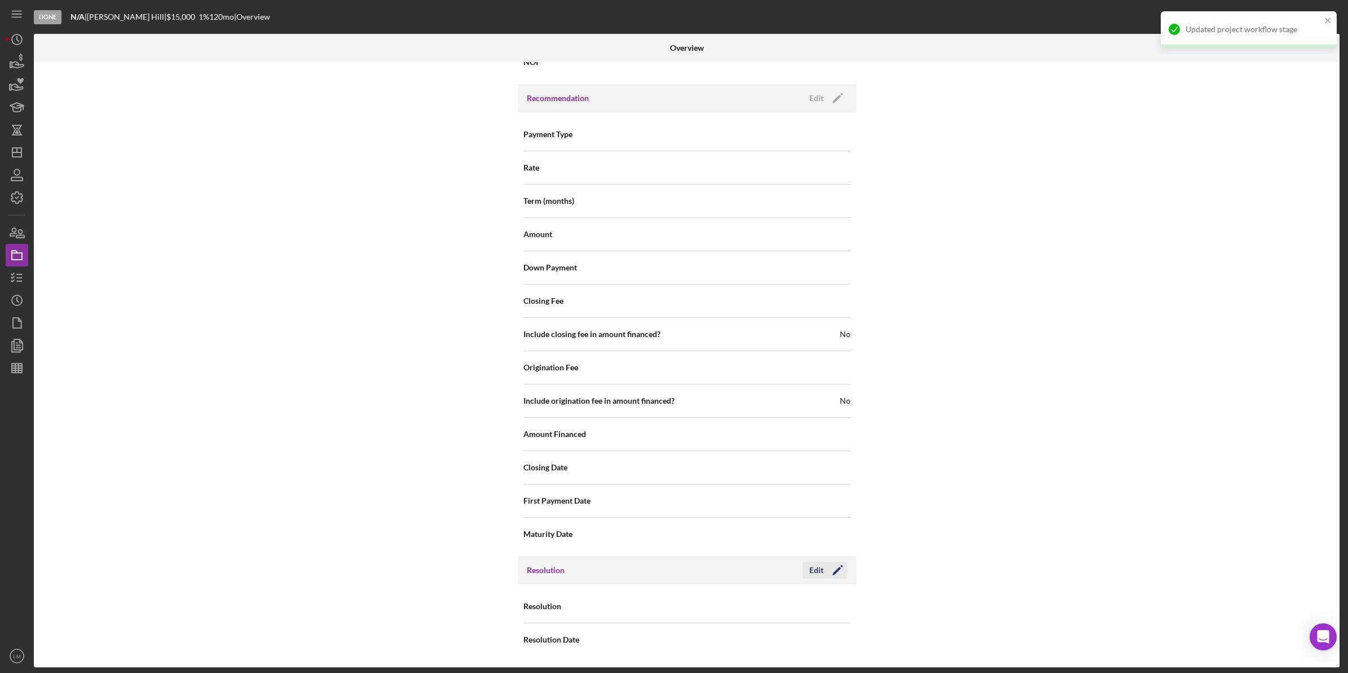
click at [820, 564] on div "Edit" at bounding box center [817, 569] width 14 height 17
click at [811, 616] on div "Select..." at bounding box center [755, 607] width 135 height 26
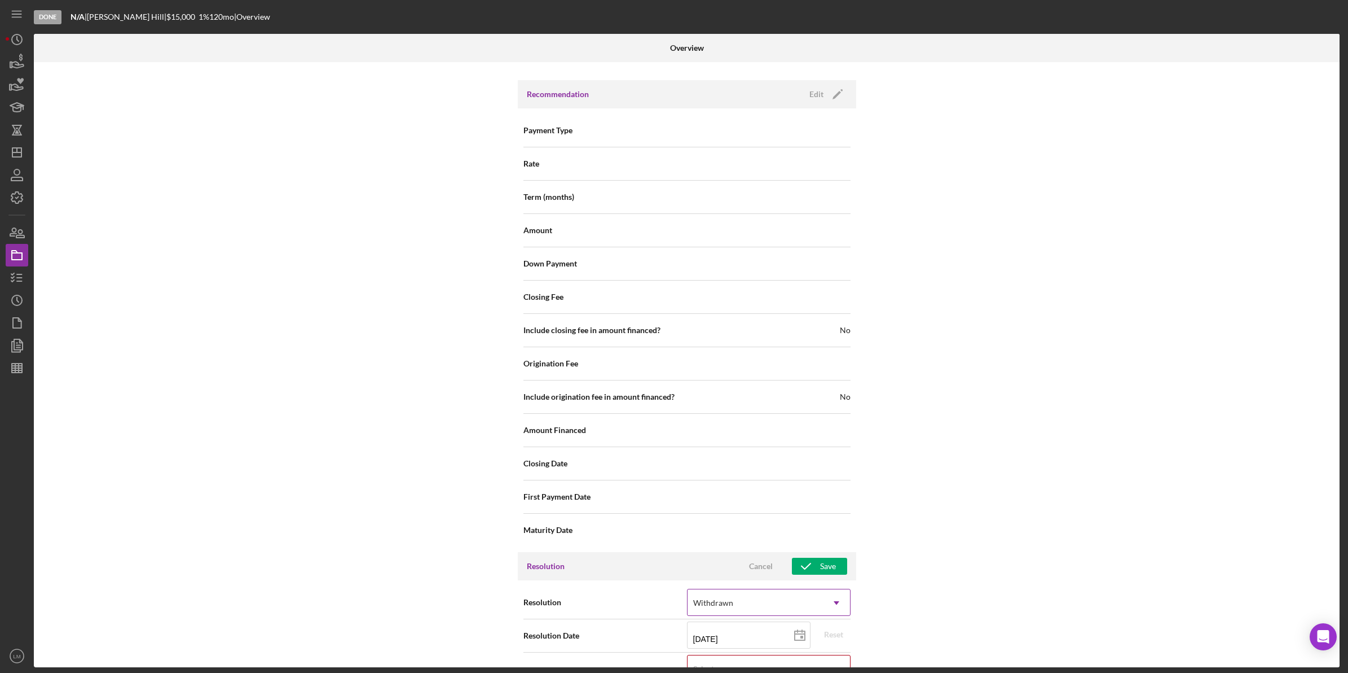
scroll to position [1085, 0]
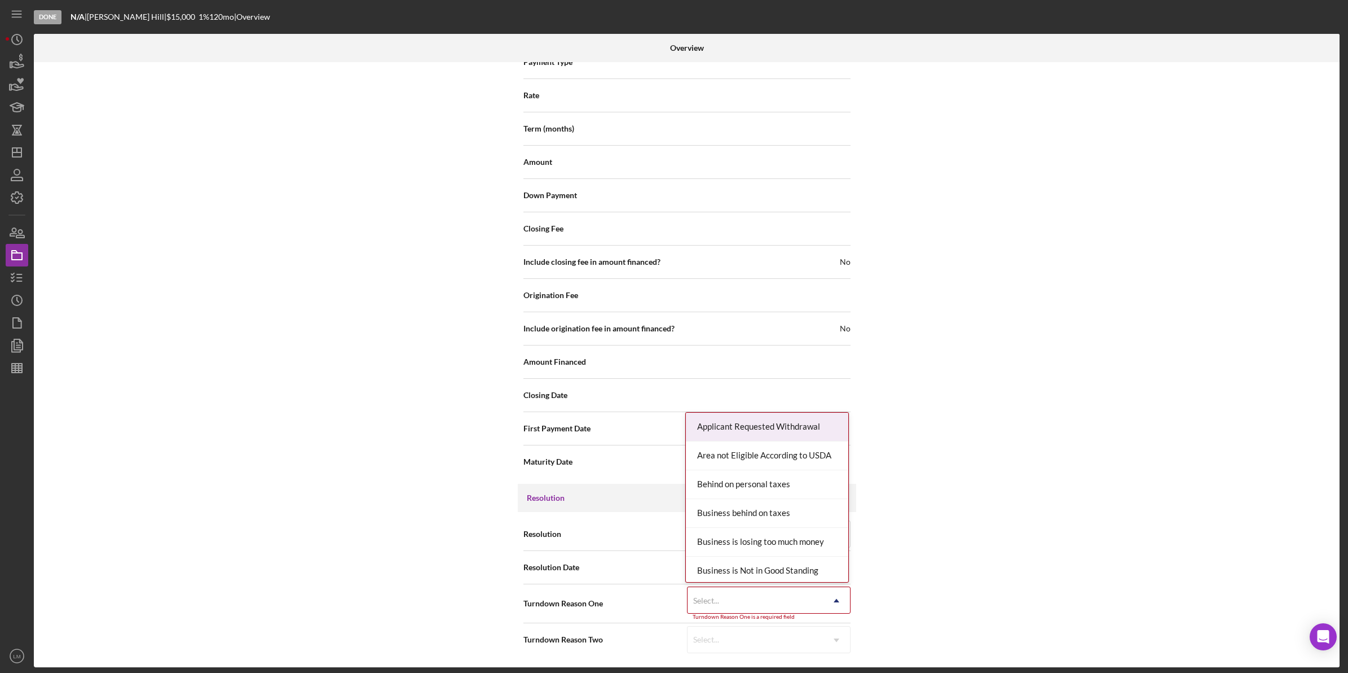
click at [775, 600] on div "Select..." at bounding box center [755, 600] width 135 height 26
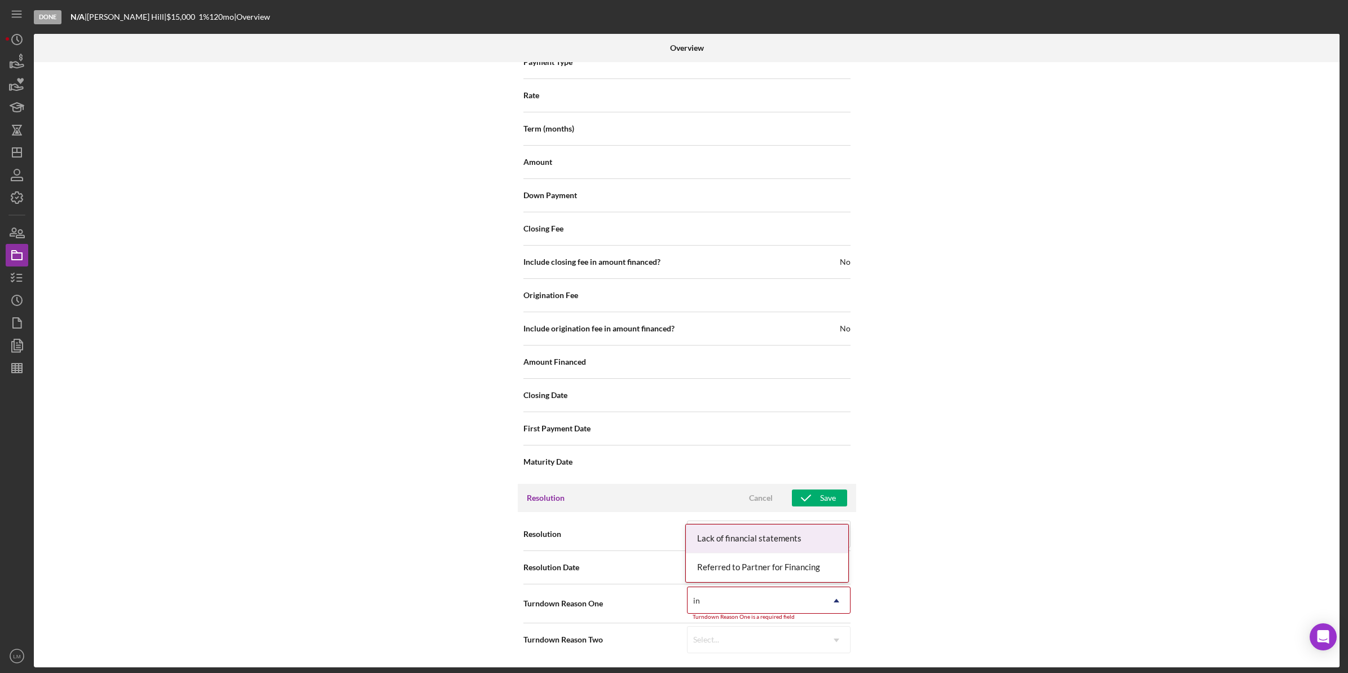
type input "i"
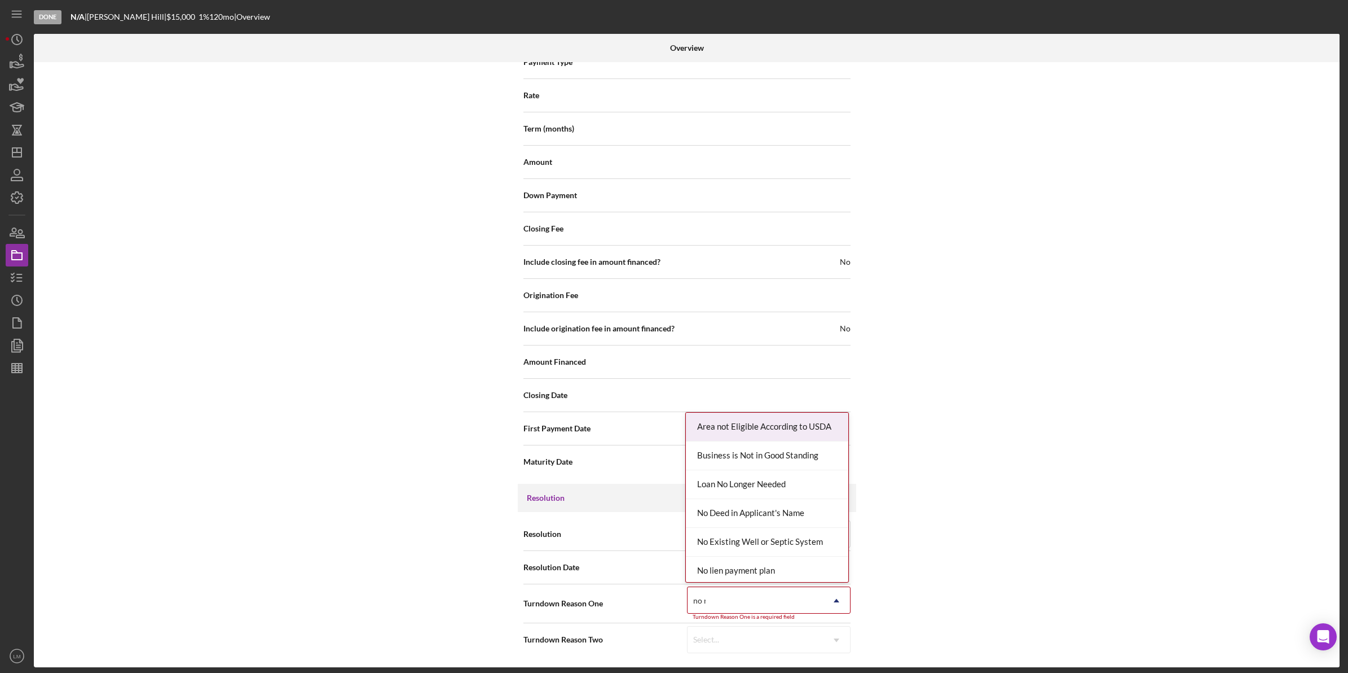
type input "no re"
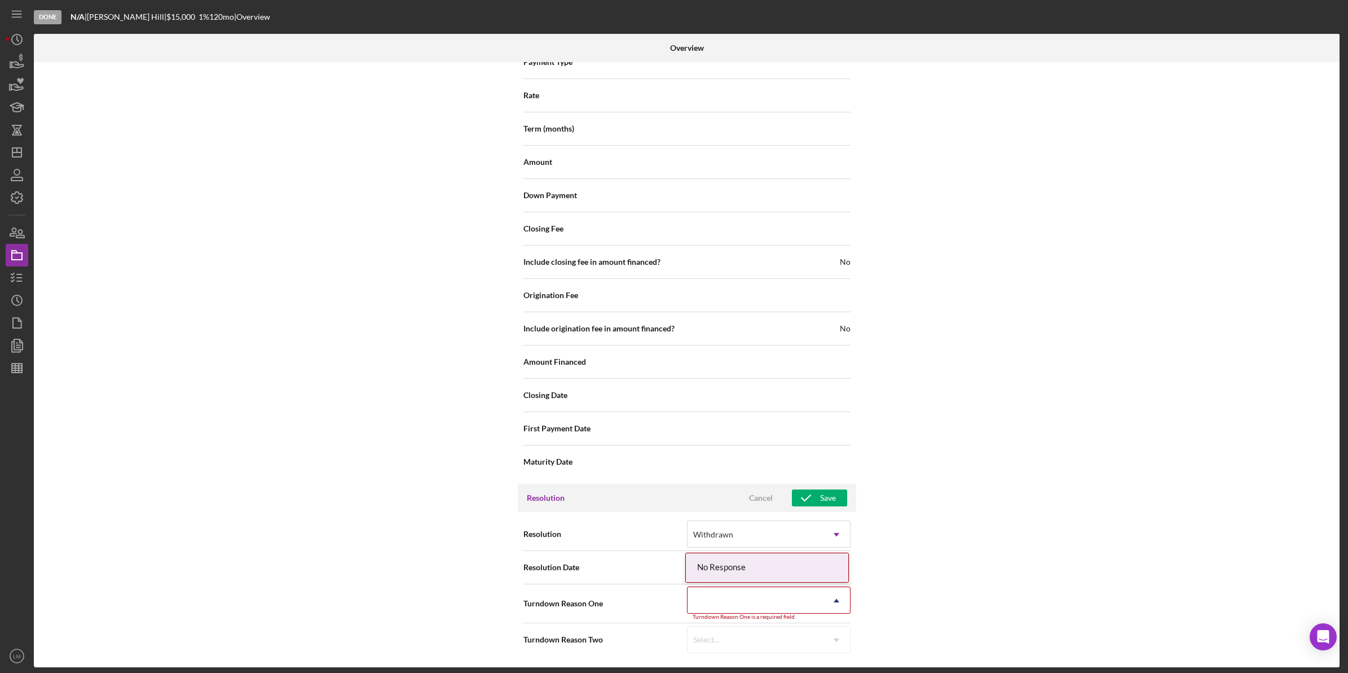
scroll to position [1080, 0]
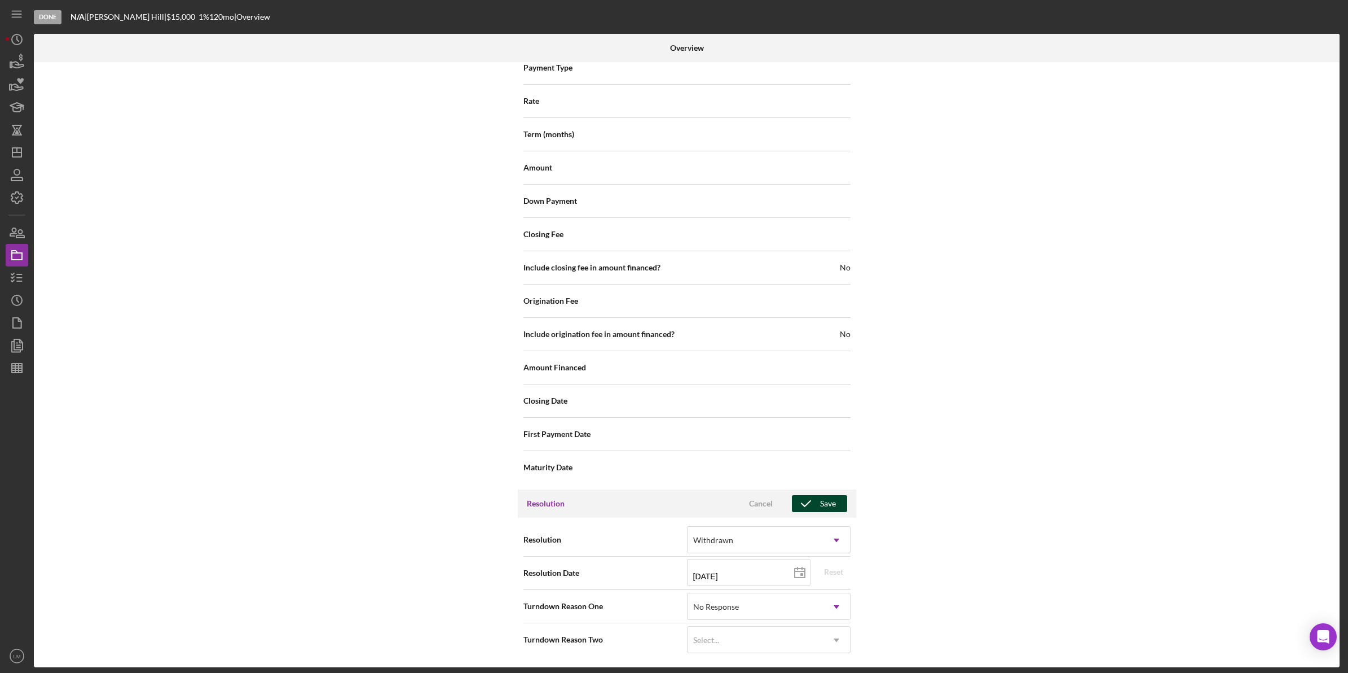
click at [814, 497] on icon "button" at bounding box center [806, 503] width 28 height 28
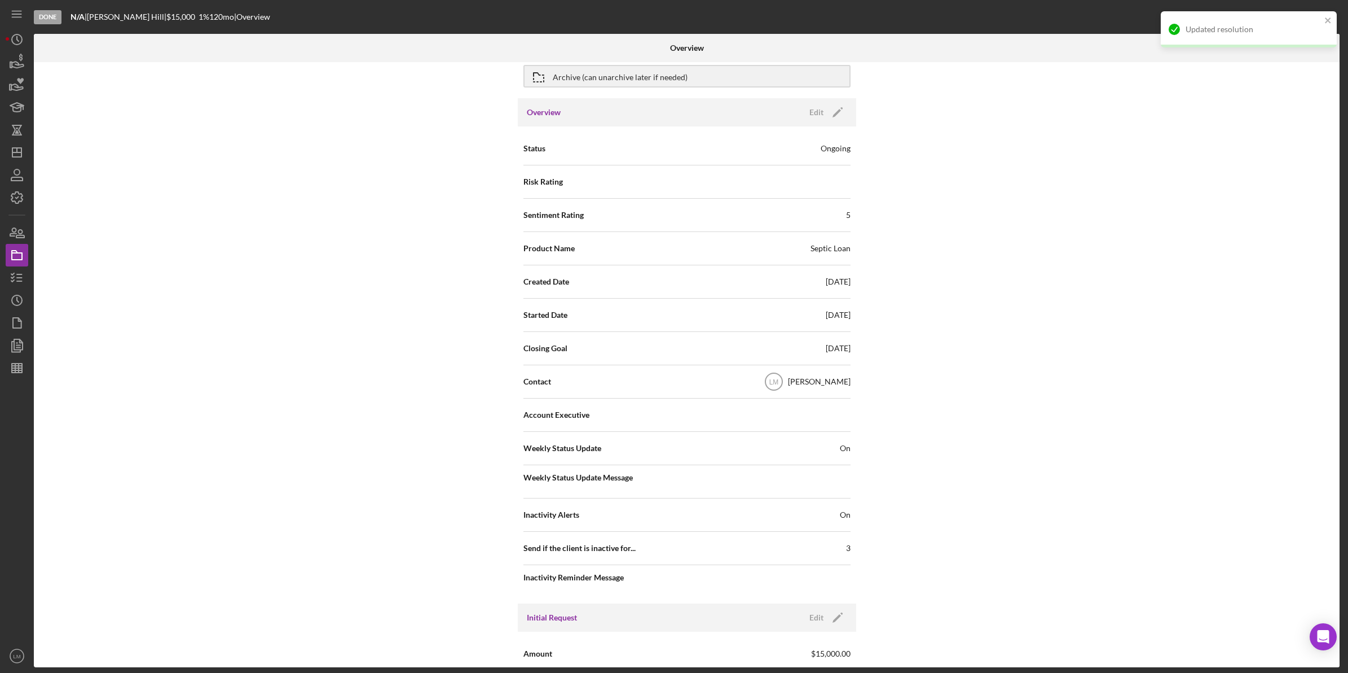
scroll to position [0, 0]
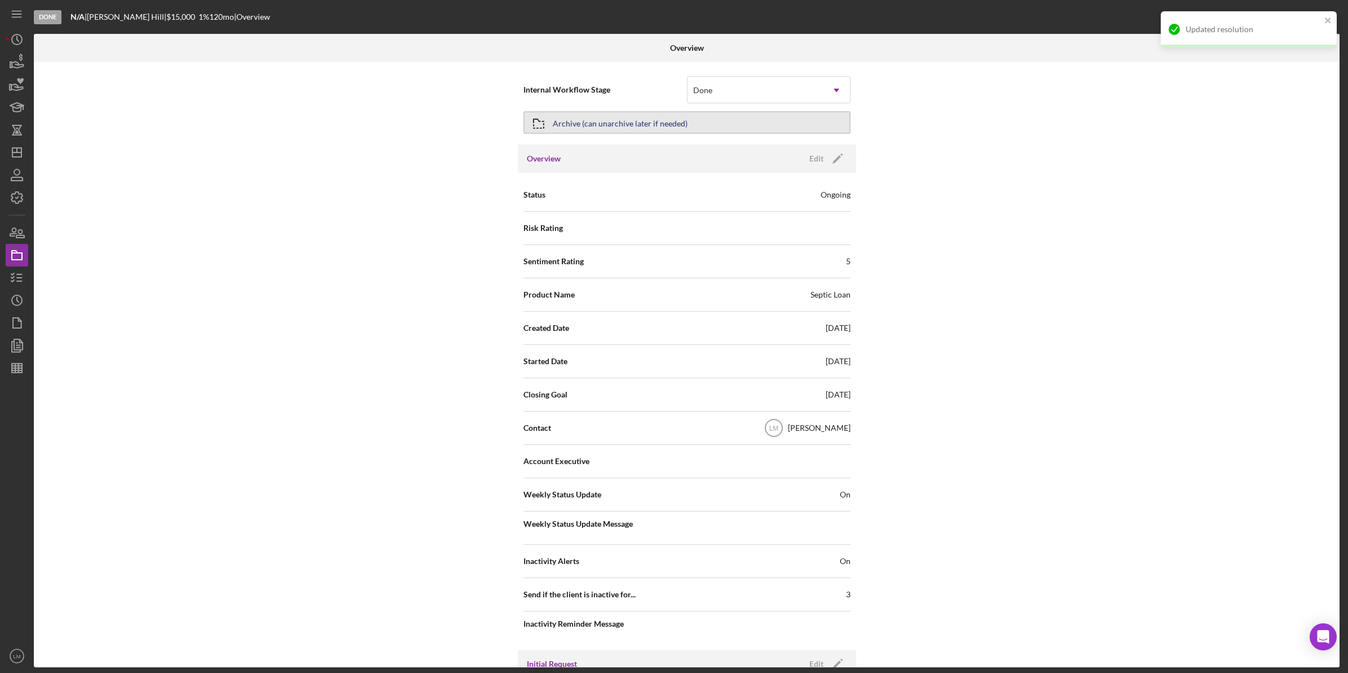
click at [757, 129] on button "Archive (can unarchive later if needed)" at bounding box center [687, 122] width 327 height 23
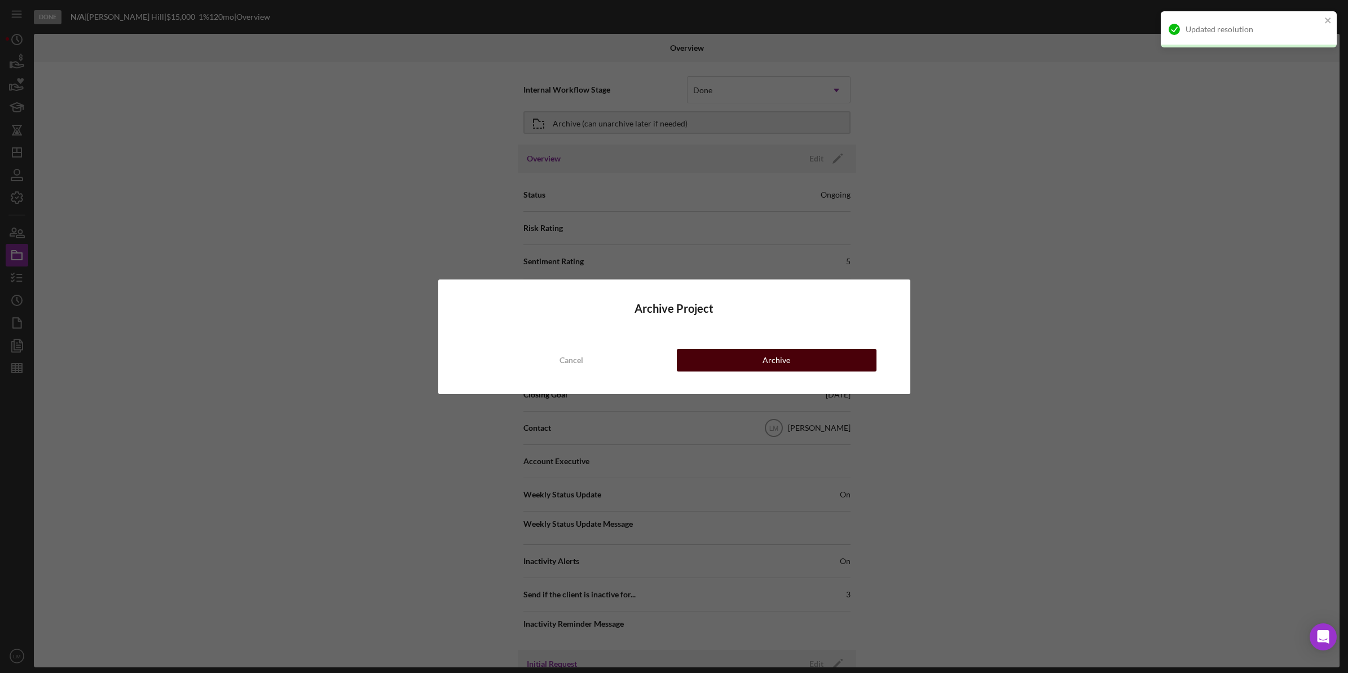
click at [793, 356] on button "Archive" at bounding box center [777, 360] width 200 height 23
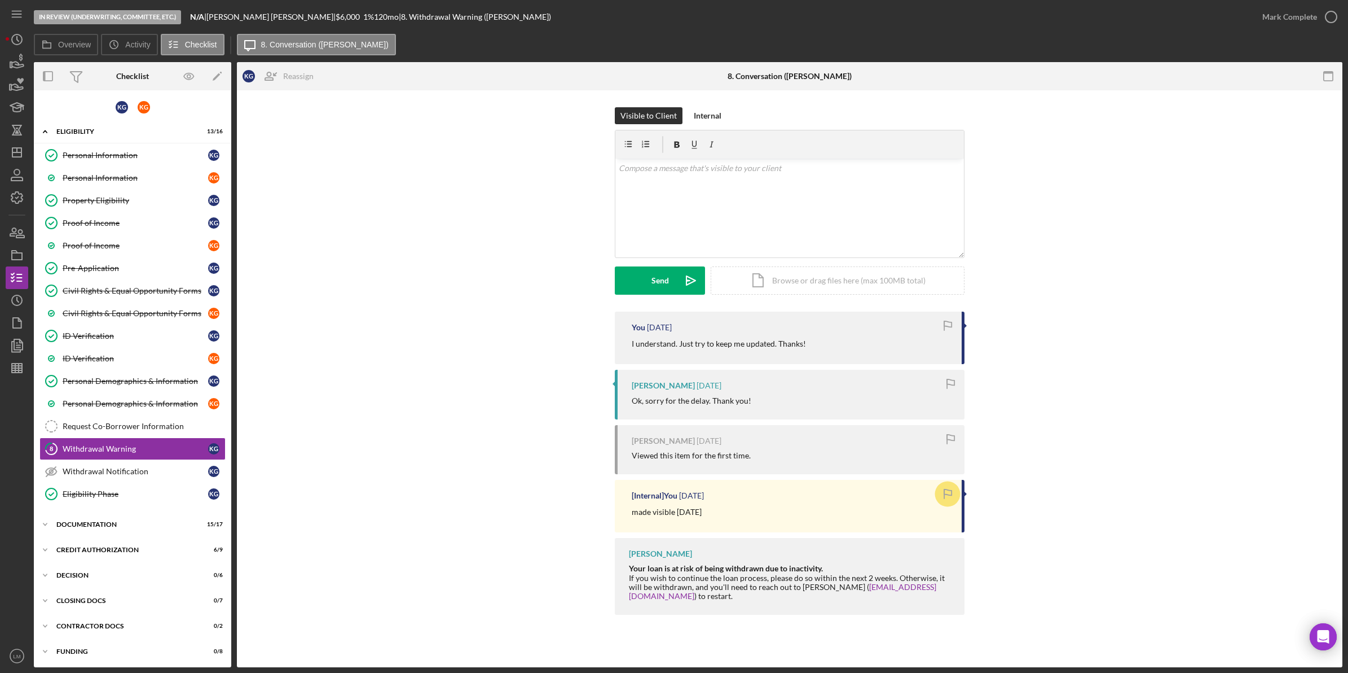
scroll to position [6, 0]
click at [12, 300] on circle "button" at bounding box center [17, 300] width 10 height 10
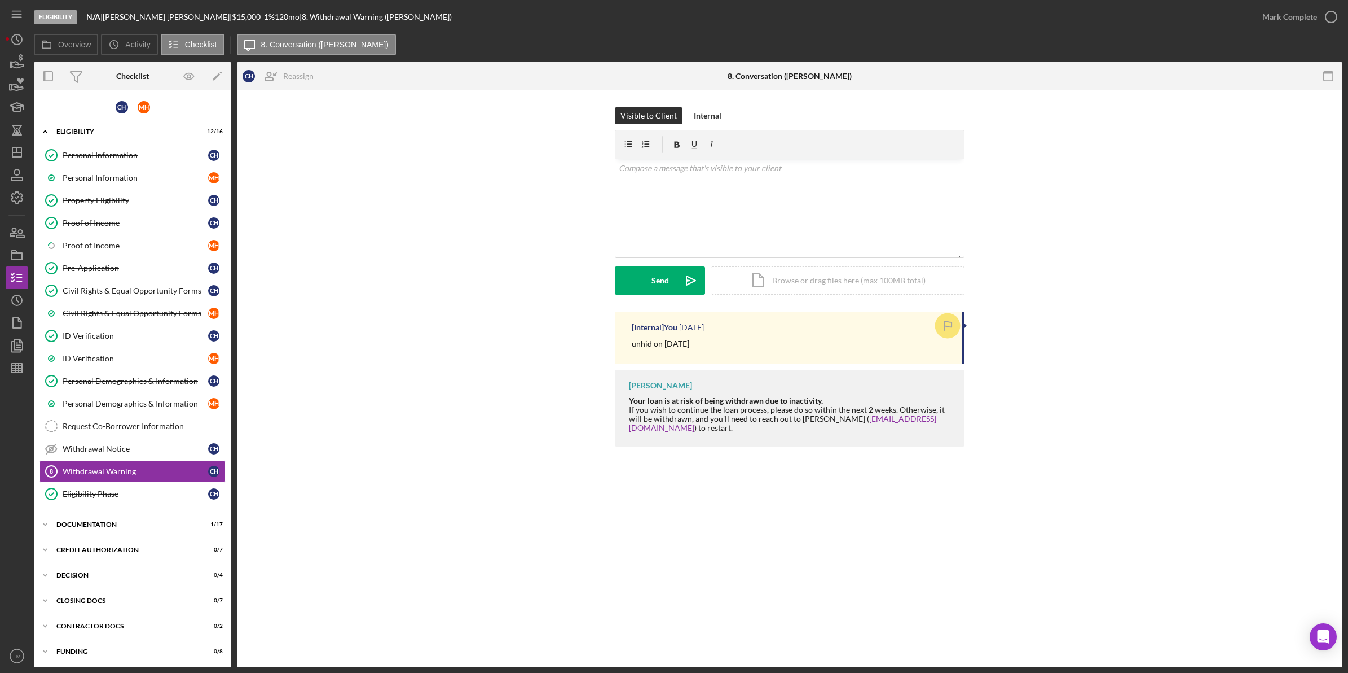
scroll to position [6, 0]
click at [144, 462] on link "Withdrawal Warning 8 Withdrawal Warning C H" at bounding box center [132, 469] width 186 height 23
click at [145, 442] on div "Withdrawal Notice" at bounding box center [136, 446] width 146 height 9
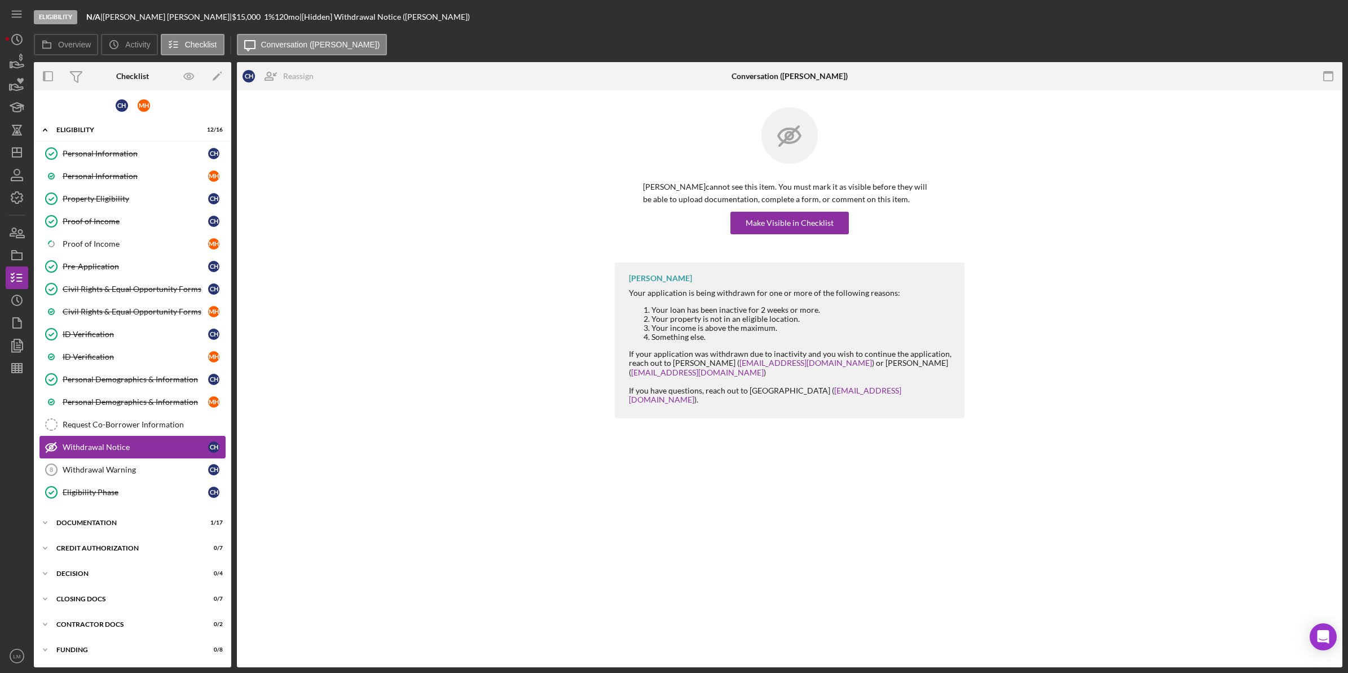
scroll to position [6, 0]
click at [764, 216] on div "Make Visible in Checklist" at bounding box center [790, 223] width 88 height 23
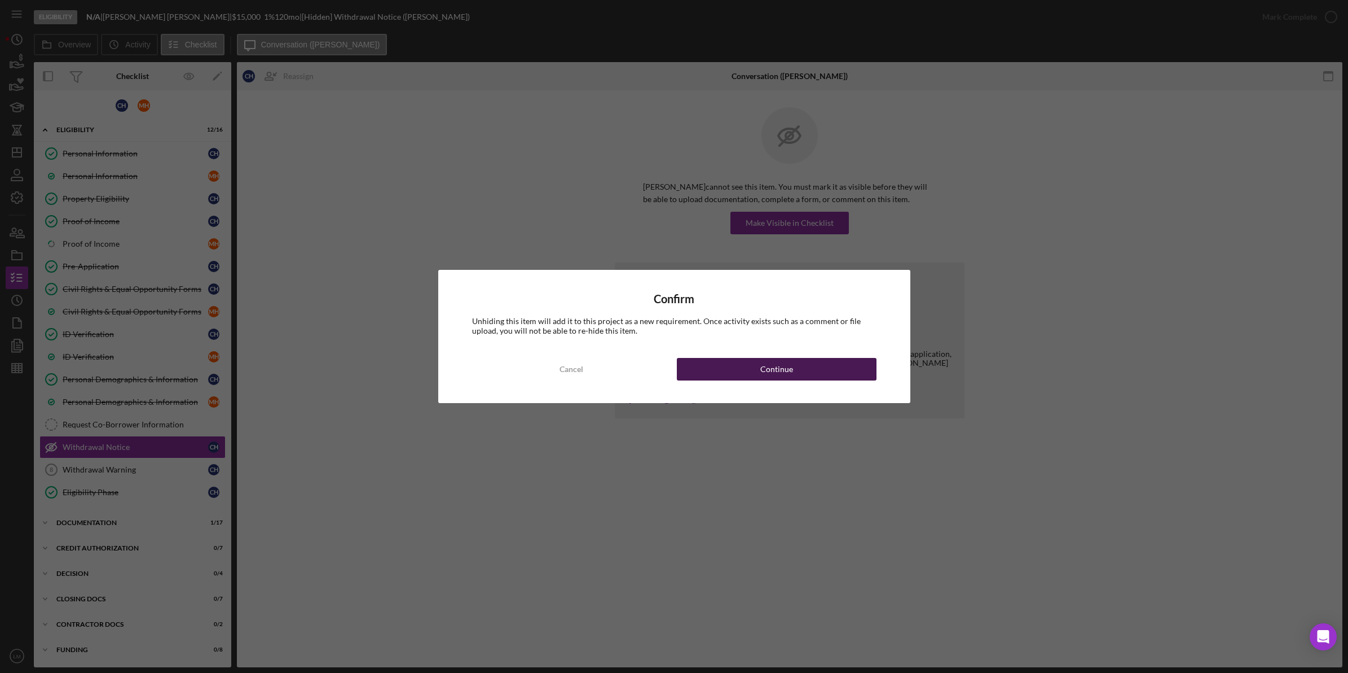
click at [807, 359] on button "Continue" at bounding box center [777, 369] width 200 height 23
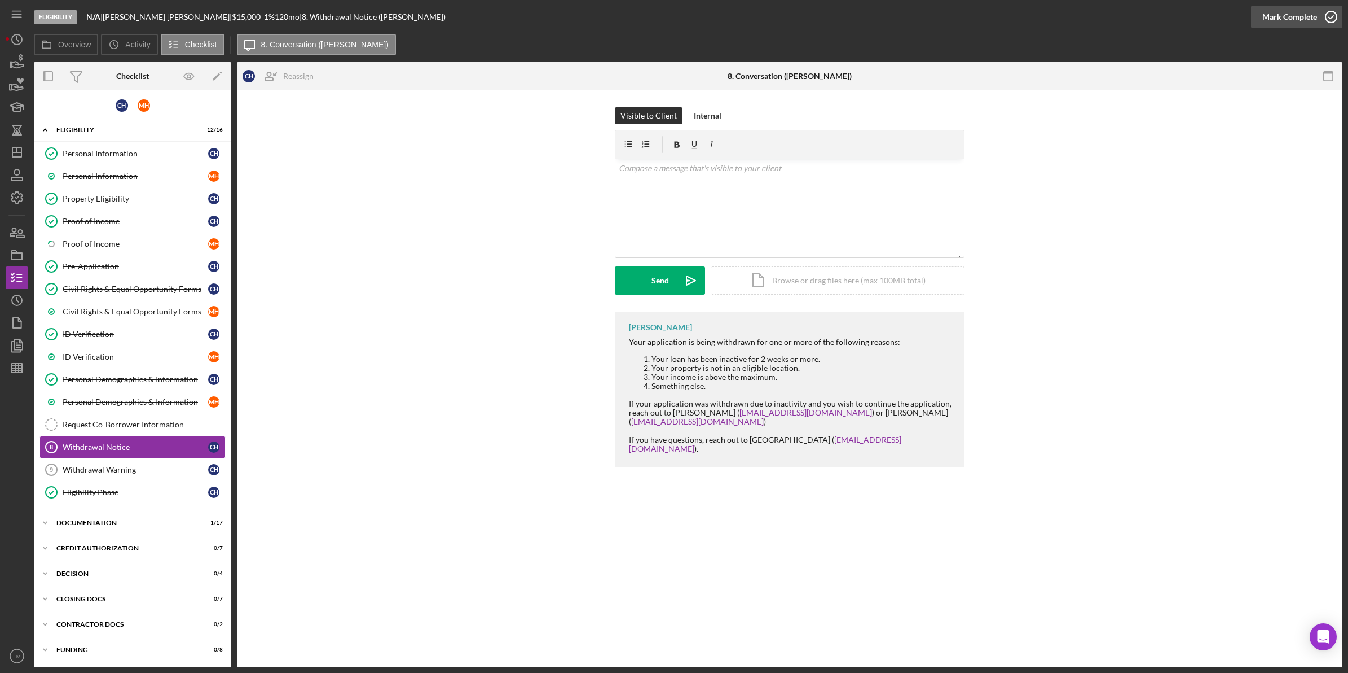
click at [1311, 6] on div "Mark Complete" at bounding box center [1290, 17] width 55 height 23
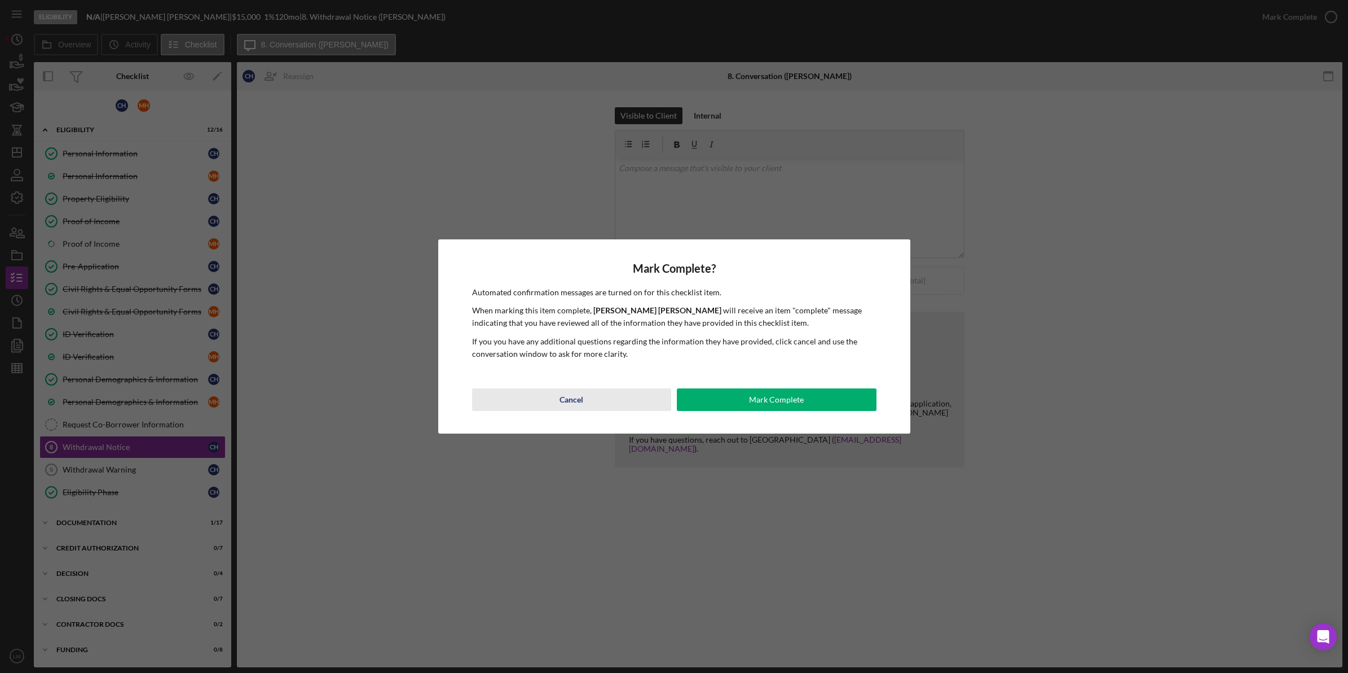
click at [577, 397] on div "Cancel" at bounding box center [572, 399] width 24 height 23
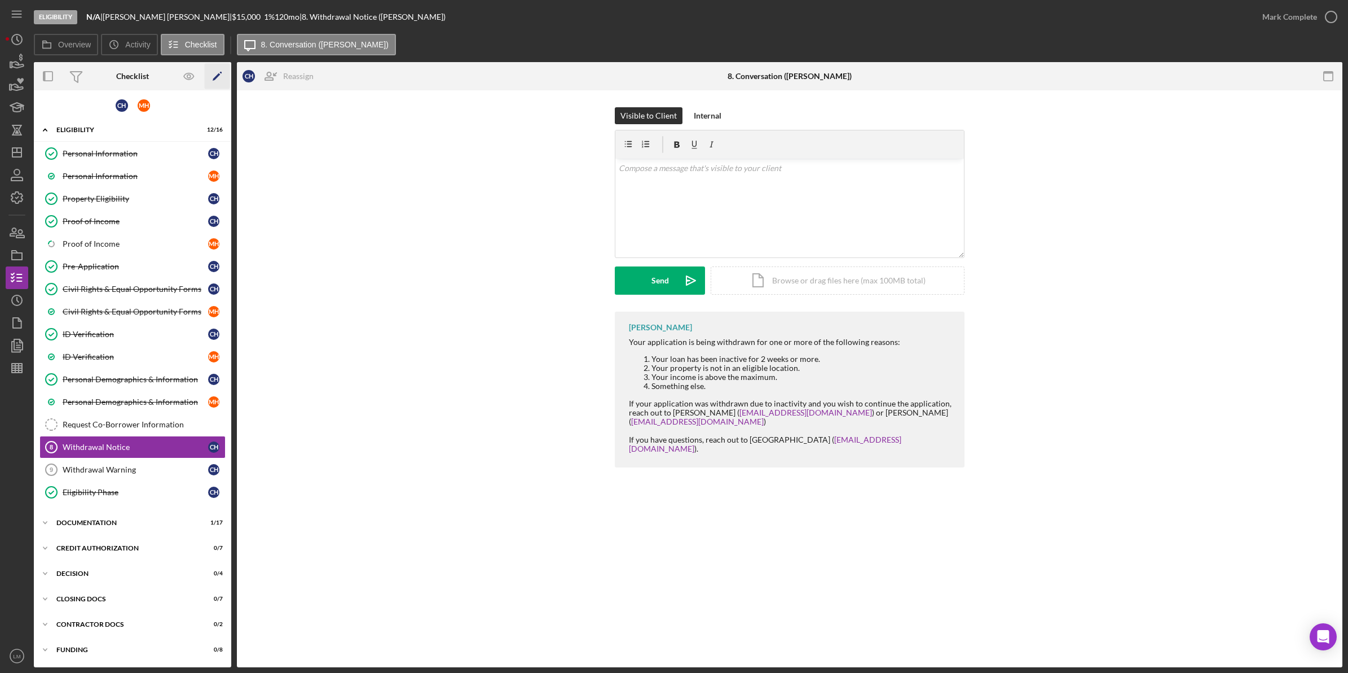
click at [227, 80] on icon "Icon/Edit" at bounding box center [217, 76] width 25 height 25
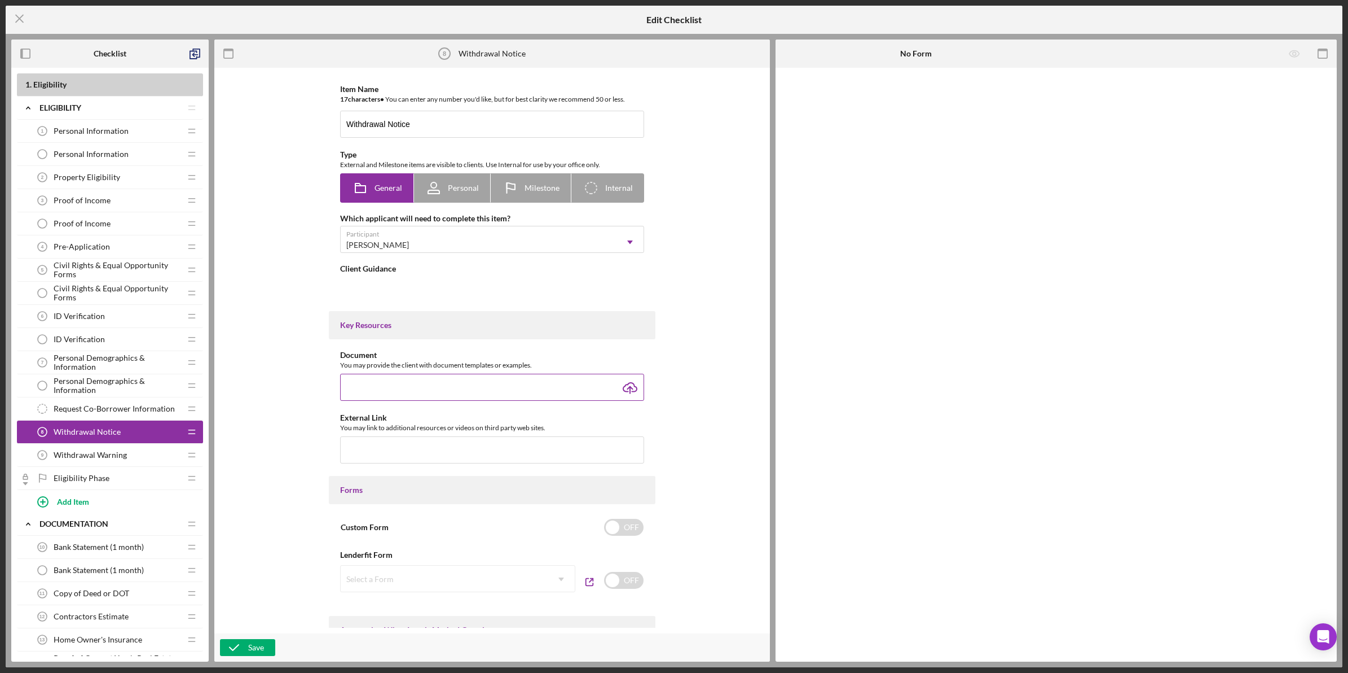
type textarea "<div>Your application is being withdrawn for one or more of the following reaso…"
type textarea "<div>You have not completed all of the checklist items in the Eligibility phase…"
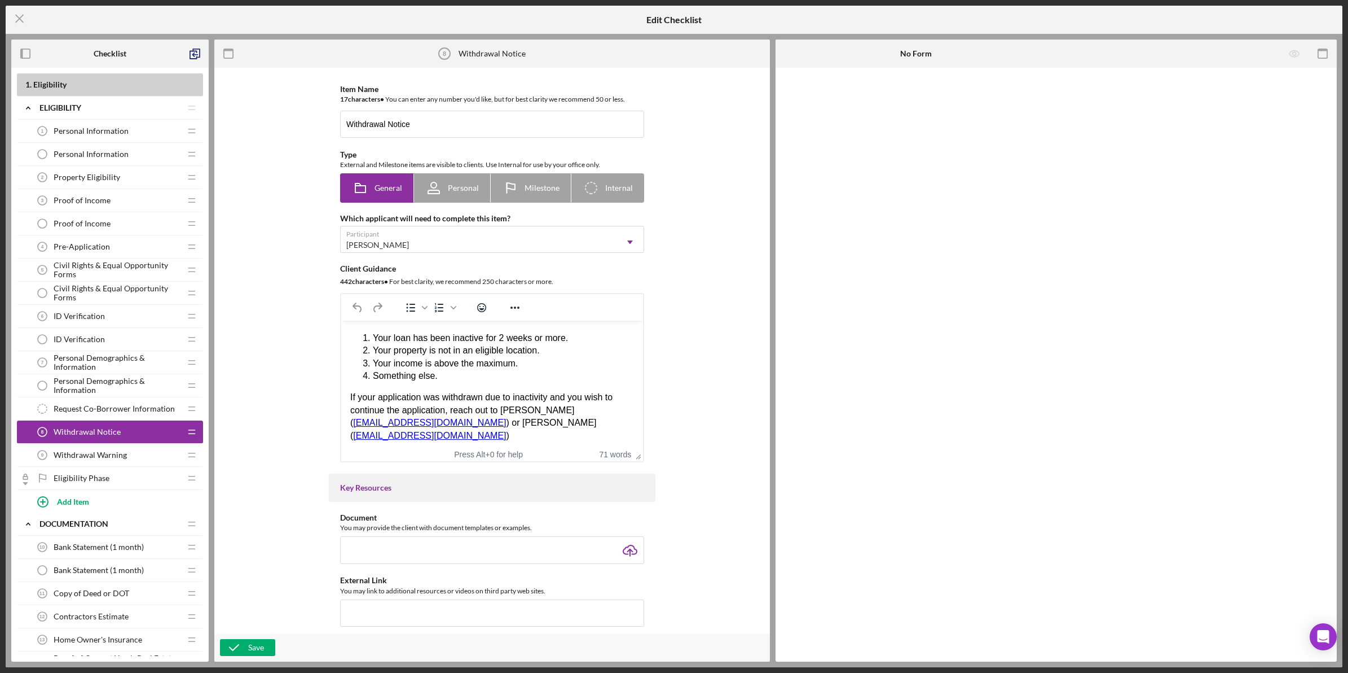
scroll to position [48, 0]
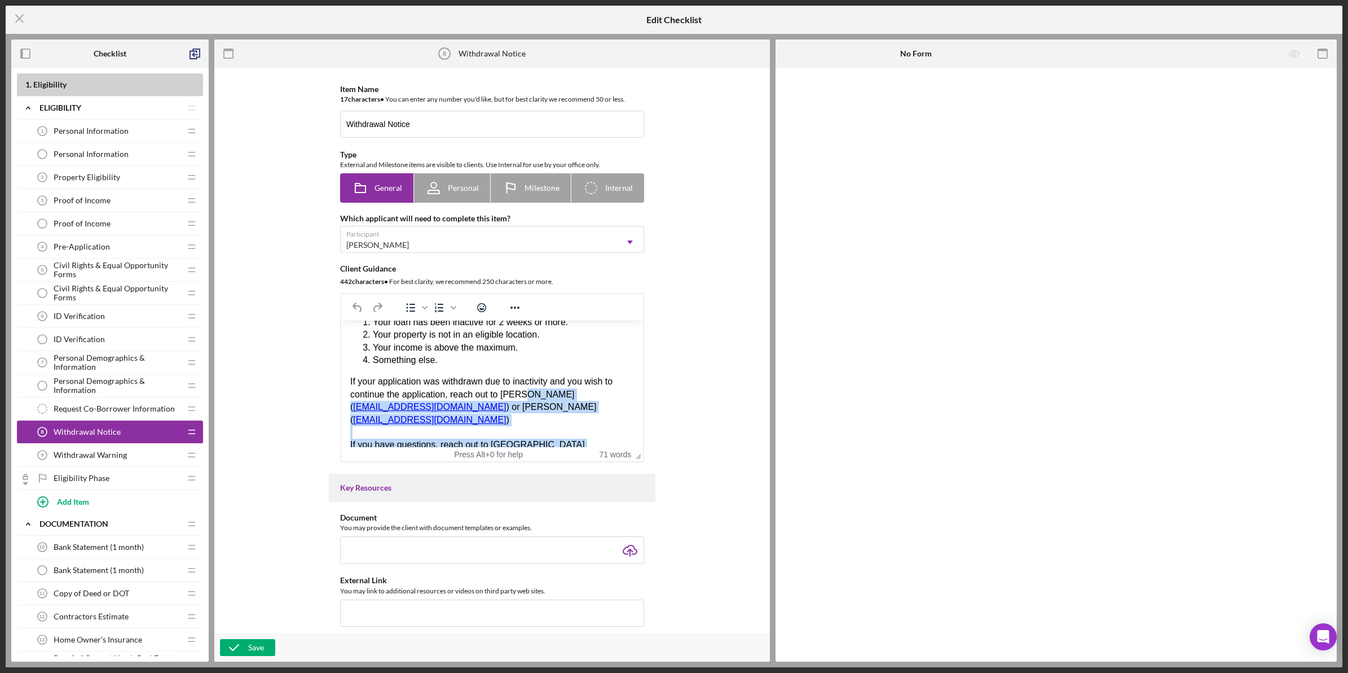
drag, startPoint x: 618, startPoint y: 436, endPoint x: 520, endPoint y: 392, distance: 107.1
click at [520, 392] on div "Your loan has been inactive for 2 weeks or more. Your property is not in an eli…" at bounding box center [492, 390] width 284 height 148
drag, startPoint x: 612, startPoint y: 397, endPoint x: 670, endPoint y: 473, distance: 95.9
click at [643, 473] on html "Your application is being withdrawn for one or more of the following reasons: Y…" at bounding box center [492, 373] width 302 height 200
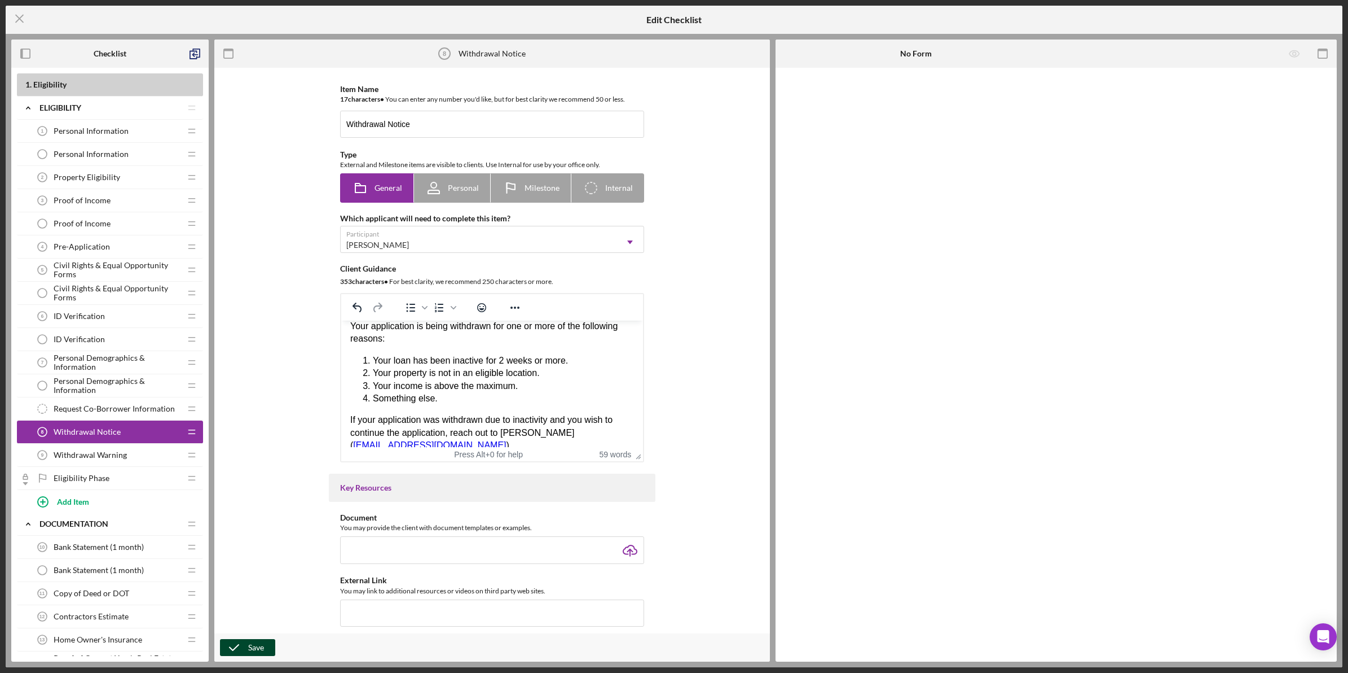
click at [258, 639] on div "Save" at bounding box center [256, 647] width 16 height 17
click at [18, 20] on line at bounding box center [19, 18] width 7 height 7
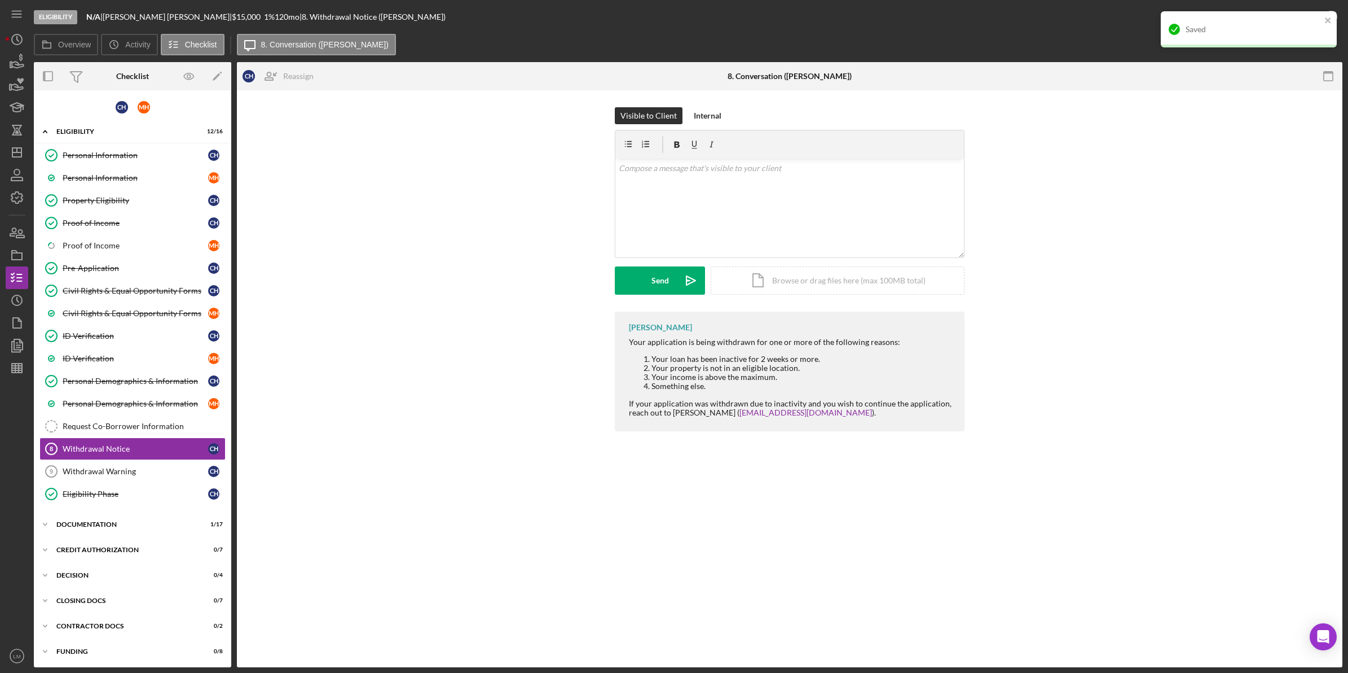
scroll to position [6, 0]
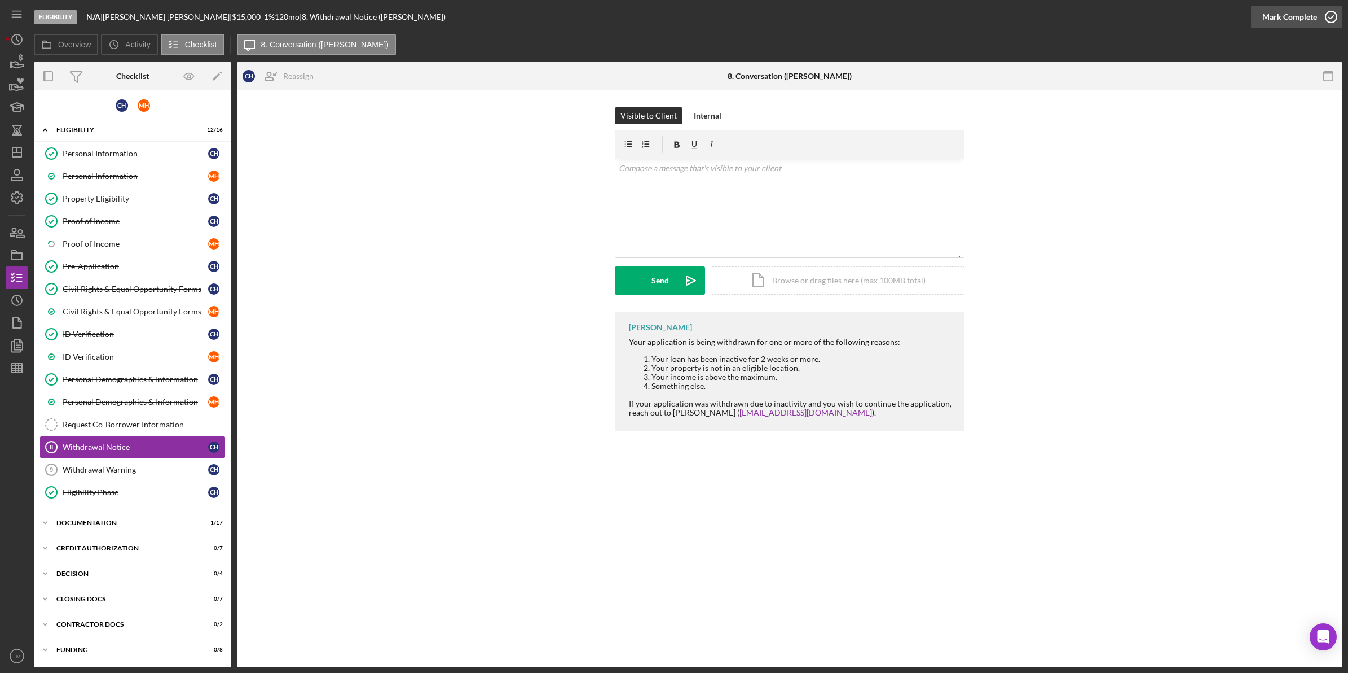
click at [1298, 19] on div "Mark Complete" at bounding box center [1290, 17] width 55 height 23
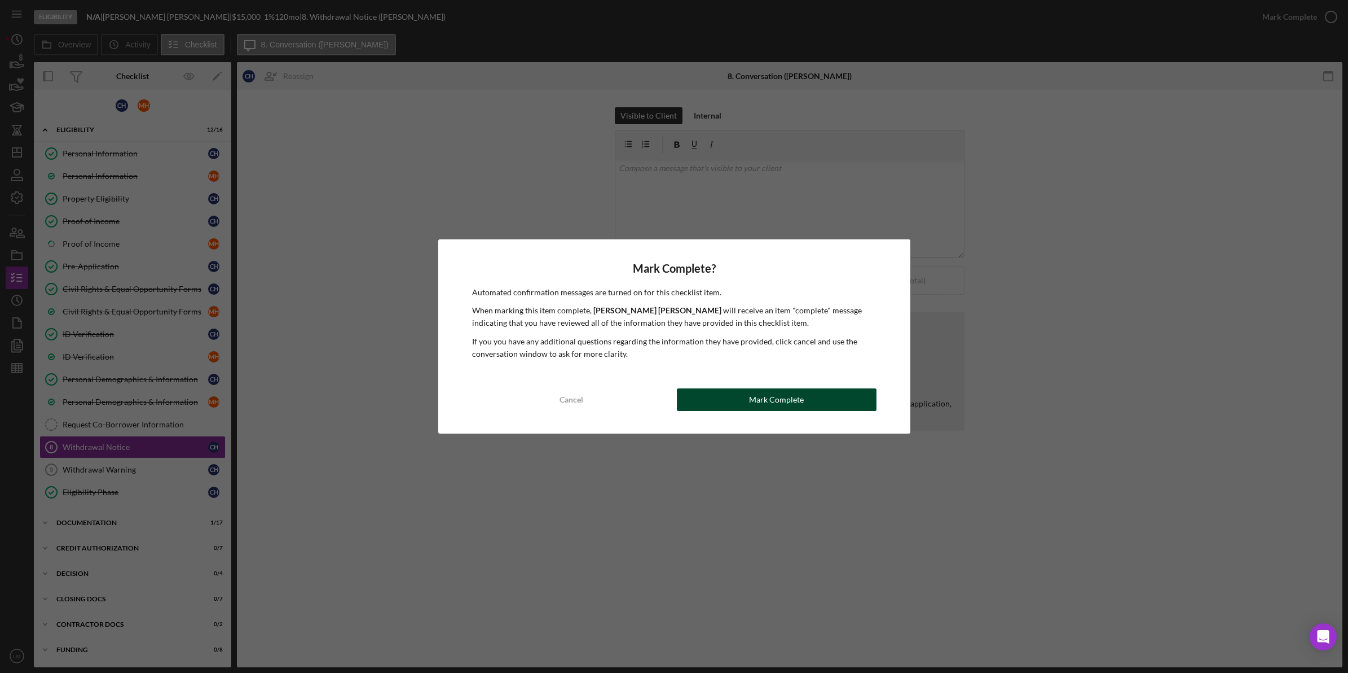
click at [801, 396] on div "Mark Complete" at bounding box center [776, 399] width 55 height 23
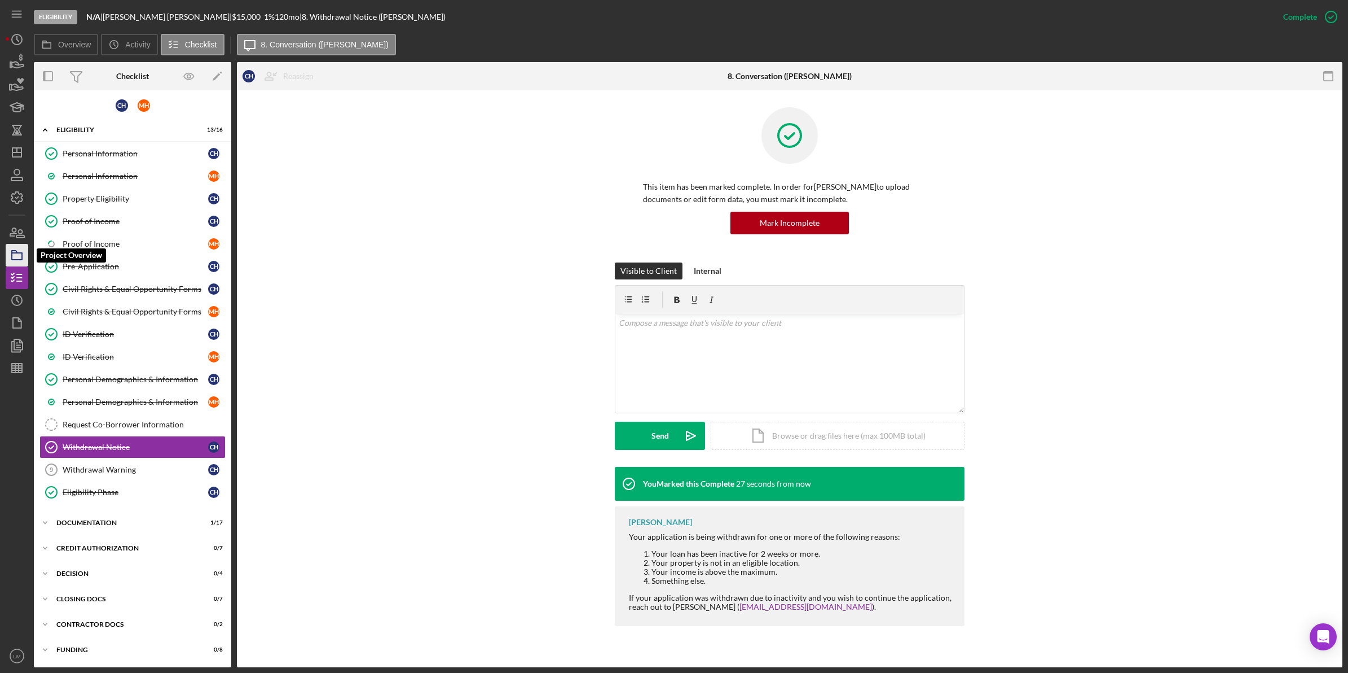
click at [8, 261] on icon "button" at bounding box center [17, 255] width 28 height 28
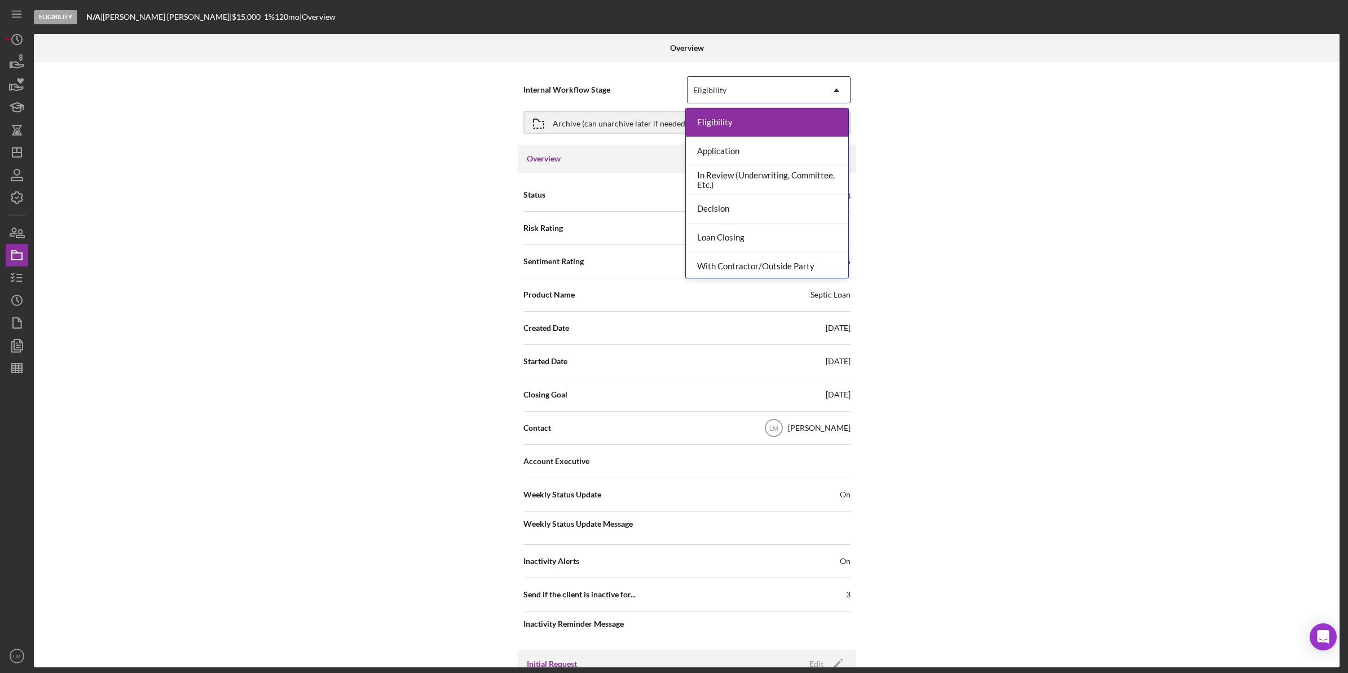
click at [726, 90] on div "Eligibility" at bounding box center [755, 90] width 135 height 26
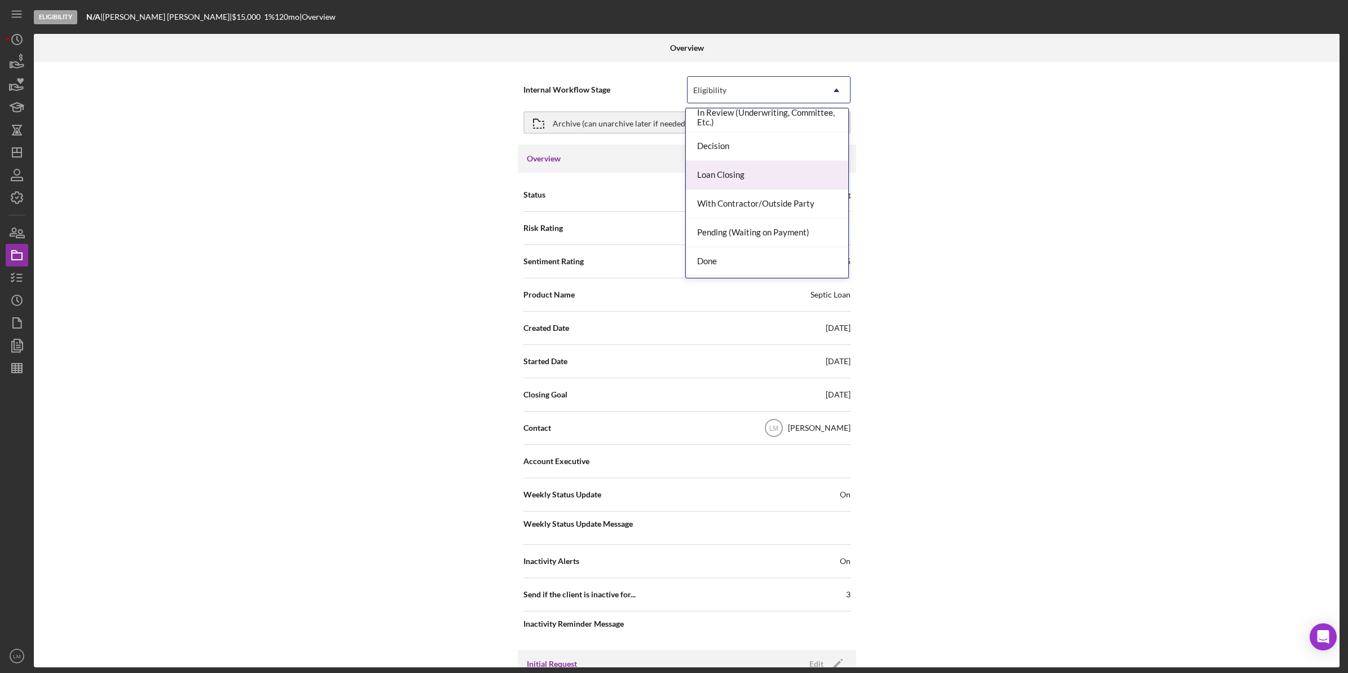
scroll to position [91, 0]
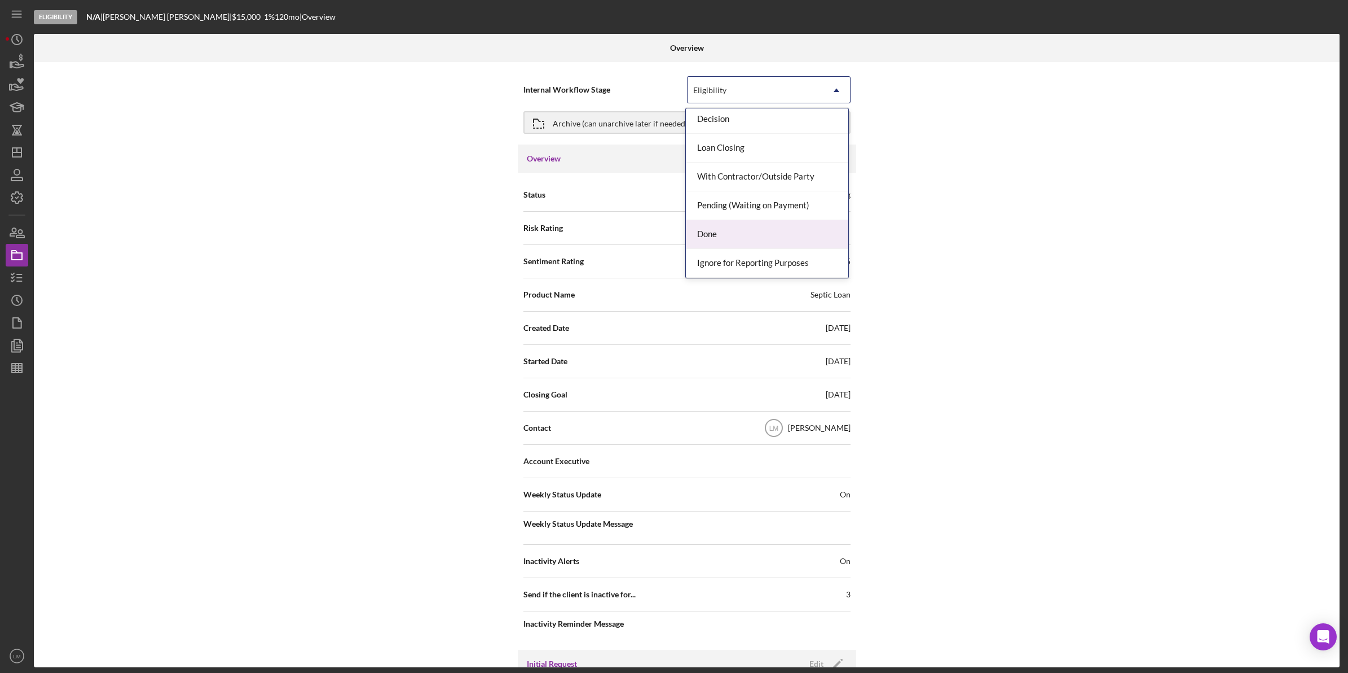
click at [726, 224] on div "Done" at bounding box center [767, 234] width 162 height 29
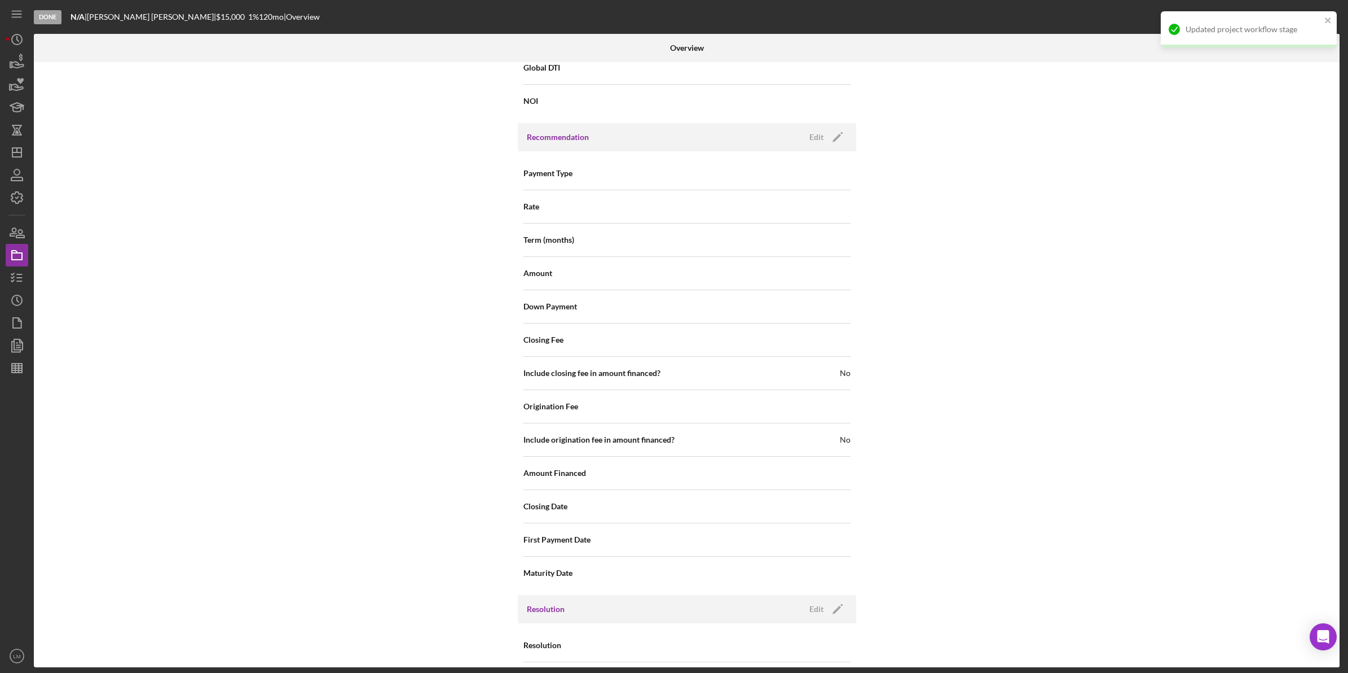
scroll to position [1013, 0]
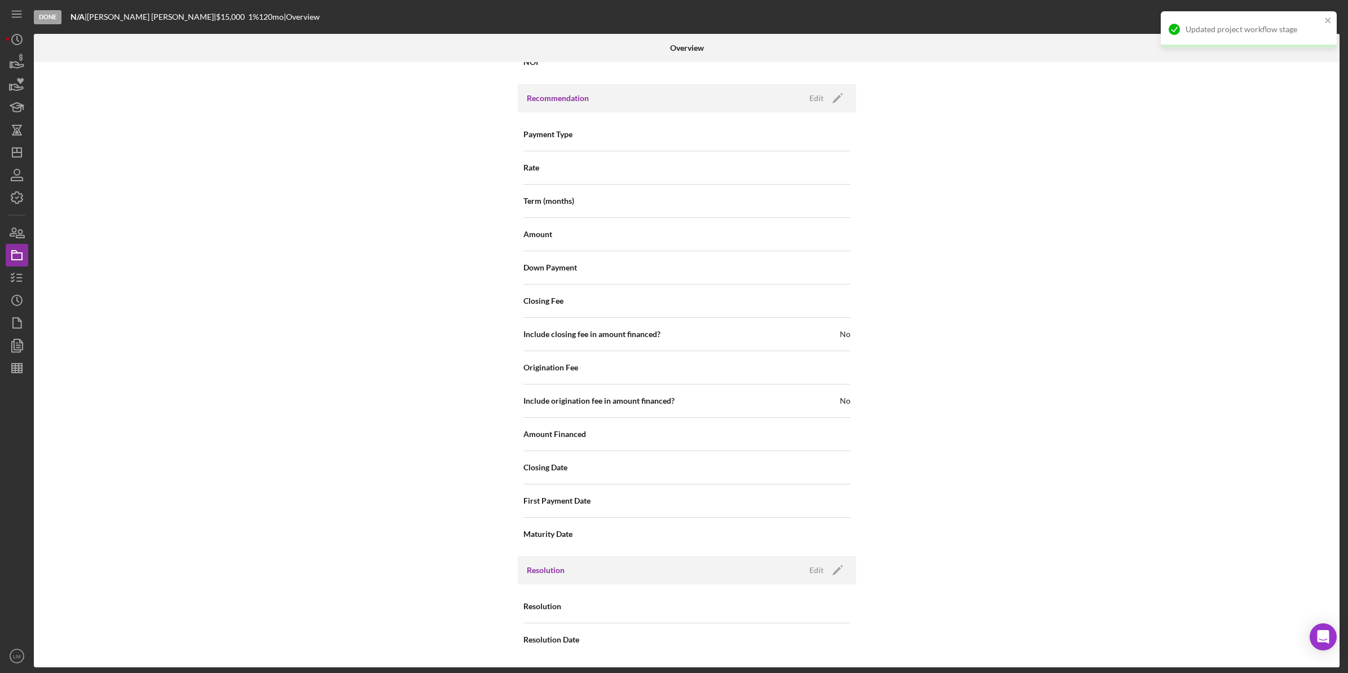
click at [819, 578] on div "Resolution Edit Icon/Edit" at bounding box center [687, 570] width 339 height 28
click at [819, 574] on div "Edit" at bounding box center [817, 569] width 14 height 17
click at [788, 601] on div "Select..." at bounding box center [755, 607] width 135 height 26
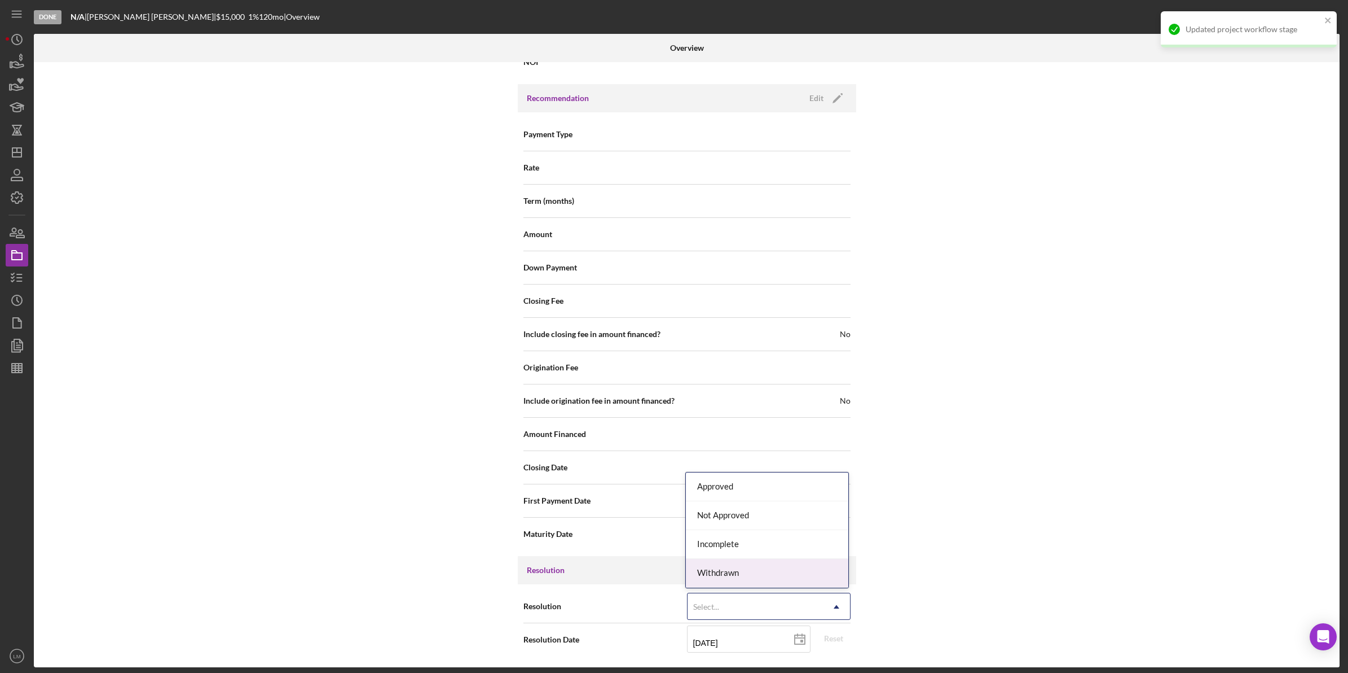
click at [761, 569] on div "Withdrawn" at bounding box center [767, 573] width 162 height 29
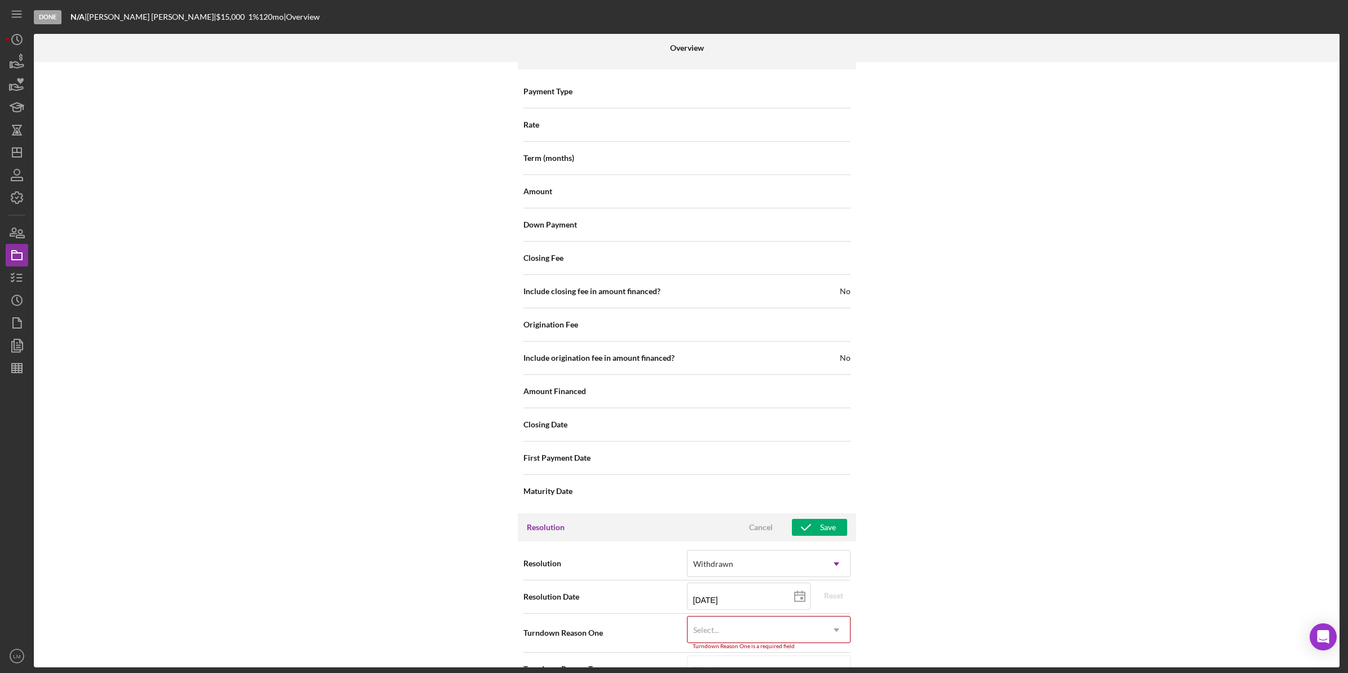
scroll to position [1085, 0]
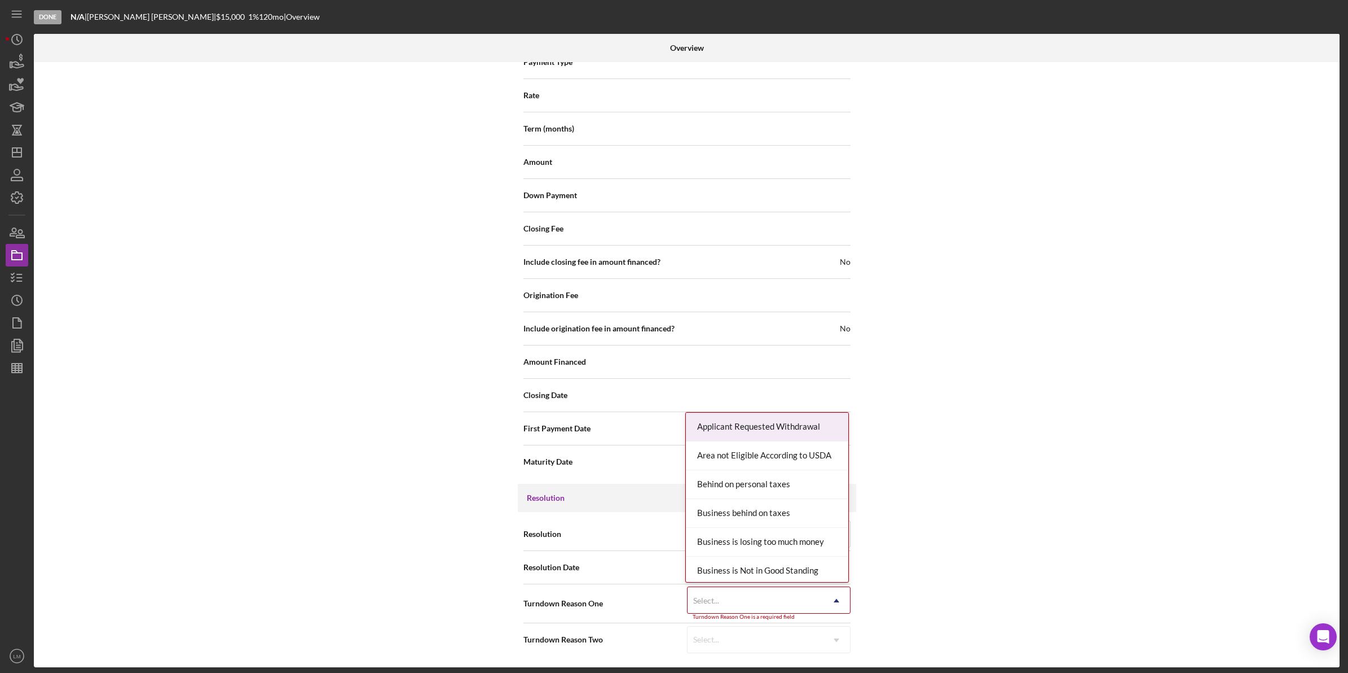
click at [763, 601] on div "Select..." at bounding box center [755, 600] width 135 height 26
type input "no res"
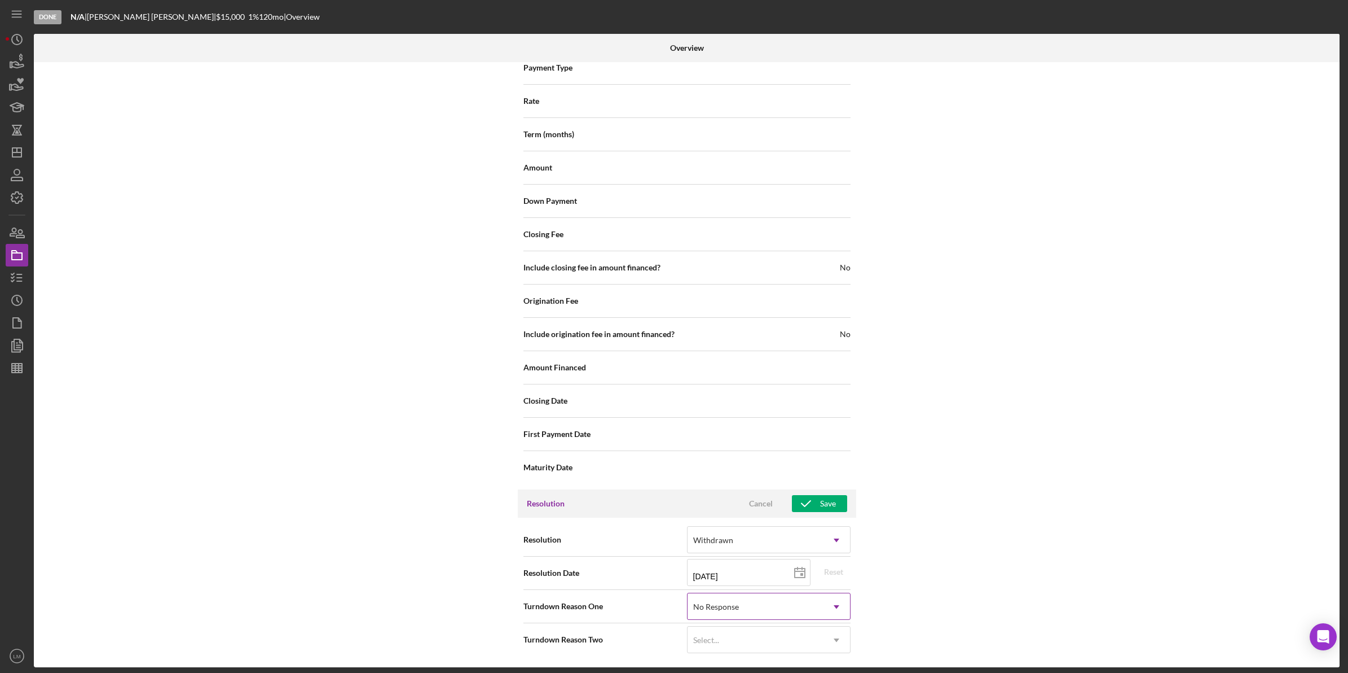
scroll to position [1080, 0]
click at [820, 503] on div "Save" at bounding box center [828, 503] width 16 height 17
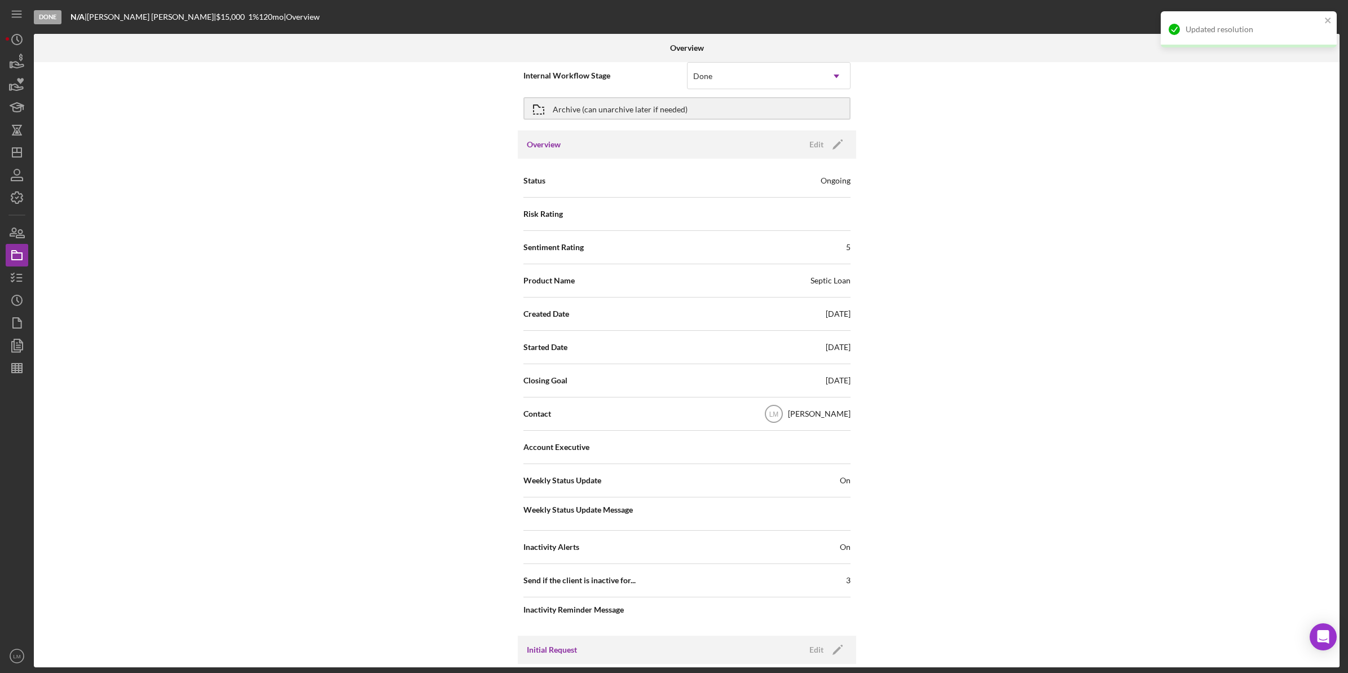
scroll to position [0, 0]
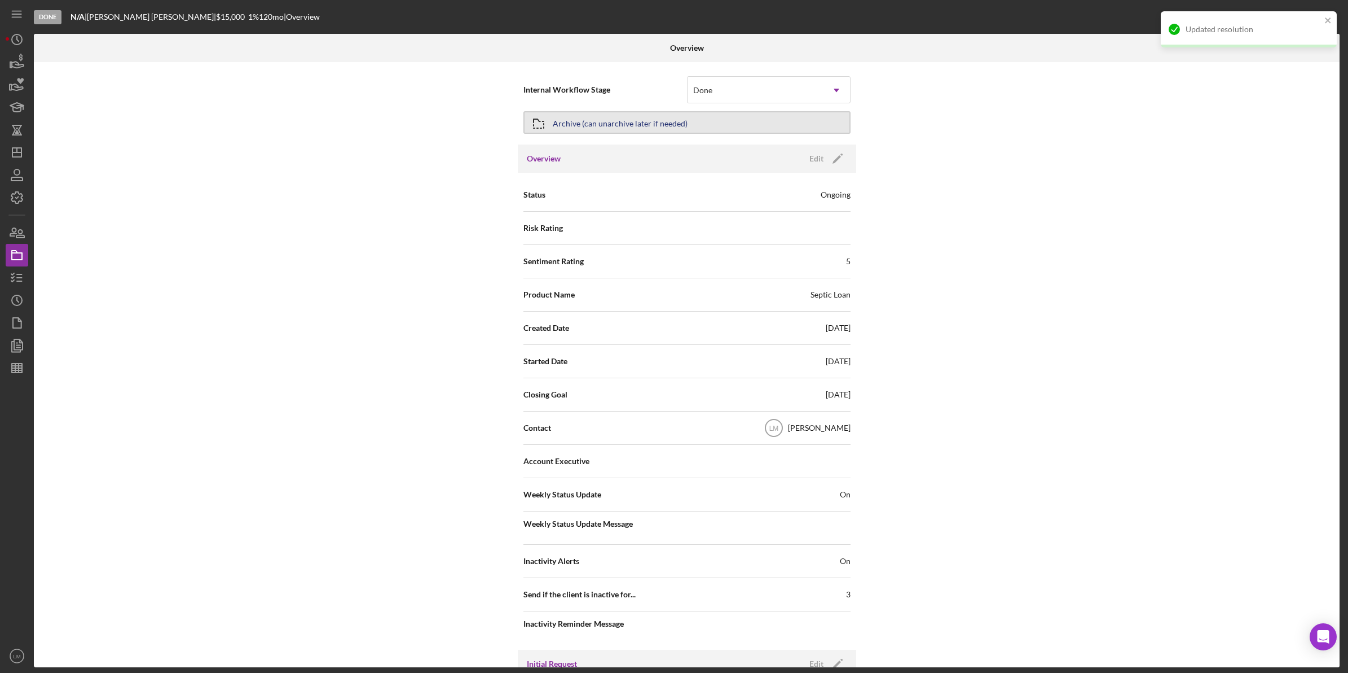
click at [593, 115] on div "Archive (can unarchive later if needed)" at bounding box center [620, 122] width 135 height 20
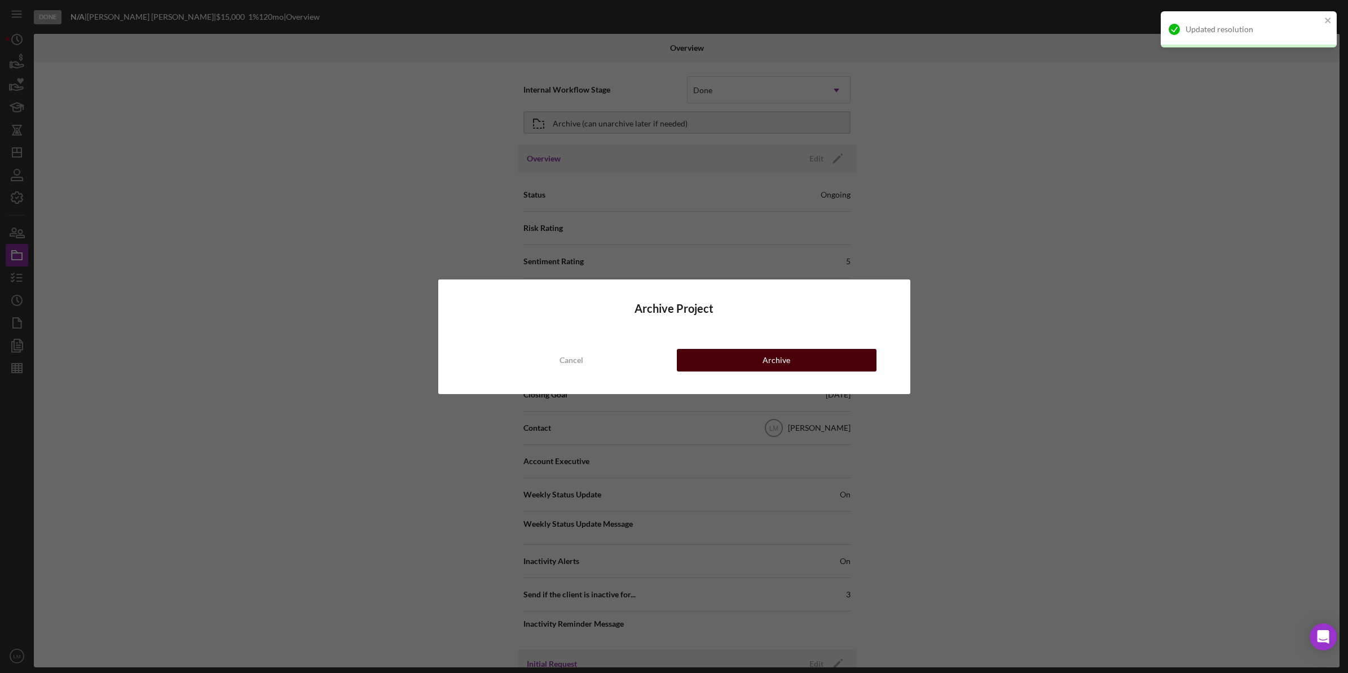
click at [733, 352] on button "Archive" at bounding box center [777, 360] width 200 height 23
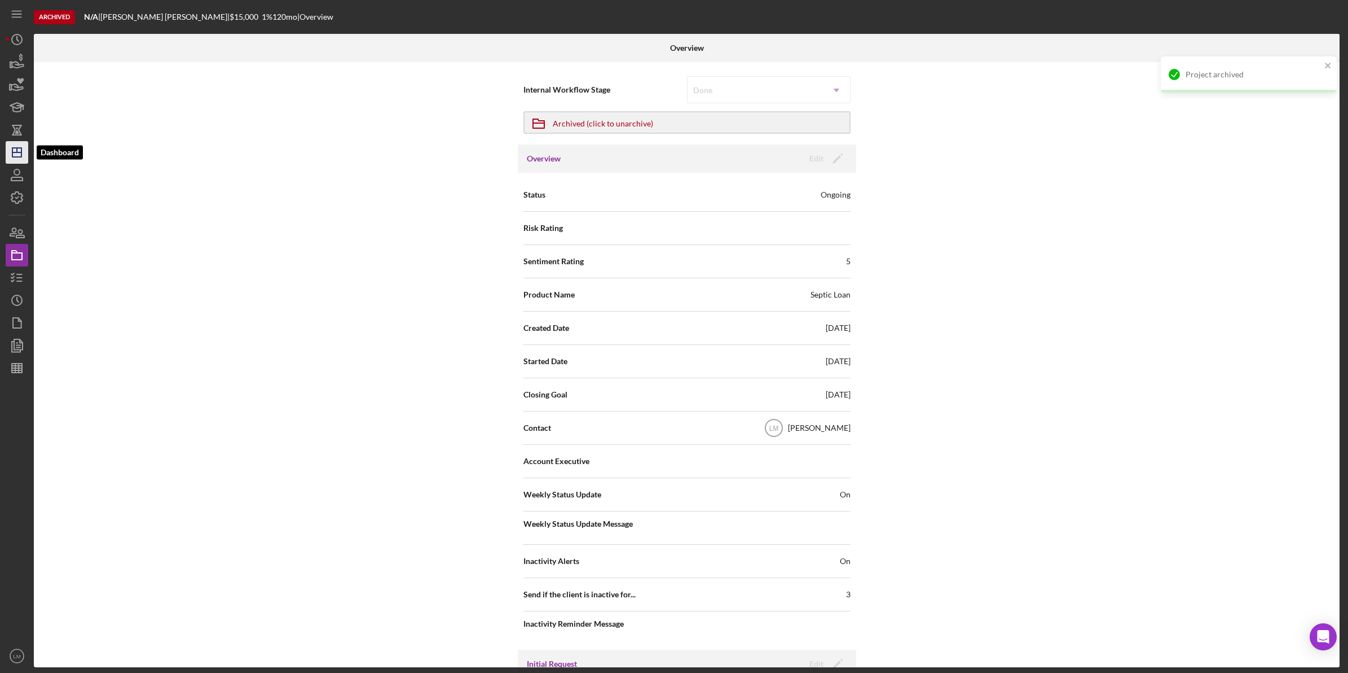
click at [20, 150] on icon "Icon/Dashboard" at bounding box center [17, 152] width 28 height 28
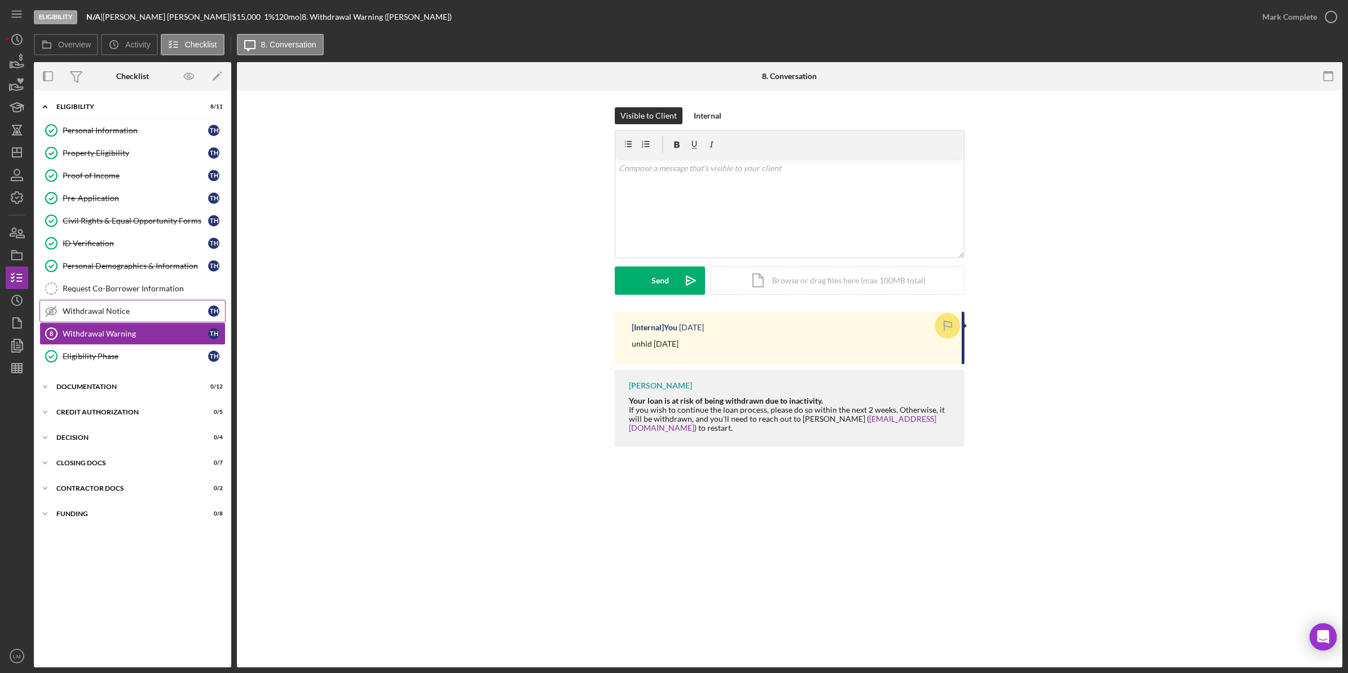
click at [126, 318] on link "Withdrawal Notice Withdrawal Notice T H" at bounding box center [132, 311] width 186 height 23
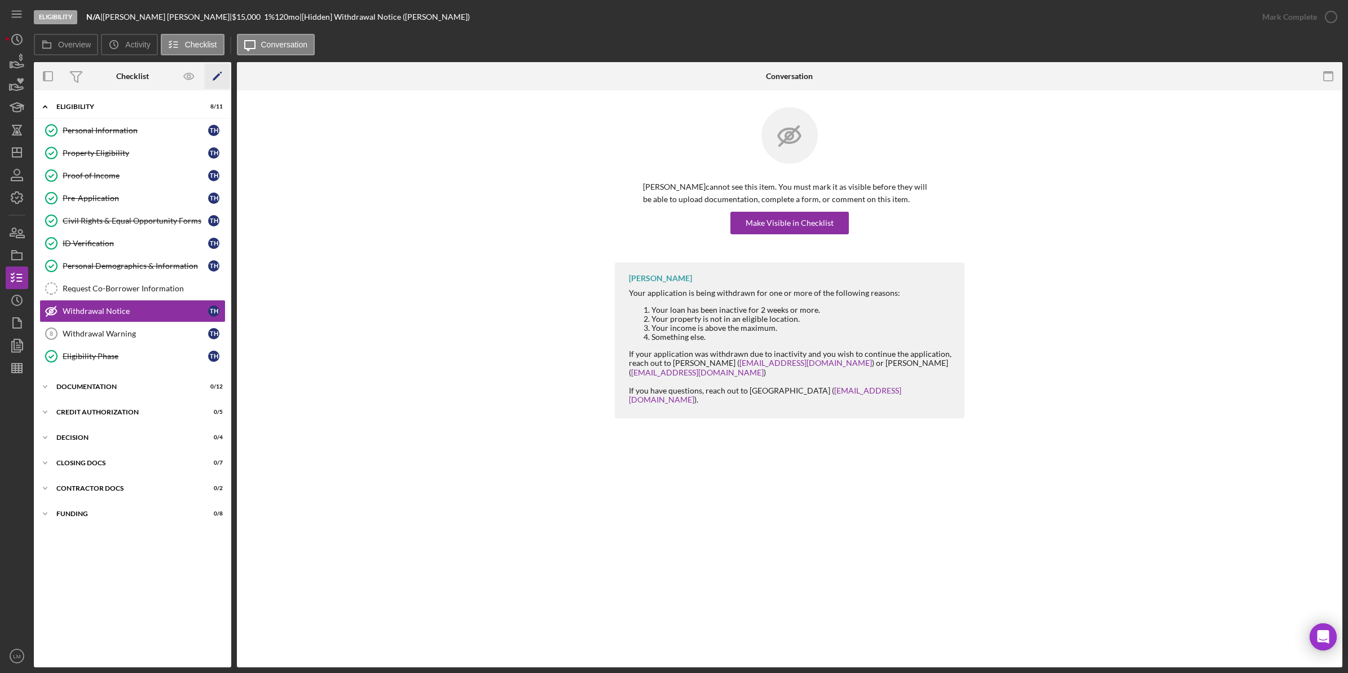
click at [208, 75] on icon "Icon/Edit" at bounding box center [217, 76] width 25 height 25
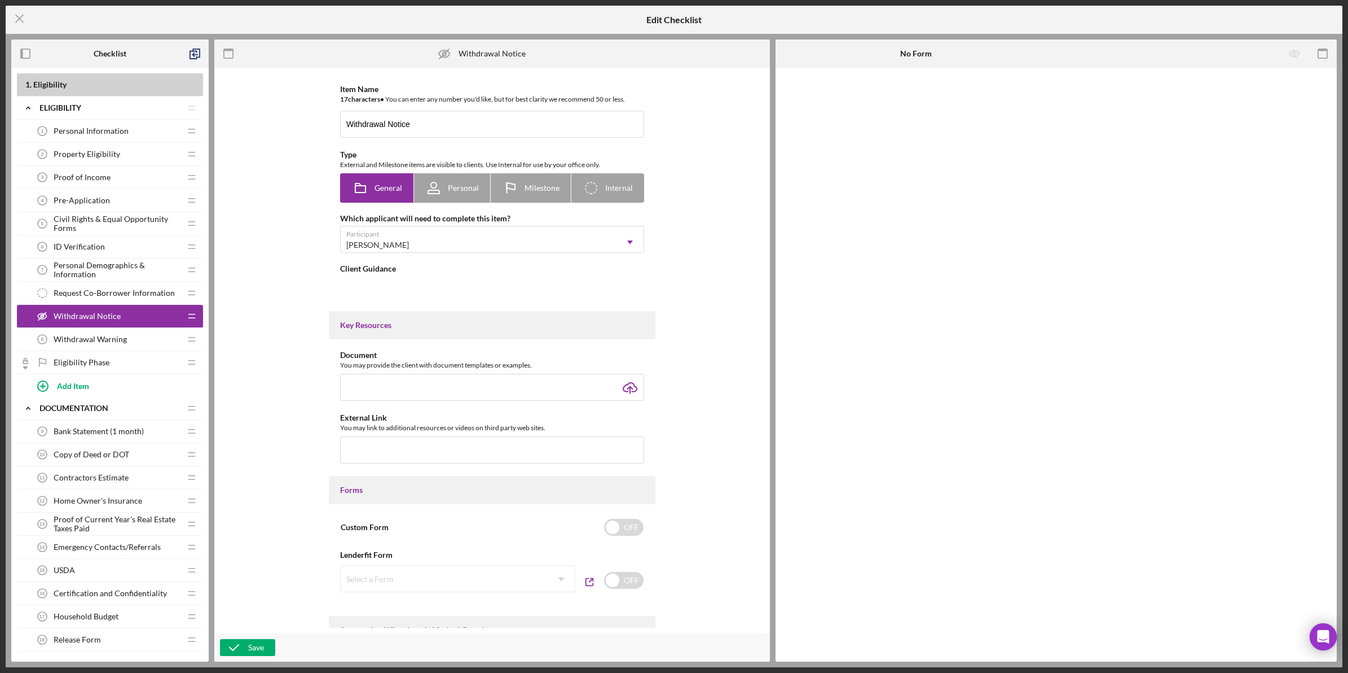
type textarea "<div>Your application is being withdrawn for one or more of the following reaso…"
type textarea "<div>You have not completed all of the checklist items in the Eligibility phase…"
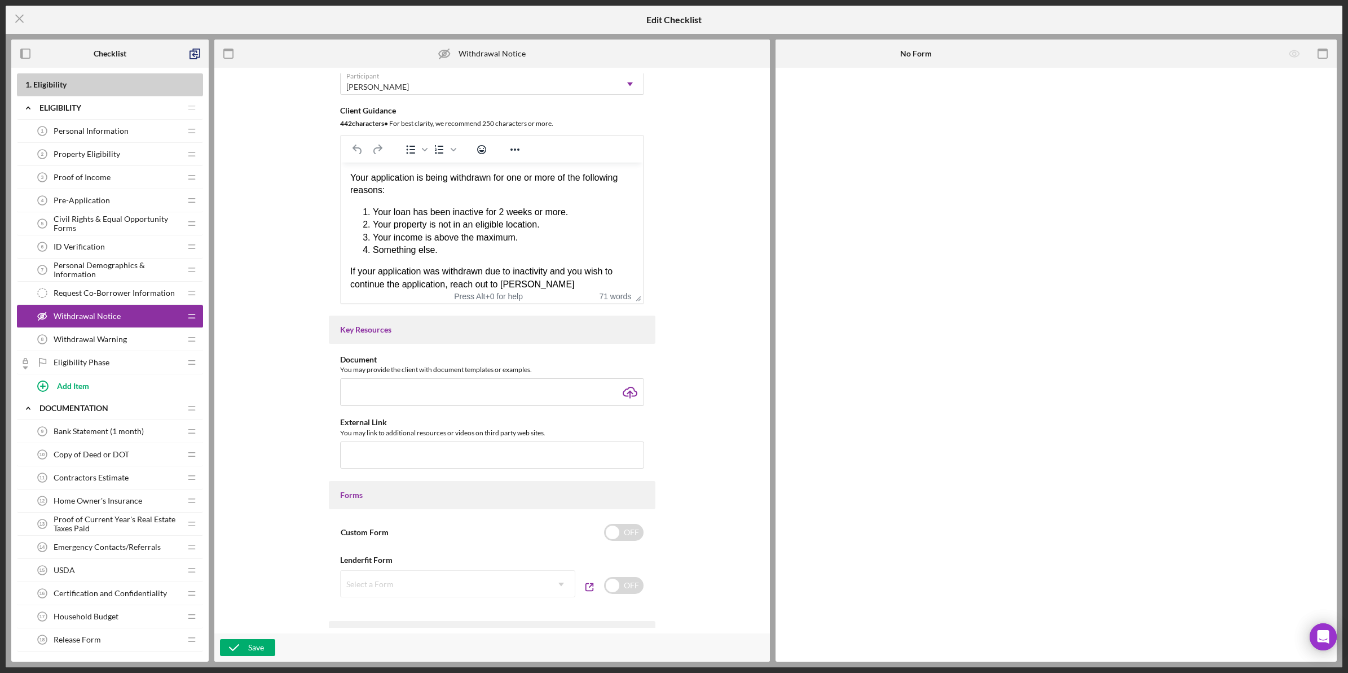
scroll to position [48, 0]
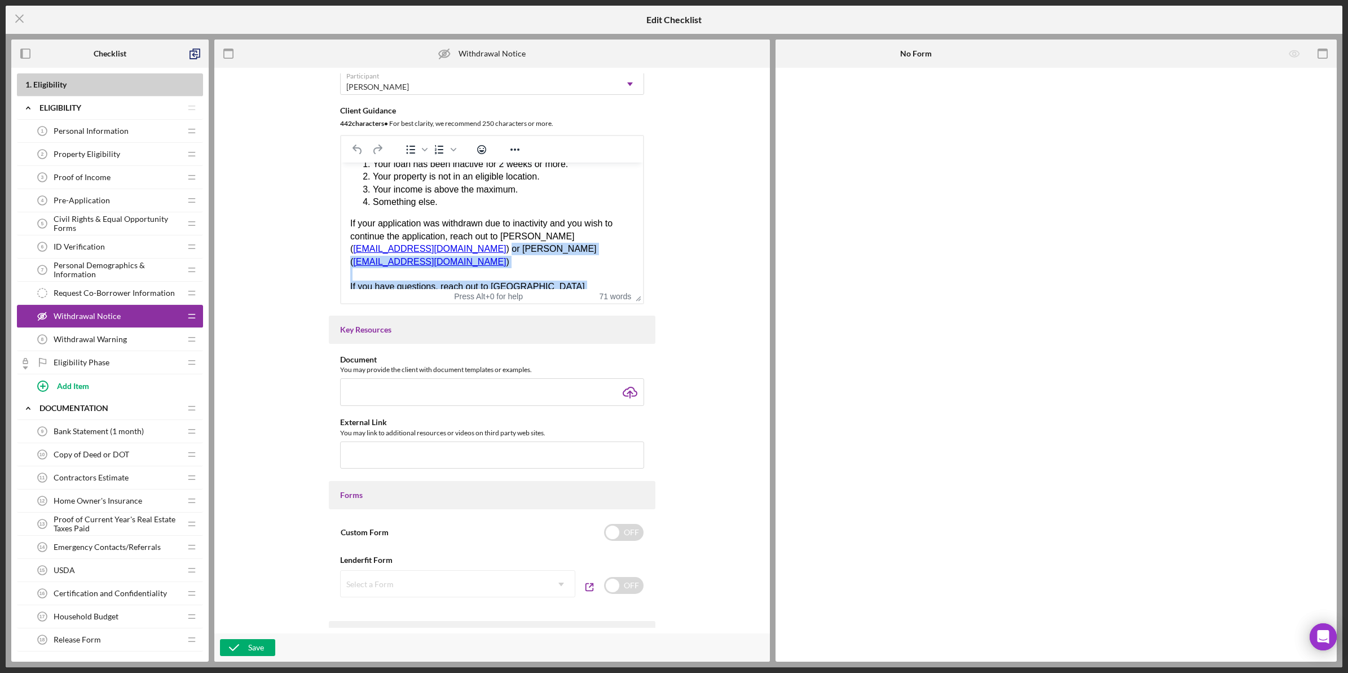
drag, startPoint x: 613, startPoint y: 286, endPoint x: 665, endPoint y: 328, distance: 66.5
click at [643, 315] on html "Your application is being withdrawn for one or more of the following reasons: Y…" at bounding box center [492, 215] width 302 height 200
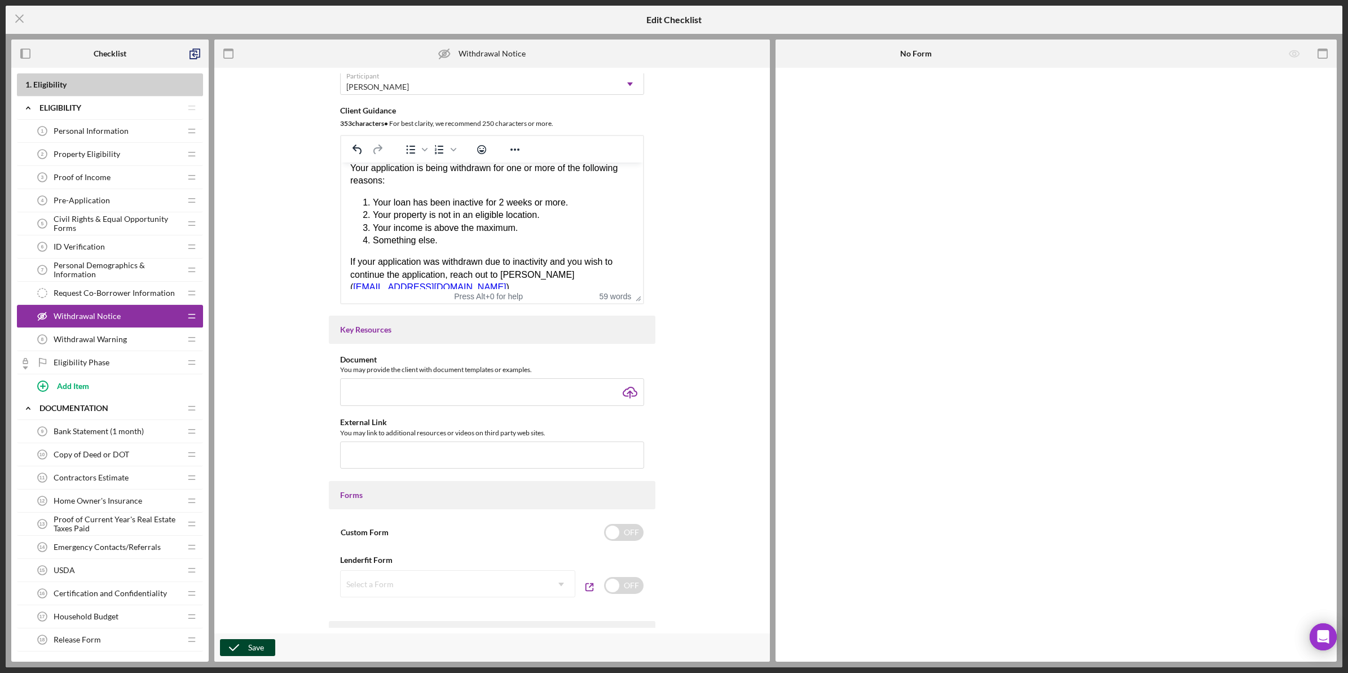
click at [252, 643] on div "Save" at bounding box center [256, 647] width 16 height 17
click at [21, 27] on icon "Icon/Menu Close" at bounding box center [20, 19] width 28 height 28
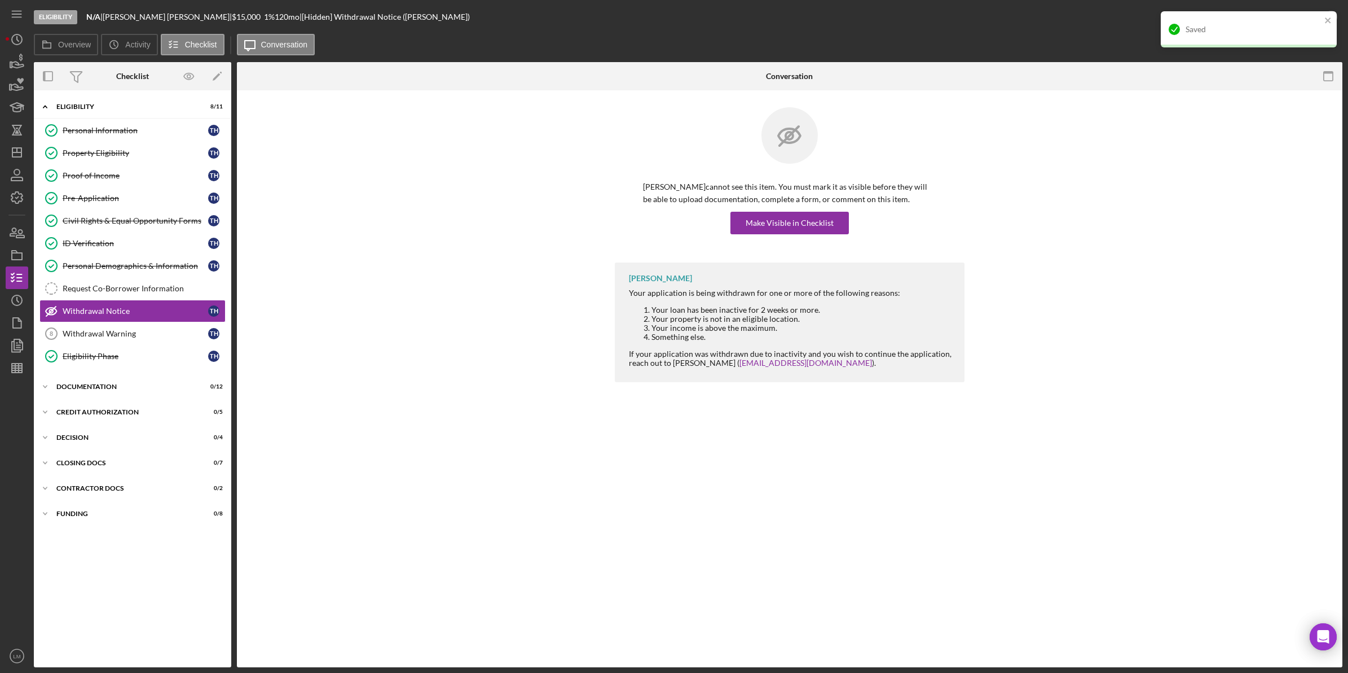
click at [853, 239] on div "[PERSON_NAME] cannot see this item. You must mark it as visible before they wil…" at bounding box center [790, 184] width 350 height 155
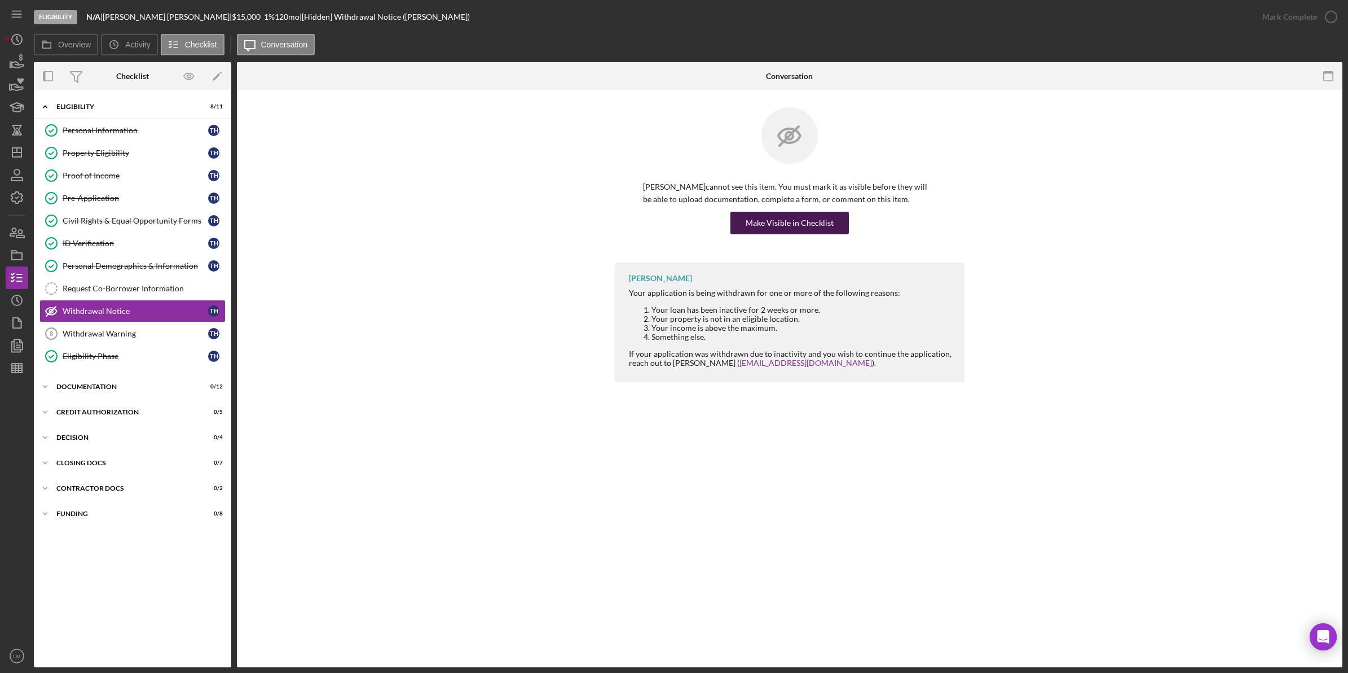
click at [796, 229] on div "Make Visible in Checklist" at bounding box center [790, 223] width 88 height 23
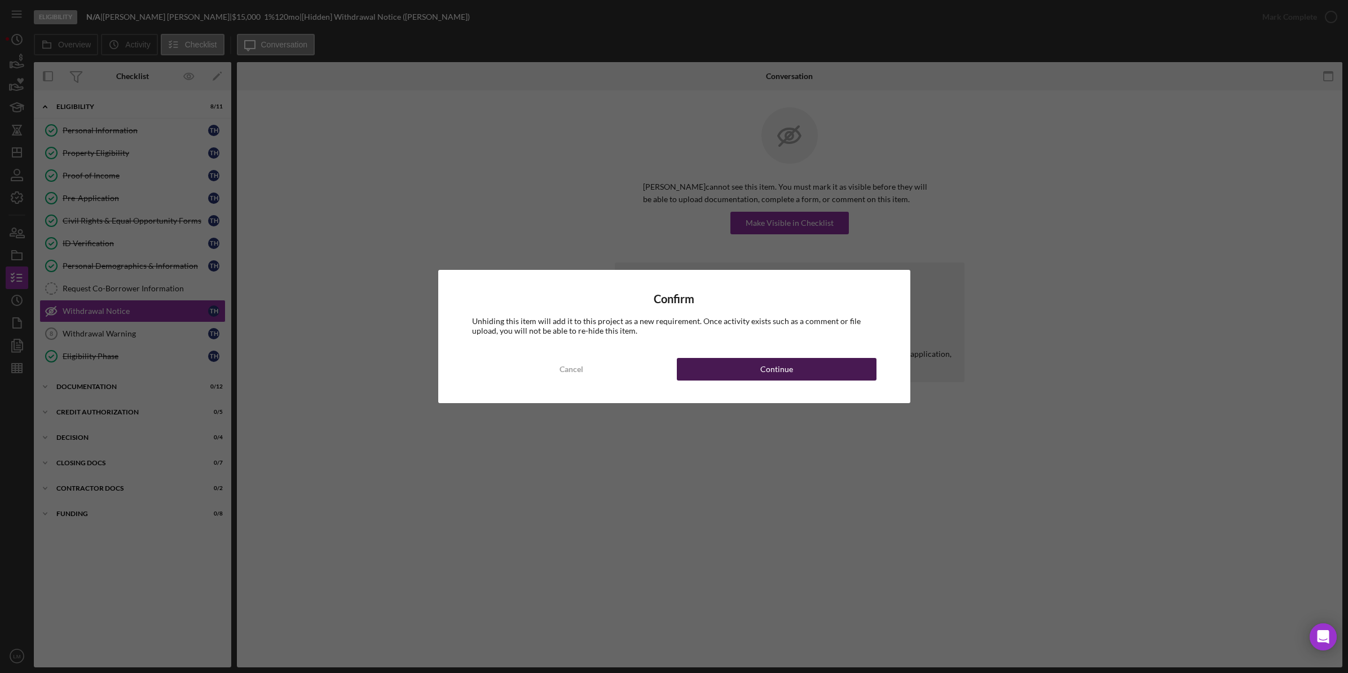
click at [771, 377] on div "Continue" at bounding box center [777, 369] width 33 height 23
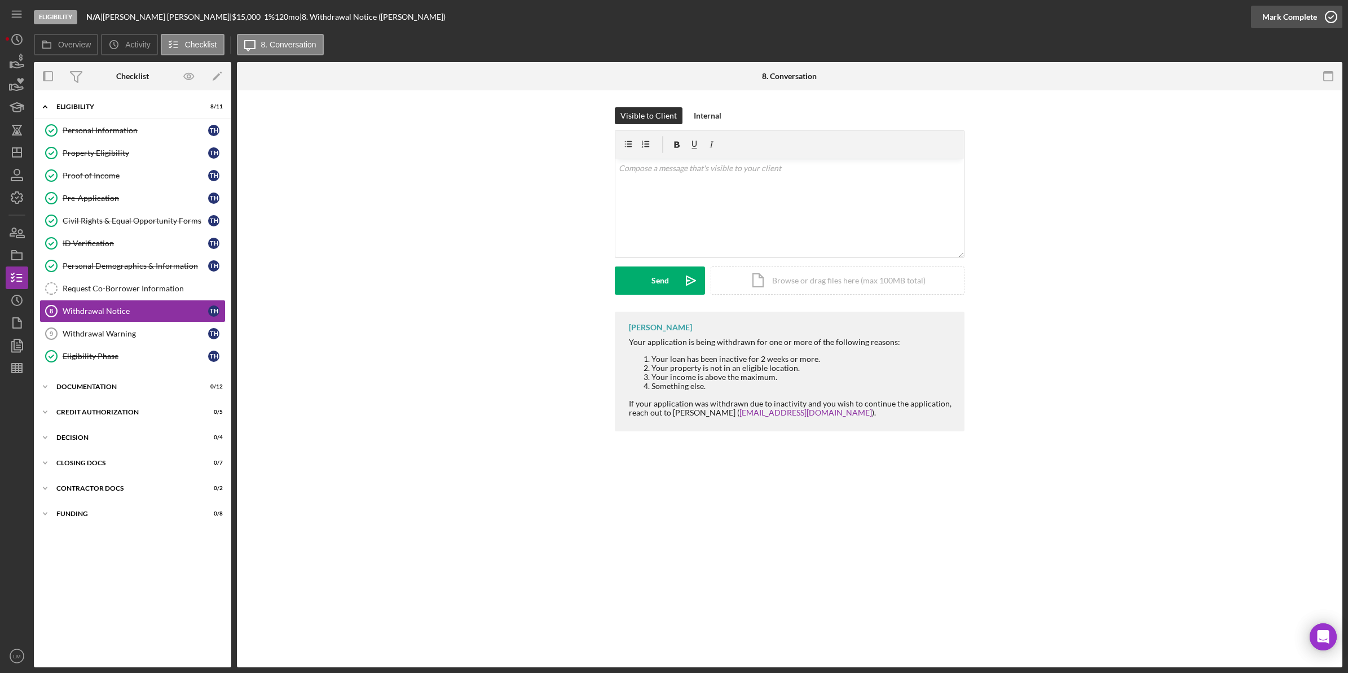
click at [1286, 24] on div "Mark Complete" at bounding box center [1290, 17] width 55 height 23
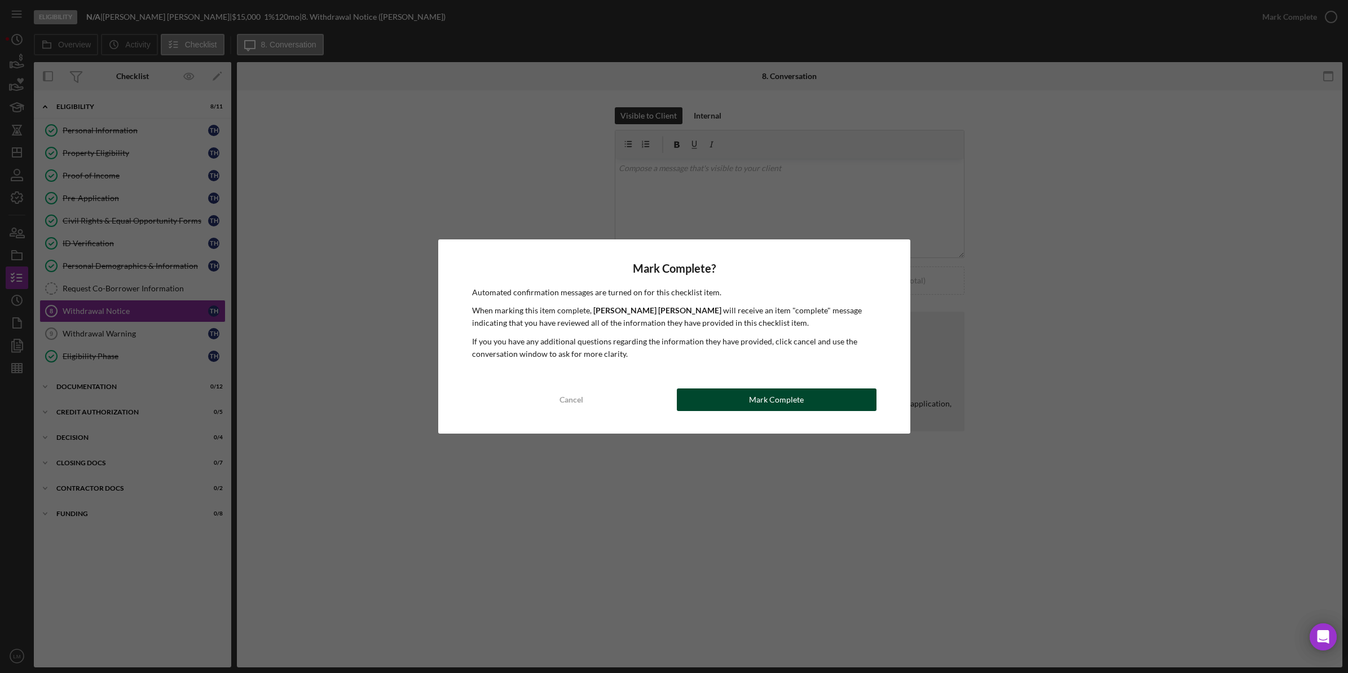
click at [722, 394] on button "Mark Complete" at bounding box center [777, 399] width 200 height 23
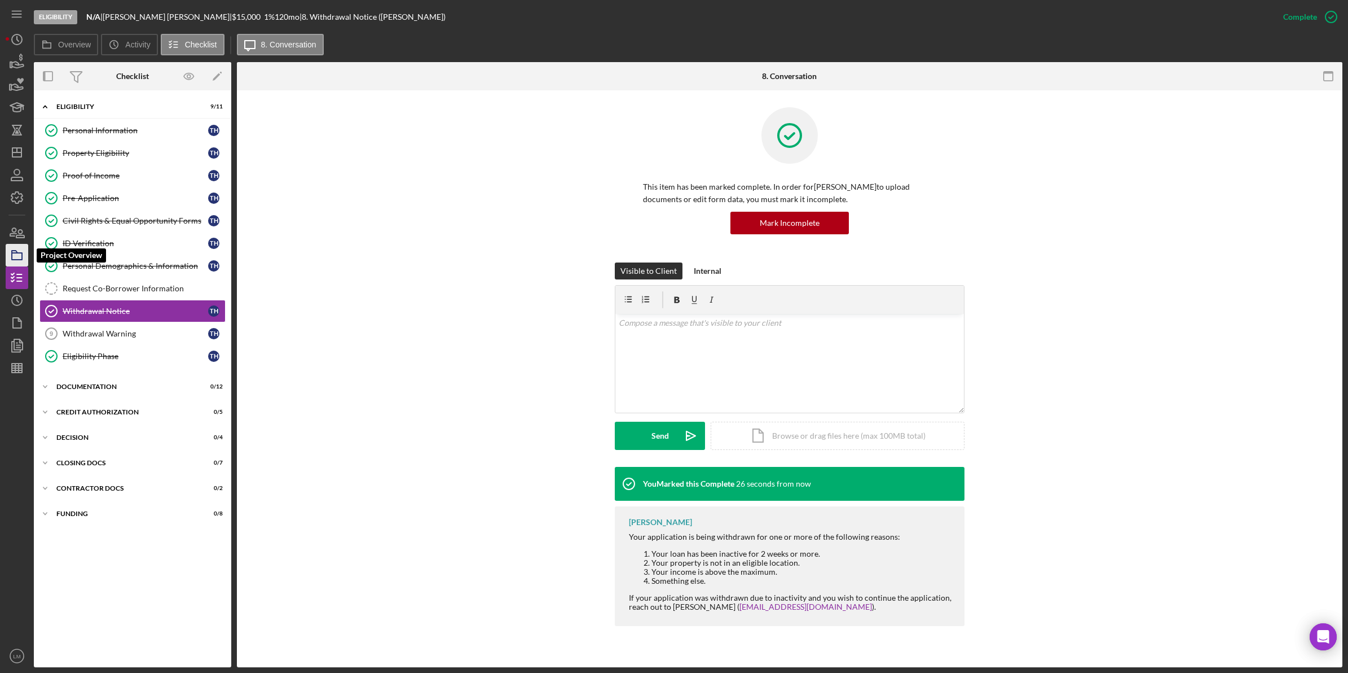
click at [17, 247] on icon "button" at bounding box center [17, 255] width 28 height 28
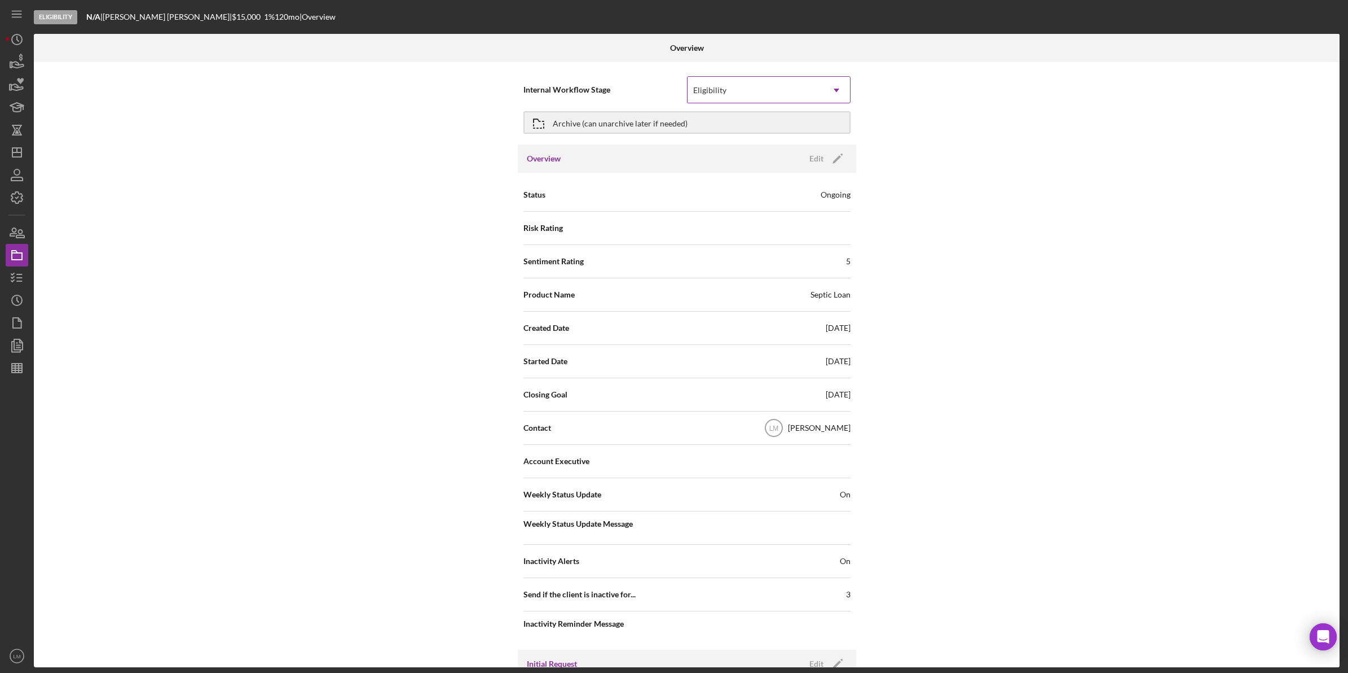
click at [731, 89] on div "Eligibility" at bounding box center [755, 90] width 135 height 26
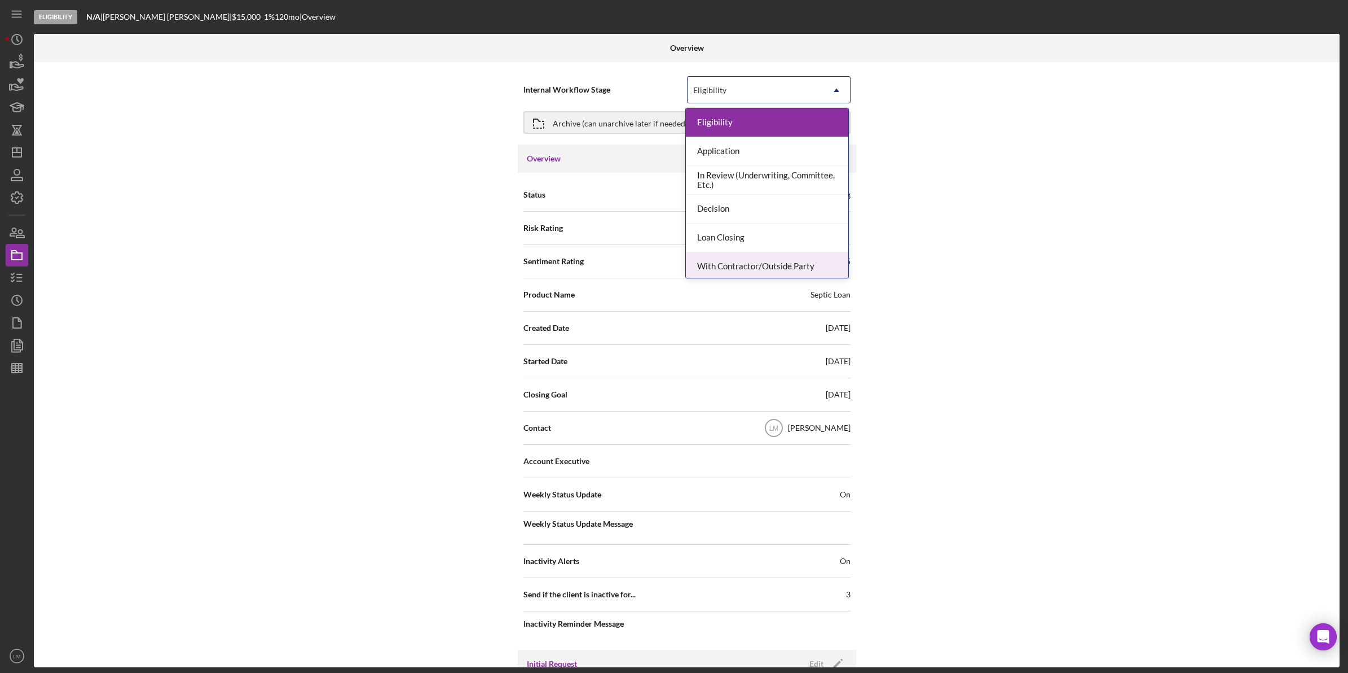
scroll to position [91, 0]
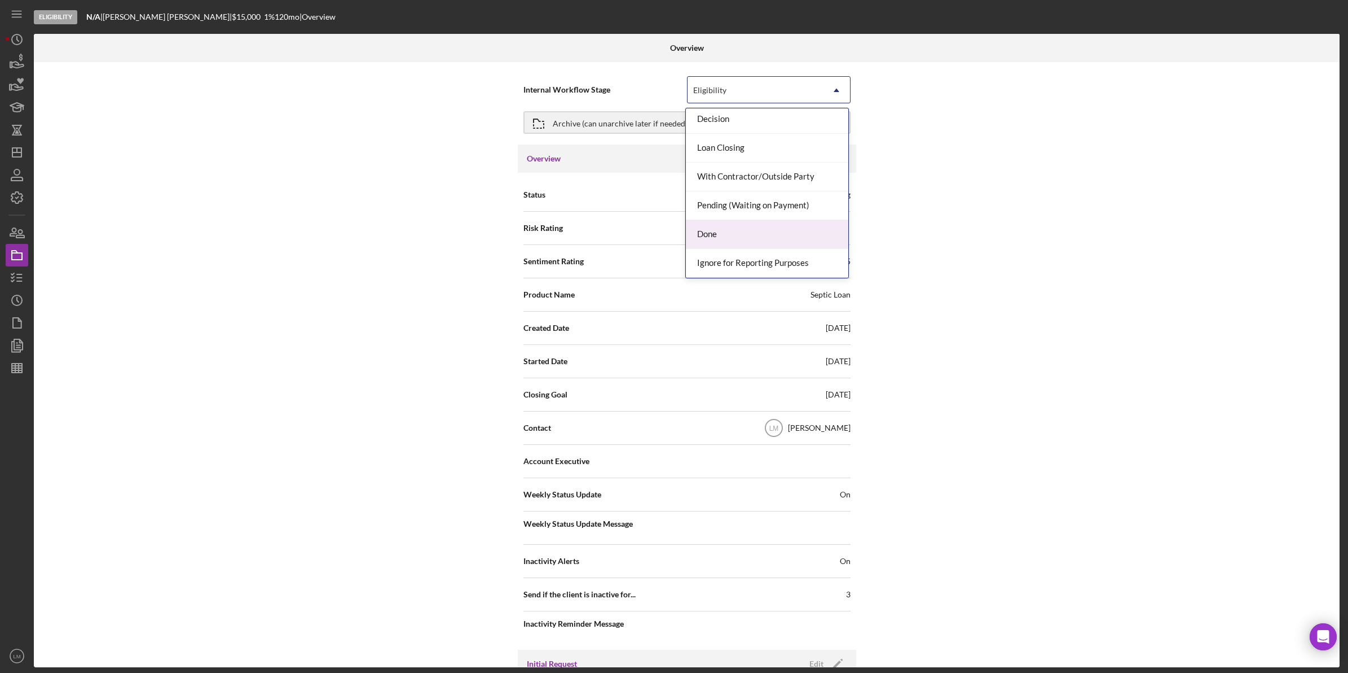
click at [726, 230] on div "Done" at bounding box center [767, 234] width 162 height 29
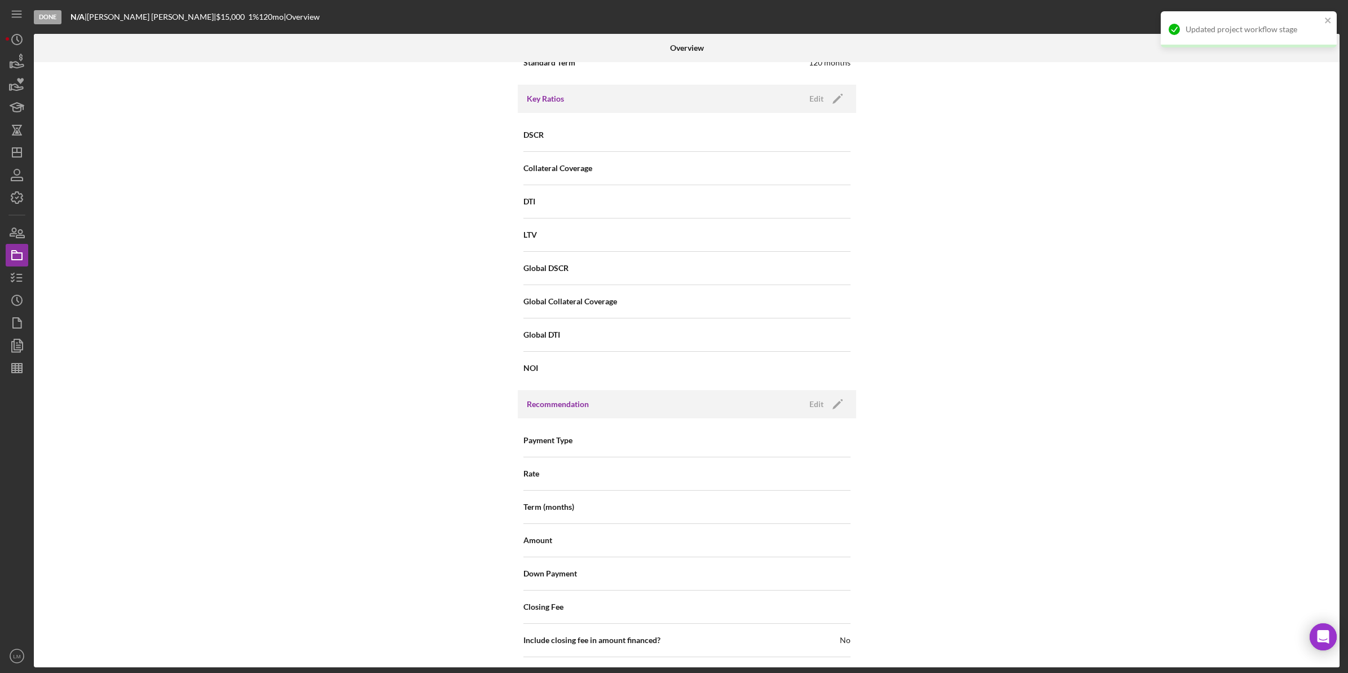
scroll to position [705, 0]
click at [15, 275] on icon "button" at bounding box center [17, 277] width 28 height 28
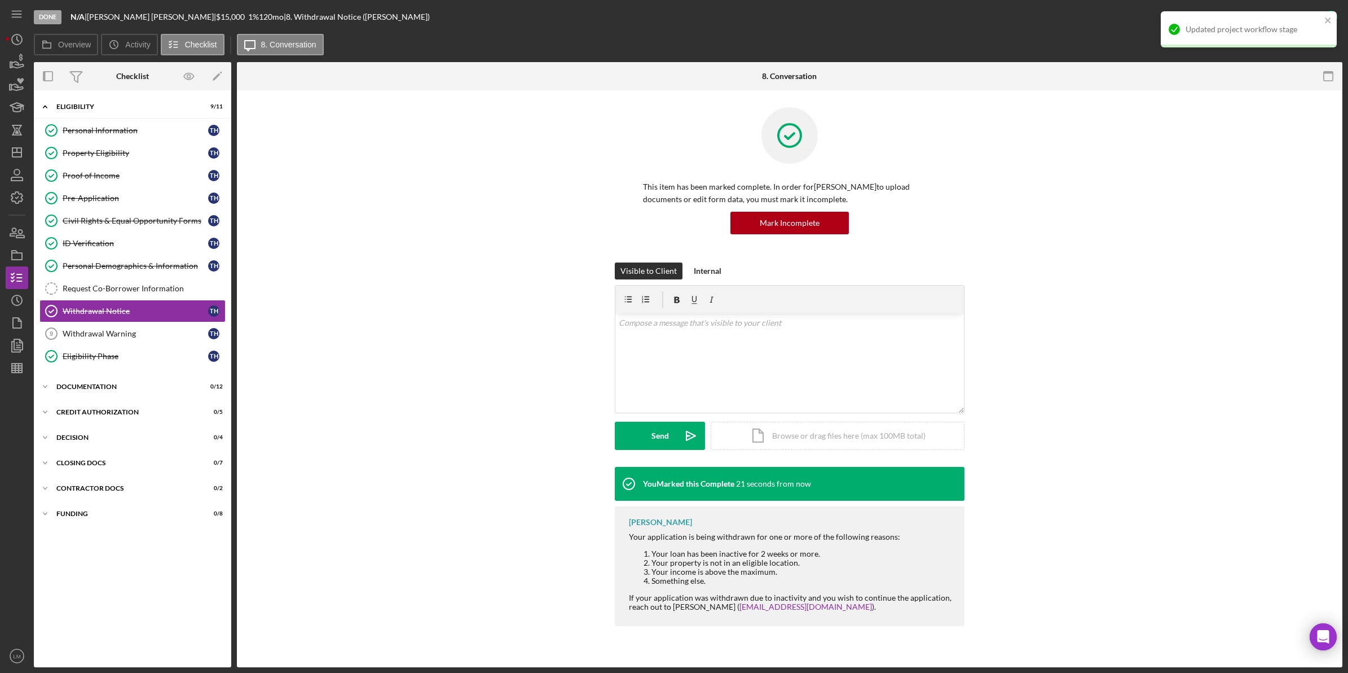
click at [108, 403] on div "Icon/Expander Eligibility 9 / 11 Personal Information Personal Information T H …" at bounding box center [132, 378] width 197 height 565
click at [117, 390] on div "Documentation" at bounding box center [136, 386] width 161 height 7
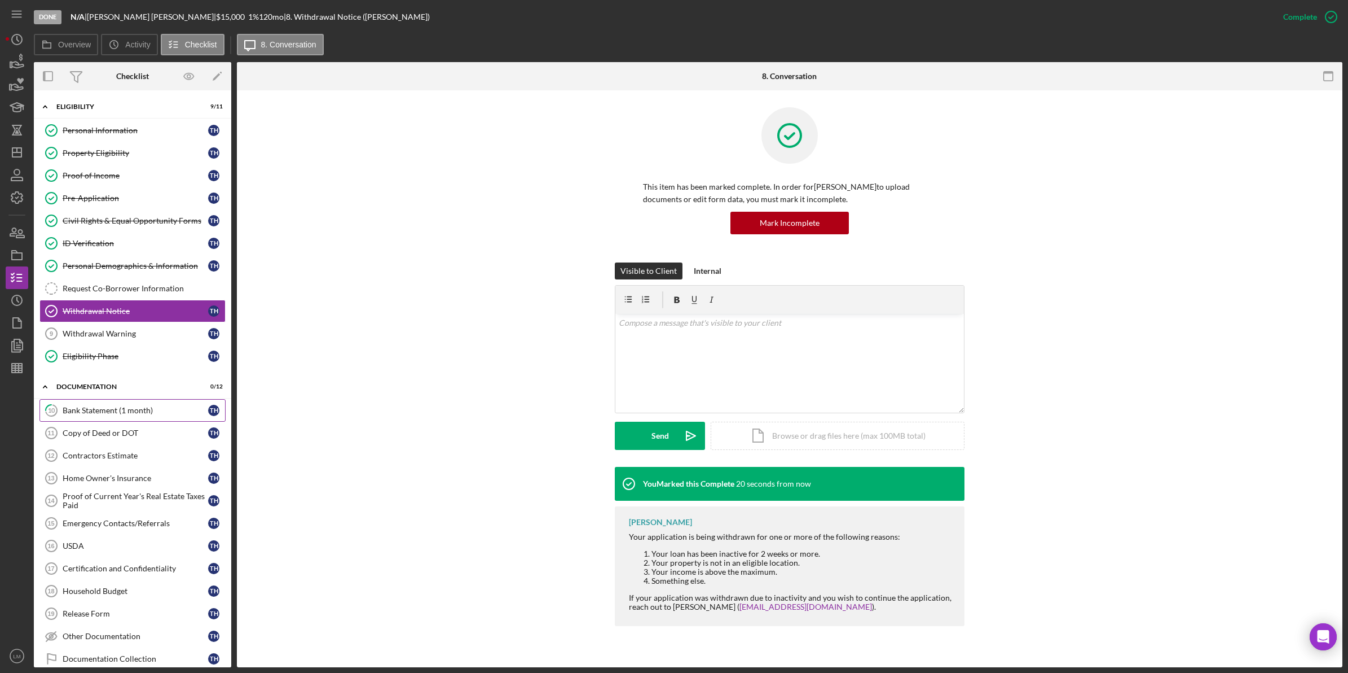
click at [114, 415] on div "Bank Statement (1 month)" at bounding box center [136, 410] width 146 height 9
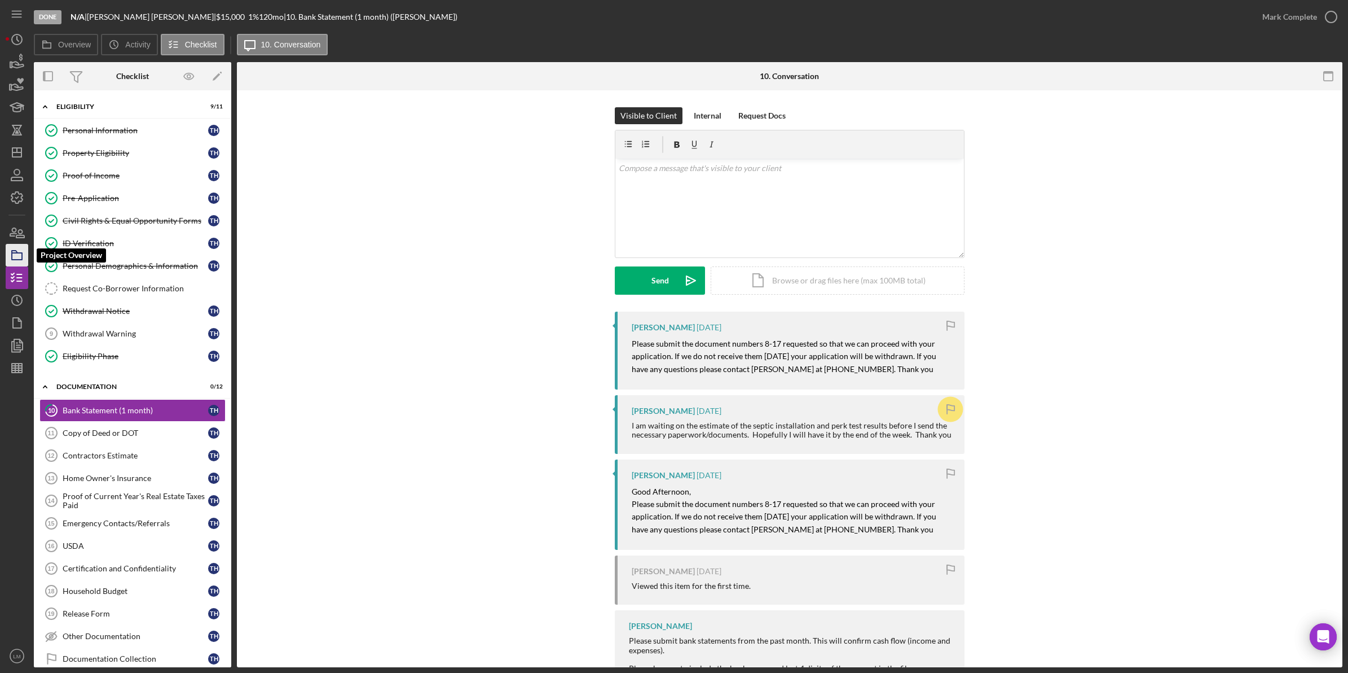
click at [15, 256] on icon "button" at bounding box center [17, 255] width 28 height 28
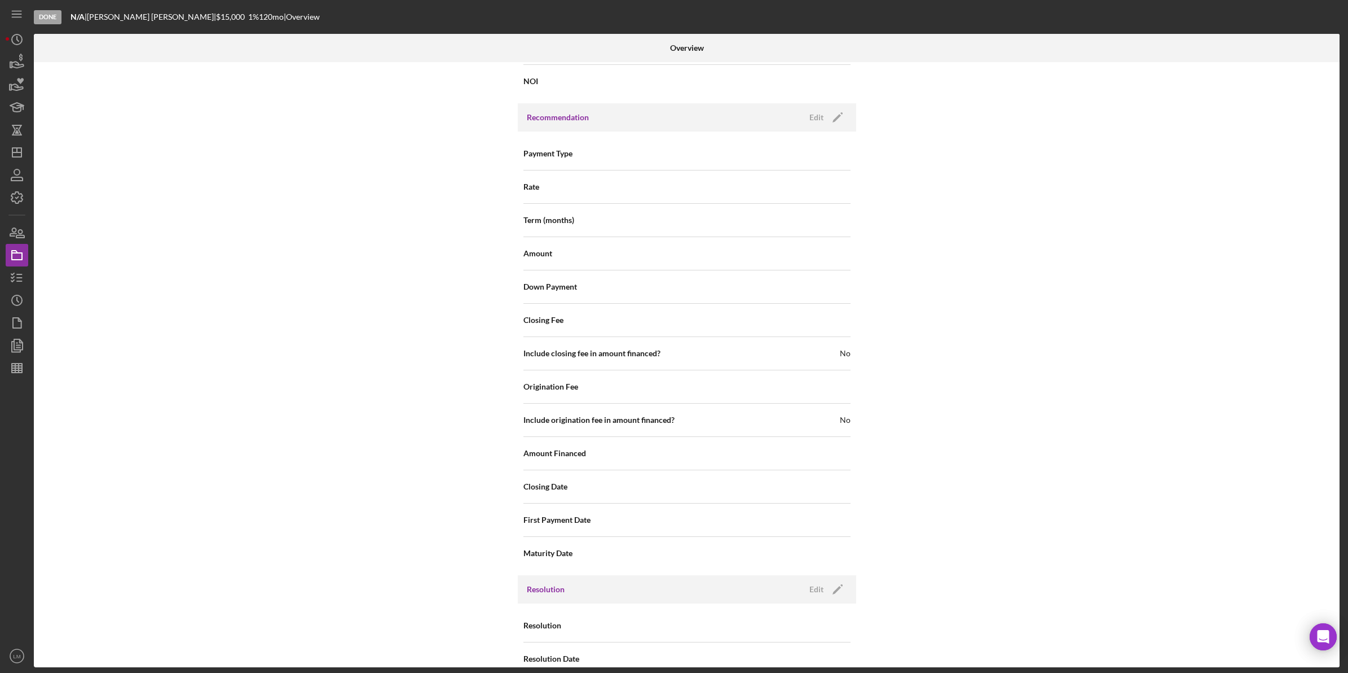
scroll to position [1013, 0]
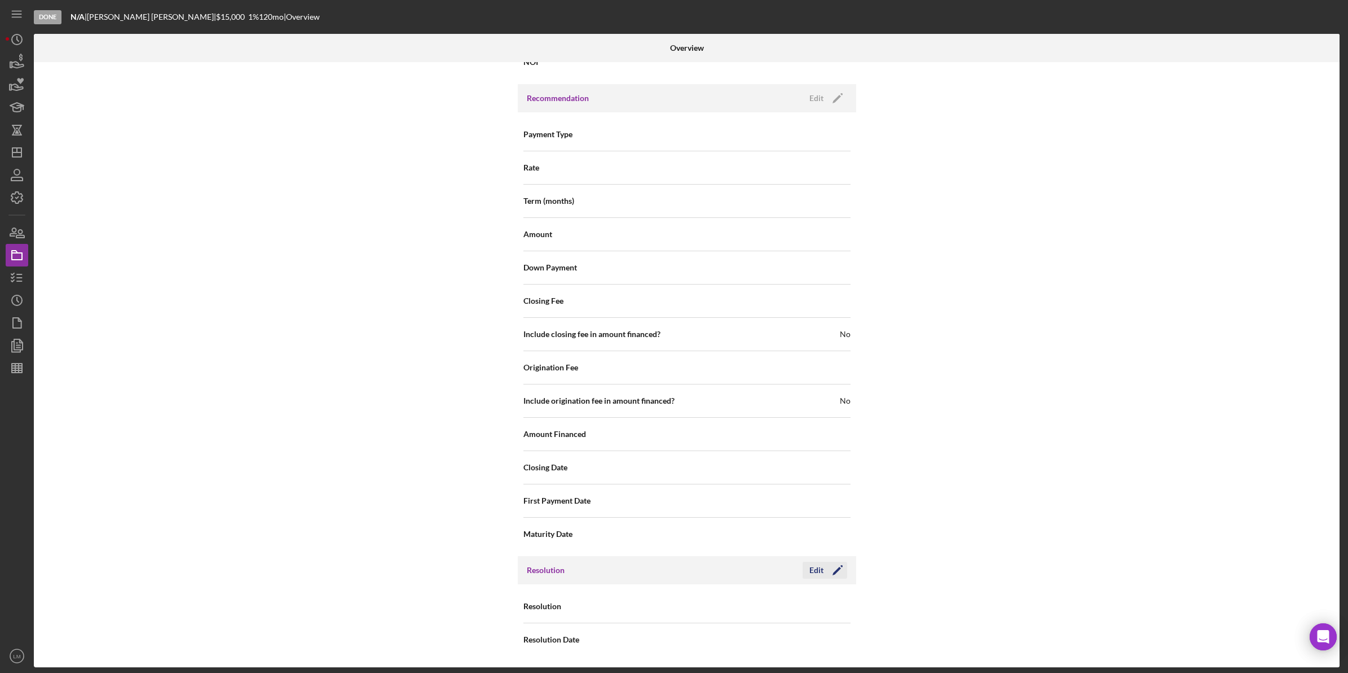
click at [827, 565] on icon "Icon/Edit" at bounding box center [838, 570] width 28 height 28
click at [787, 598] on div "Select..." at bounding box center [755, 607] width 135 height 26
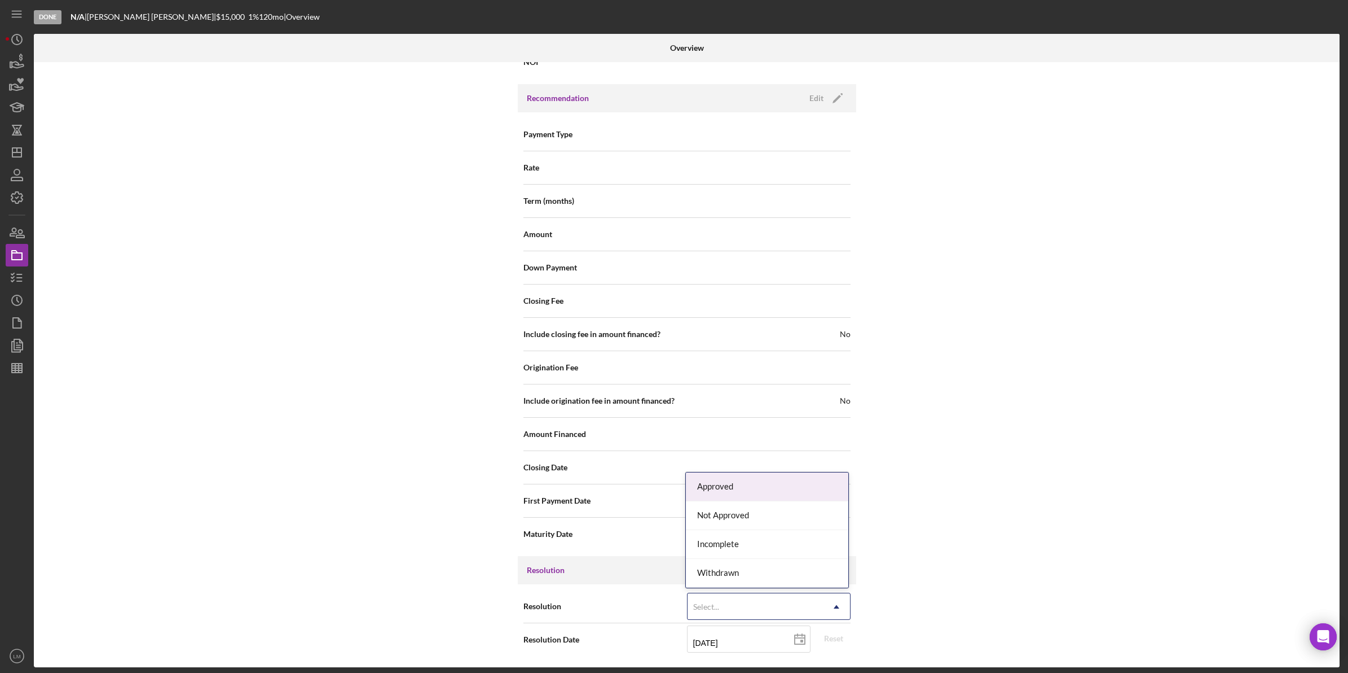
click at [751, 575] on div "Withdrawn" at bounding box center [767, 573] width 162 height 29
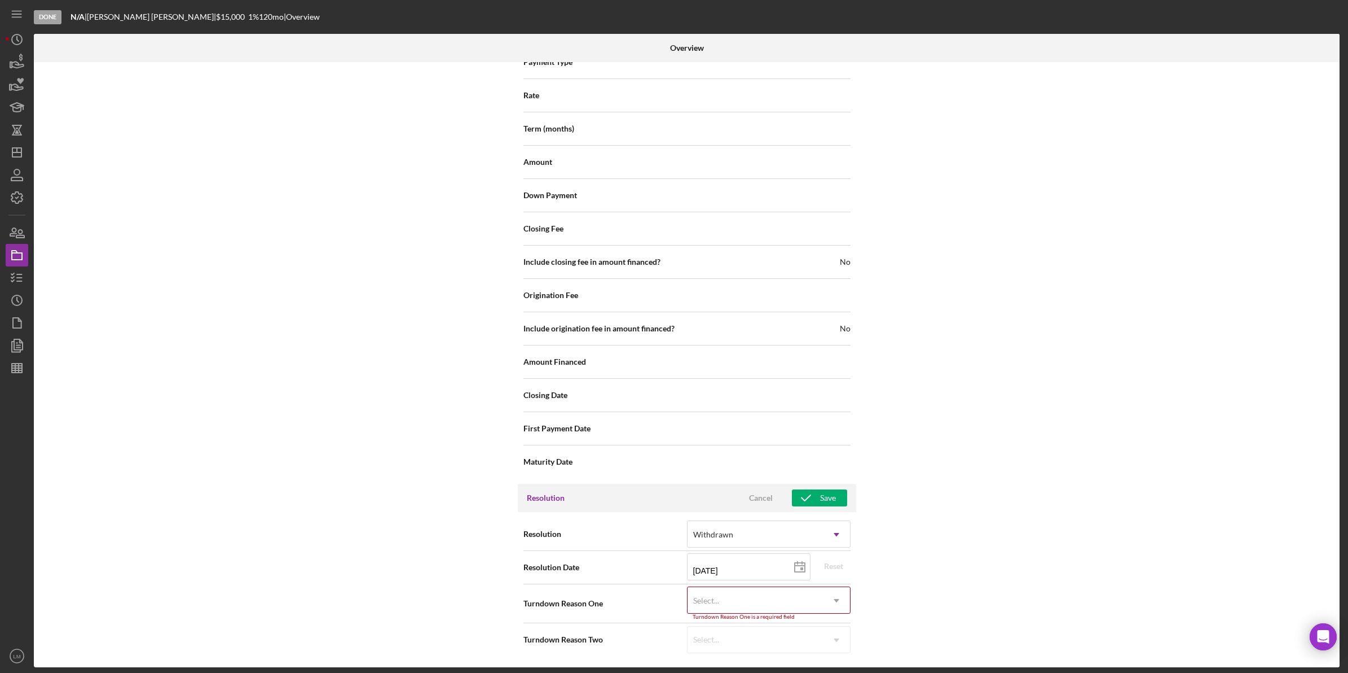
scroll to position [1085, 0]
click at [754, 601] on div "Select..." at bounding box center [755, 600] width 135 height 26
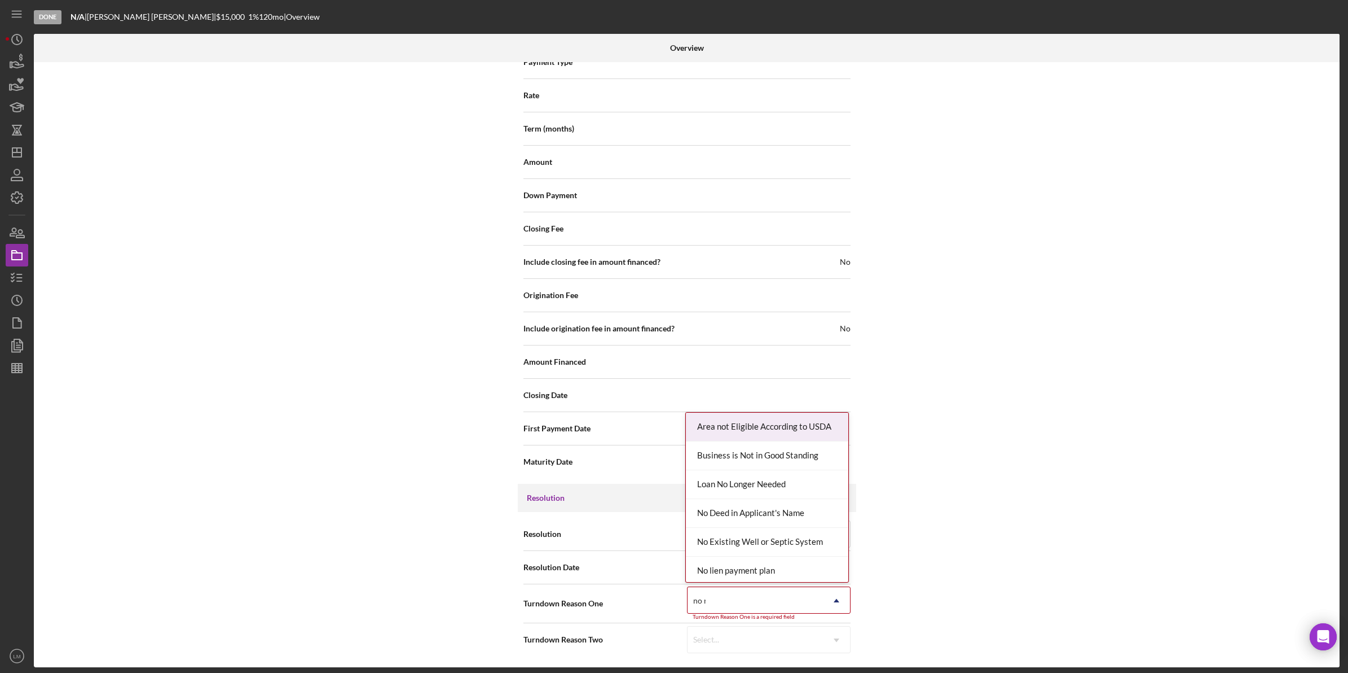
type input "no re"
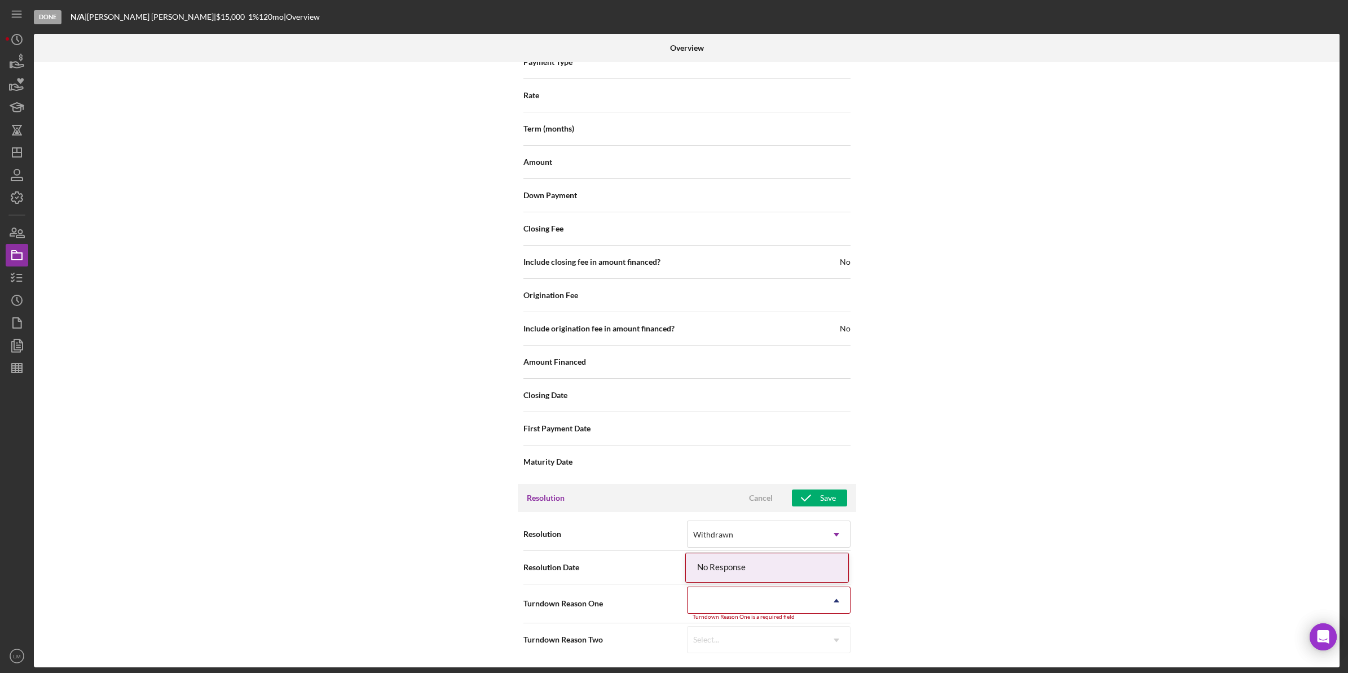
scroll to position [1080, 0]
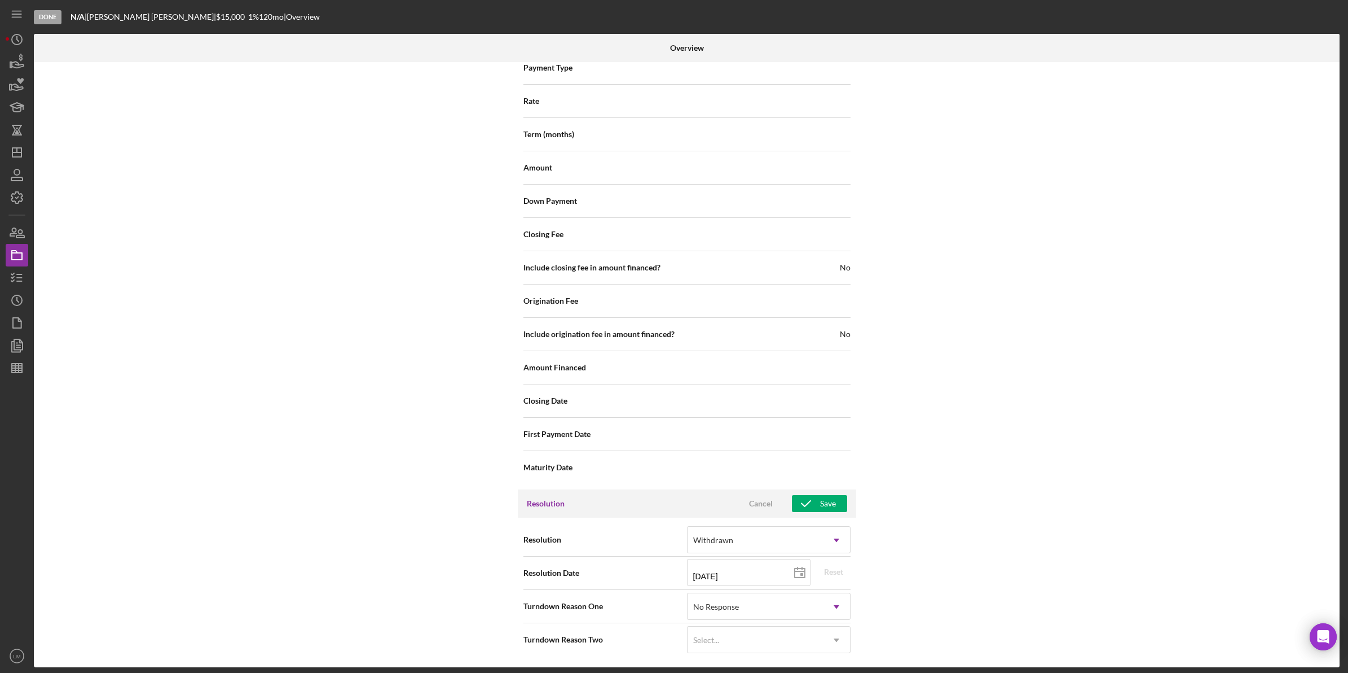
click at [812, 490] on div "Resolution Cancel Save" at bounding box center [687, 503] width 339 height 28
click at [816, 501] on icon "button" at bounding box center [806, 503] width 28 height 28
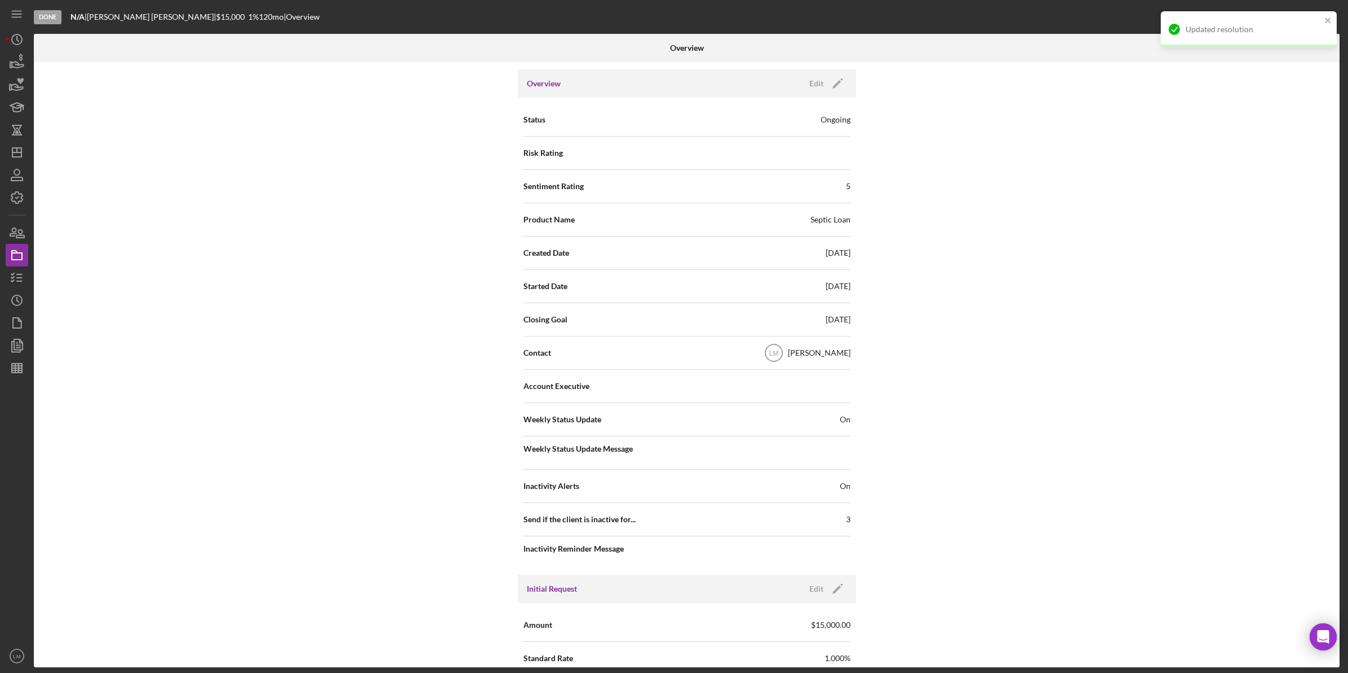
scroll to position [0, 0]
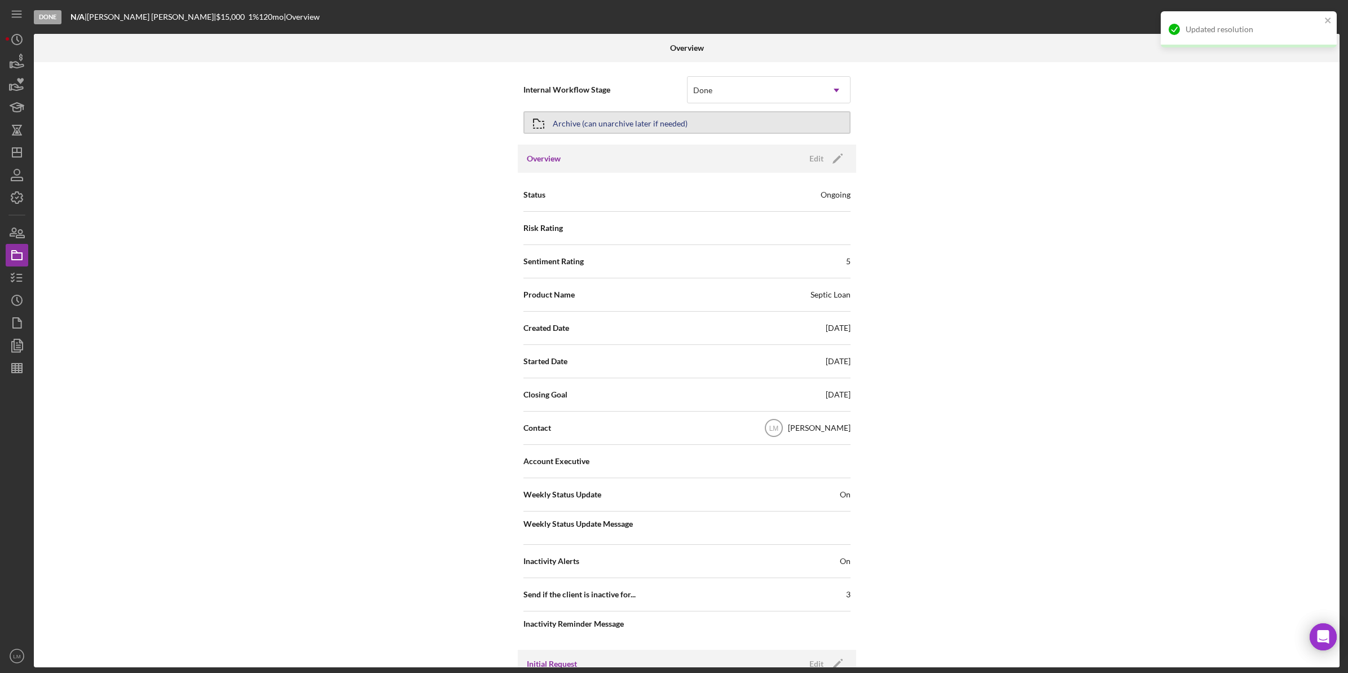
click at [749, 125] on button "Archive (can unarchive later if needed)" at bounding box center [687, 122] width 327 height 23
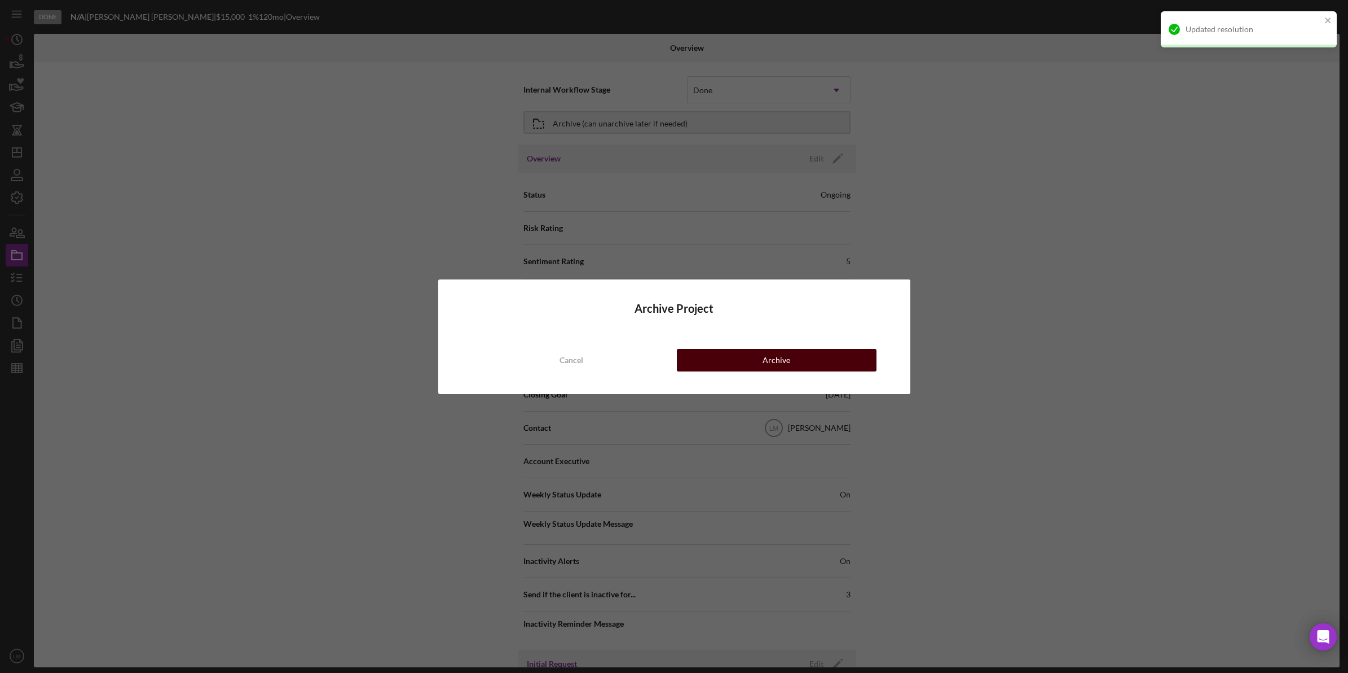
click at [714, 359] on button "Archive" at bounding box center [777, 360] width 200 height 23
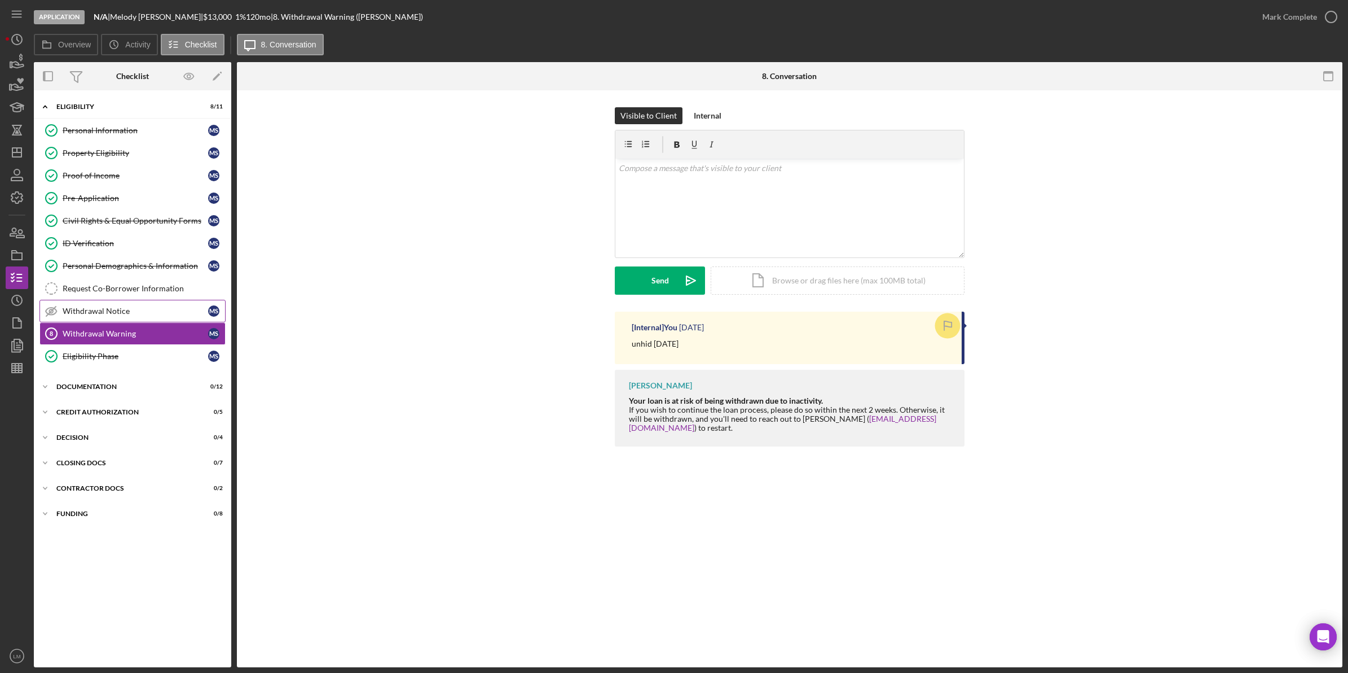
click at [164, 315] on div "Withdrawal Notice" at bounding box center [136, 310] width 146 height 9
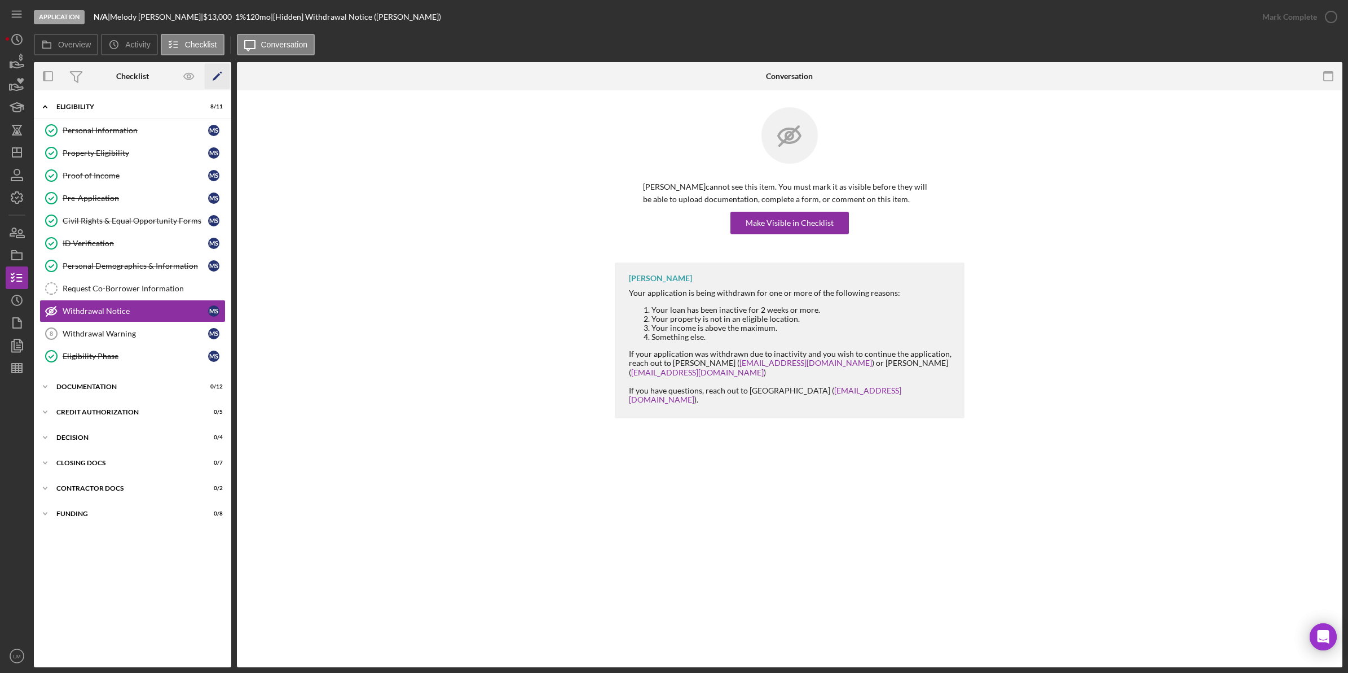
click at [223, 72] on icon "Icon/Edit" at bounding box center [217, 76] width 25 height 25
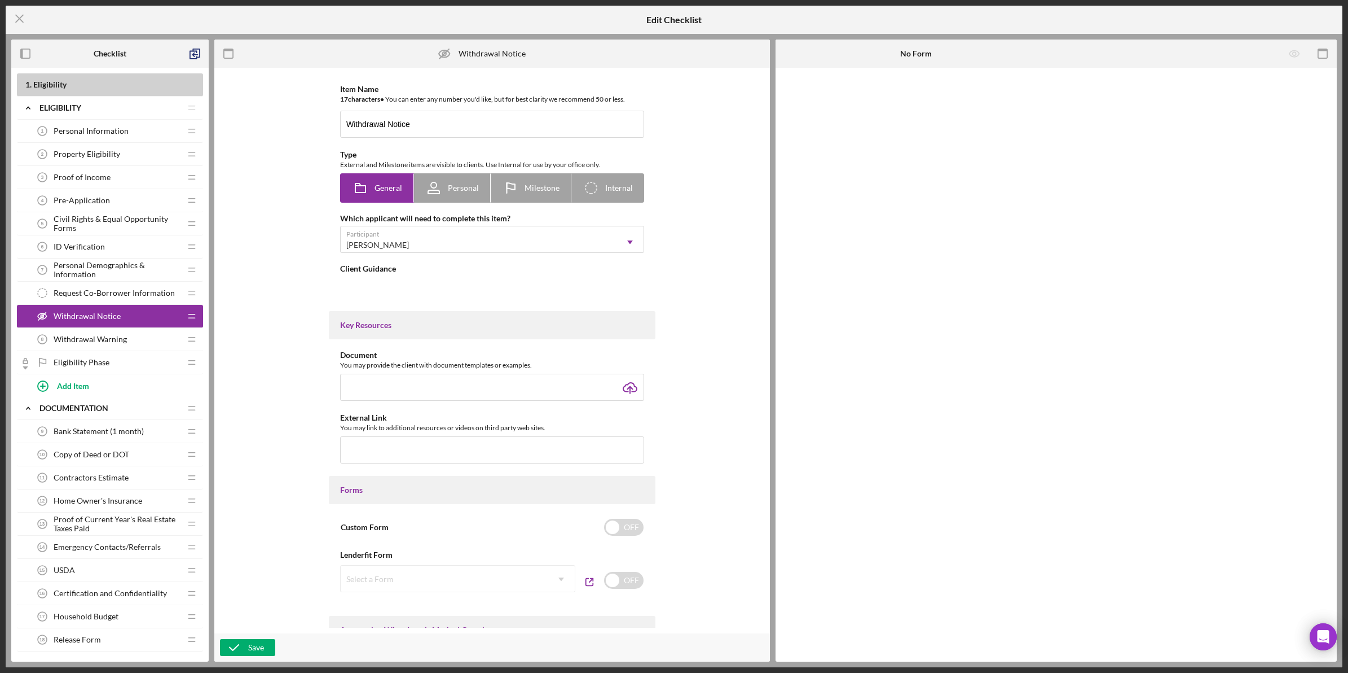
type textarea "<div>Your application is being withdrawn for one or more of the following reaso…"
type textarea "<div>You have not completed all of the checklist items in the Eligibility phase…"
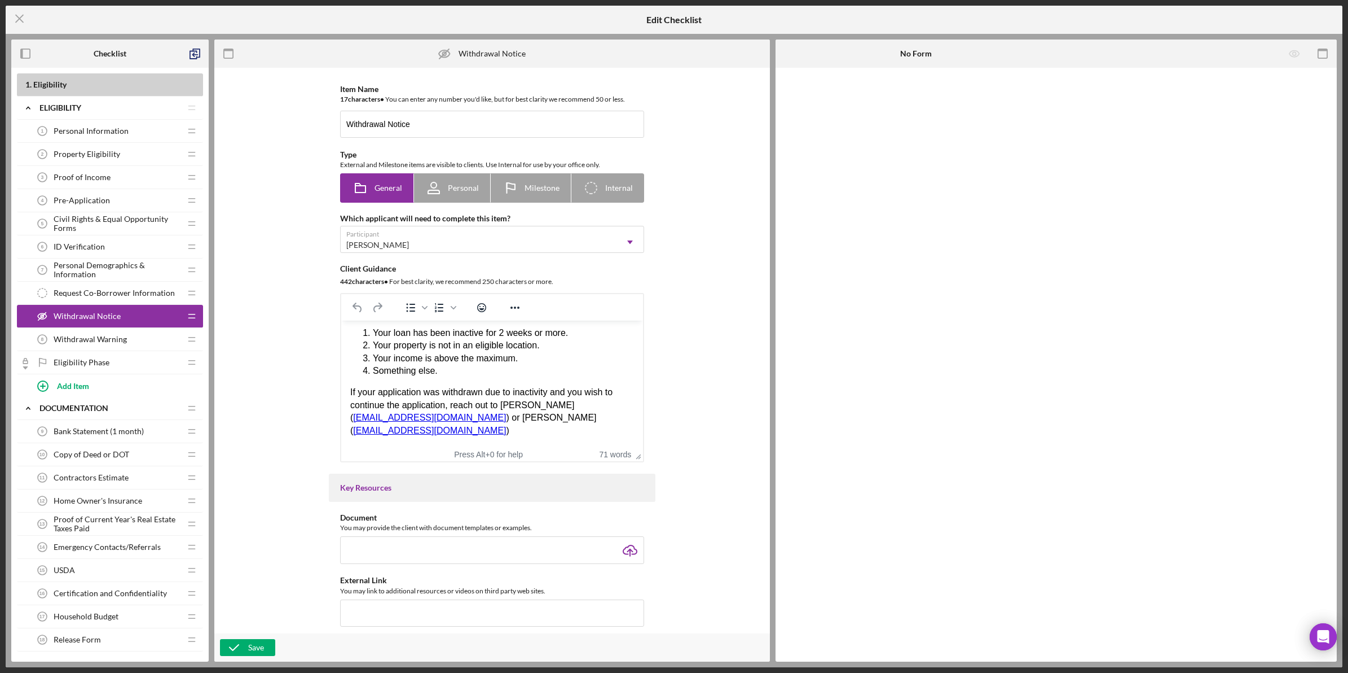
scroll to position [48, 0]
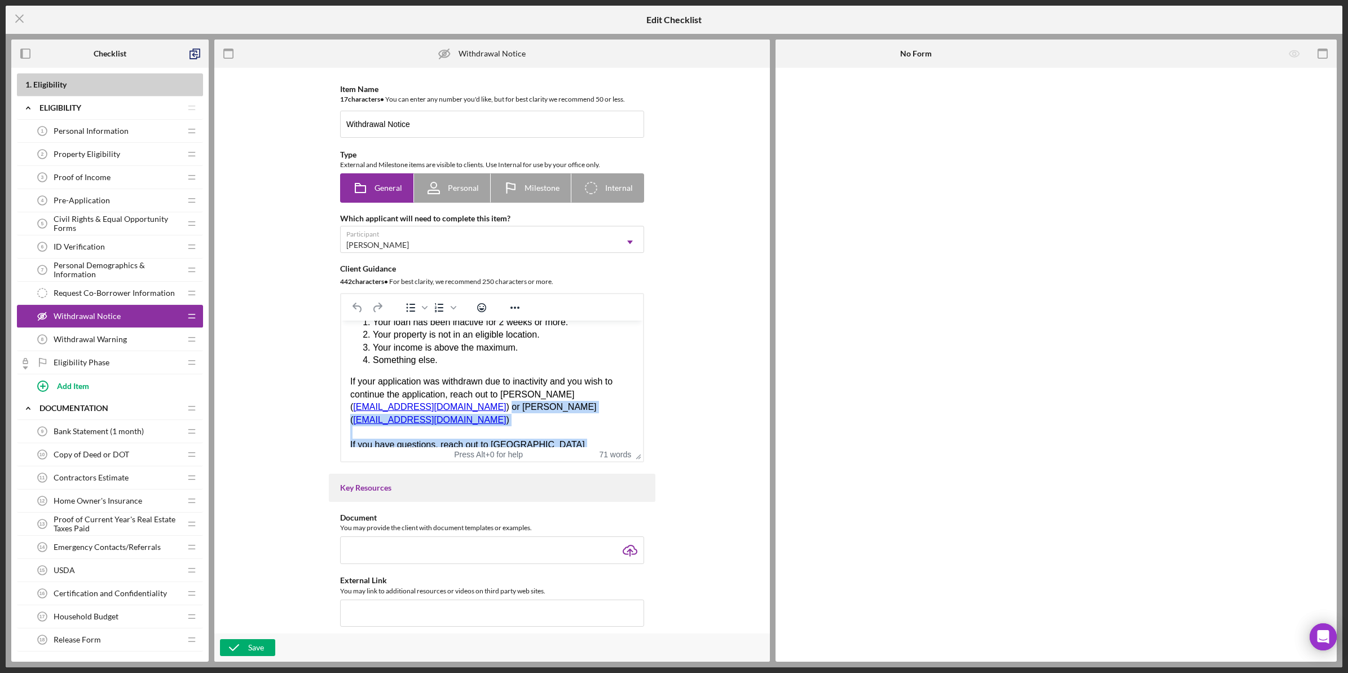
drag, startPoint x: 614, startPoint y: 394, endPoint x: 684, endPoint y: 476, distance: 108.4
click at [643, 473] on html "Your application is being withdrawn for one or more of the following reasons: Y…" at bounding box center [492, 373] width 302 height 200
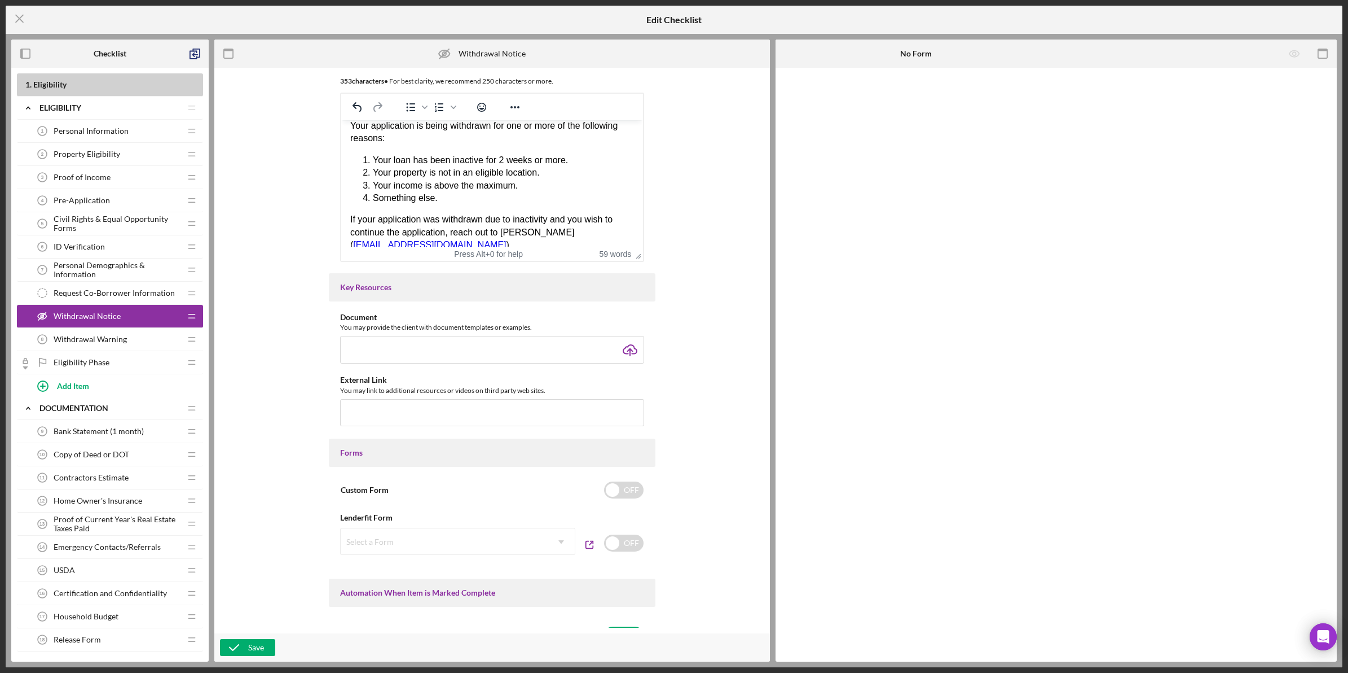
scroll to position [353, 0]
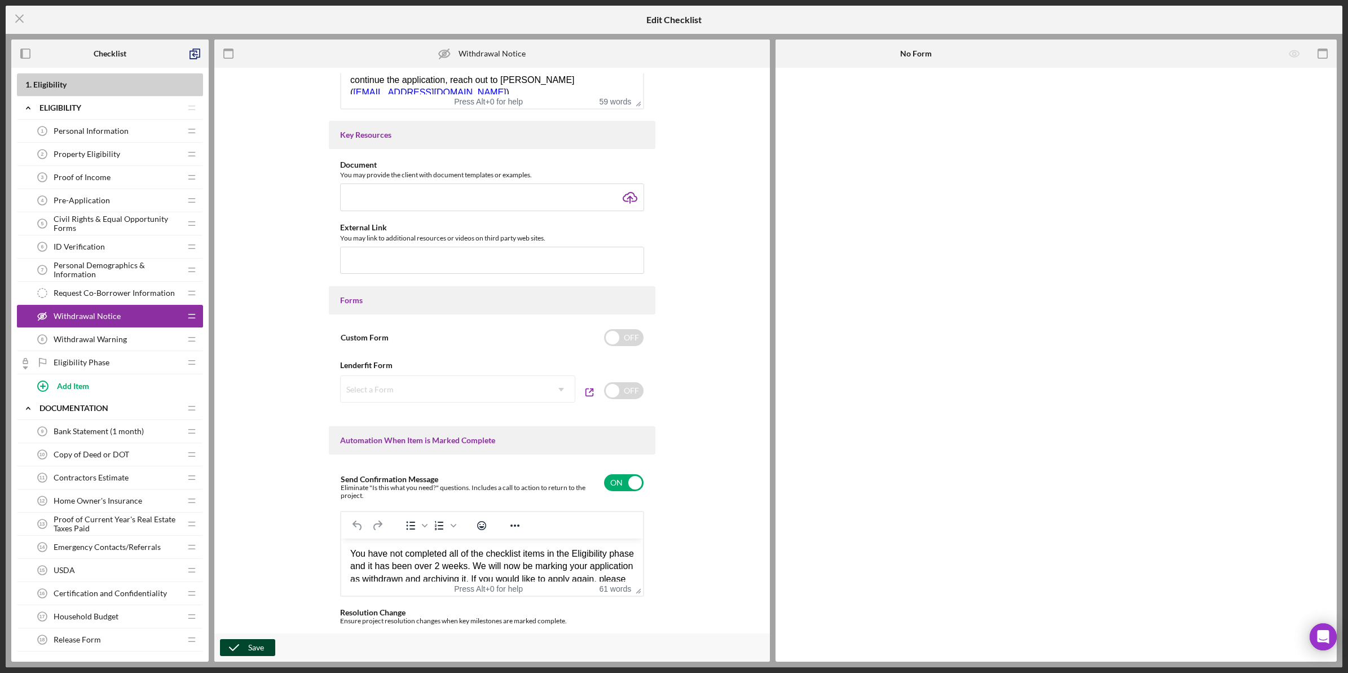
click at [266, 649] on button "Save" at bounding box center [247, 647] width 55 height 17
drag, startPoint x: 363, startPoint y: 573, endPoint x: 352, endPoint y: 573, distance: 11.3
click at [352, 573] on div "You have not completed all of the checklist items in the Eligibility phase and …" at bounding box center [492, 572] width 284 height 51
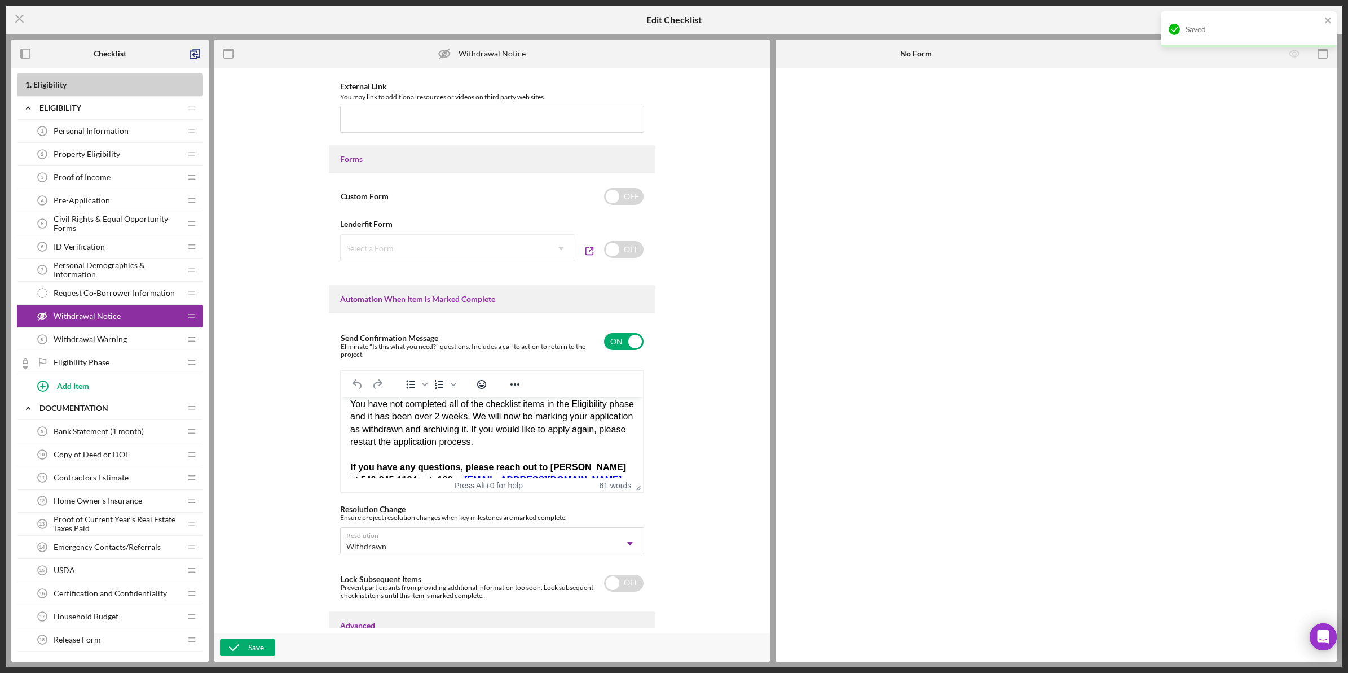
scroll to position [0, 0]
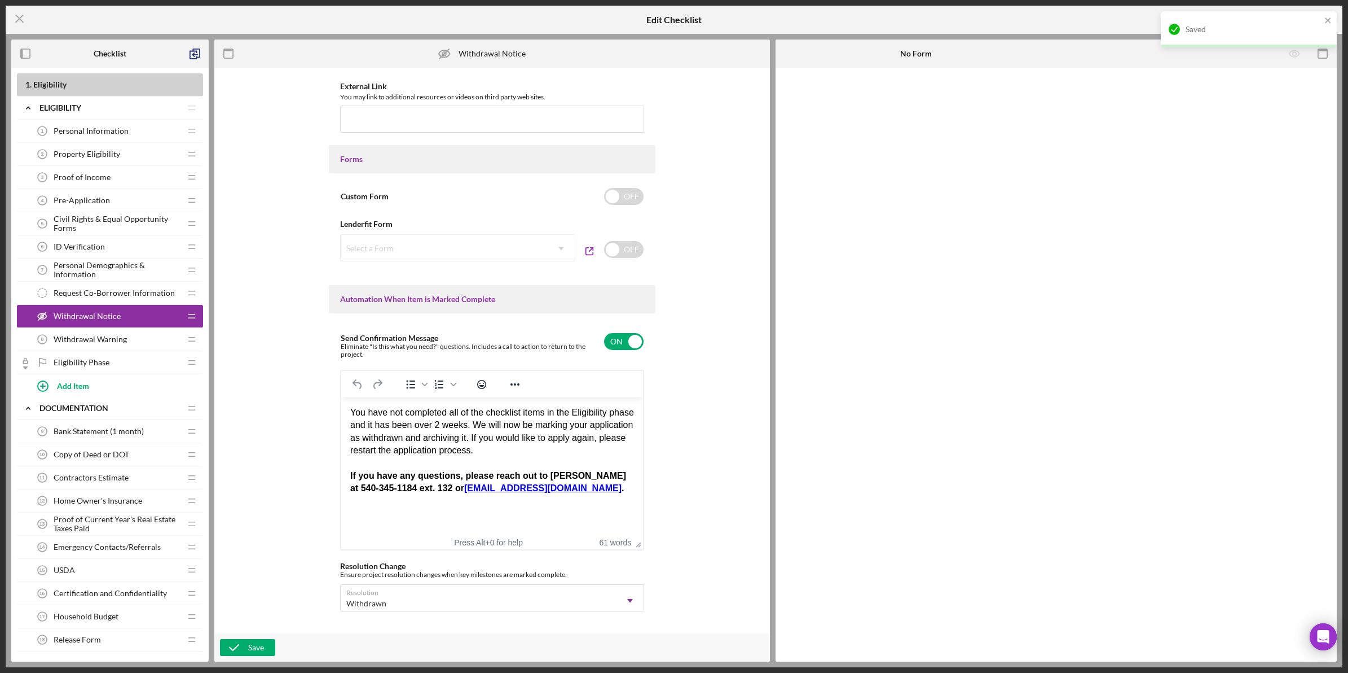
drag, startPoint x: 635, startPoint y: 450, endPoint x: 659, endPoint y: 549, distance: 101.7
drag, startPoint x: 562, startPoint y: 490, endPoint x: 548, endPoint y: 472, distance: 22.6
click at [548, 472] on div "If you have any questions, please reach out to [PERSON_NAME] at 540-345-1184 ex…" at bounding box center [492, 481] width 284 height 25
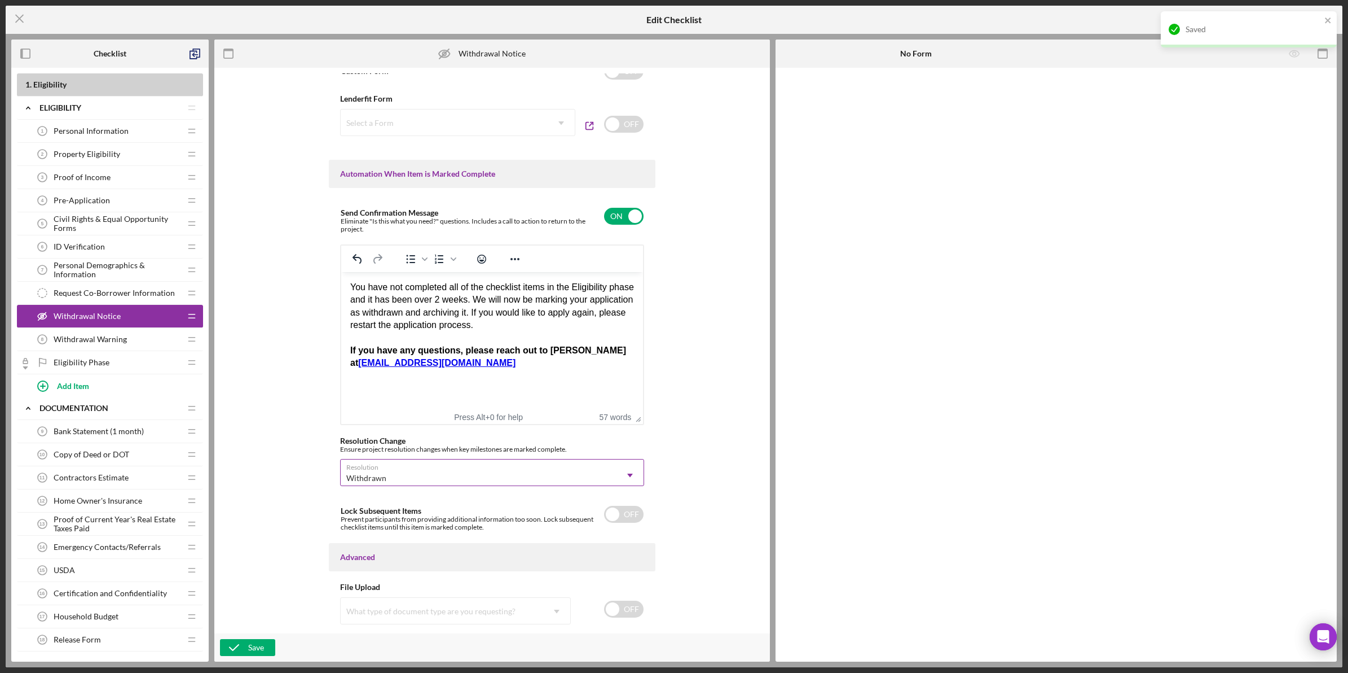
scroll to position [635, 0]
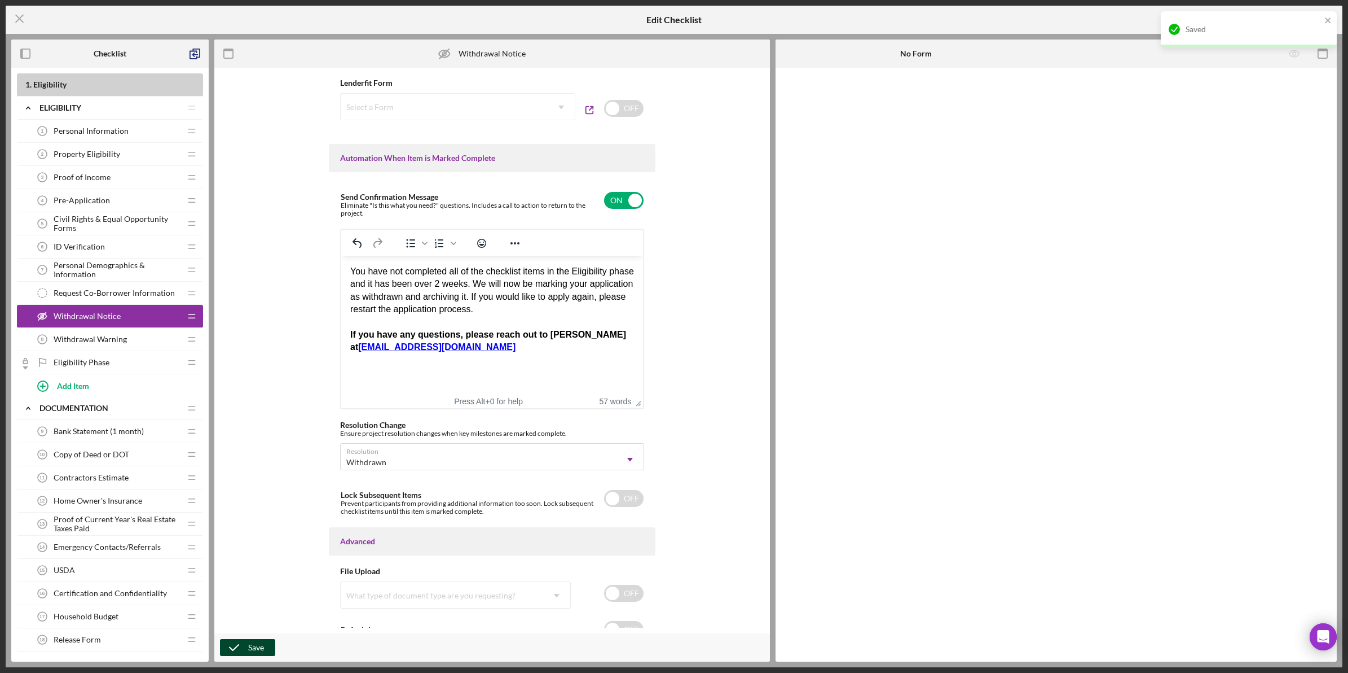
click at [256, 642] on div "Save" at bounding box center [256, 647] width 16 height 17
click at [24, 15] on icon "Icon/Menu Close" at bounding box center [20, 19] width 28 height 28
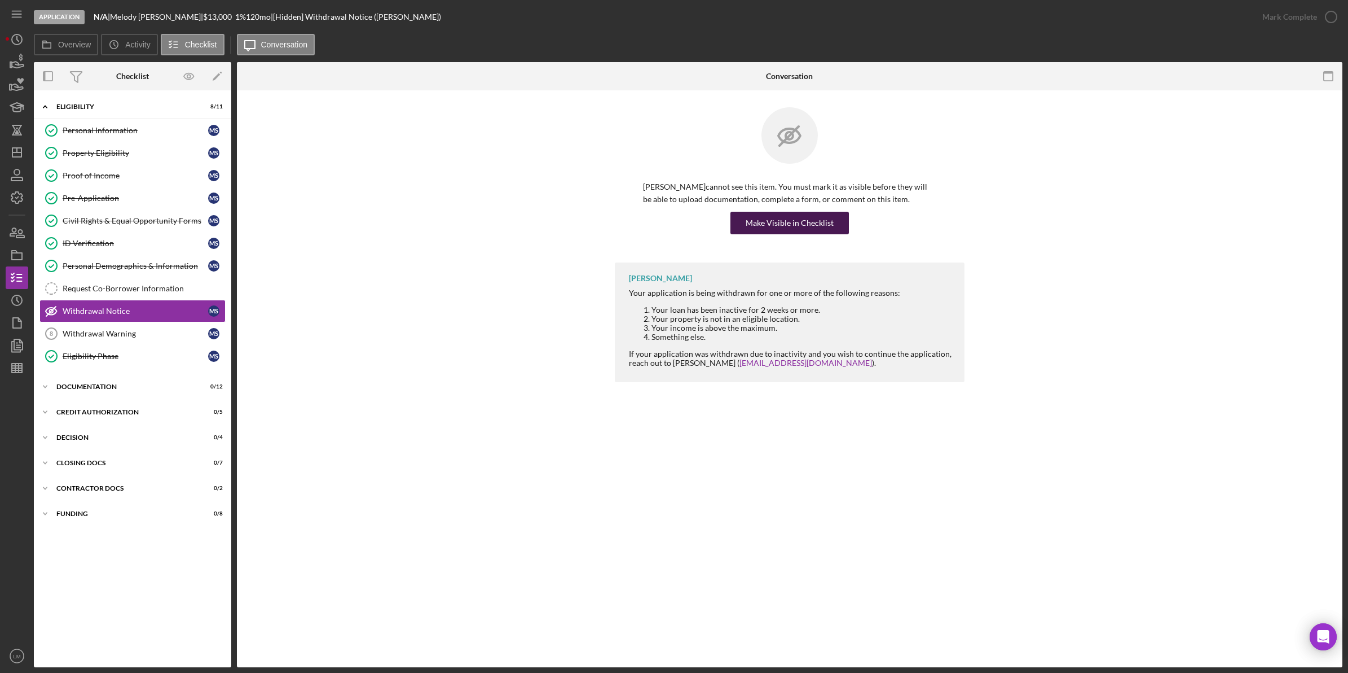
click at [740, 227] on button "Make Visible in Checklist" at bounding box center [790, 223] width 118 height 23
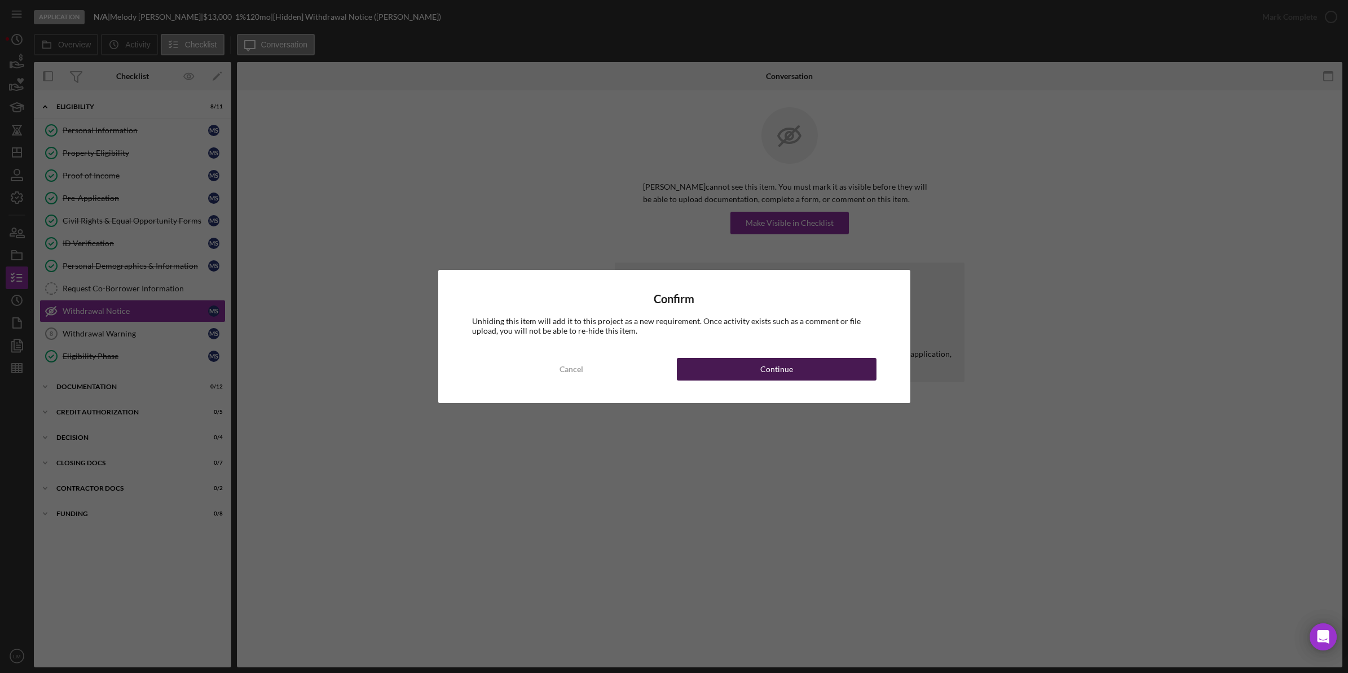
click at [767, 362] on div "Continue" at bounding box center [777, 369] width 33 height 23
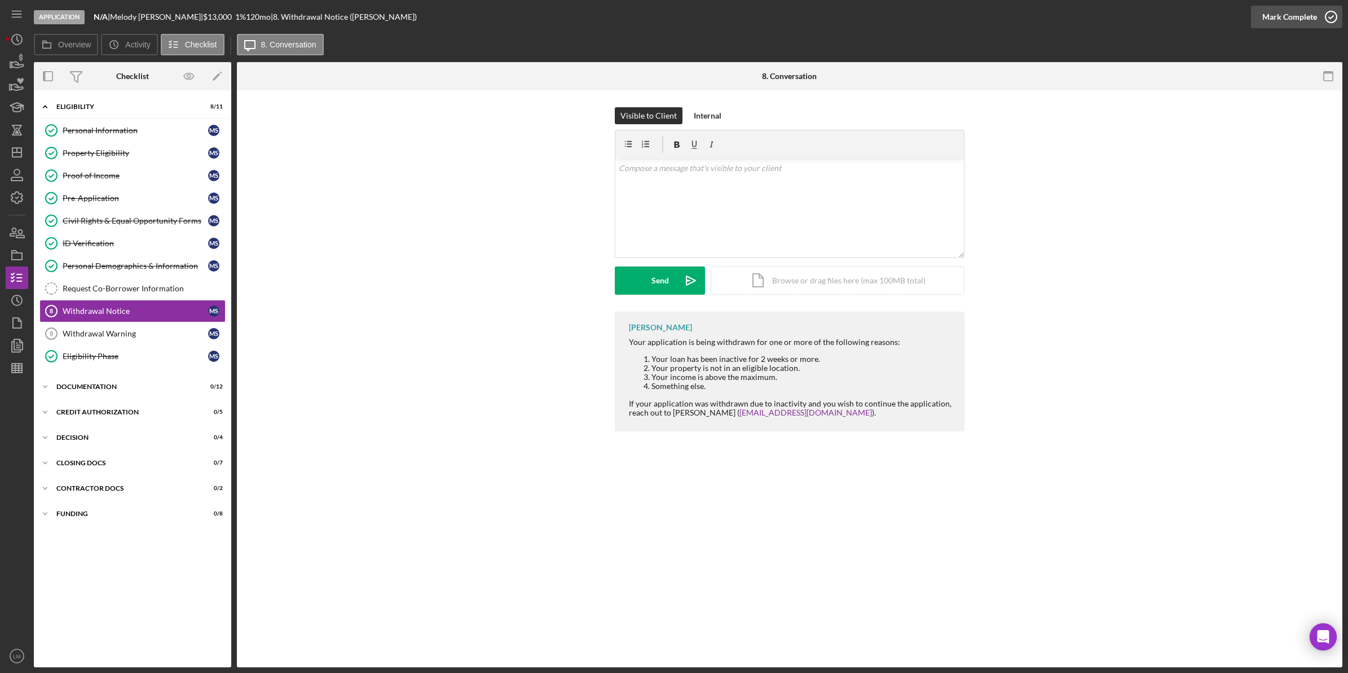
click at [1294, 16] on div "Mark Complete" at bounding box center [1290, 17] width 55 height 23
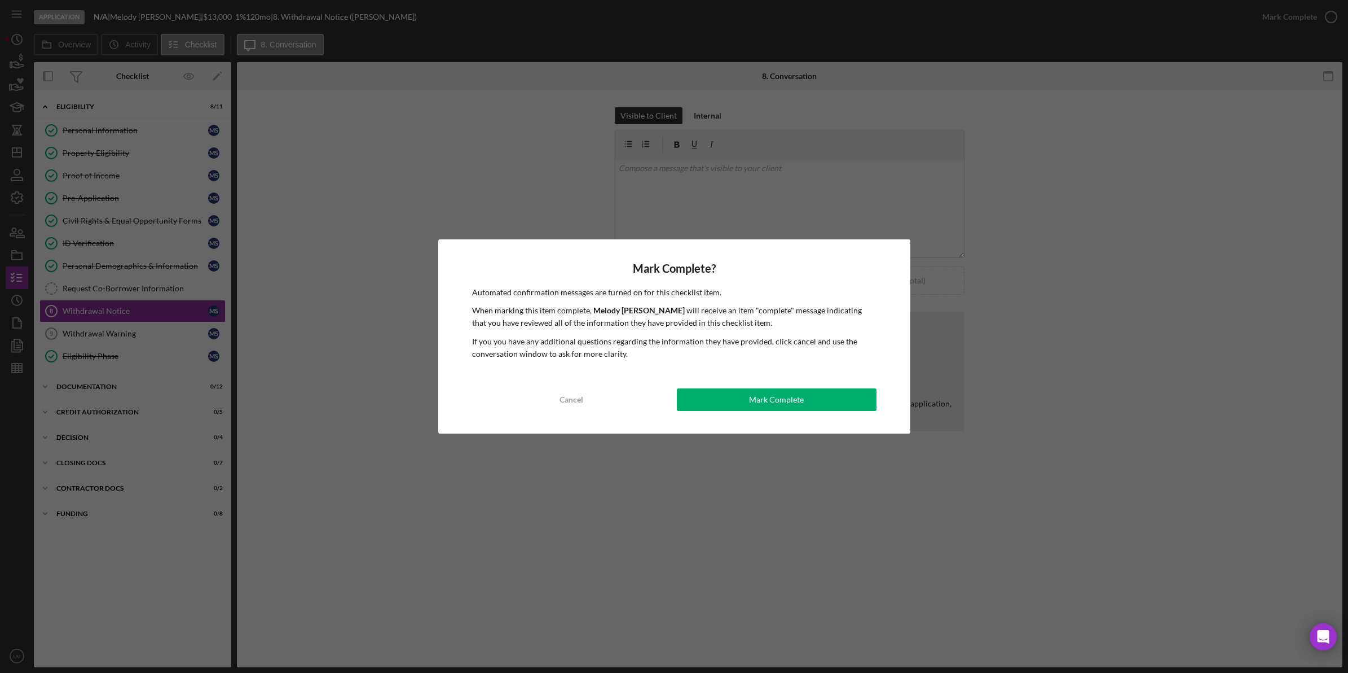
click at [719, 398] on button "Mark Complete" at bounding box center [777, 399] width 200 height 23
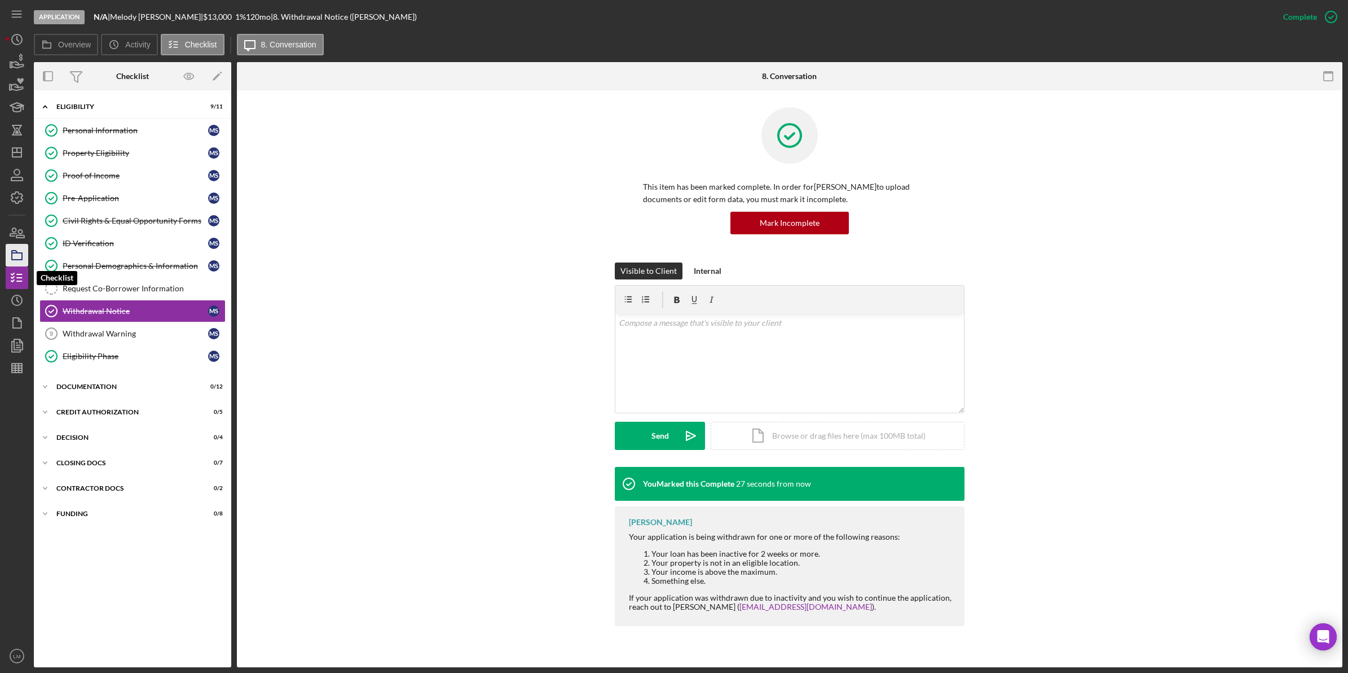
click at [11, 260] on icon "button" at bounding box center [17, 255] width 28 height 28
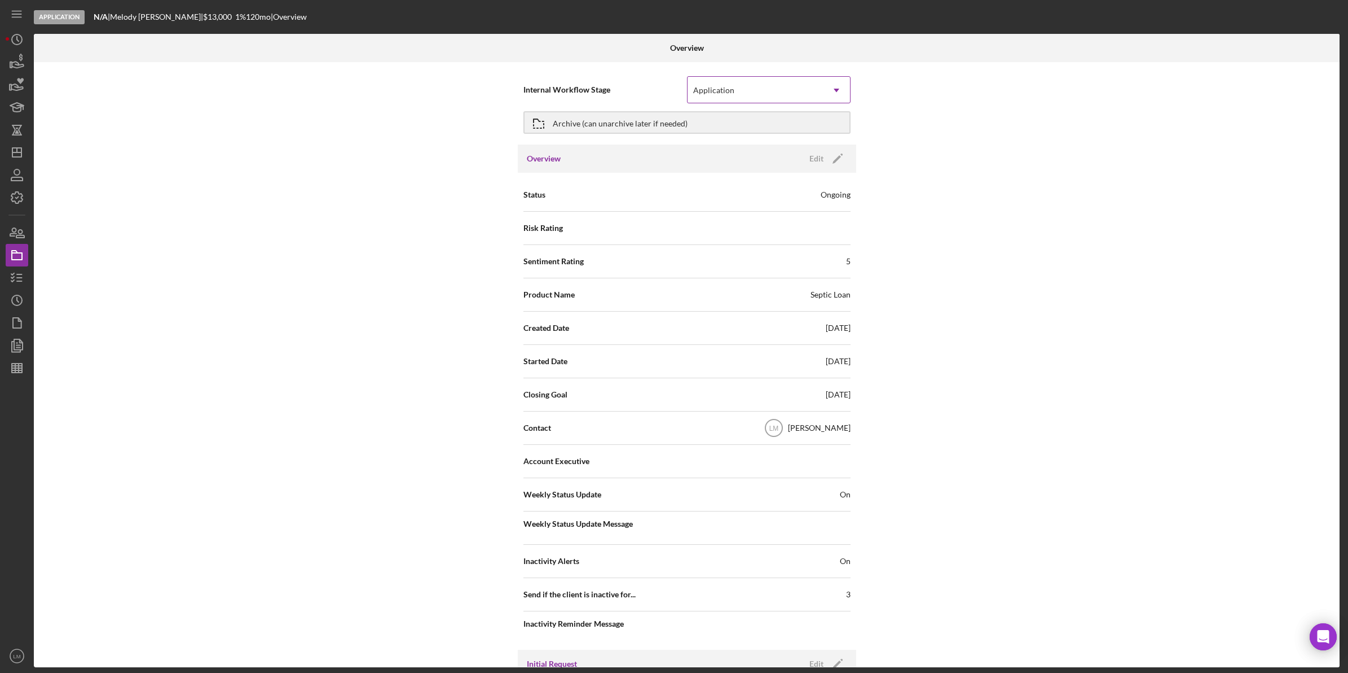
click at [727, 86] on div "Application" at bounding box center [713, 90] width 41 height 9
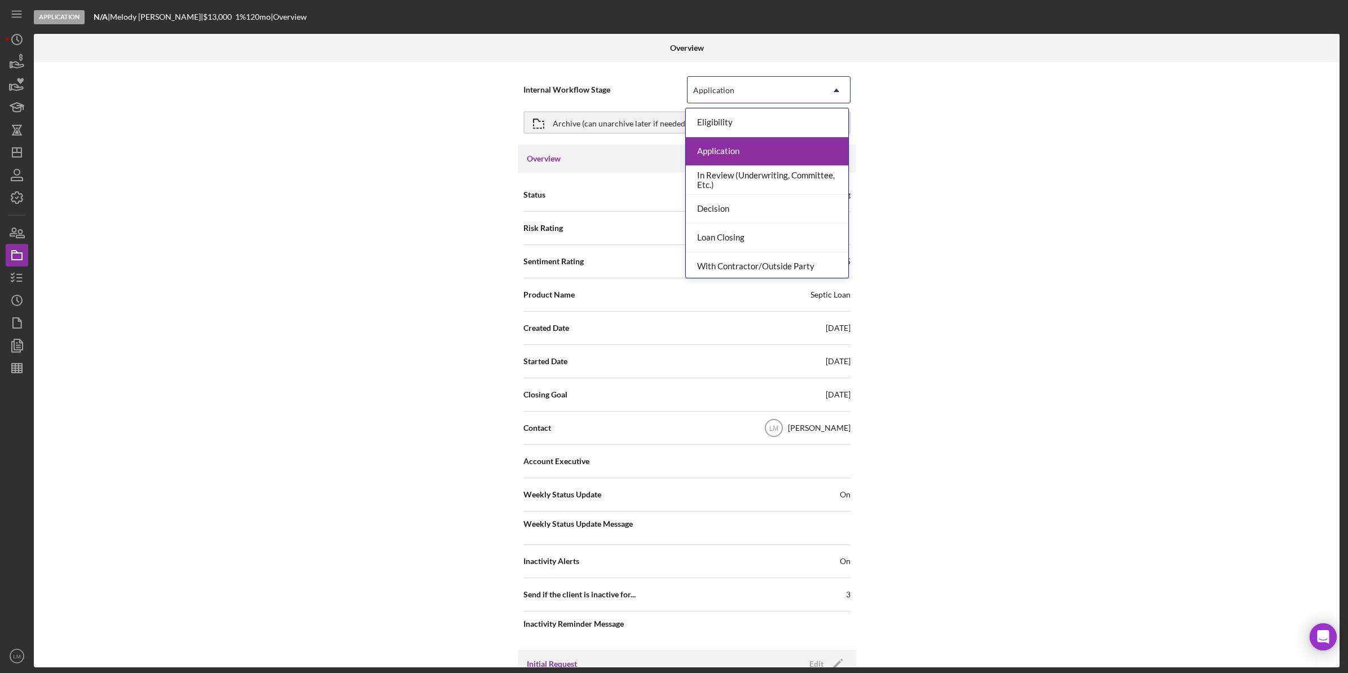
scroll to position [91, 0]
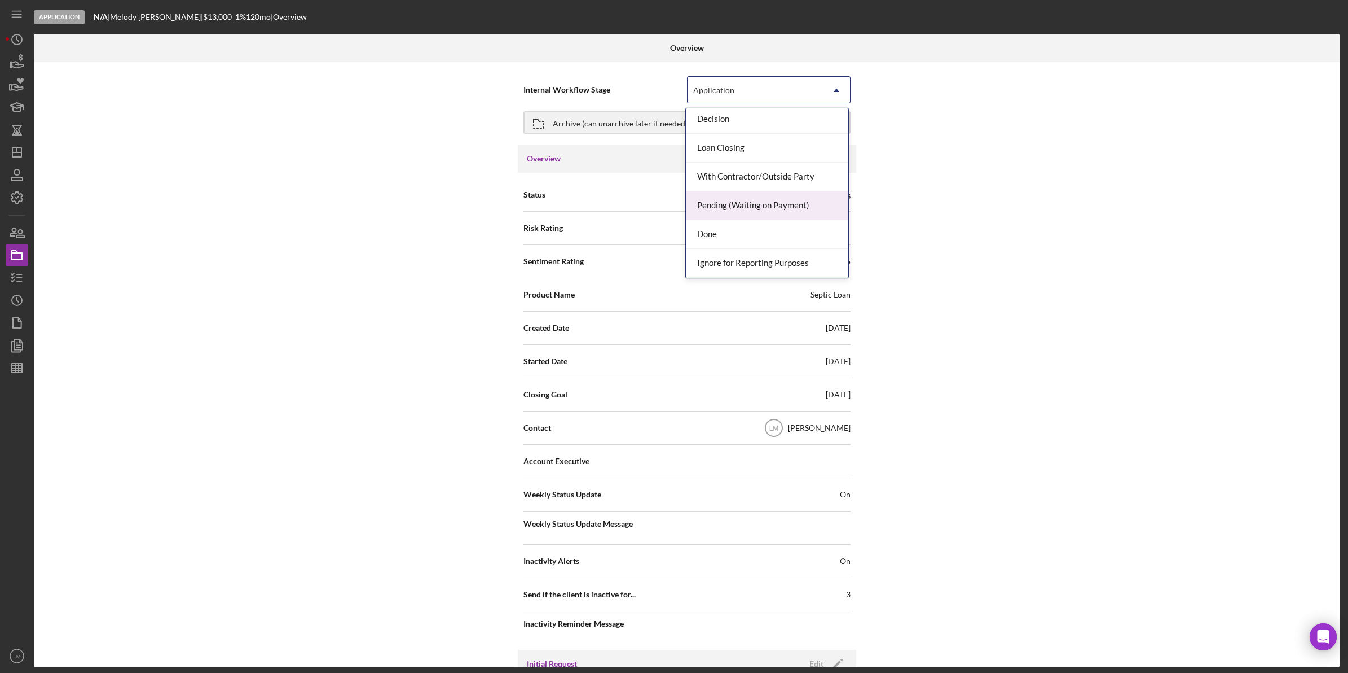
click at [728, 226] on div "Done" at bounding box center [767, 234] width 162 height 29
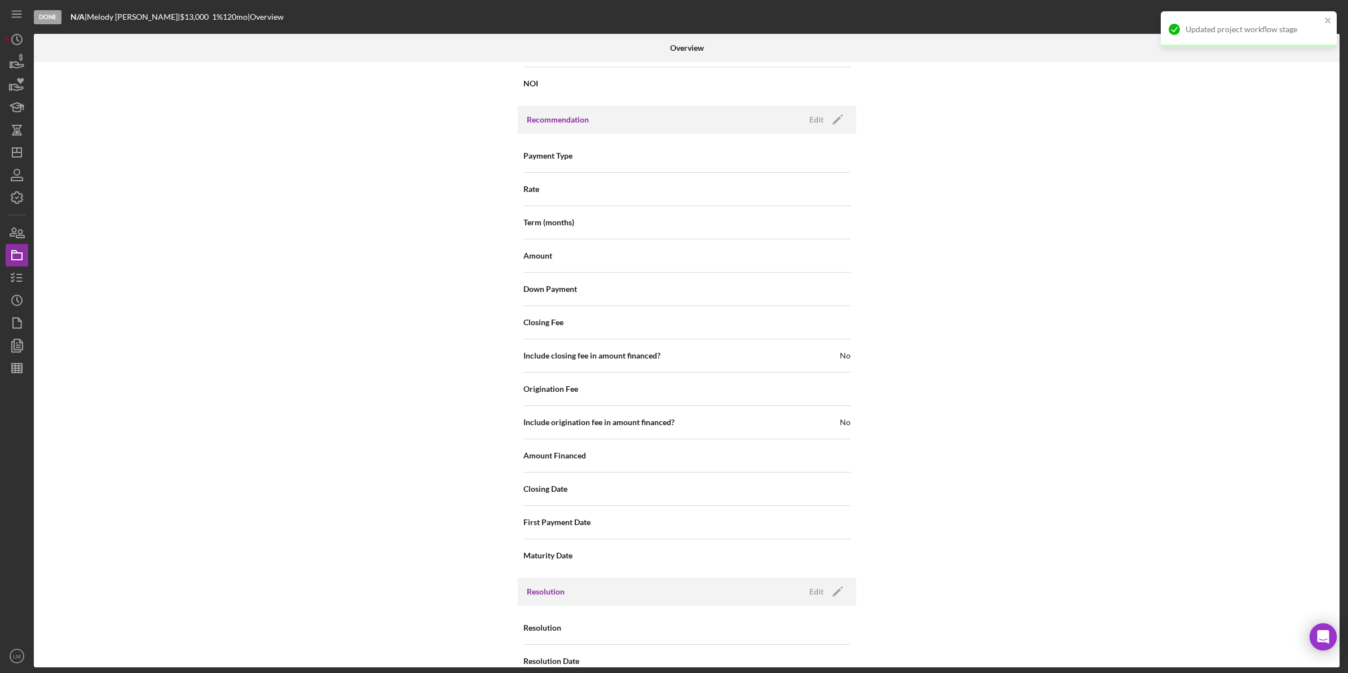
scroll to position [1013, 0]
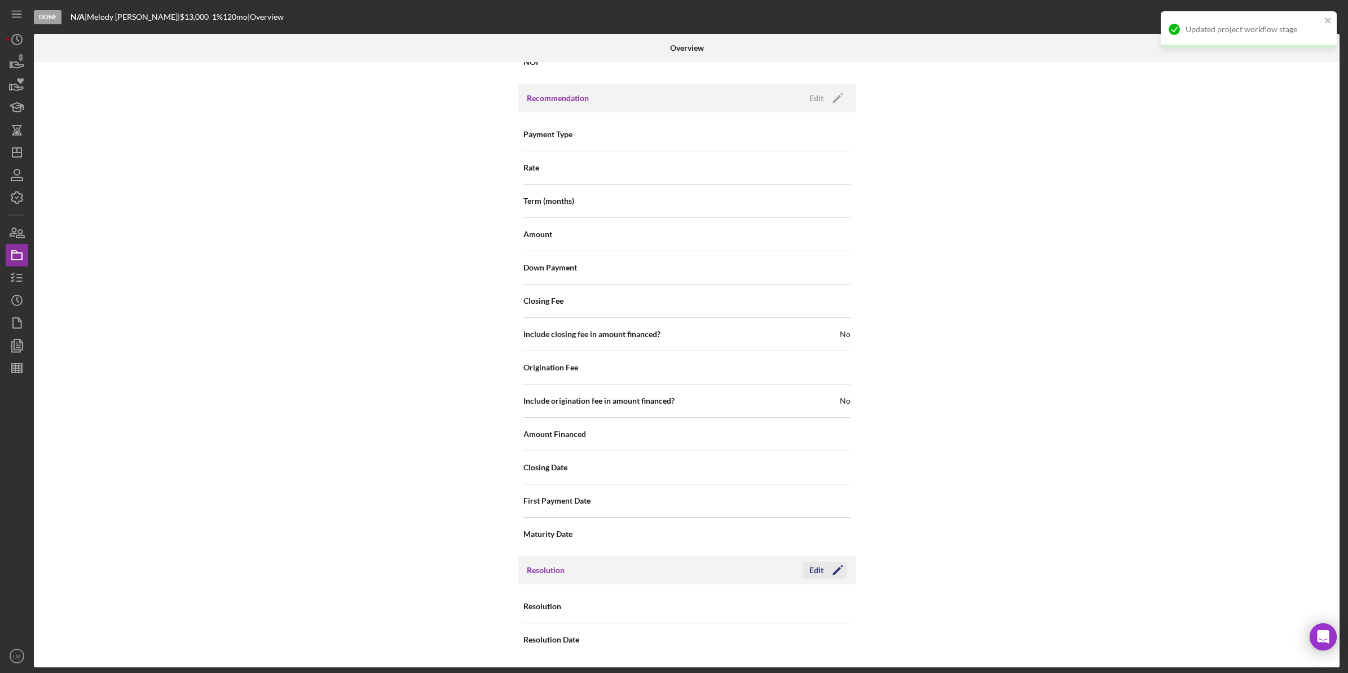
click at [824, 568] on icon "Icon/Edit" at bounding box center [838, 570] width 28 height 28
click at [732, 595] on div "Select..." at bounding box center [755, 607] width 135 height 26
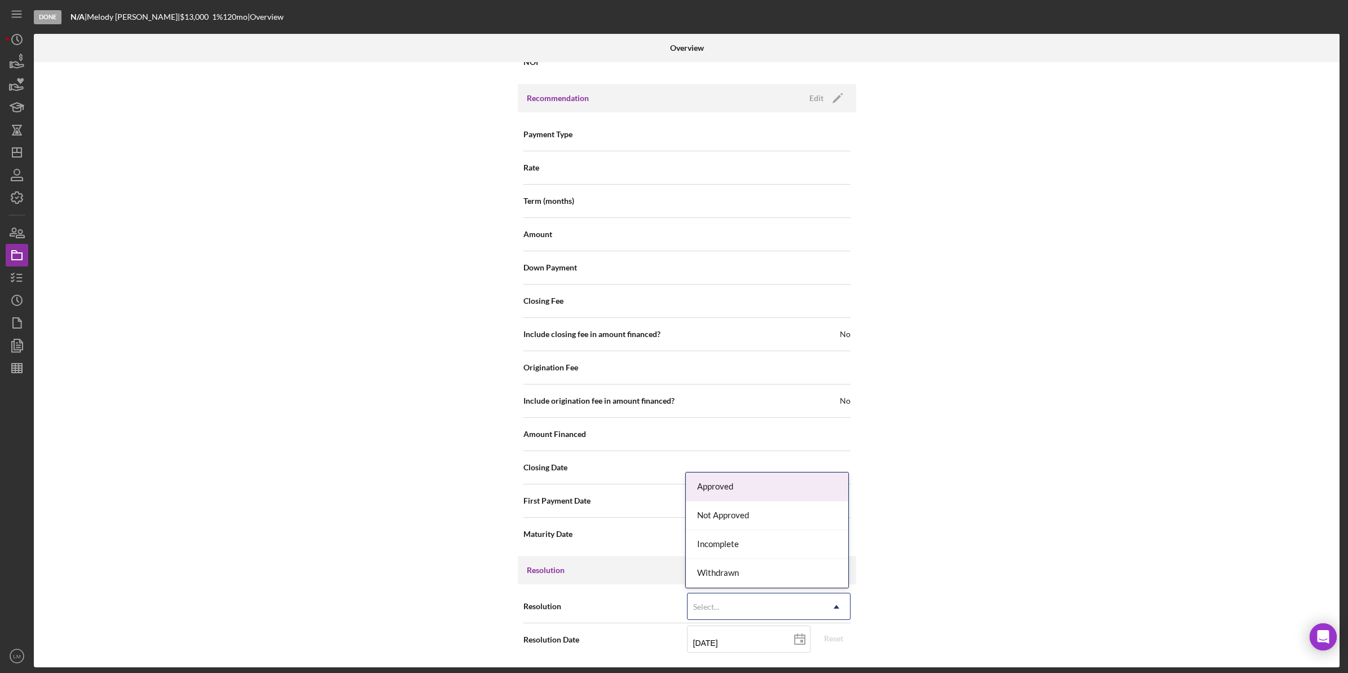
click at [740, 578] on div "Withdrawn" at bounding box center [767, 573] width 162 height 29
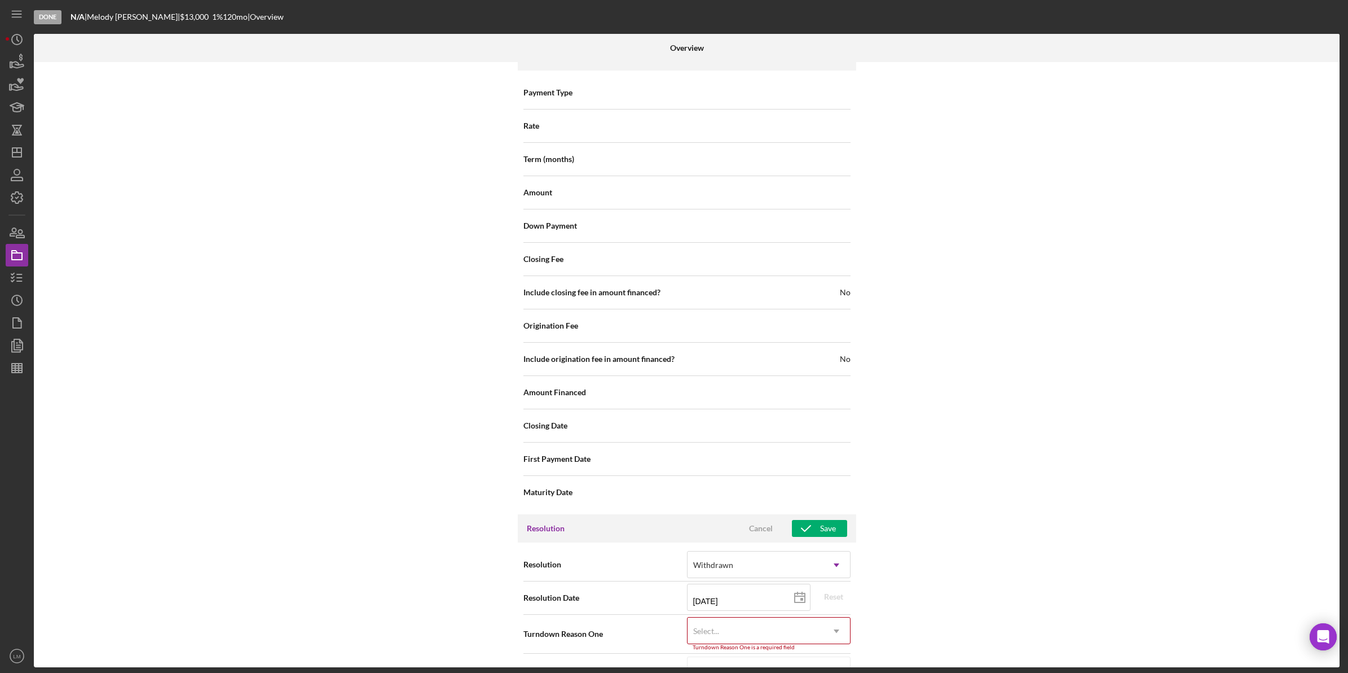
scroll to position [1085, 0]
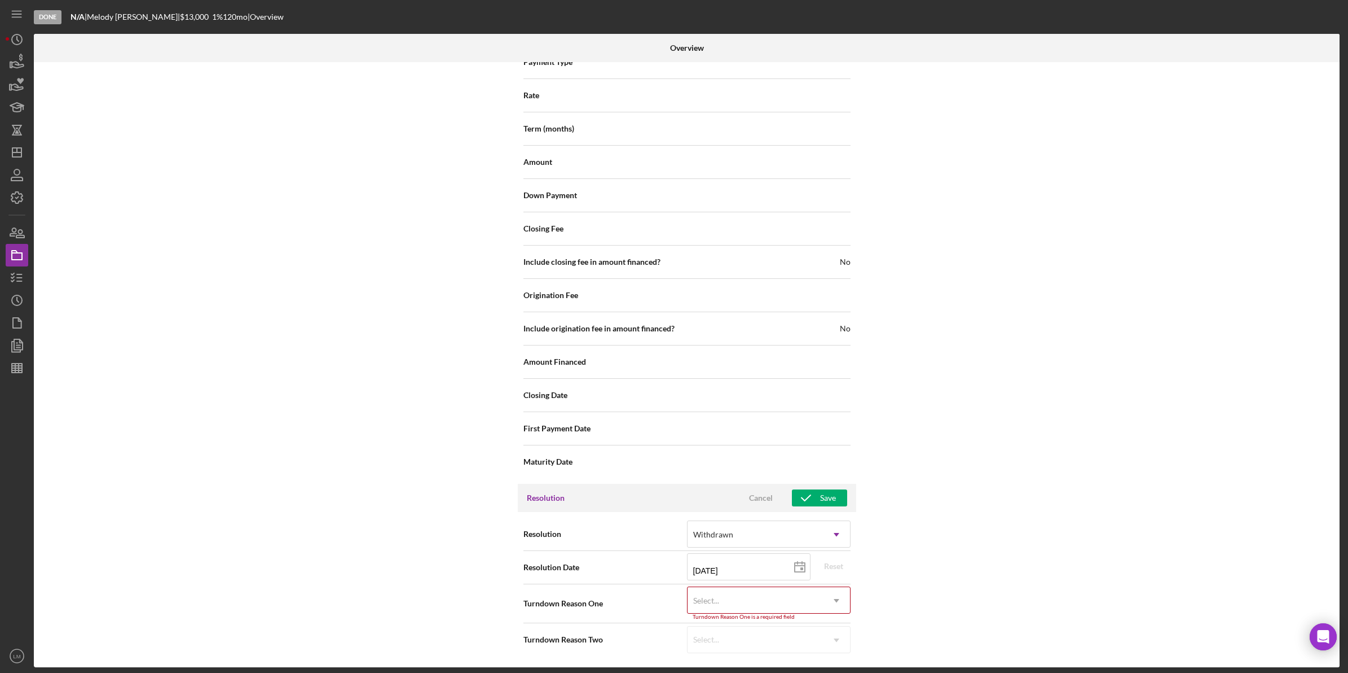
click at [749, 605] on div "Select..." at bounding box center [755, 600] width 135 height 26
type input "no res"
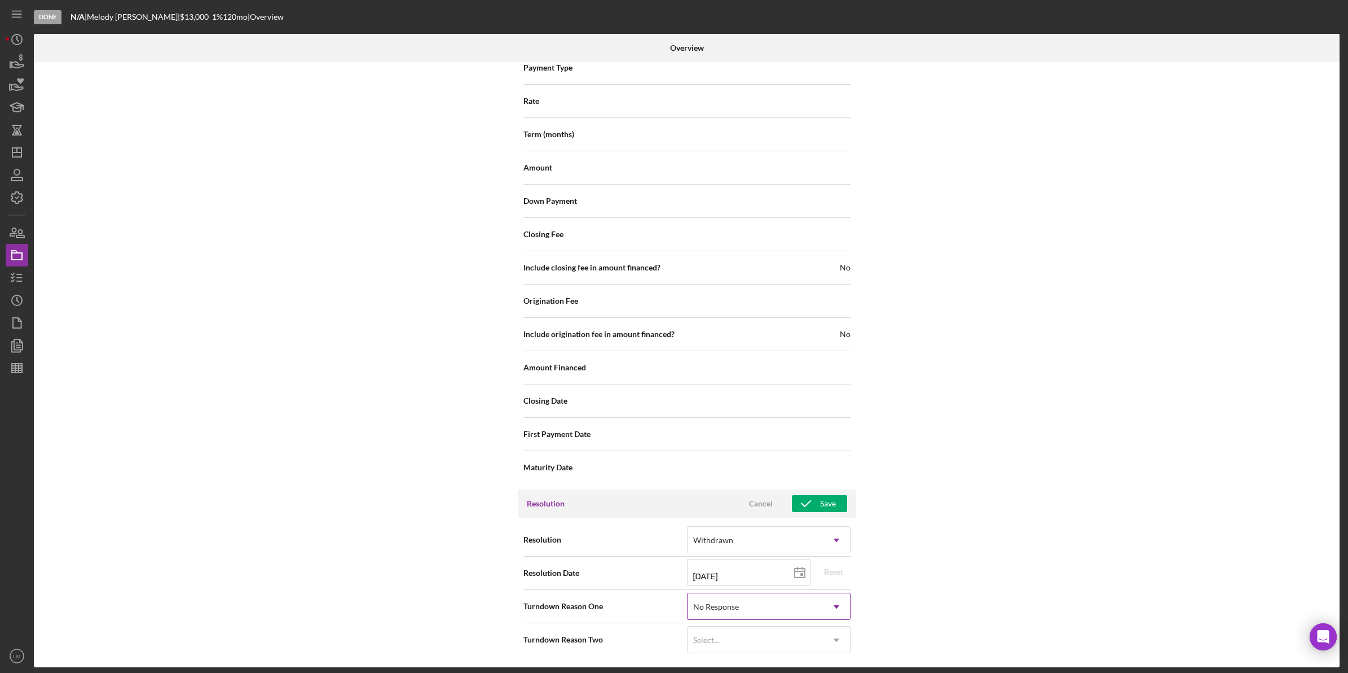
scroll to position [1080, 0]
click at [823, 505] on div "Save" at bounding box center [828, 503] width 16 height 17
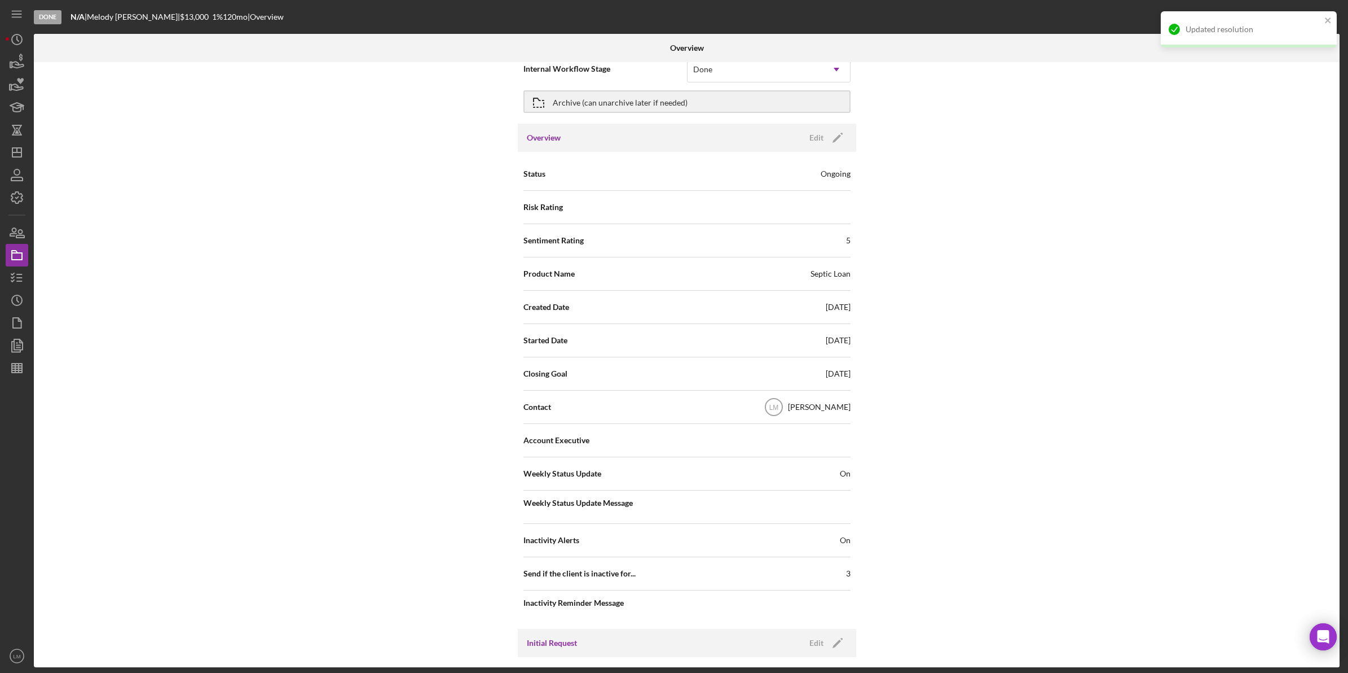
scroll to position [0, 0]
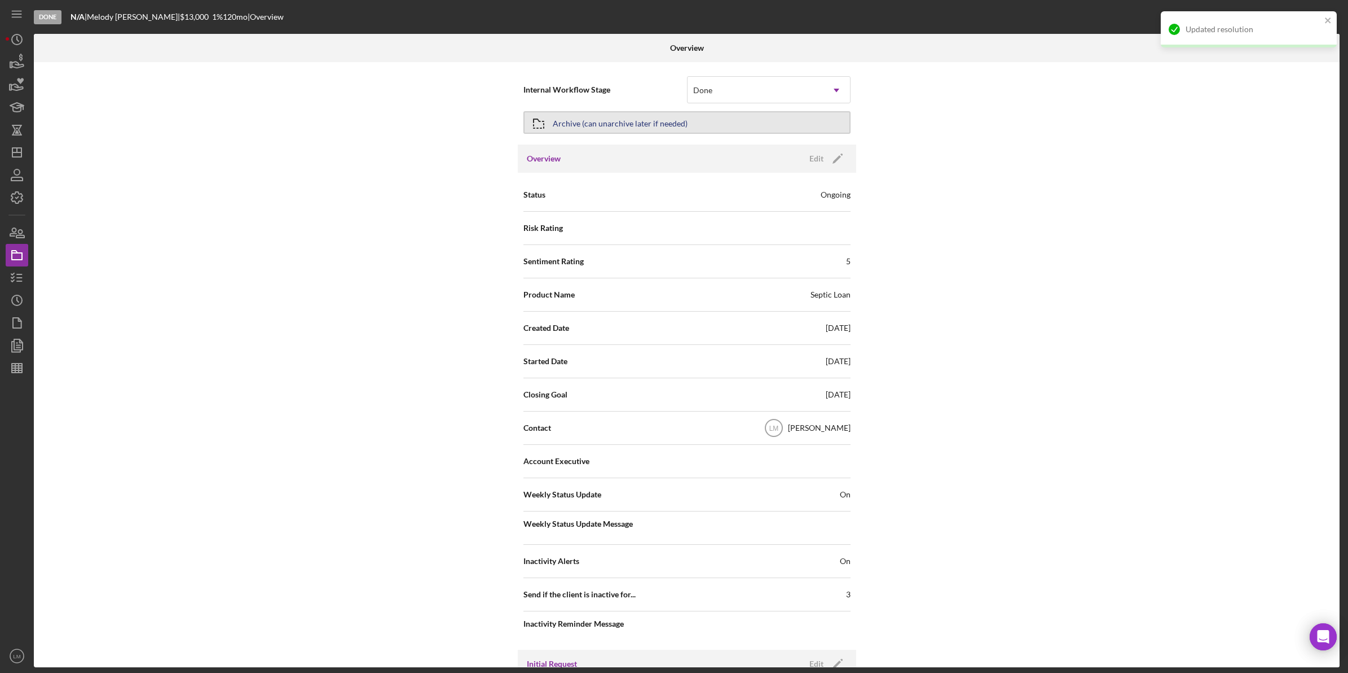
click at [537, 131] on icon "button" at bounding box center [539, 123] width 28 height 28
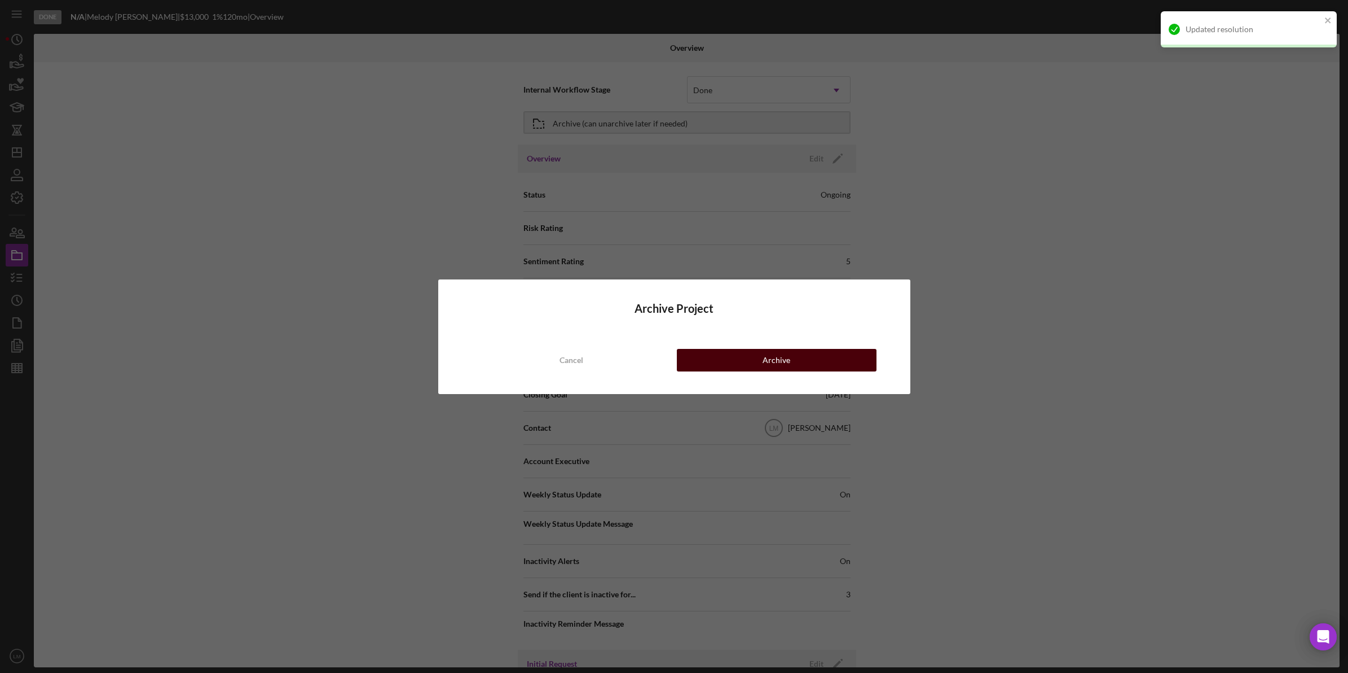
click at [729, 362] on button "Archive" at bounding box center [777, 360] width 200 height 23
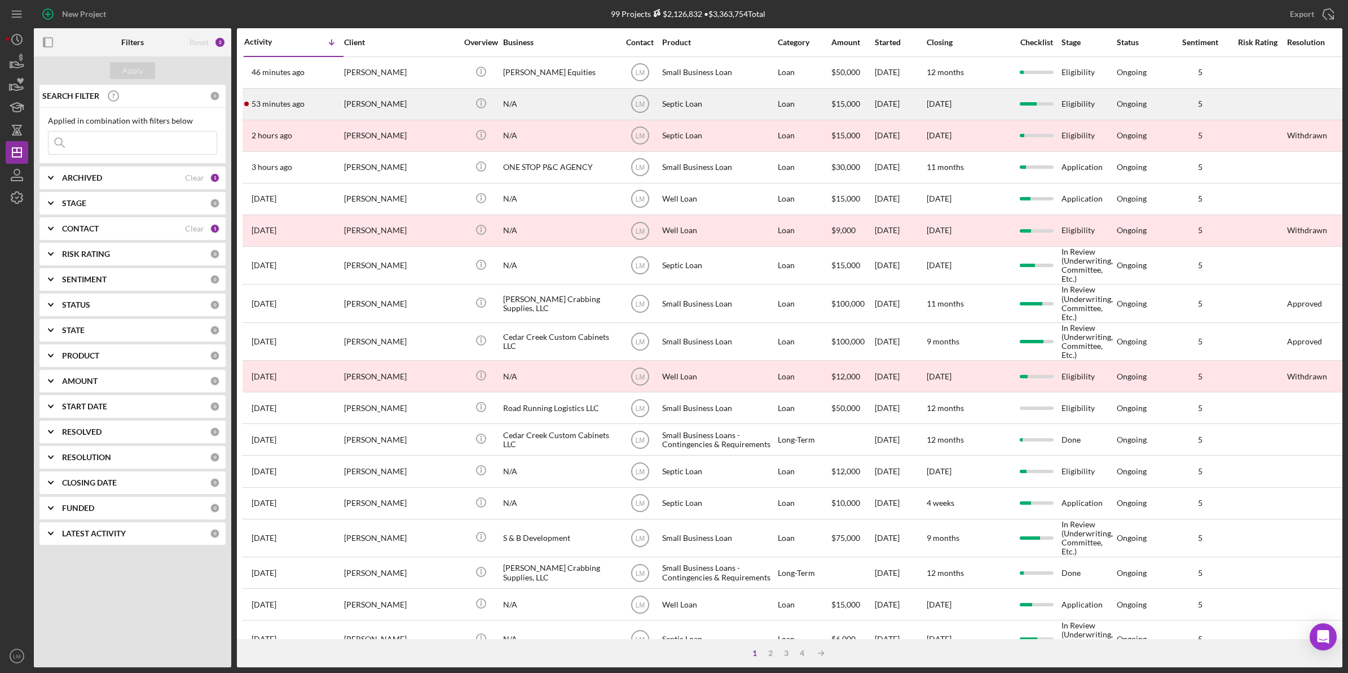
click at [399, 108] on div "[PERSON_NAME]" at bounding box center [400, 104] width 113 height 30
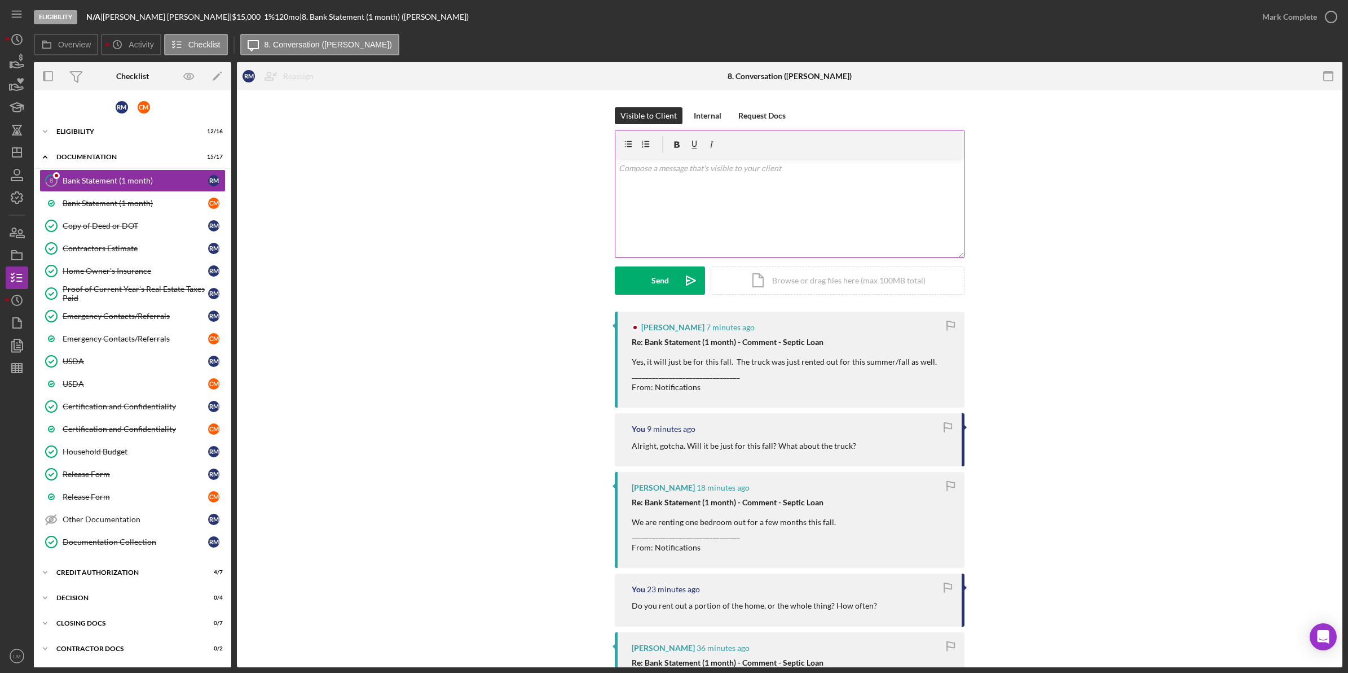
click at [800, 201] on div "v Color teal Color pink Remove color Add row above Add row below Add column bef…" at bounding box center [790, 208] width 349 height 99
click at [652, 278] on div "Send" at bounding box center [660, 280] width 17 height 28
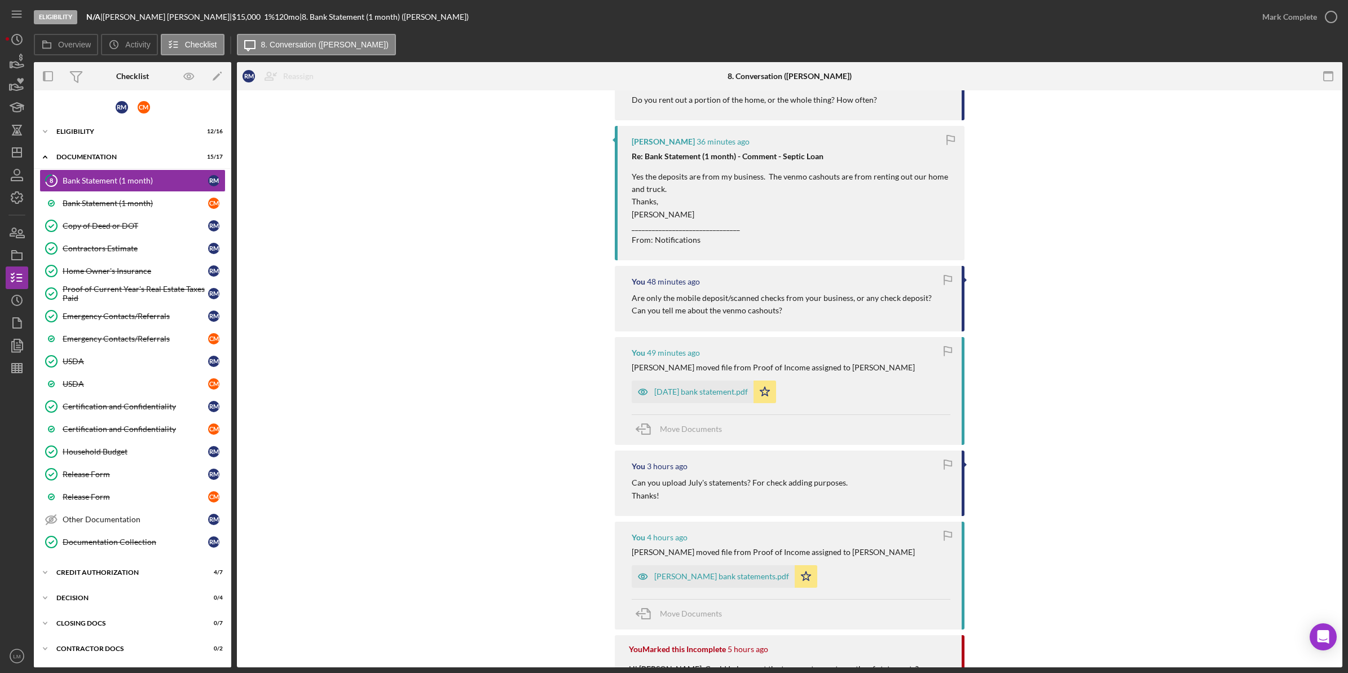
scroll to position [776, 0]
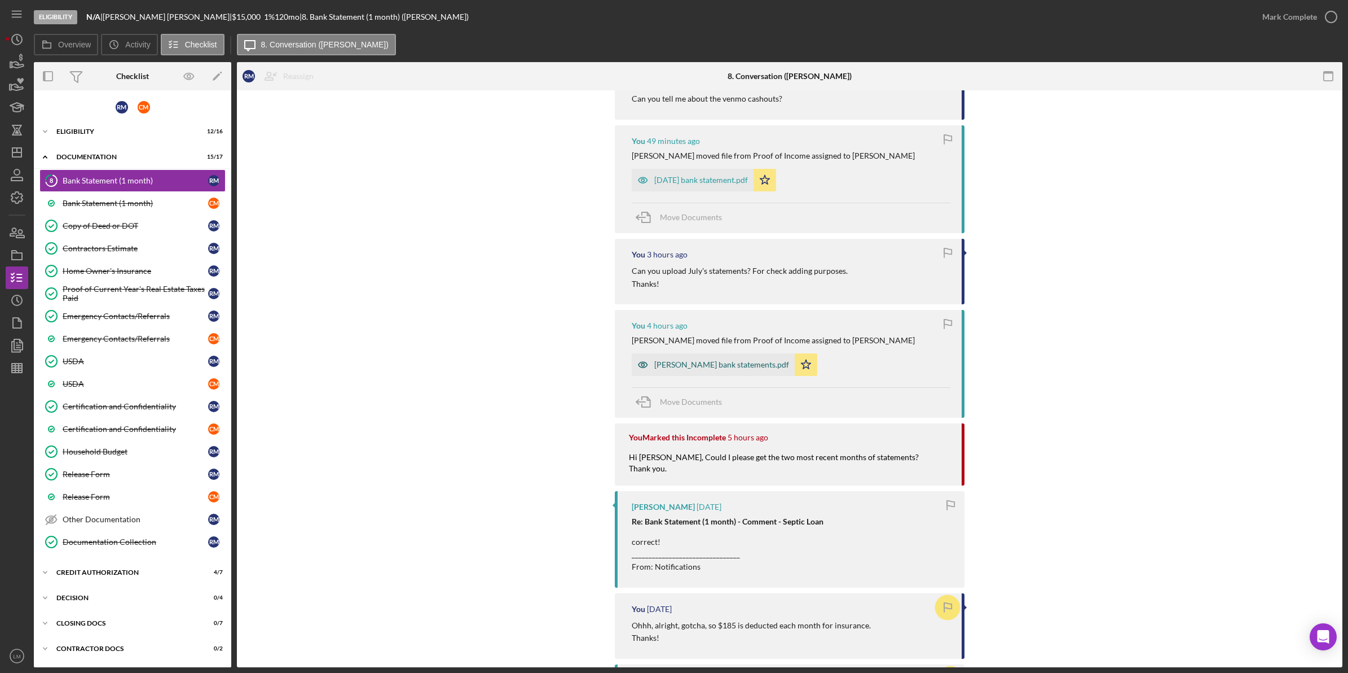
click at [723, 371] on div "[PERSON_NAME] bank statements.pdf" at bounding box center [713, 364] width 163 height 23
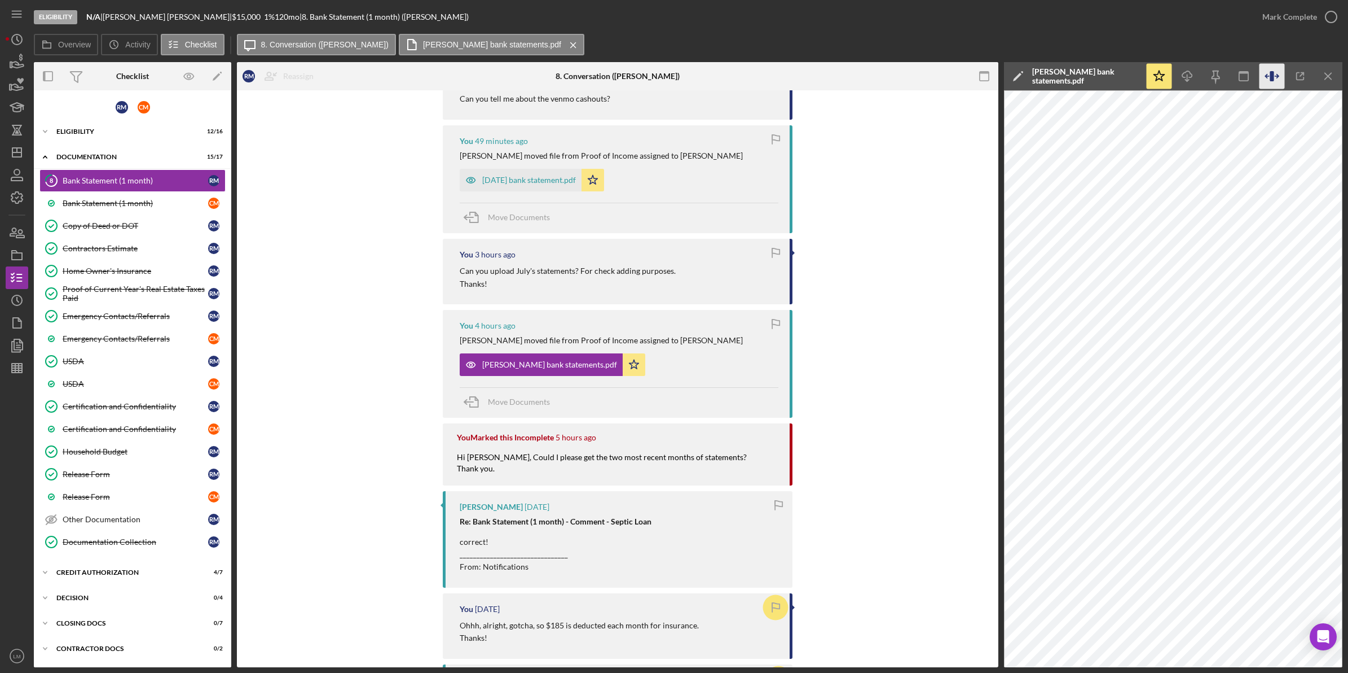
click at [1269, 81] on icon "button" at bounding box center [1272, 76] width 25 height 25
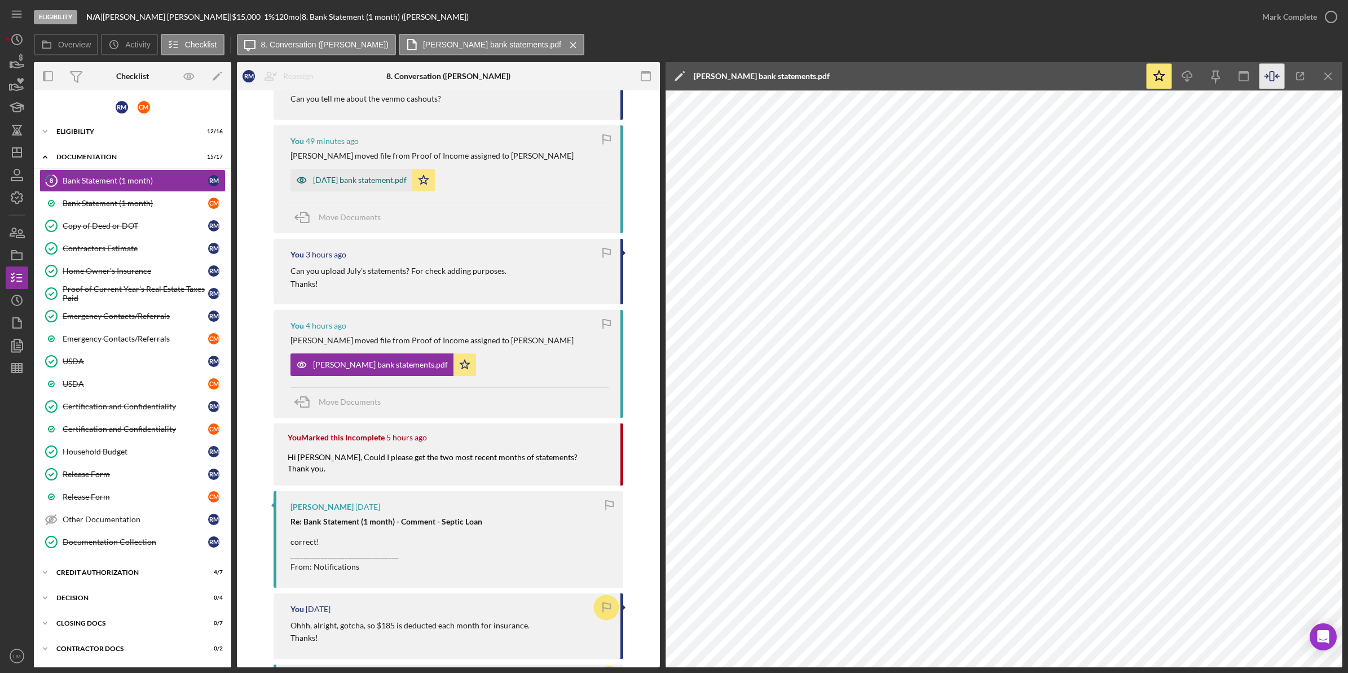
click at [382, 174] on div "[DATE] bank statement.pdf" at bounding box center [352, 180] width 122 height 23
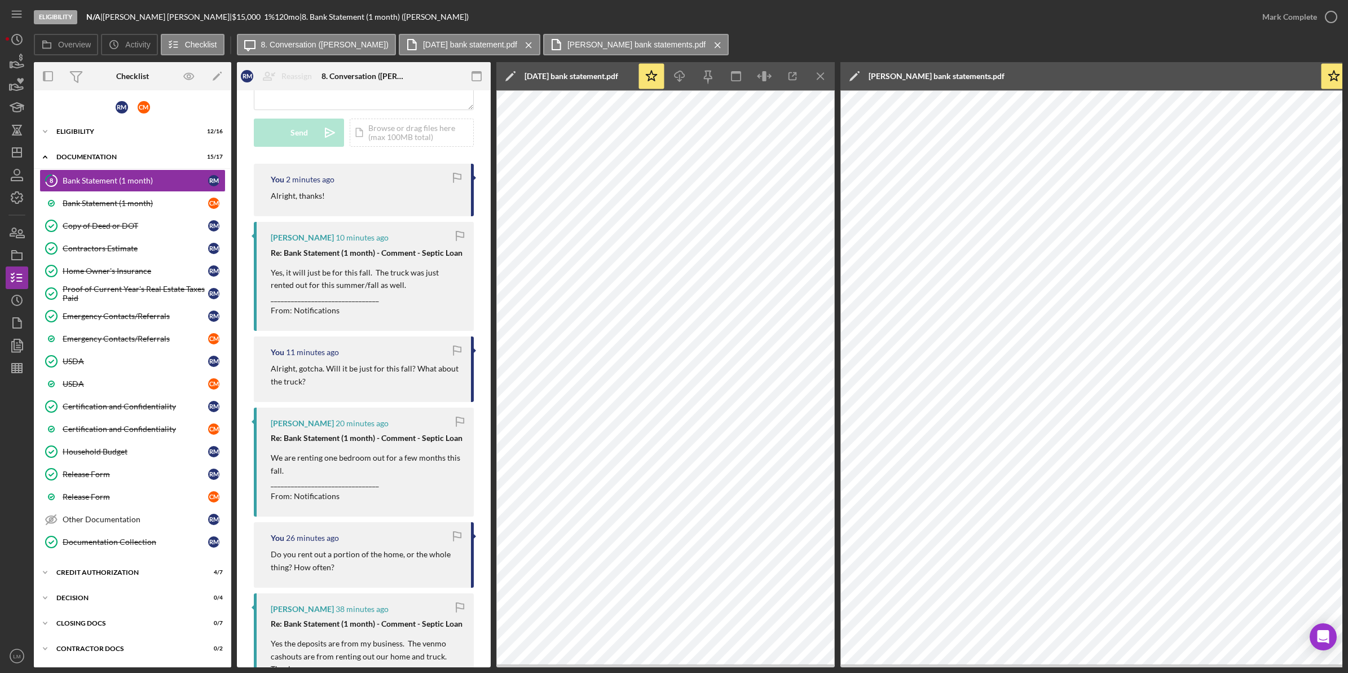
scroll to position [0, 0]
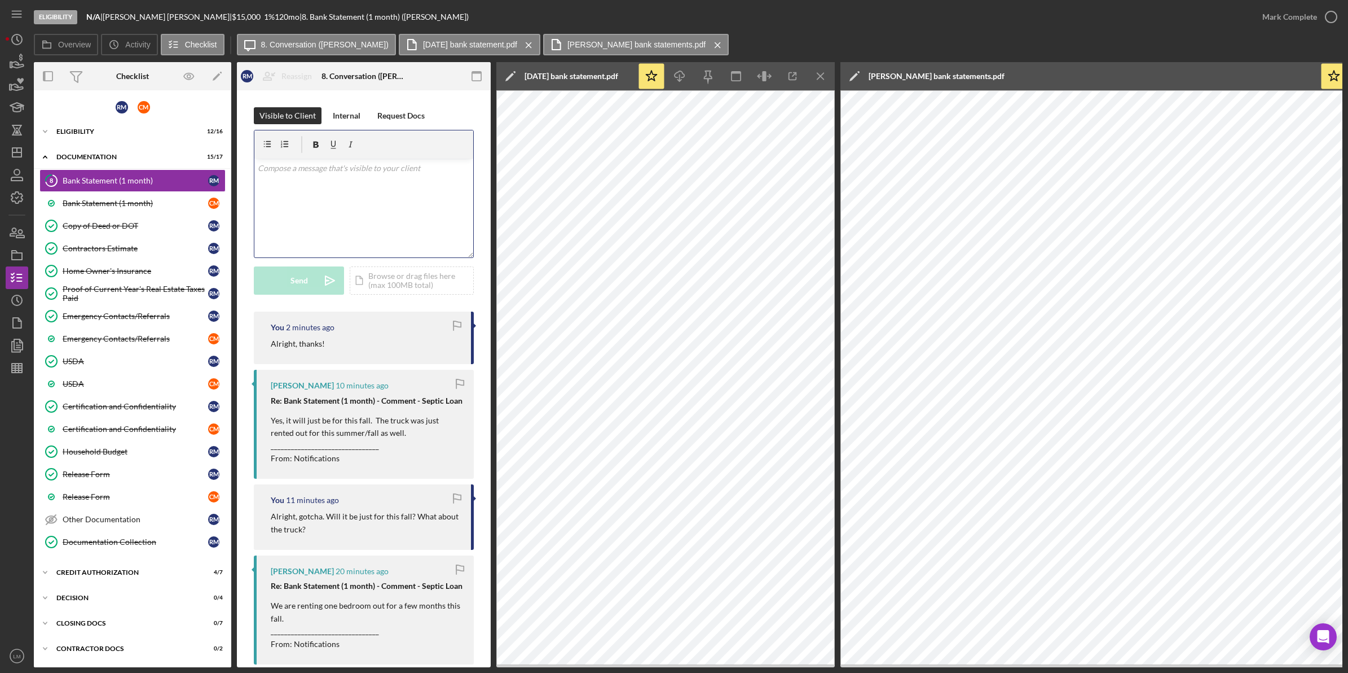
drag, startPoint x: 325, startPoint y: 196, endPoint x: 351, endPoint y: 196, distance: 26.0
click at [325, 196] on div "v Color teal Color pink Remove color Add row above Add row below Add column bef…" at bounding box center [363, 208] width 219 height 99
click at [407, 212] on p "August - $500, $1000, $3000 =" at bounding box center [364, 212] width 213 height 12
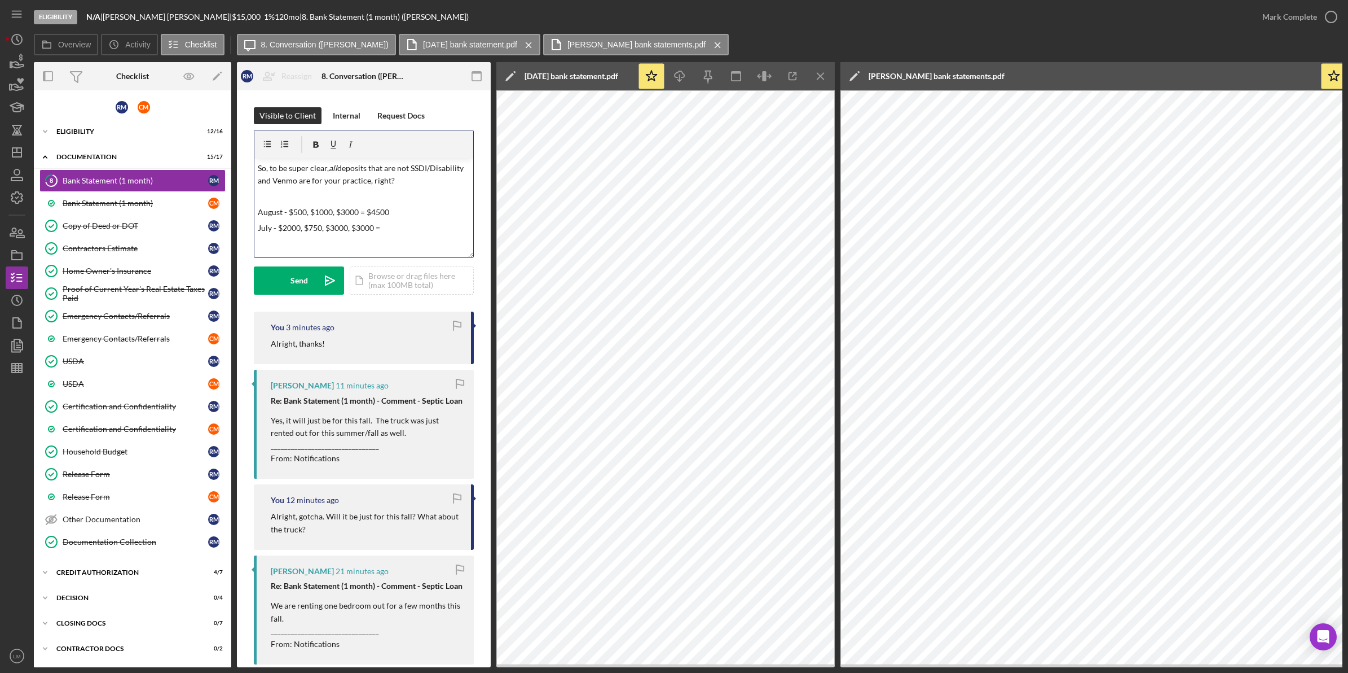
click at [419, 231] on p "July - $2000, $750, $3000, $3000 =" at bounding box center [364, 228] width 213 height 12
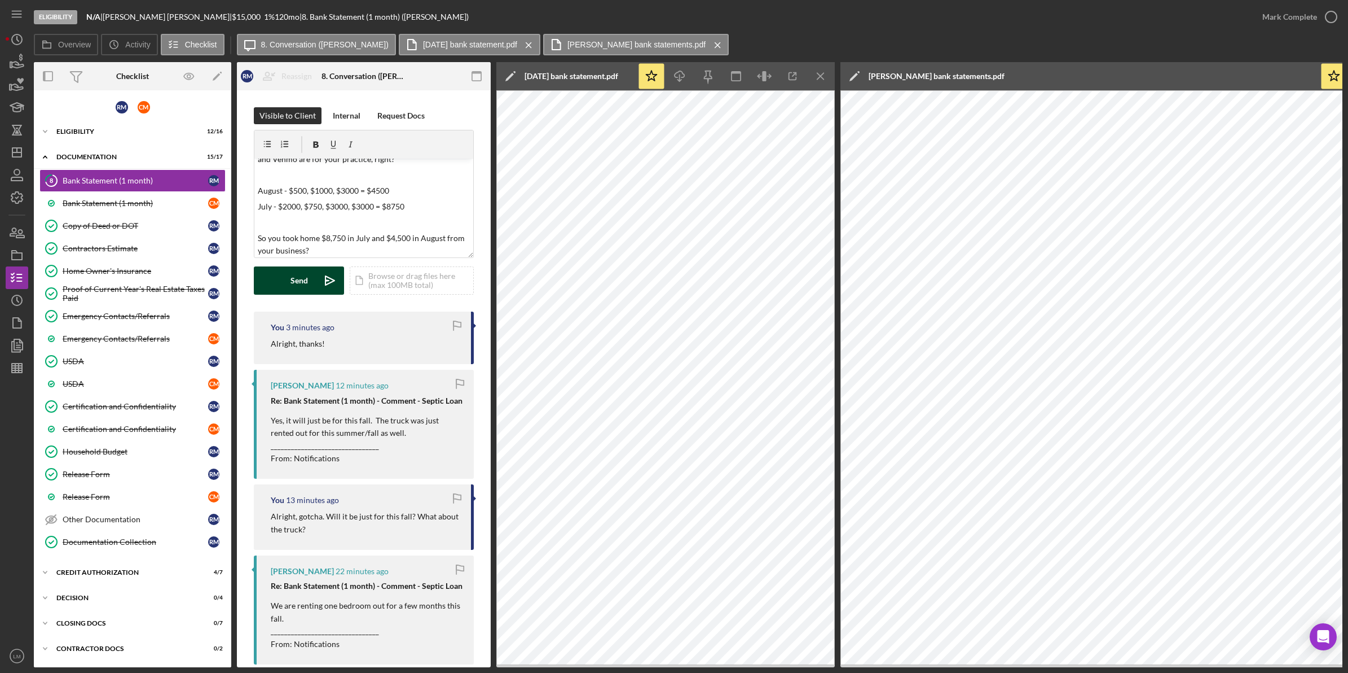
click at [301, 291] on div "Send" at bounding box center [299, 280] width 17 height 28
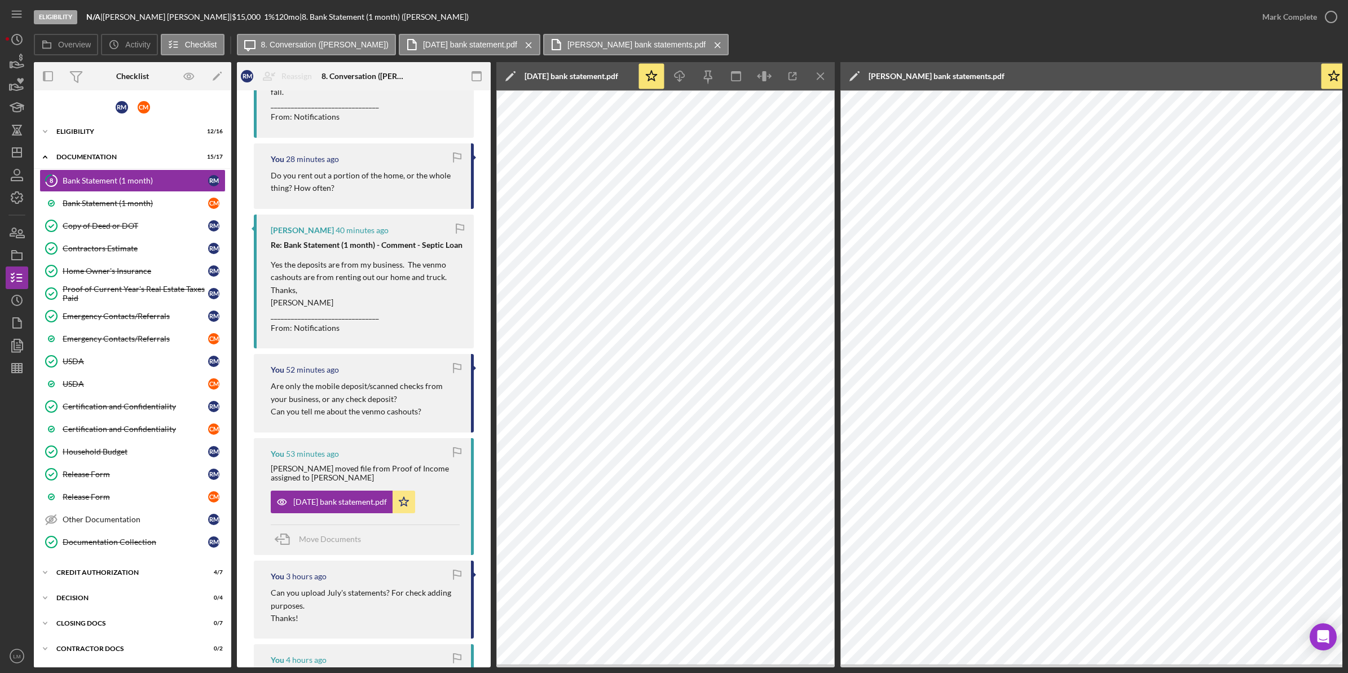
scroll to position [776, 0]
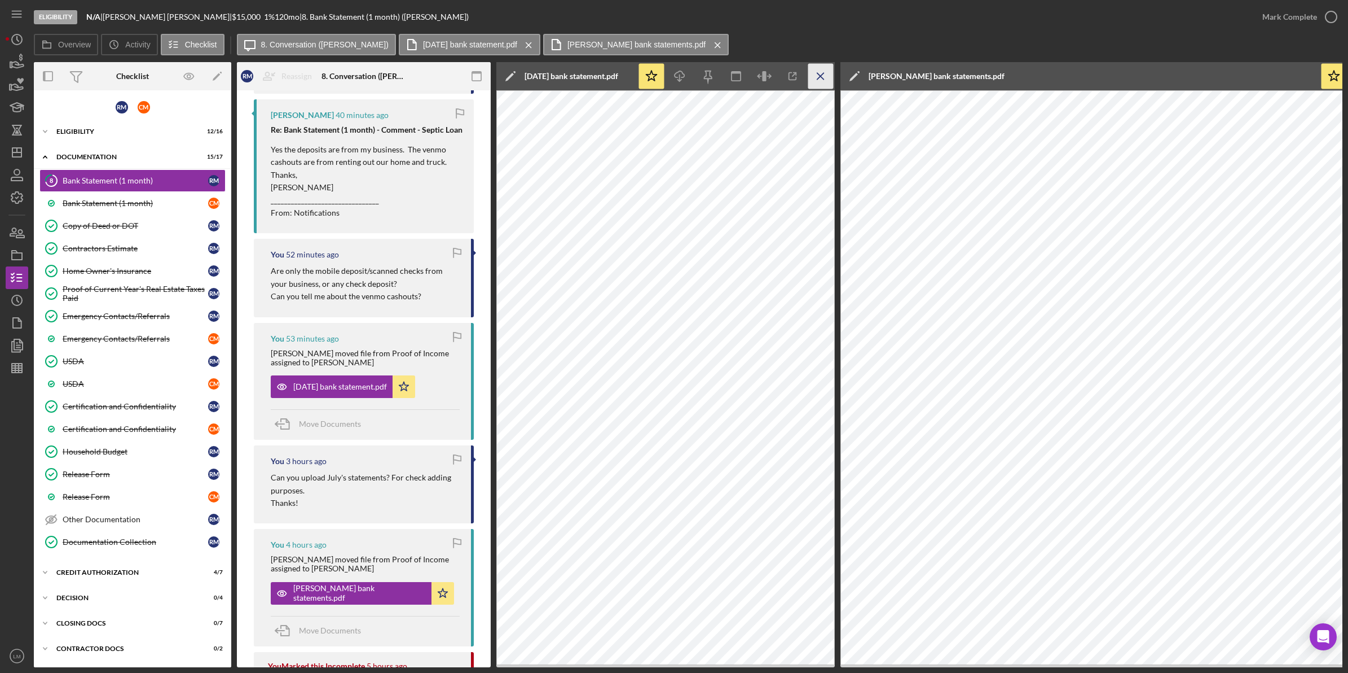
click at [811, 75] on icon "Icon/Menu Close" at bounding box center [821, 76] width 25 height 25
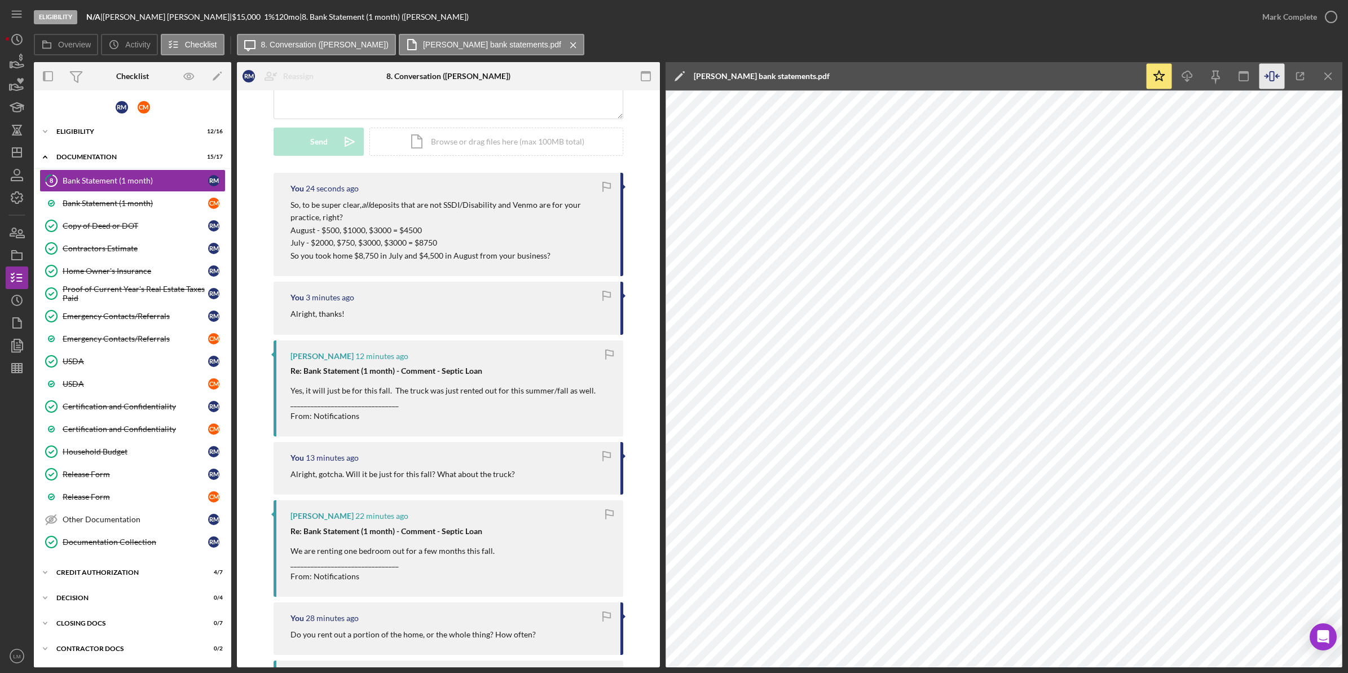
scroll to position [0, 0]
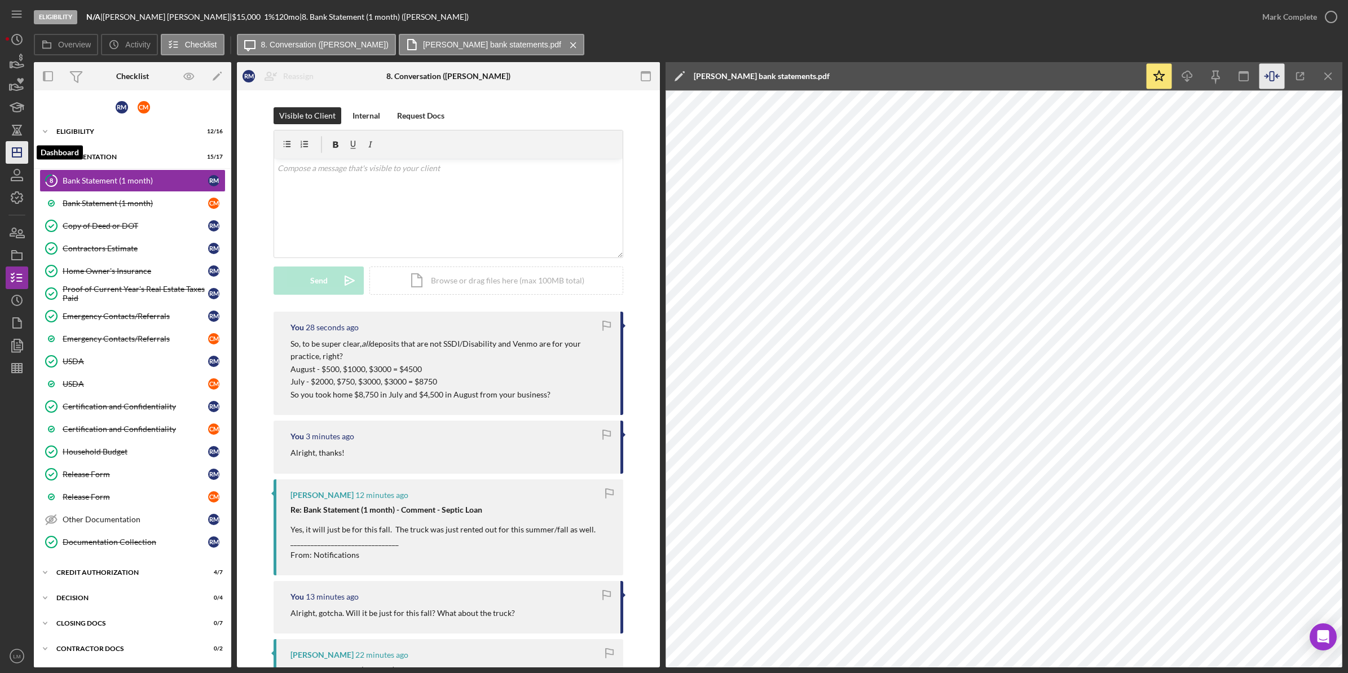
click at [15, 147] on icon "Icon/Dashboard" at bounding box center [17, 152] width 28 height 28
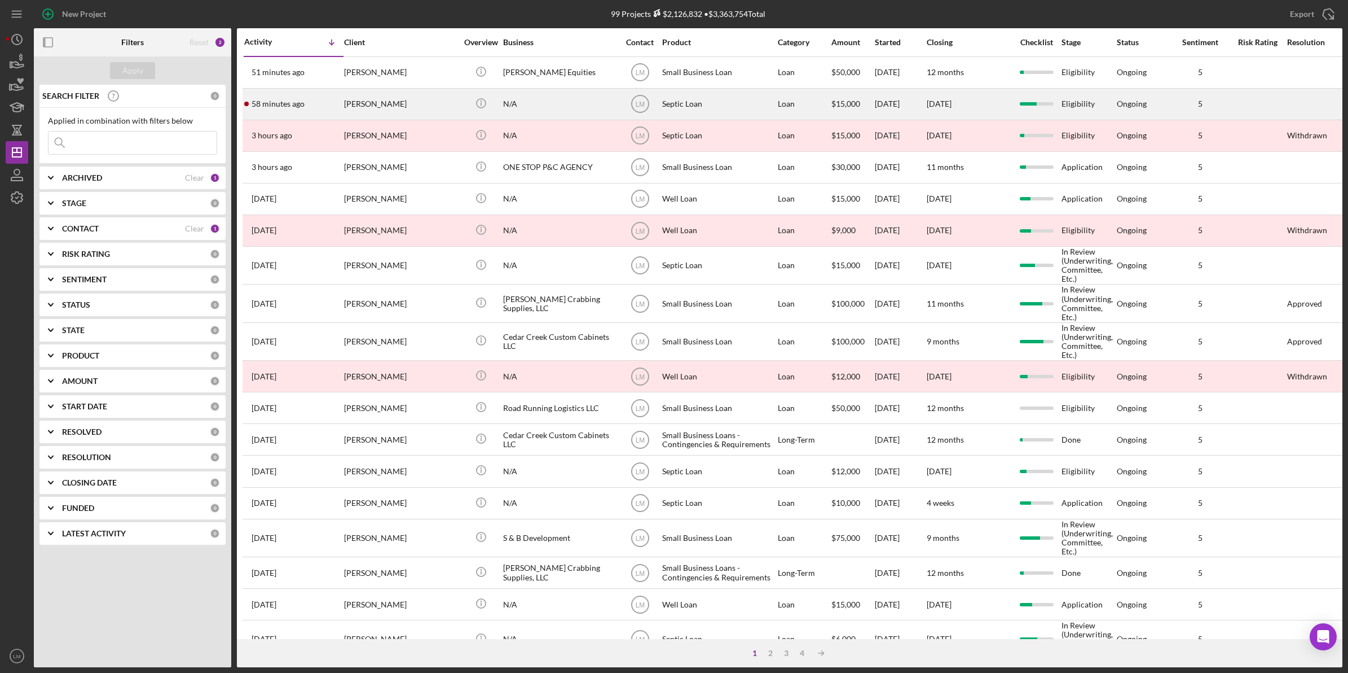
click at [367, 99] on div "[PERSON_NAME]" at bounding box center [400, 104] width 113 height 30
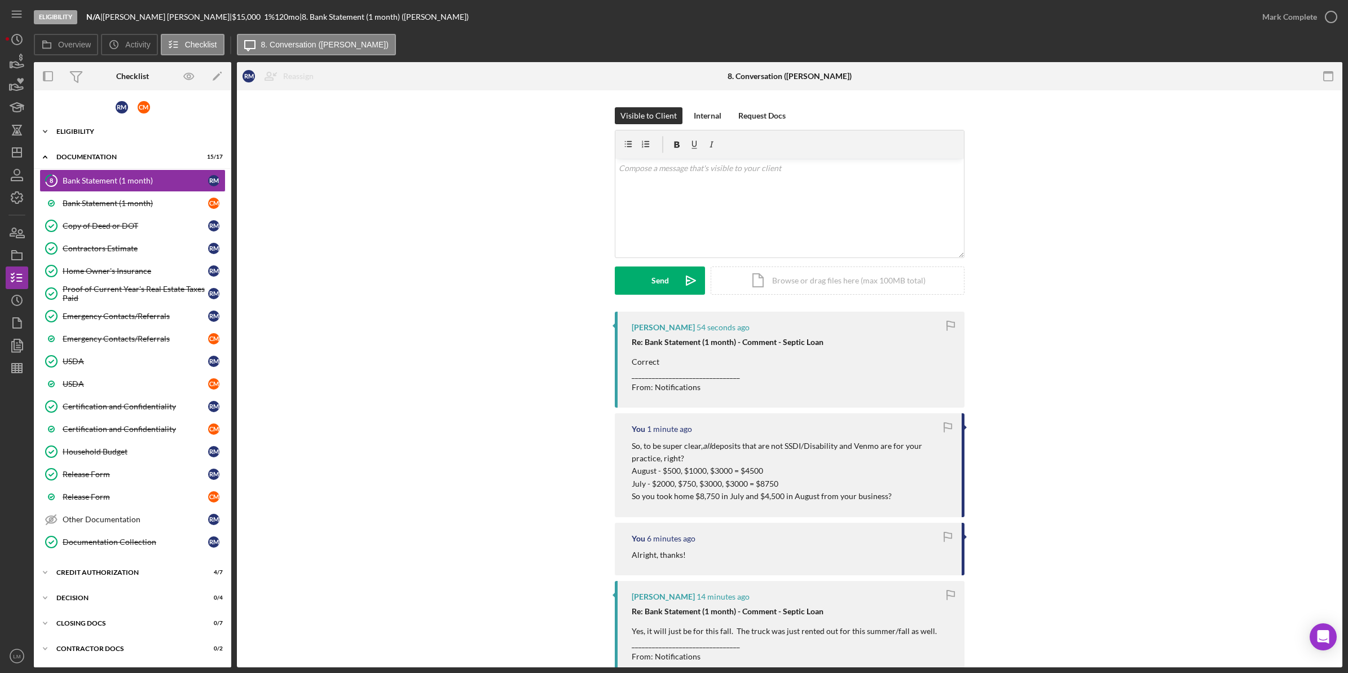
click at [147, 139] on div "Icon/Expander Eligibility 12 / 16" at bounding box center [132, 131] width 197 height 23
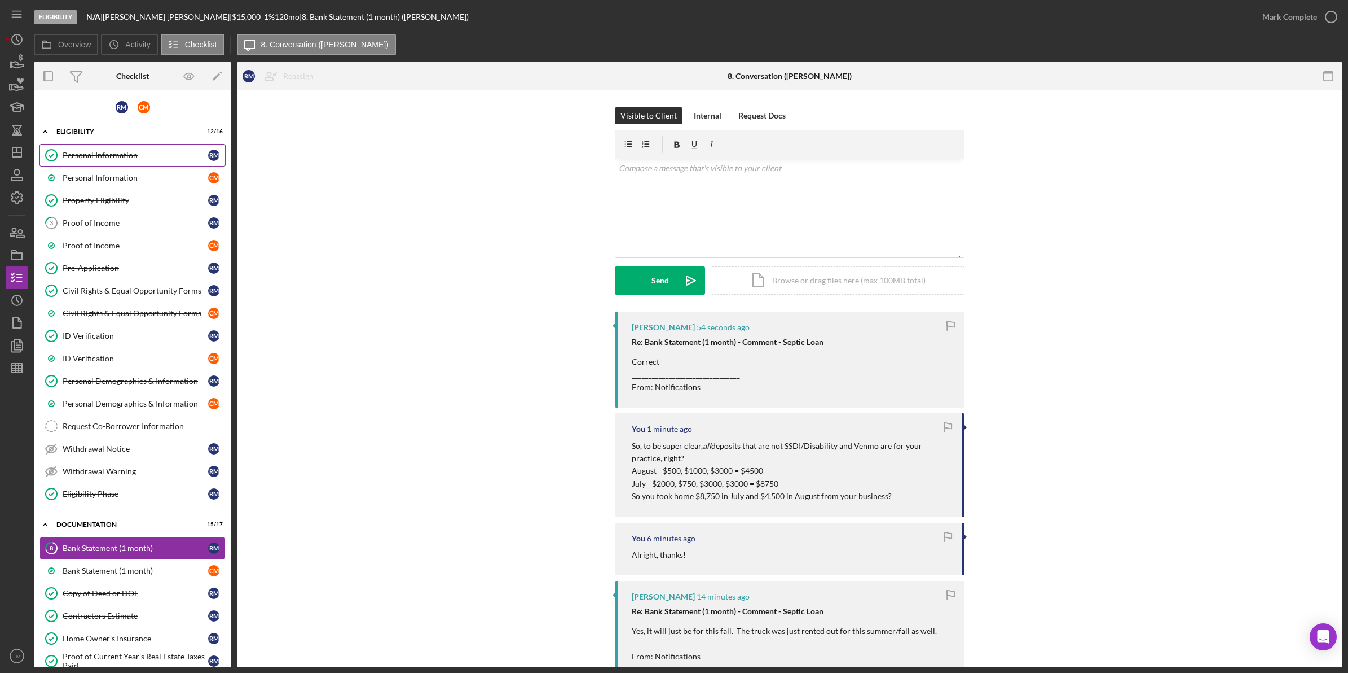
click at [151, 156] on div "Personal Information" at bounding box center [136, 155] width 146 height 9
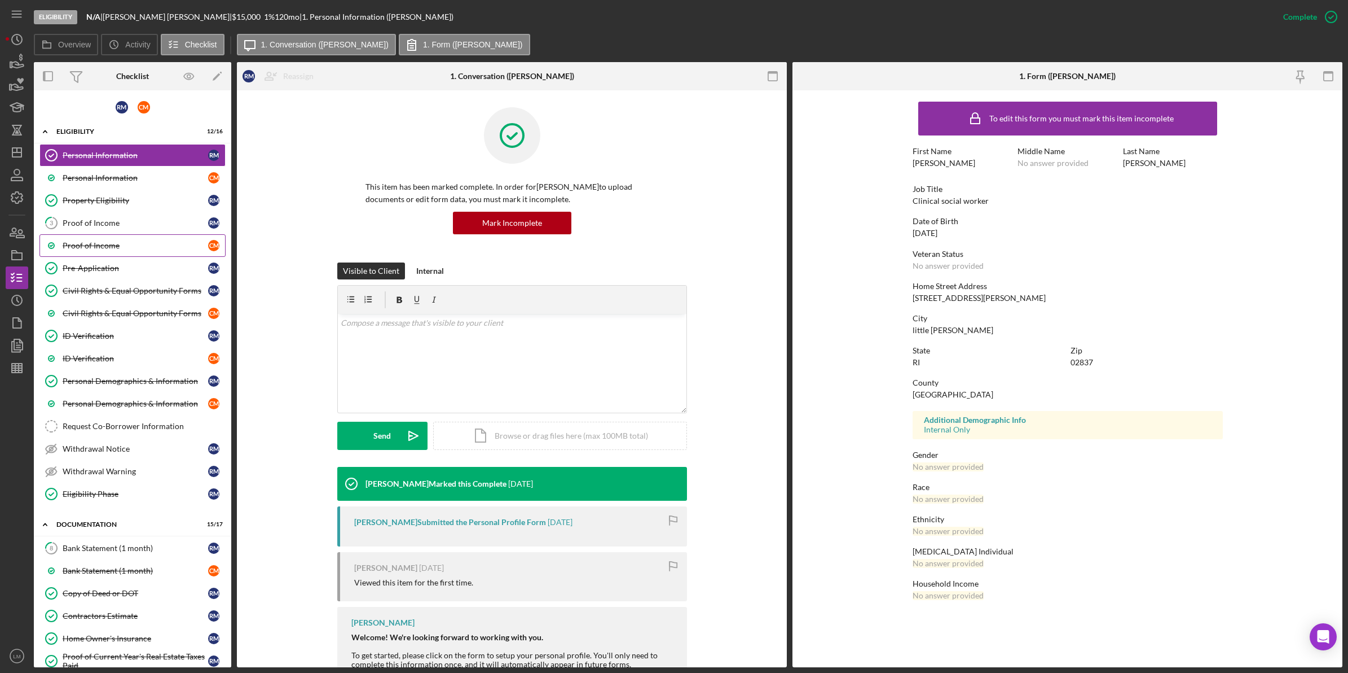
drag, startPoint x: 139, startPoint y: 226, endPoint x: 148, endPoint y: 234, distance: 11.6
click at [139, 226] on div "Proof of Income" at bounding box center [136, 222] width 146 height 9
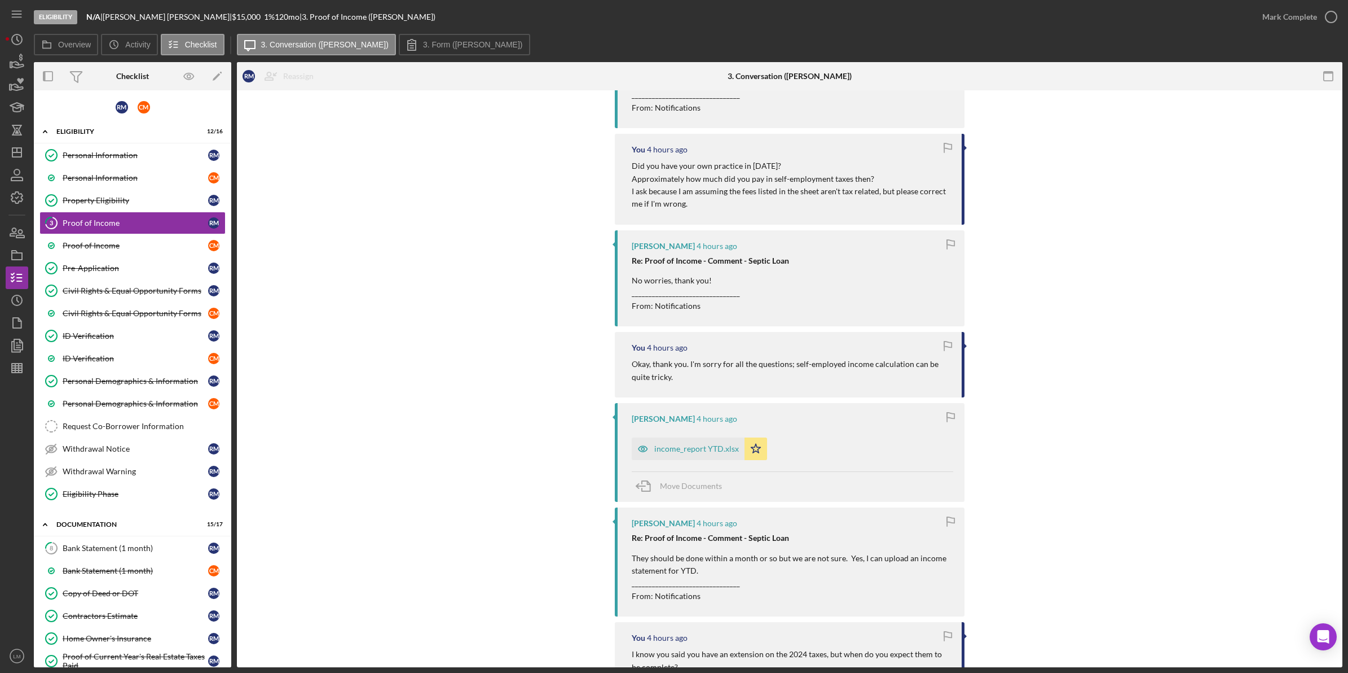
scroll to position [635, 0]
click at [701, 451] on div "income_report YTD.xlsx" at bounding box center [688, 444] width 113 height 23
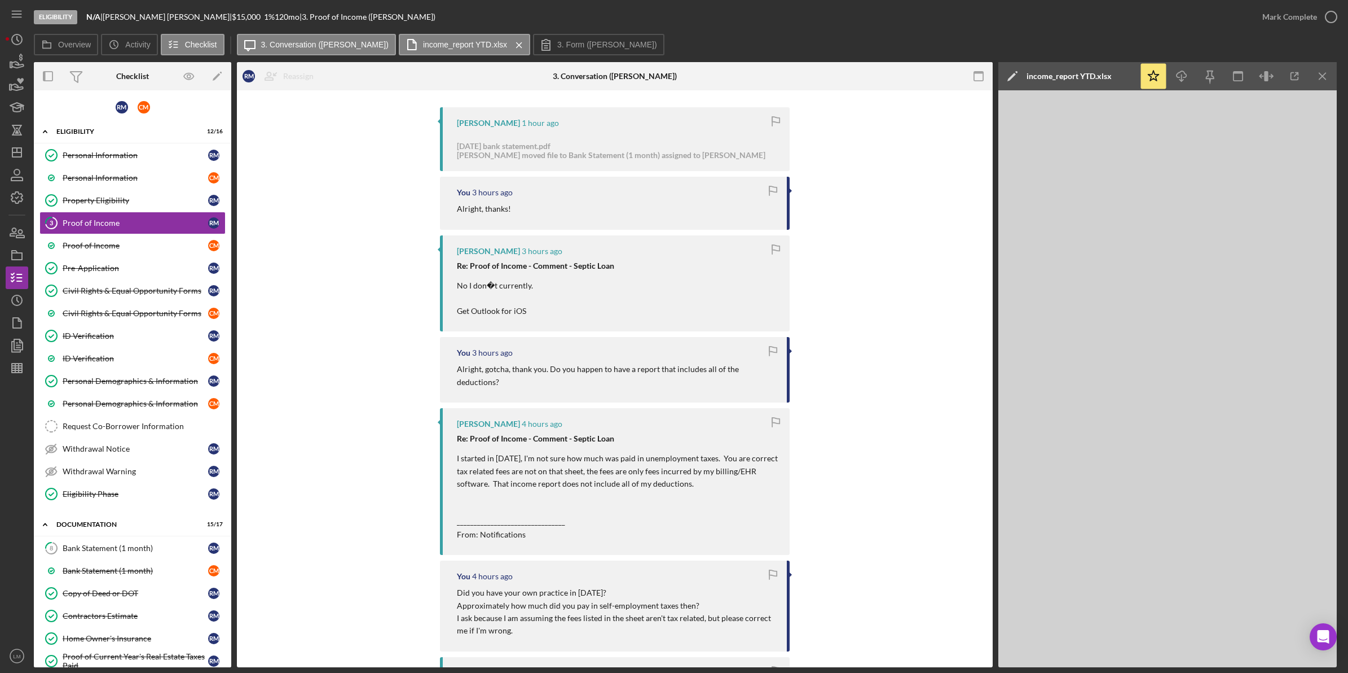
scroll to position [0, 0]
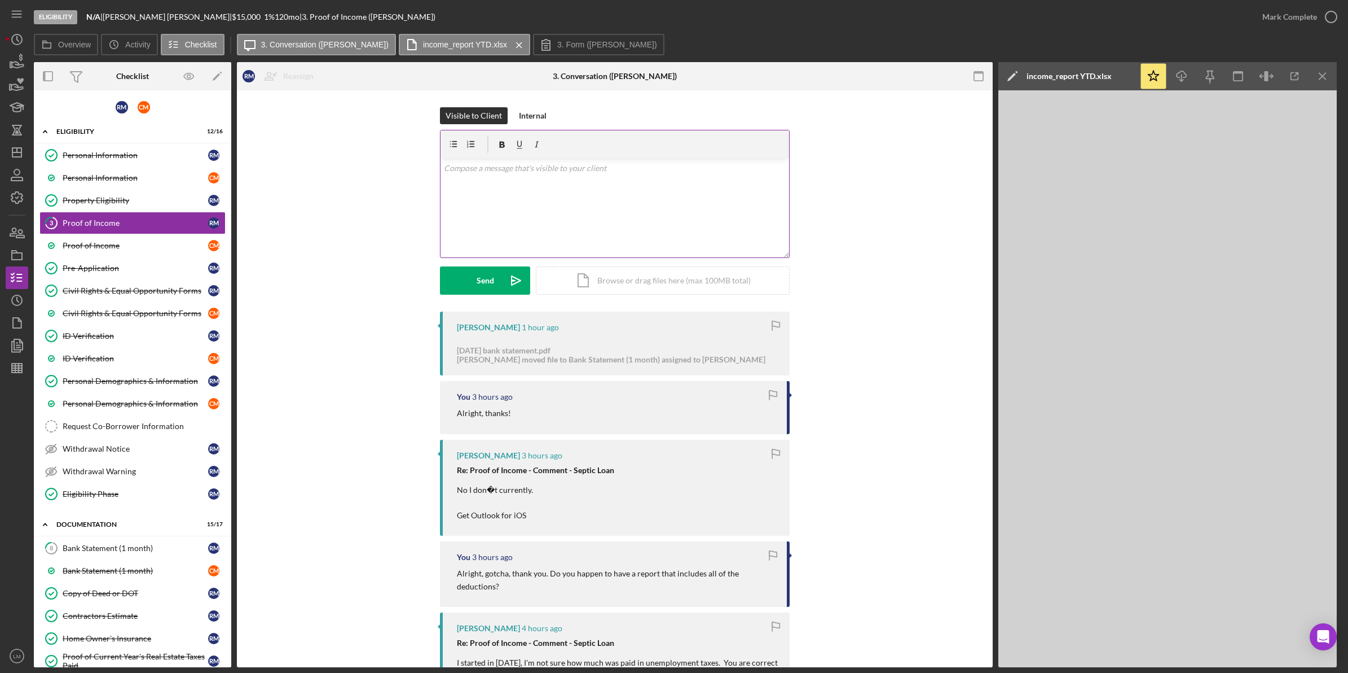
click at [713, 230] on div "v Color teal Color pink Remove color Add row above Add row below Add column bef…" at bounding box center [615, 208] width 349 height 99
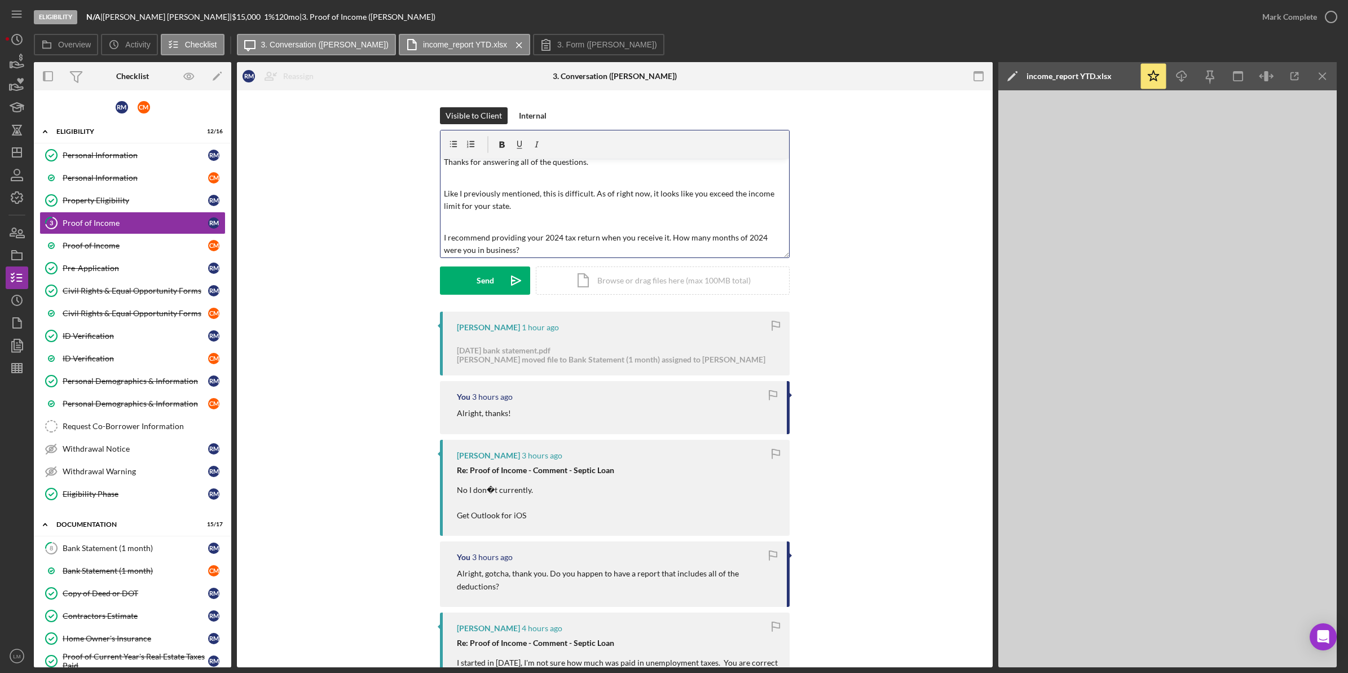
scroll to position [21, 0]
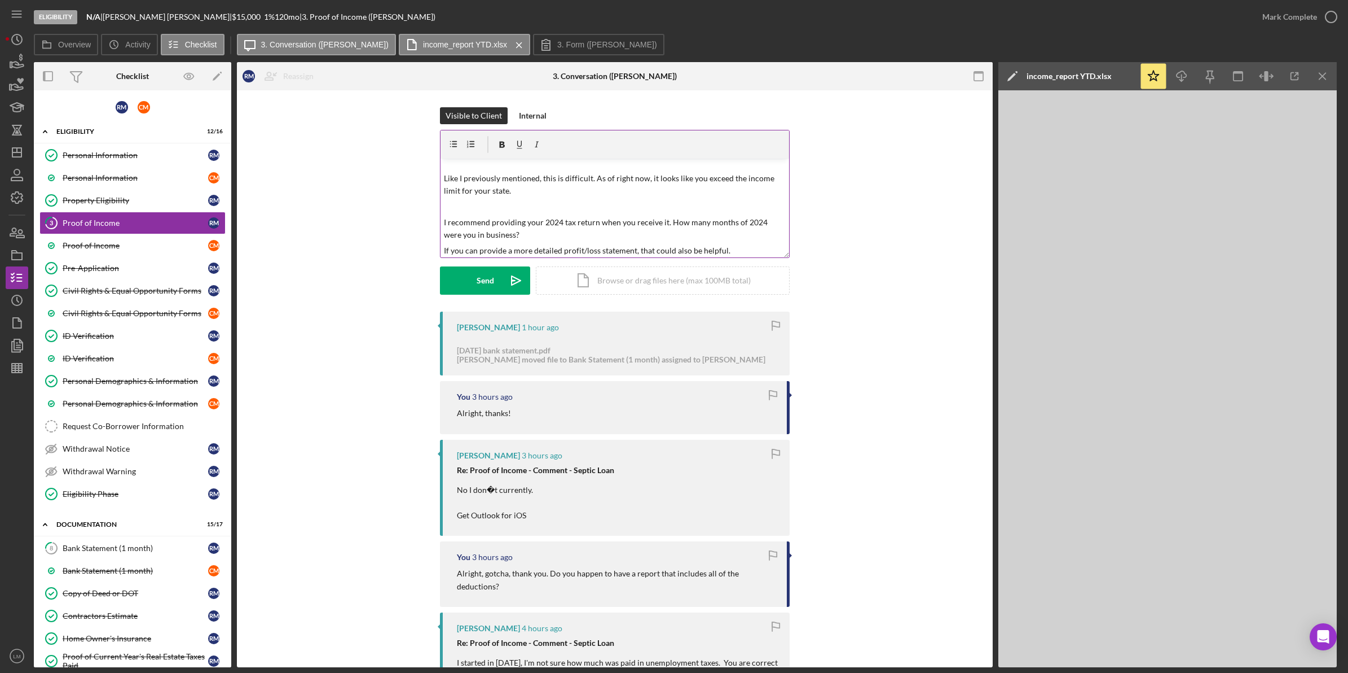
click at [742, 257] on div "v Color teal Color pink Remove color Add row above Add row below Add column bef…" at bounding box center [615, 194] width 350 height 128
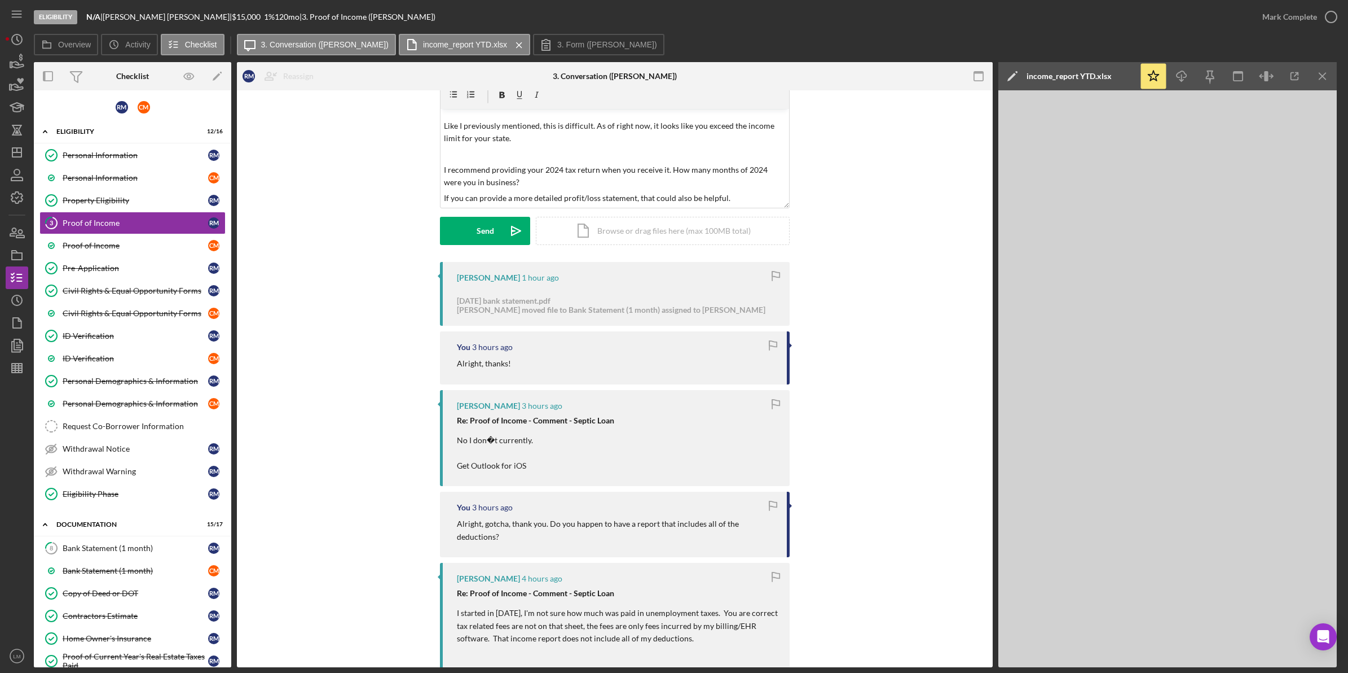
scroll to position [71, 0]
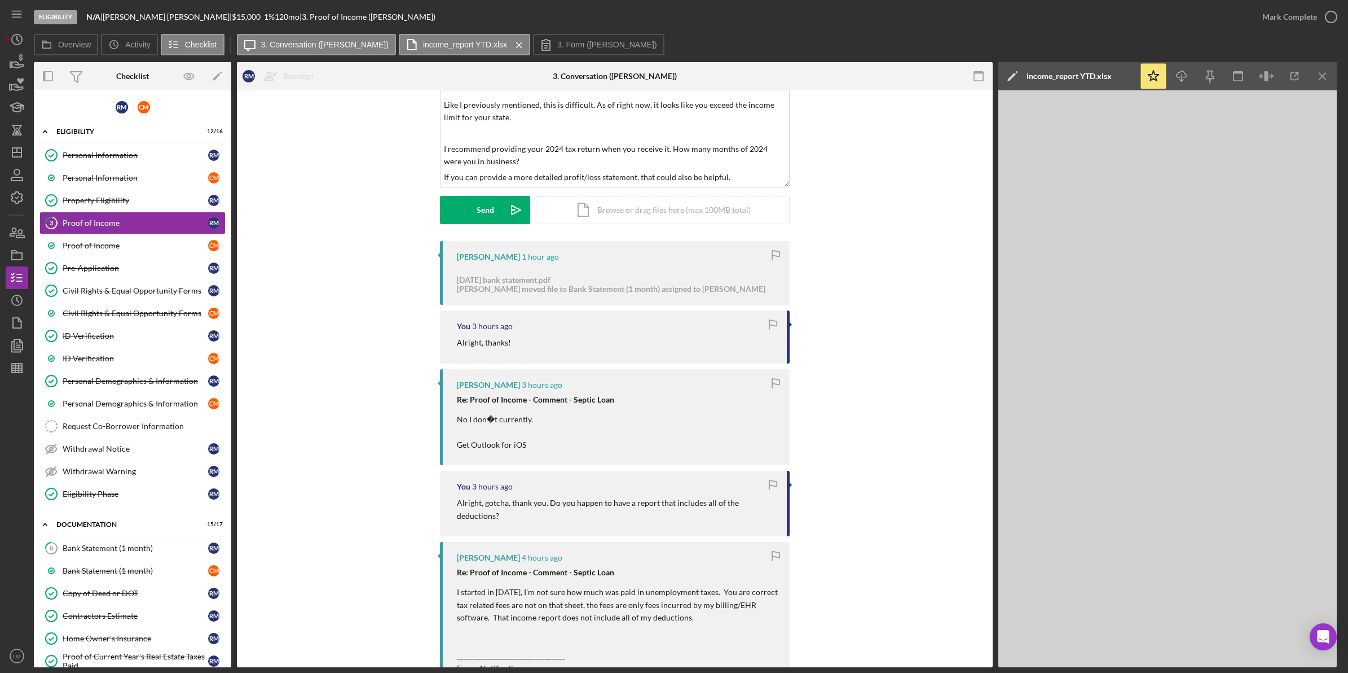
drag, startPoint x: 634, startPoint y: 177, endPoint x: 646, endPoint y: 191, distance: 18.8
click at [634, 177] on p "If you can provide a more detailed profit/loss statement, that could also be he…" at bounding box center [615, 177] width 342 height 12
drag, startPoint x: 670, startPoint y: 146, endPoint x: 672, endPoint y: 155, distance: 9.9
click at [670, 146] on p "I recommend providing your 2024 tax return when you receive it. How many months…" at bounding box center [615, 155] width 342 height 25
click at [670, 148] on p "I recommend providing your 2024 tax return when you receive it. How many months…" at bounding box center [615, 155] width 342 height 25
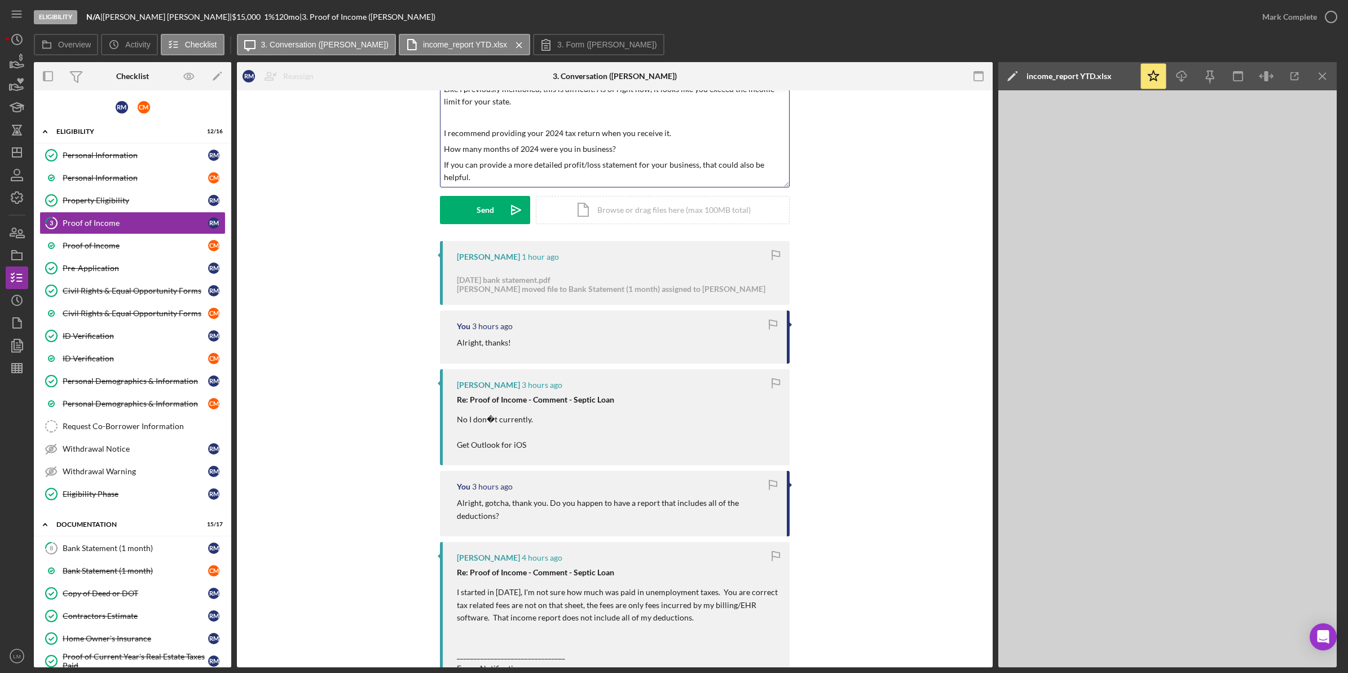
click at [632, 181] on p "If you can provide a more detailed profit/loss statement for your business, tha…" at bounding box center [615, 171] width 342 height 25
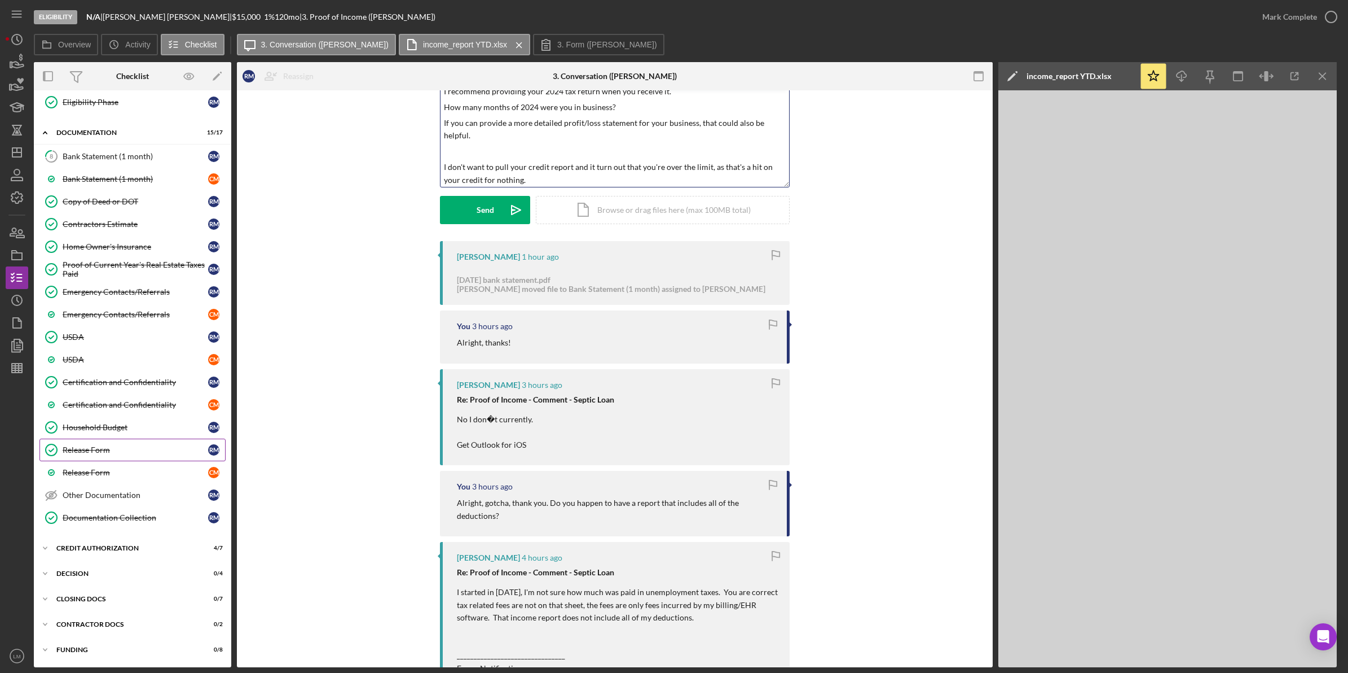
scroll to position [399, 0]
click at [102, 549] on div "CREDIT AUTHORIZATION" at bounding box center [136, 547] width 161 height 7
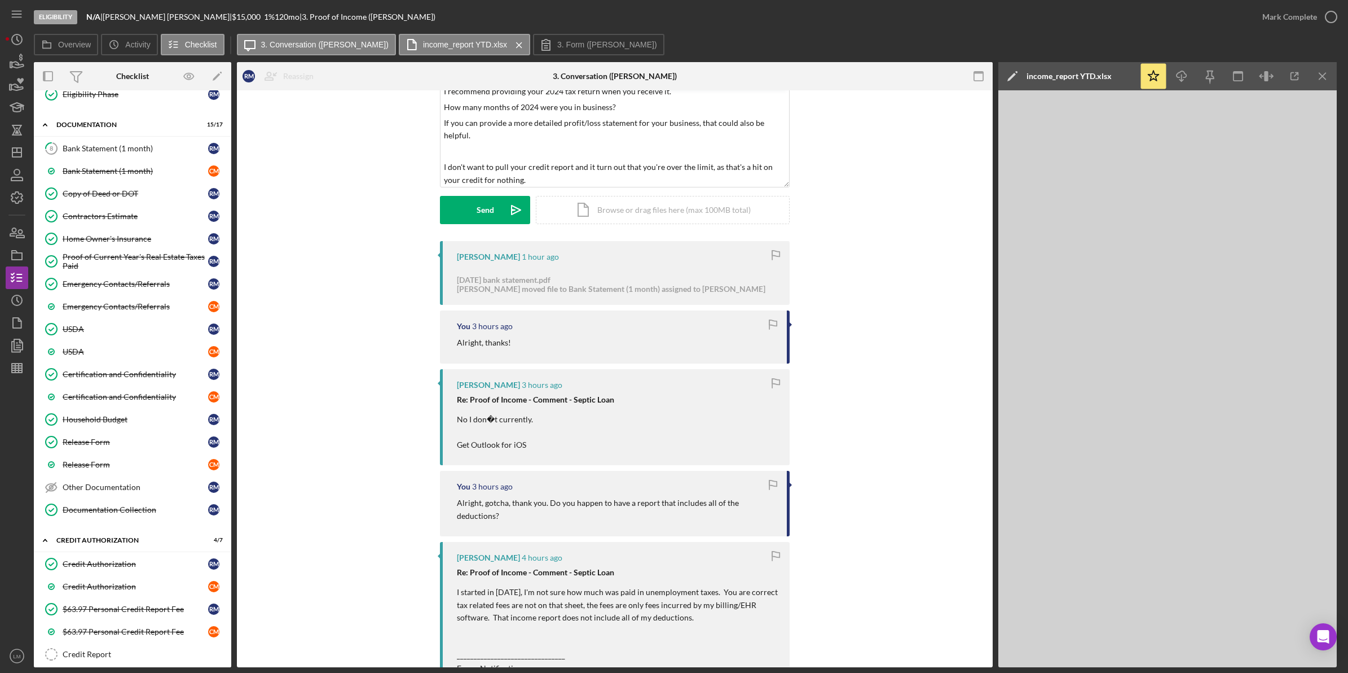
scroll to position [0, 0]
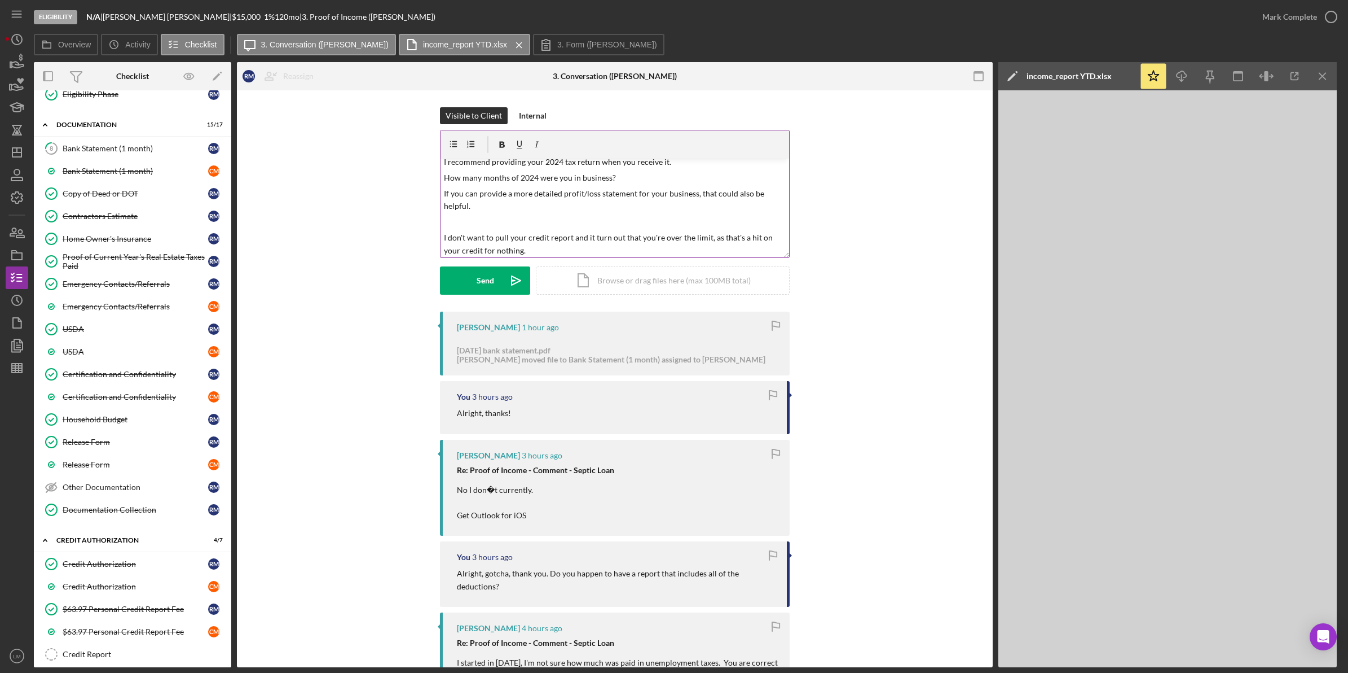
click at [542, 248] on p "I don't want to pull your credit report and it turn out that you're over the li…" at bounding box center [615, 243] width 342 height 25
click at [677, 249] on p "I don't want to pull your credit report, and it turn out that you're over the l…" at bounding box center [615, 243] width 342 height 25
click at [499, 249] on p "I don't want to pull your credit report, and it turn out that you're over the l…" at bounding box center [615, 243] width 342 height 25
click at [680, 247] on p "I don't want to pull your credit report, and it turn out that you're over the l…" at bounding box center [615, 243] width 342 height 25
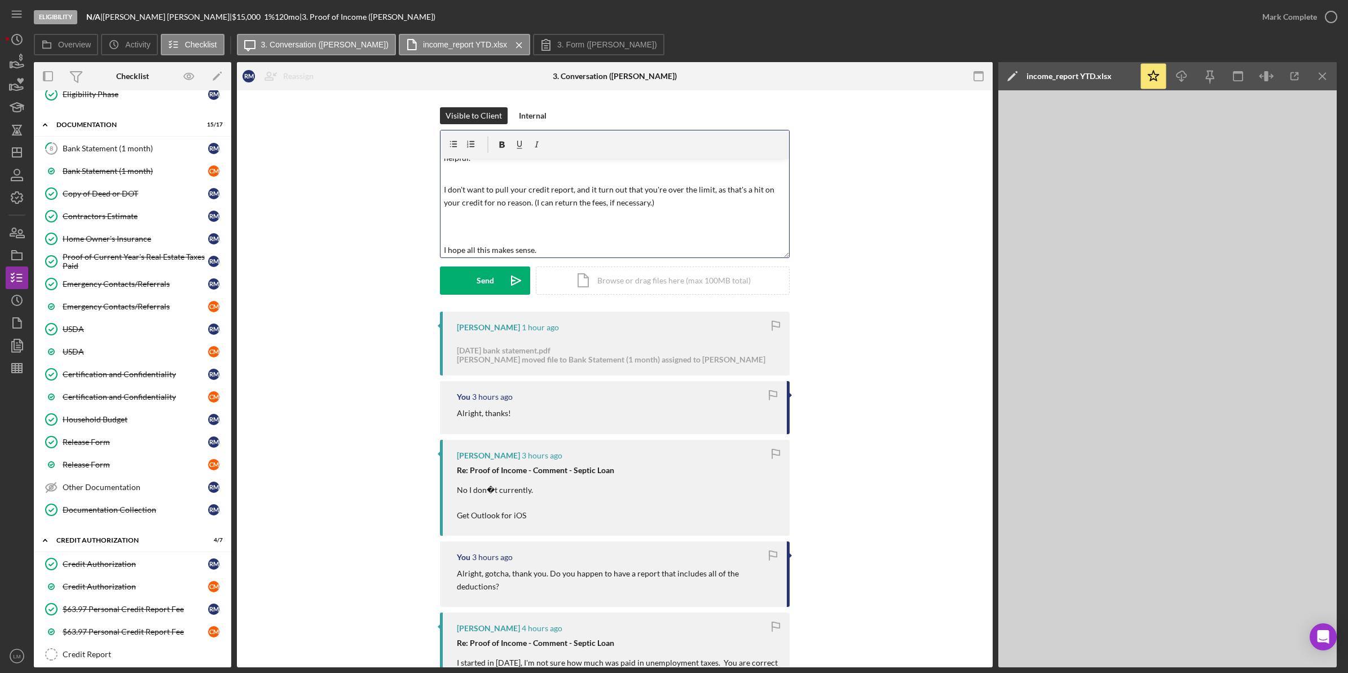
scroll to position [161, 0]
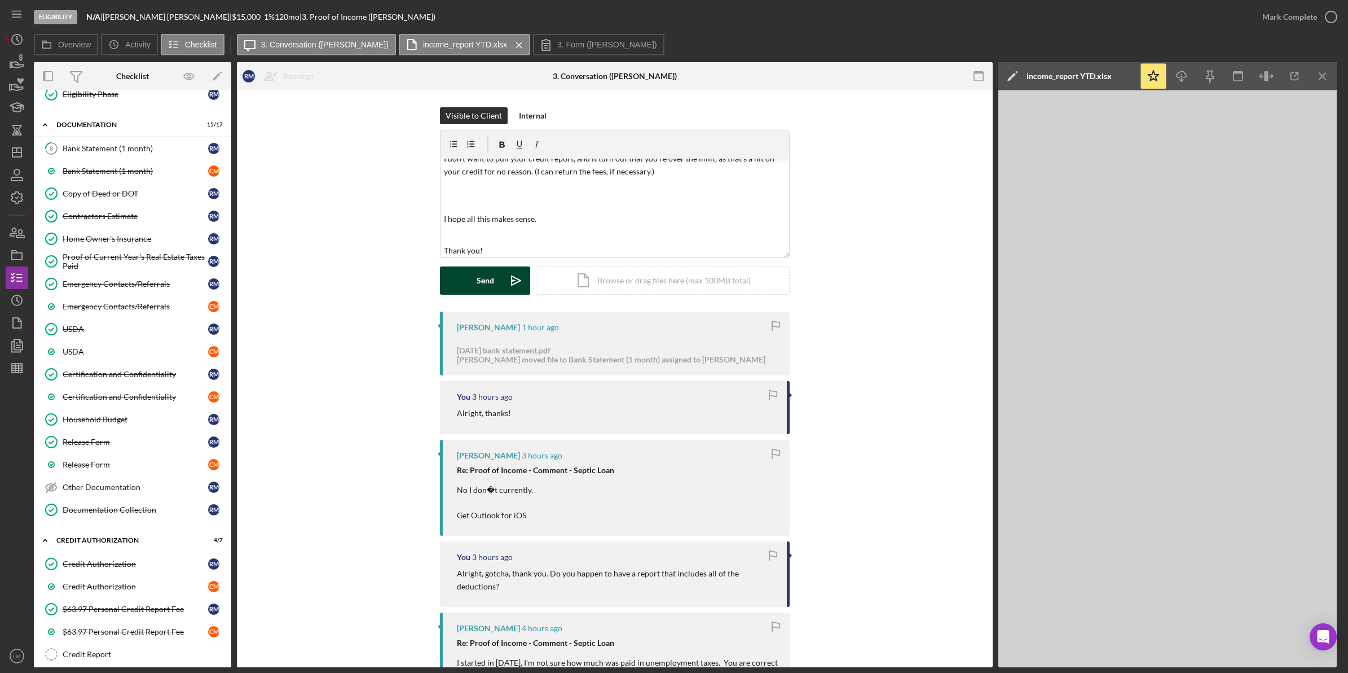
click at [497, 274] on button "Send Icon/icon-invite-send" at bounding box center [485, 280] width 90 height 28
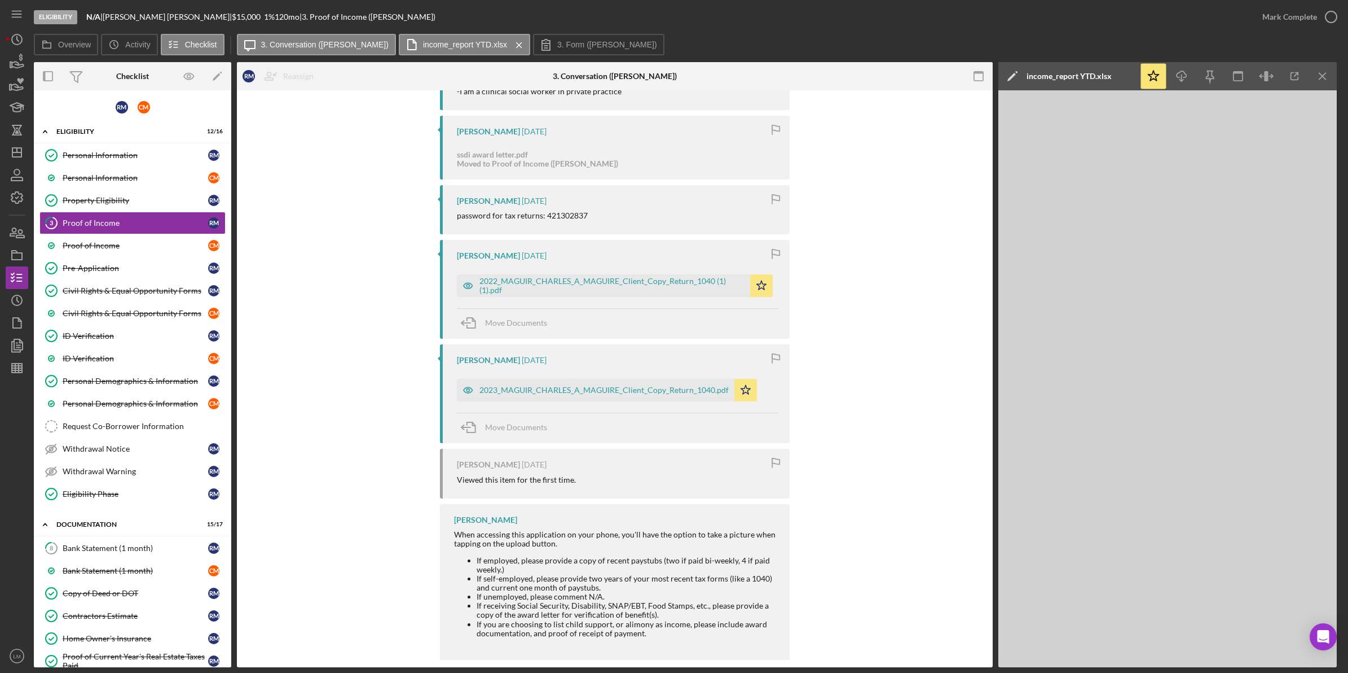
scroll to position [3406, 0]
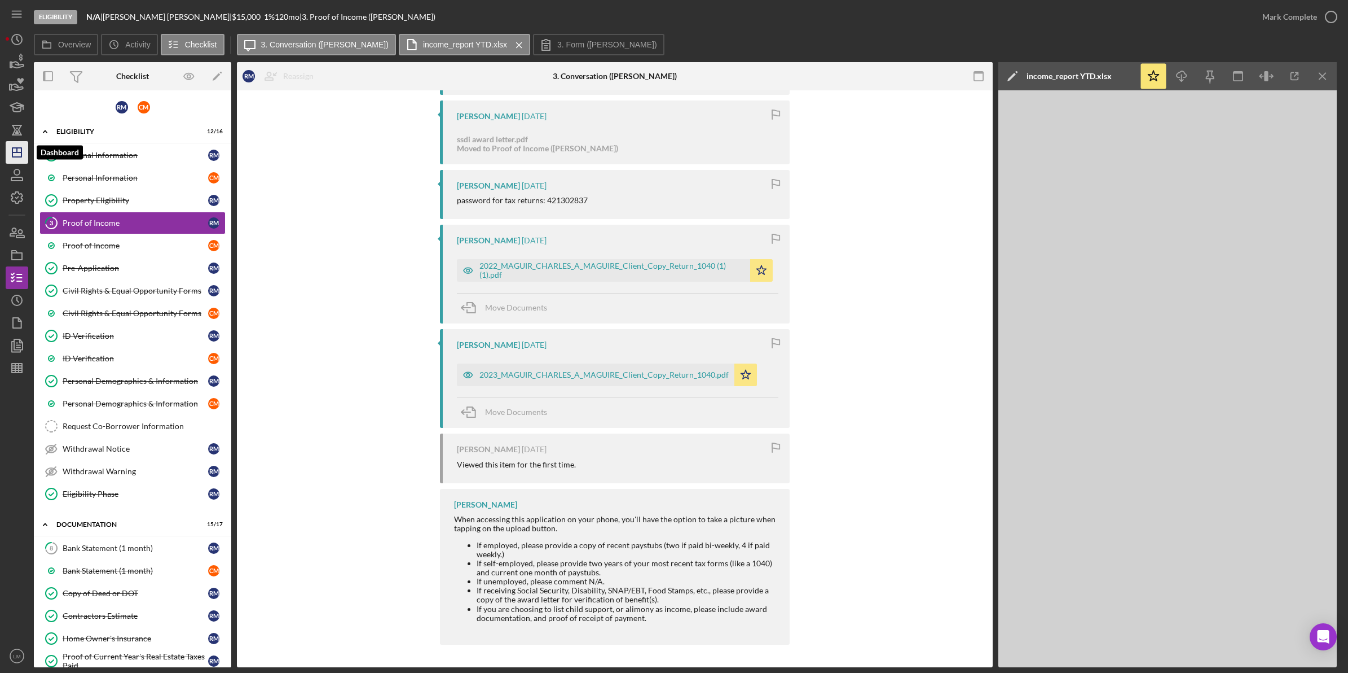
click at [12, 151] on polygon "button" at bounding box center [16, 152] width 9 height 9
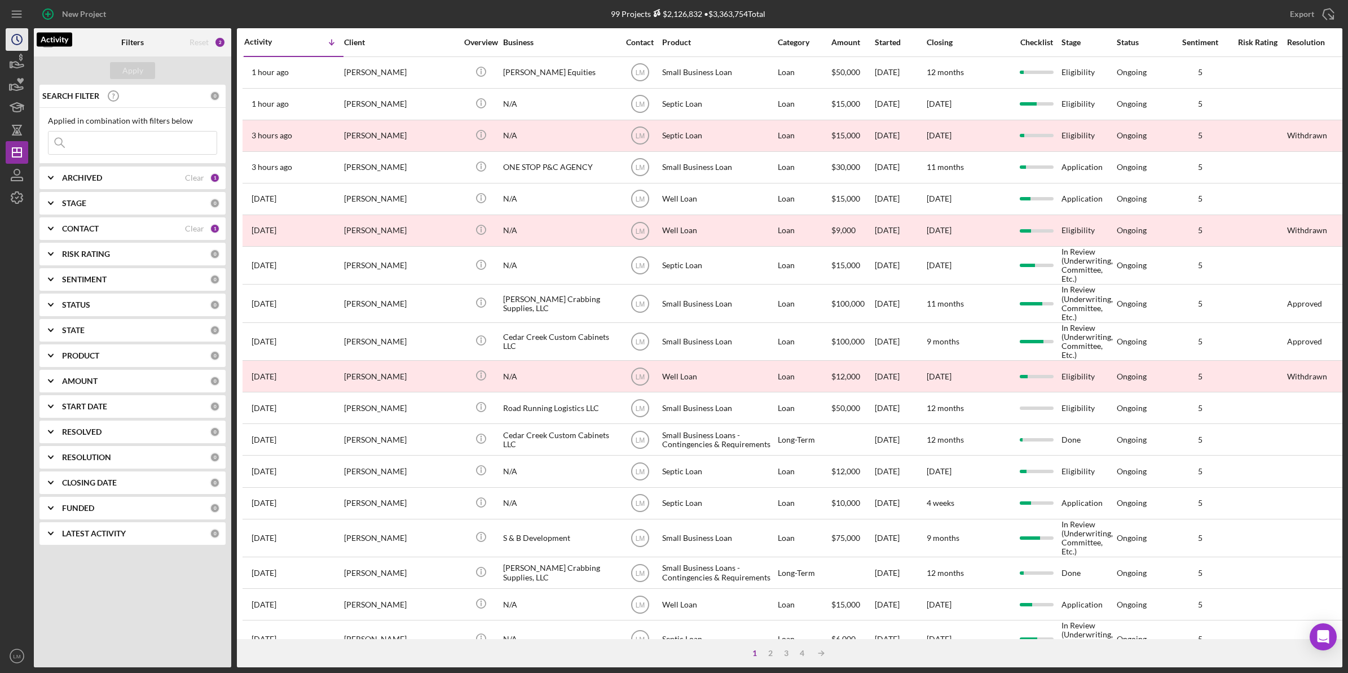
click at [21, 36] on icon "Icon/History" at bounding box center [17, 39] width 28 height 28
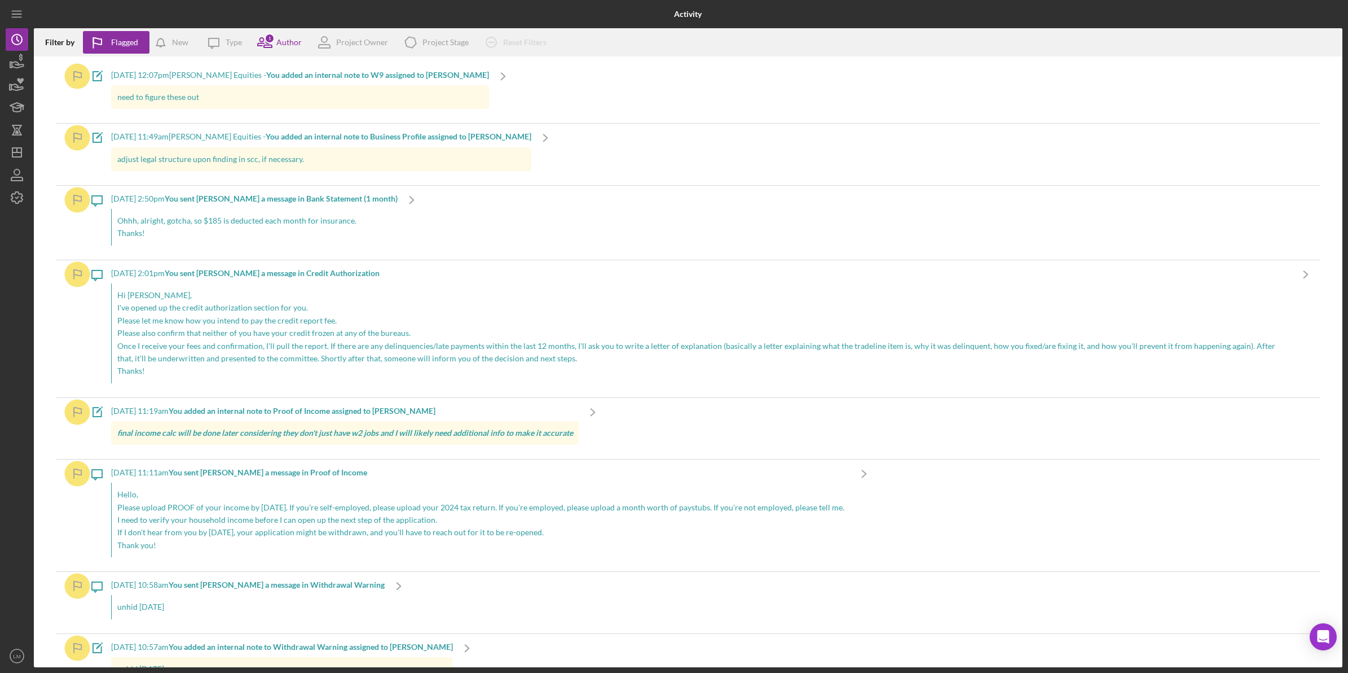
click at [116, 38] on div "Flagged" at bounding box center [124, 42] width 27 height 23
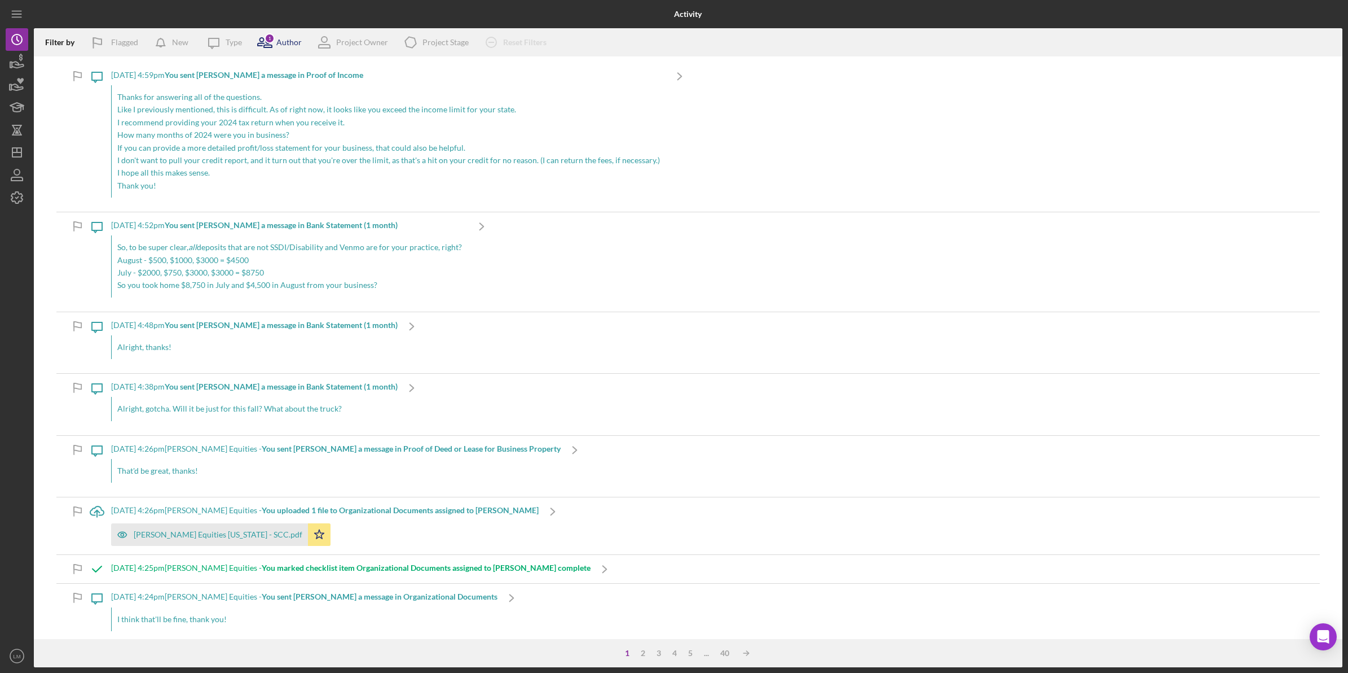
click at [274, 43] on icon at bounding box center [265, 42] width 28 height 28
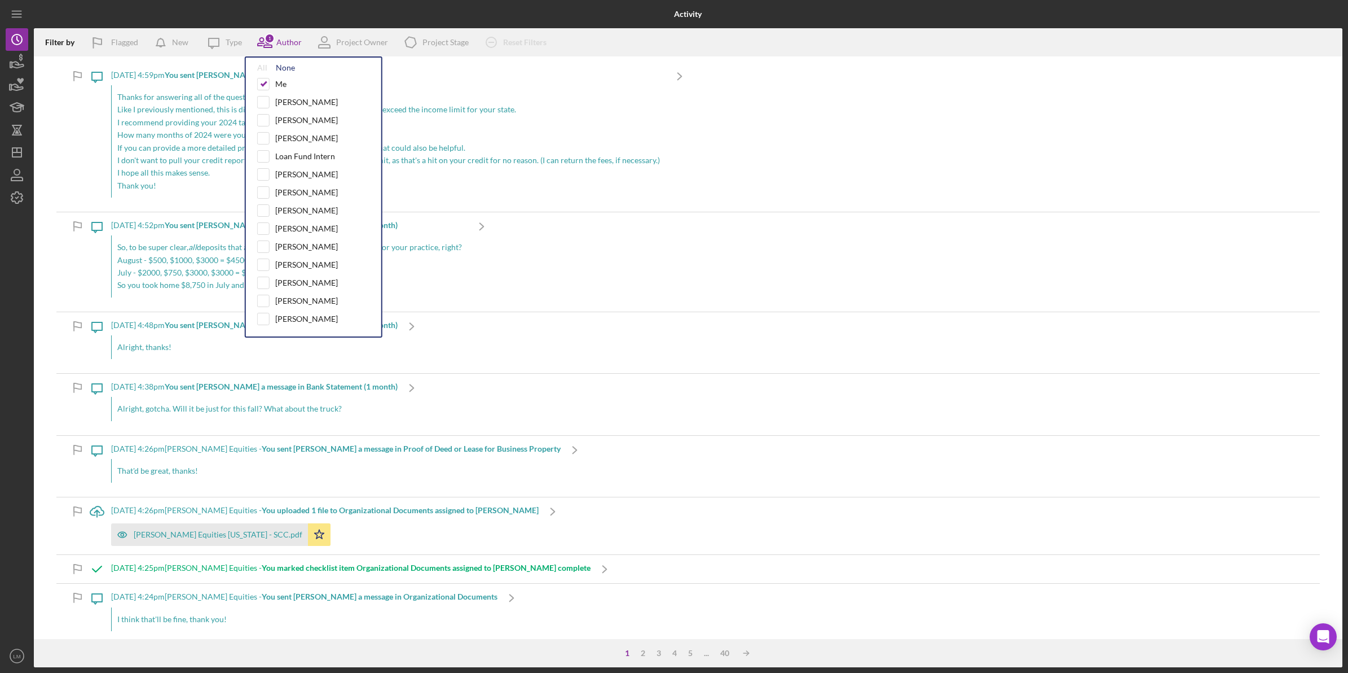
click at [285, 66] on div "None" at bounding box center [285, 67] width 19 height 9
checkbox input "false"
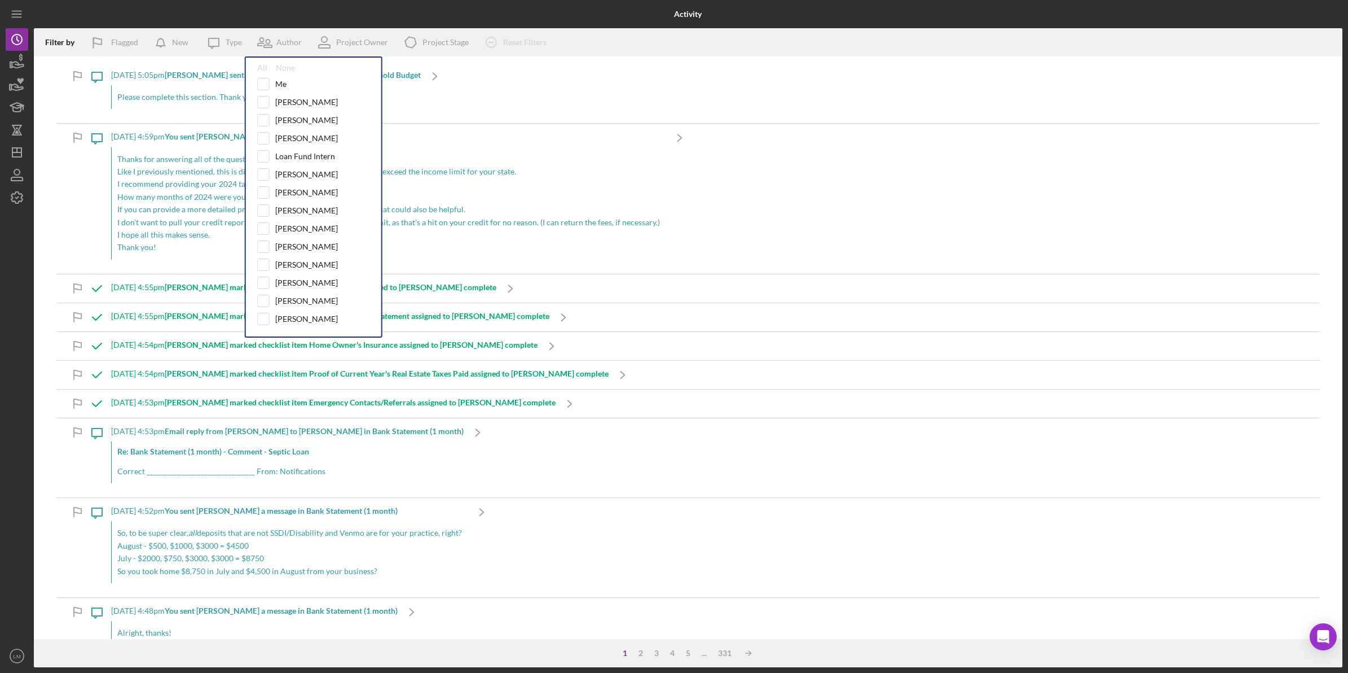
click at [334, 6] on div at bounding box center [252, 14] width 436 height 28
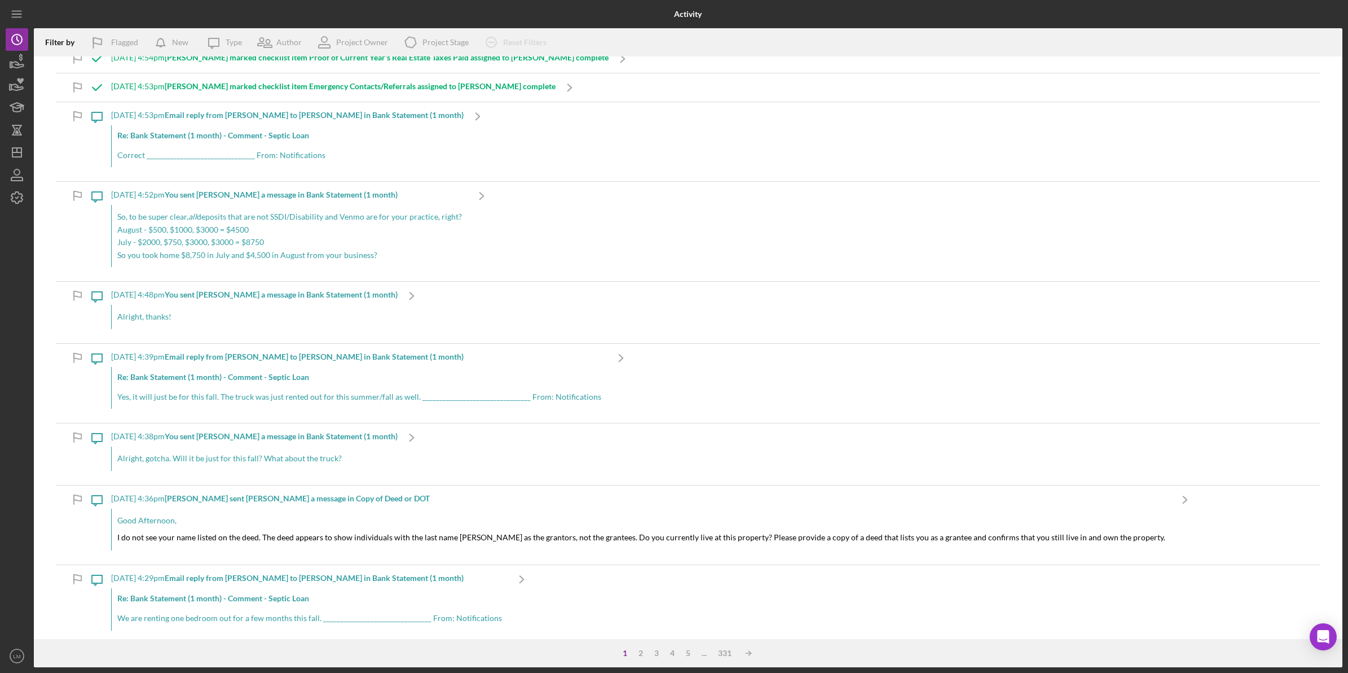
scroll to position [494, 0]
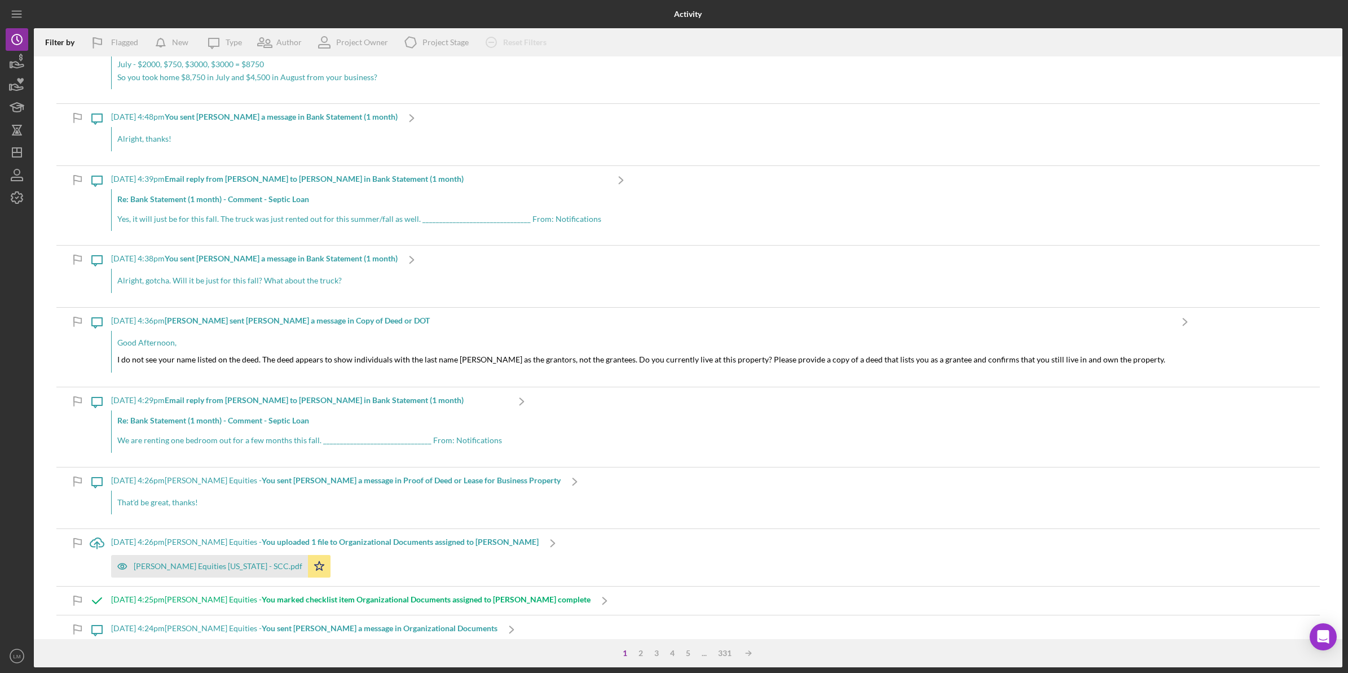
click at [455, 347] on p "Good Afternoon," at bounding box center [641, 342] width 1048 height 12
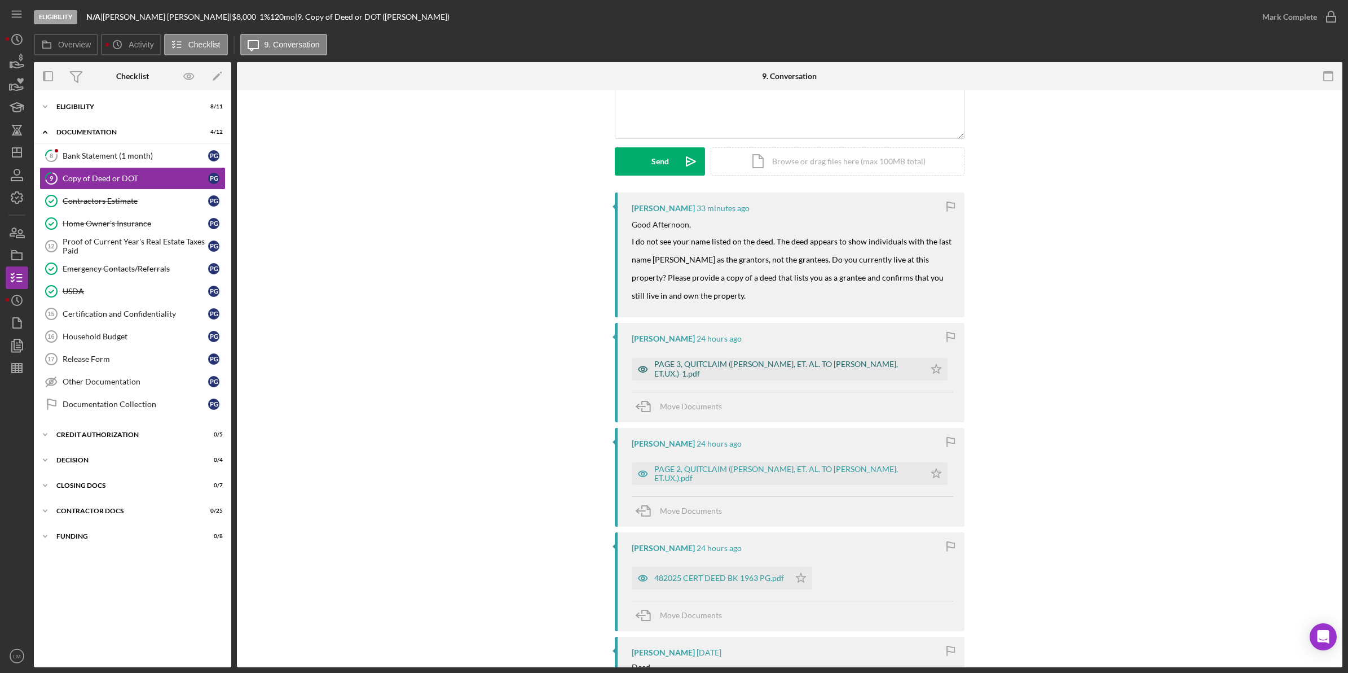
scroll to position [141, 0]
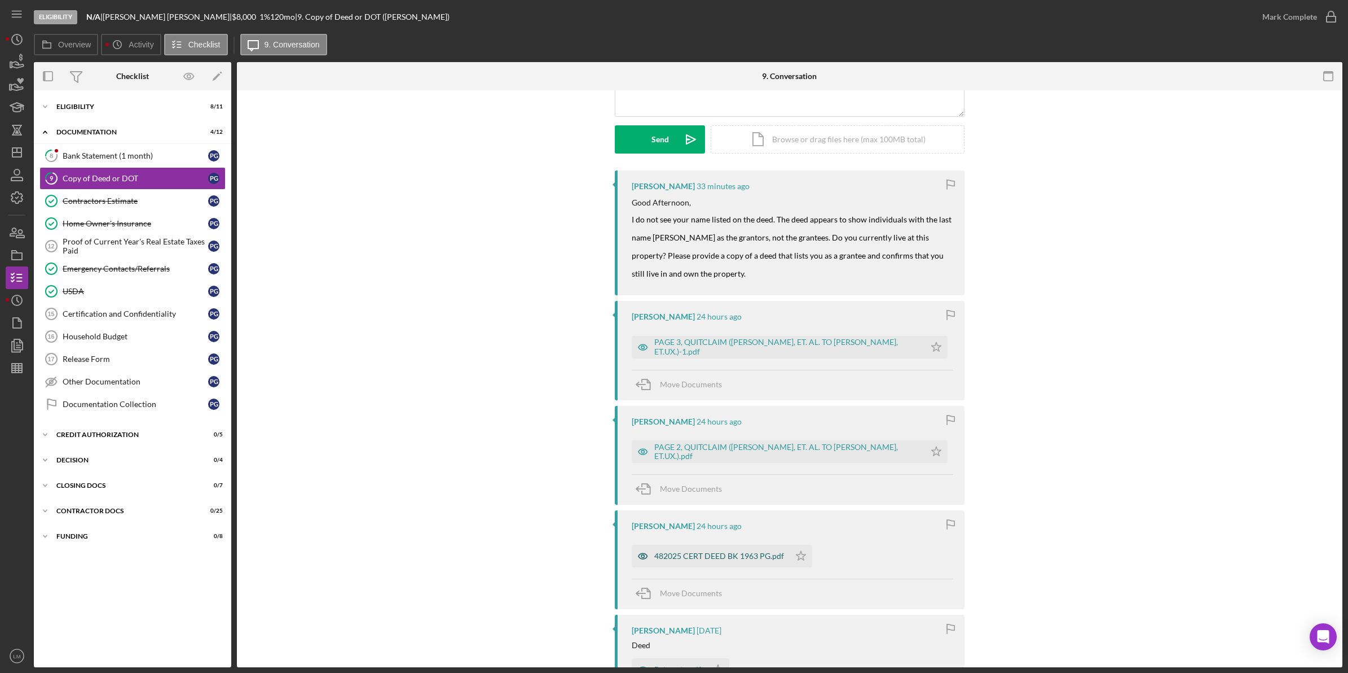
click at [752, 562] on div "482025 CERT DEED BK 1963 PG.pdf" at bounding box center [711, 555] width 158 height 23
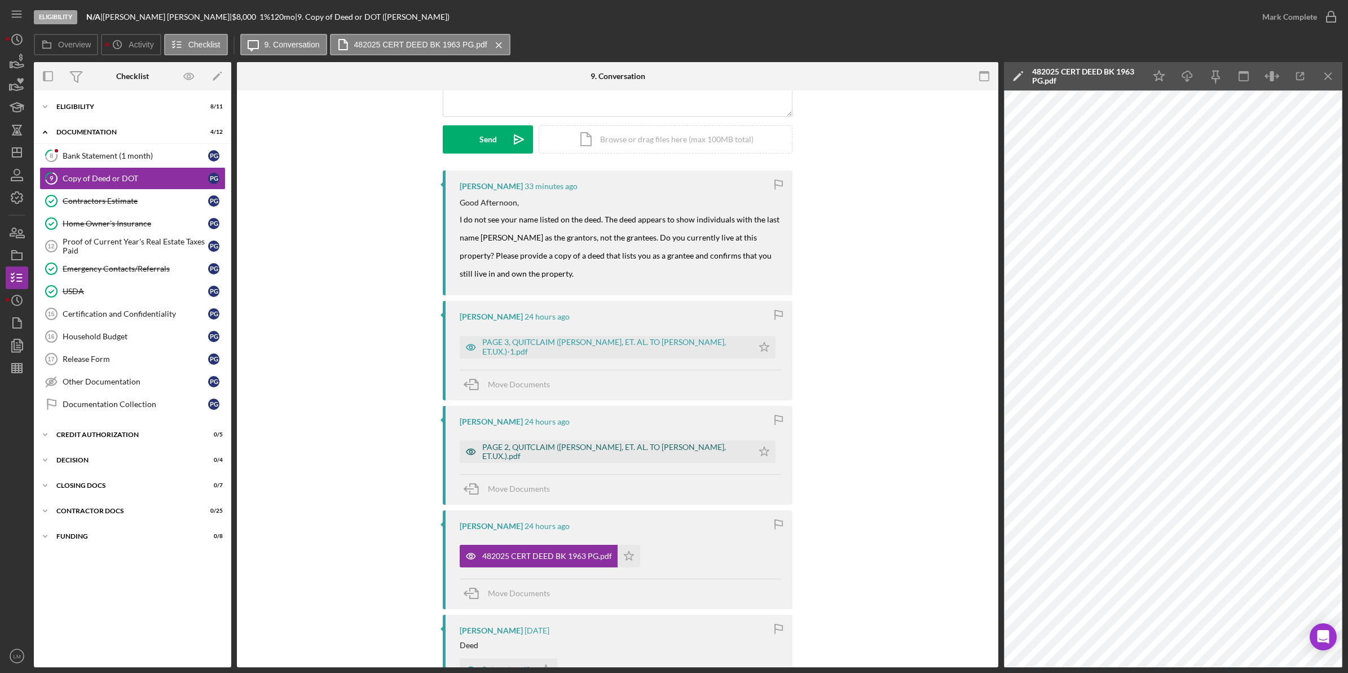
click at [557, 450] on div "PAGE 2, QUITCLAIM ([PERSON_NAME], ET. AL. TO [PERSON_NAME], ET.UX.).pdf" at bounding box center [614, 451] width 265 height 18
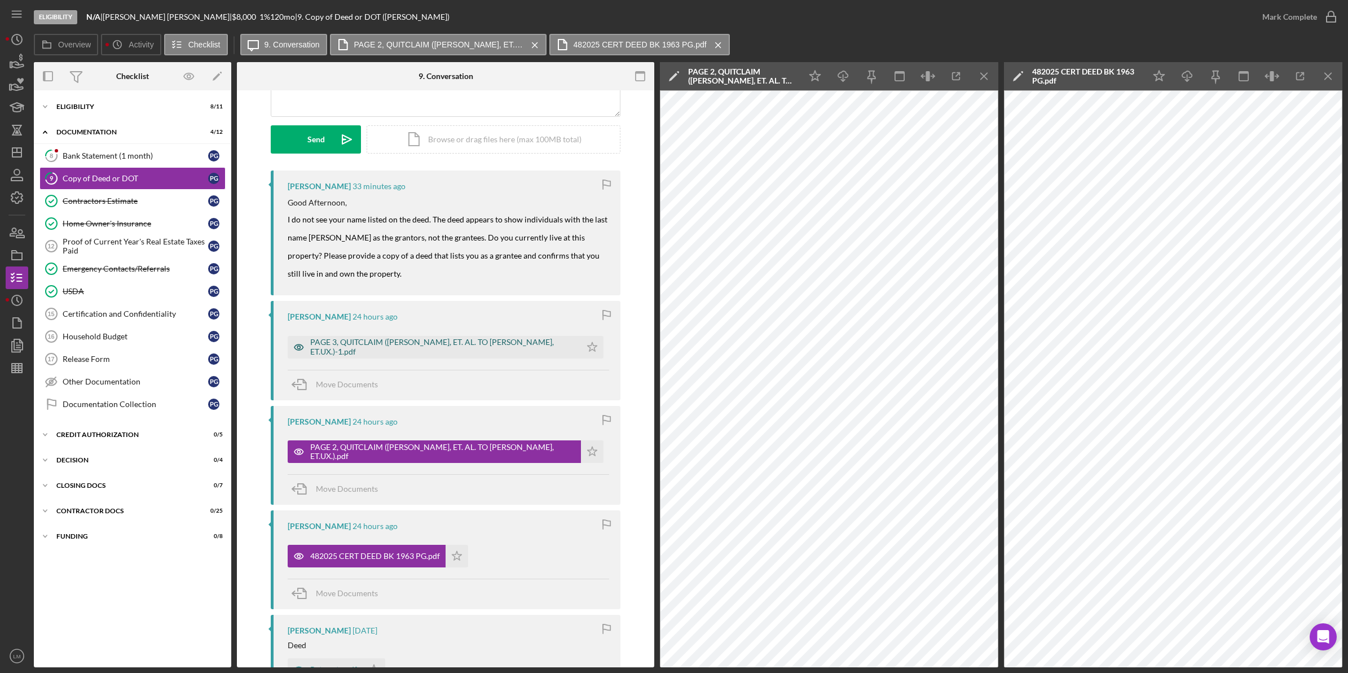
click at [464, 344] on div "PAGE 3, QUITCLAIM ([PERSON_NAME], ET. AL. TO [PERSON_NAME], ET.UX.)-1.pdf" at bounding box center [442, 346] width 265 height 18
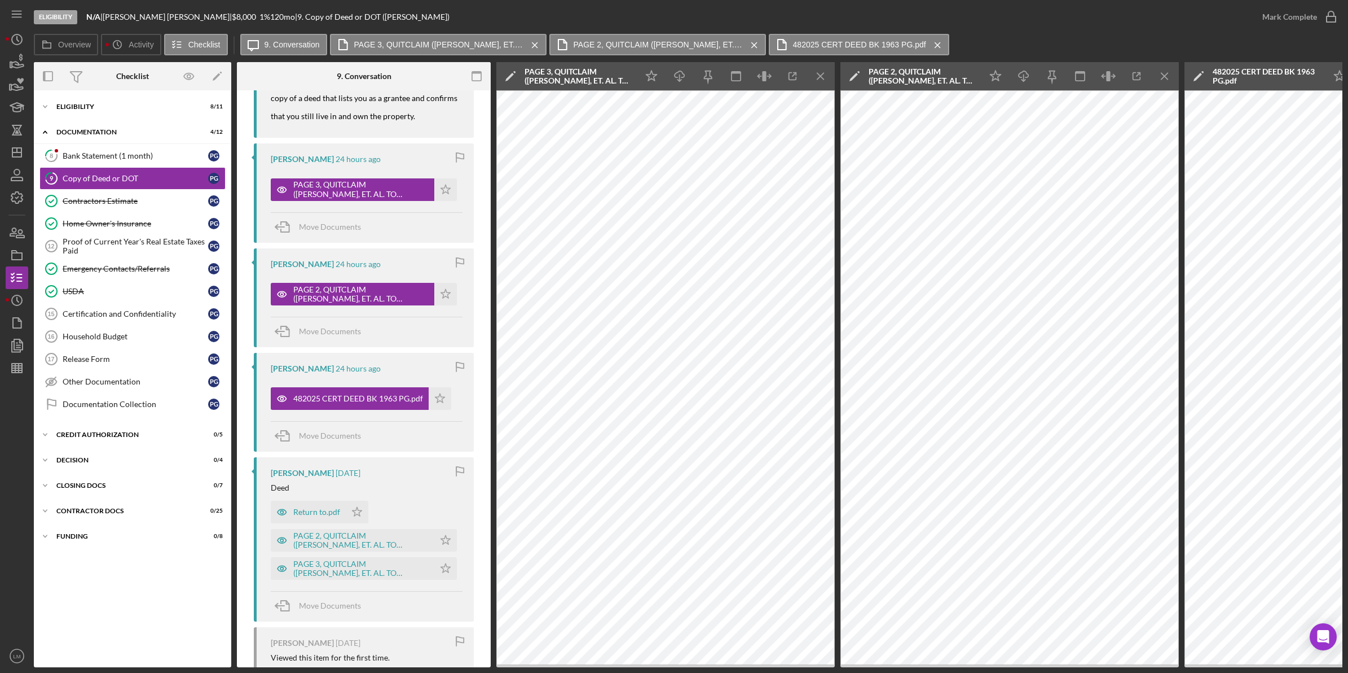
scroll to position [423, 0]
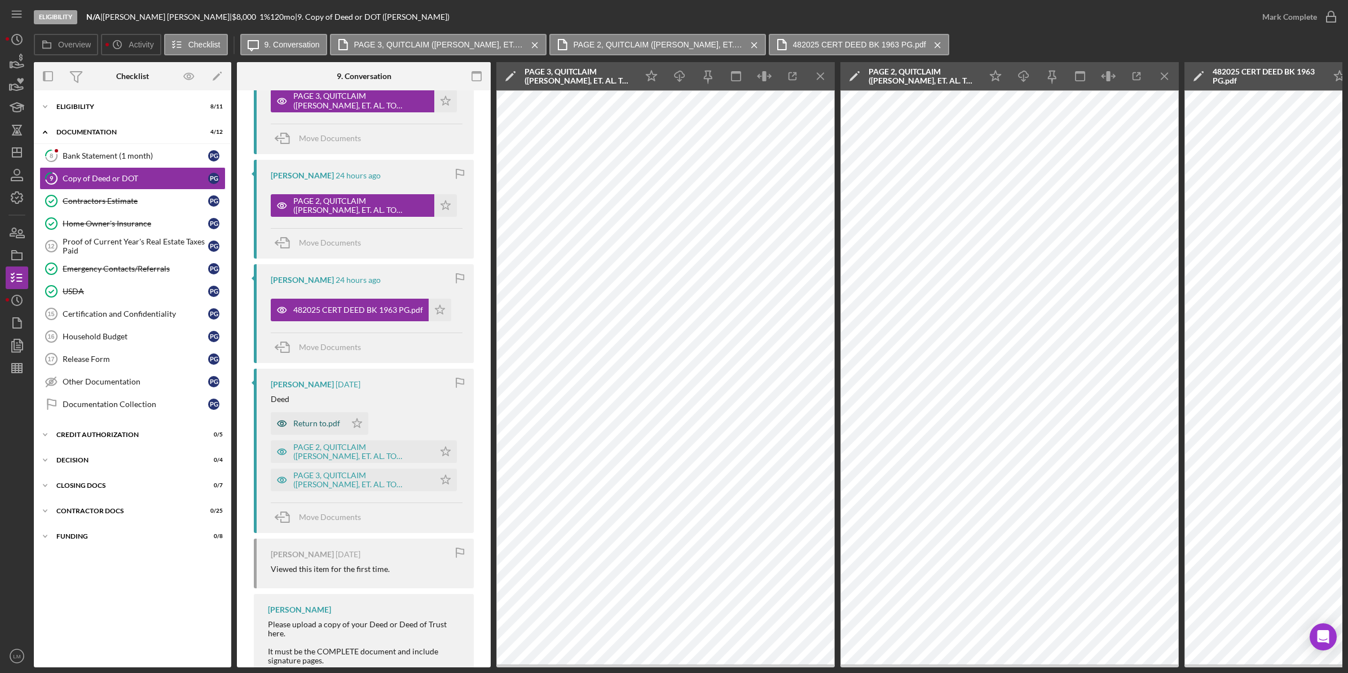
click at [310, 428] on div "Return to.pdf" at bounding box center [316, 423] width 47 height 9
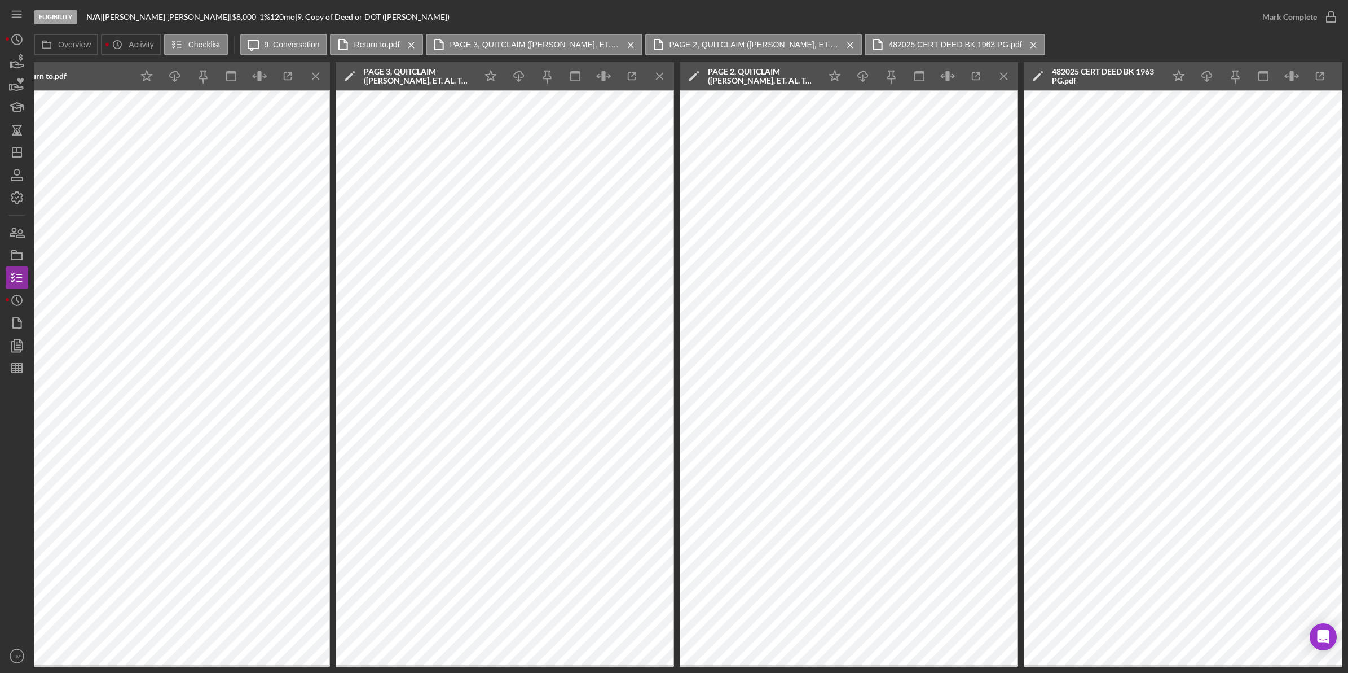
scroll to position [0, 525]
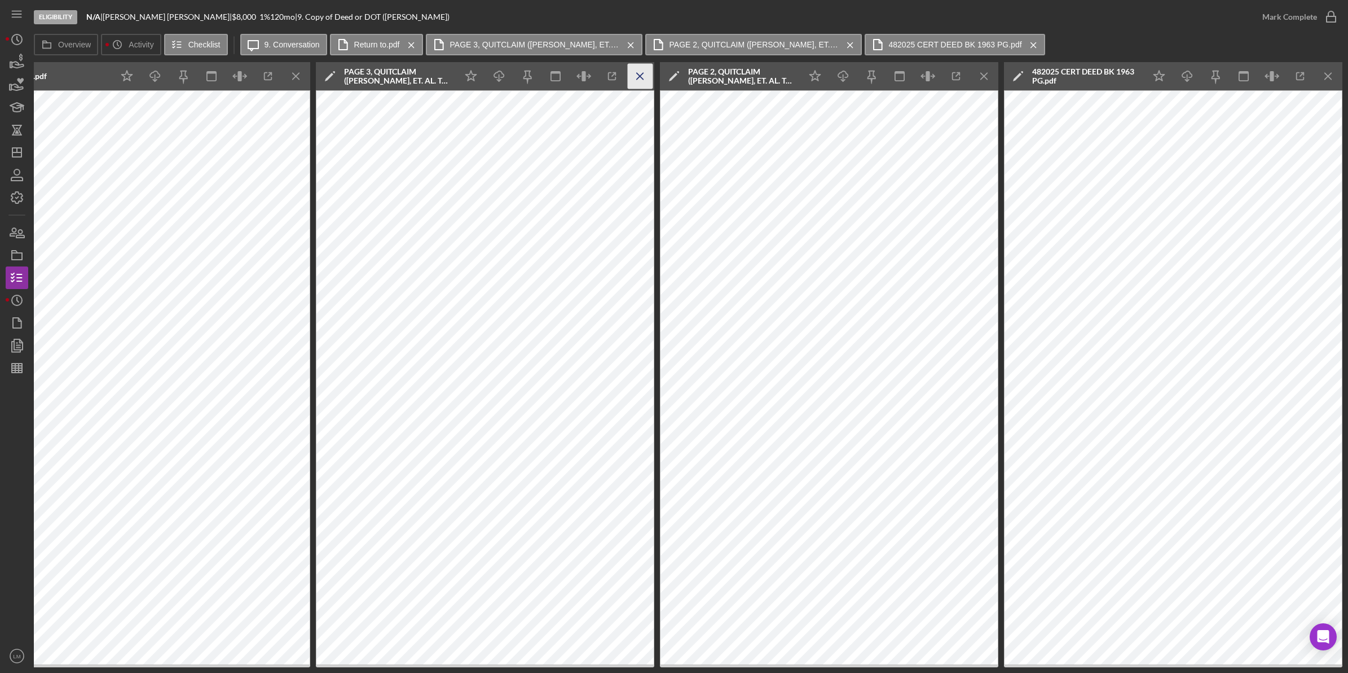
click at [647, 77] on icon "Icon/Menu Close" at bounding box center [640, 76] width 25 height 25
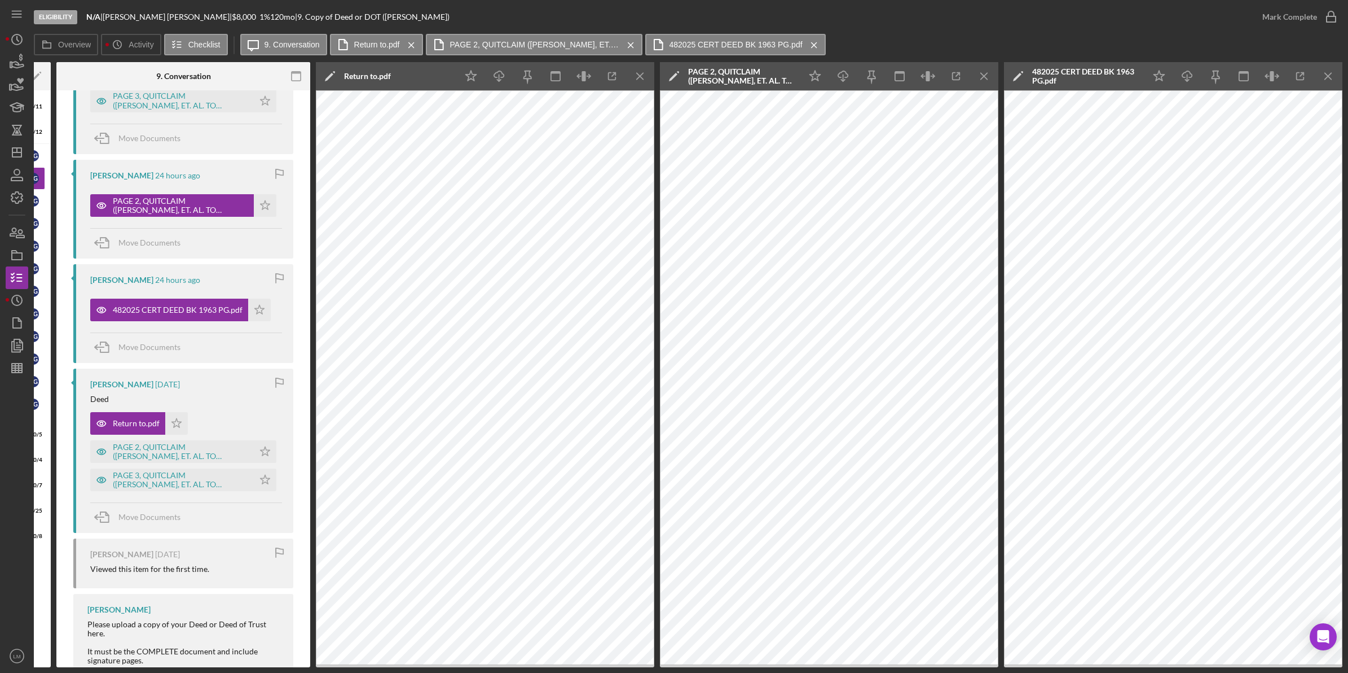
scroll to position [0, 181]
click at [1330, 74] on line "button" at bounding box center [1328, 76] width 6 height 6
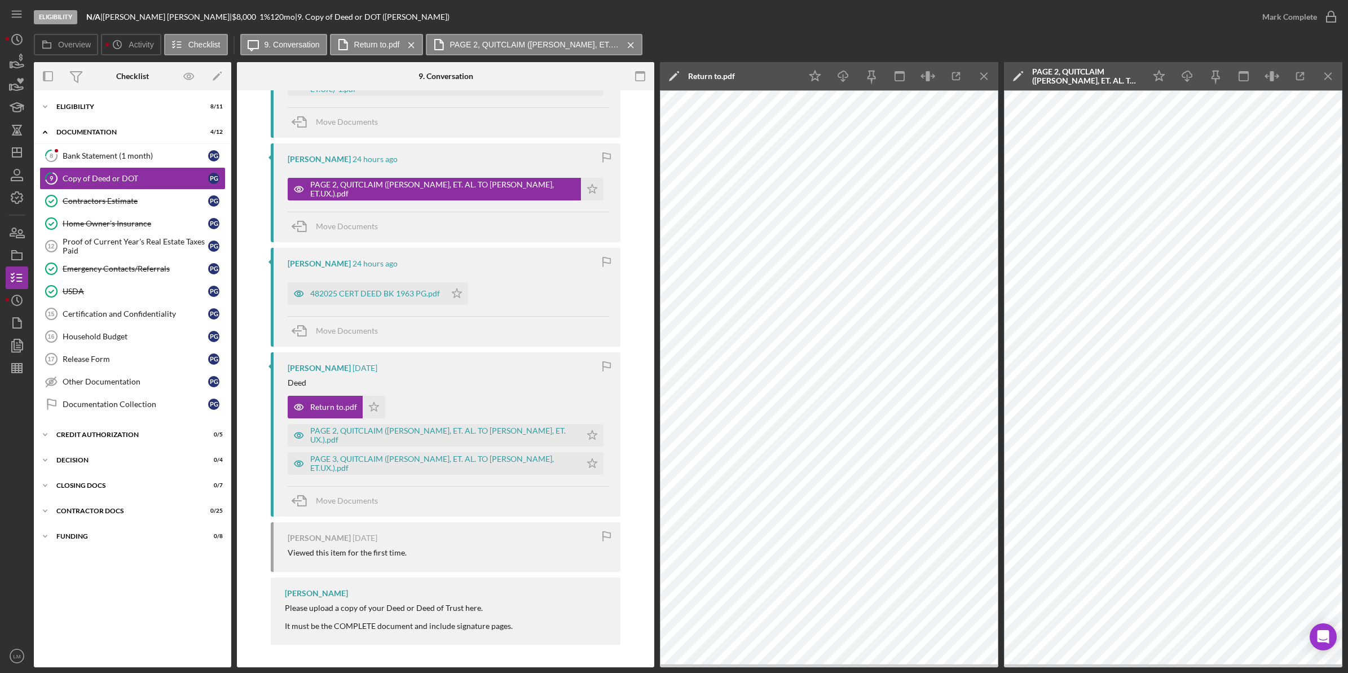
scroll to position [0, 0]
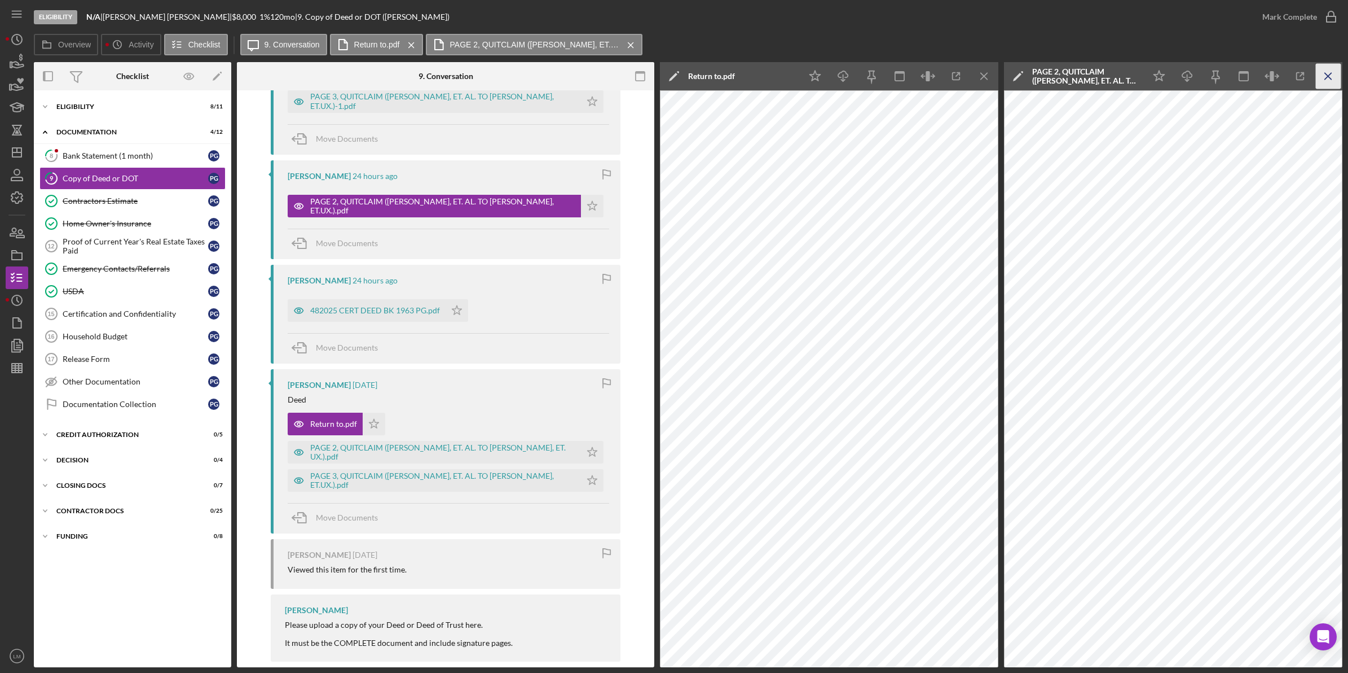
click at [1325, 72] on icon "Icon/Menu Close" at bounding box center [1328, 76] width 25 height 25
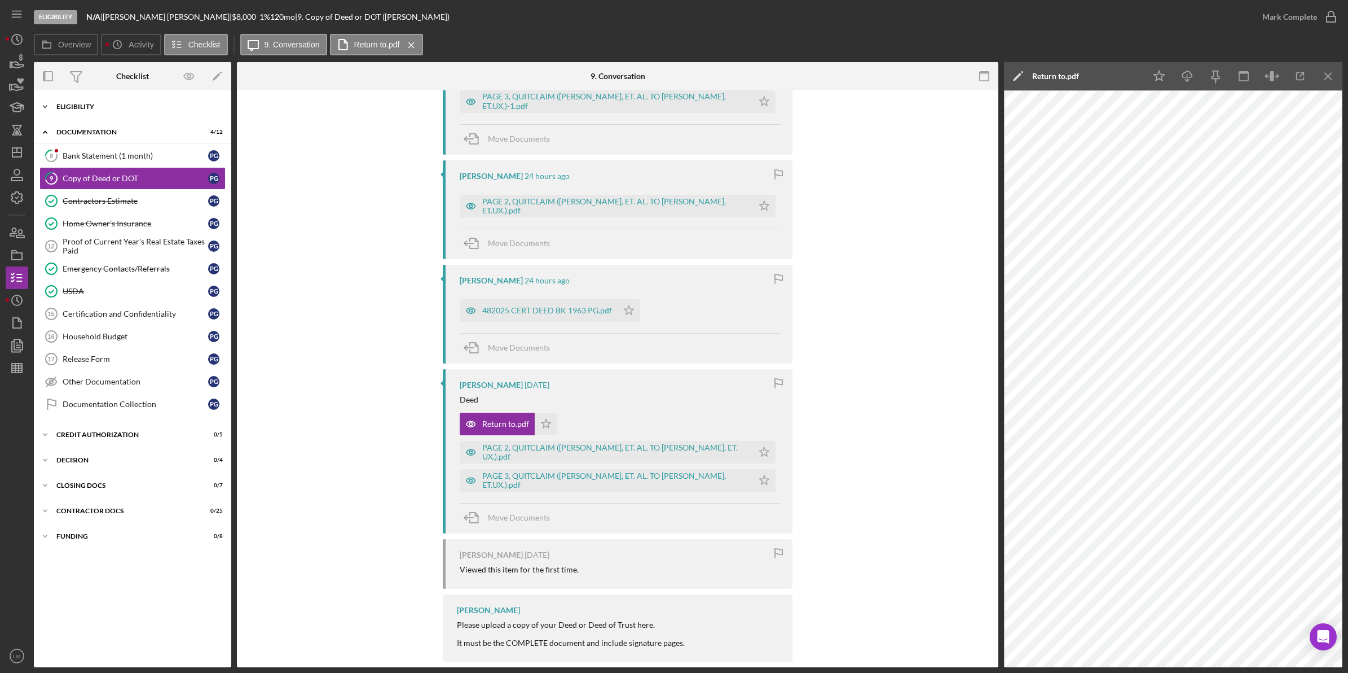
click at [144, 104] on div "Eligibility" at bounding box center [136, 106] width 161 height 7
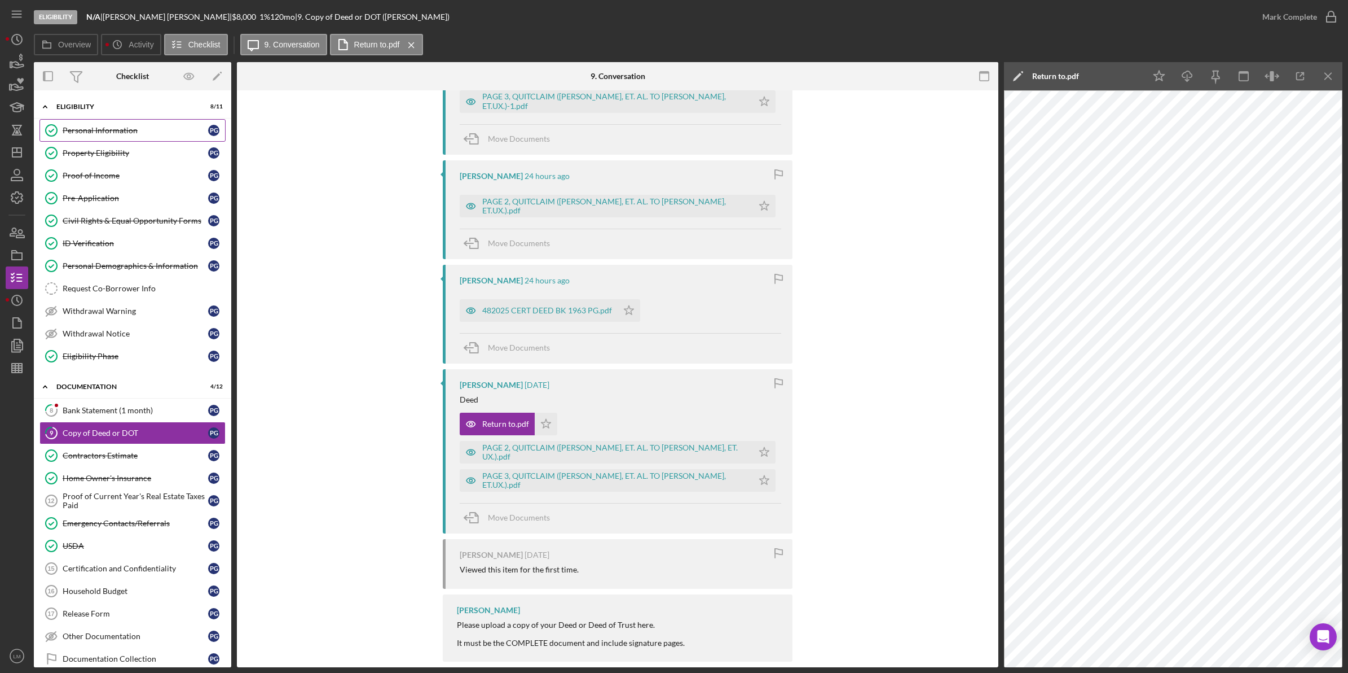
click at [142, 130] on div "Personal Information" at bounding box center [136, 130] width 146 height 9
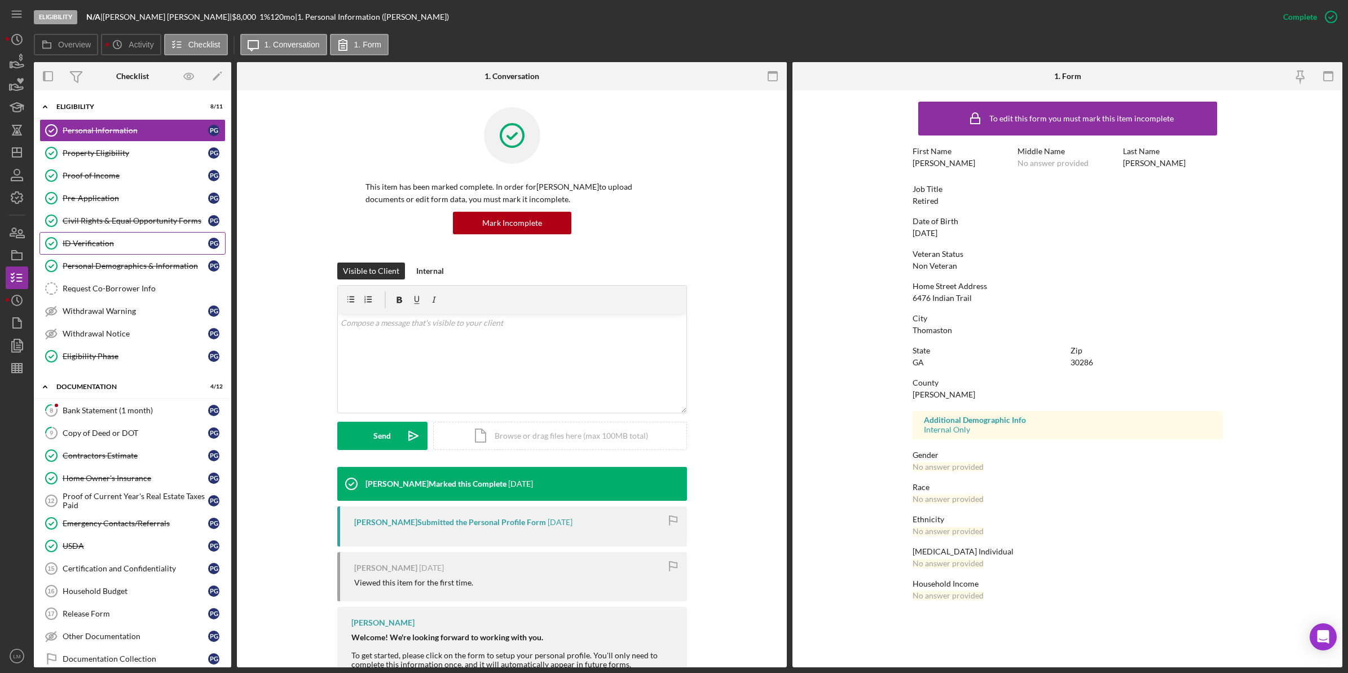
click at [119, 245] on div "ID Verification" at bounding box center [136, 243] width 146 height 9
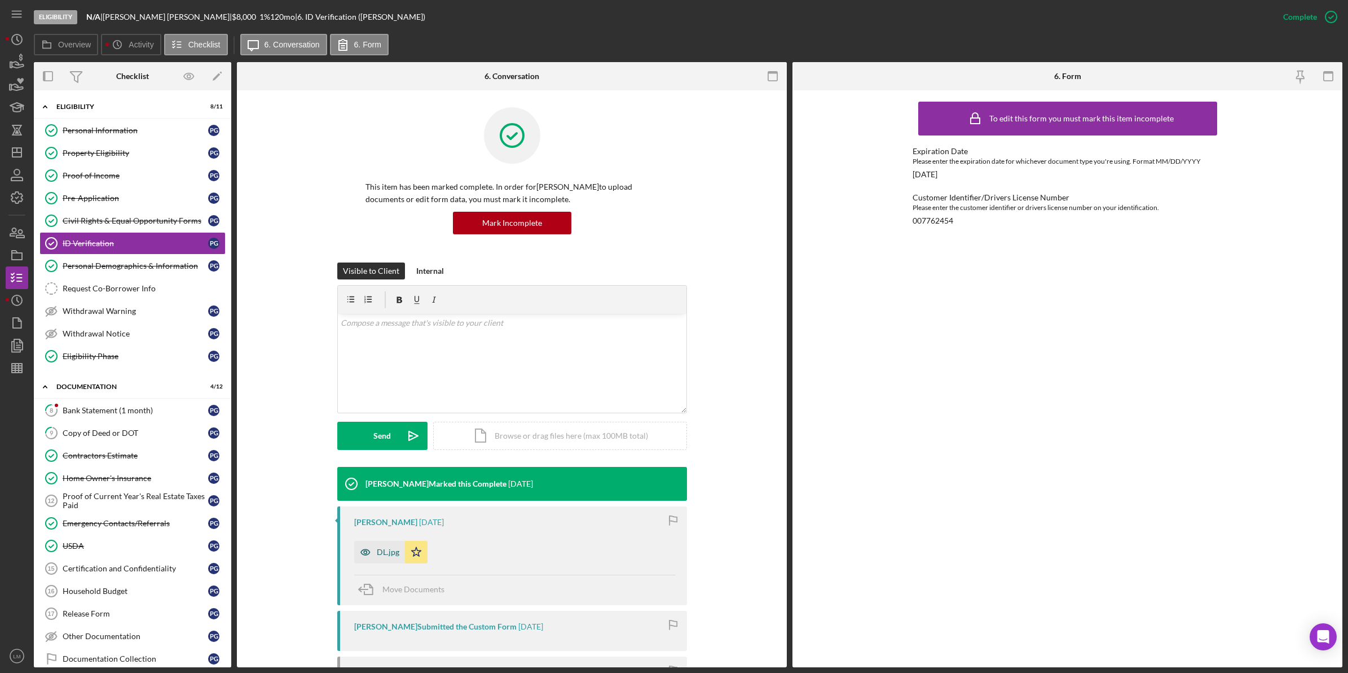
click at [380, 559] on div "DL.jpg" at bounding box center [379, 552] width 51 height 23
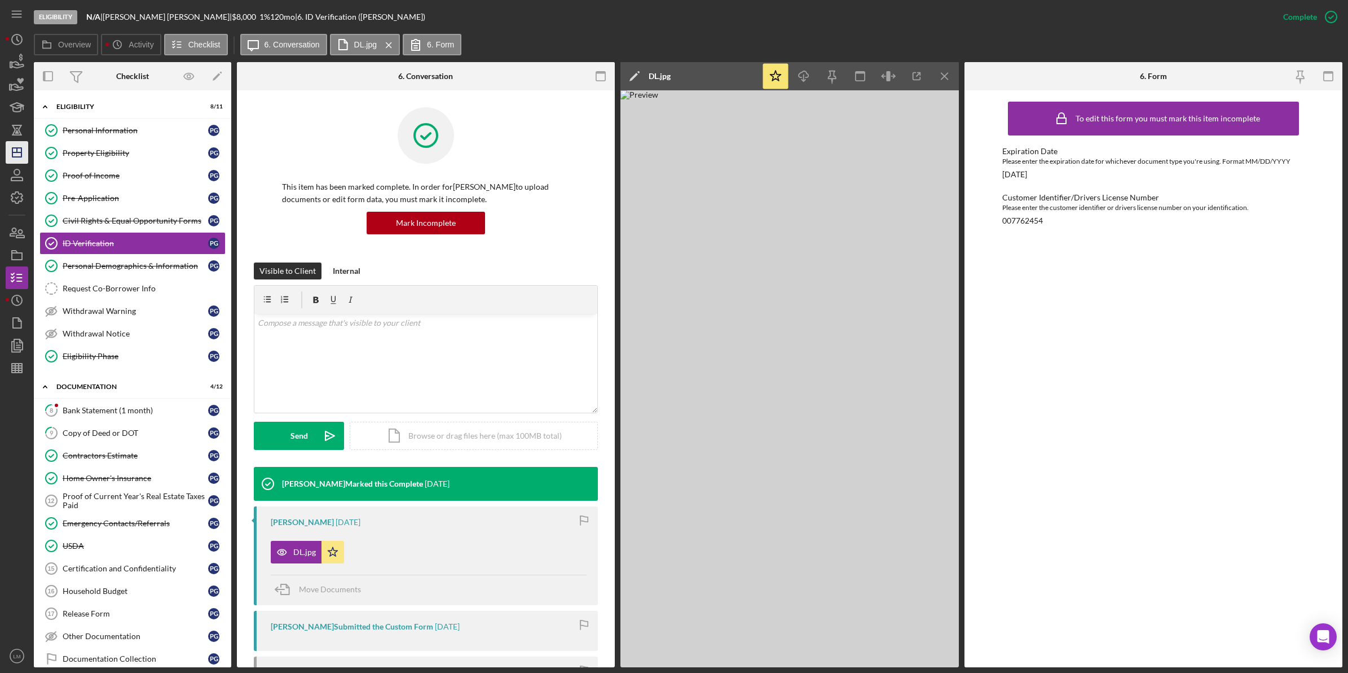
click at [7, 151] on icon "Icon/Dashboard" at bounding box center [17, 152] width 28 height 28
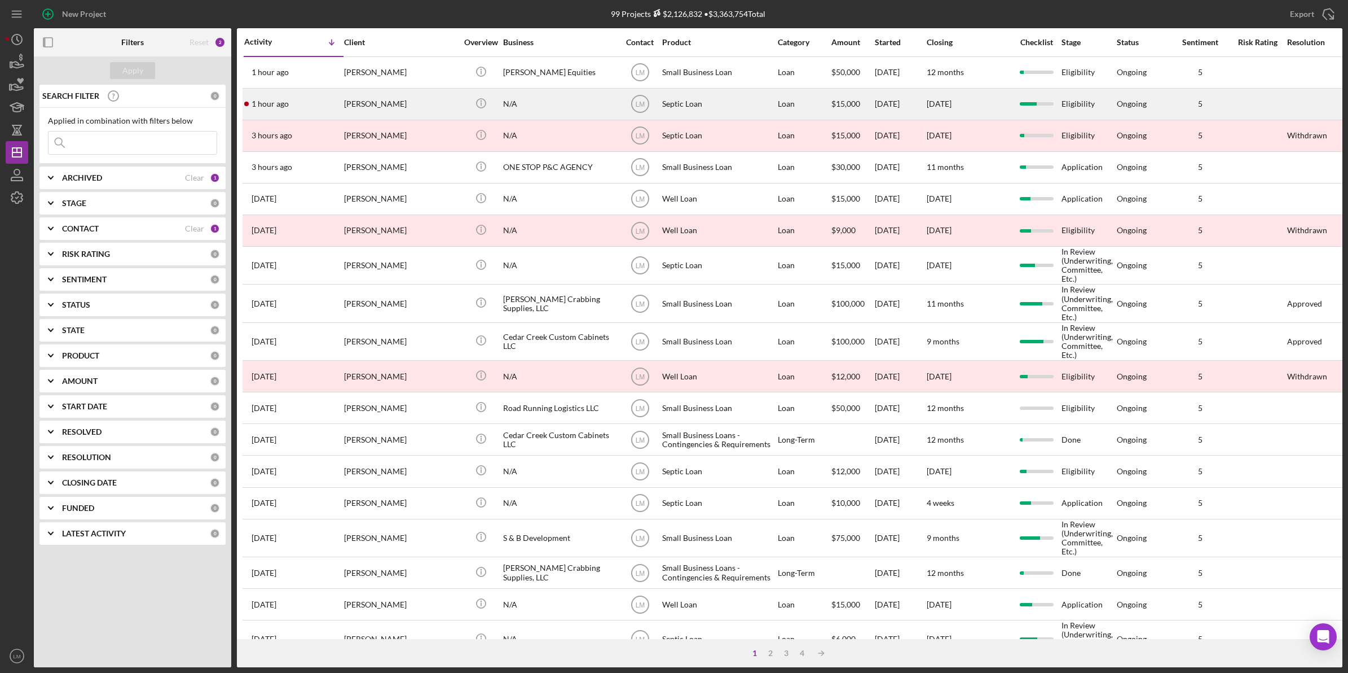
click at [363, 100] on div "[PERSON_NAME]" at bounding box center [400, 104] width 113 height 30
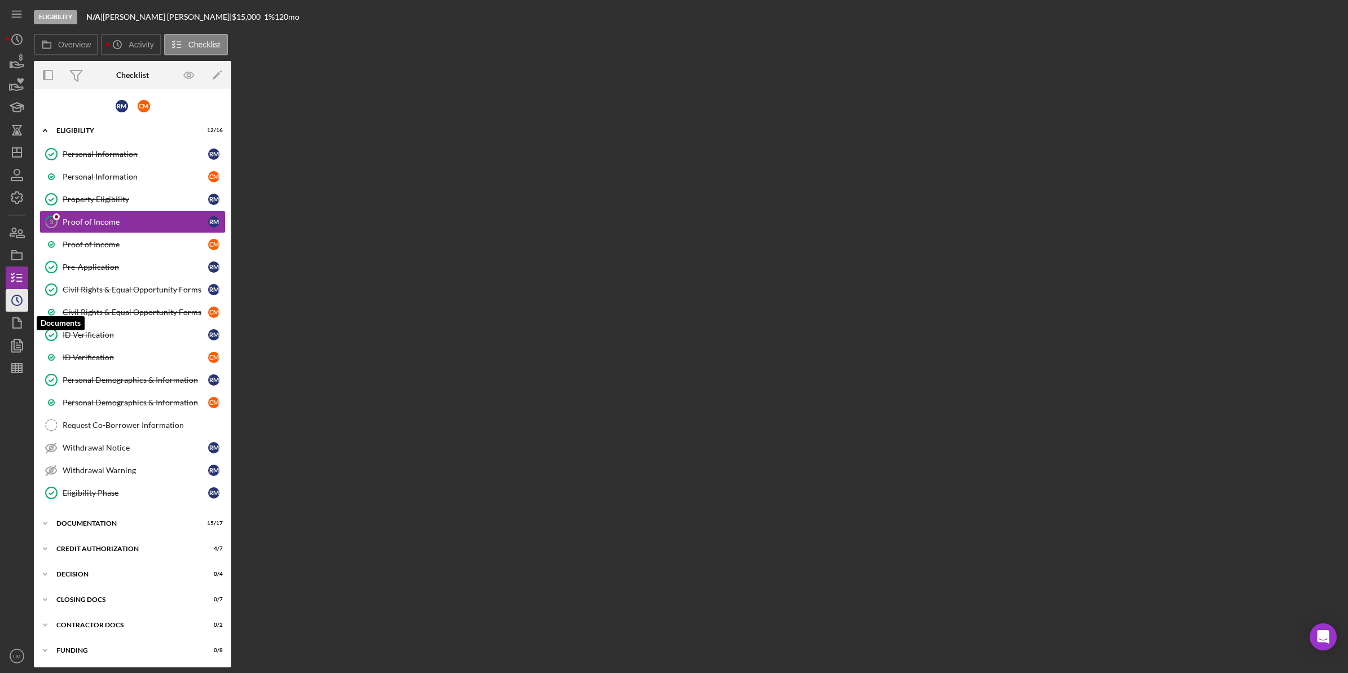
click at [21, 296] on icon "Icon/History" at bounding box center [17, 300] width 28 height 28
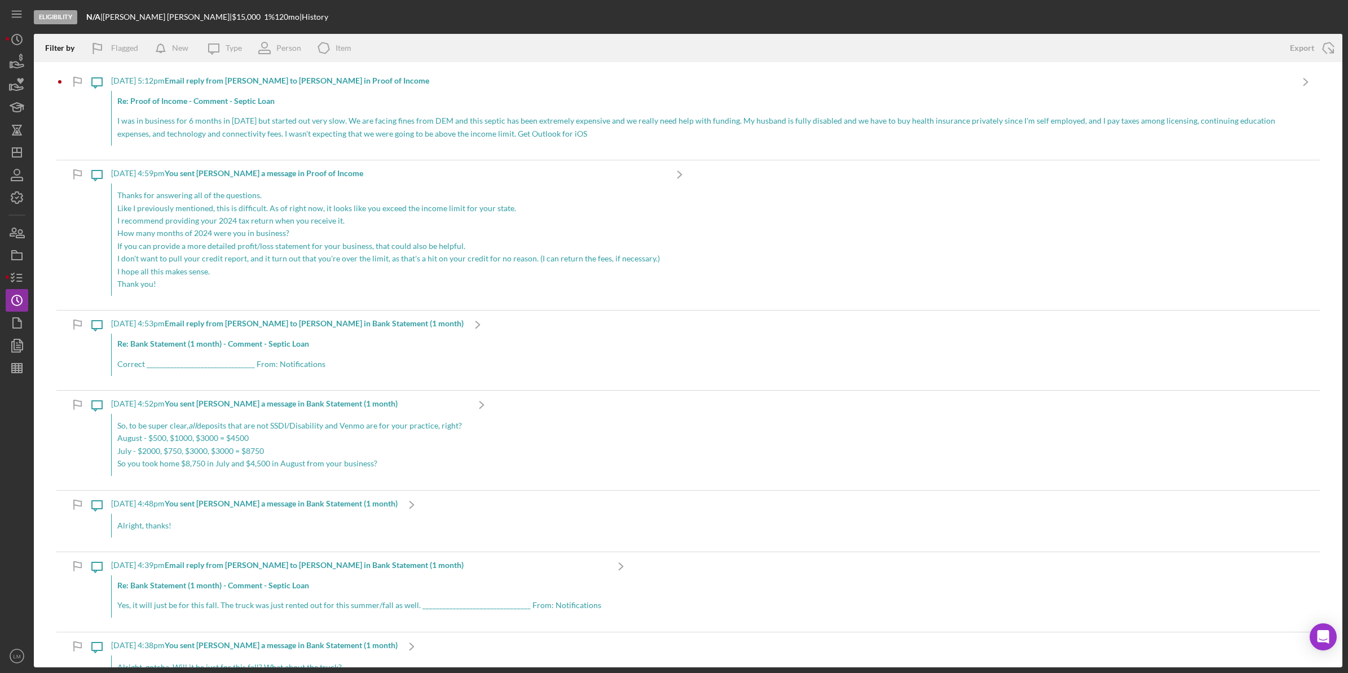
click at [336, 137] on p "I was in business for 6 months in [DATE] but started out very slow. We are faci…" at bounding box center [701, 127] width 1169 height 25
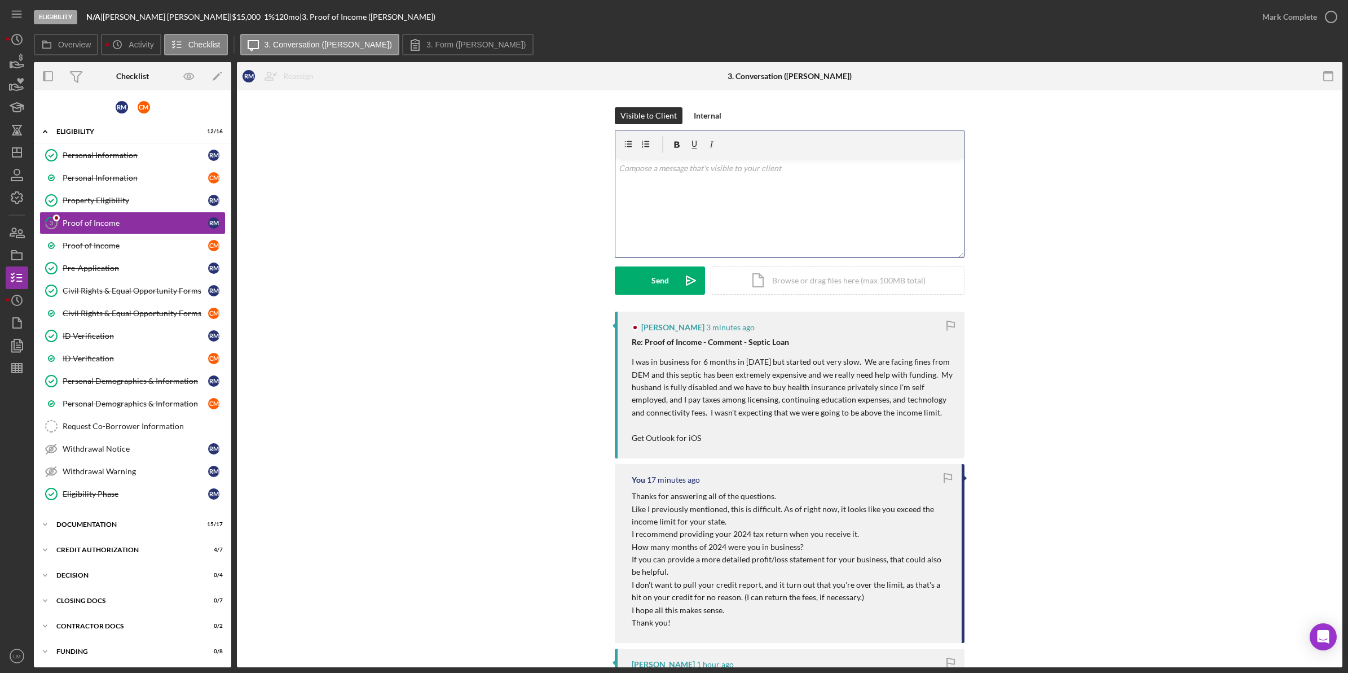
click at [740, 217] on div "v Color teal Color pink Remove color Add row above Add row below Add column bef…" at bounding box center [790, 208] width 349 height 99
click at [128, 152] on div "Personal Information" at bounding box center [136, 155] width 146 height 9
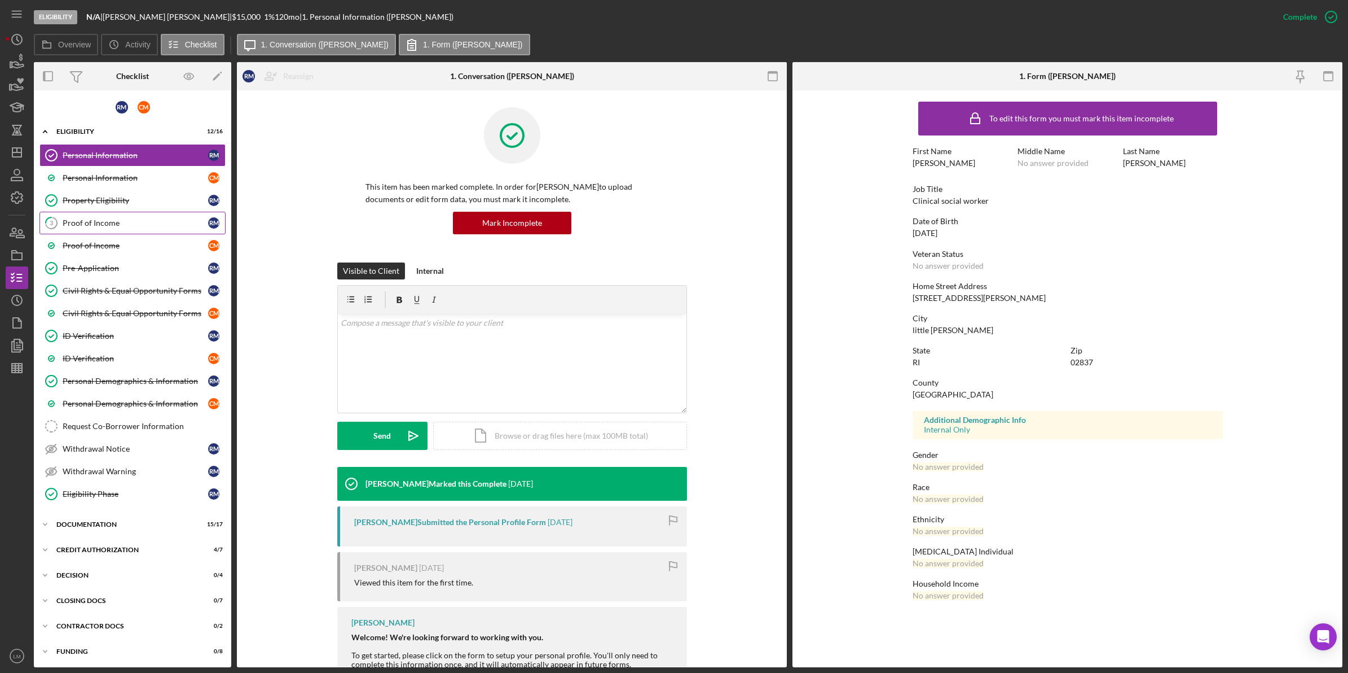
click at [131, 226] on div "Proof of Income" at bounding box center [136, 222] width 146 height 9
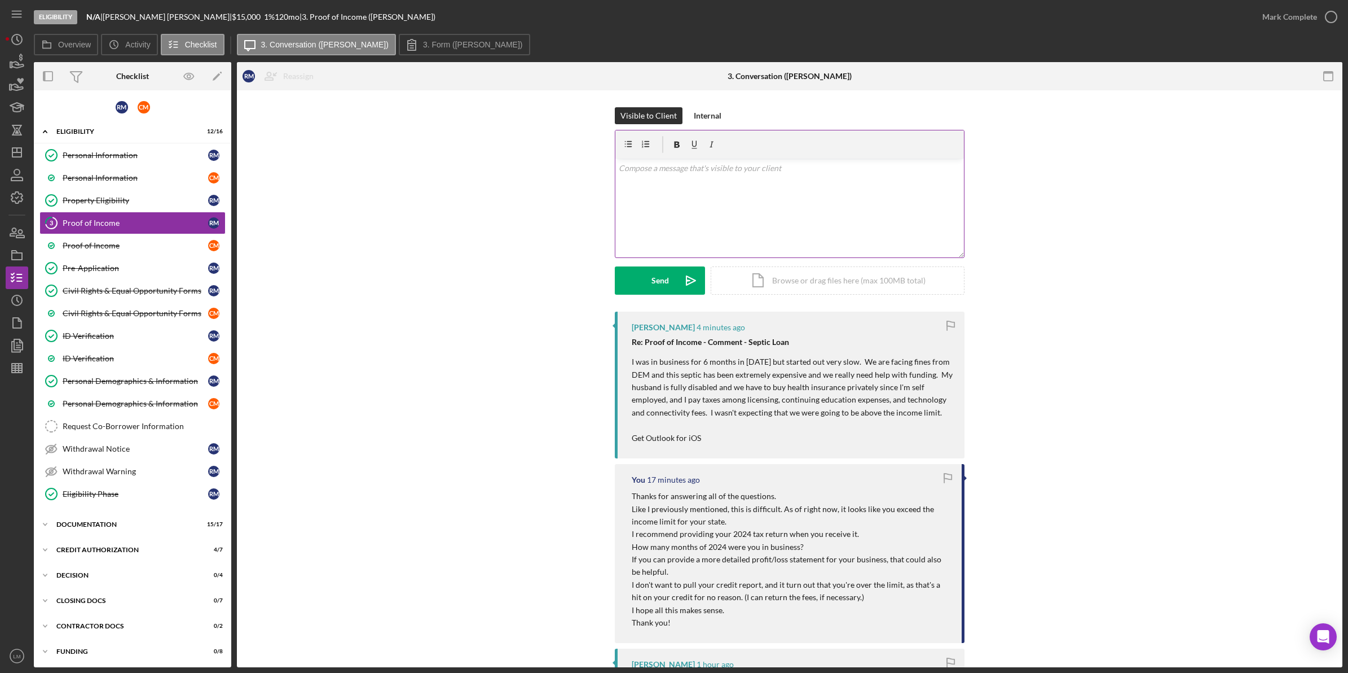
click at [816, 209] on div "v Color teal Color pink Remove color Add row above Add row below Add column bef…" at bounding box center [790, 208] width 349 height 99
click at [836, 167] on p "I'm really sorry to hear that." at bounding box center [790, 168] width 342 height 12
click at [666, 278] on div "Send" at bounding box center [660, 280] width 17 height 28
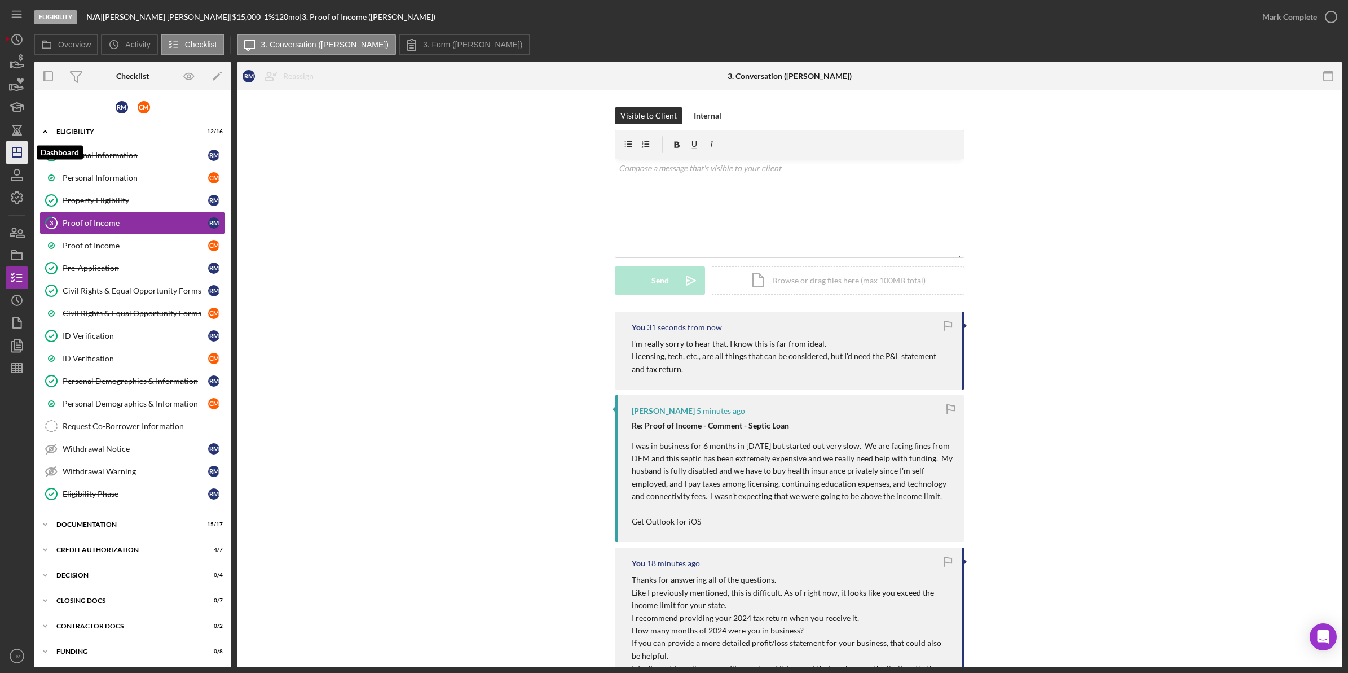
click at [14, 152] on line "button" at bounding box center [16, 152] width 9 height 0
